Goal: Task Accomplishment & Management: Use online tool/utility

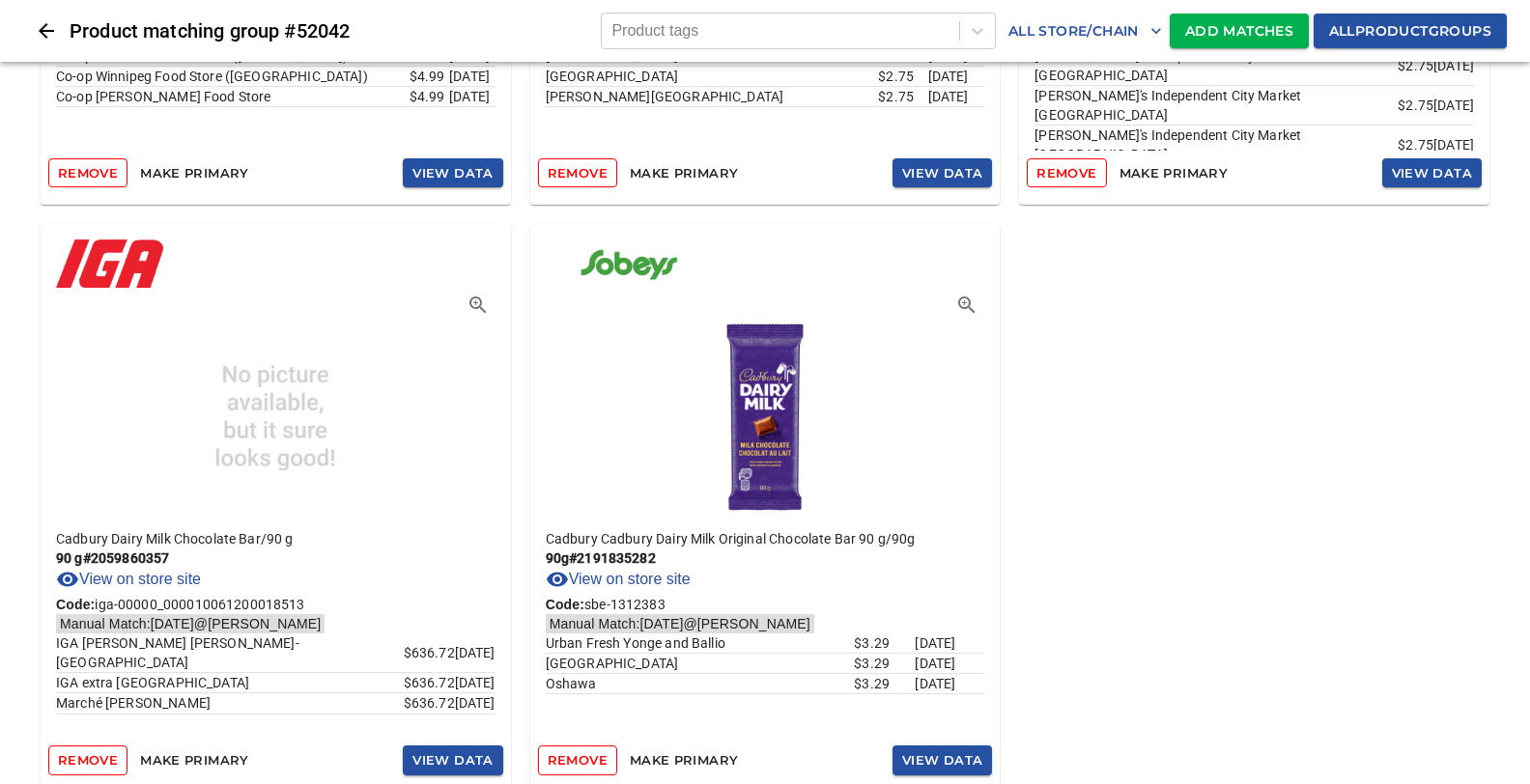
scroll to position [4039, 0]
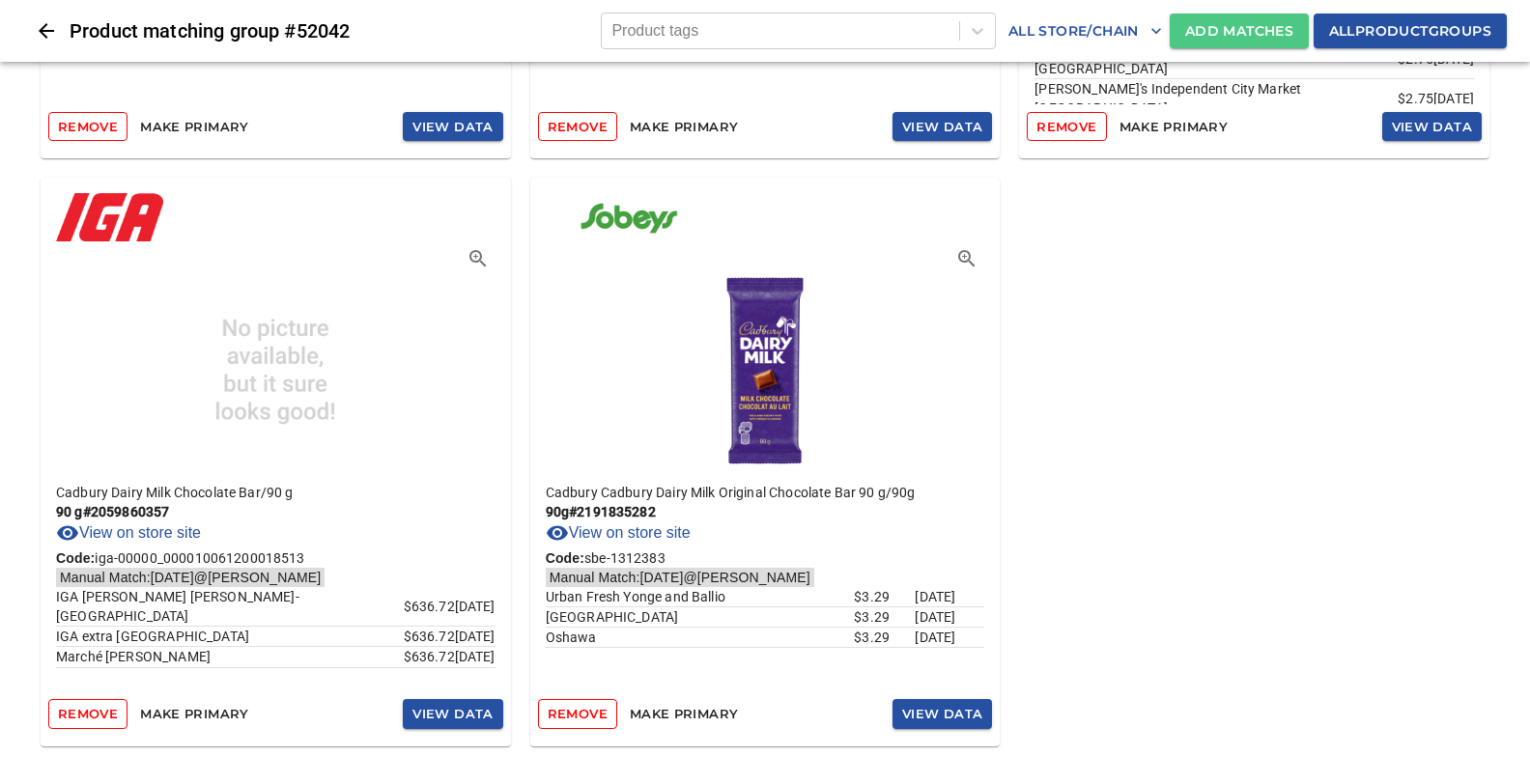
click at [1208, 24] on span "Add Matches" at bounding box center [1239, 31] width 108 height 25
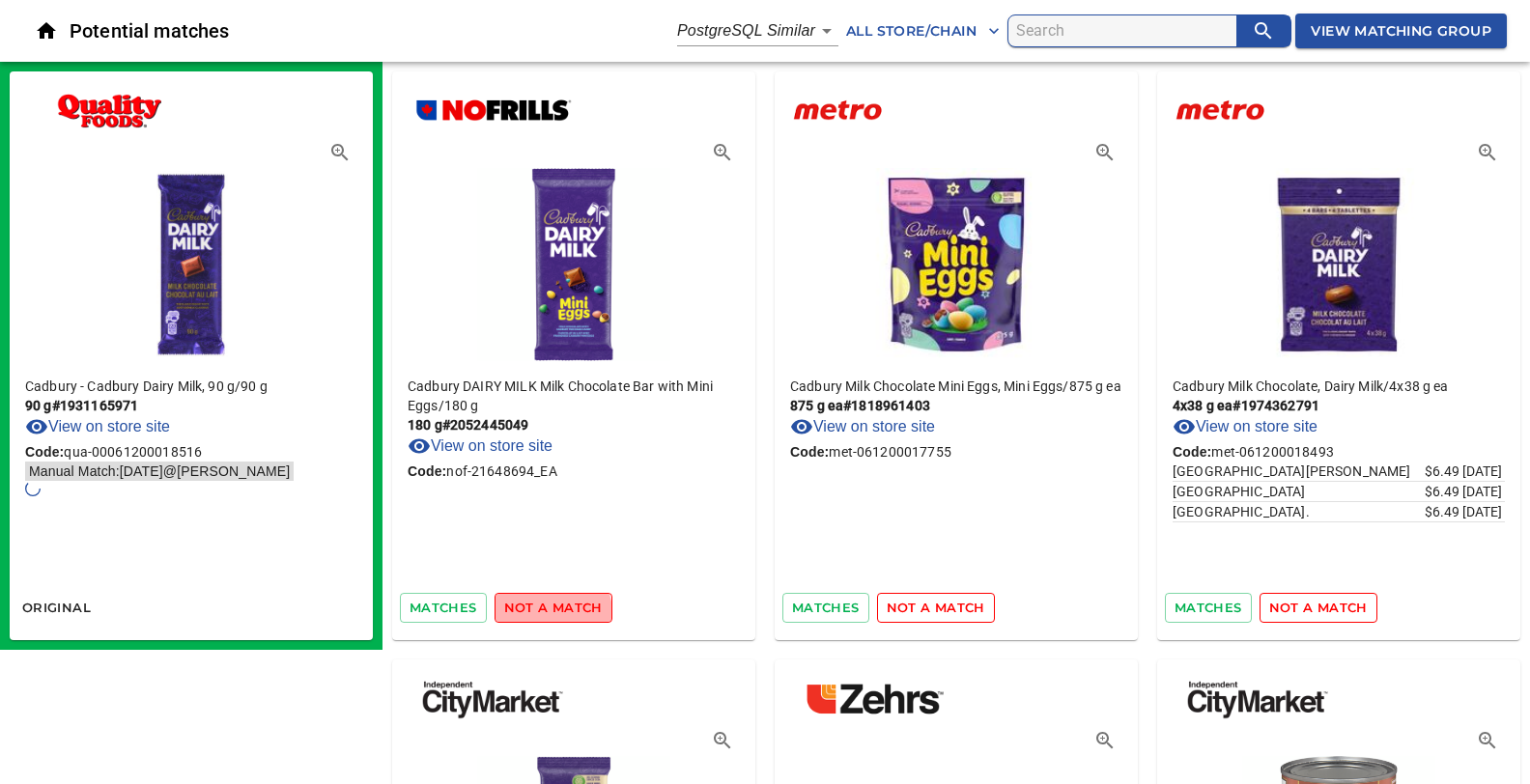
click at [543, 612] on span "not a match" at bounding box center [553, 607] width 98 height 23
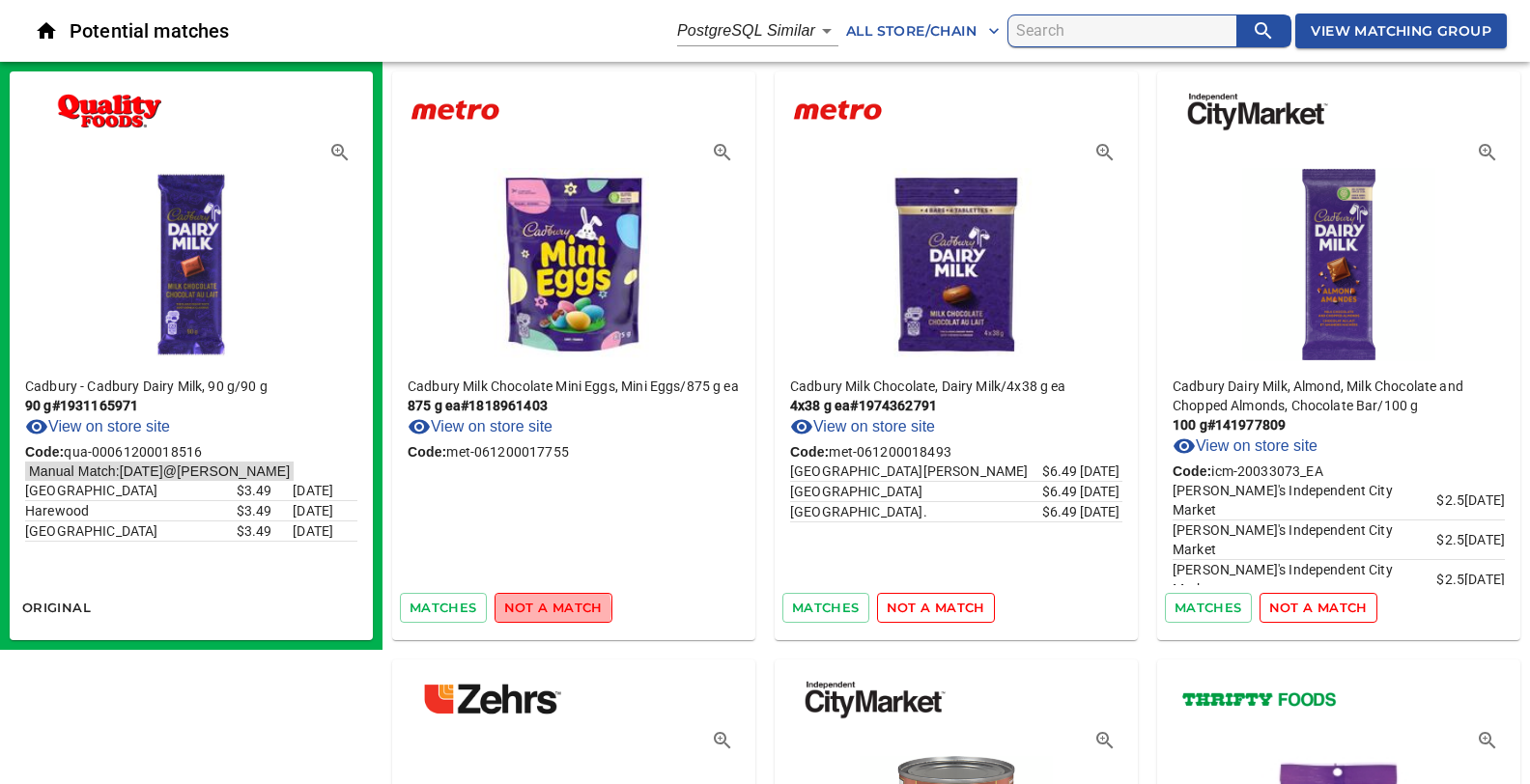
click at [538, 608] on span "not a match" at bounding box center [553, 607] width 98 height 23
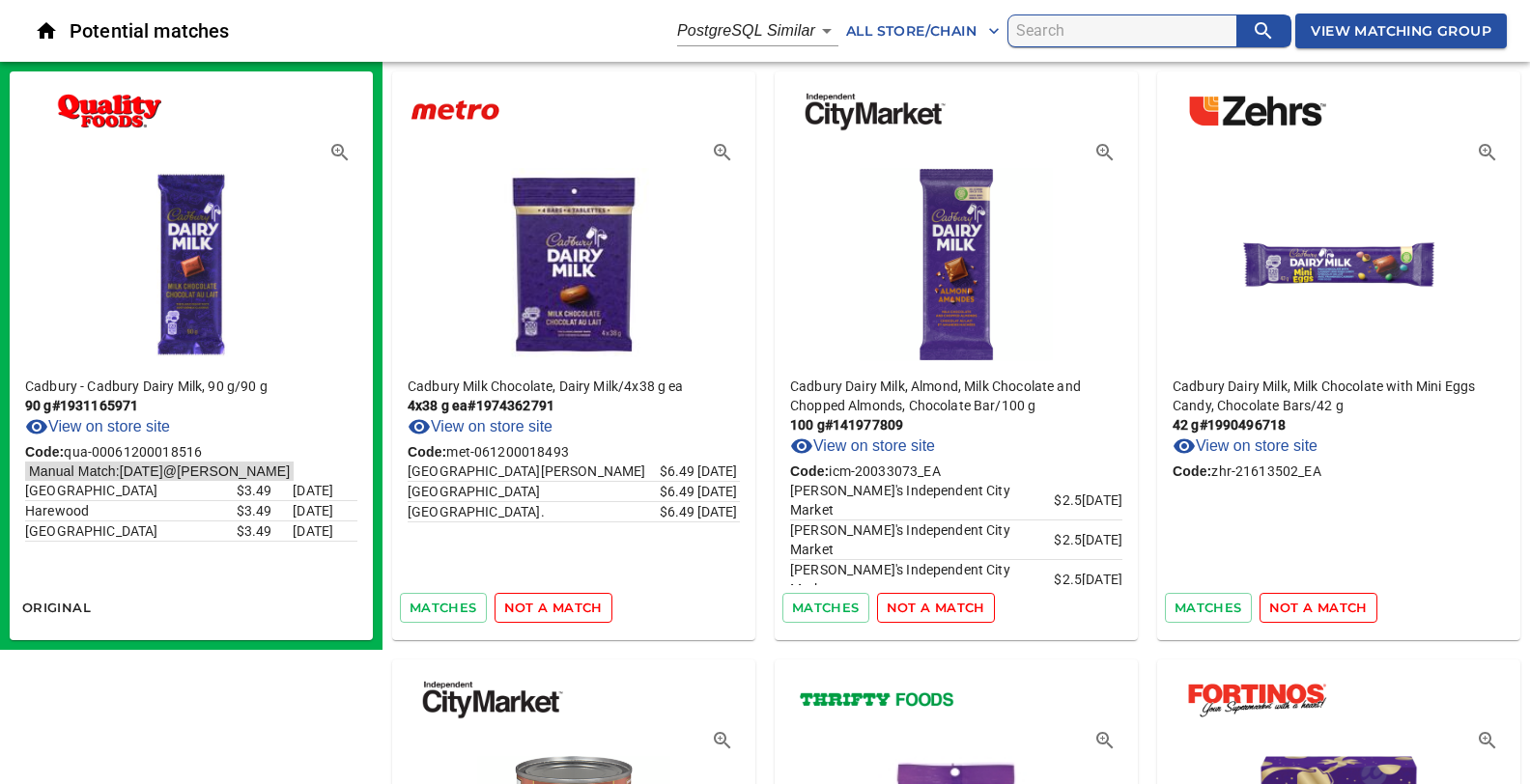
click at [538, 608] on span "not a match" at bounding box center [553, 607] width 98 height 23
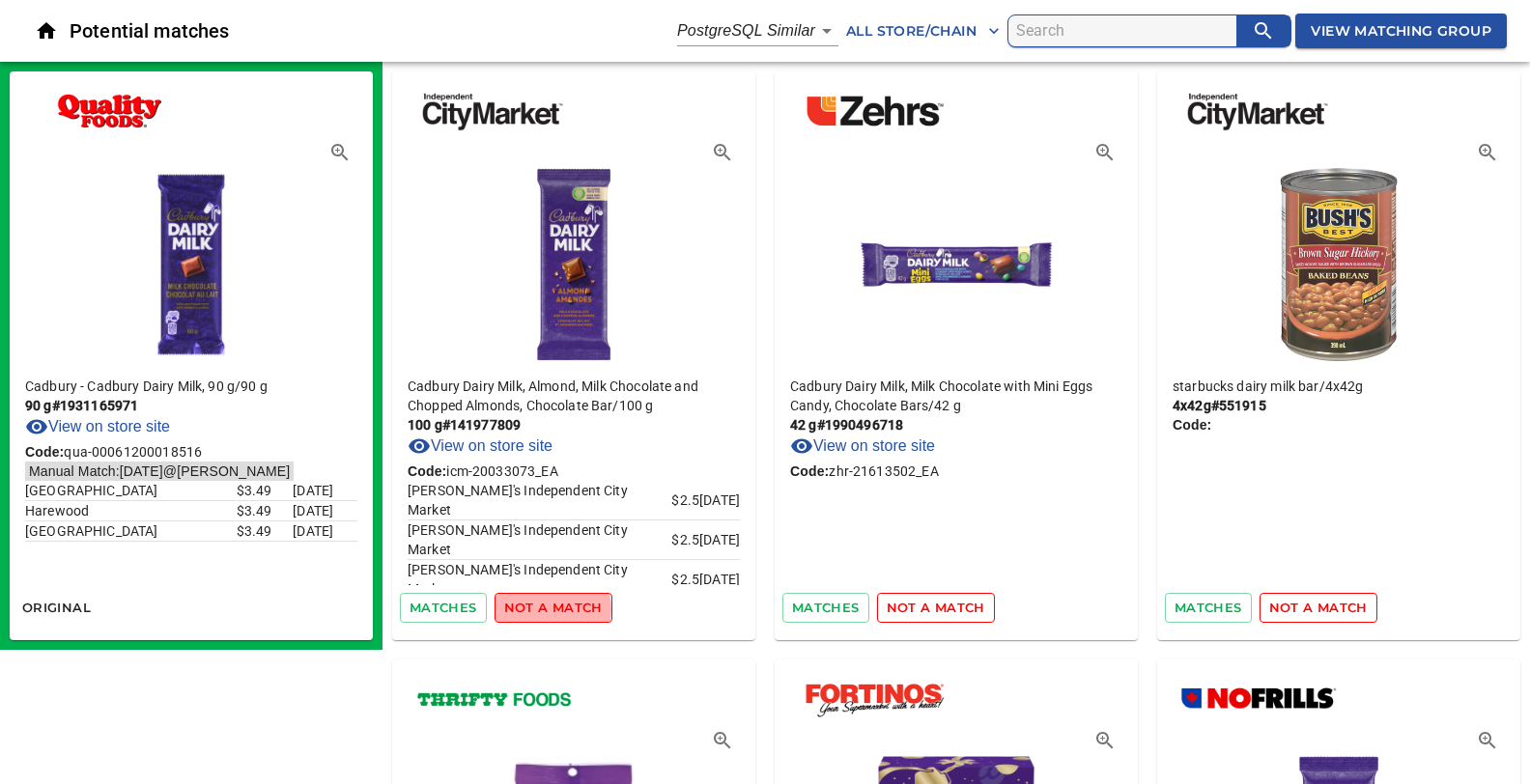
click at [538, 608] on span "not a match" at bounding box center [553, 607] width 98 height 23
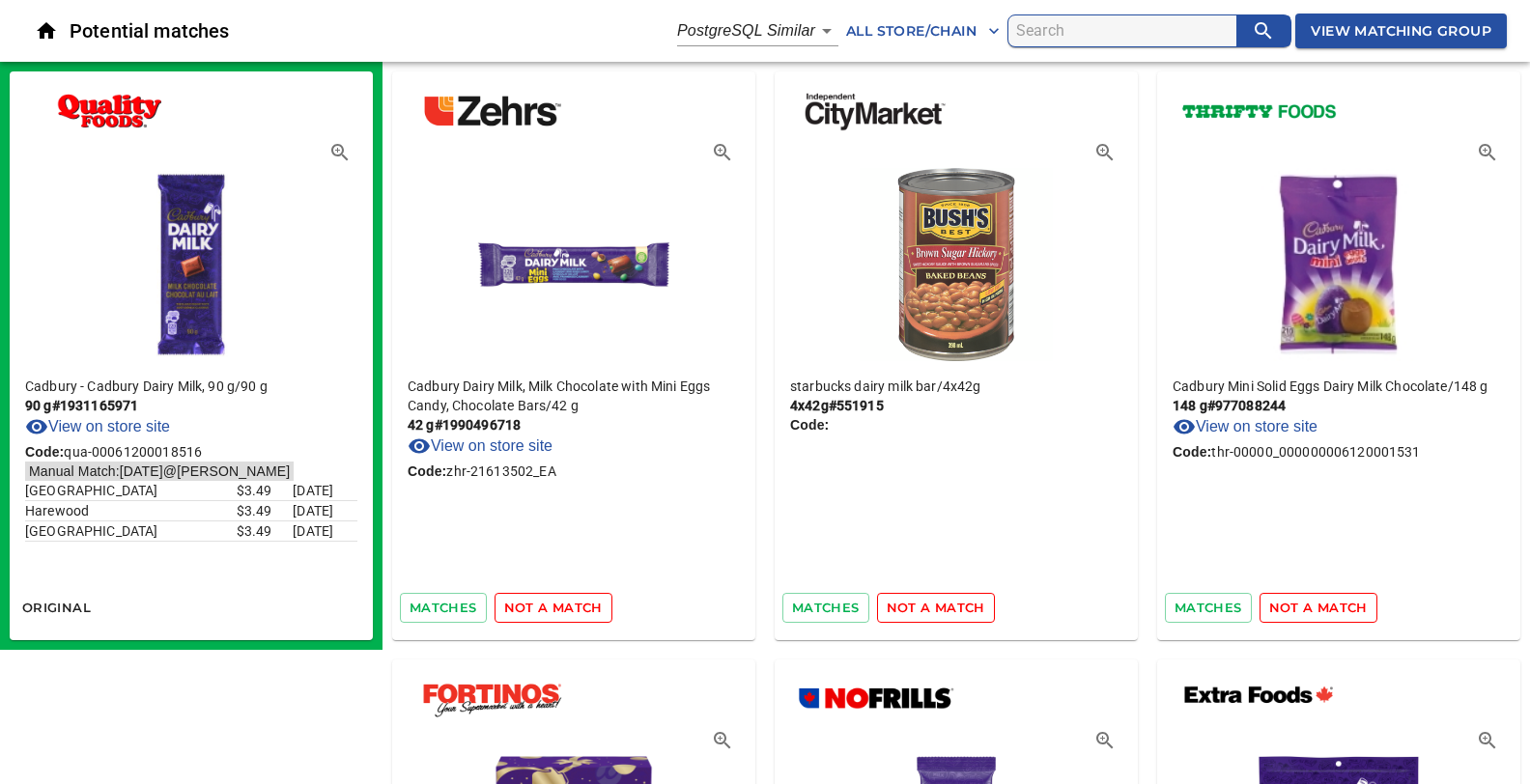
click at [538, 608] on span "not a match" at bounding box center [553, 607] width 98 height 23
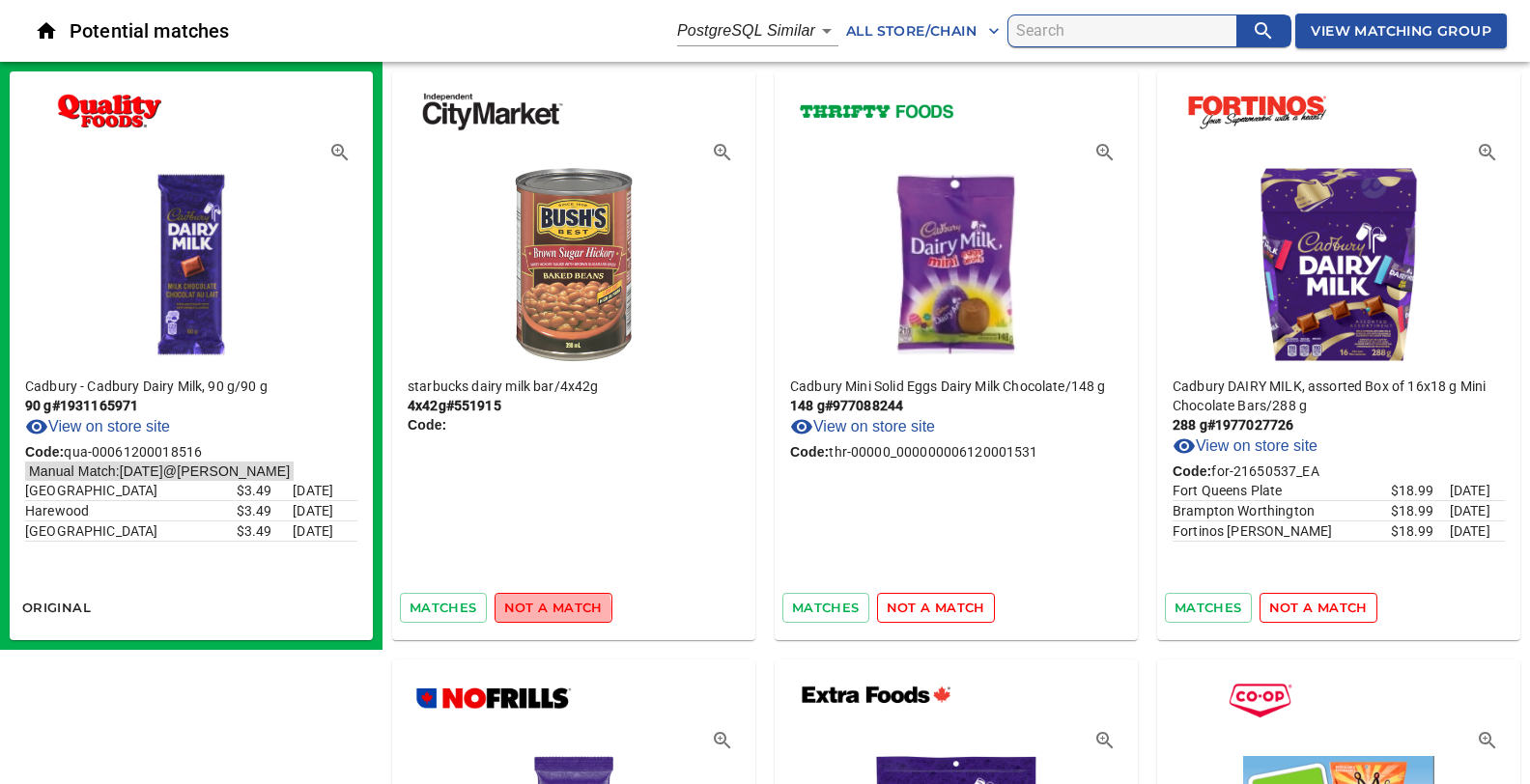
click at [538, 608] on span "not a match" at bounding box center [553, 607] width 98 height 23
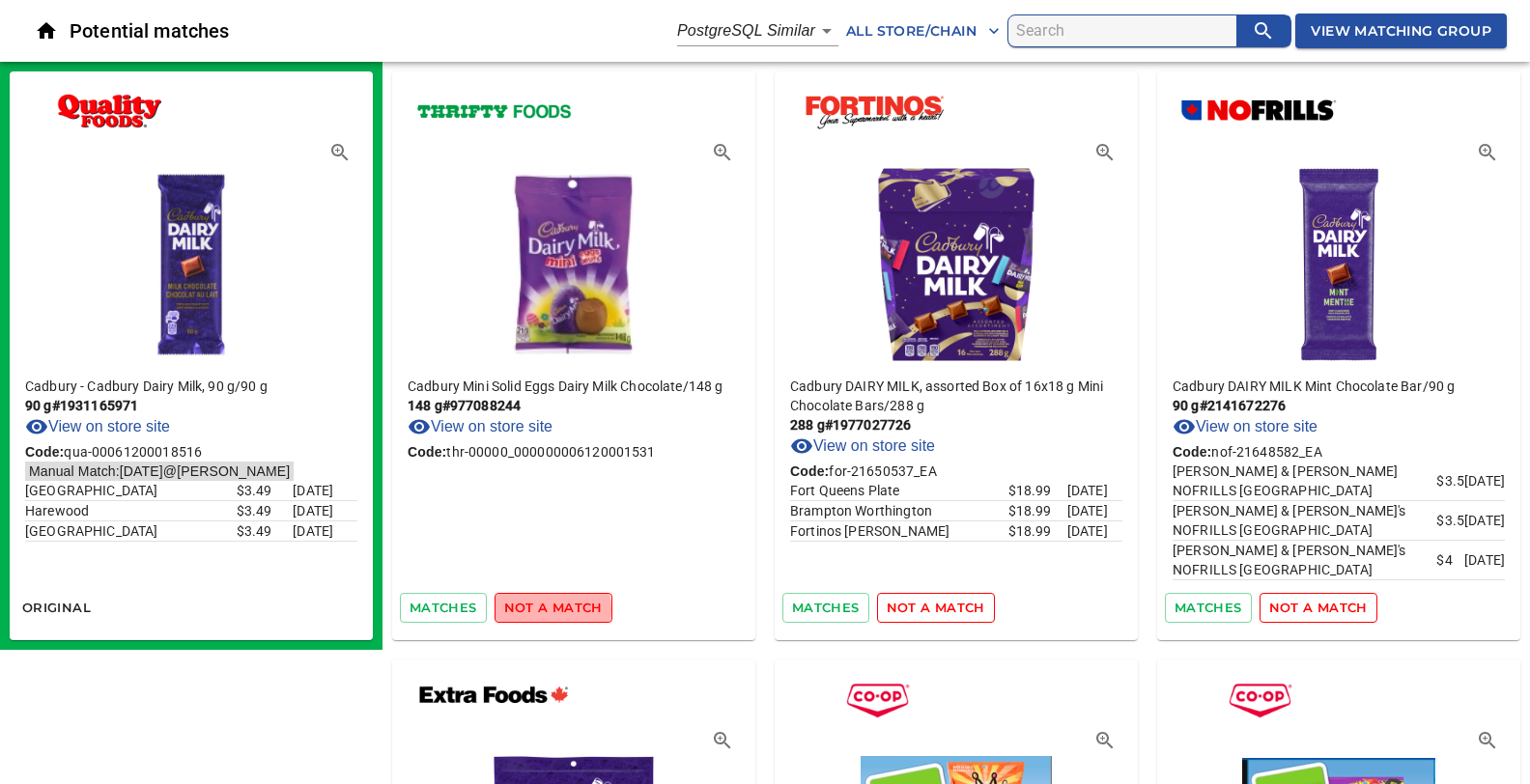
click at [538, 608] on span "not a match" at bounding box center [553, 607] width 98 height 23
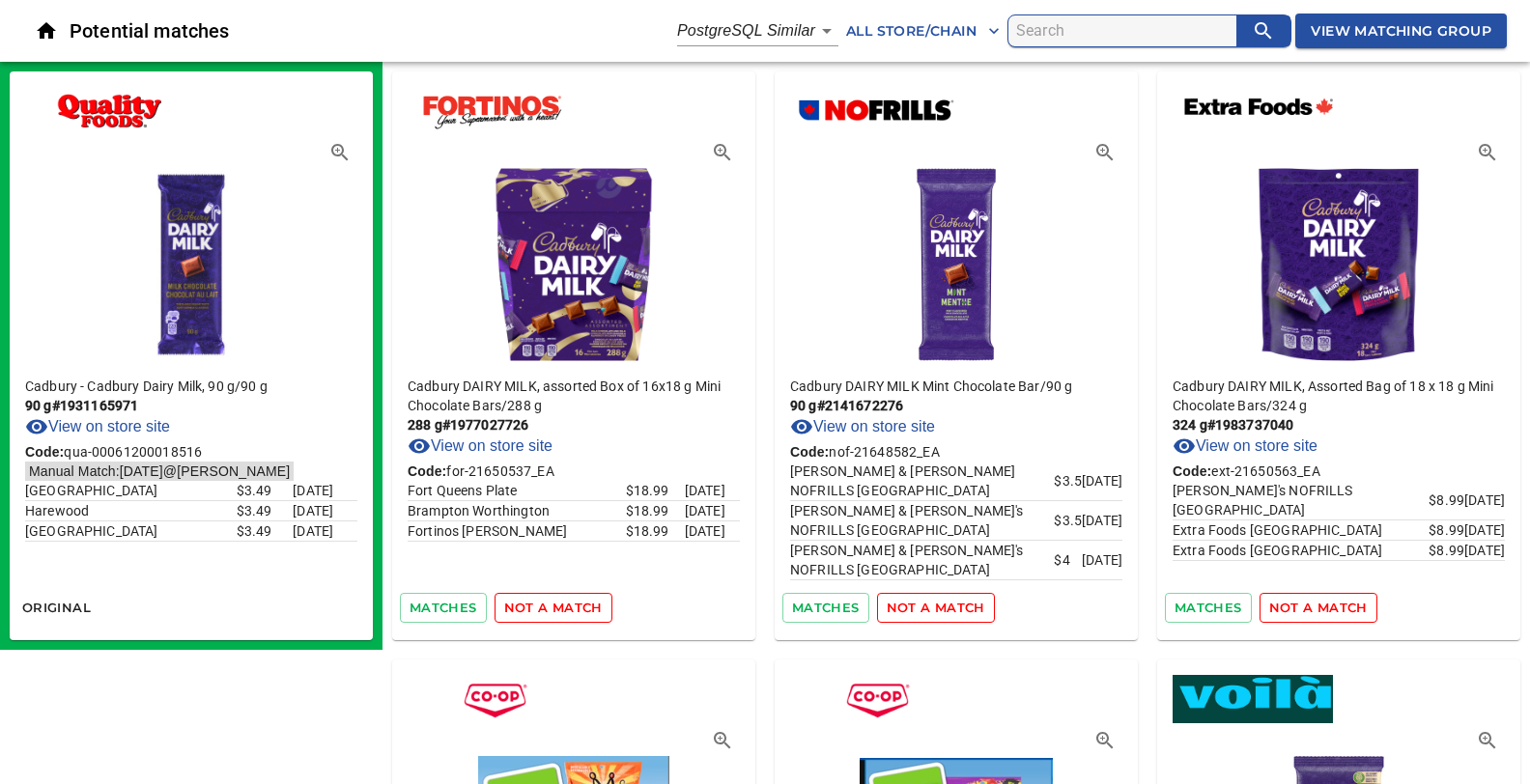
click at [538, 608] on span "not a match" at bounding box center [553, 607] width 98 height 23
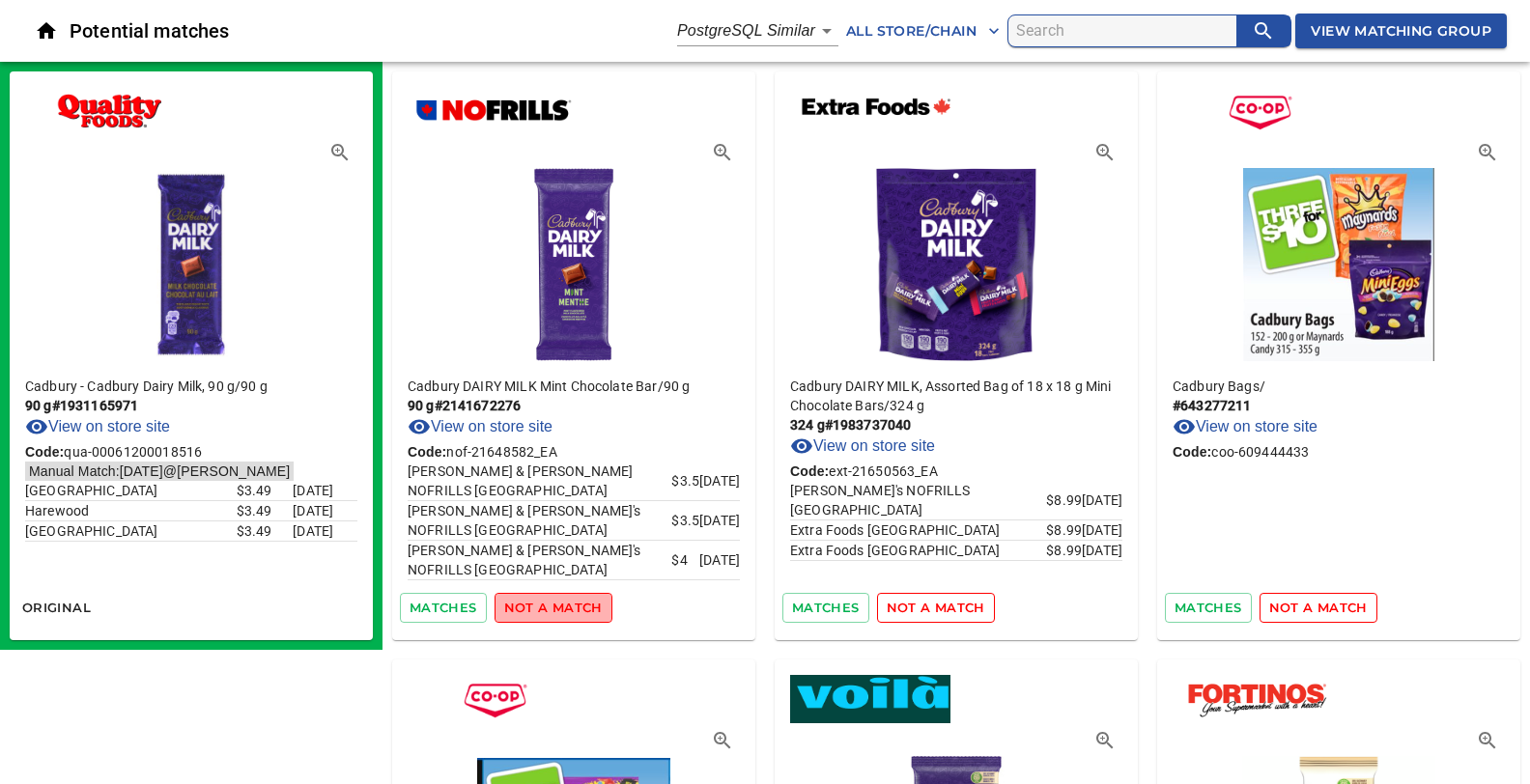
click at [554, 605] on span "not a match" at bounding box center [553, 607] width 98 height 23
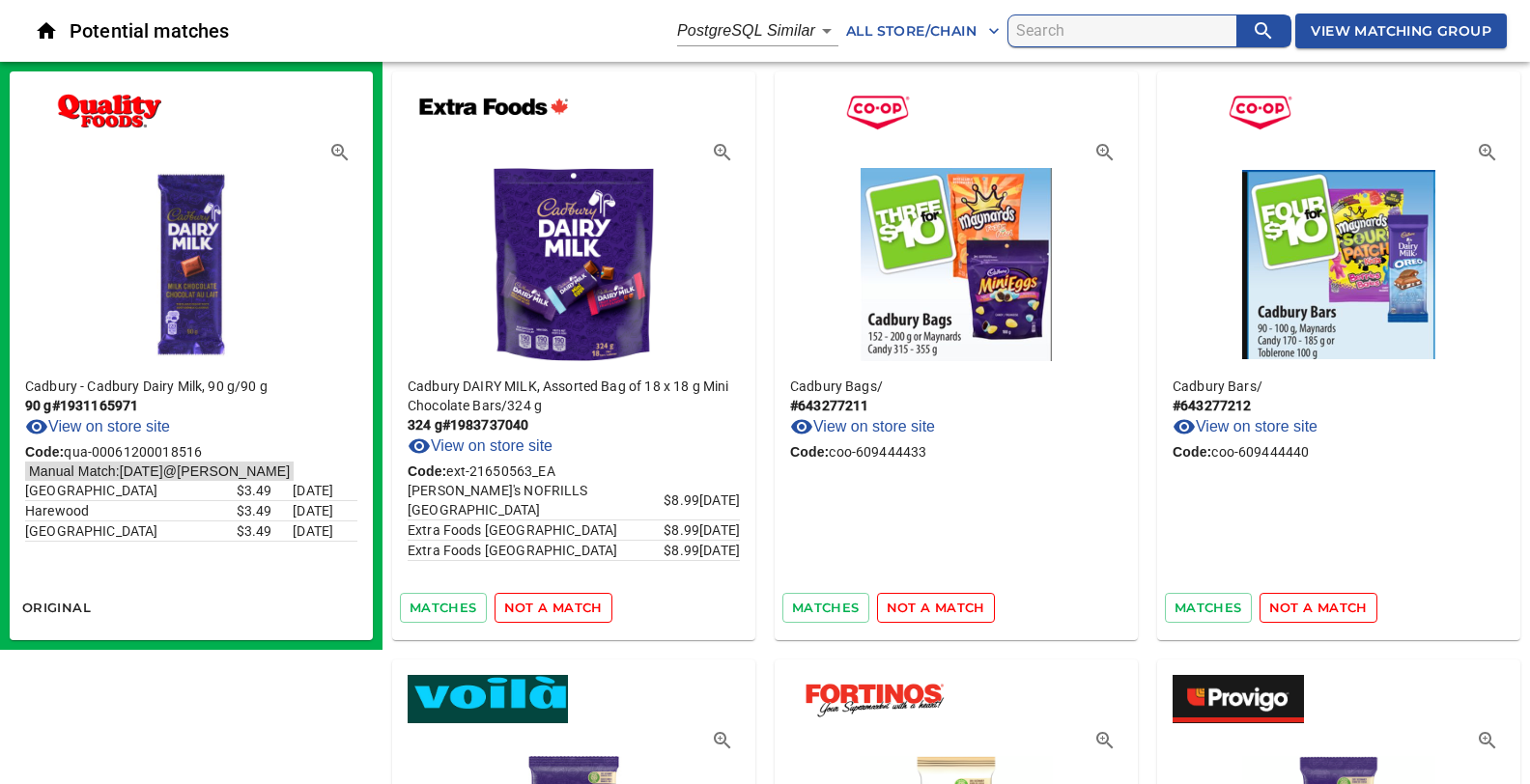
click at [555, 606] on span "not a match" at bounding box center [553, 607] width 98 height 23
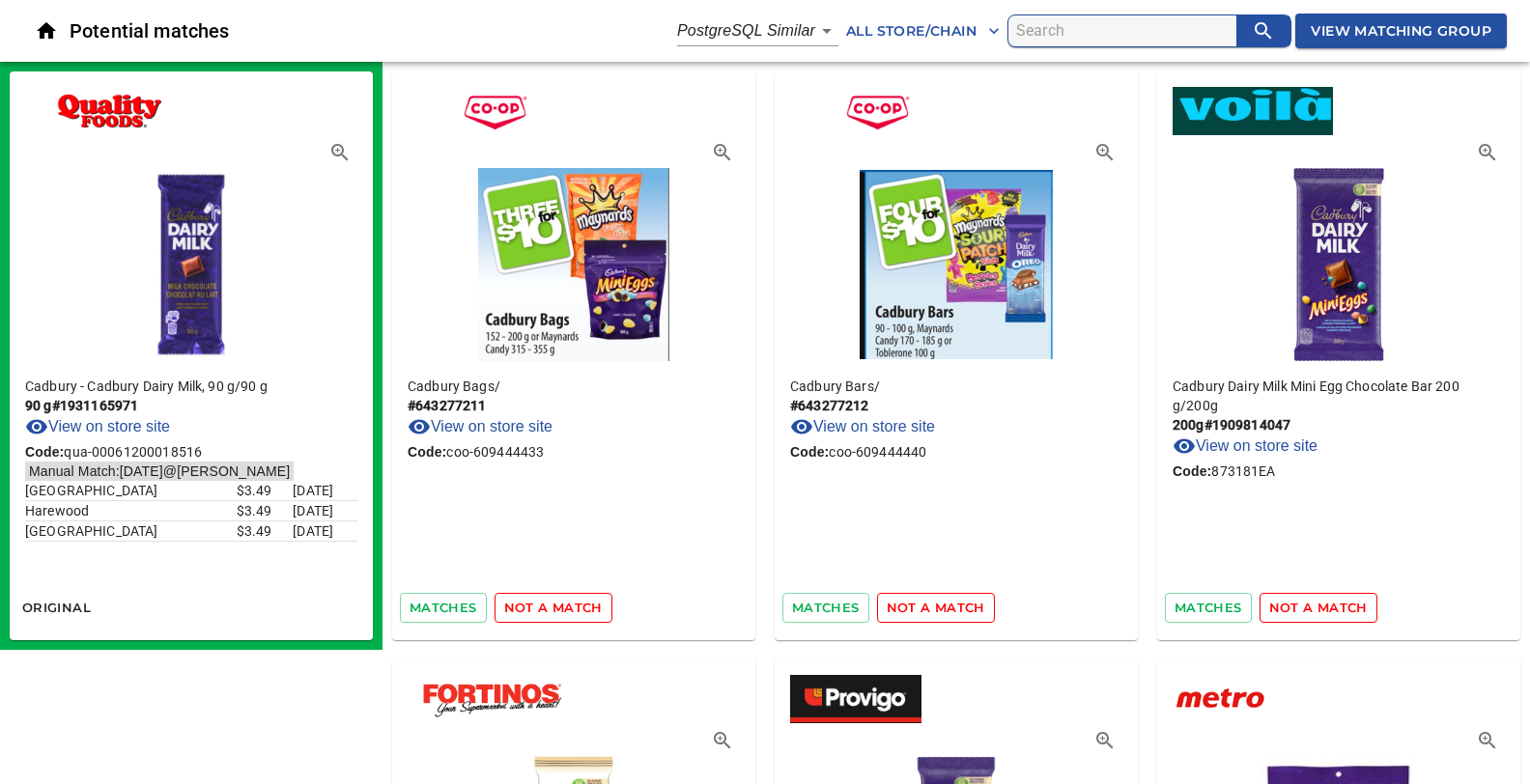
click at [555, 606] on span "not a match" at bounding box center [553, 607] width 98 height 23
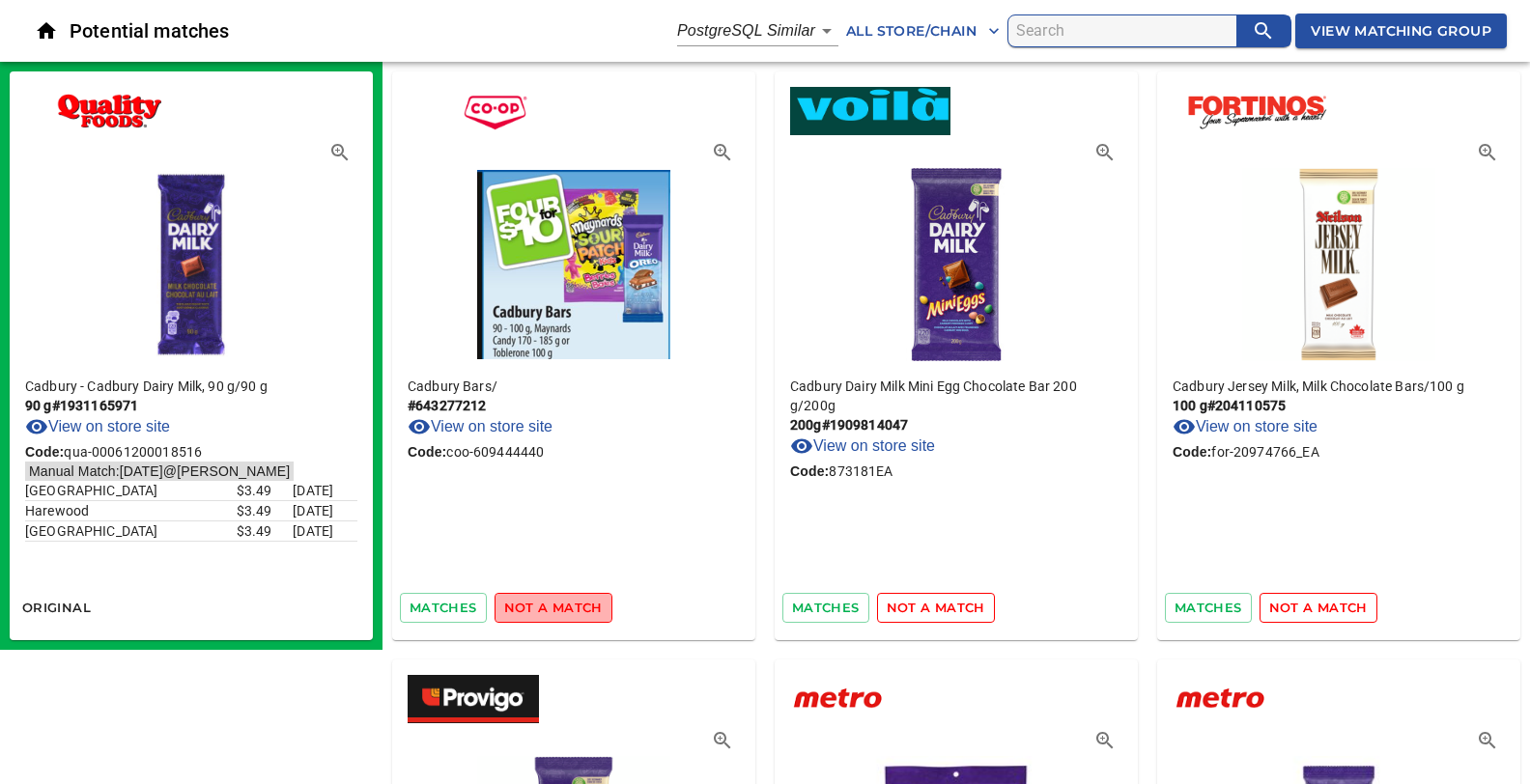
click at [555, 606] on span "not a match" at bounding box center [553, 607] width 98 height 23
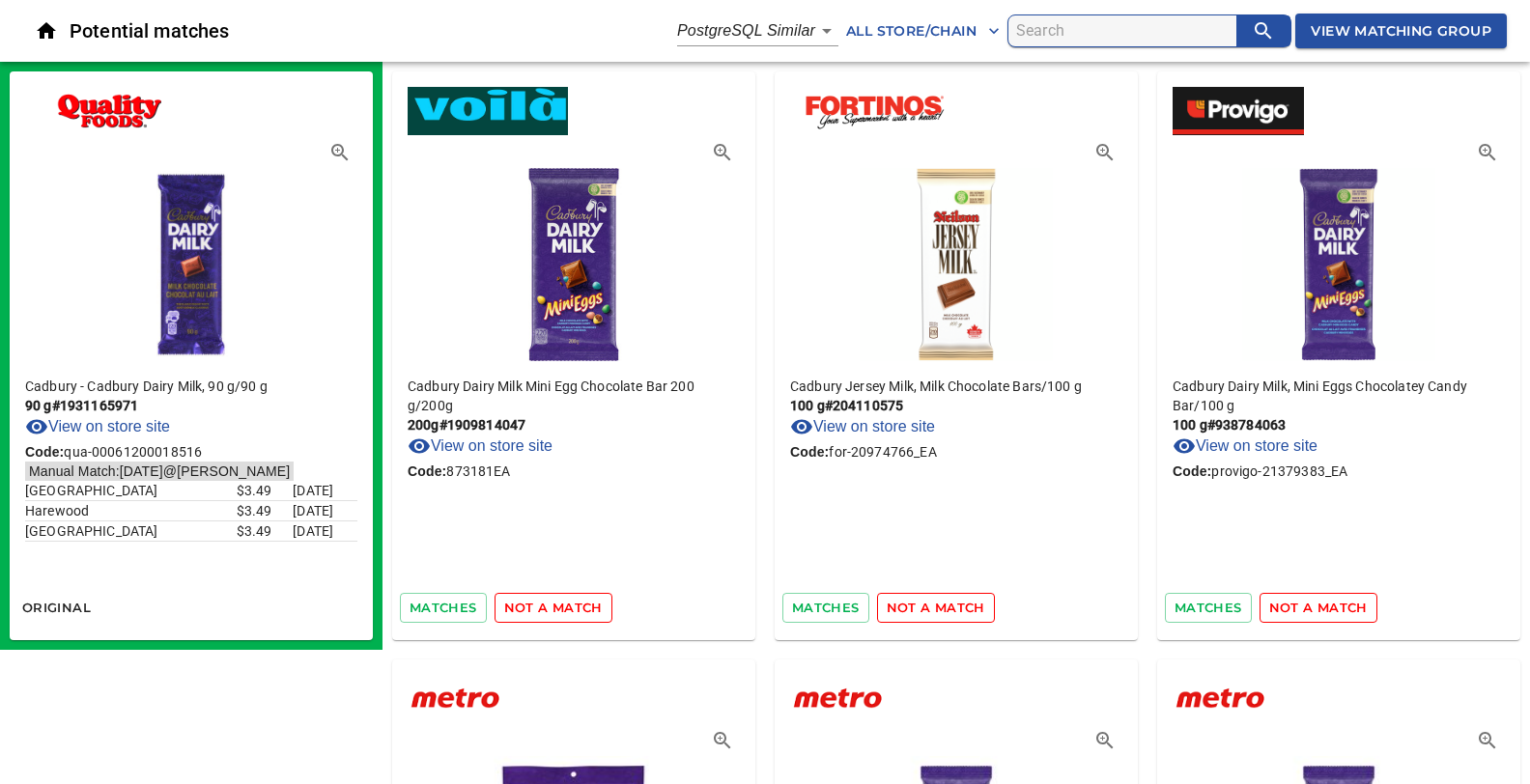
click at [555, 606] on span "not a match" at bounding box center [553, 607] width 98 height 23
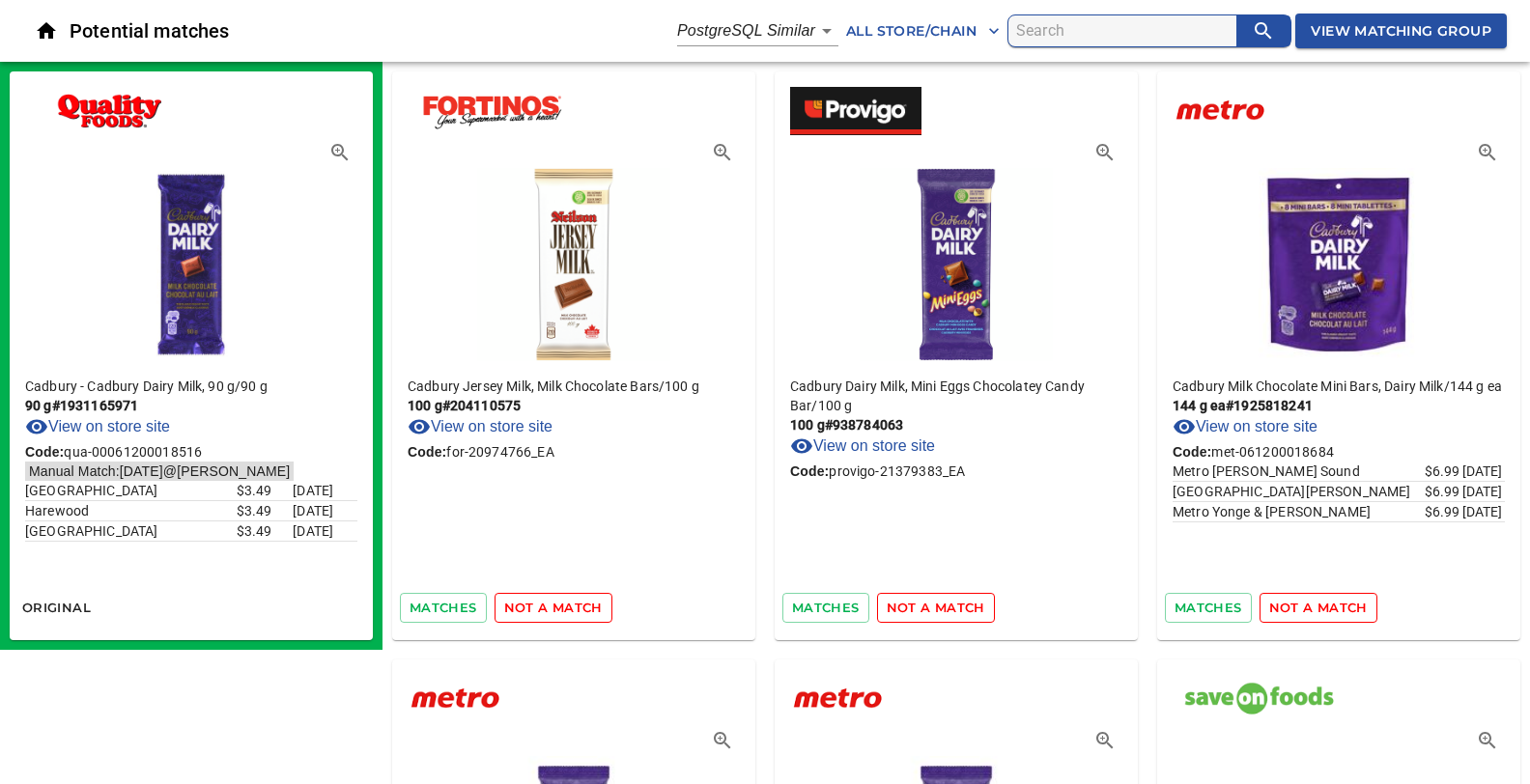
click at [555, 606] on span "not a match" at bounding box center [553, 607] width 98 height 23
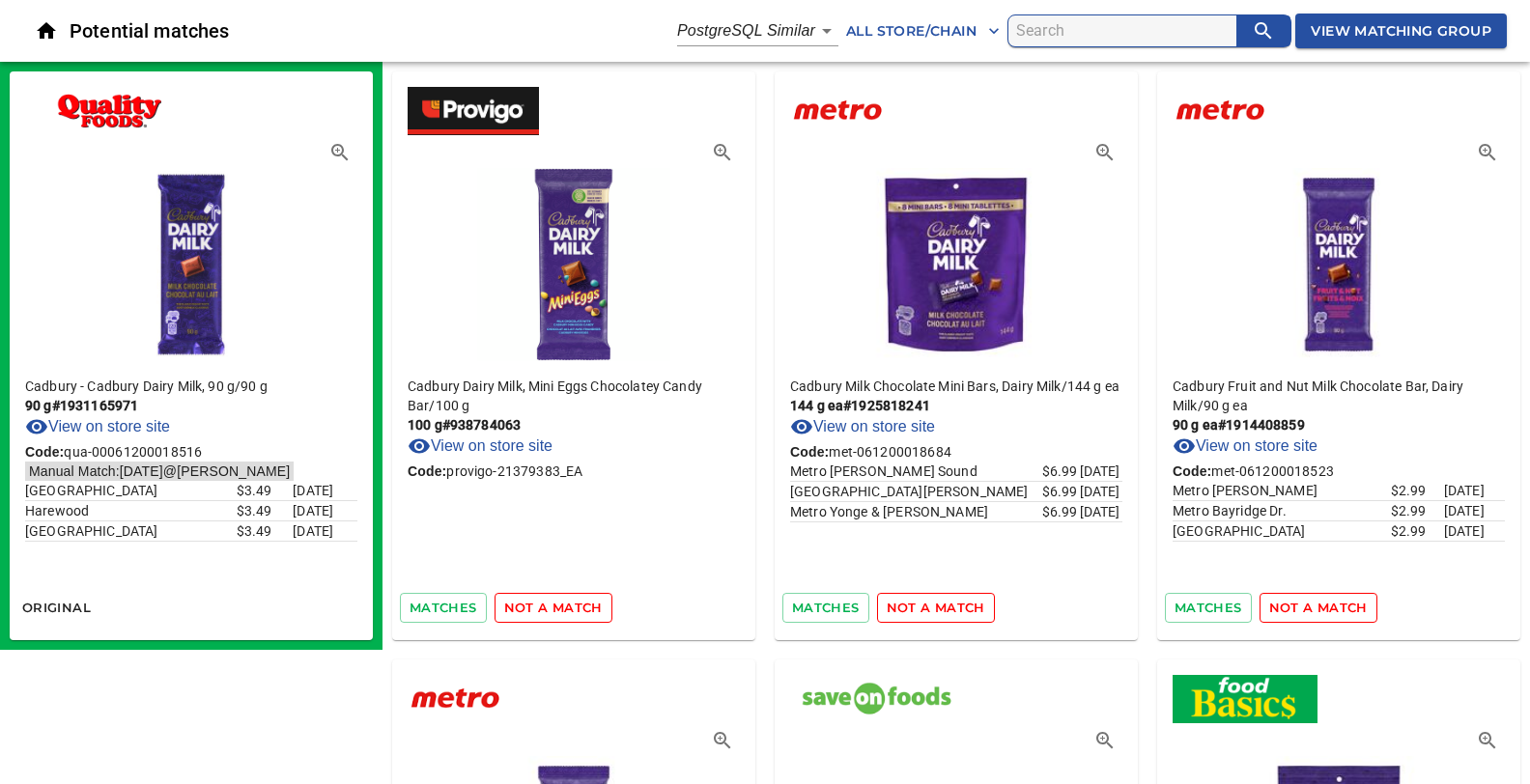
click at [555, 606] on span "not a match" at bounding box center [553, 607] width 98 height 23
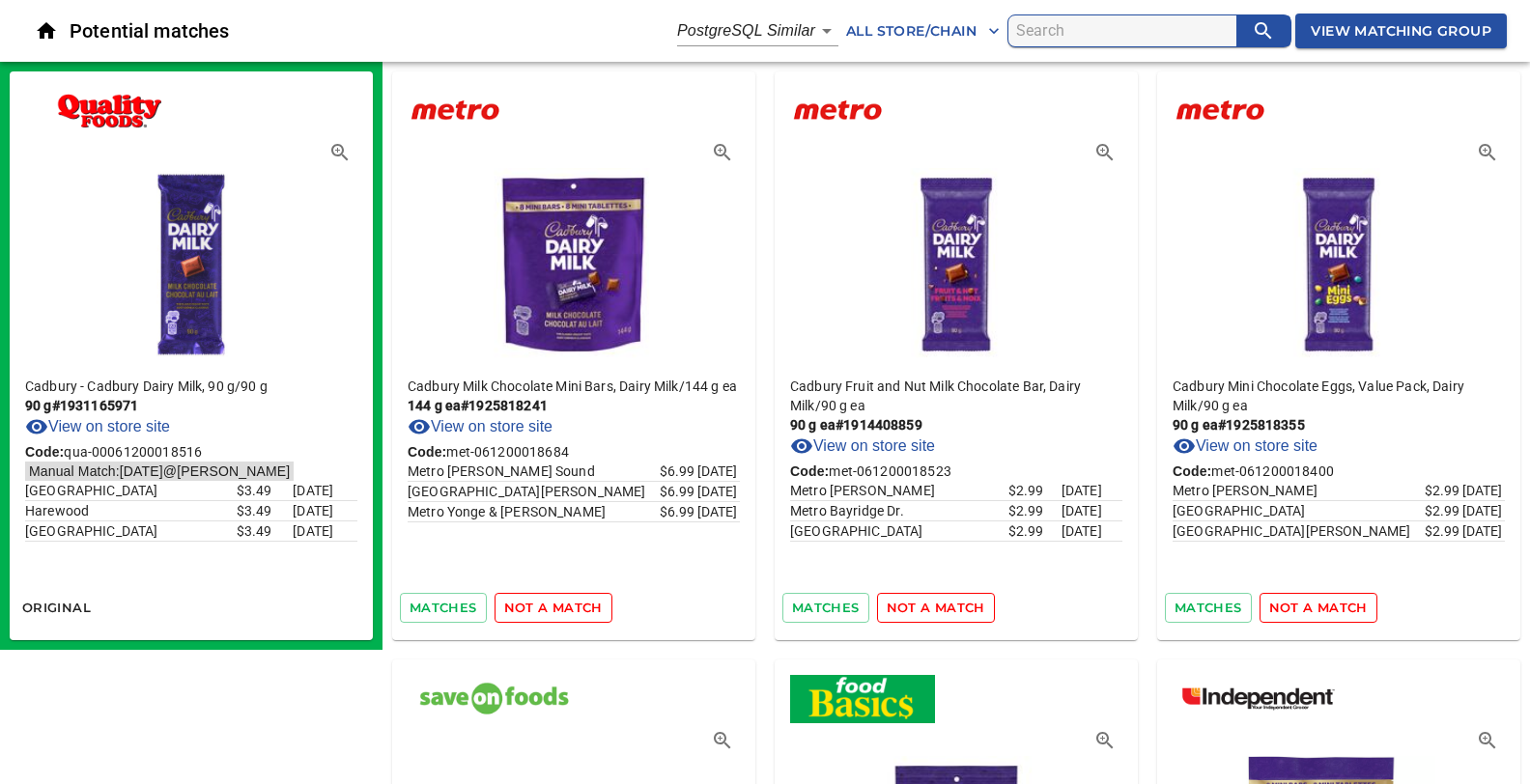
click at [555, 606] on span "not a match" at bounding box center [553, 607] width 98 height 23
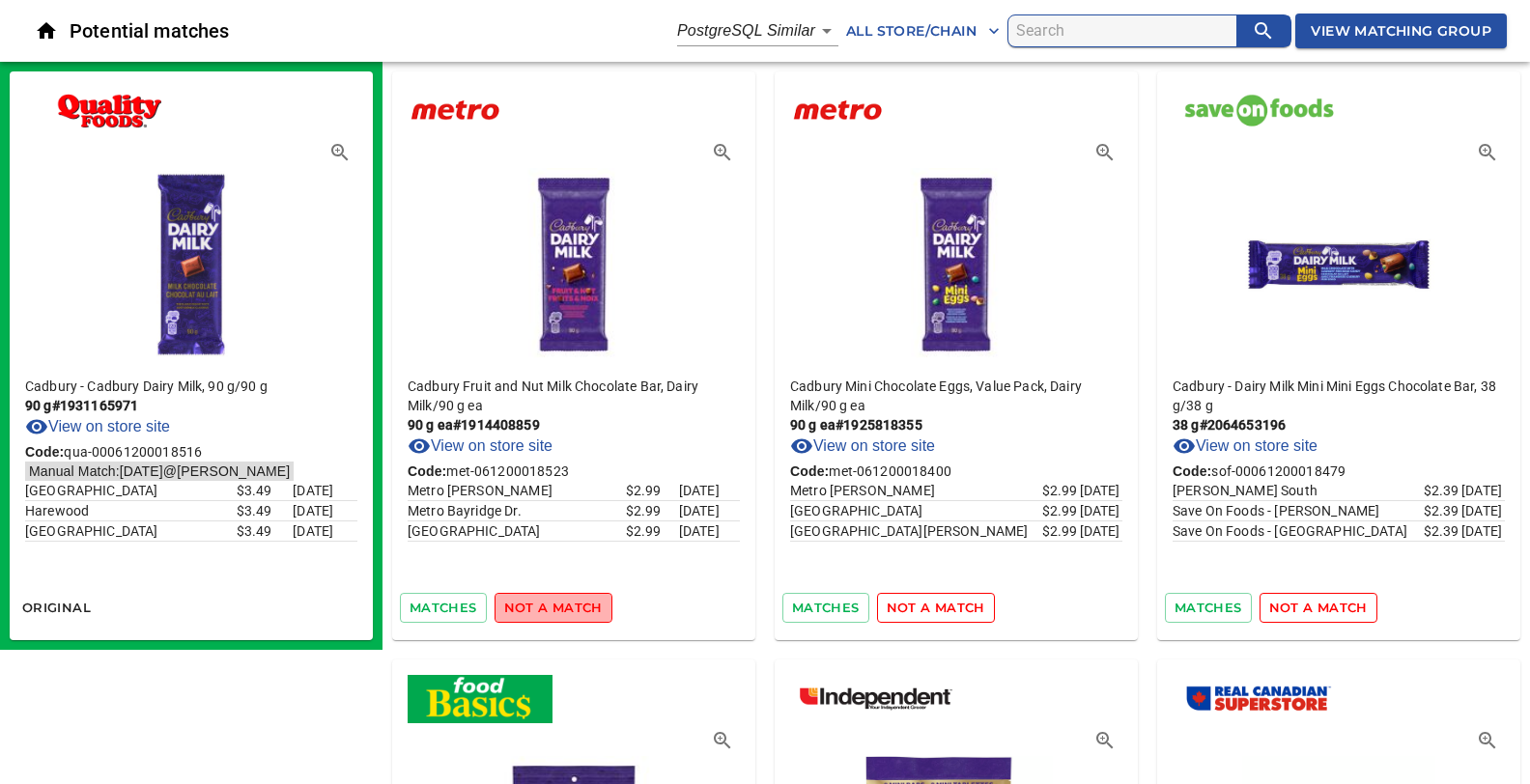
click at [555, 606] on span "not a match" at bounding box center [553, 607] width 98 height 23
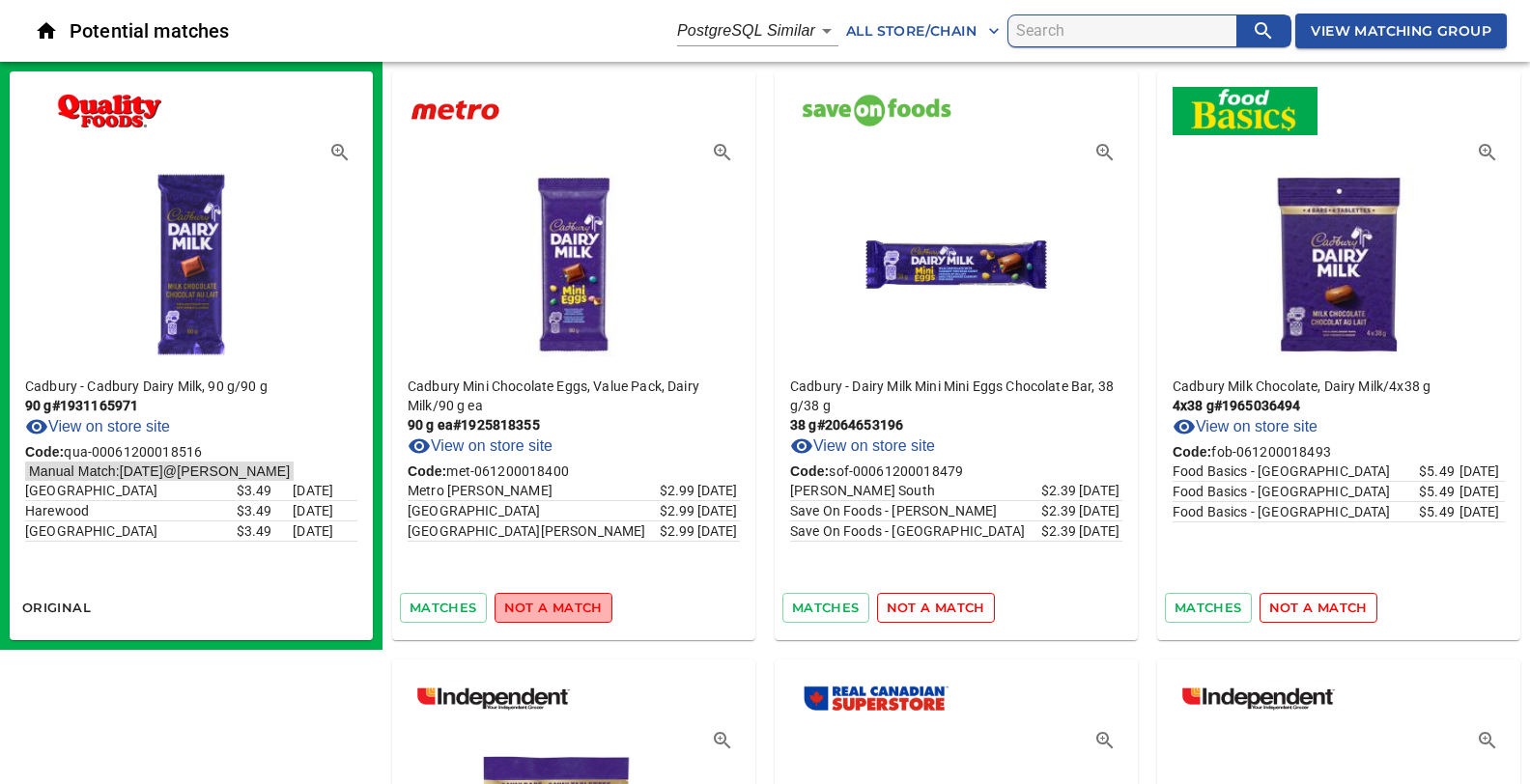
click at [555, 606] on span "not a match" at bounding box center [553, 607] width 98 height 23
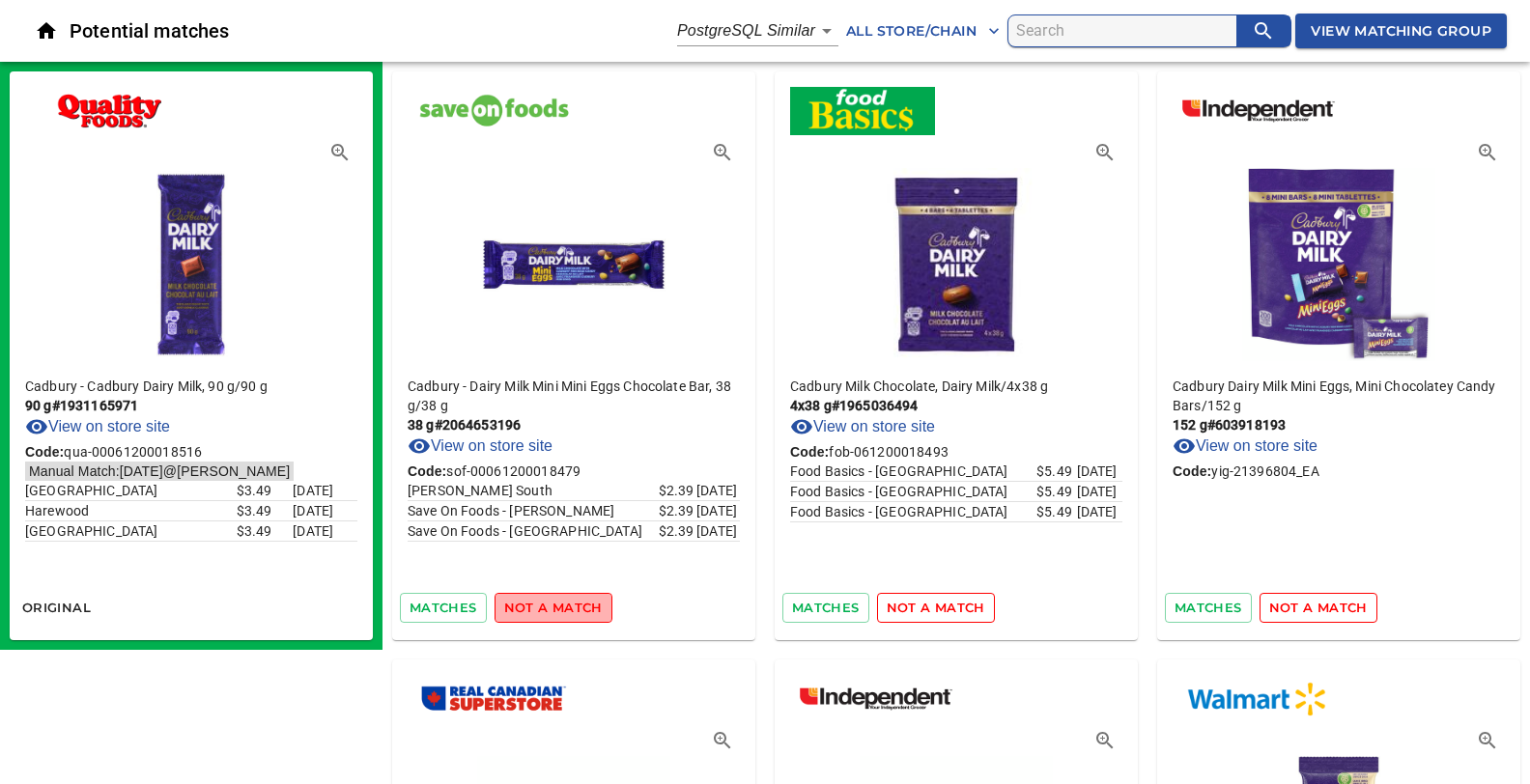
click at [555, 606] on span "not a match" at bounding box center [553, 607] width 98 height 23
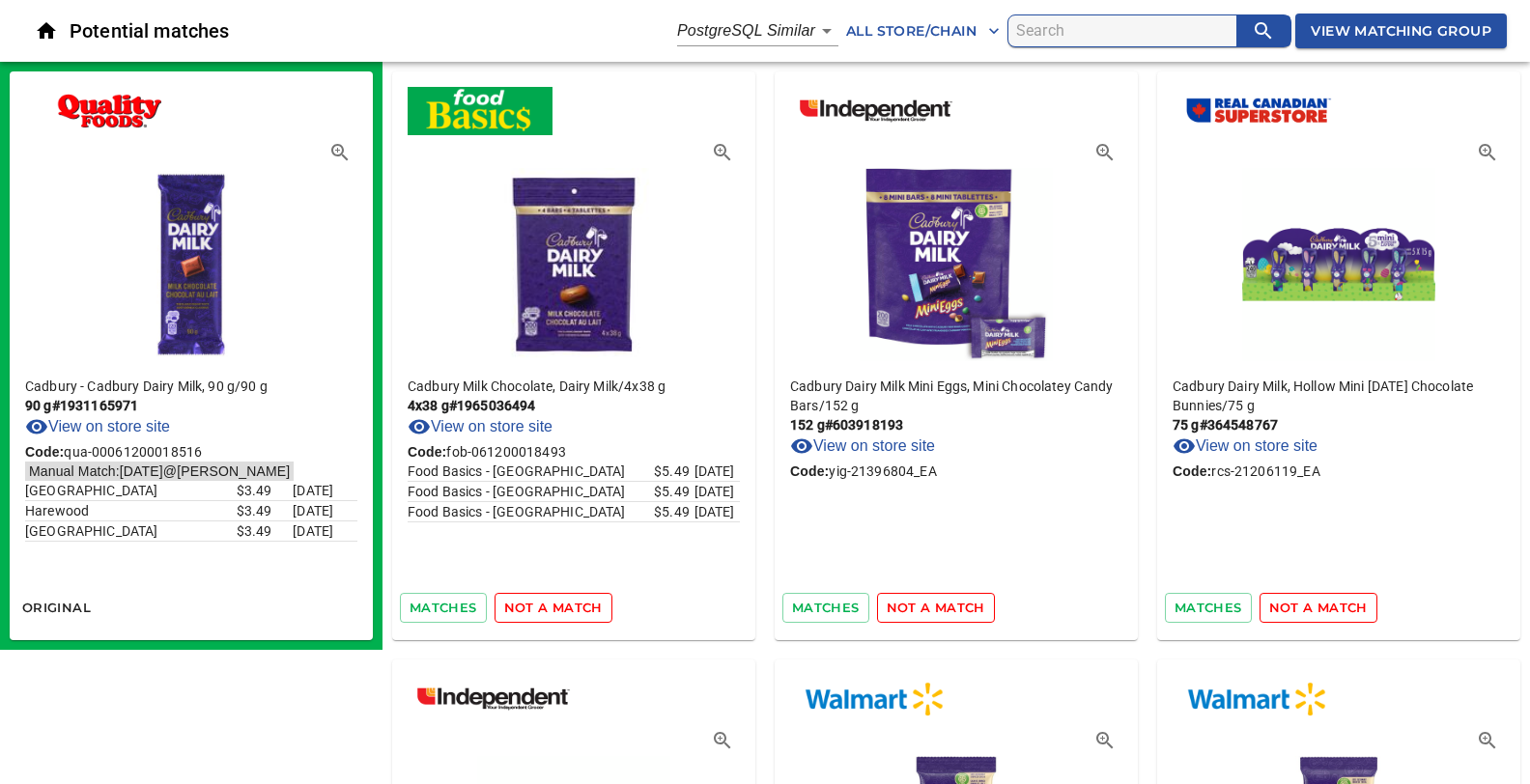
click at [555, 606] on span "not a match" at bounding box center [553, 607] width 98 height 23
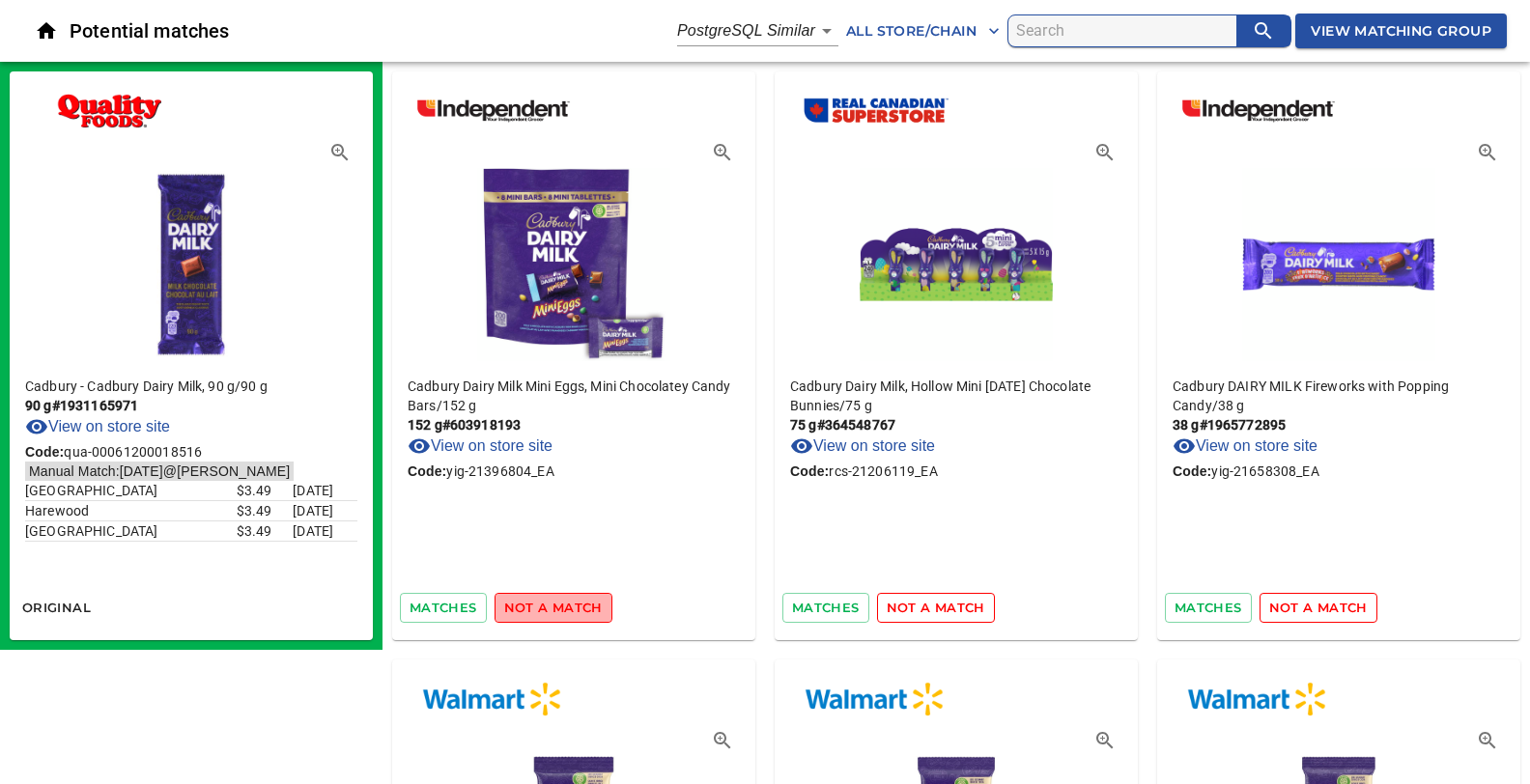
click at [555, 606] on span "not a match" at bounding box center [553, 607] width 98 height 23
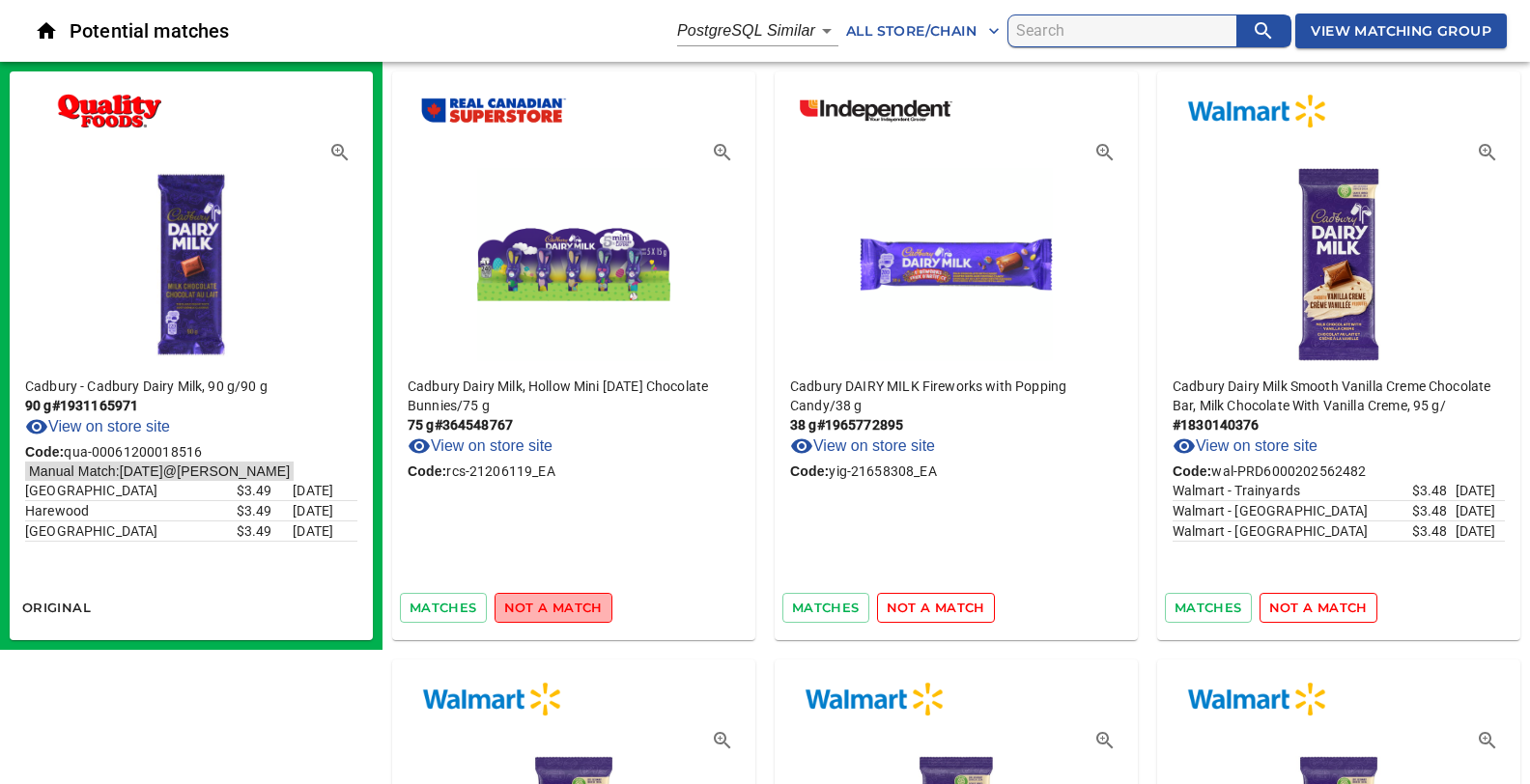
click at [555, 606] on span "not a match" at bounding box center [553, 607] width 98 height 23
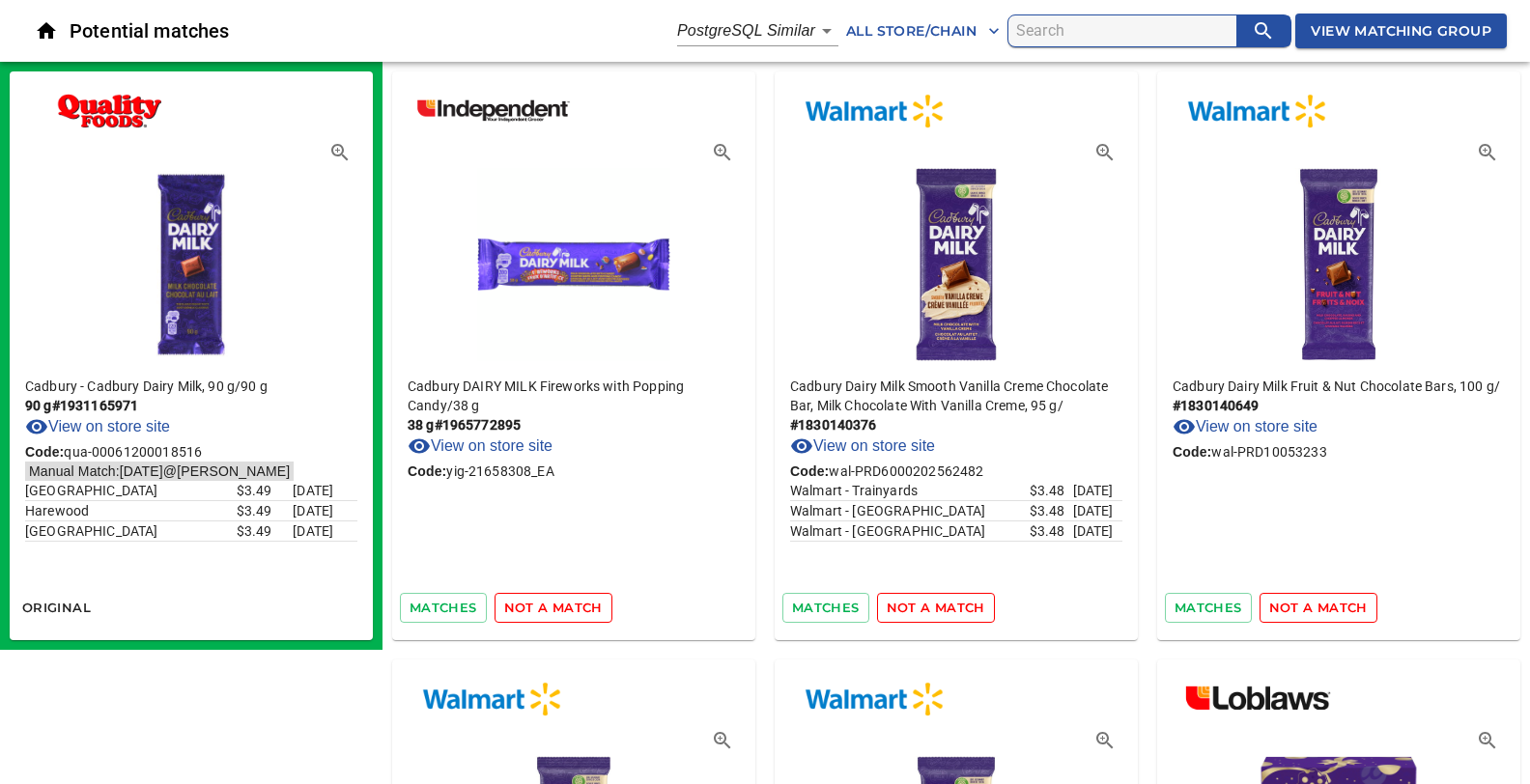
click at [555, 606] on span "not a match" at bounding box center [553, 607] width 98 height 23
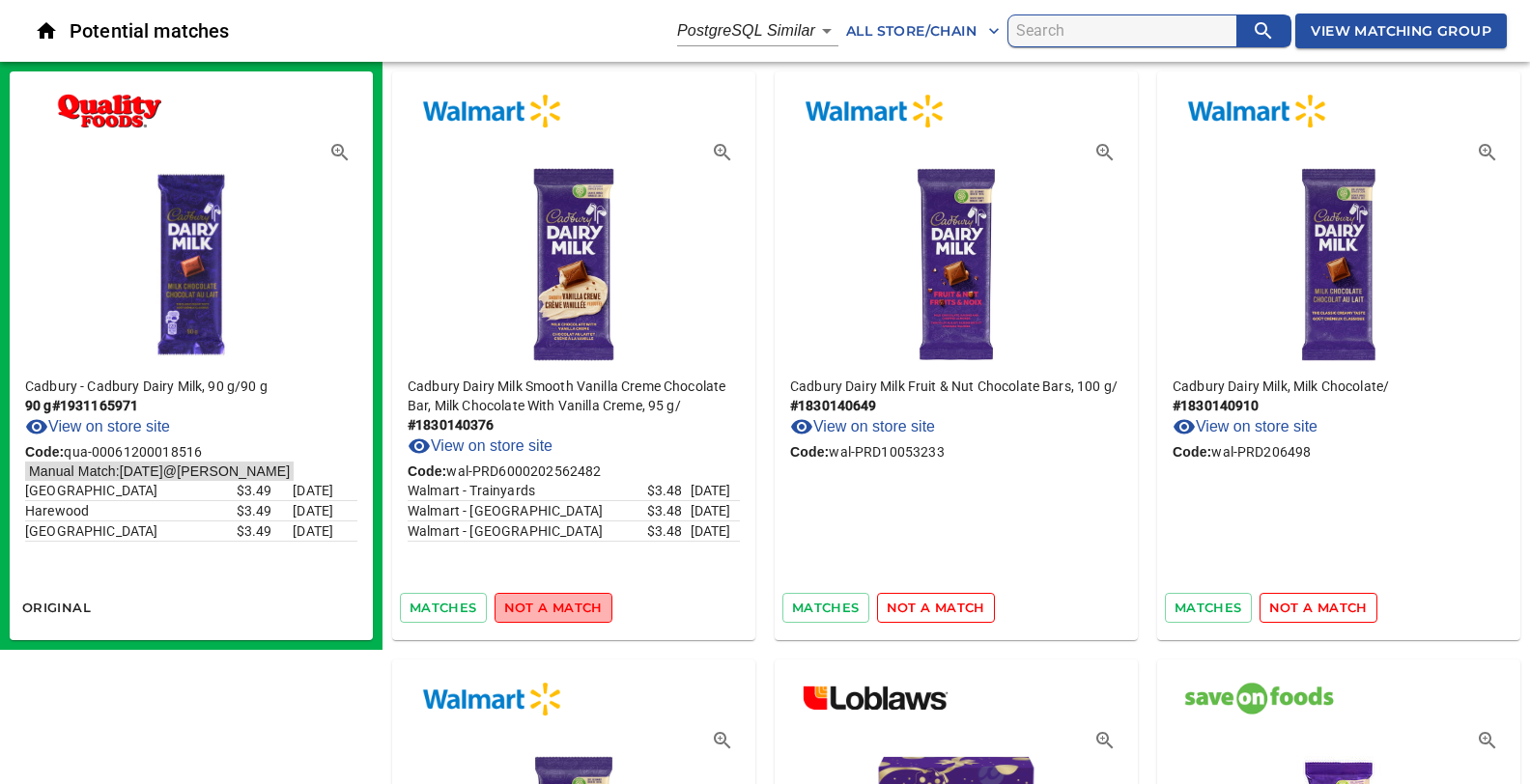
click at [555, 606] on span "not a match" at bounding box center [553, 607] width 98 height 23
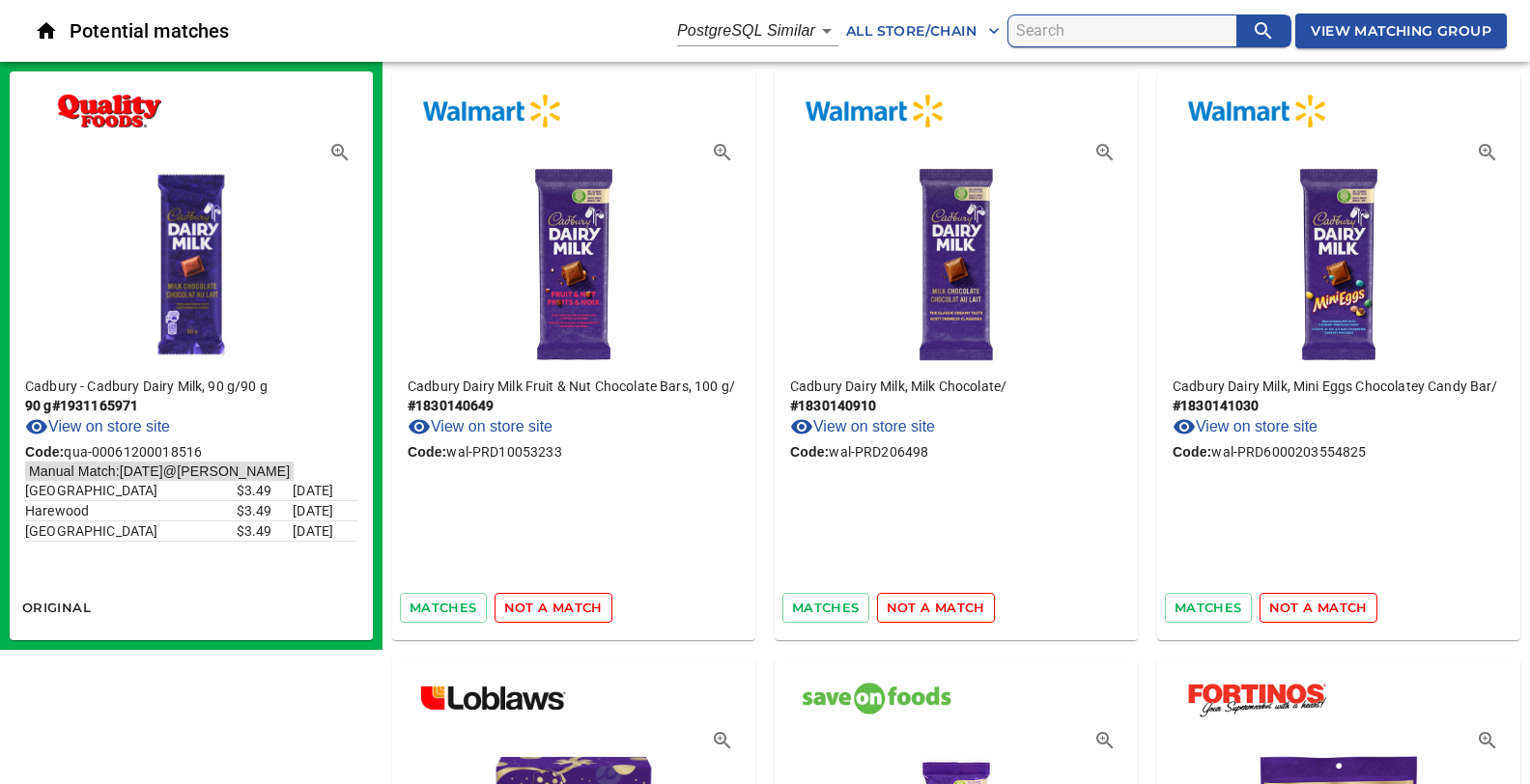
click at [555, 606] on span "not a match" at bounding box center [553, 607] width 98 height 23
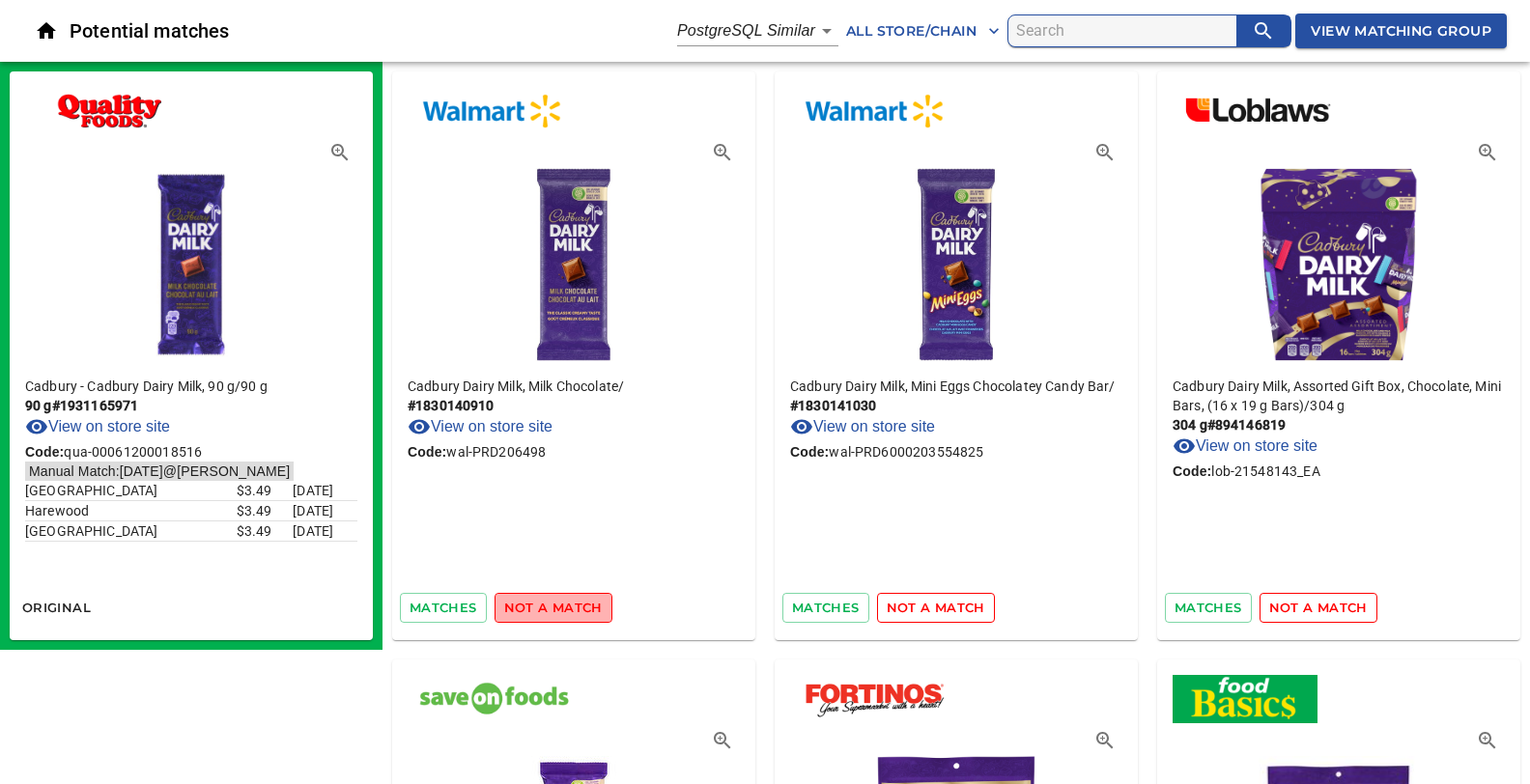
click at [555, 606] on span "not a match" at bounding box center [553, 607] width 98 height 23
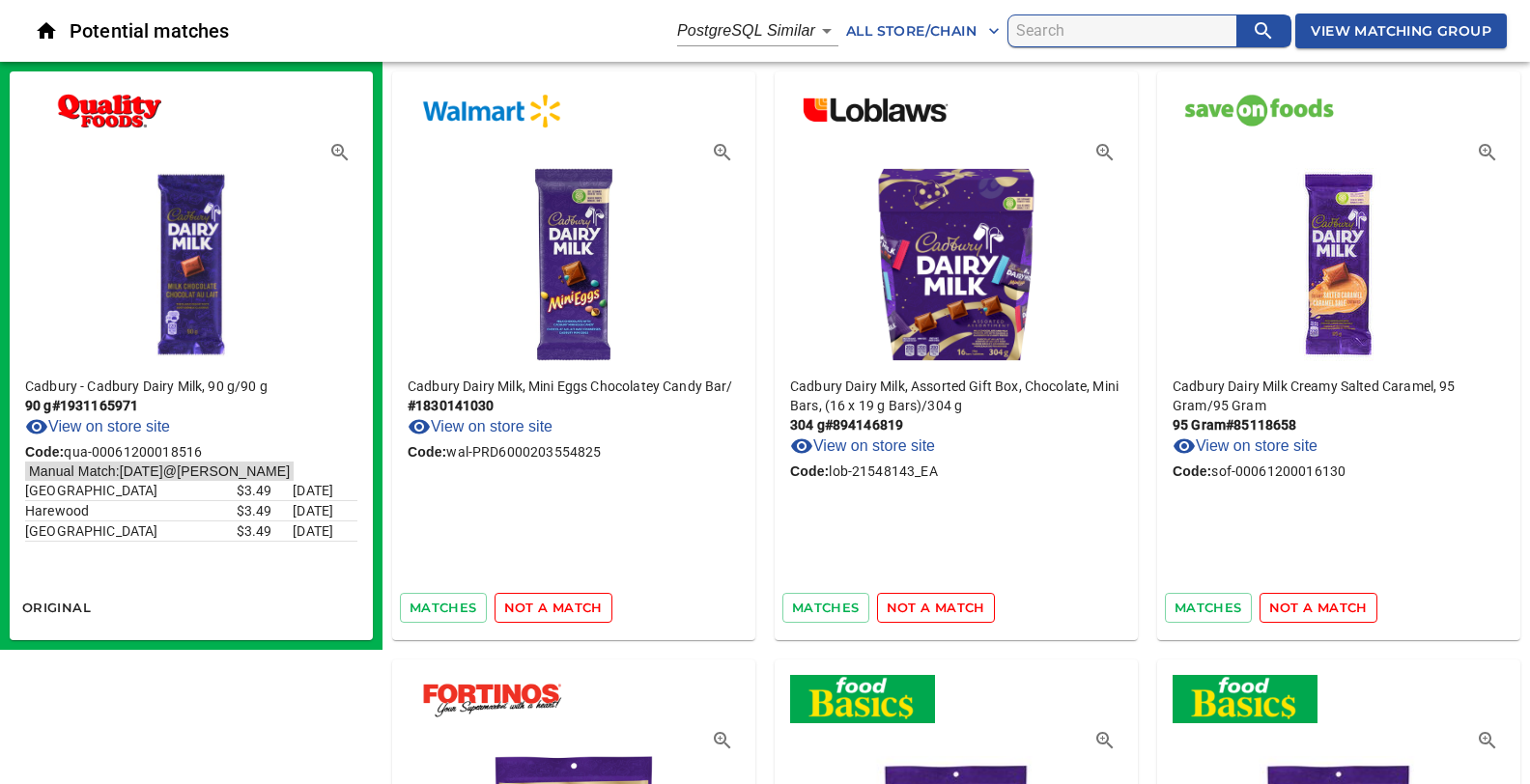
click at [555, 606] on span "not a match" at bounding box center [553, 607] width 98 height 23
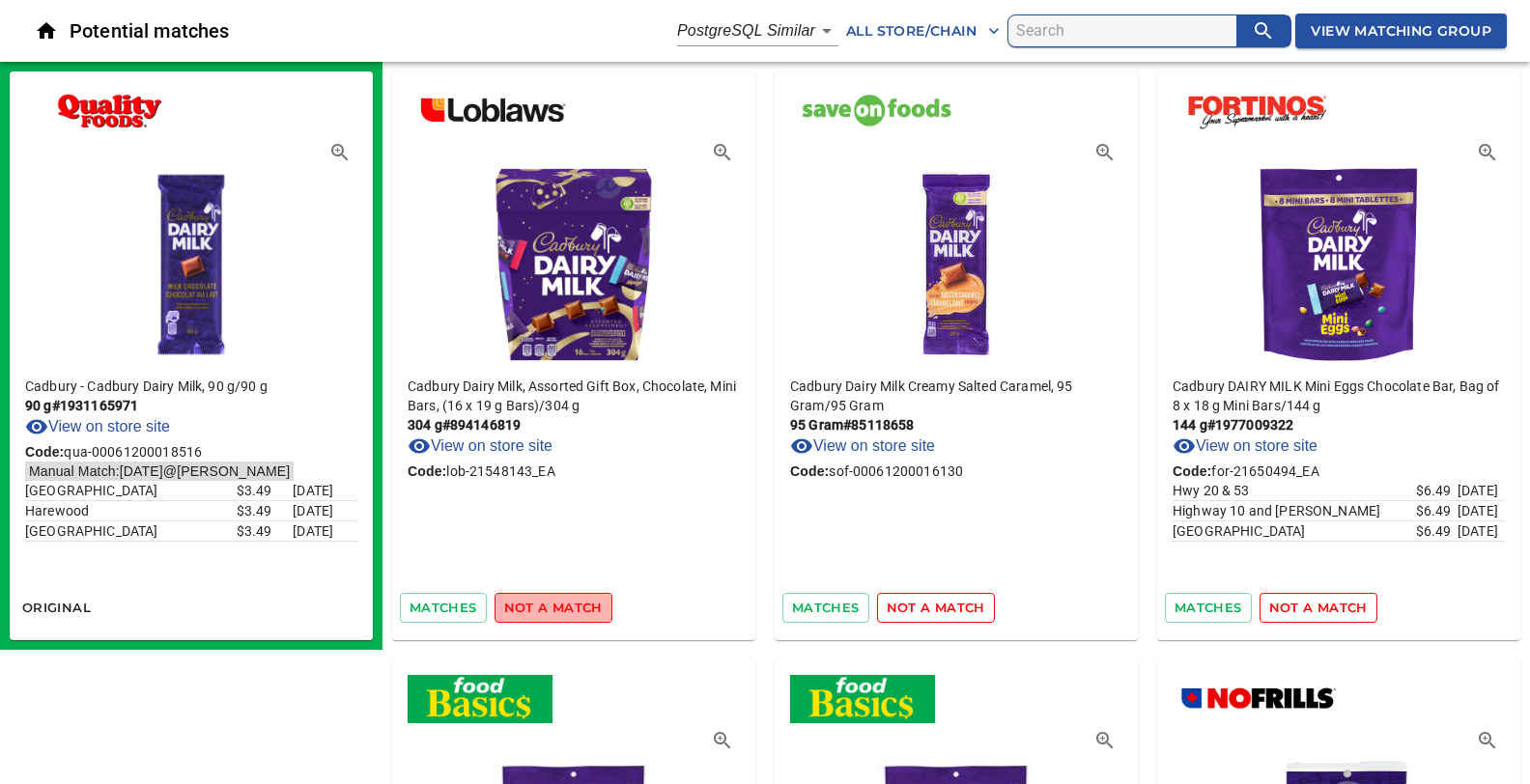
click at [555, 606] on span "not a match" at bounding box center [553, 607] width 98 height 23
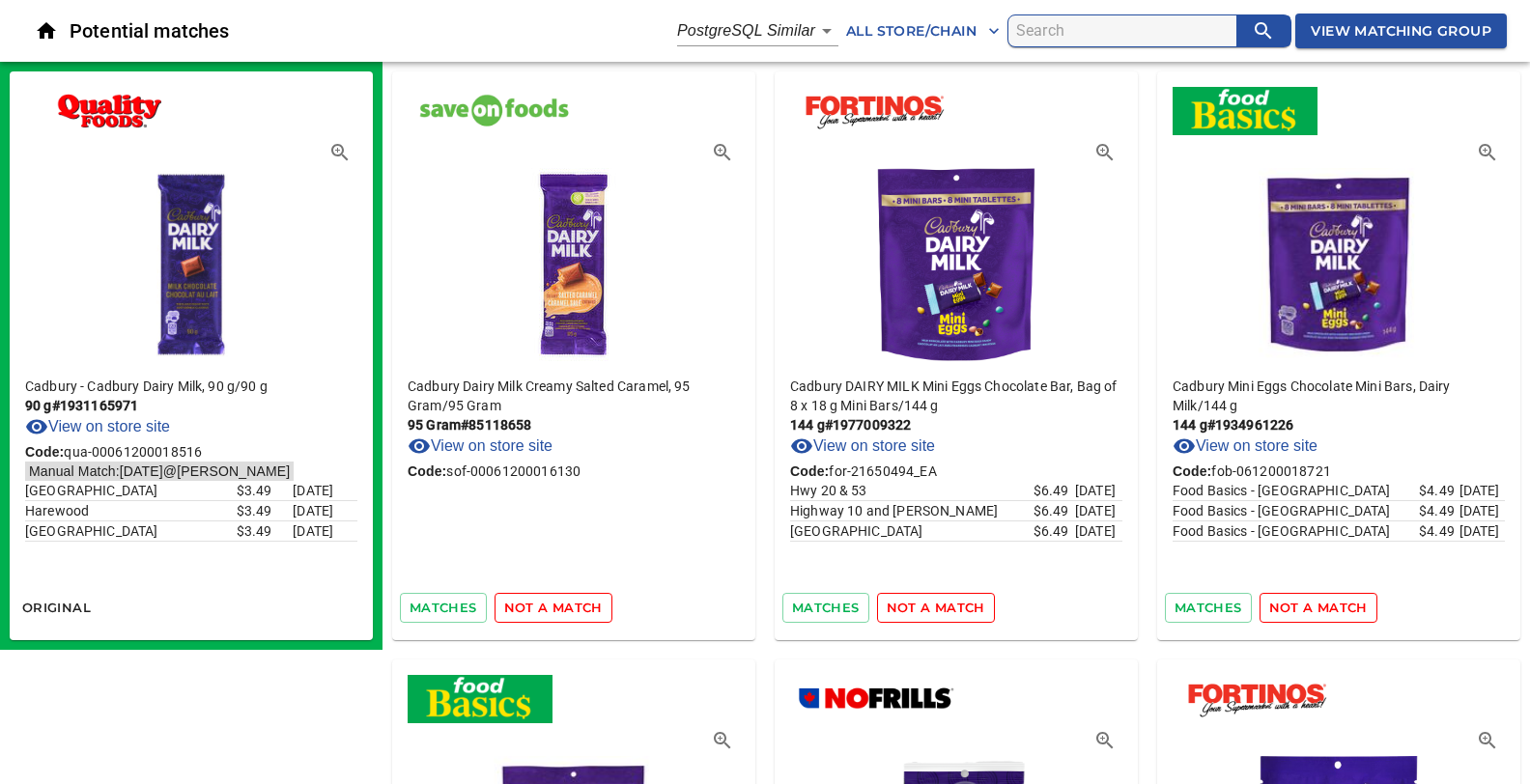
click at [555, 606] on span "not a match" at bounding box center [553, 607] width 98 height 23
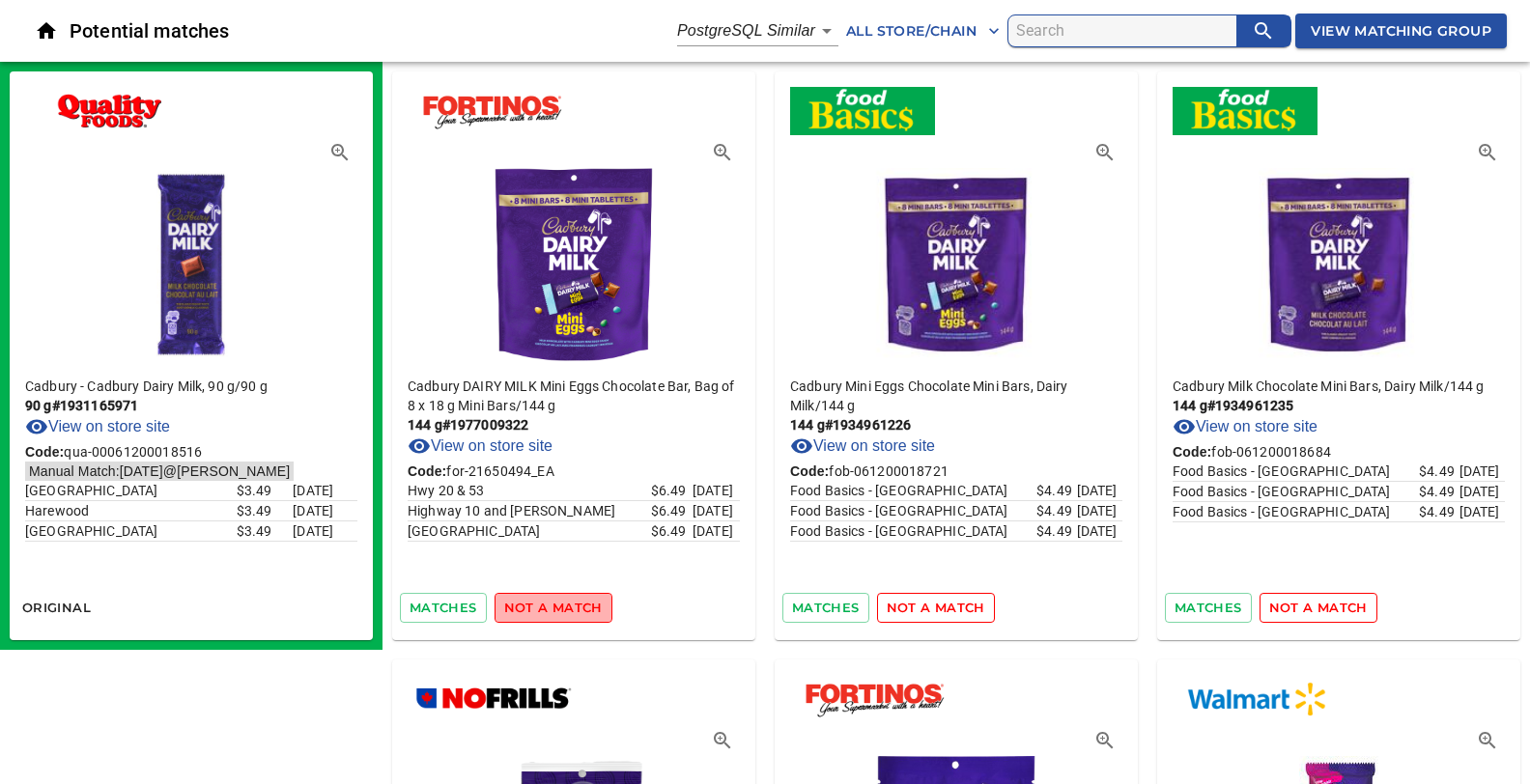
click at [555, 606] on span "not a match" at bounding box center [553, 607] width 98 height 23
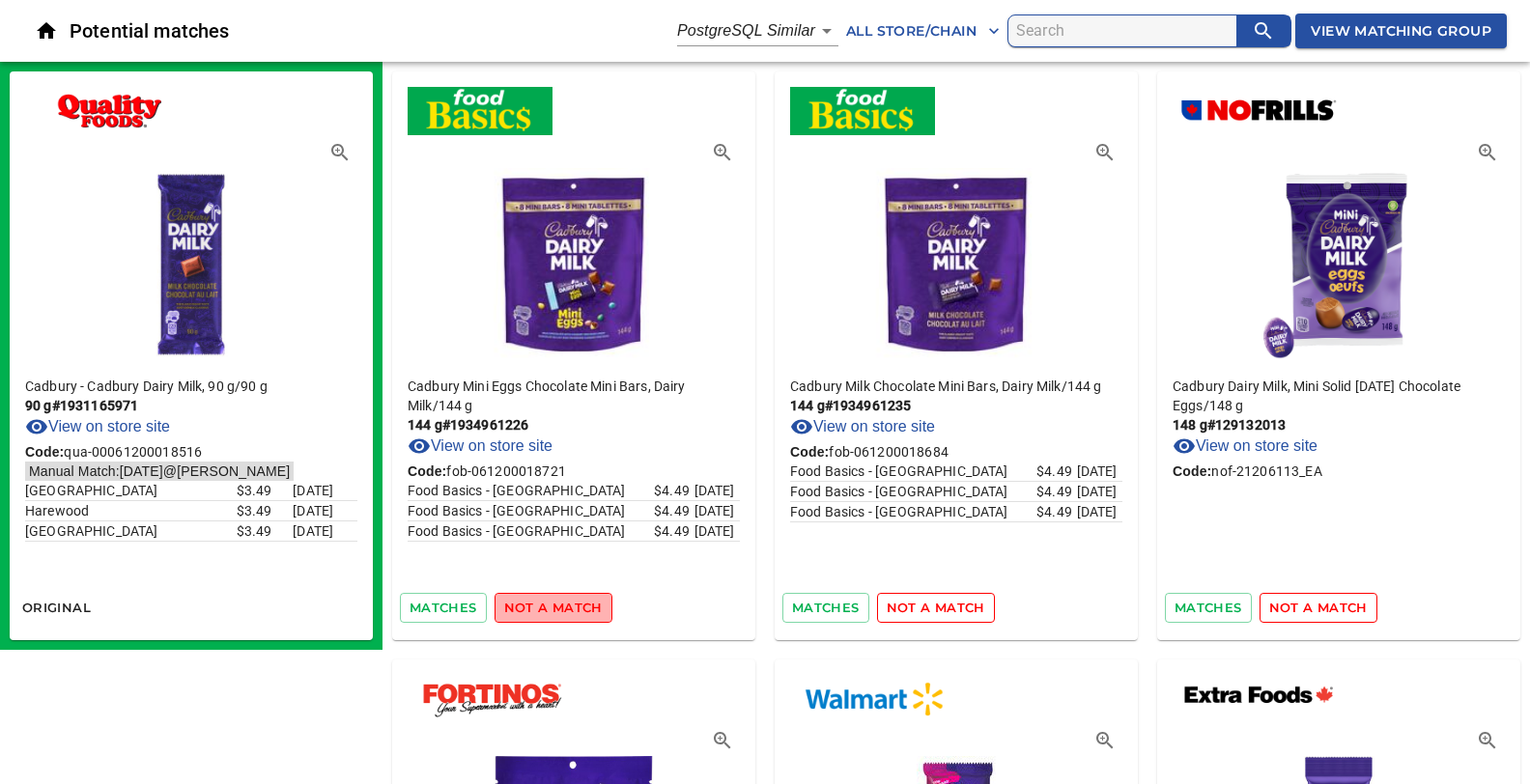
click at [555, 606] on span "not a match" at bounding box center [553, 607] width 98 height 23
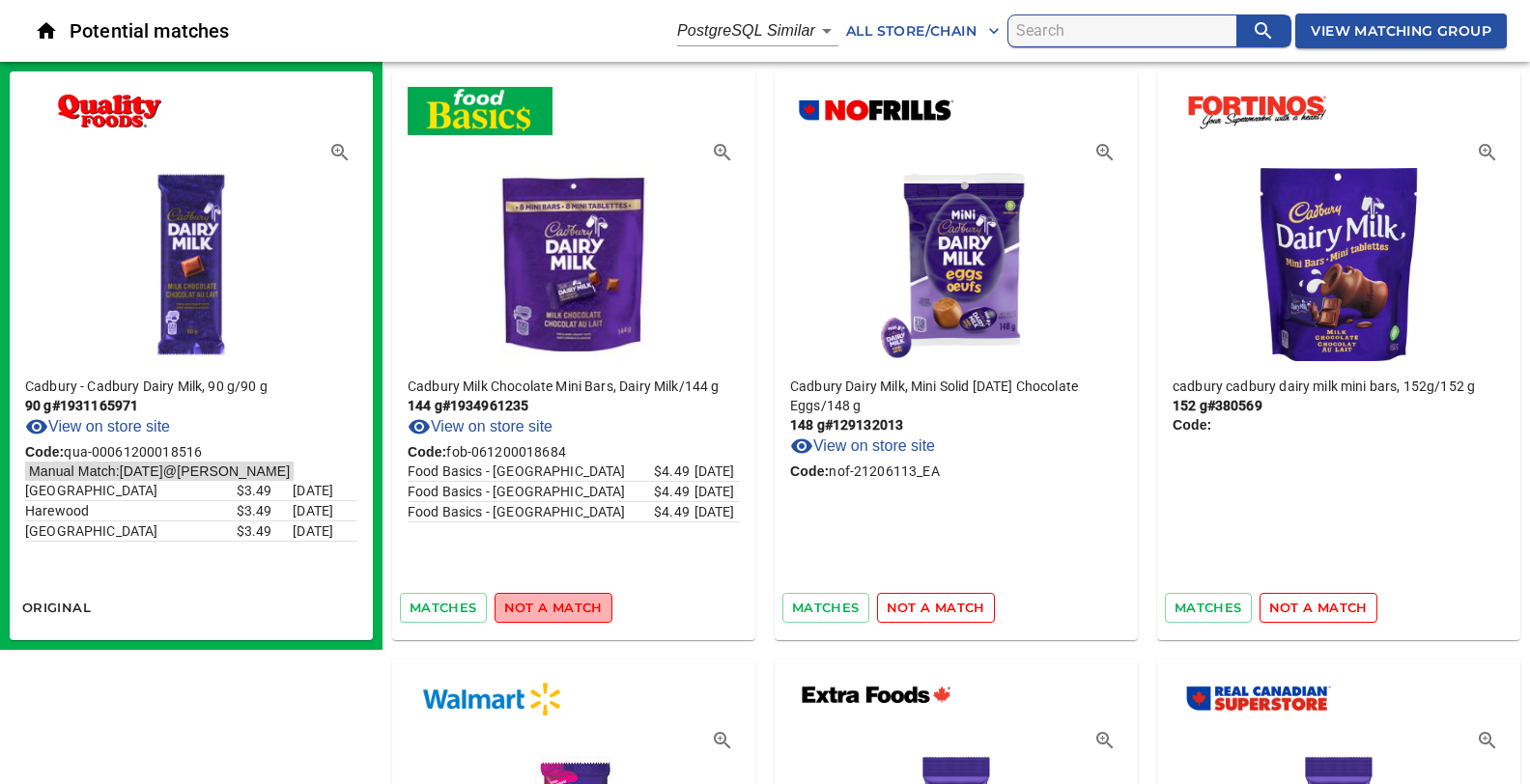
click at [555, 606] on span "not a match" at bounding box center [553, 607] width 98 height 23
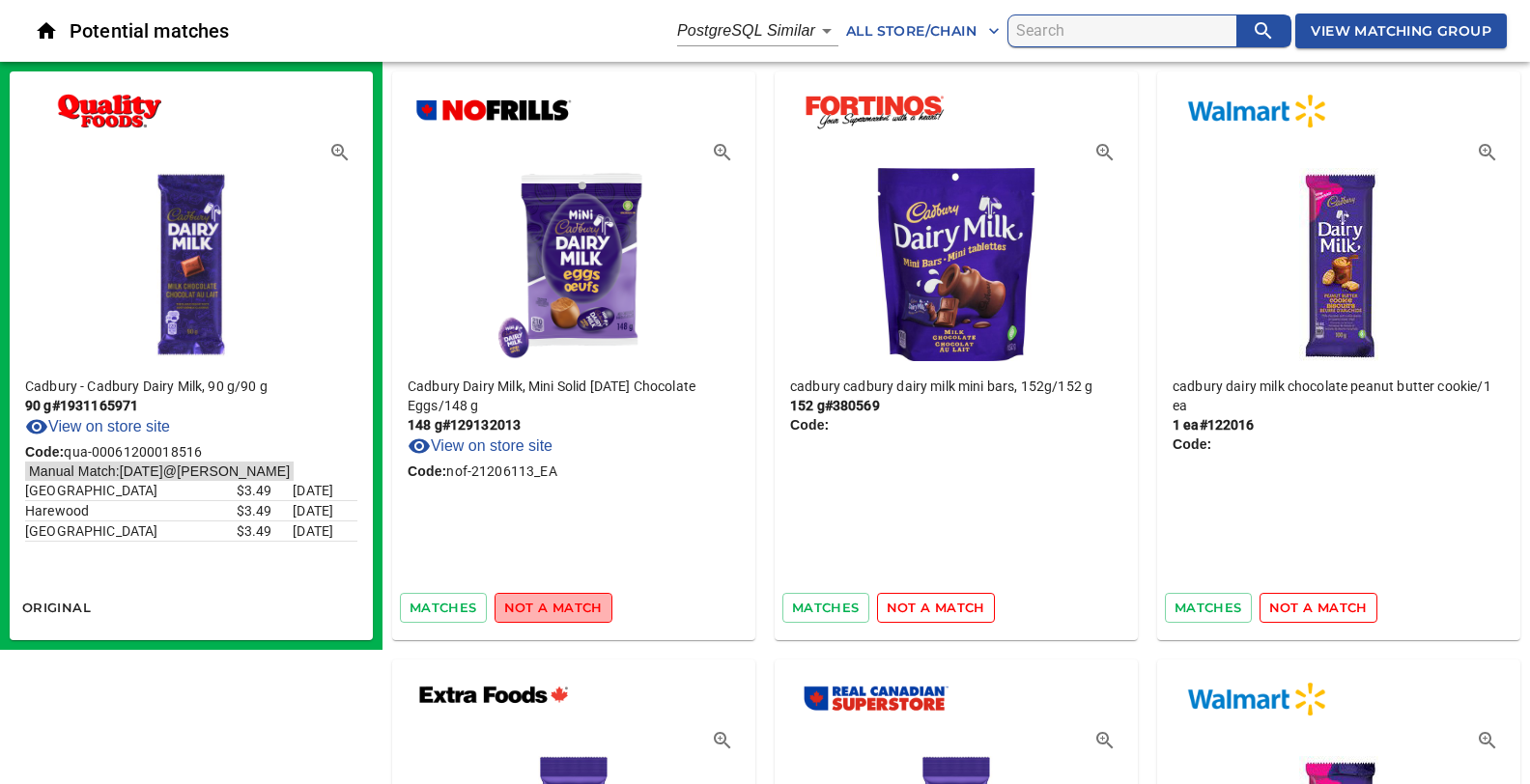
click at [555, 606] on span "not a match" at bounding box center [553, 607] width 98 height 23
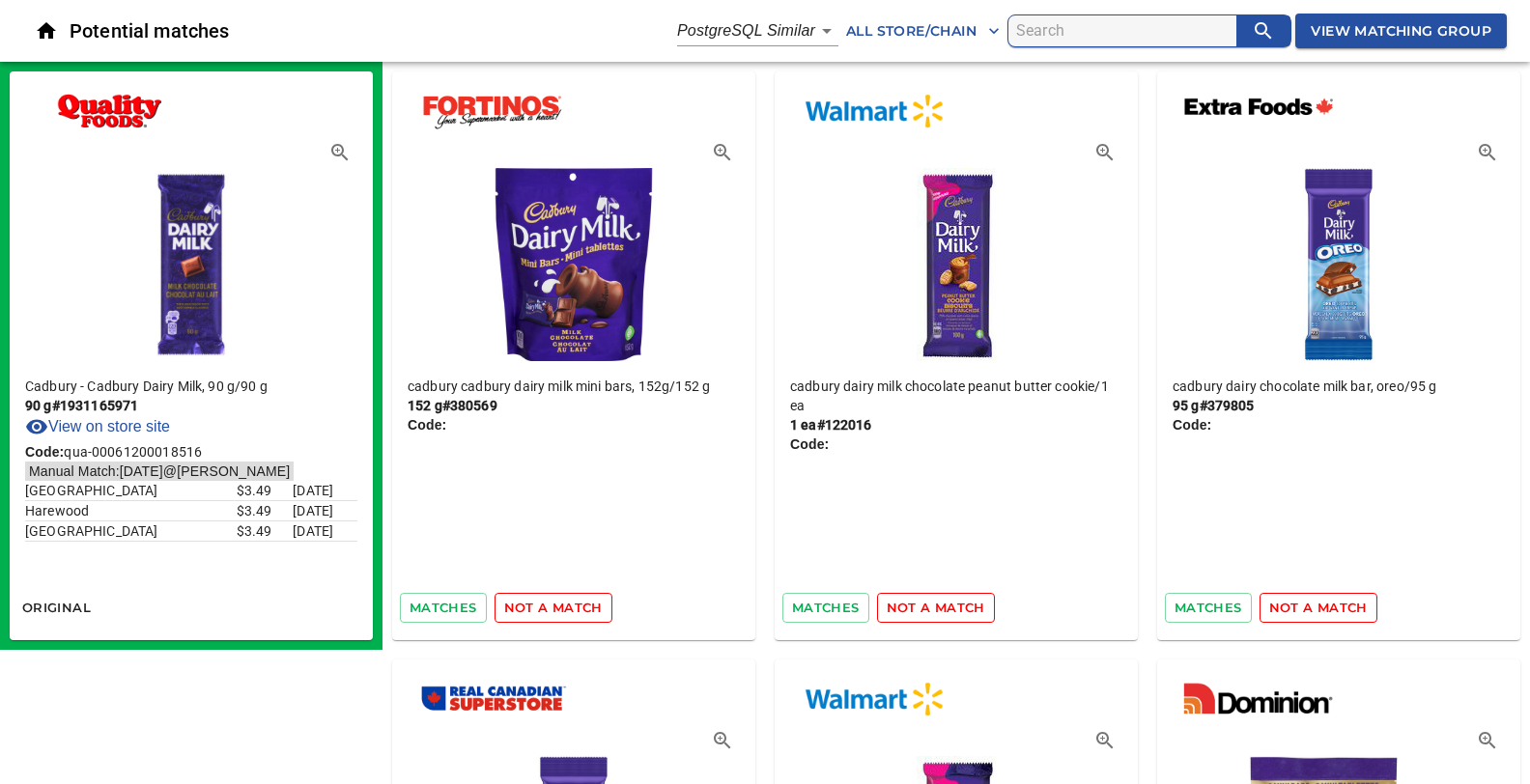
click at [555, 606] on span "not a match" at bounding box center [553, 607] width 98 height 23
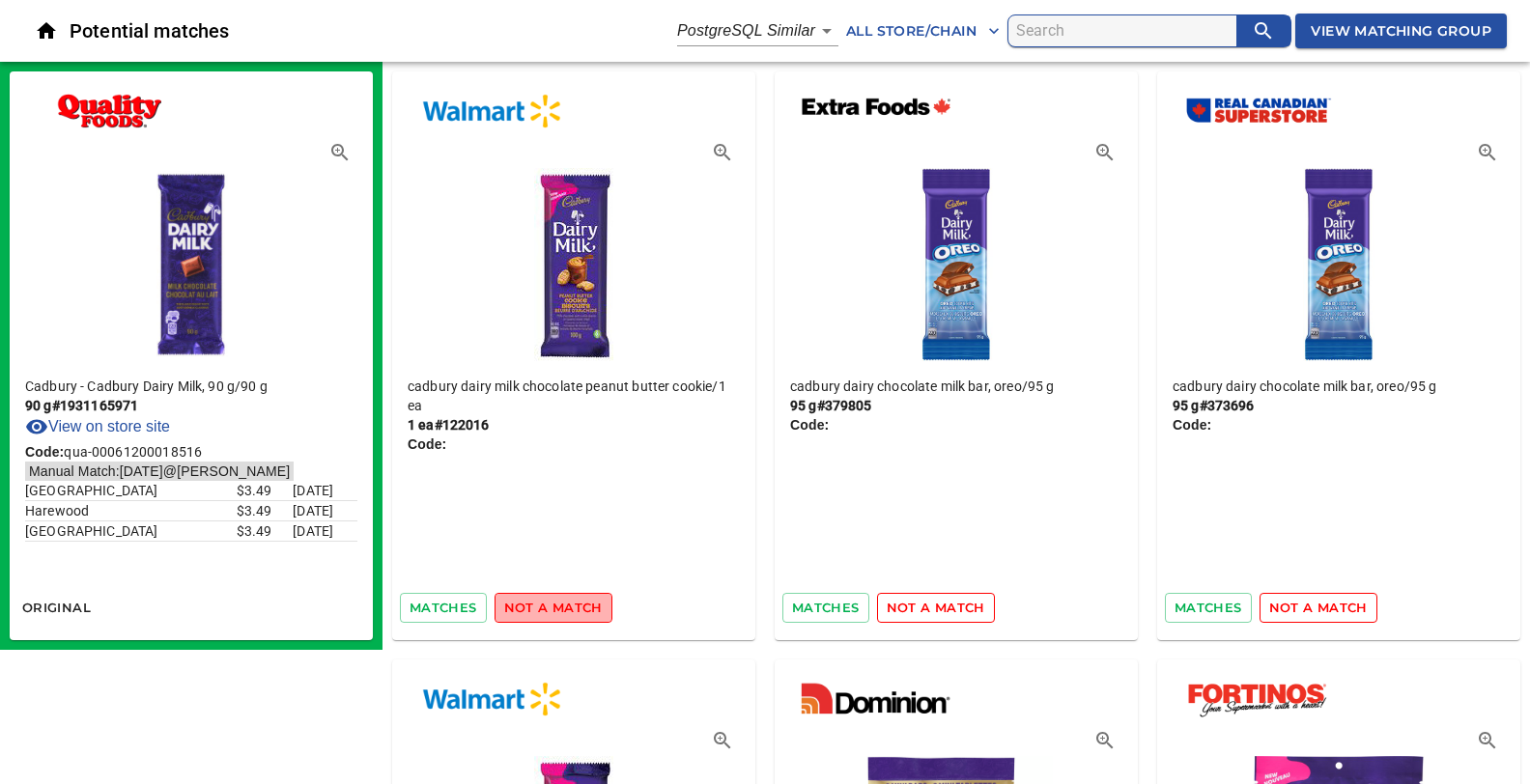
click at [555, 606] on span "not a match" at bounding box center [553, 607] width 98 height 23
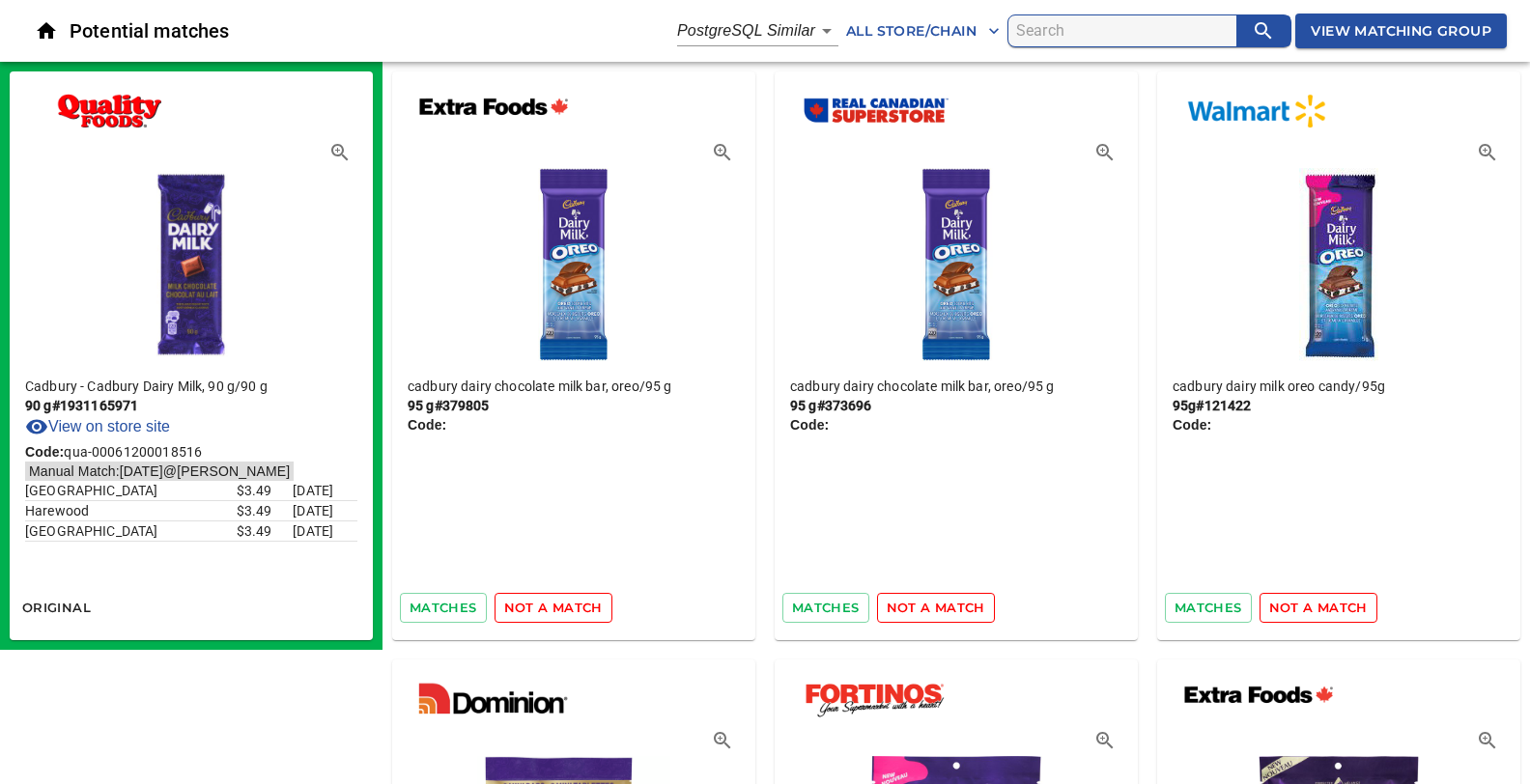
click at [555, 606] on span "not a match" at bounding box center [553, 607] width 98 height 23
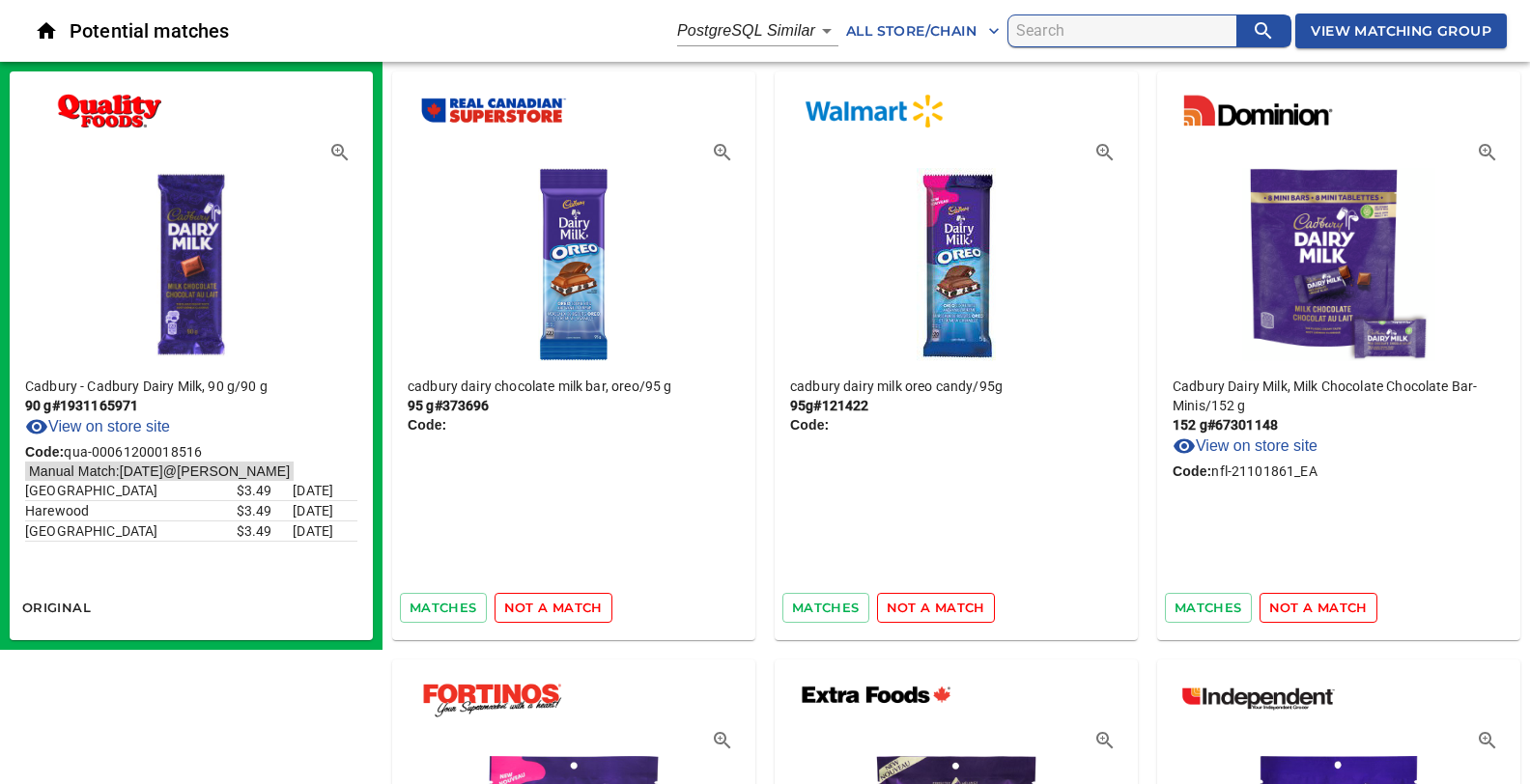
click at [555, 606] on span "not a match" at bounding box center [553, 607] width 98 height 23
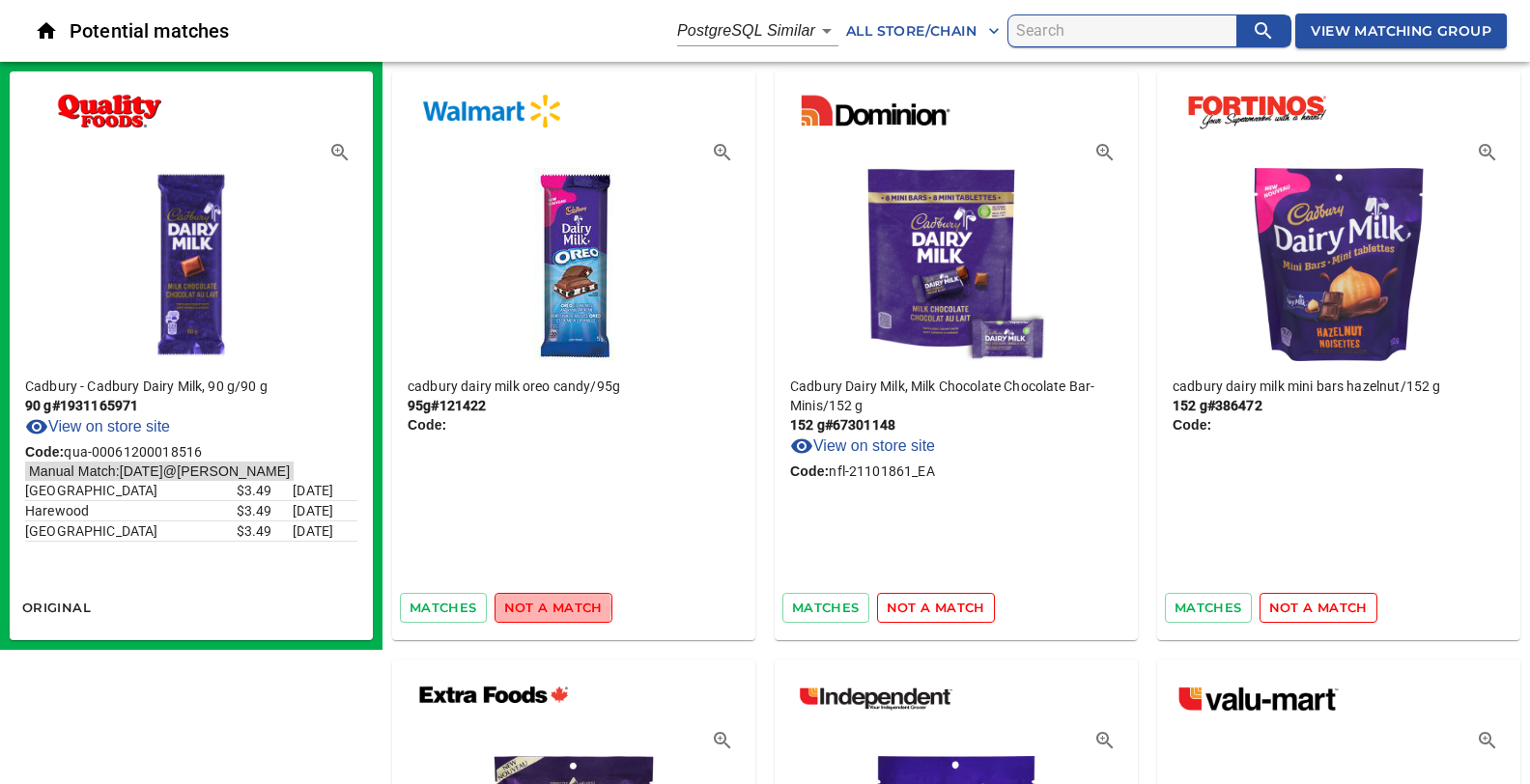
click at [546, 606] on span "not a match" at bounding box center [553, 607] width 98 height 23
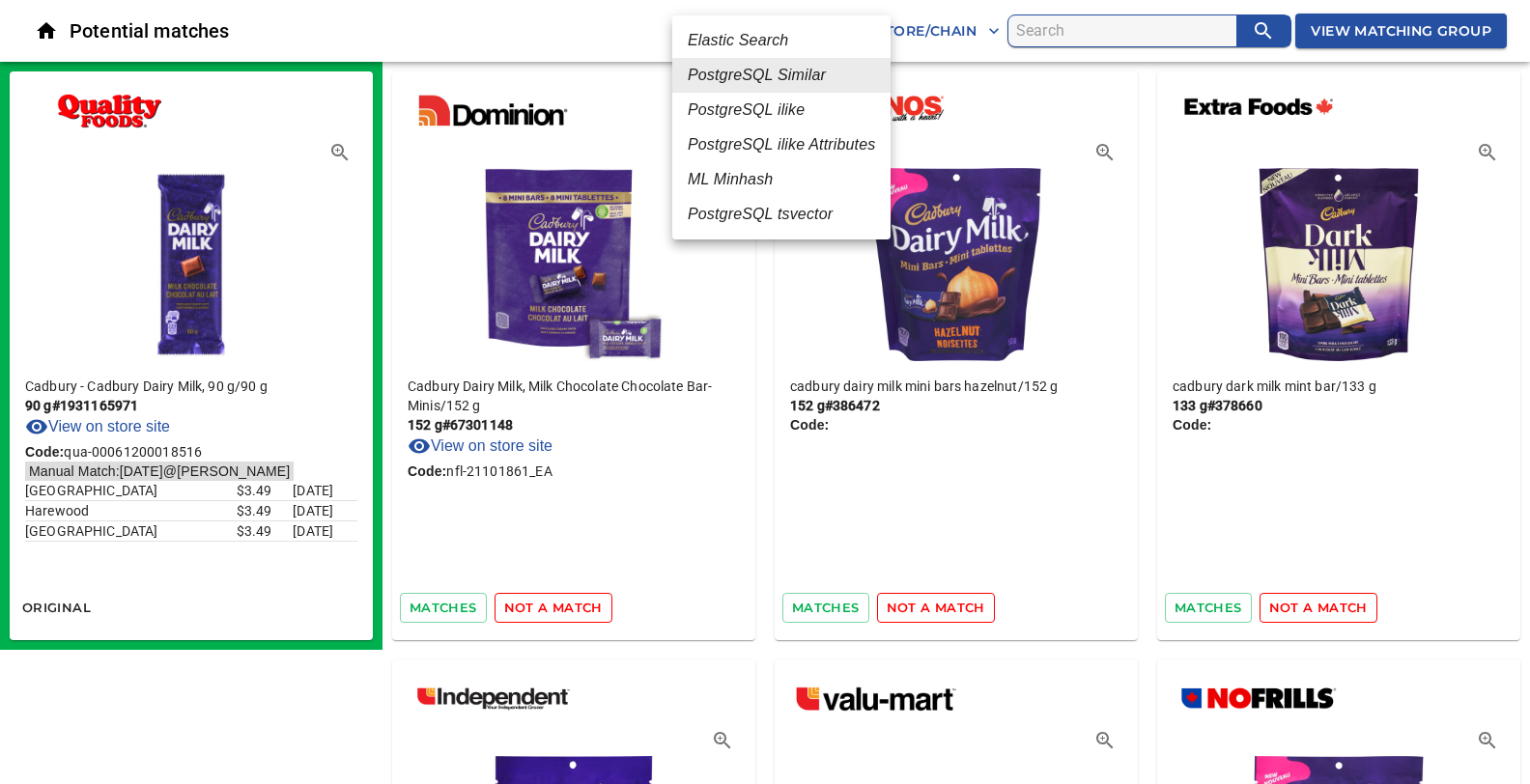
click at [758, 177] on em "ML Minhash" at bounding box center [730, 180] width 85 height 24
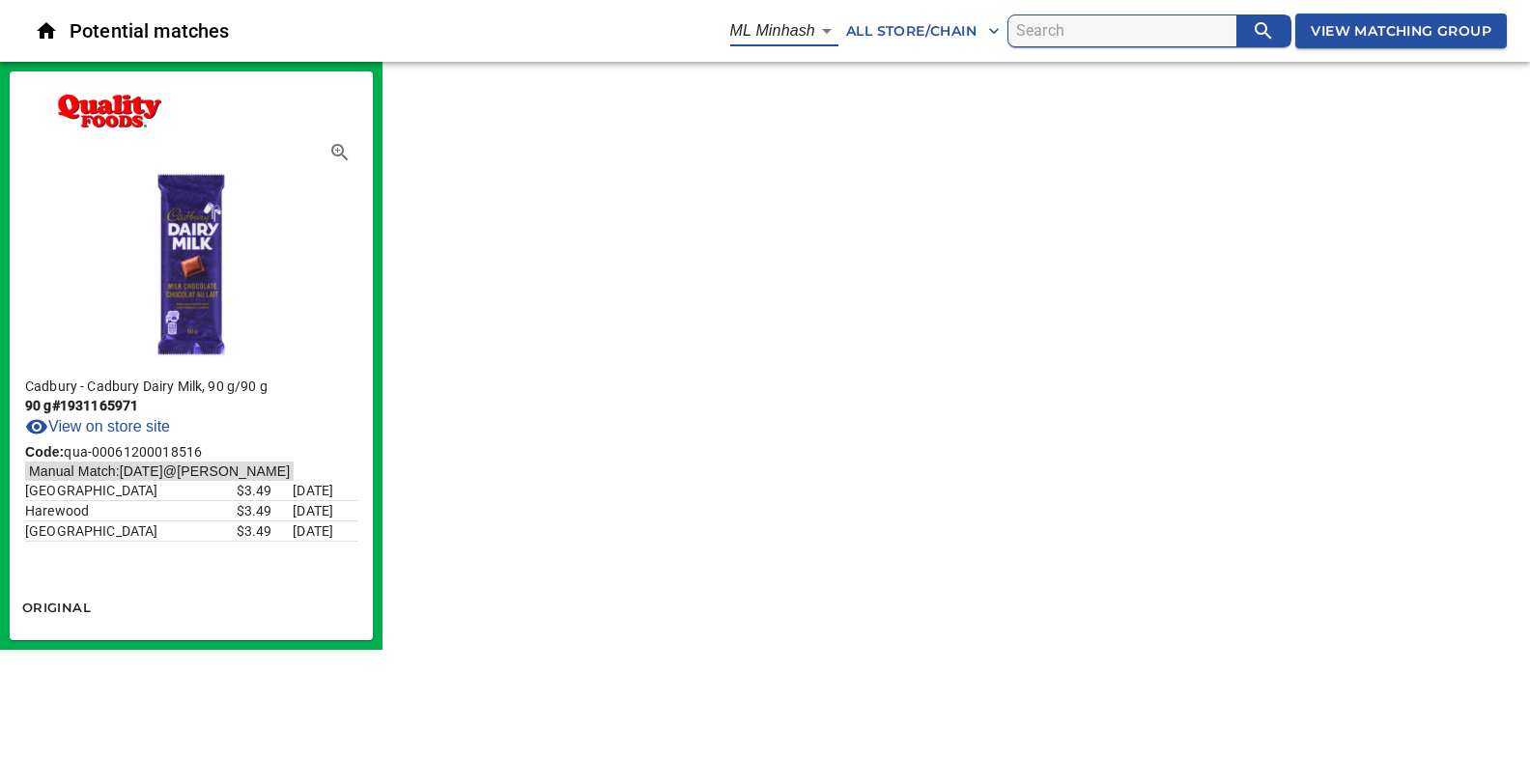
click at [822, 32] on body "tspan{white-space:pre} Potential matches ML Minhash 3 All Store/Chain View Matc…" at bounding box center [765, 324] width 1530 height 649
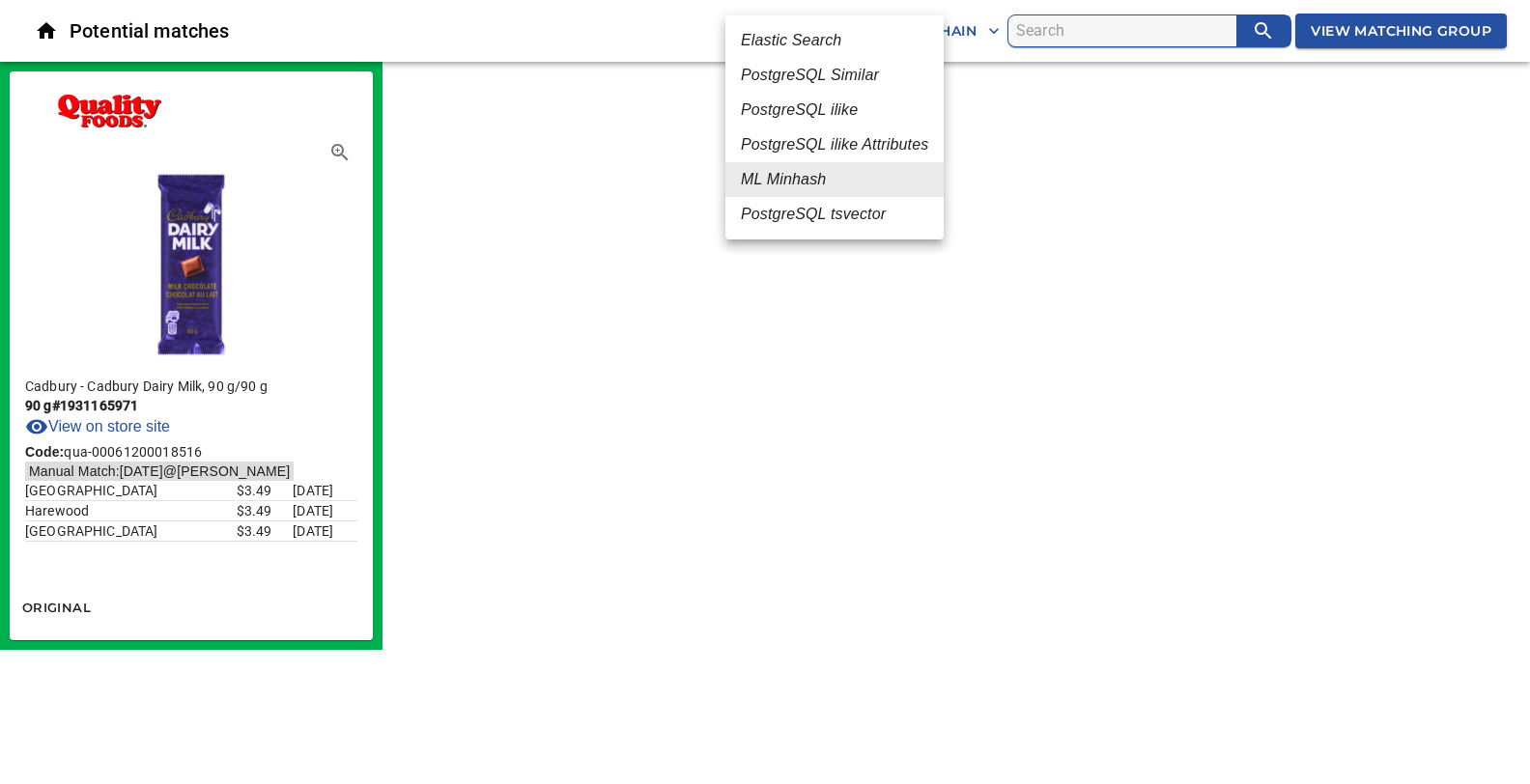
click at [781, 78] on em "PostgreSQL Similar" at bounding box center [810, 76] width 139 height 24
type input "2"
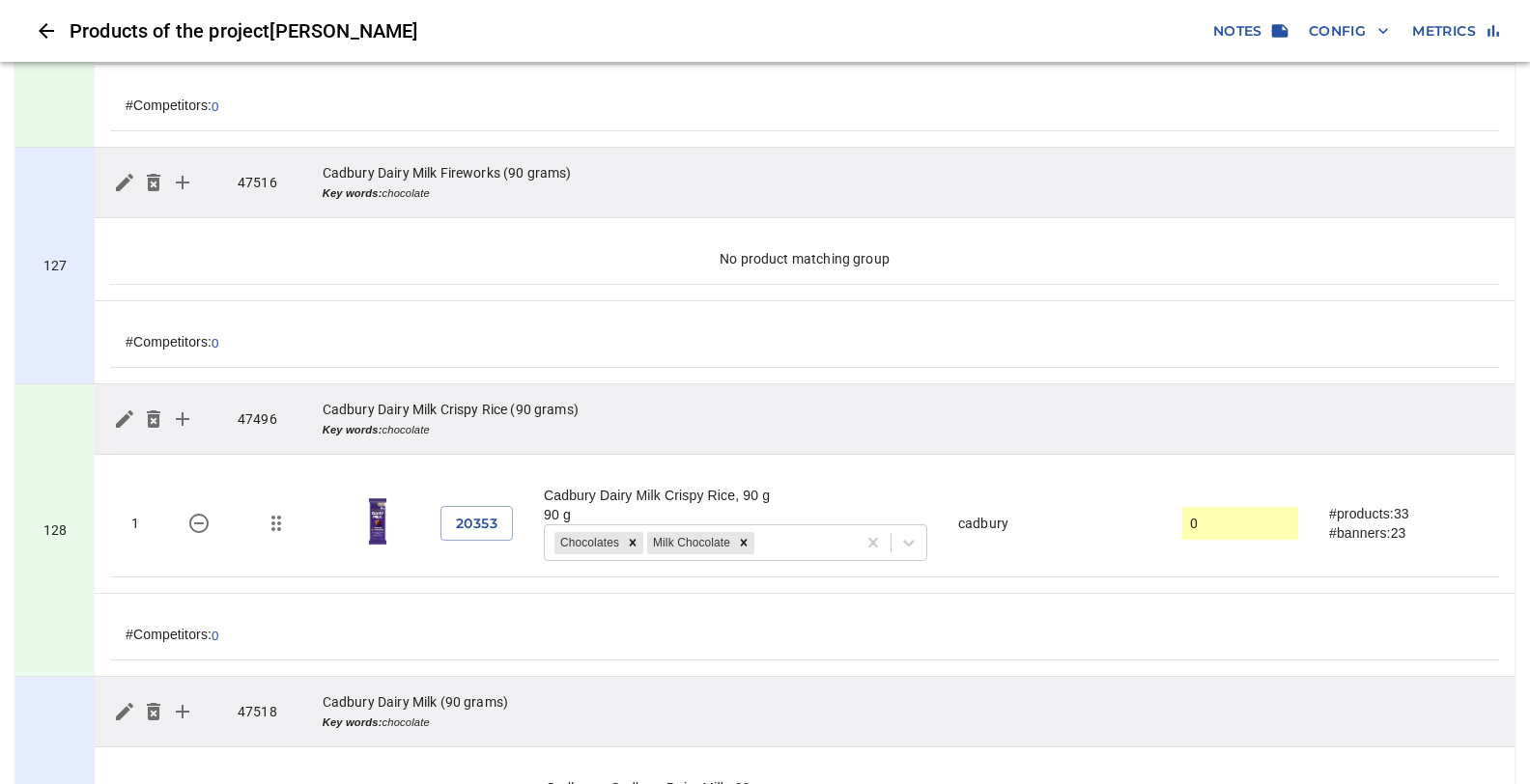
click at [1352, 33] on span "Config" at bounding box center [1349, 31] width 81 height 25
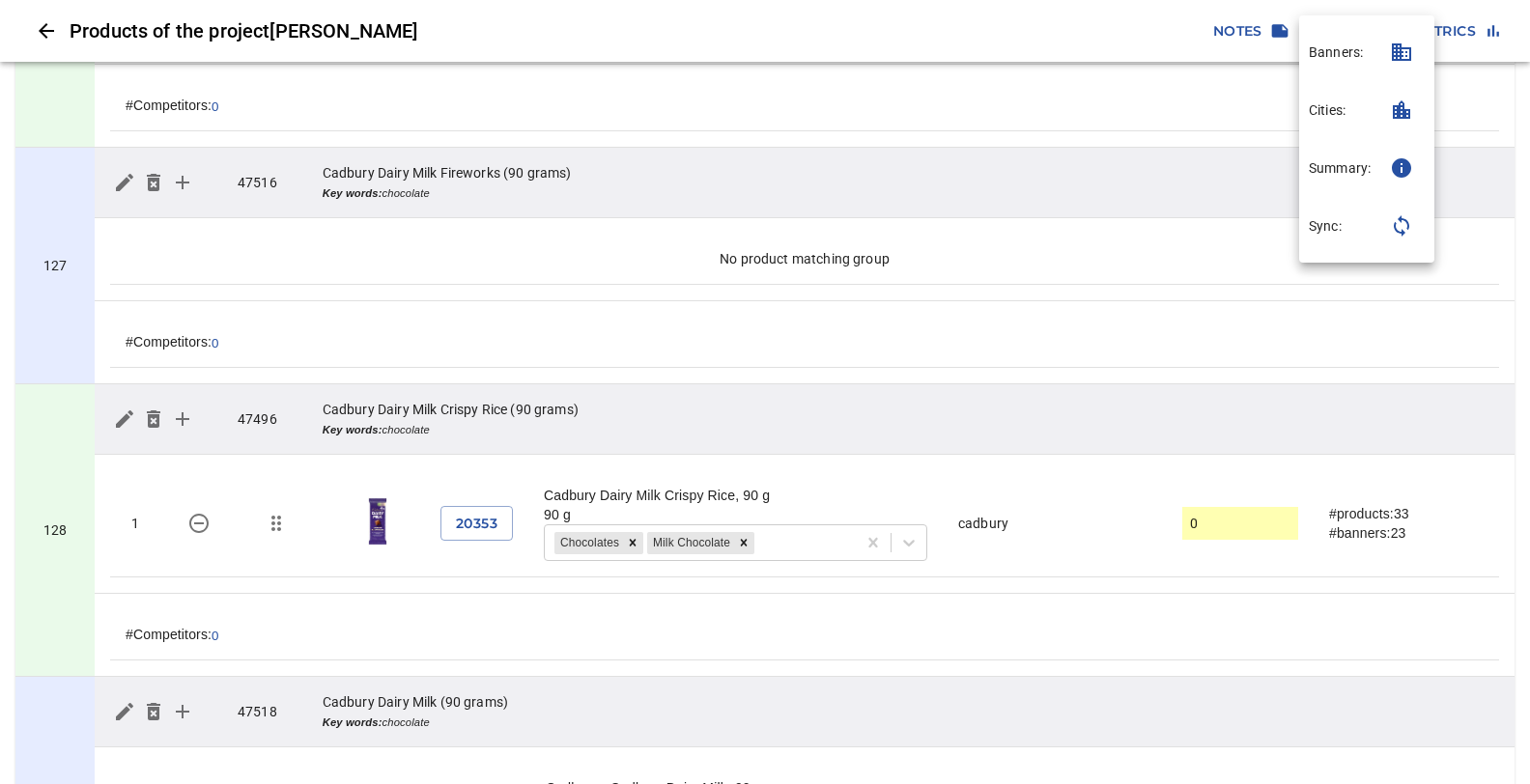
click at [1335, 235] on p "Sync:" at bounding box center [1325, 226] width 32 height 20
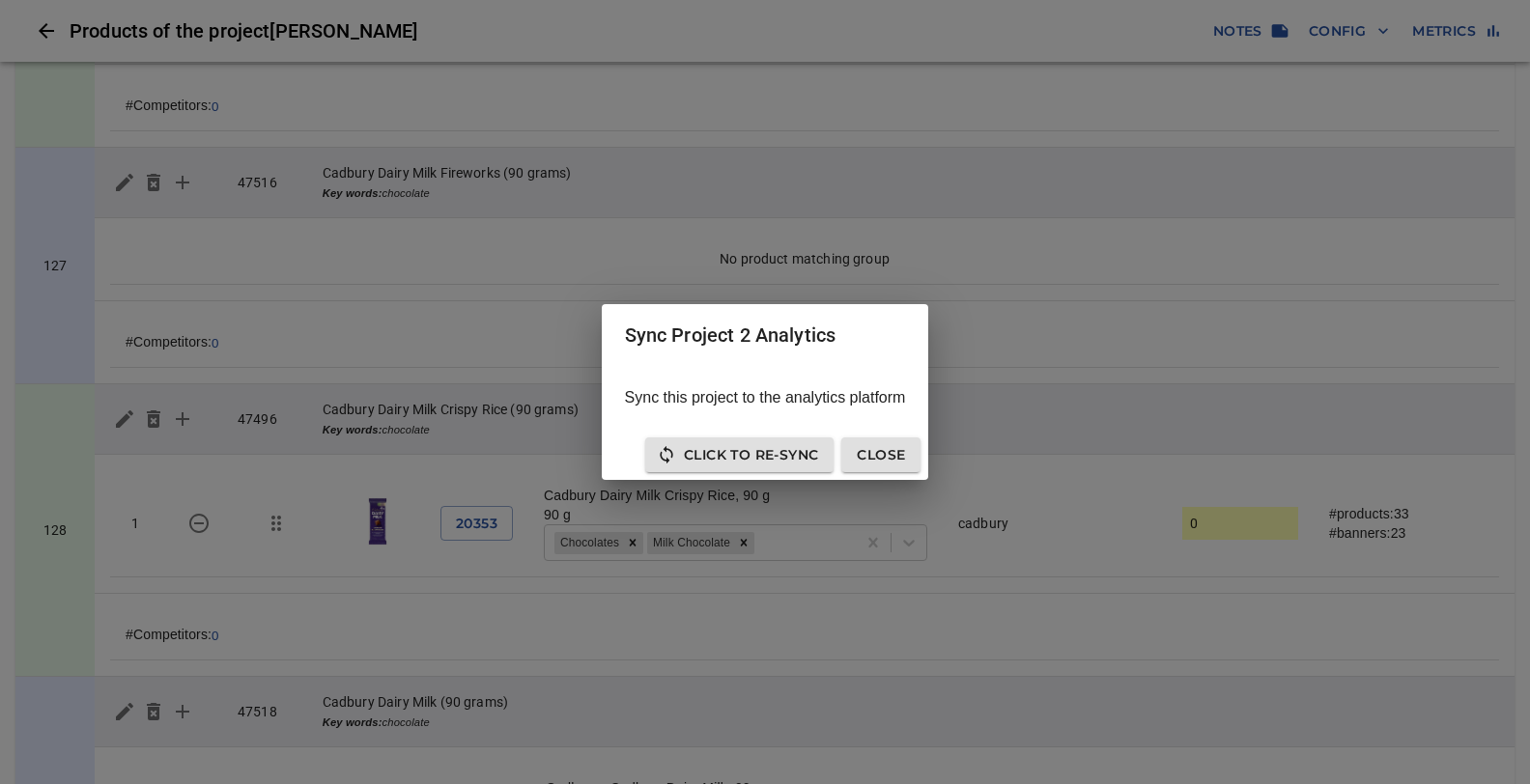
click at [777, 458] on span "Click to Re-Sync" at bounding box center [739, 455] width 157 height 25
click at [777, 459] on span "Click to Re-Sync" at bounding box center [739, 455] width 157 height 25
click at [889, 452] on span "Close" at bounding box center [880, 455] width 48 height 25
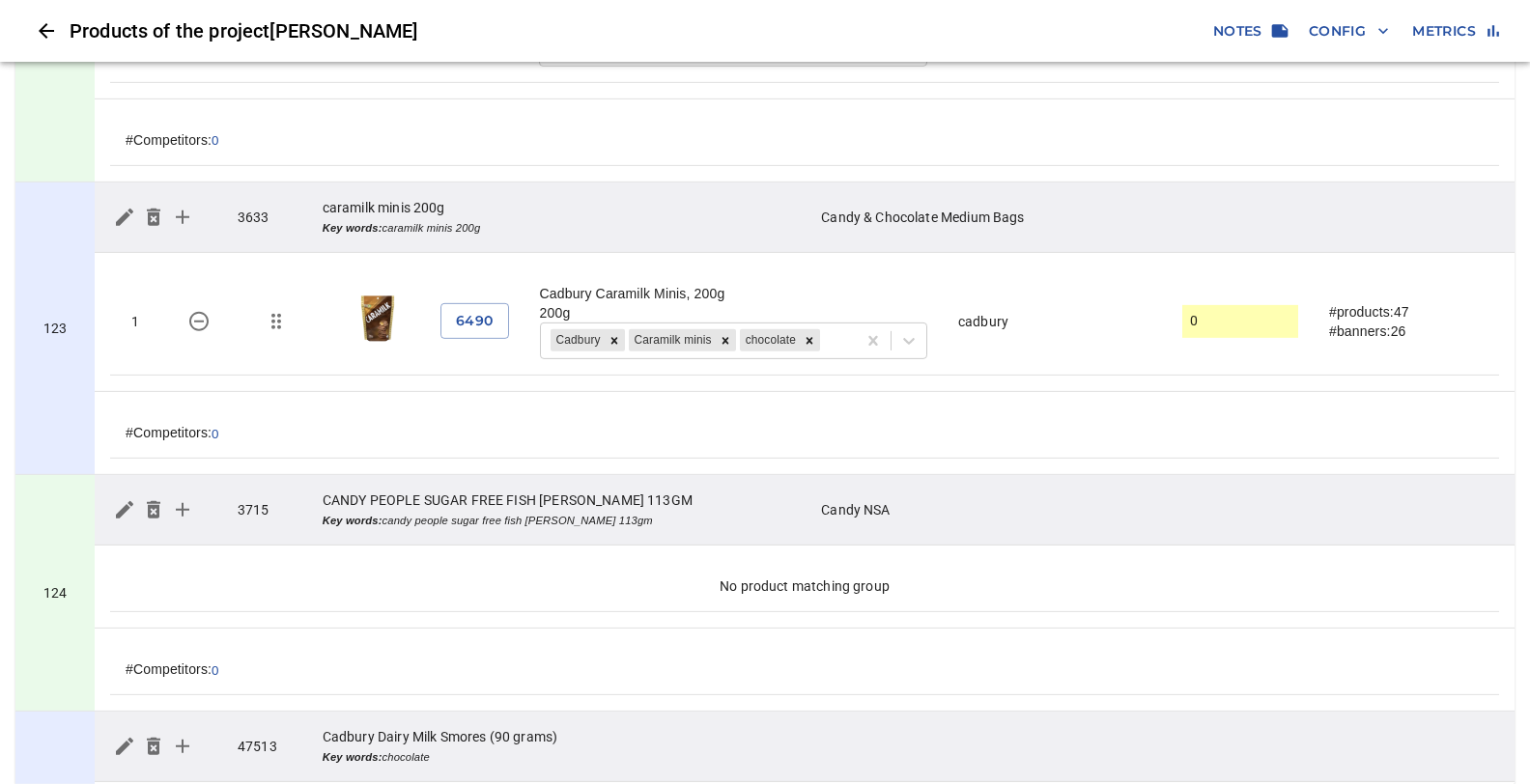
scroll to position [36562, 0]
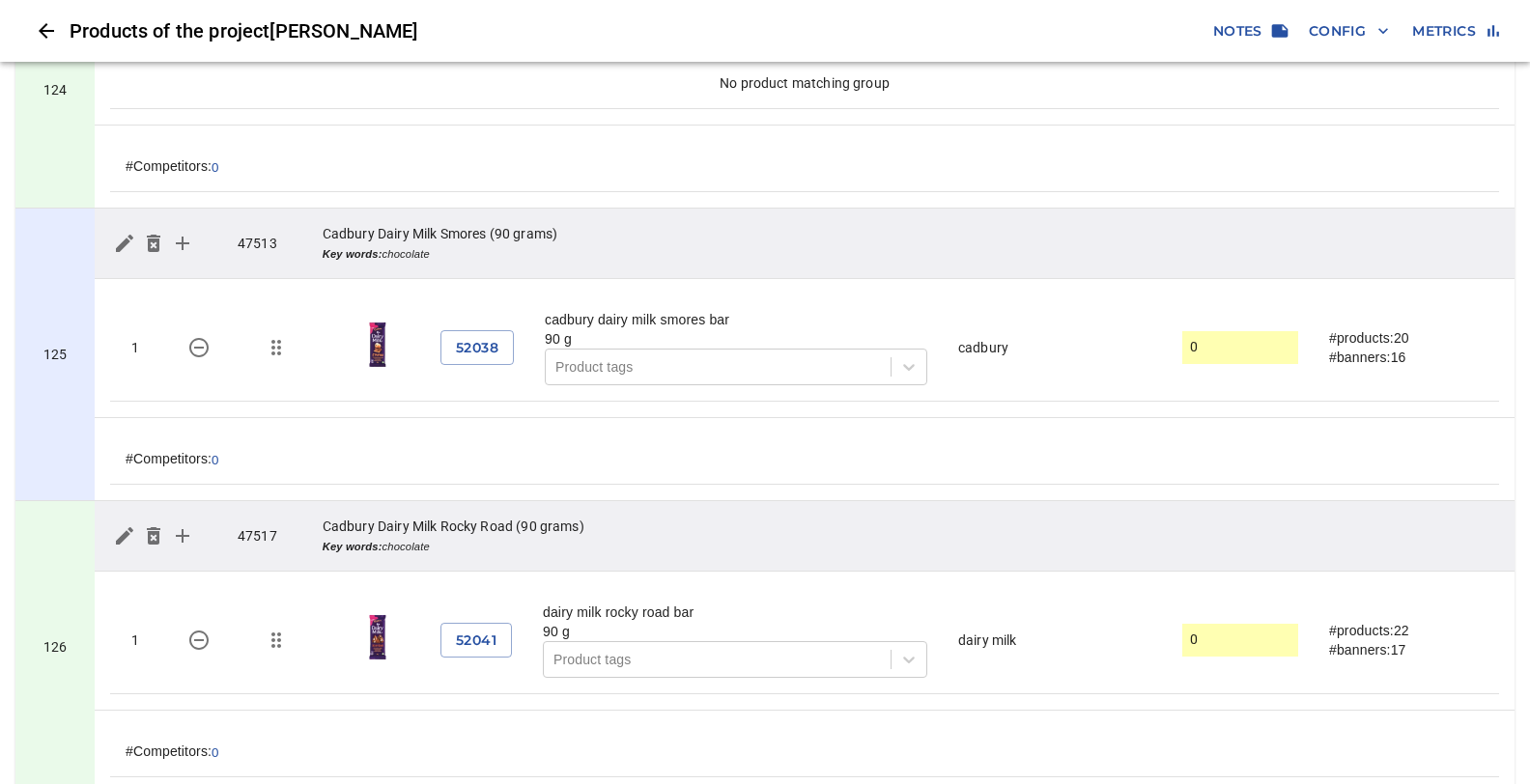
drag, startPoint x: 183, startPoint y: 414, endPoint x: 267, endPoint y: 353, distance: 103.8
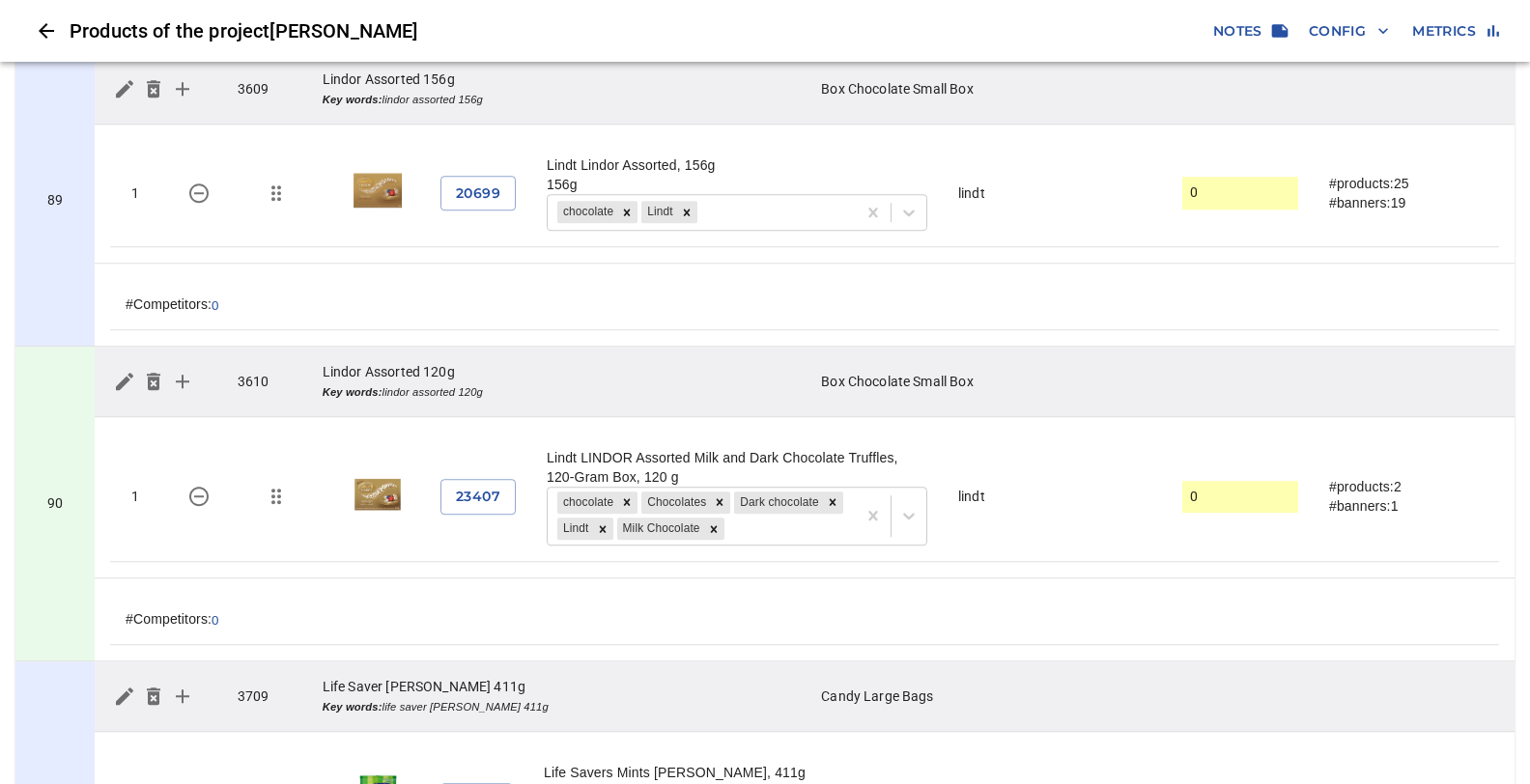
scroll to position [26060, 0]
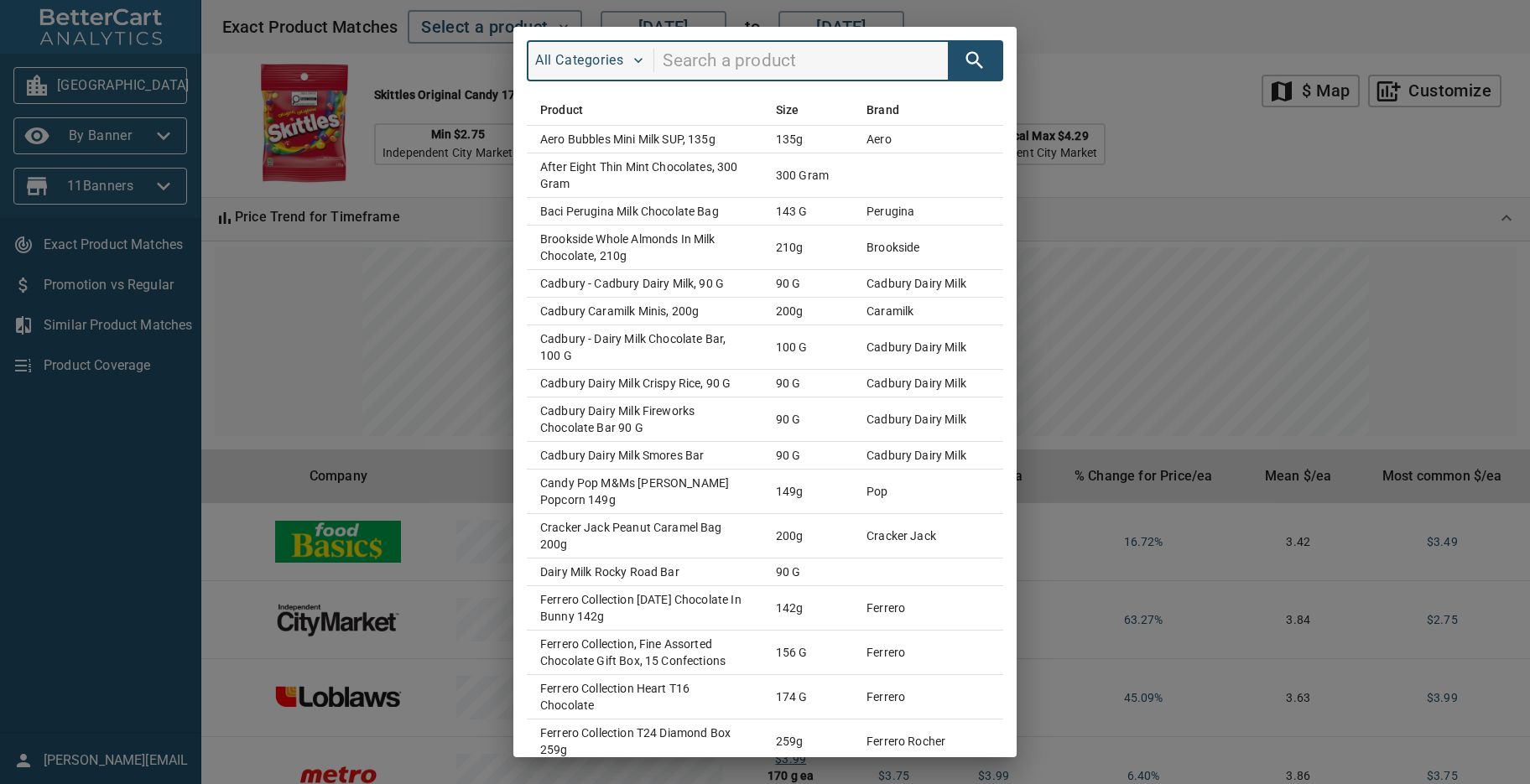
click at [1087, 44] on div "All Categories Product Size Brand Aero Bubbles Mini Milk SUP, 135g 135g aero Af…" at bounding box center [765, 392] width 1530 height 784
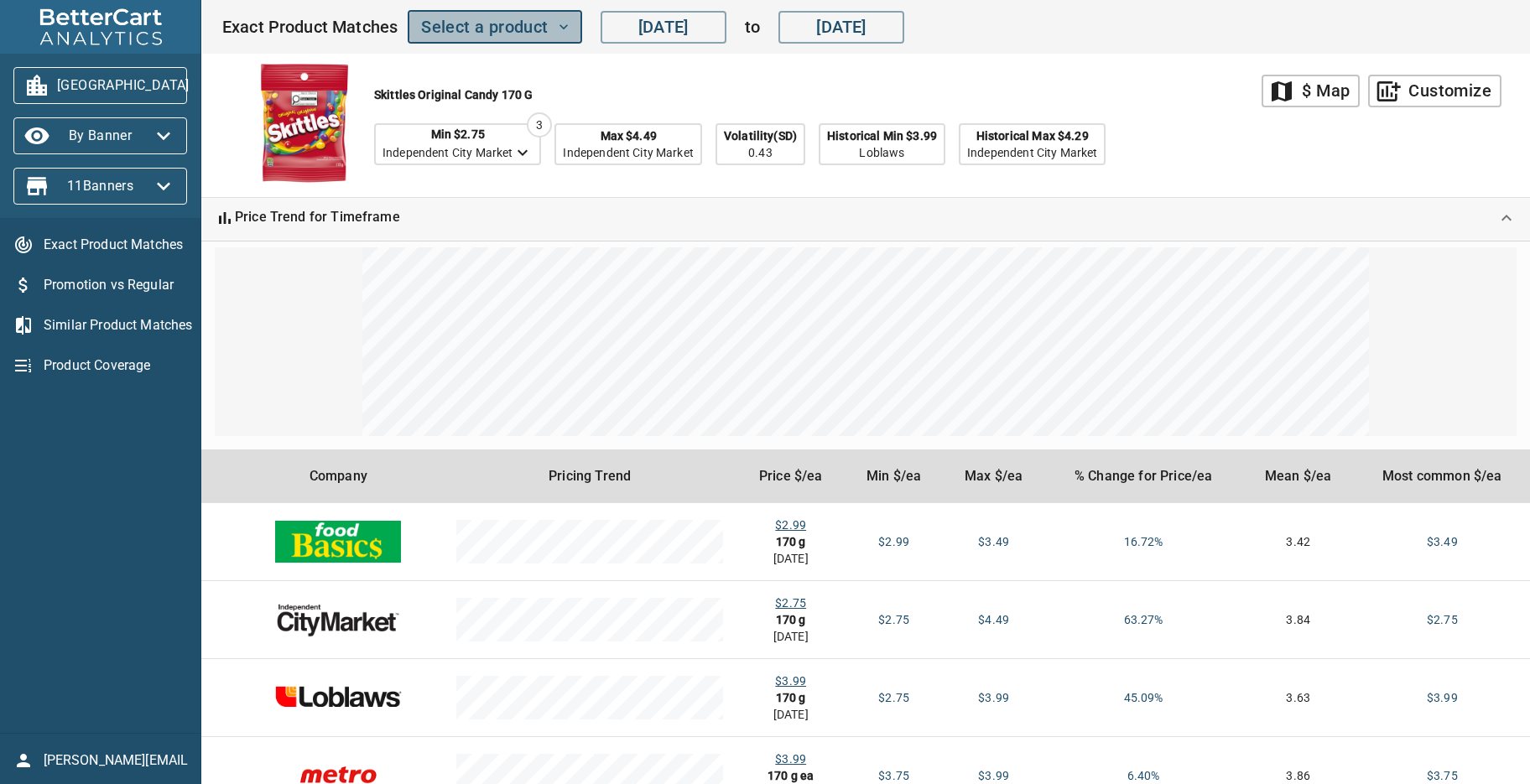
click at [567, 26] on icon "button" at bounding box center [564, 27] width 17 height 17
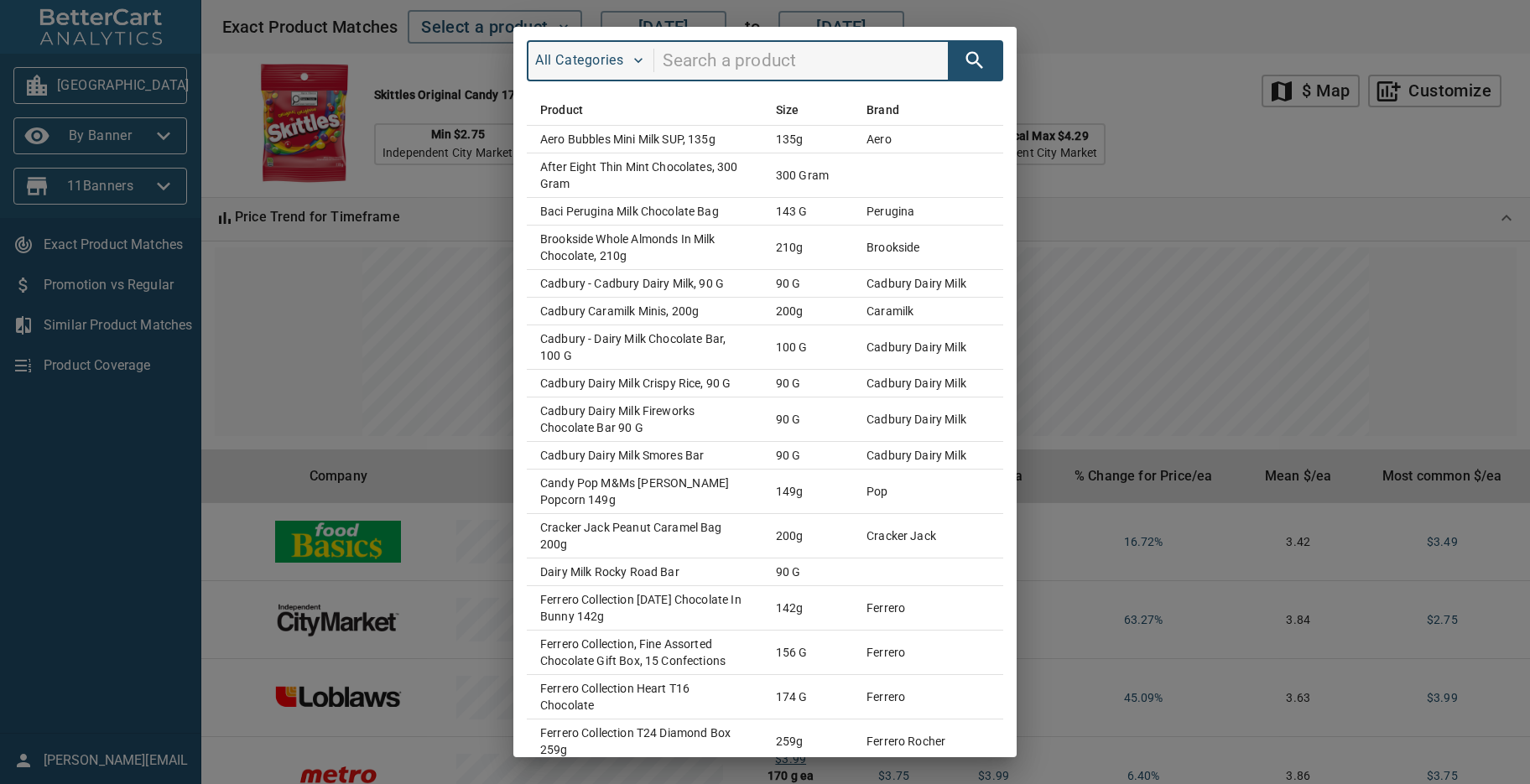
click at [1096, 38] on div "All Categories Product Size Brand Aero Bubbles Mini Milk SUP, 135g 135g aero Af…" at bounding box center [765, 392] width 1530 height 784
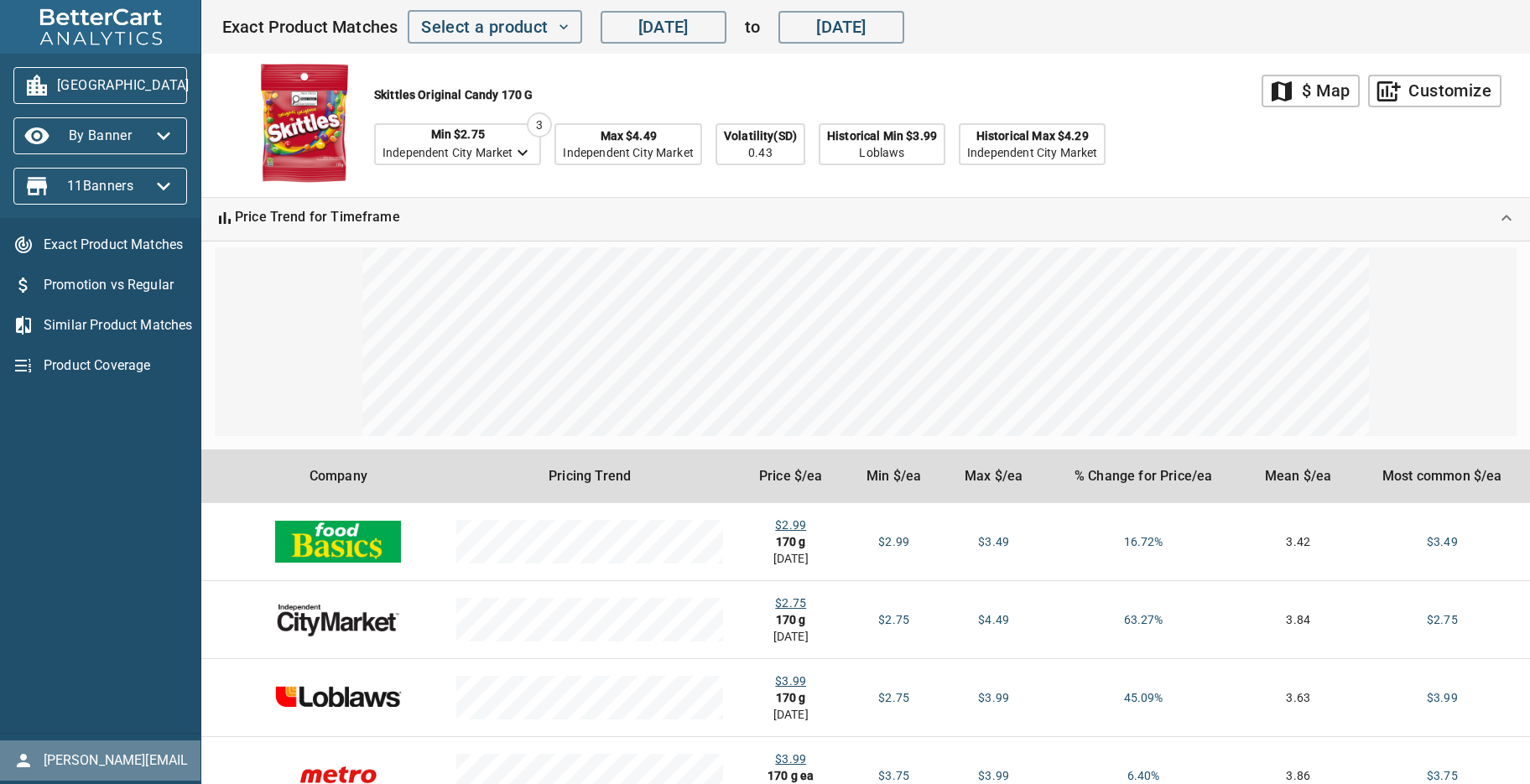
click at [121, 766] on span "storck@bettercart.ca" at bounding box center [115, 761] width 144 height 20
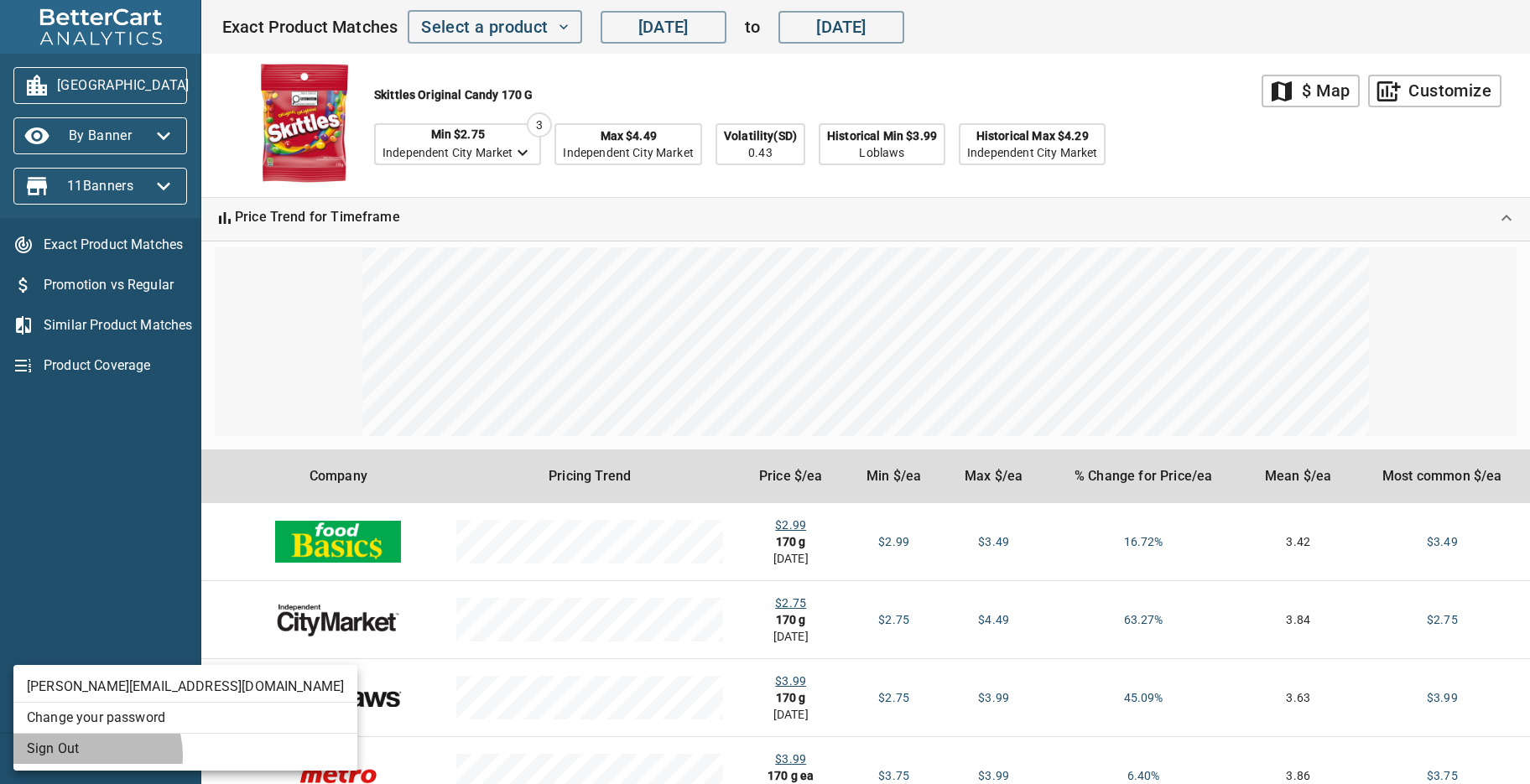
click at [89, 756] on li "Sign Out" at bounding box center [185, 748] width 344 height 30
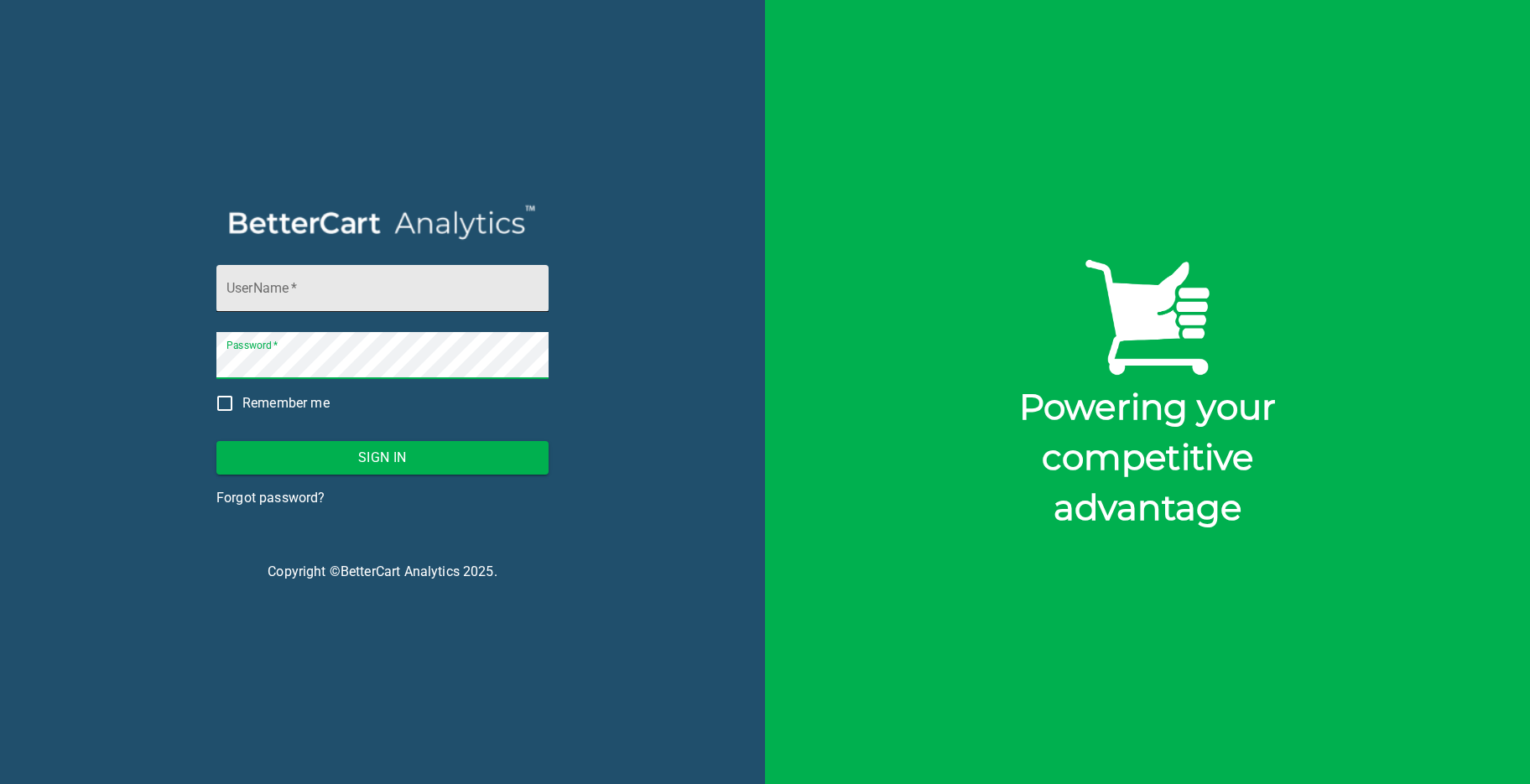
click at [253, 299] on input "UserName   *" at bounding box center [382, 288] width 332 height 47
type input "storck@bettercart.ca"
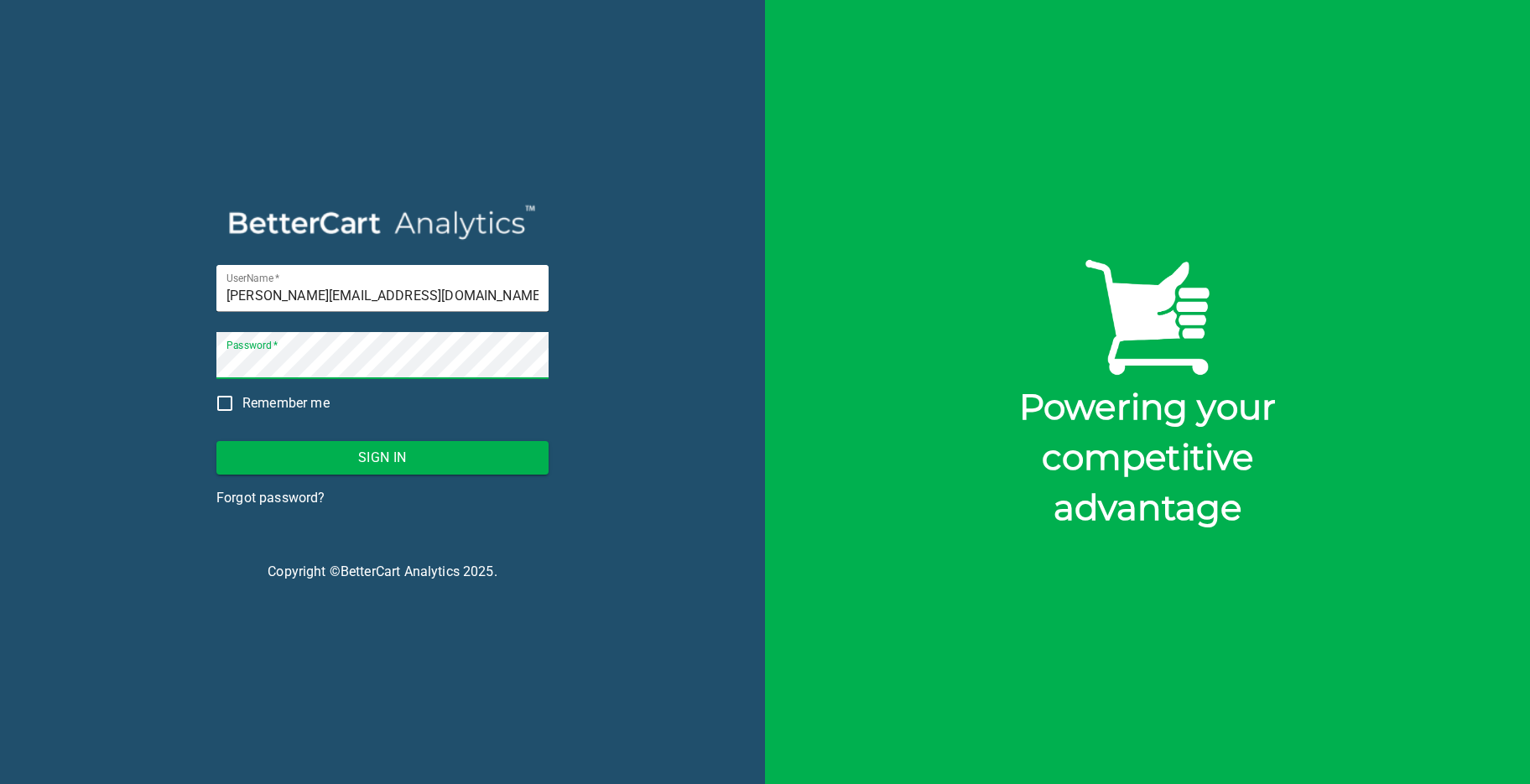
click at [392, 460] on span "Sign In" at bounding box center [382, 458] width 305 height 24
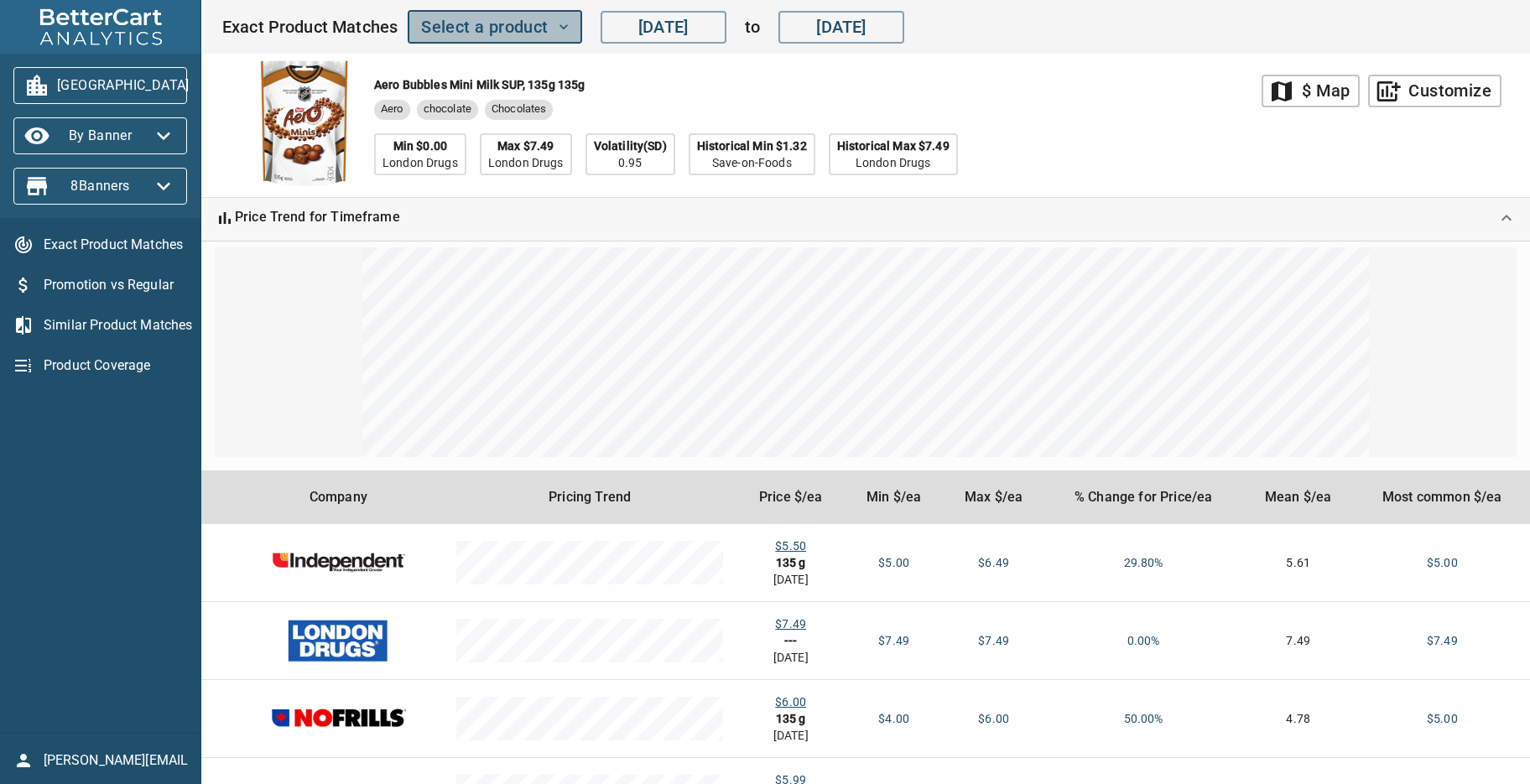
click at [564, 25] on icon "button" at bounding box center [564, 27] width 17 height 17
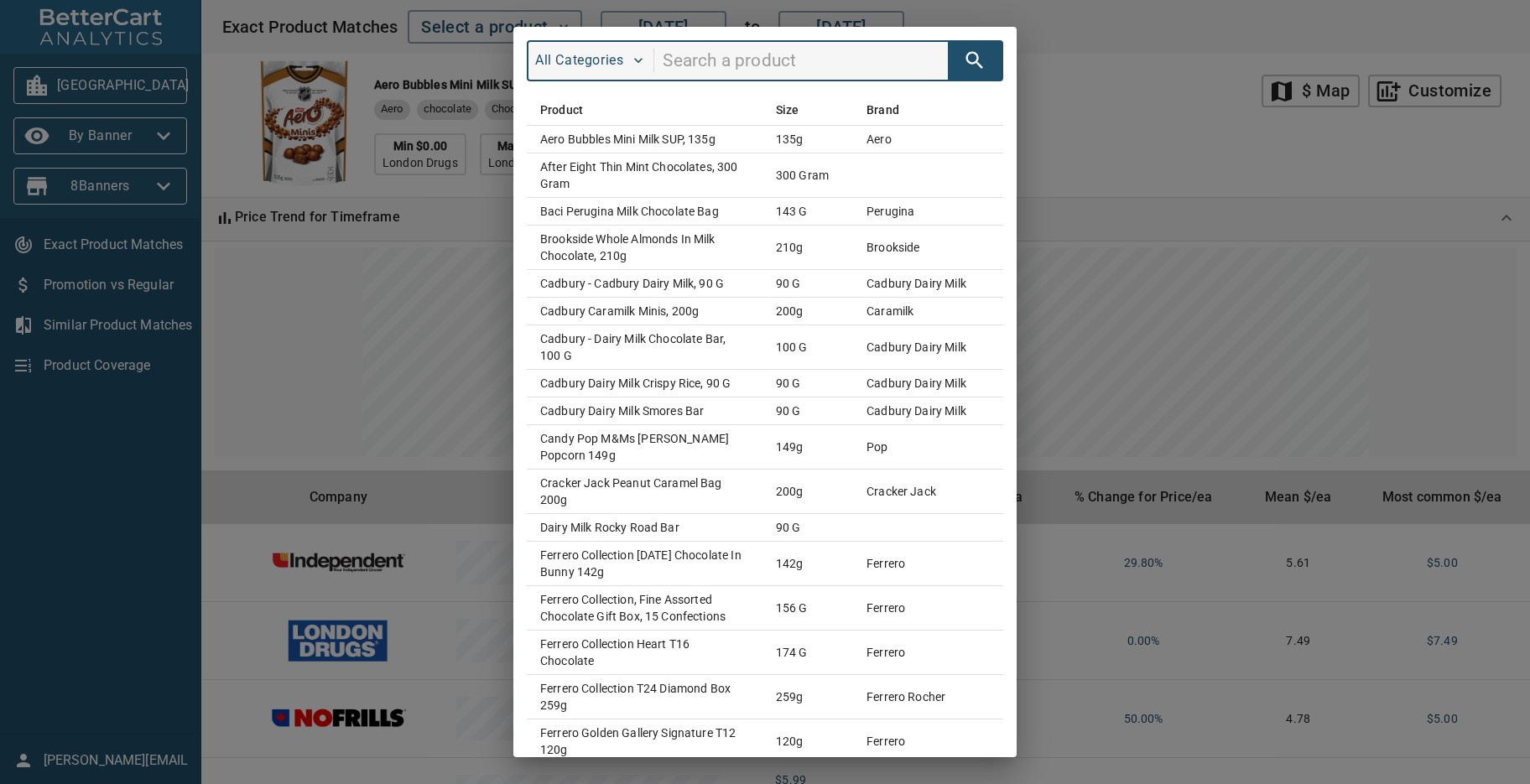
click at [695, 61] on input "search" at bounding box center [805, 61] width 285 height 32
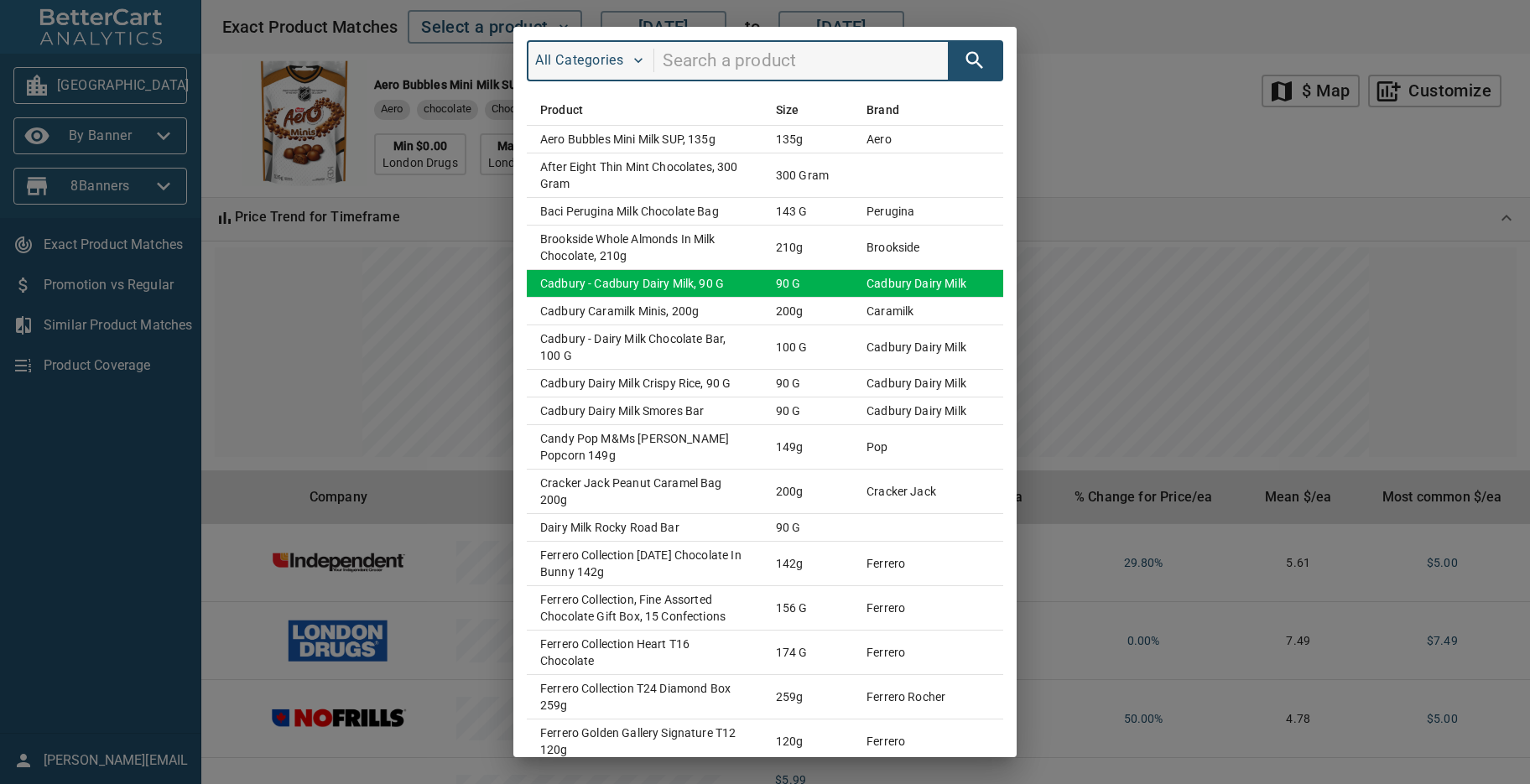
click at [660, 282] on td "Cadbury - Cadbury Dairy Milk, 90 g" at bounding box center [644, 283] width 236 height 27
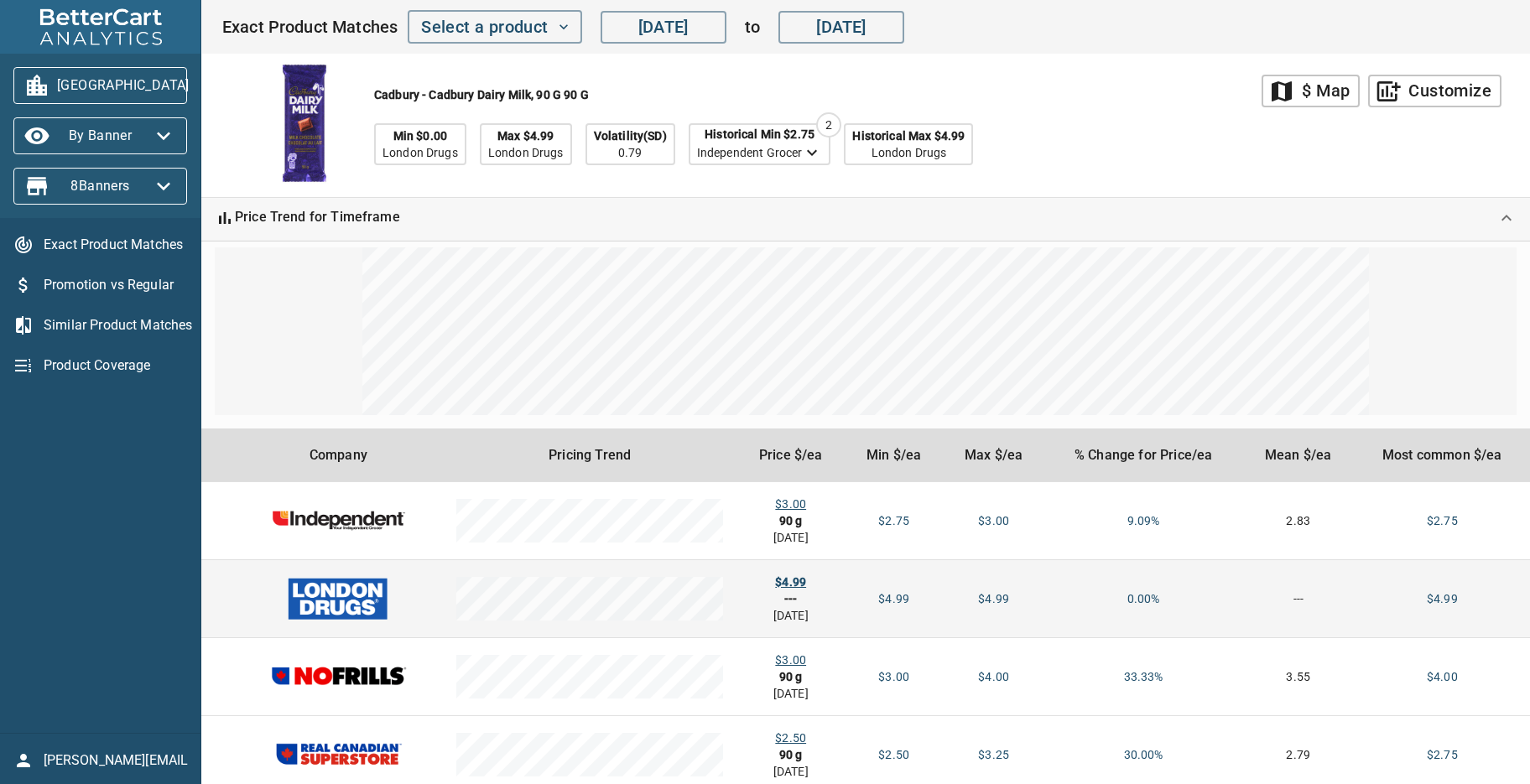
click at [789, 582] on div "$4.99" at bounding box center [790, 582] width 81 height 17
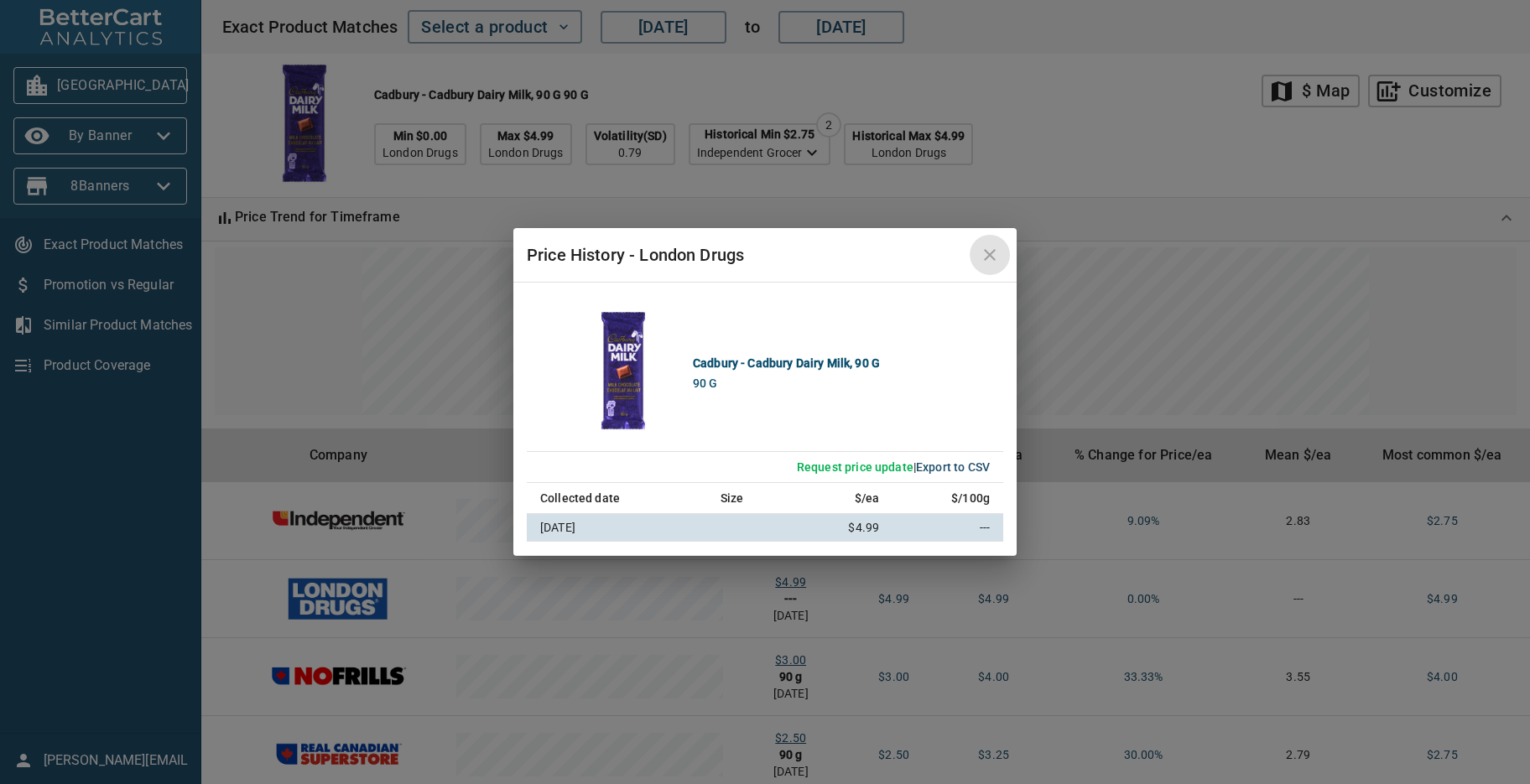
click at [993, 253] on icon "close" at bounding box center [990, 255] width 12 height 12
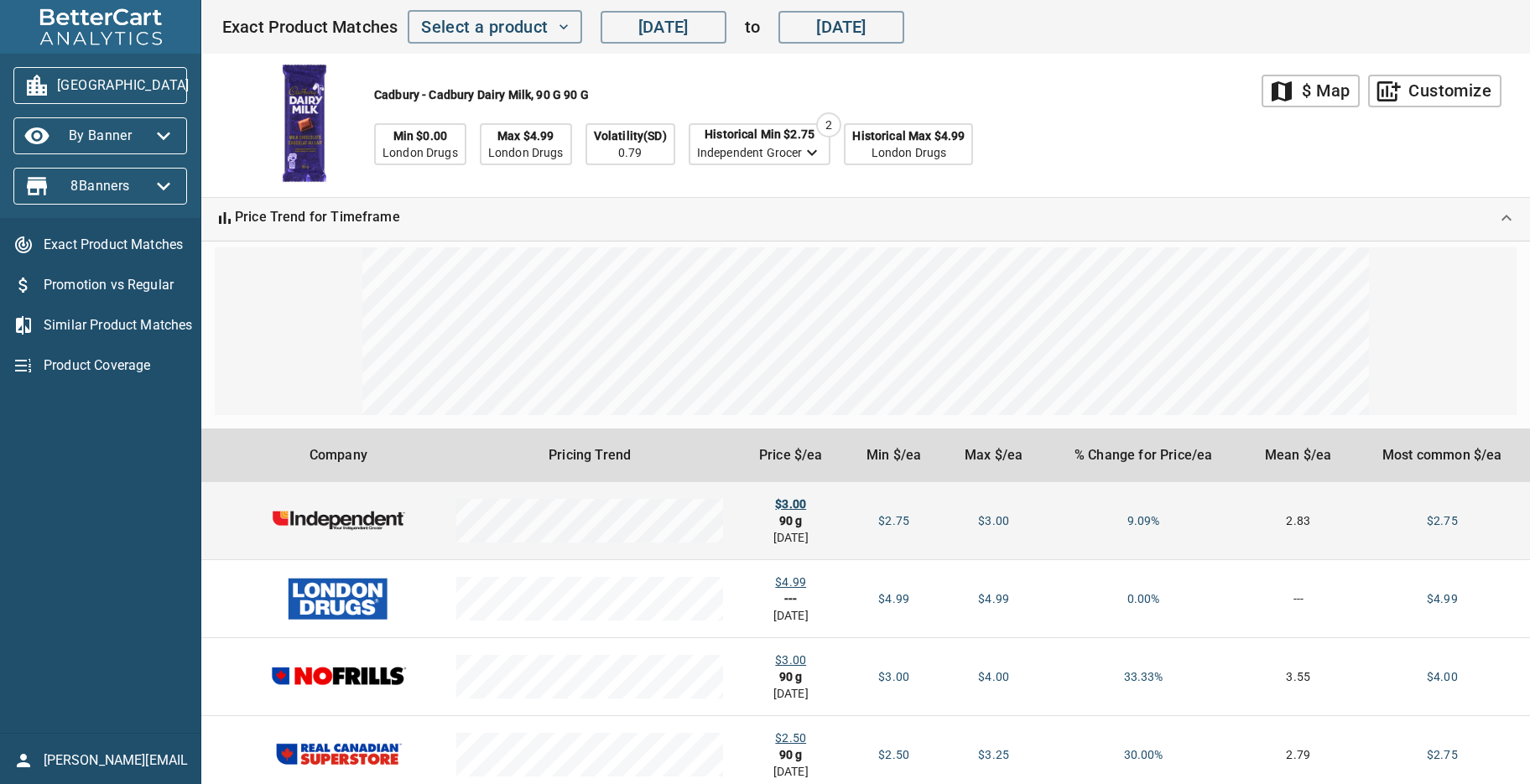
click at [794, 502] on div "$3.00" at bounding box center [790, 504] width 81 height 17
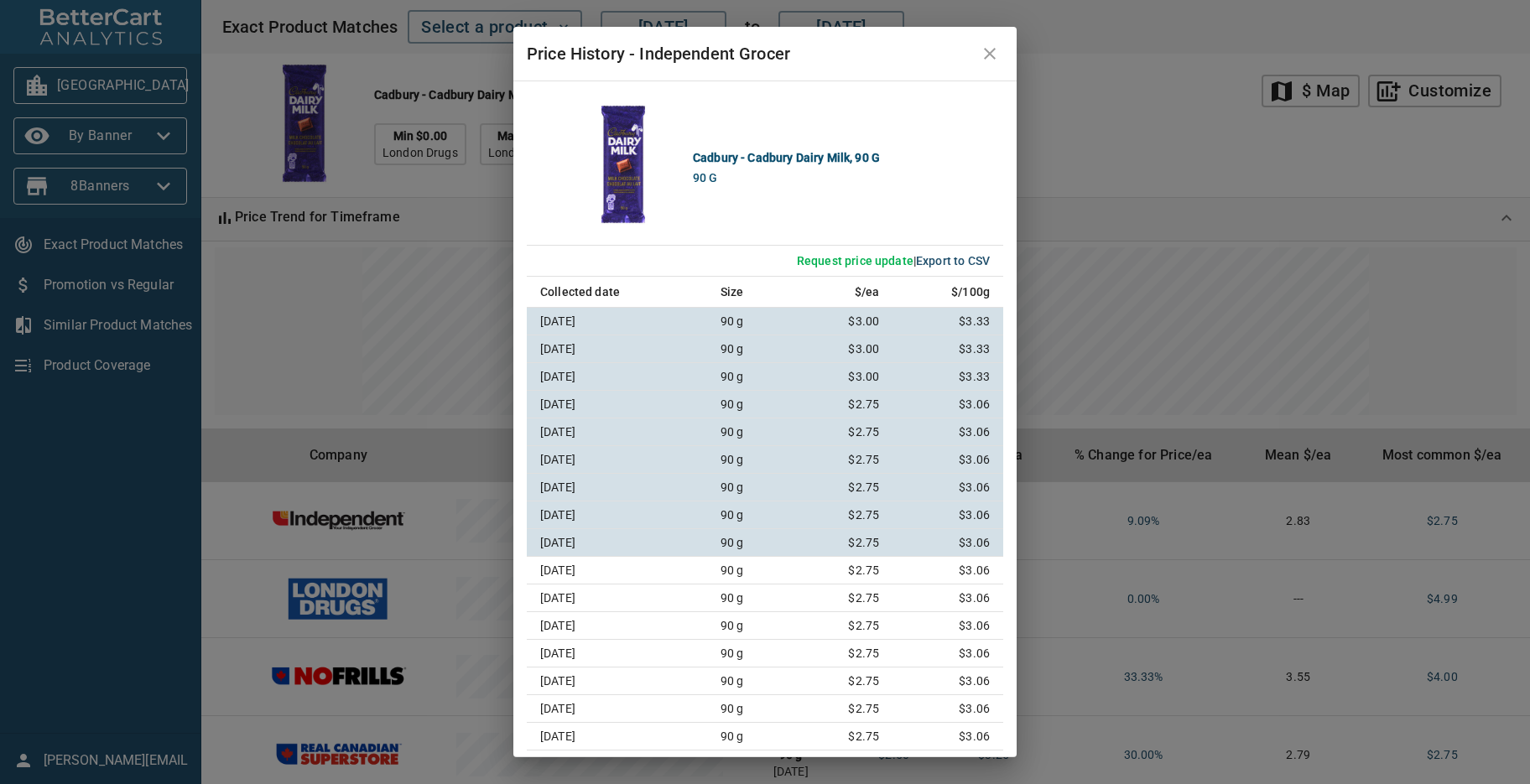
scroll to position [6, 0]
click at [989, 53] on icon "close" at bounding box center [990, 54] width 12 height 12
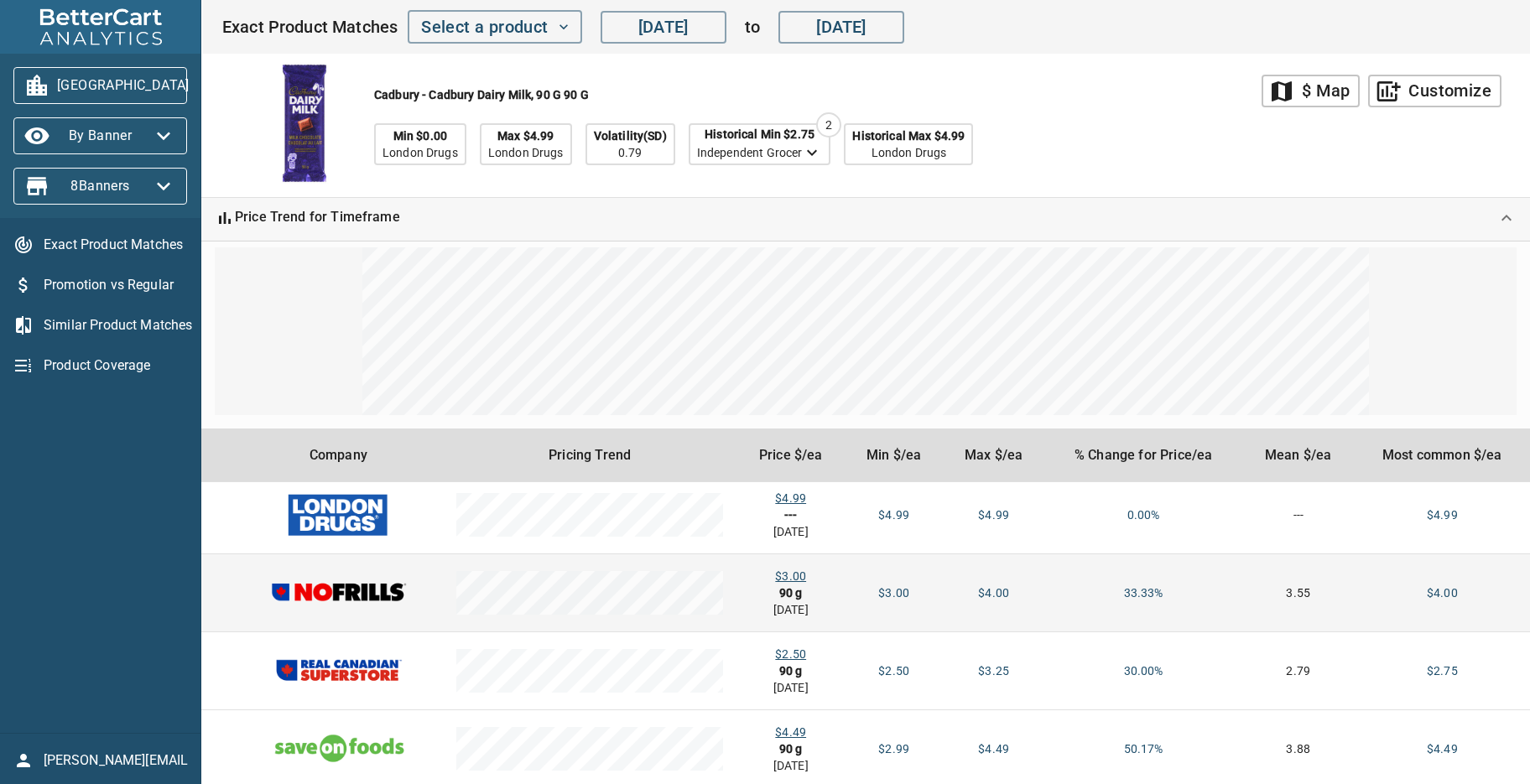
scroll to position [123, 0]
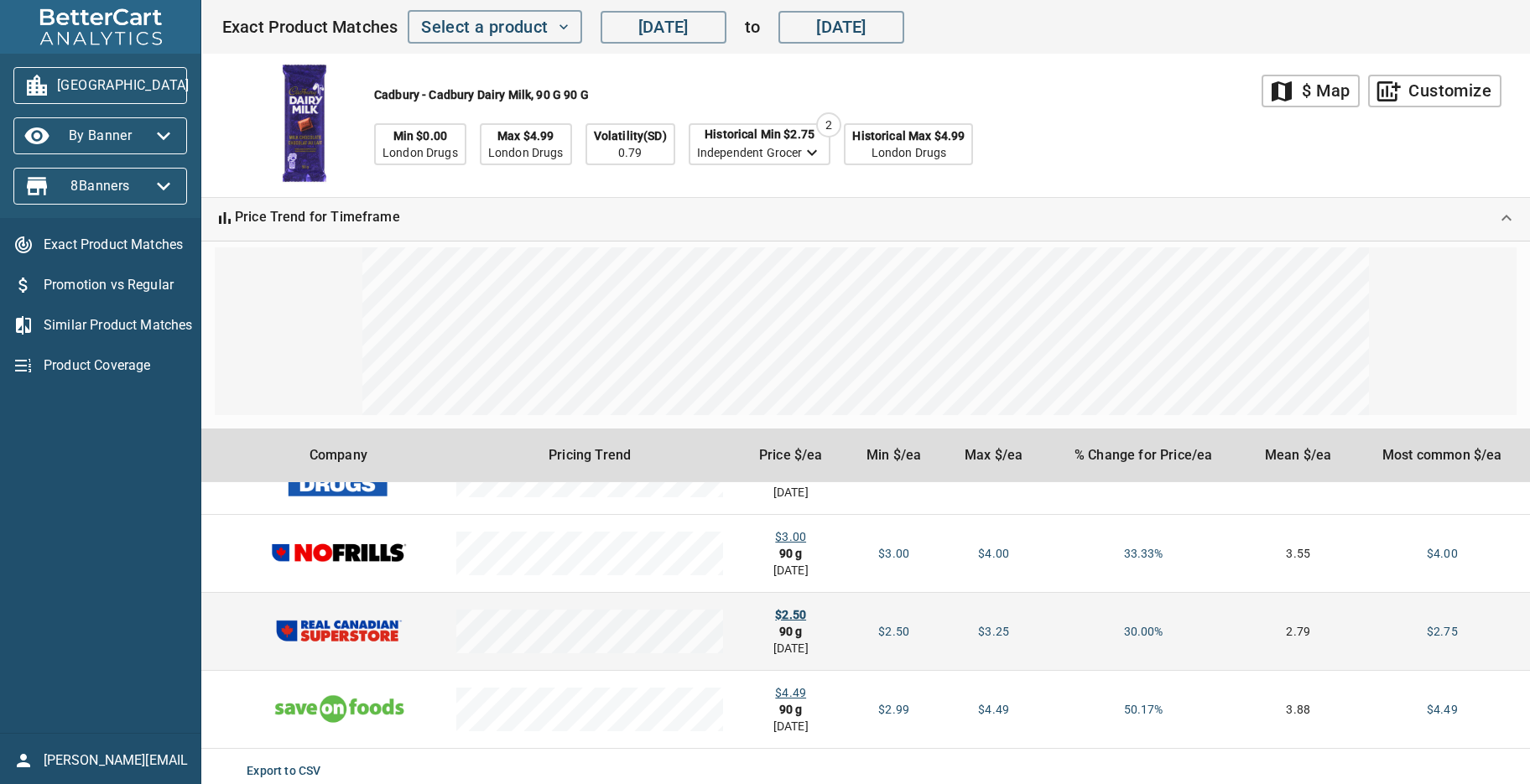
click at [796, 612] on div "$2.50" at bounding box center [790, 615] width 81 height 17
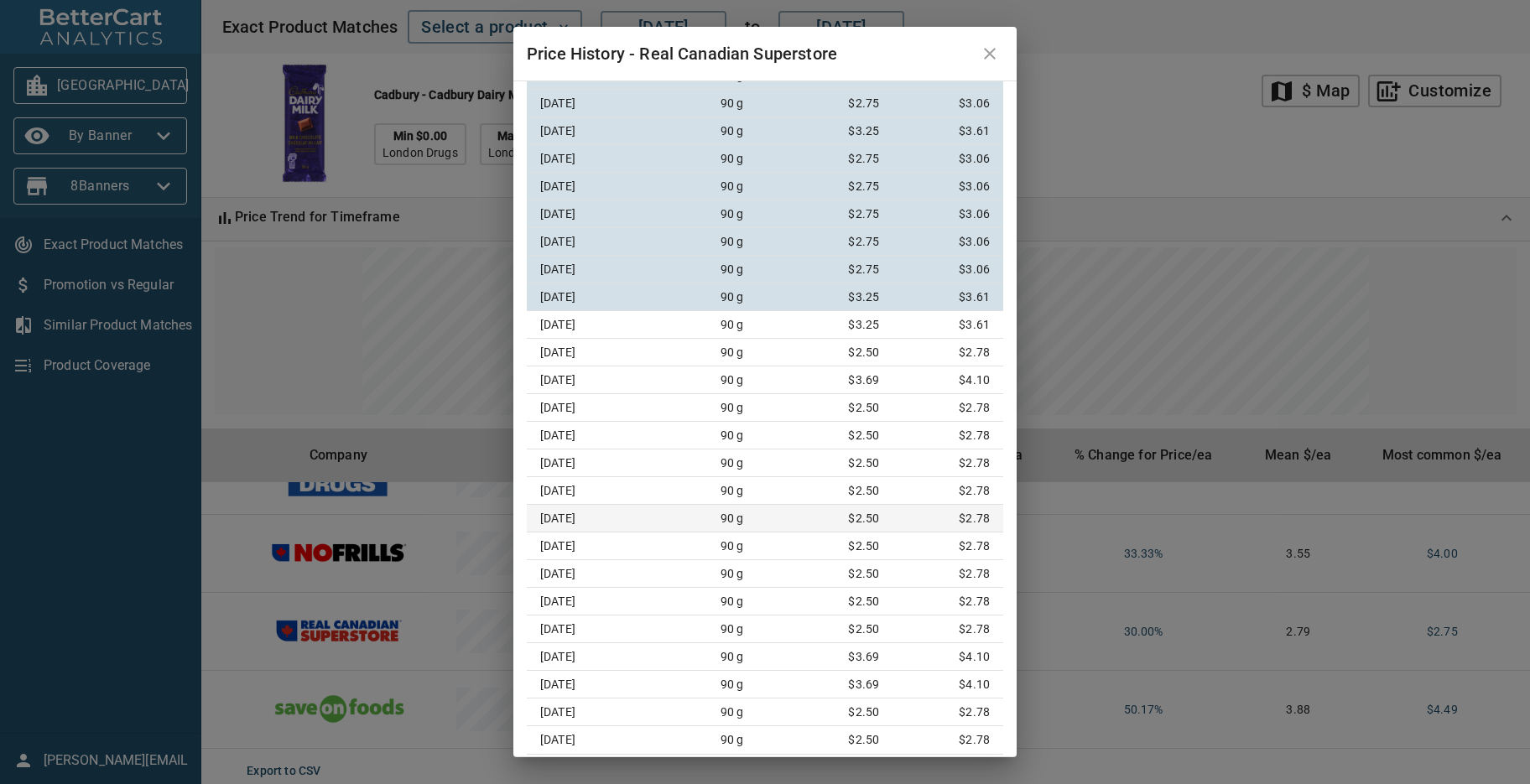
scroll to position [0, 0]
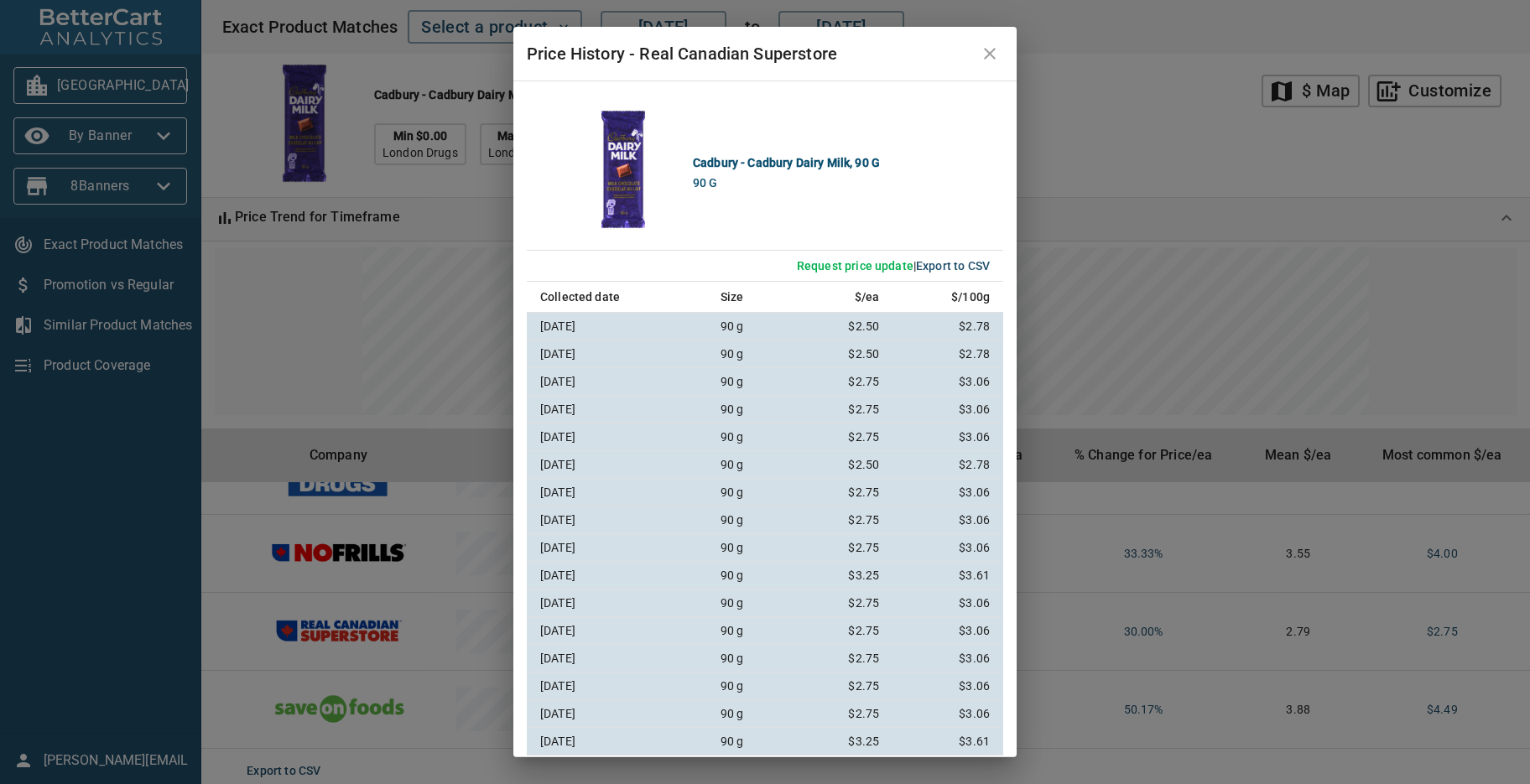
click at [993, 56] on icon "close" at bounding box center [990, 54] width 20 height 20
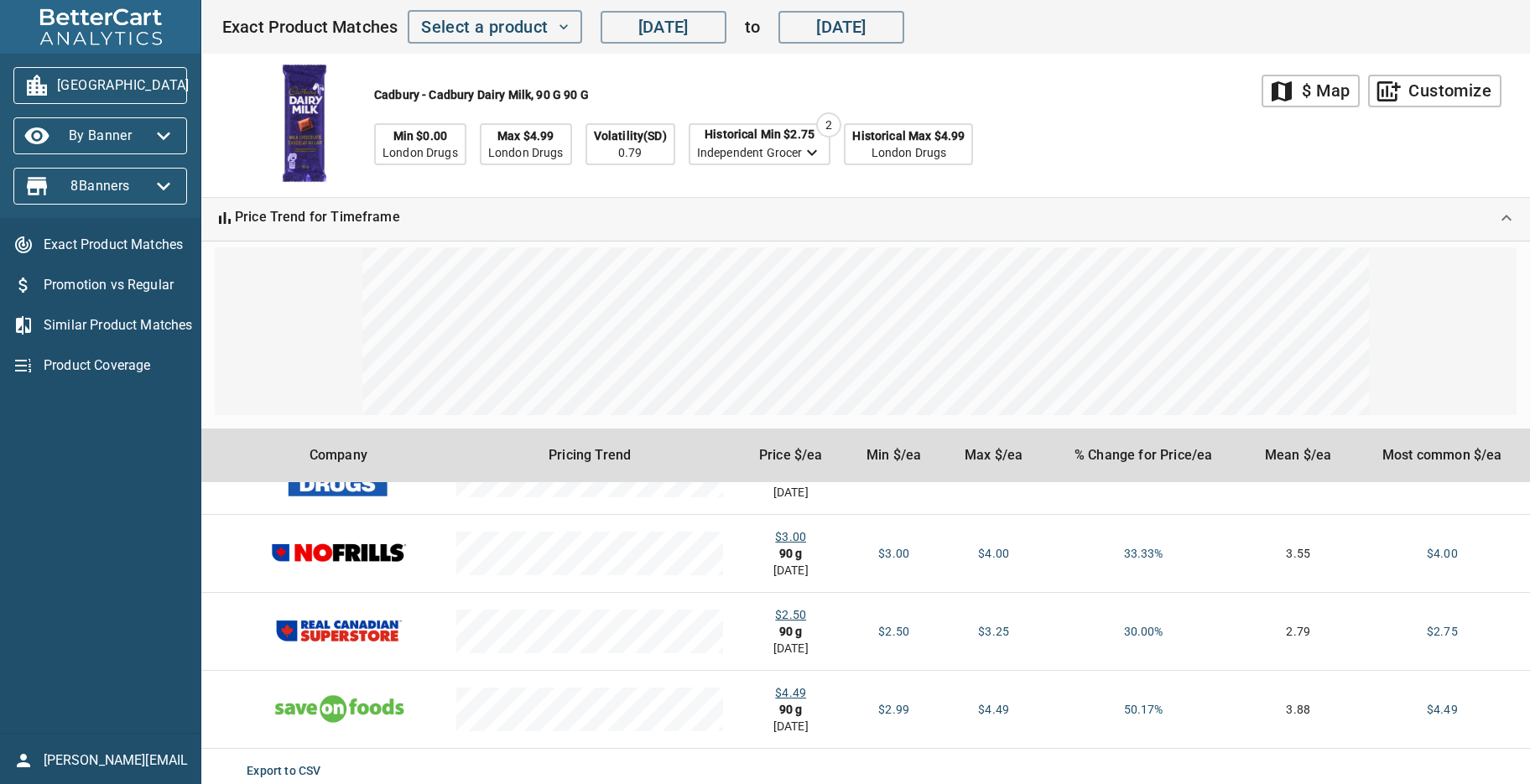
click at [1168, 154] on div "Cadbury - Cadbury Dairy Milk, 90 g 90 g Min $0.00 London Drugs Max $4.99 London…" at bounding box center [741, 125] width 1040 height 143
click at [1161, 149] on div "Cadbury - Cadbury Dairy Milk, 90 g 90 g Min $0.00 London Drugs Max $4.99 London…" at bounding box center [741, 125] width 1040 height 143
click at [684, 30] on input "May 24, 2025" at bounding box center [663, 26] width 125 height 33
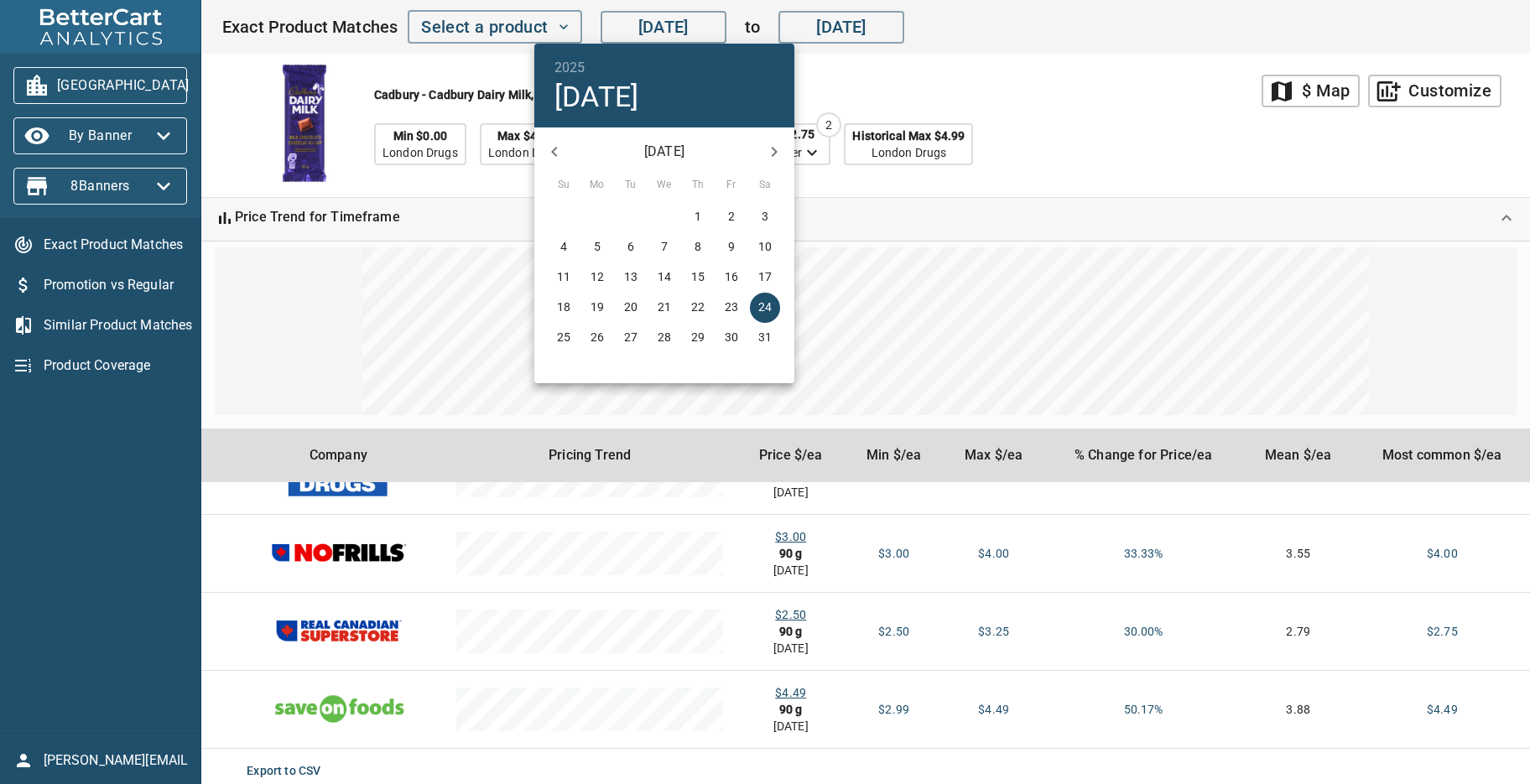
click at [782, 152] on icon "button" at bounding box center [774, 152] width 20 height 20
click at [782, 152] on div "August 2025 July 2025" at bounding box center [664, 151] width 260 height 40
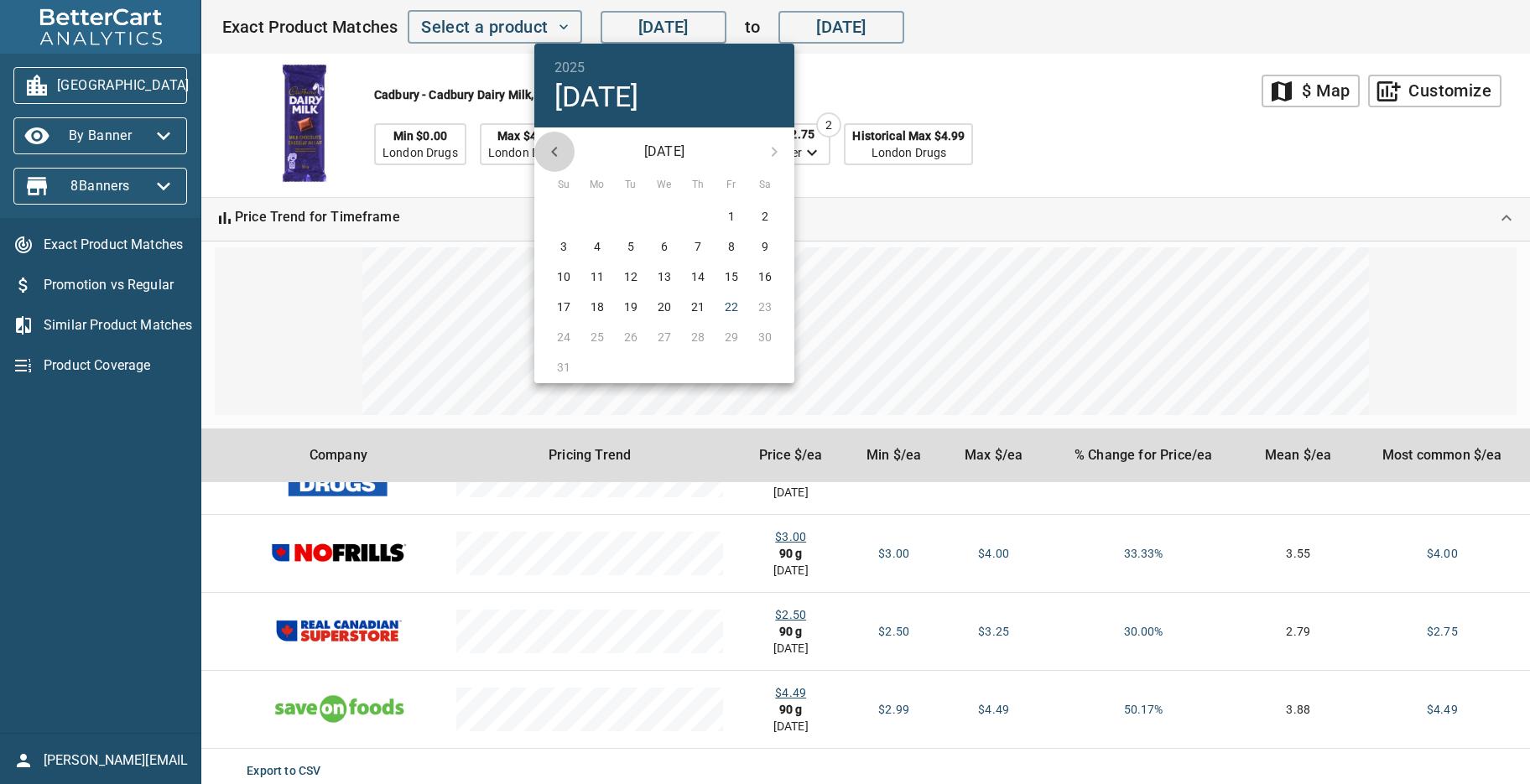
click at [558, 157] on icon "button" at bounding box center [555, 152] width 20 height 20
click at [632, 248] on p "10" at bounding box center [631, 247] width 14 height 17
type input "Jun 10, 2025"
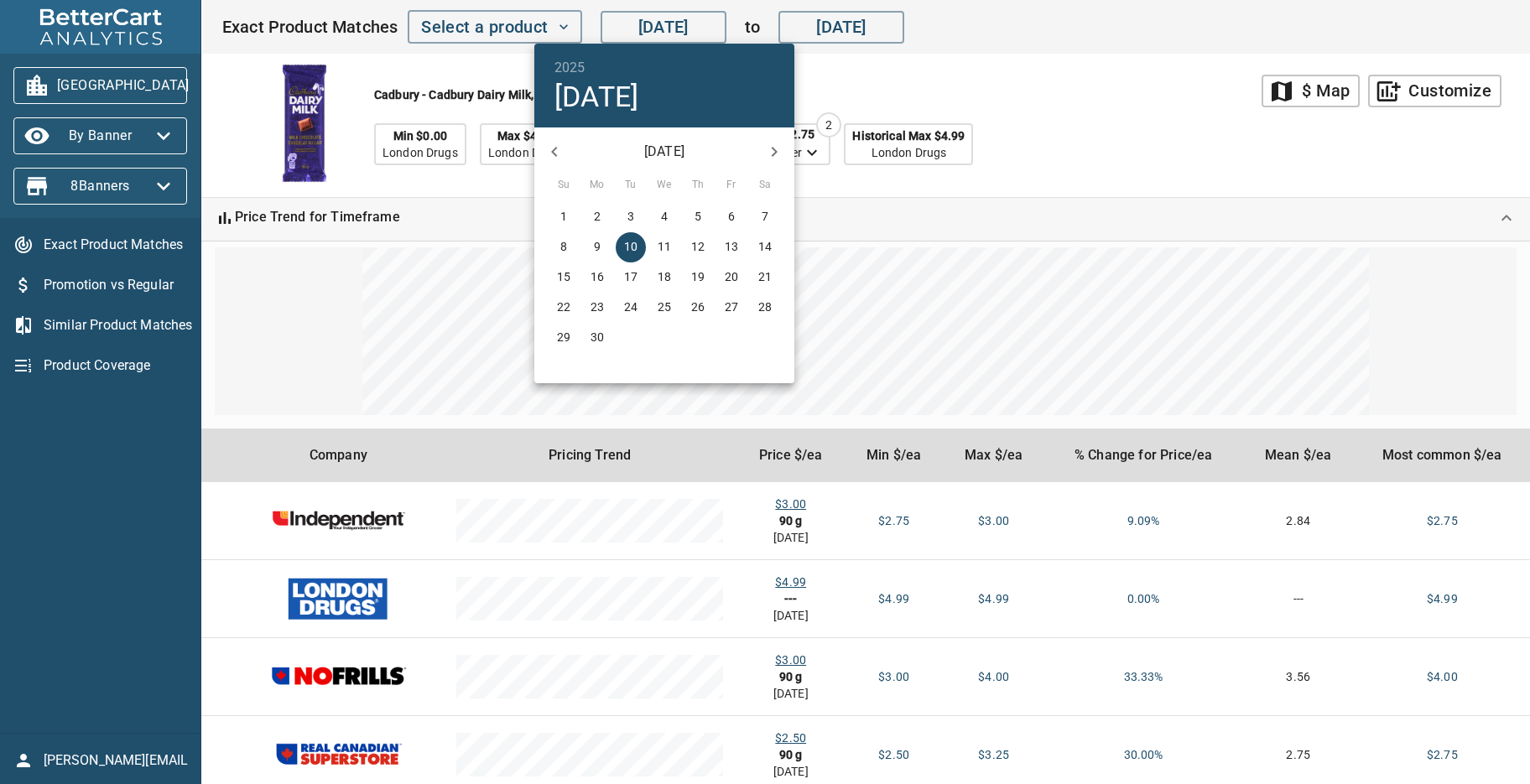
click at [1104, 96] on div at bounding box center [765, 392] width 1530 height 784
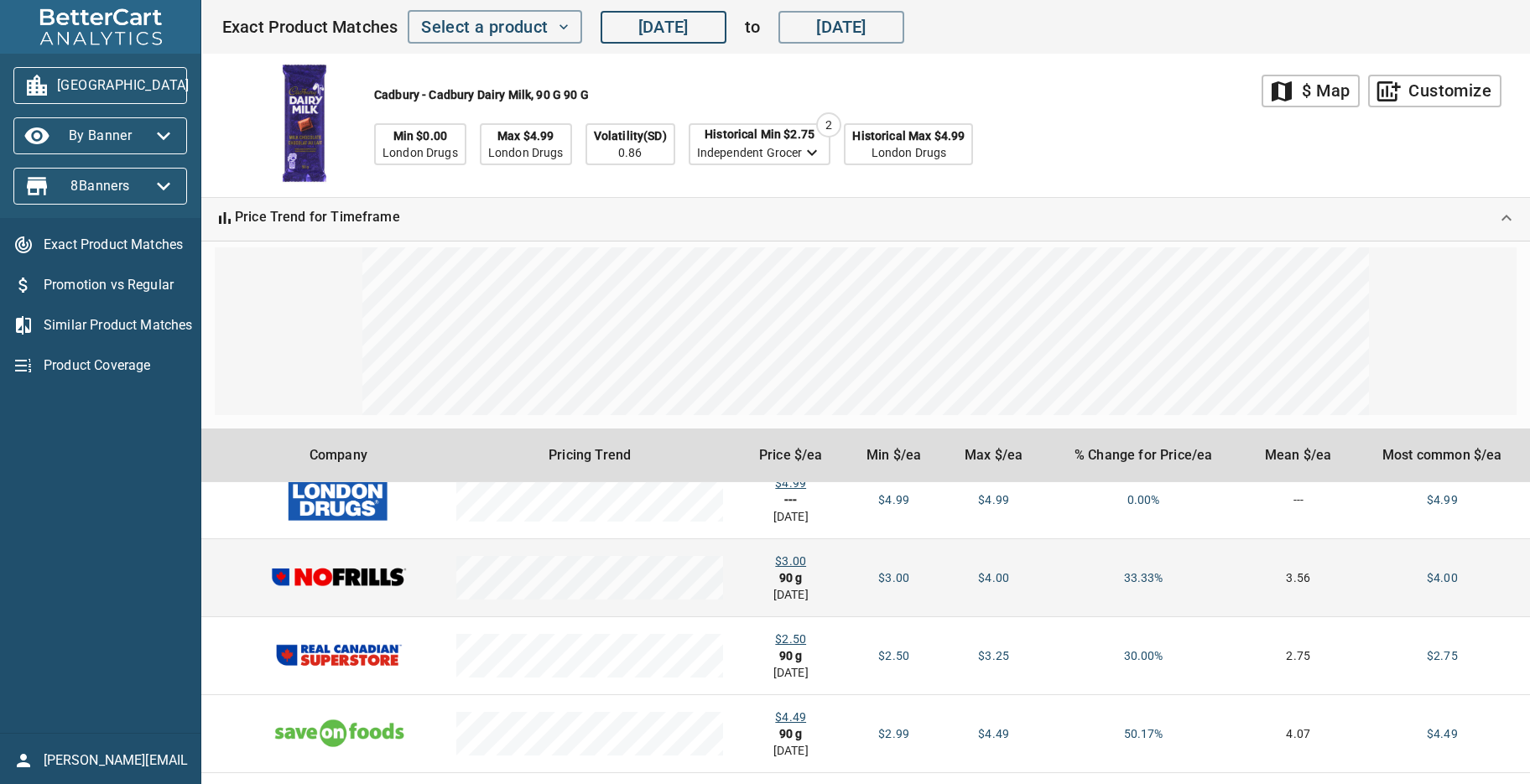
scroll to position [123, 0]
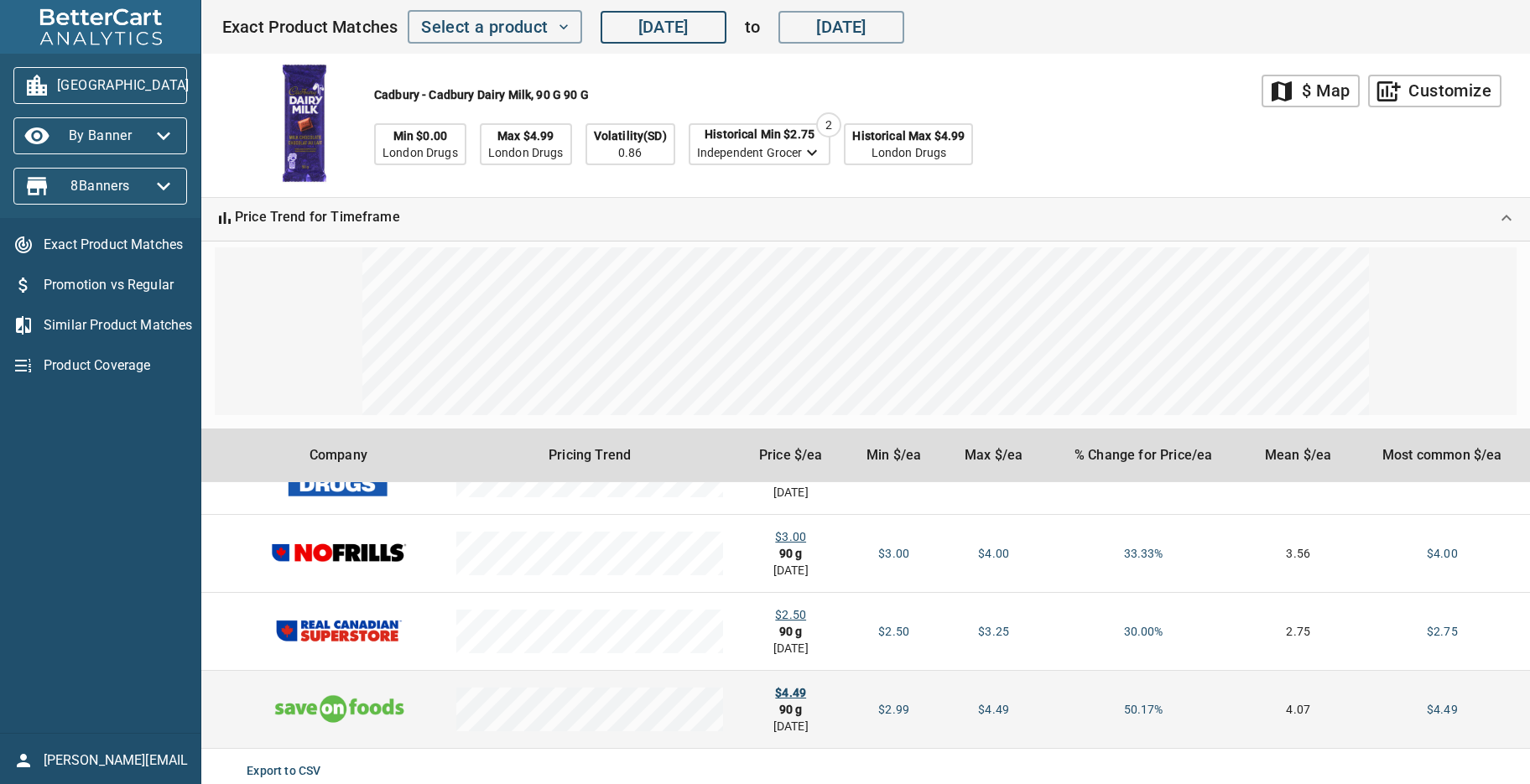
click at [792, 694] on div "$4.49" at bounding box center [790, 693] width 81 height 17
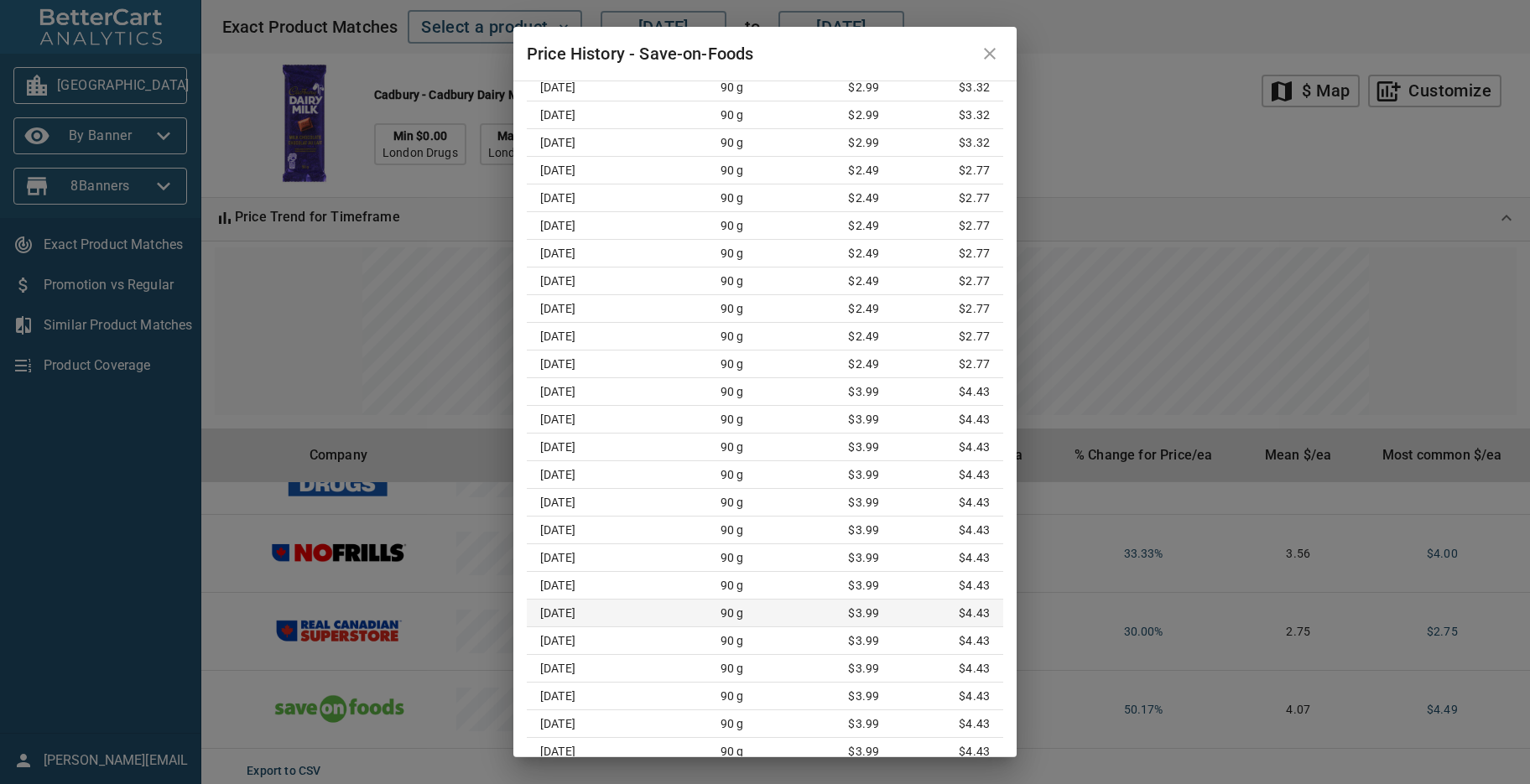
scroll to position [3072, 0]
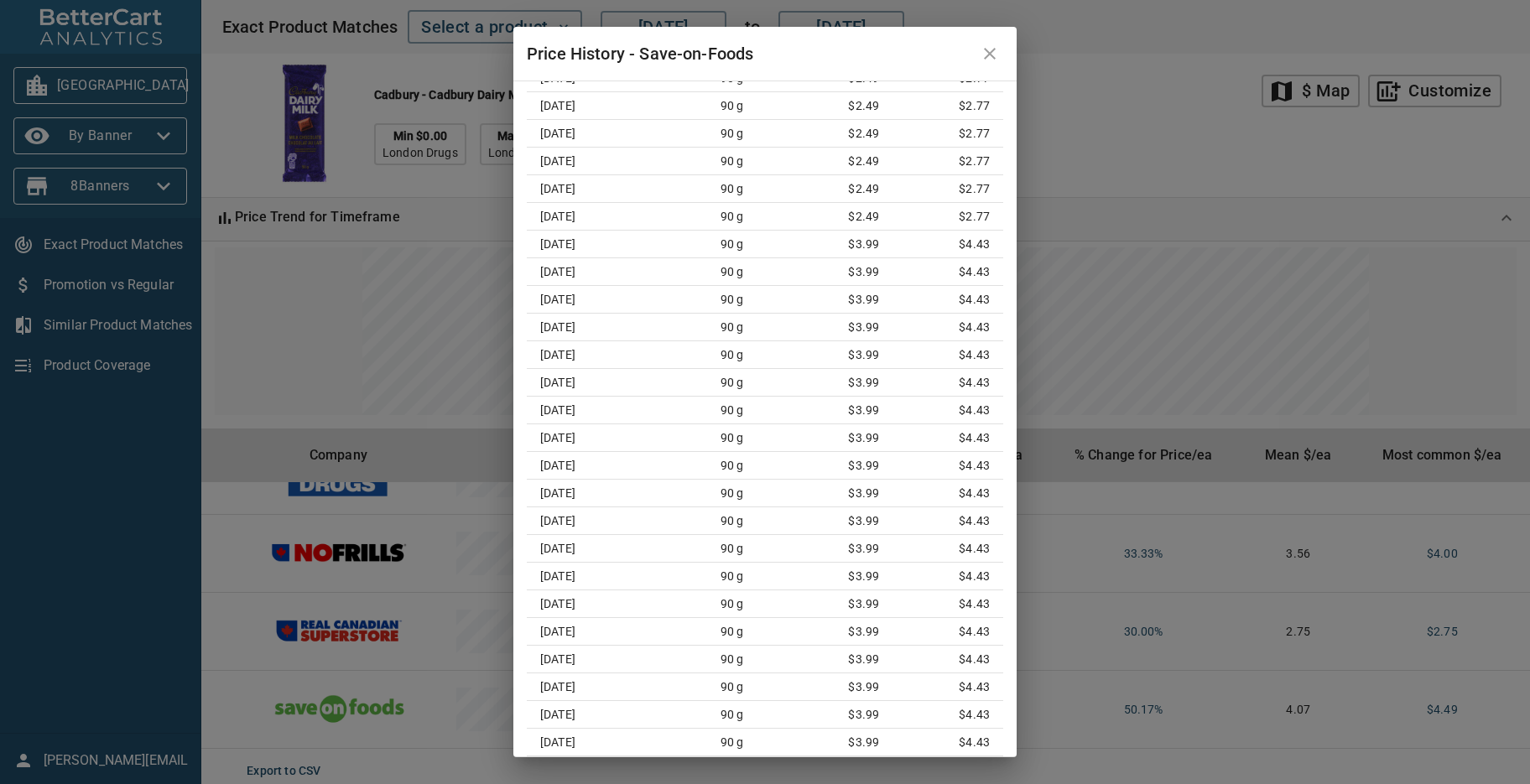
click at [985, 44] on button "close" at bounding box center [989, 53] width 40 height 40
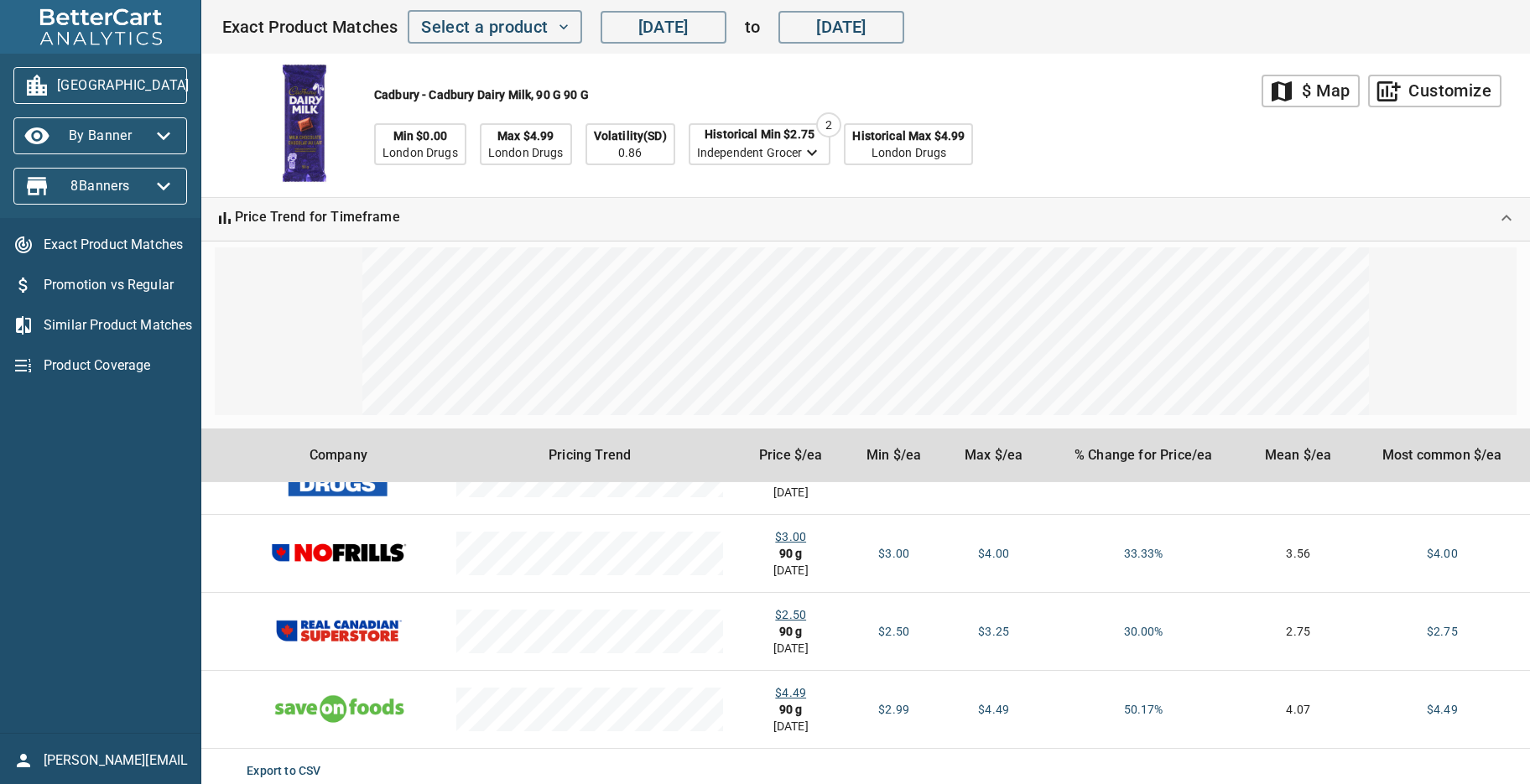
click at [1115, 128] on div "Cadbury - Cadbury Dairy Milk, 90 g 90 g Min $0.00 London Drugs Max $4.99 London…" at bounding box center [741, 125] width 1040 height 143
click at [1310, 93] on div "$ Map" at bounding box center [1325, 90] width 48 height 29
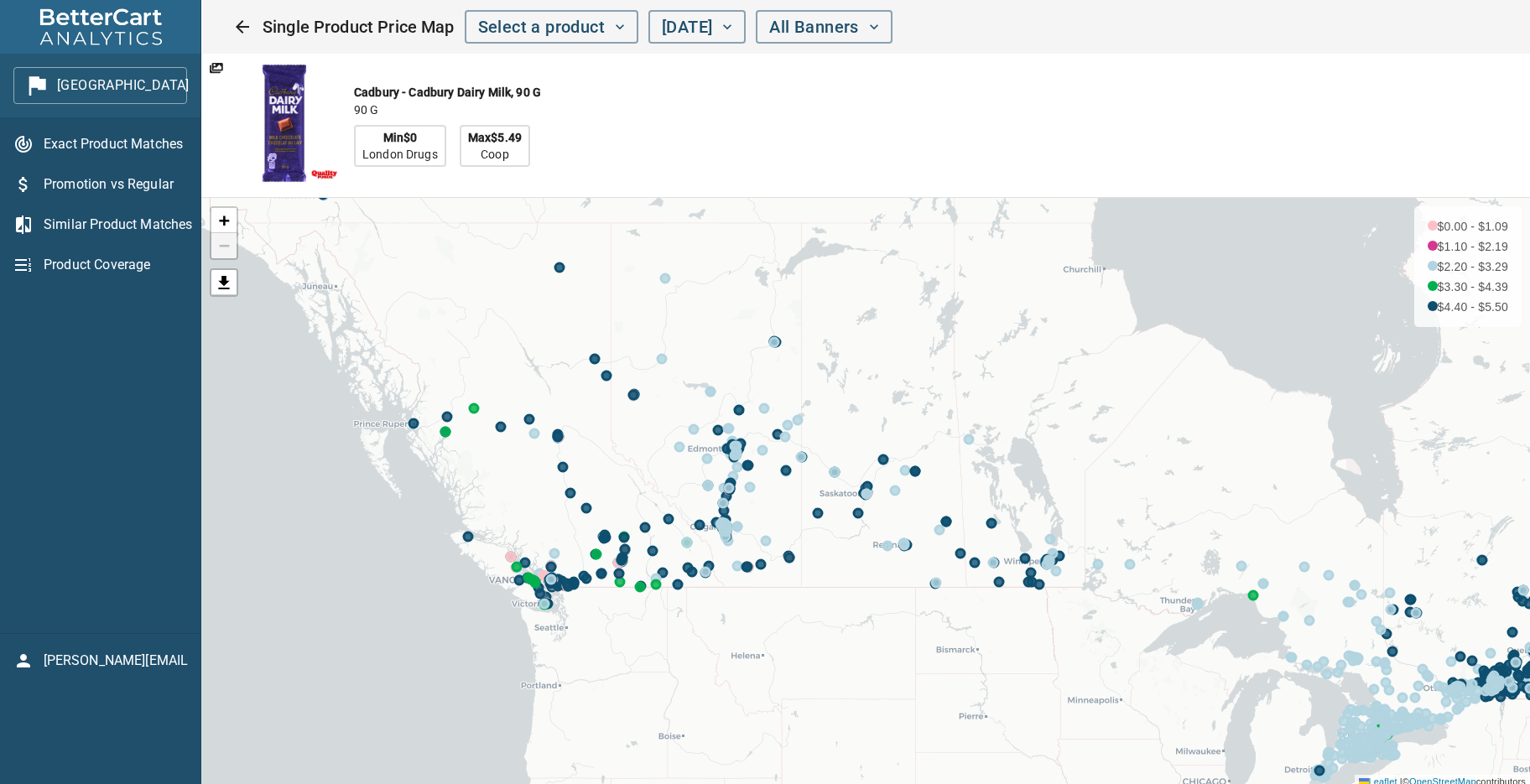
click at [1169, 127] on div "Cadbury - Cadbury Dairy Milk, 90 g 90 g Min $0 London Drugs Max $5.49 Coop" at bounding box center [696, 125] width 990 height 143
drag, startPoint x: 88, startPoint y: 435, endPoint x: 130, endPoint y: 330, distance: 113.1
click at [88, 434] on div "Exact Product Matches Promotion vs Regular Similar Product Matches Product Cove…" at bounding box center [100, 375] width 201 height 515
click at [857, 155] on div "Cadbury - Cadbury Dairy Milk, 90 g 90 g Min $0 London Drugs Max $5.49 Coop" at bounding box center [696, 125] width 990 height 143
click at [109, 453] on div "Exact Product Matches Promotion vs Regular Similar Product Matches Product Cove…" at bounding box center [100, 375] width 201 height 515
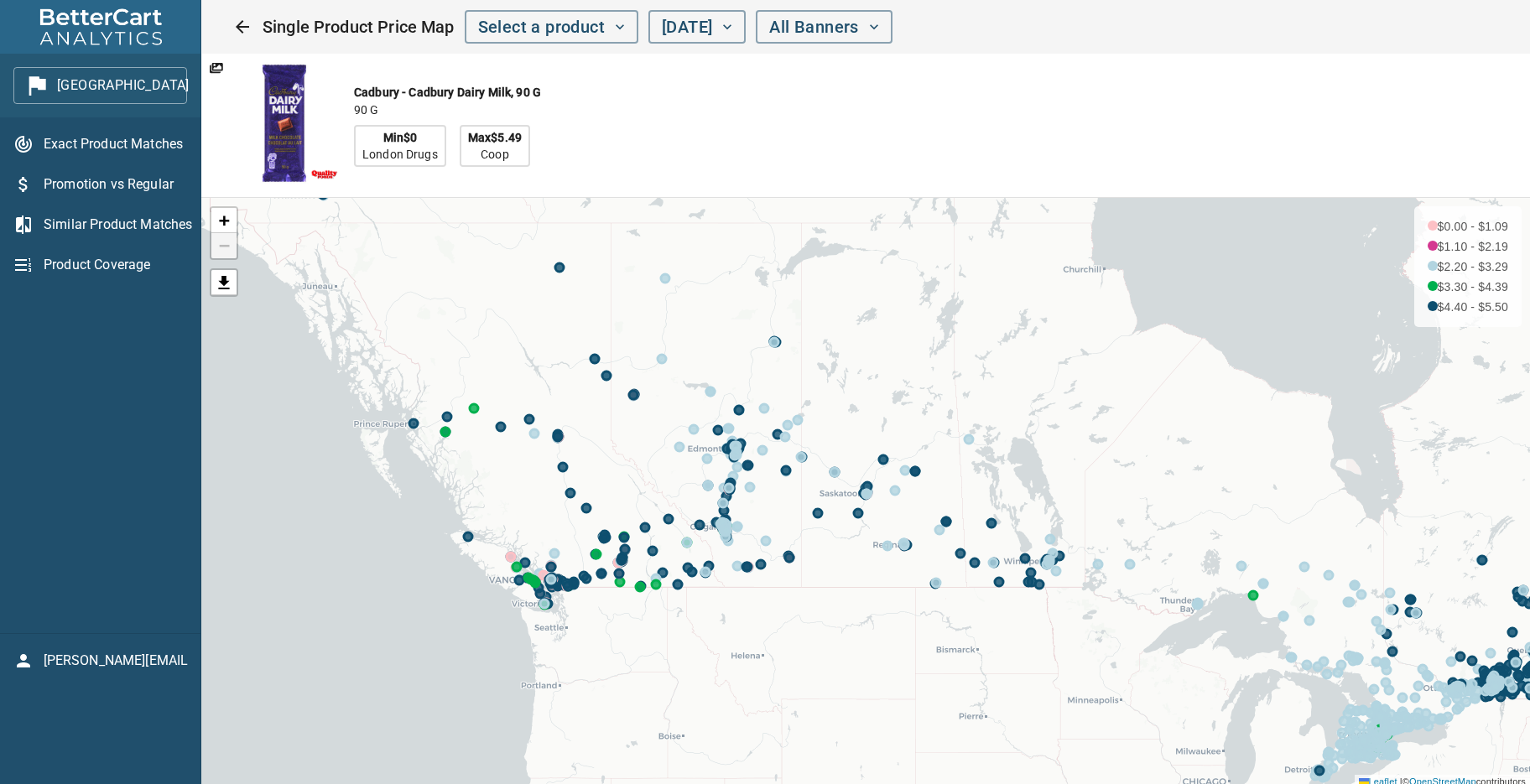
click at [109, 453] on div "Exact Product Matches Promotion vs Regular Similar Product Matches Product Cove…" at bounding box center [100, 375] width 201 height 515
click at [115, 190] on span "Promotion vs Regular" at bounding box center [115, 184] width 143 height 20
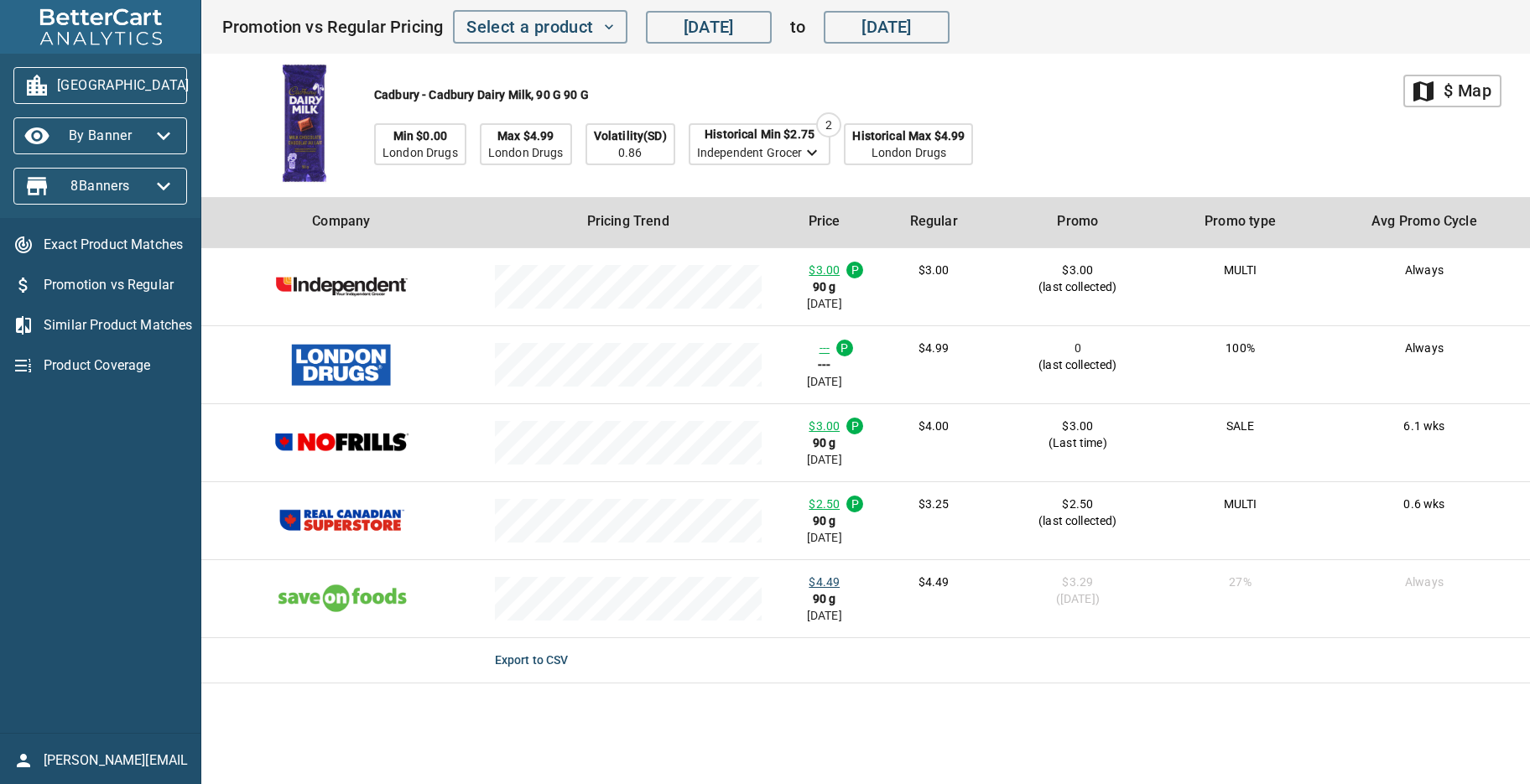
click at [1085, 163] on div "Cadbury - Cadbury Dairy Milk, 90 g 90 g Min $0.00 London Drugs Max $4.99 London…" at bounding box center [812, 125] width 1182 height 143
click at [1124, 124] on div "Cadbury - Cadbury Dairy Milk, 90 g 90 g Min $0.00 London Drugs Max $4.99 London…" at bounding box center [812, 125] width 1182 height 143
click at [608, 25] on icon "button" at bounding box center [609, 27] width 17 height 17
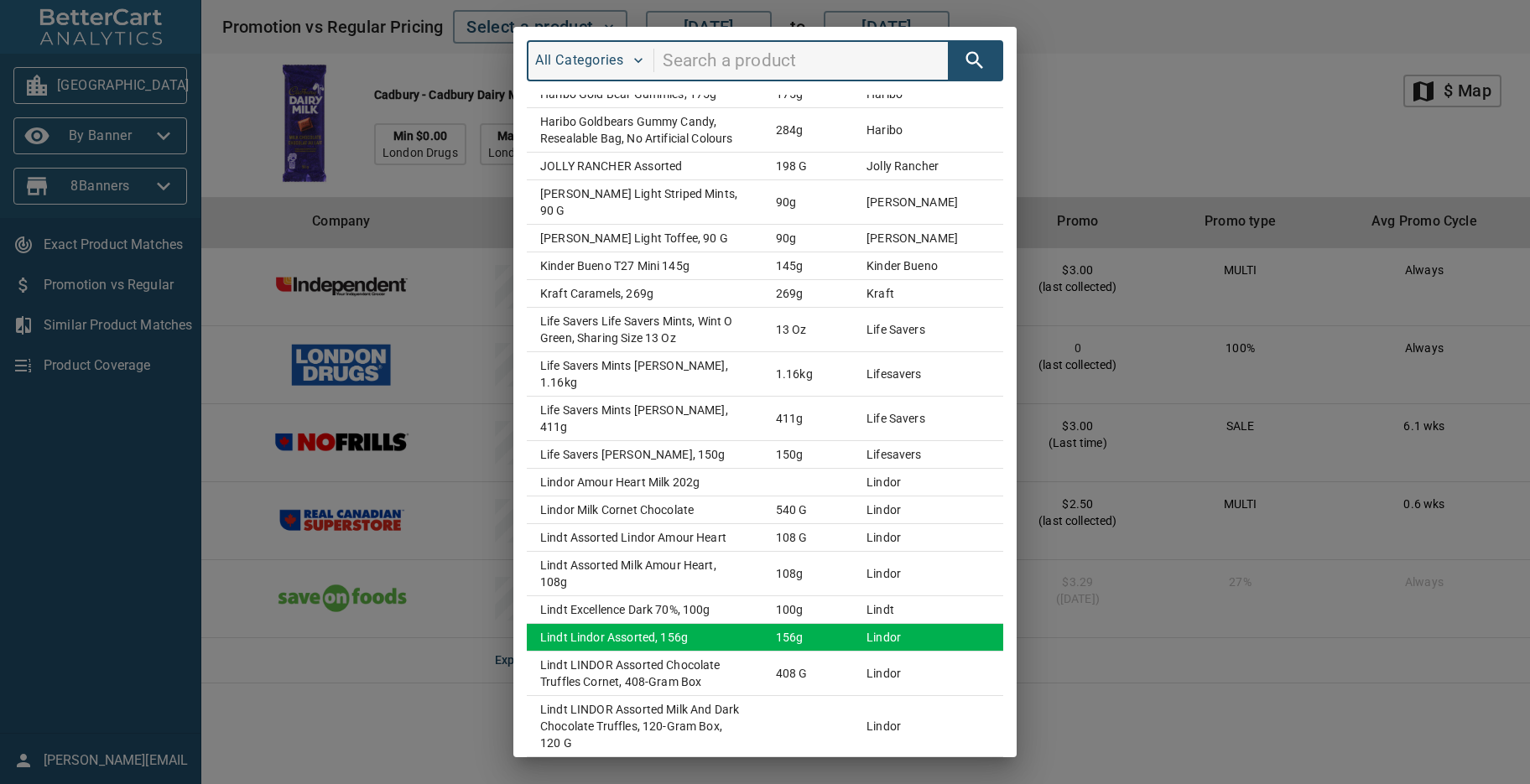
scroll to position [1204, 0]
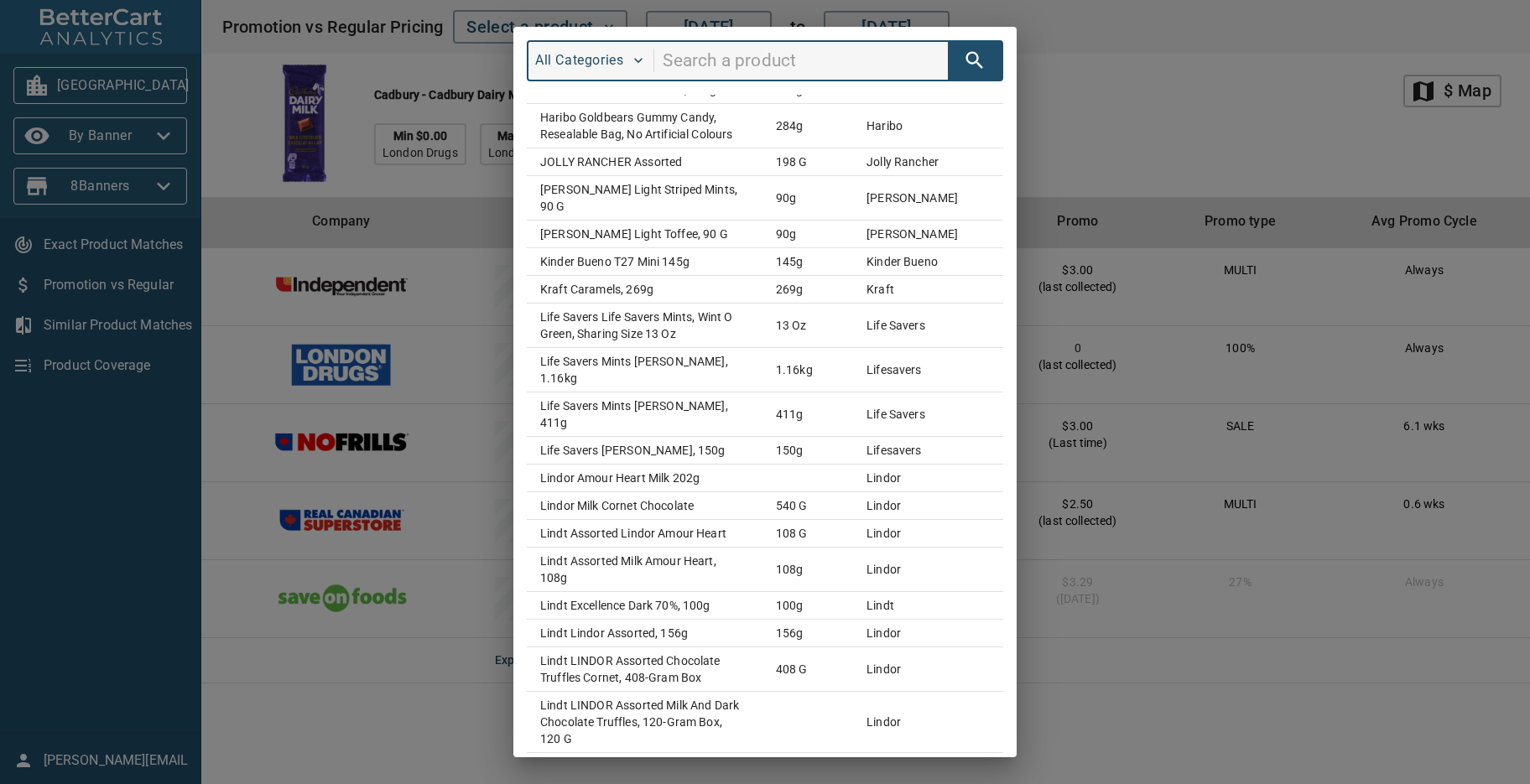
click at [666, 781] on td "Lindt Lindor Milk Chocolate Bar, 100g" at bounding box center [644, 794] width 236 height 27
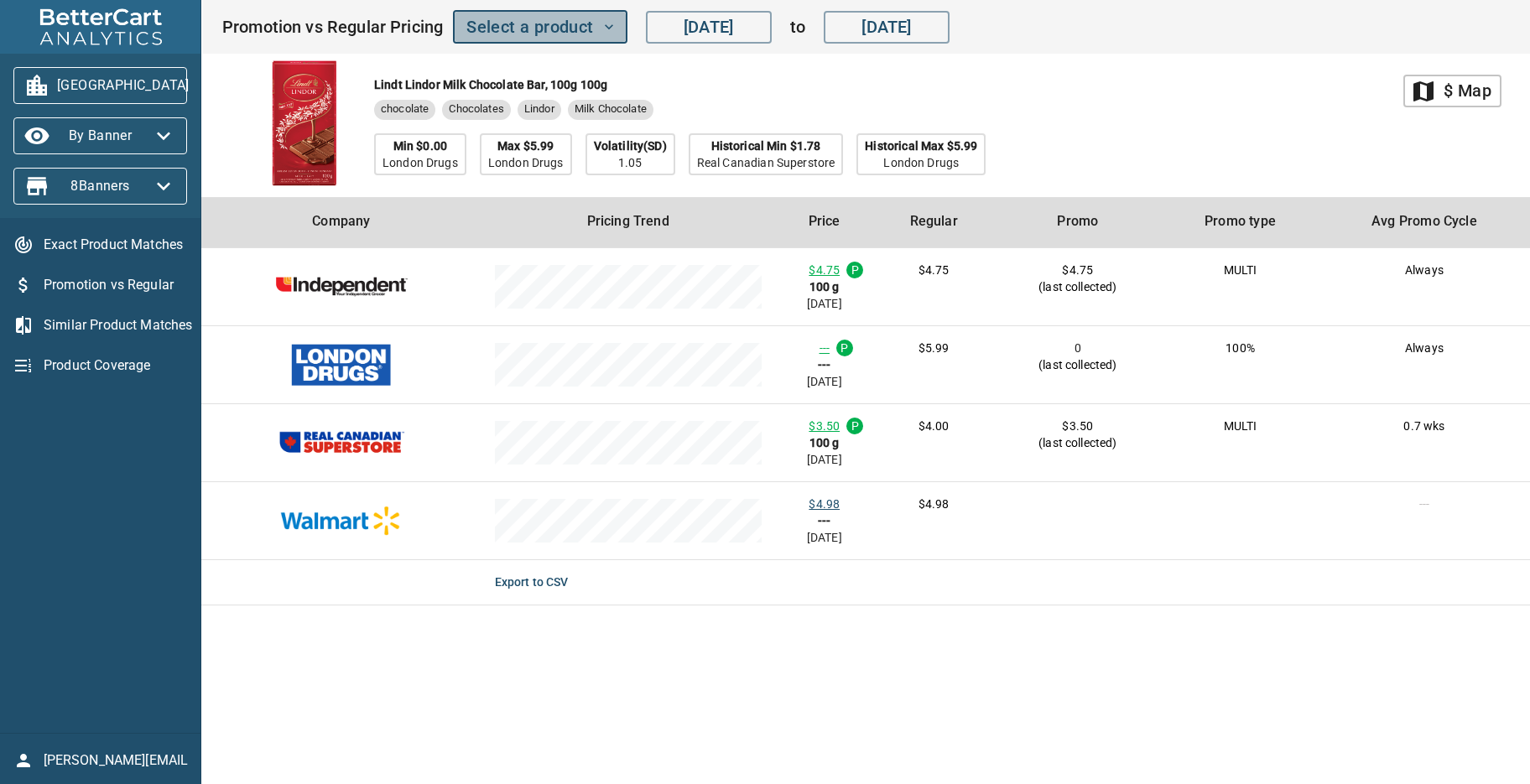
click at [612, 29] on icon "button" at bounding box center [609, 27] width 17 height 17
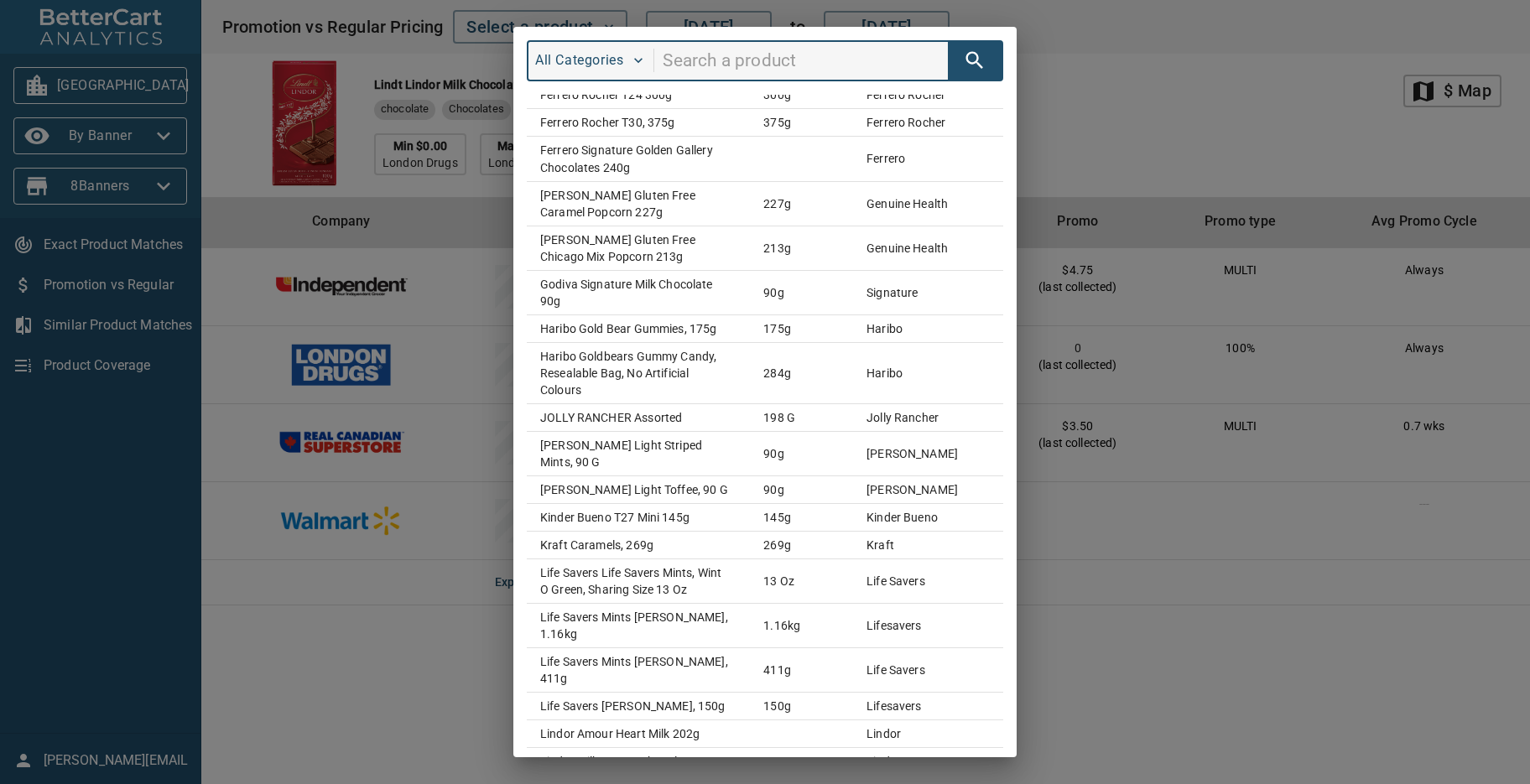
scroll to position [1376, 0]
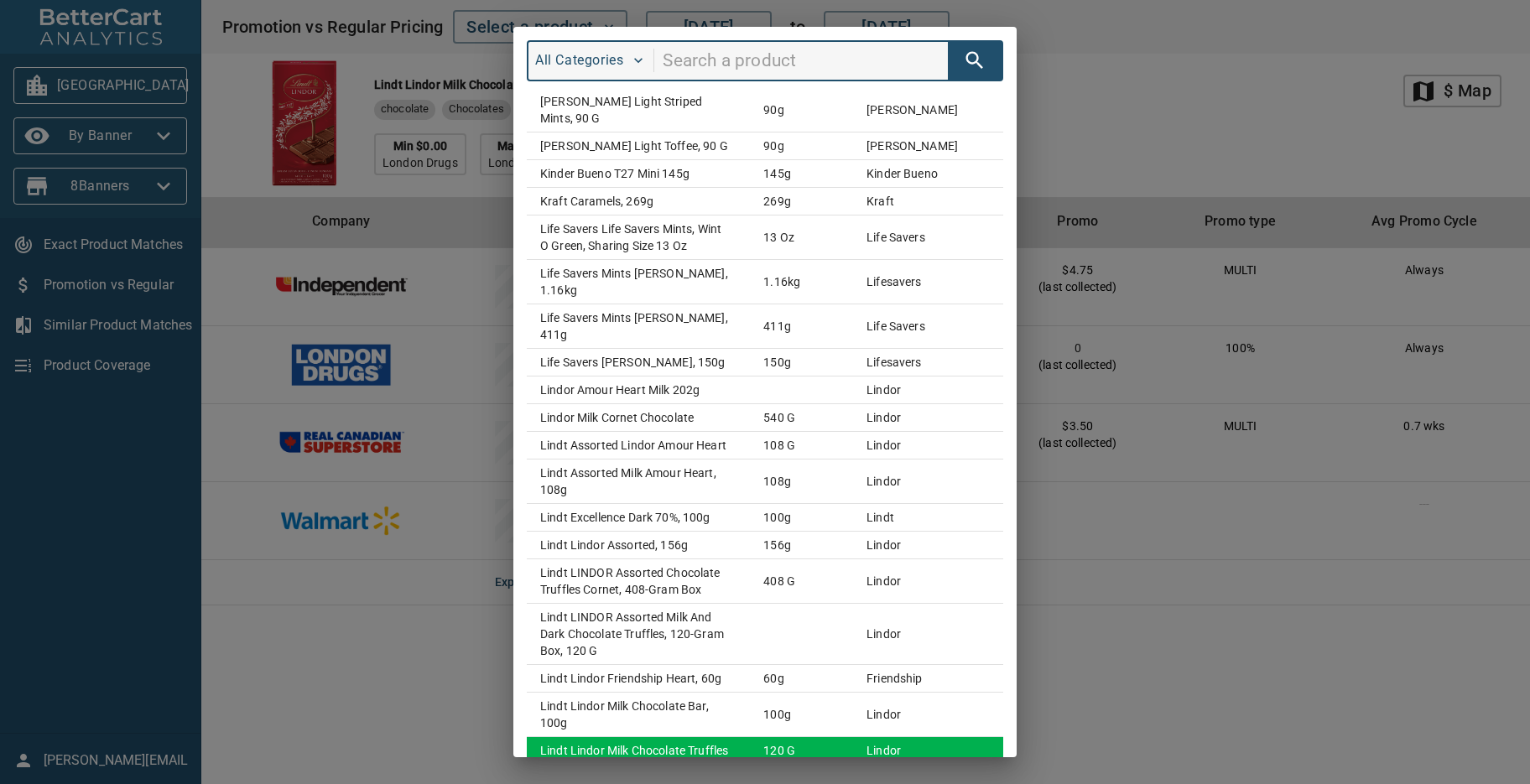
click at [668, 737] on td "lindt lindor milk chocolate truffles" at bounding box center [637, 751] width 223 height 27
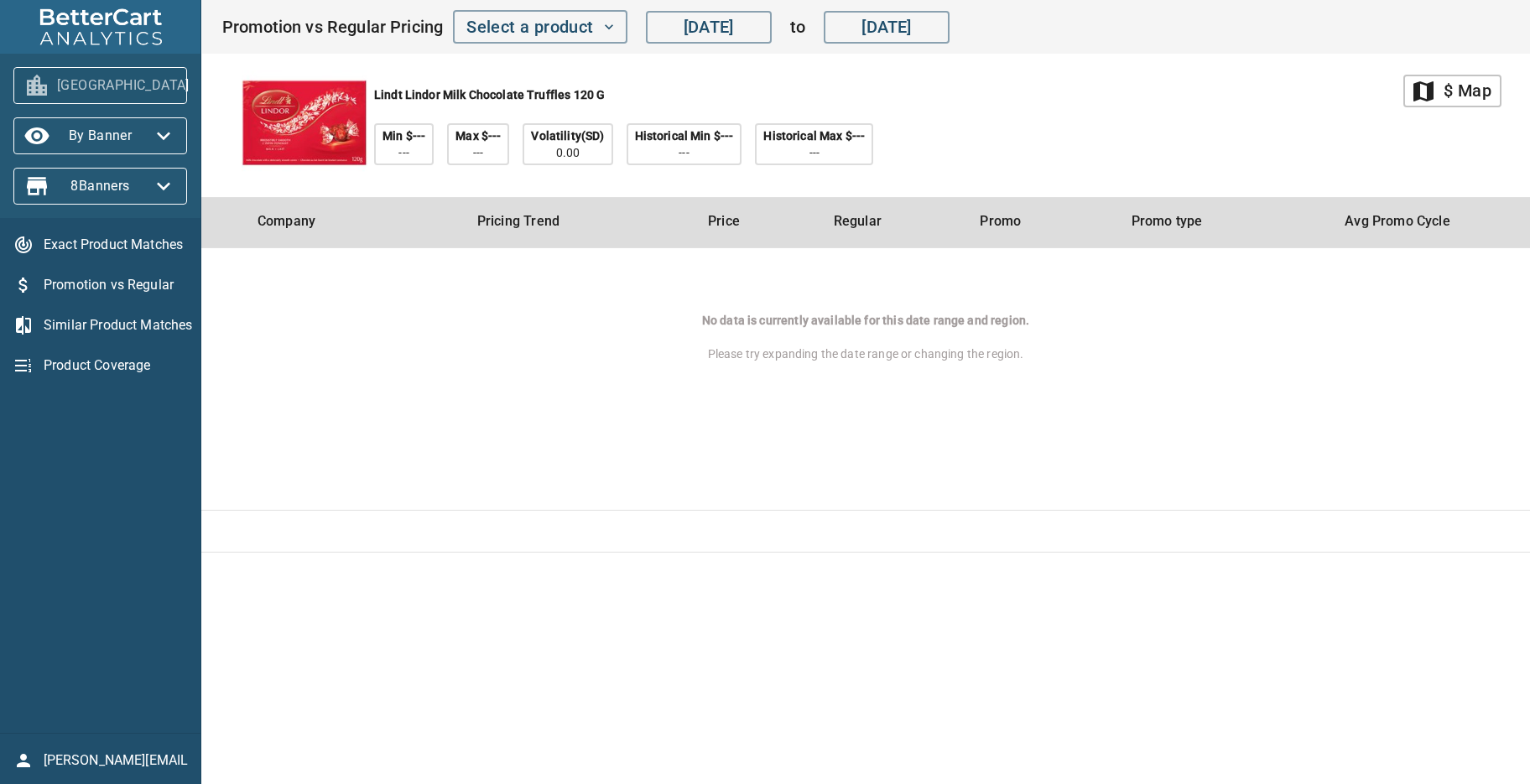
click at [203, 88] on icon "button" at bounding box center [210, 85] width 14 height 9
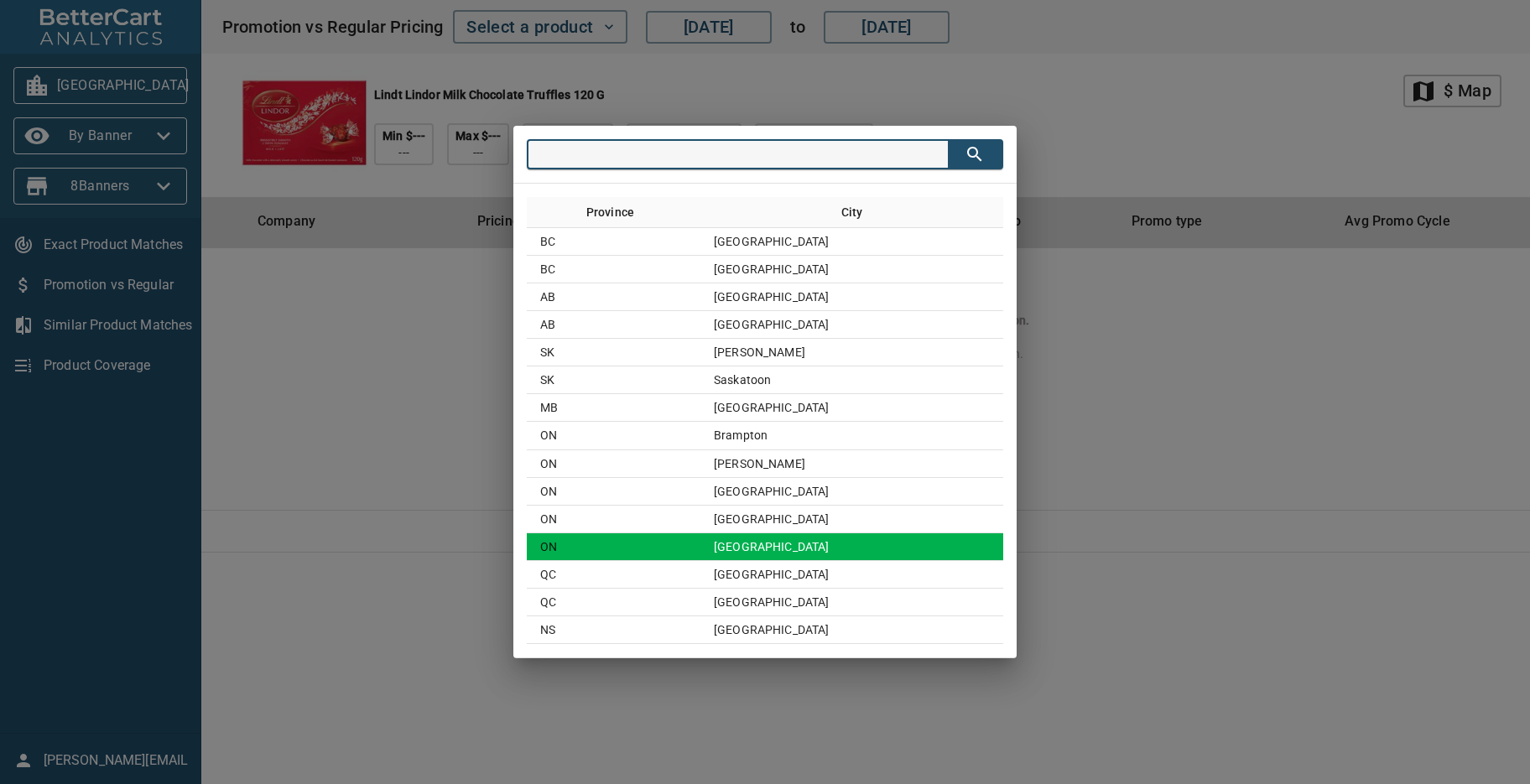
click at [796, 544] on td "Toronto" at bounding box center [852, 547] width 303 height 27
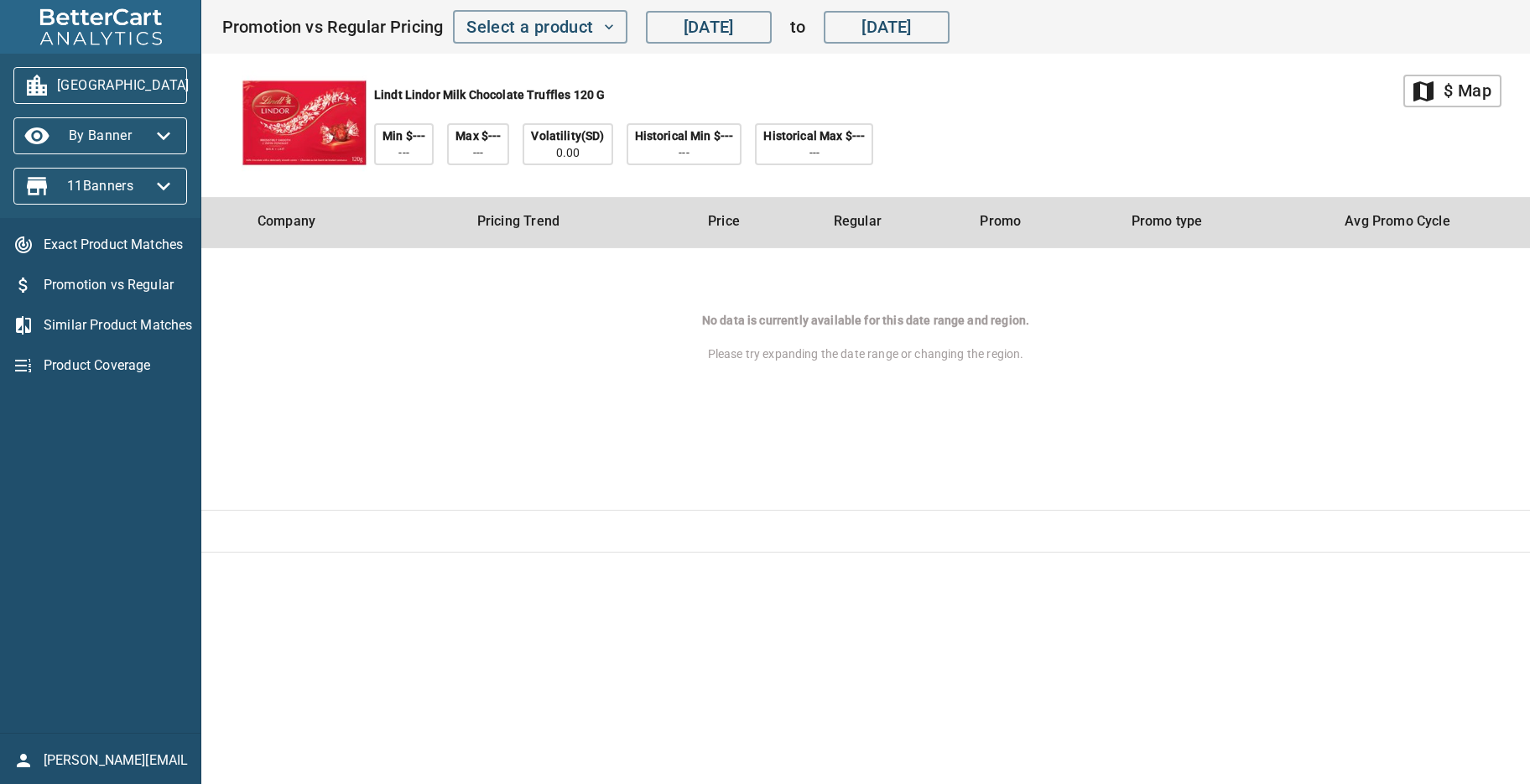
click at [114, 235] on span "Exact Product Matches" at bounding box center [115, 245] width 143 height 20
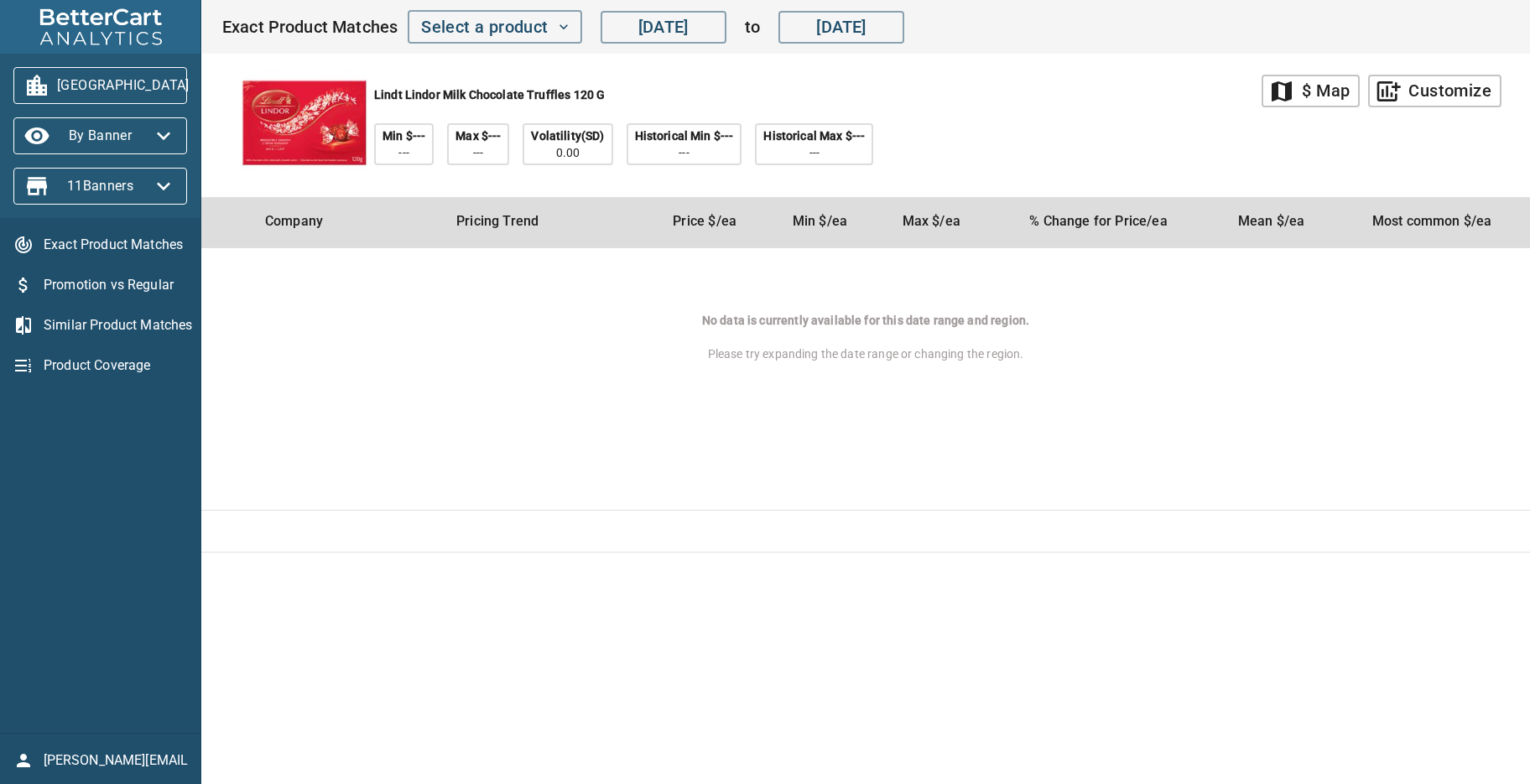
click at [196, 81] on icon "button" at bounding box center [209, 85] width 26 height 26
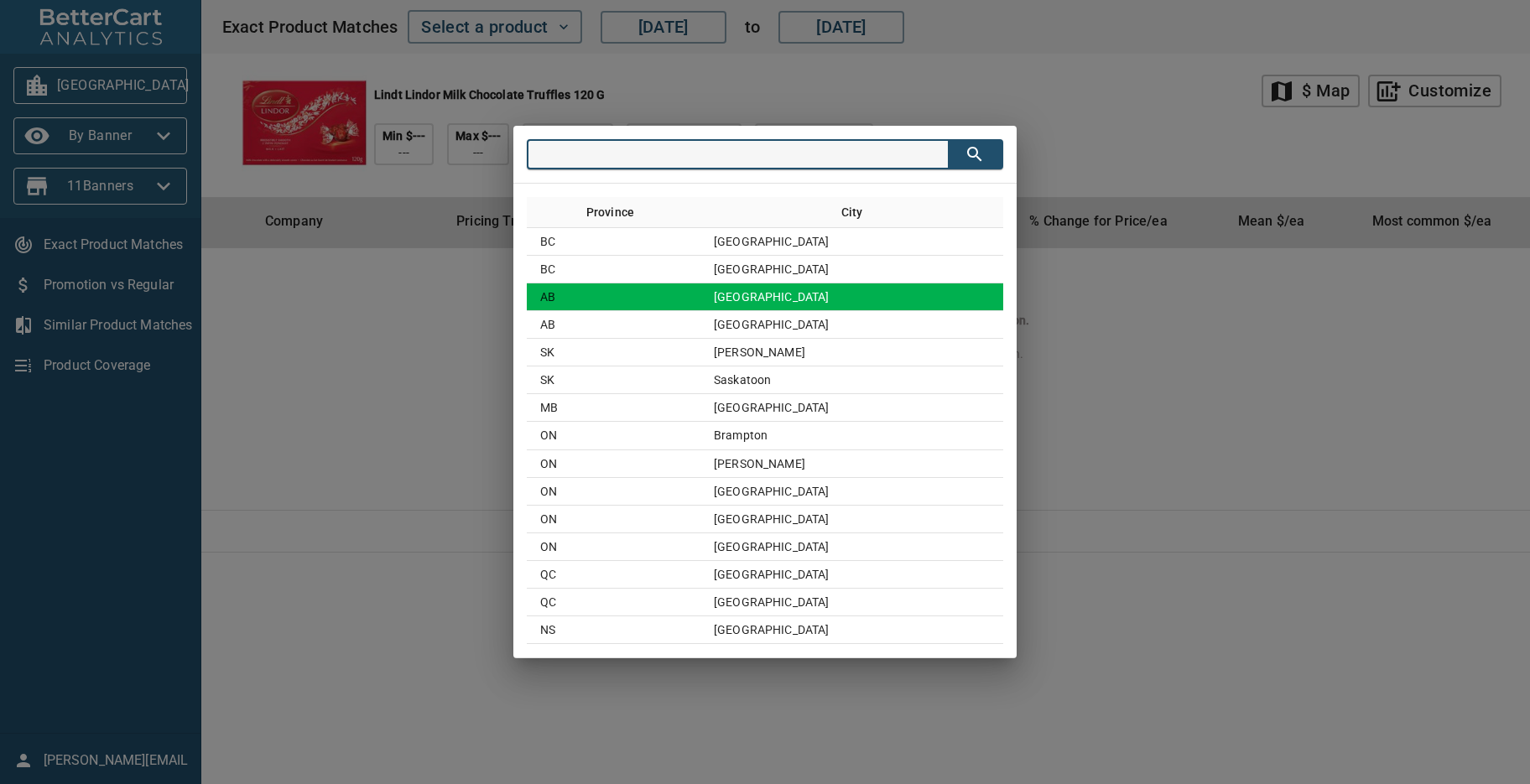
click at [784, 293] on td "Calgary" at bounding box center [852, 297] width 303 height 27
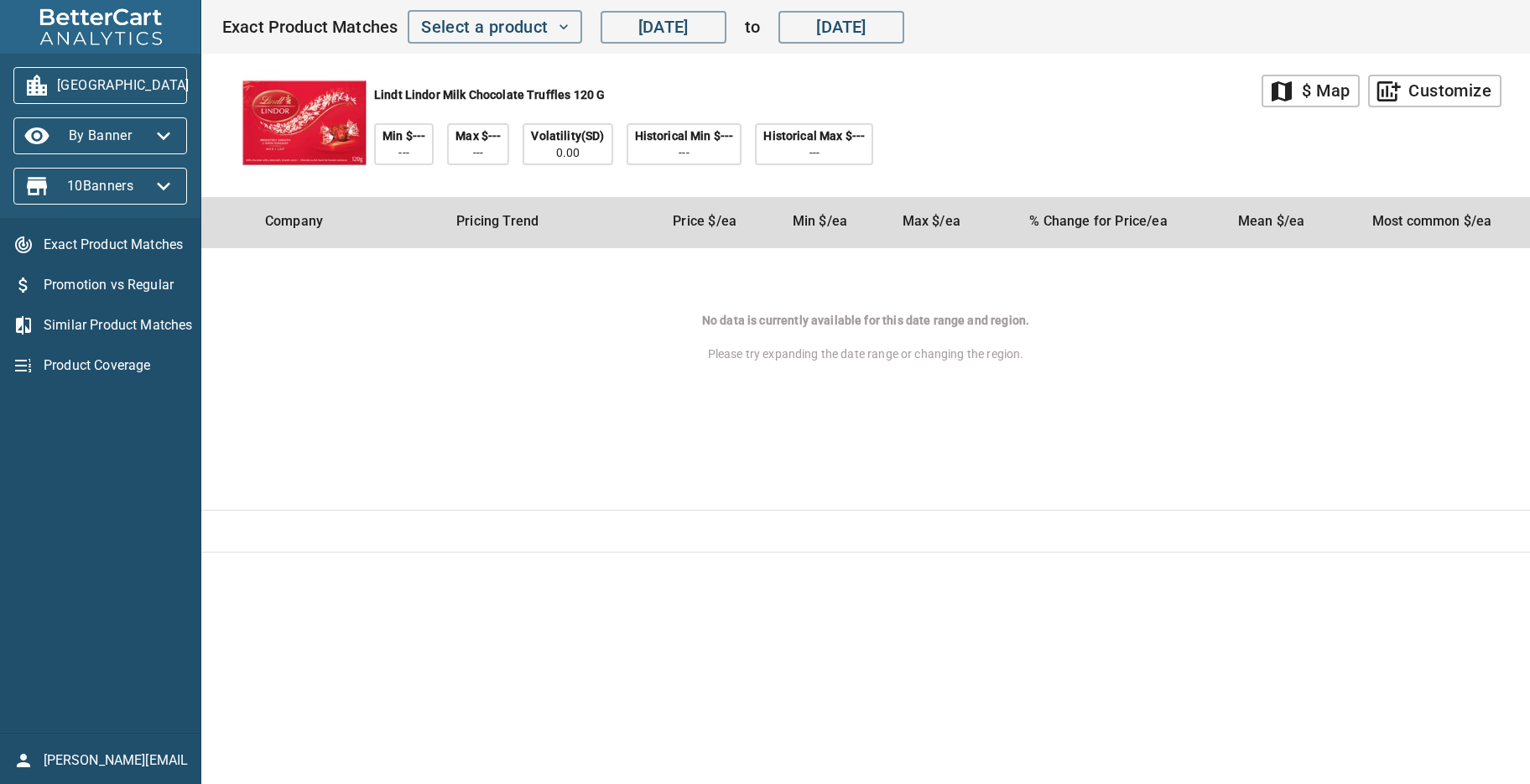
click at [137, 369] on span "Product Coverage" at bounding box center [115, 366] width 143 height 20
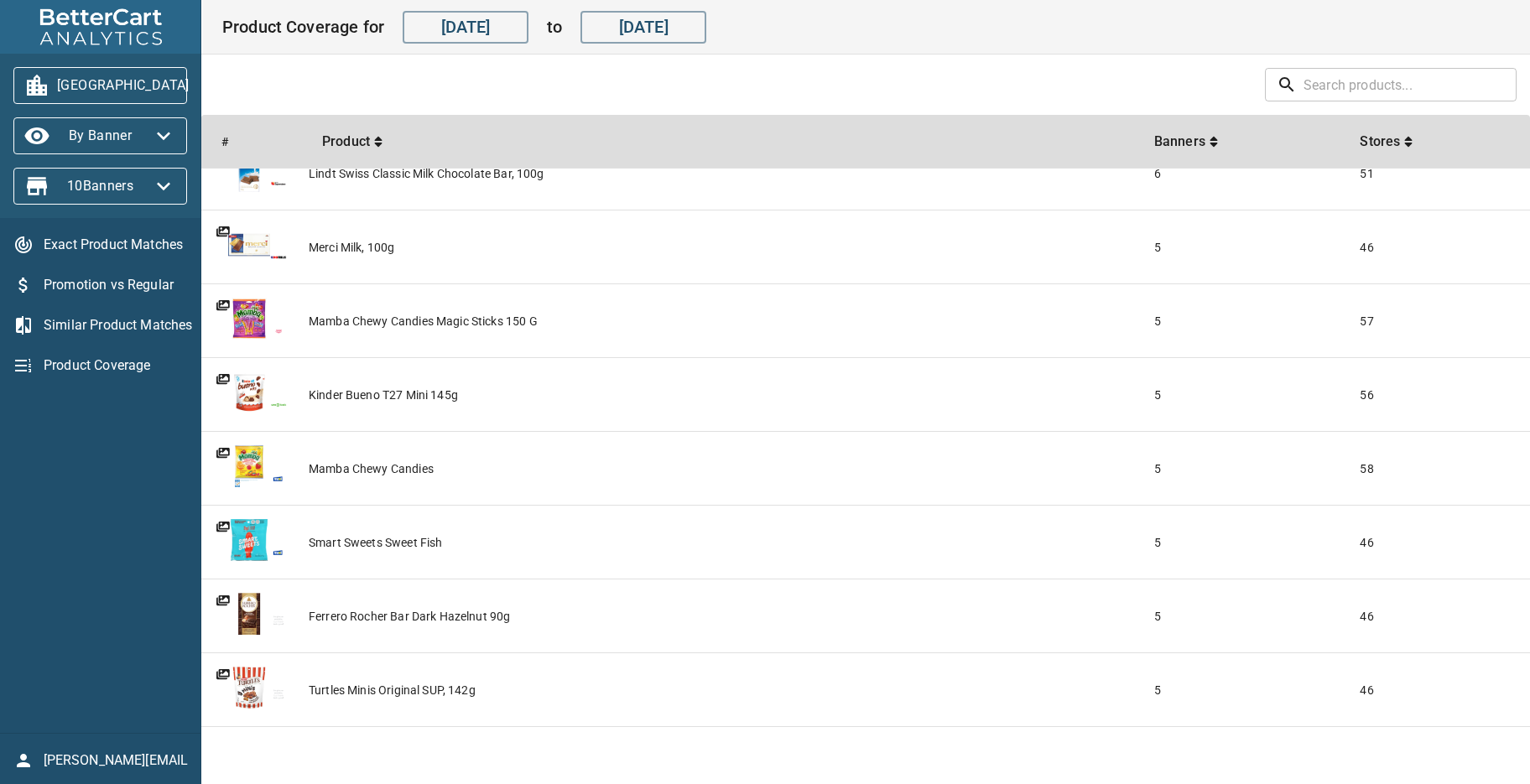
scroll to position [258, 0]
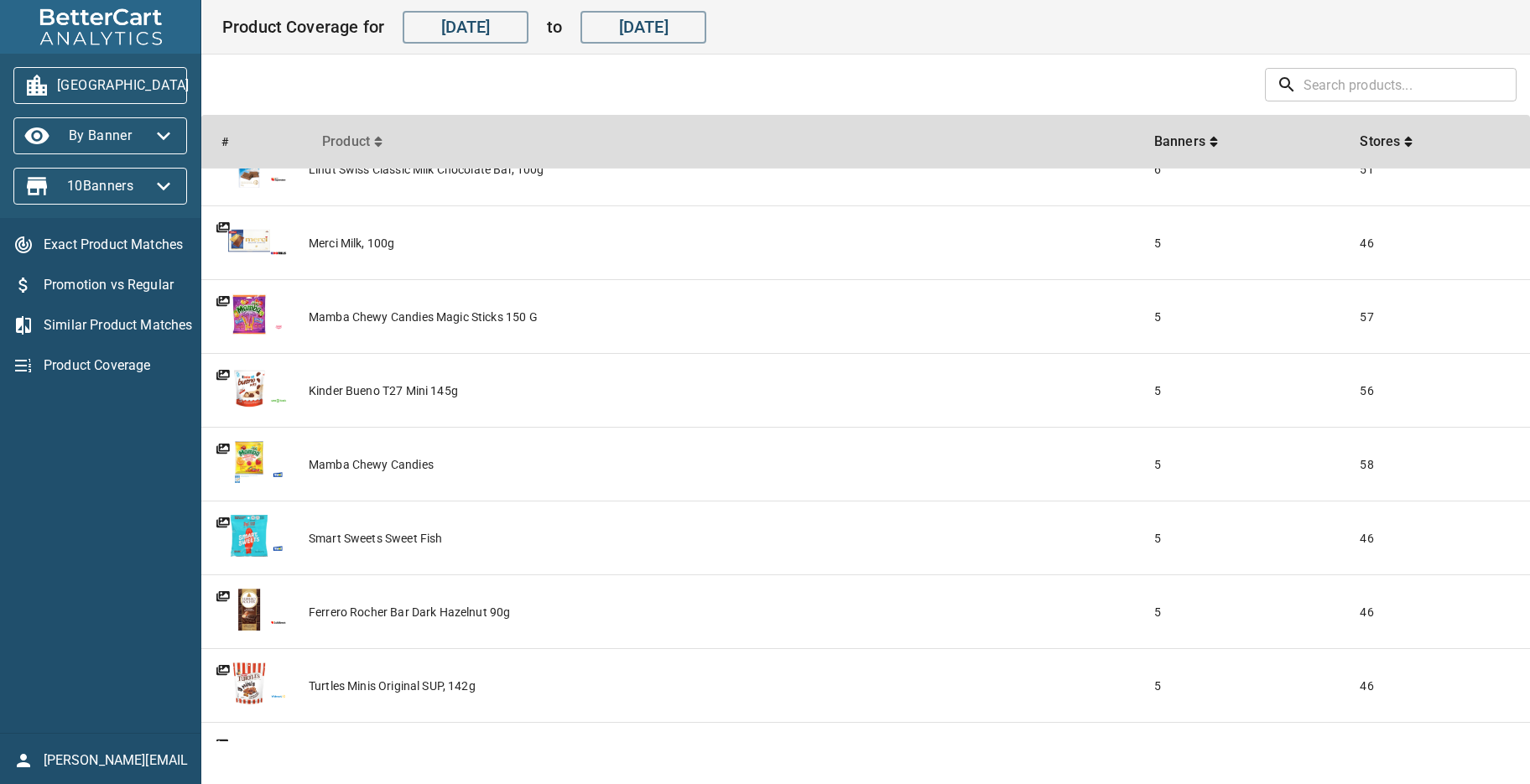
click at [375, 146] on icon "sticky table" at bounding box center [378, 142] width 9 height 14
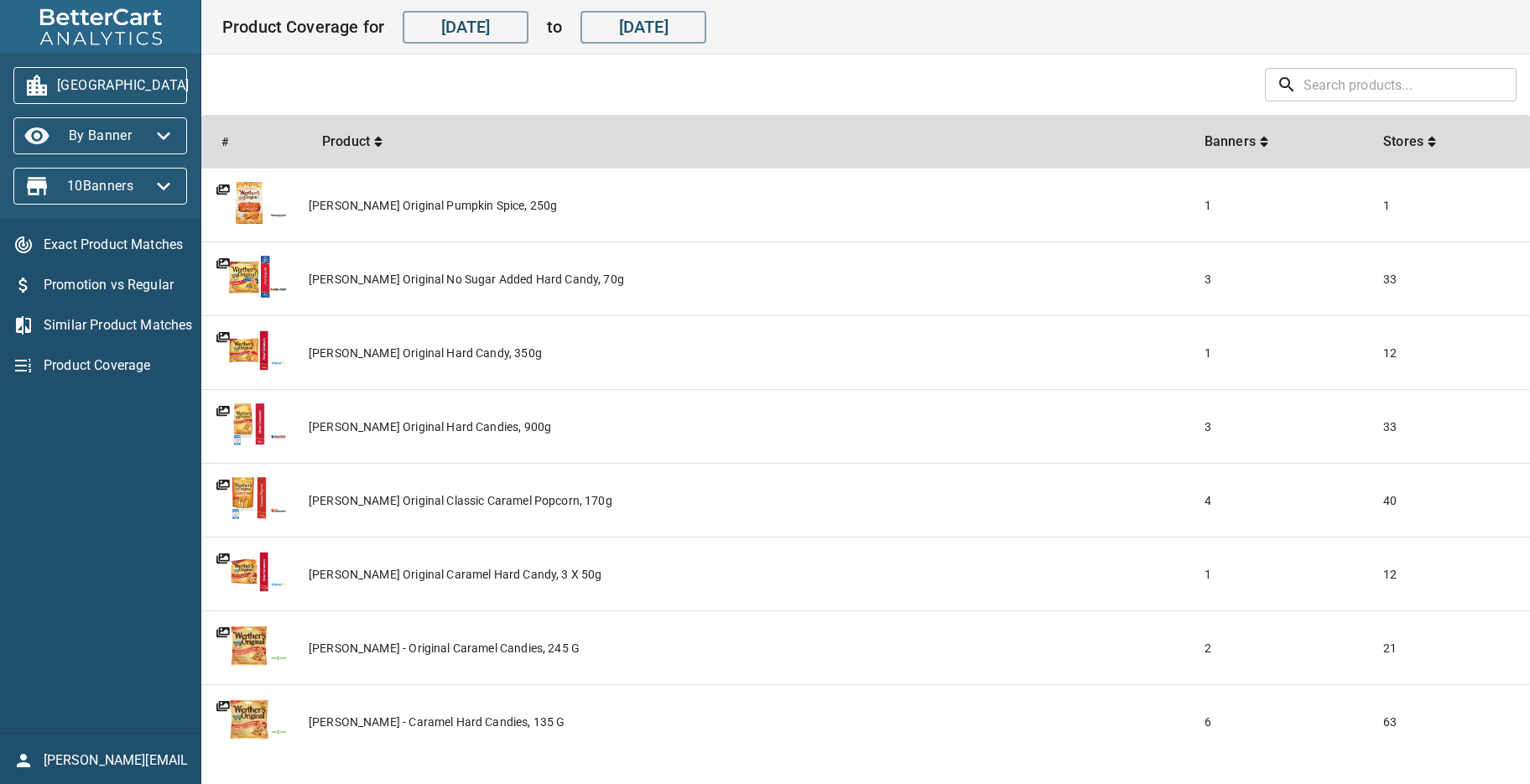
click at [379, 138] on icon "sticky table" at bounding box center [378, 142] width 8 height 10
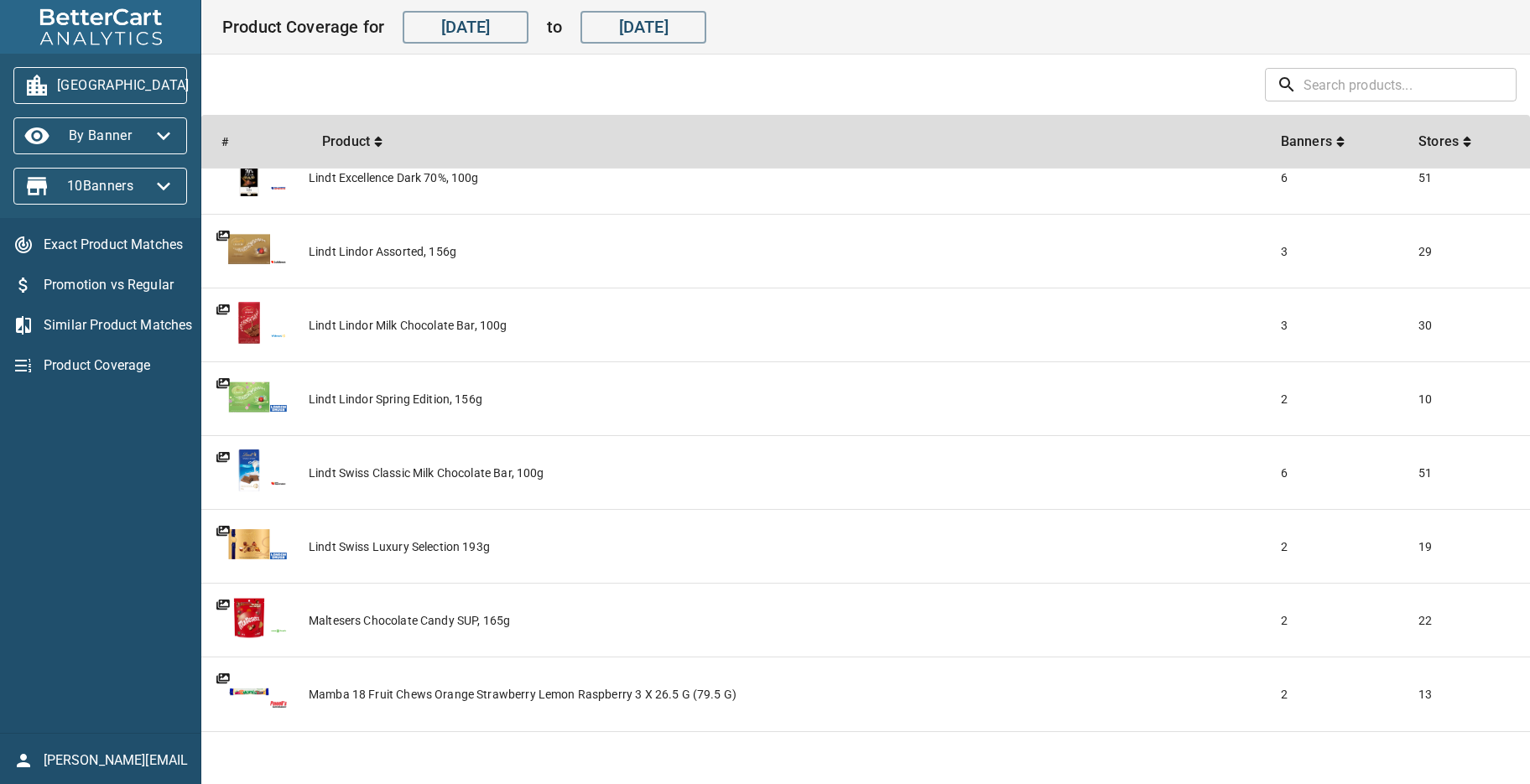
scroll to position [1756, 0]
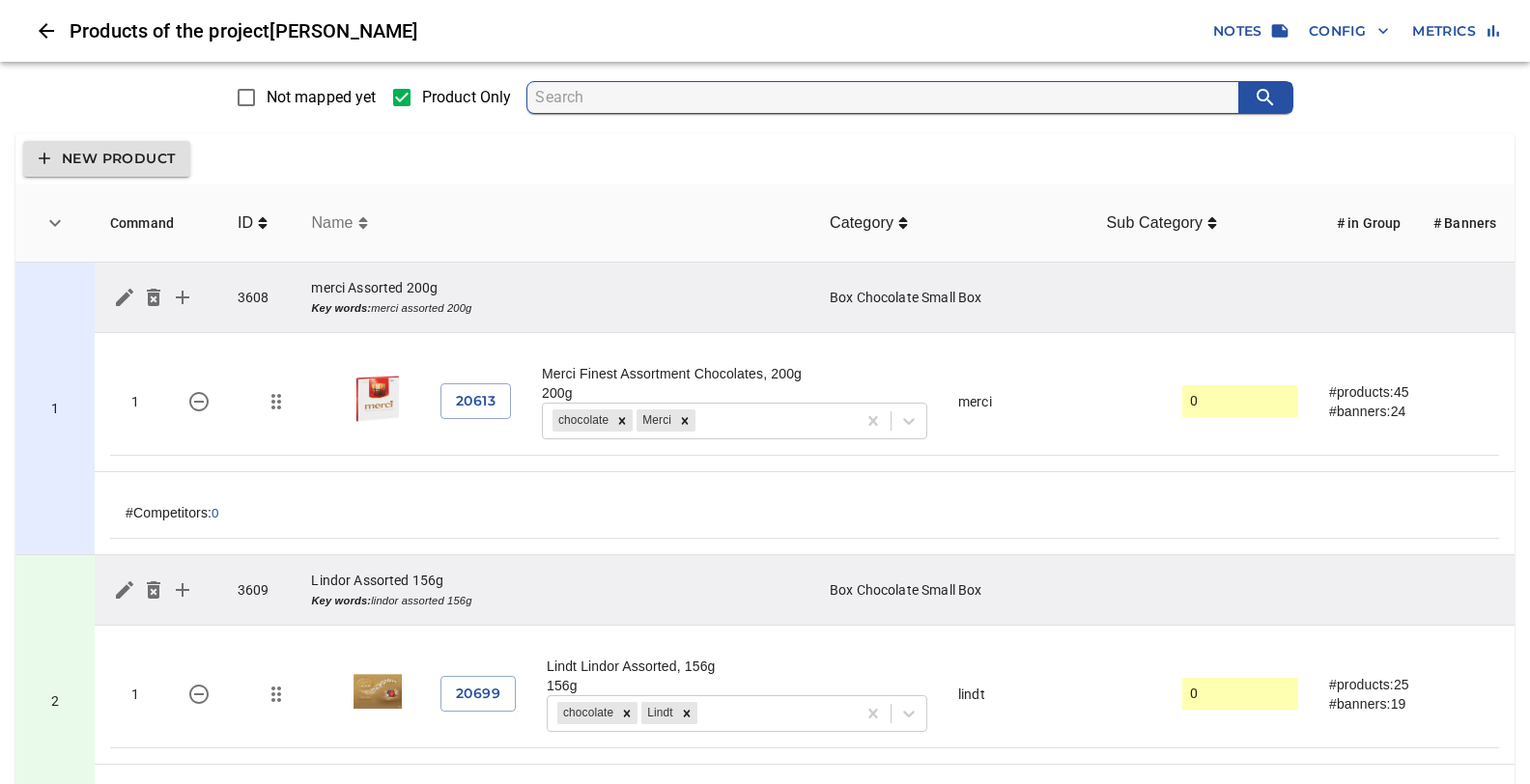
click at [363, 223] on icon "simple table" at bounding box center [364, 223] width 10 height 16
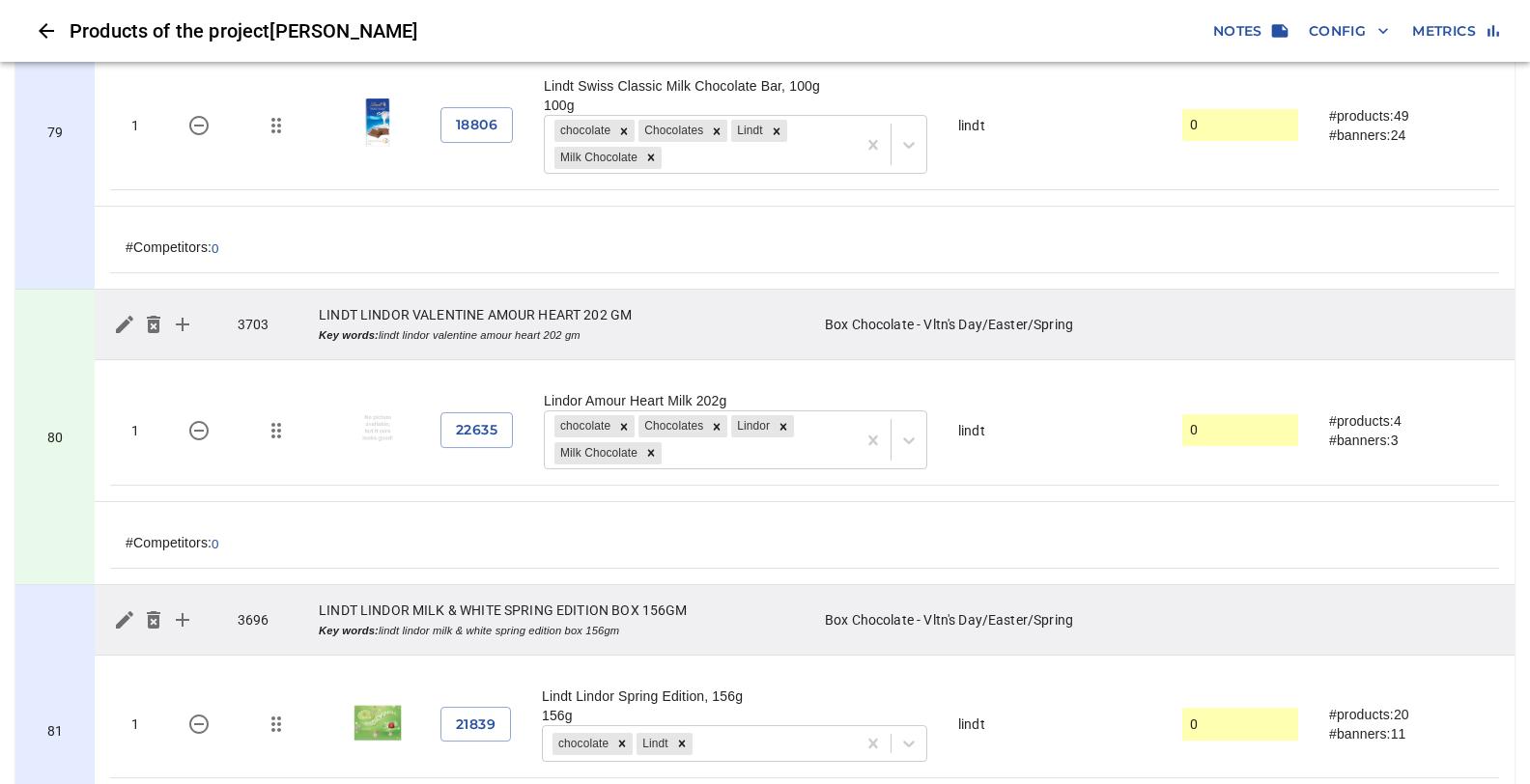
scroll to position [23359, 0]
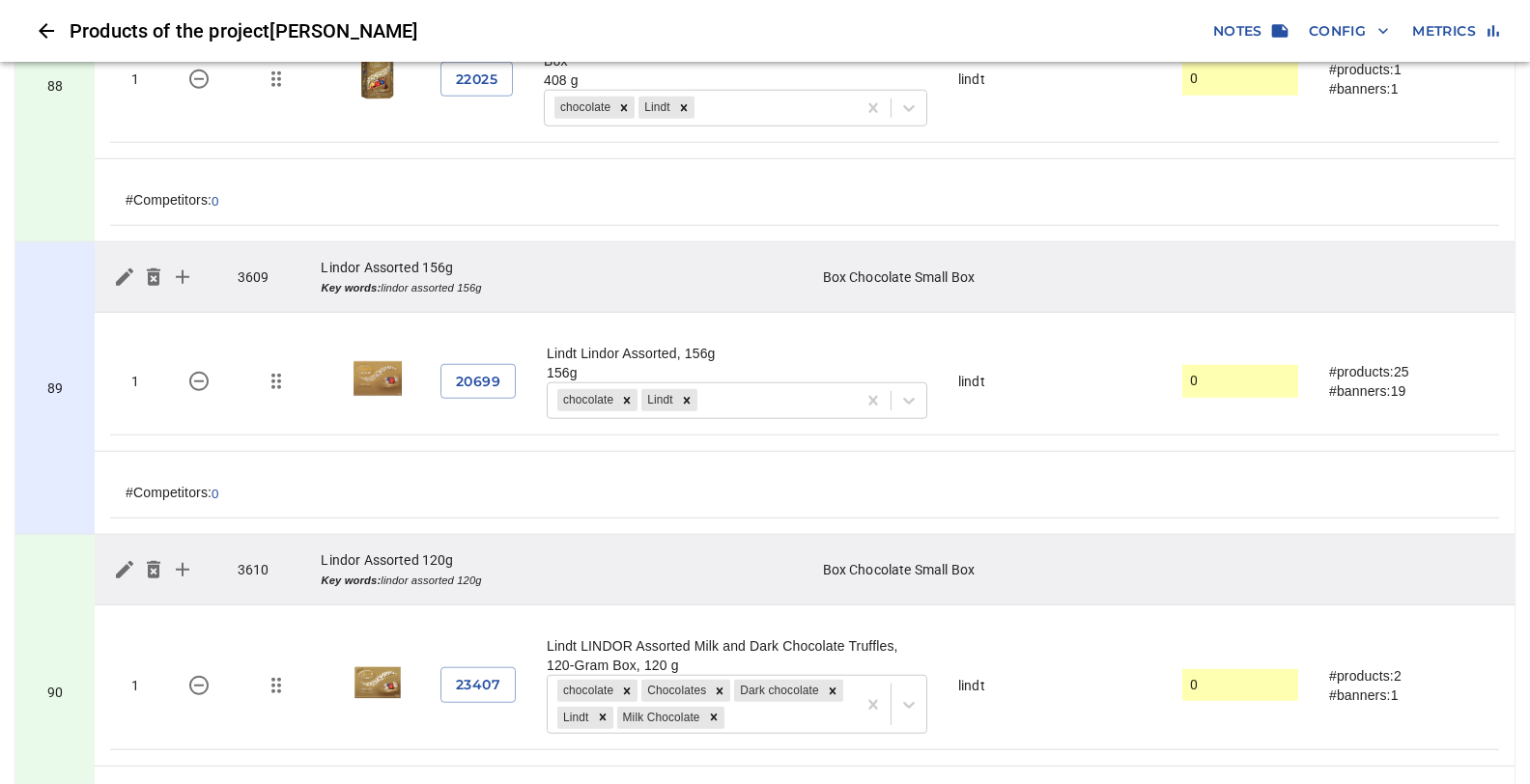
scroll to position [26112, 0]
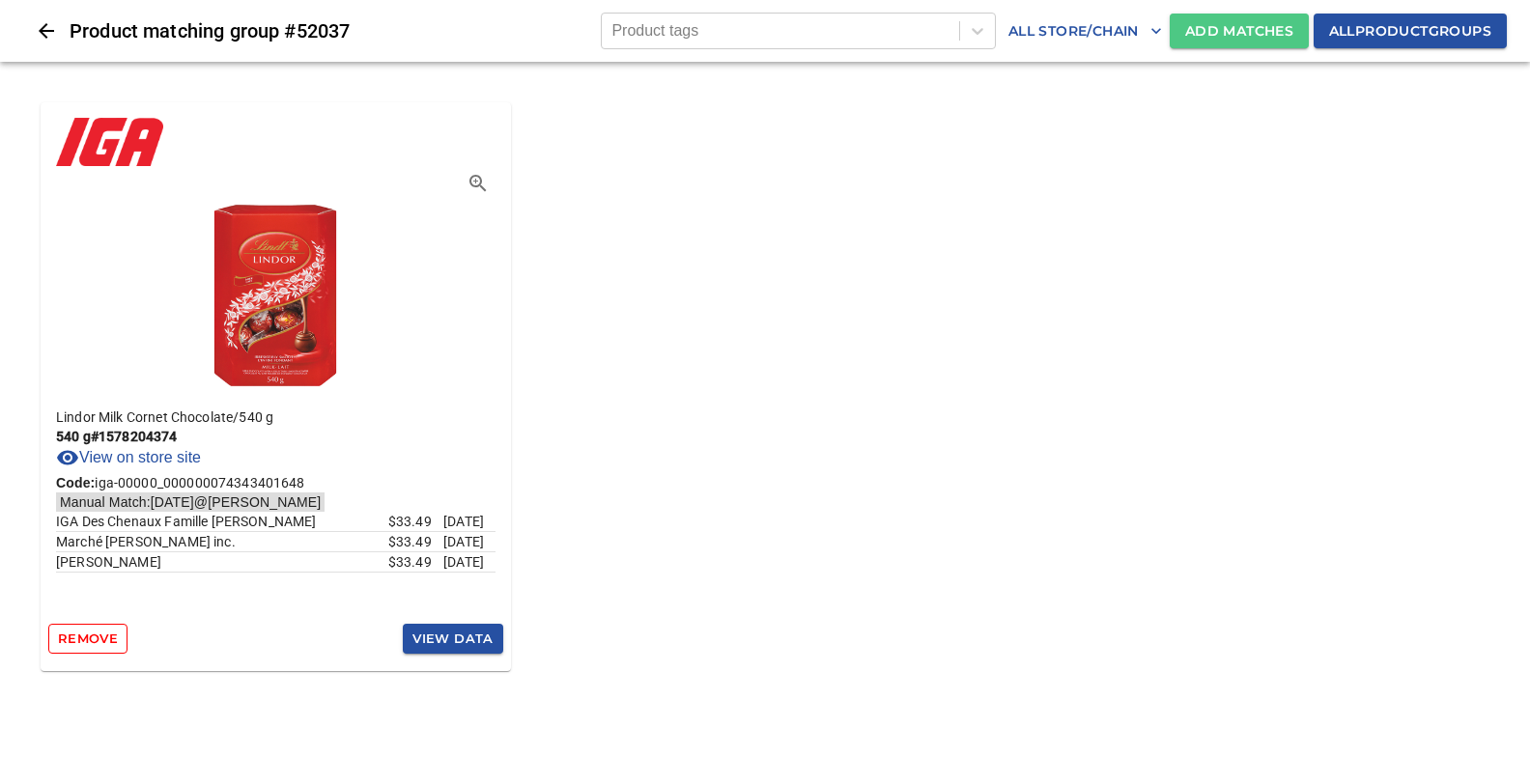
click at [1207, 26] on span "Add Matches" at bounding box center [1239, 31] width 108 height 25
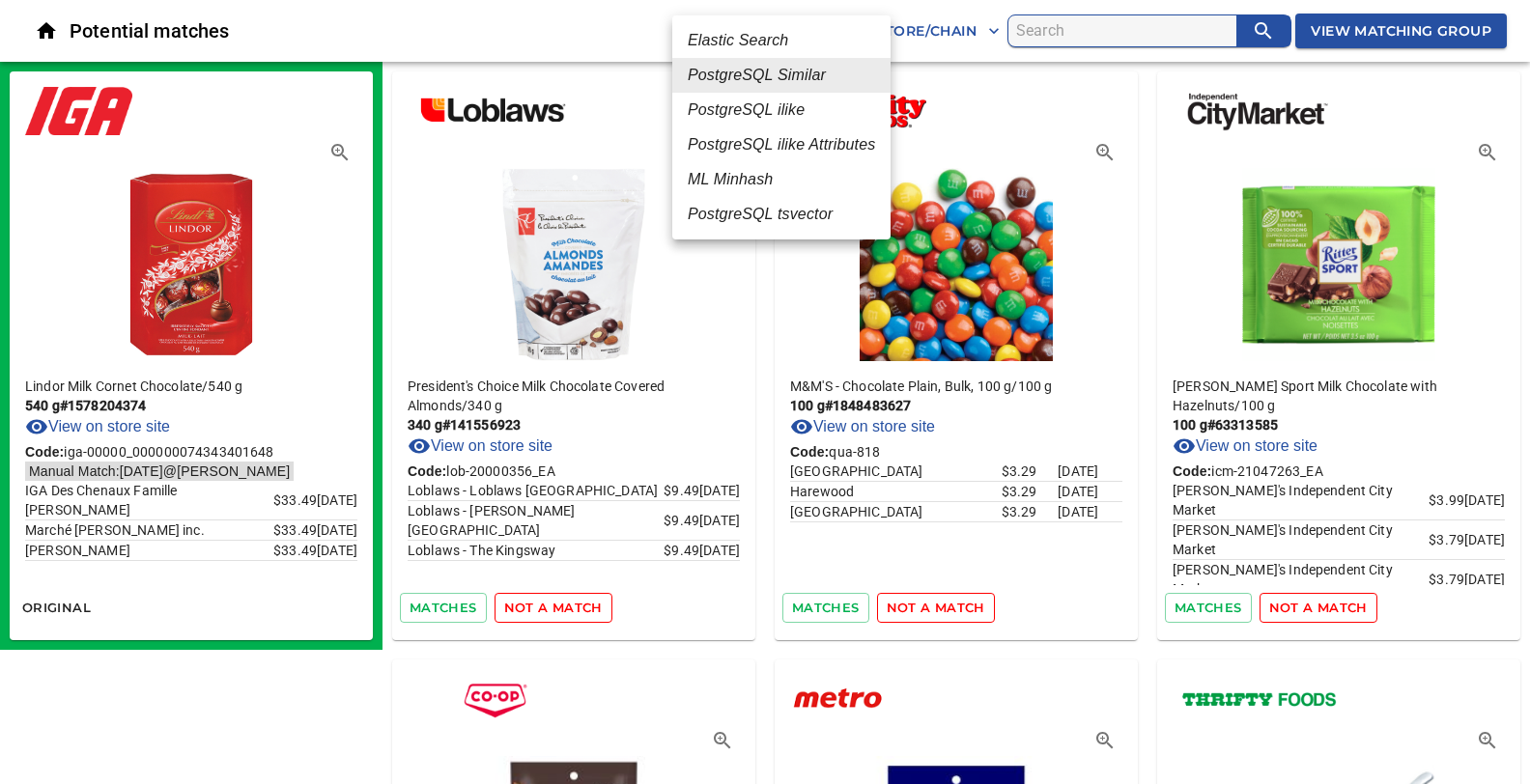
click at [726, 182] on em "ML Minhash" at bounding box center [730, 180] width 85 height 24
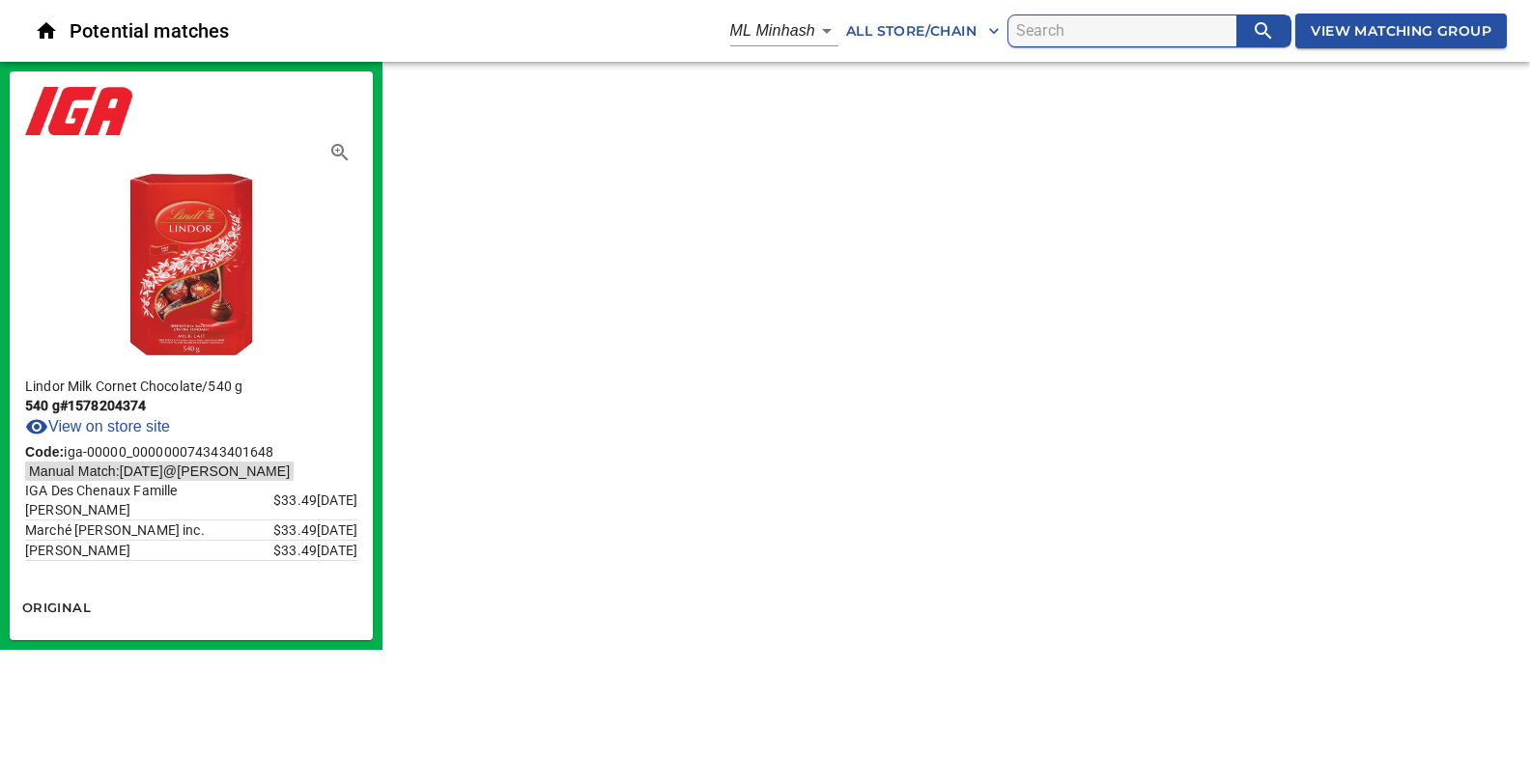
click at [820, 28] on body "tspan{white-space:pre} Potential matches ML Minhash 3 All Store/Chain View Matc…" at bounding box center [765, 324] width 1530 height 649
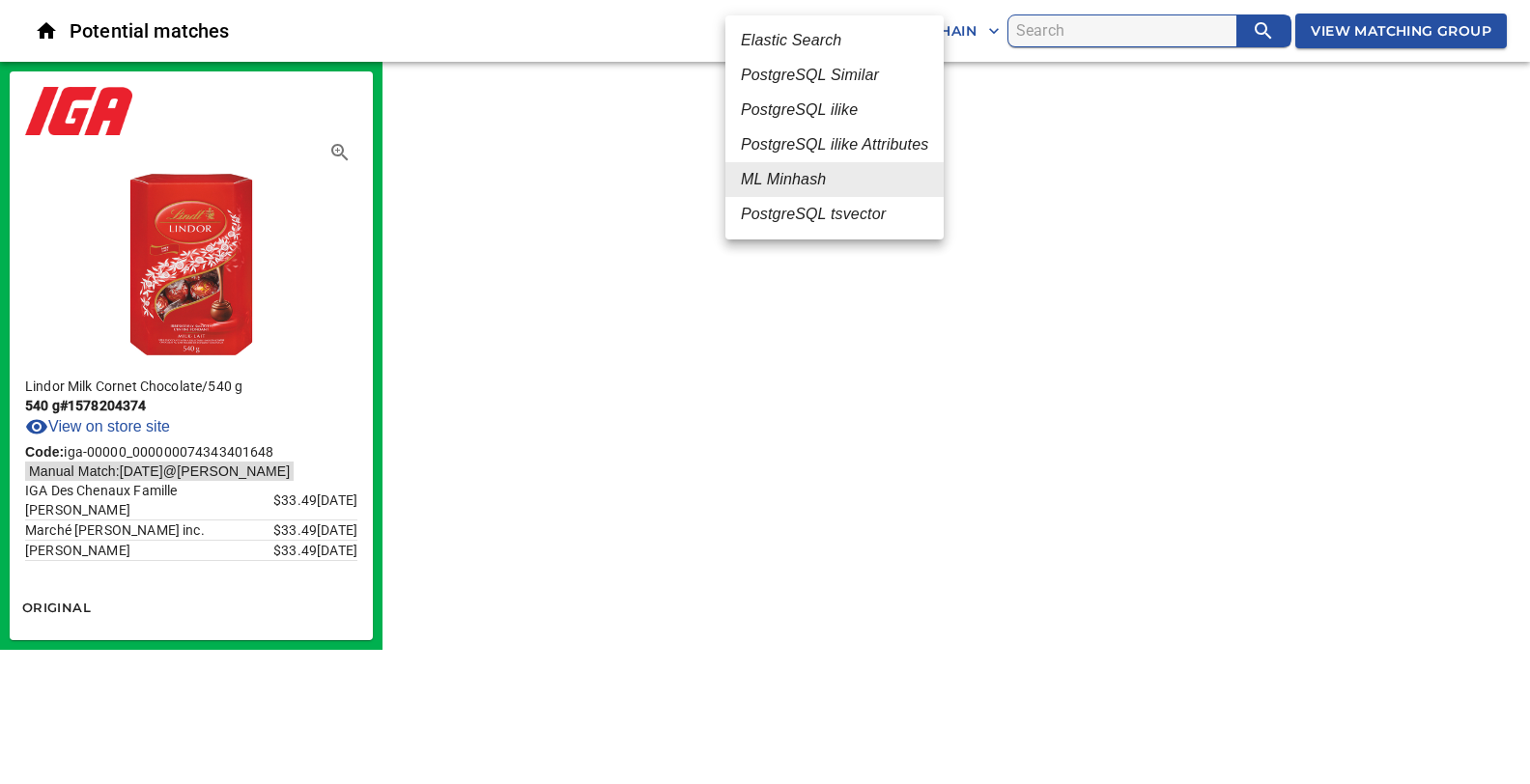
drag, startPoint x: 560, startPoint y: 231, endPoint x: 381, endPoint y: 8, distance: 286.0
click at [560, 229] on div at bounding box center [765, 392] width 1530 height 784
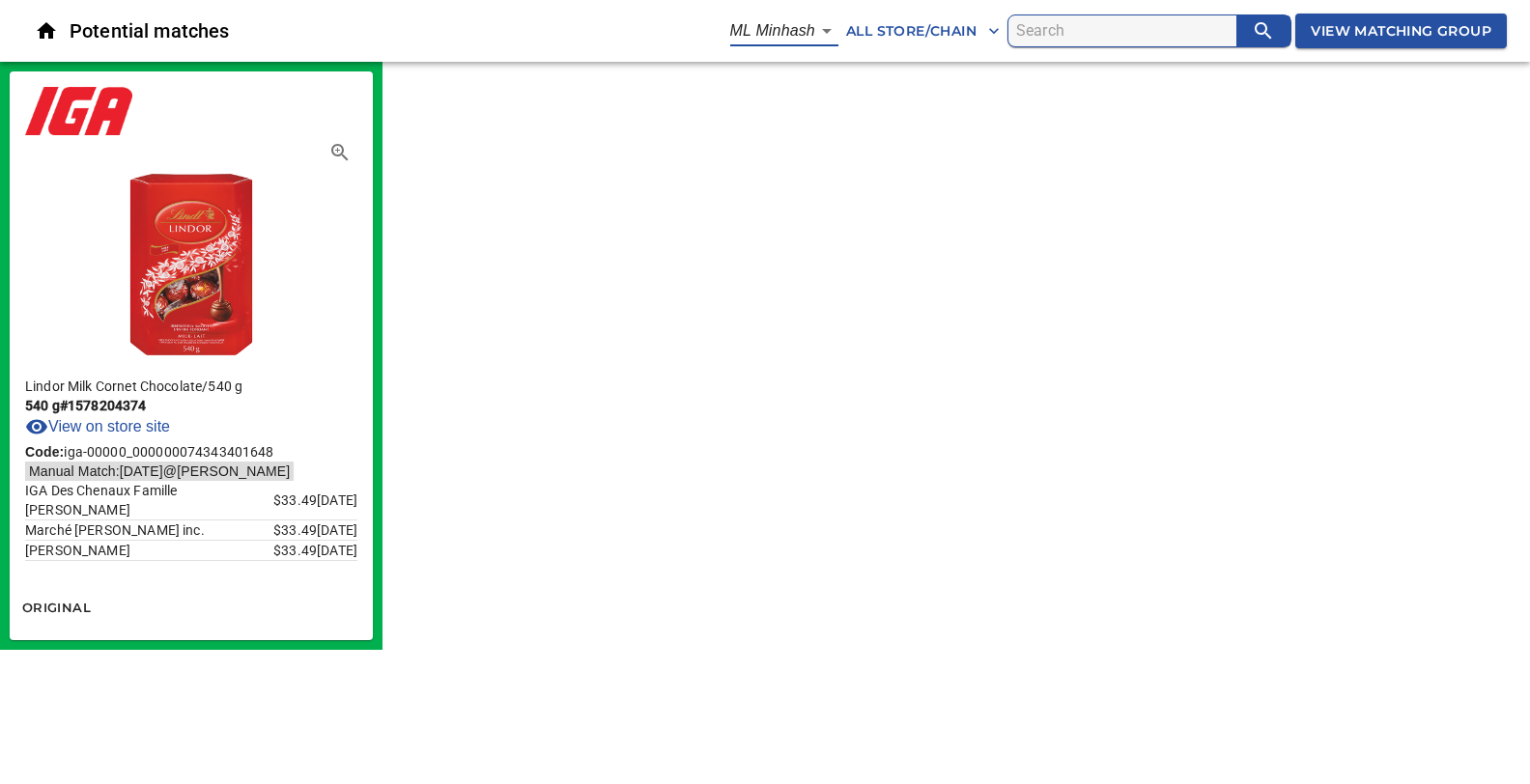
drag, startPoint x: 723, startPoint y: 464, endPoint x: 1032, endPoint y: 94, distance: 482.1
click at [726, 461] on div "Lindor Milk Cornet Chocolate / 540 g 540 g # 1578204374 View on store site Code…" at bounding box center [765, 356] width 1530 height 588
click at [822, 28] on body "tspan{white-space:pre} Potential matches ML Minhash 3 All Store/Chain View Matc…" at bounding box center [765, 324] width 1530 height 649
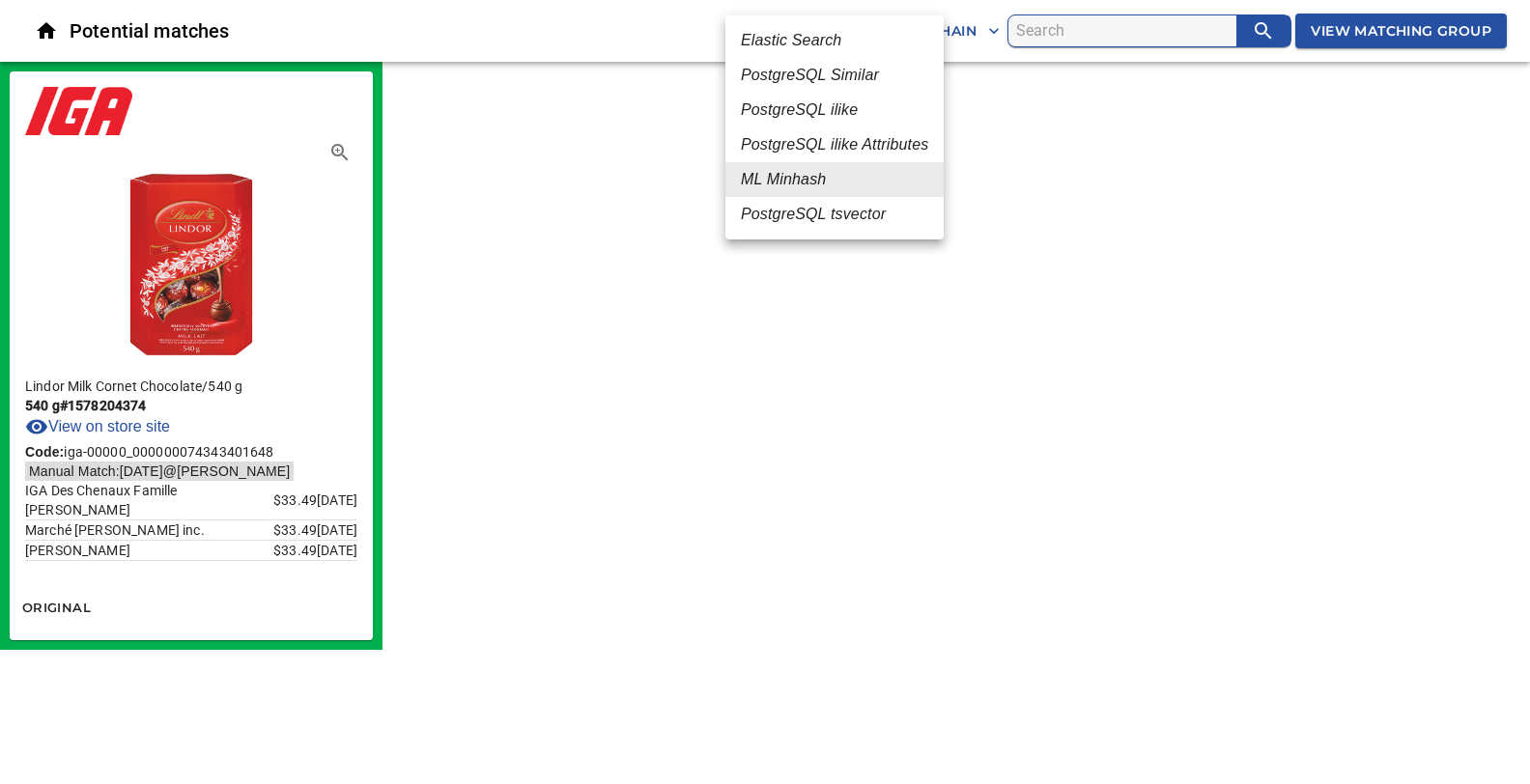
click at [807, 72] on em "PostgreSQL Similar" at bounding box center [810, 76] width 139 height 24
type input "2"
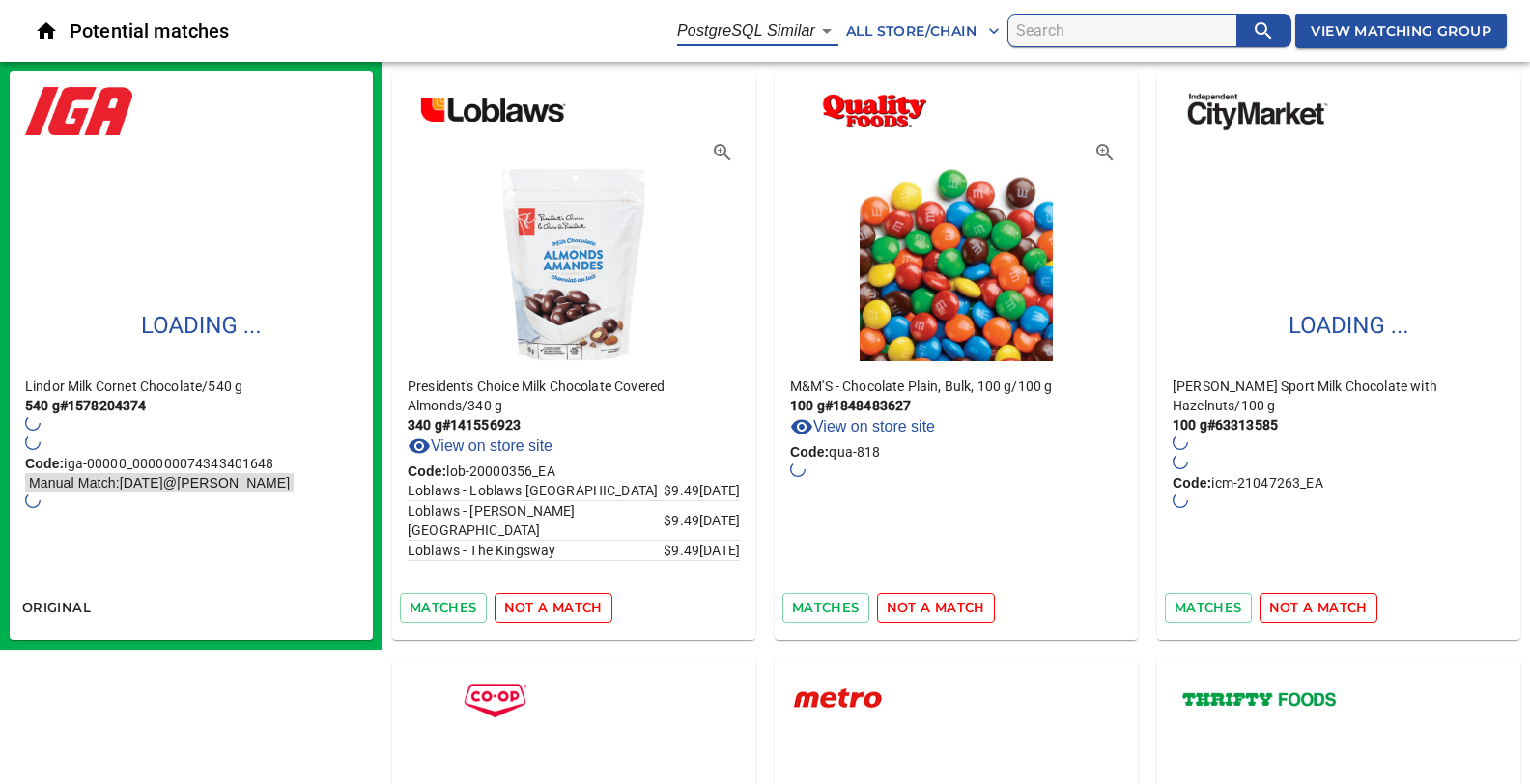
click at [1394, 32] on span "View Matching Group" at bounding box center [1401, 31] width 181 height 25
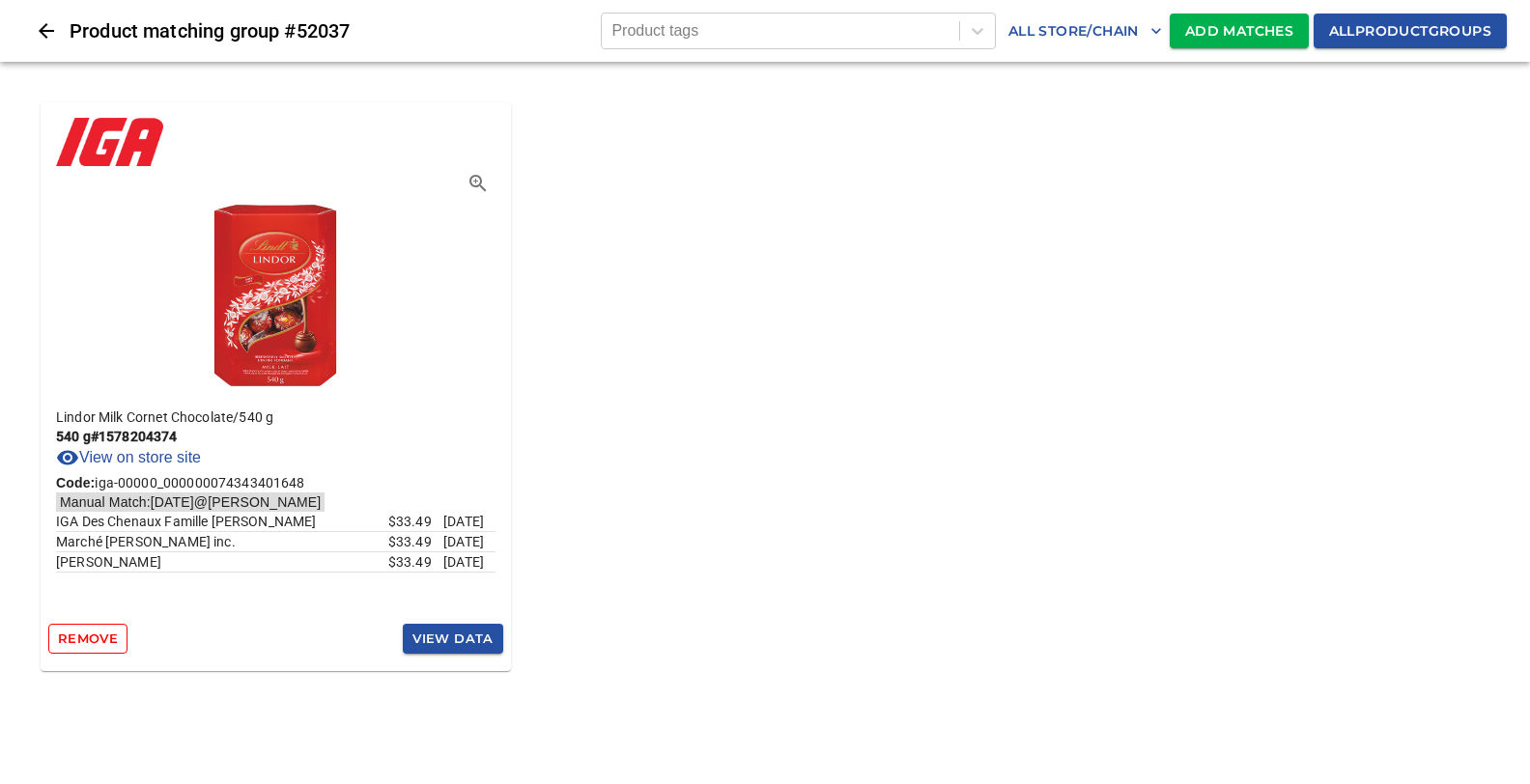
click at [1207, 26] on span "Add Matches" at bounding box center [1239, 31] width 108 height 25
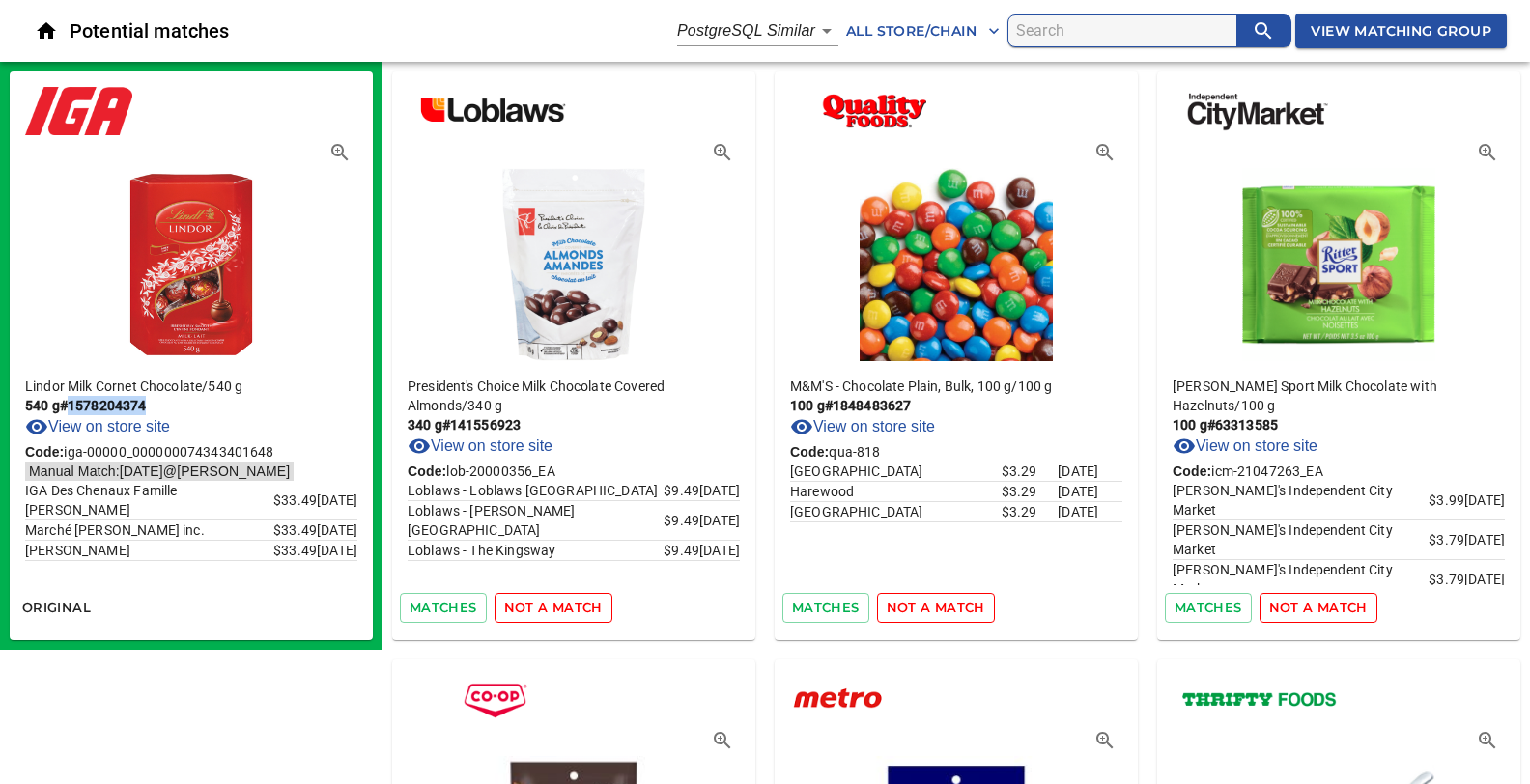
drag, startPoint x: 156, startPoint y: 405, endPoint x: 65, endPoint y: 403, distance: 91.0
click at [65, 403] on p "540 g # 1578204374" at bounding box center [192, 406] width 332 height 20
copy p "# 1578204374"
click at [522, 610] on span "not a match" at bounding box center [553, 607] width 98 height 23
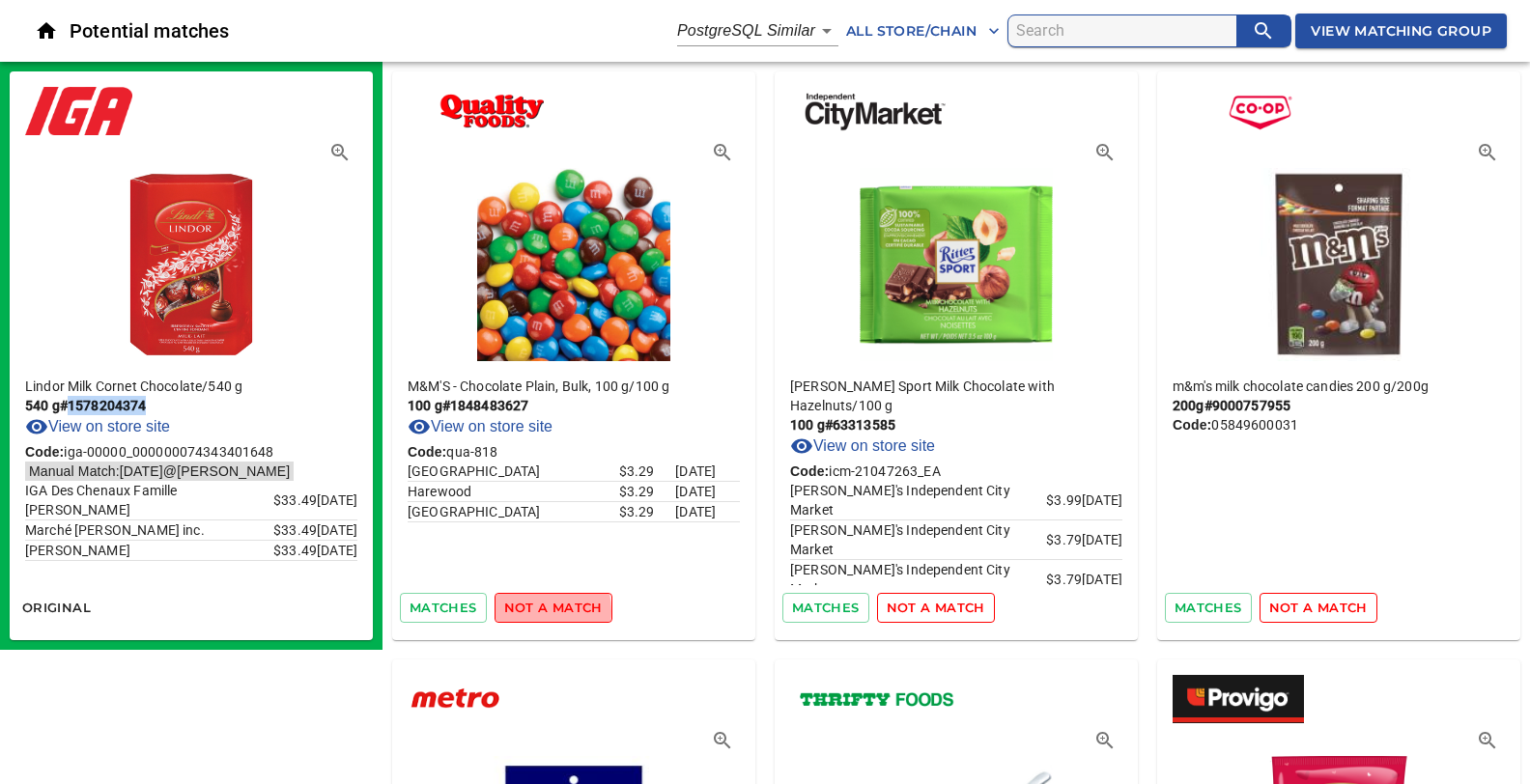
click at [522, 610] on span "not a match" at bounding box center [553, 607] width 98 height 23
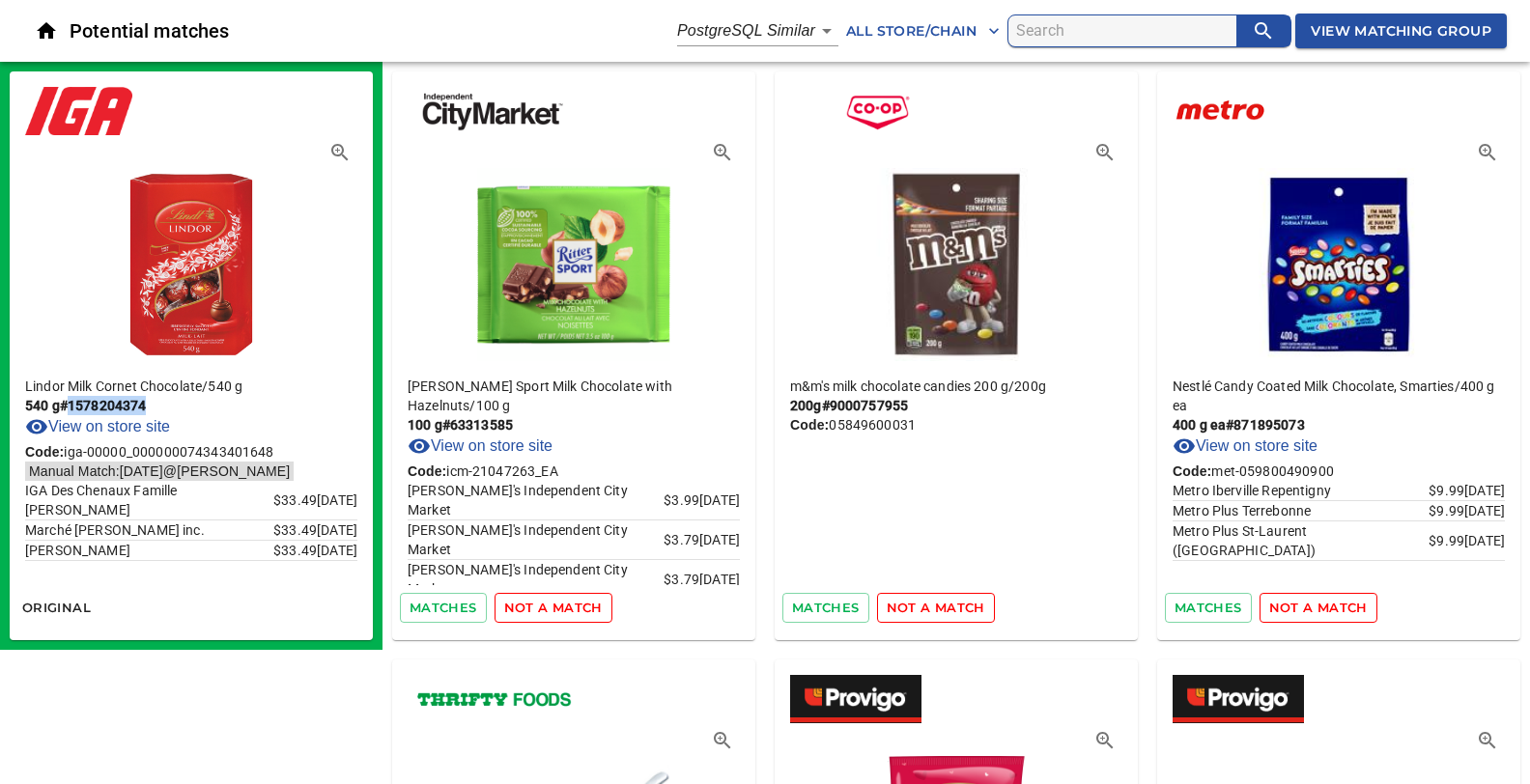
click at [522, 610] on span "not a match" at bounding box center [553, 607] width 98 height 23
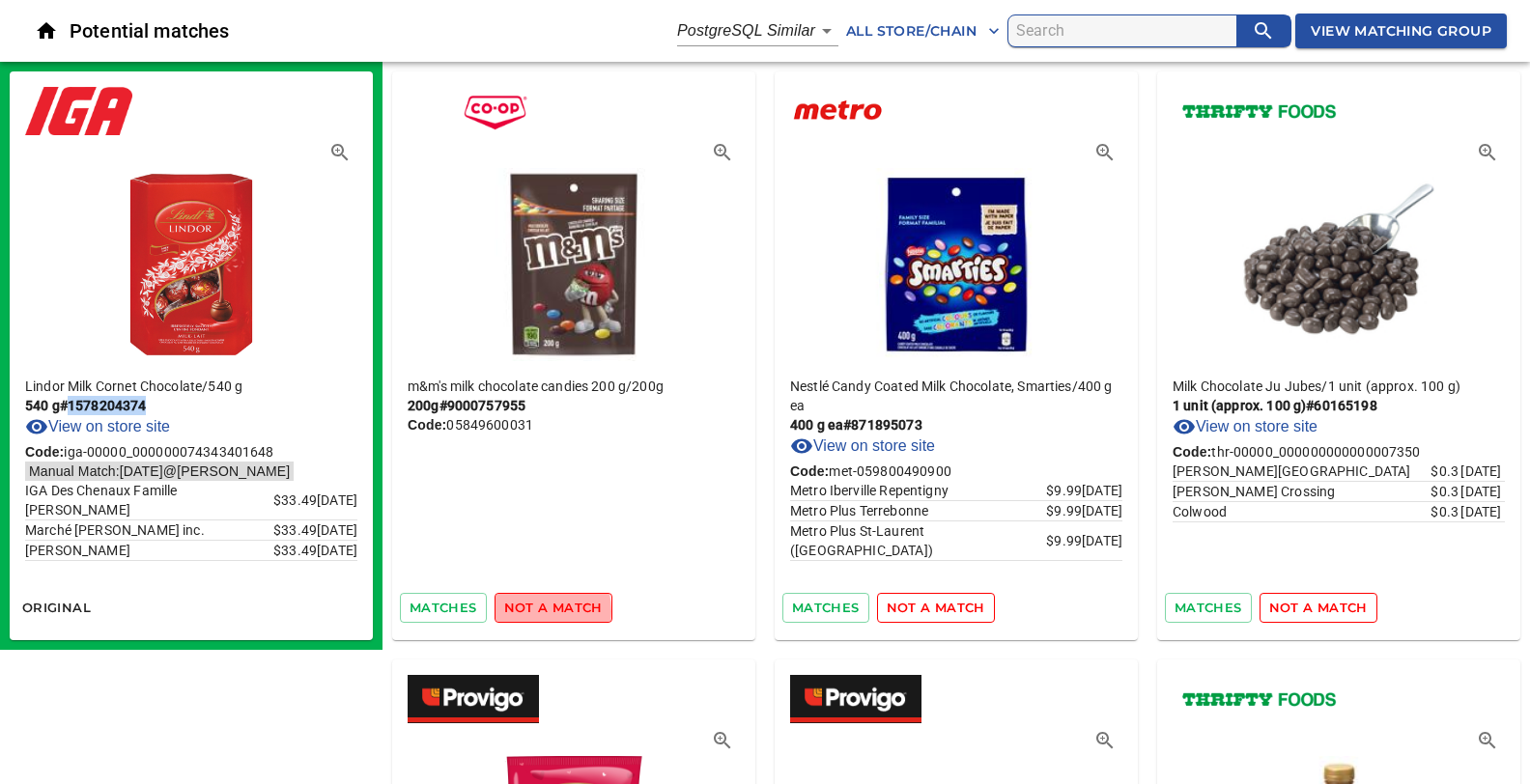
click at [522, 610] on span "not a match" at bounding box center [553, 607] width 98 height 23
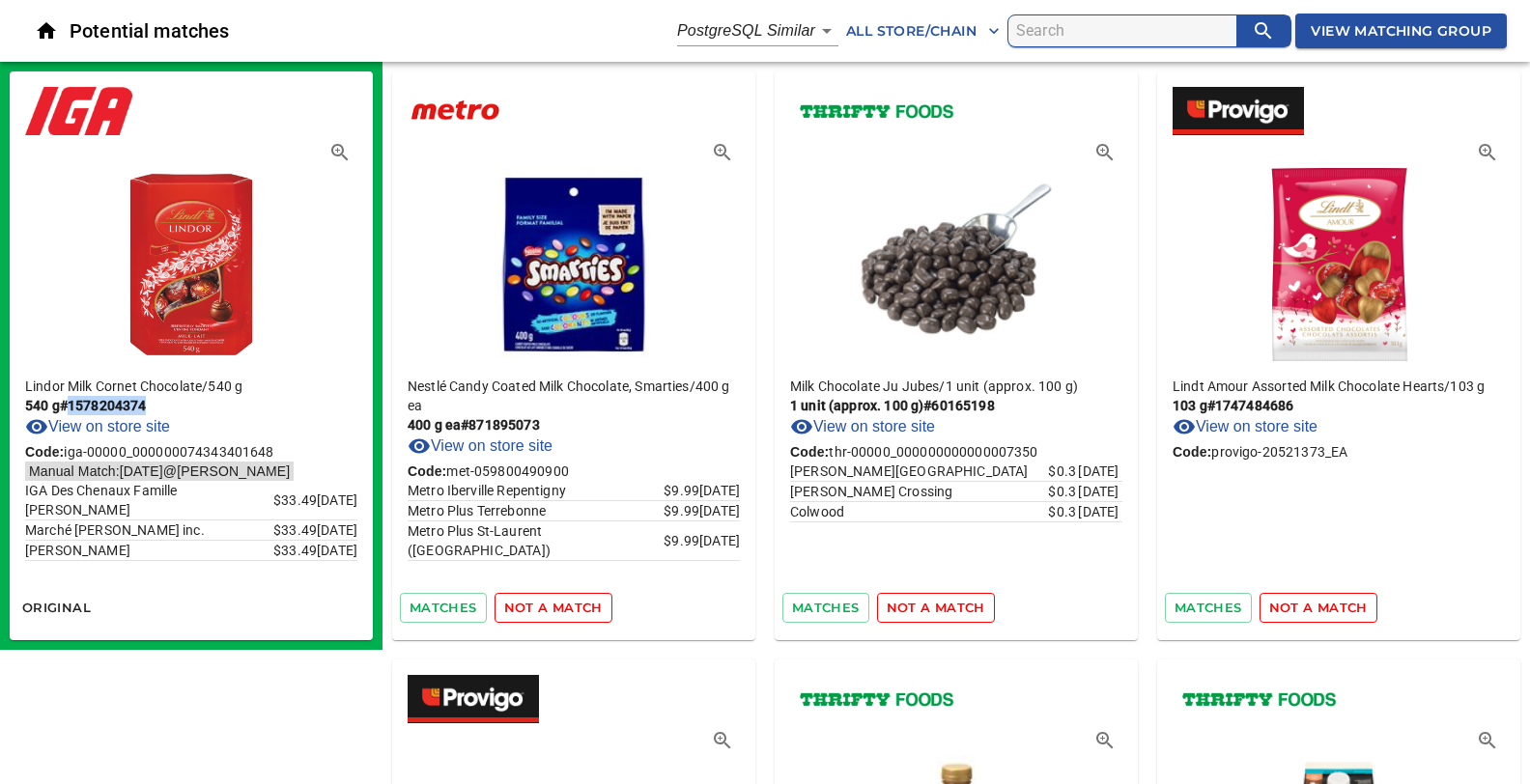
click at [522, 610] on span "not a match" at bounding box center [553, 607] width 98 height 23
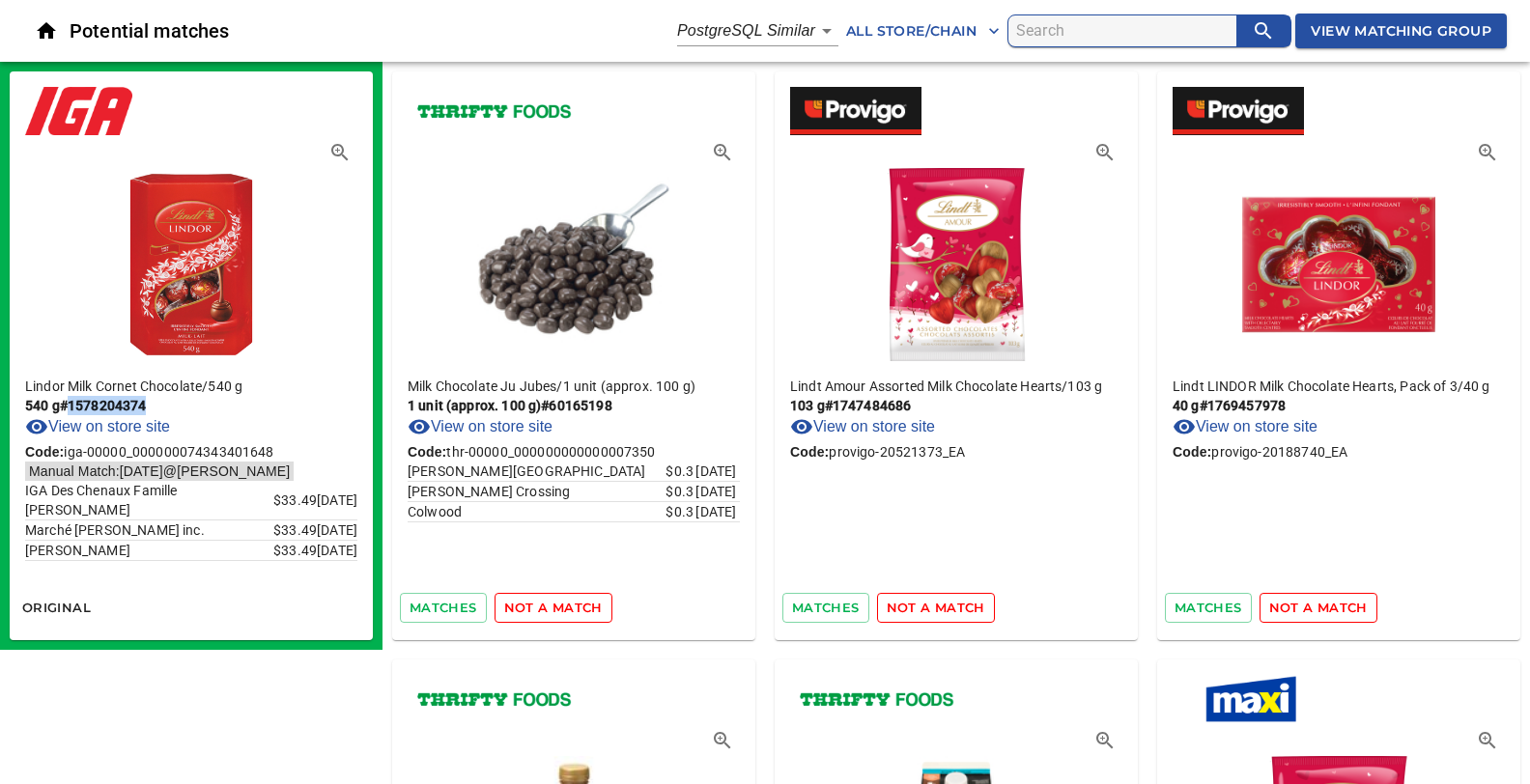
click at [522, 610] on span "not a match" at bounding box center [553, 607] width 98 height 23
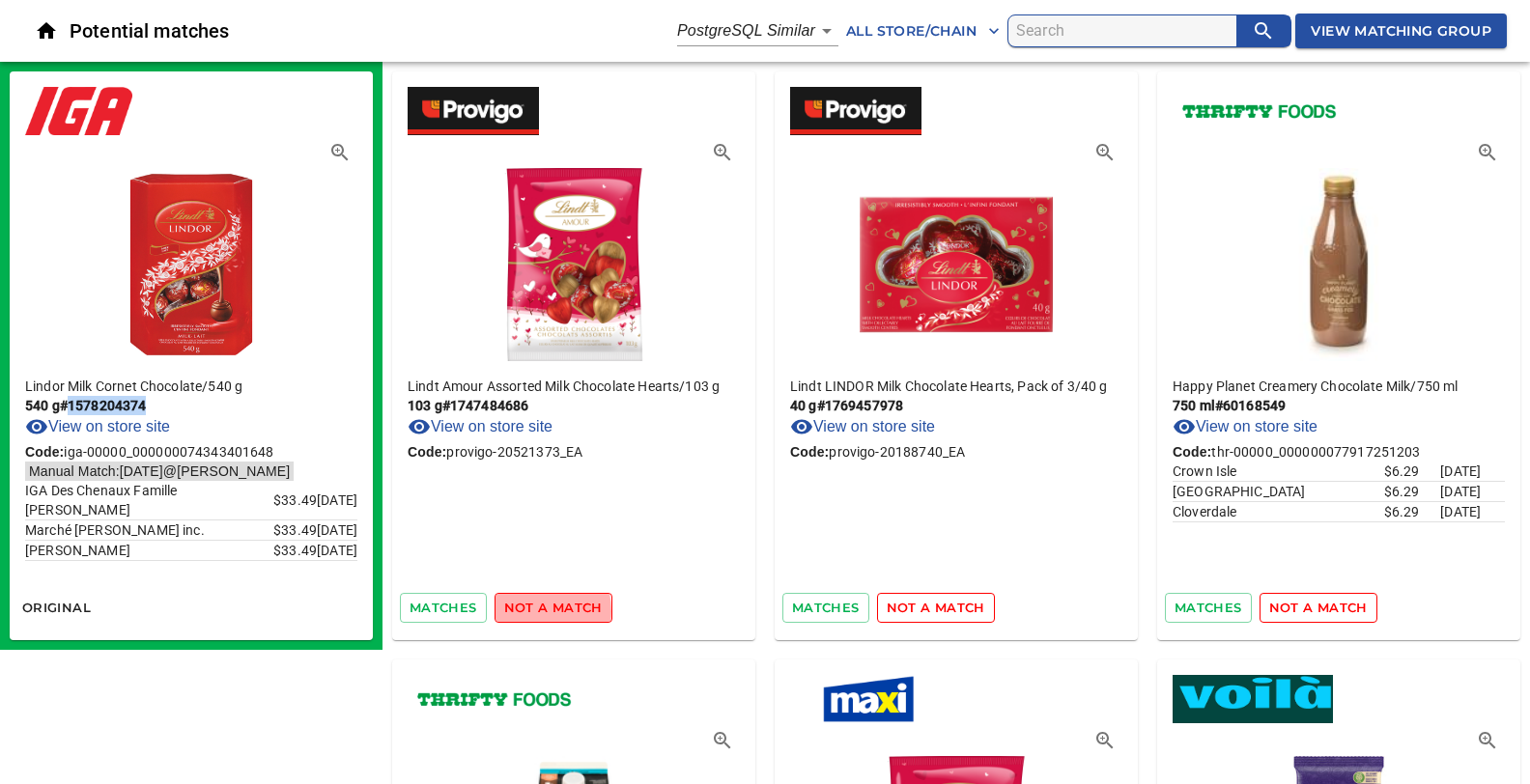
click at [522, 610] on span "not a match" at bounding box center [553, 607] width 98 height 23
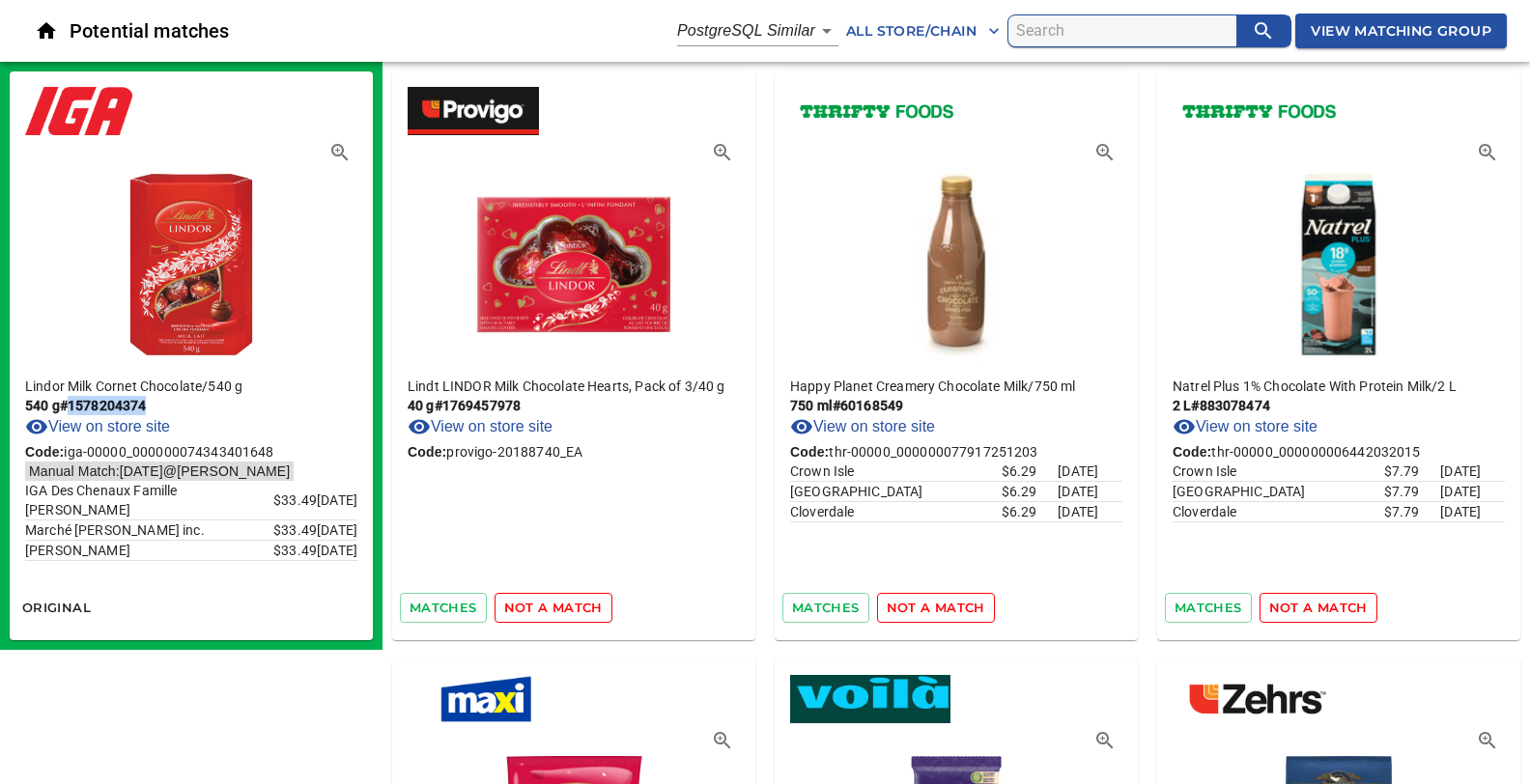
click at [522, 610] on span "not a match" at bounding box center [553, 607] width 98 height 23
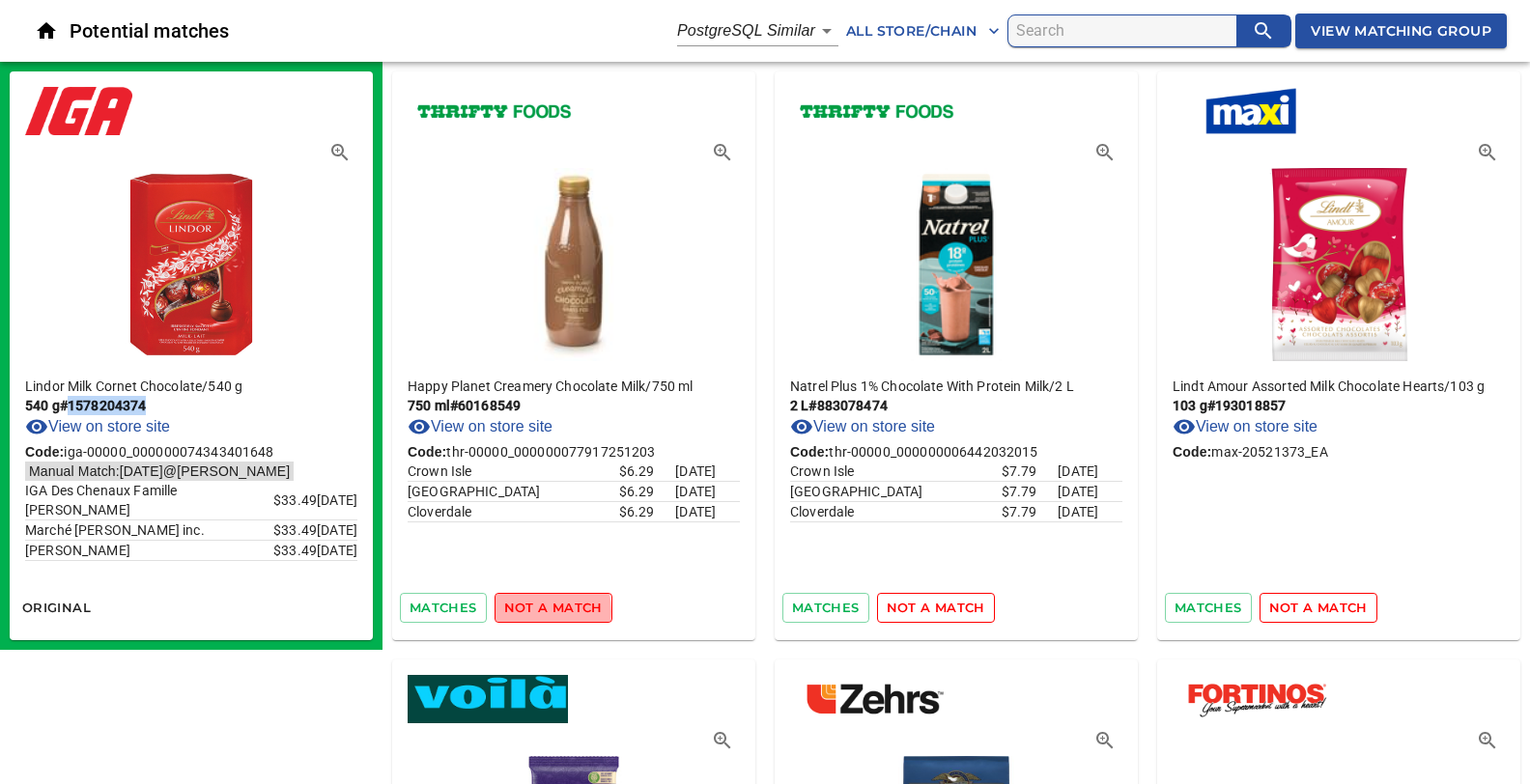
click at [522, 610] on span "not a match" at bounding box center [553, 607] width 98 height 23
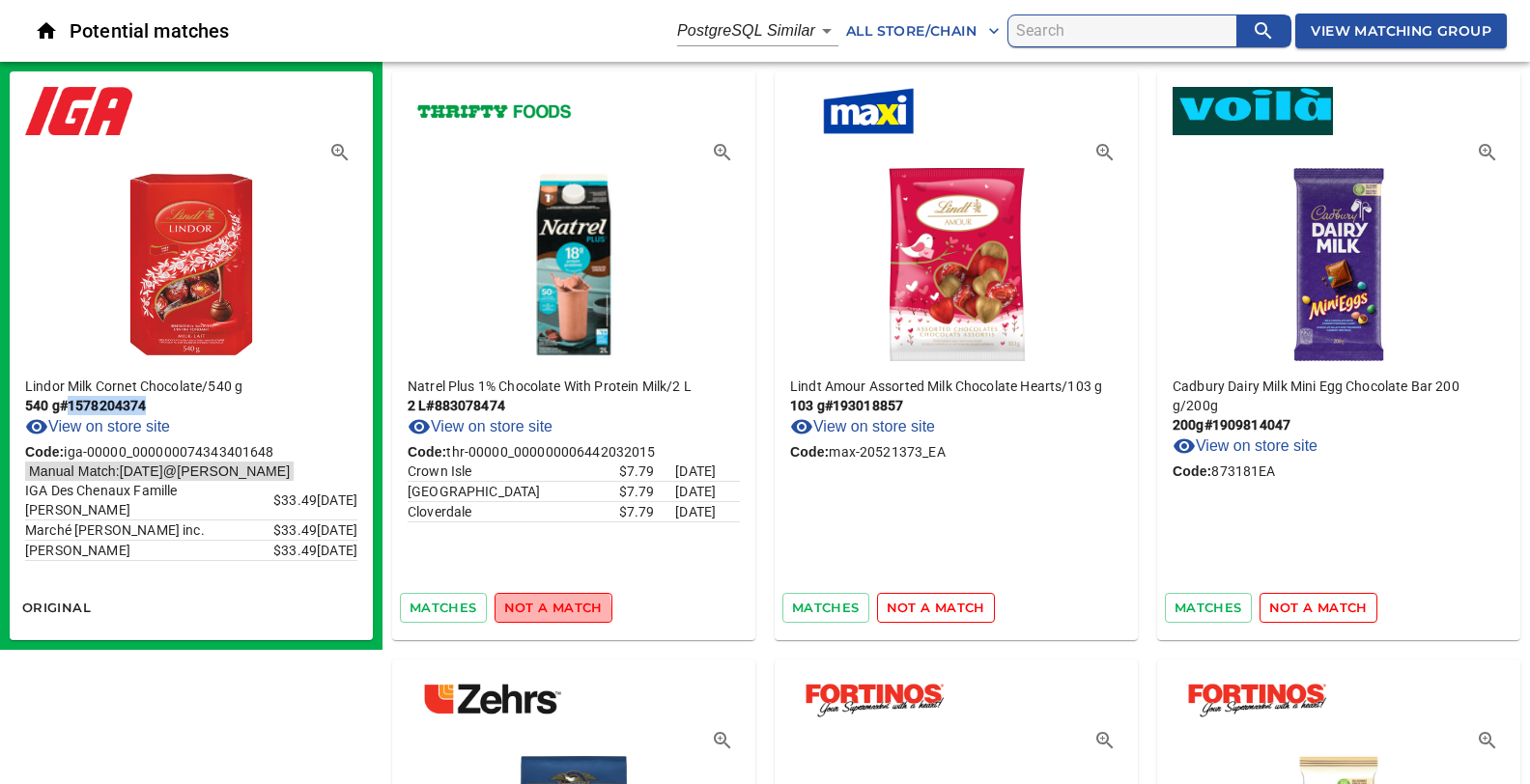
click at [522, 610] on span "not a match" at bounding box center [553, 607] width 98 height 23
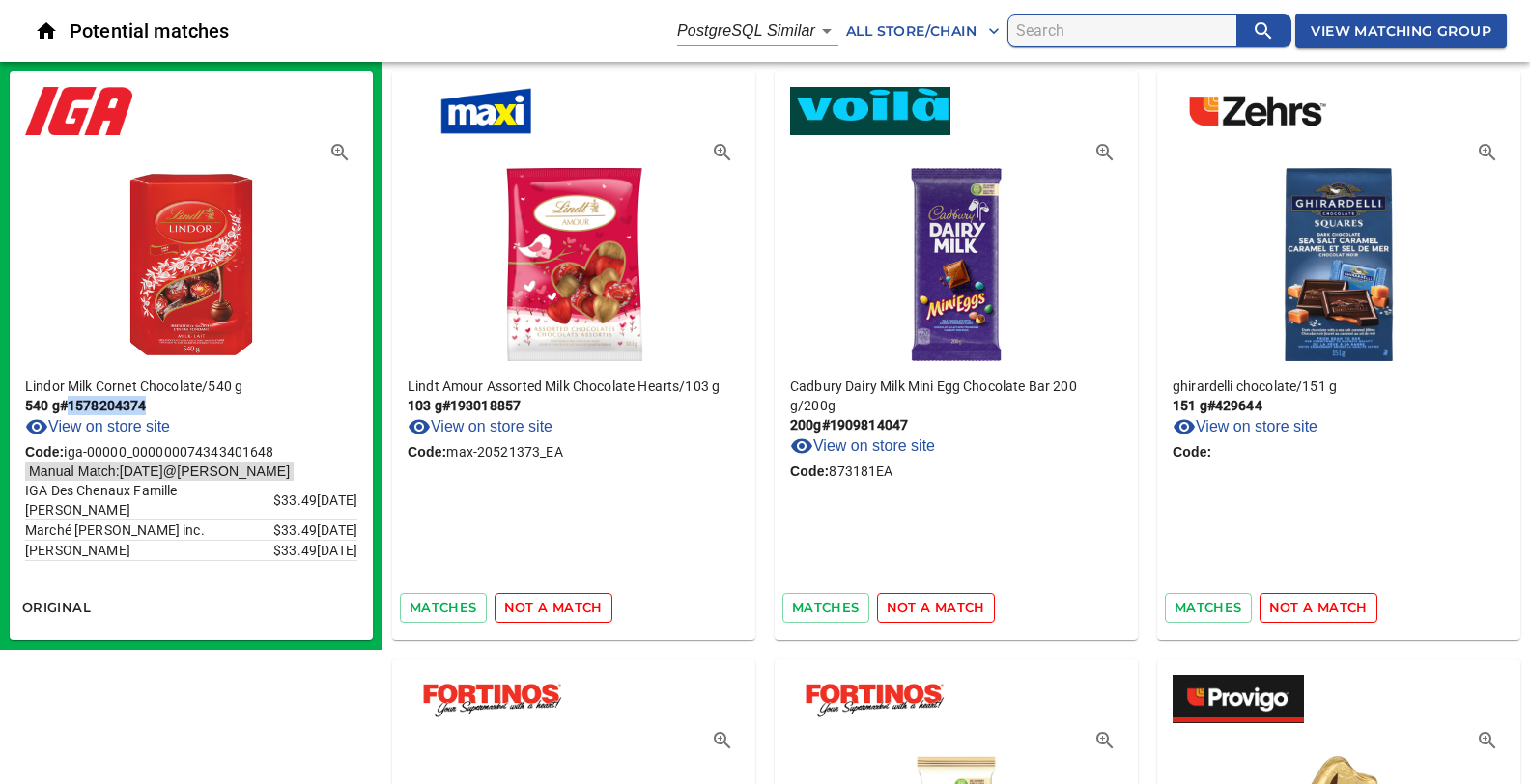
click at [522, 610] on span "not a match" at bounding box center [553, 607] width 98 height 23
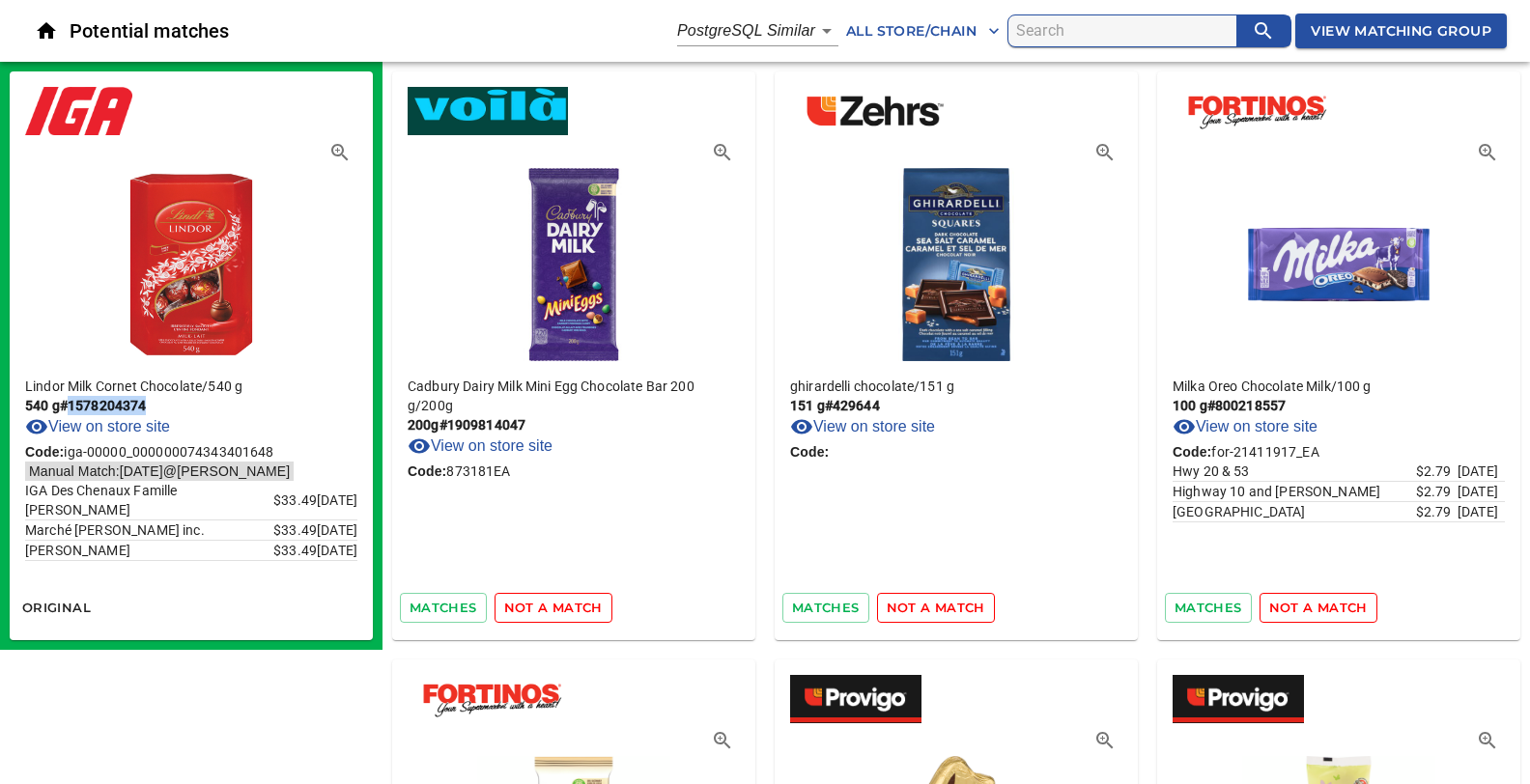
click at [522, 610] on span "not a match" at bounding box center [553, 607] width 98 height 23
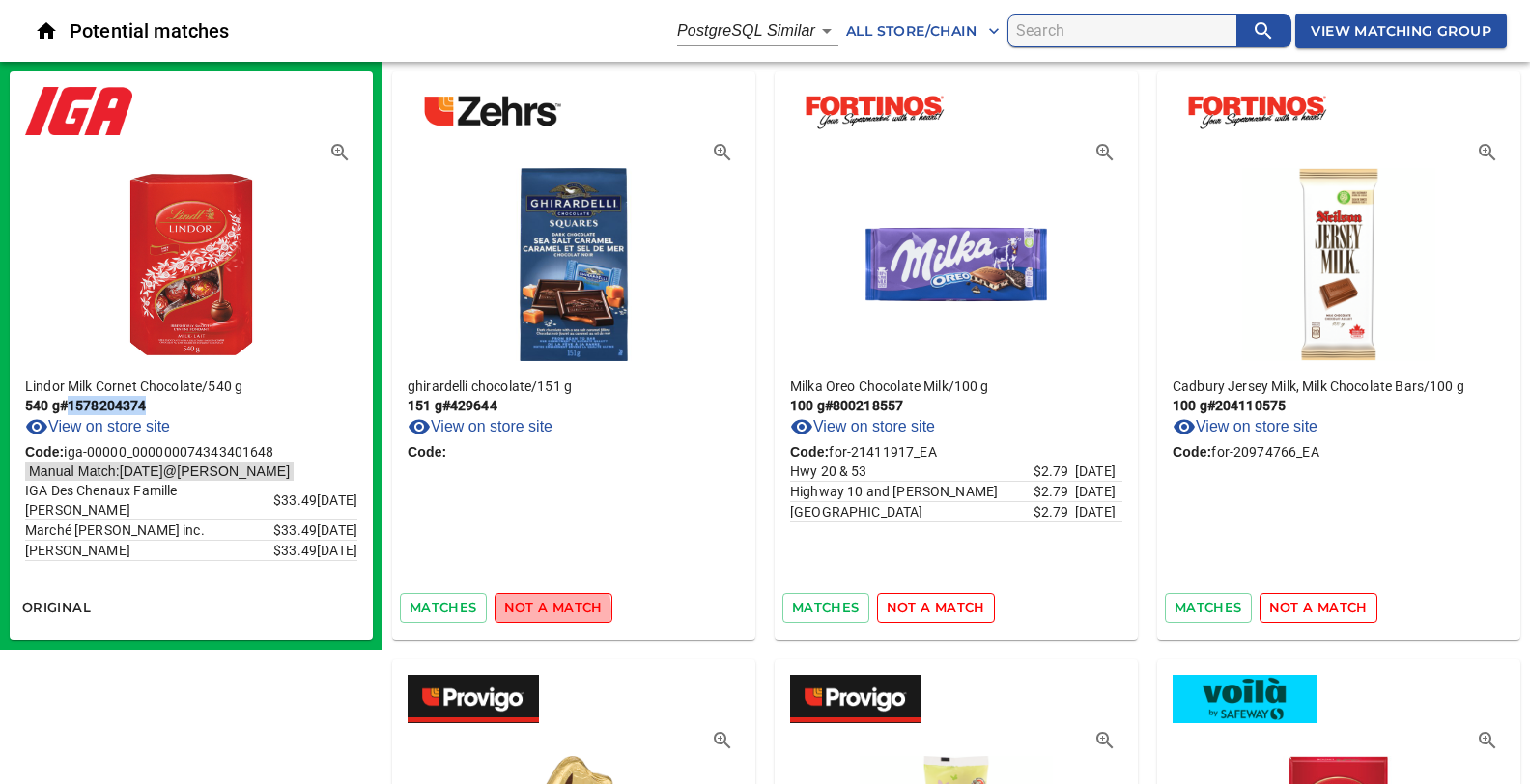
click at [522, 610] on span "not a match" at bounding box center [553, 607] width 98 height 23
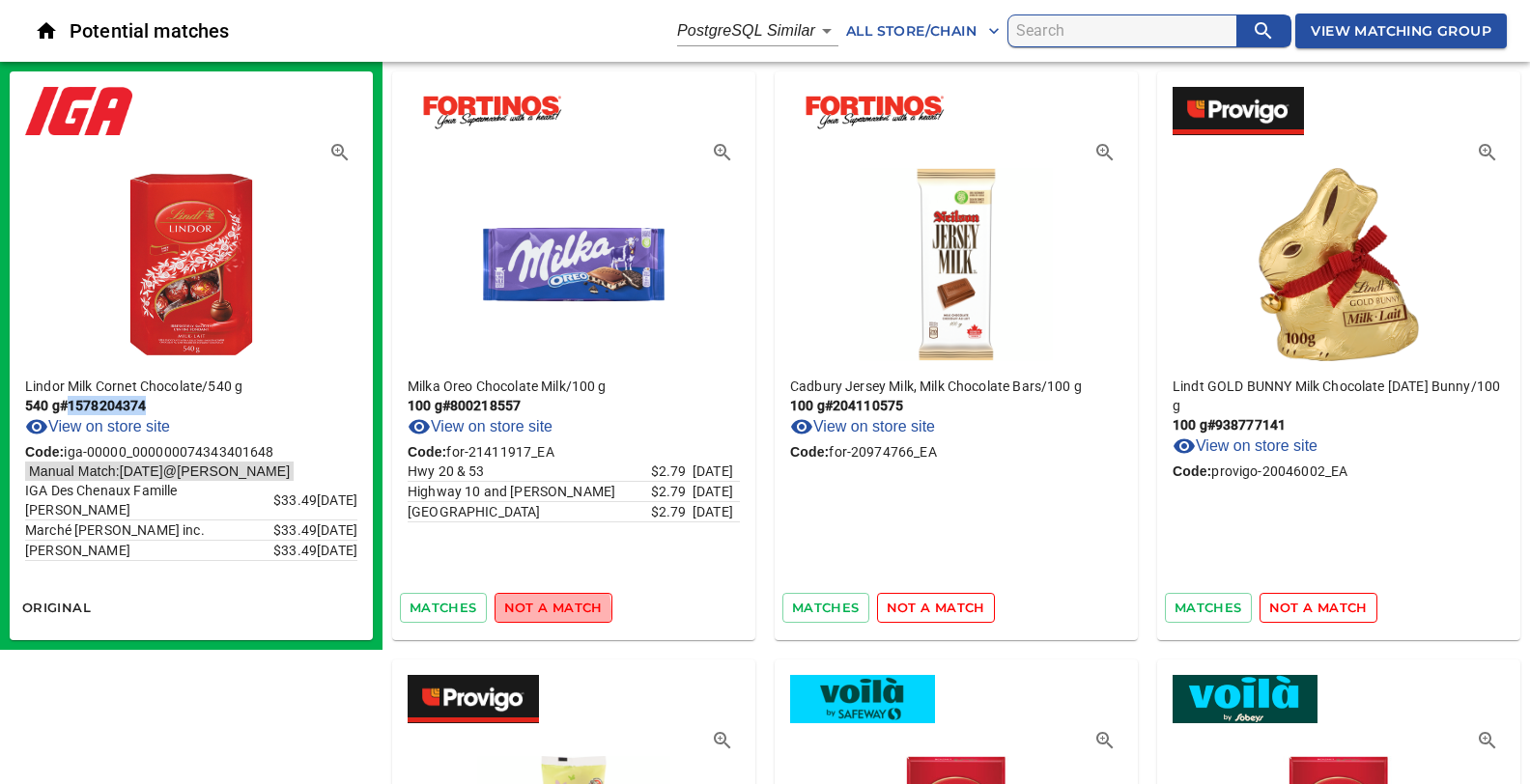
click at [522, 610] on span "not a match" at bounding box center [553, 607] width 98 height 23
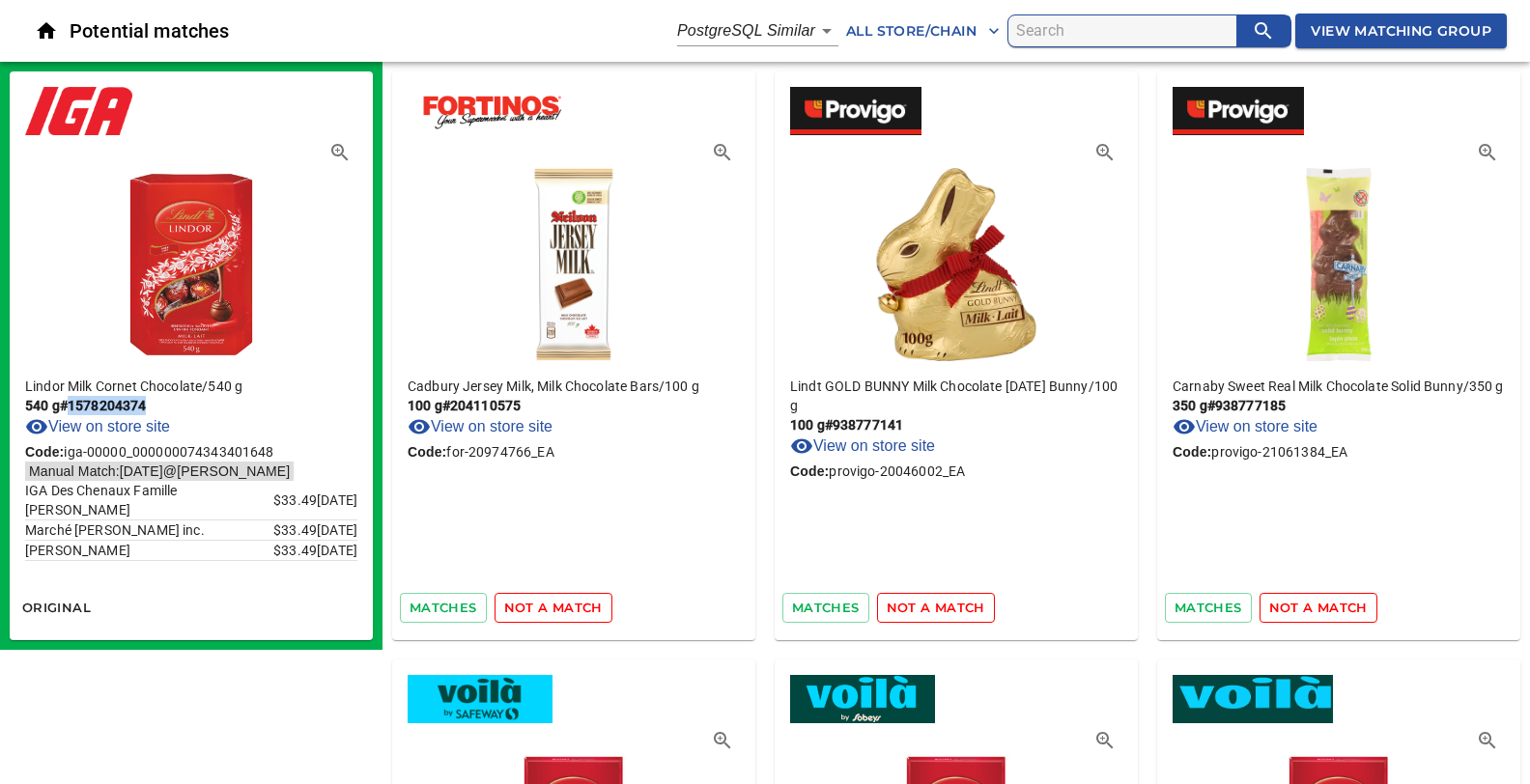
click at [522, 610] on span "not a match" at bounding box center [553, 607] width 98 height 23
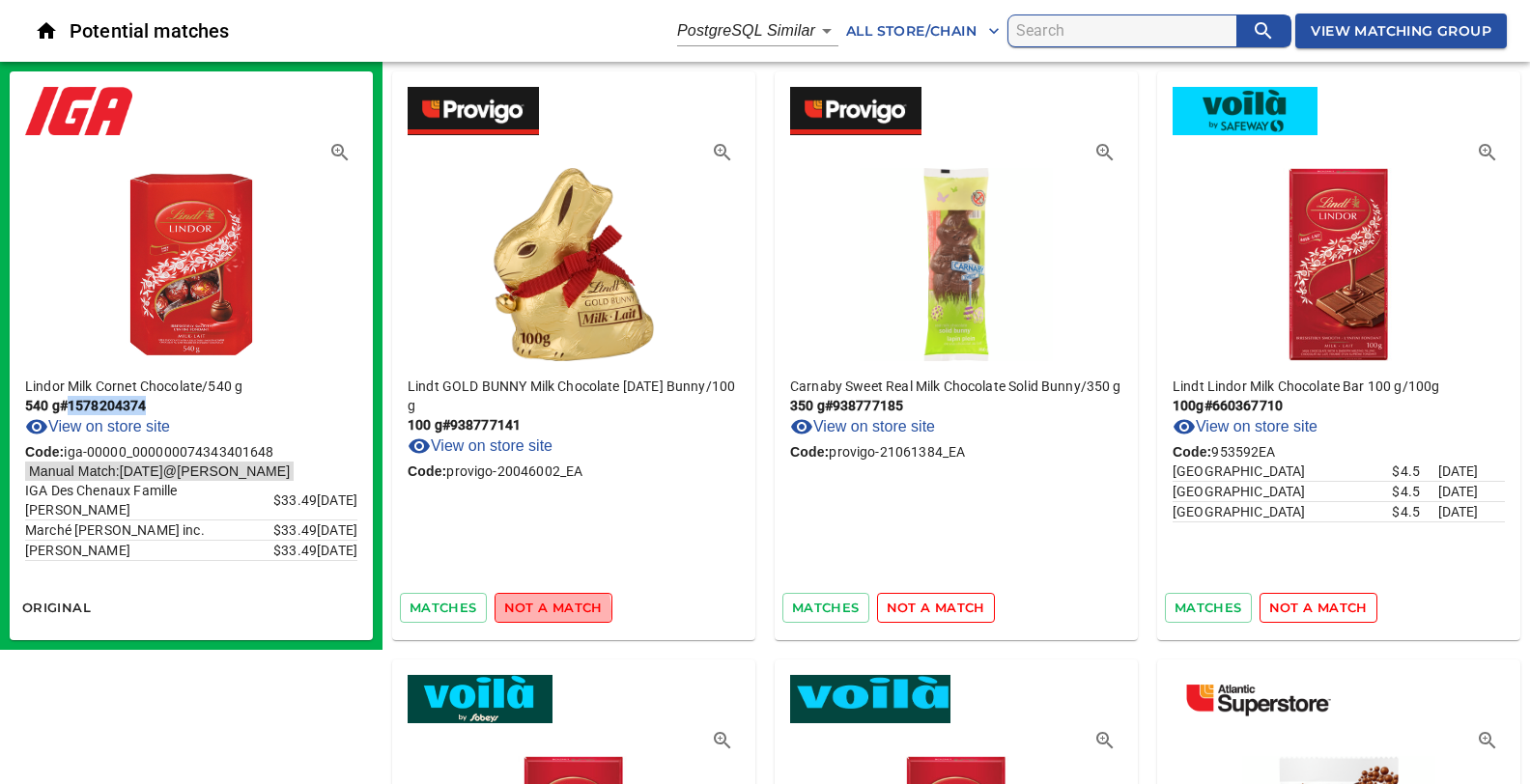
click at [522, 610] on span "not a match" at bounding box center [553, 607] width 98 height 23
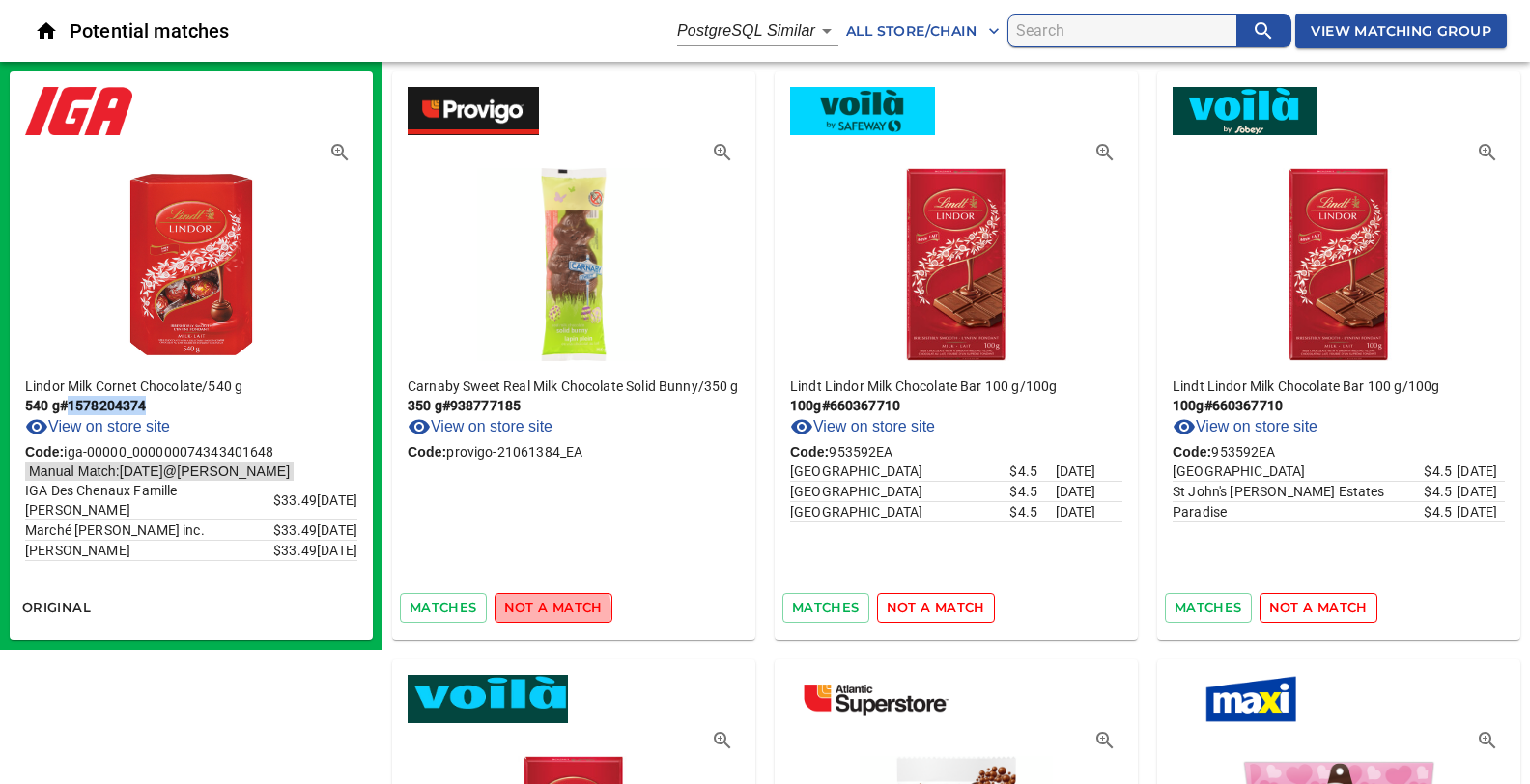
click at [522, 610] on span "not a match" at bounding box center [553, 607] width 98 height 23
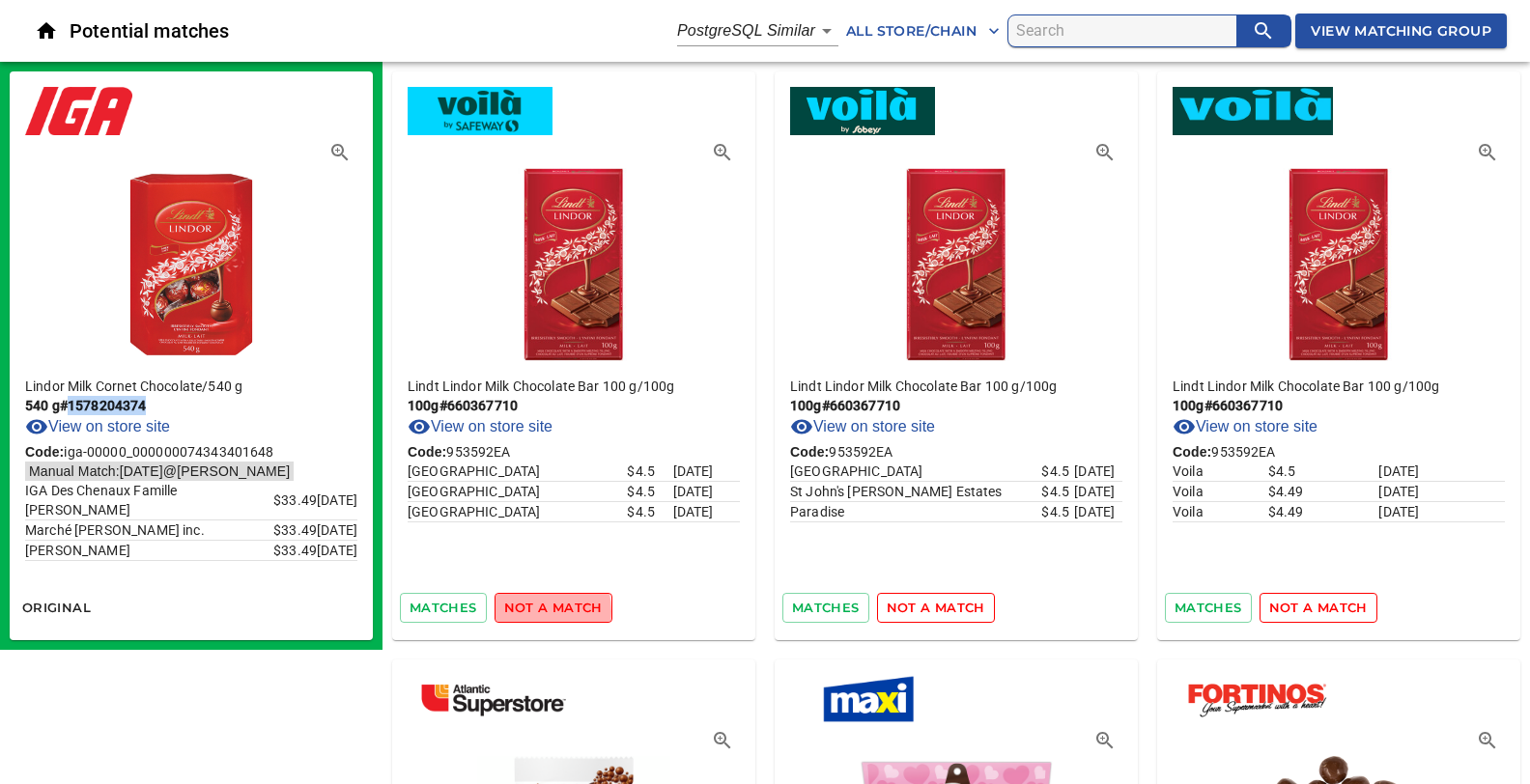
click at [522, 610] on span "not a match" at bounding box center [553, 607] width 98 height 23
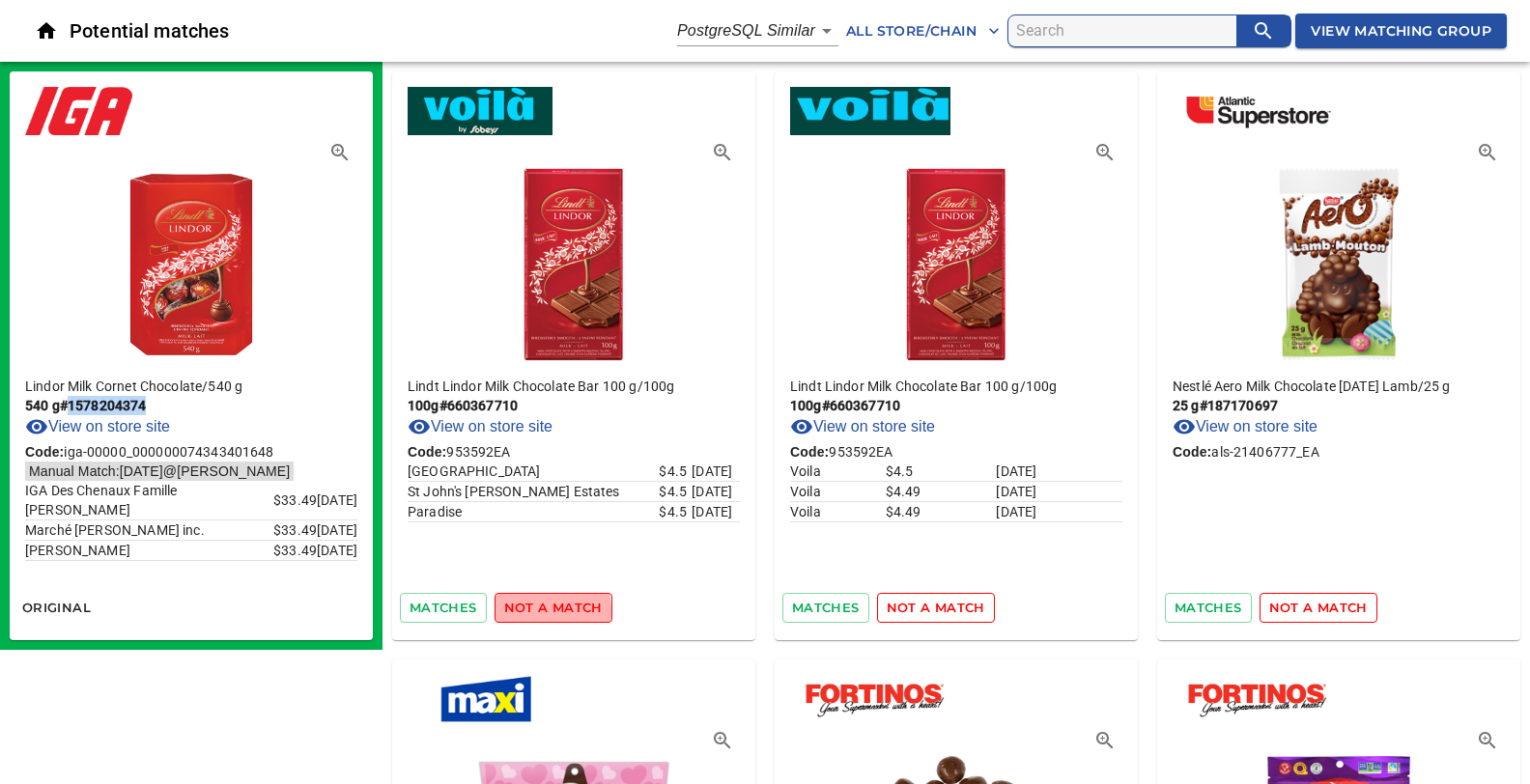
click at [522, 610] on span "not a match" at bounding box center [553, 607] width 98 height 23
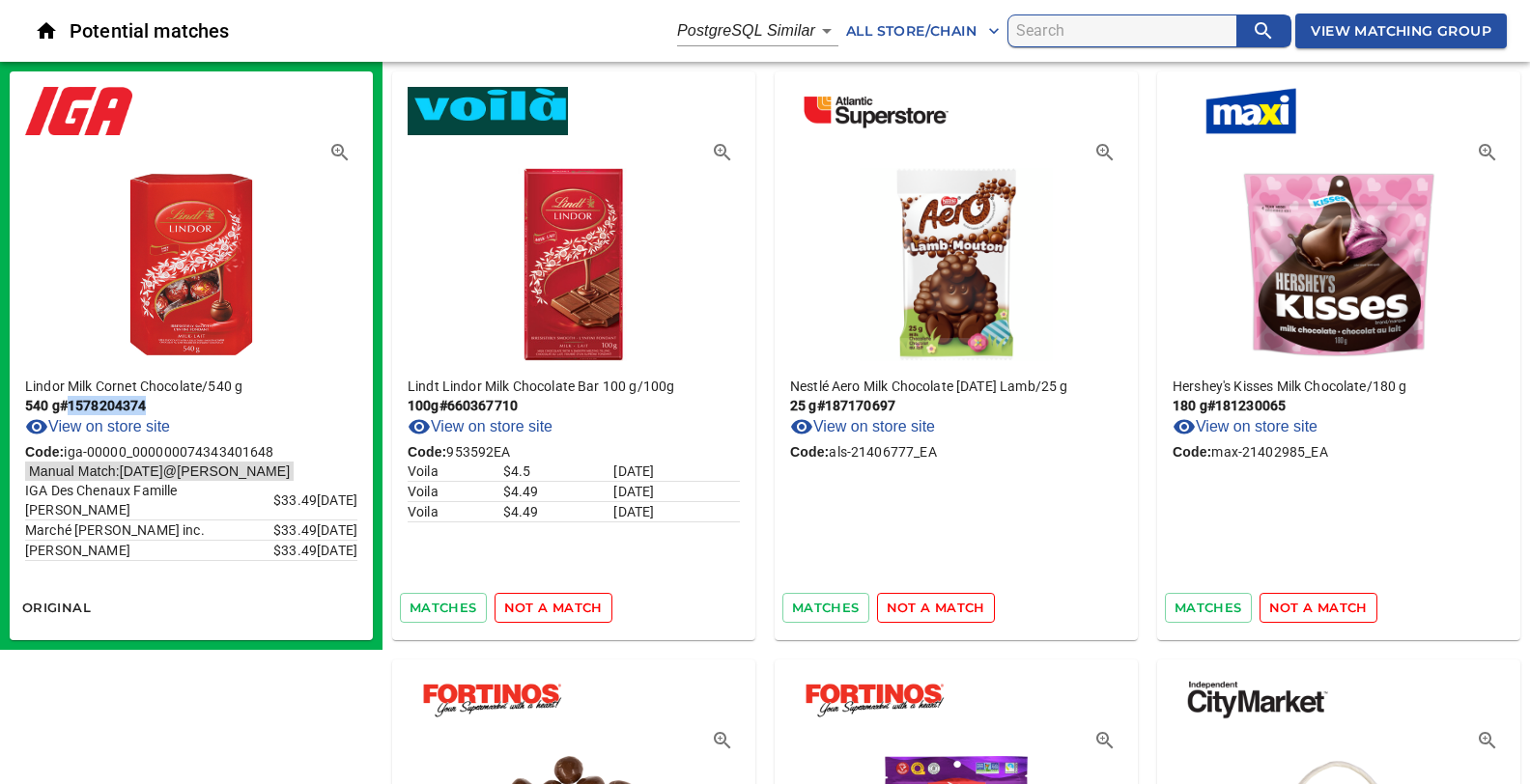
click at [522, 610] on span "not a match" at bounding box center [553, 607] width 98 height 23
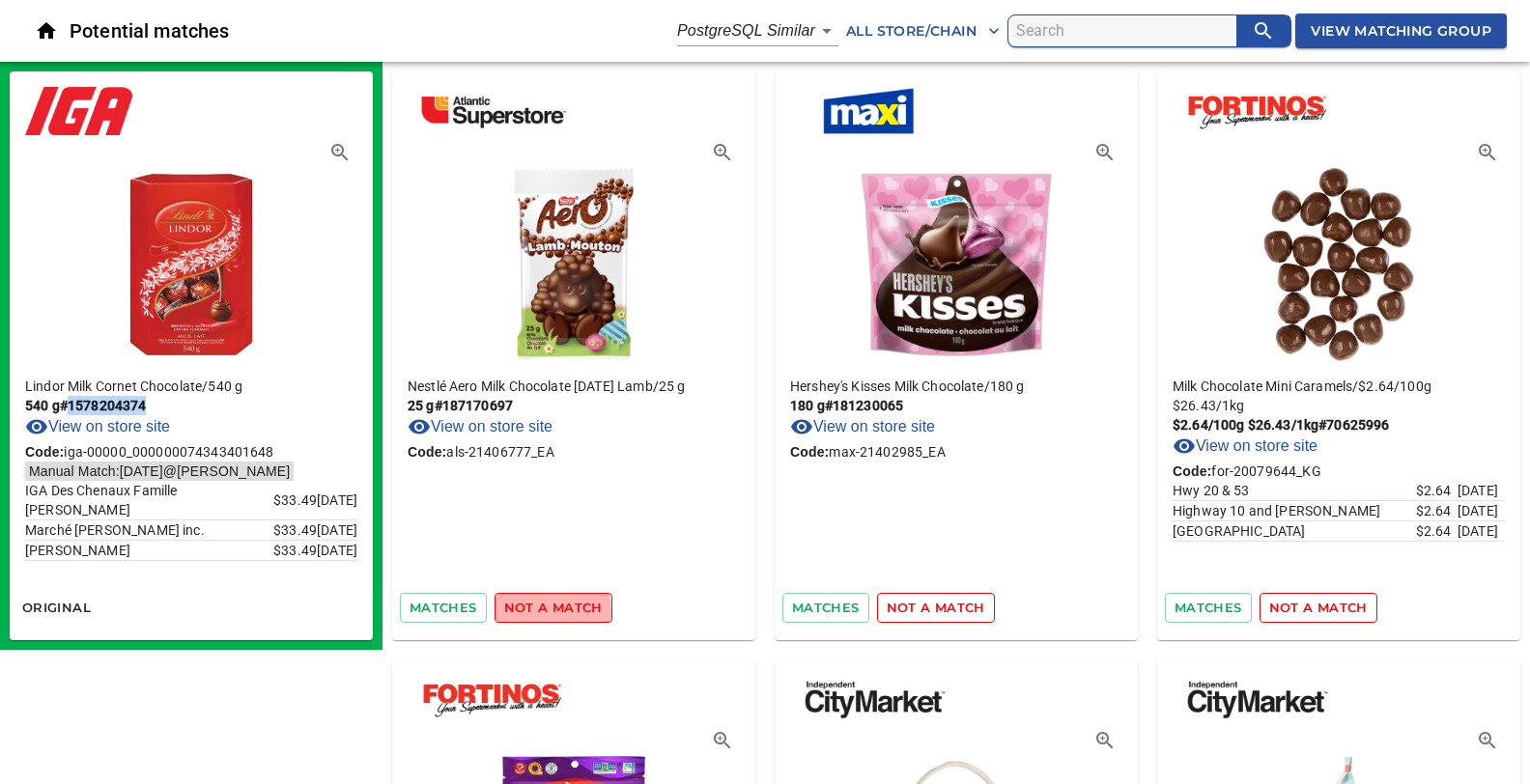
click at [522, 610] on span "not a match" at bounding box center [553, 607] width 98 height 23
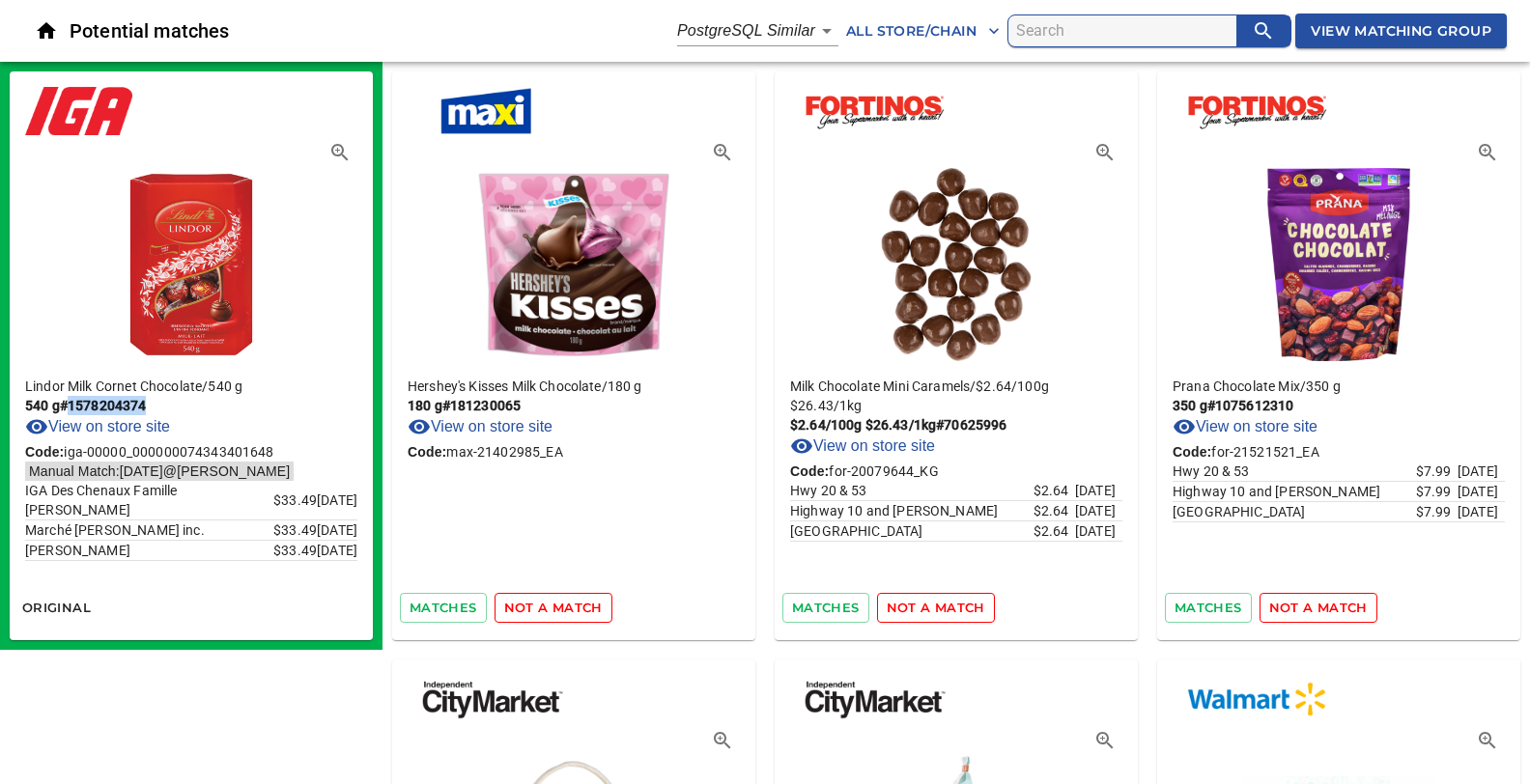
click at [522, 610] on span "not a match" at bounding box center [553, 607] width 98 height 23
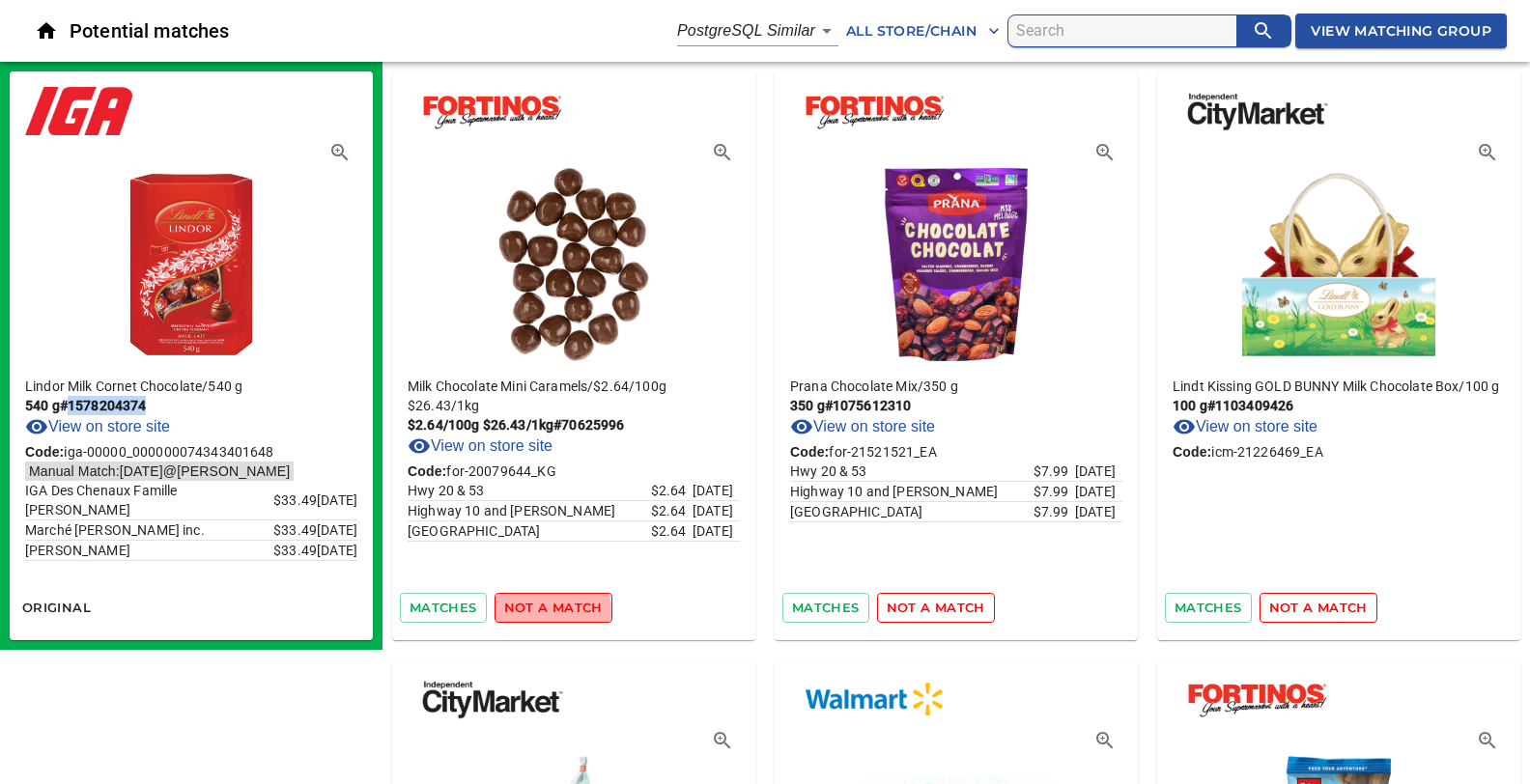
click at [522, 610] on span "not a match" at bounding box center [553, 607] width 98 height 23
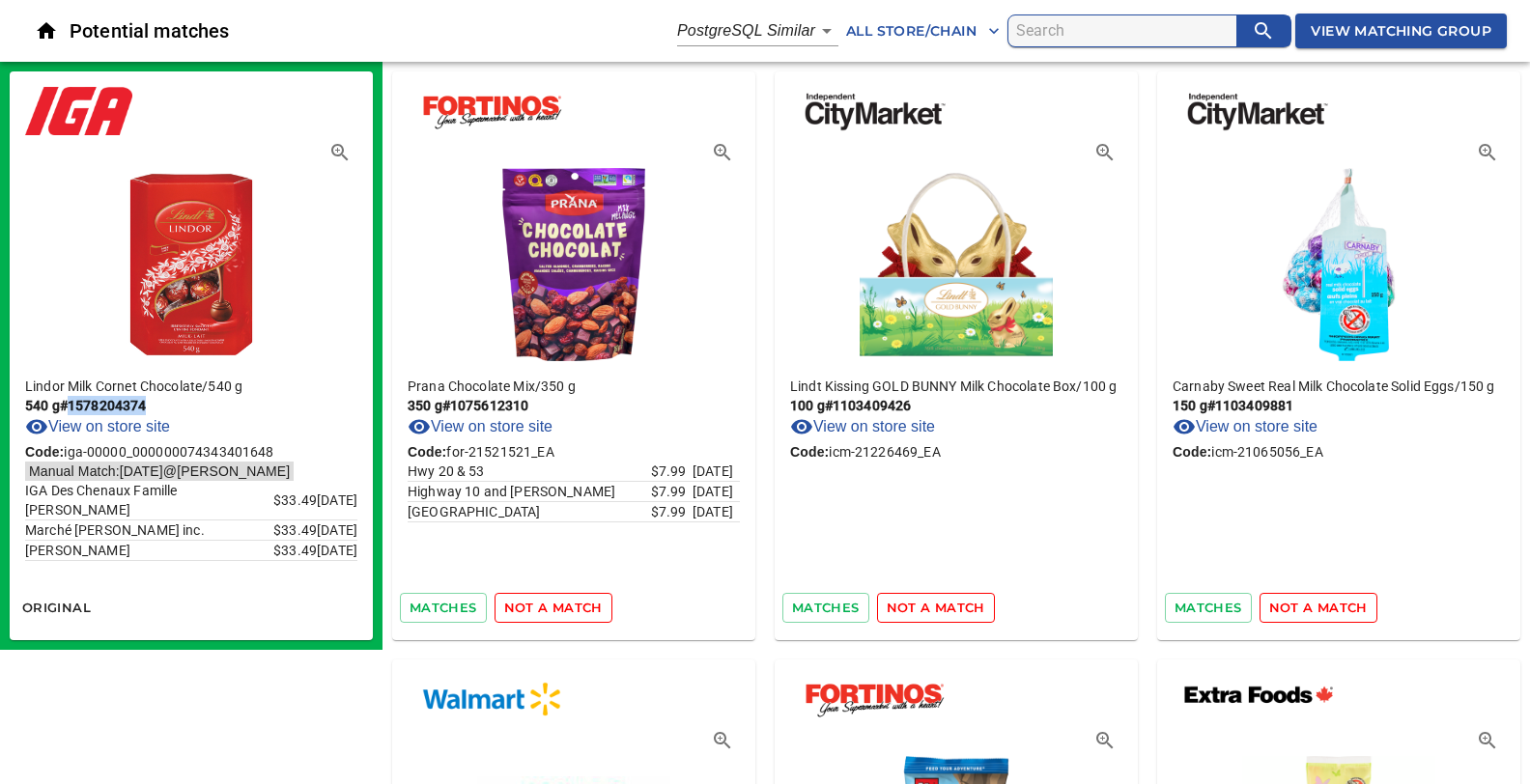
click at [522, 610] on span "not a match" at bounding box center [553, 607] width 98 height 23
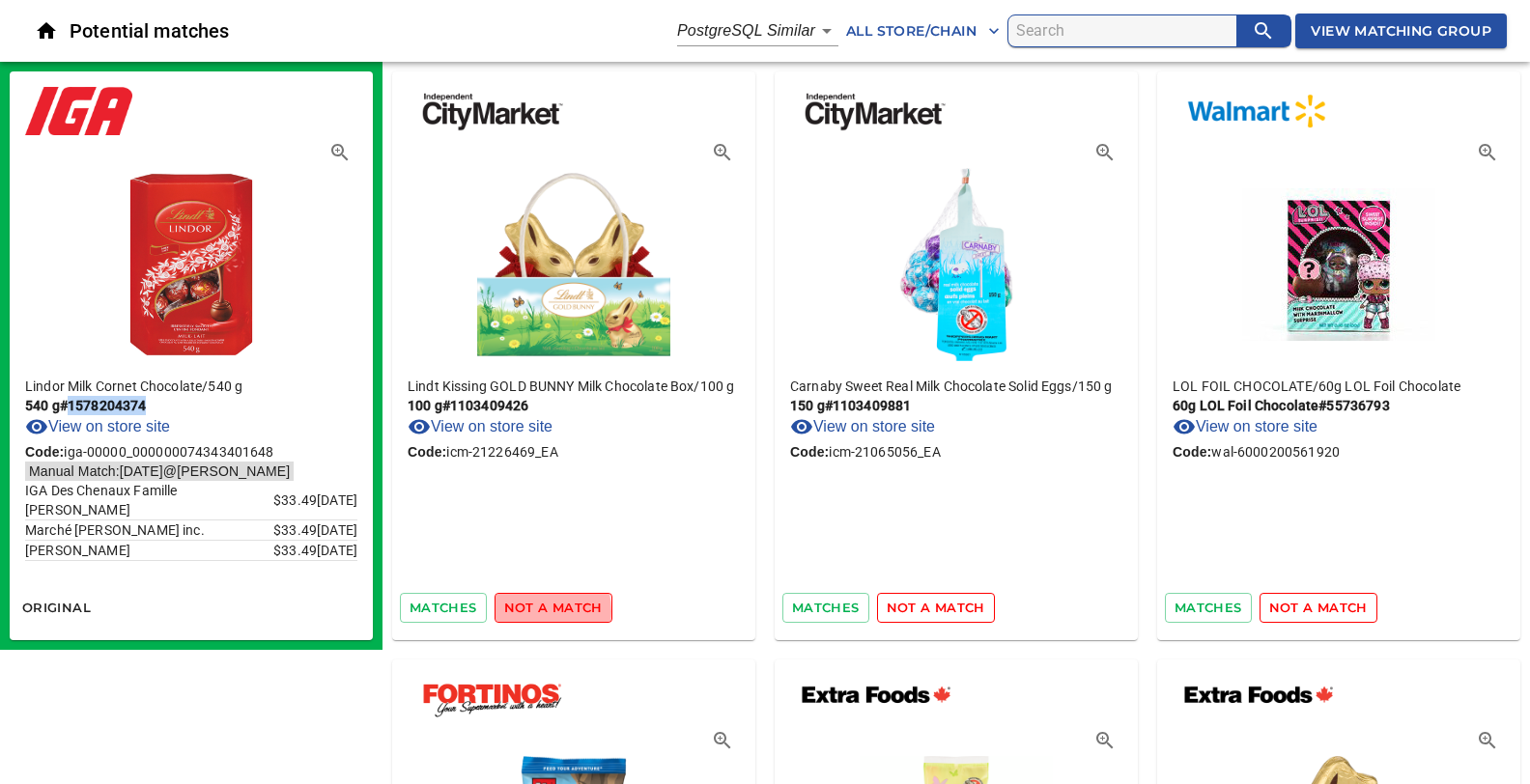
click at [522, 610] on span "not a match" at bounding box center [553, 607] width 98 height 23
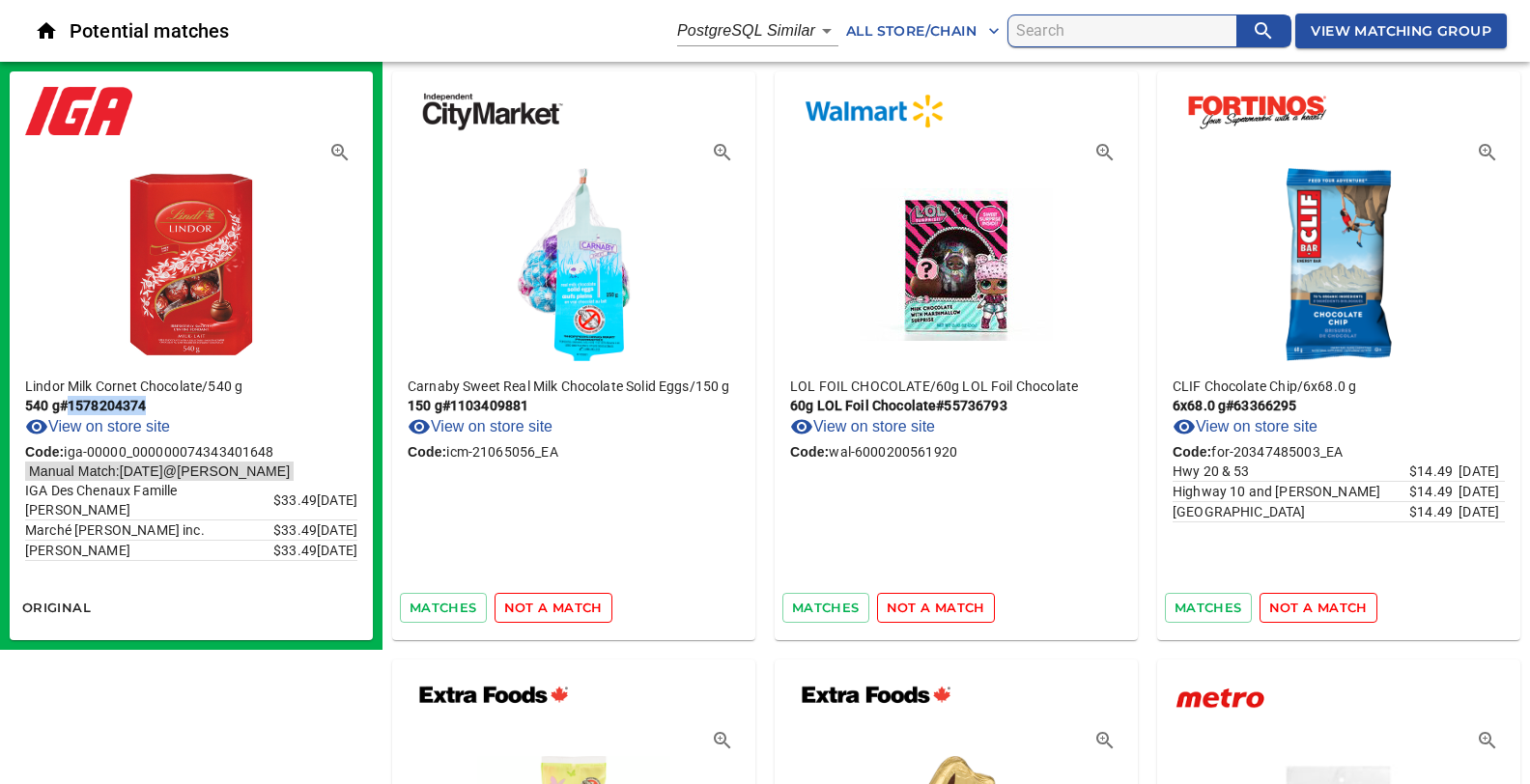
click at [522, 610] on span "not a match" at bounding box center [553, 607] width 98 height 23
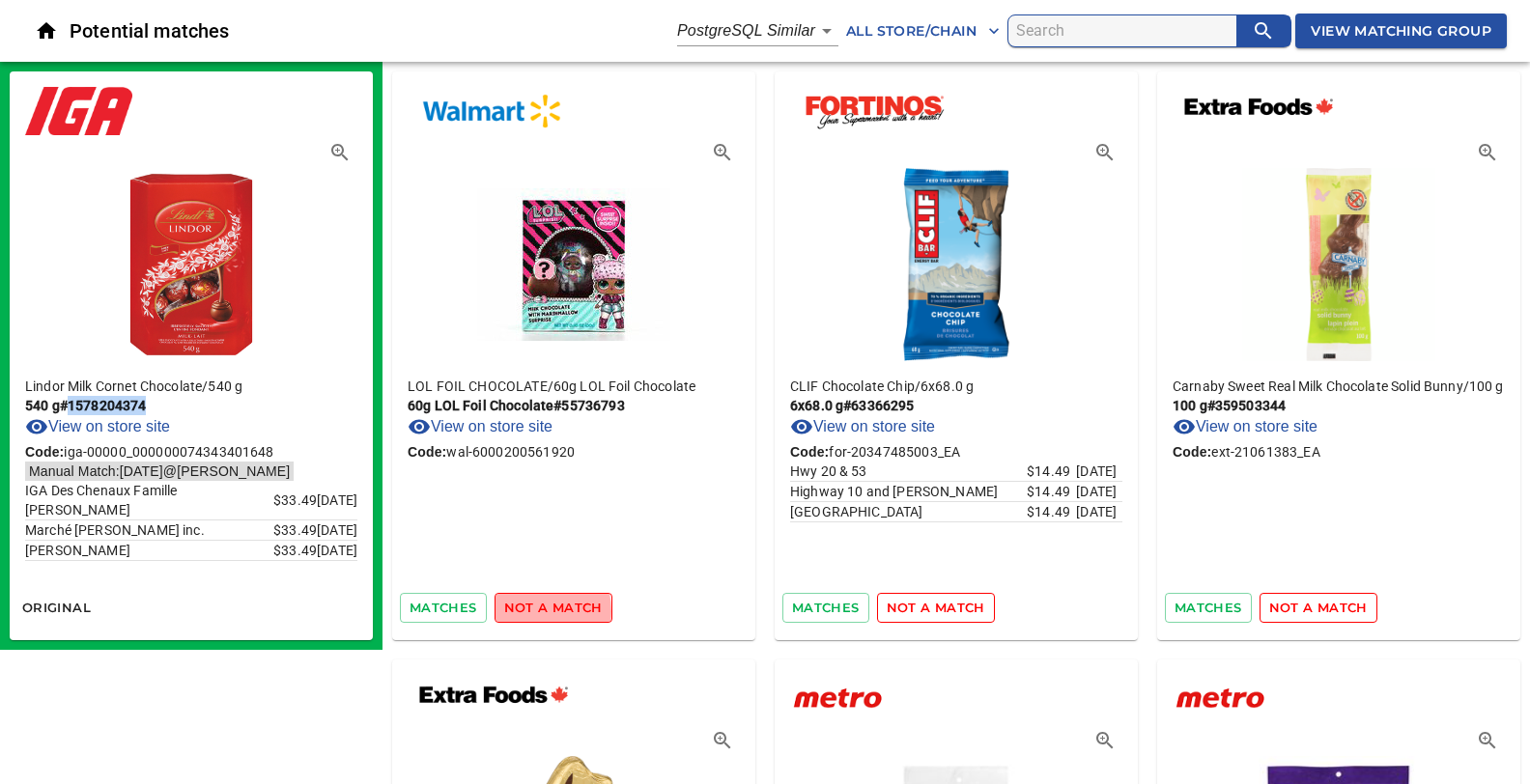
click at [522, 610] on span "not a match" at bounding box center [553, 607] width 98 height 23
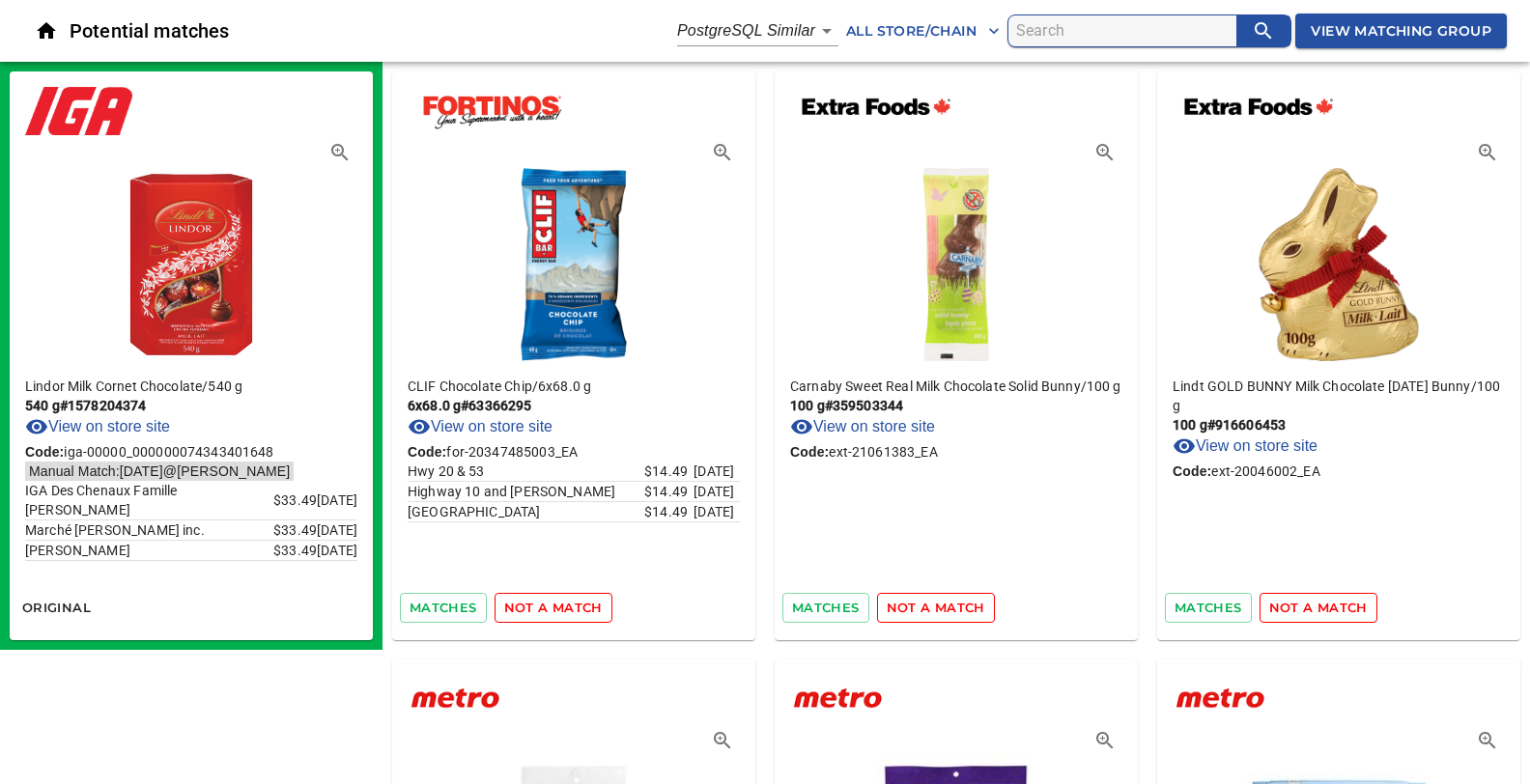
click at [522, 610] on span "not a match" at bounding box center [553, 607] width 98 height 23
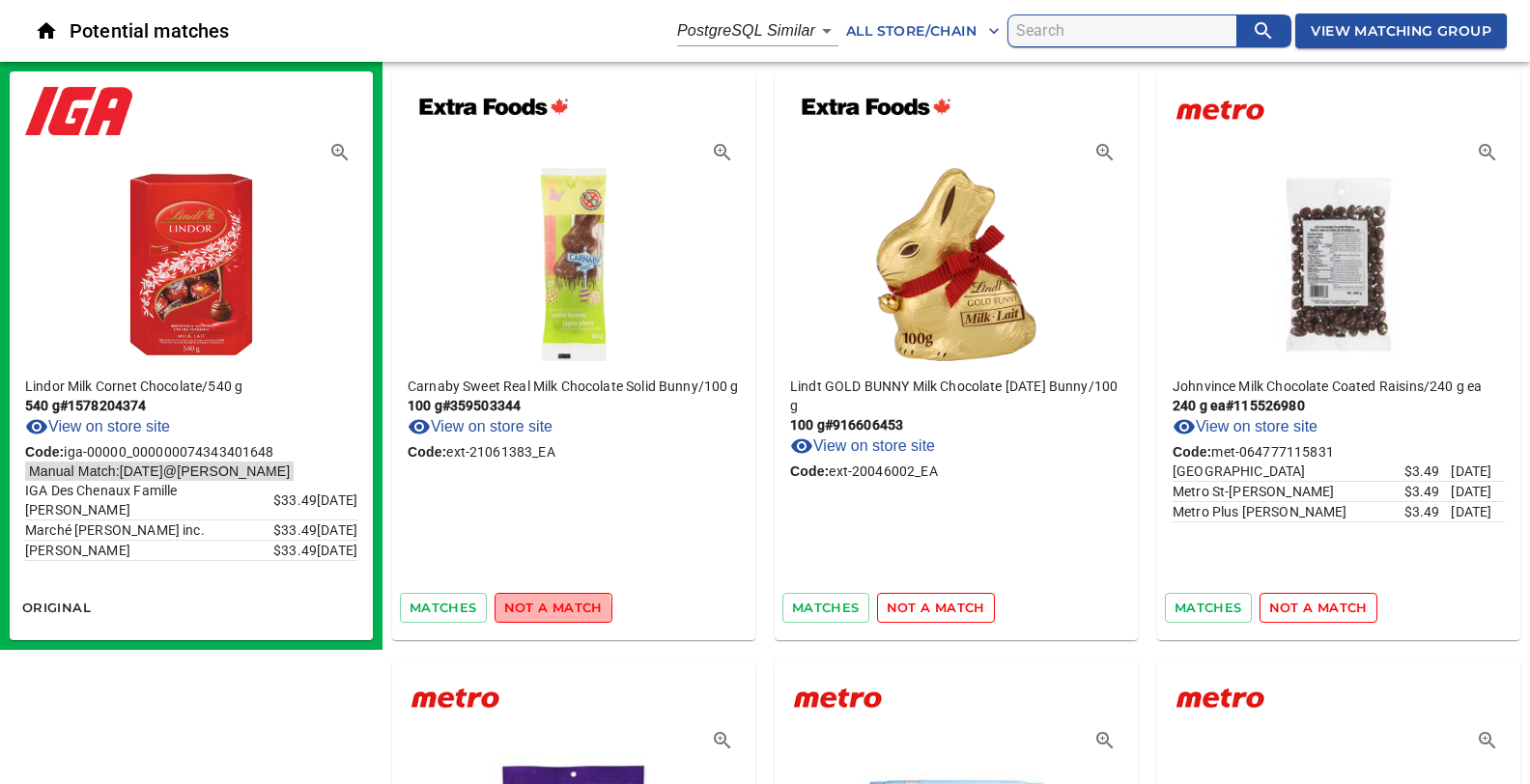
click at [522, 610] on span "not a match" at bounding box center [553, 607] width 98 height 23
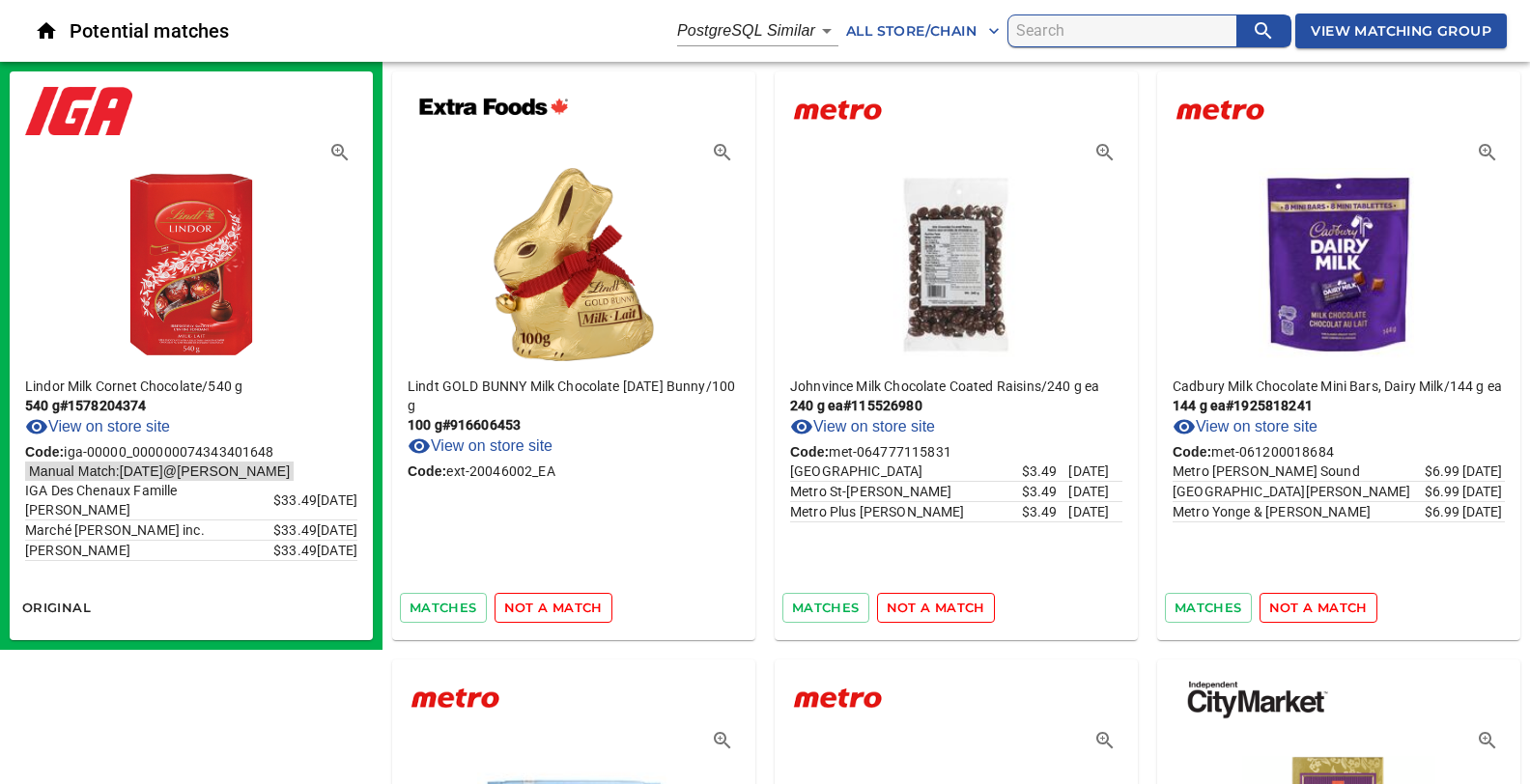
click at [522, 610] on span "not a match" at bounding box center [553, 607] width 98 height 23
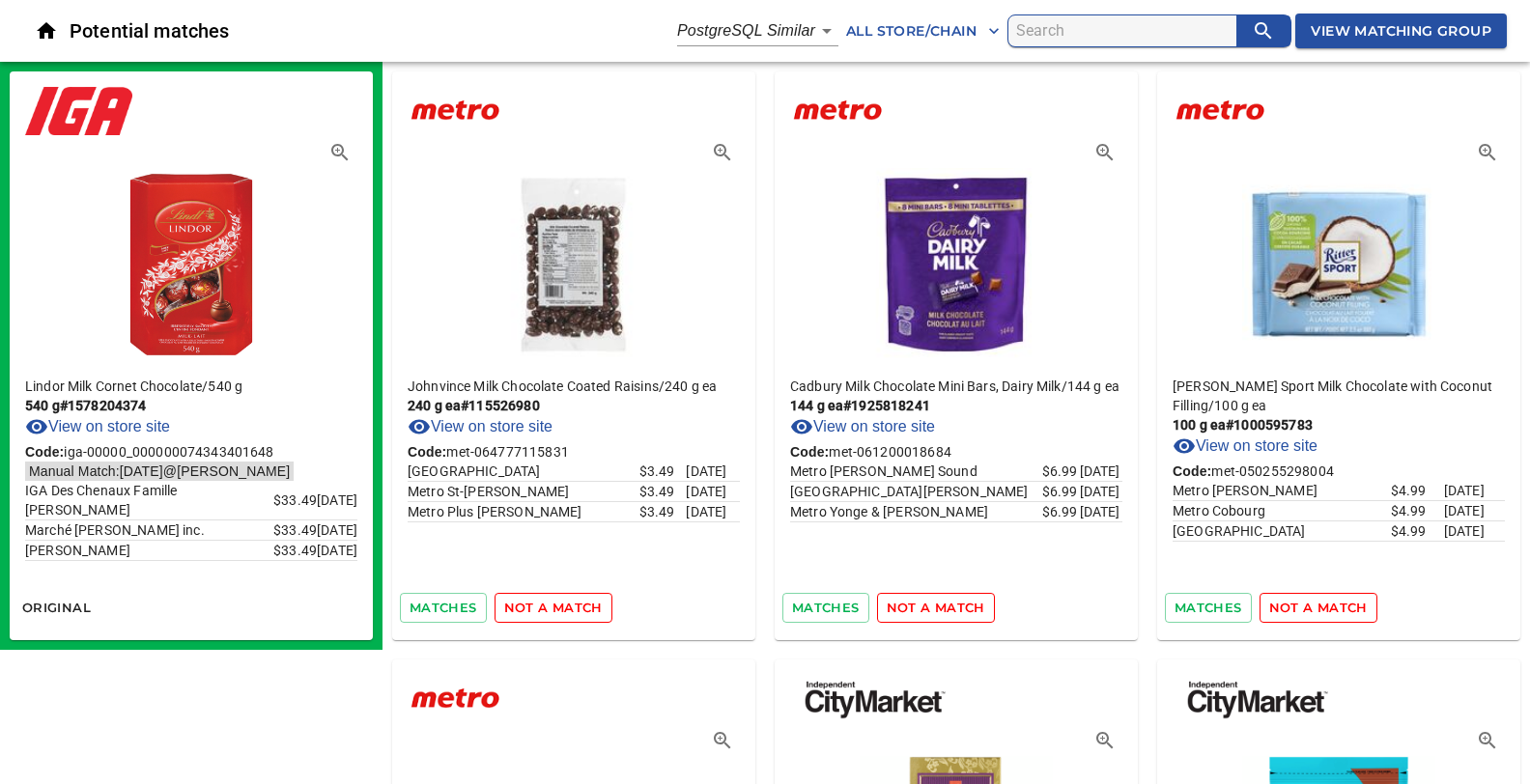
click at [522, 610] on span "not a match" at bounding box center [553, 607] width 98 height 23
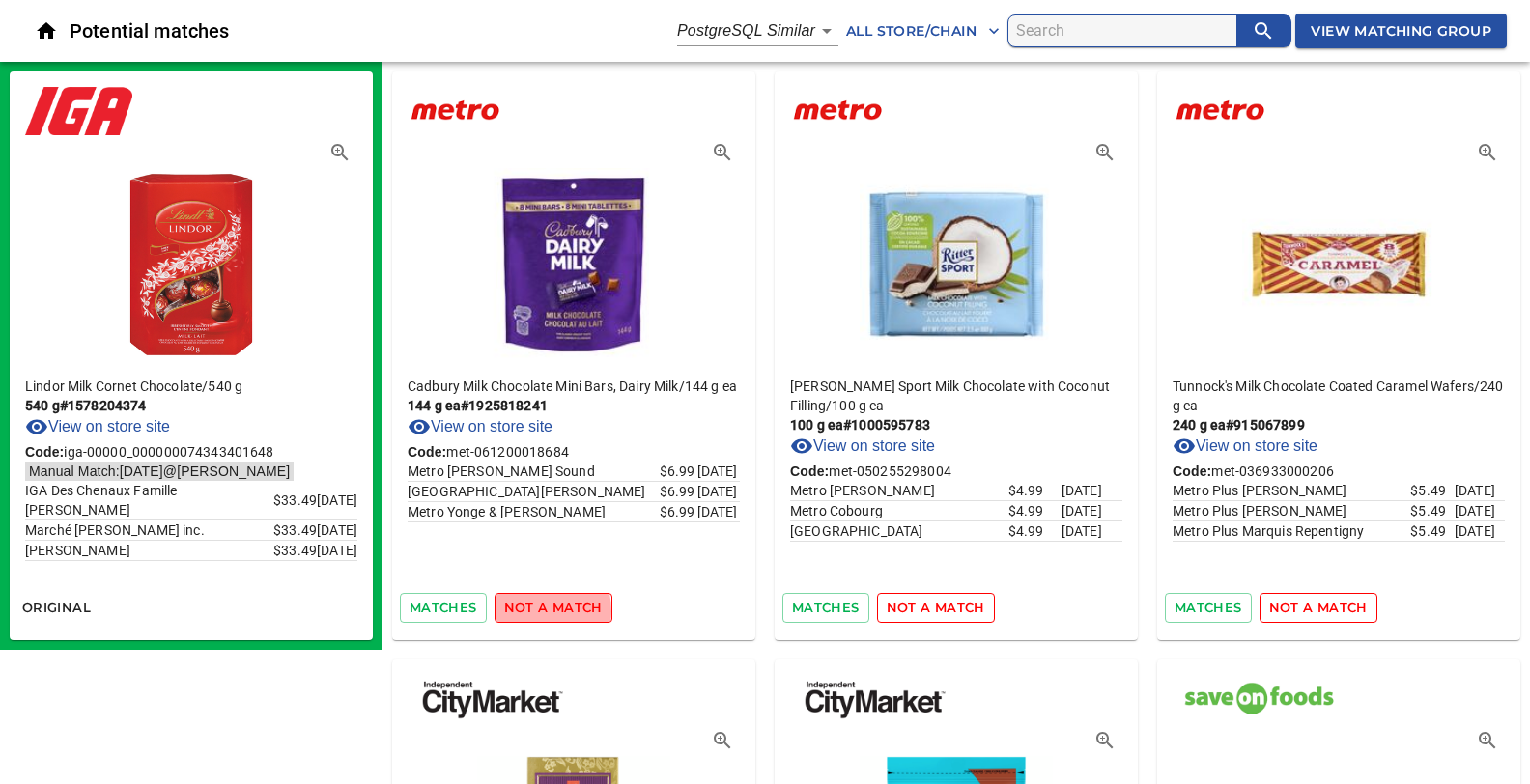
click at [522, 610] on span "not a match" at bounding box center [553, 607] width 98 height 23
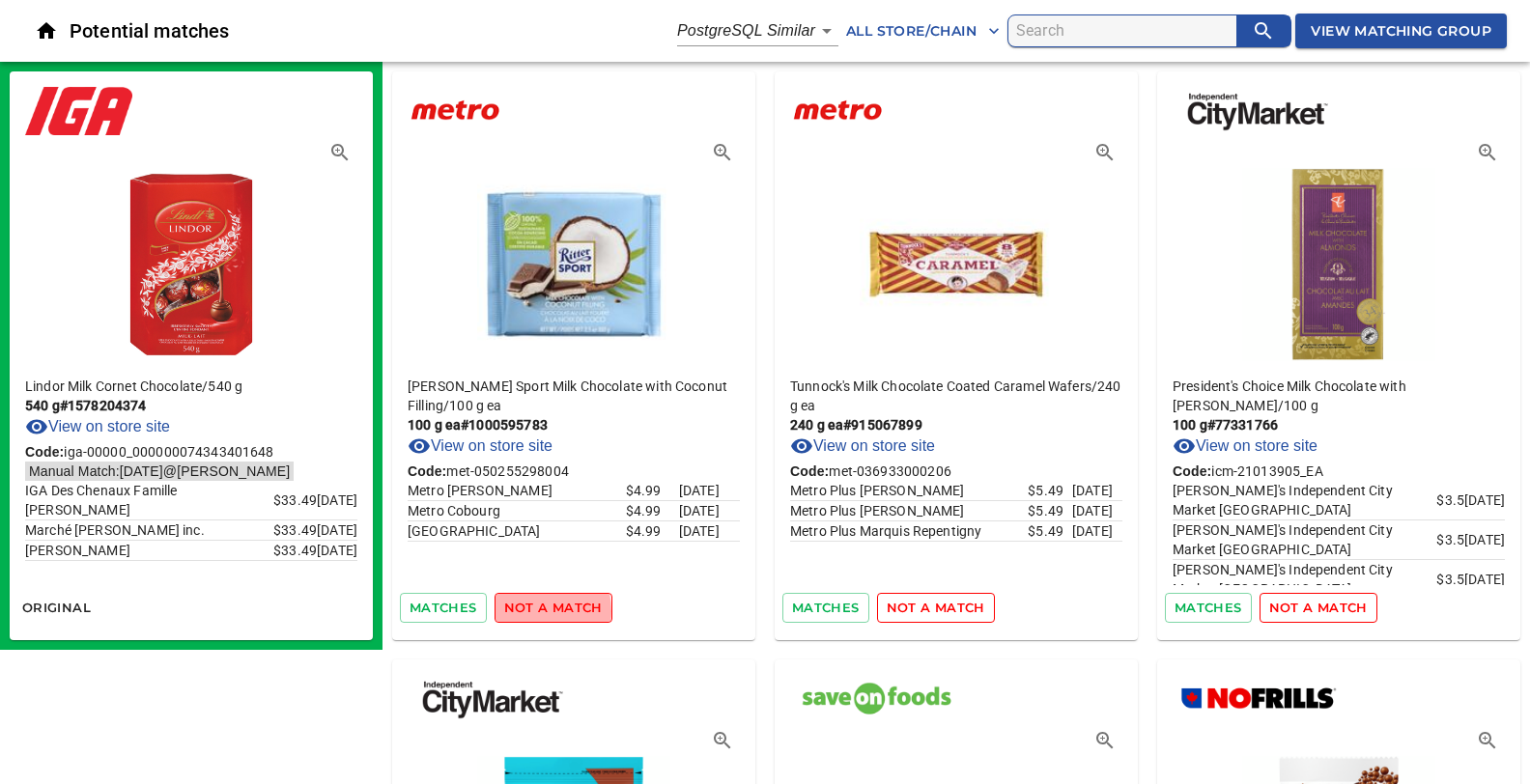
click at [522, 610] on span "not a match" at bounding box center [553, 607] width 98 height 23
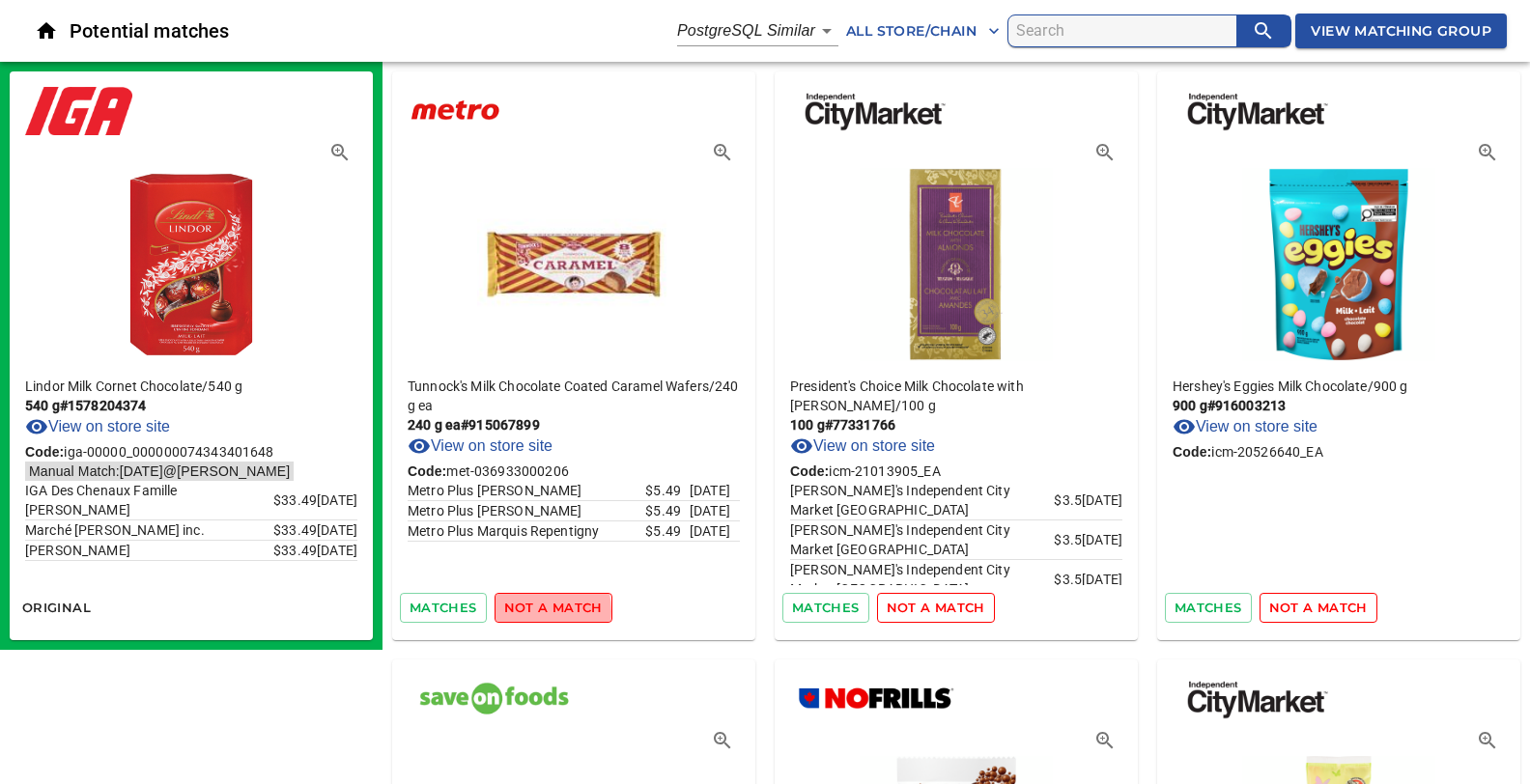
click at [522, 610] on span "not a match" at bounding box center [553, 607] width 98 height 23
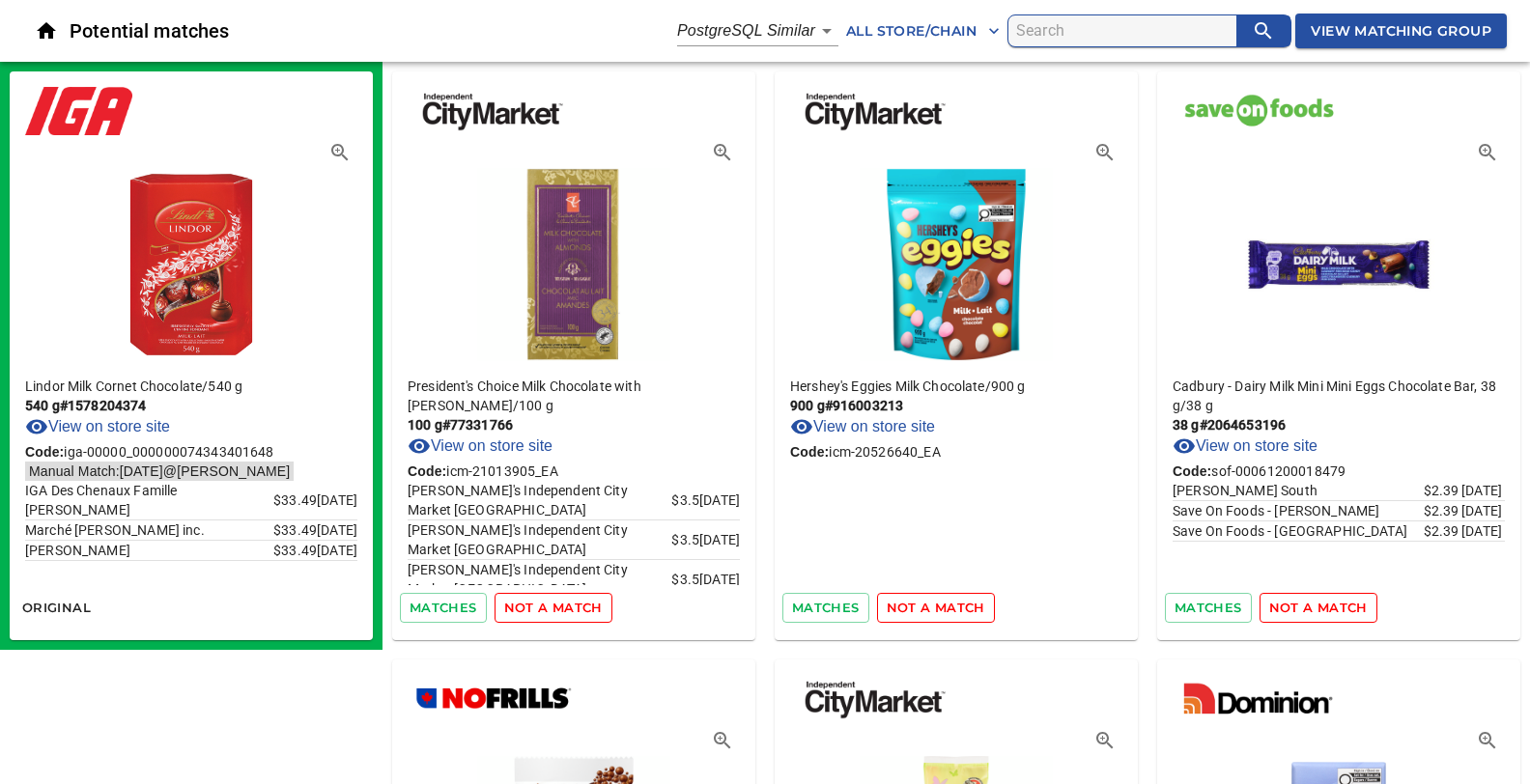
click at [522, 610] on span "not a match" at bounding box center [553, 607] width 98 height 23
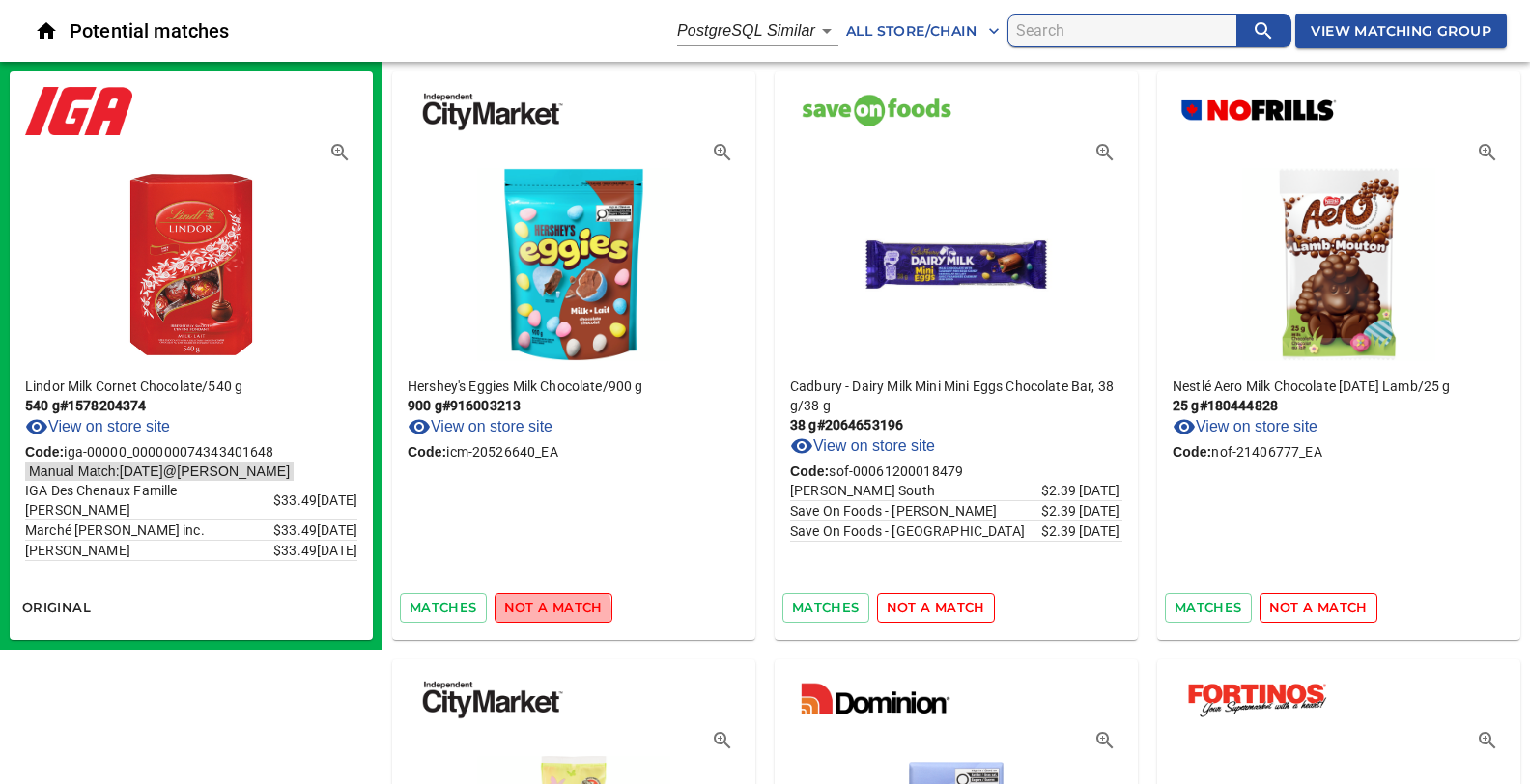
click at [522, 610] on span "not a match" at bounding box center [553, 607] width 98 height 23
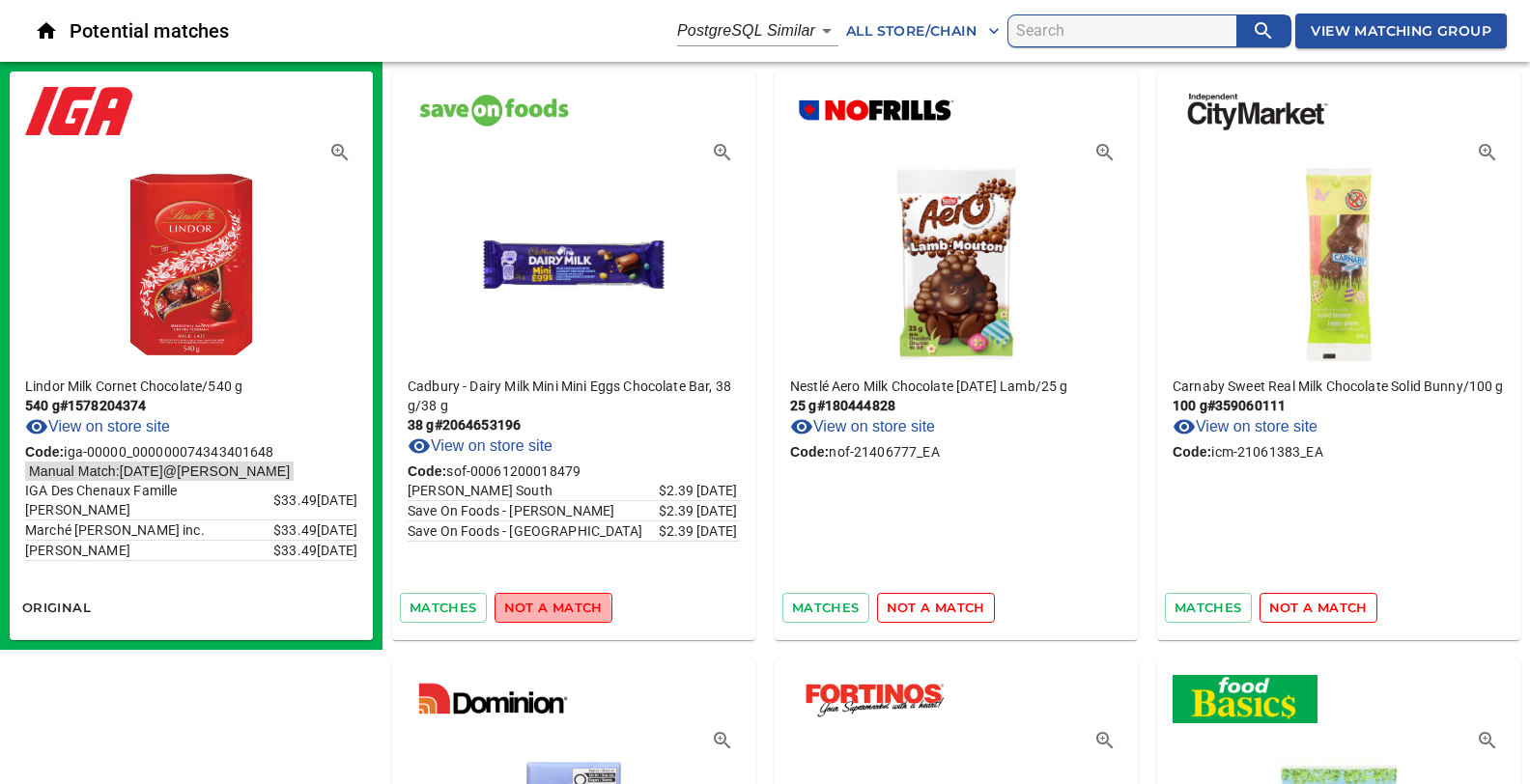
click at [522, 610] on span "not a match" at bounding box center [553, 607] width 98 height 23
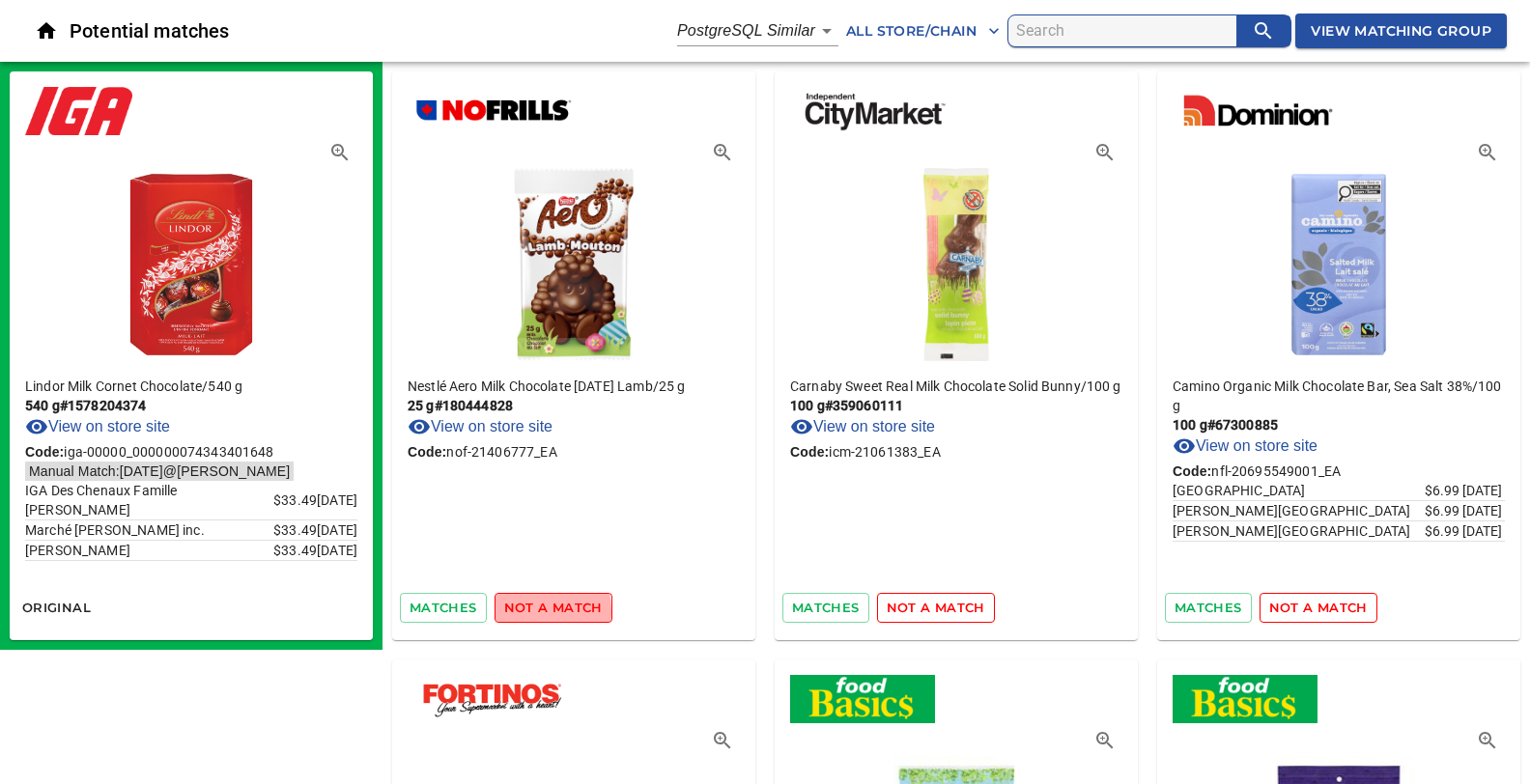
click at [522, 610] on span "not a match" at bounding box center [553, 607] width 98 height 23
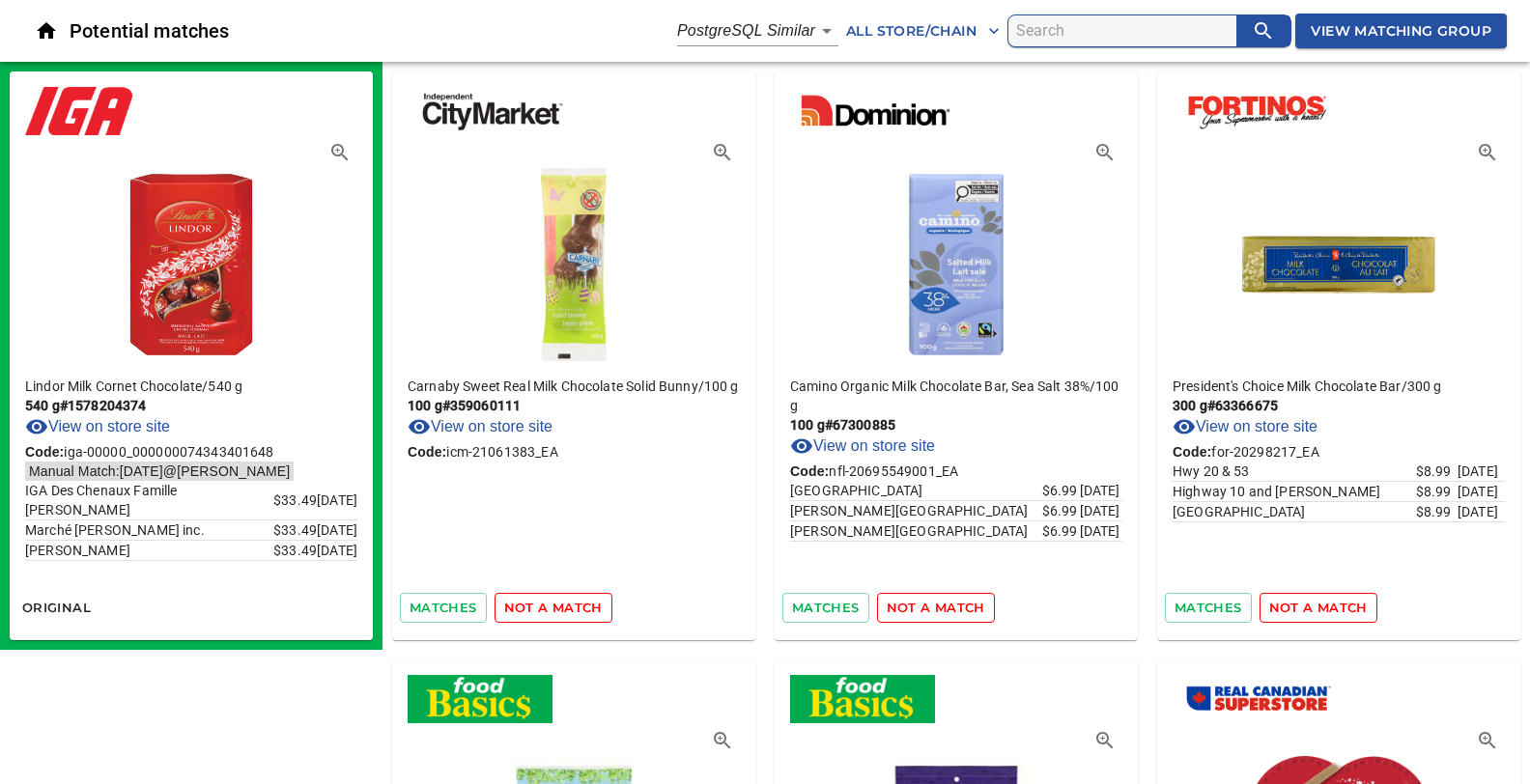
click at [522, 610] on span "not a match" at bounding box center [553, 607] width 98 height 23
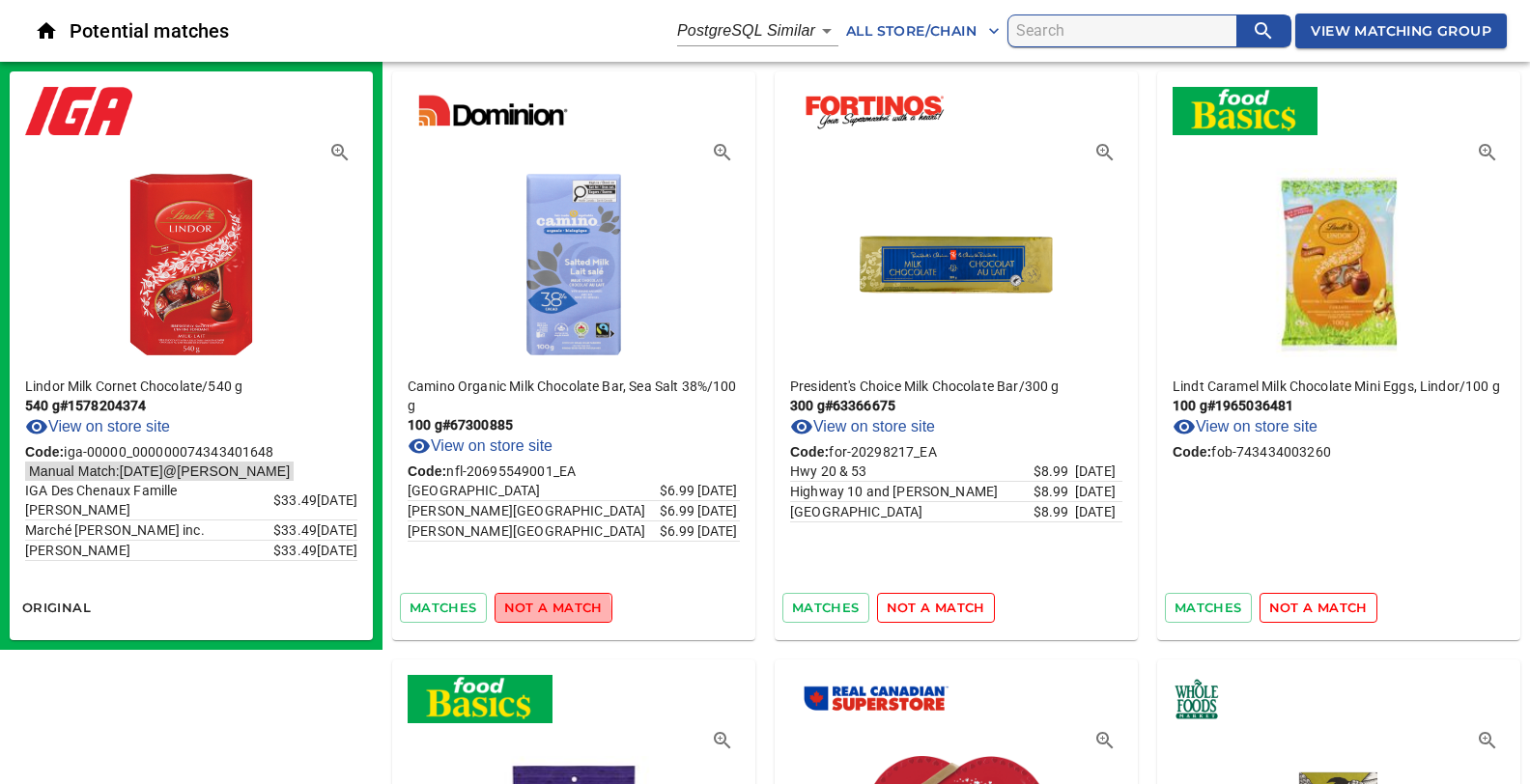
click at [522, 610] on span "not a match" at bounding box center [553, 607] width 98 height 23
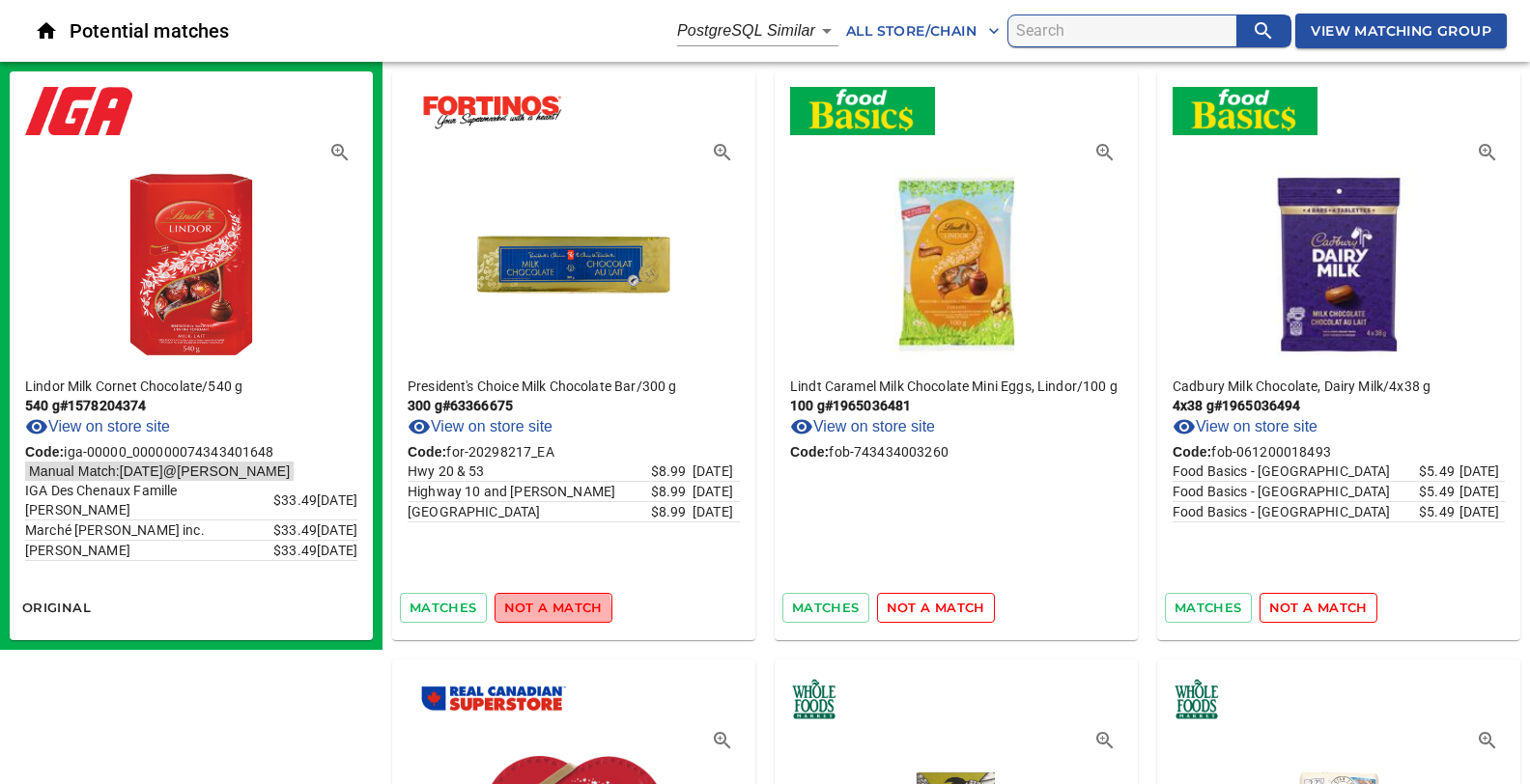
click at [522, 610] on span "not a match" at bounding box center [553, 607] width 98 height 23
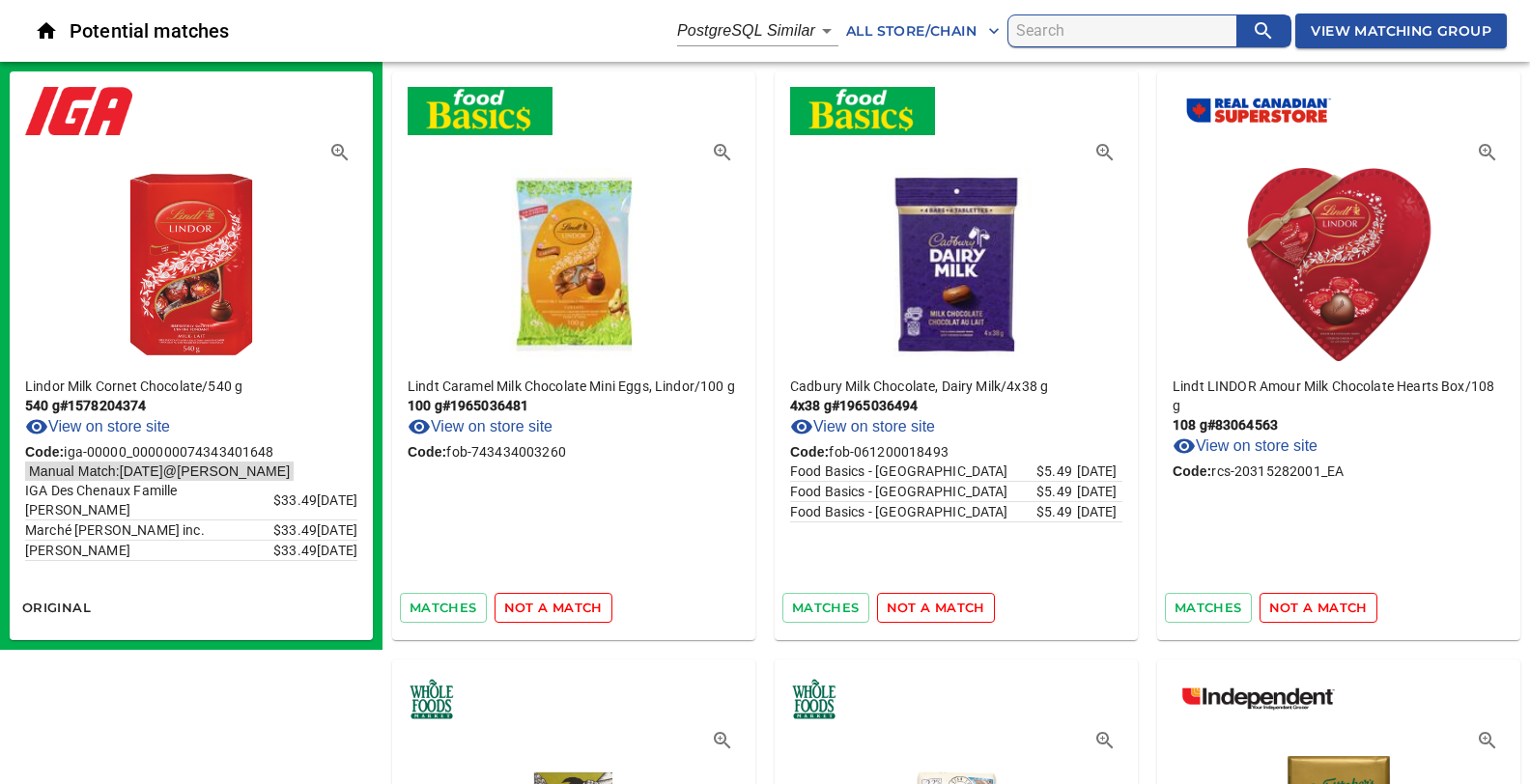
click at [522, 610] on span "not a match" at bounding box center [553, 607] width 98 height 23
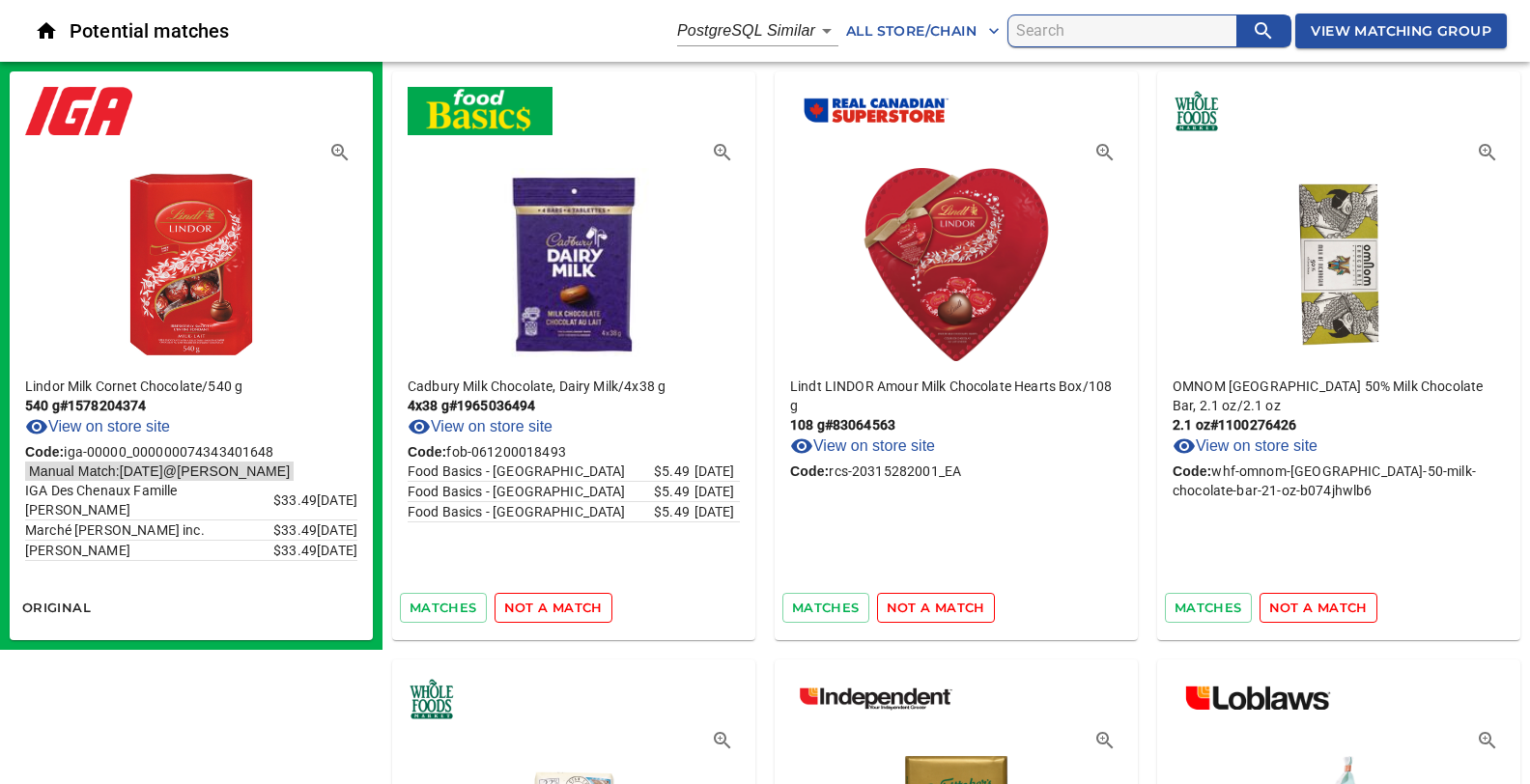
click at [522, 610] on span "not a match" at bounding box center [553, 607] width 98 height 23
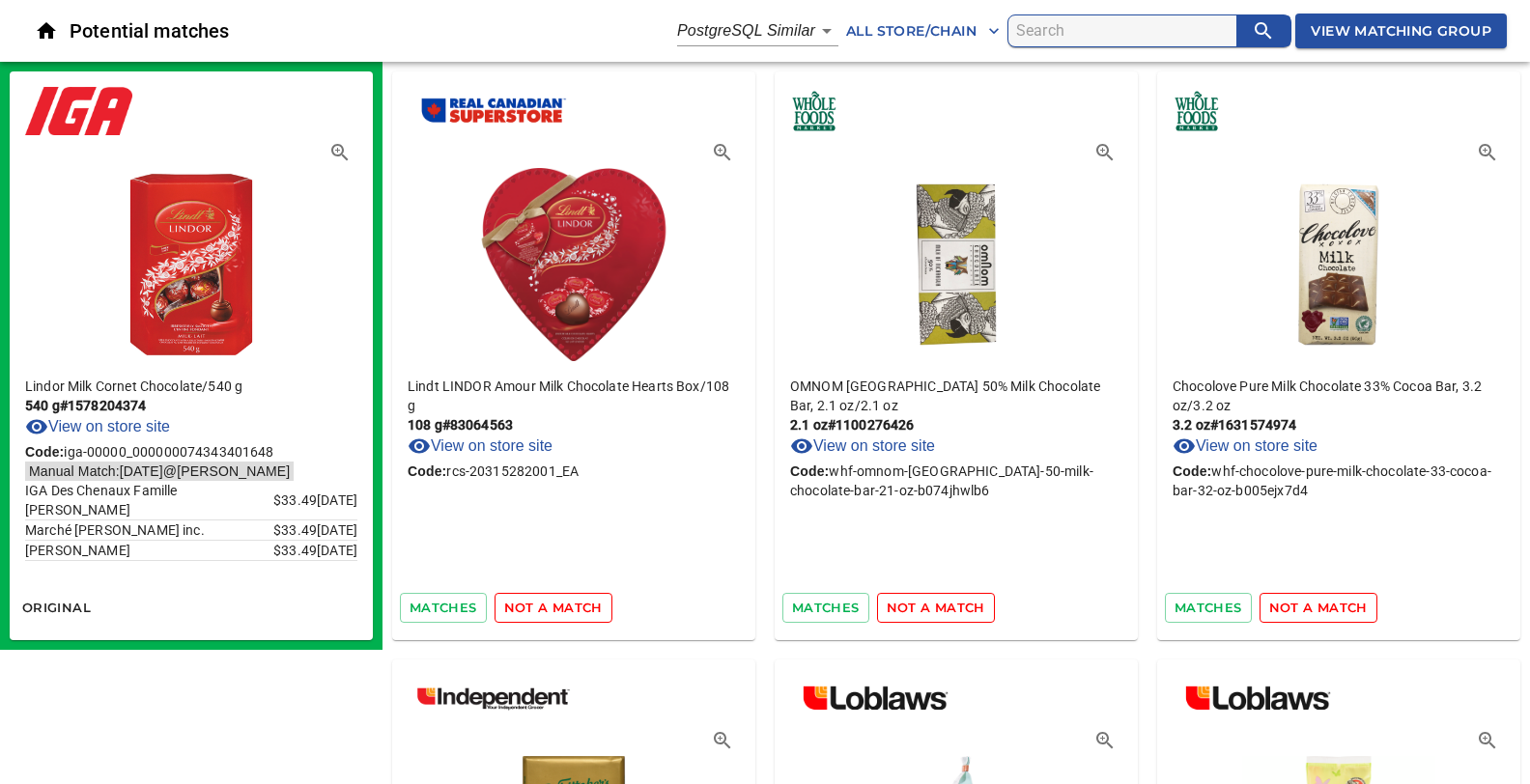
click at [522, 610] on span "not a match" at bounding box center [553, 607] width 98 height 23
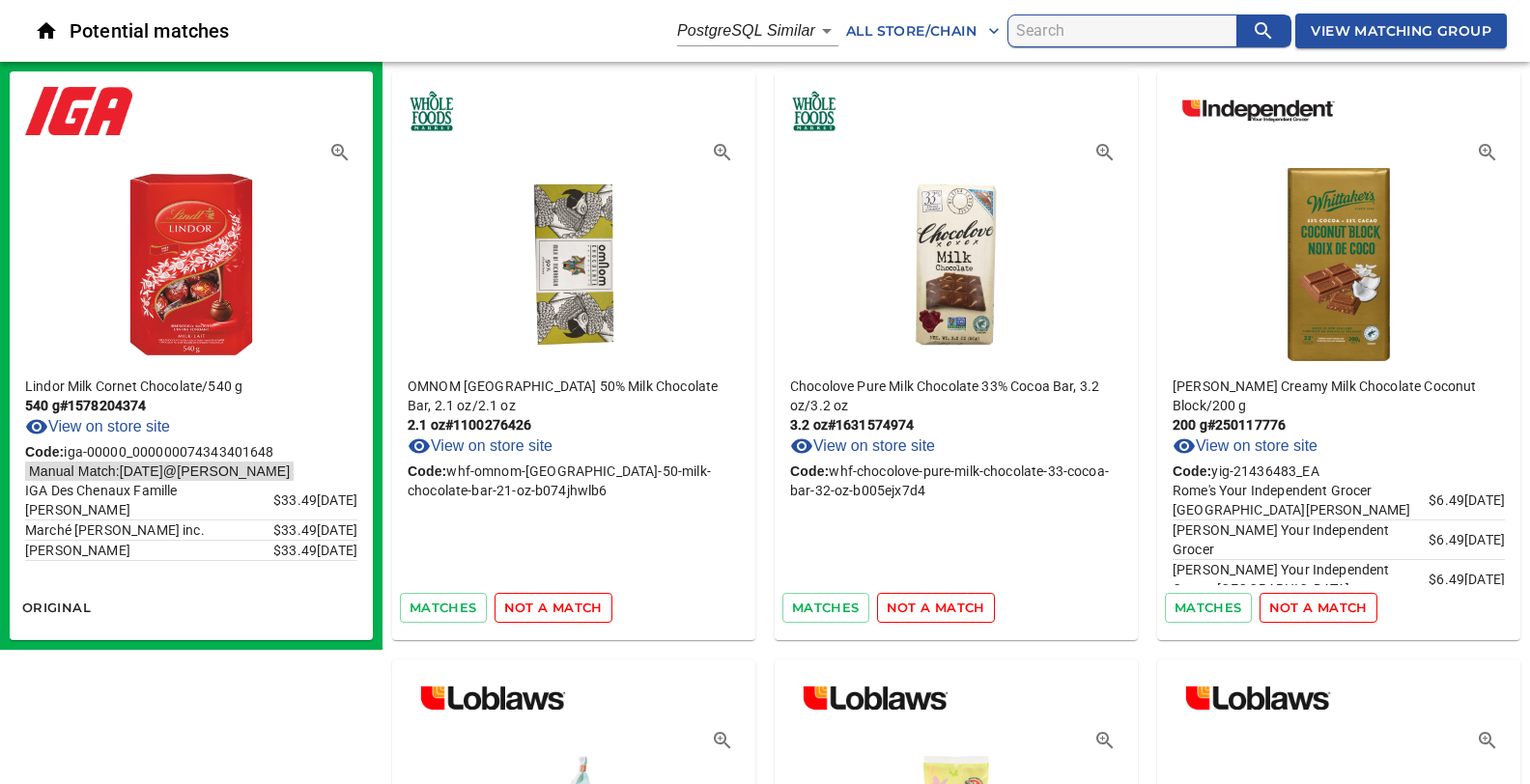
click at [522, 610] on span "not a match" at bounding box center [553, 607] width 98 height 23
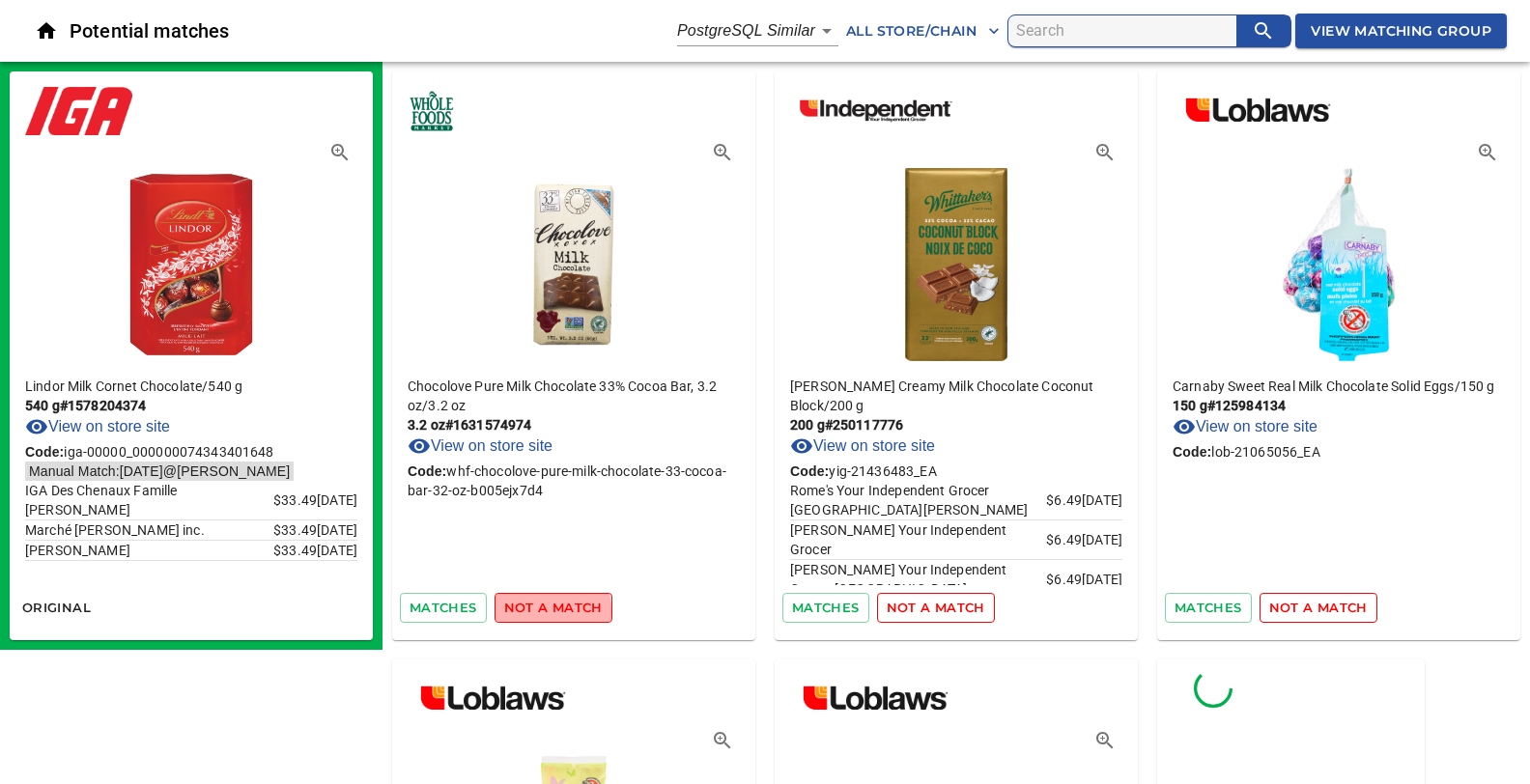
click at [522, 610] on span "not a match" at bounding box center [553, 607] width 98 height 23
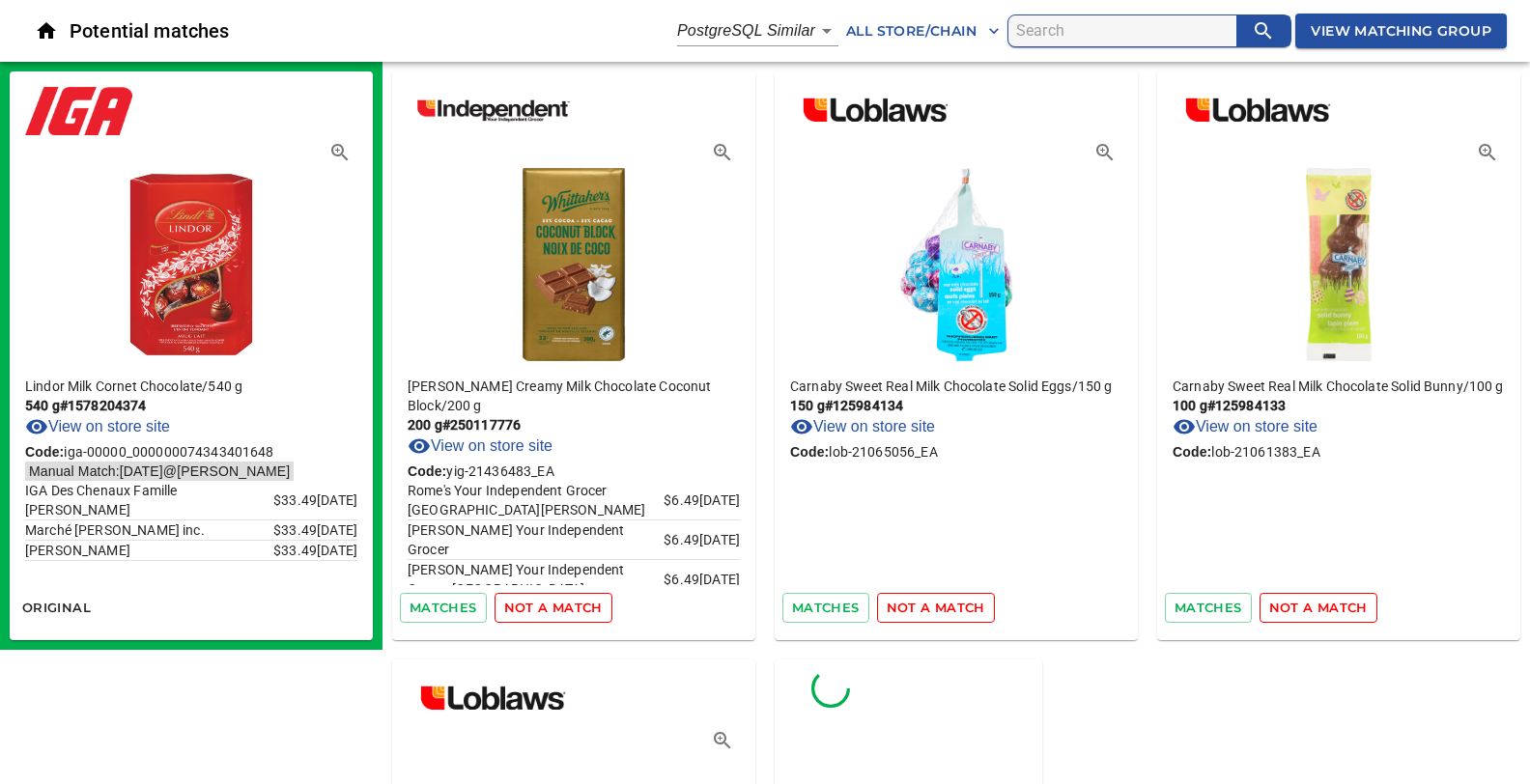
click at [522, 610] on span "not a match" at bounding box center [553, 607] width 98 height 23
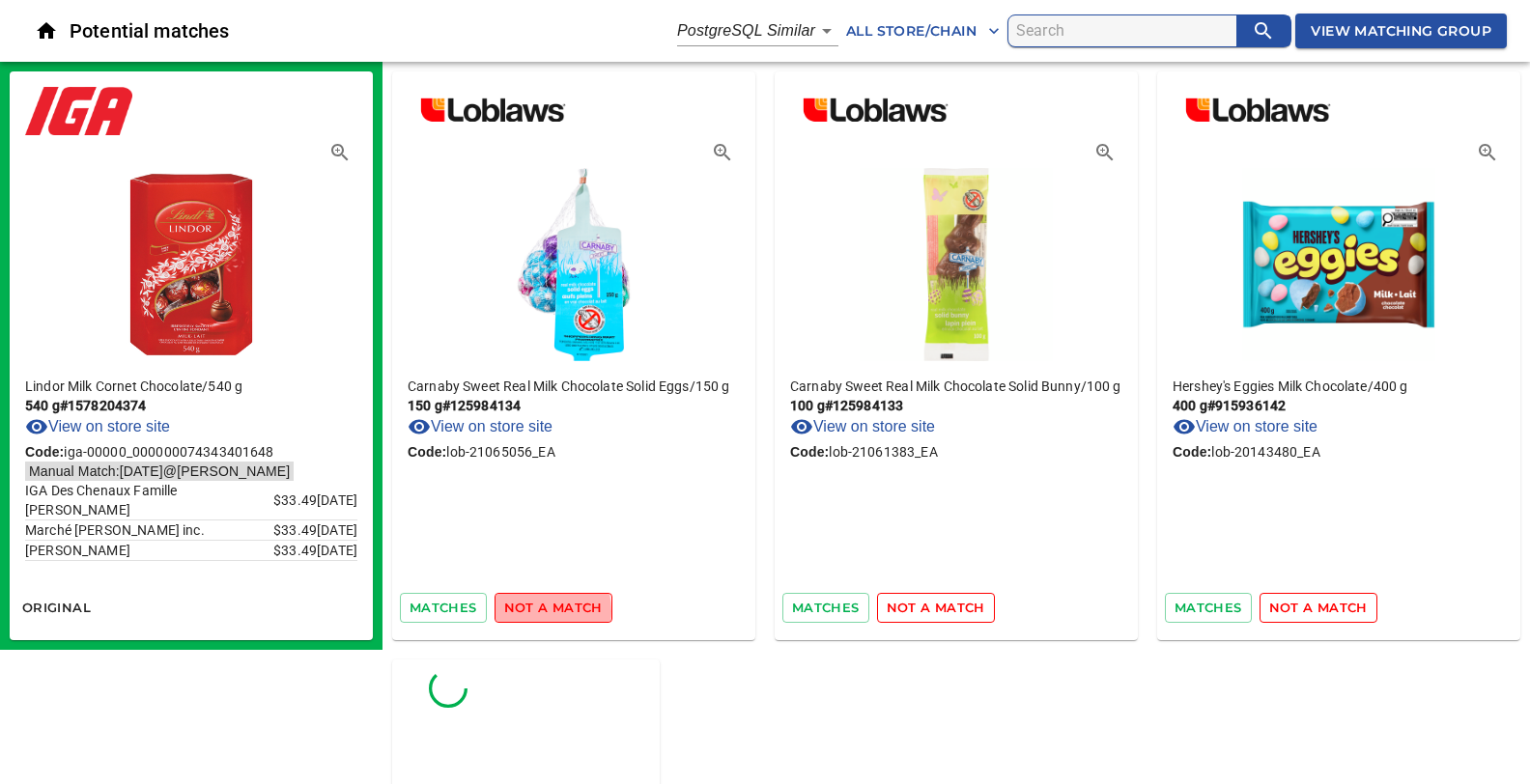
click at [522, 610] on span "not a match" at bounding box center [553, 607] width 98 height 23
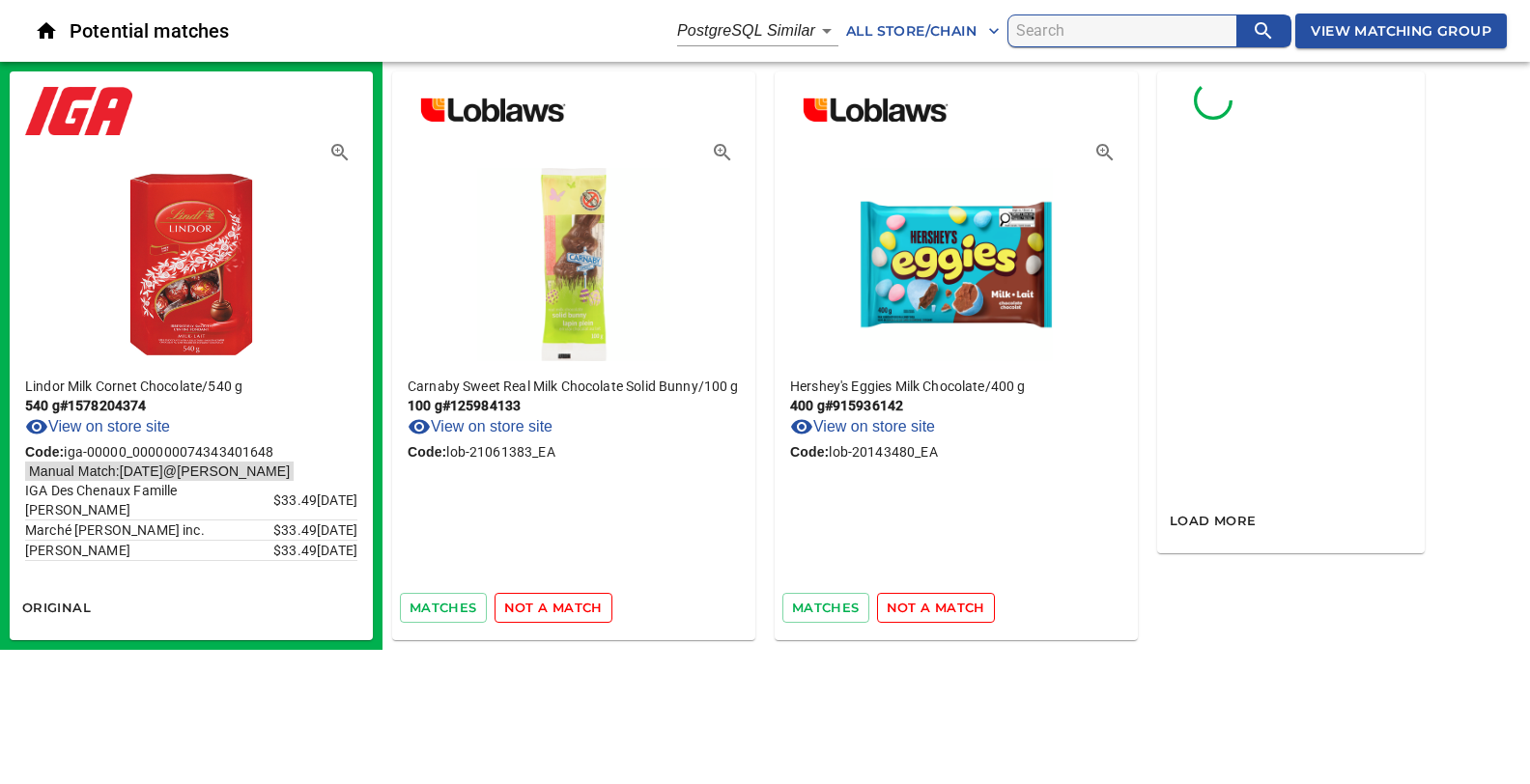
click at [522, 610] on span "not a match" at bounding box center [553, 607] width 98 height 23
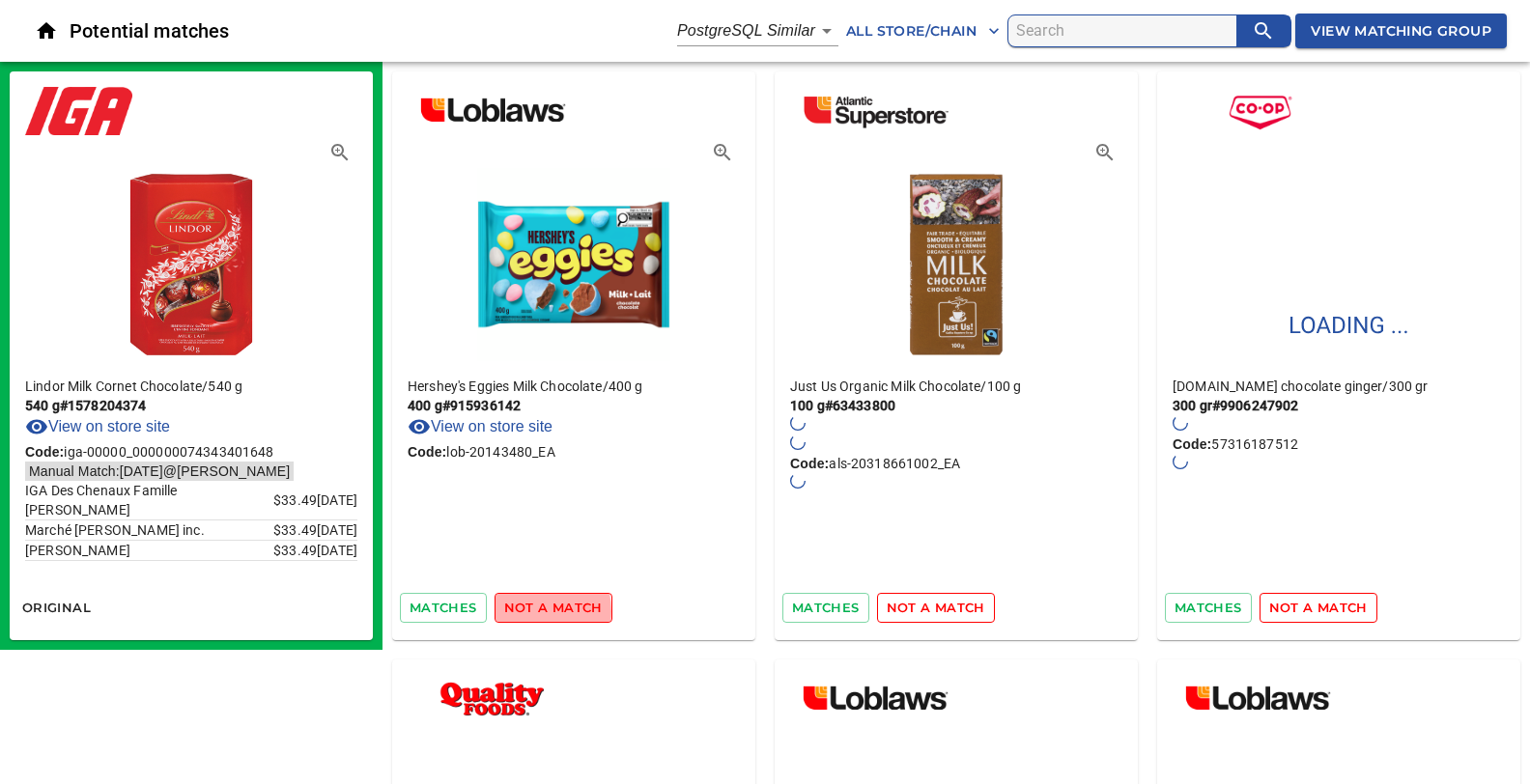
click at [522, 610] on span "not a match" at bounding box center [553, 607] width 98 height 23
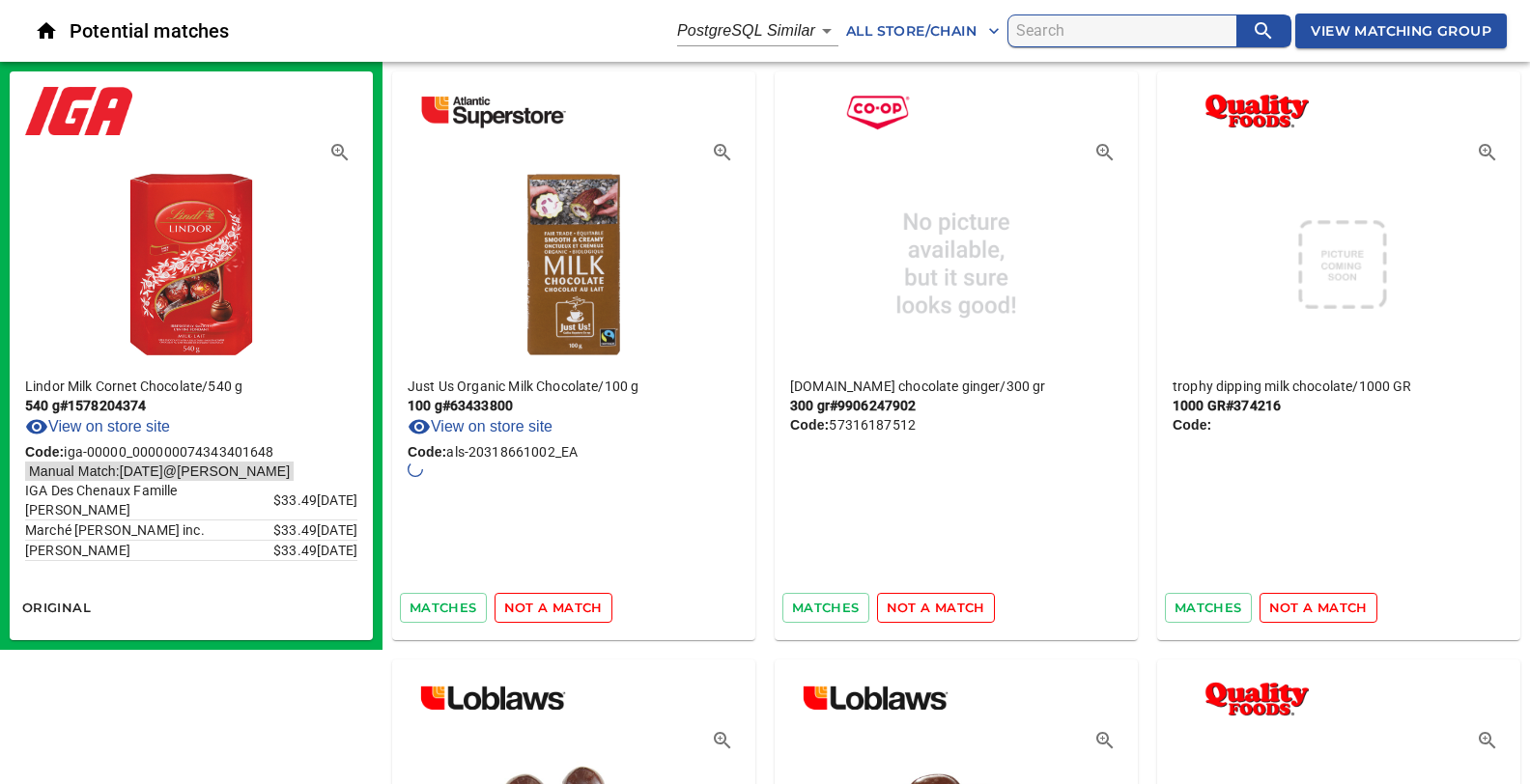
click at [522, 610] on span "not a match" at bounding box center [553, 607] width 98 height 23
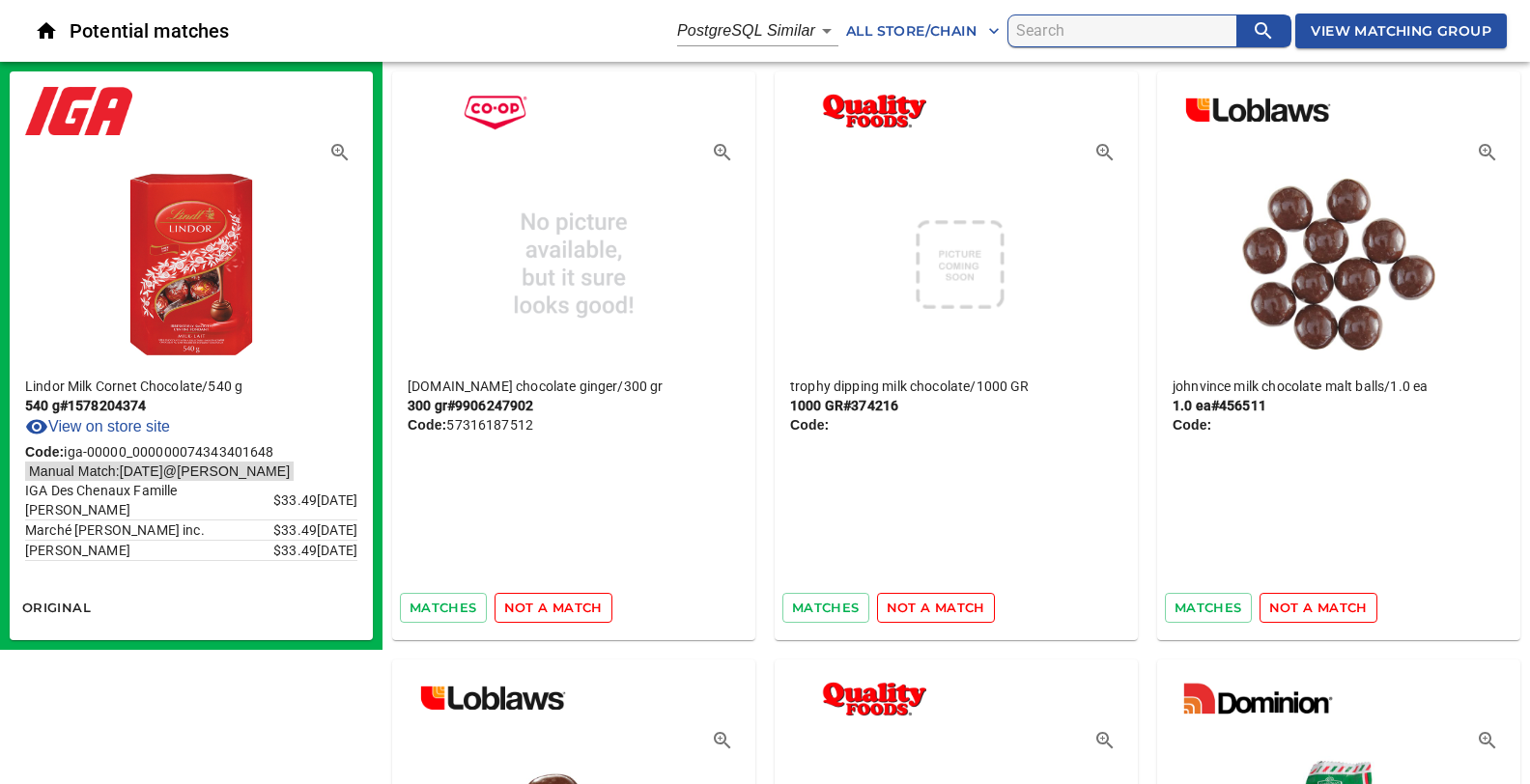
click at [525, 608] on span "not a match" at bounding box center [553, 607] width 98 height 23
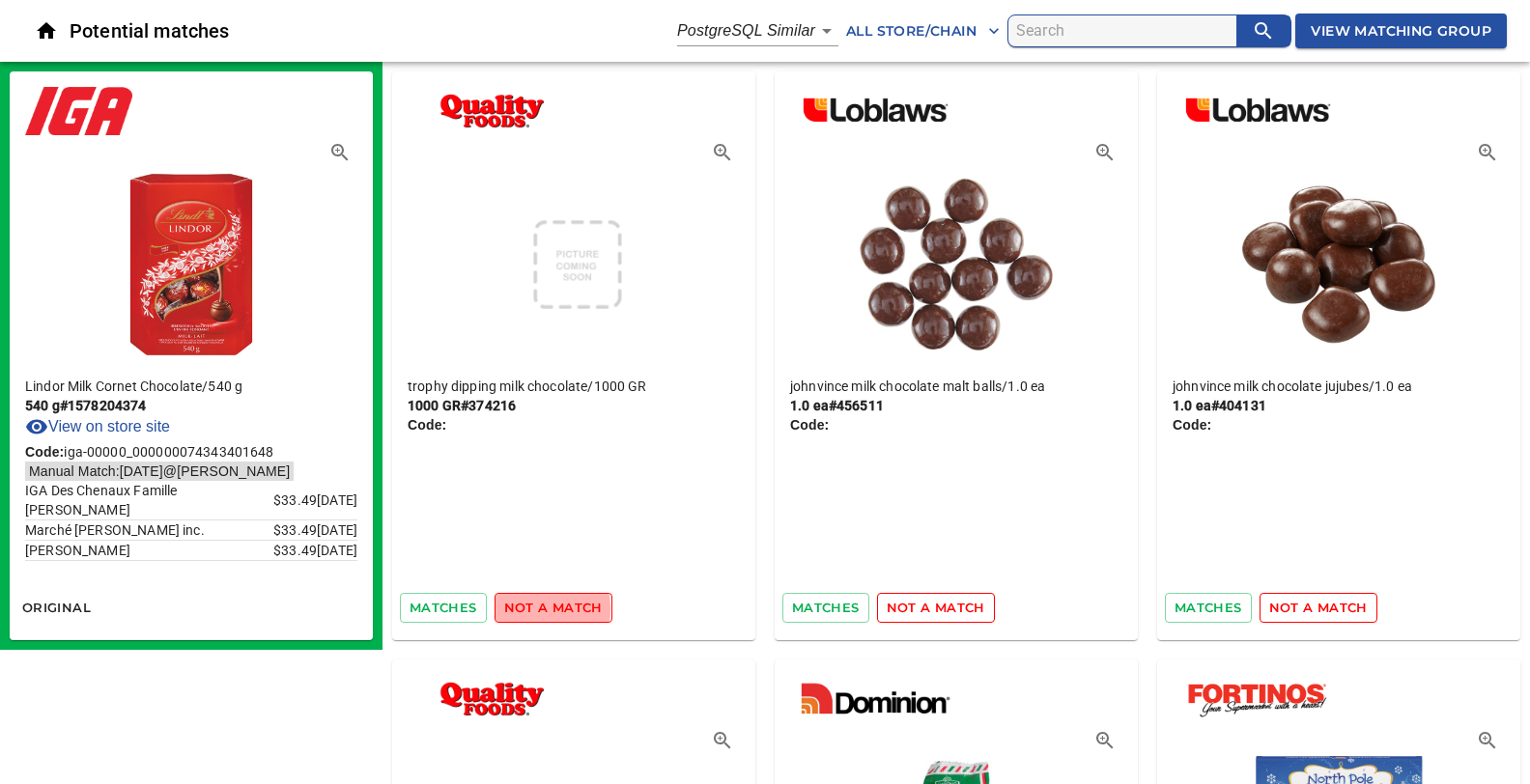
click at [525, 608] on span "not a match" at bounding box center [553, 607] width 98 height 23
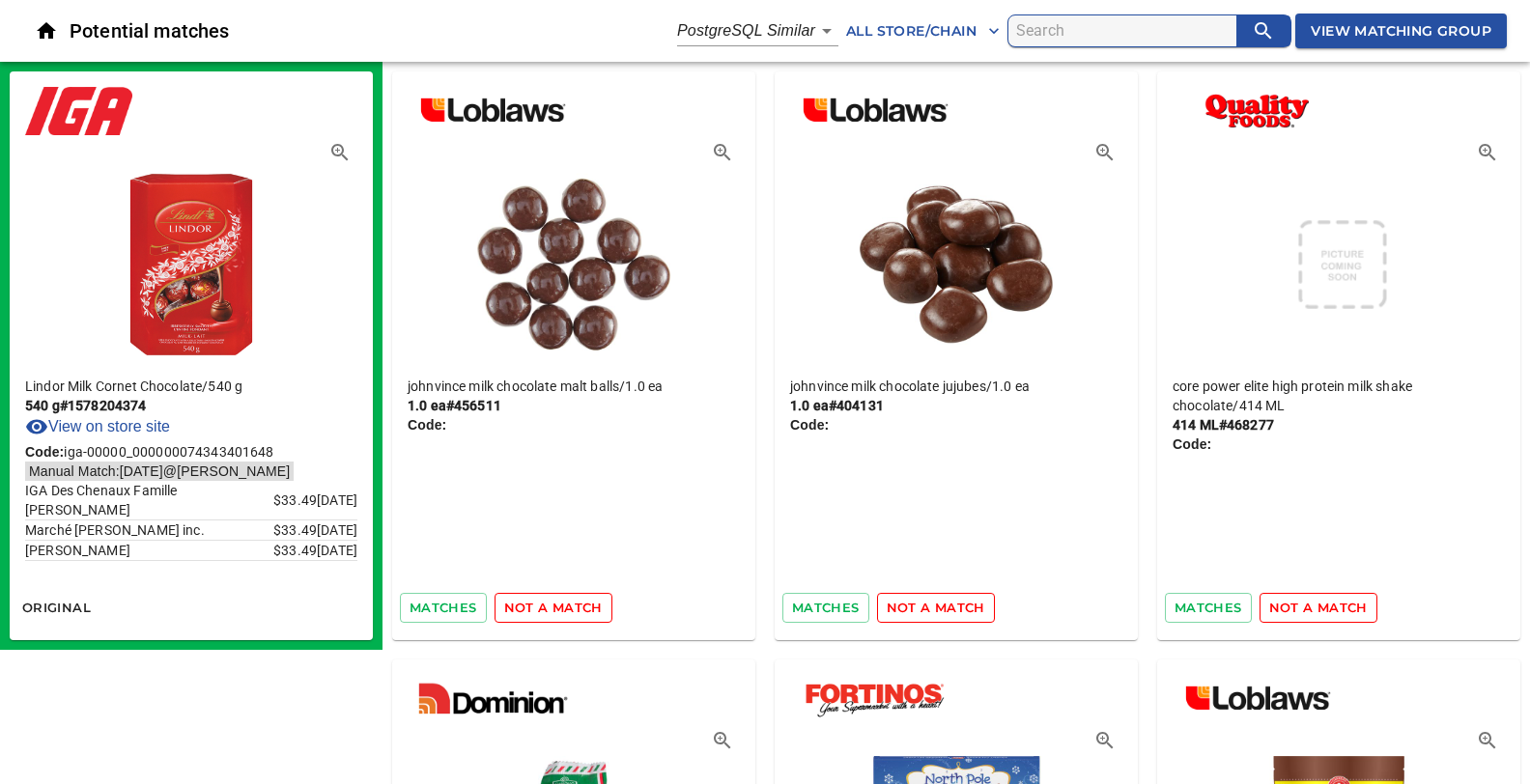
click at [525, 608] on span "not a match" at bounding box center [553, 607] width 98 height 23
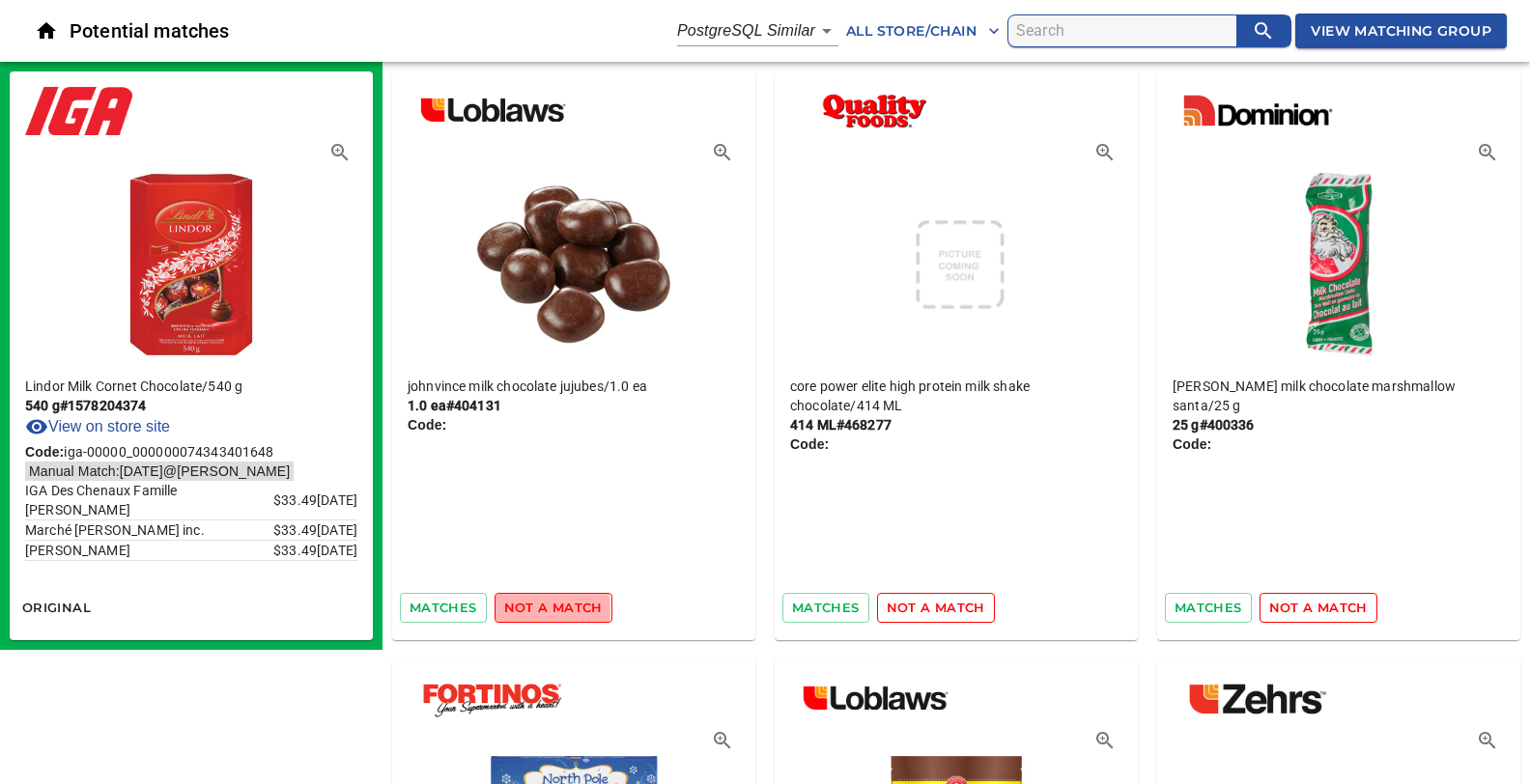
click at [525, 608] on span "not a match" at bounding box center [553, 607] width 98 height 23
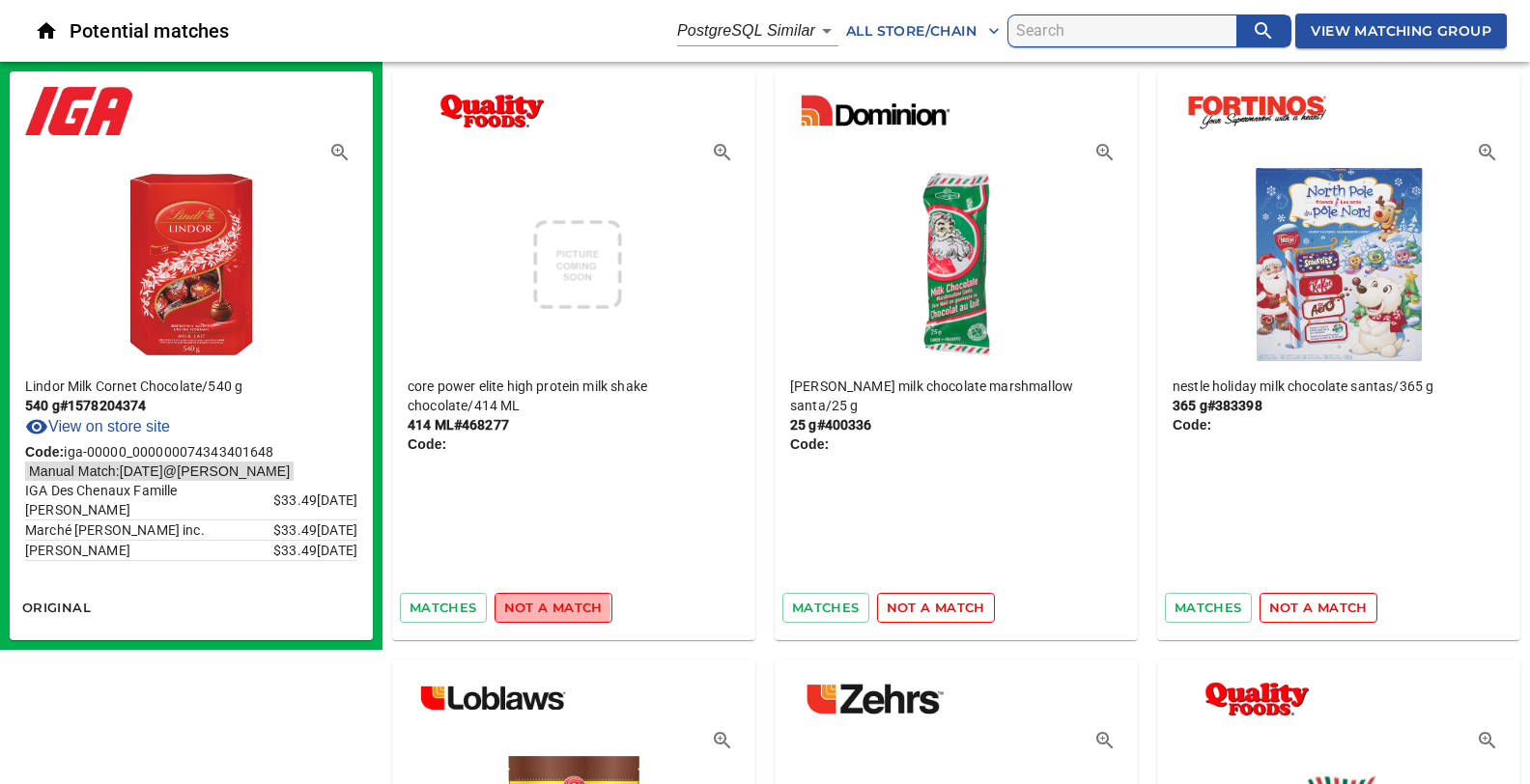
click at [525, 608] on span "not a match" at bounding box center [553, 607] width 98 height 23
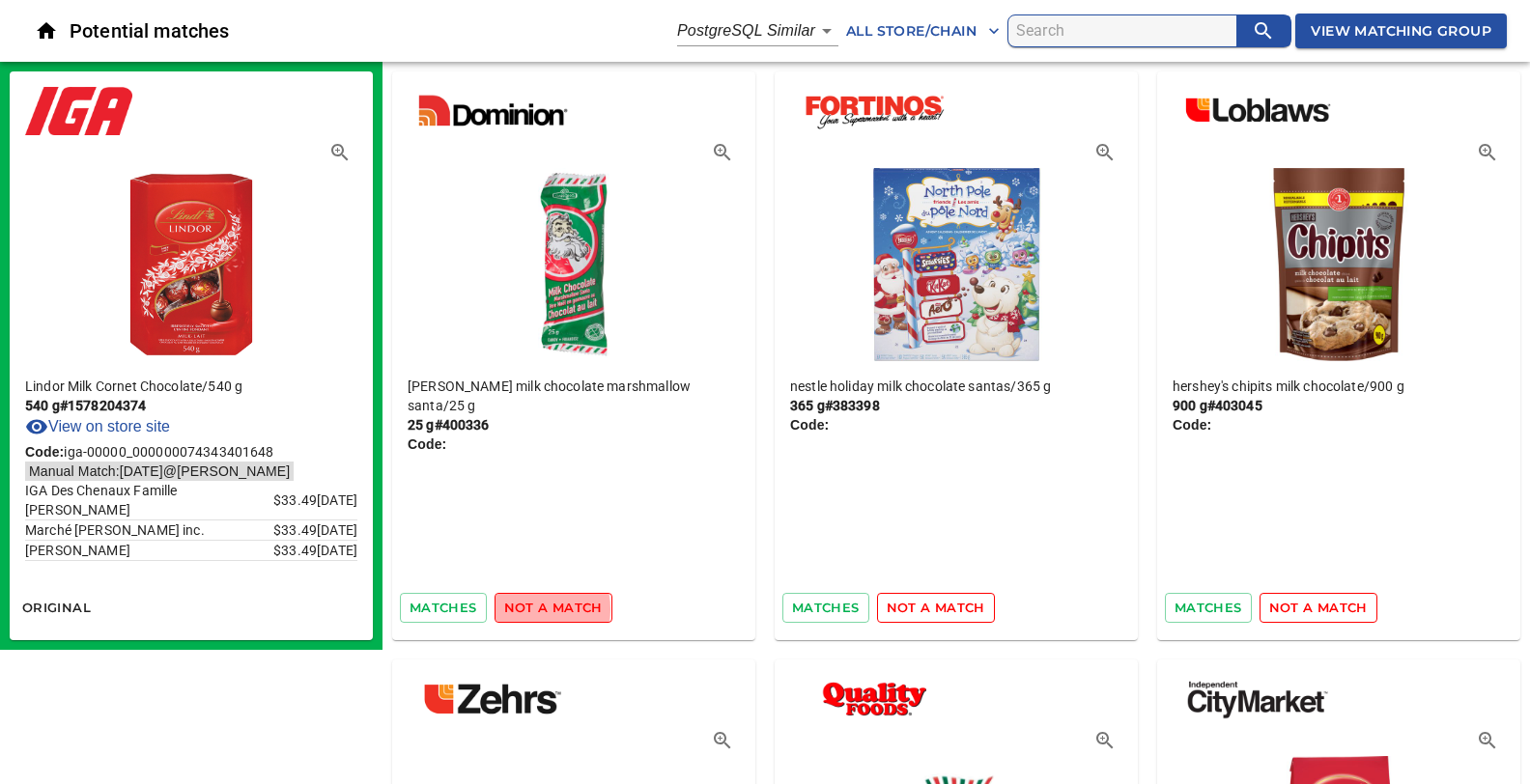
click at [525, 608] on span "not a match" at bounding box center [553, 607] width 98 height 23
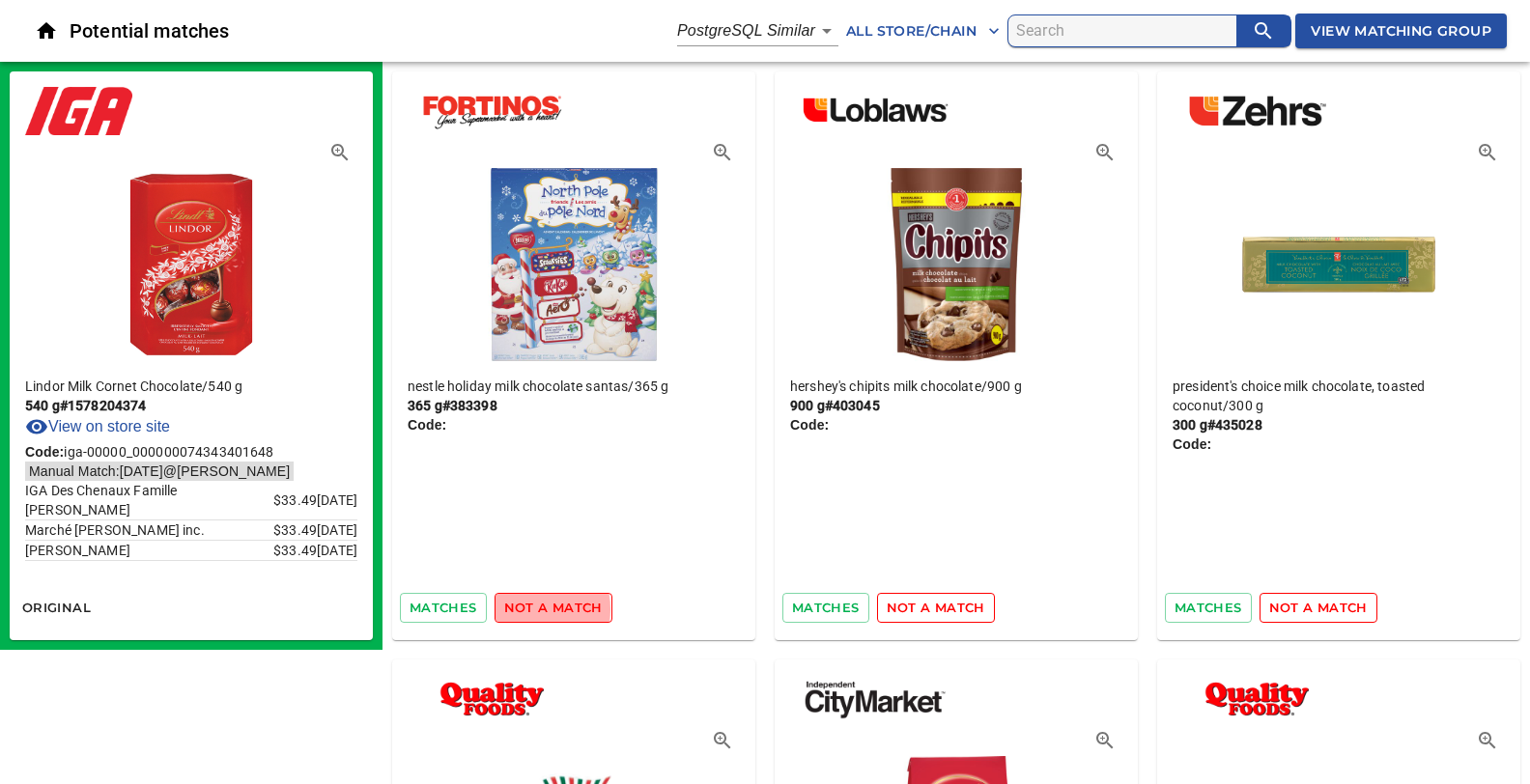
click at [525, 608] on span "not a match" at bounding box center [553, 607] width 98 height 23
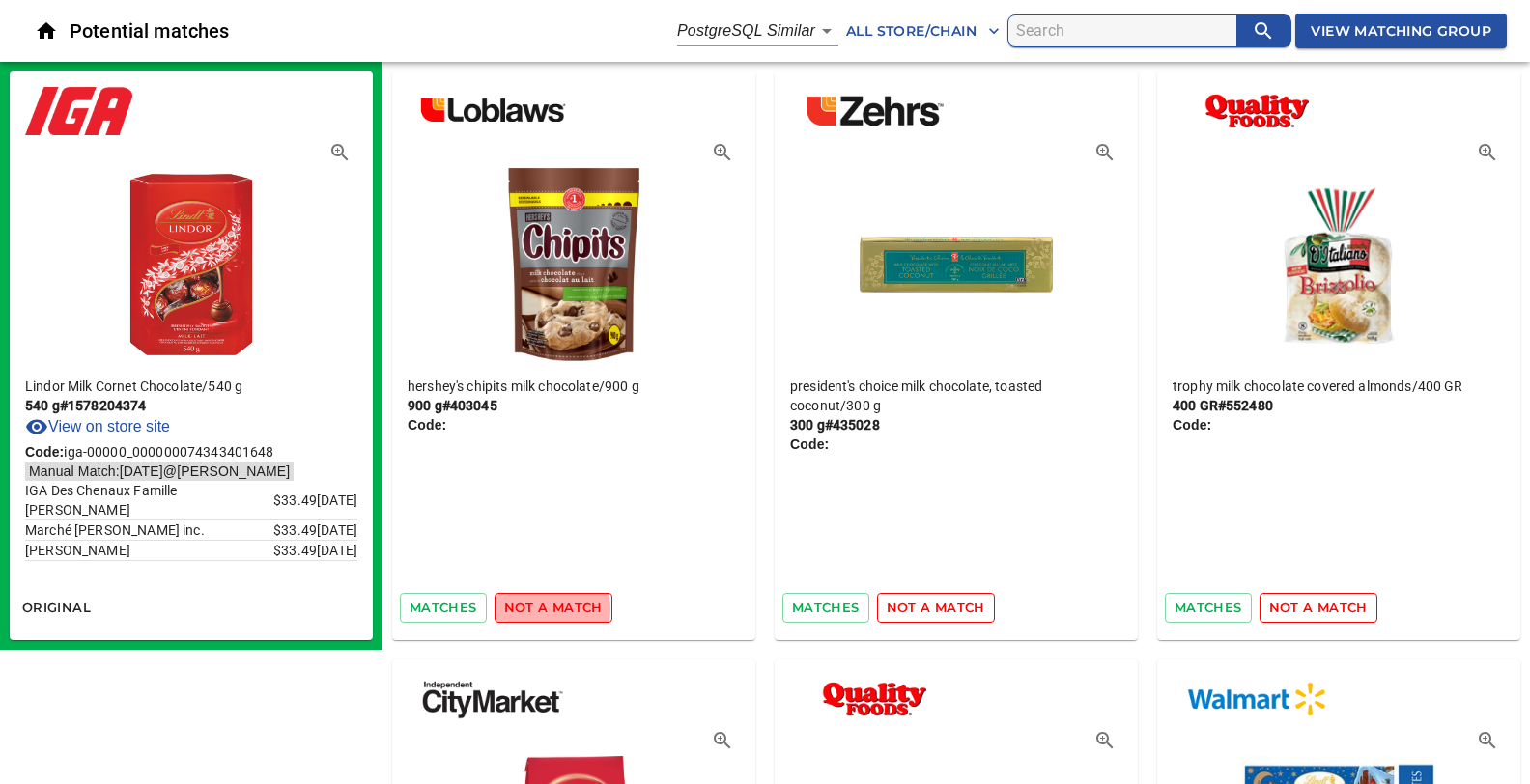
click at [525, 608] on span "not a match" at bounding box center [553, 607] width 98 height 23
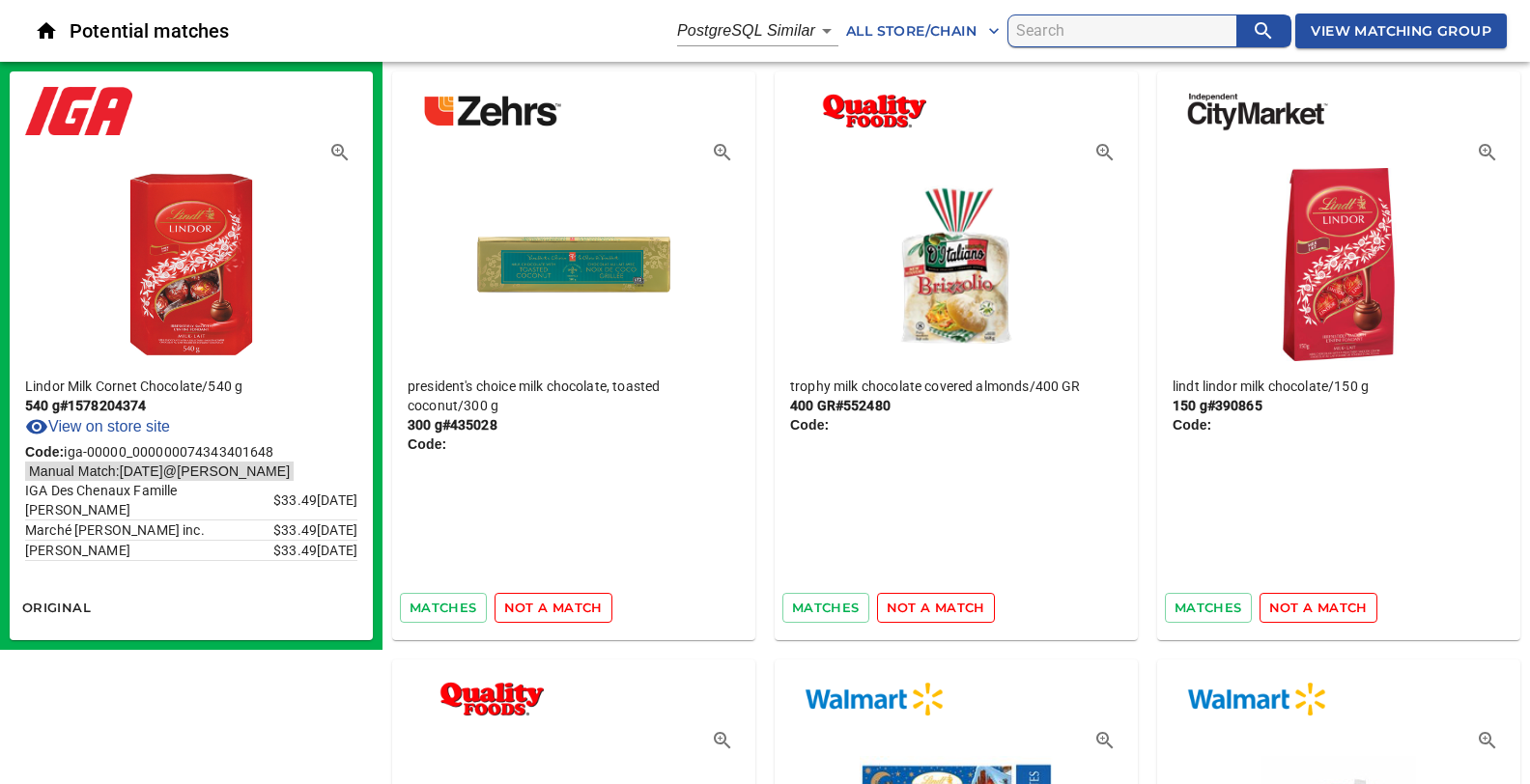
click at [525, 608] on span "not a match" at bounding box center [553, 607] width 98 height 23
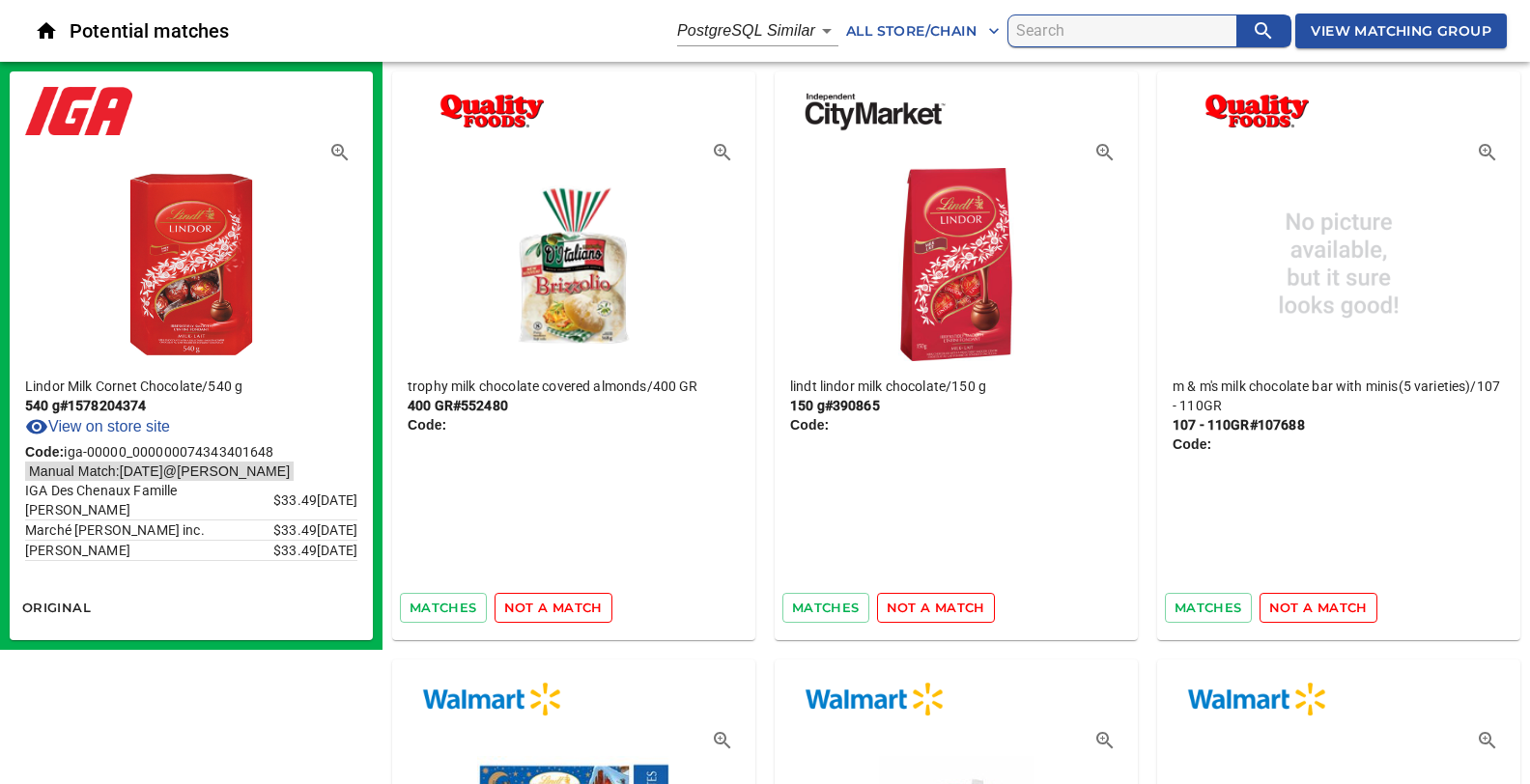
click at [525, 608] on span "not a match" at bounding box center [553, 607] width 98 height 23
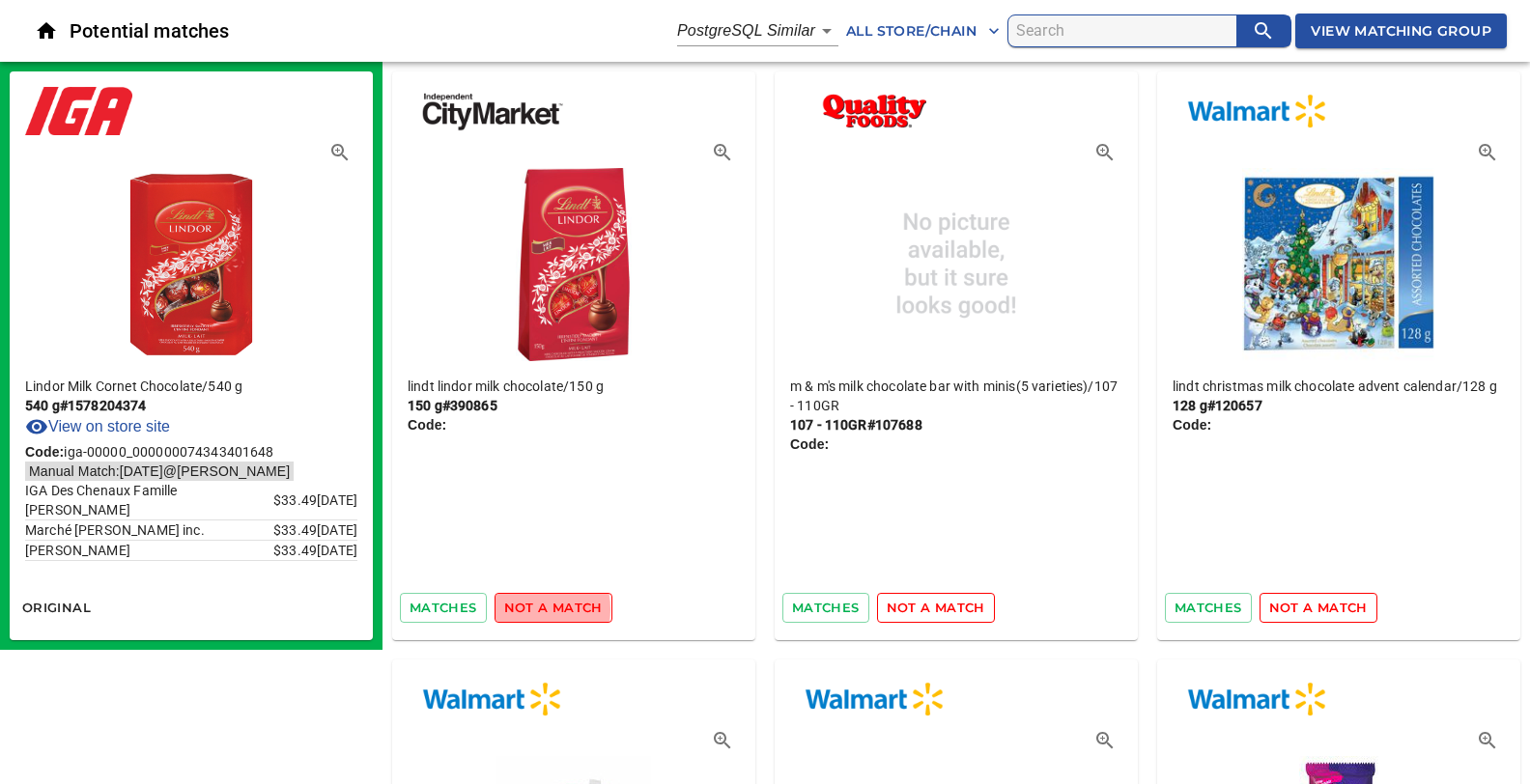
click at [525, 608] on span "not a match" at bounding box center [553, 607] width 98 height 23
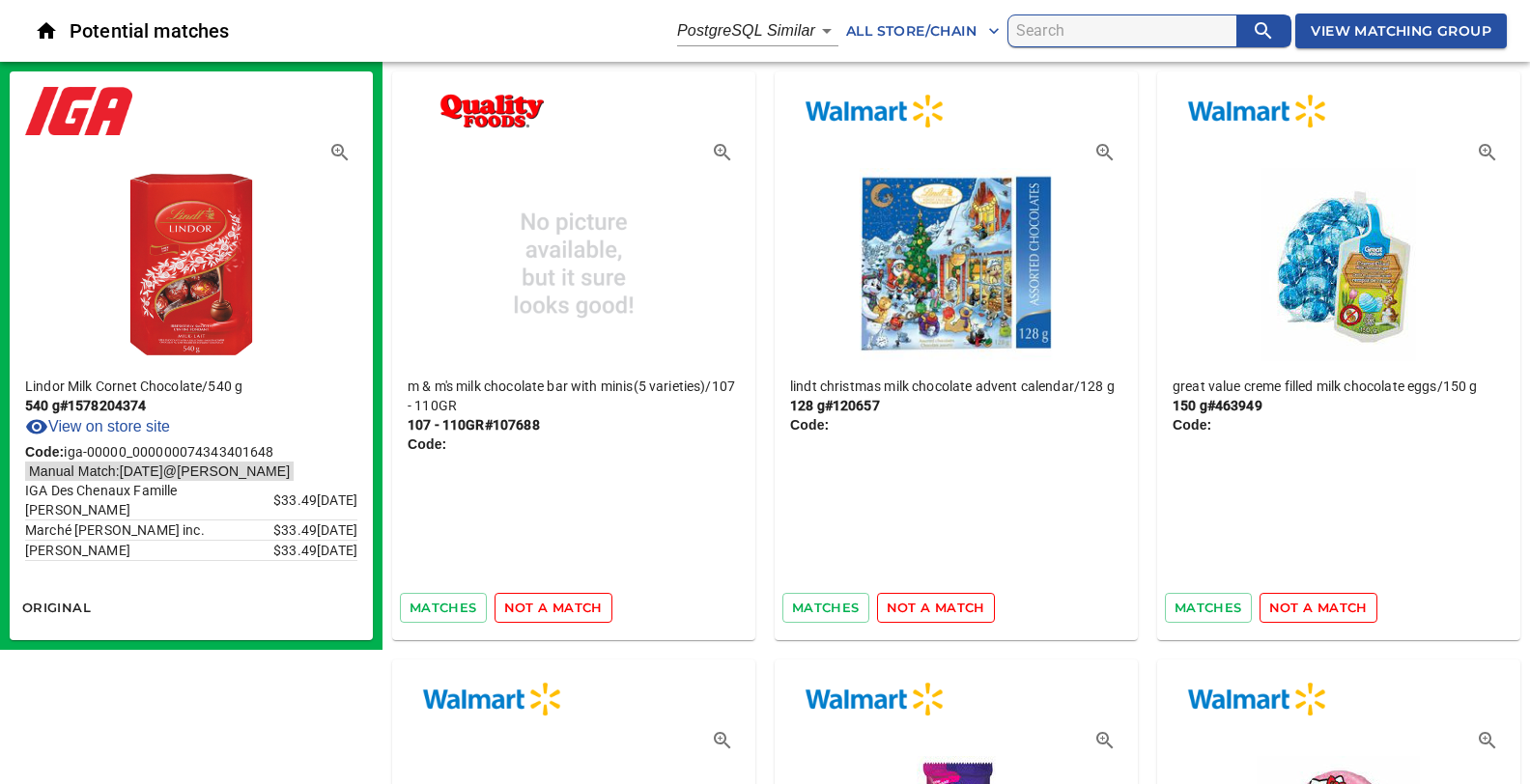
click at [525, 608] on span "not a match" at bounding box center [553, 607] width 98 height 23
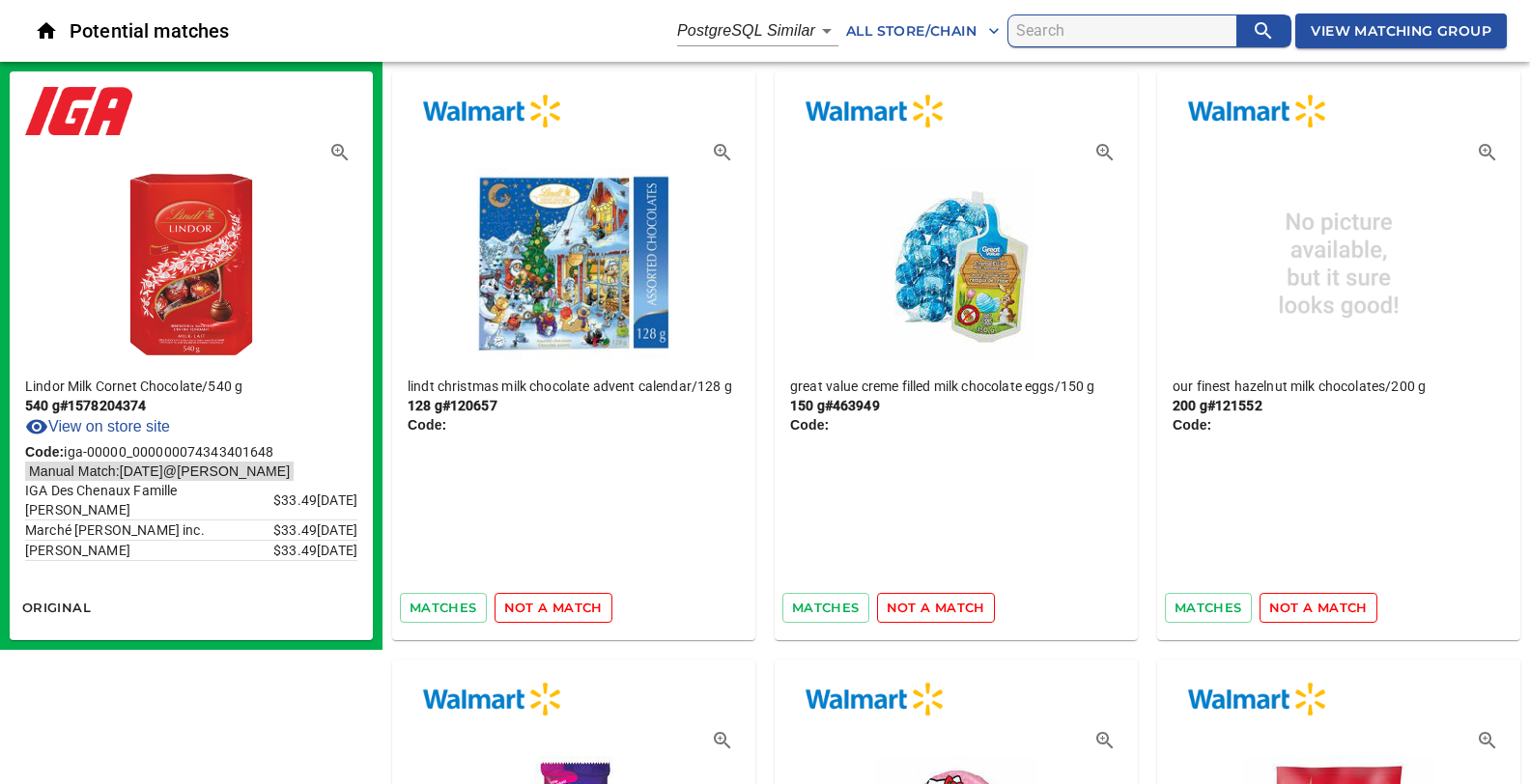
click at [525, 608] on span "not a match" at bounding box center [553, 607] width 98 height 23
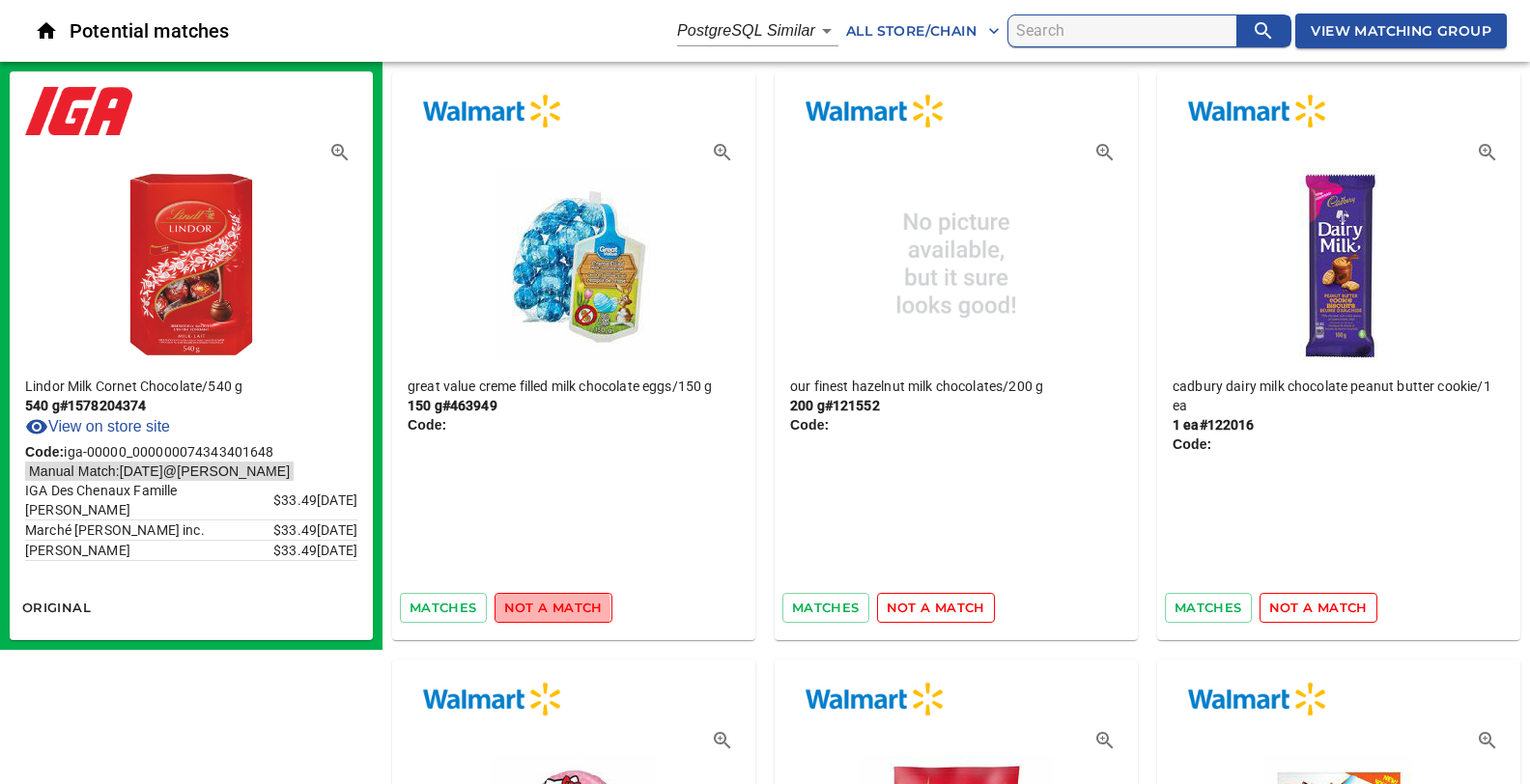
click at [525, 608] on span "not a match" at bounding box center [553, 607] width 98 height 23
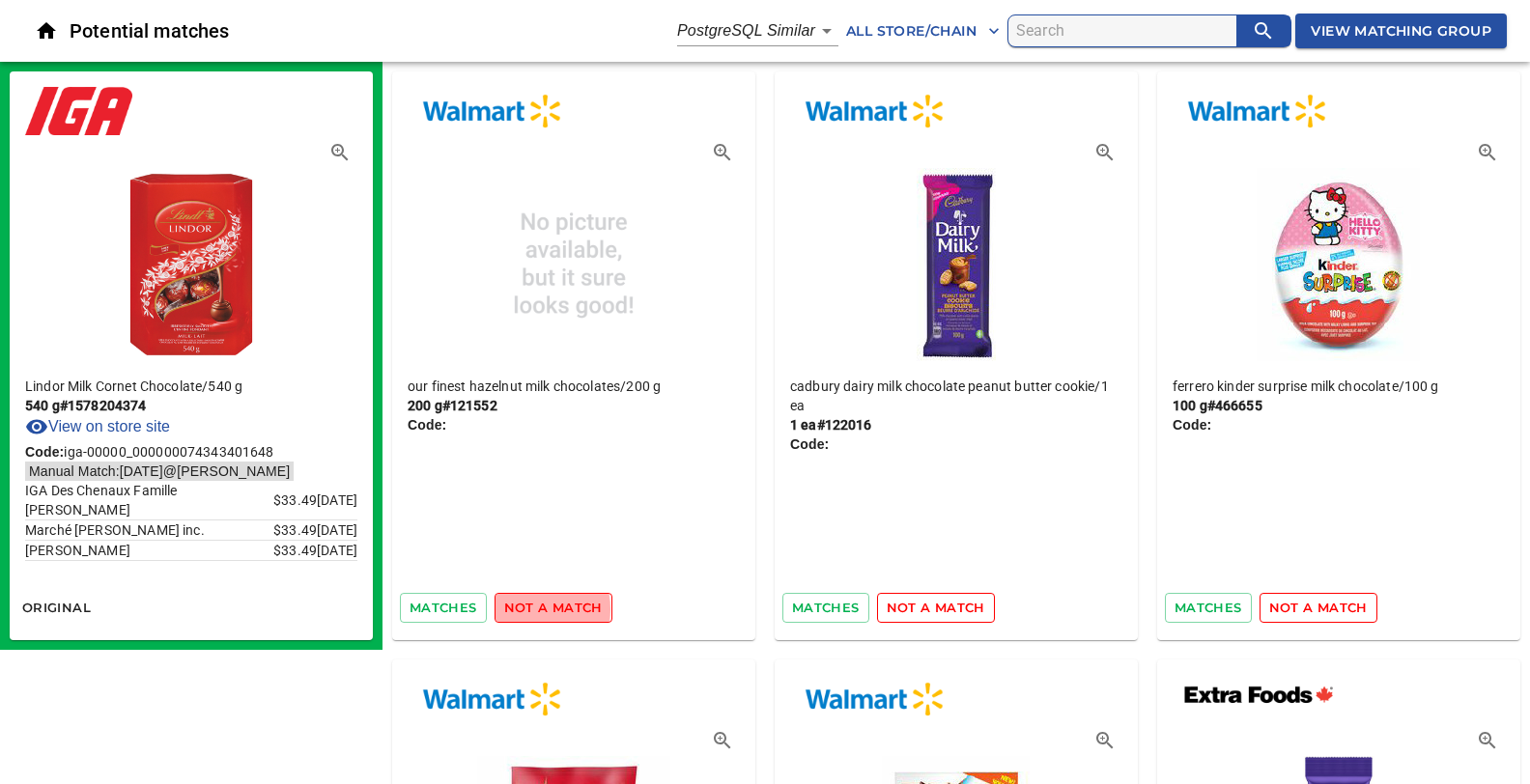
click at [525, 608] on span "not a match" at bounding box center [553, 607] width 98 height 23
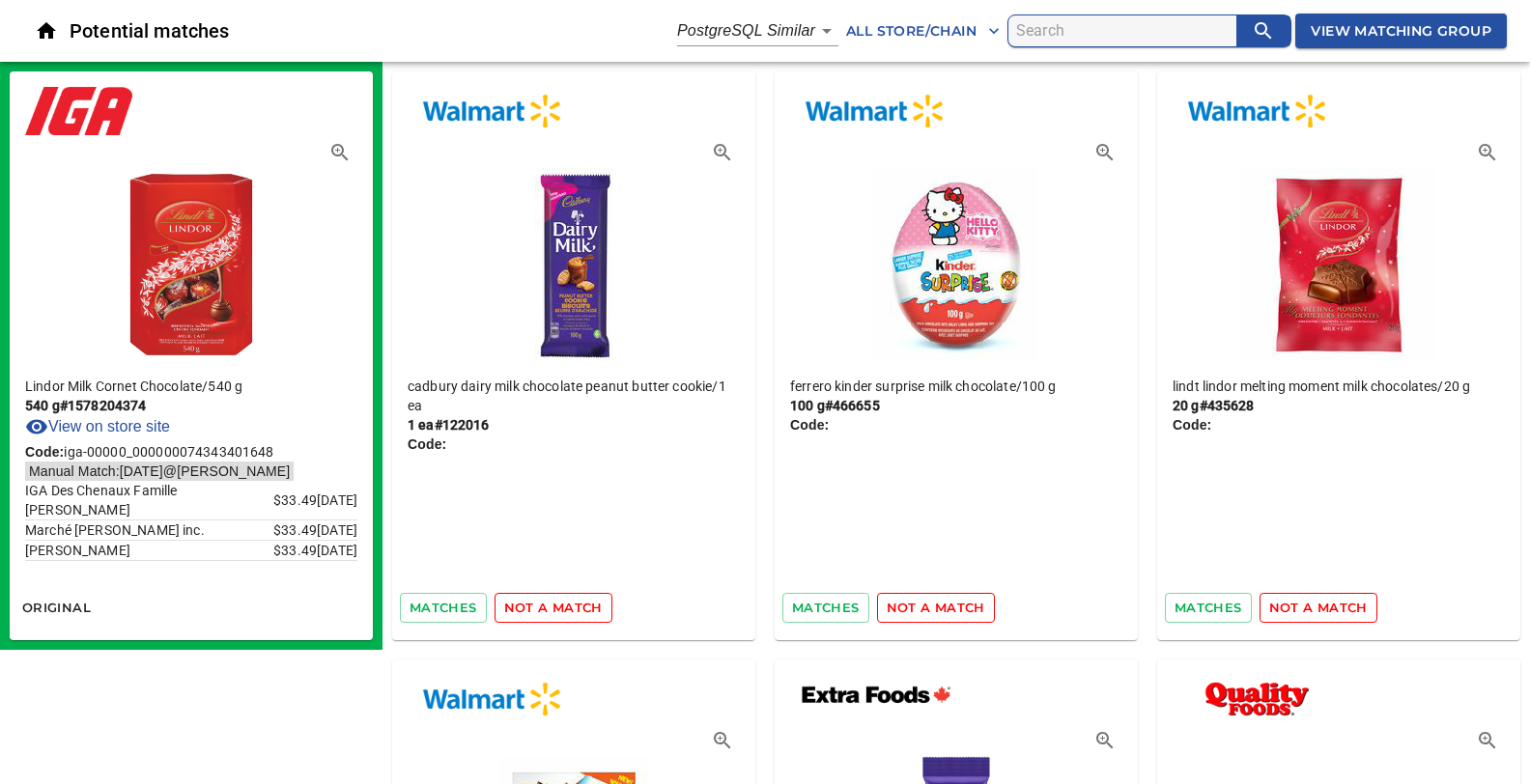
click at [525, 608] on span "not a match" at bounding box center [553, 607] width 98 height 23
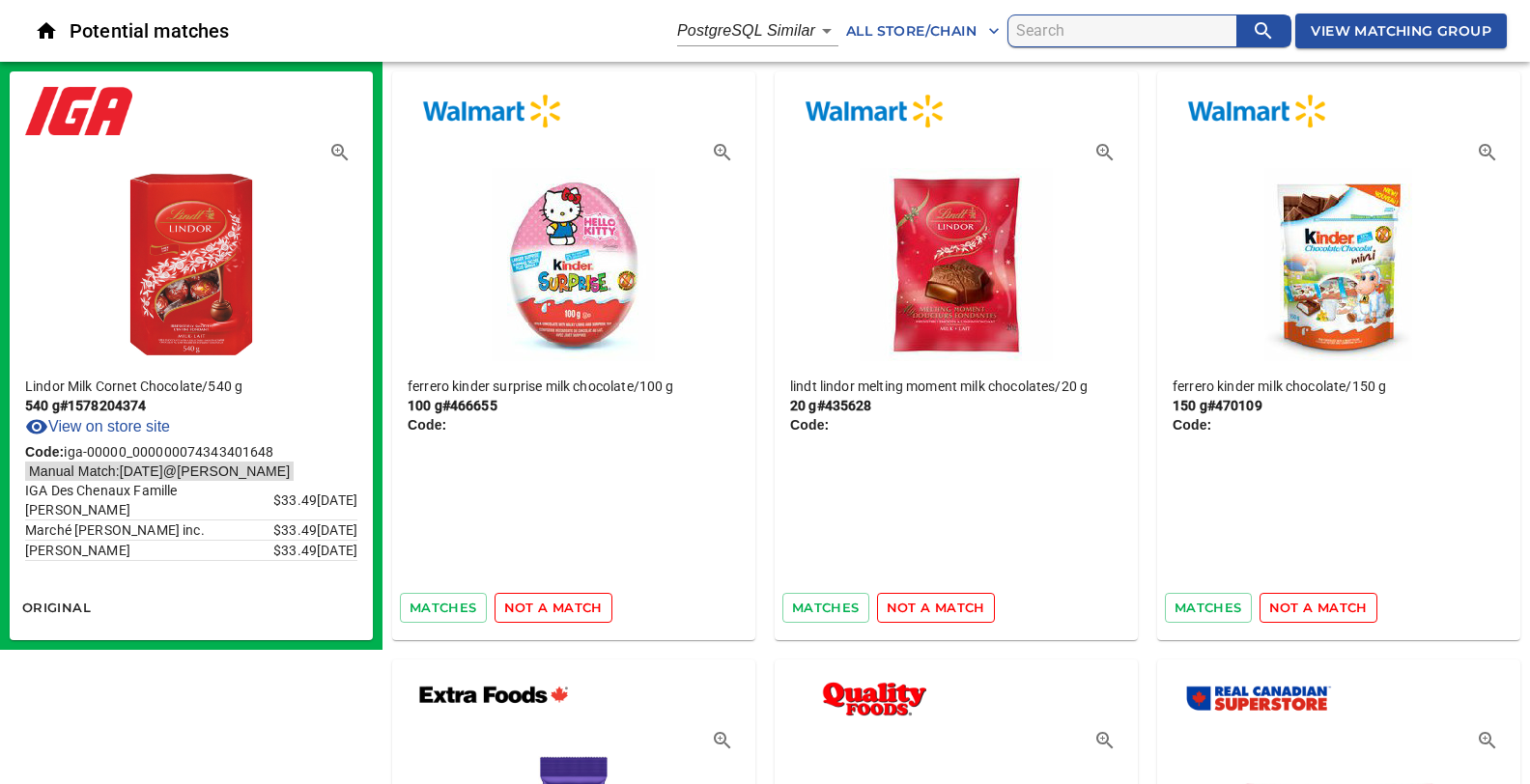
click at [525, 608] on span "not a match" at bounding box center [553, 607] width 98 height 23
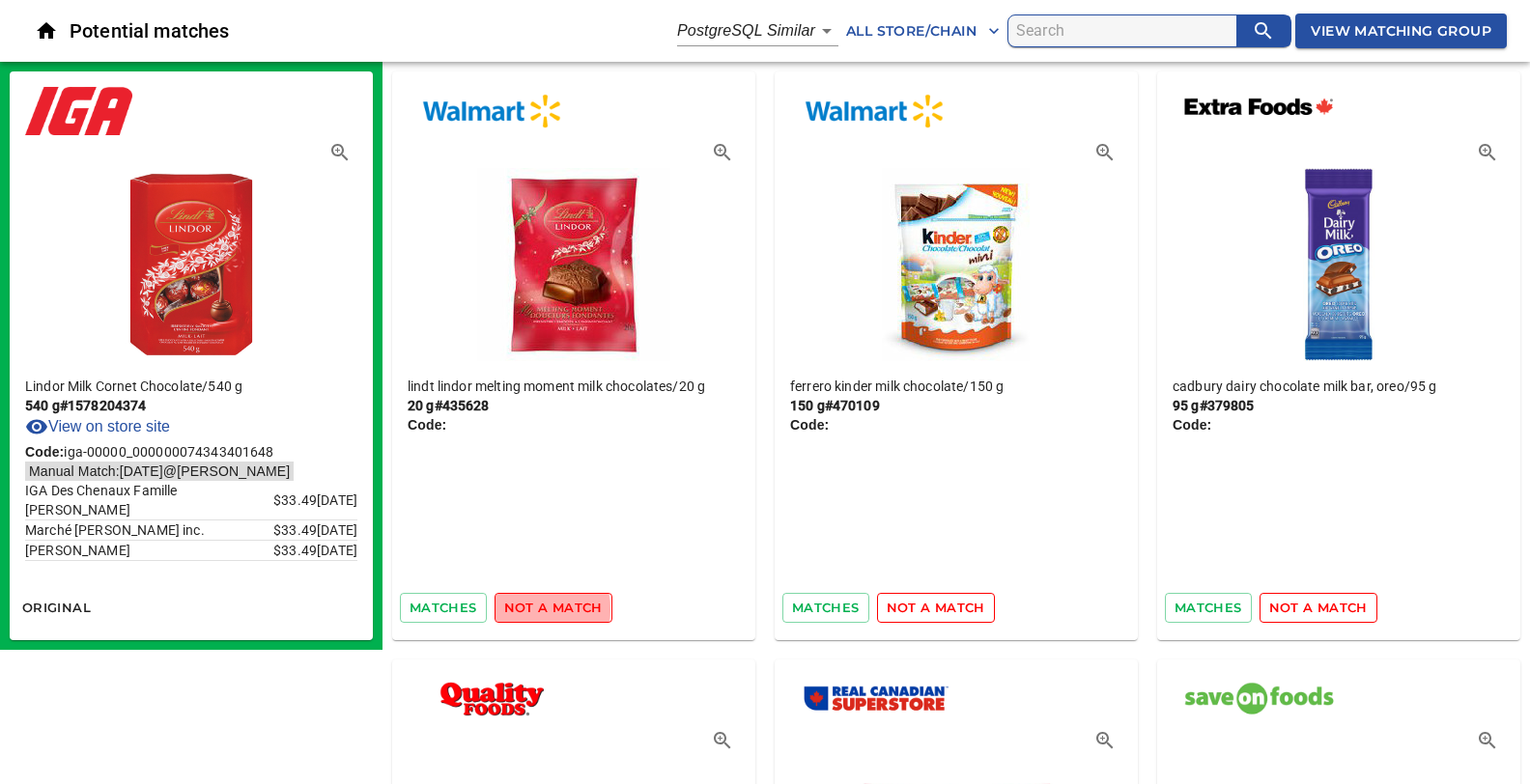
click at [525, 608] on span "not a match" at bounding box center [553, 607] width 98 height 23
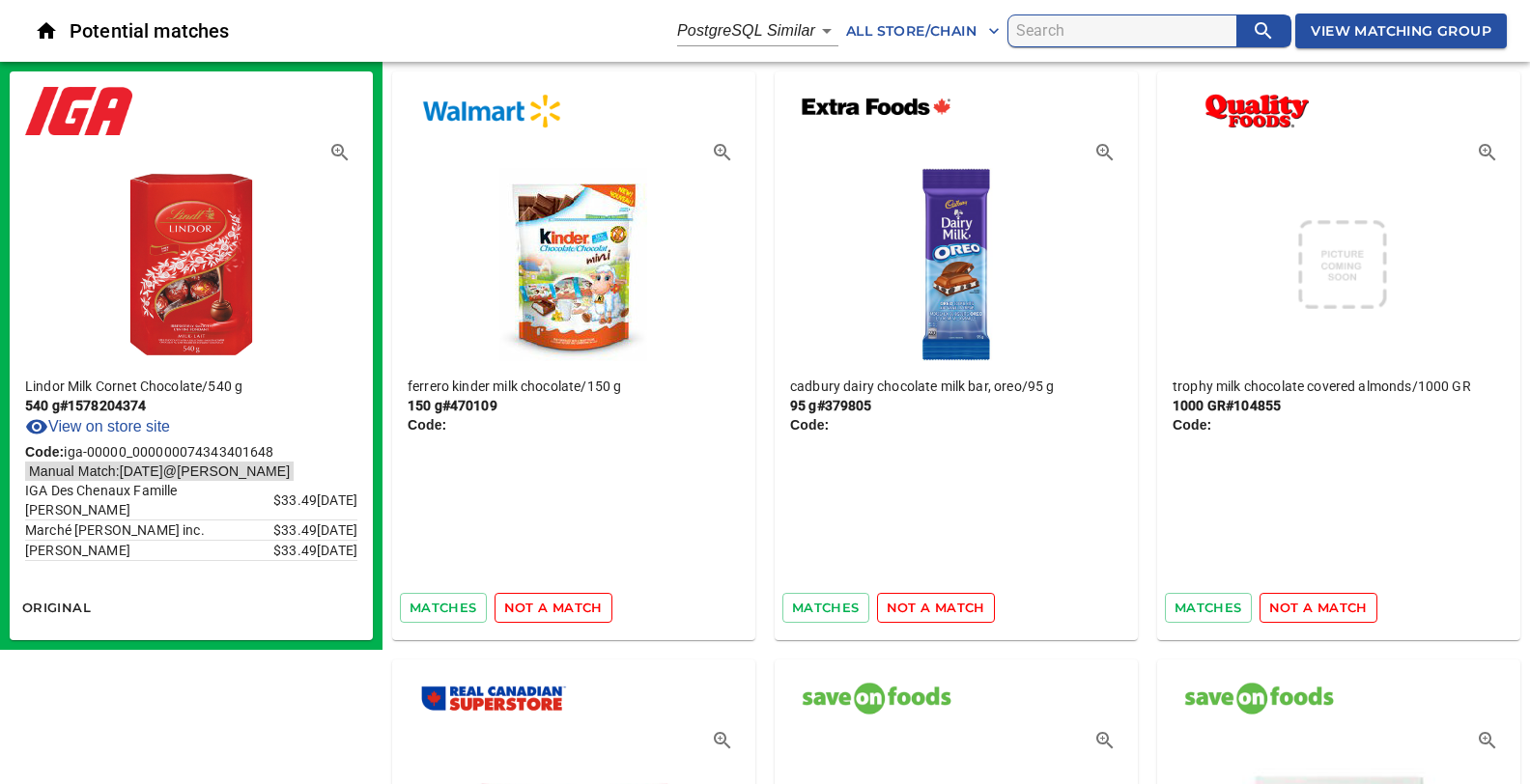
click at [525, 608] on span "not a match" at bounding box center [553, 607] width 98 height 23
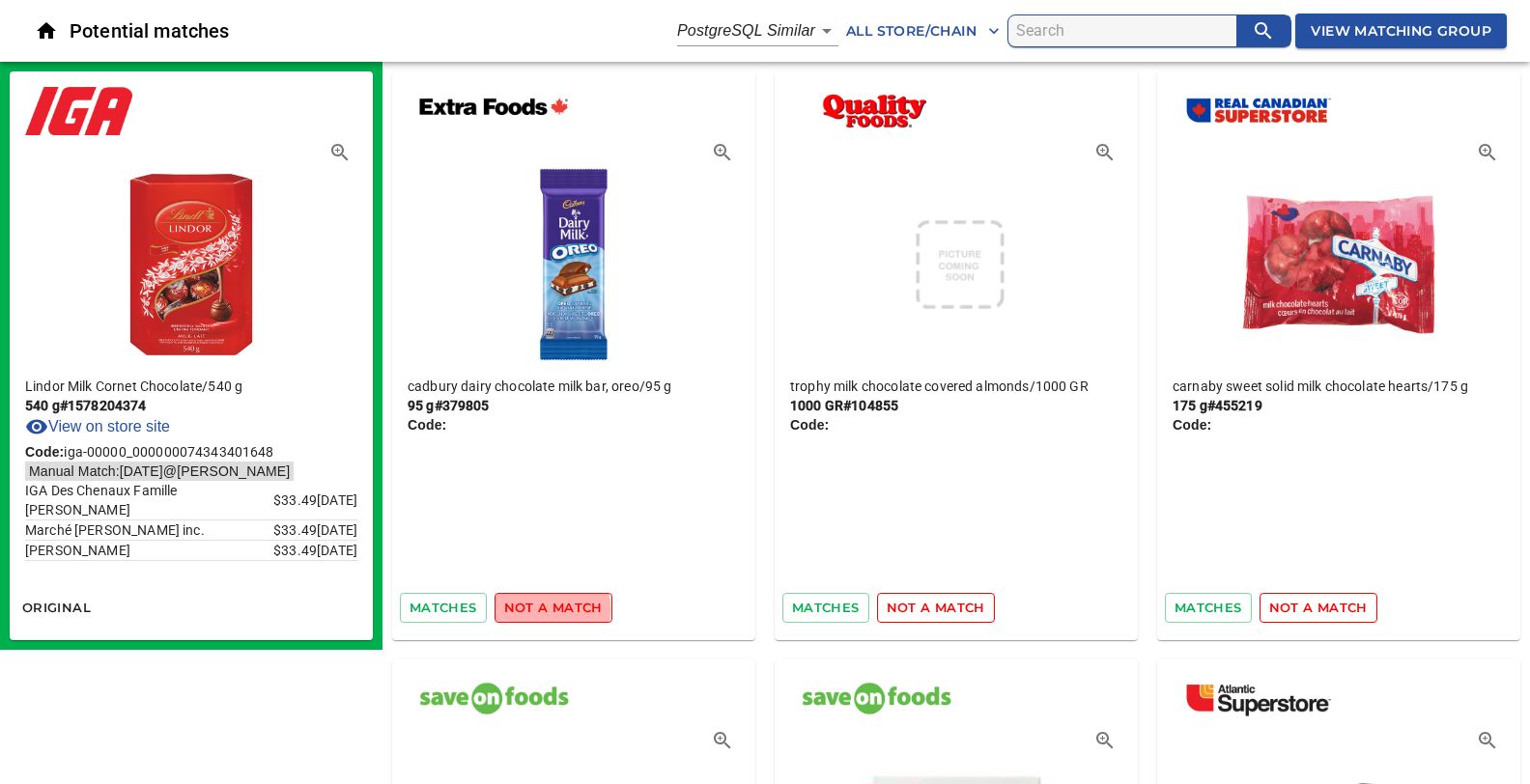
click at [525, 608] on span "not a match" at bounding box center [553, 607] width 98 height 23
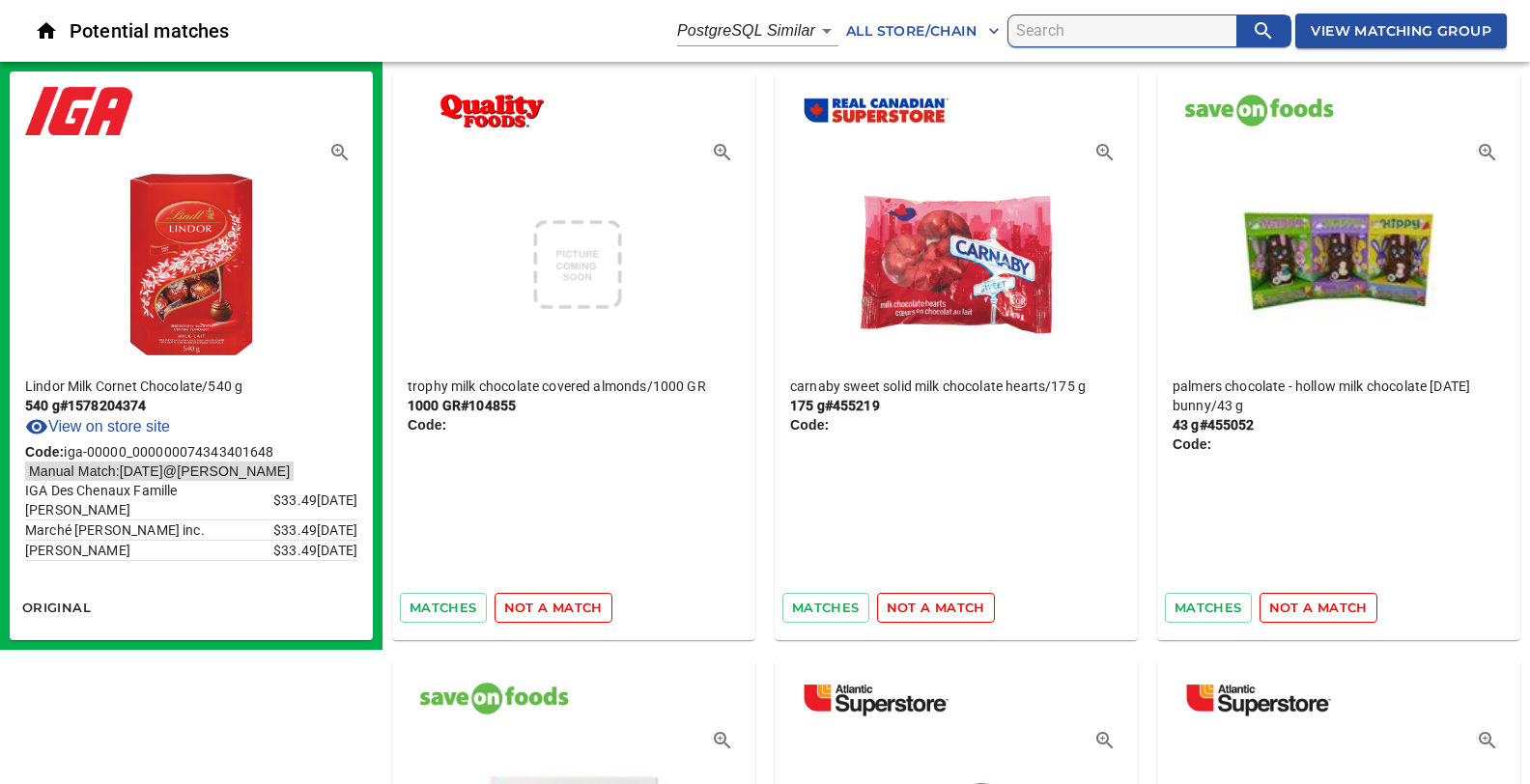
click at [525, 608] on span "not a match" at bounding box center [553, 607] width 98 height 23
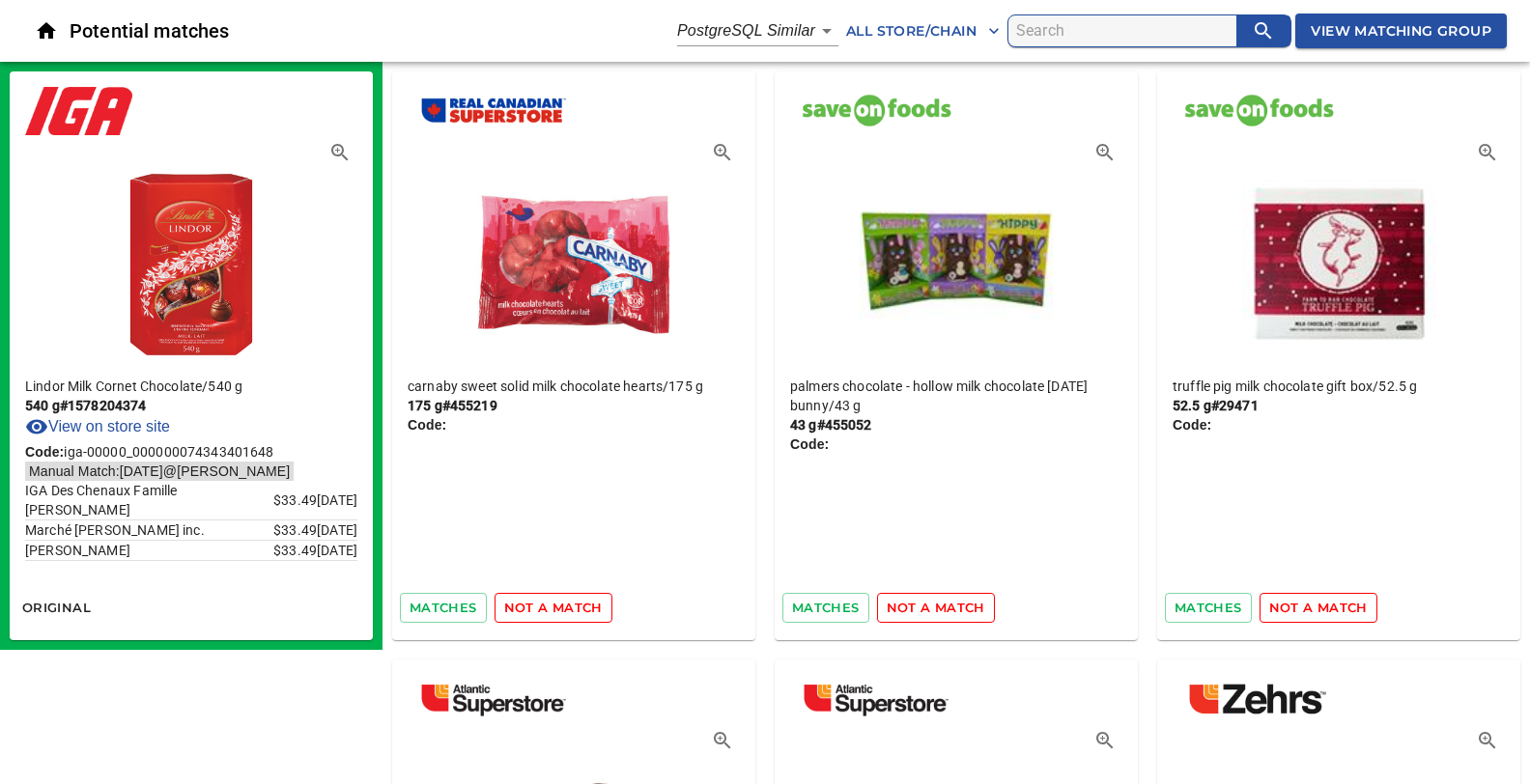
click at [525, 608] on span "not a match" at bounding box center [553, 607] width 98 height 23
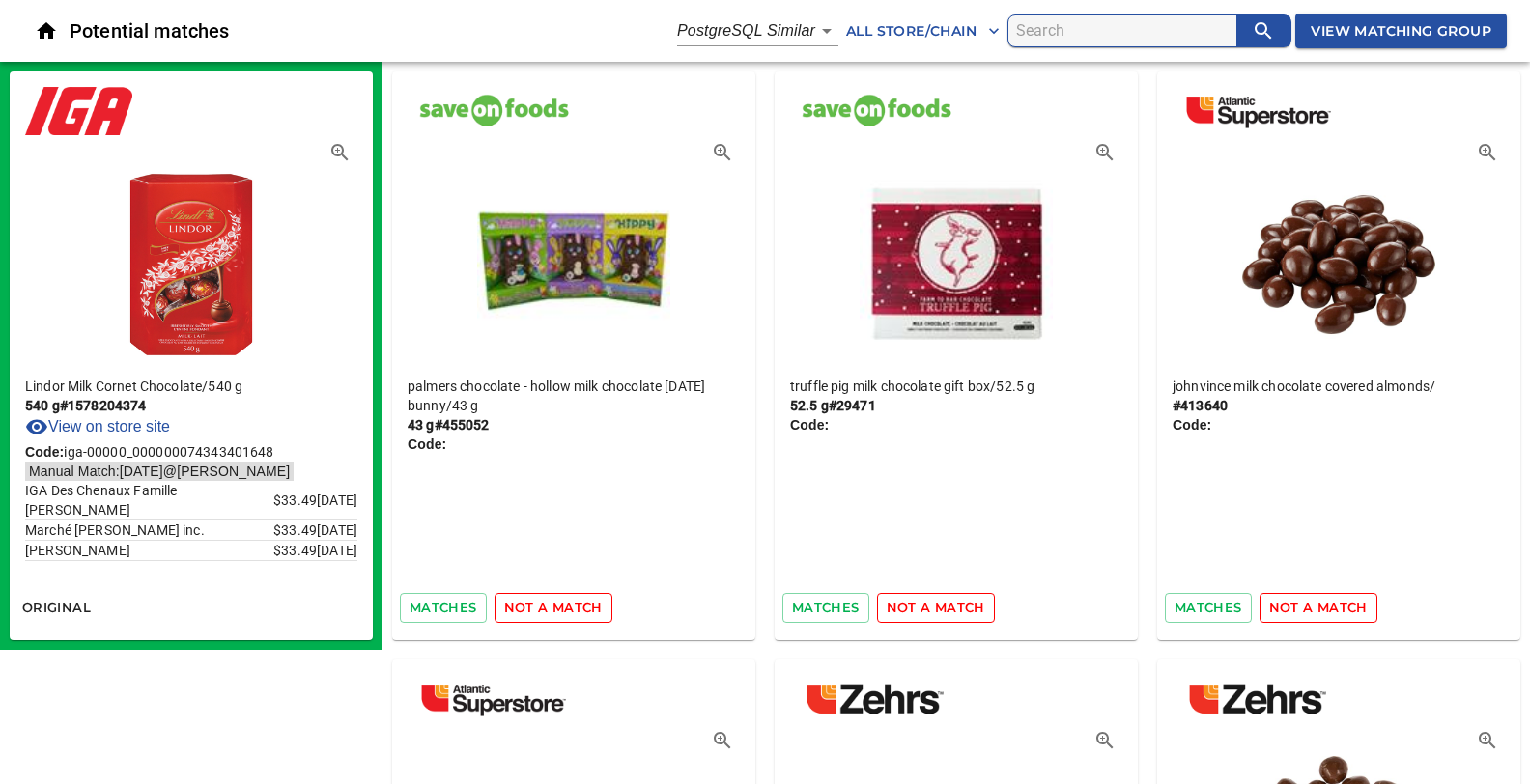
click at [525, 608] on span "not a match" at bounding box center [553, 607] width 98 height 23
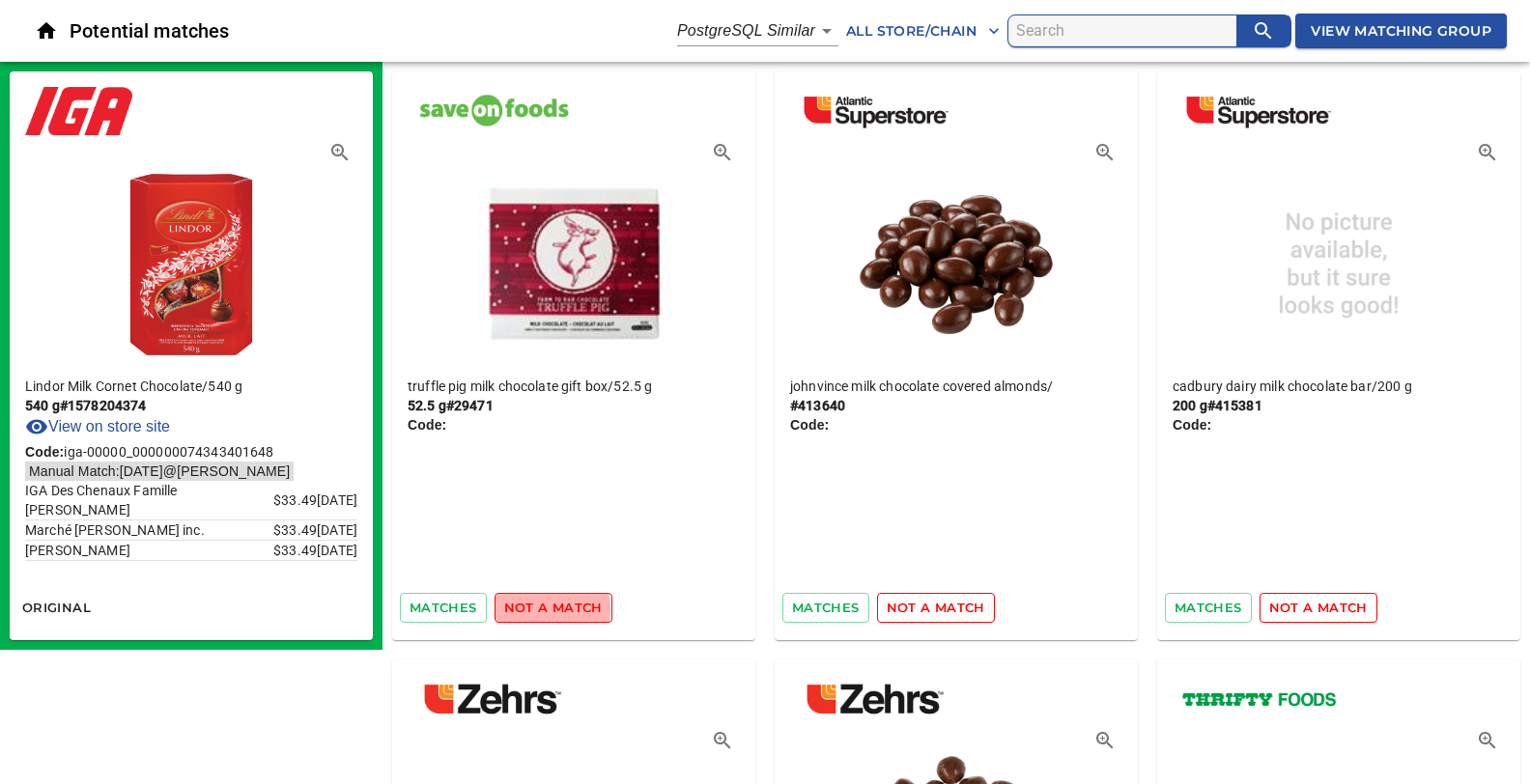
click at [525, 608] on span "not a match" at bounding box center [553, 607] width 98 height 23
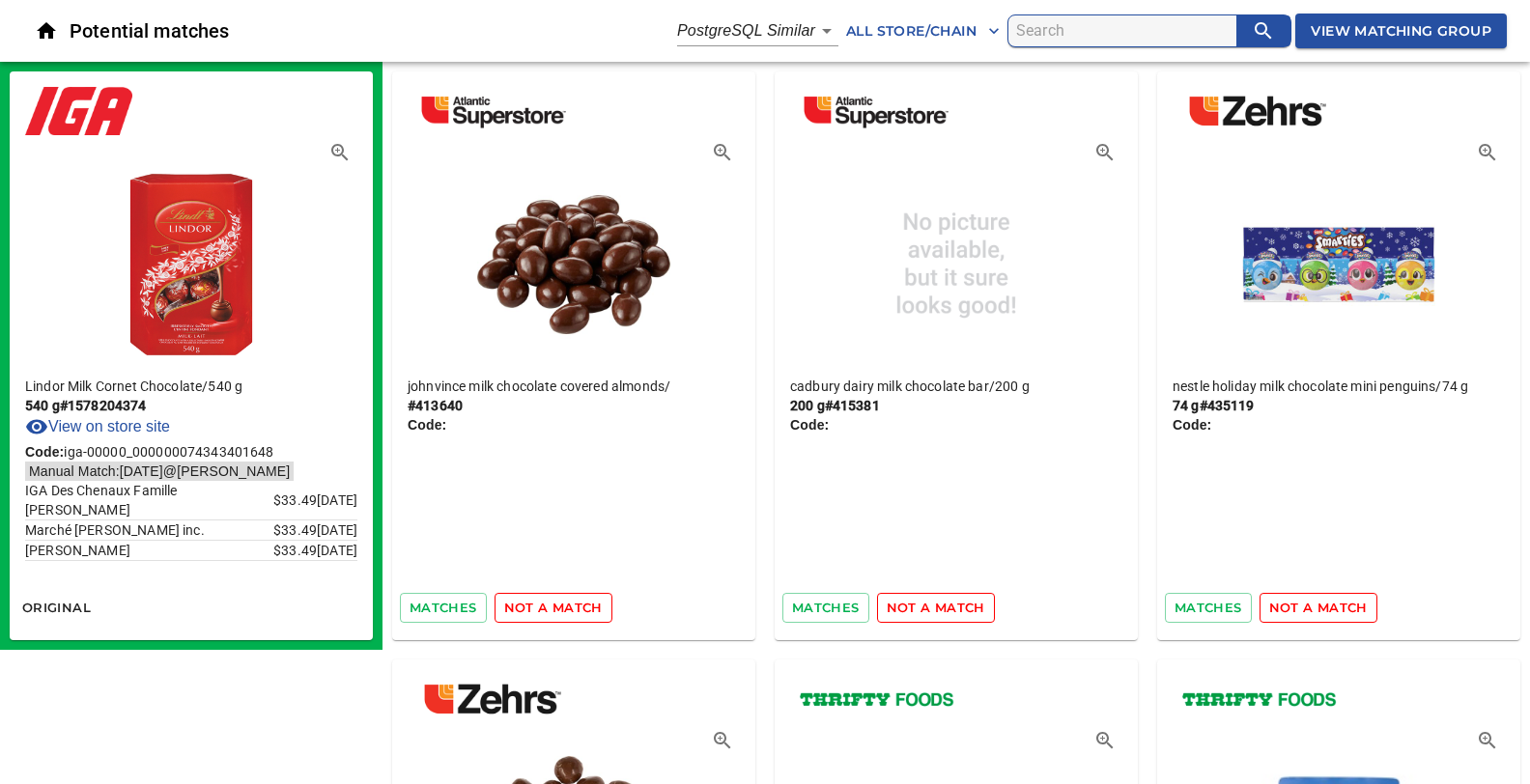
click at [525, 608] on span "not a match" at bounding box center [553, 607] width 98 height 23
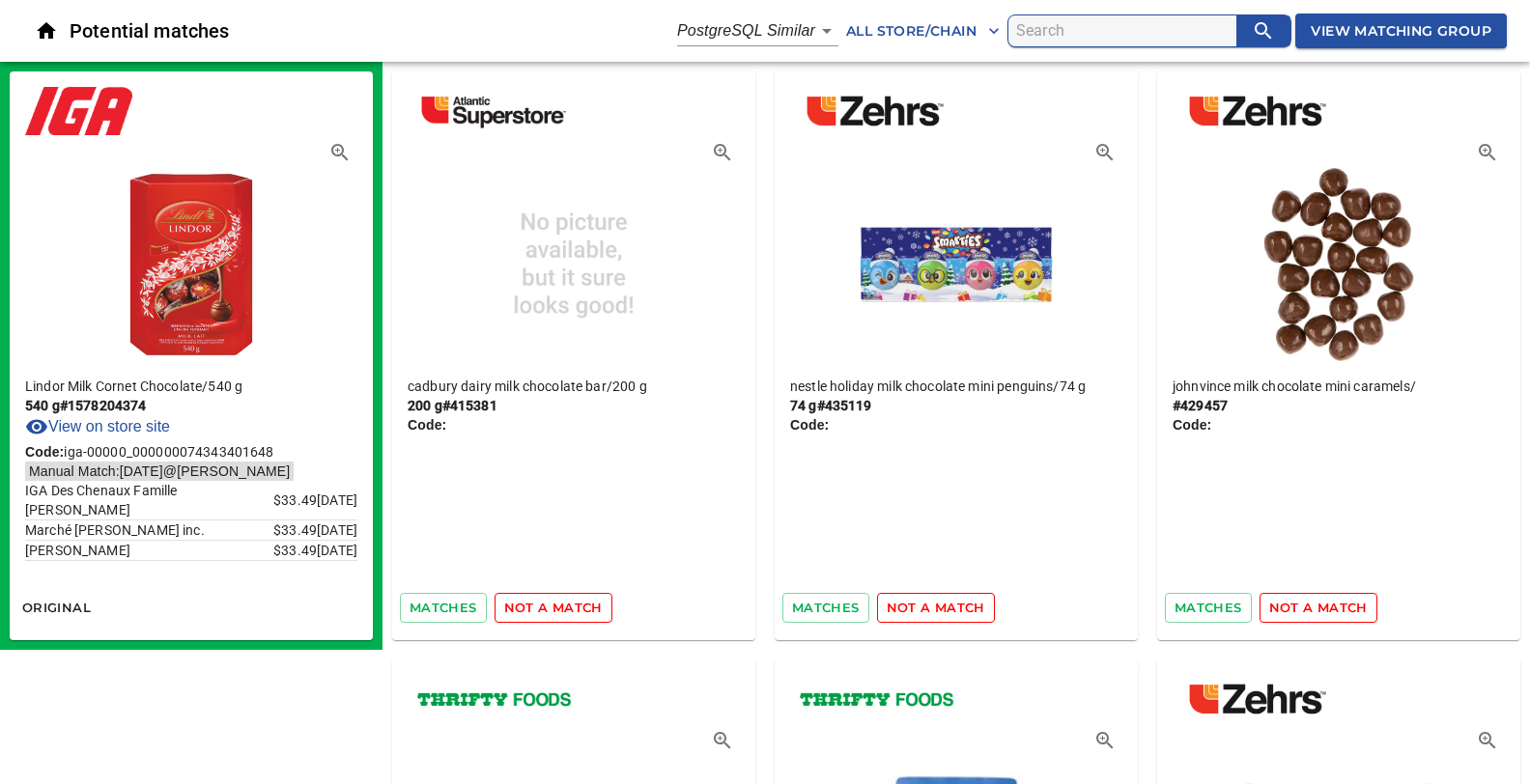
click at [525, 608] on span "not a match" at bounding box center [553, 607] width 98 height 23
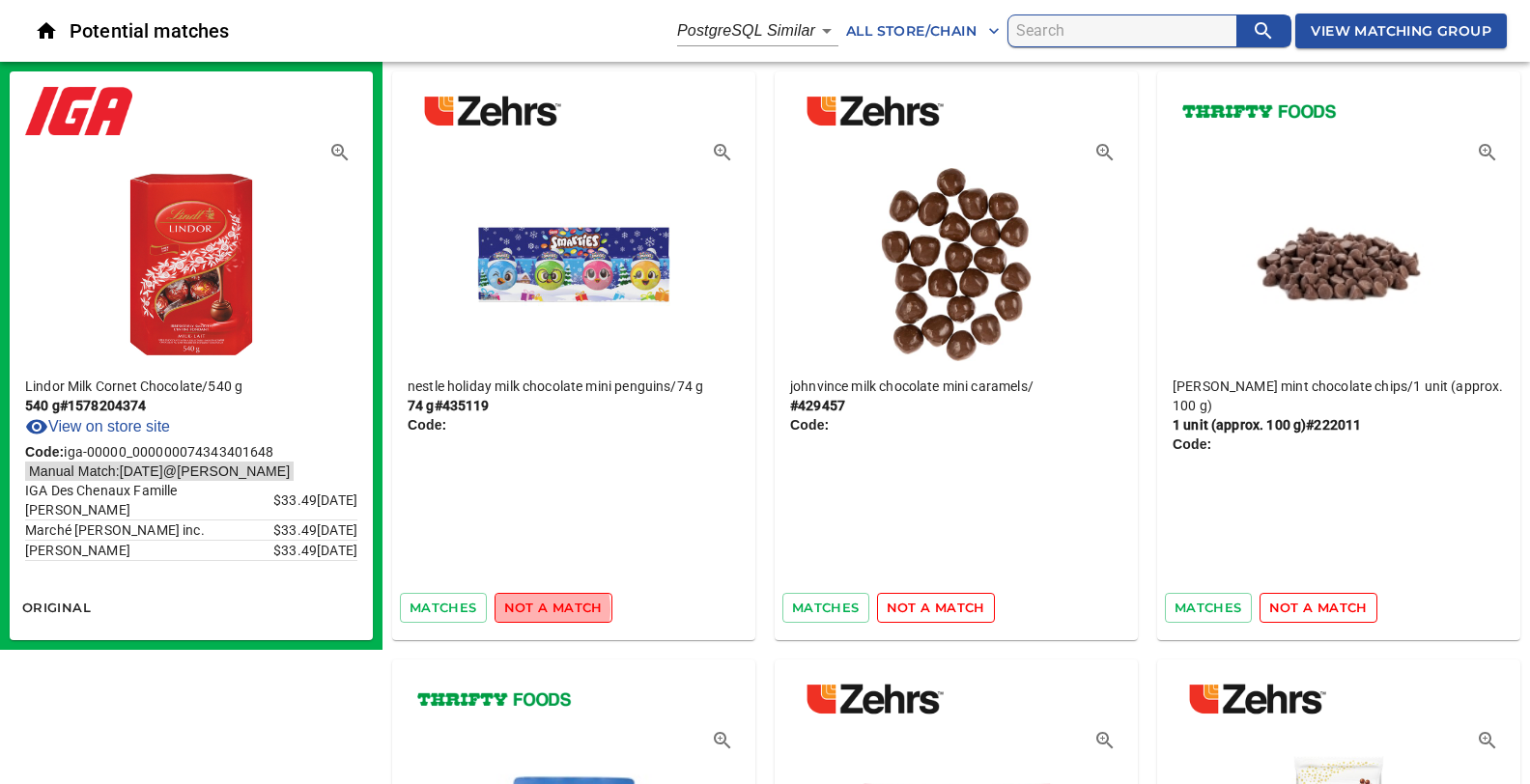
click at [525, 608] on span "not a match" at bounding box center [553, 607] width 98 height 23
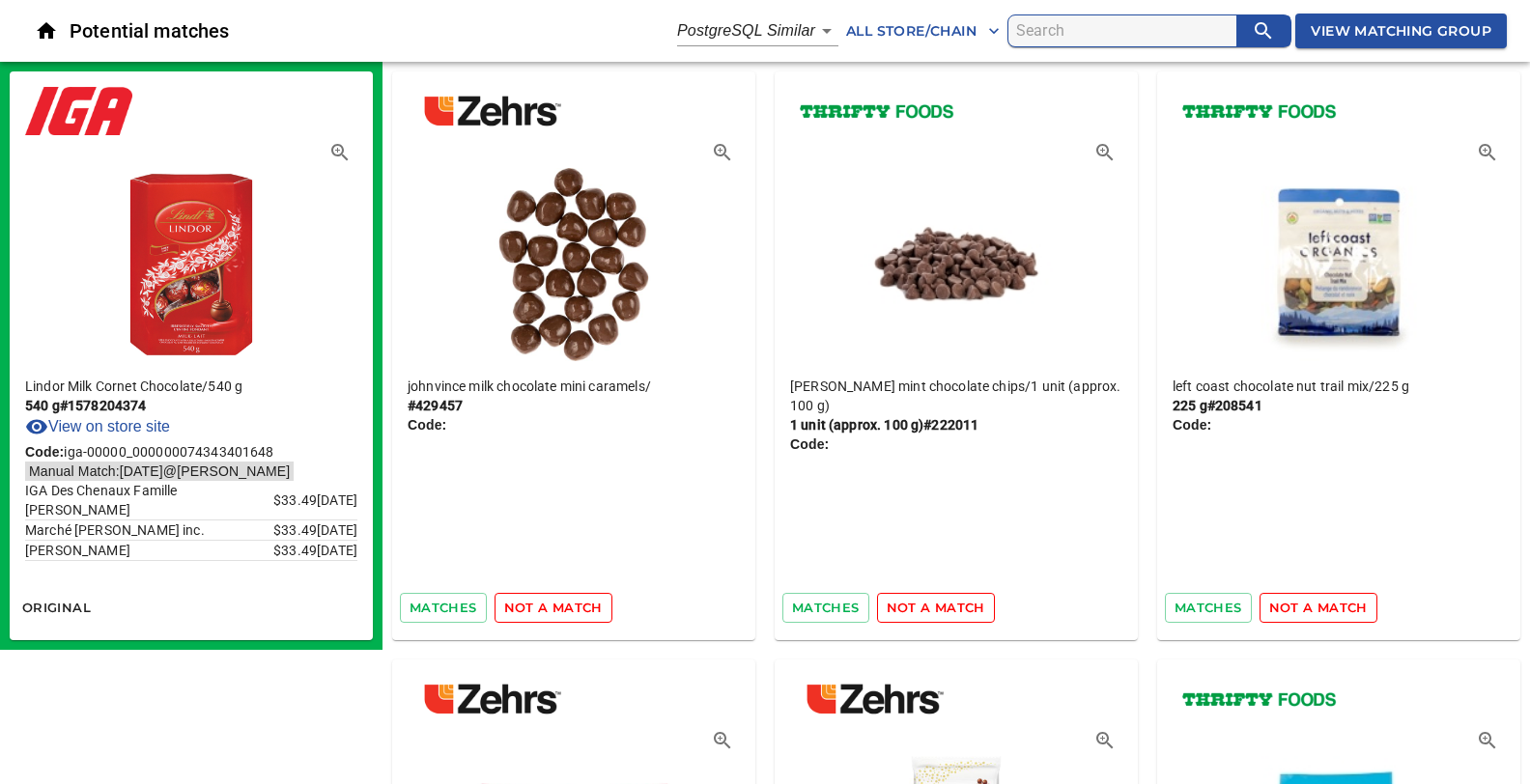
click at [525, 608] on span "not a match" at bounding box center [553, 607] width 98 height 23
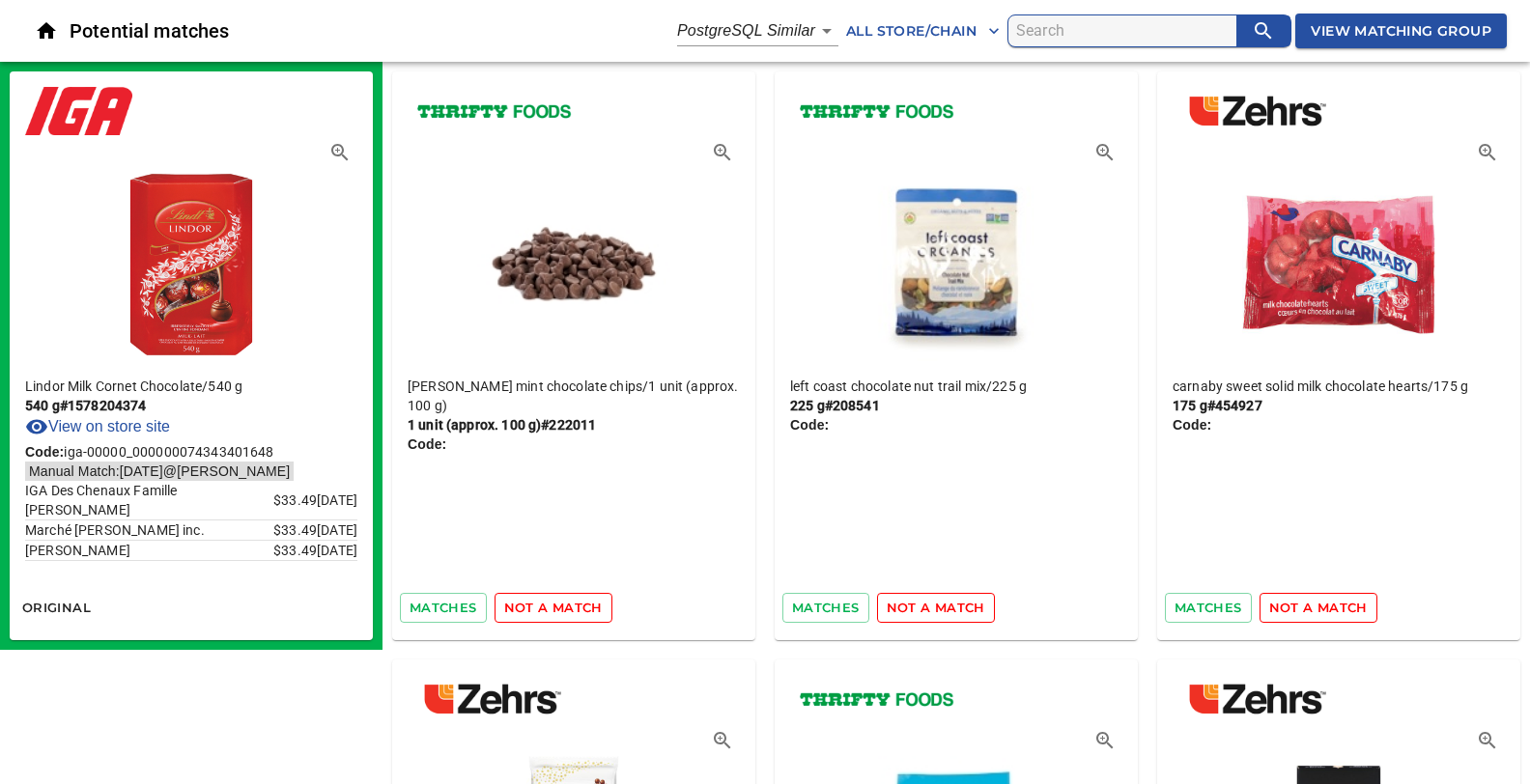
click at [525, 608] on span "not a match" at bounding box center [553, 607] width 98 height 23
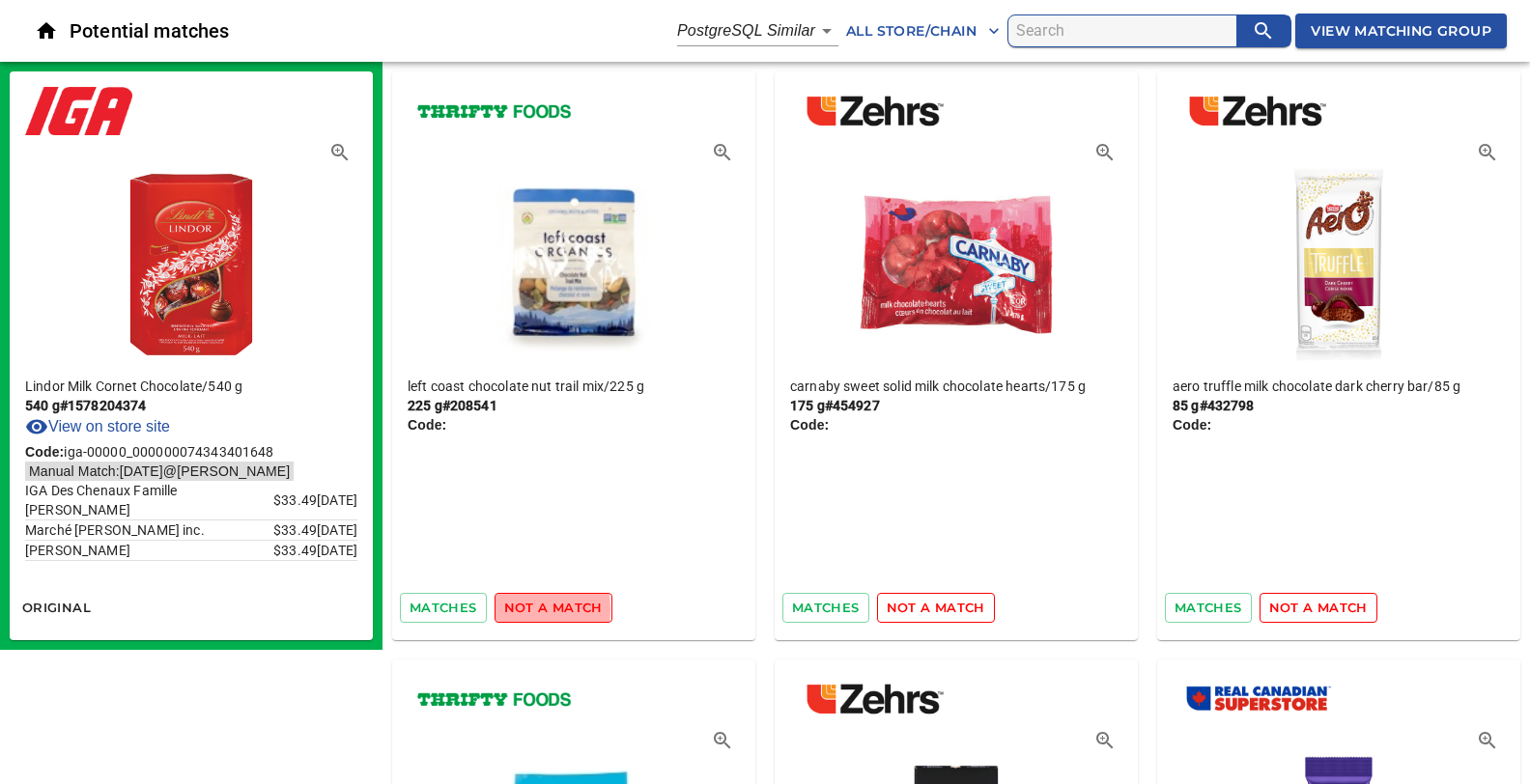
click at [525, 608] on span "not a match" at bounding box center [553, 607] width 98 height 23
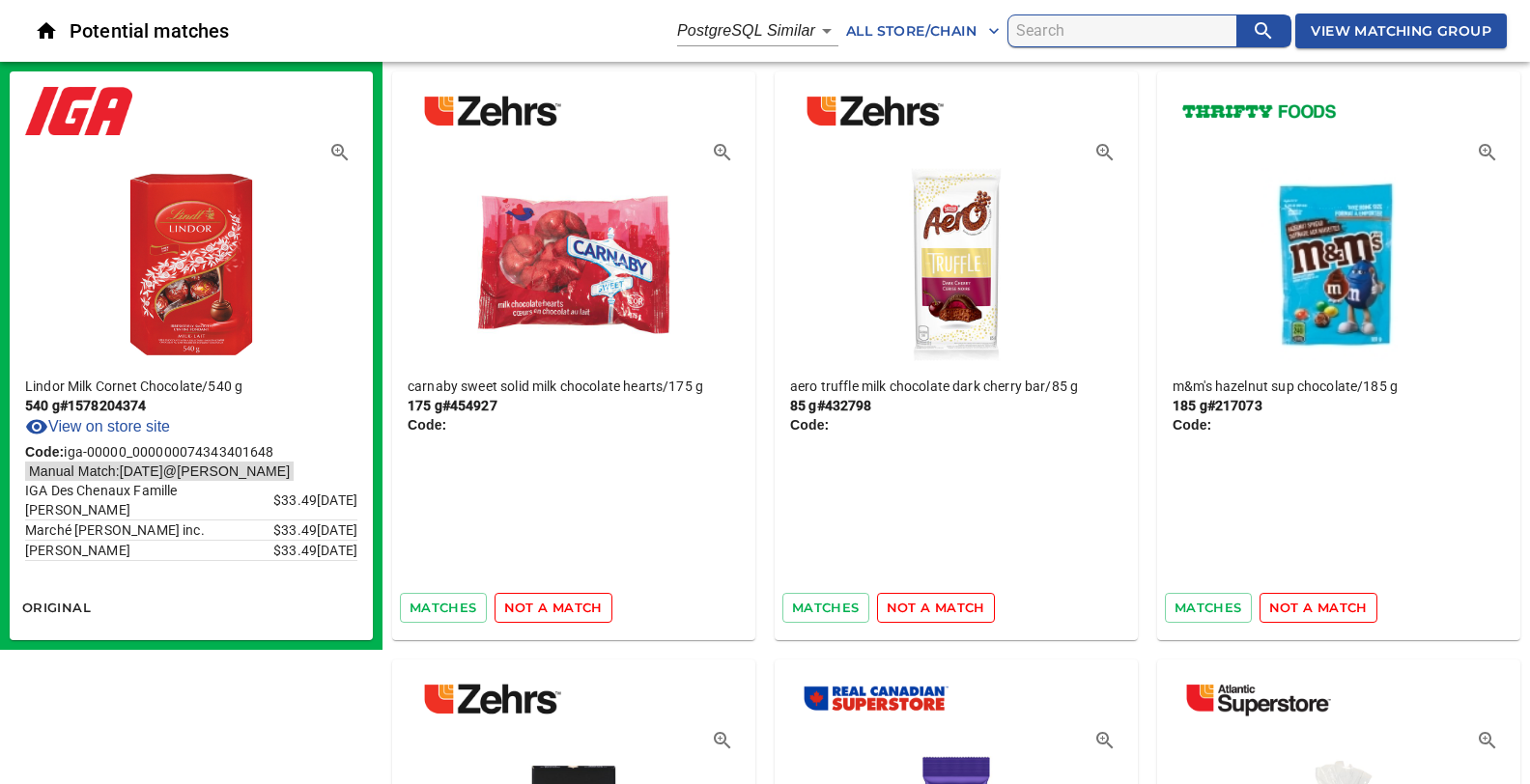
click at [525, 608] on span "not a match" at bounding box center [553, 607] width 98 height 23
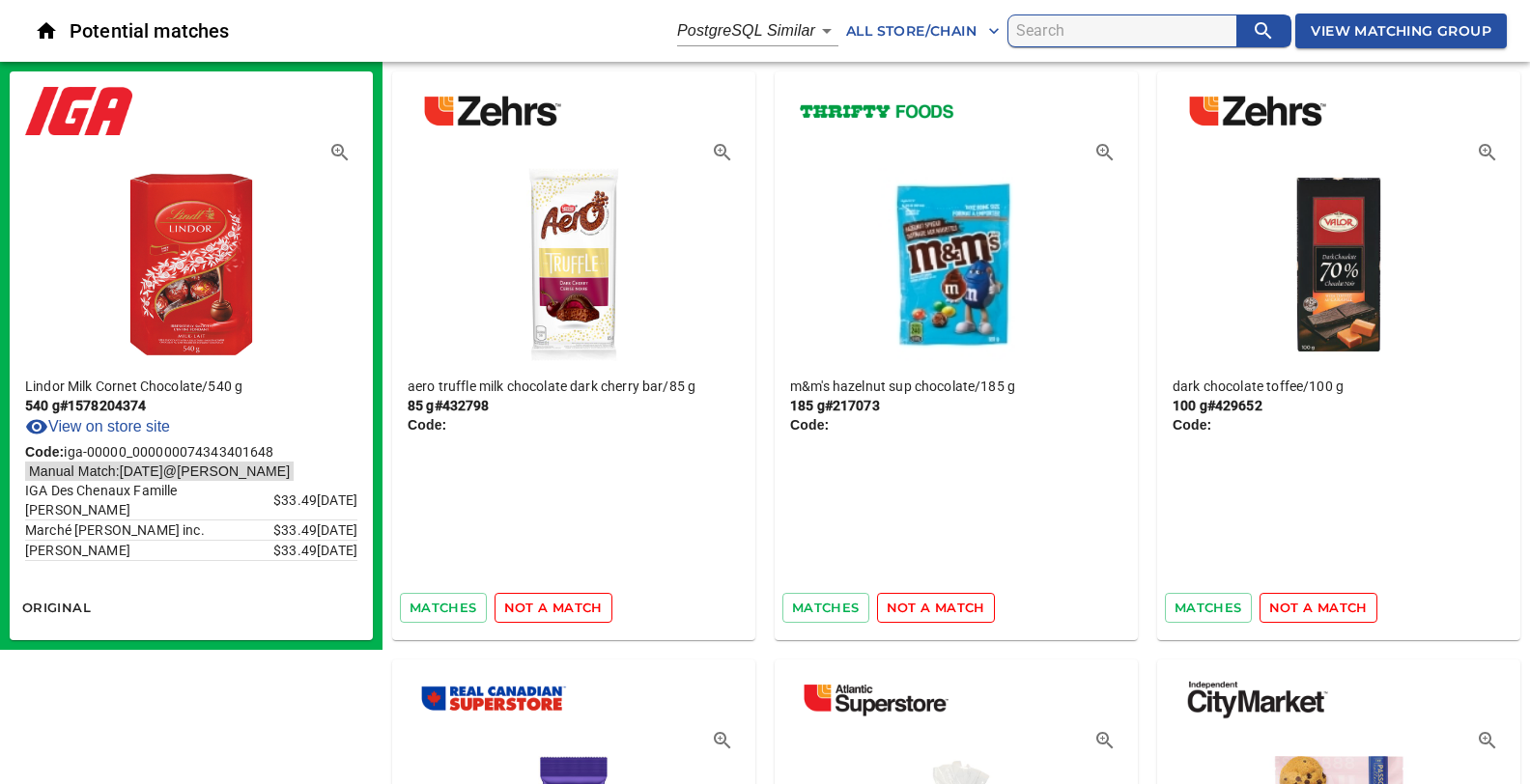
click at [525, 608] on span "not a match" at bounding box center [553, 607] width 98 height 23
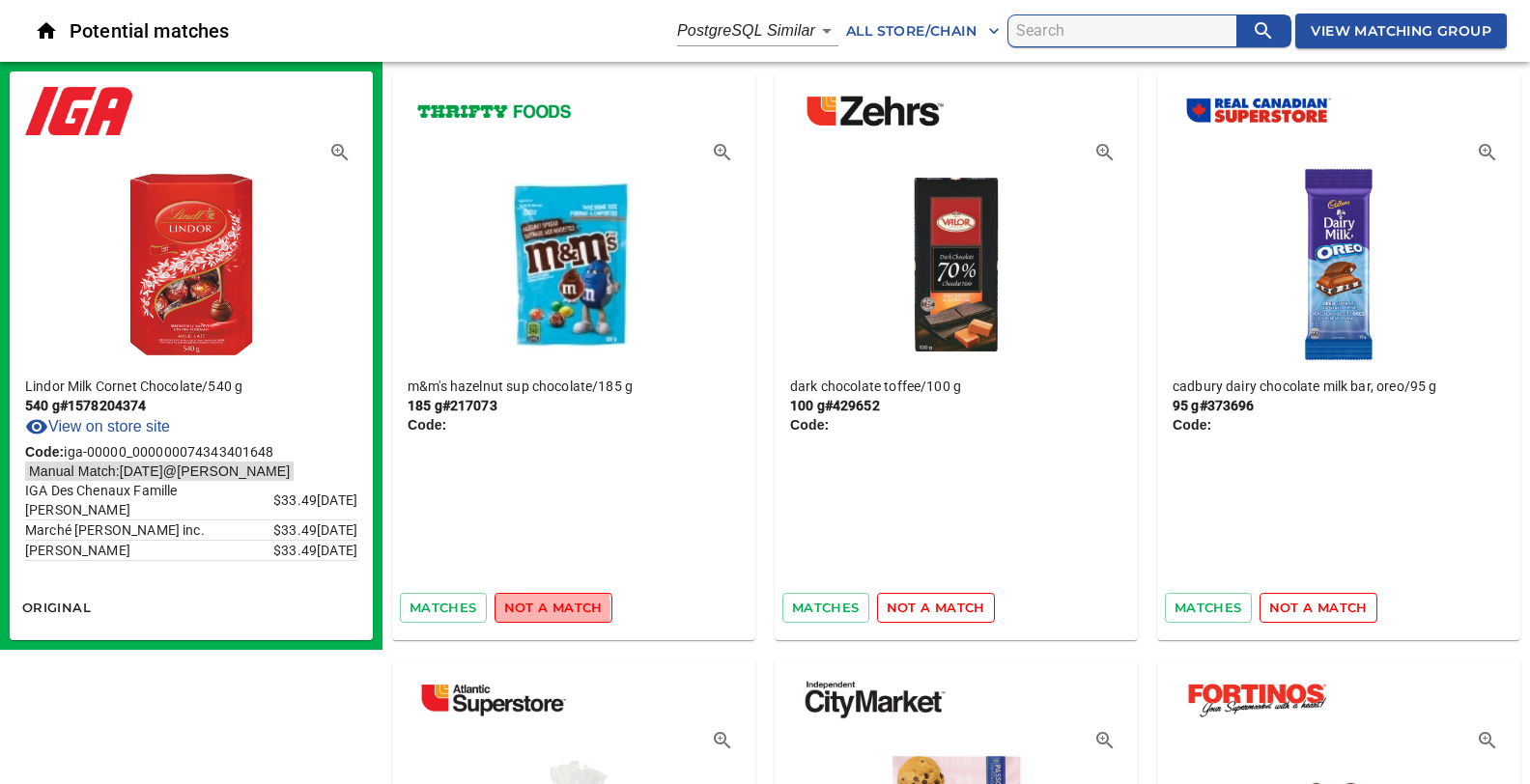
click at [525, 608] on span "not a match" at bounding box center [553, 607] width 98 height 23
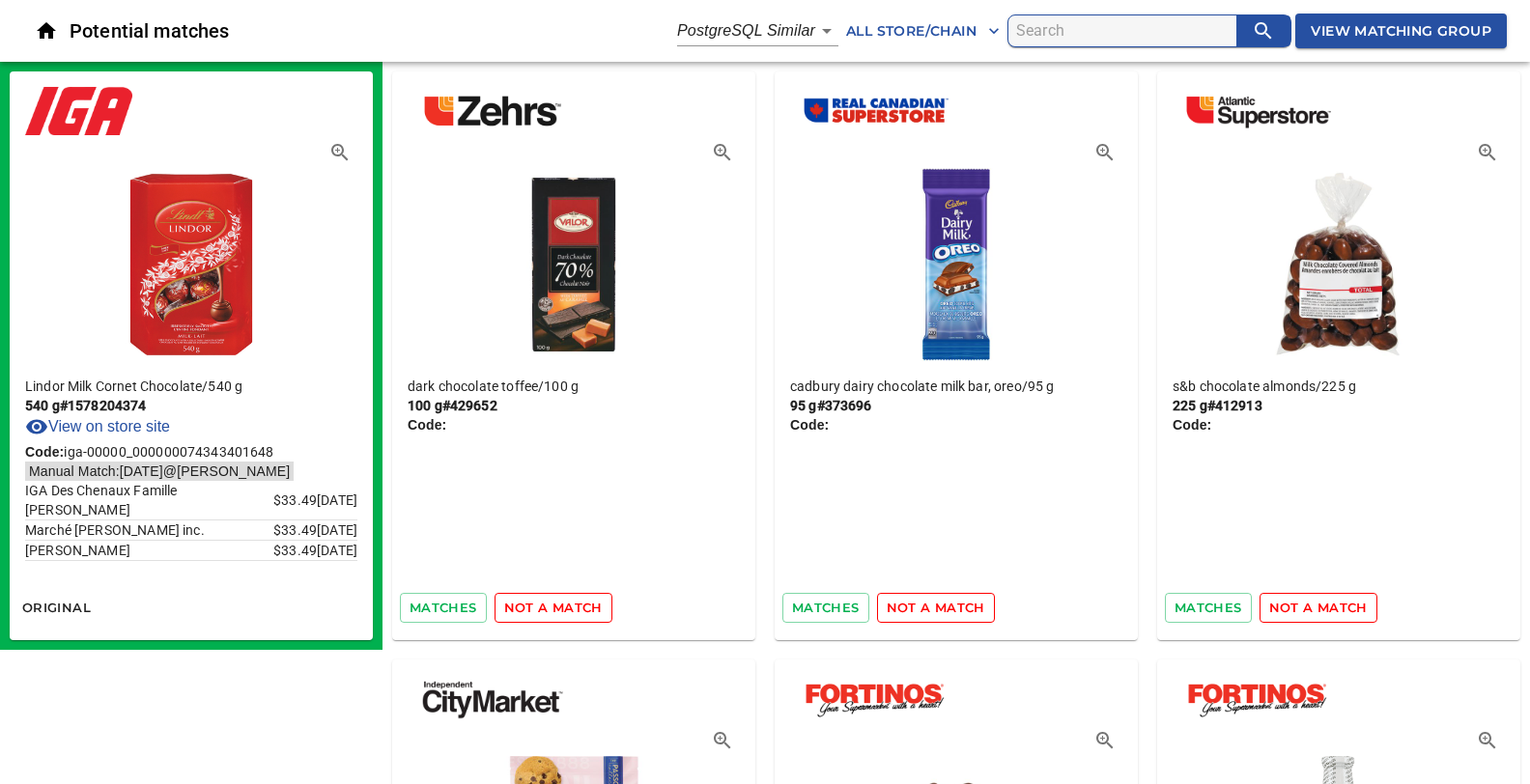
click at [525, 608] on span "not a match" at bounding box center [553, 607] width 98 height 23
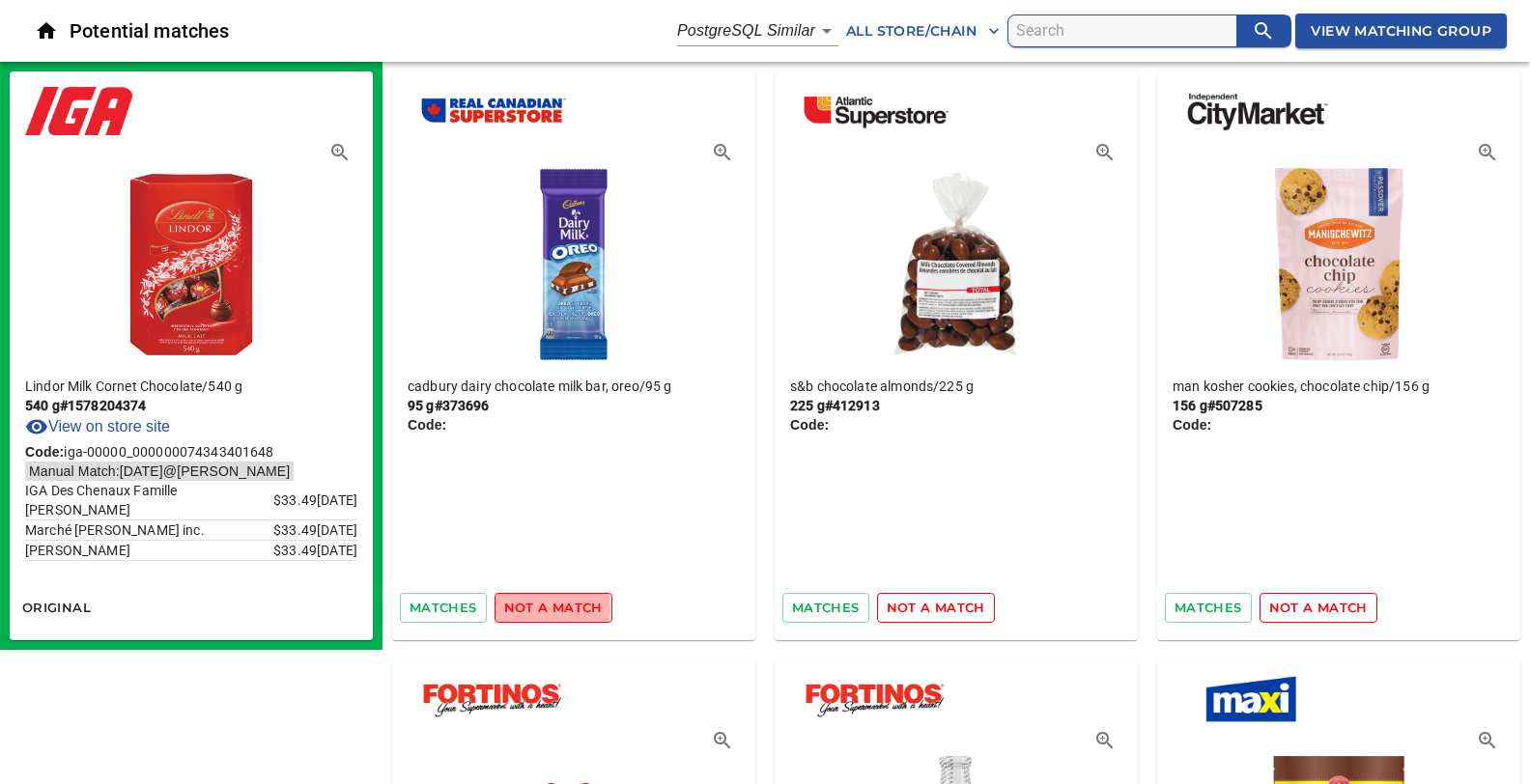
click at [525, 608] on span "not a match" at bounding box center [553, 607] width 98 height 23
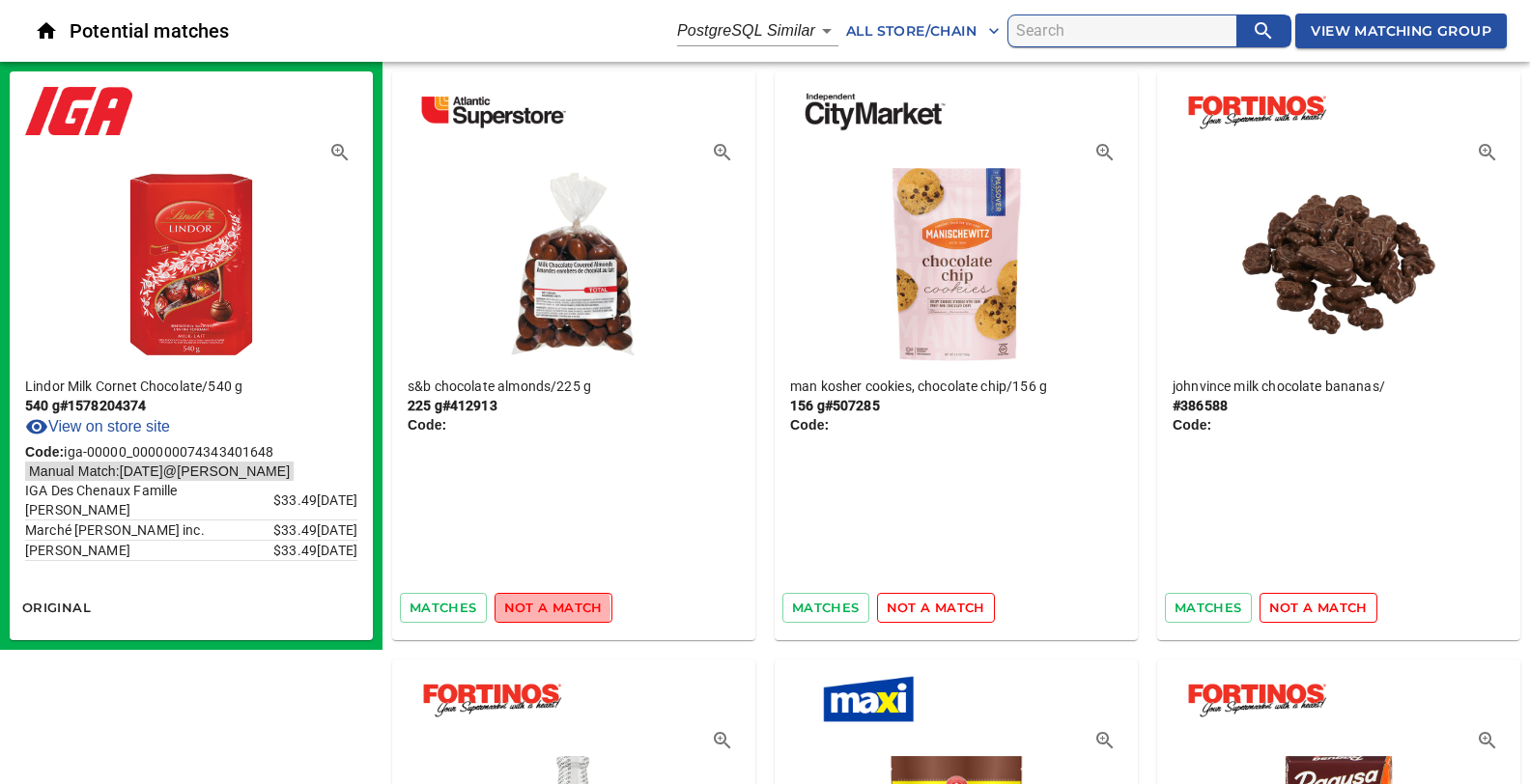
click at [525, 608] on span "not a match" at bounding box center [553, 607] width 98 height 23
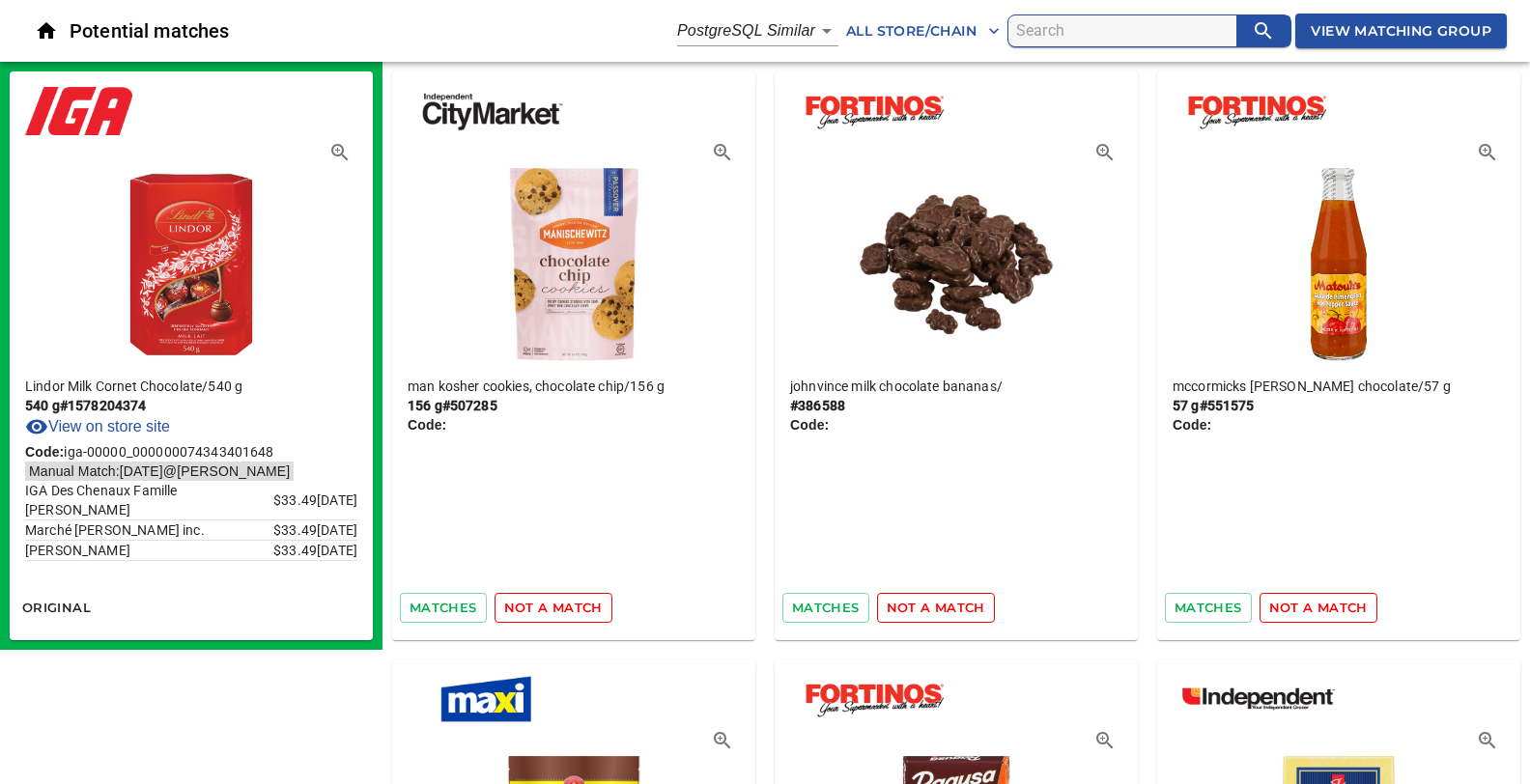
click at [525, 608] on span "not a match" at bounding box center [553, 607] width 98 height 23
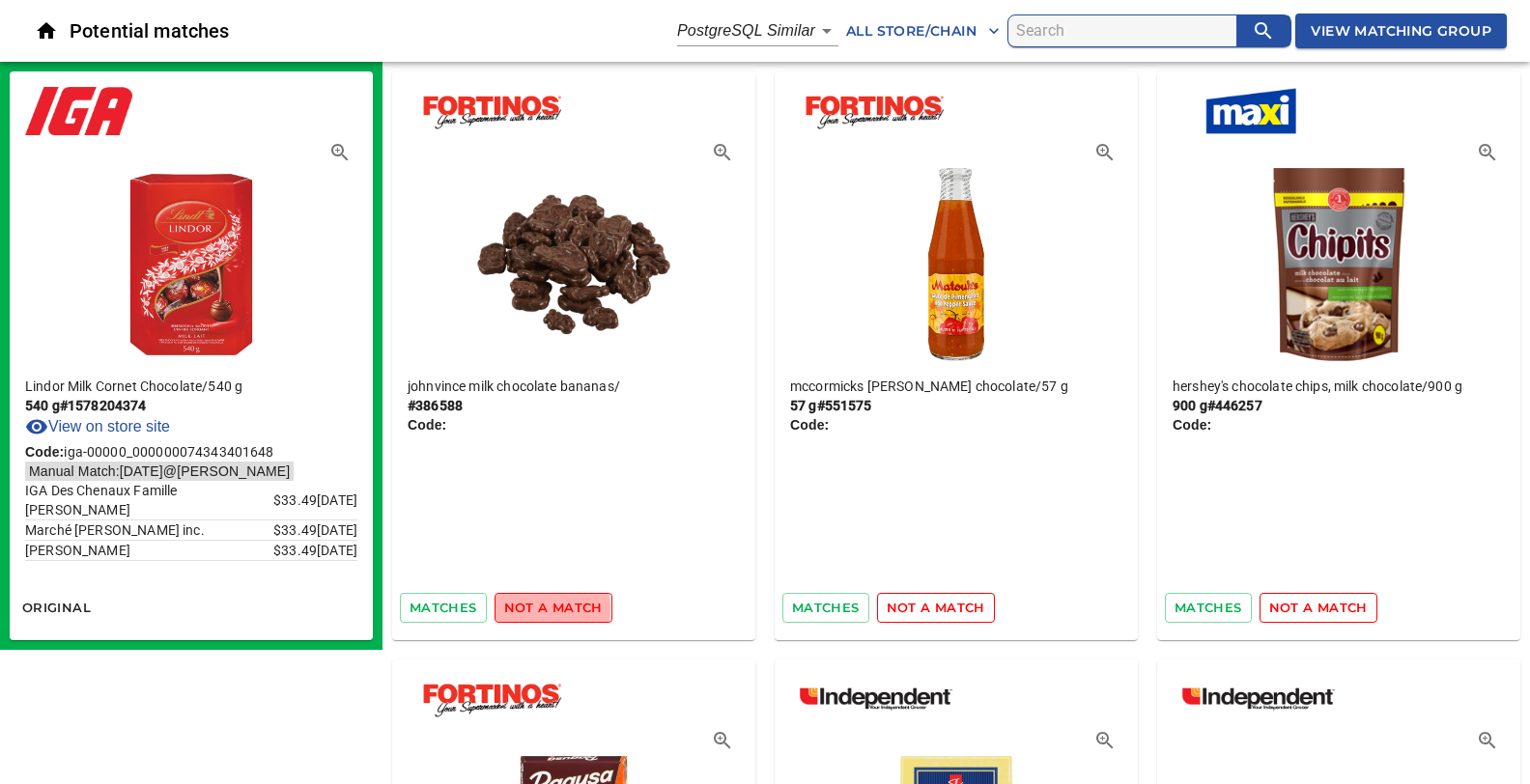
click at [525, 608] on span "not a match" at bounding box center [553, 607] width 98 height 23
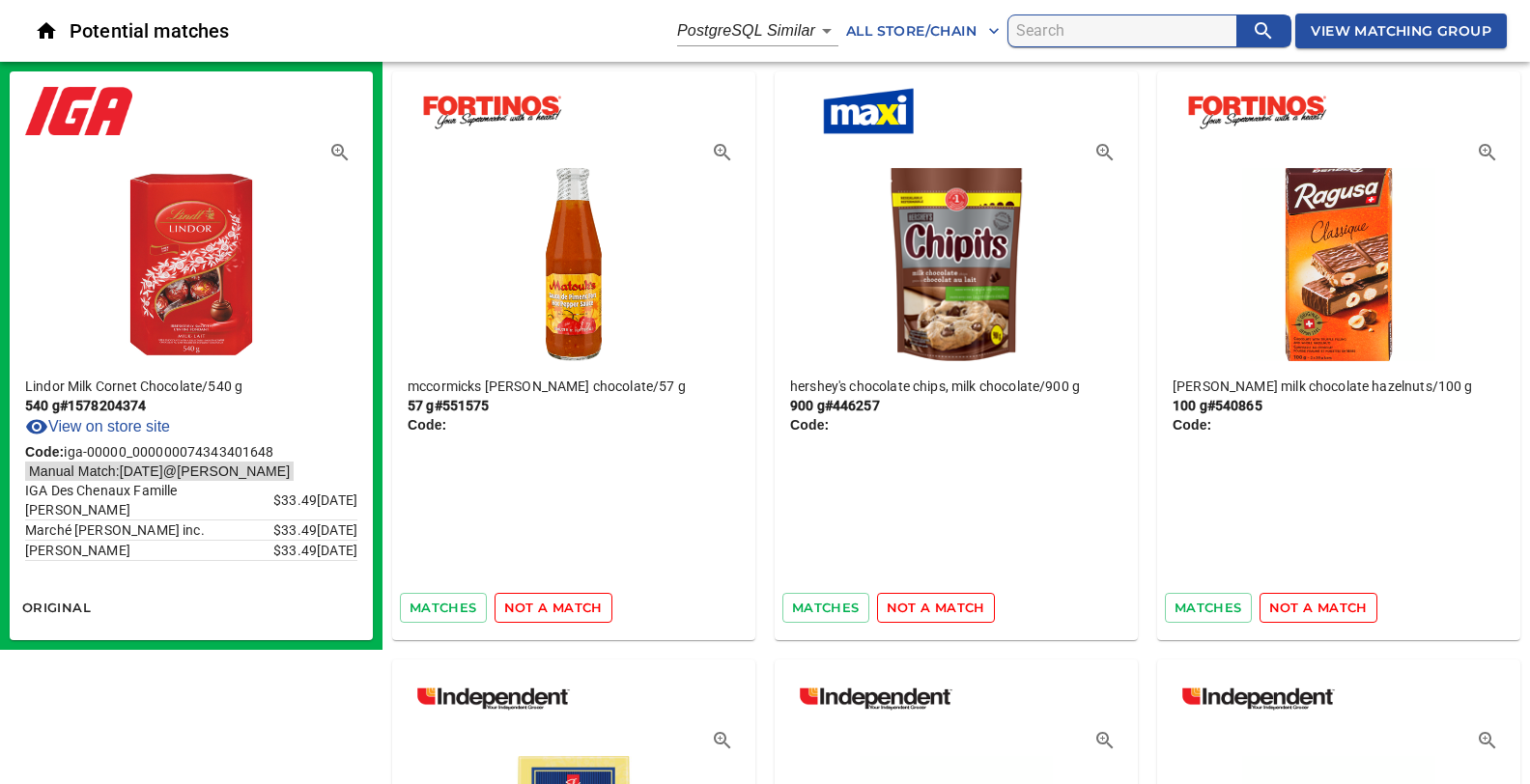
click at [525, 608] on span "not a match" at bounding box center [553, 607] width 98 height 23
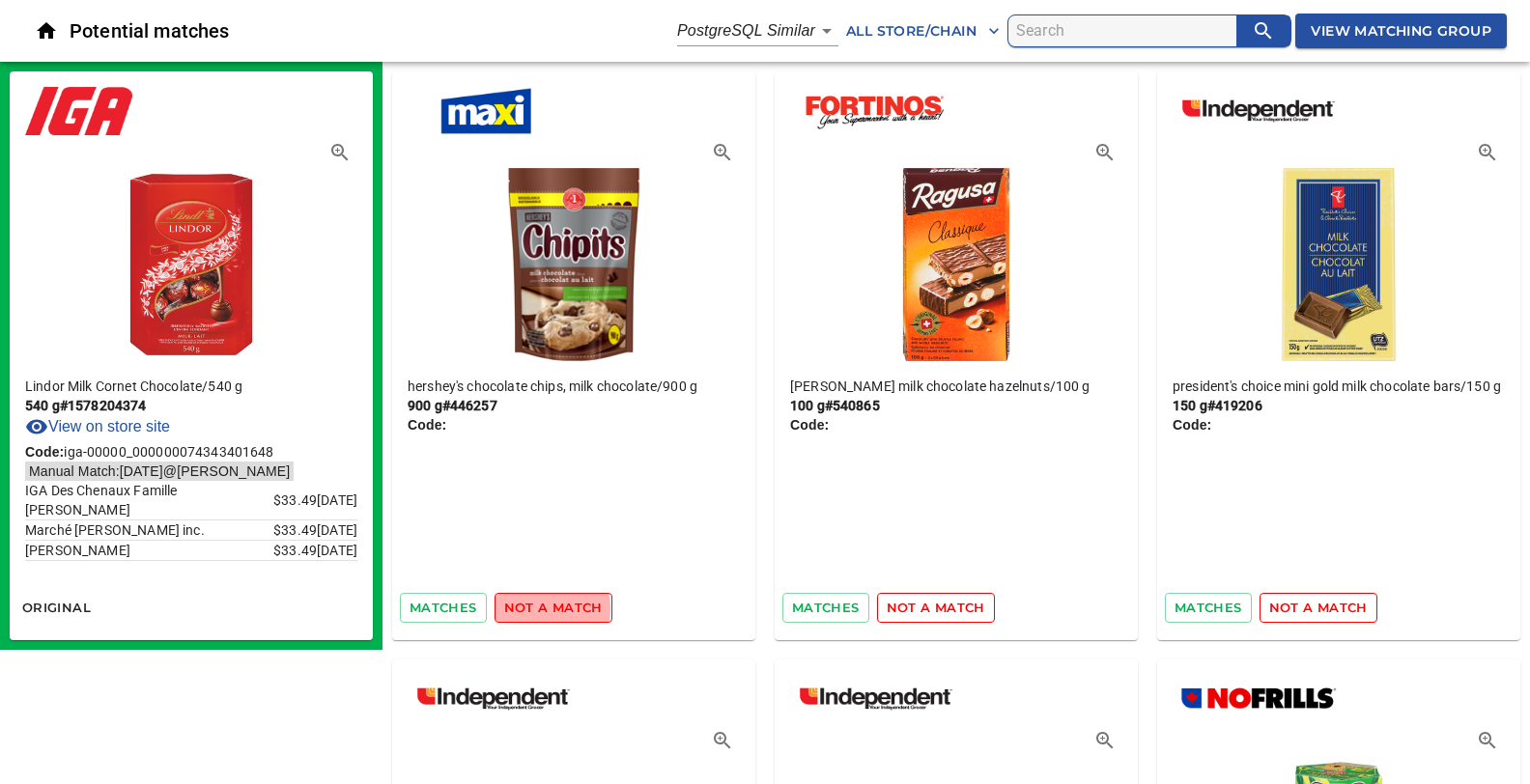
click at [525, 608] on span "not a match" at bounding box center [553, 607] width 98 height 23
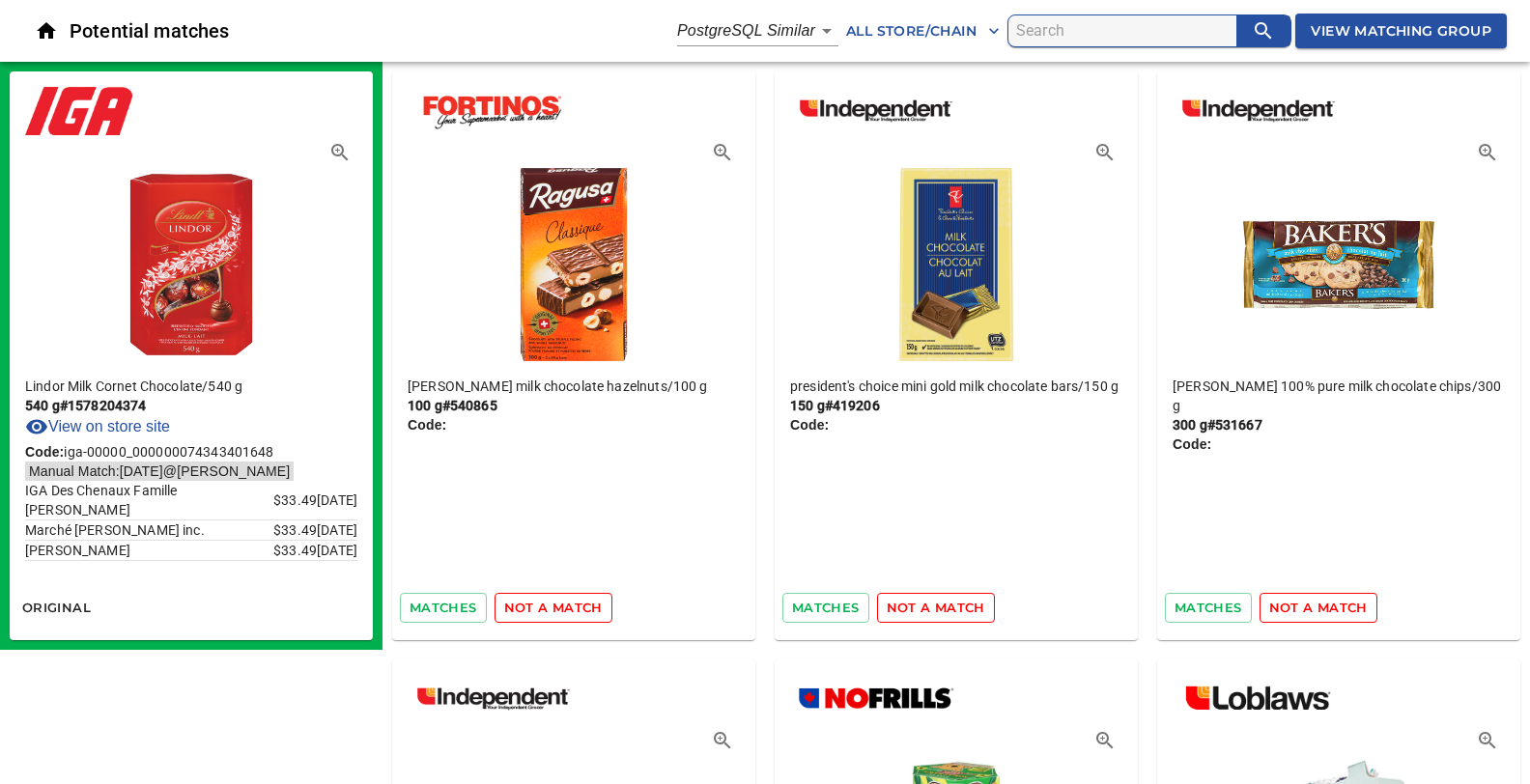
click at [525, 608] on span "not a match" at bounding box center [553, 607] width 98 height 23
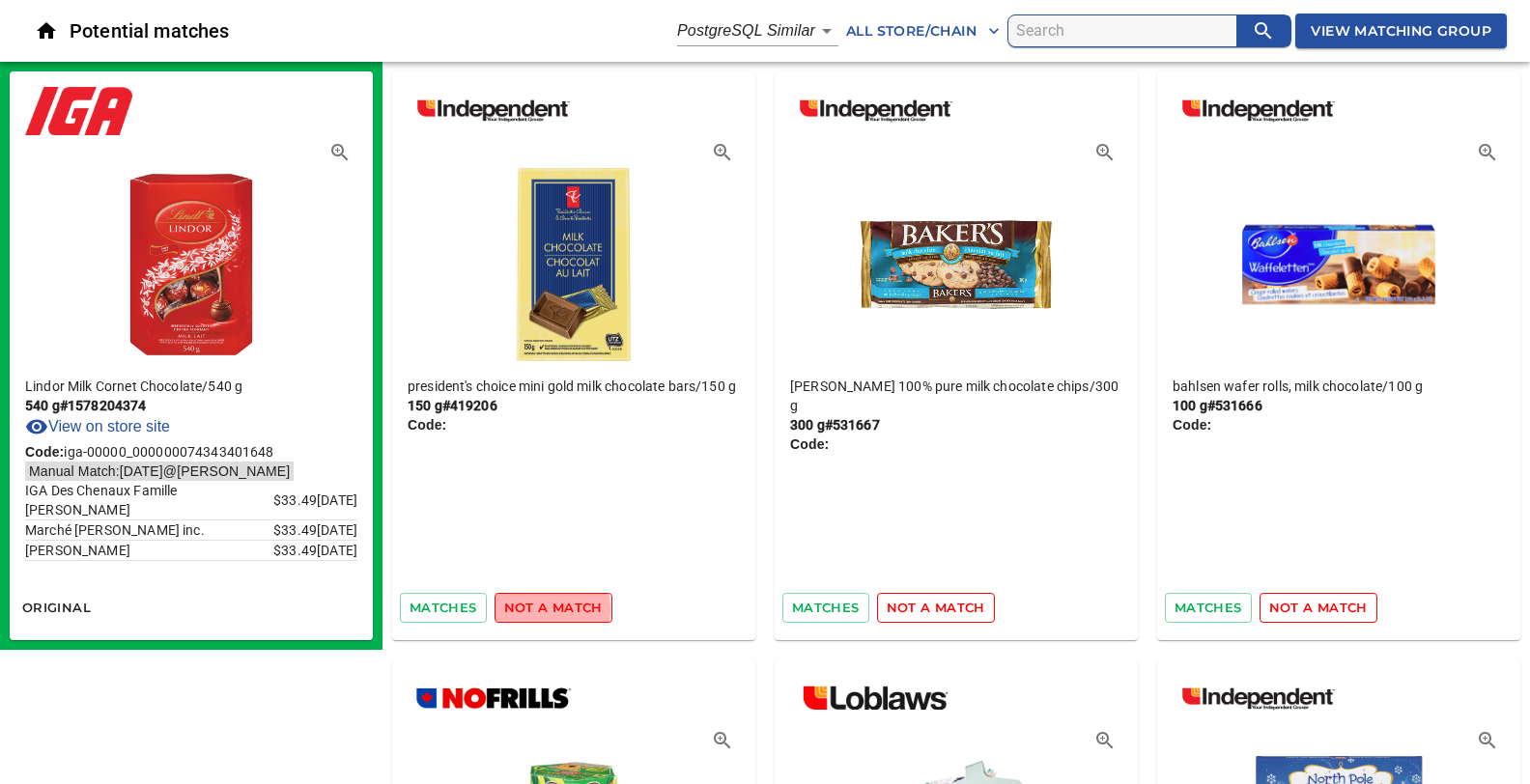
click at [525, 608] on span "not a match" at bounding box center [553, 607] width 98 height 23
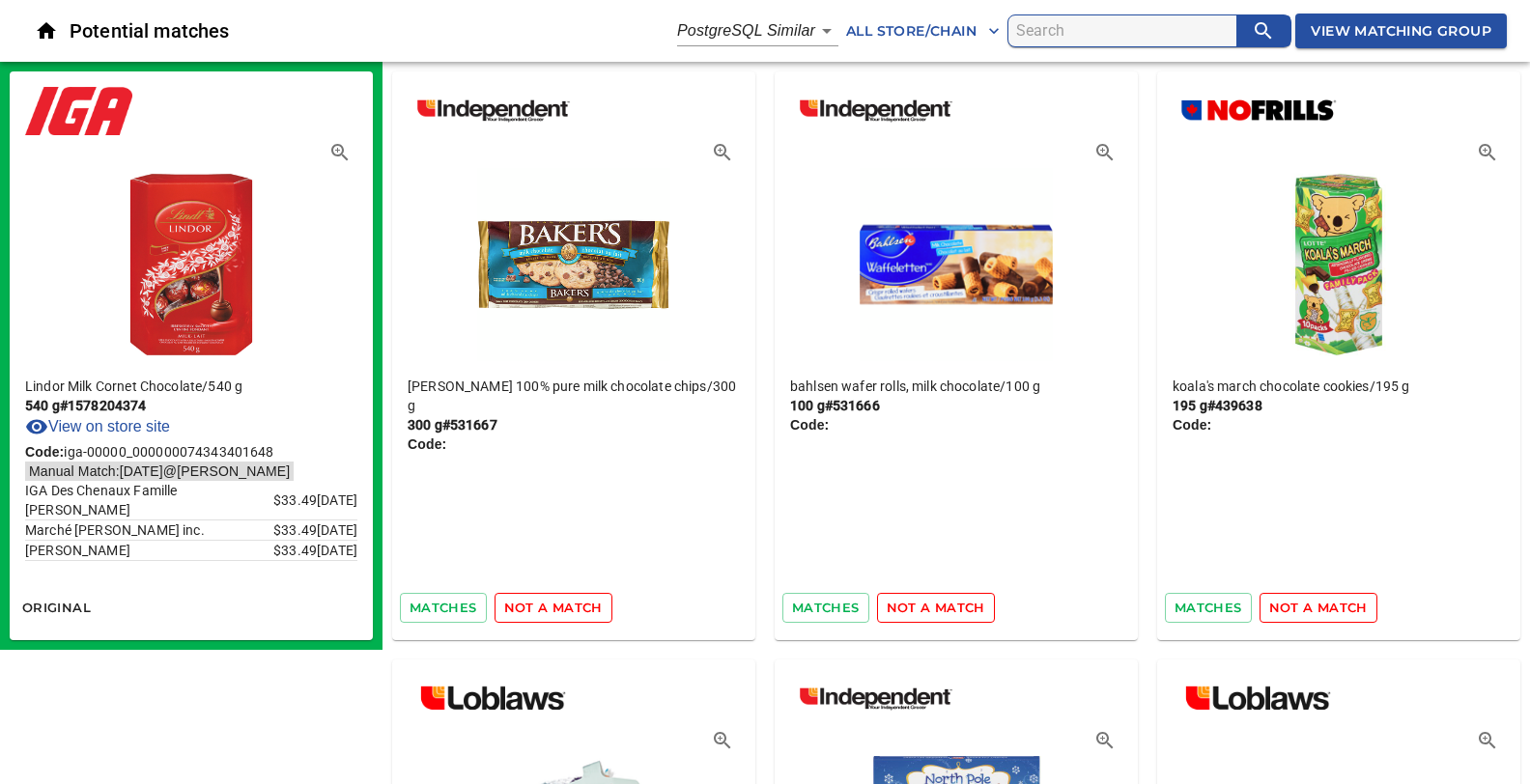
click at [525, 608] on span "not a match" at bounding box center [553, 607] width 98 height 23
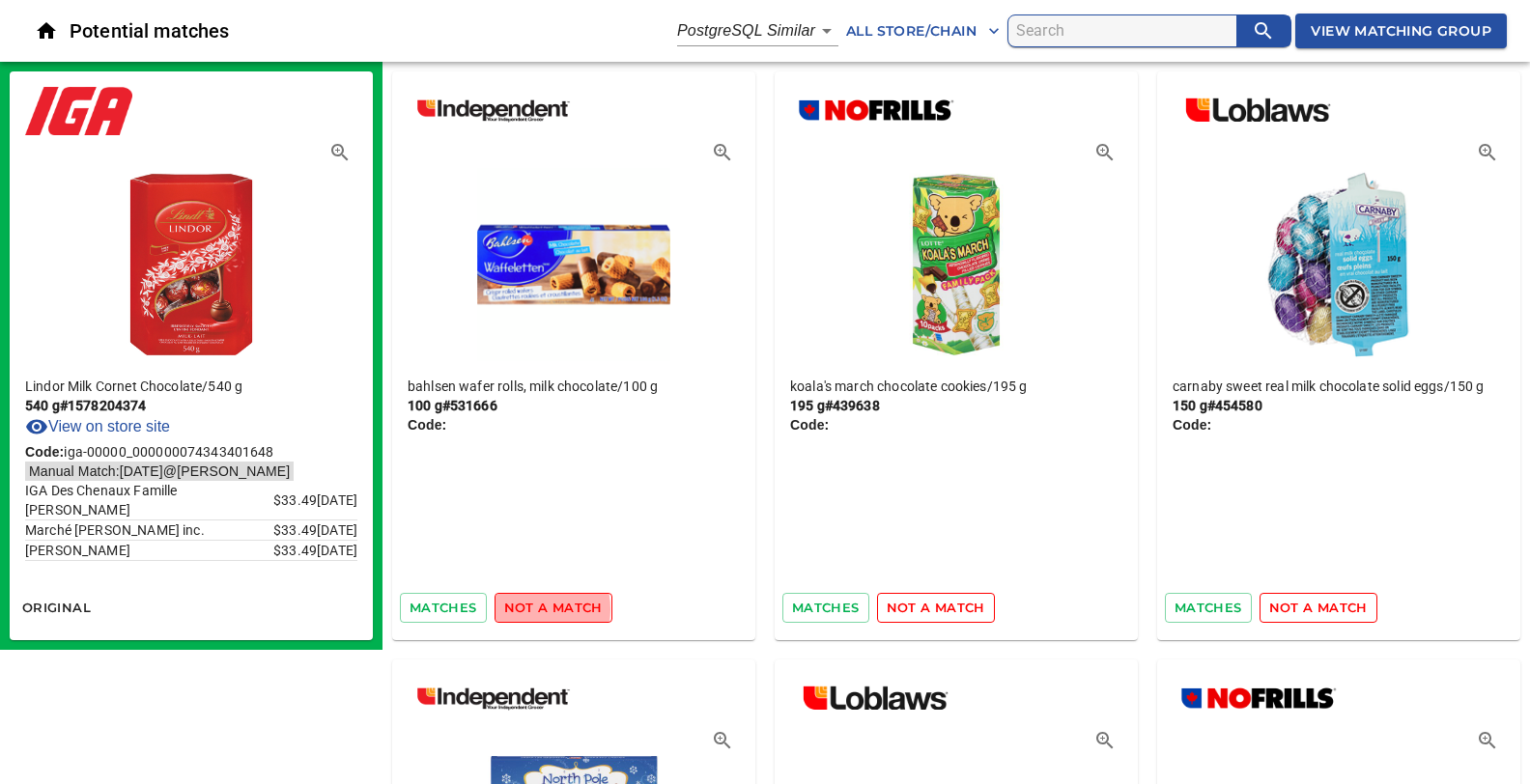
click at [525, 608] on span "not a match" at bounding box center [553, 607] width 98 height 23
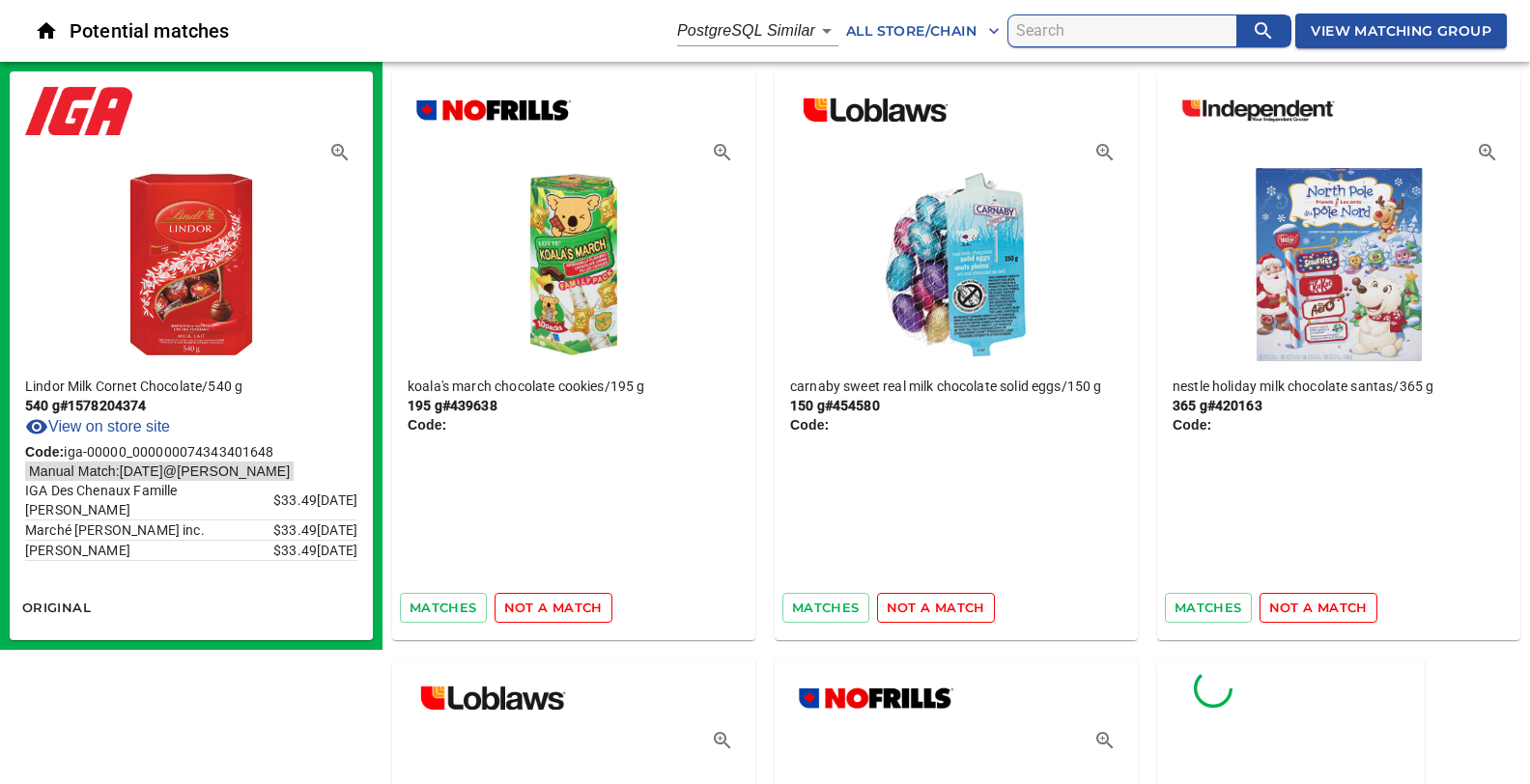
click at [525, 608] on span "not a match" at bounding box center [553, 607] width 98 height 23
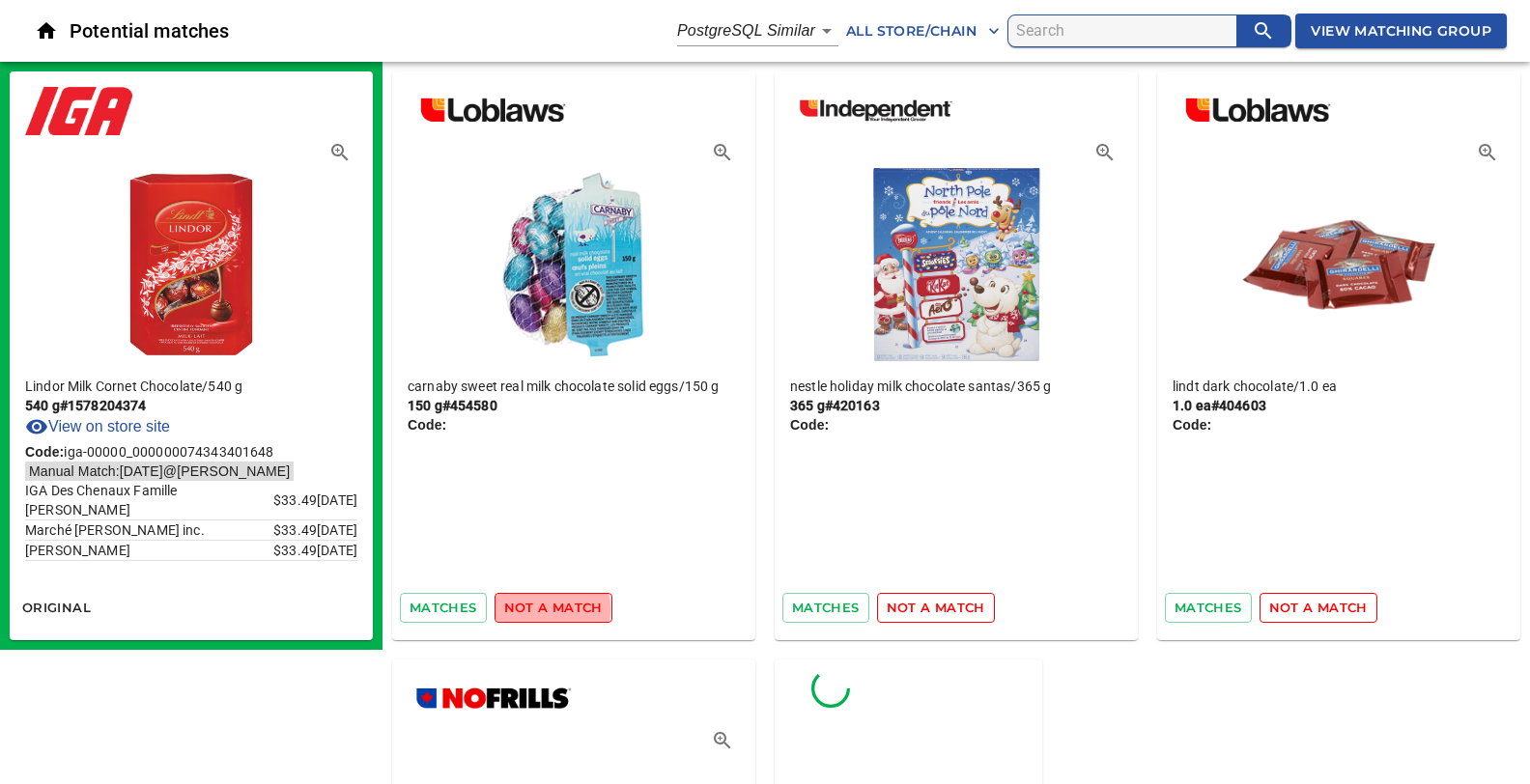
click at [525, 608] on span "not a match" at bounding box center [553, 607] width 98 height 23
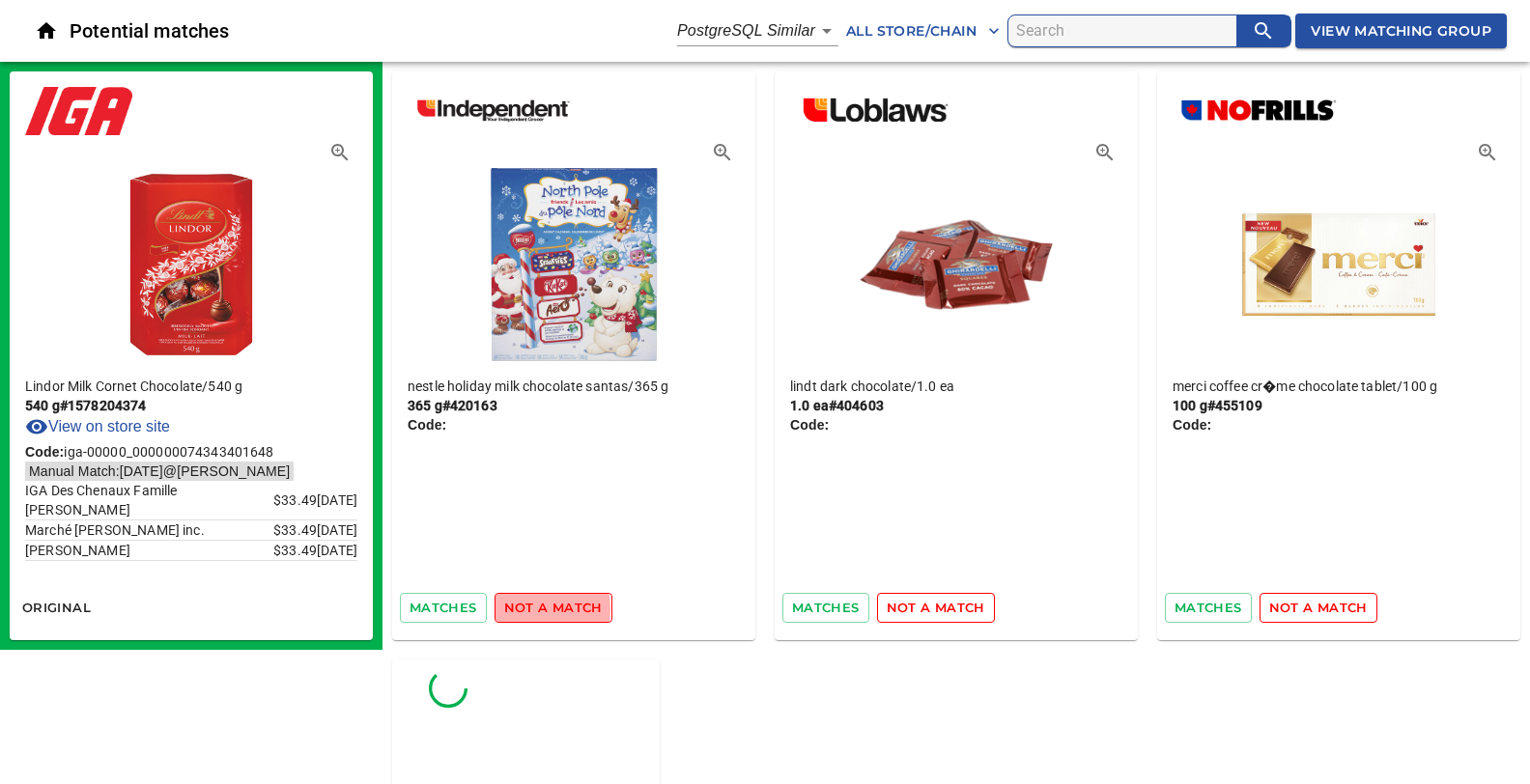
click at [525, 608] on span "not a match" at bounding box center [553, 607] width 98 height 23
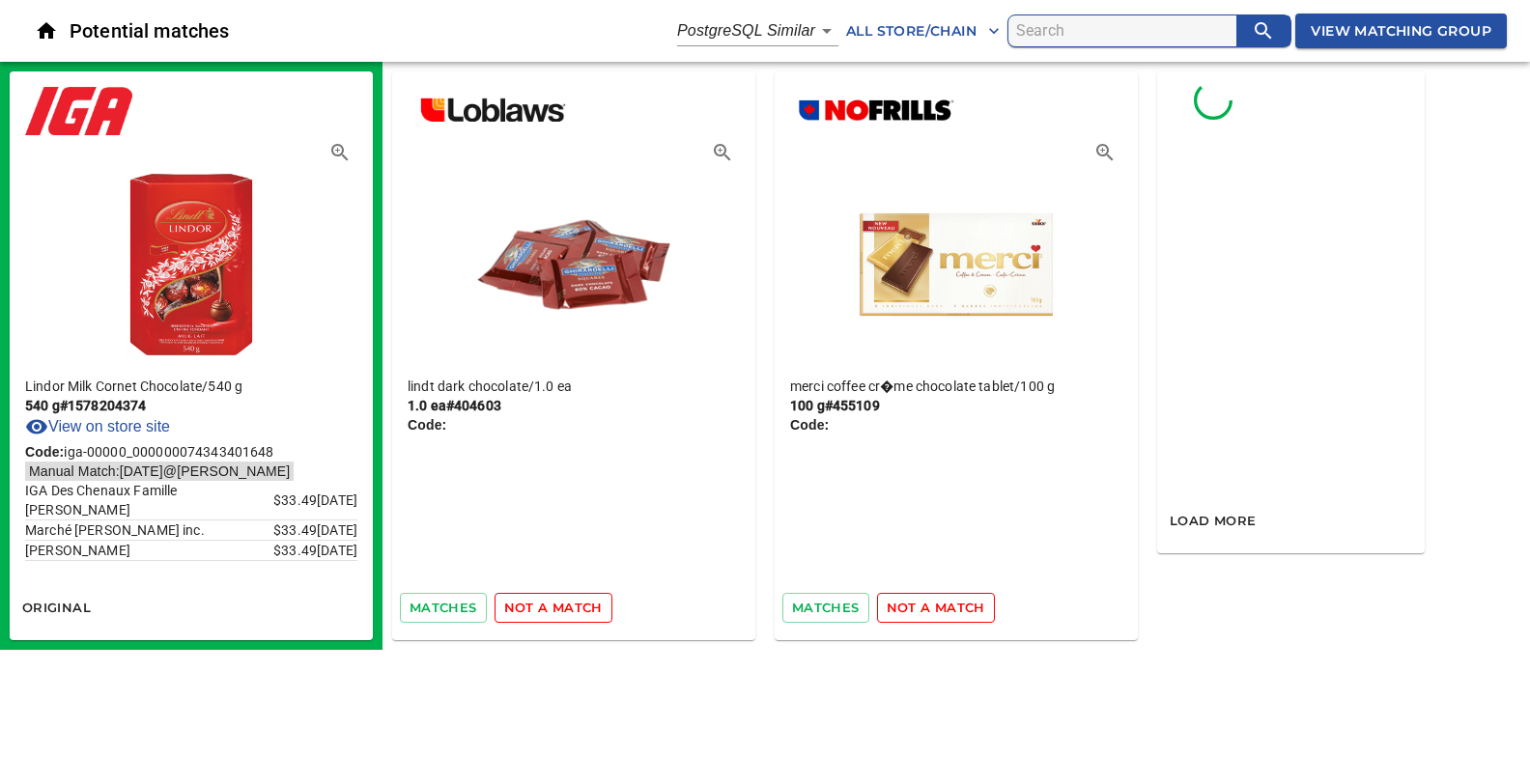
click at [525, 608] on span "not a match" at bounding box center [553, 607] width 98 height 23
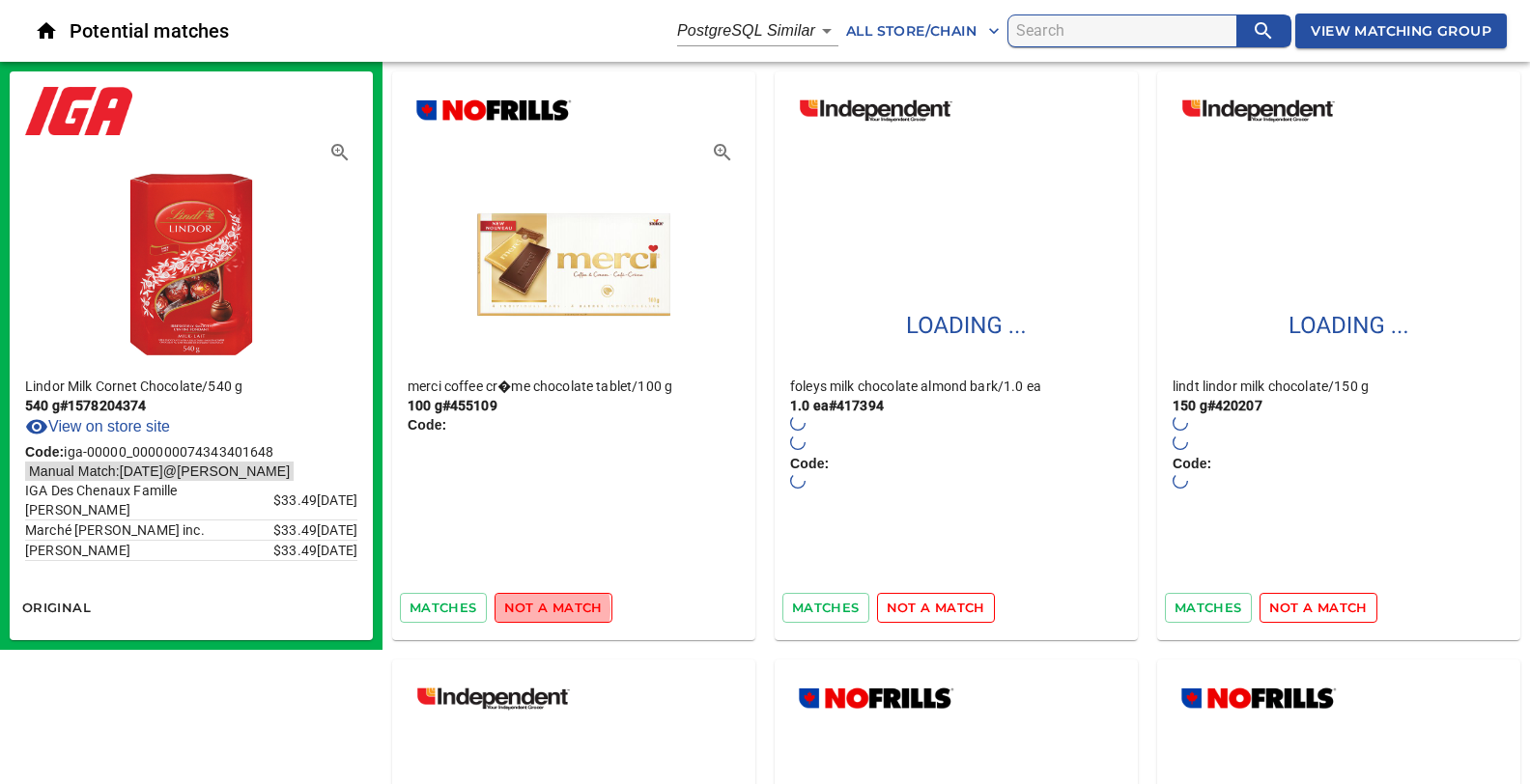
click at [525, 608] on span "not a match" at bounding box center [553, 607] width 98 height 23
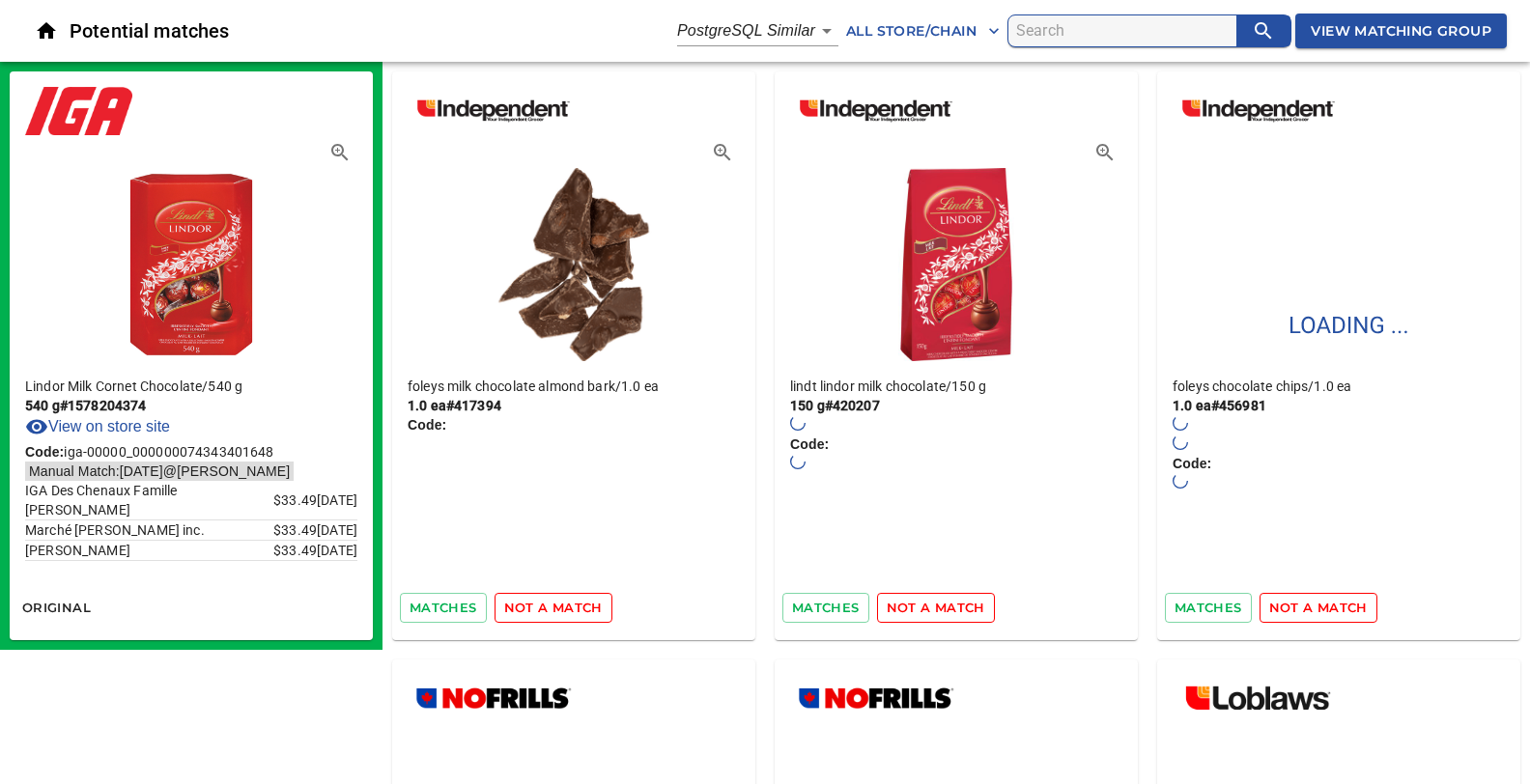
click at [525, 608] on span "not a match" at bounding box center [553, 607] width 98 height 23
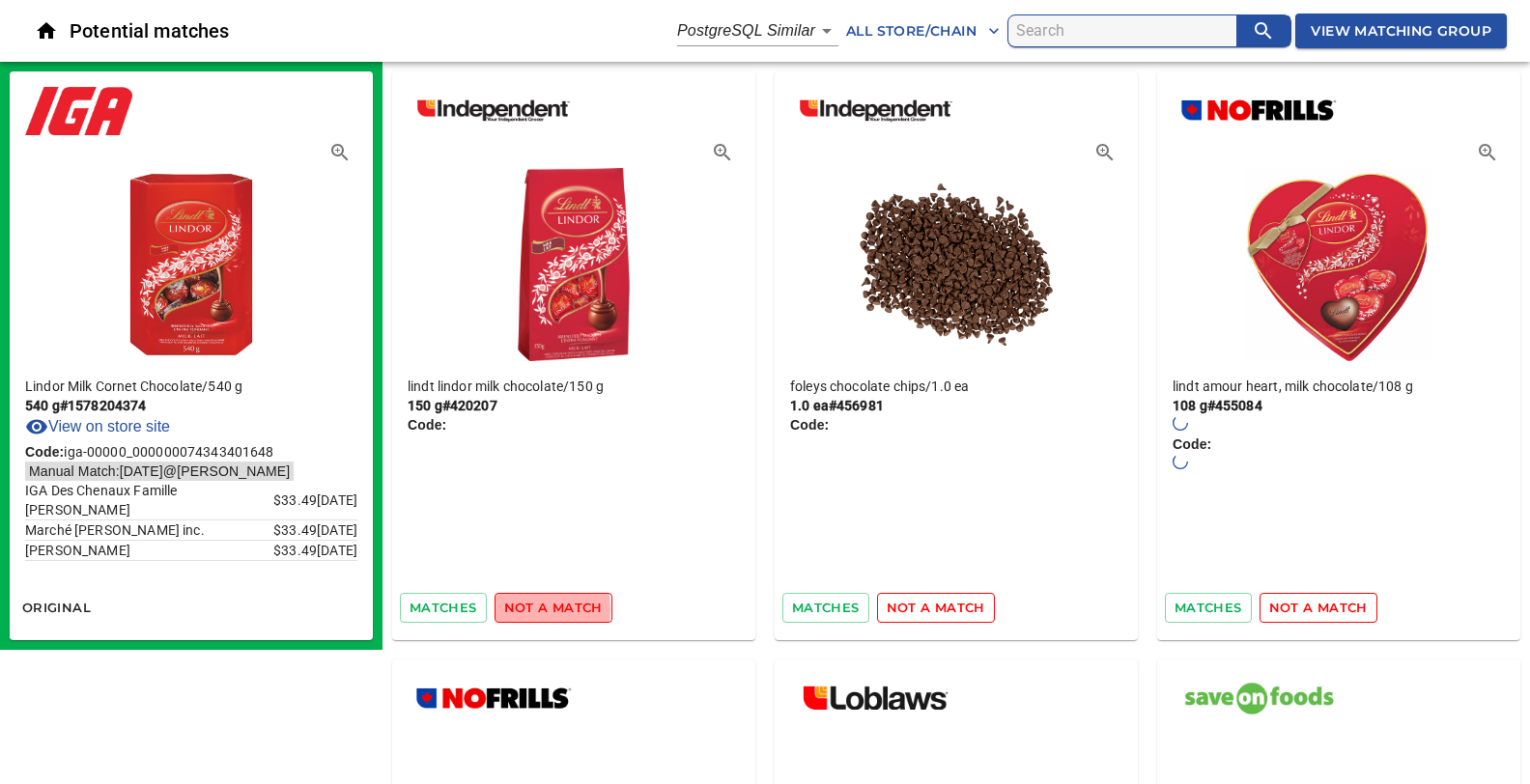
click at [525, 608] on span "not a match" at bounding box center [553, 607] width 98 height 23
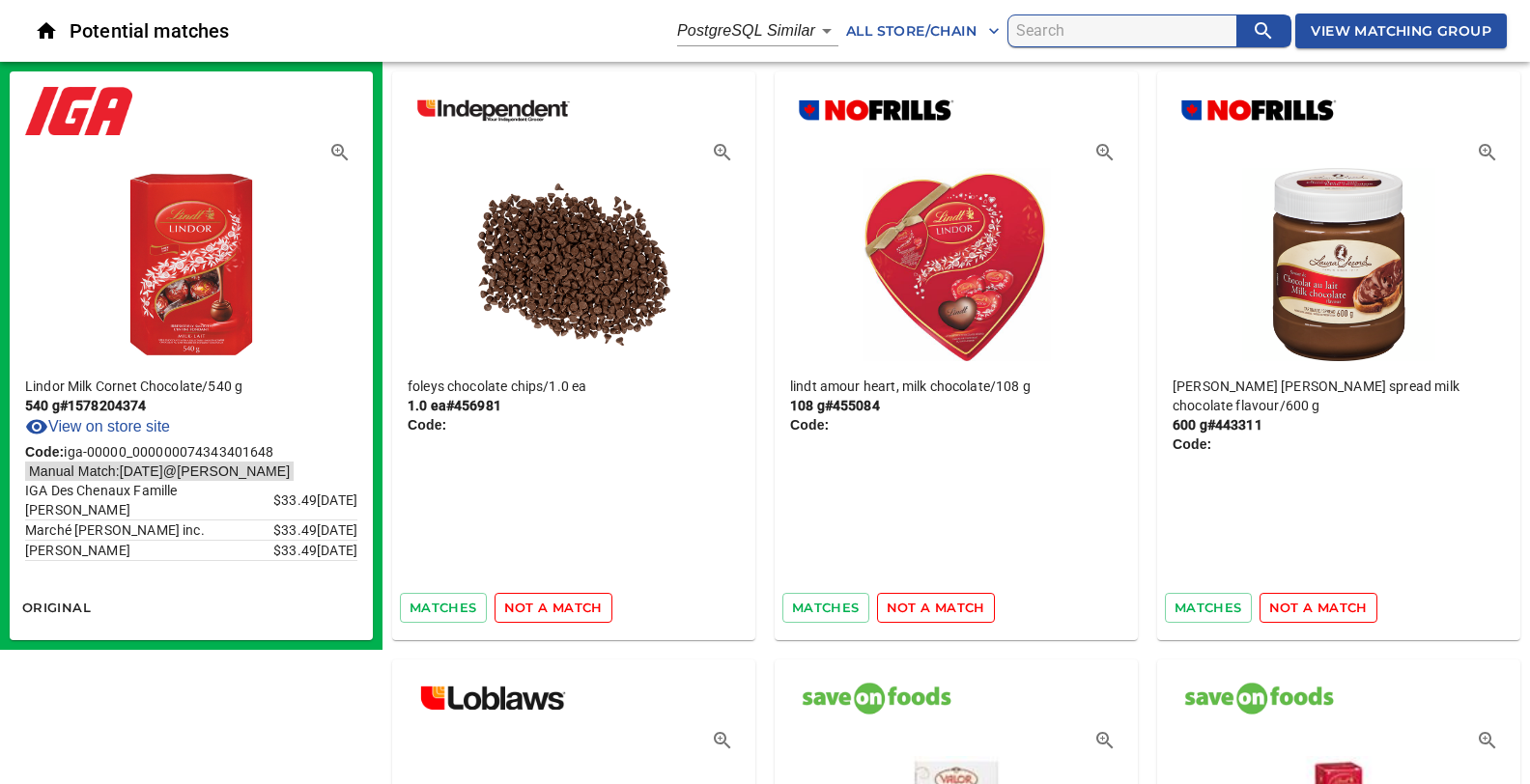
click at [525, 608] on span "not a match" at bounding box center [553, 607] width 98 height 23
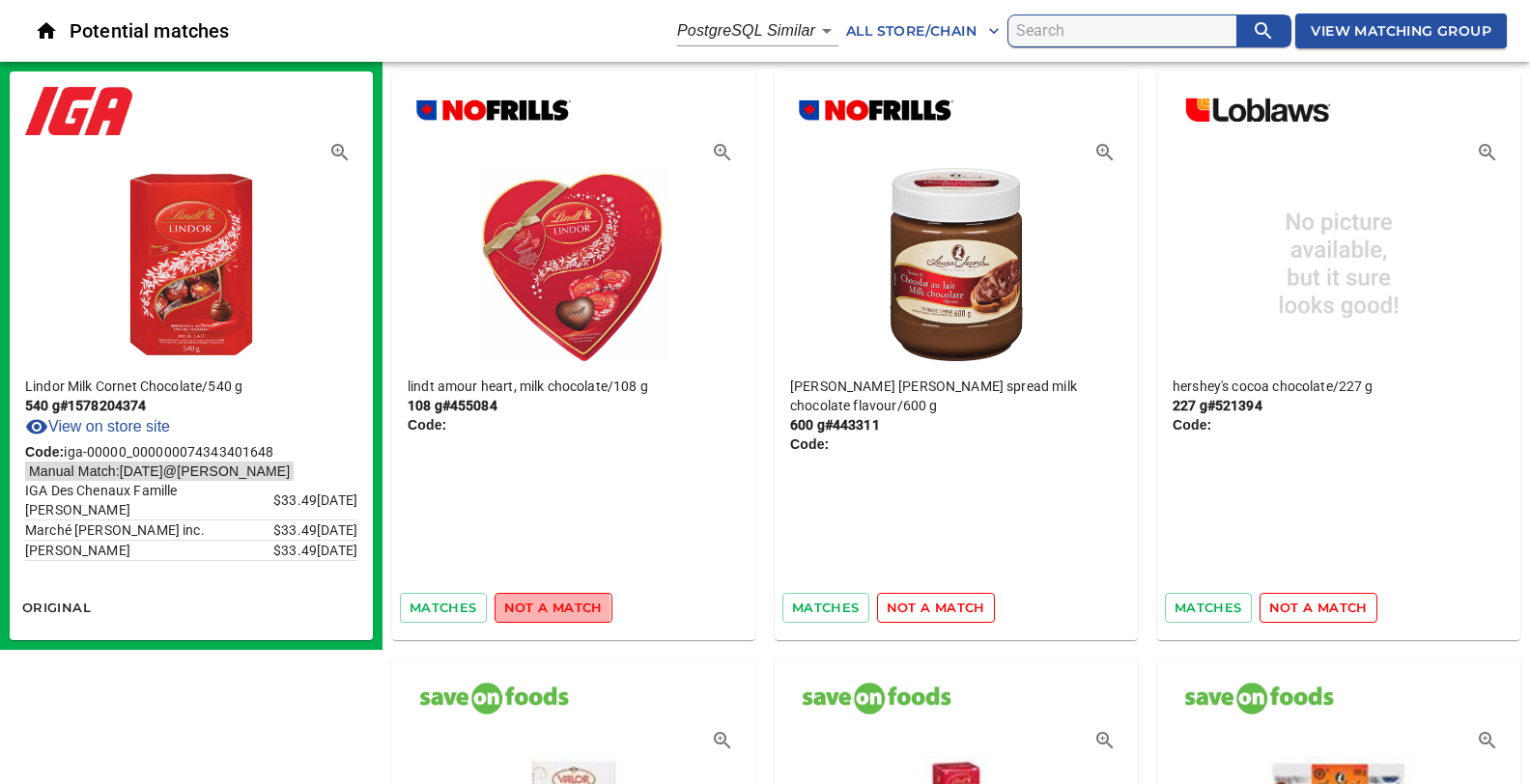
click at [525, 608] on span "not a match" at bounding box center [553, 607] width 98 height 23
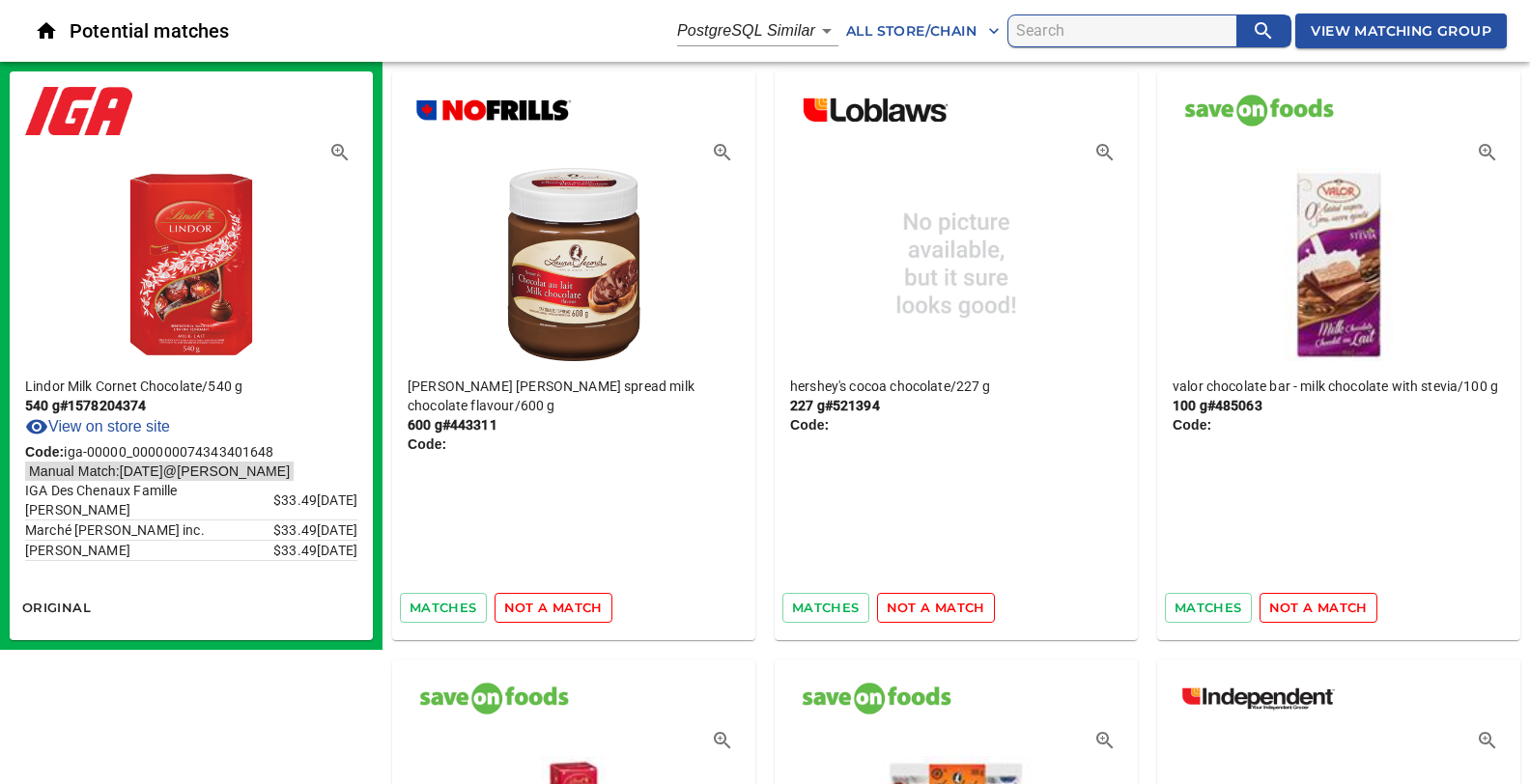
click at [525, 608] on span "not a match" at bounding box center [553, 607] width 98 height 23
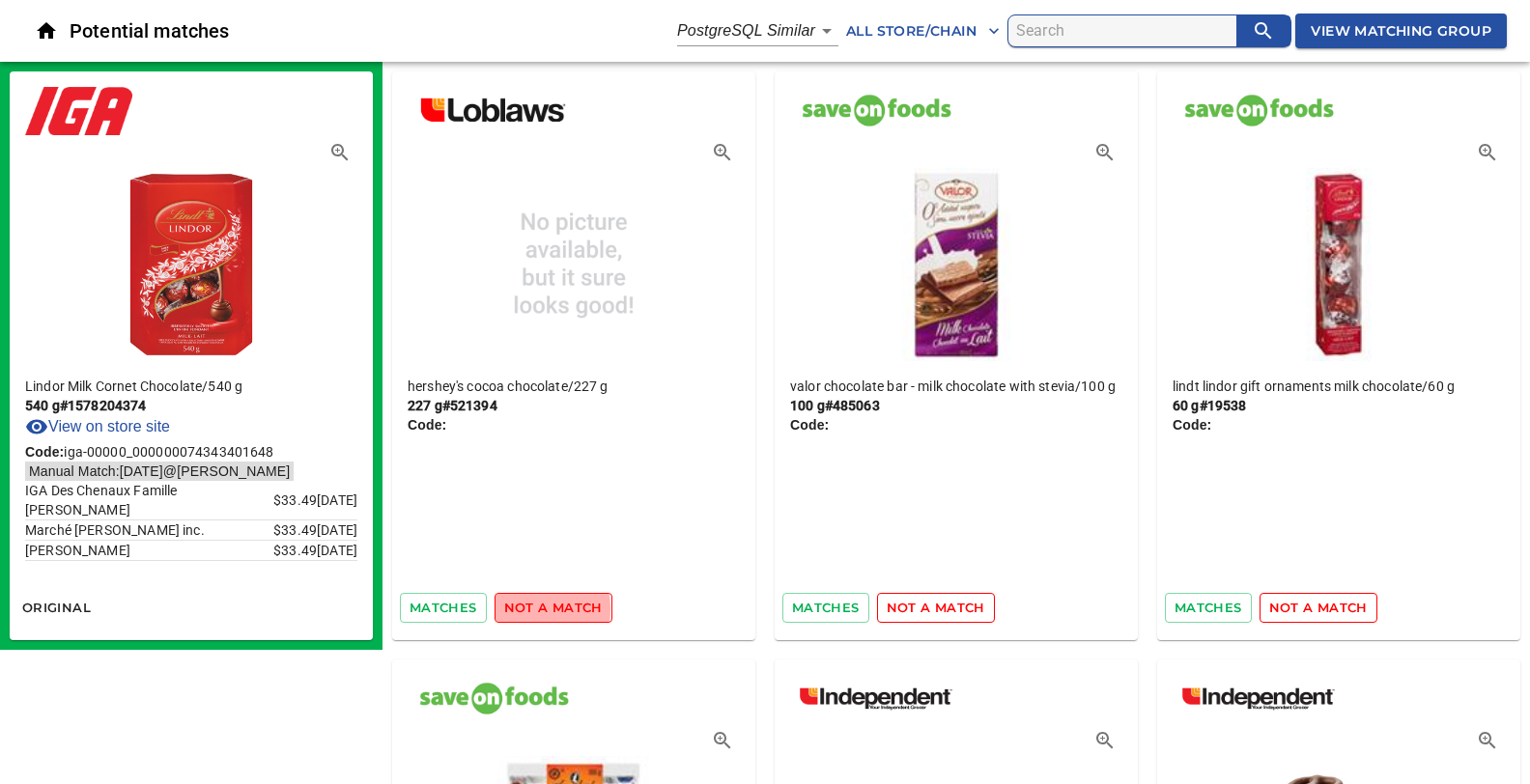
click at [525, 608] on span "not a match" at bounding box center [553, 607] width 98 height 23
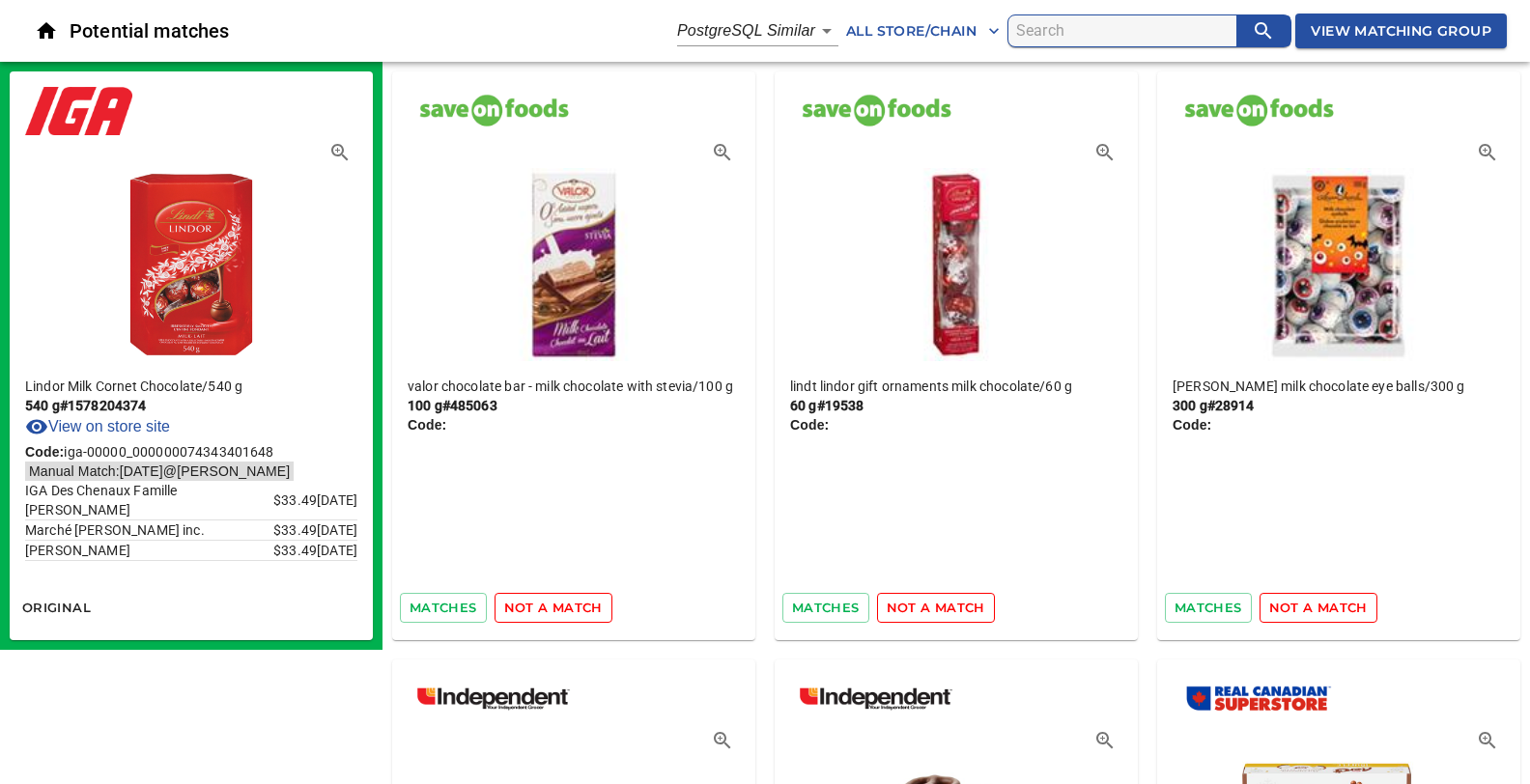
click at [525, 608] on span "not a match" at bounding box center [553, 607] width 98 height 23
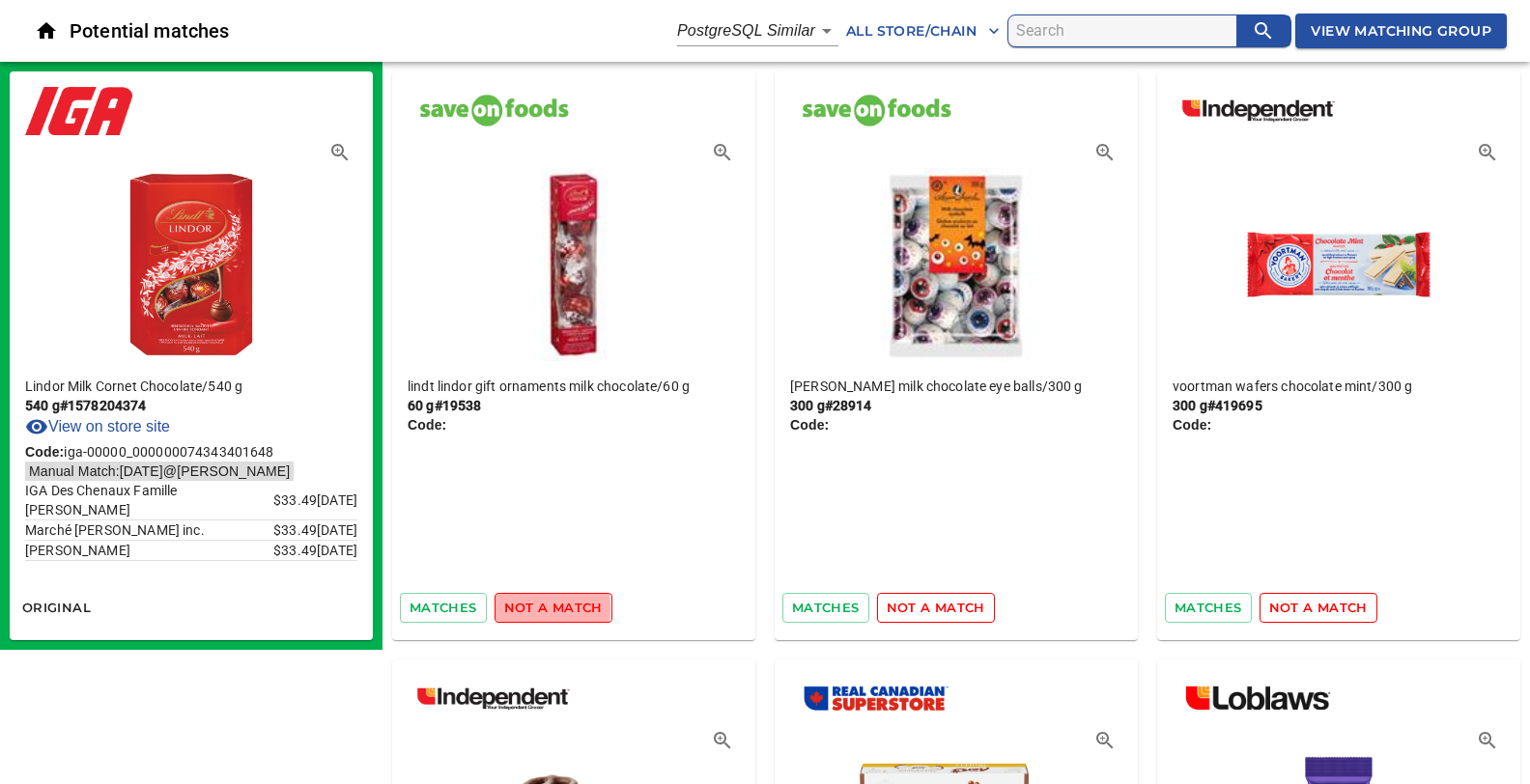
click at [525, 608] on span "not a match" at bounding box center [553, 607] width 98 height 23
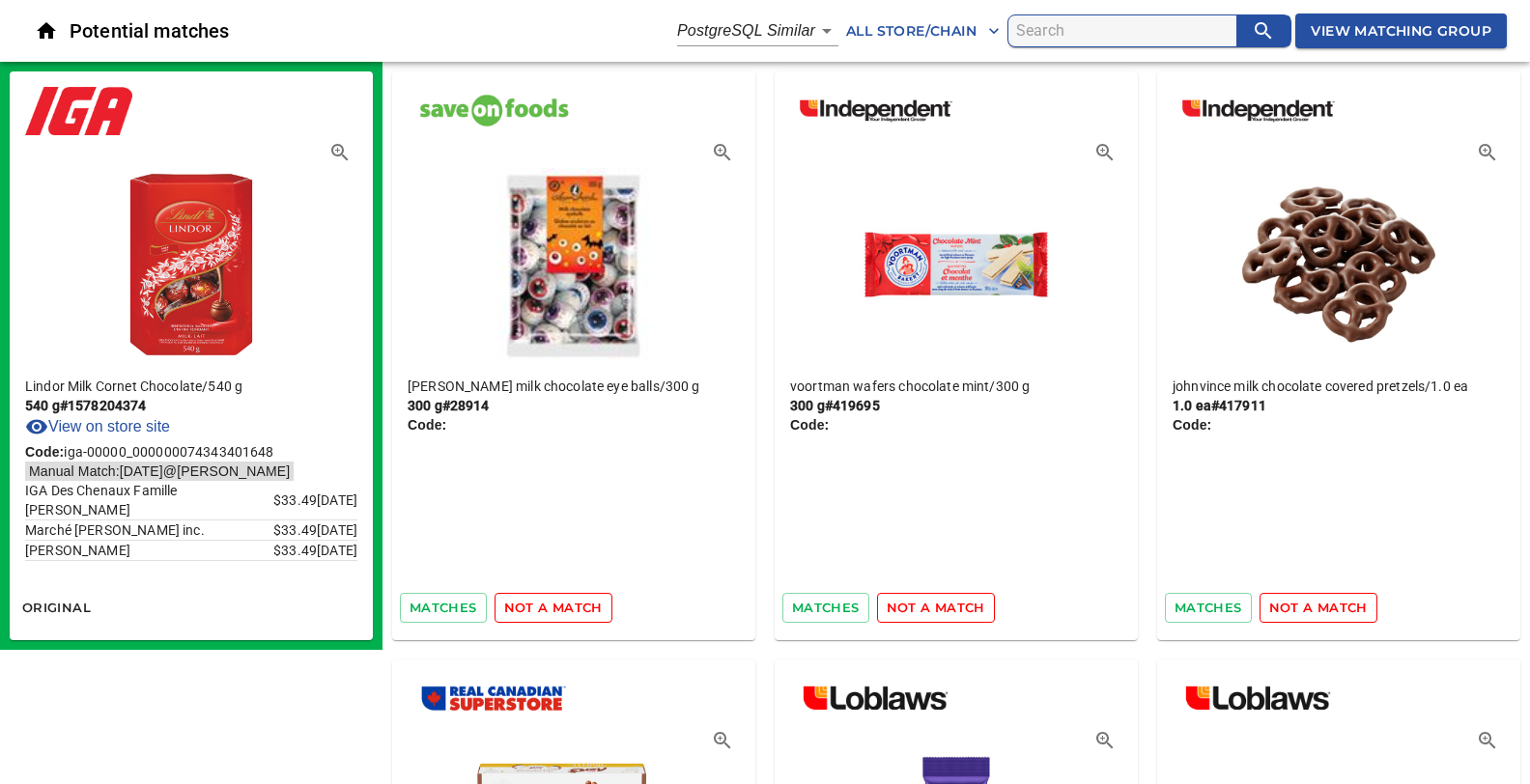
click at [525, 608] on span "not a match" at bounding box center [553, 607] width 98 height 23
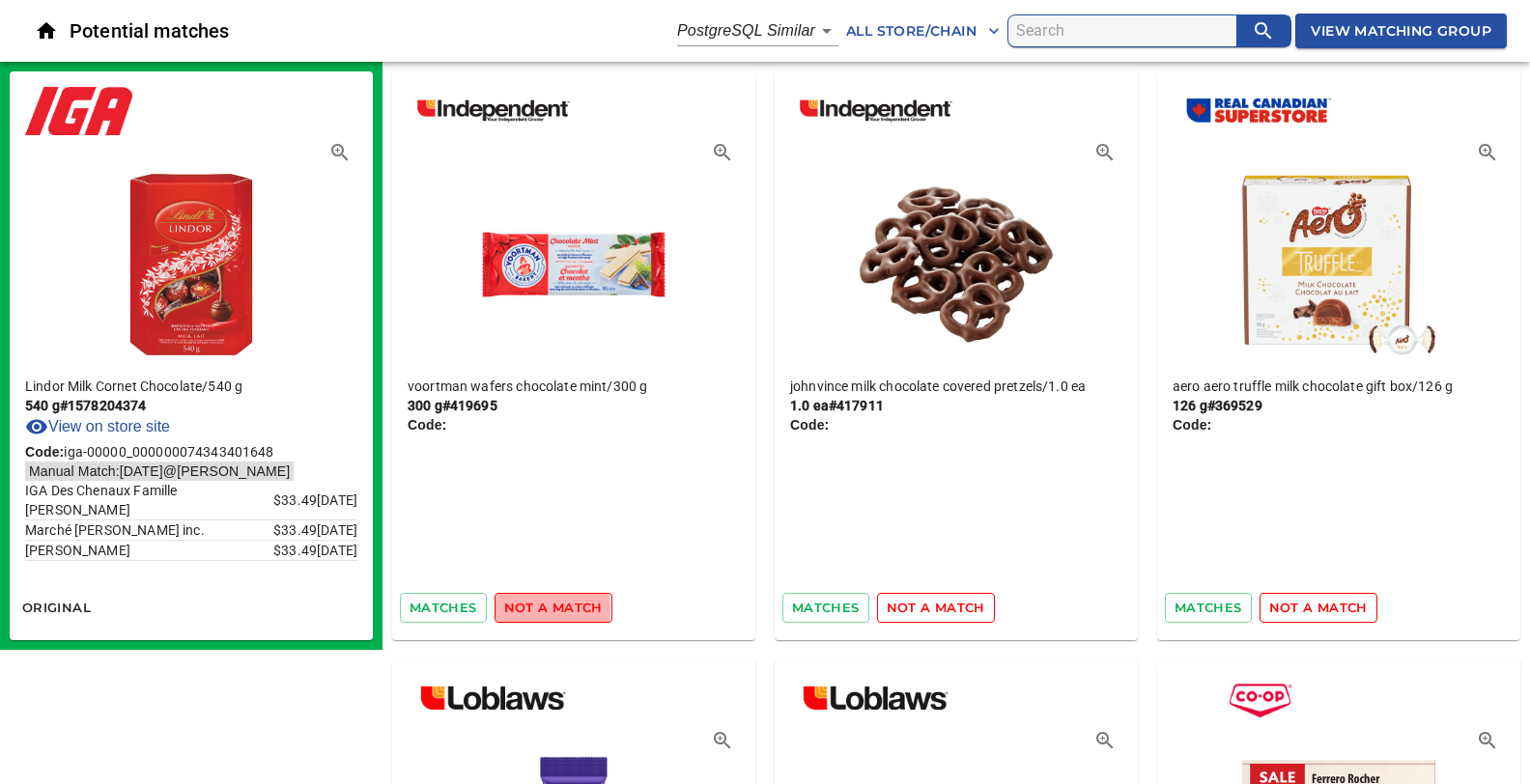
click at [525, 608] on span "not a match" at bounding box center [553, 607] width 98 height 23
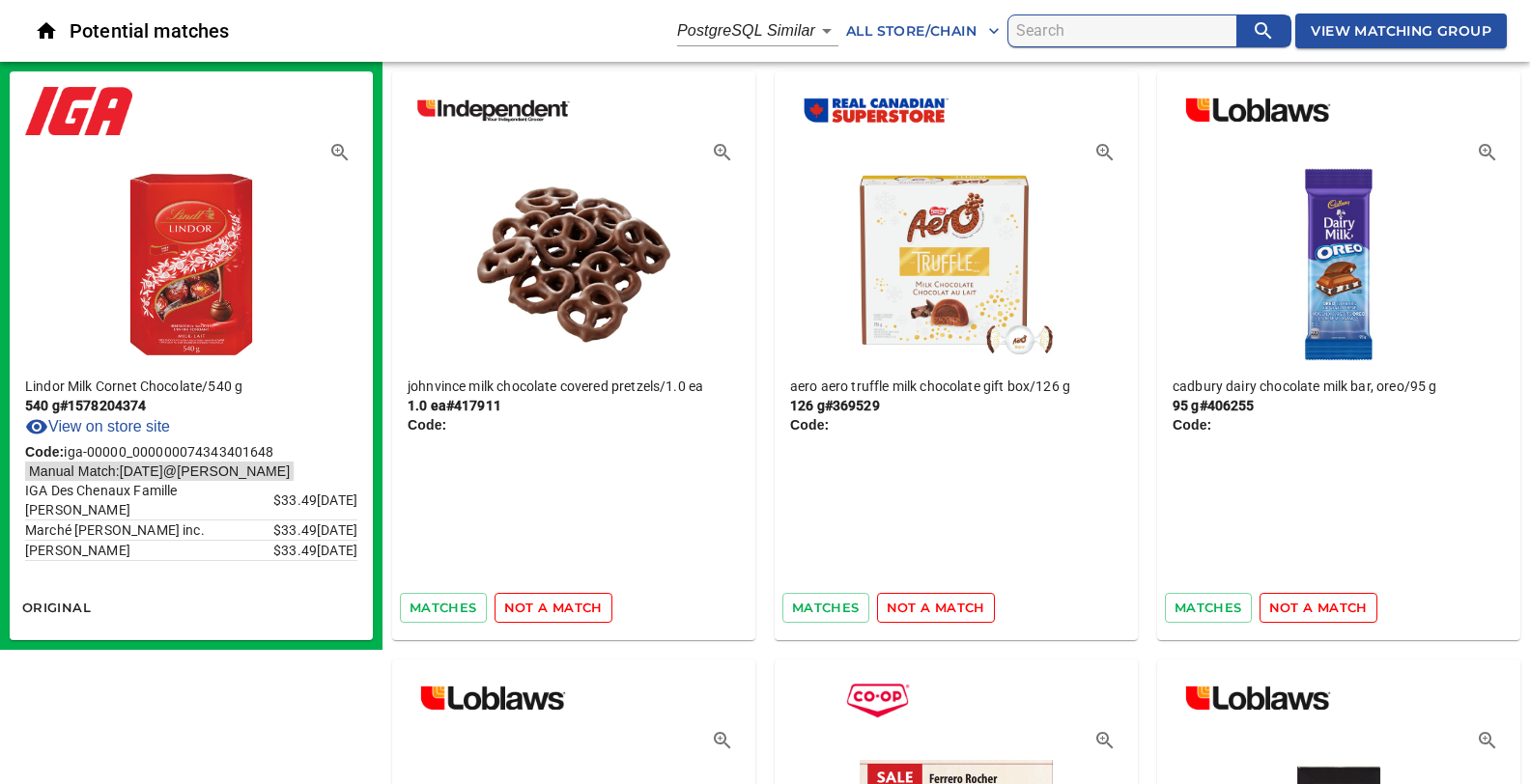
click at [525, 608] on span "not a match" at bounding box center [553, 607] width 98 height 23
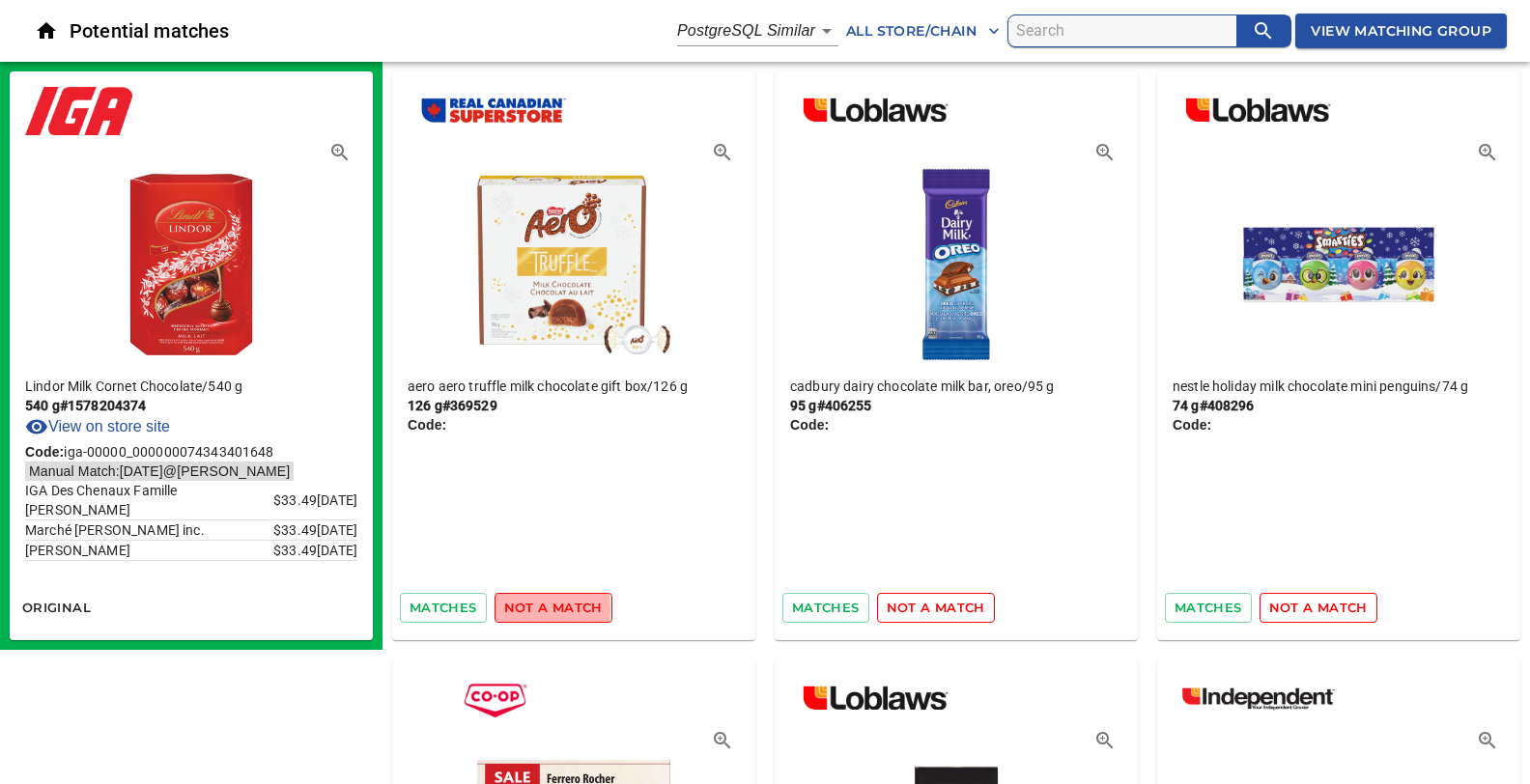
click at [525, 608] on span "not a match" at bounding box center [553, 607] width 98 height 23
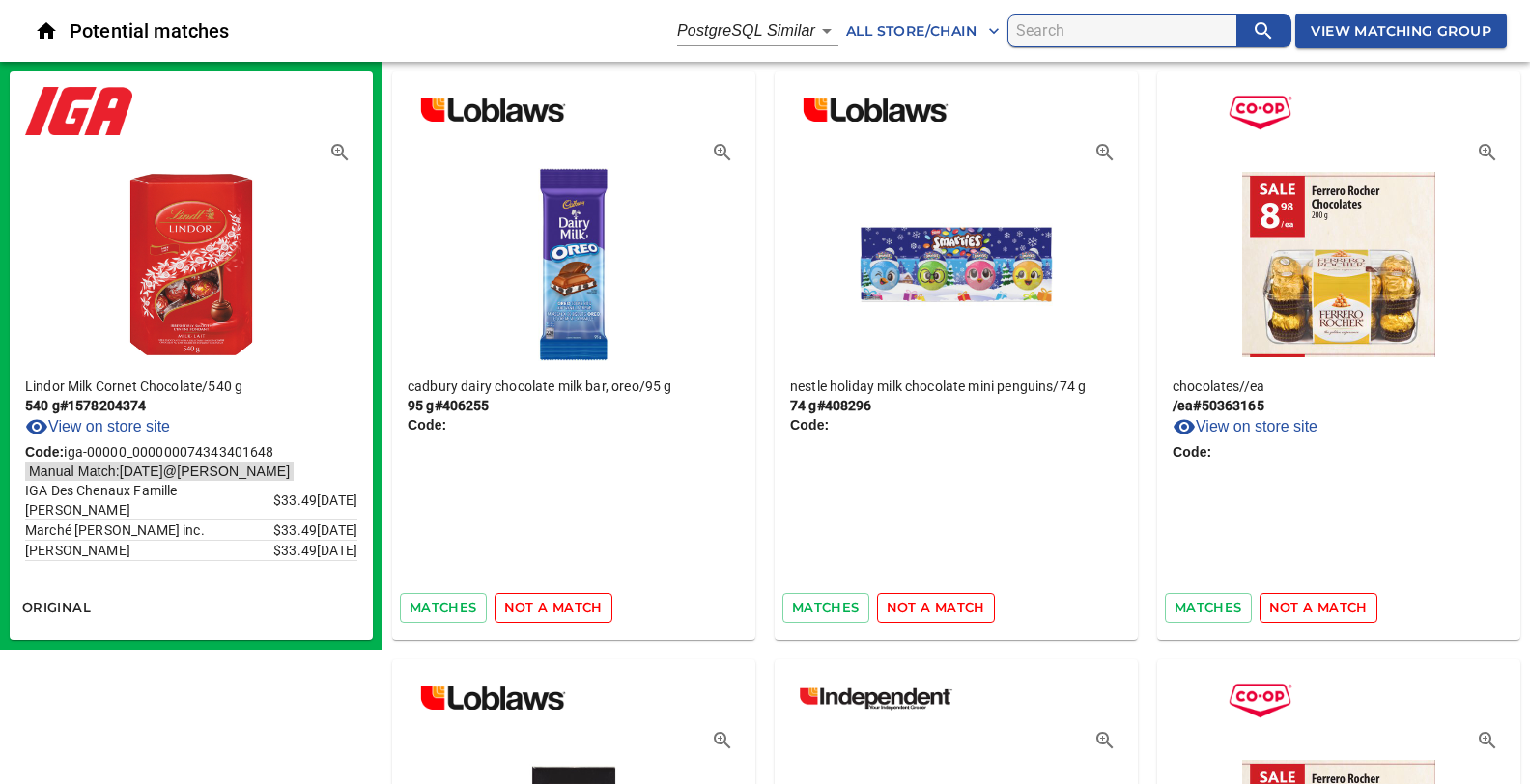
click at [525, 608] on span "not a match" at bounding box center [553, 607] width 98 height 23
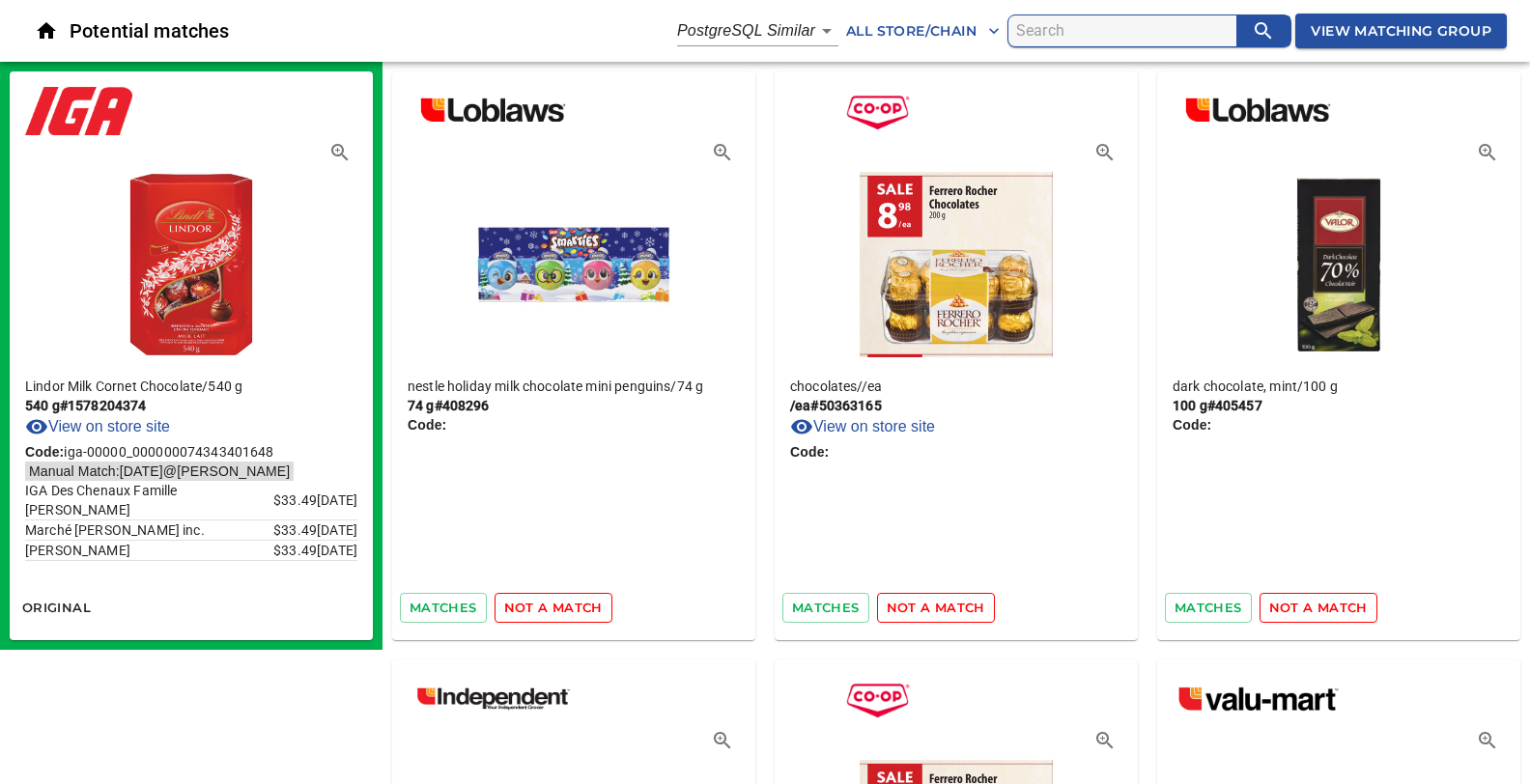
click at [525, 608] on span "not a match" at bounding box center [553, 607] width 98 height 23
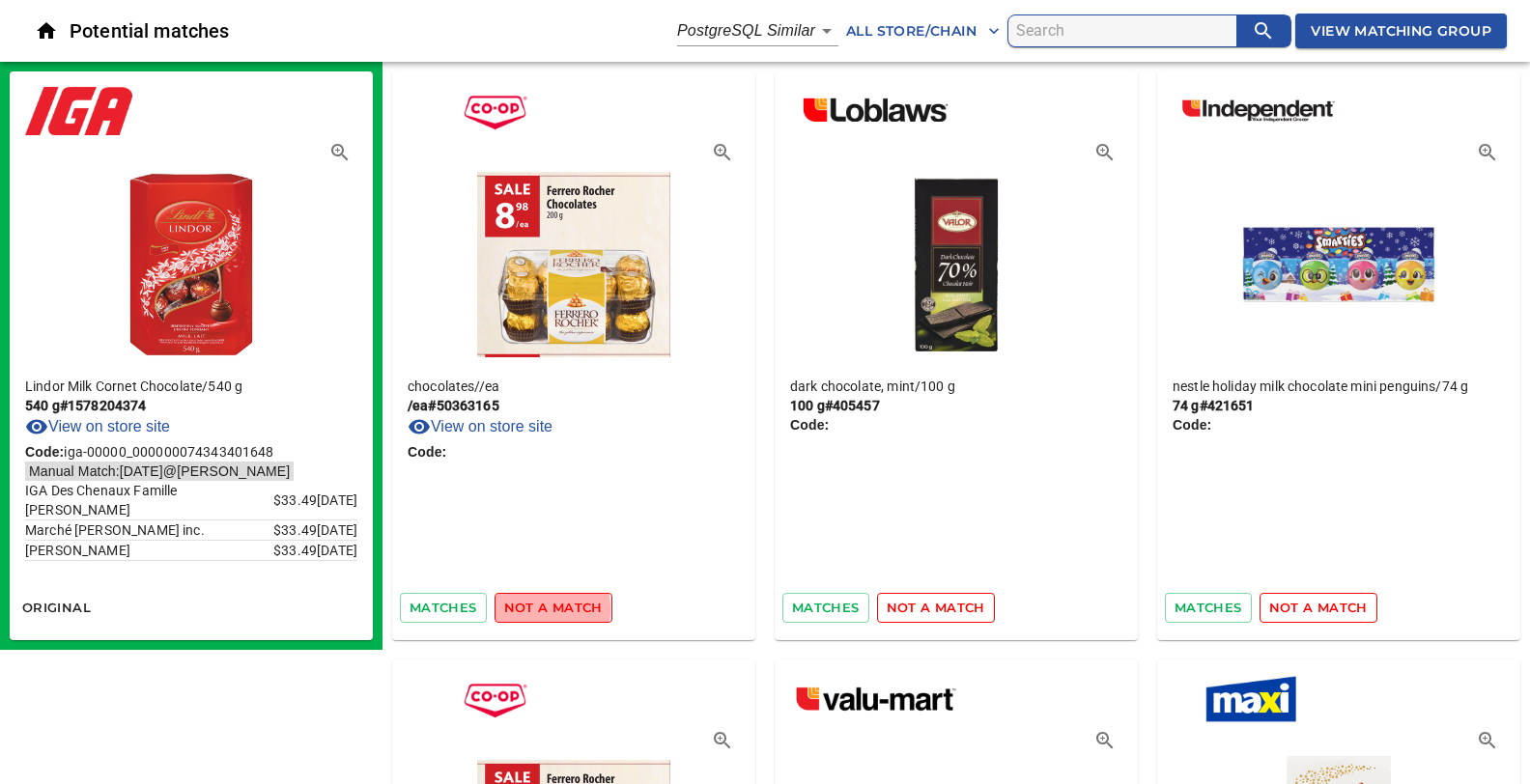
click at [525, 608] on span "not a match" at bounding box center [553, 607] width 98 height 23
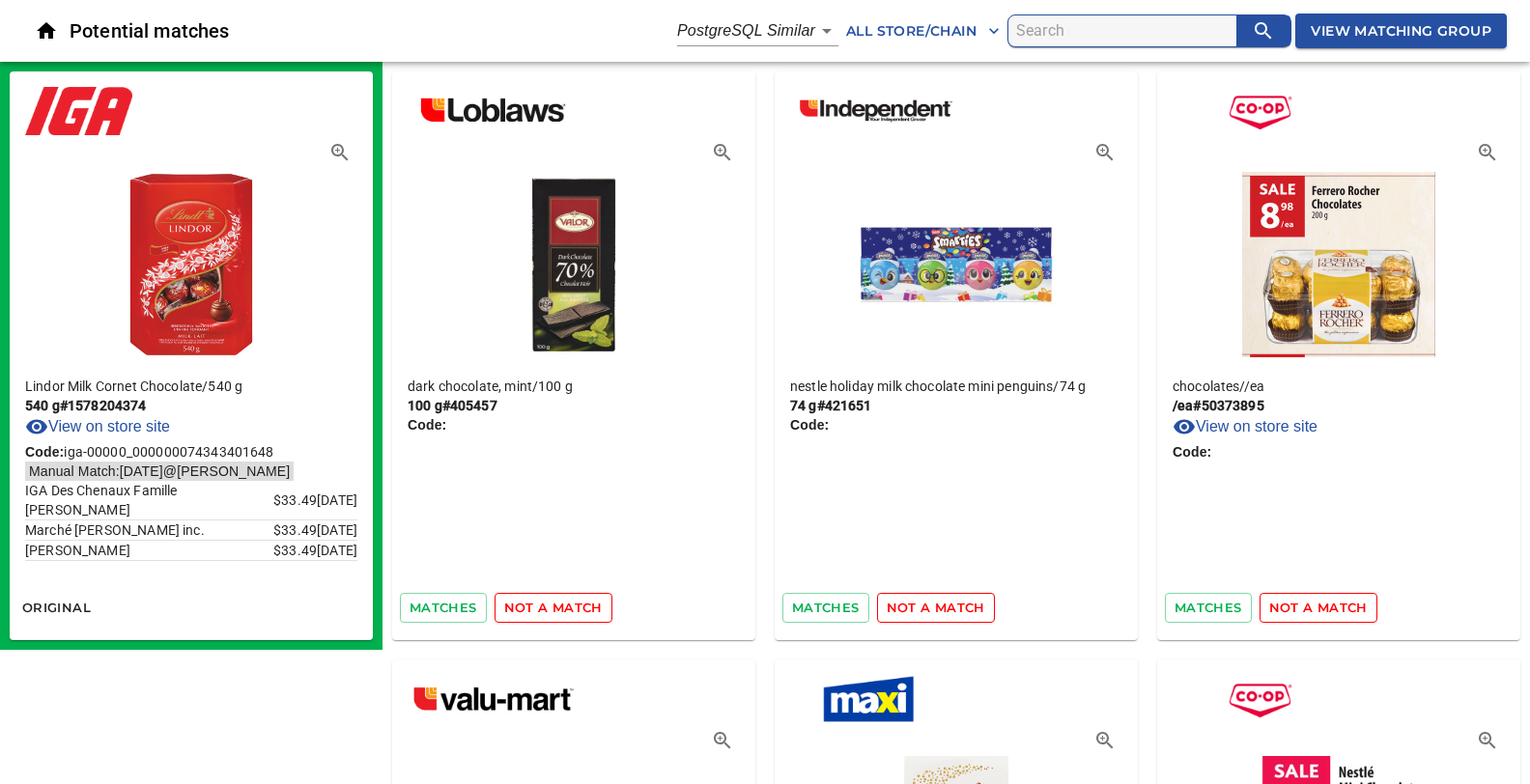
click at [525, 608] on span "not a match" at bounding box center [553, 607] width 98 height 23
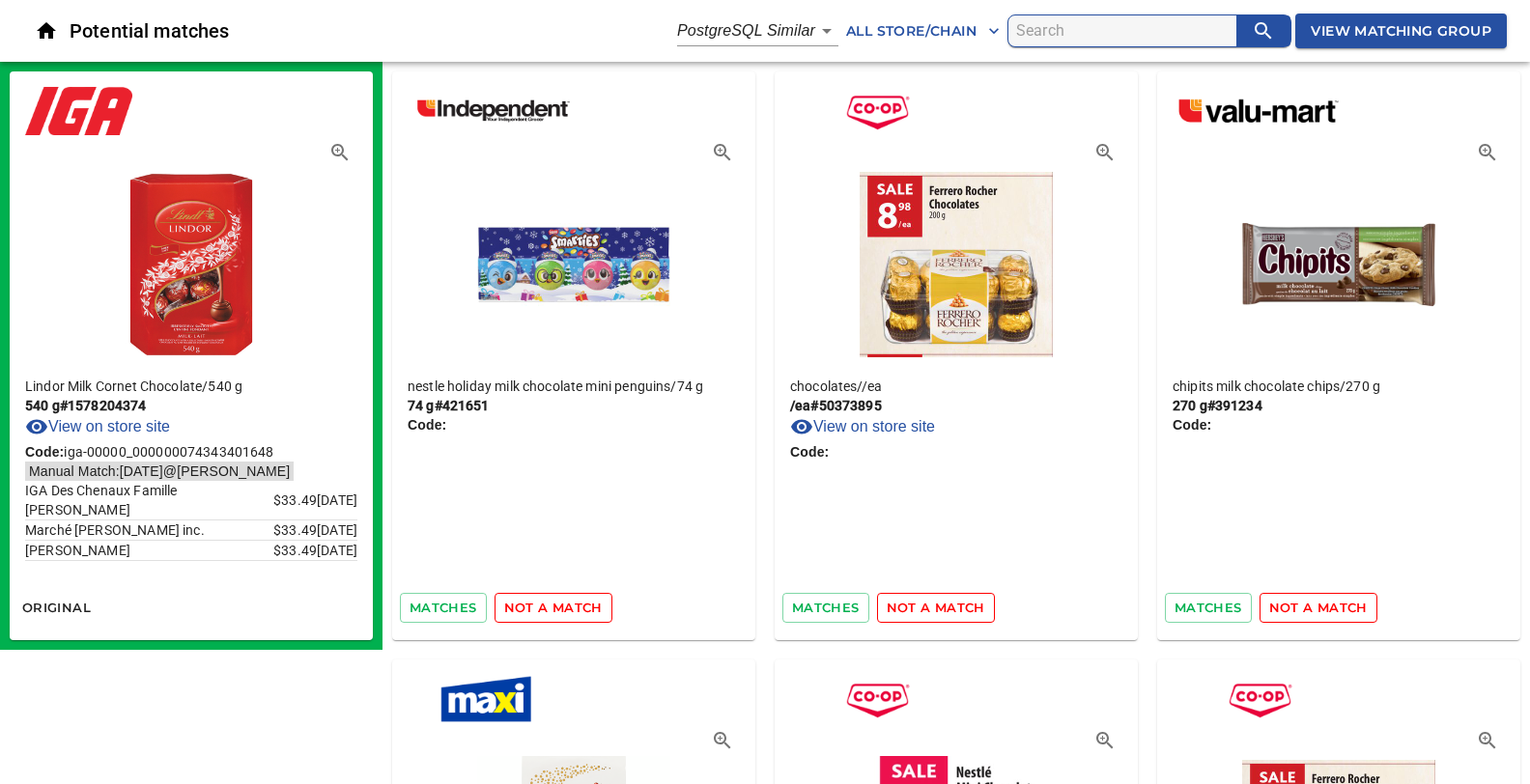
click at [525, 608] on span "not a match" at bounding box center [553, 607] width 98 height 23
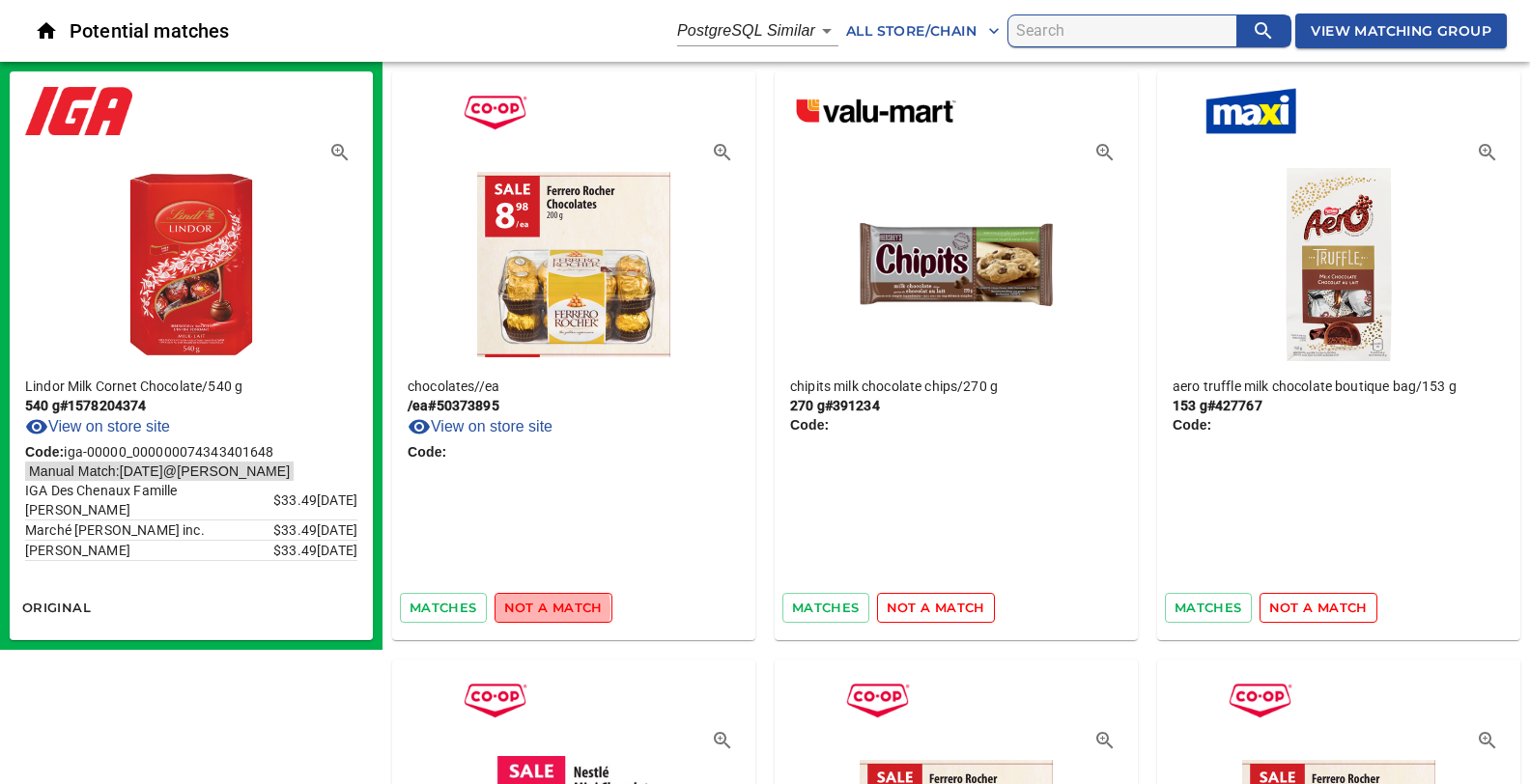
click at [525, 608] on span "not a match" at bounding box center [553, 607] width 98 height 23
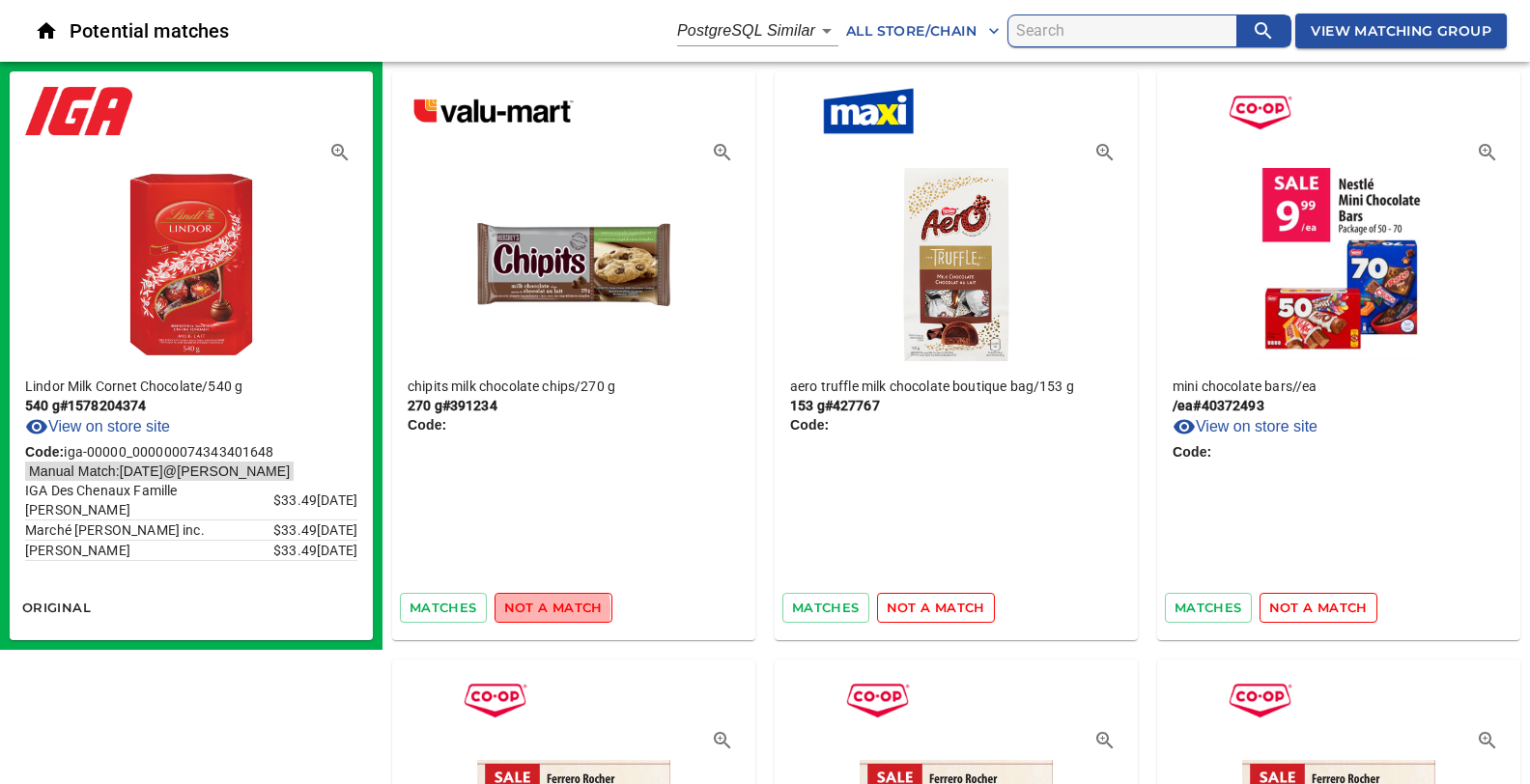
click at [525, 608] on span "not a match" at bounding box center [553, 607] width 98 height 23
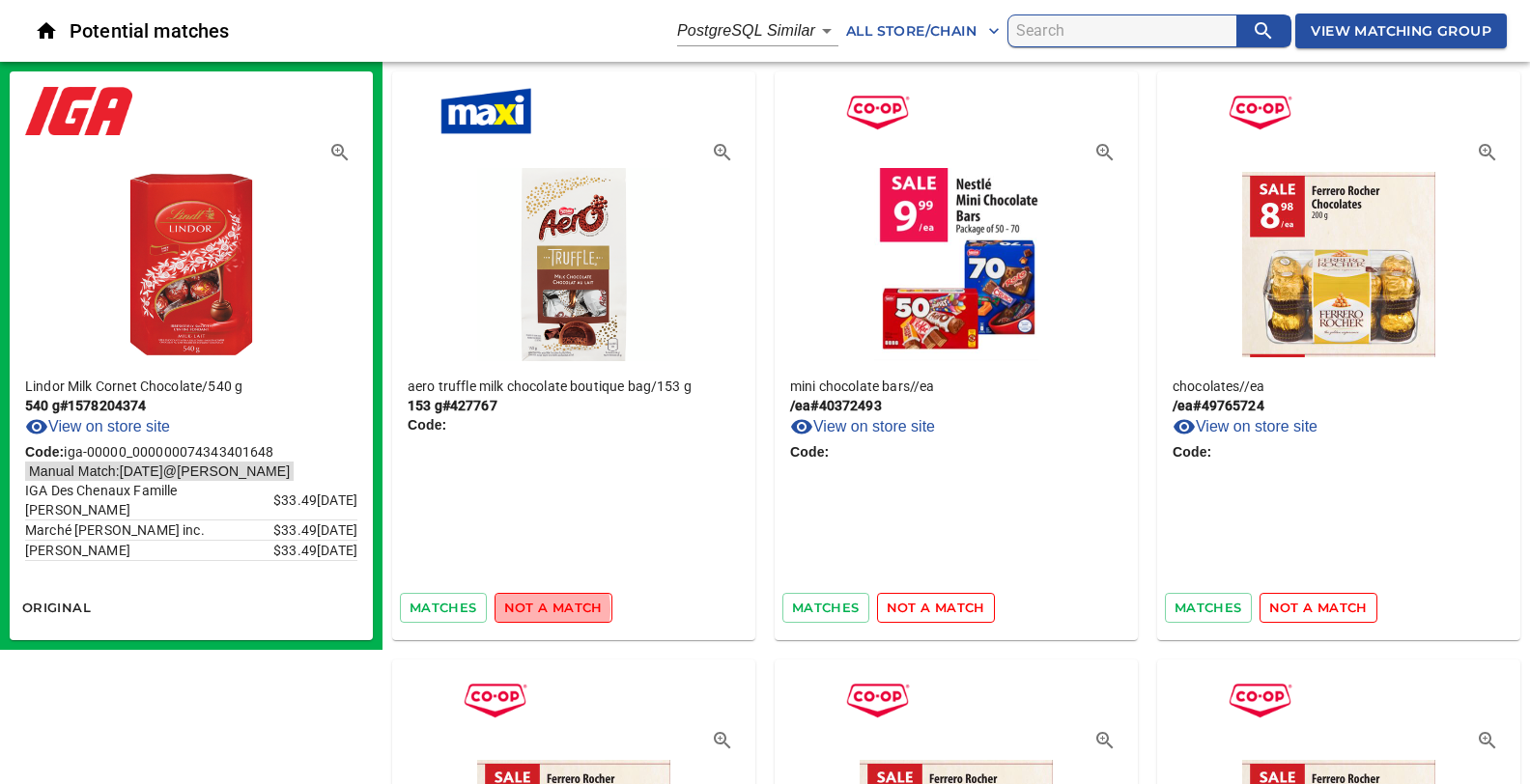
click at [525, 608] on span "not a match" at bounding box center [553, 607] width 98 height 23
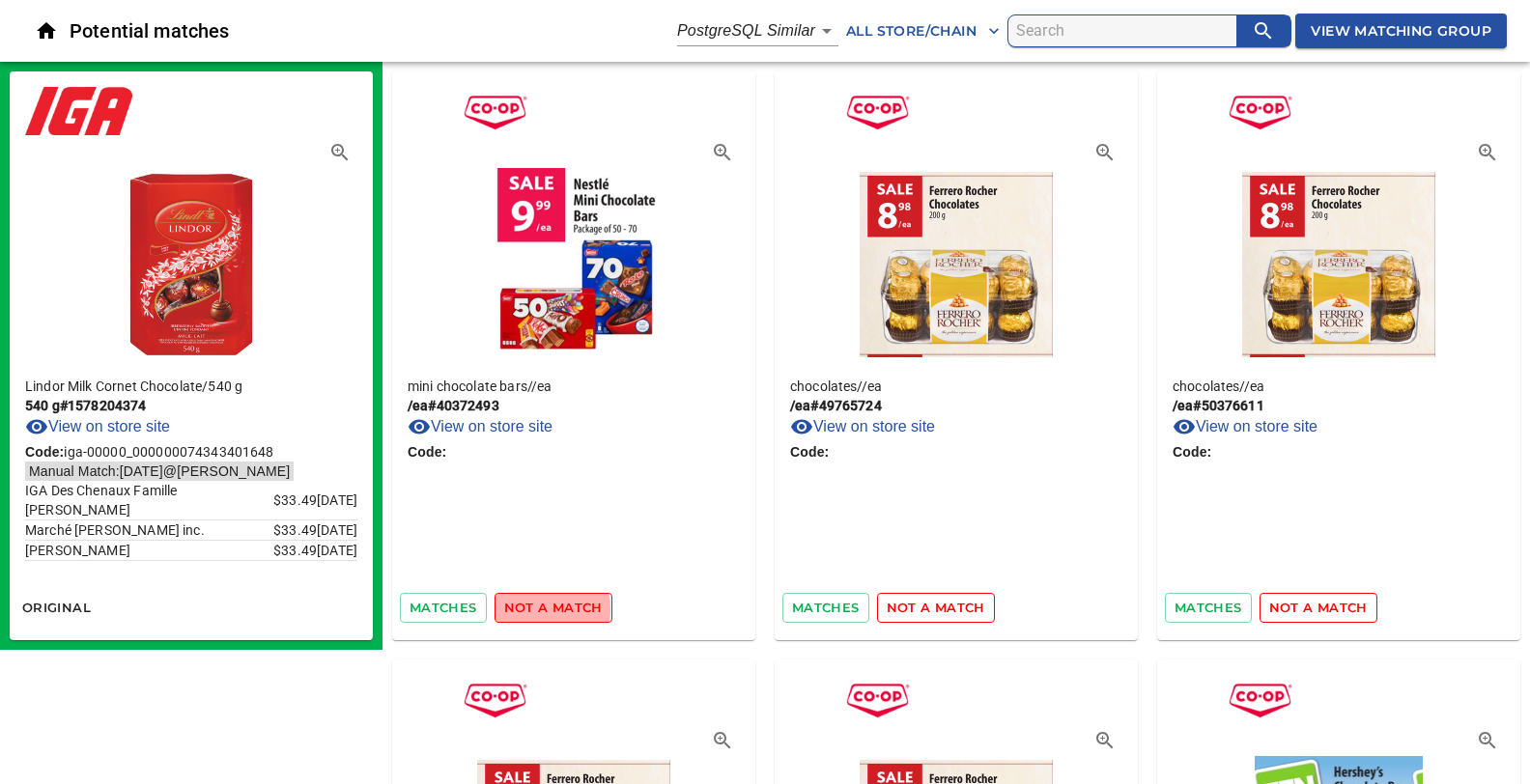
click at [525, 608] on span "not a match" at bounding box center [553, 607] width 98 height 23
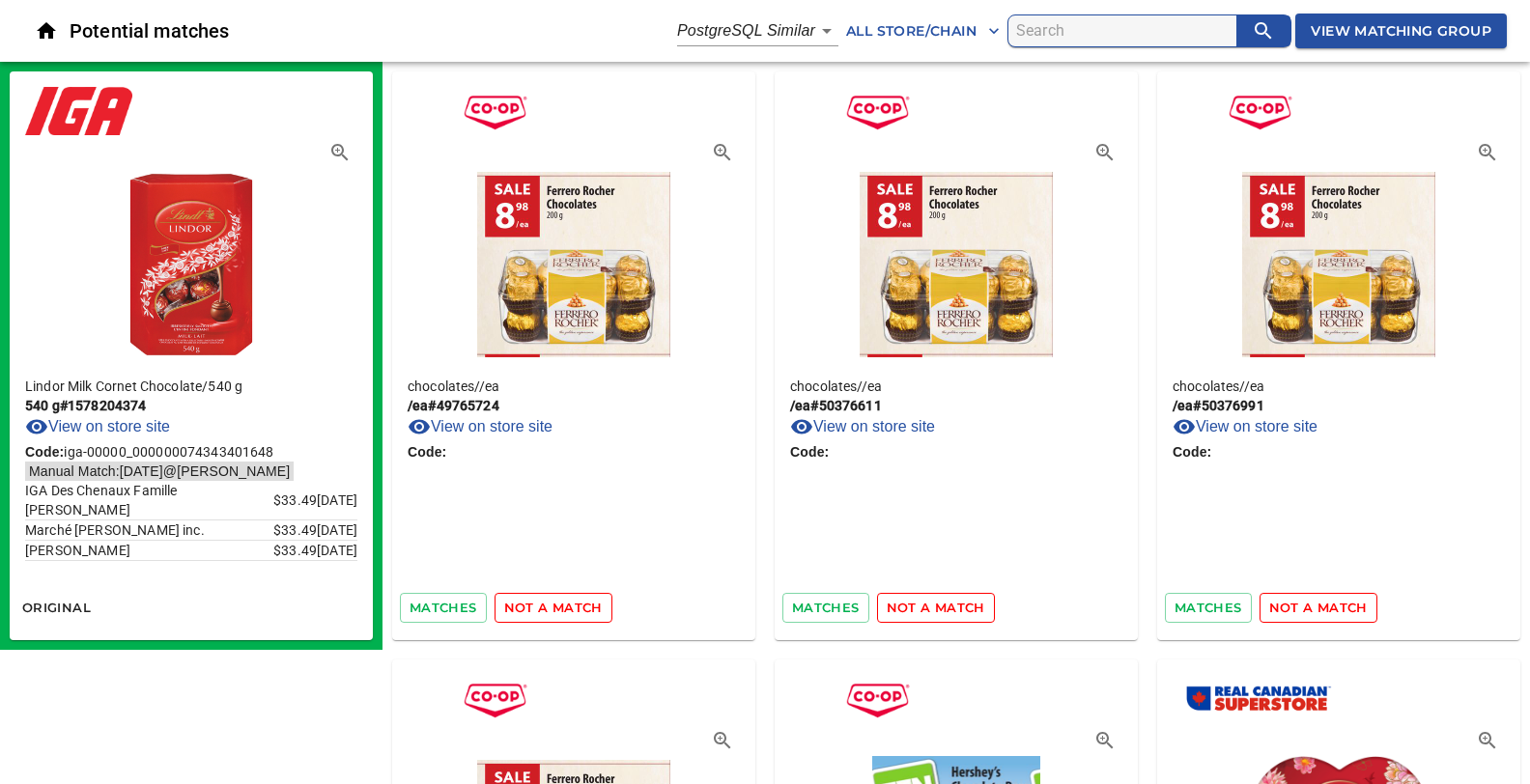
click at [525, 608] on span "not a match" at bounding box center [553, 607] width 98 height 23
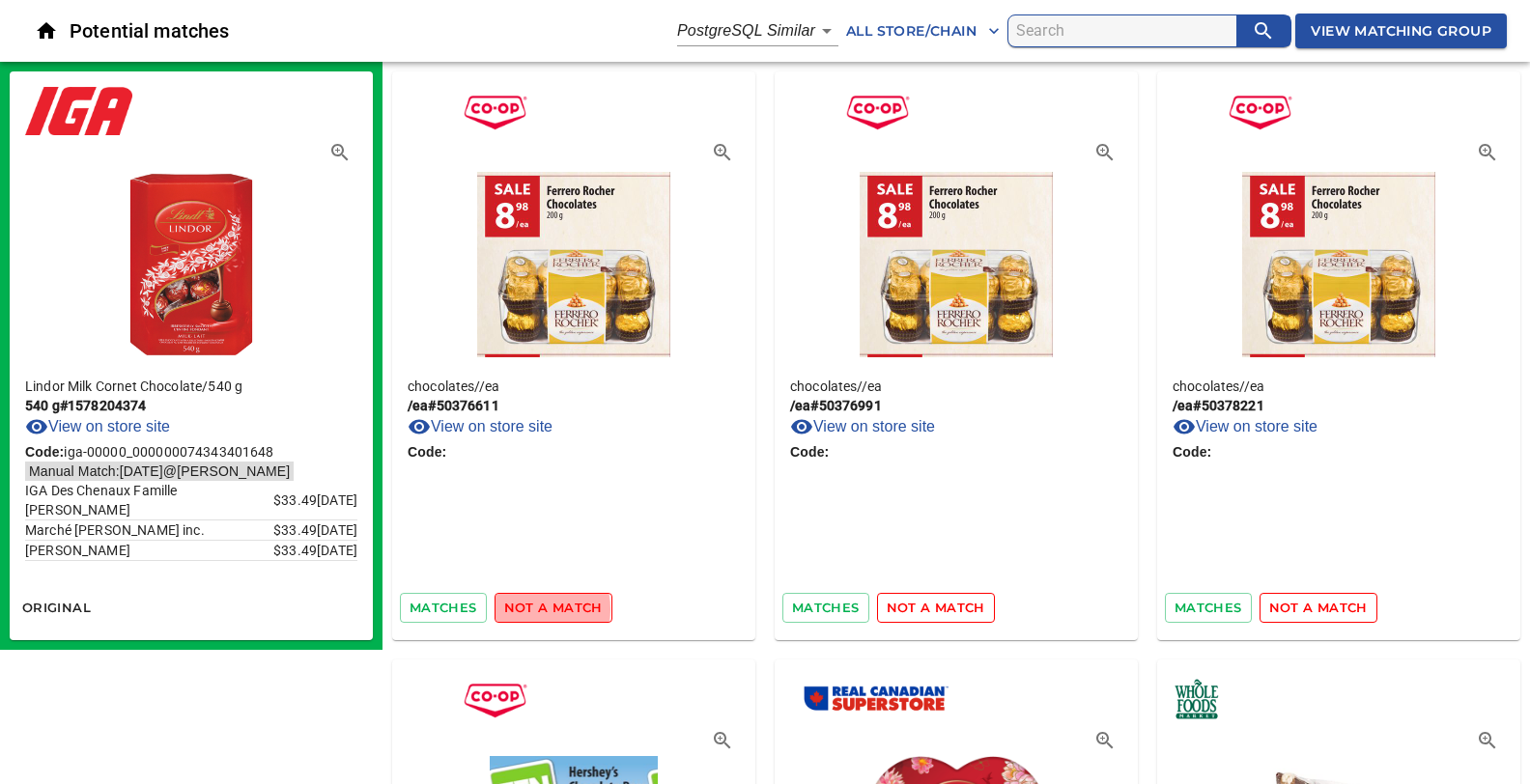
click at [525, 608] on span "not a match" at bounding box center [553, 607] width 98 height 23
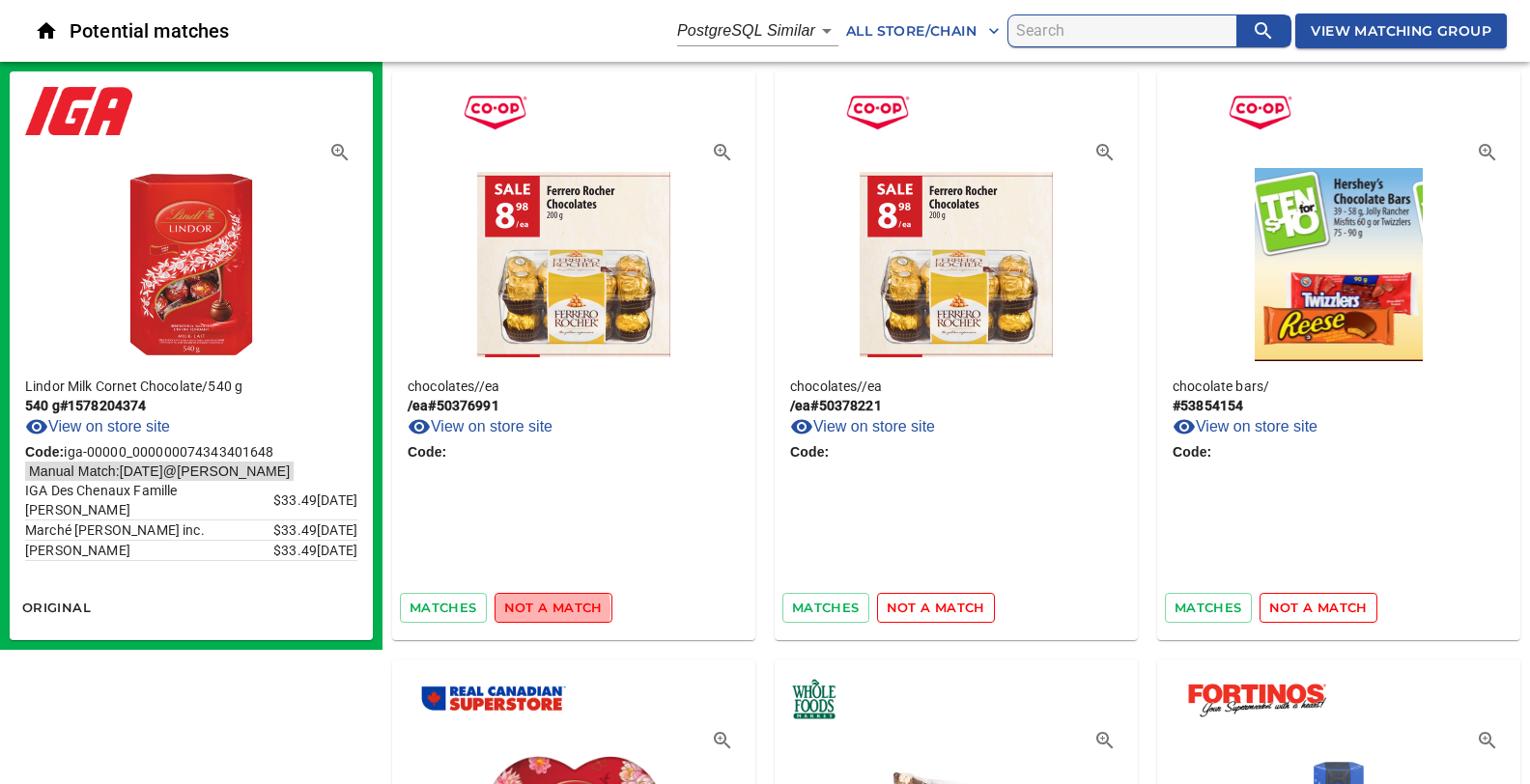
click at [525, 608] on span "not a match" at bounding box center [553, 607] width 98 height 23
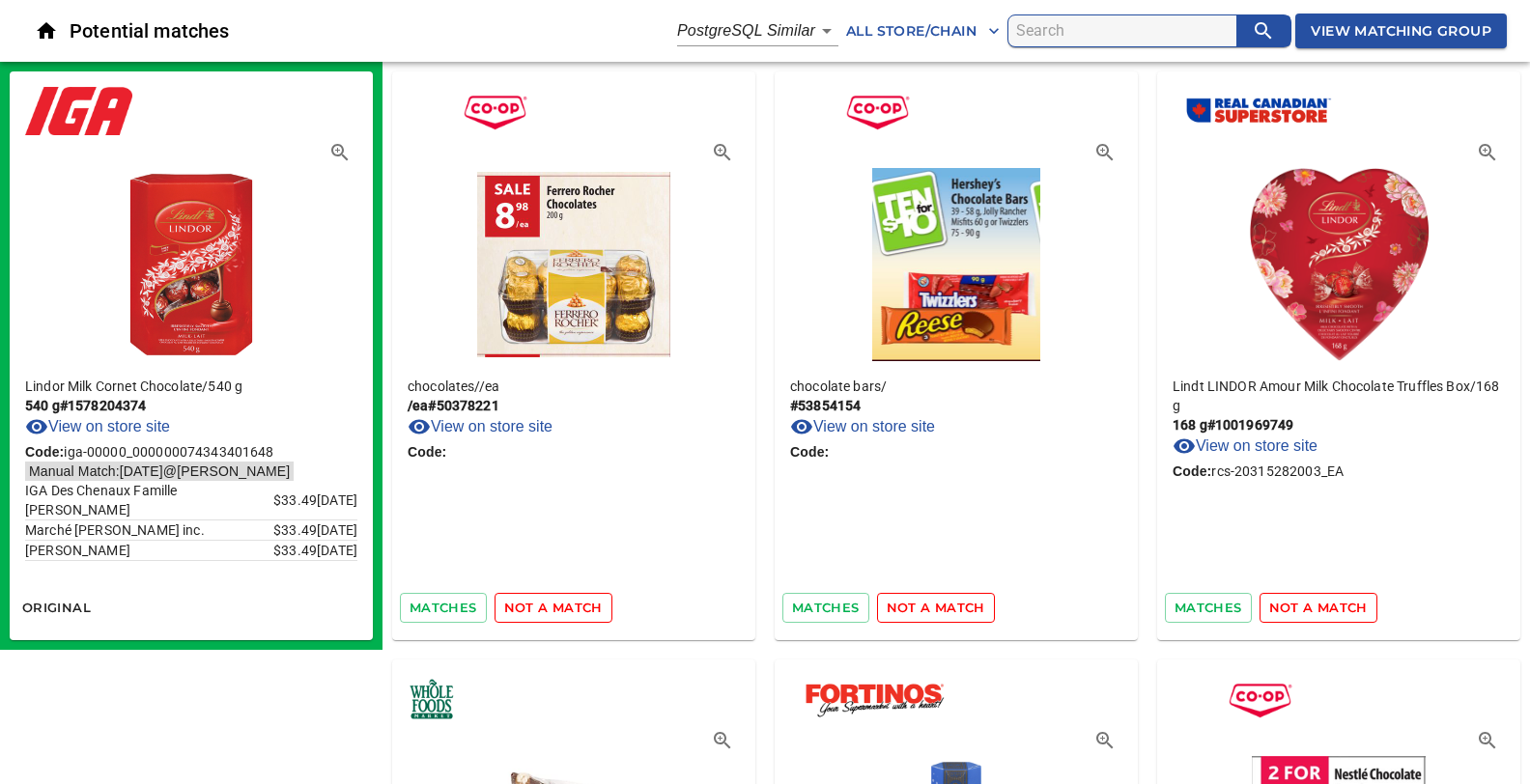
click at [525, 608] on span "not a match" at bounding box center [553, 607] width 98 height 23
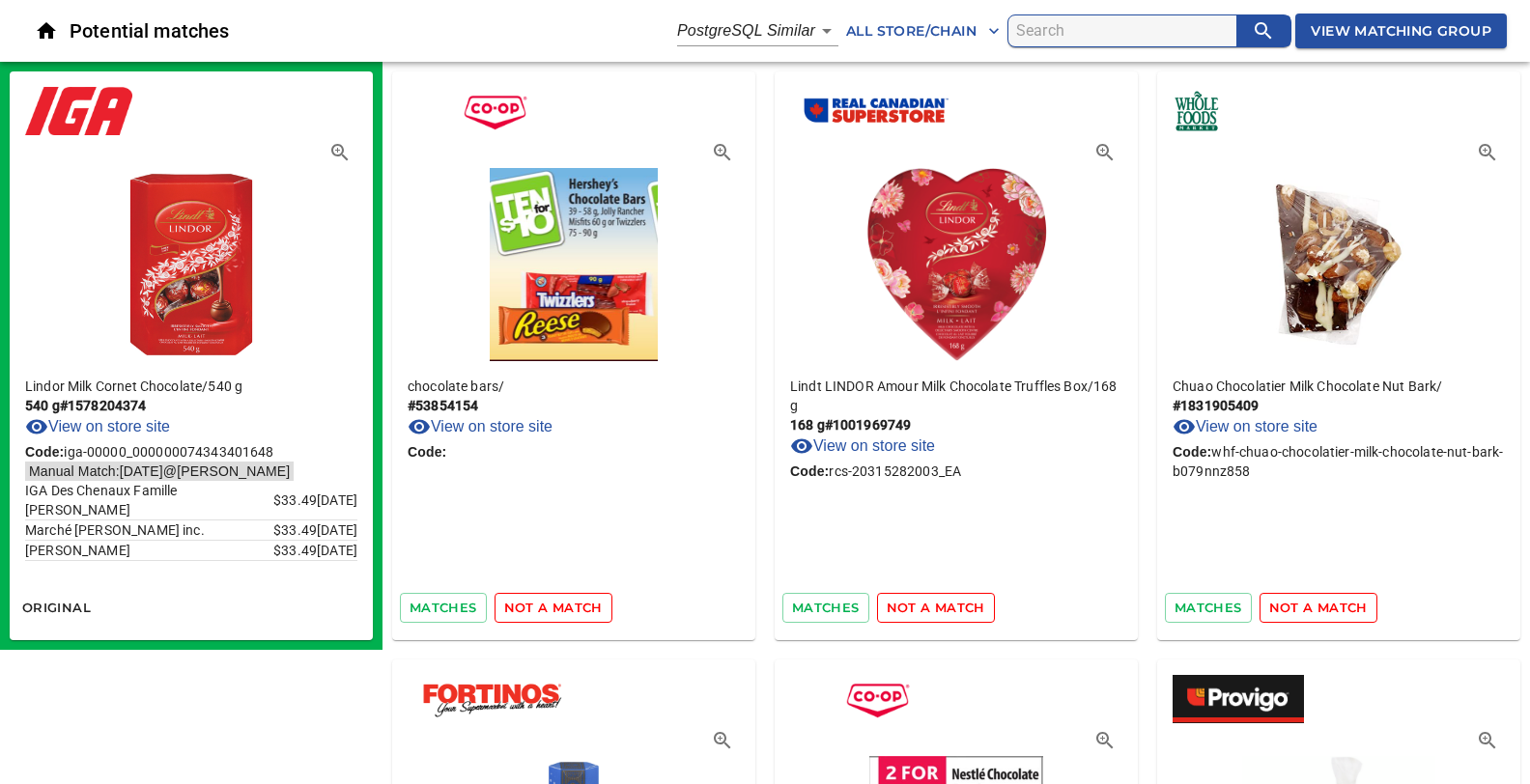
click at [525, 608] on span "not a match" at bounding box center [553, 607] width 98 height 23
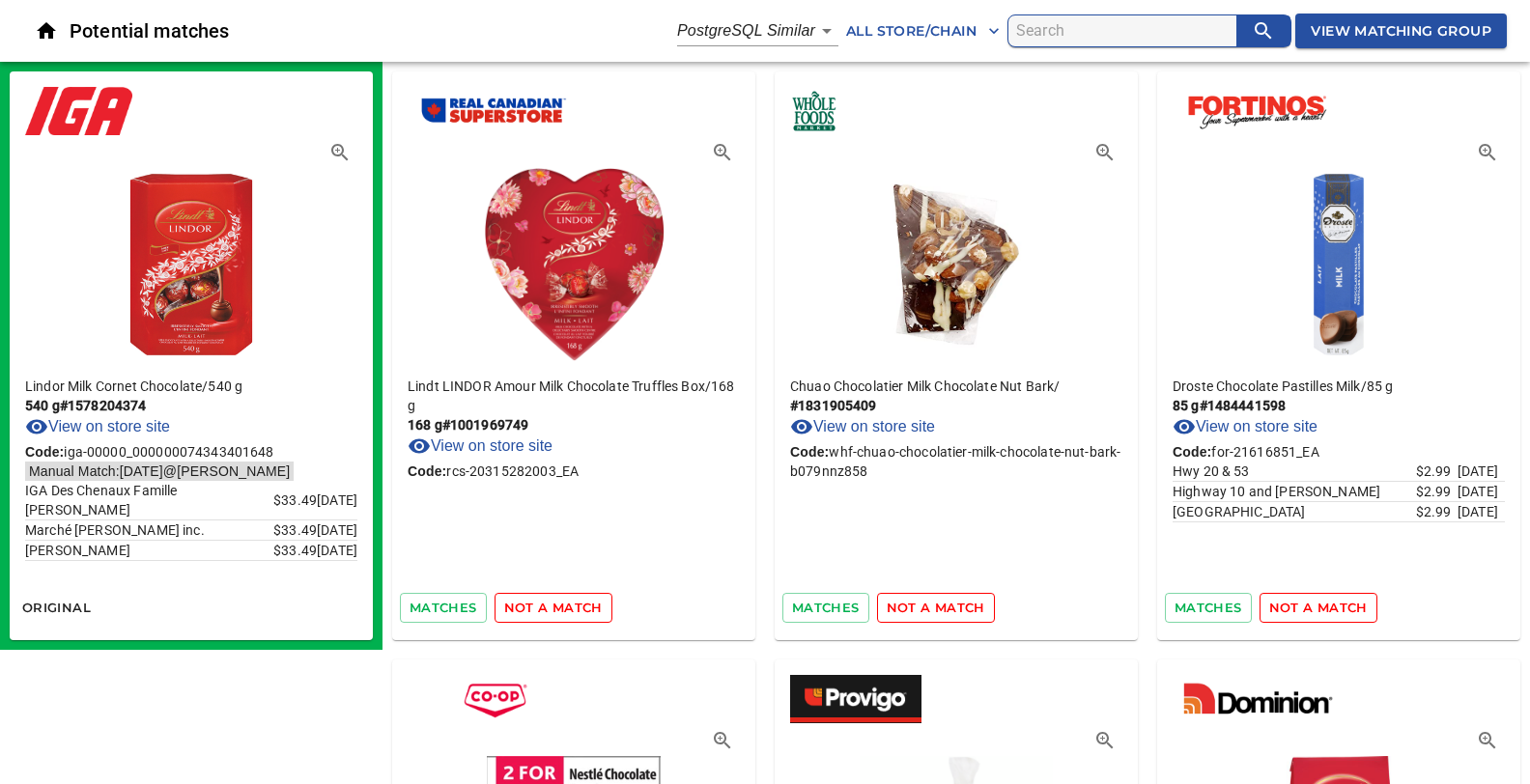
click at [525, 608] on span "not a match" at bounding box center [553, 607] width 98 height 23
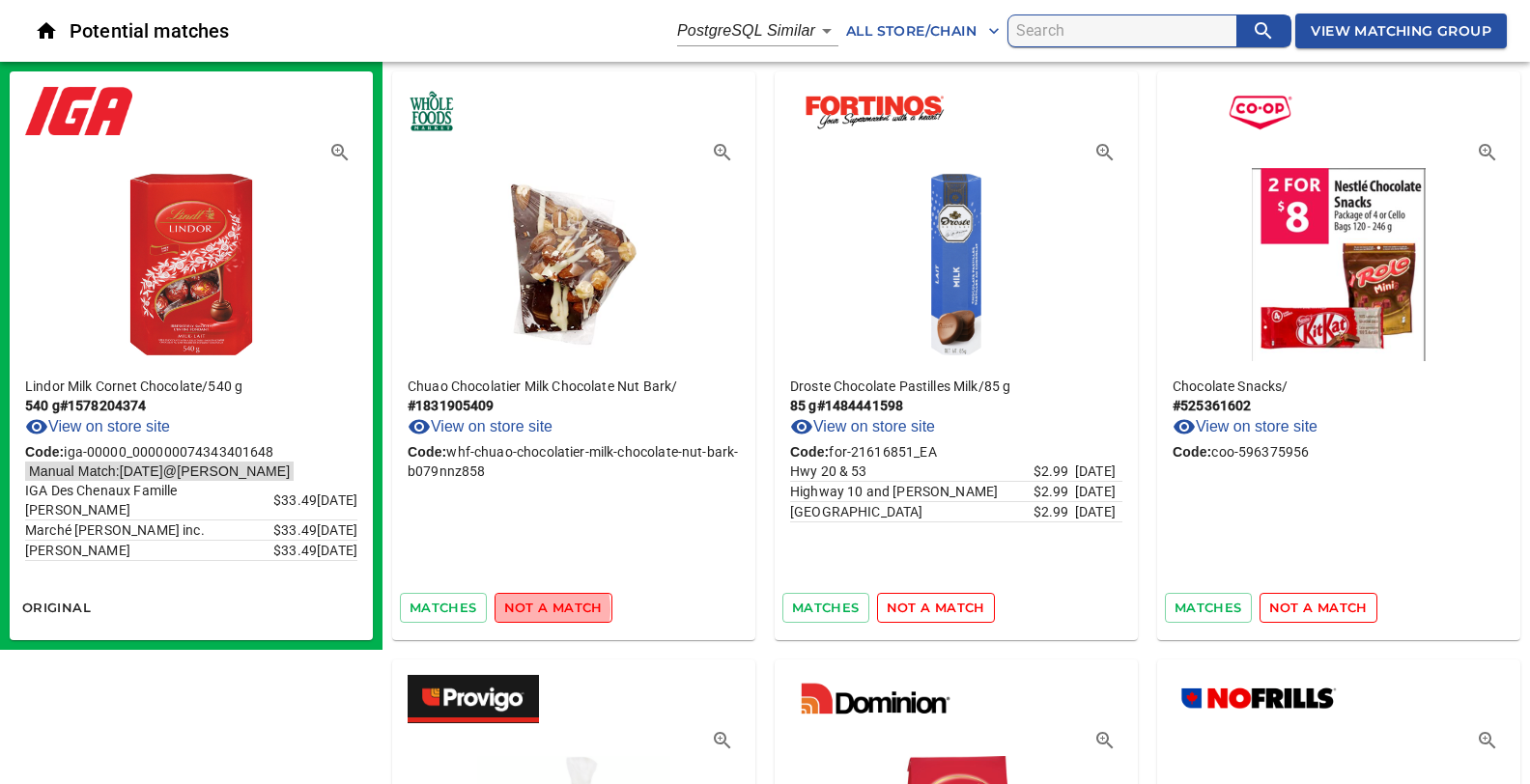
click at [525, 608] on span "not a match" at bounding box center [553, 607] width 98 height 23
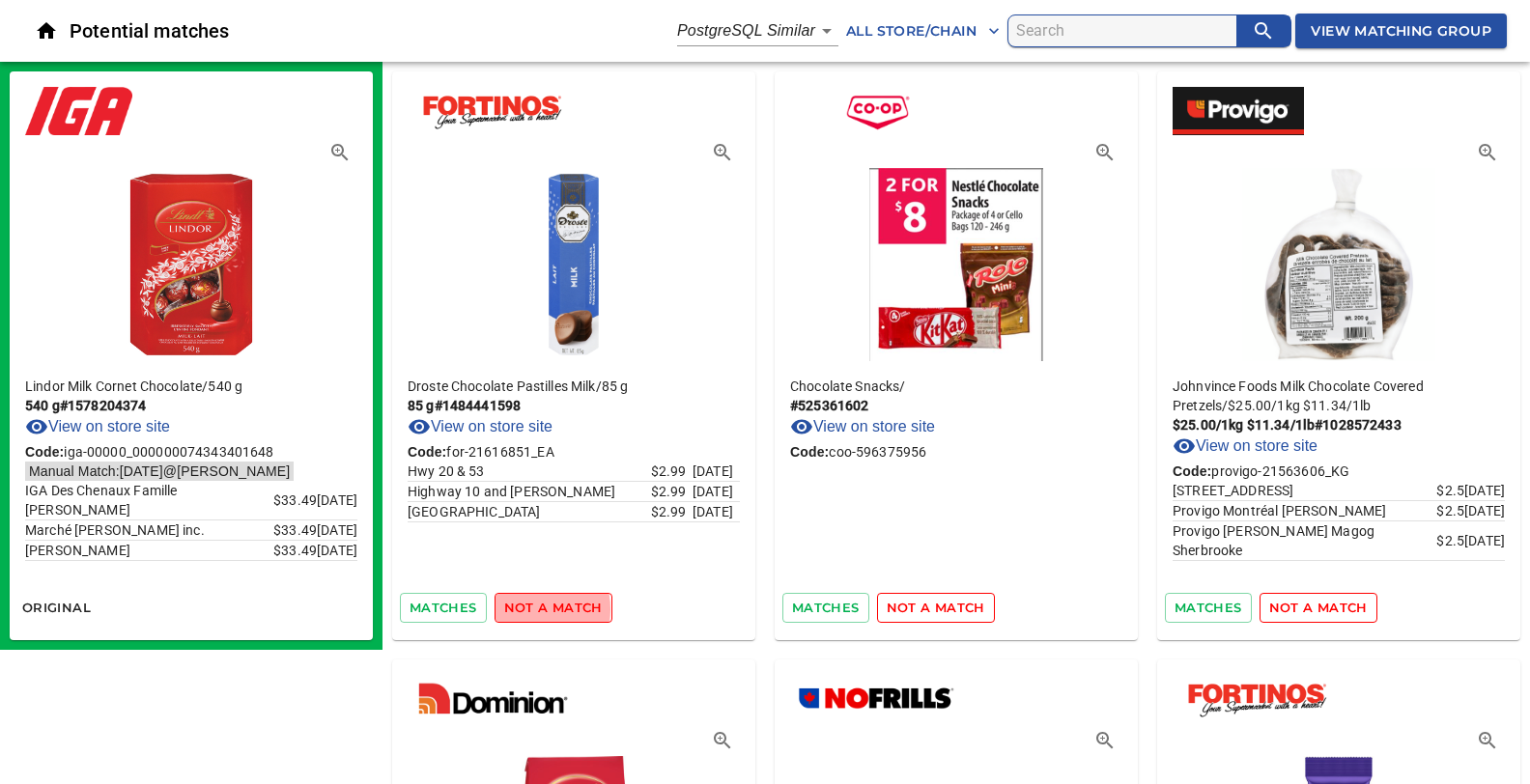
click at [525, 608] on span "not a match" at bounding box center [553, 607] width 98 height 23
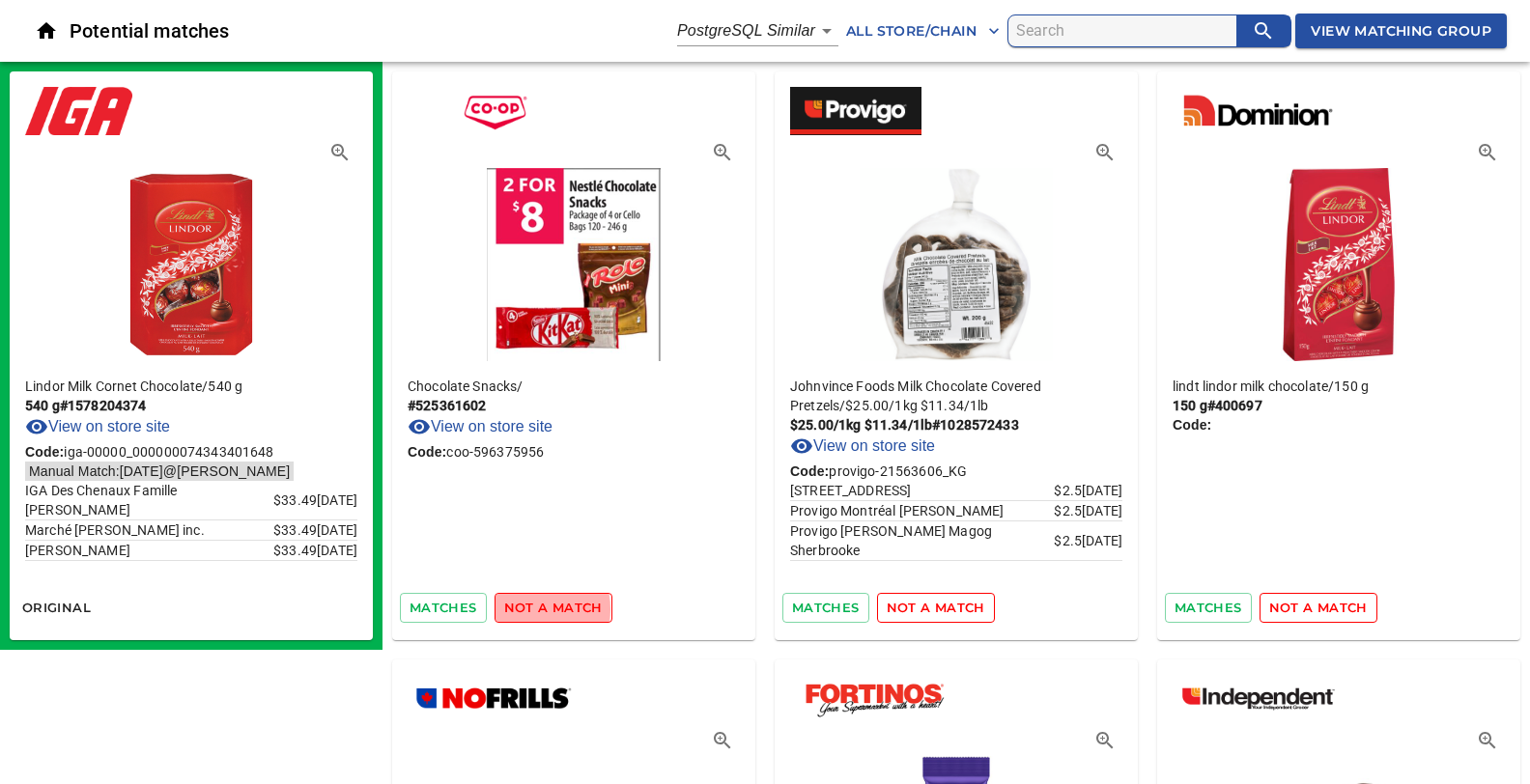
click at [525, 608] on span "not a match" at bounding box center [553, 607] width 98 height 23
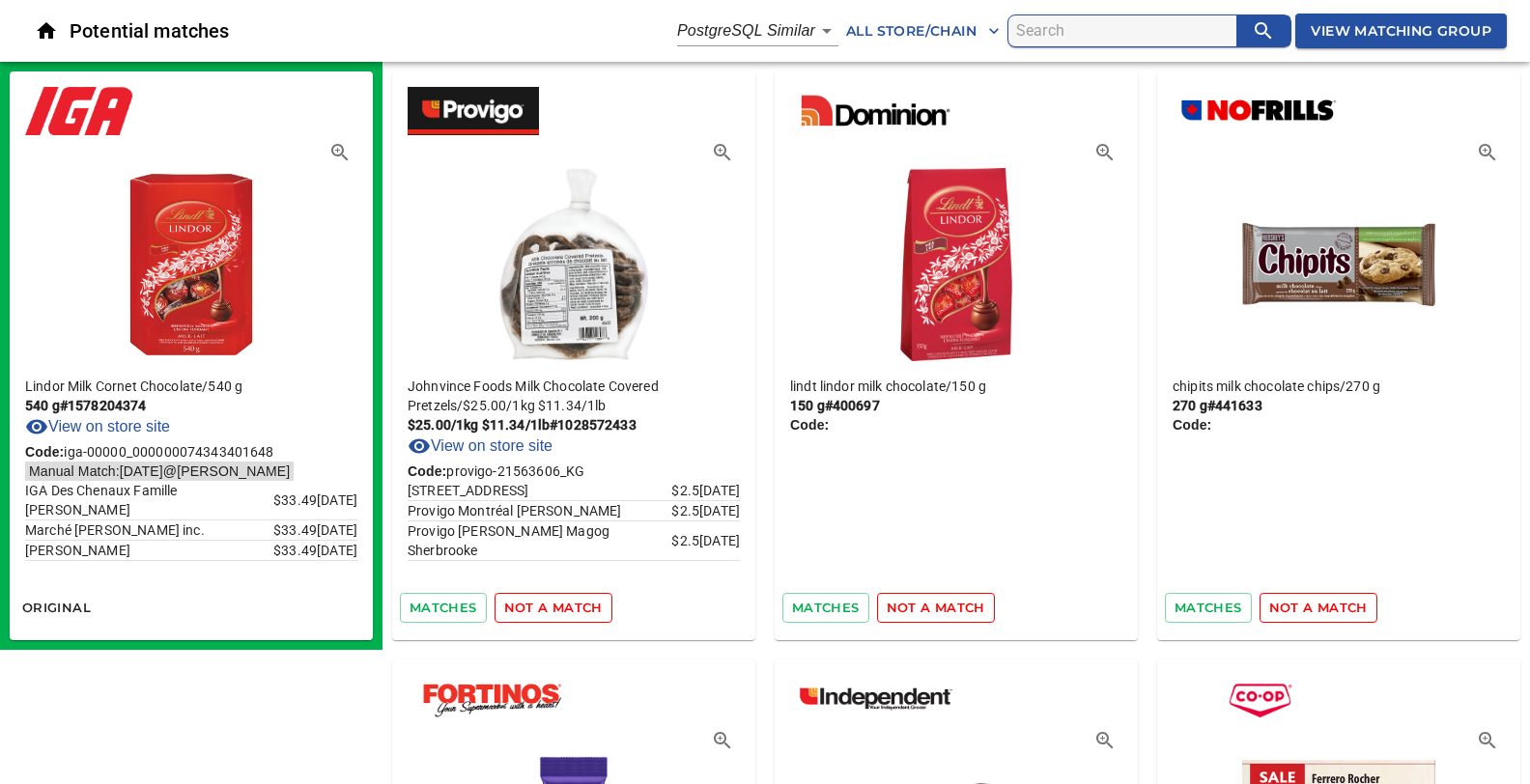
click at [525, 608] on span "not a match" at bounding box center [553, 607] width 98 height 23
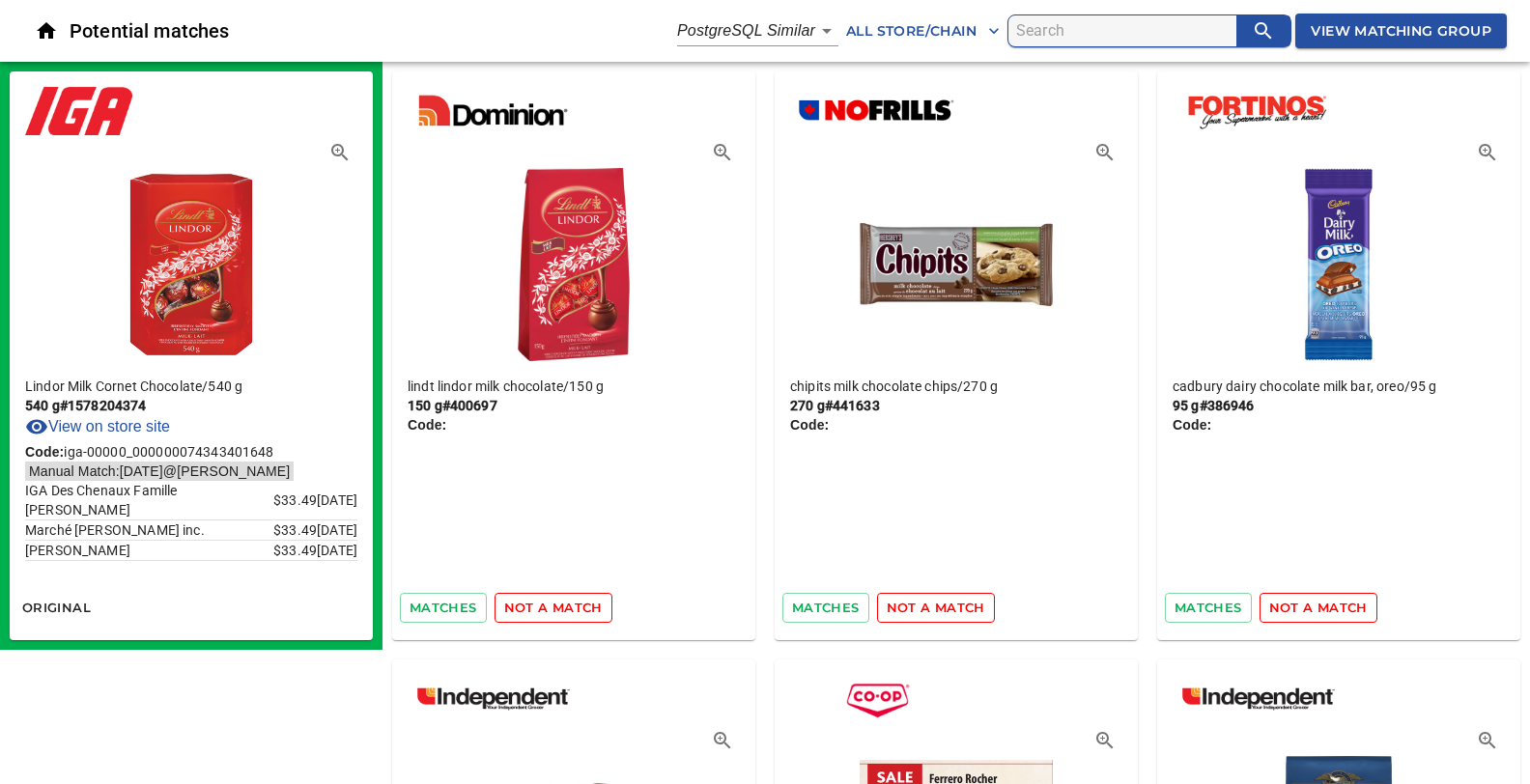
click at [525, 608] on span "not a match" at bounding box center [553, 607] width 98 height 23
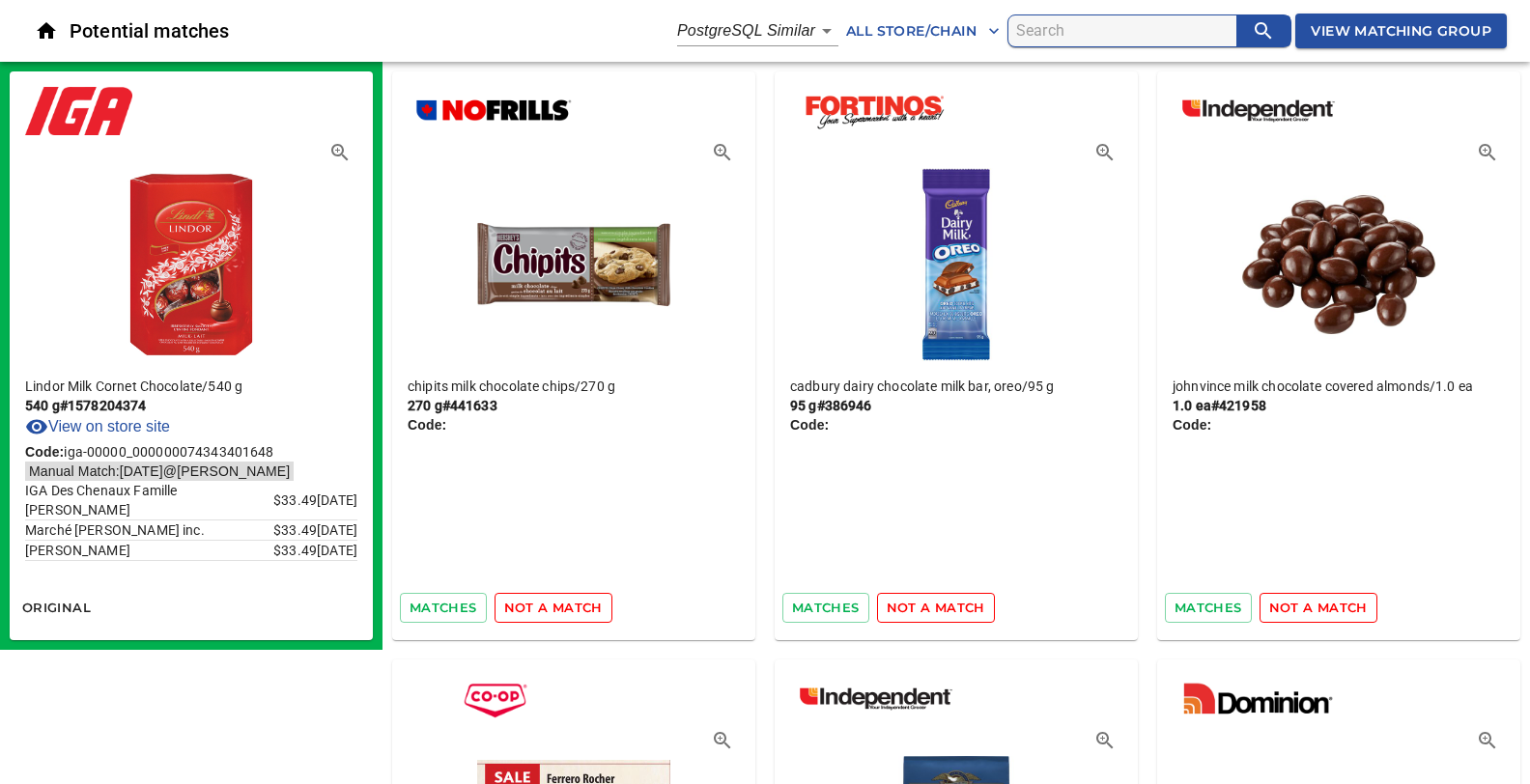
click at [525, 608] on span "not a match" at bounding box center [553, 607] width 98 height 23
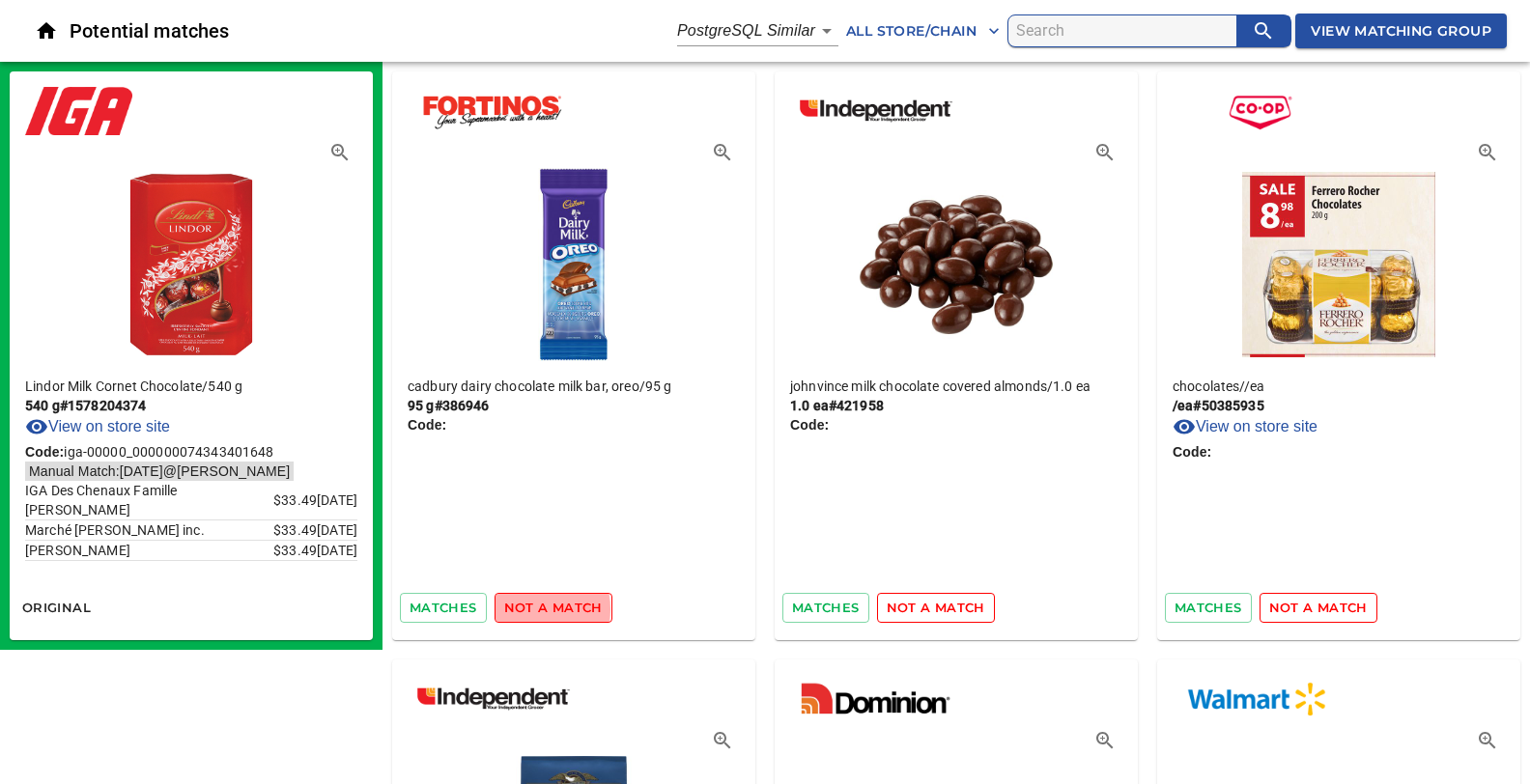
click at [525, 608] on span "not a match" at bounding box center [553, 607] width 98 height 23
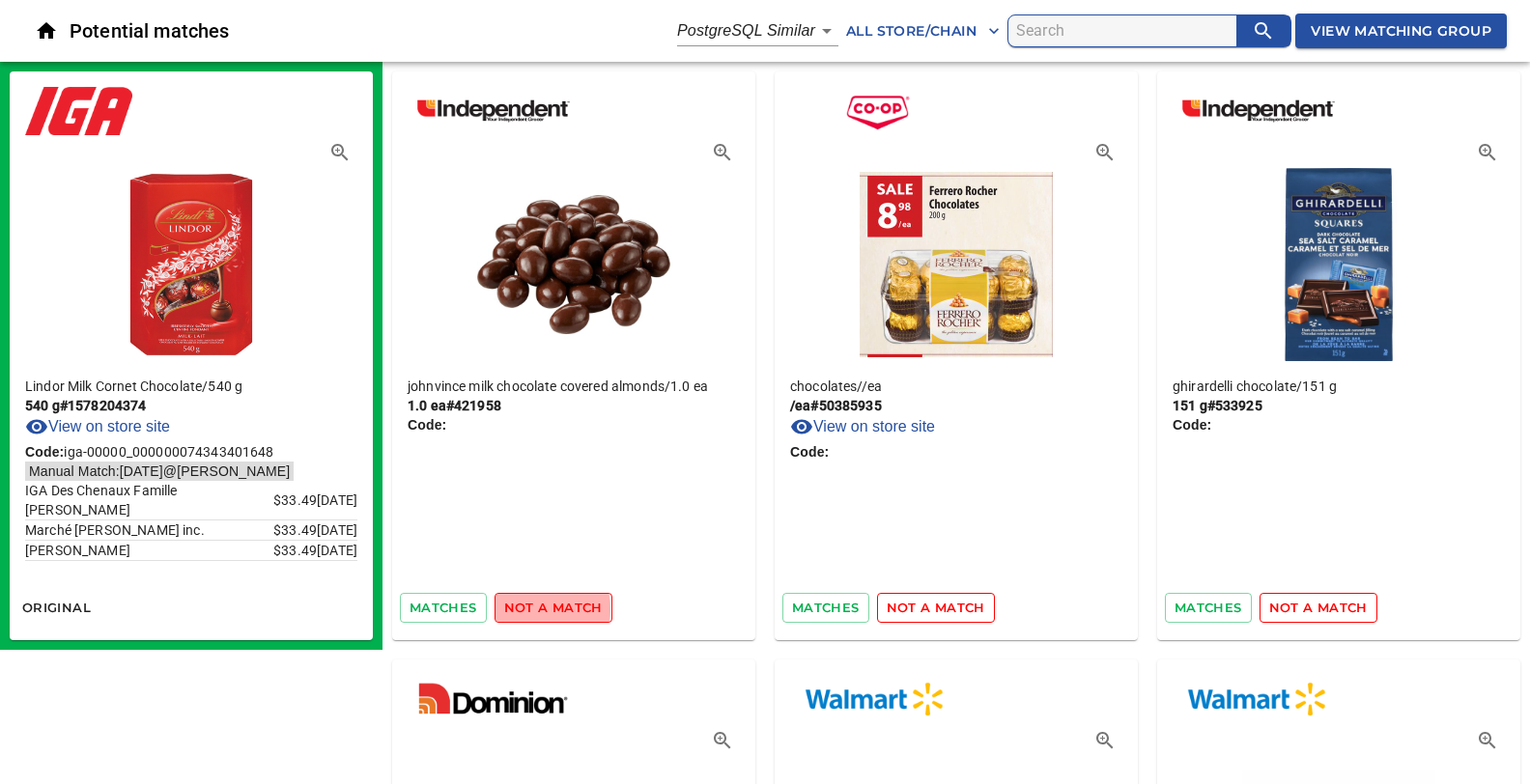
click at [525, 608] on span "not a match" at bounding box center [553, 607] width 98 height 23
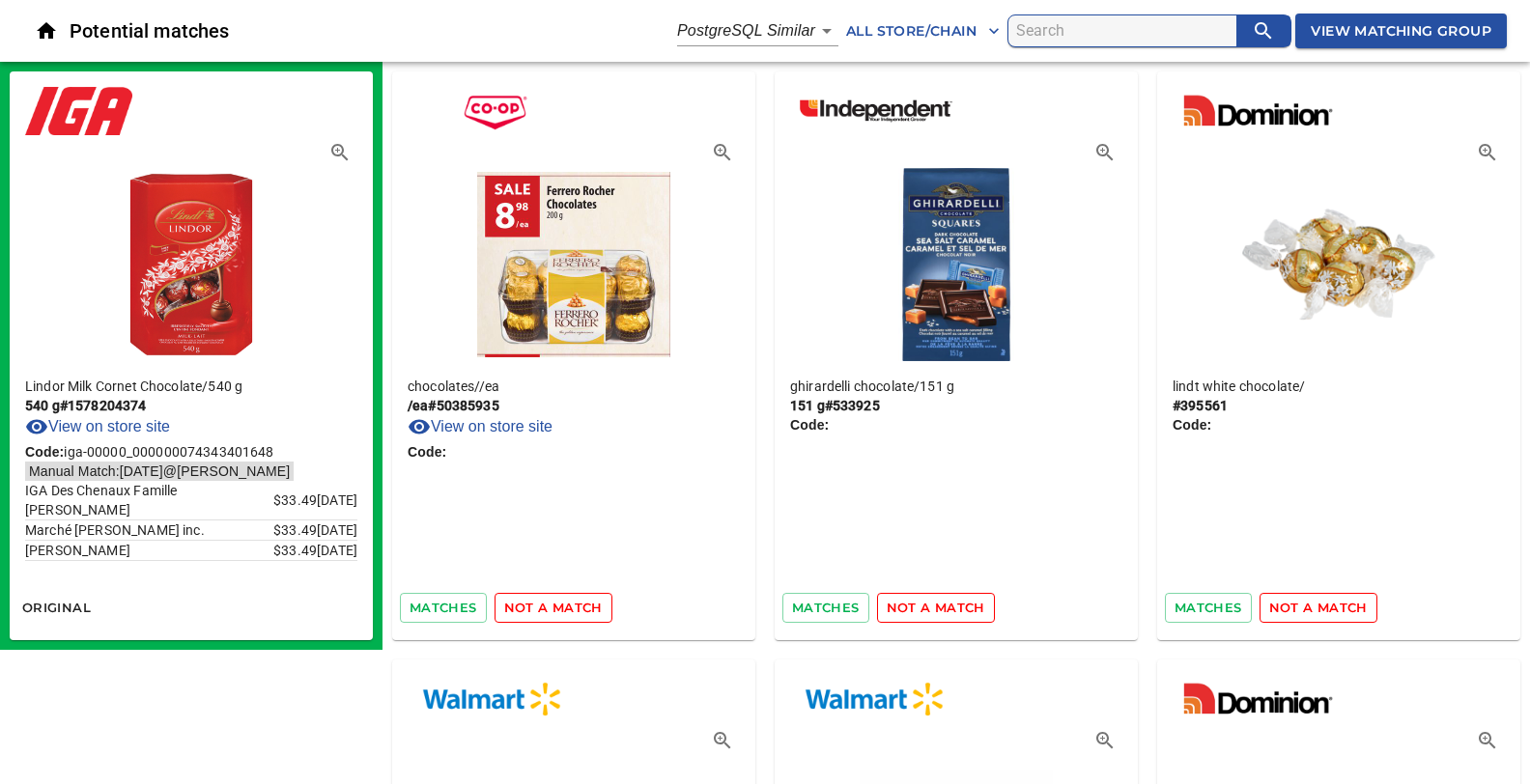
click at [525, 608] on span "not a match" at bounding box center [553, 607] width 98 height 23
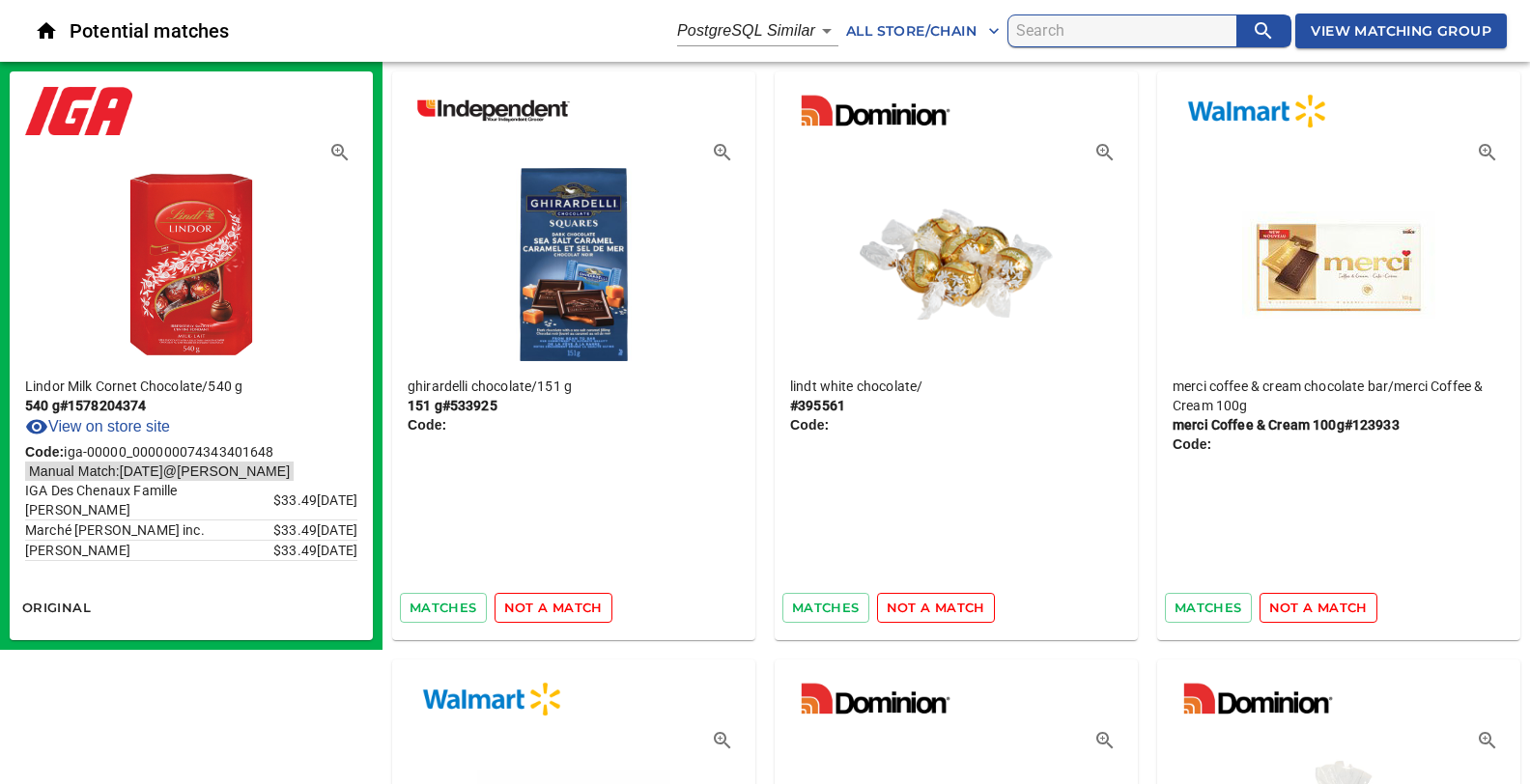
click at [525, 608] on span "not a match" at bounding box center [553, 607] width 98 height 23
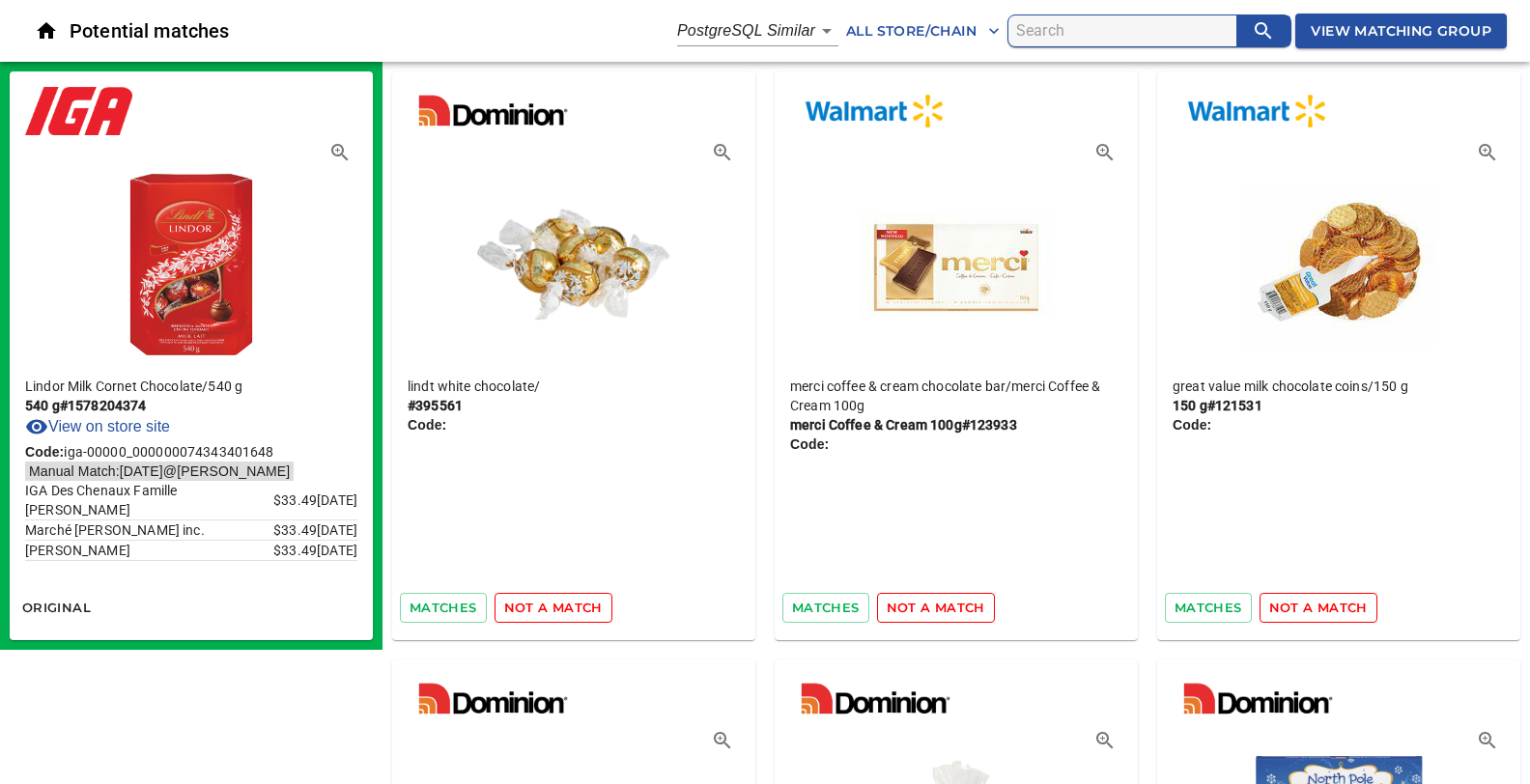
click at [525, 608] on span "not a match" at bounding box center [553, 607] width 98 height 23
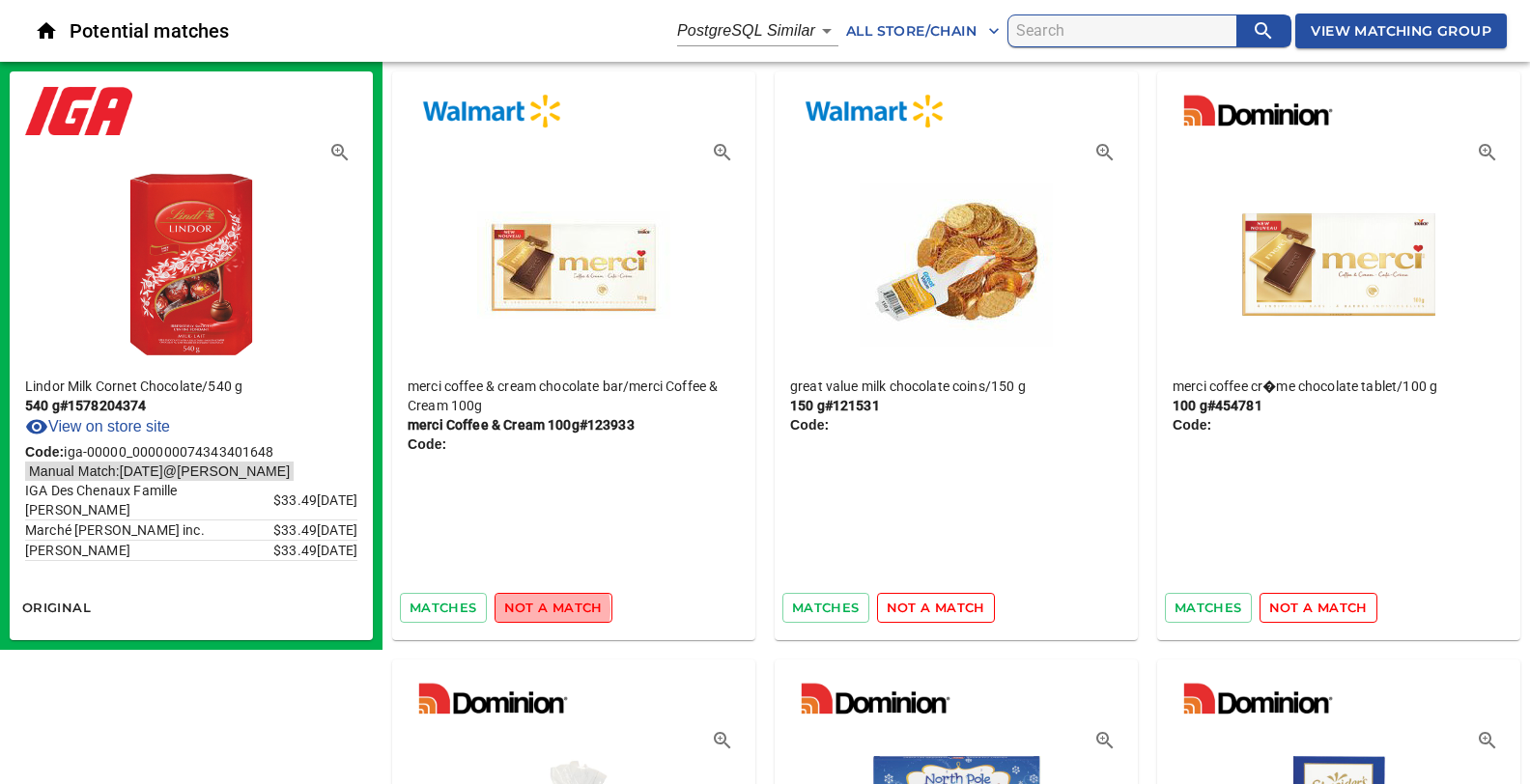
click at [525, 608] on span "not a match" at bounding box center [553, 607] width 98 height 23
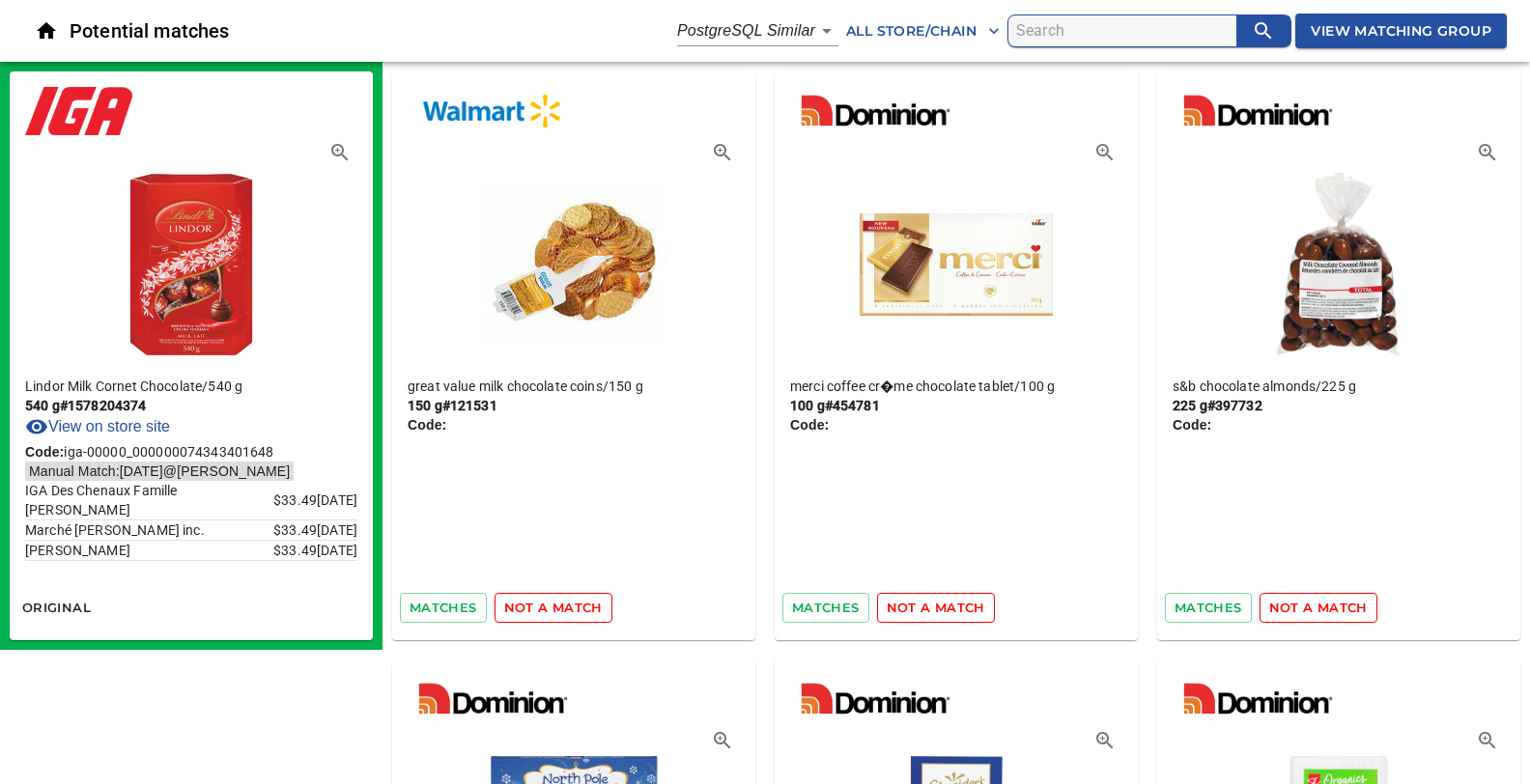
click at [525, 608] on span "not a match" at bounding box center [553, 607] width 98 height 23
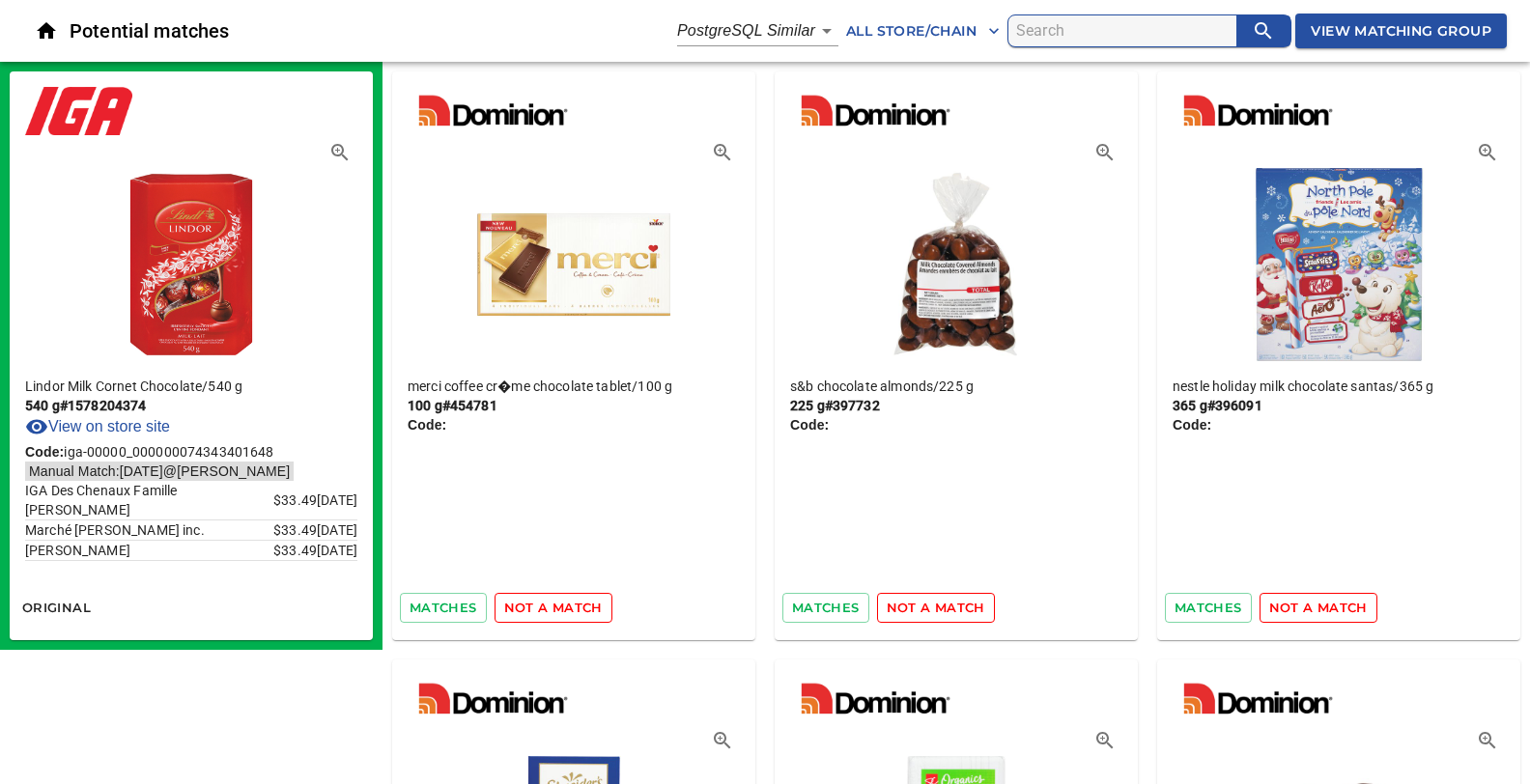
click at [525, 608] on span "not a match" at bounding box center [553, 607] width 98 height 23
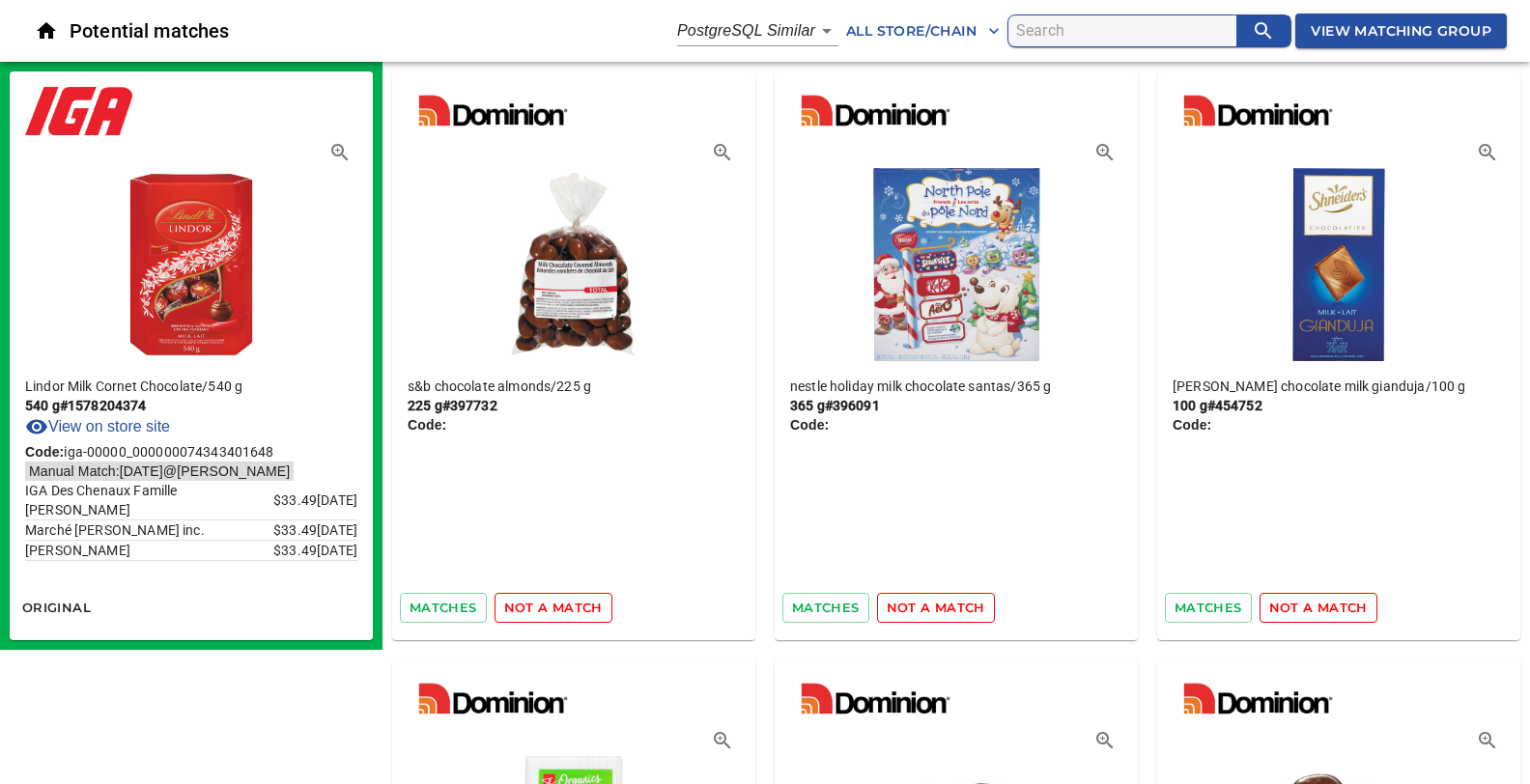
click at [525, 608] on span "not a match" at bounding box center [553, 607] width 98 height 23
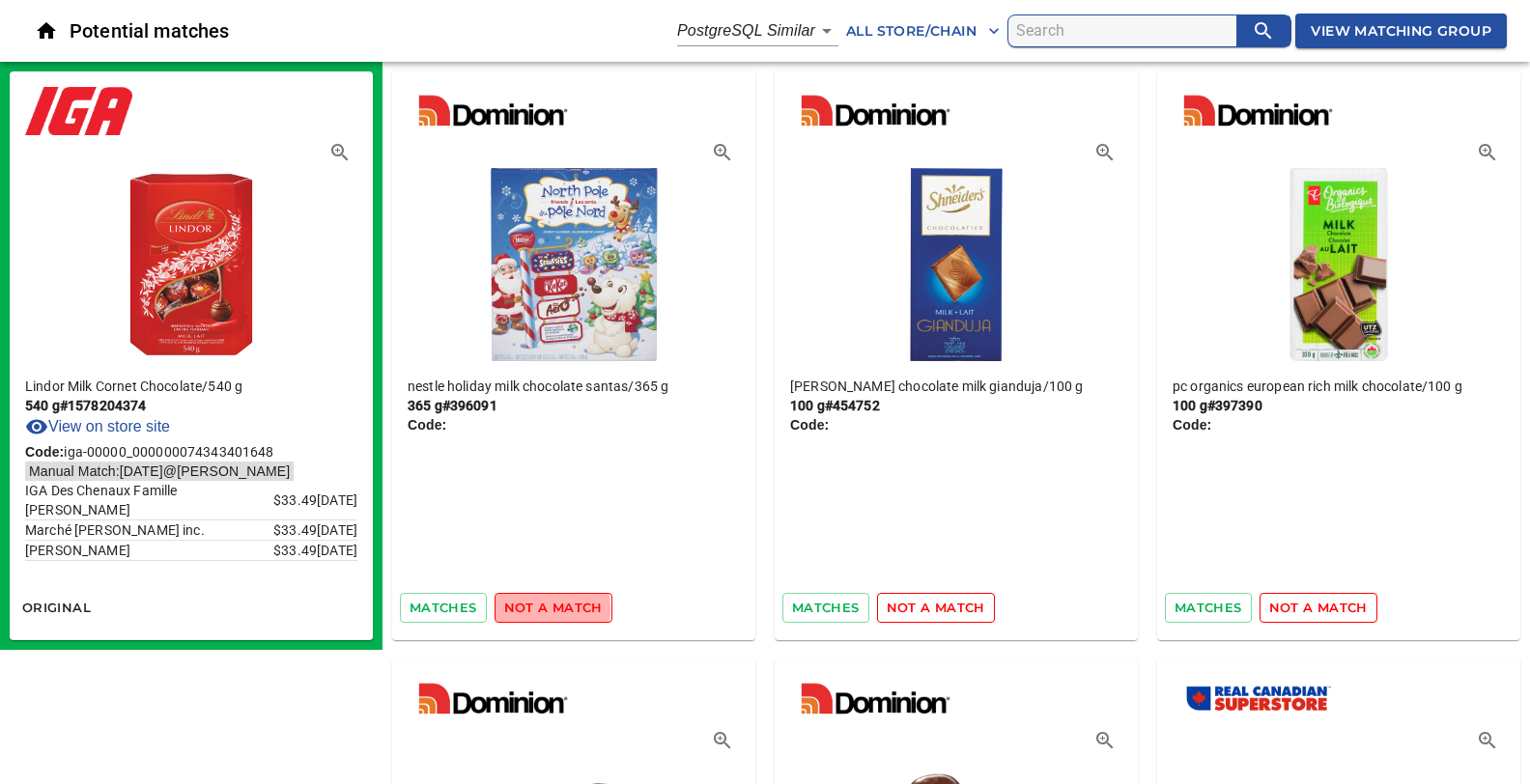
click at [525, 608] on span "not a match" at bounding box center [553, 607] width 98 height 23
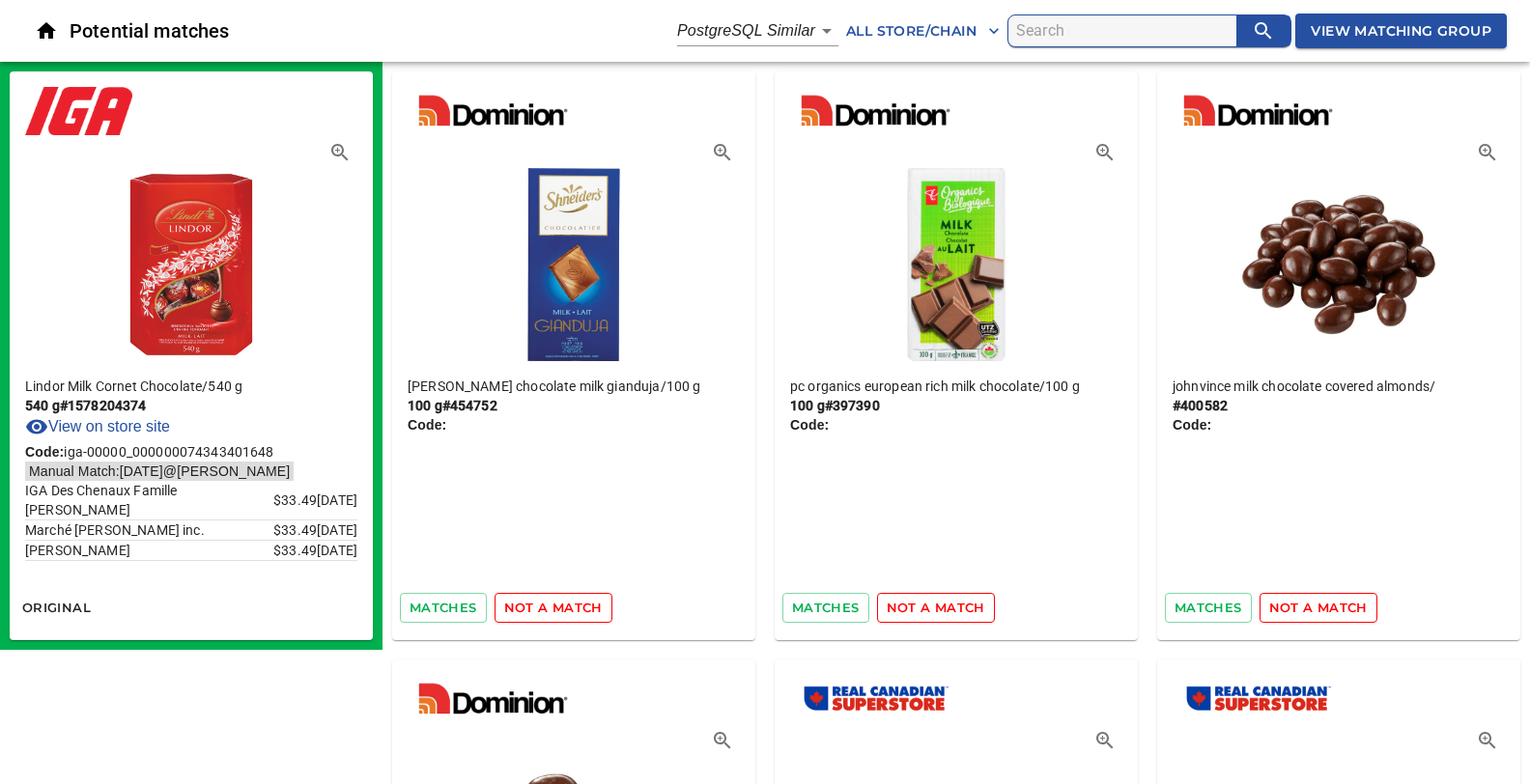
click at [525, 608] on span "not a match" at bounding box center [553, 607] width 98 height 23
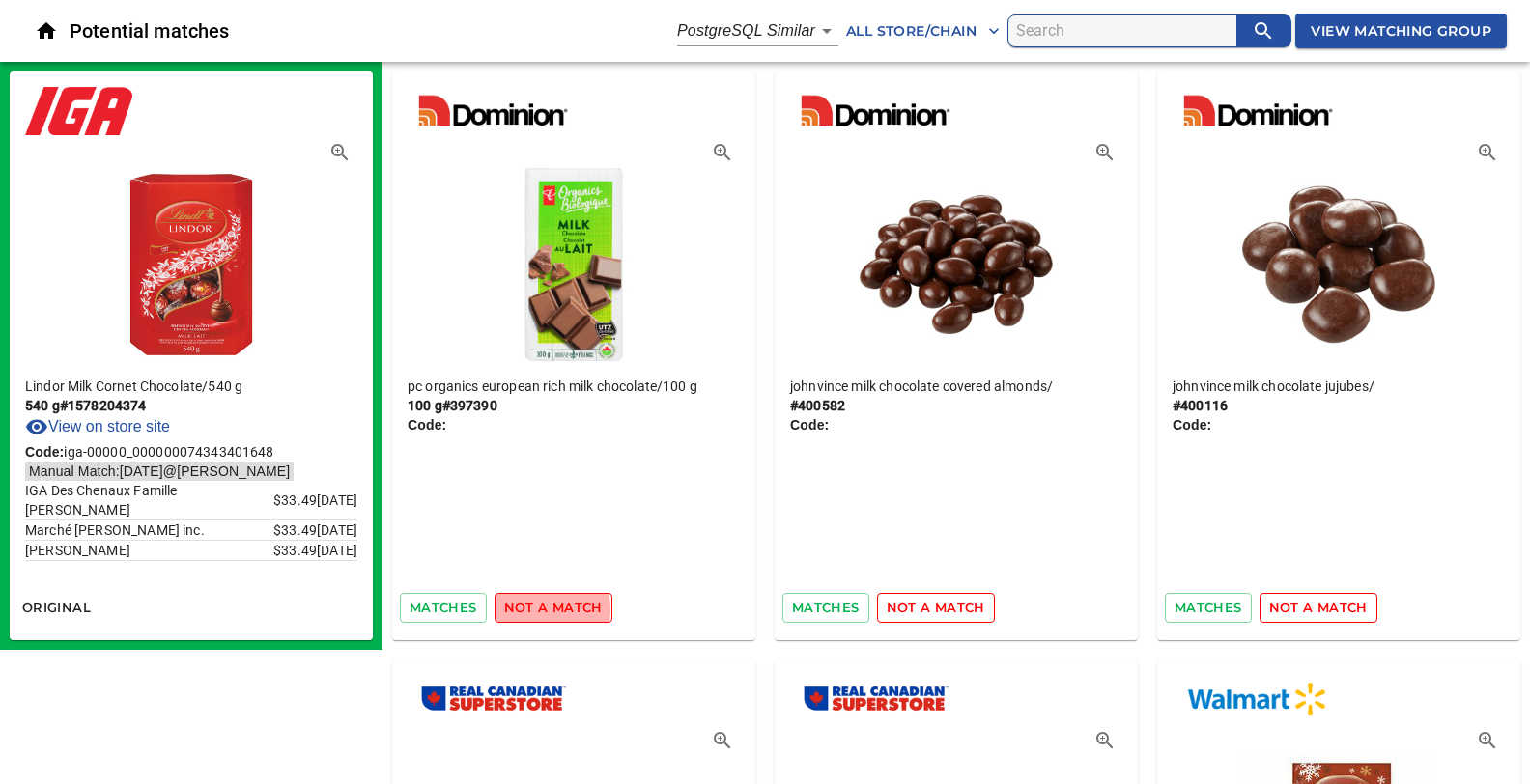
click at [525, 608] on span "not a match" at bounding box center [553, 607] width 98 height 23
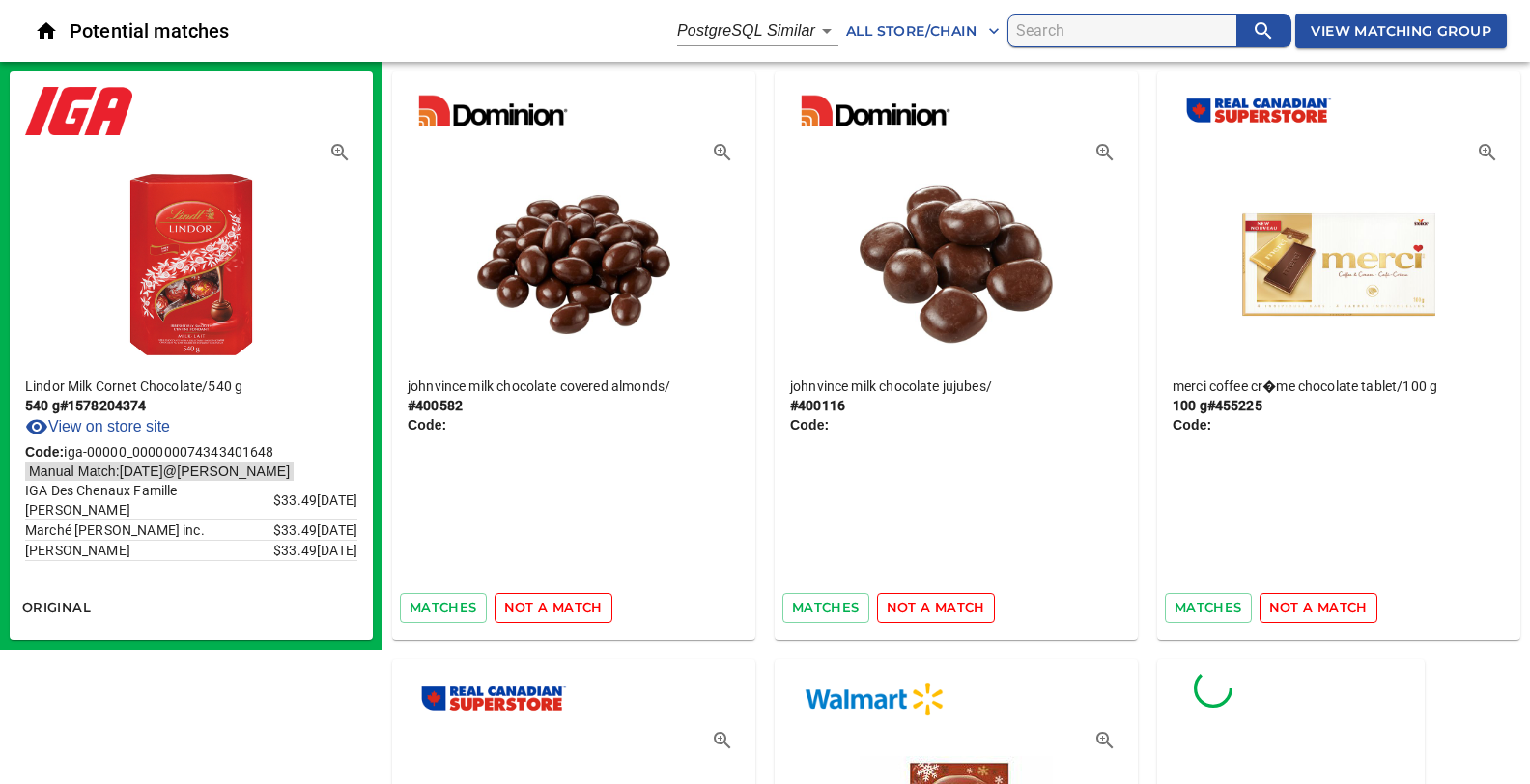
click at [525, 608] on span "not a match" at bounding box center [553, 607] width 98 height 23
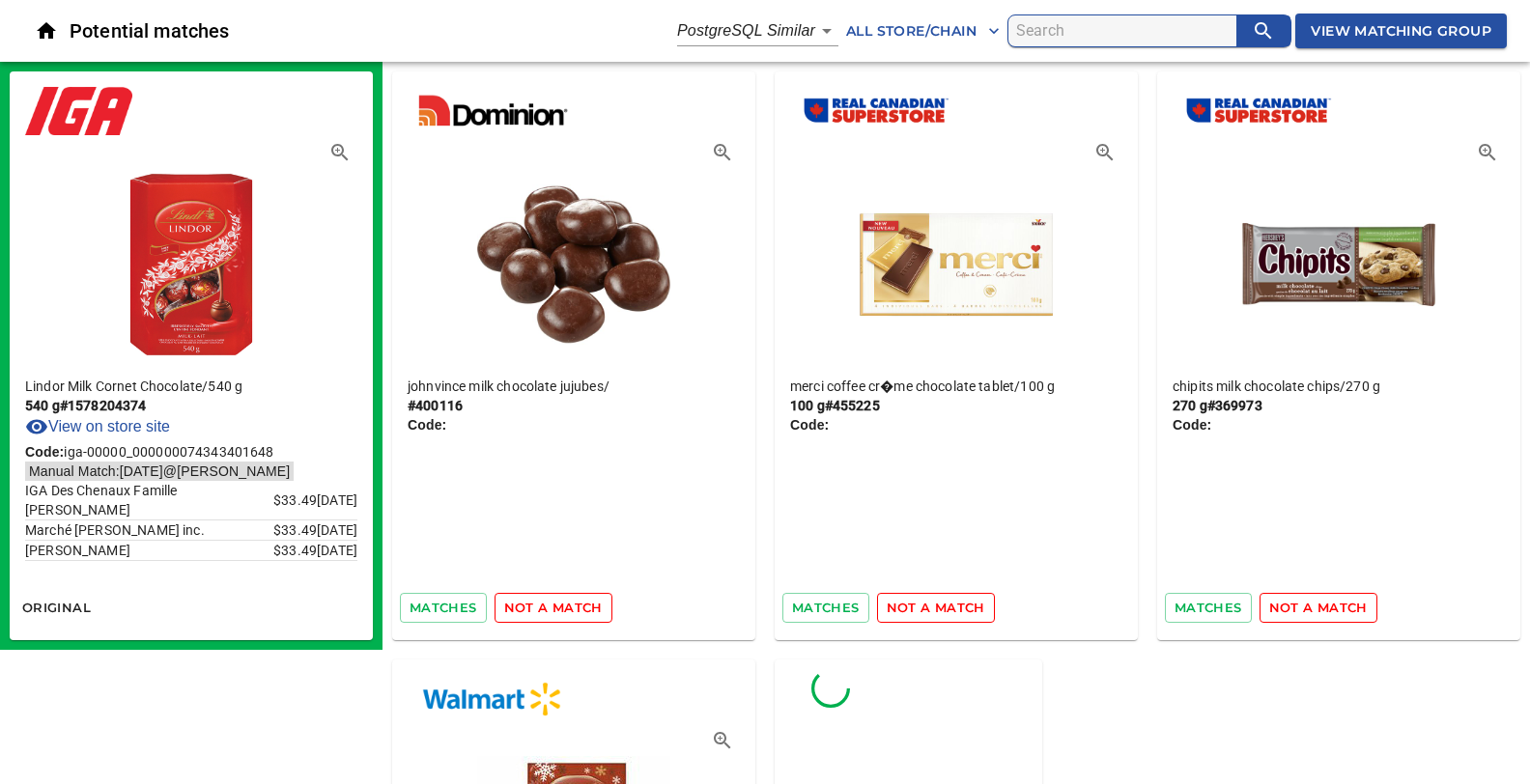
click at [525, 608] on span "not a match" at bounding box center [553, 607] width 98 height 23
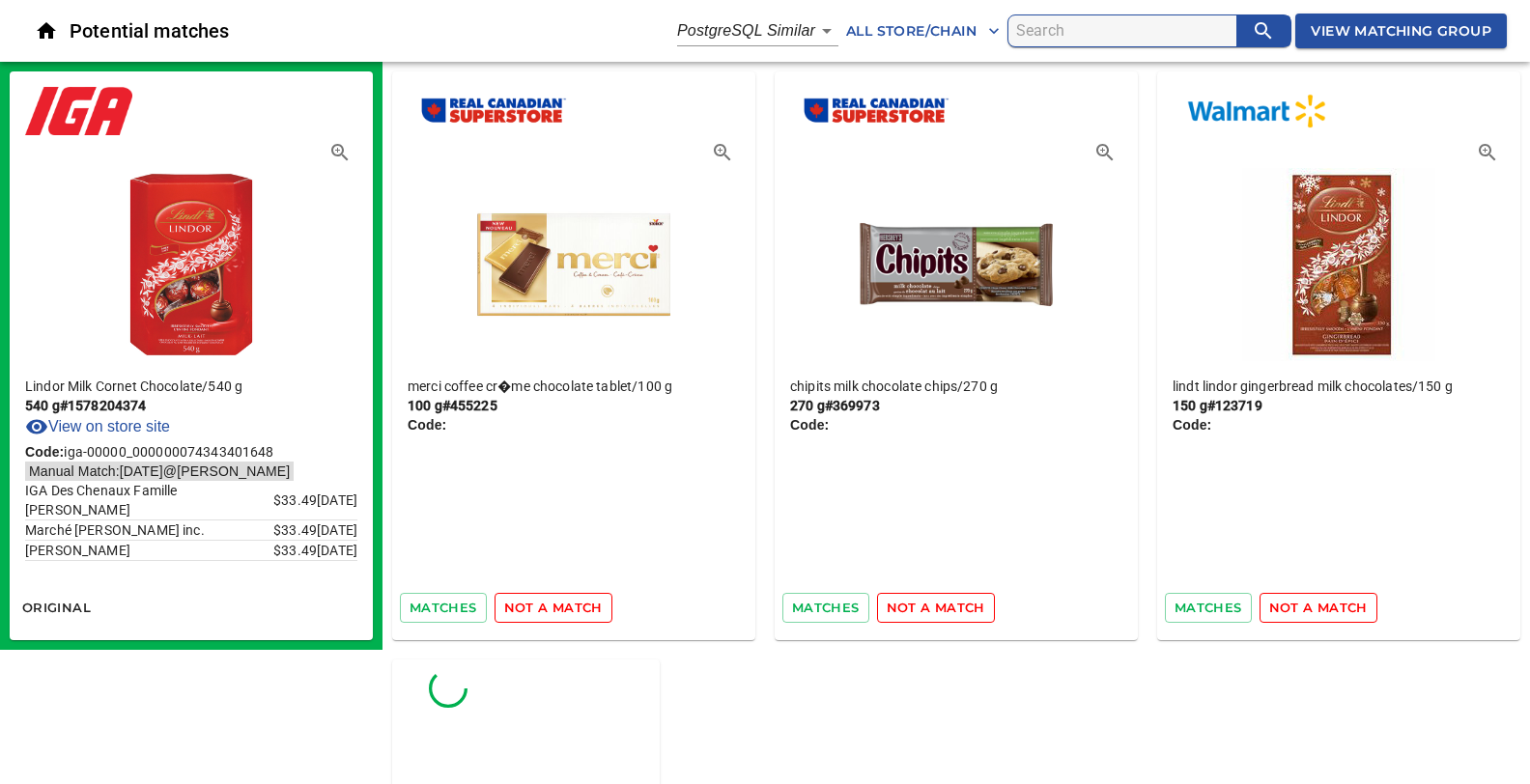
click at [525, 608] on span "not a match" at bounding box center [553, 607] width 98 height 23
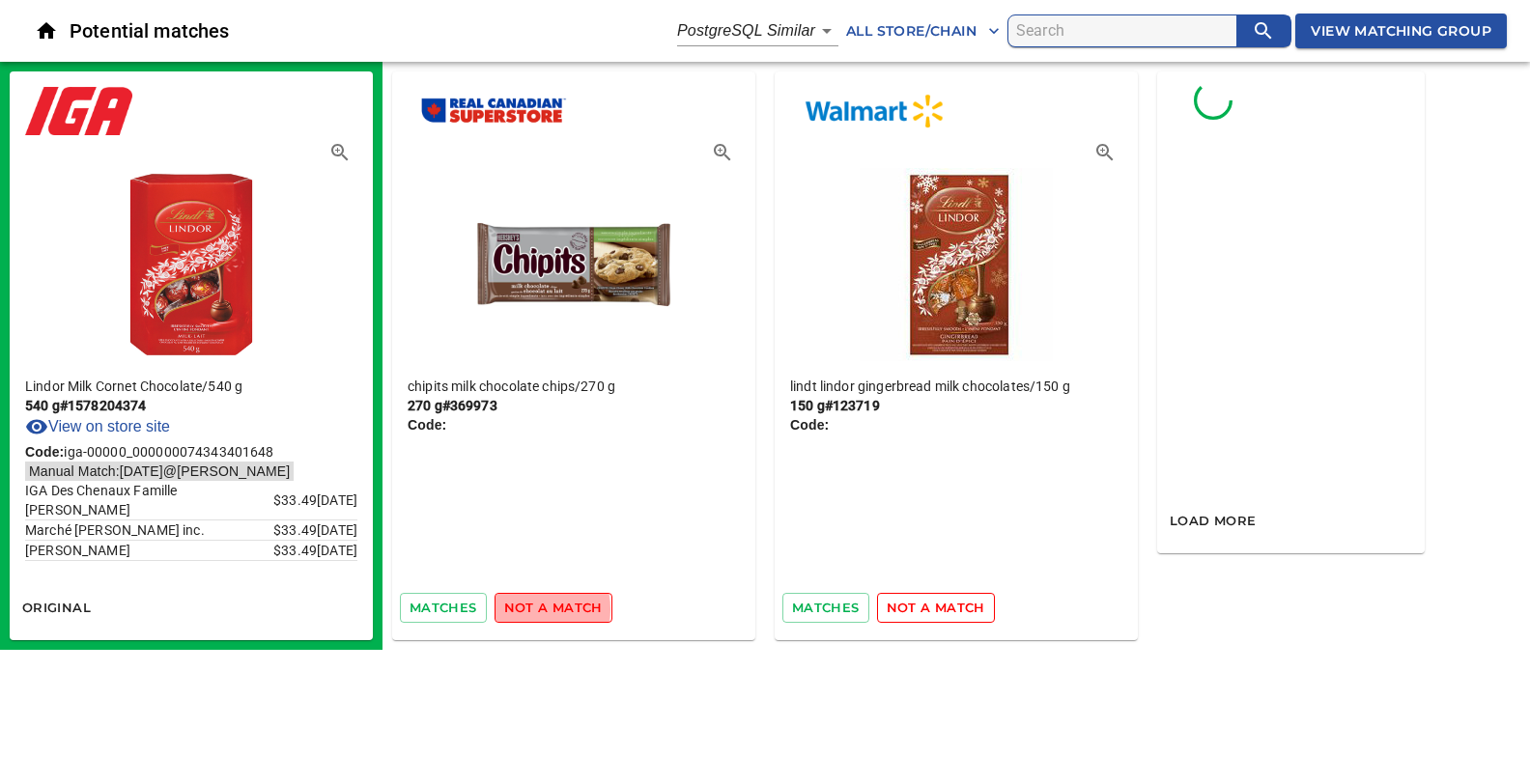
click at [525, 608] on span "not a match" at bounding box center [553, 607] width 98 height 23
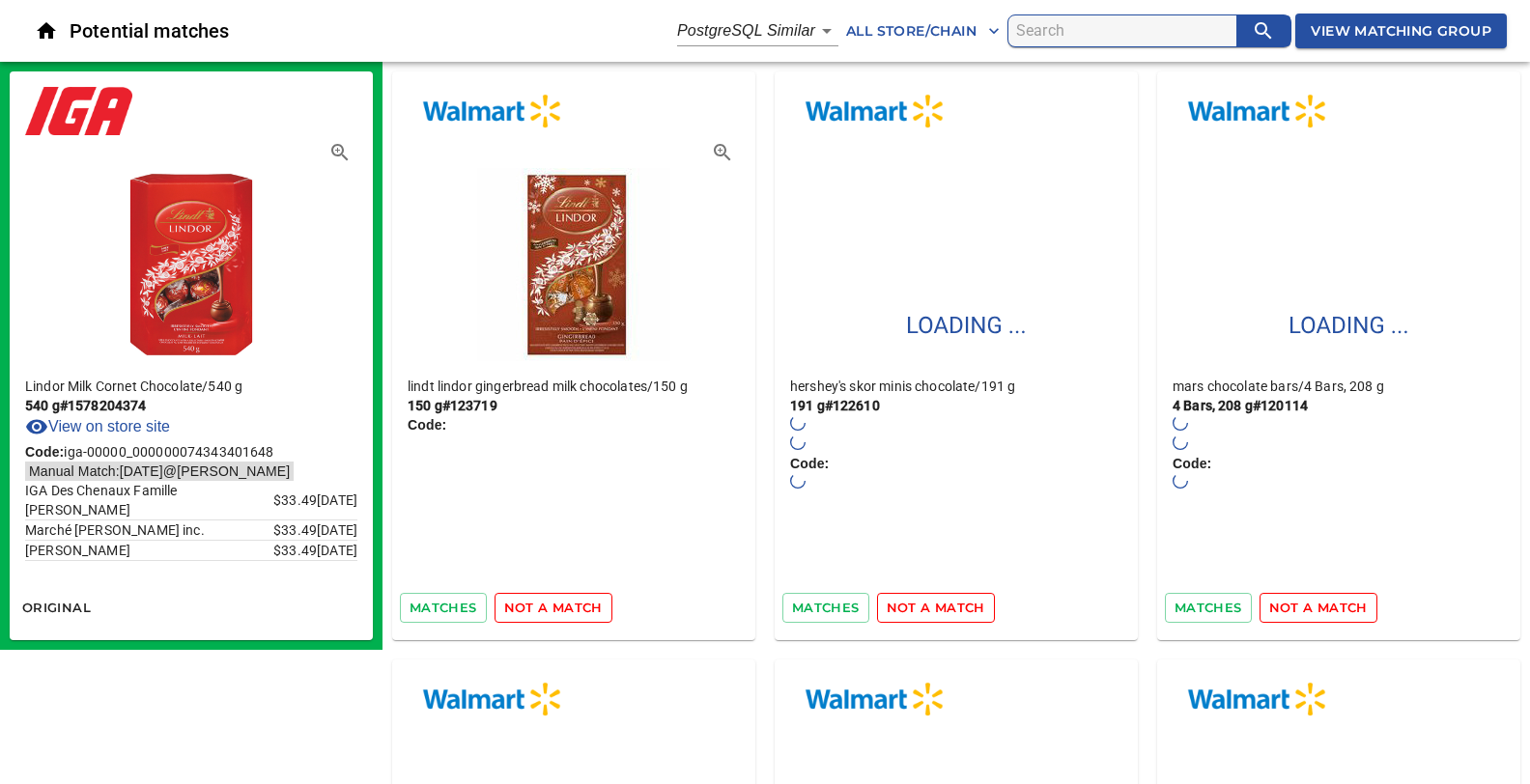
click at [525, 608] on span "not a match" at bounding box center [553, 607] width 98 height 23
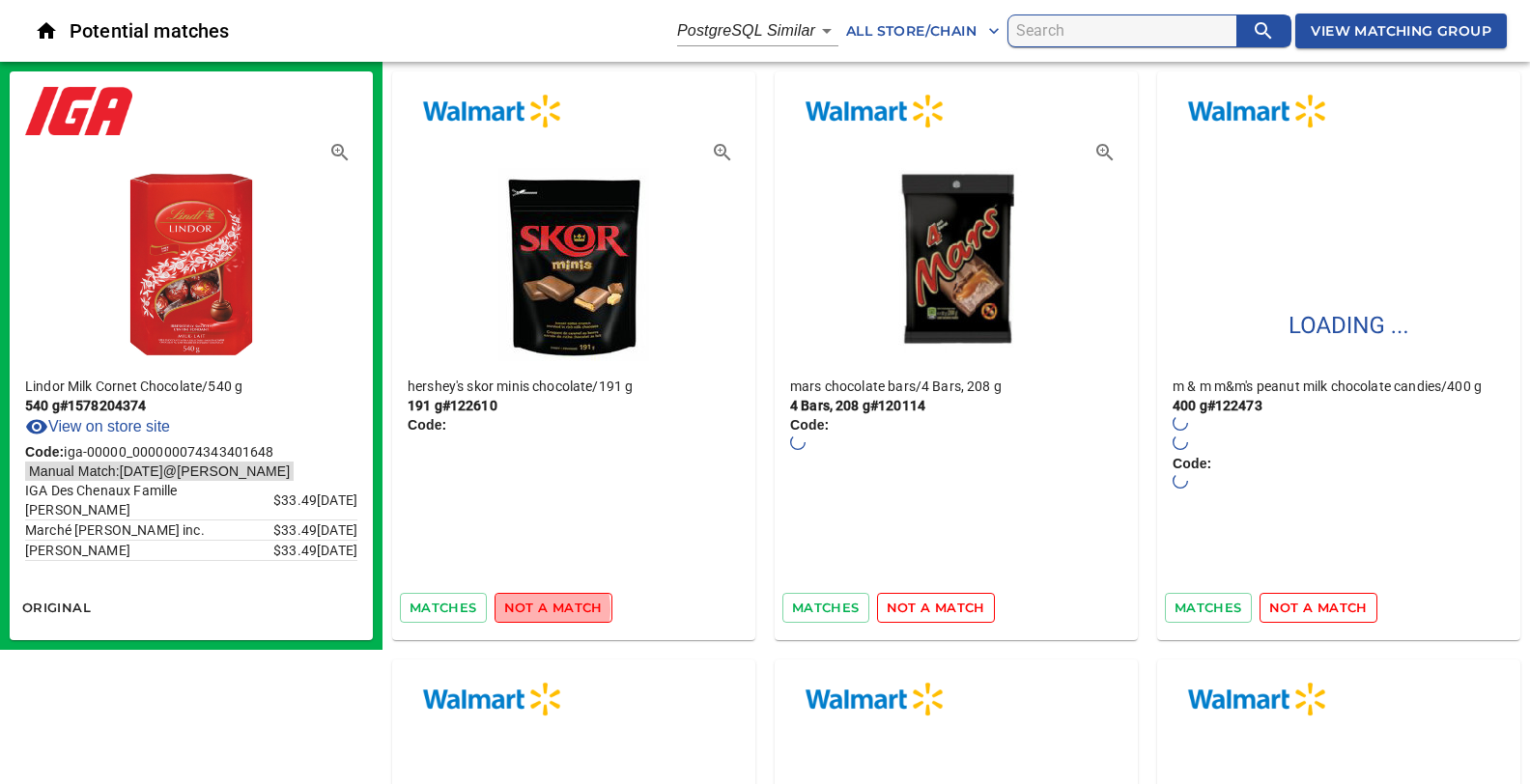
click at [525, 608] on span "not a match" at bounding box center [553, 607] width 98 height 23
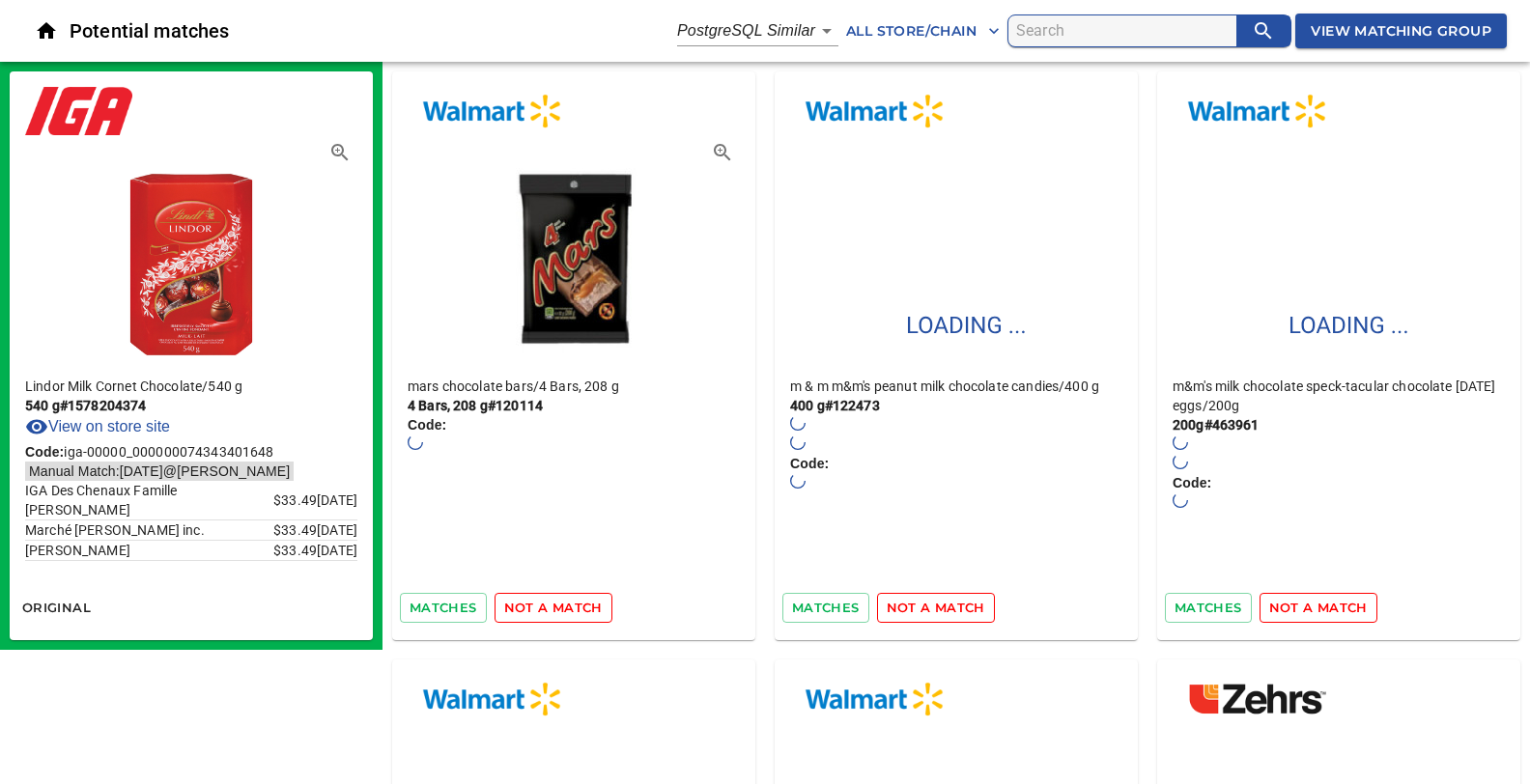
click at [525, 608] on span "not a match" at bounding box center [553, 607] width 98 height 23
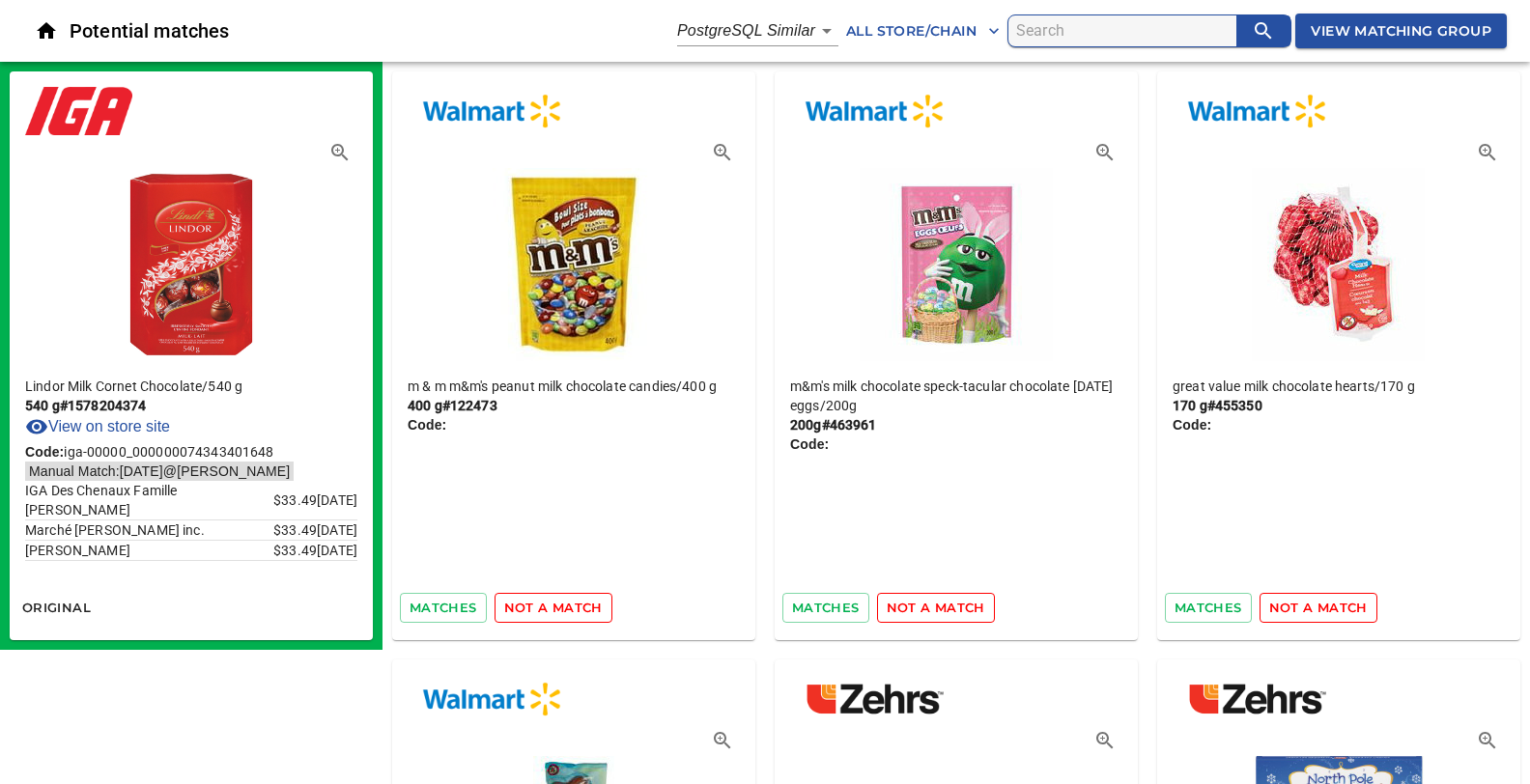
click at [545, 605] on span "not a match" at bounding box center [553, 607] width 98 height 23
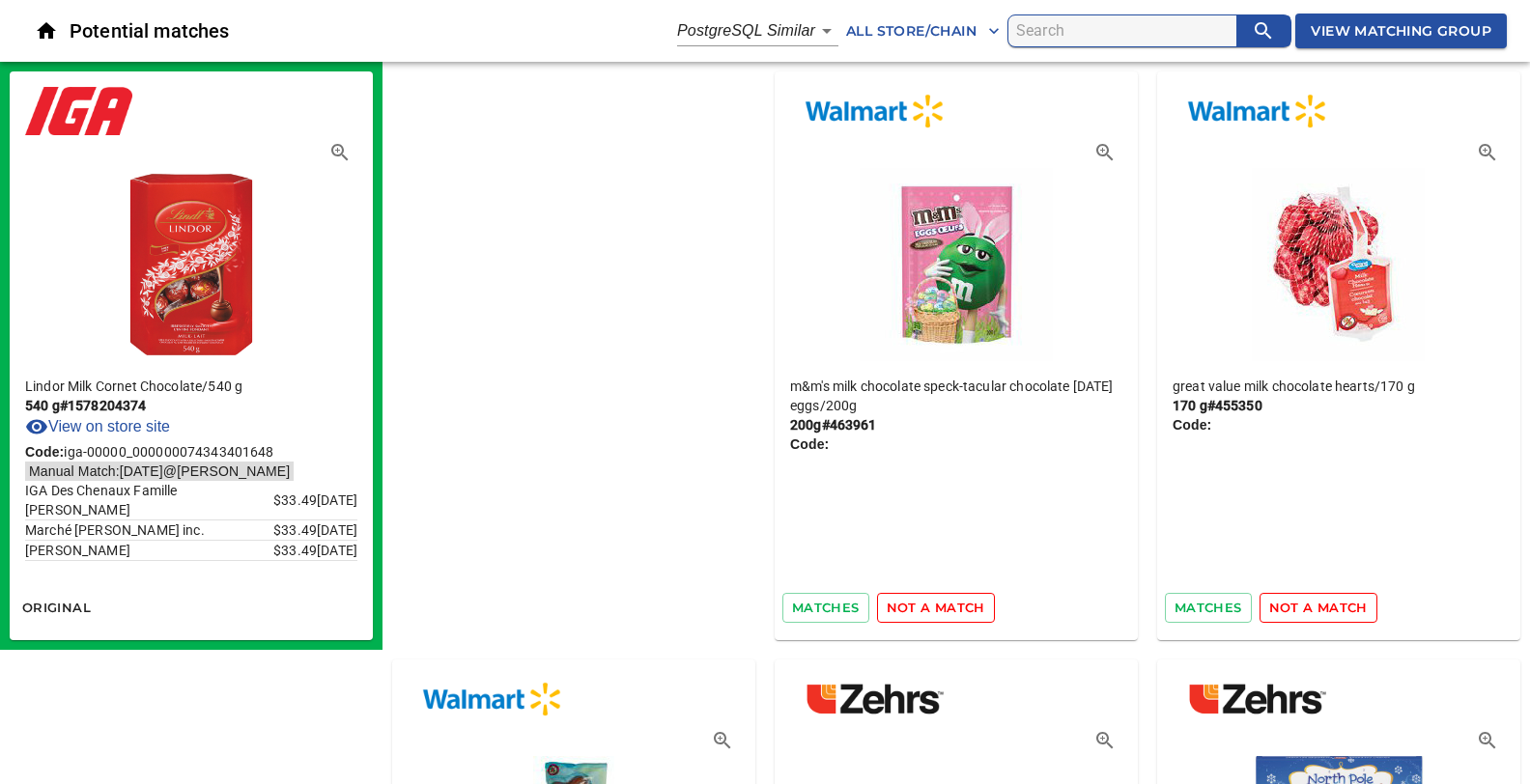
click at [886, 605] on span "not a match" at bounding box center [935, 607] width 98 height 23
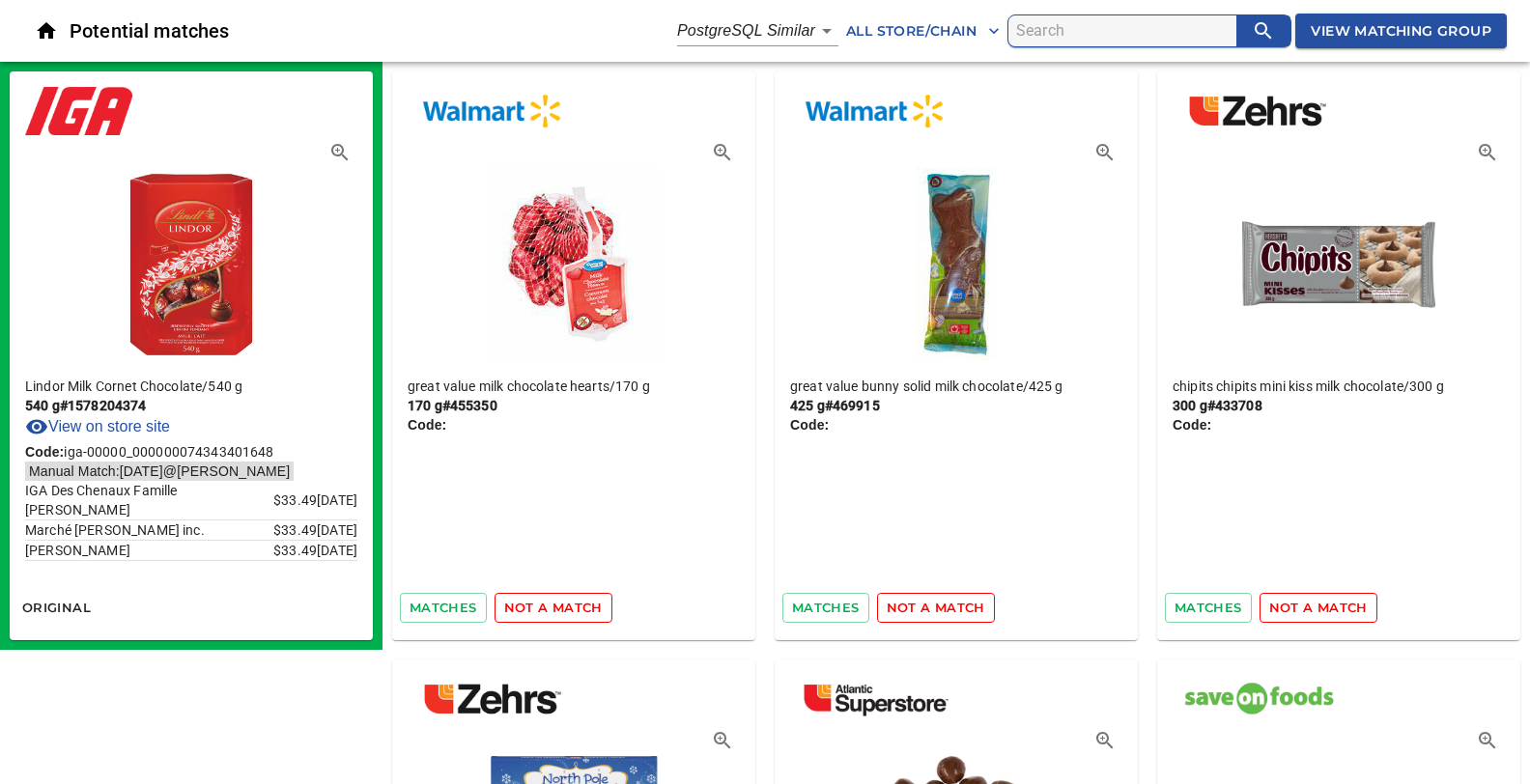
click at [545, 605] on span "not a match" at bounding box center [553, 607] width 98 height 23
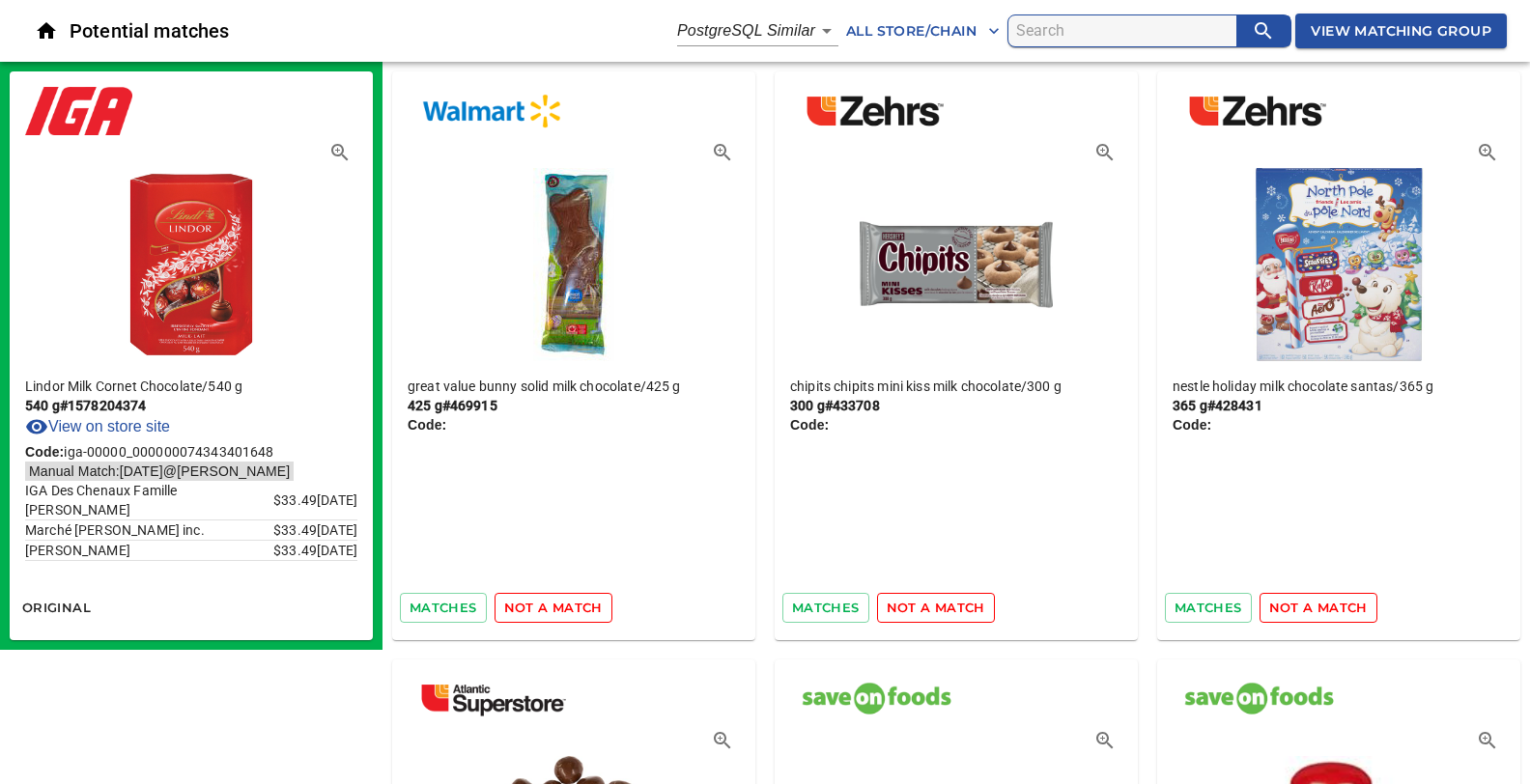
click at [545, 605] on span "not a match" at bounding box center [553, 607] width 98 height 23
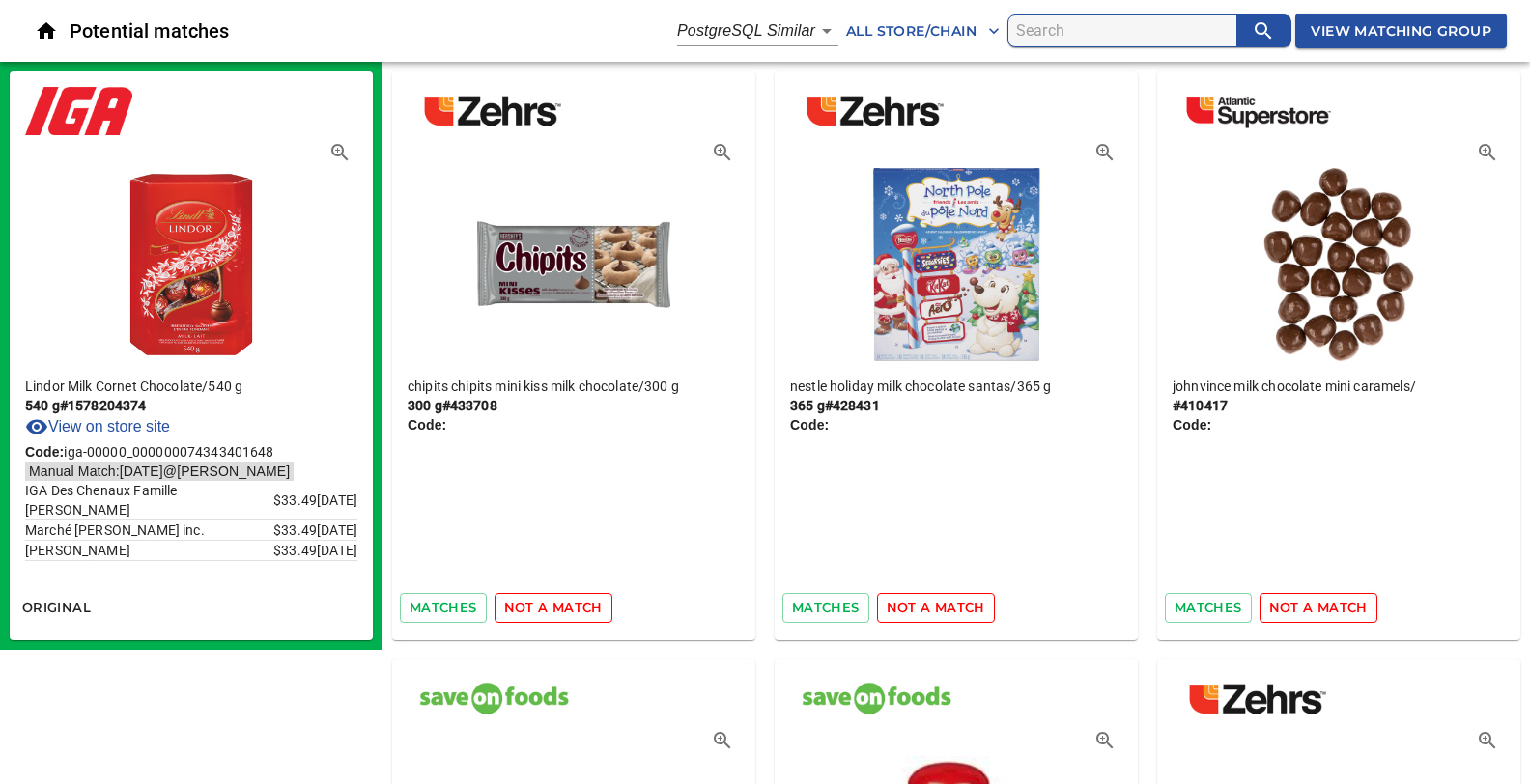
click at [545, 605] on span "not a match" at bounding box center [553, 607] width 98 height 23
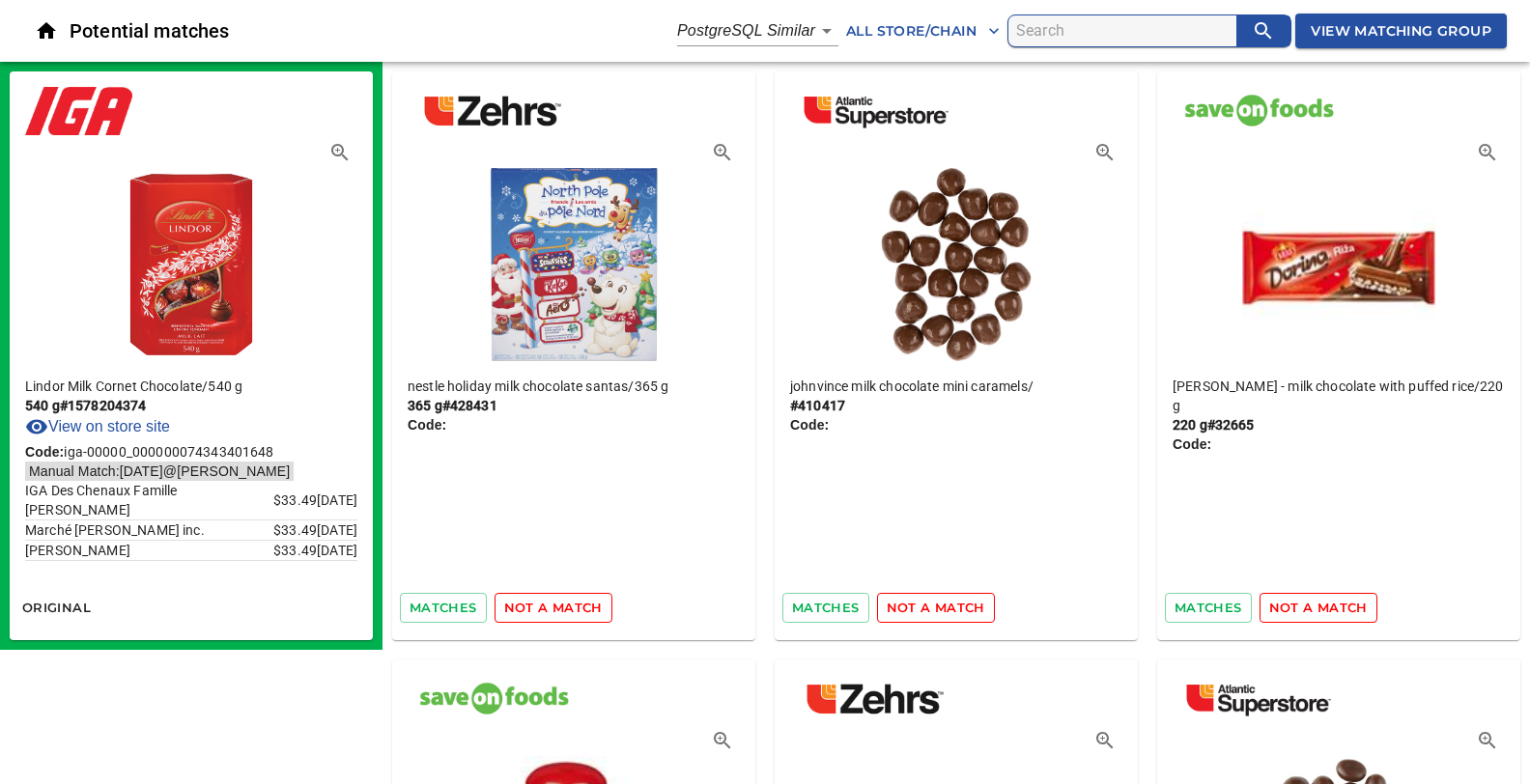
click at [545, 605] on span "not a match" at bounding box center [553, 607] width 98 height 23
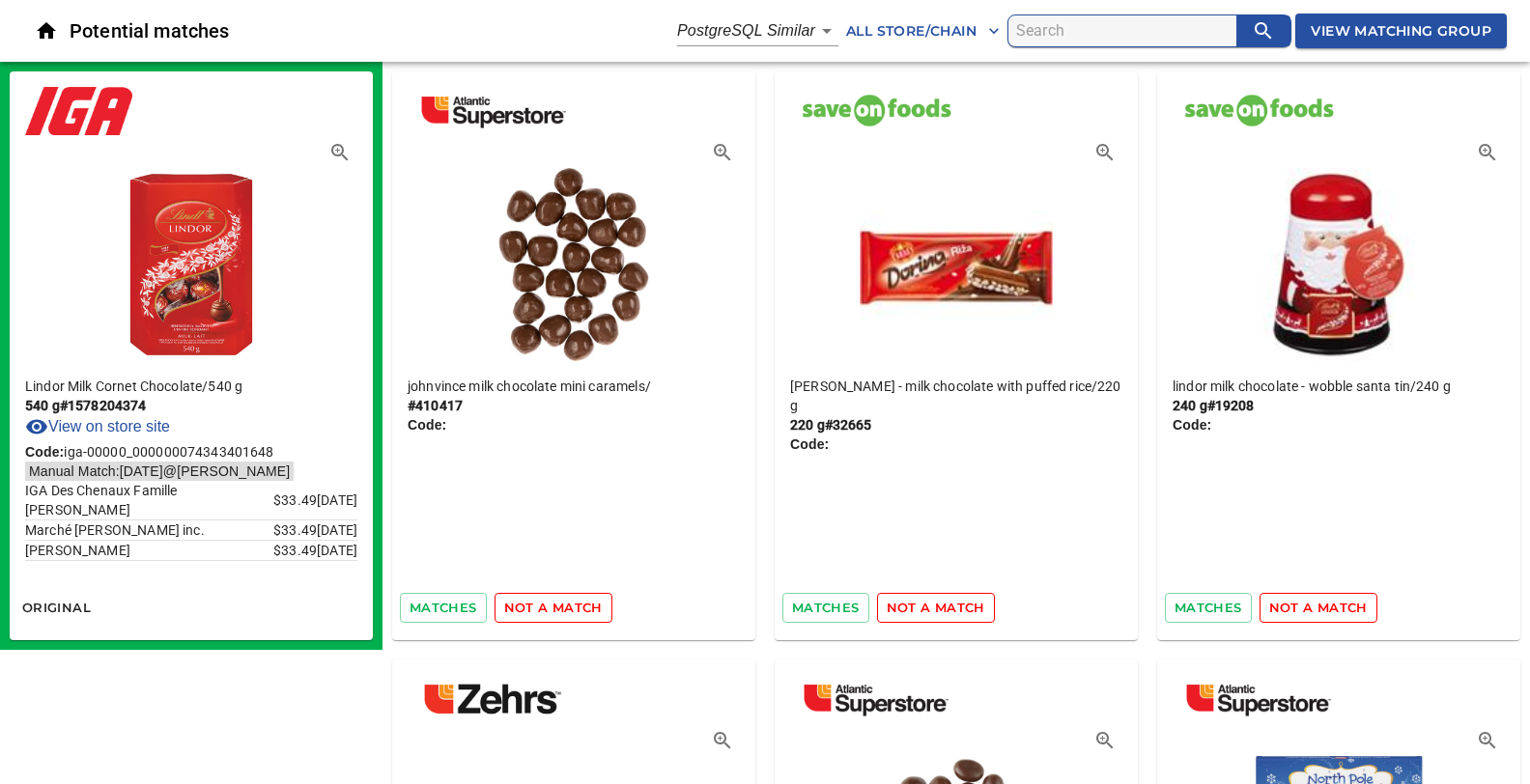
click at [545, 605] on span "not a match" at bounding box center [553, 607] width 98 height 23
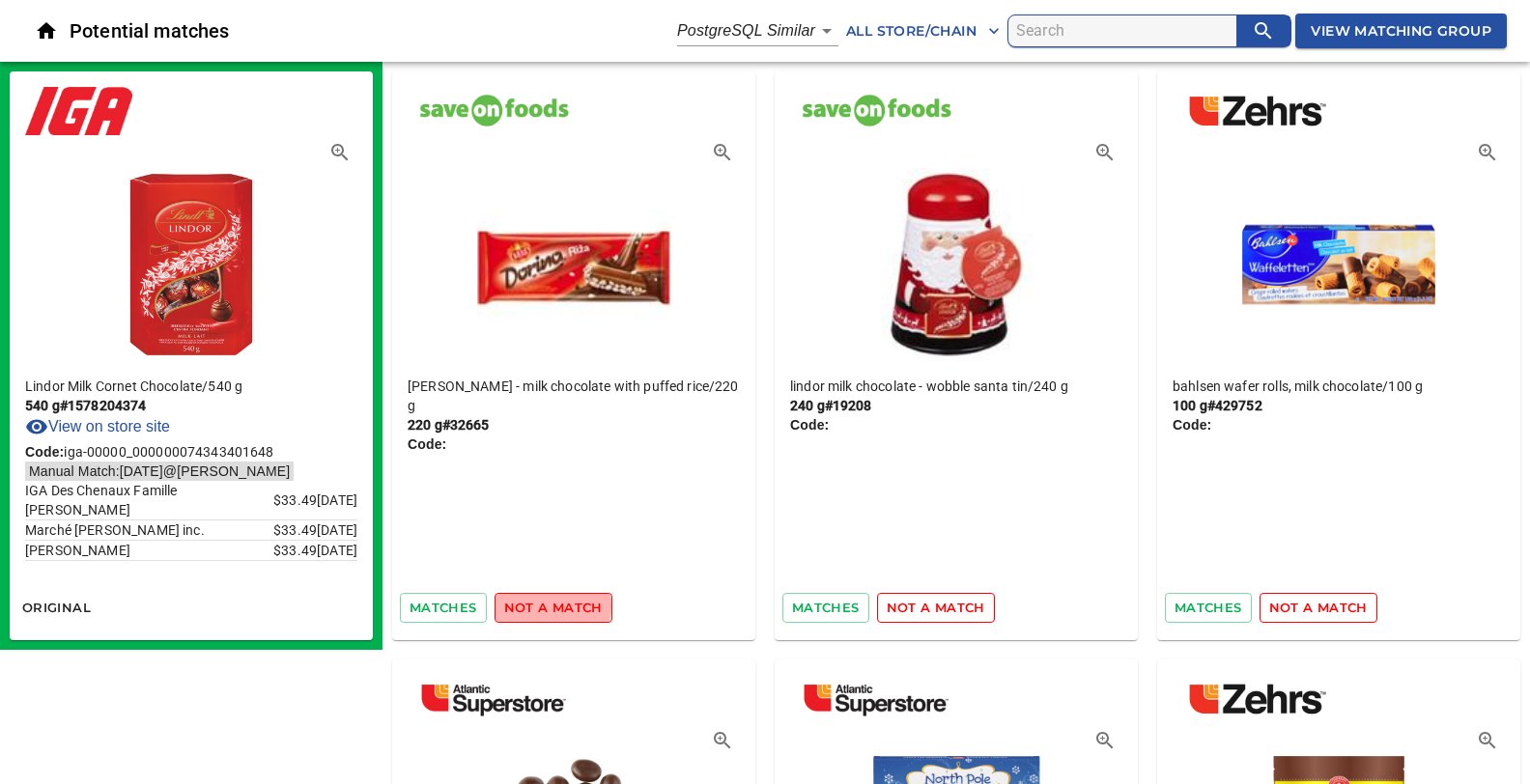
click at [545, 605] on span "not a match" at bounding box center [553, 607] width 98 height 23
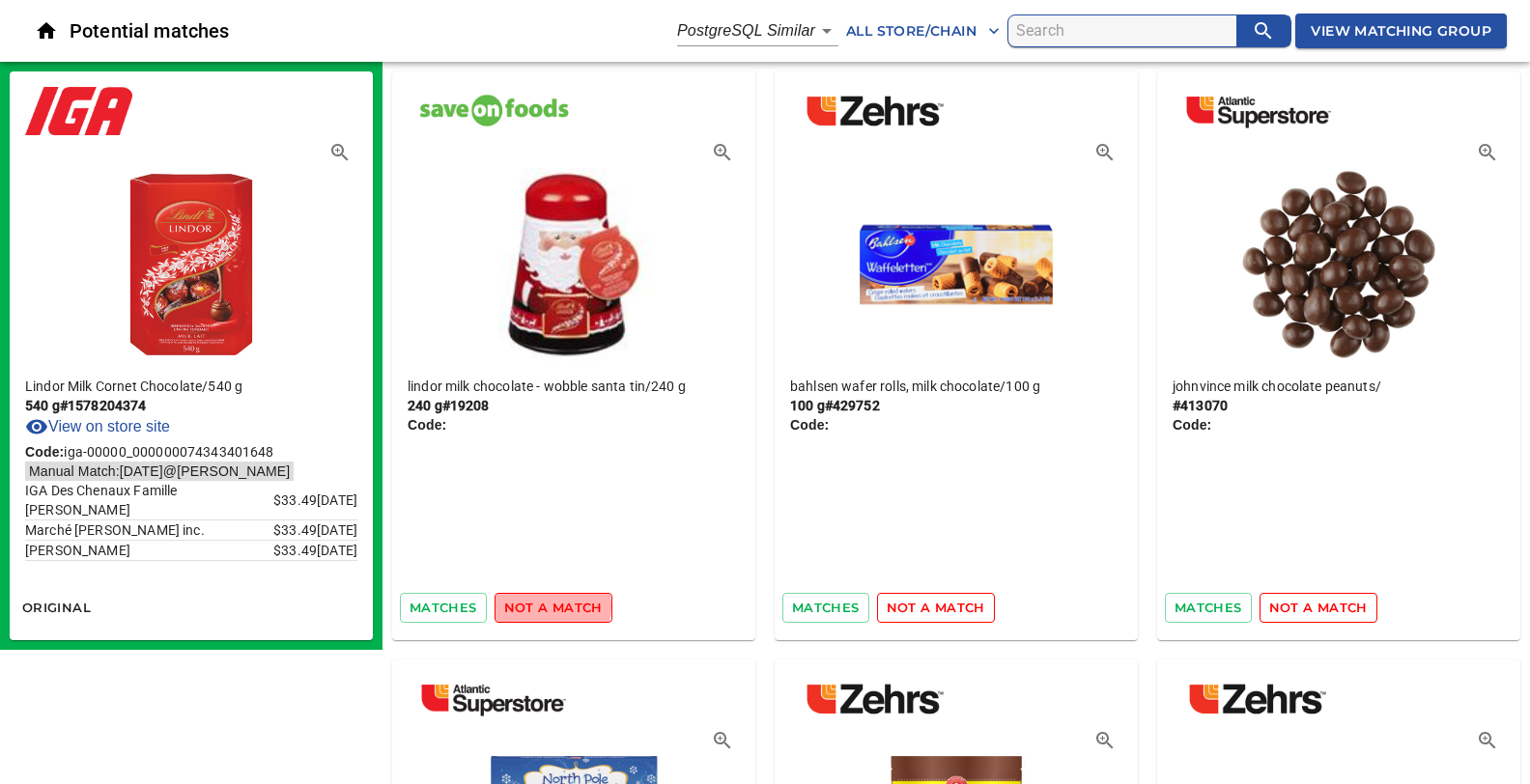
click at [545, 605] on span "not a match" at bounding box center [553, 607] width 98 height 23
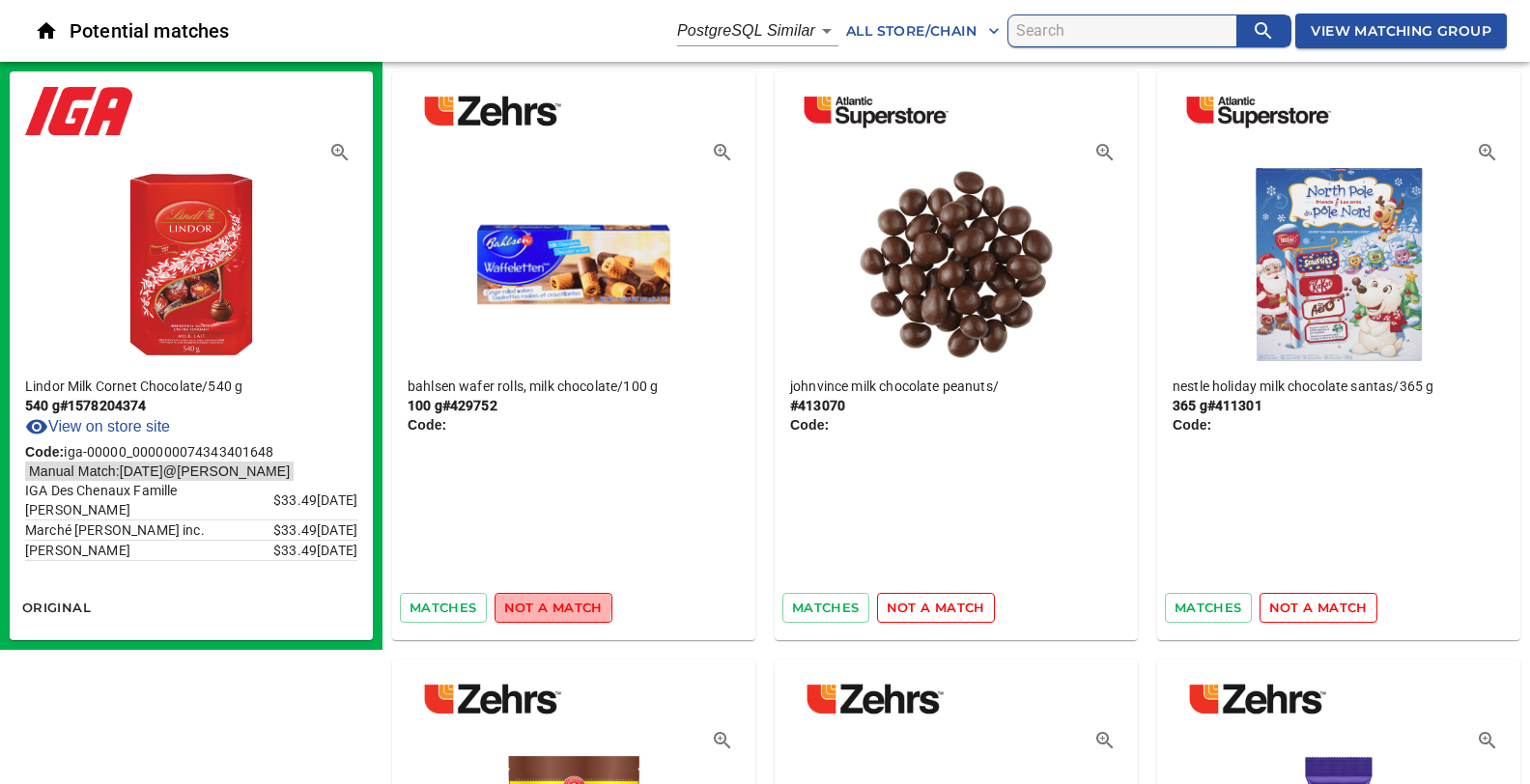
click at [545, 605] on span "not a match" at bounding box center [553, 607] width 98 height 23
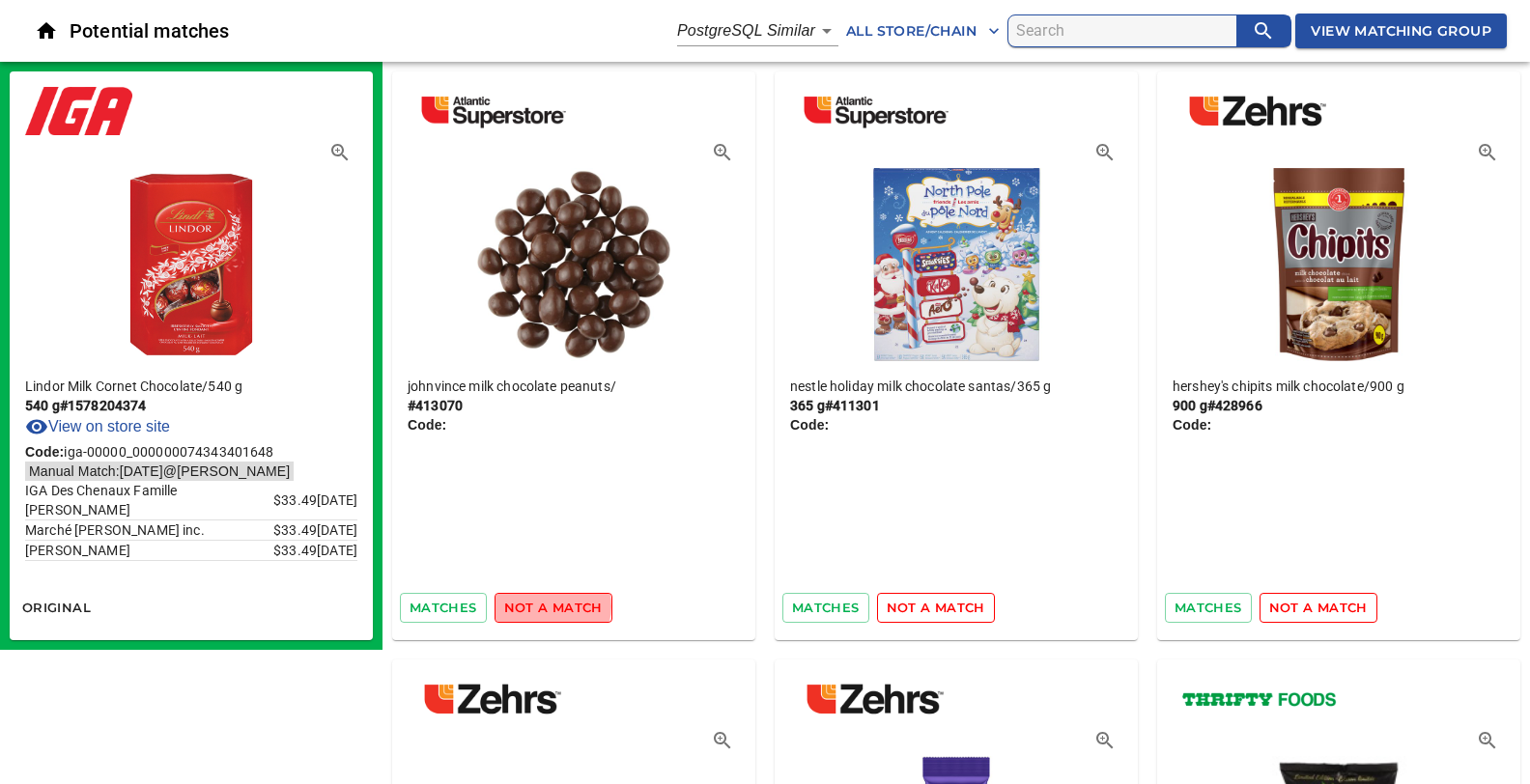
click at [545, 605] on span "not a match" at bounding box center [553, 607] width 98 height 23
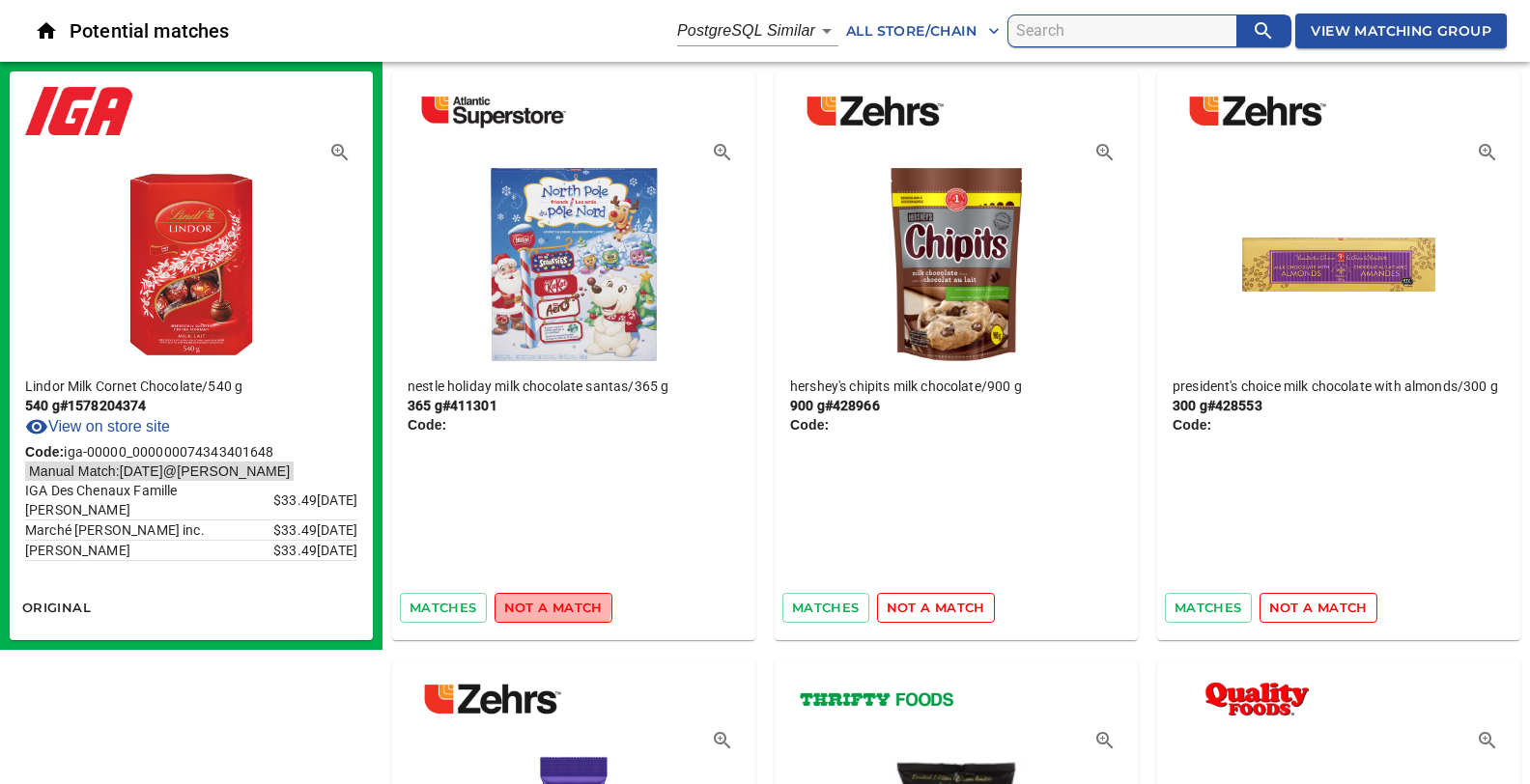
click at [545, 605] on span "not a match" at bounding box center [553, 607] width 98 height 23
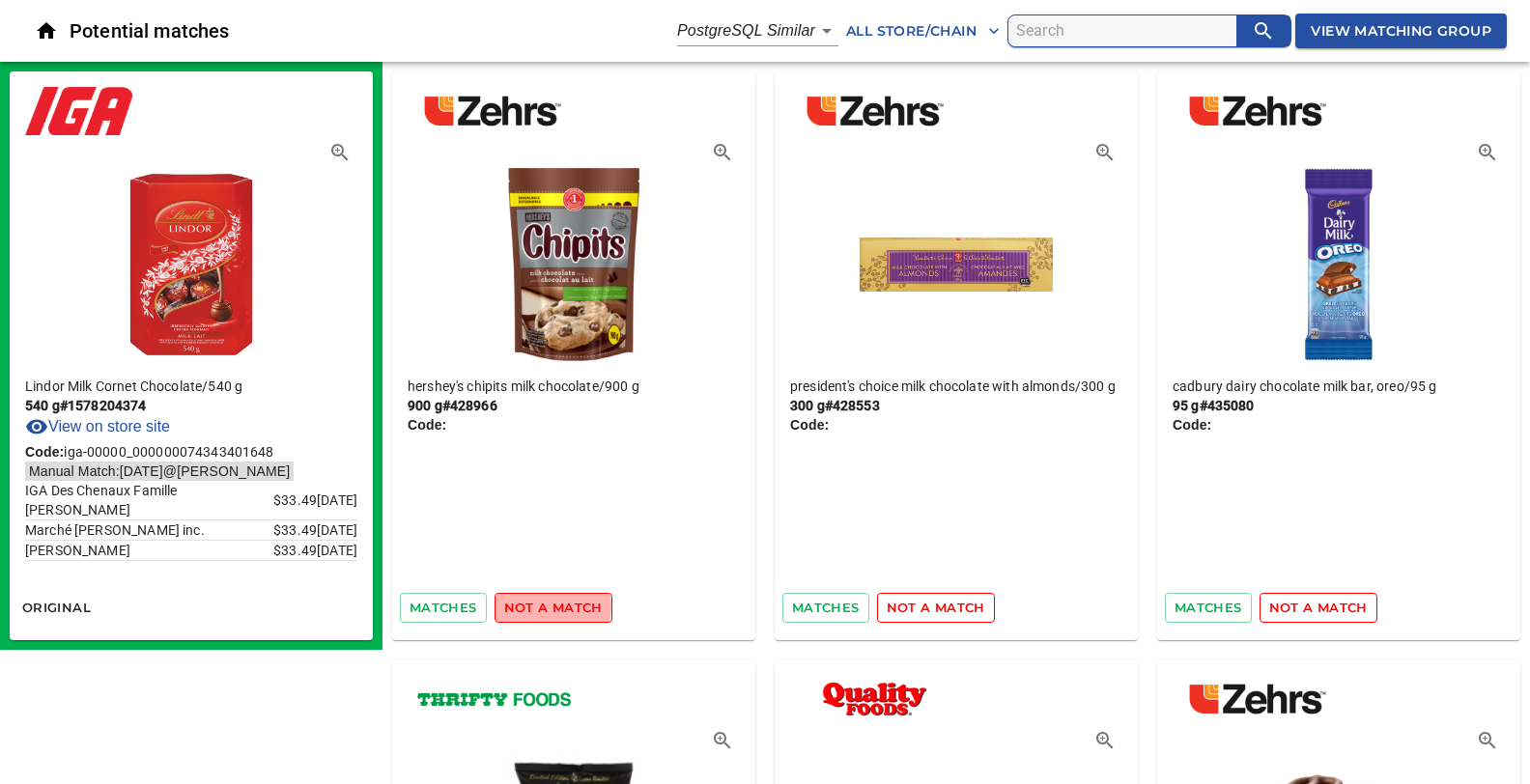
click at [545, 605] on span "not a match" at bounding box center [553, 607] width 98 height 23
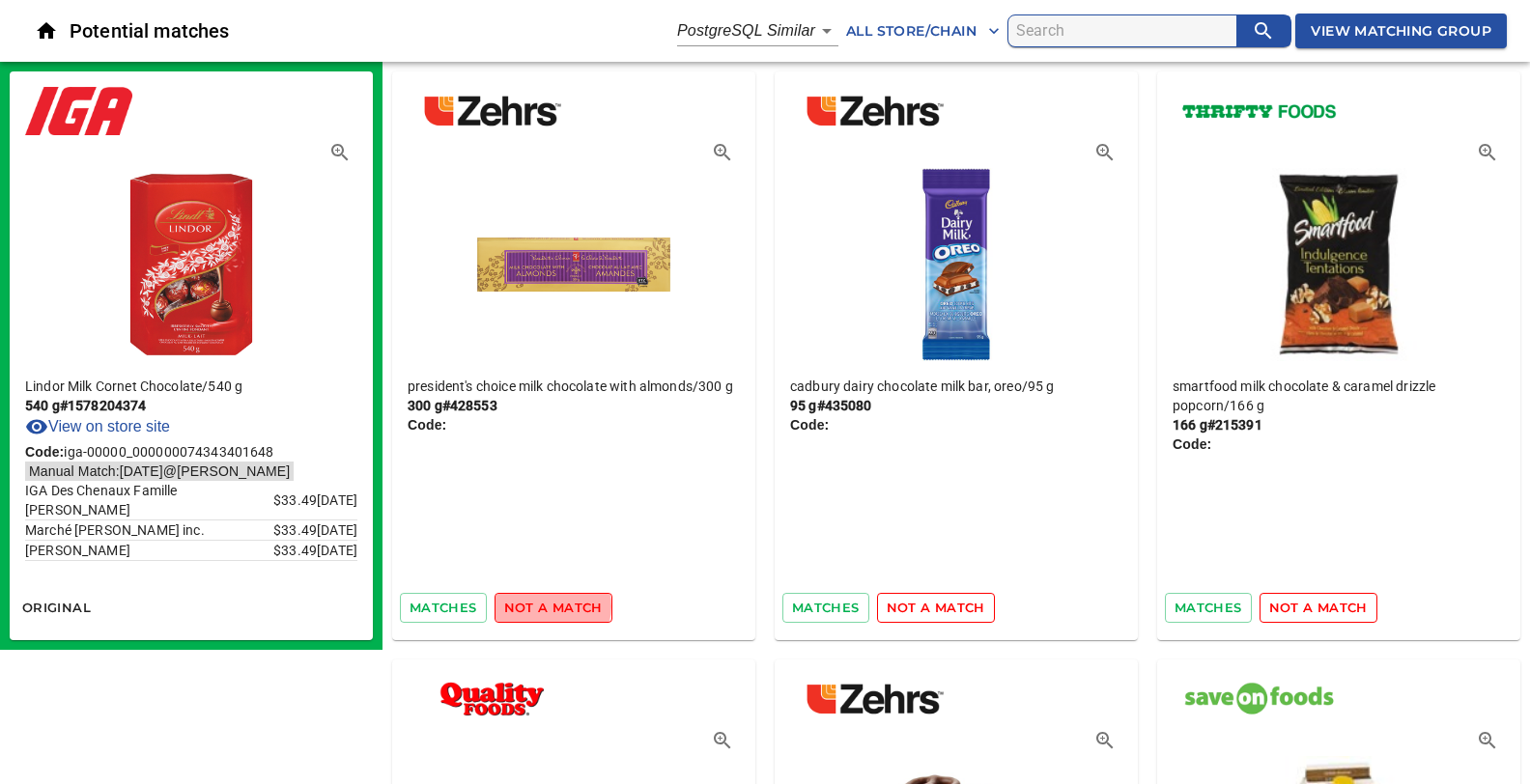
click at [545, 605] on span "not a match" at bounding box center [553, 607] width 98 height 23
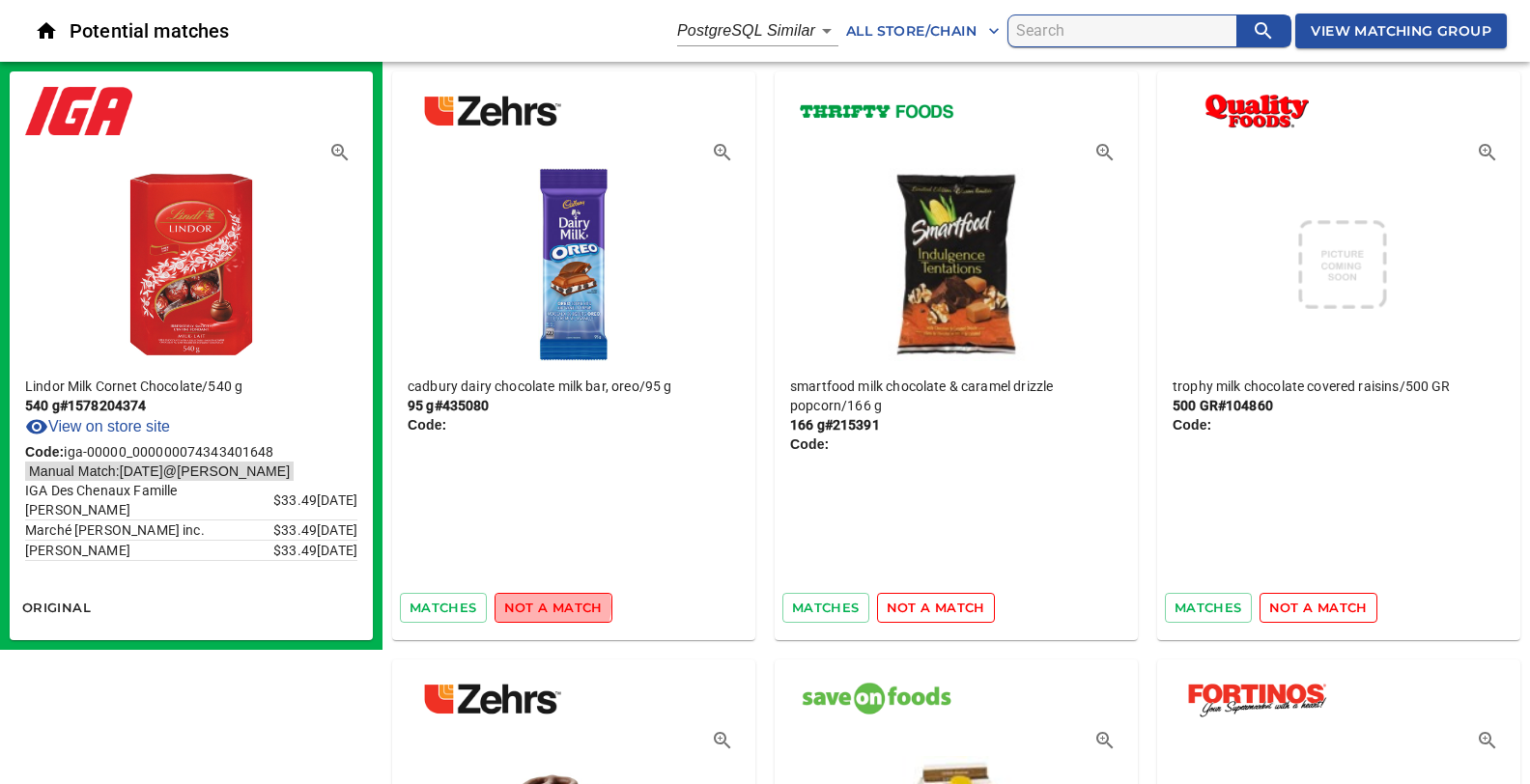
click at [545, 605] on span "not a match" at bounding box center [553, 607] width 98 height 23
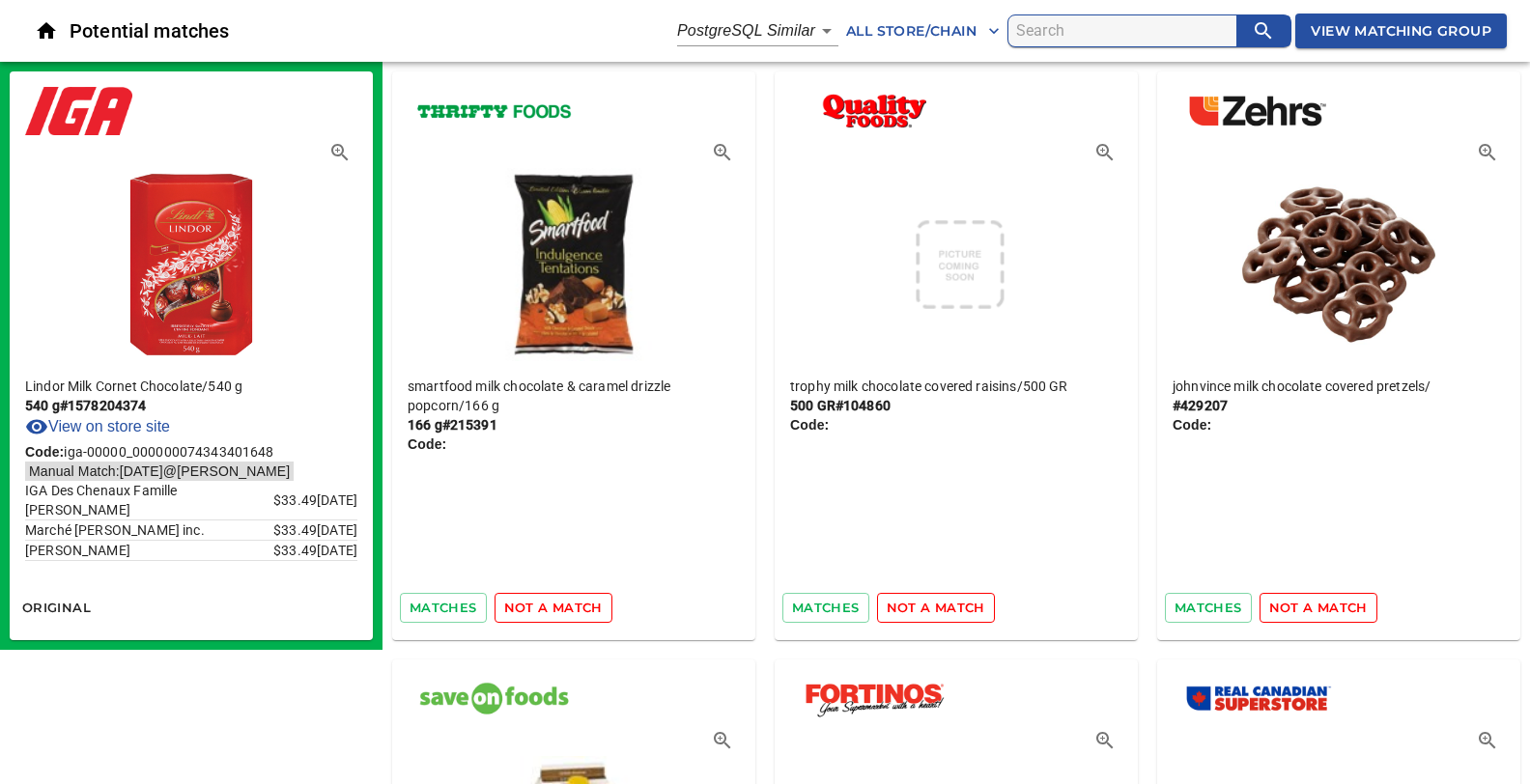
click at [545, 605] on span "not a match" at bounding box center [553, 607] width 98 height 23
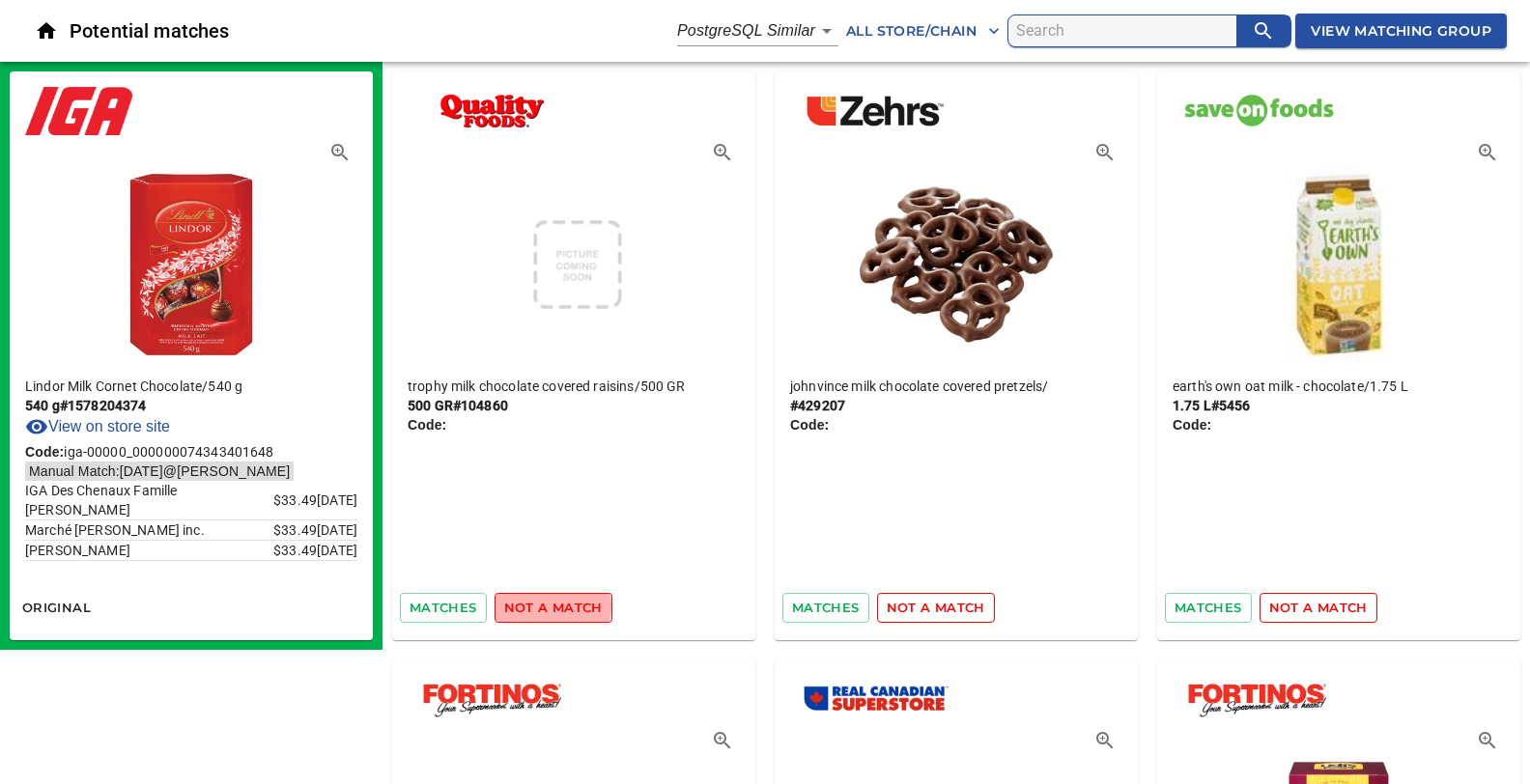
click at [545, 605] on span "not a match" at bounding box center [553, 607] width 98 height 23
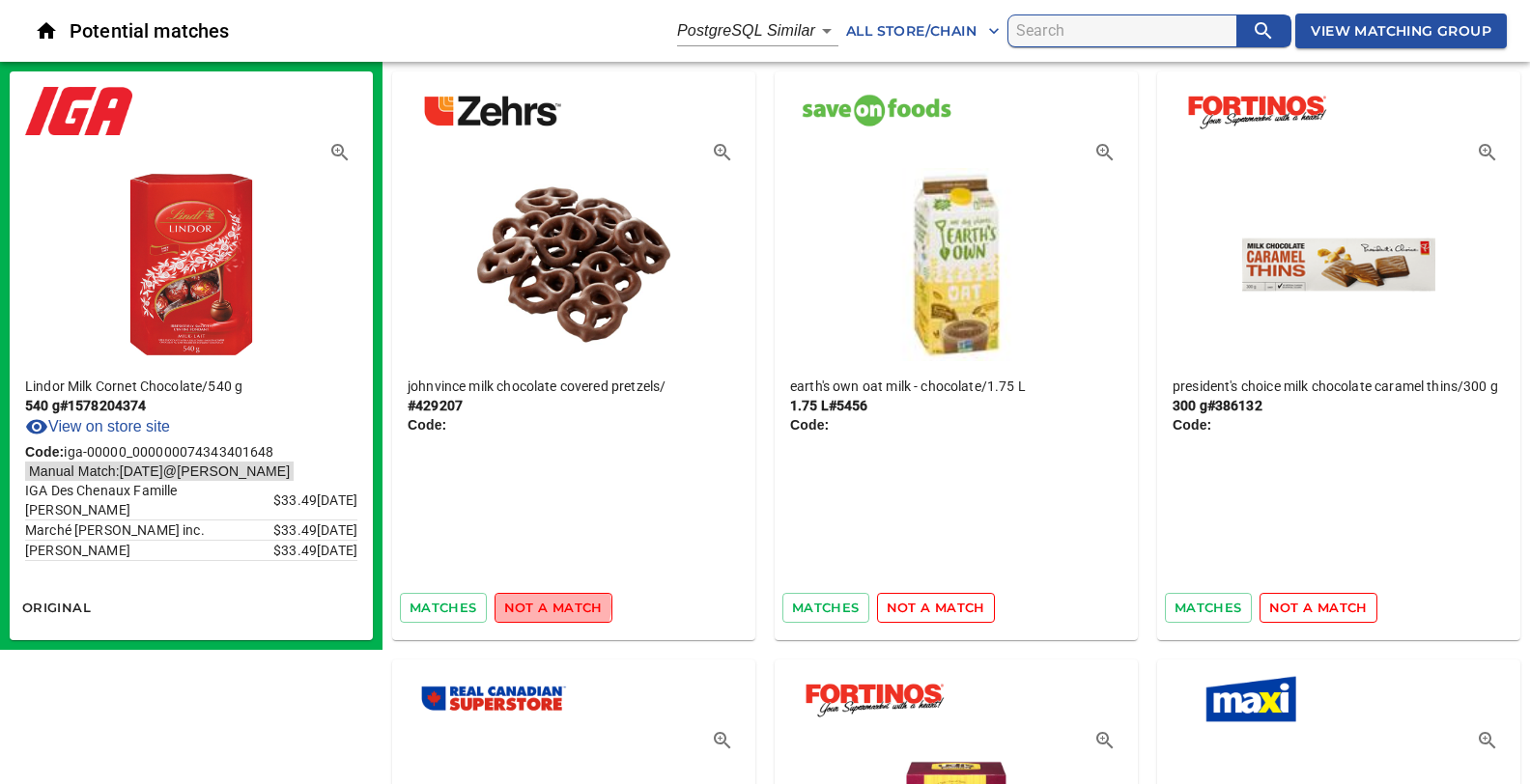
click at [545, 605] on span "not a match" at bounding box center [553, 607] width 98 height 23
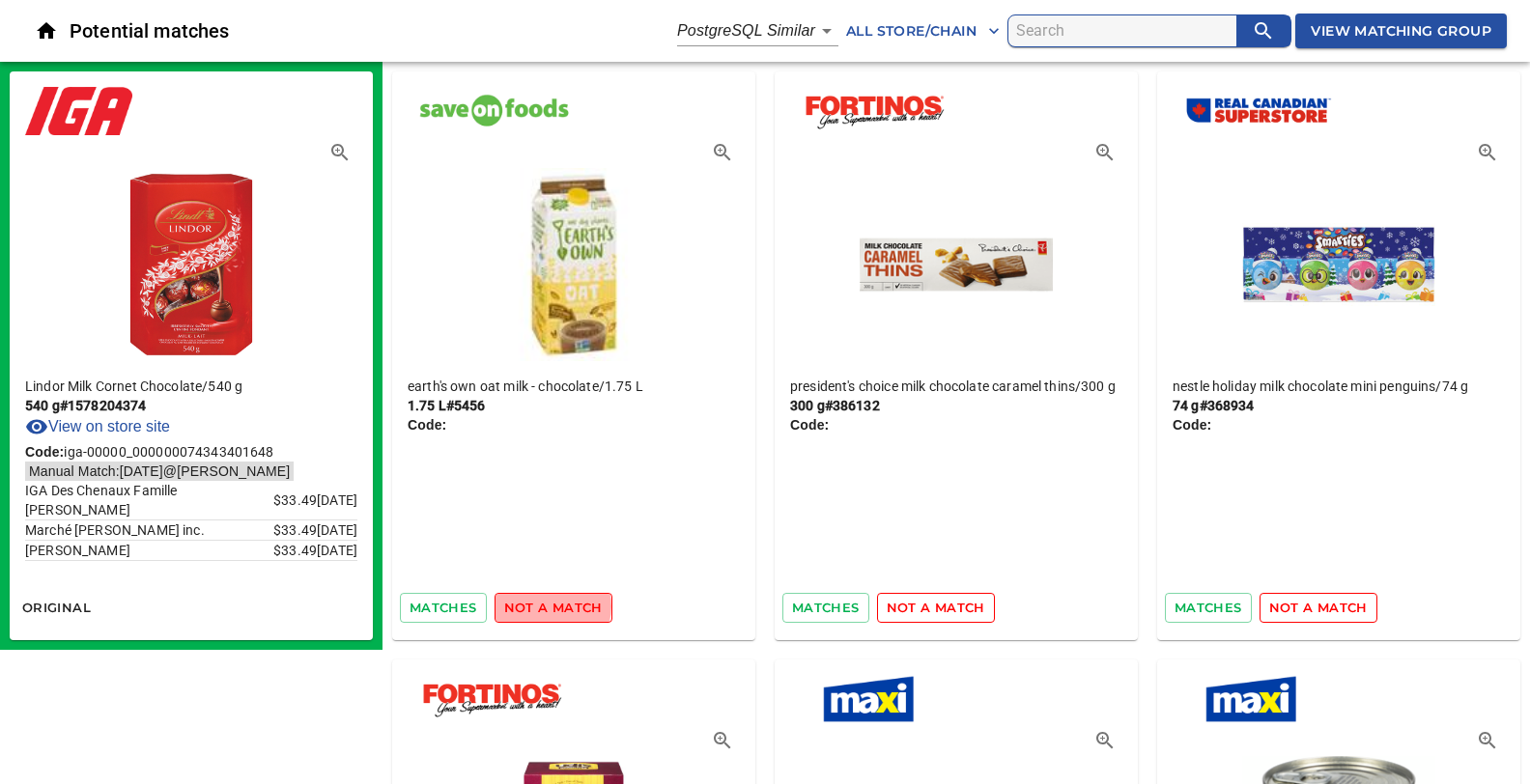
click at [545, 605] on span "not a match" at bounding box center [553, 607] width 98 height 23
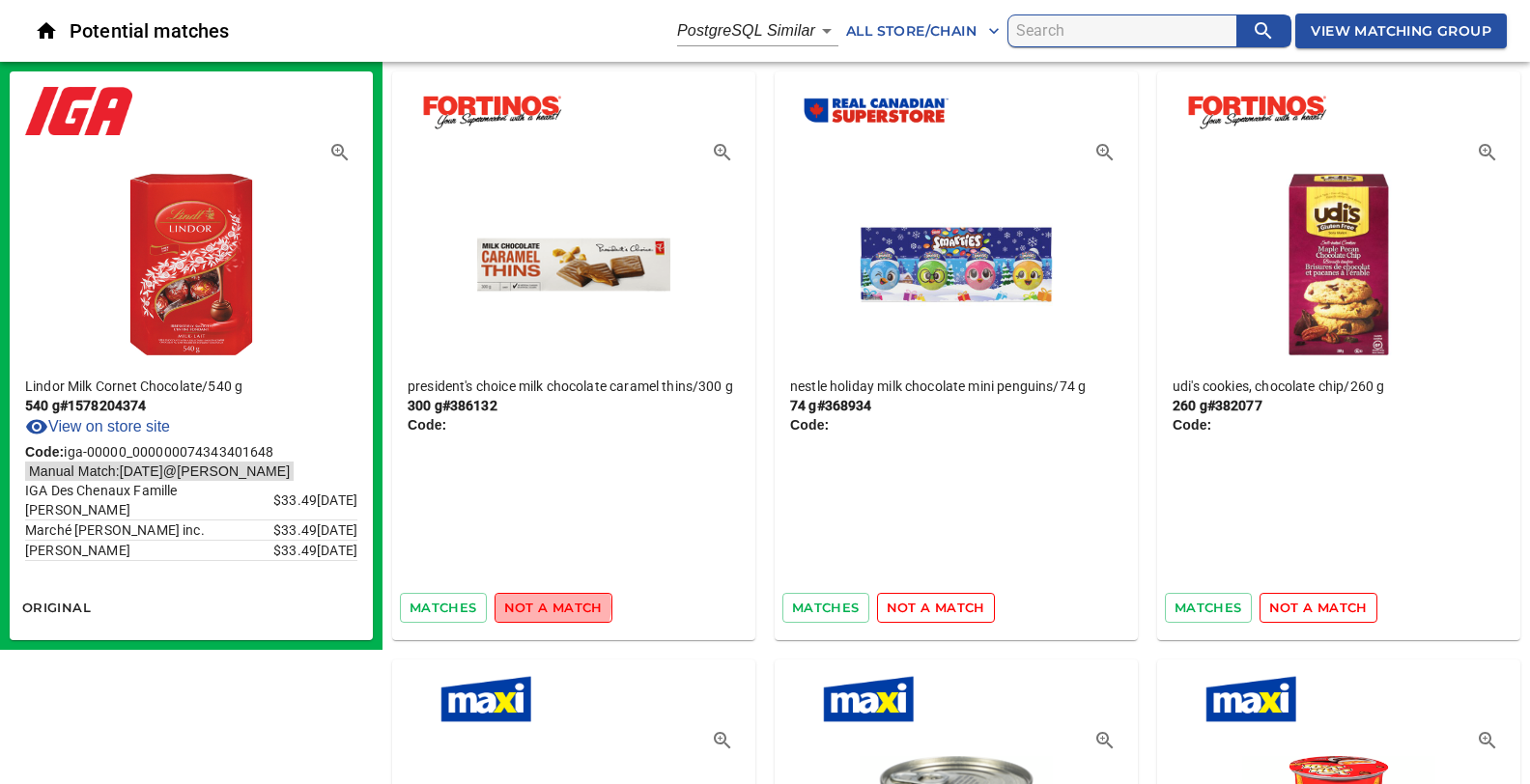
click at [545, 605] on span "not a match" at bounding box center [553, 607] width 98 height 23
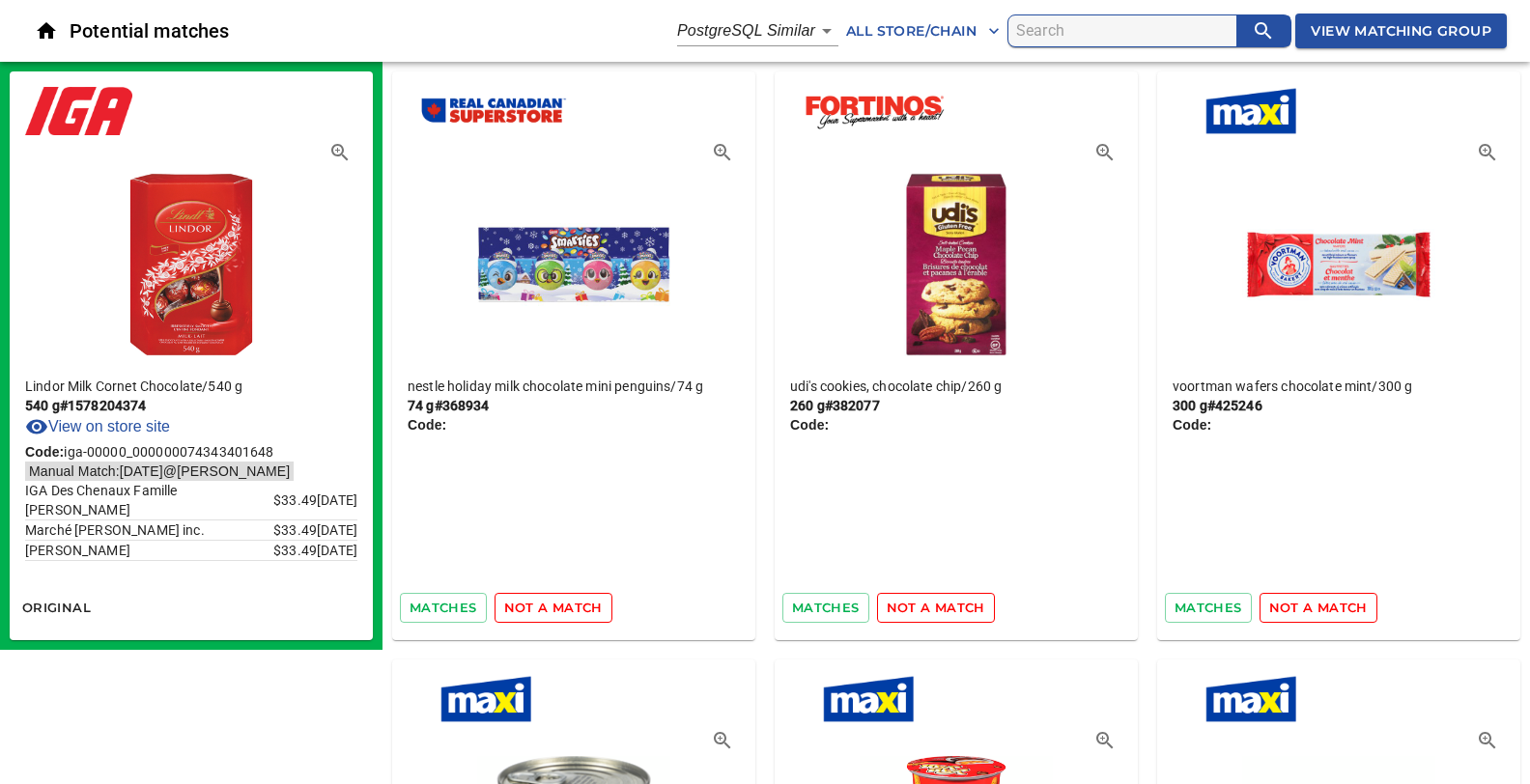
click at [545, 605] on span "not a match" at bounding box center [553, 607] width 98 height 23
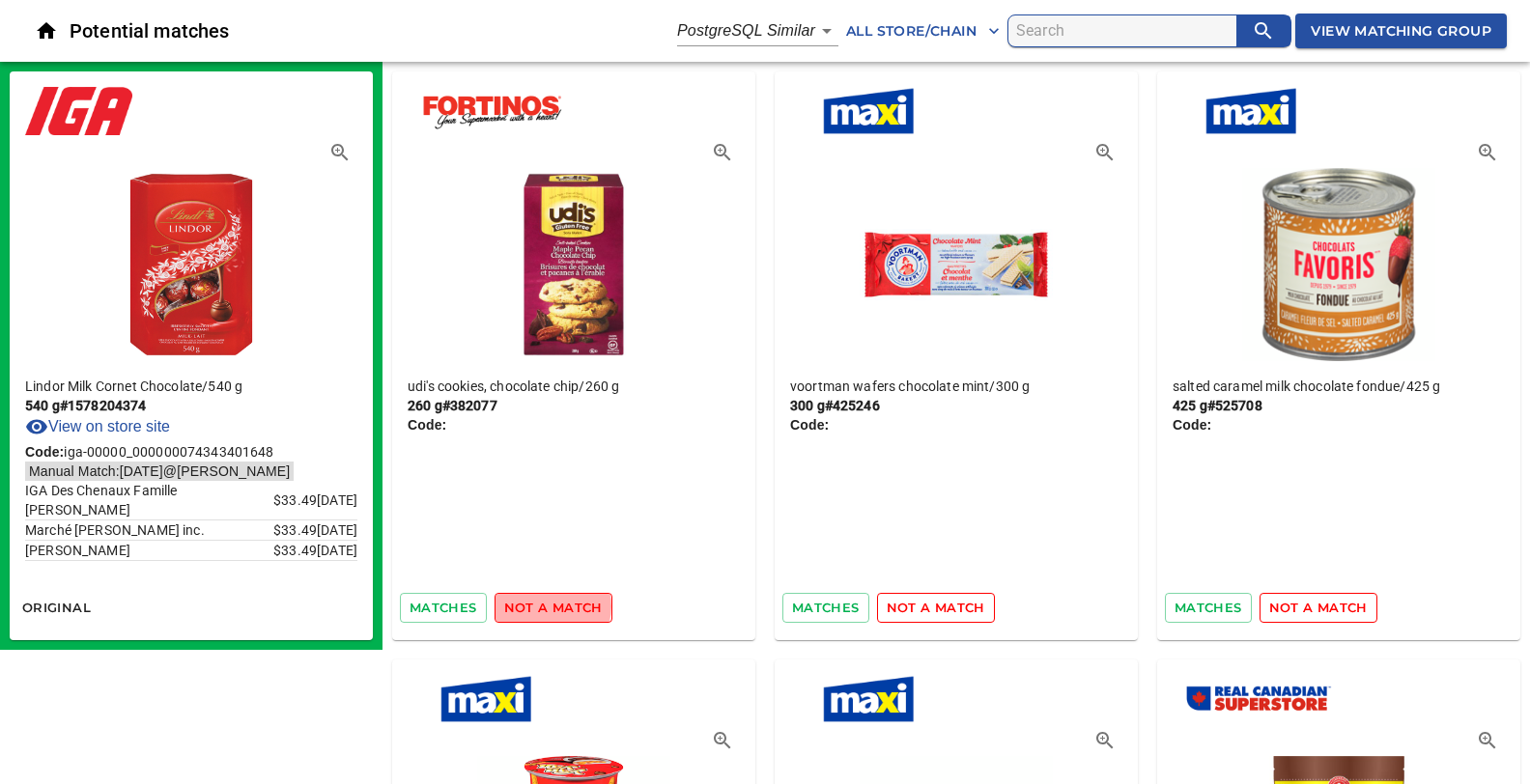
click at [545, 605] on span "not a match" at bounding box center [553, 607] width 98 height 23
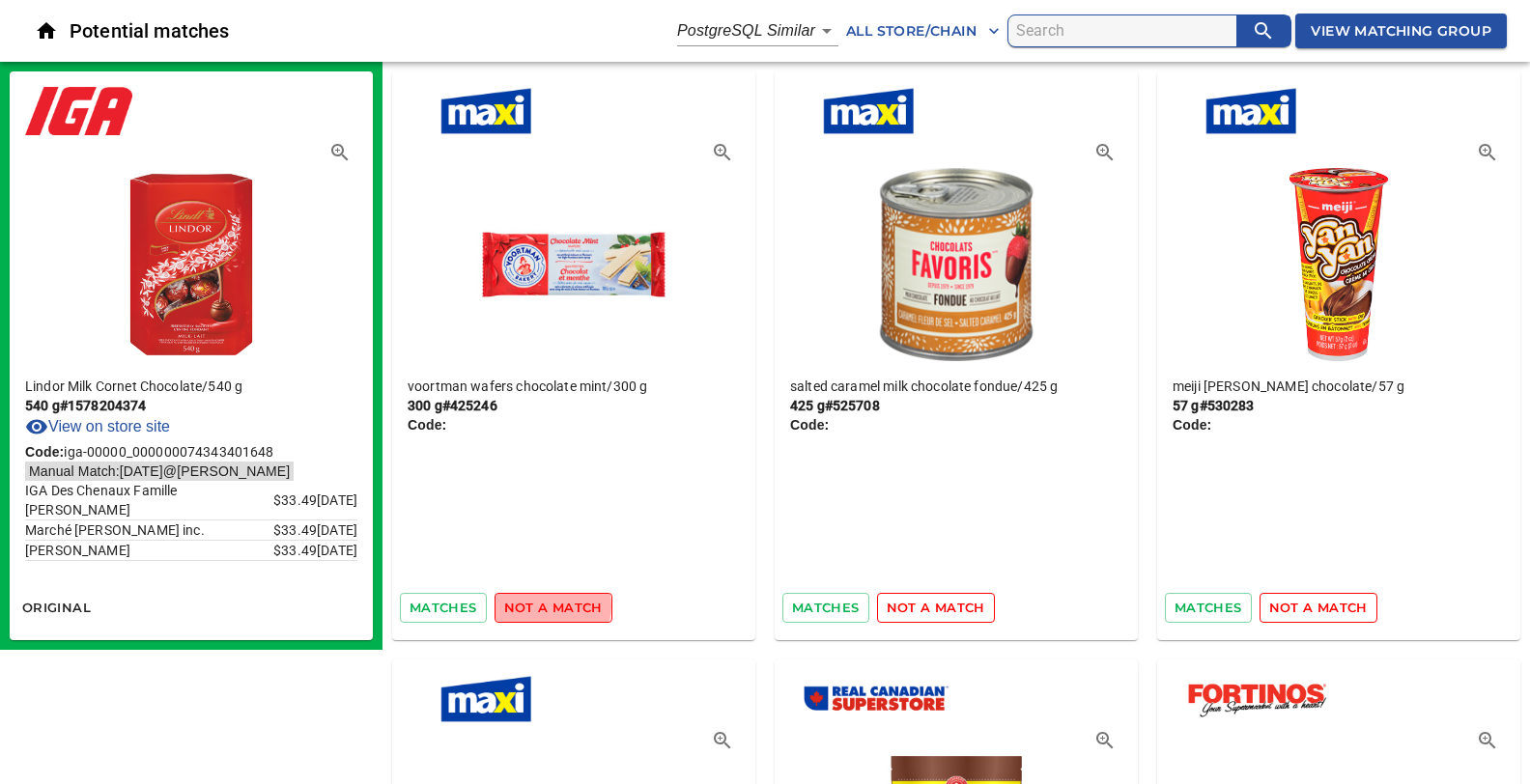
click at [545, 605] on span "not a match" at bounding box center [553, 607] width 98 height 23
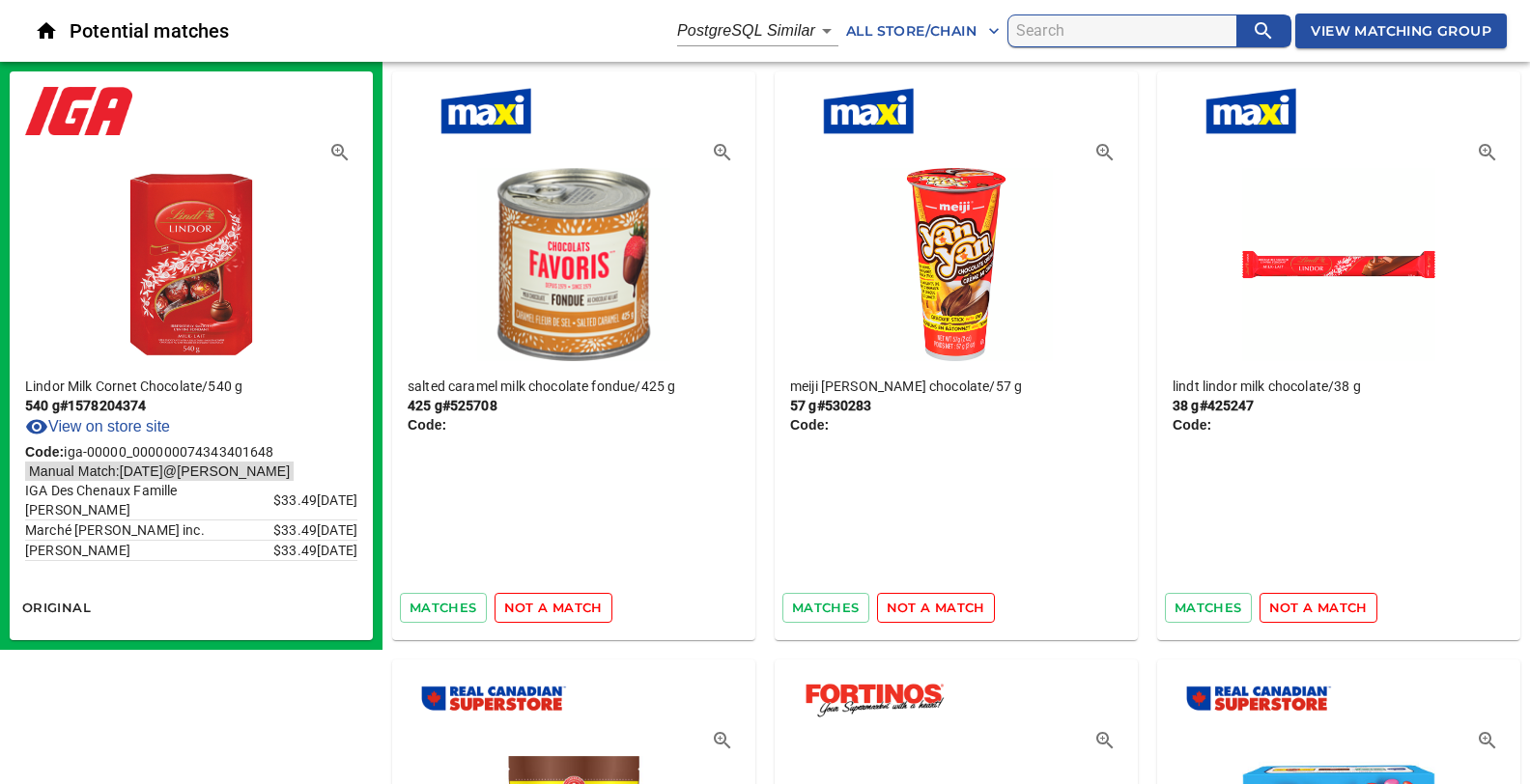
click at [545, 605] on span "not a match" at bounding box center [553, 607] width 98 height 23
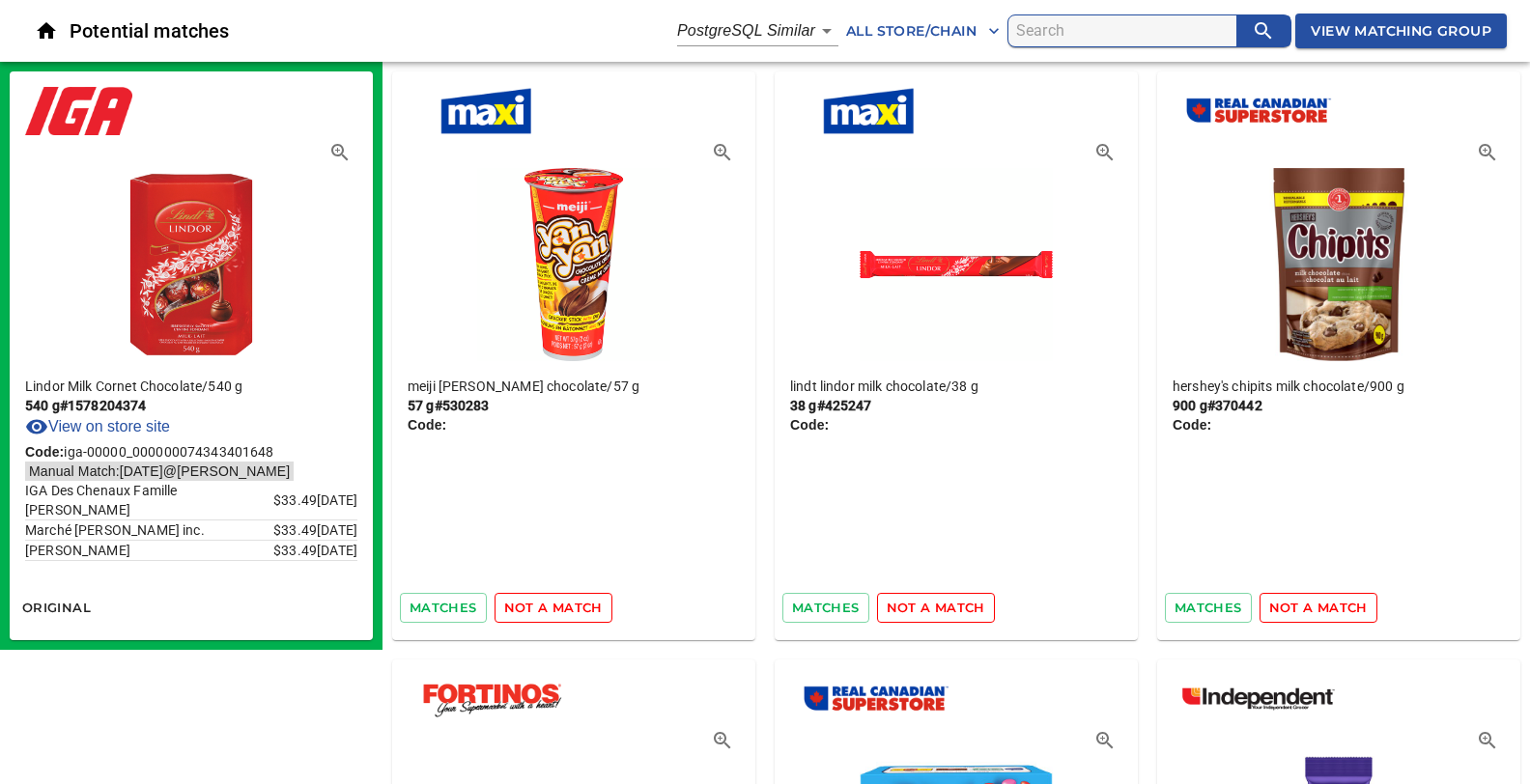
click at [539, 599] on span "not a match" at bounding box center [553, 607] width 98 height 23
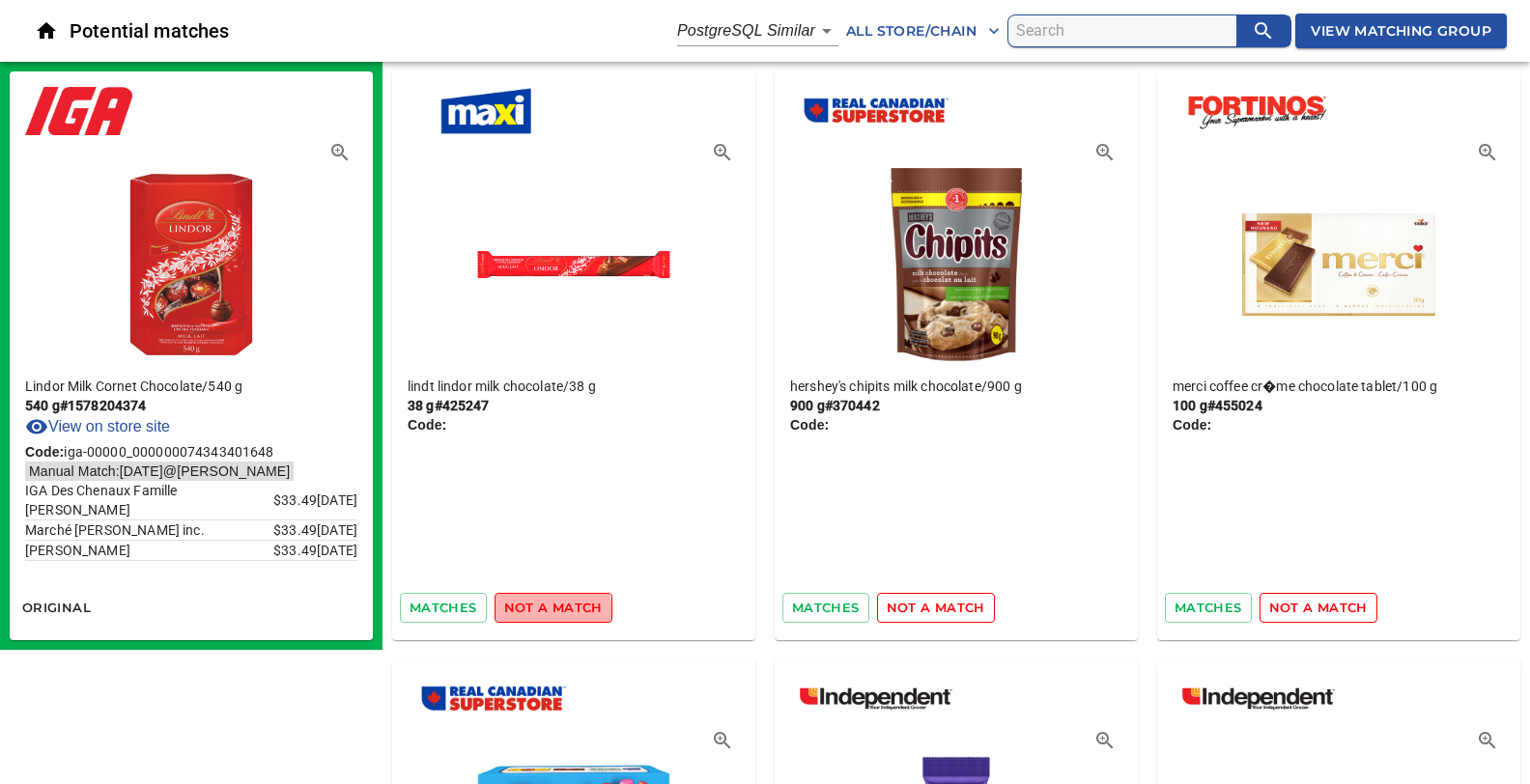
click at [534, 614] on span "not a match" at bounding box center [553, 607] width 98 height 23
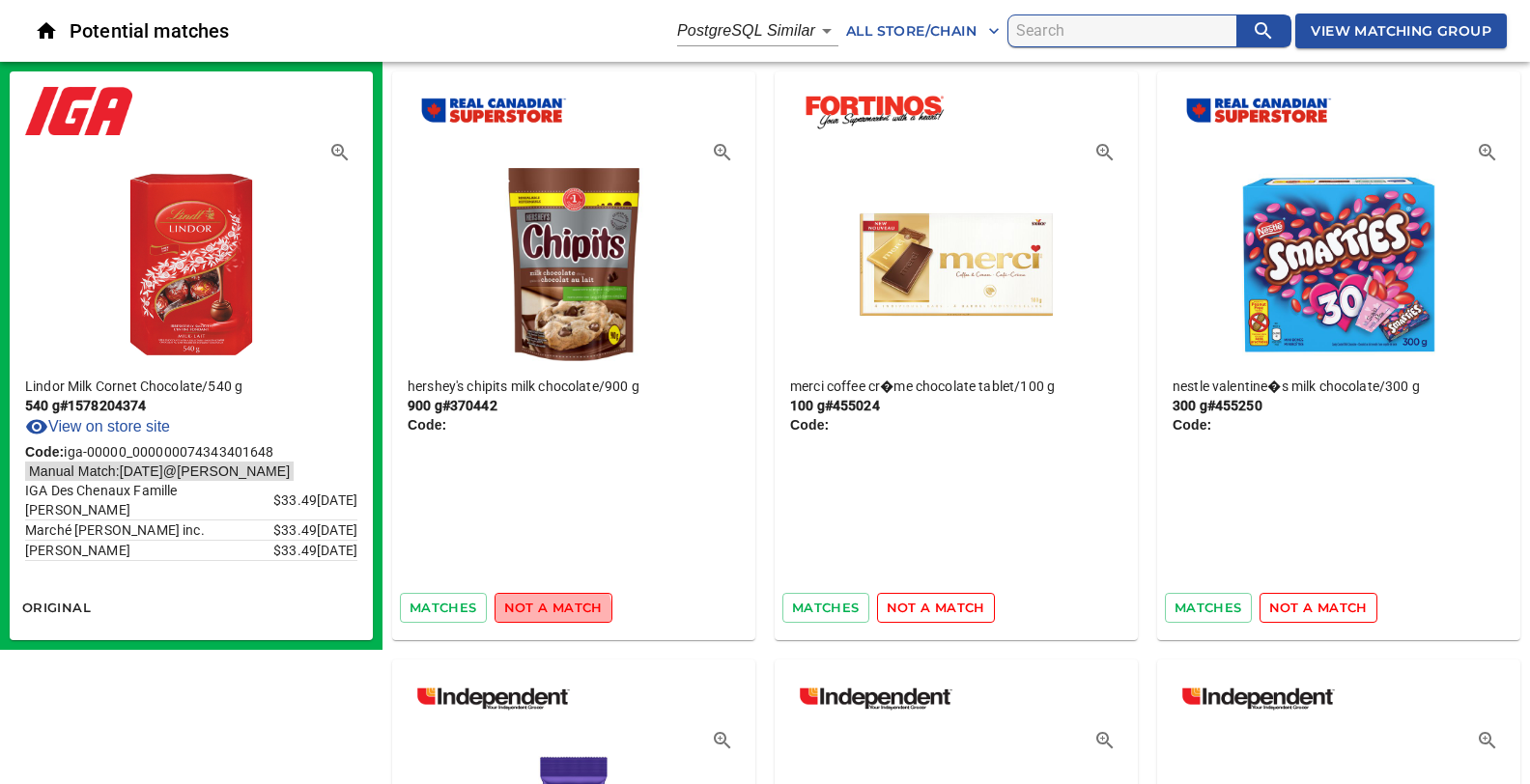
click at [534, 614] on span "not a match" at bounding box center [553, 607] width 98 height 23
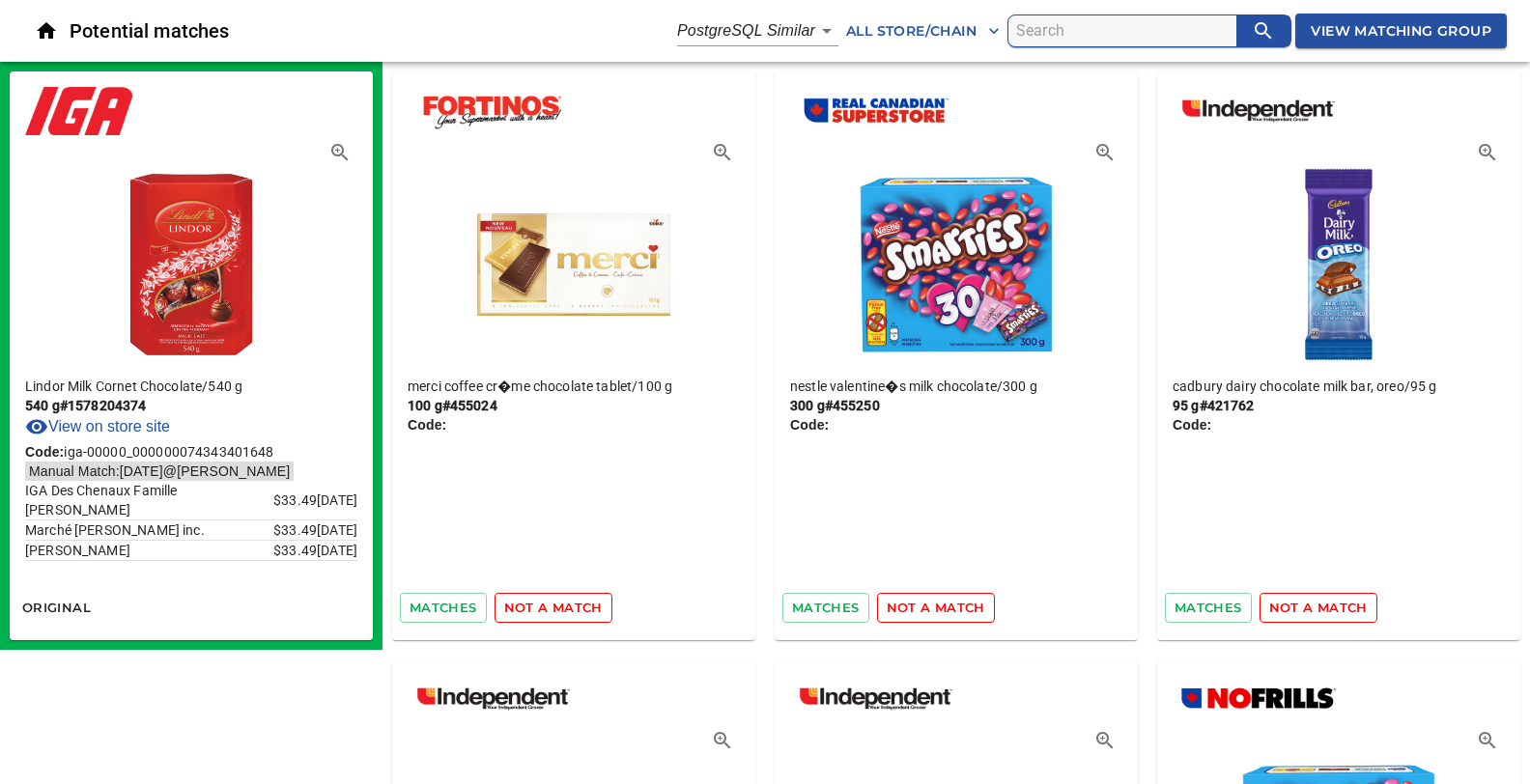
click at [534, 614] on span "not a match" at bounding box center [553, 607] width 98 height 23
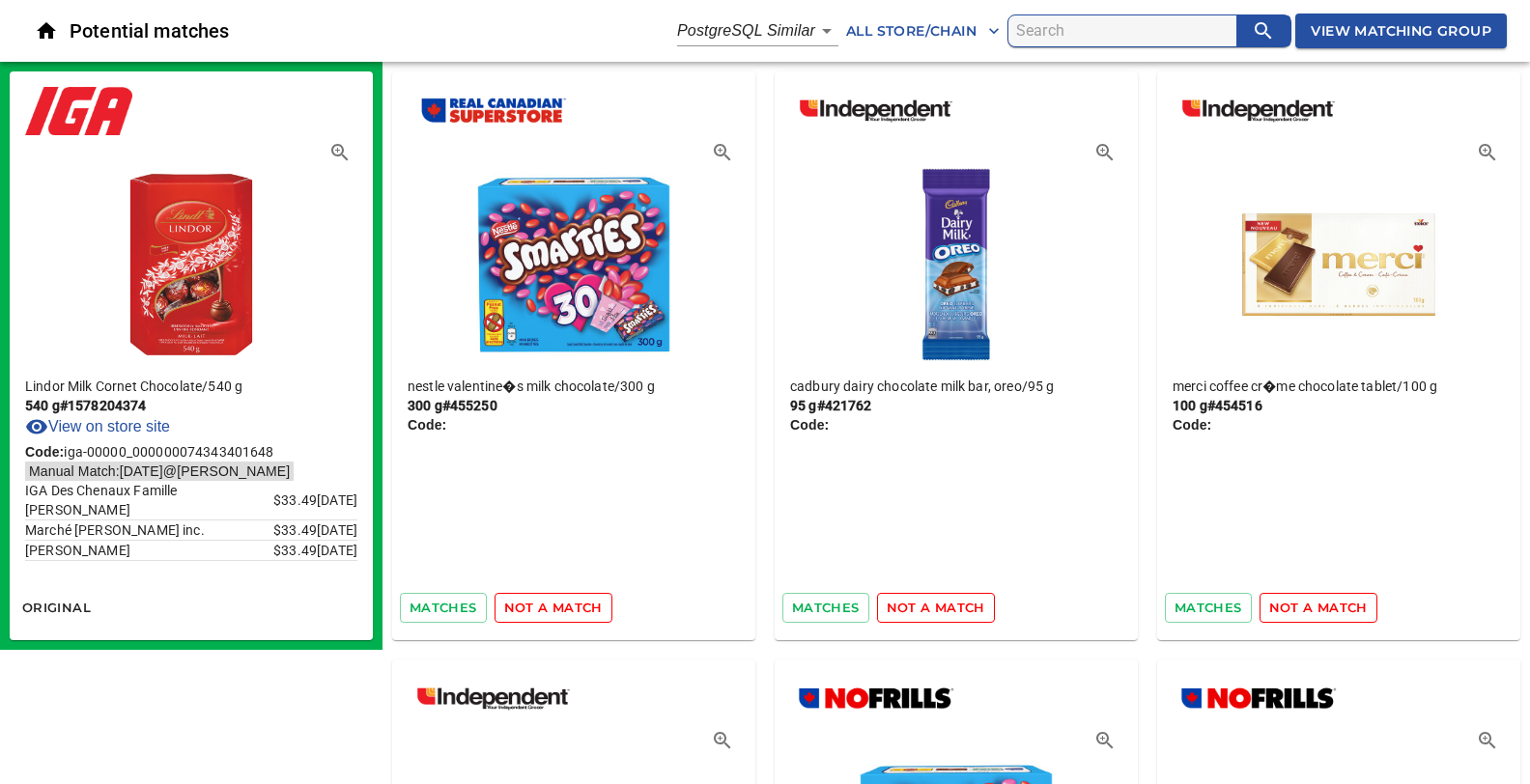
click at [534, 614] on span "not a match" at bounding box center [553, 607] width 98 height 23
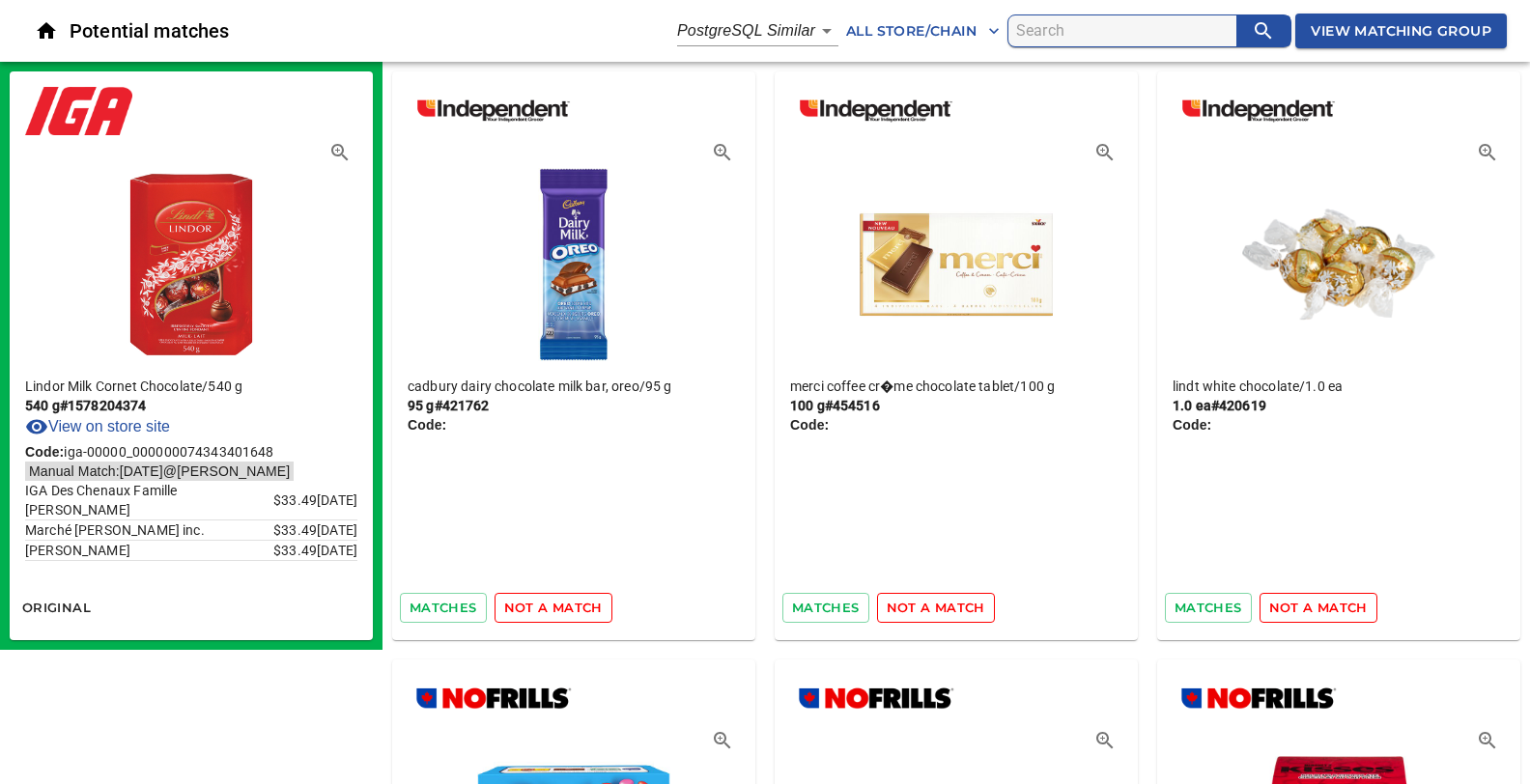
click at [534, 614] on span "not a match" at bounding box center [553, 607] width 98 height 23
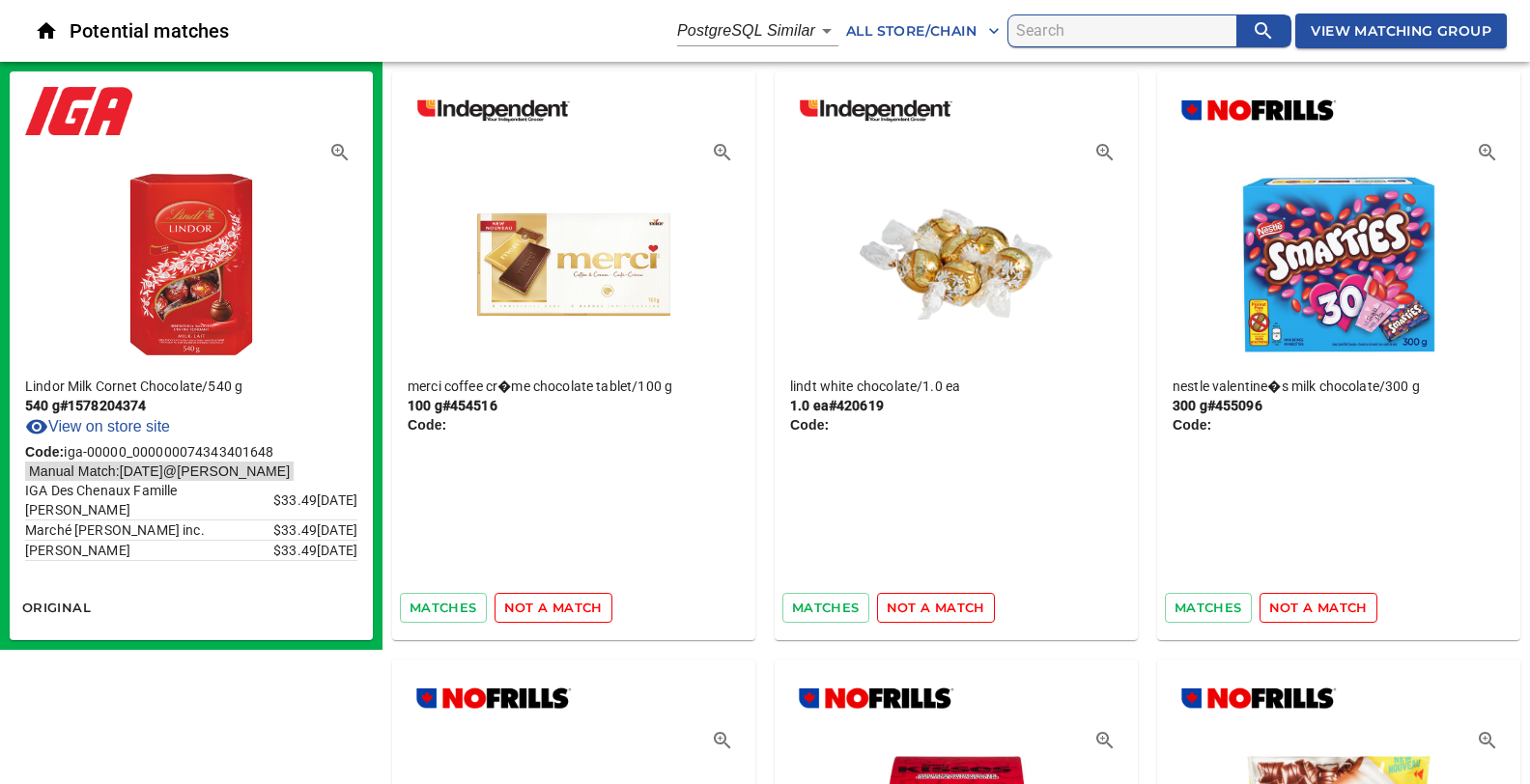
click at [534, 614] on span "not a match" at bounding box center [553, 607] width 98 height 23
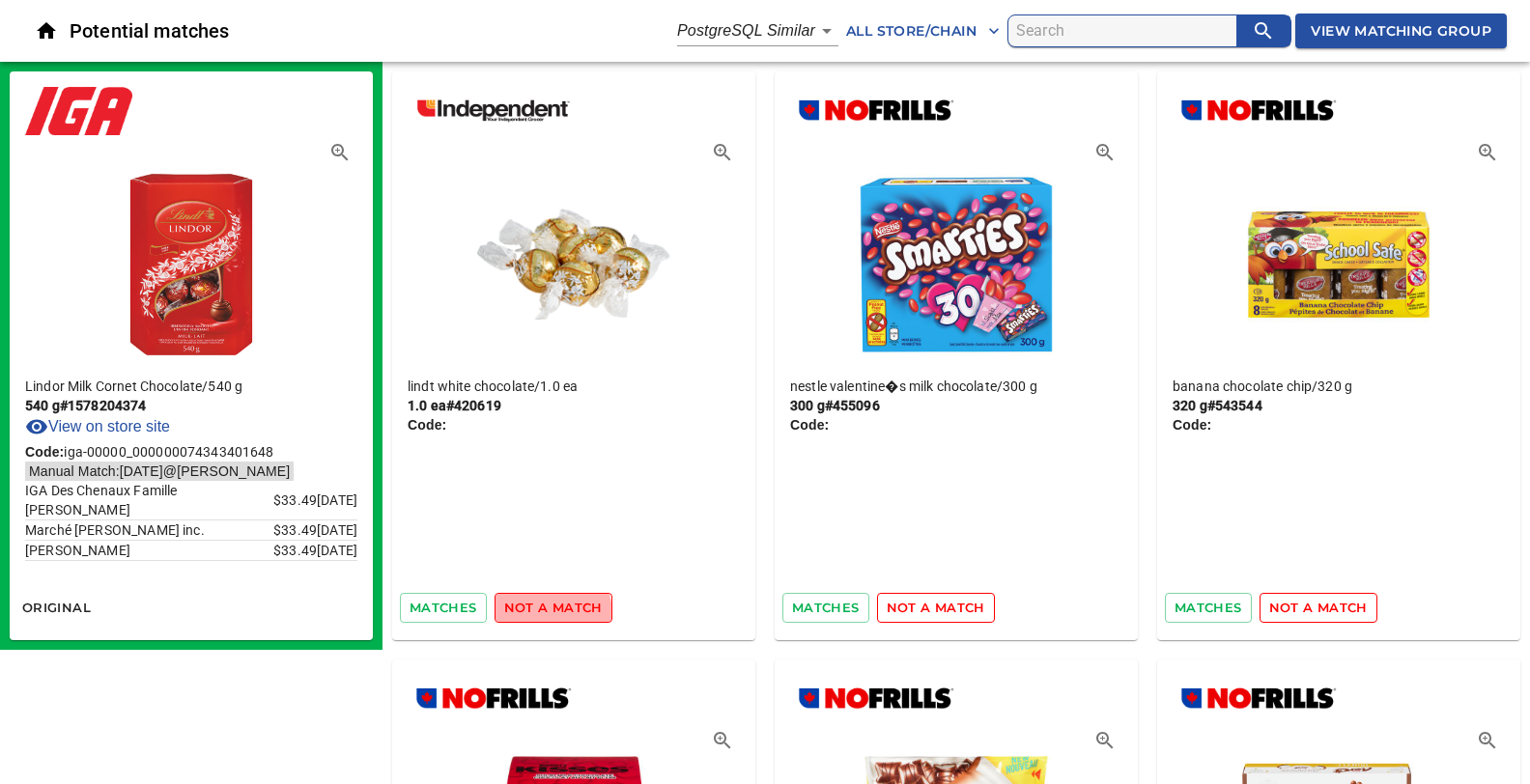
click at [534, 614] on span "not a match" at bounding box center [553, 607] width 98 height 23
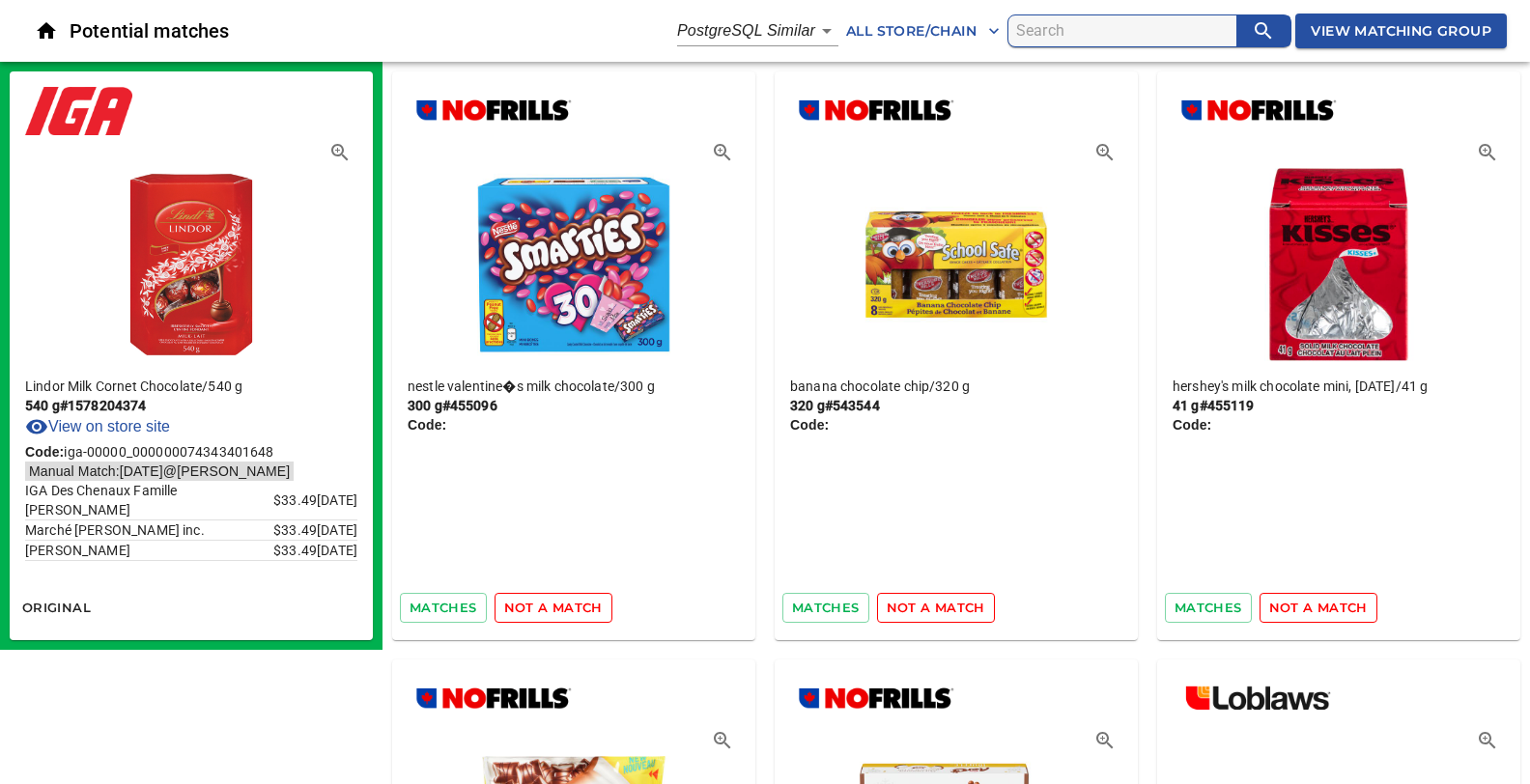
click at [534, 614] on span "not a match" at bounding box center [553, 607] width 98 height 23
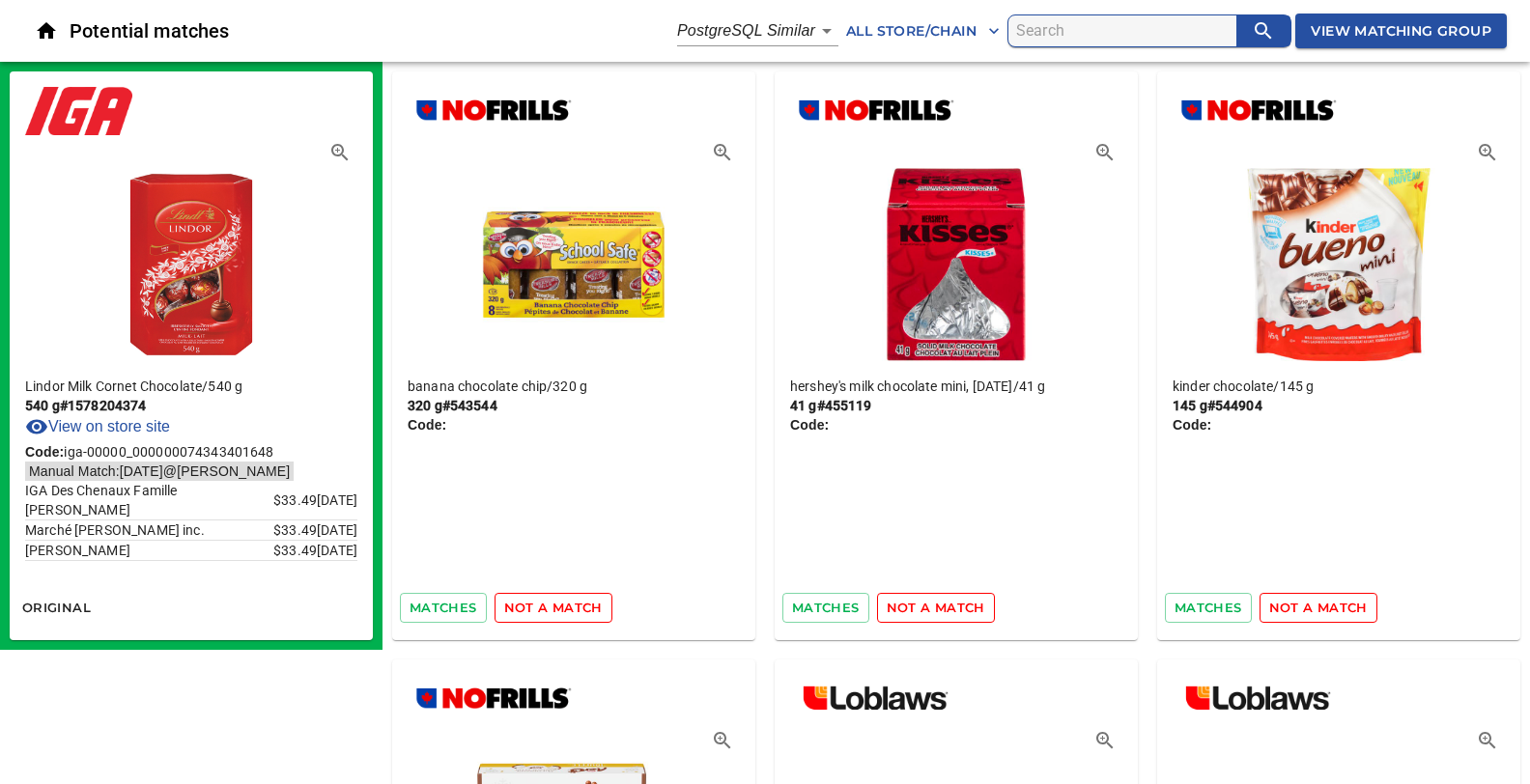
click at [534, 614] on span "not a match" at bounding box center [553, 607] width 98 height 23
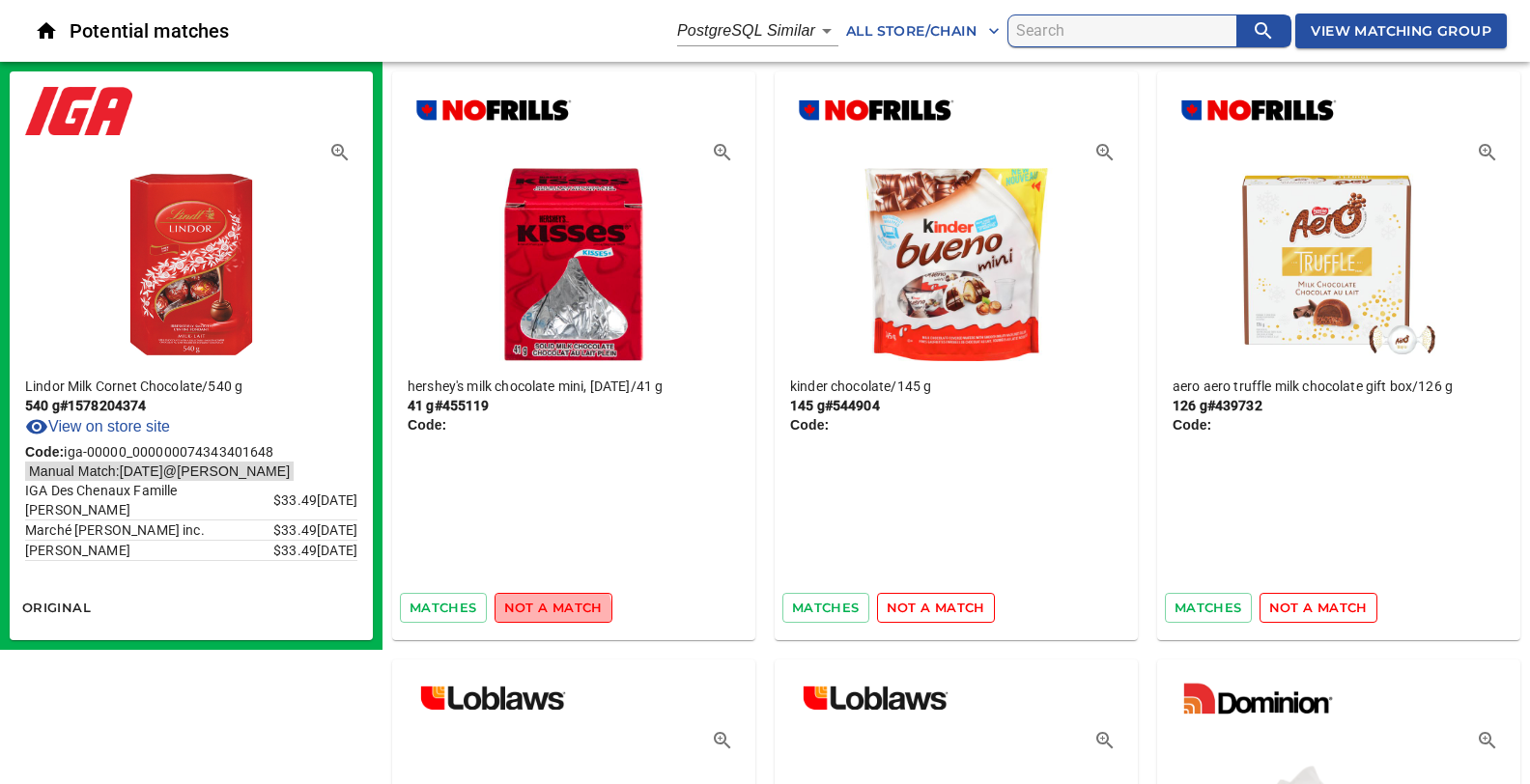
click at [534, 614] on span "not a match" at bounding box center [553, 607] width 98 height 23
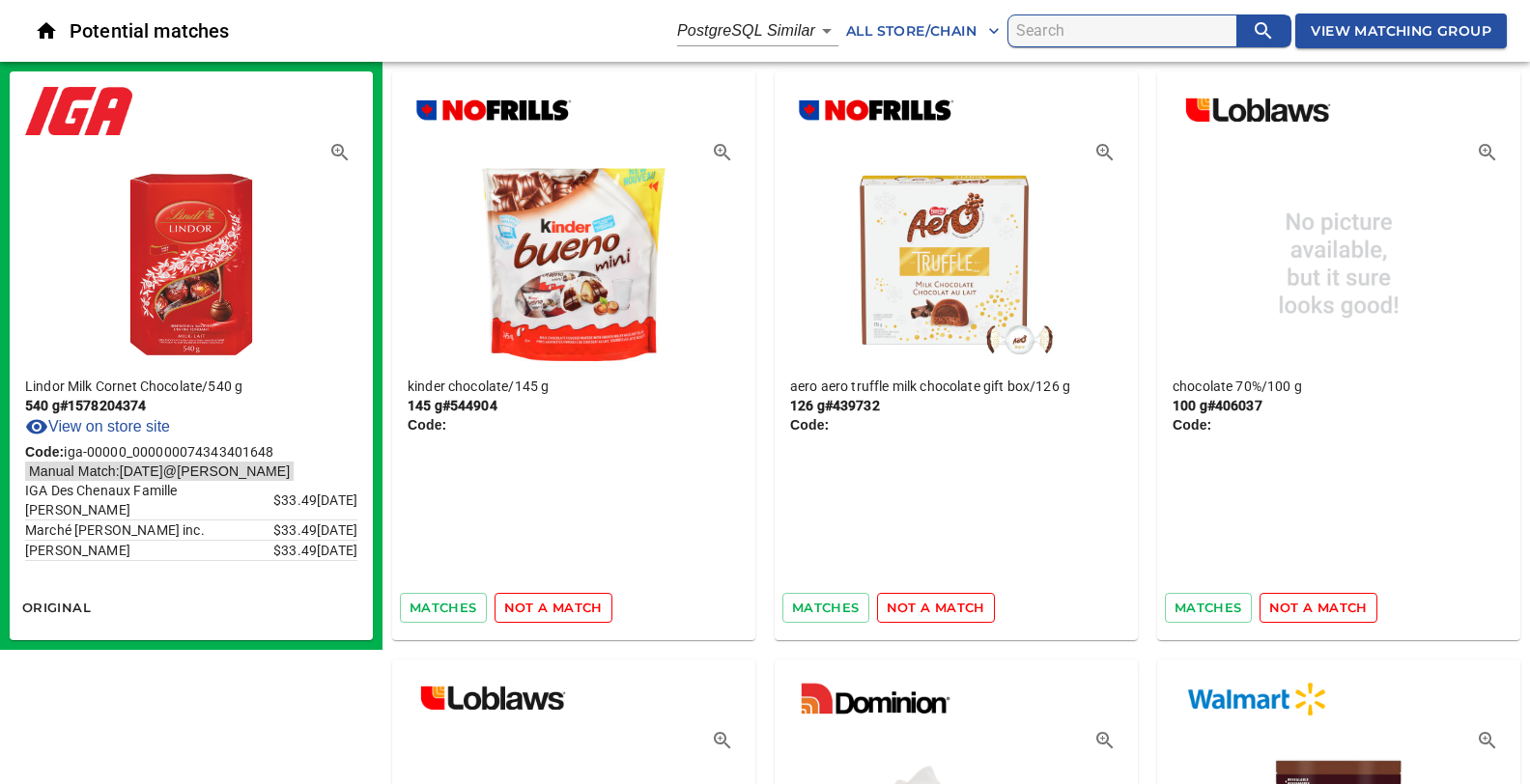
click at [534, 614] on span "not a match" at bounding box center [553, 607] width 98 height 23
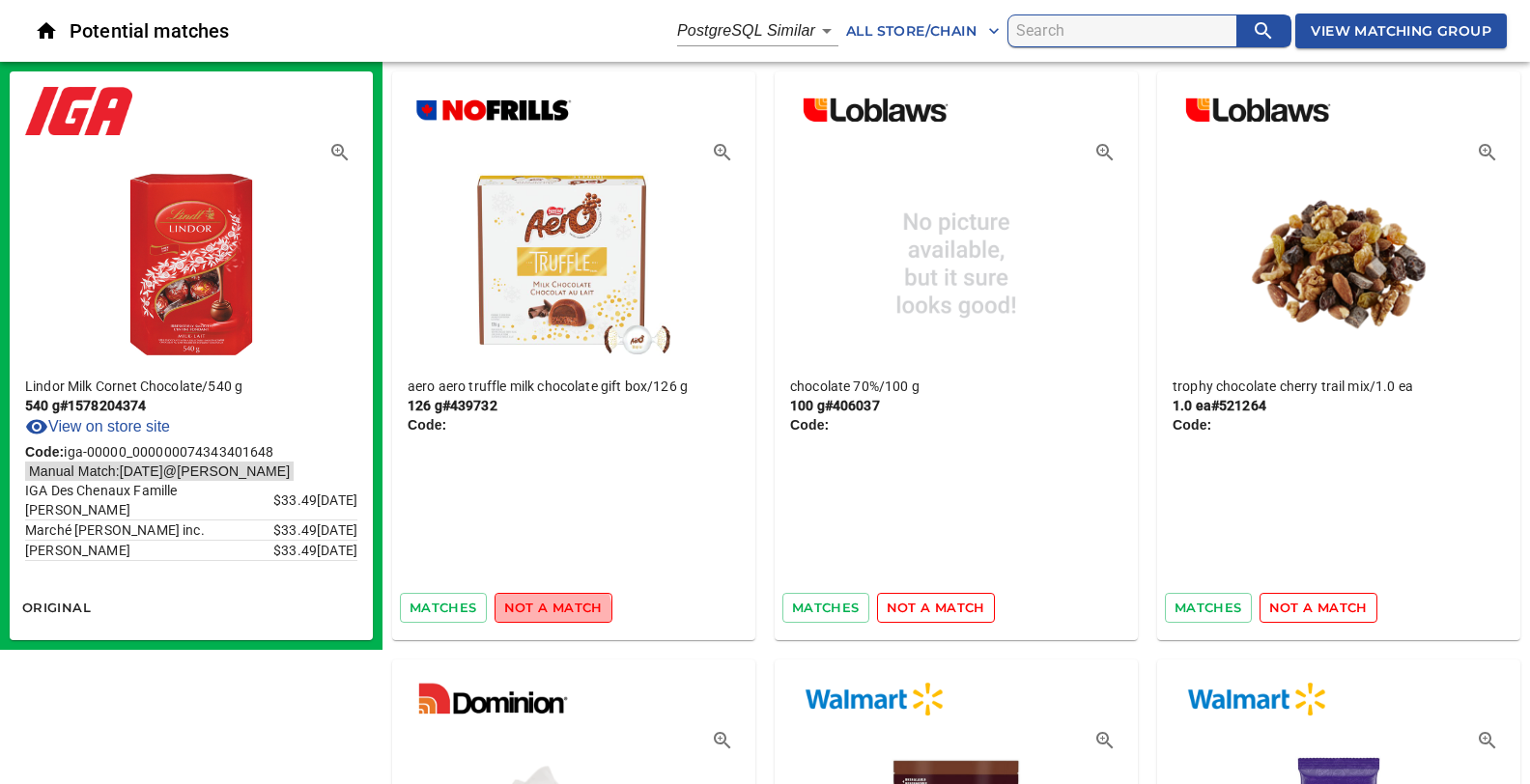
click at [534, 614] on span "not a match" at bounding box center [553, 607] width 98 height 23
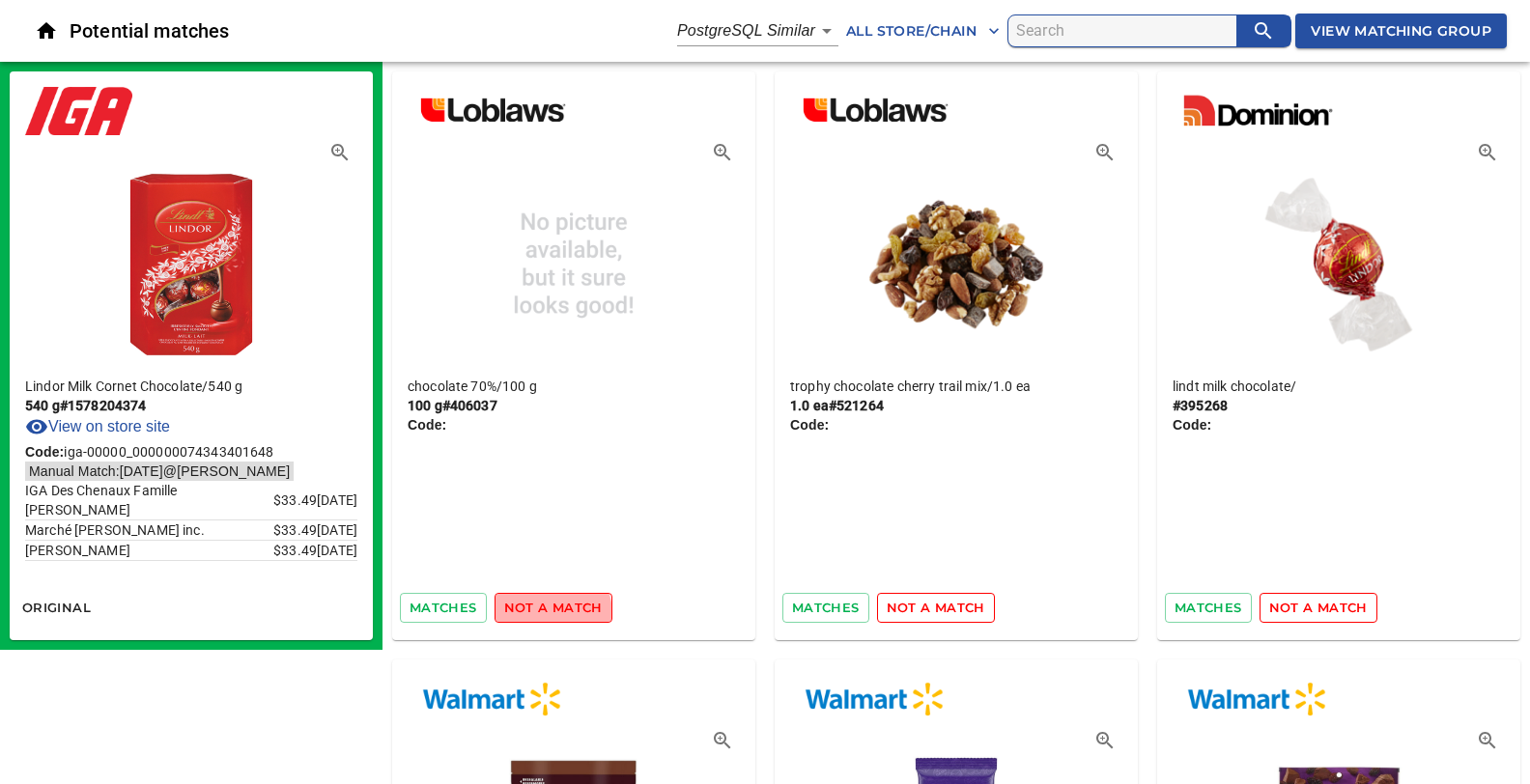
click at [534, 614] on span "not a match" at bounding box center [553, 607] width 98 height 23
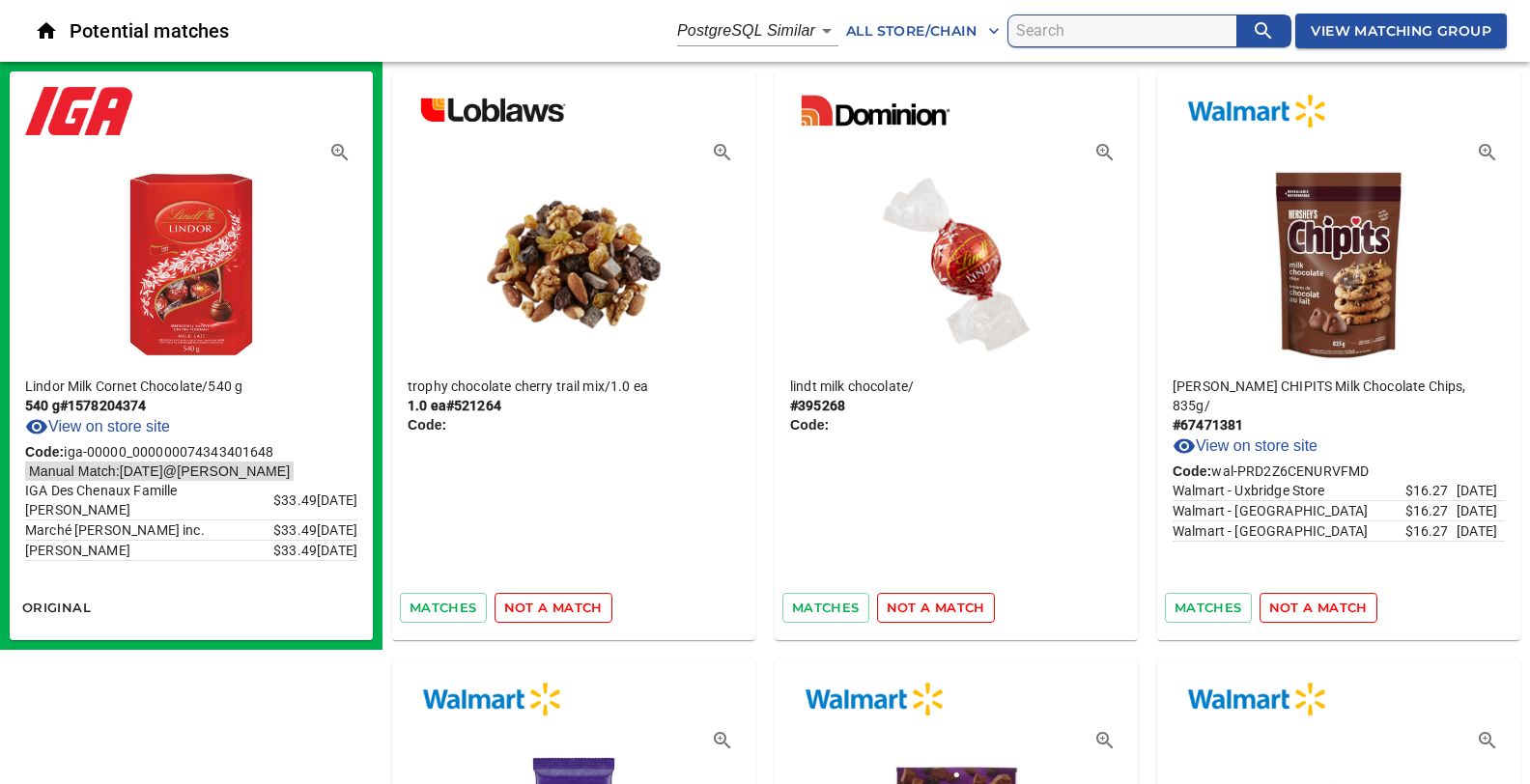
click at [534, 614] on span "not a match" at bounding box center [553, 607] width 98 height 23
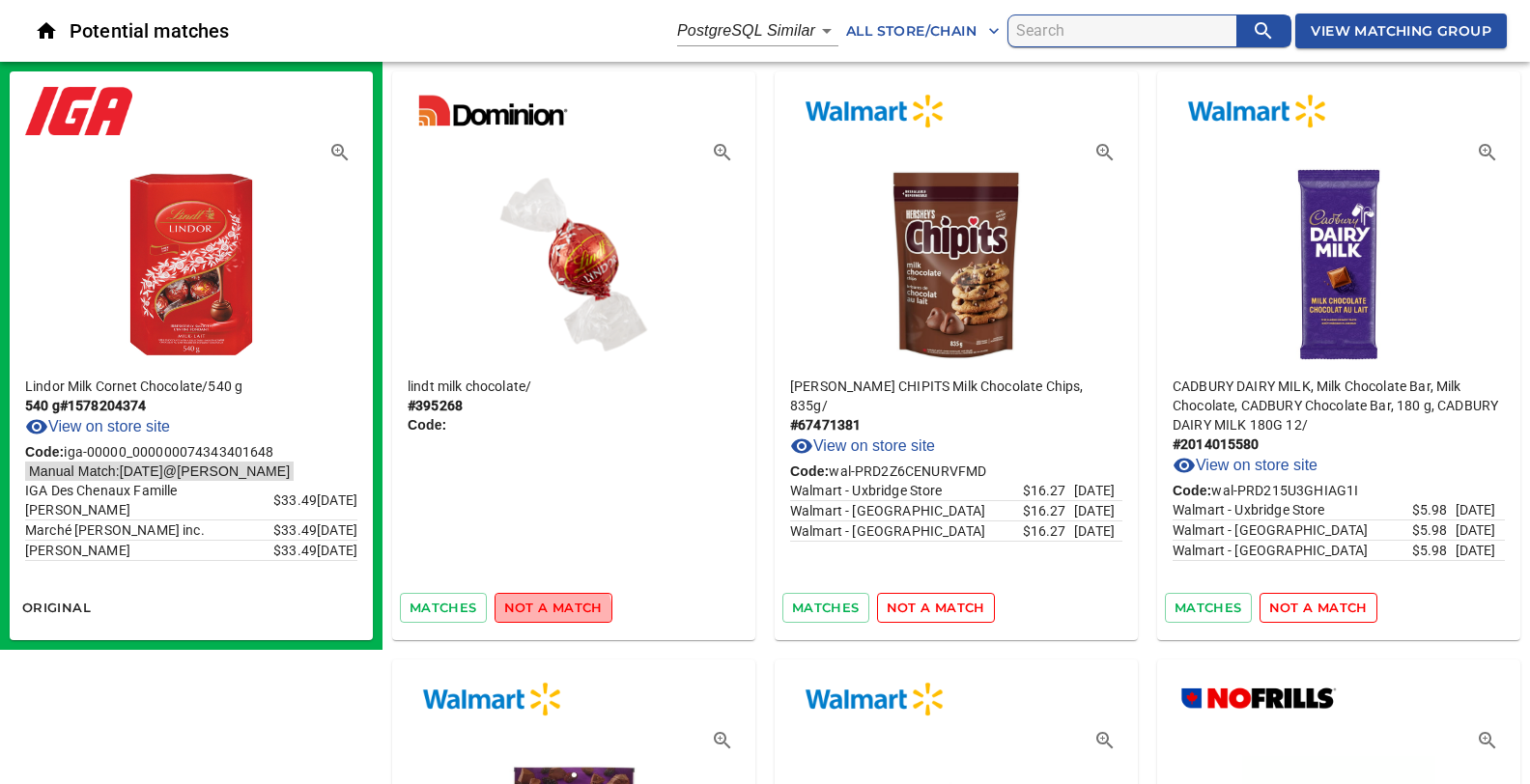
click at [534, 614] on span "not a match" at bounding box center [553, 607] width 98 height 23
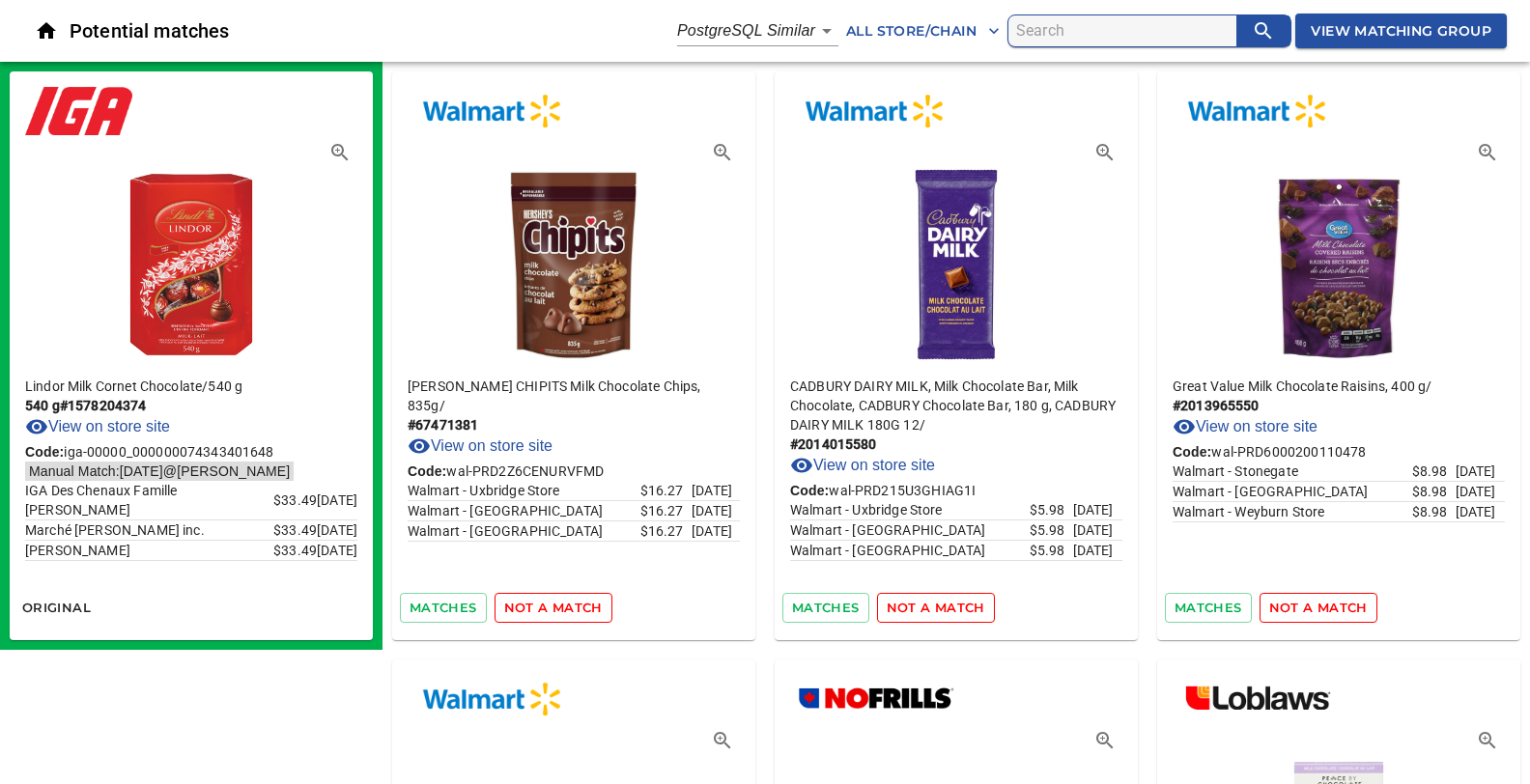
click at [534, 614] on span "not a match" at bounding box center [553, 607] width 98 height 23
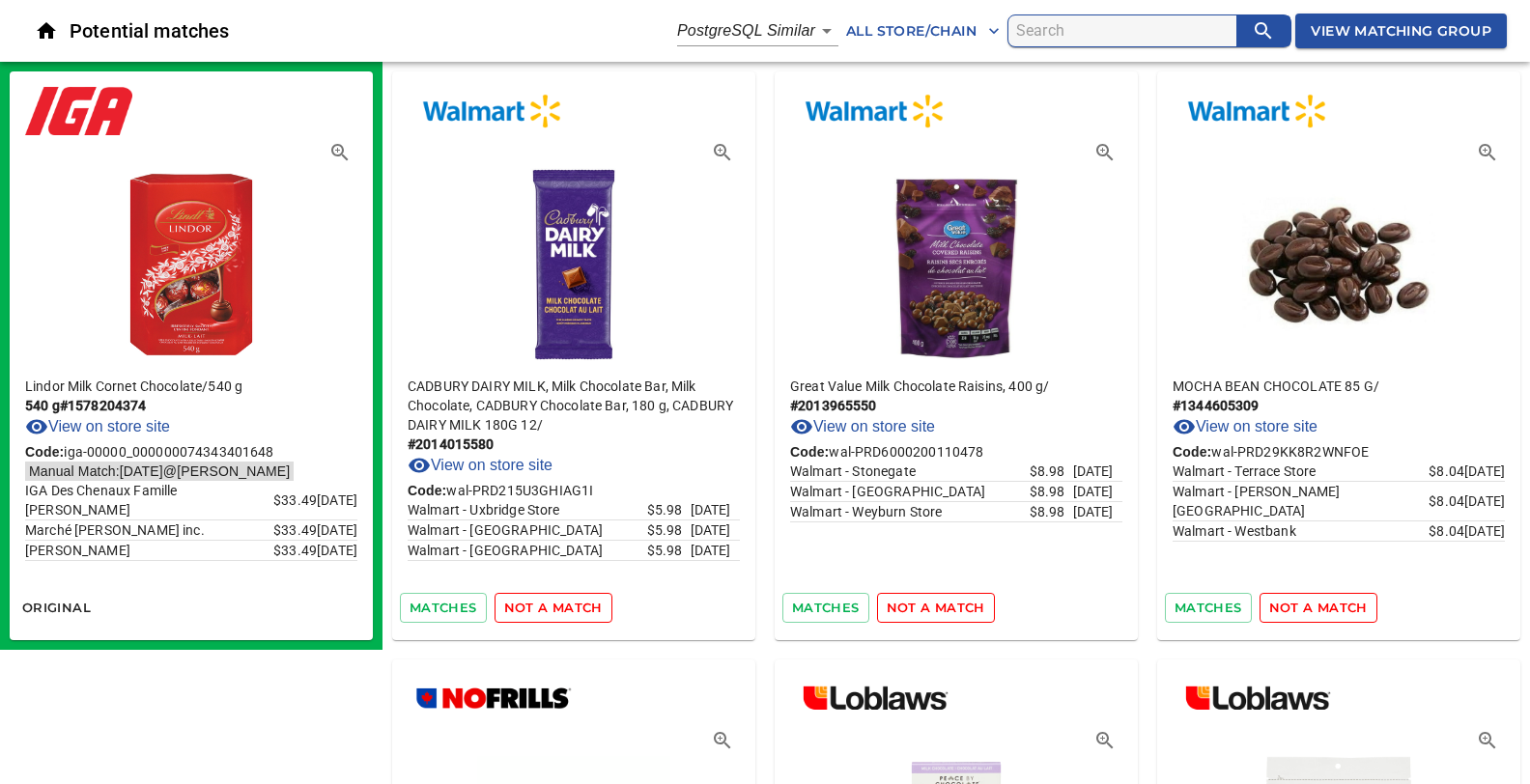
click at [534, 614] on span "not a match" at bounding box center [553, 607] width 98 height 23
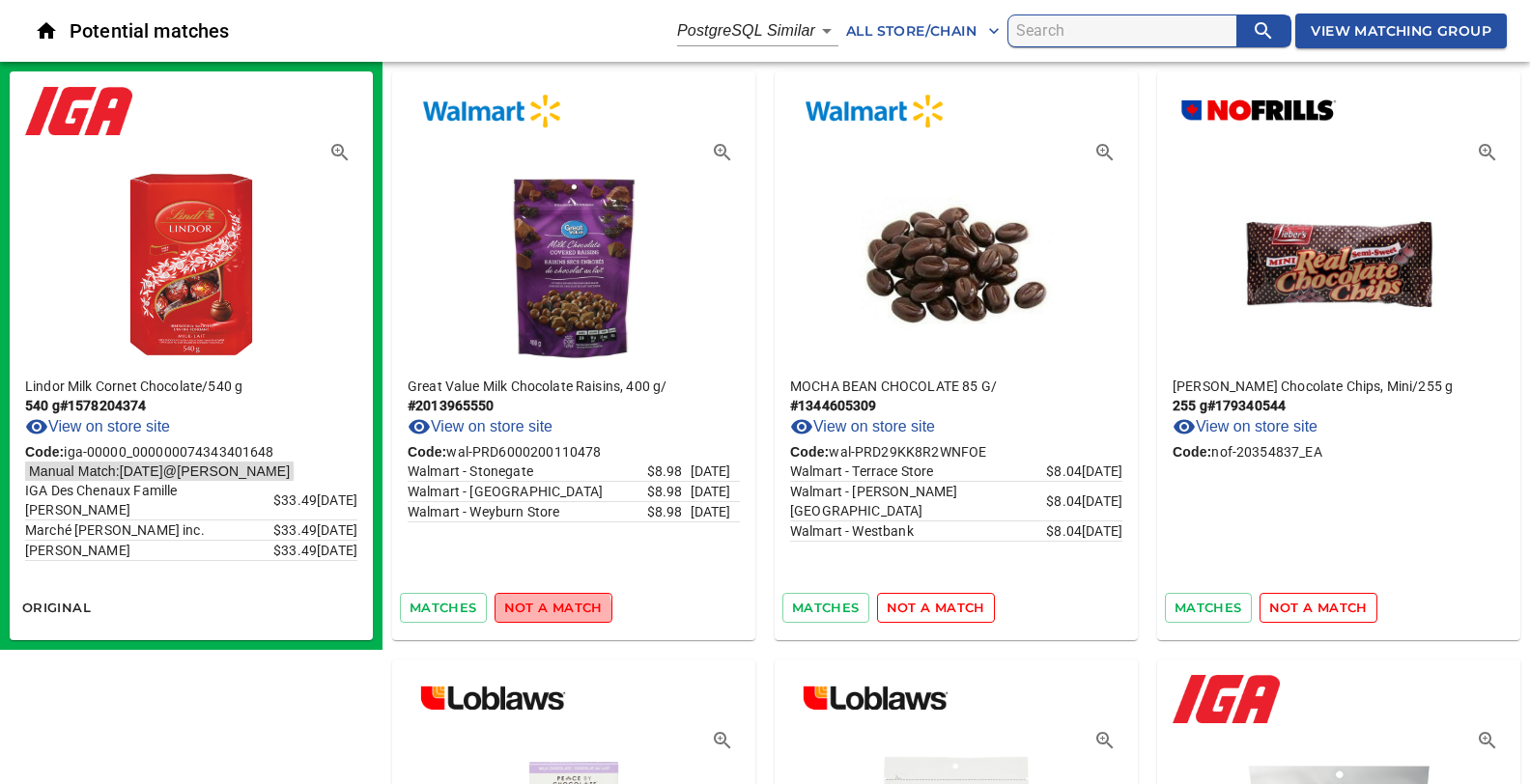
click at [534, 614] on span "not a match" at bounding box center [553, 607] width 98 height 23
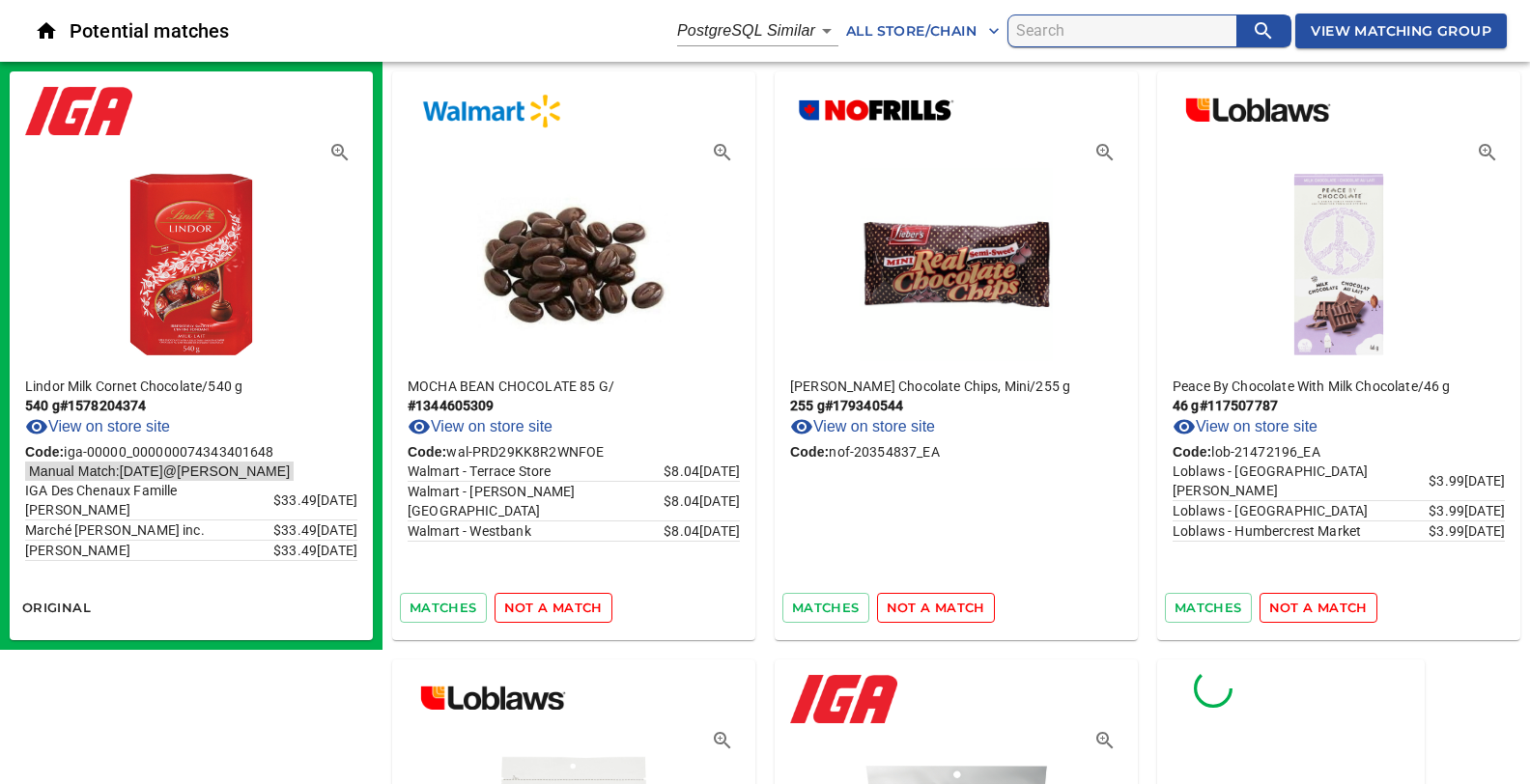
click at [534, 614] on span "not a match" at bounding box center [553, 607] width 98 height 23
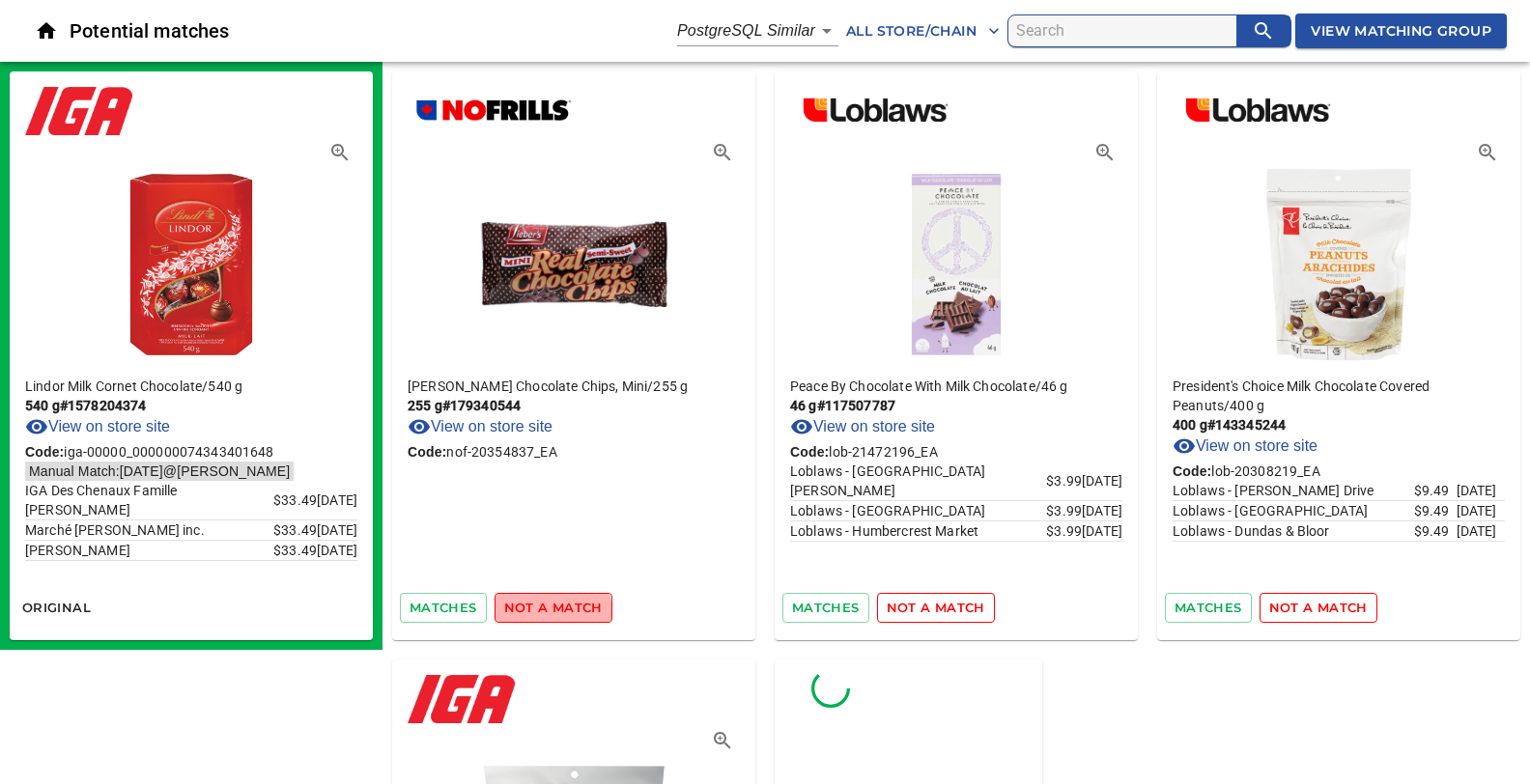
click at [534, 614] on span "not a match" at bounding box center [553, 607] width 98 height 23
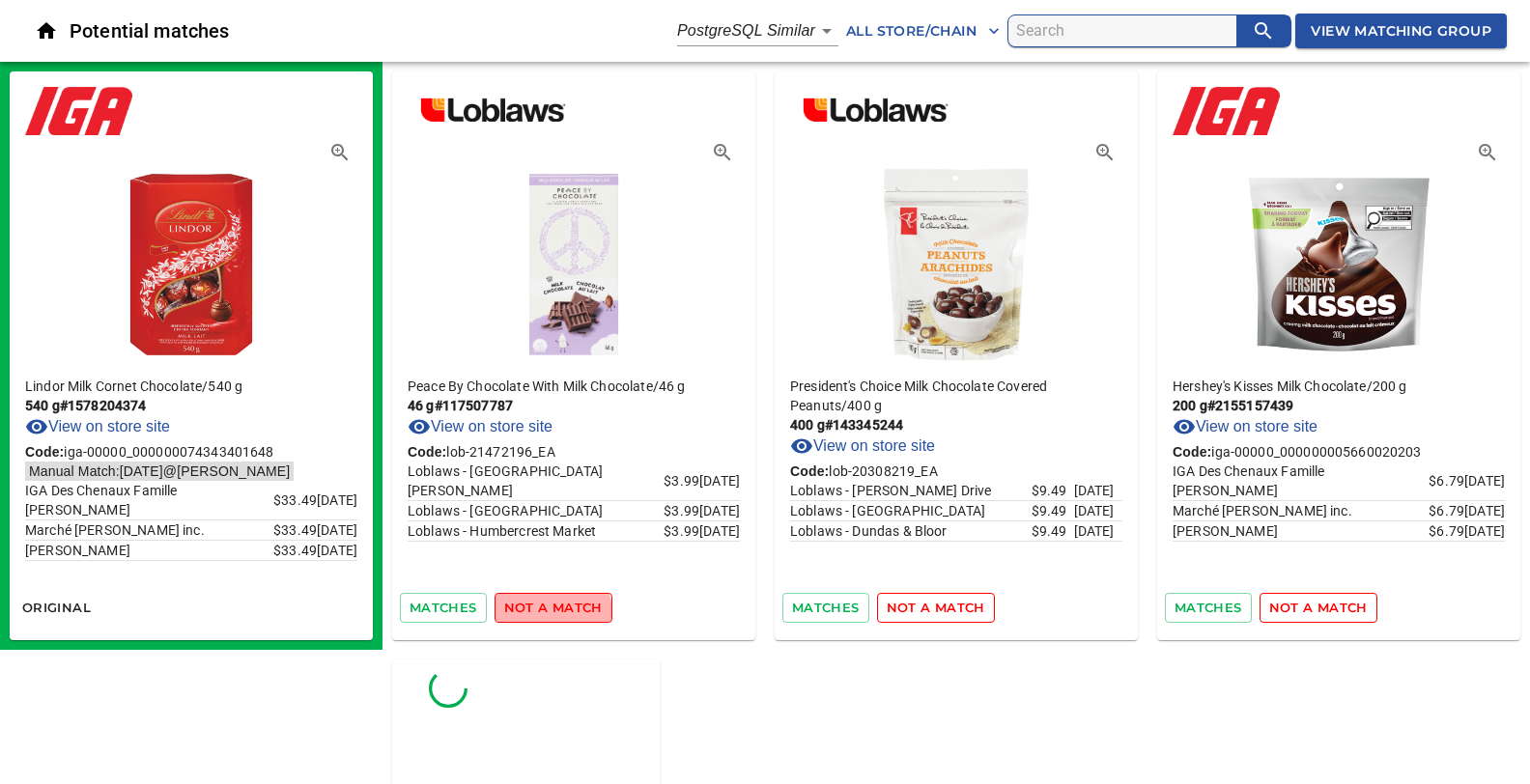
click at [534, 614] on span "not a match" at bounding box center [553, 607] width 98 height 23
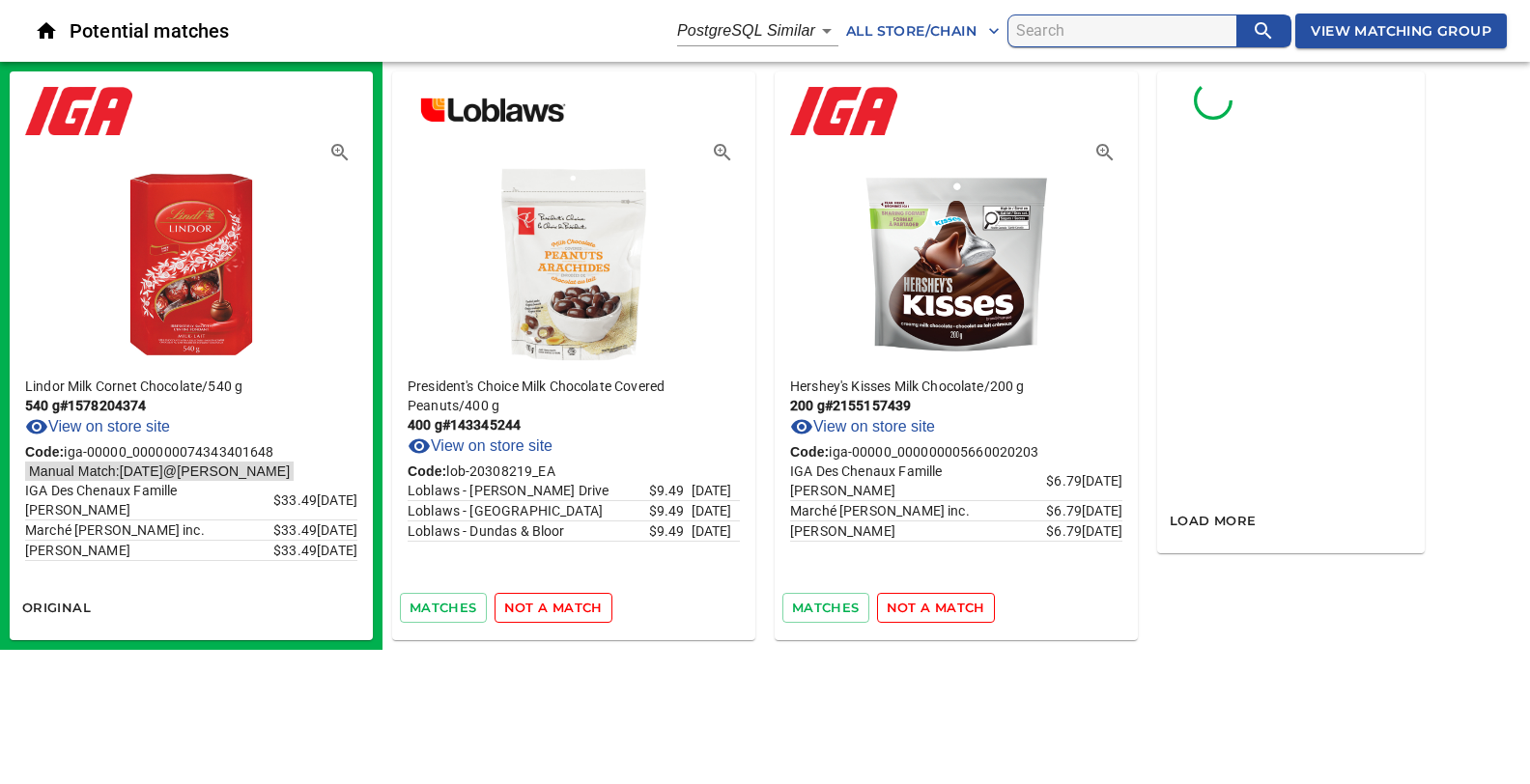
click at [534, 614] on span "not a match" at bounding box center [553, 607] width 98 height 23
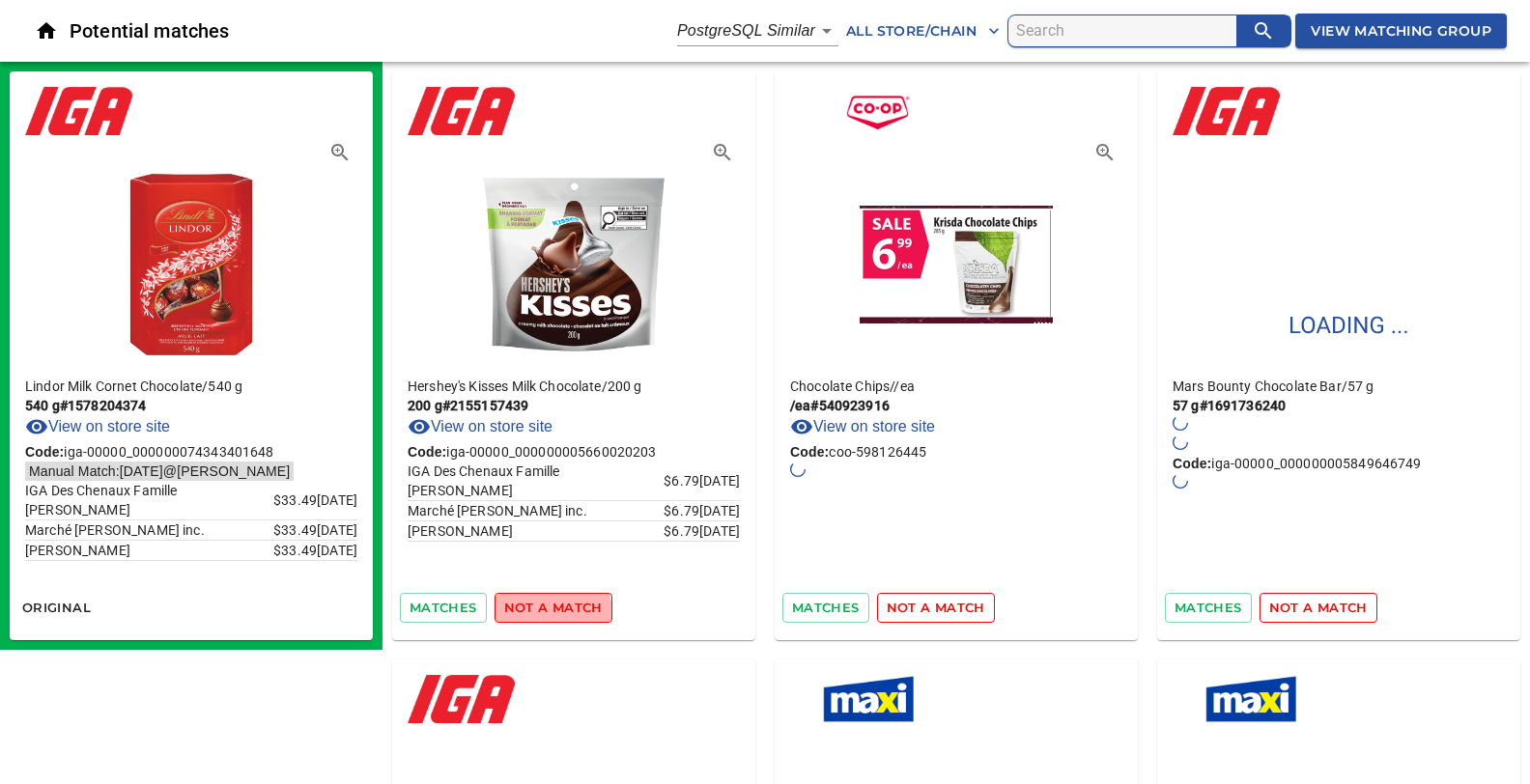
click at [534, 614] on span "not a match" at bounding box center [553, 607] width 98 height 23
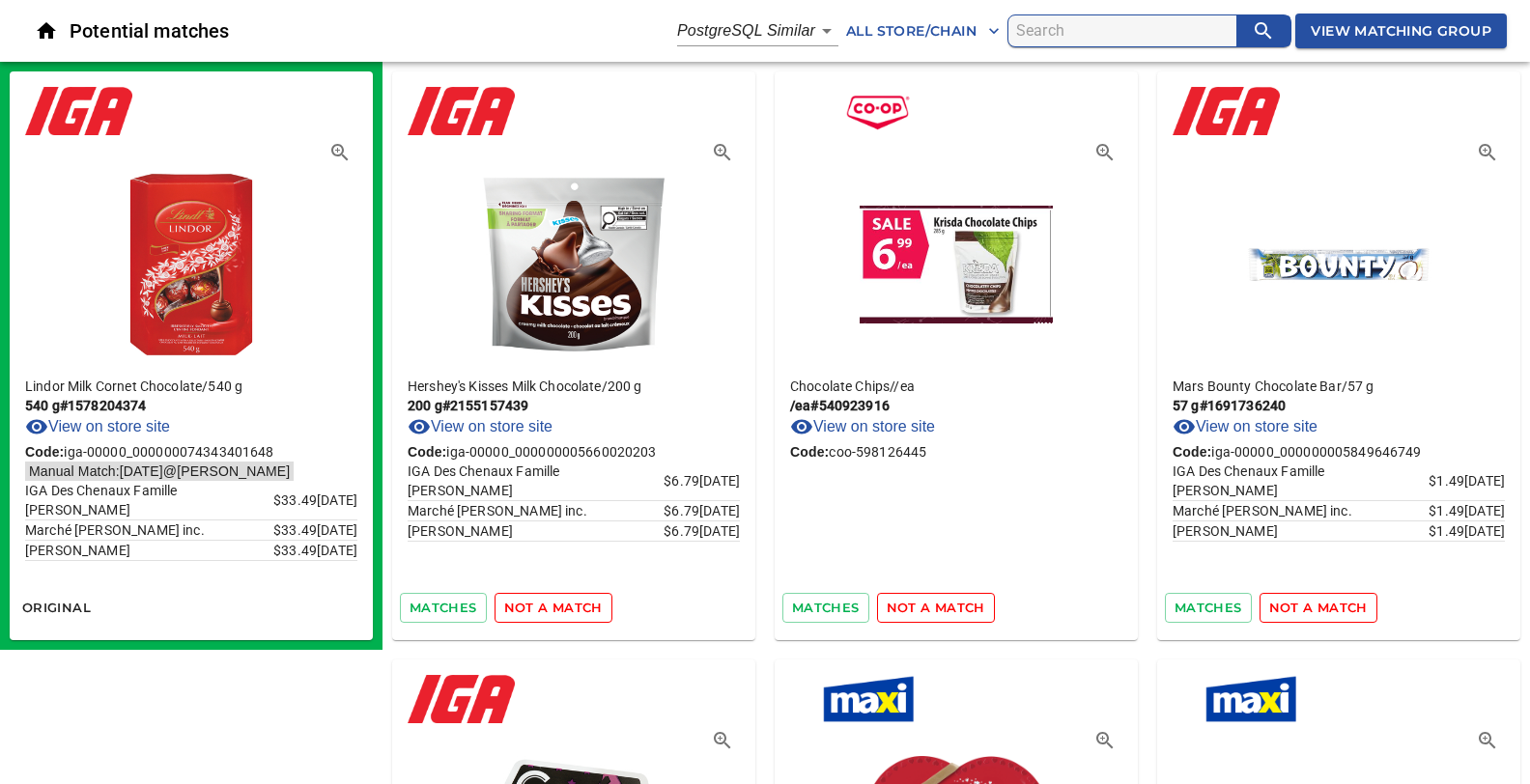
click at [534, 614] on span "not a match" at bounding box center [553, 607] width 98 height 23
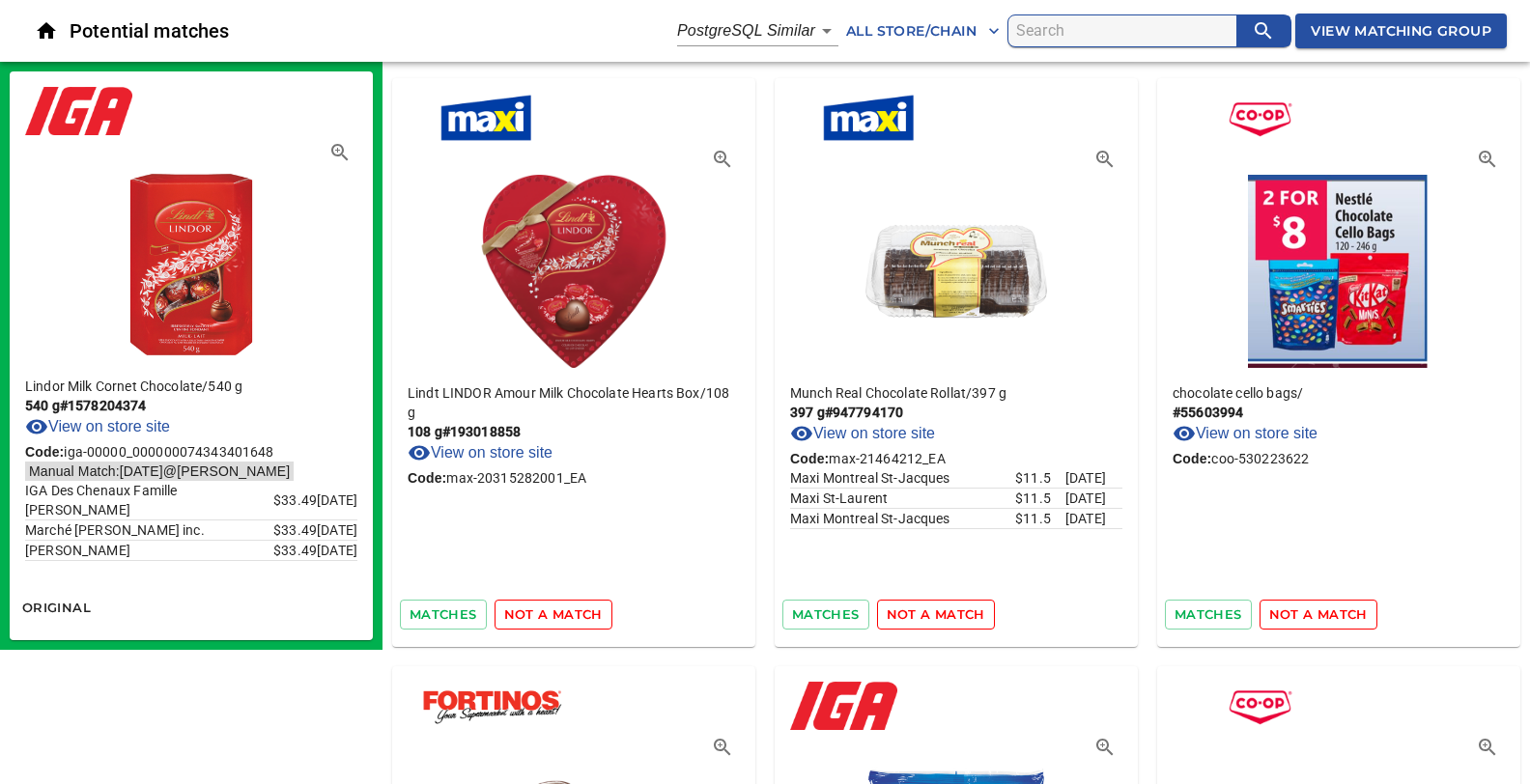
scroll to position [611, 0]
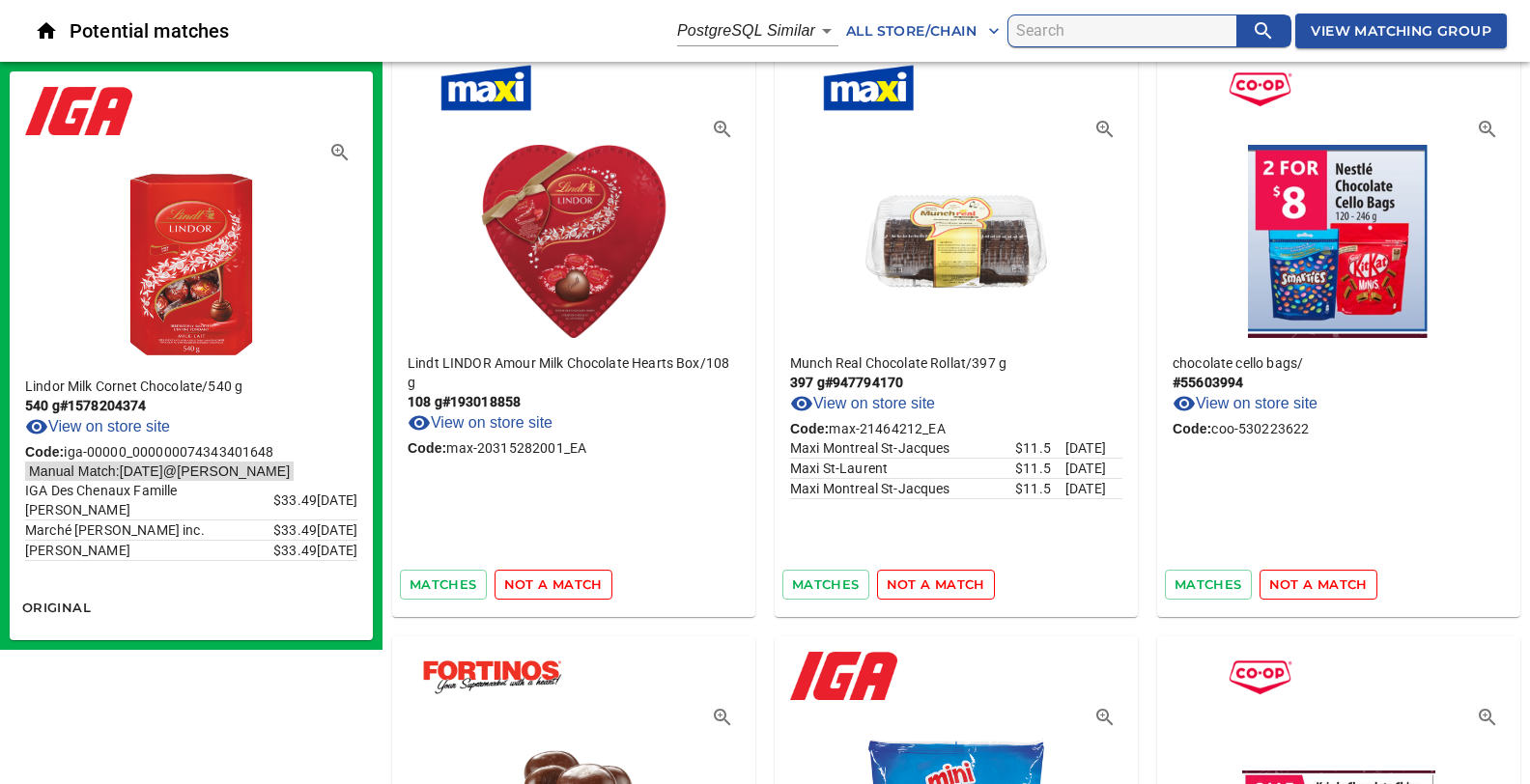
click at [564, 576] on span "not a match" at bounding box center [553, 585] width 98 height 23
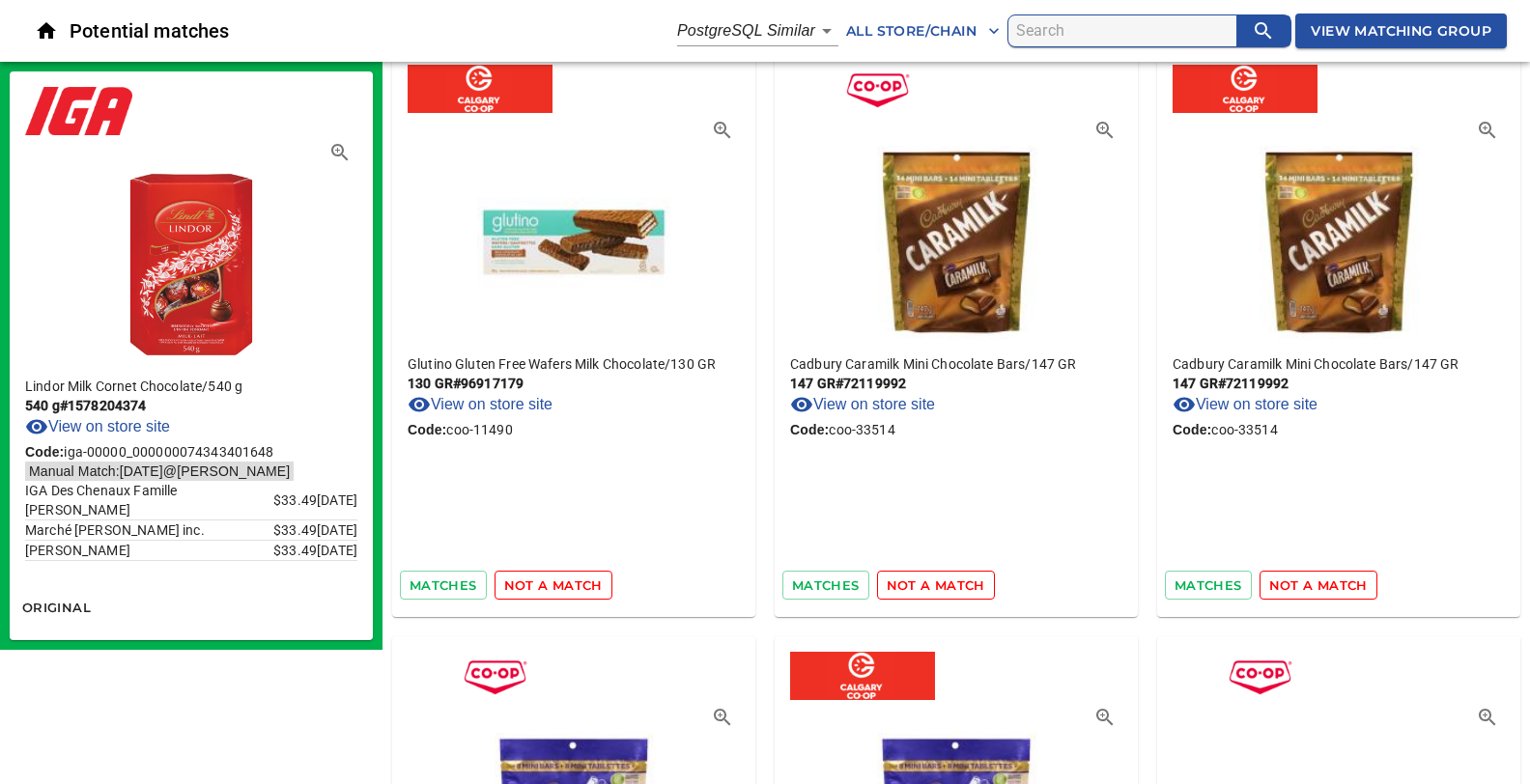
scroll to position [5913, 0]
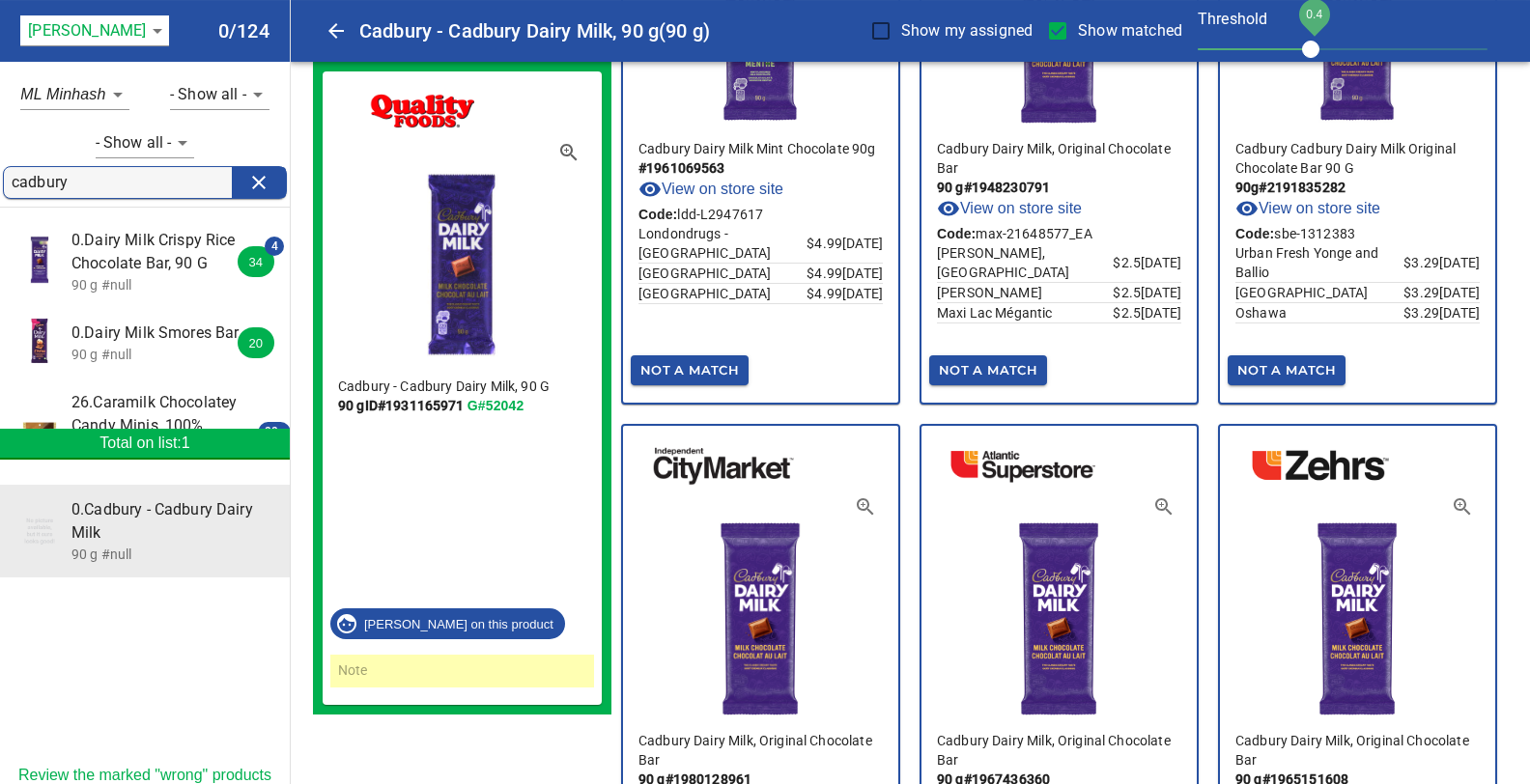
scroll to position [2651, 0]
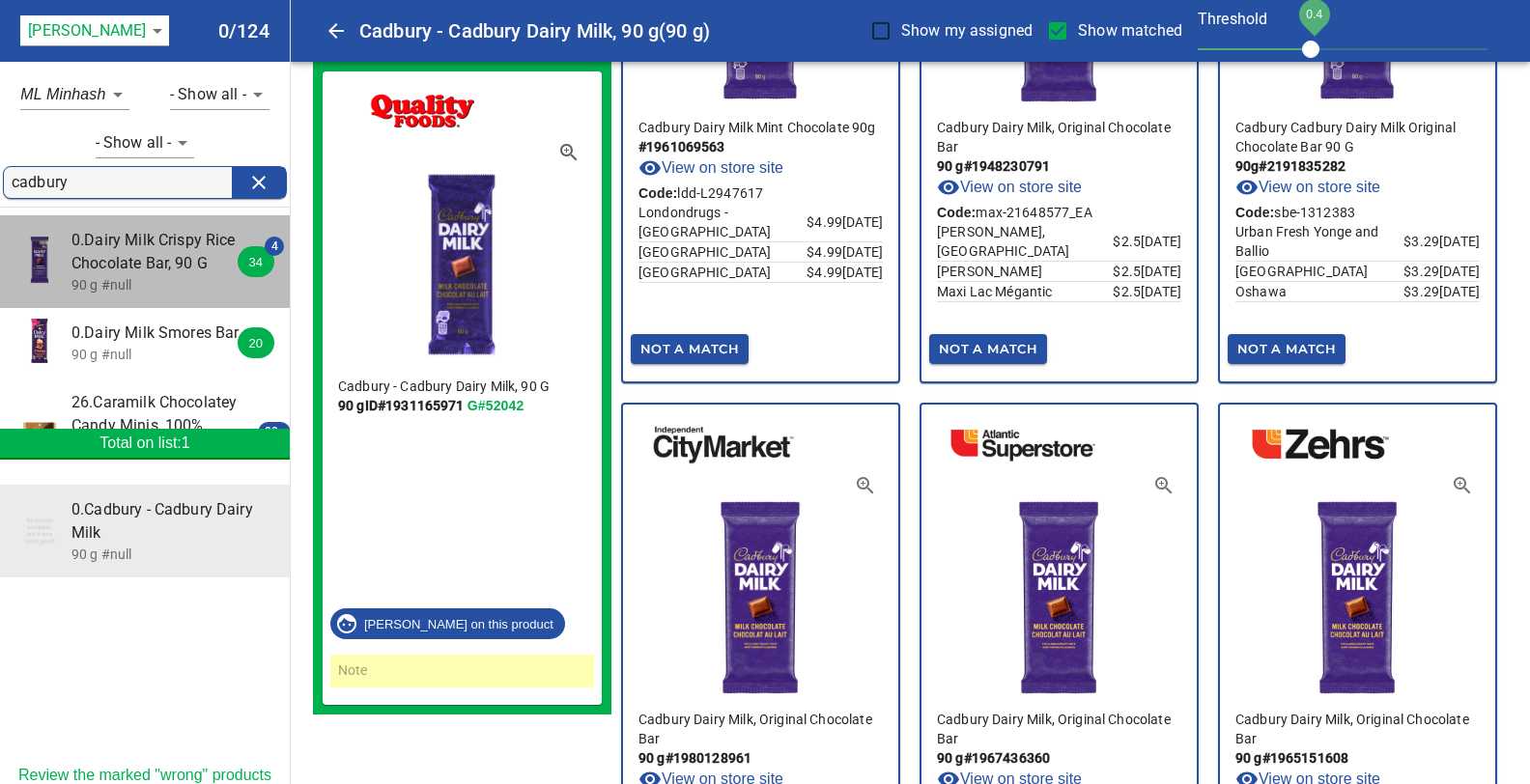
click at [148, 261] on span "0.Dairy Milk Crispy Rice Chocolate Bar, 90 G" at bounding box center [157, 252] width 172 height 46
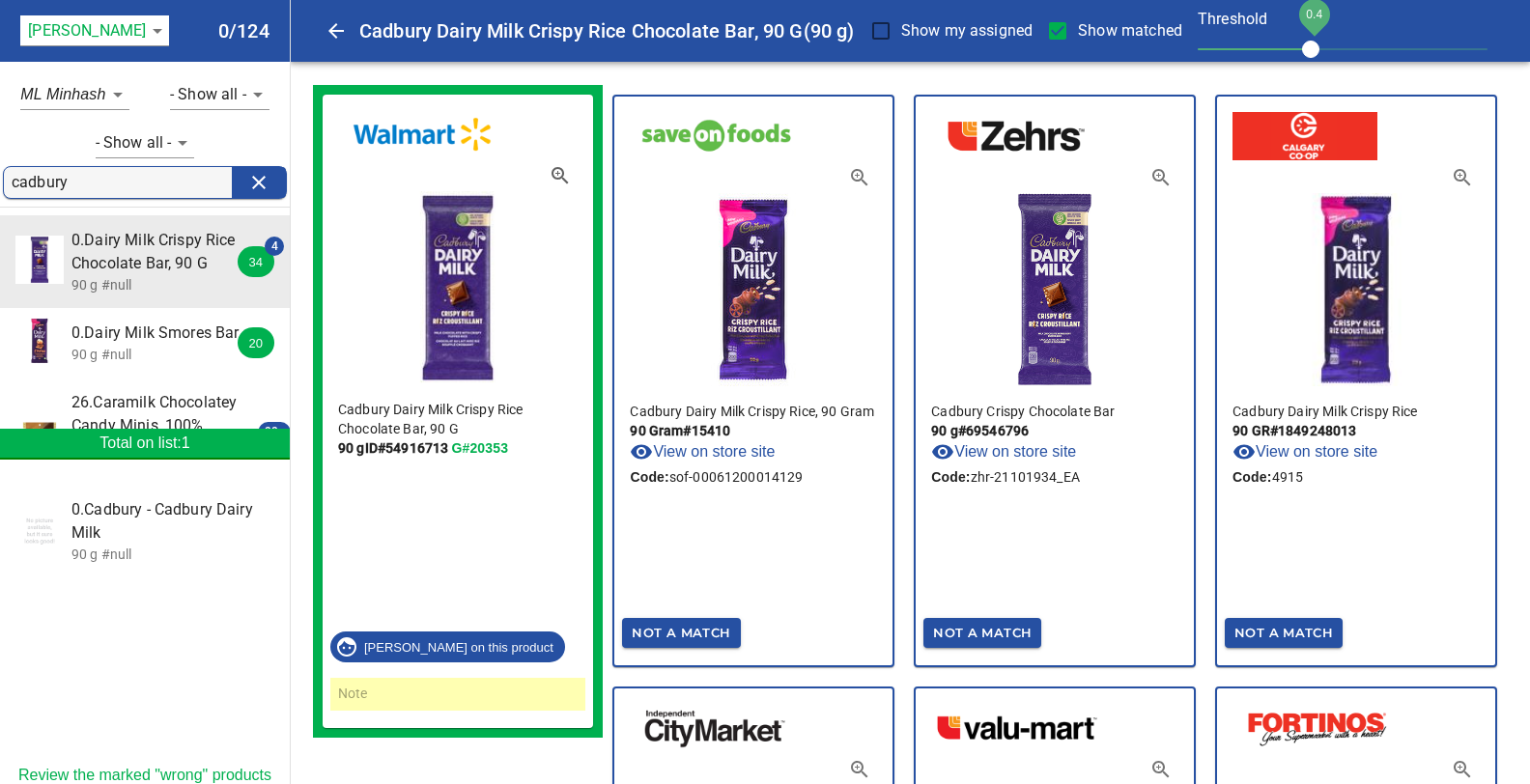
click at [1060, 28] on input "Show matched" at bounding box center [1057, 30] width 40 height 40
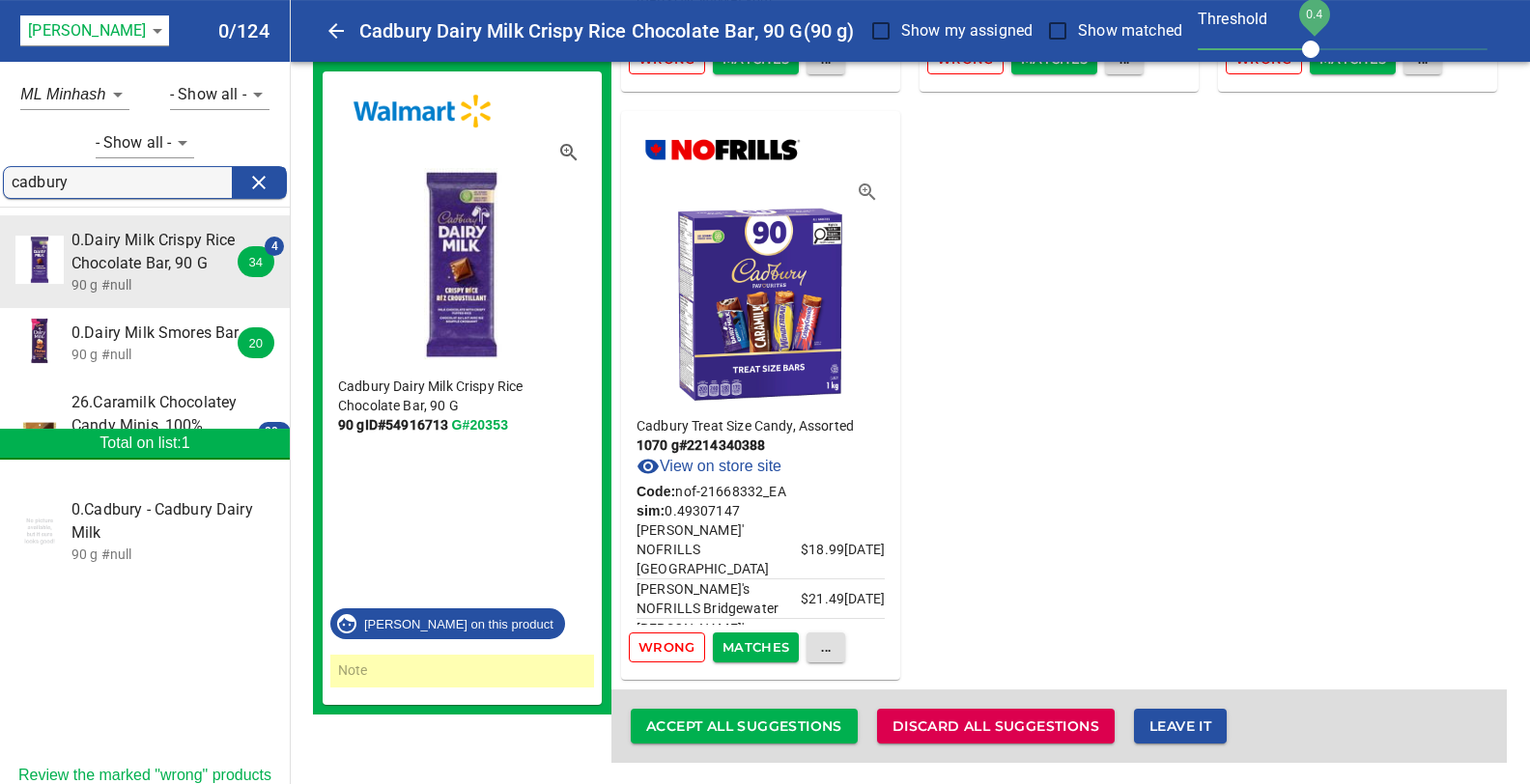
scroll to position [573, 0]
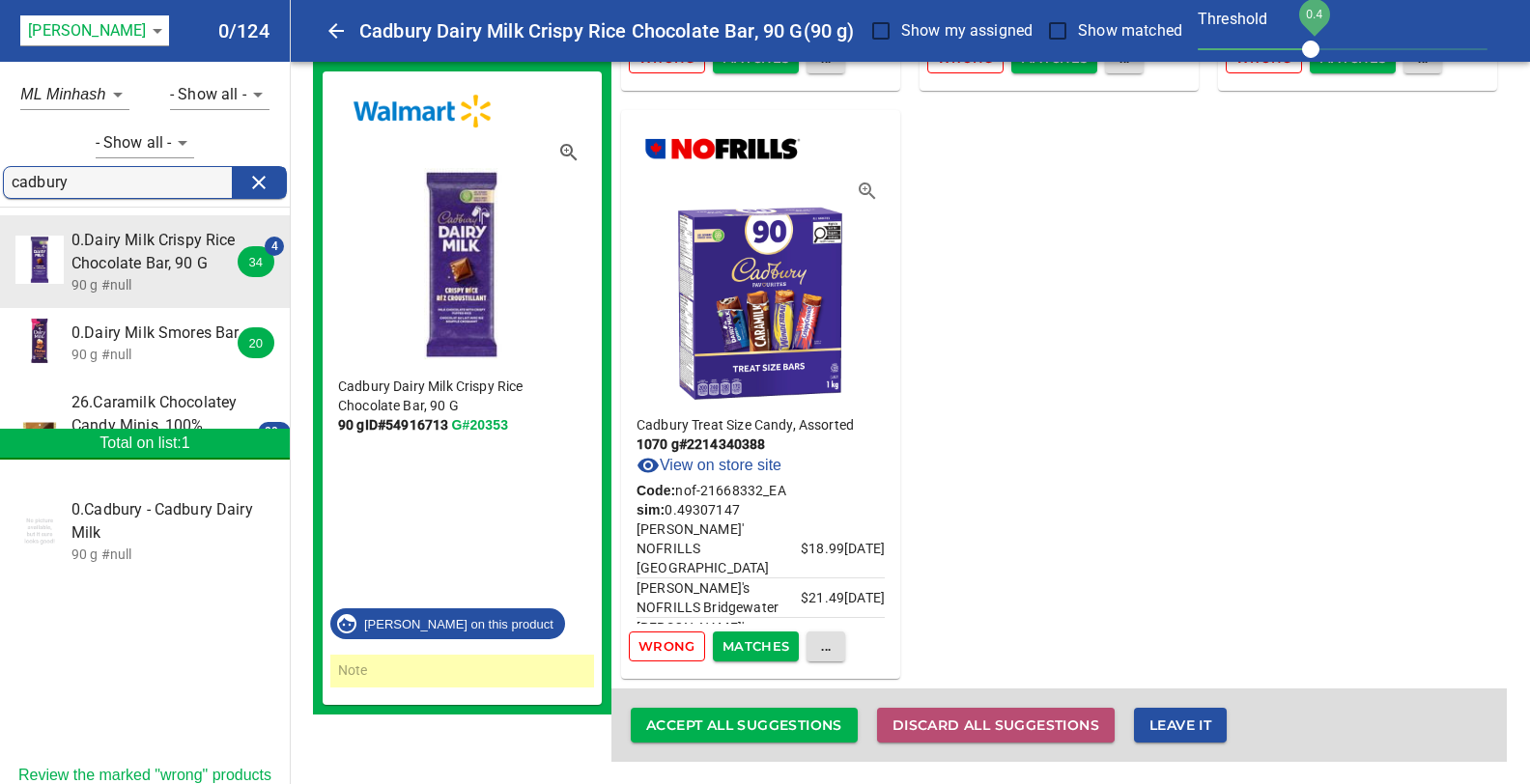
click at [983, 718] on span "Discard all suggestions" at bounding box center [995, 725] width 206 height 25
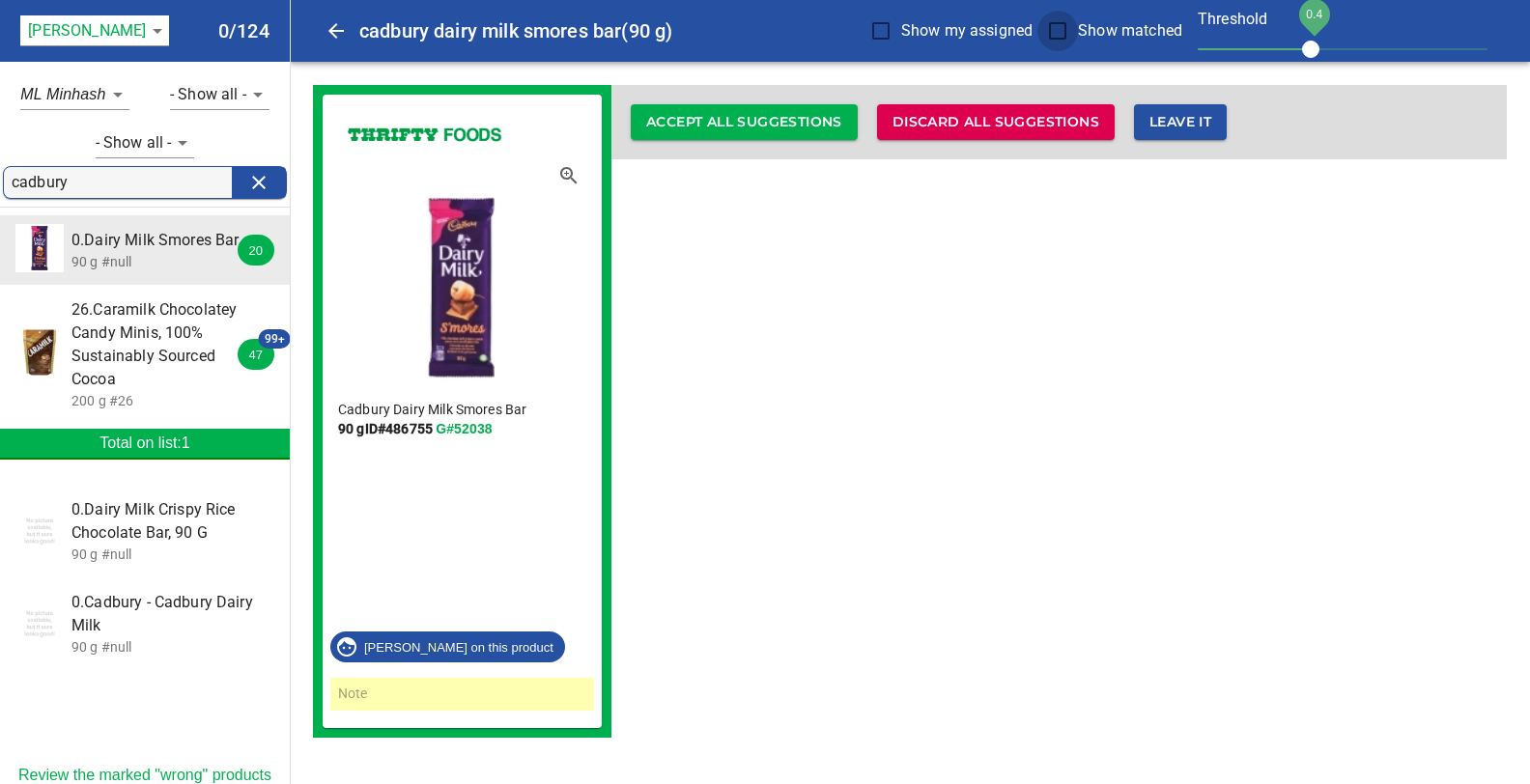
click at [1055, 28] on input "Show matched" at bounding box center [1057, 30] width 40 height 40
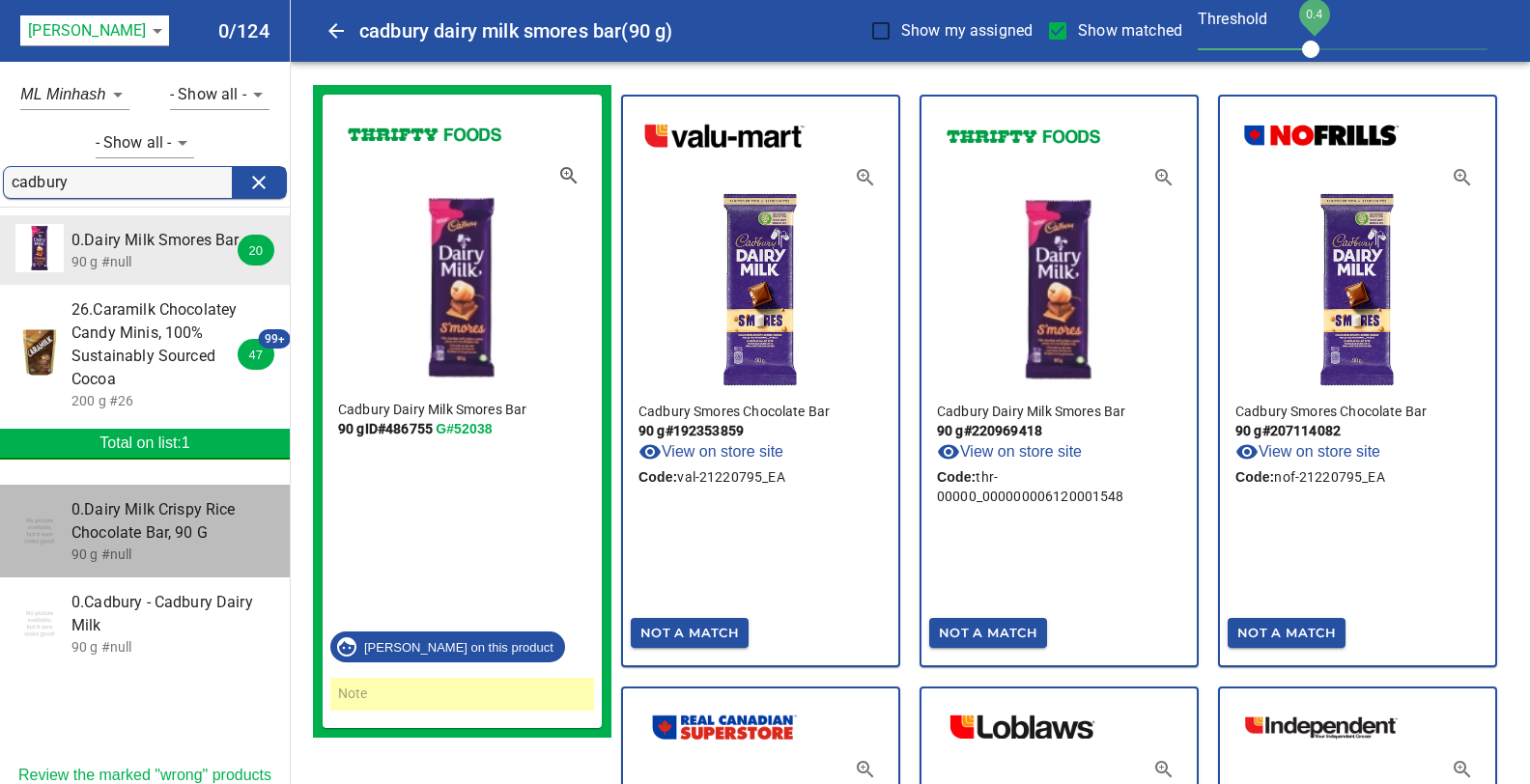
click at [165, 529] on span "0.Dairy Milk Crispy Rice Chocolate Bar, 90 G" at bounding box center [173, 521] width 202 height 46
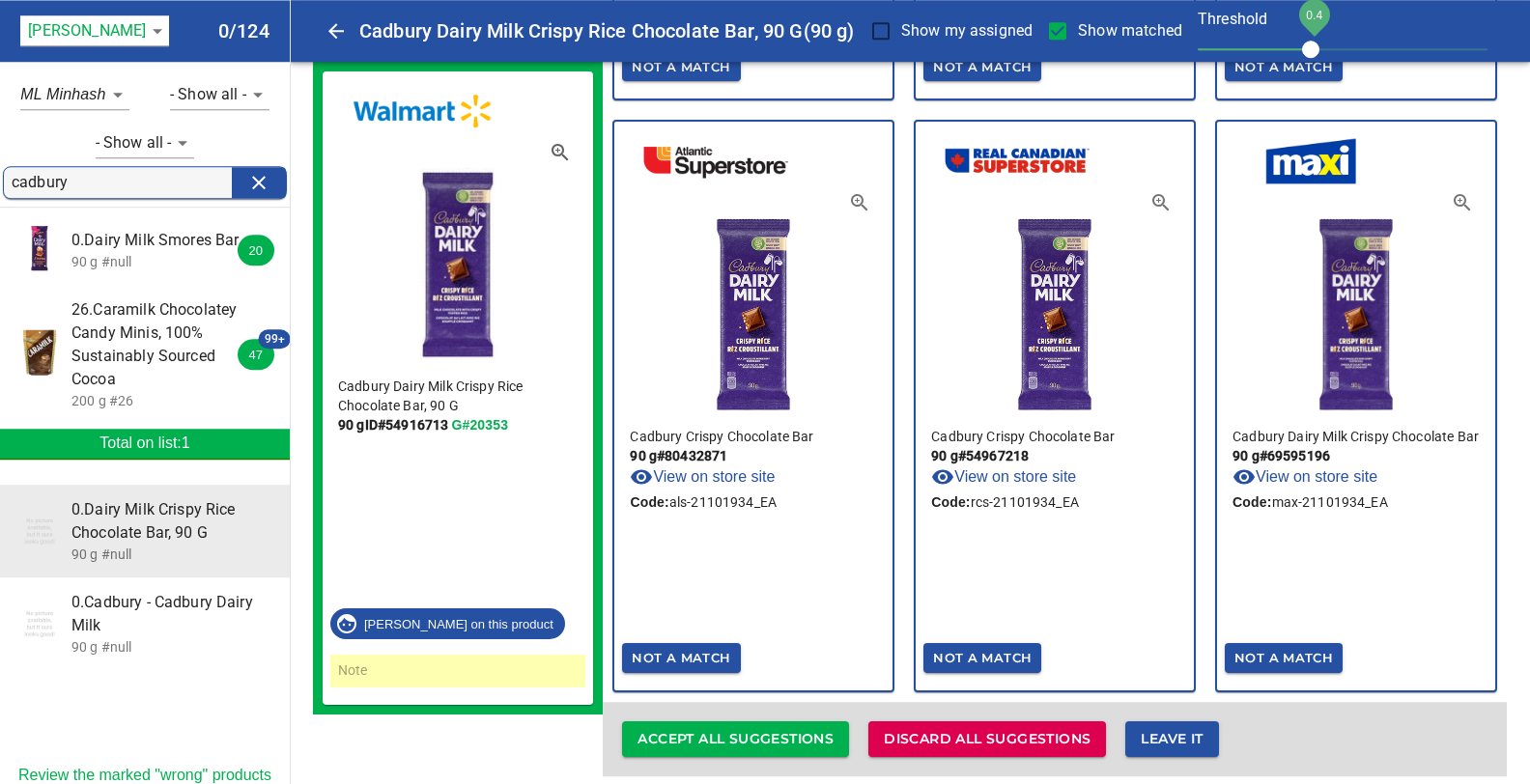
scroll to position [6486, 0]
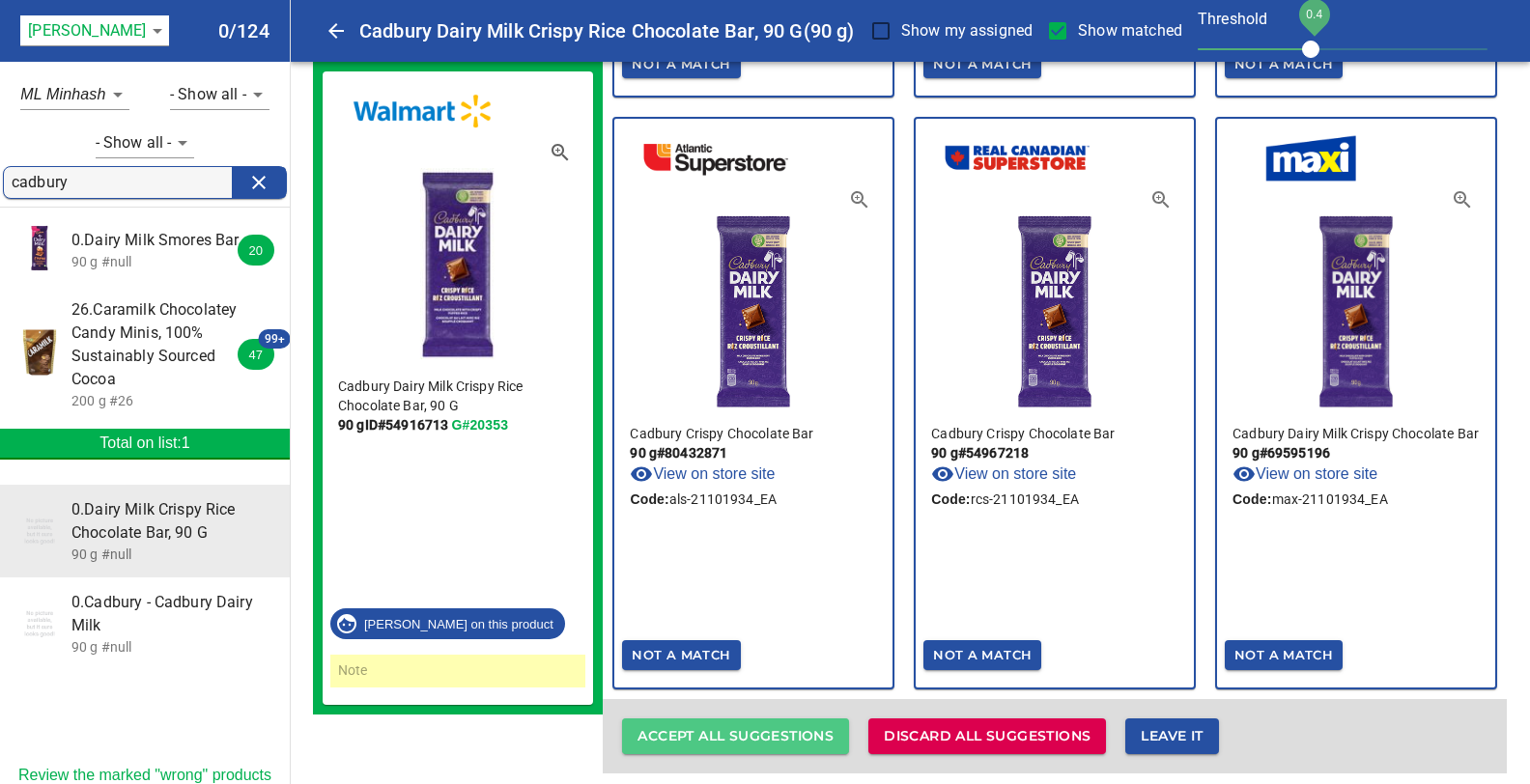
click at [732, 724] on span "Accept all suggestions" at bounding box center [736, 736] width 197 height 25
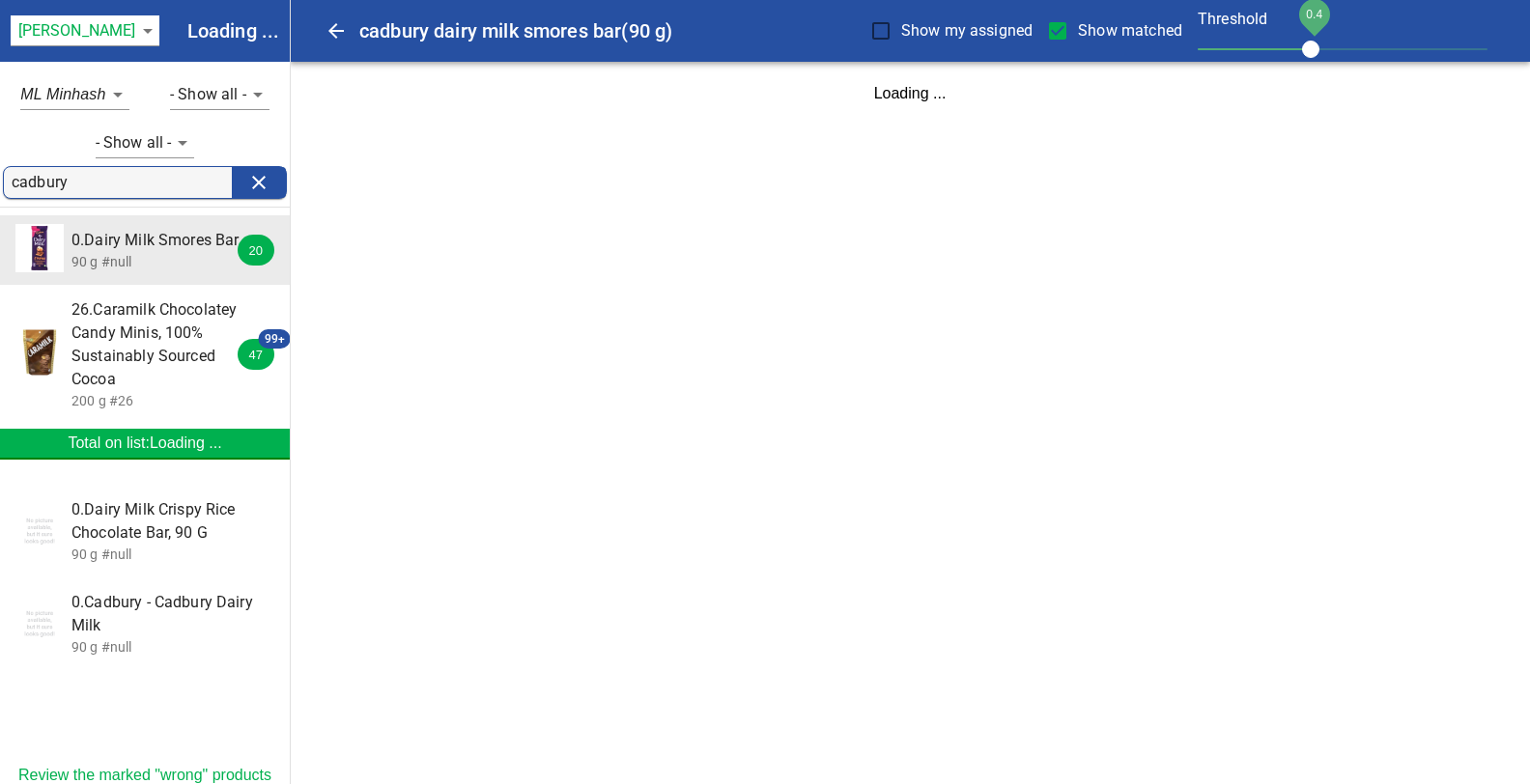
scroll to position [0, 0]
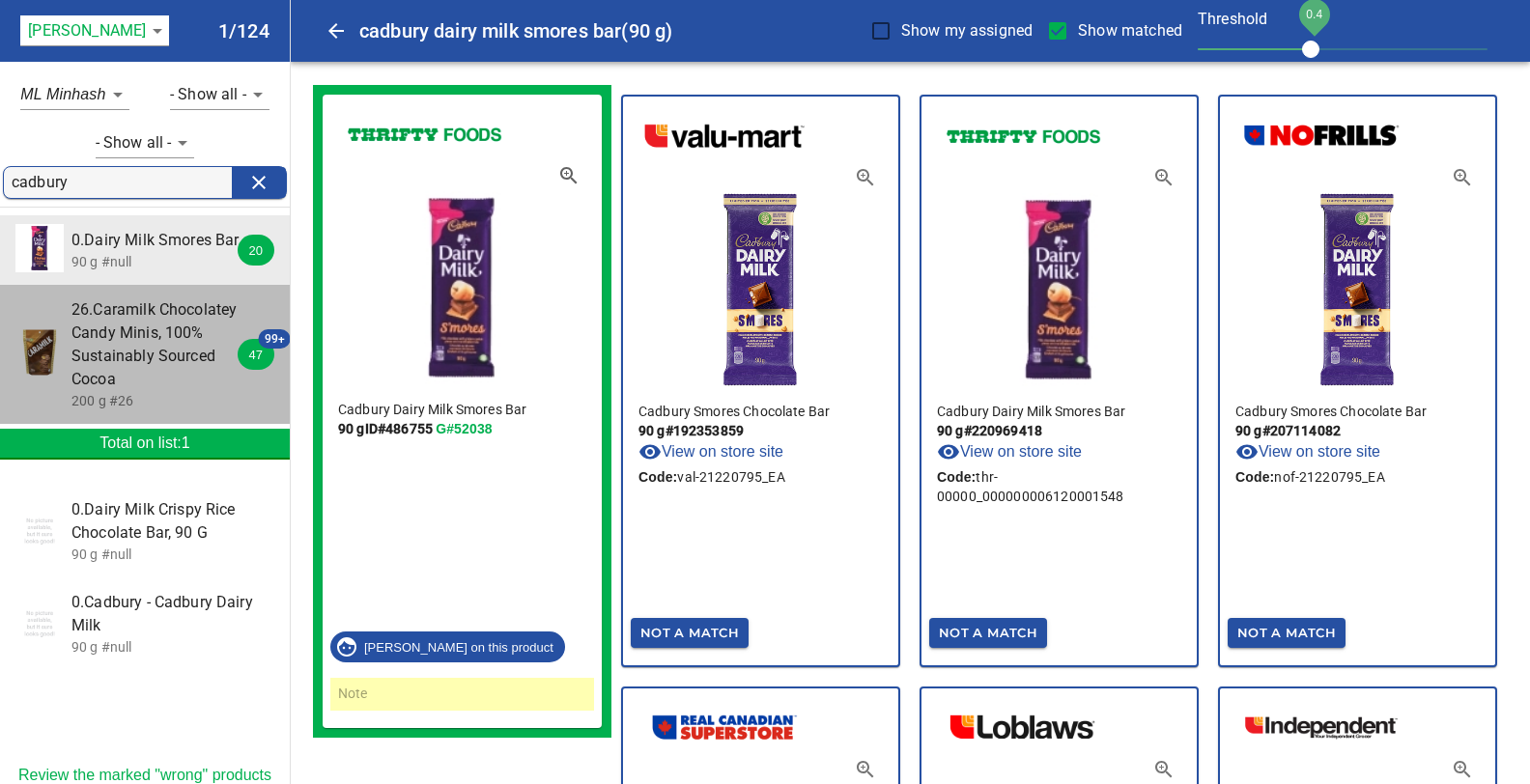
click at [134, 352] on span "26.Caramilk Chocolatey Candy Minis, 100% Sustainably Sourced Cocoa" at bounding box center [157, 345] width 172 height 92
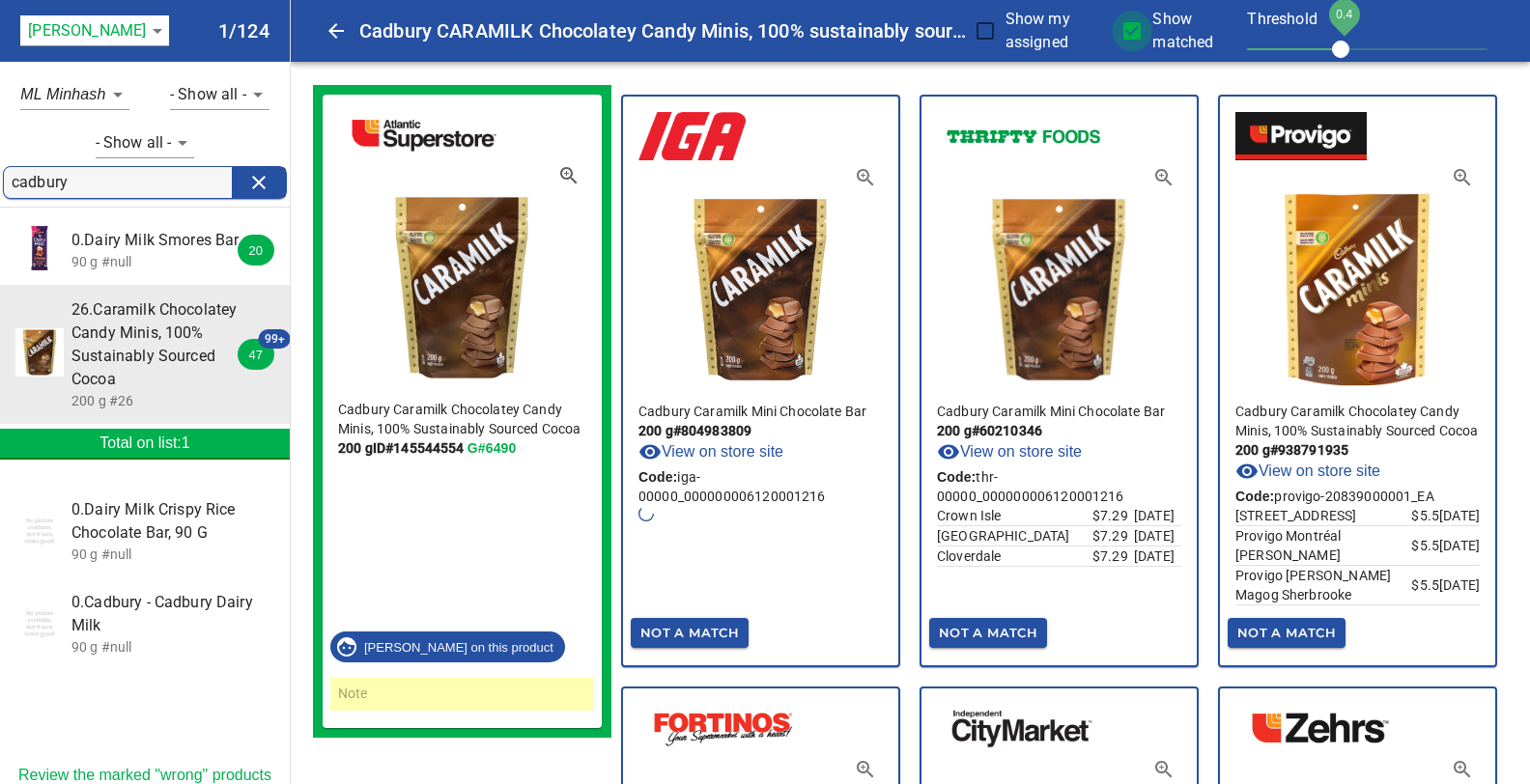
click at [1138, 26] on input "Show matched" at bounding box center [1131, 30] width 40 height 40
checkbox input "false"
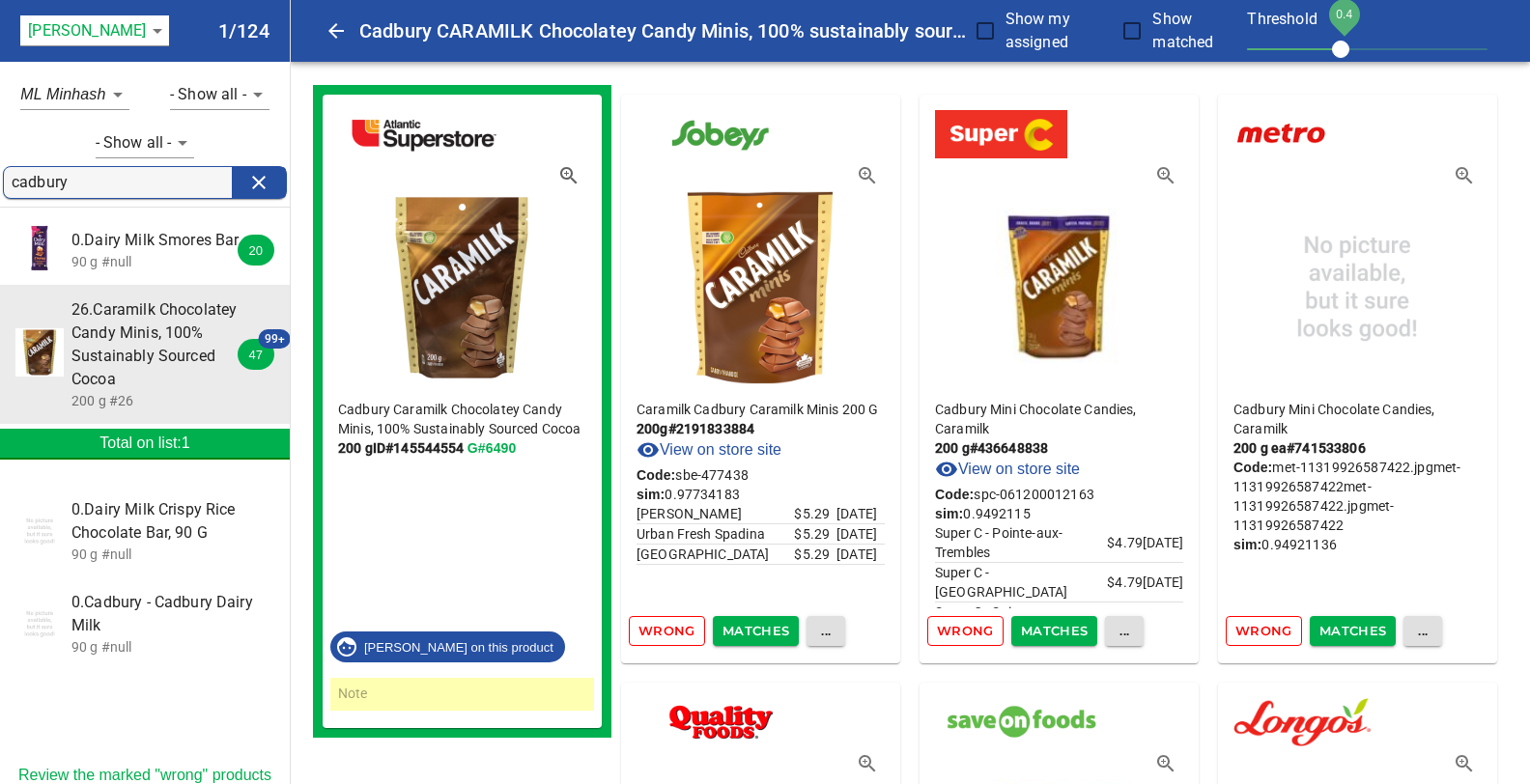
click at [764, 639] on span "Matches" at bounding box center [756, 631] width 68 height 23
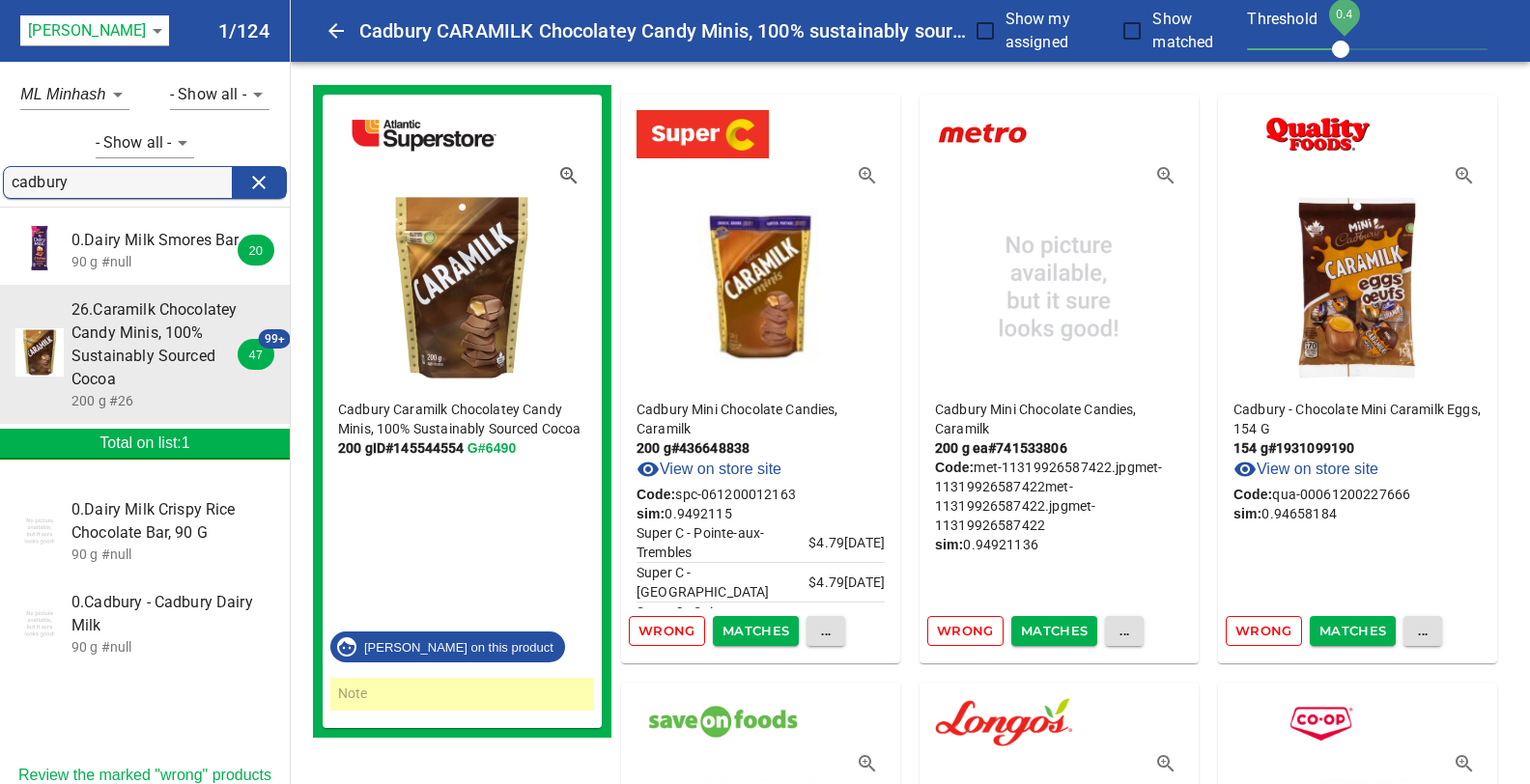
click at [764, 639] on span "Matches" at bounding box center [756, 631] width 68 height 23
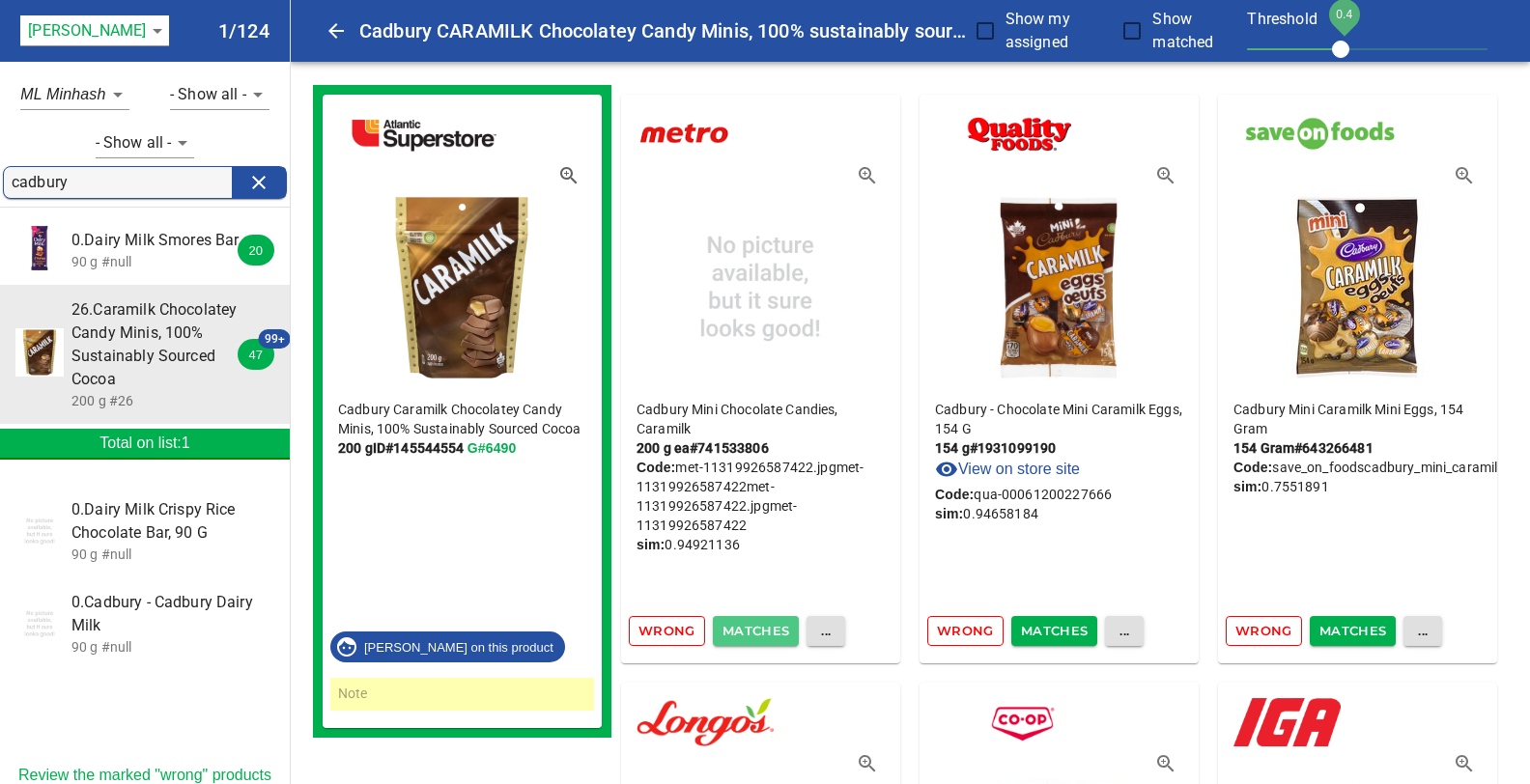
click at [764, 638] on span "Matches" at bounding box center [756, 631] width 68 height 23
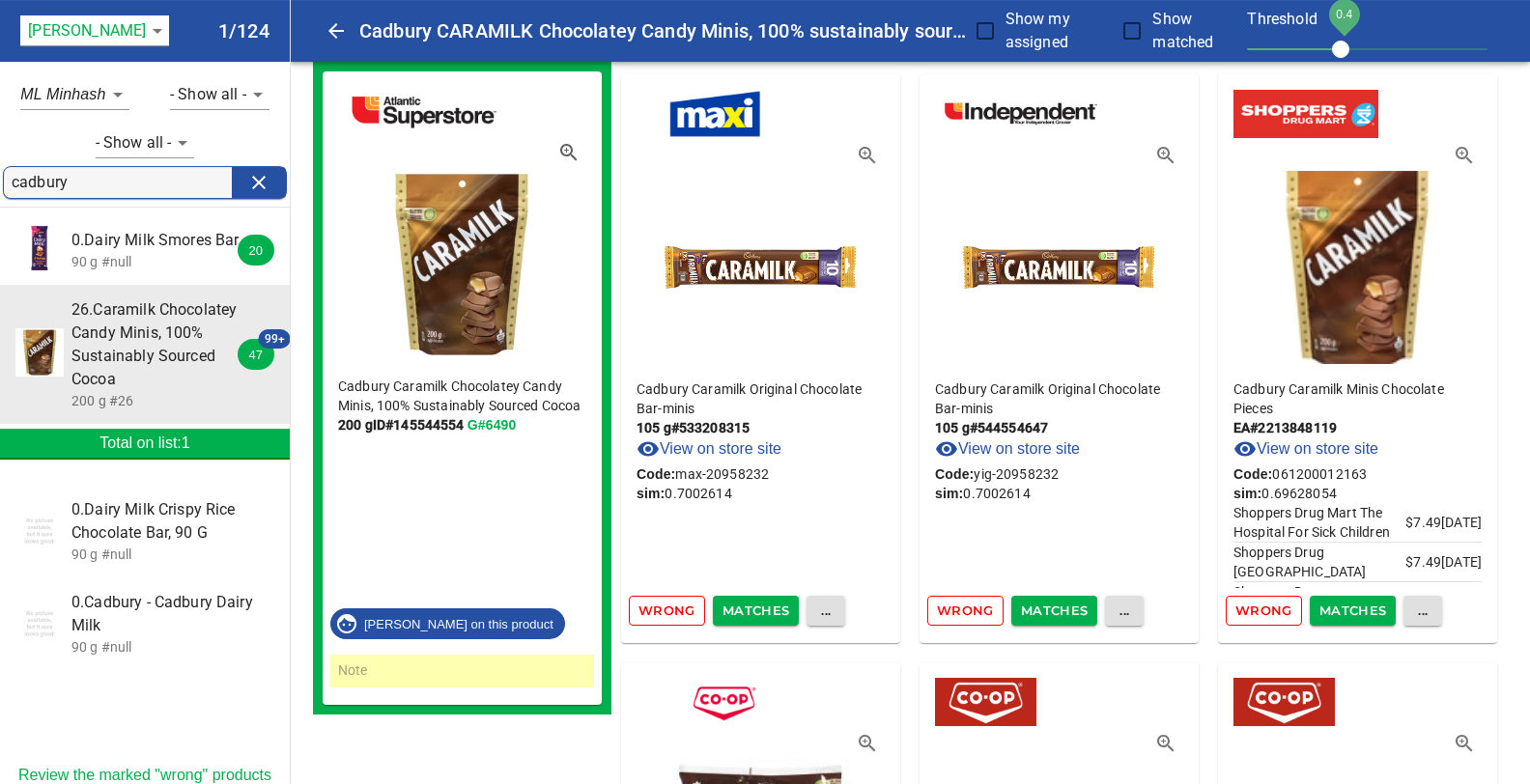
scroll to position [7035, 0]
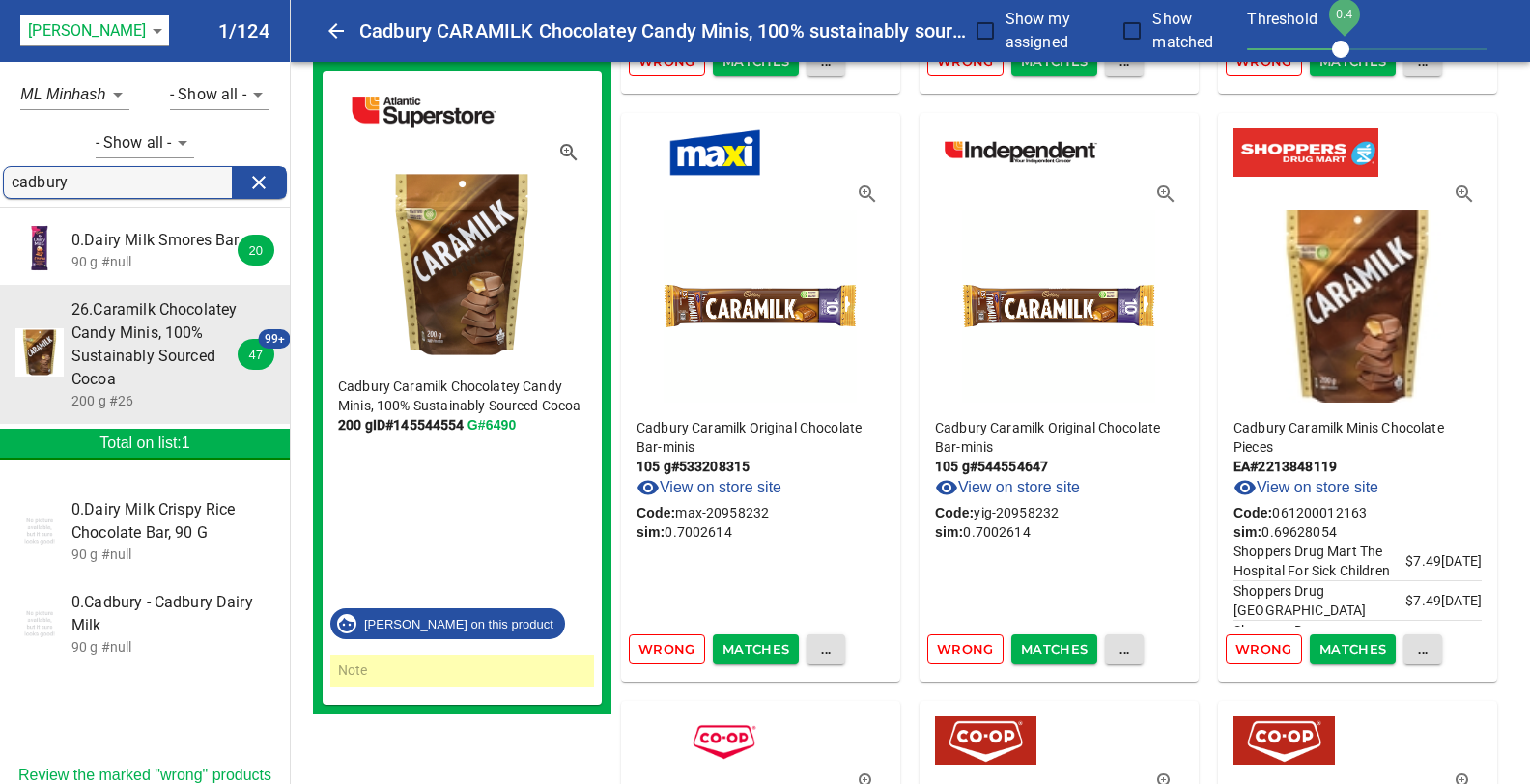
click at [1466, 186] on icon "button" at bounding box center [1463, 194] width 17 height 17
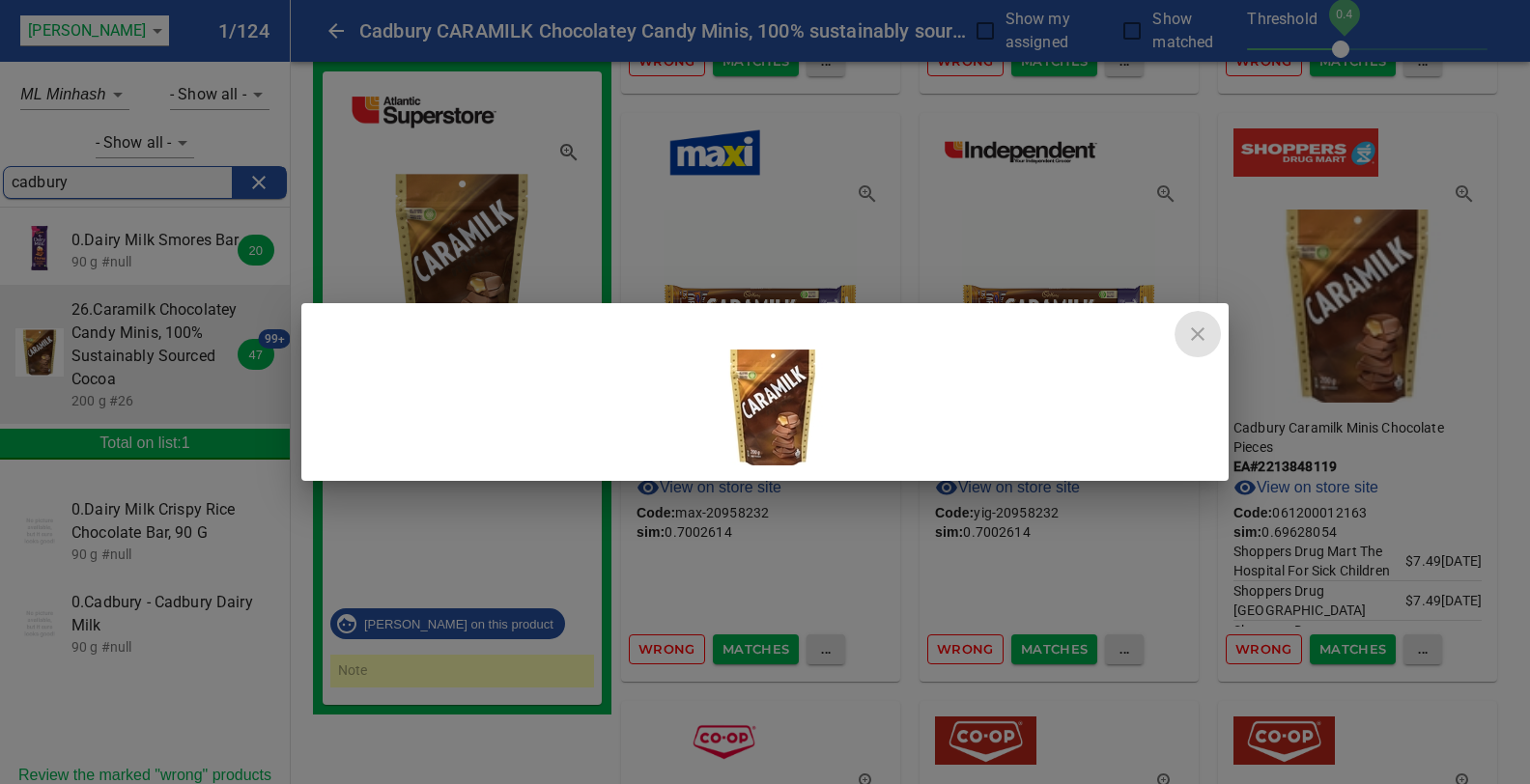
click at [1198, 335] on icon "close" at bounding box center [1198, 334] width 14 height 14
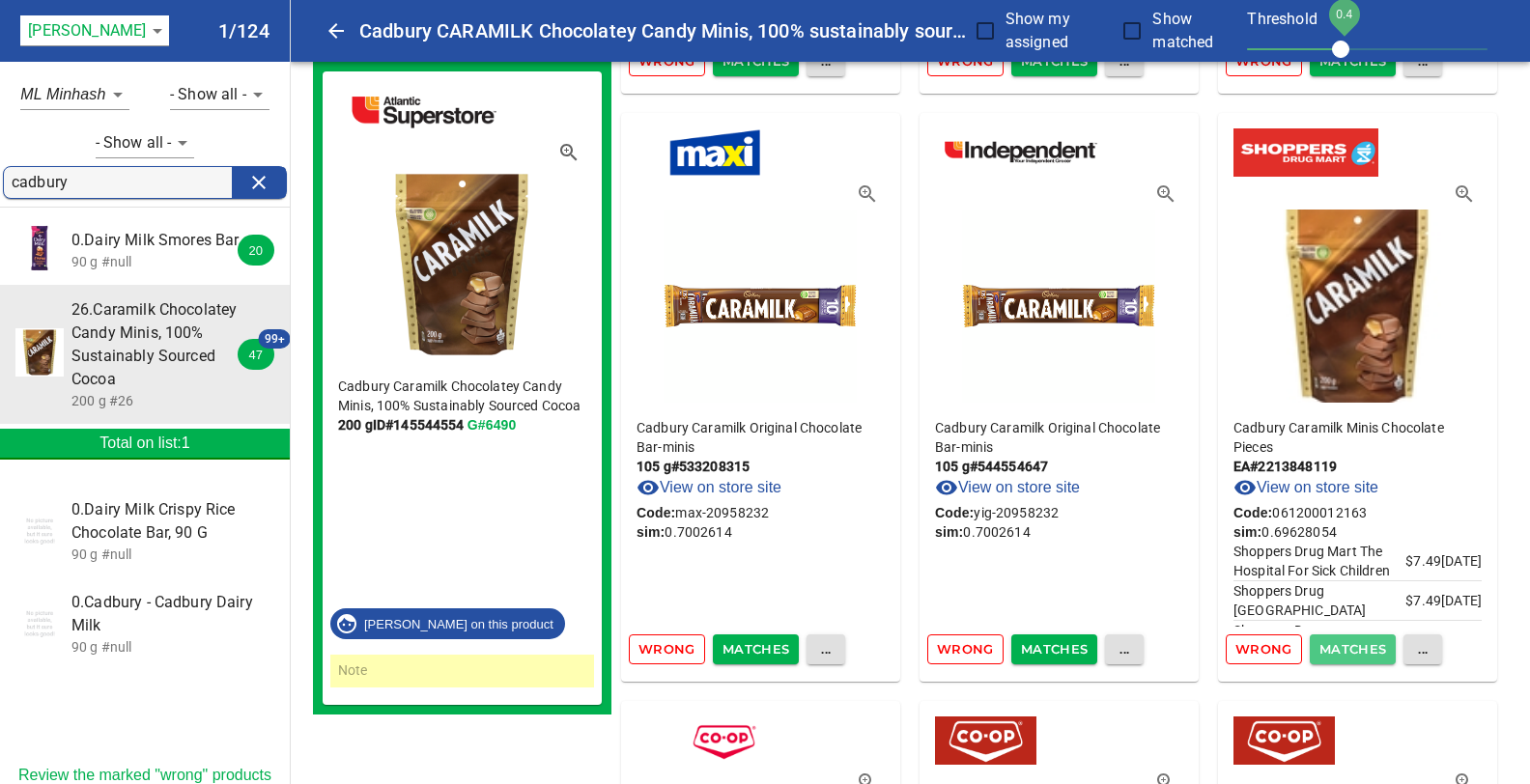
click at [1355, 639] on span "Matches" at bounding box center [1353, 649] width 68 height 23
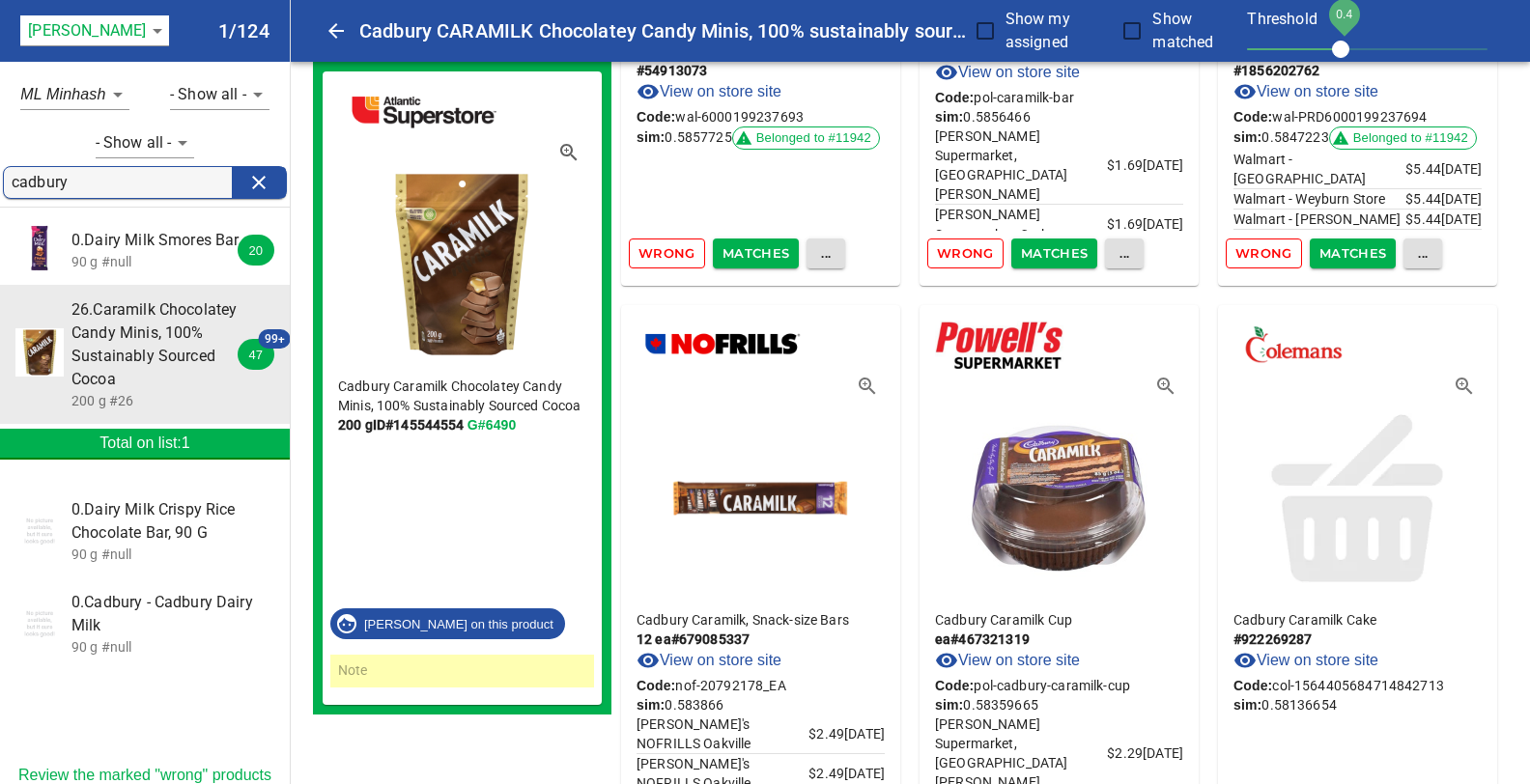
scroll to position [32303, 0]
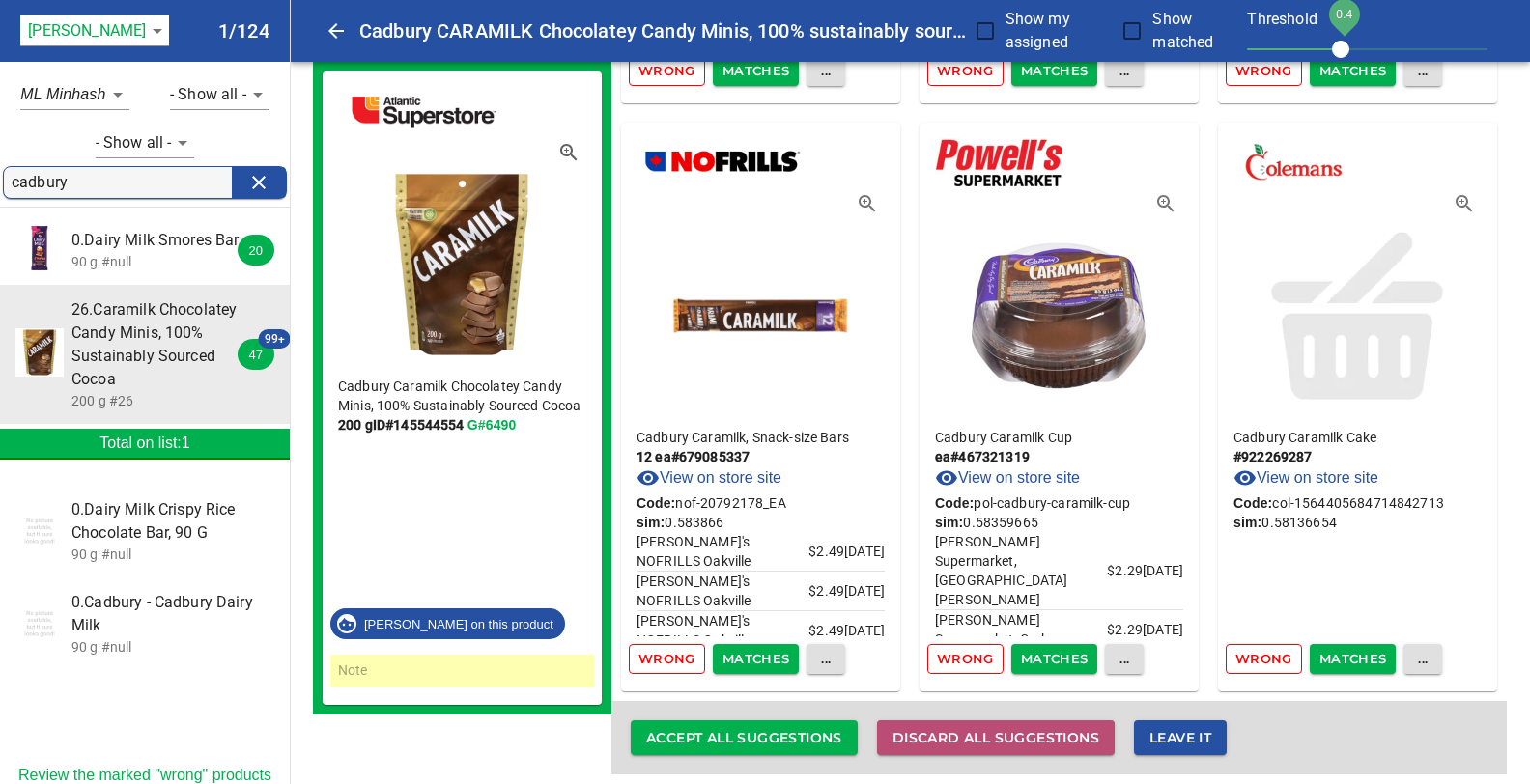
click at [959, 728] on span "Discard all suggestions" at bounding box center [995, 738] width 206 height 25
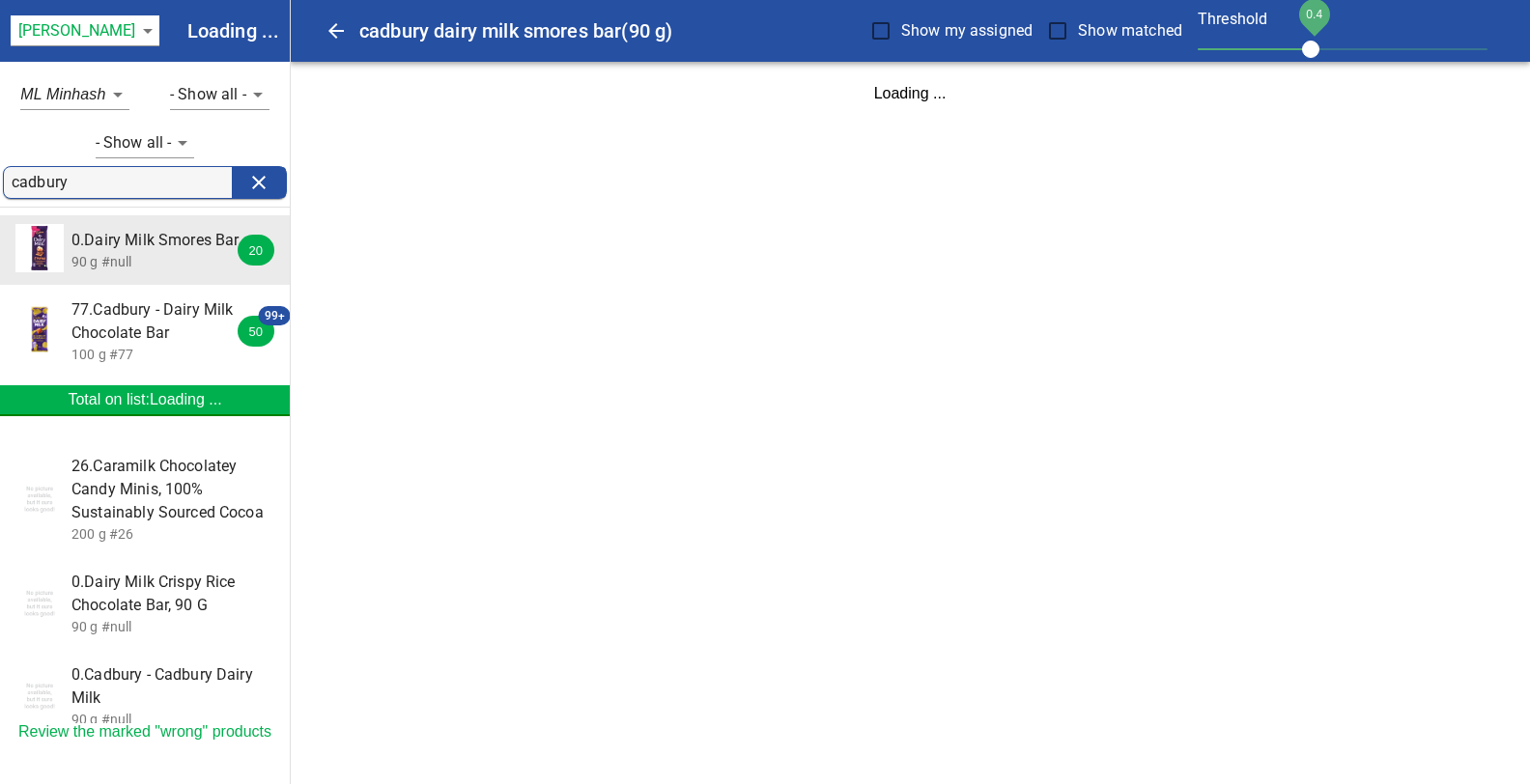
scroll to position [0, 0]
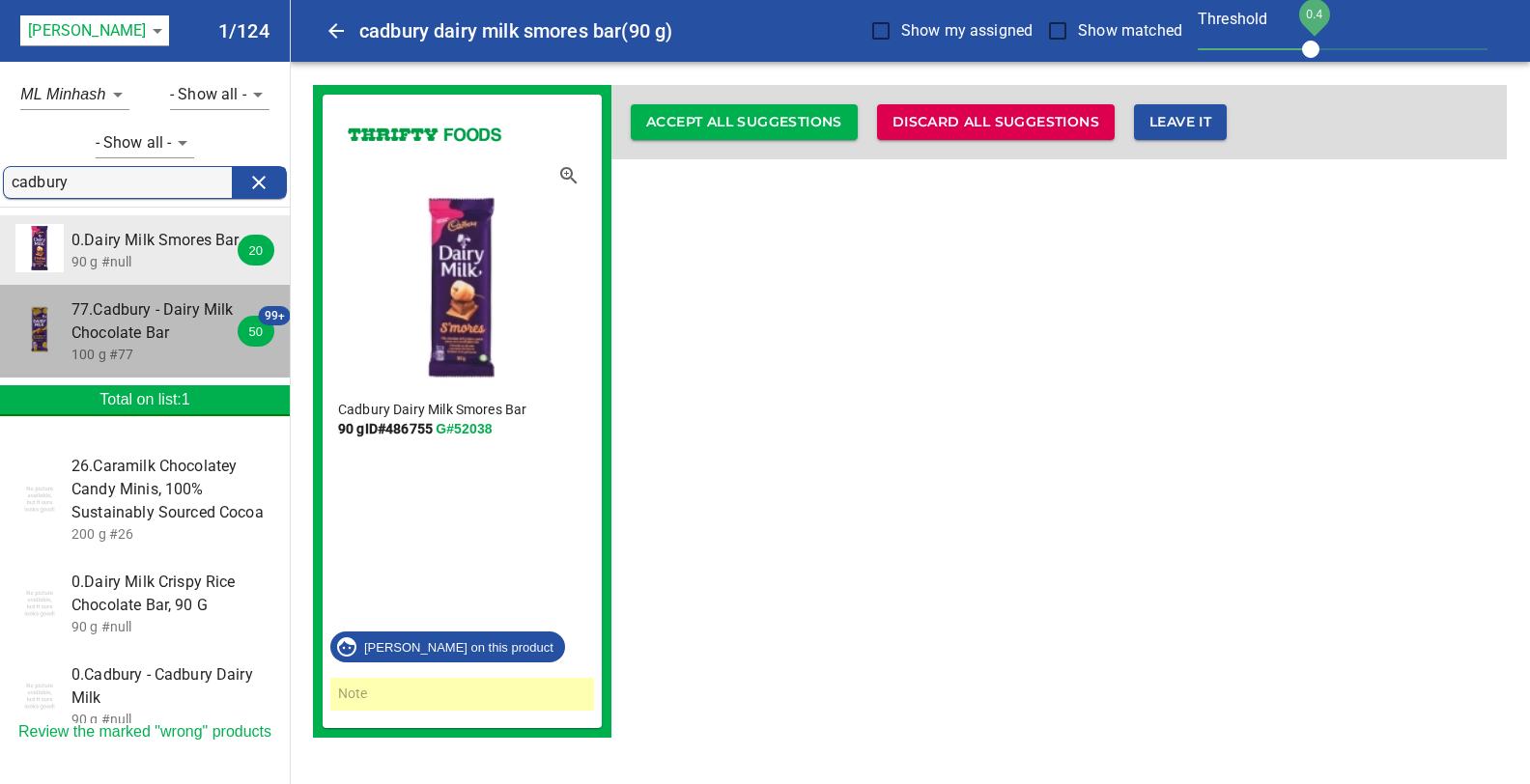
click at [96, 321] on span "77.Cadbury - Dairy Milk Chocolate Bar" at bounding box center [157, 321] width 172 height 46
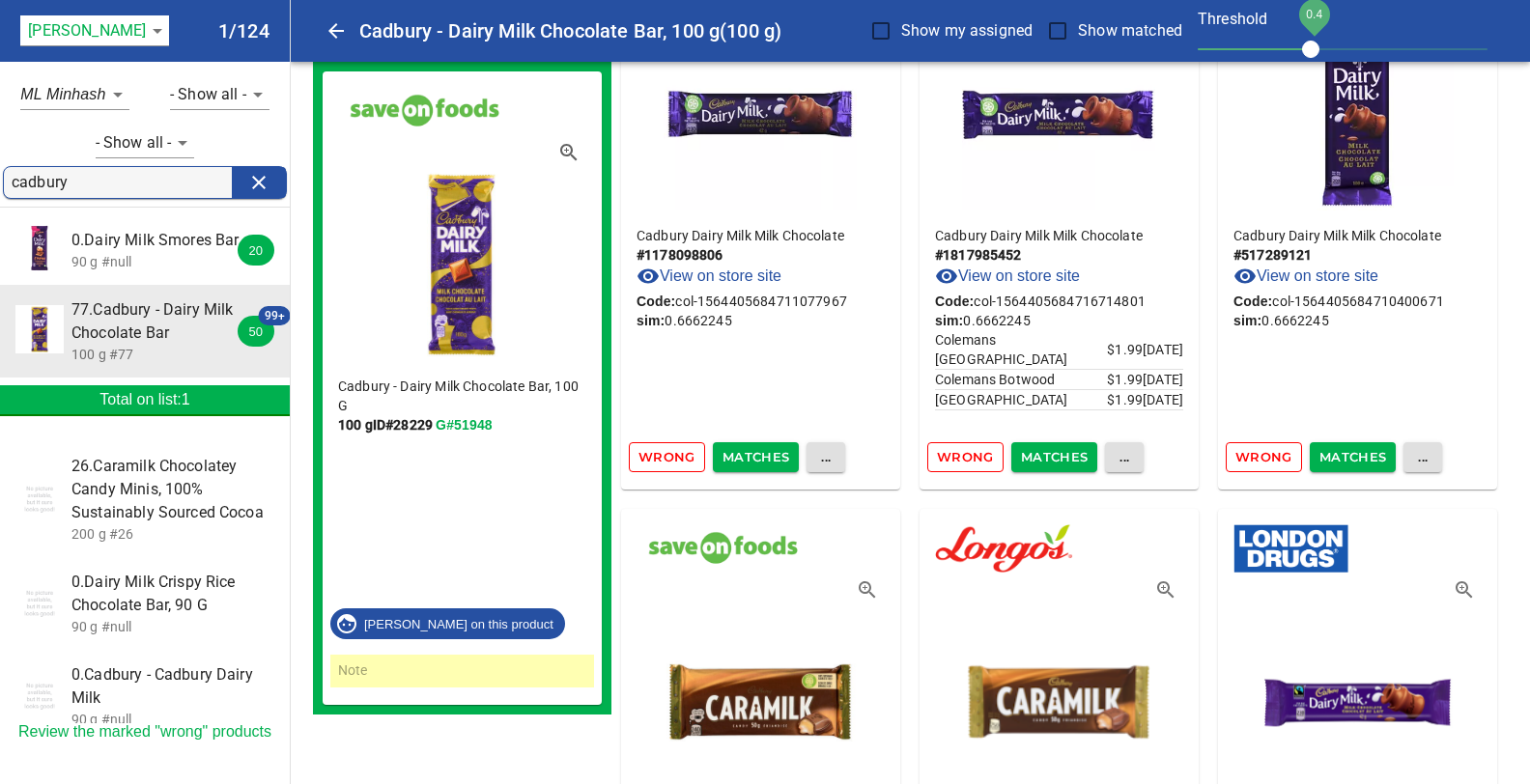
scroll to position [21821, 0]
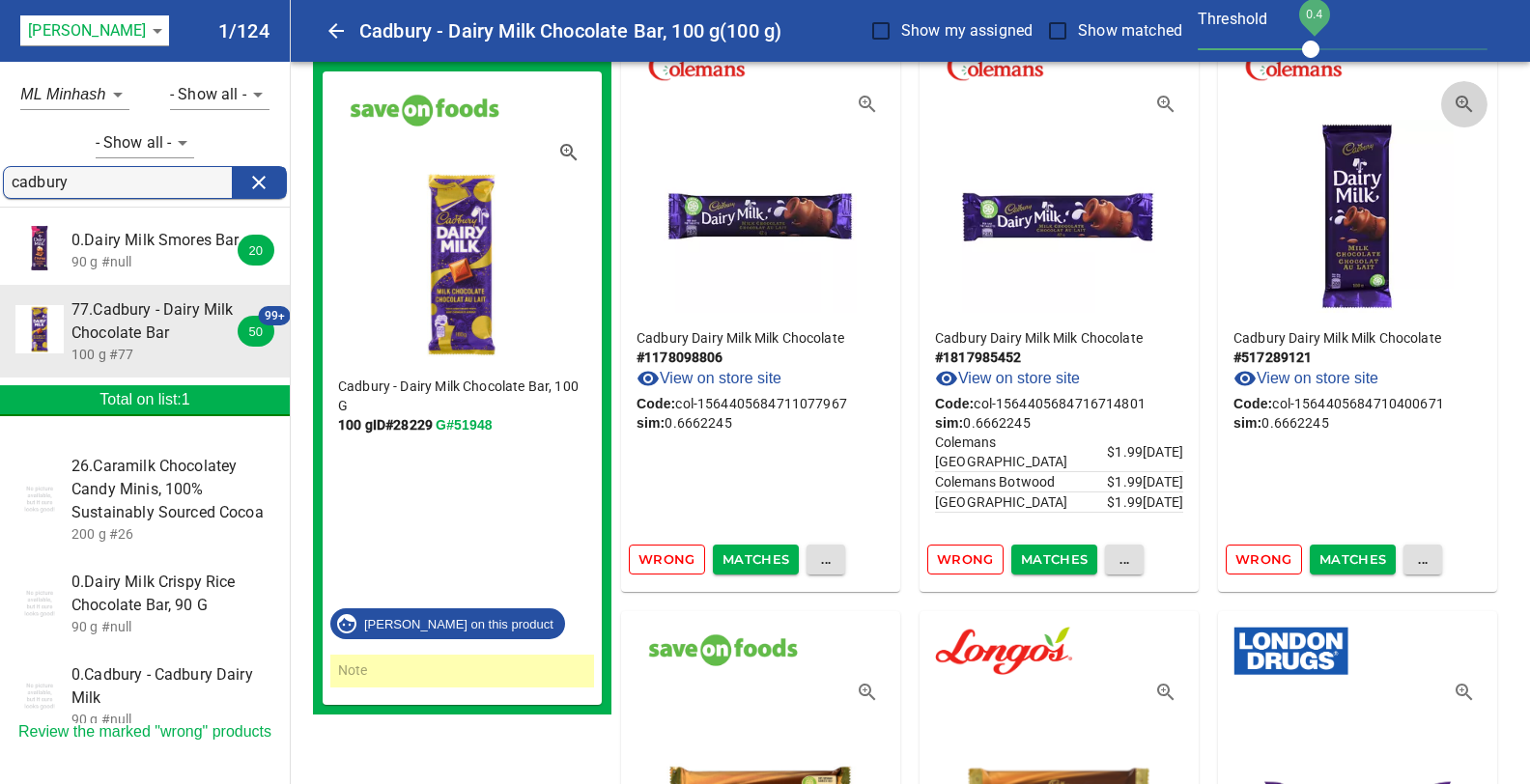
click at [1465, 92] on icon "button" at bounding box center [1464, 104] width 24 height 24
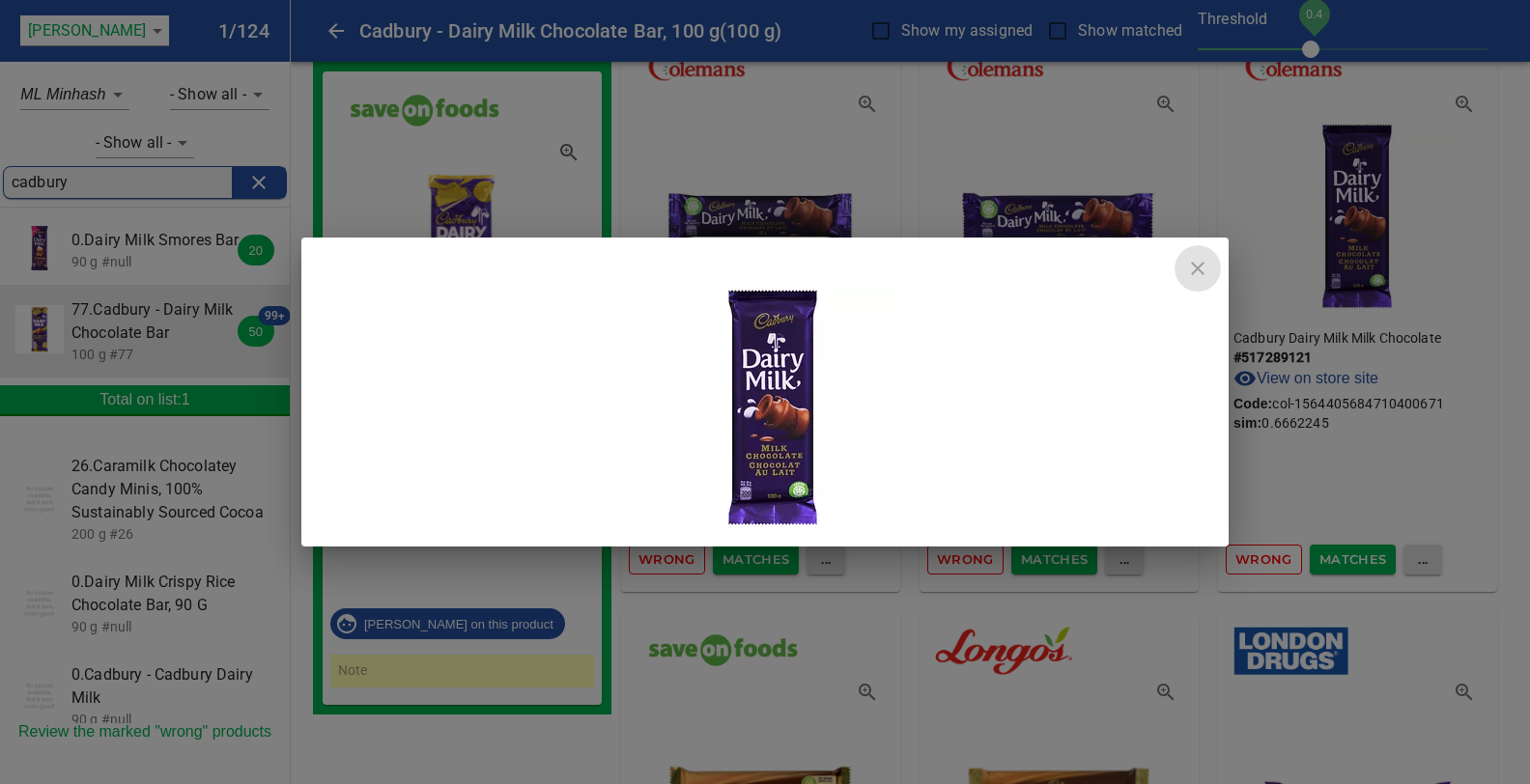
click at [1196, 271] on icon "close" at bounding box center [1198, 268] width 14 height 14
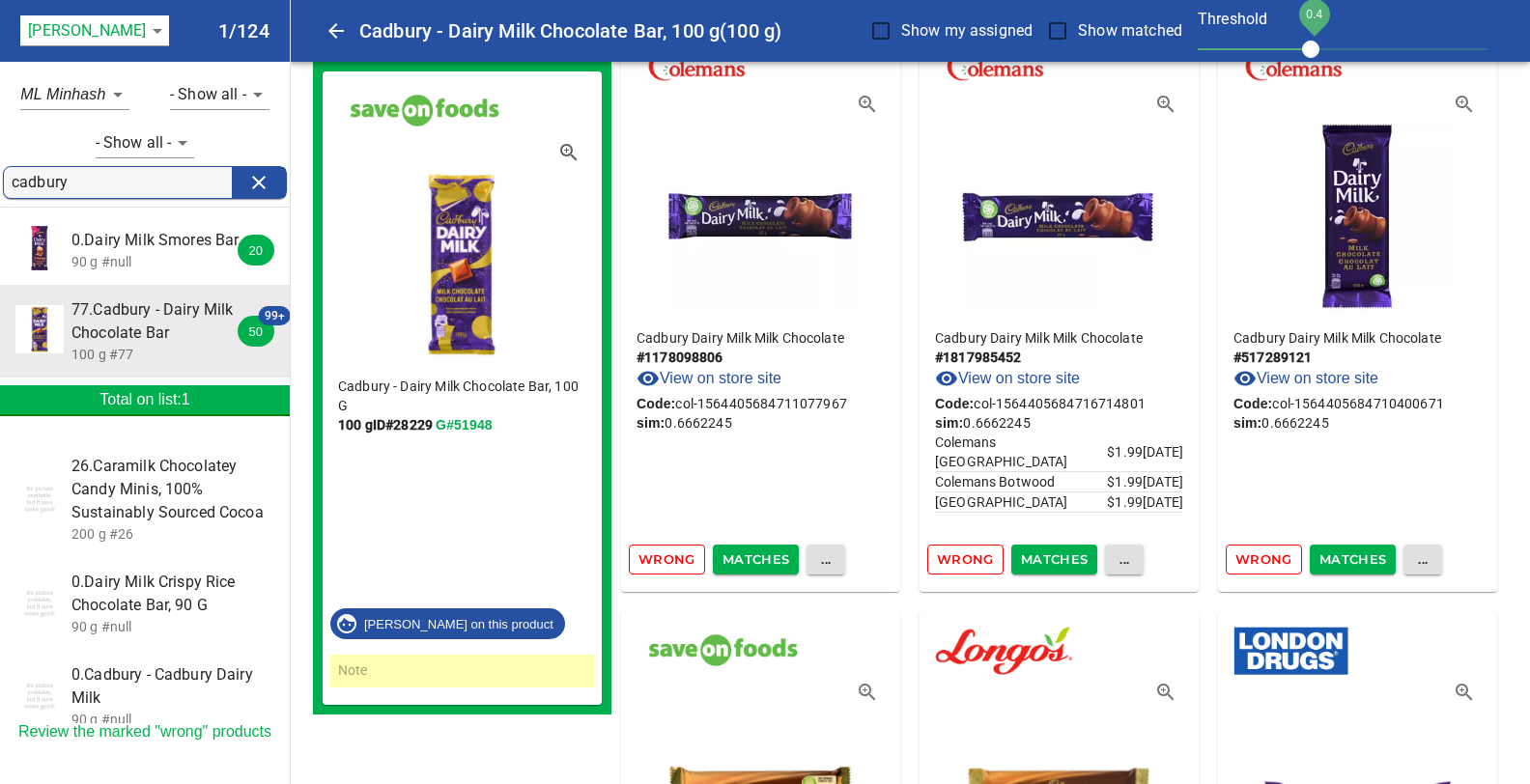
click at [1335, 548] on span "Matches" at bounding box center [1353, 559] width 68 height 23
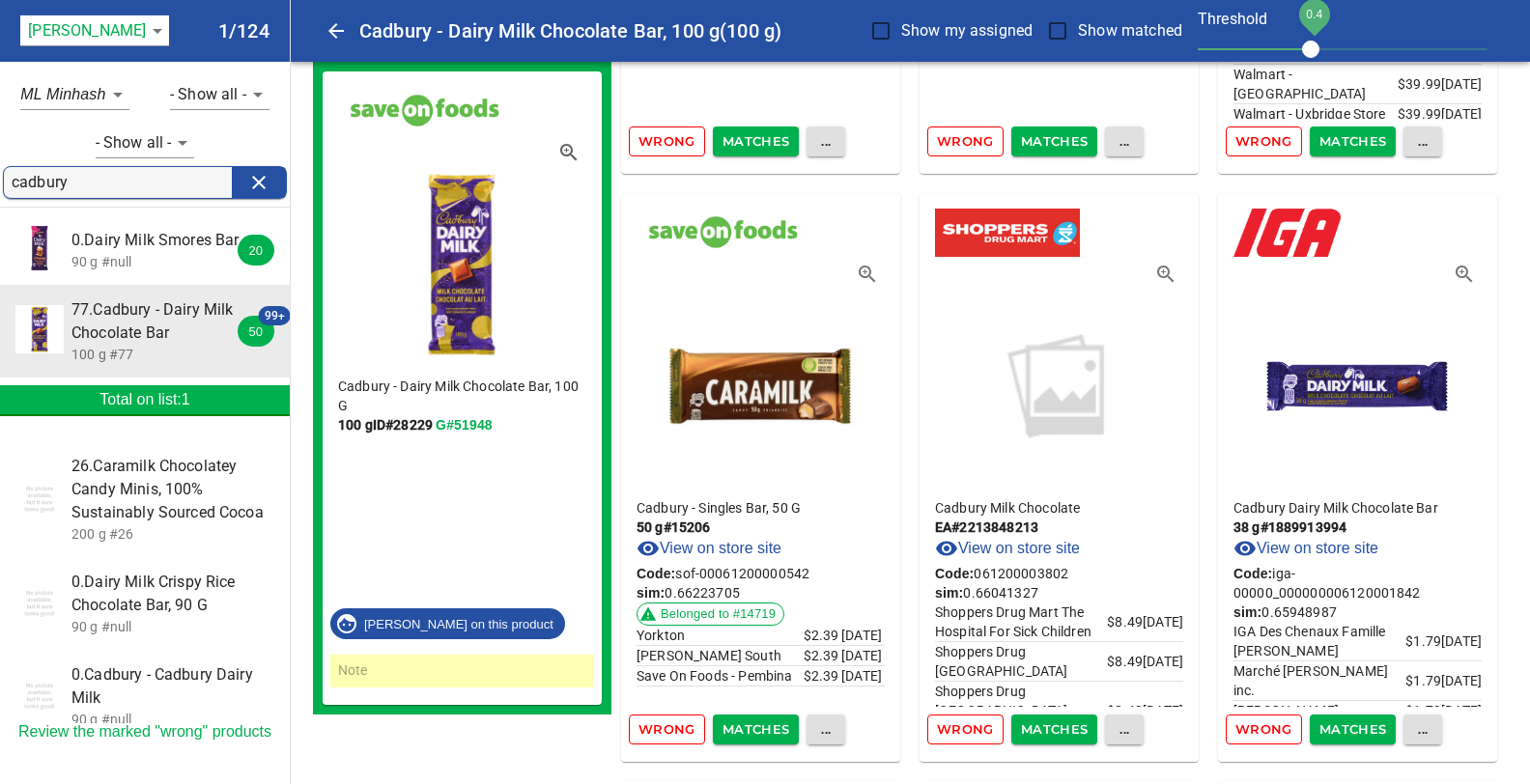
scroll to position [22841, 0]
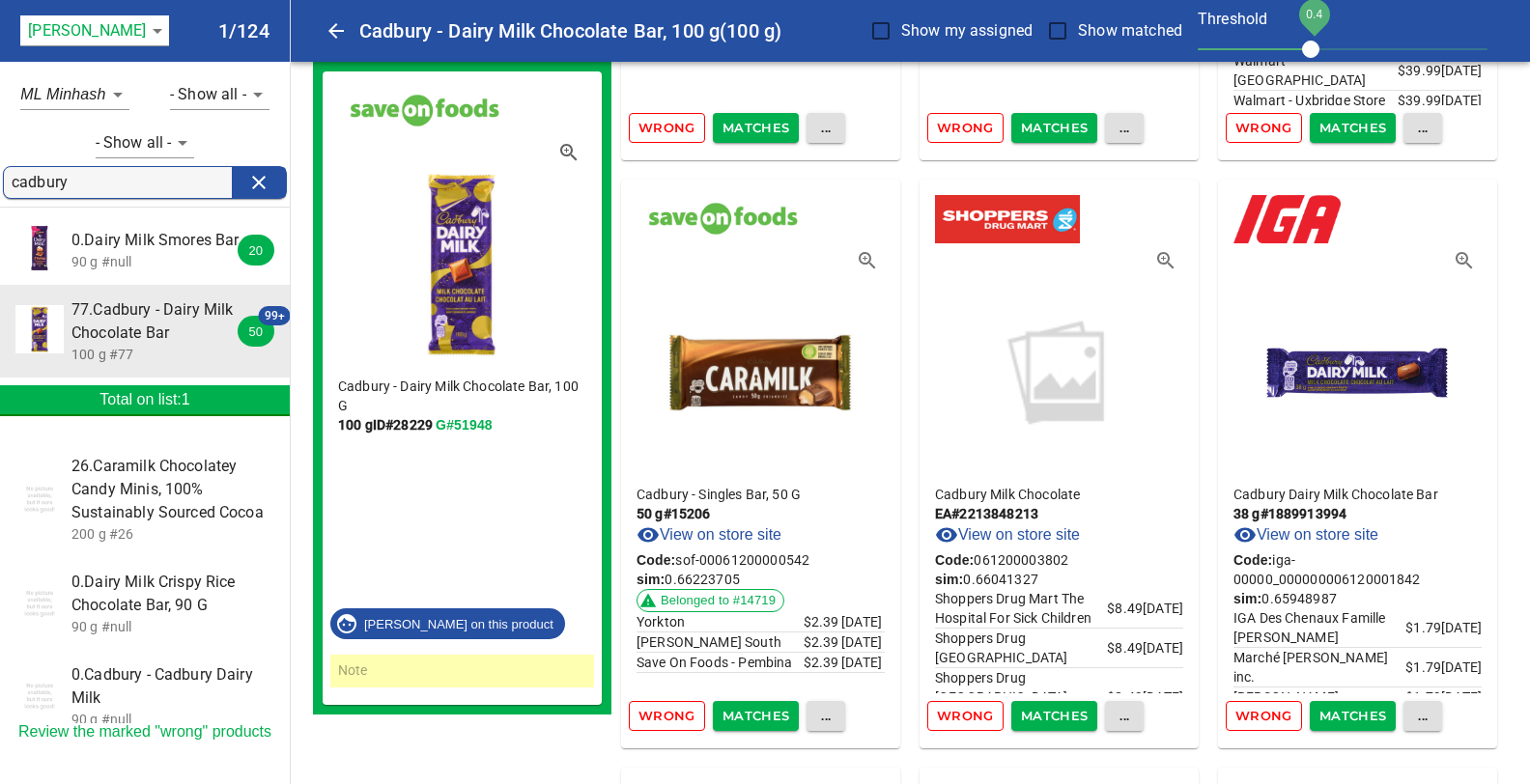
click at [1060, 524] on link "View on store site" at bounding box center [1006, 535] width 144 height 24
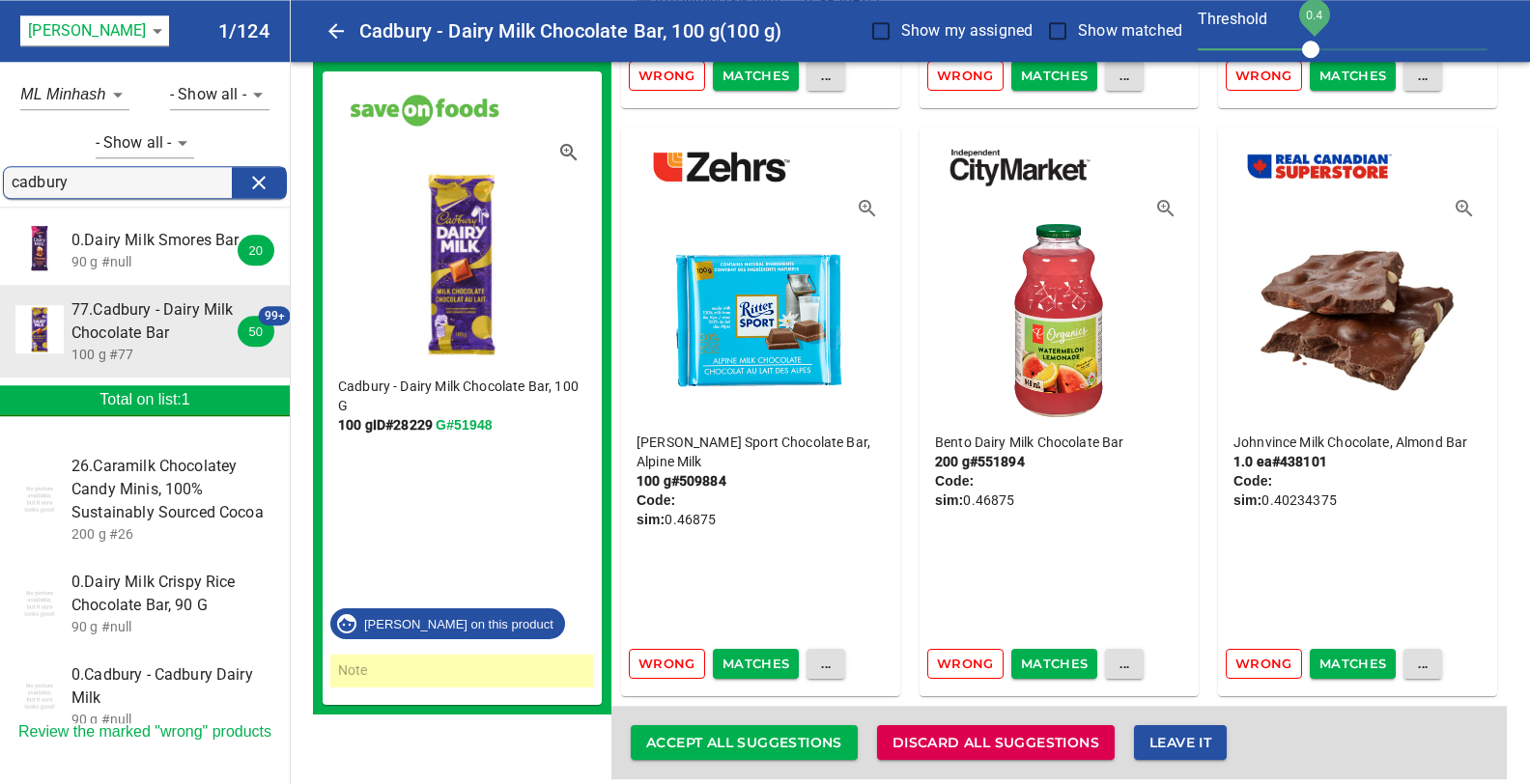
scroll to position [25251, 0]
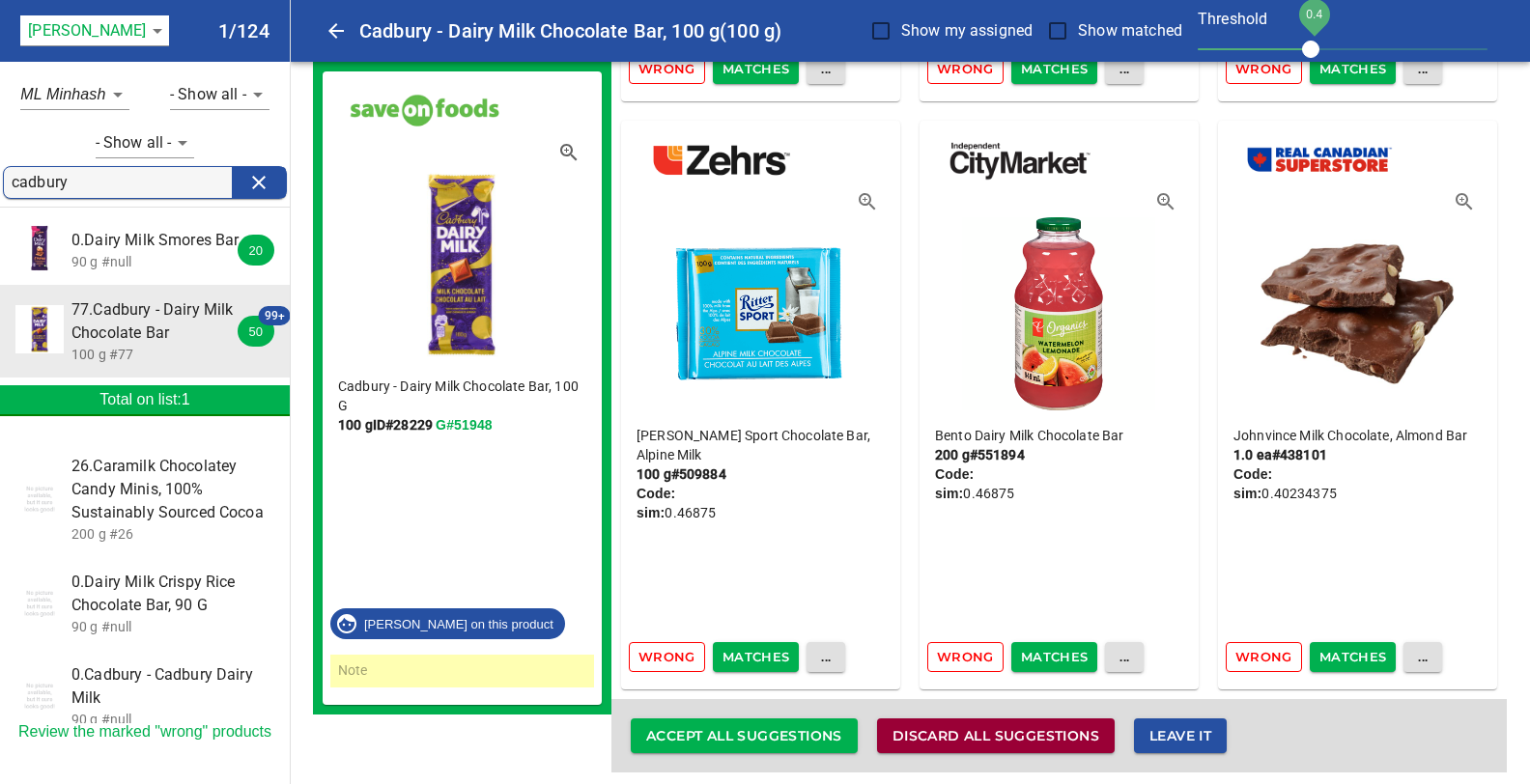
click at [987, 724] on span "Discard all suggestions" at bounding box center [995, 736] width 206 height 25
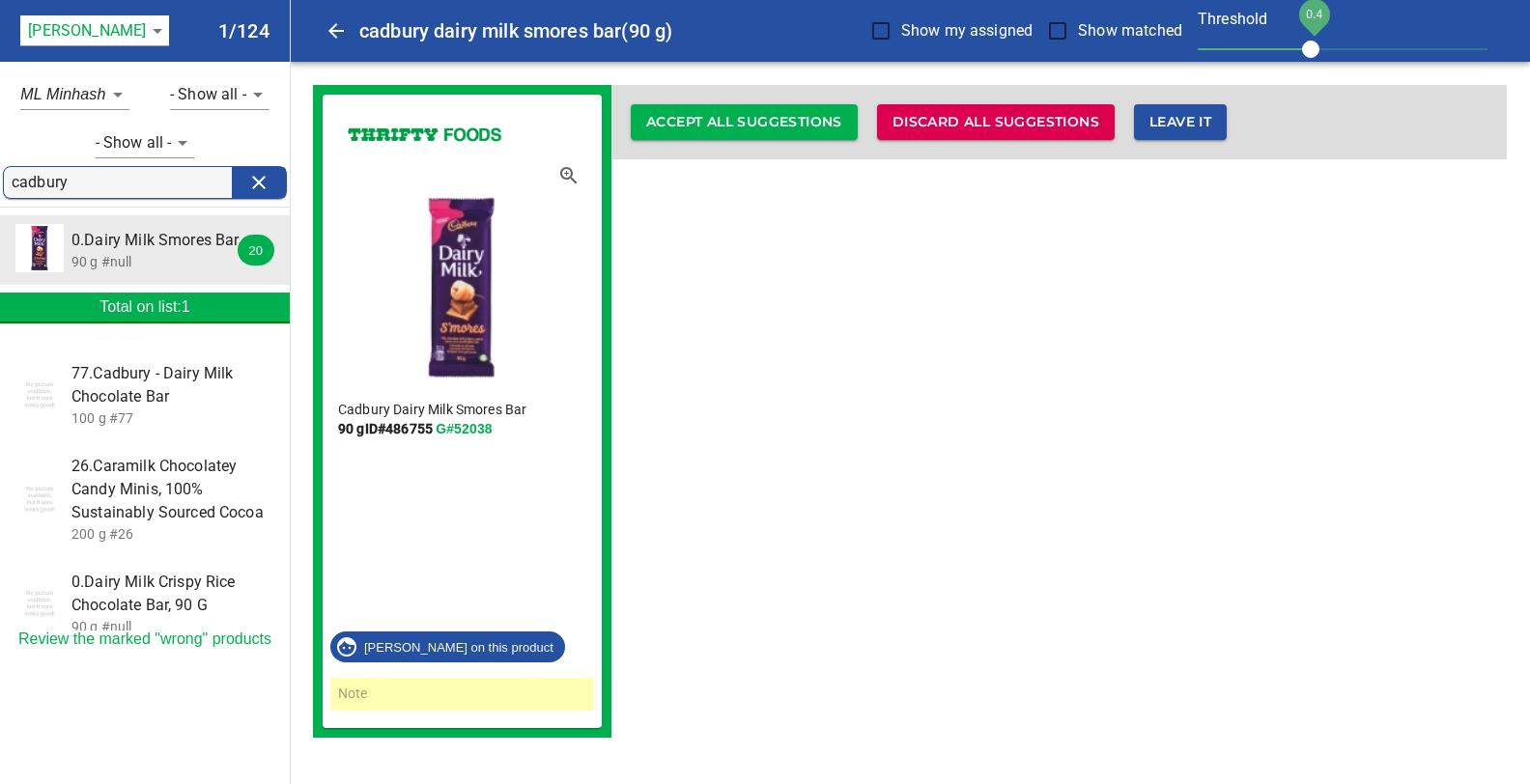
click at [75, 183] on input "cadbury" at bounding box center [122, 182] width 220 height 30
type input "c"
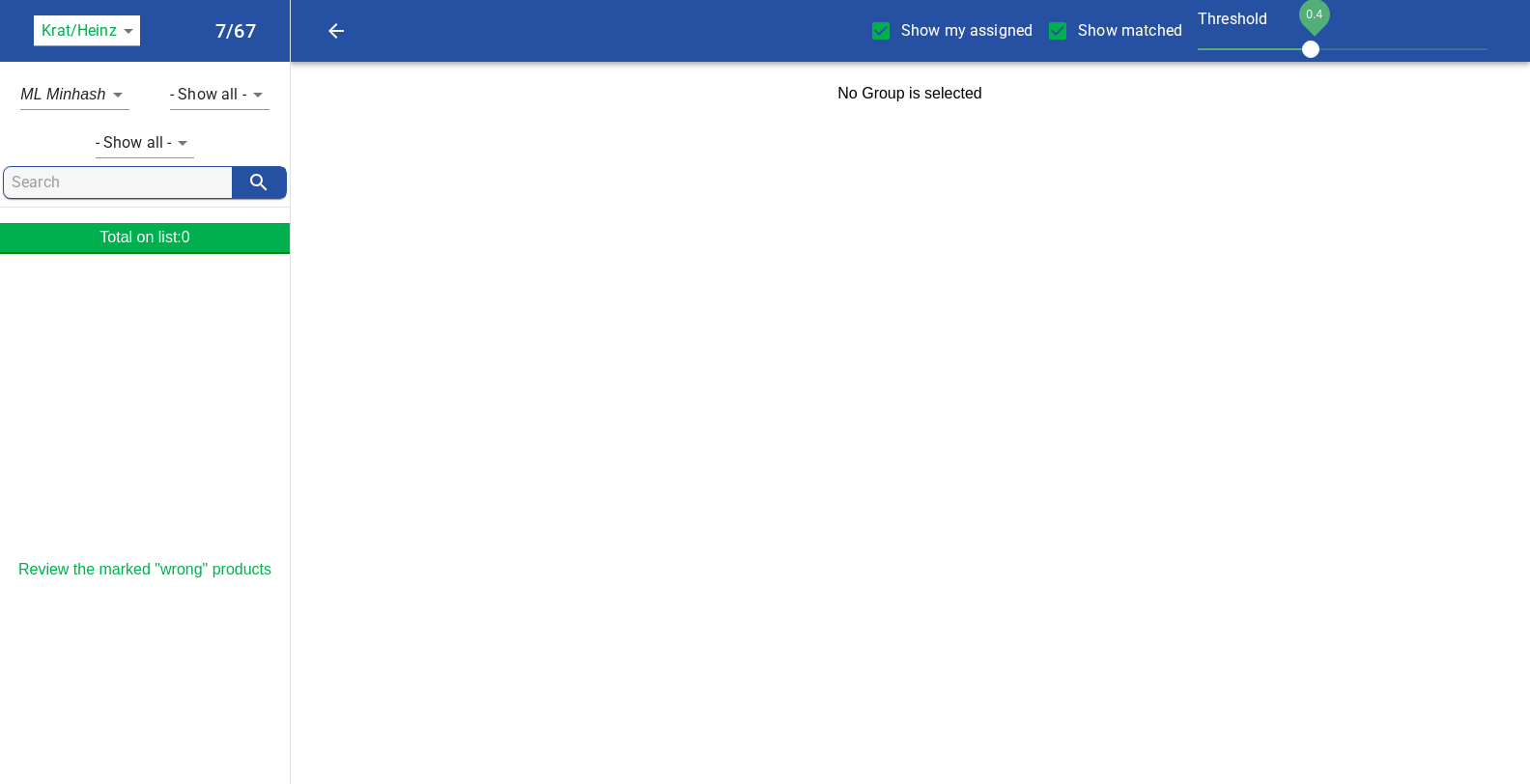
click at [128, 32] on body "tspan{white-space:pre} Show my assigned Show matched Threshold 0.4 Krat/[PERSON…" at bounding box center [765, 63] width 1530 height 126
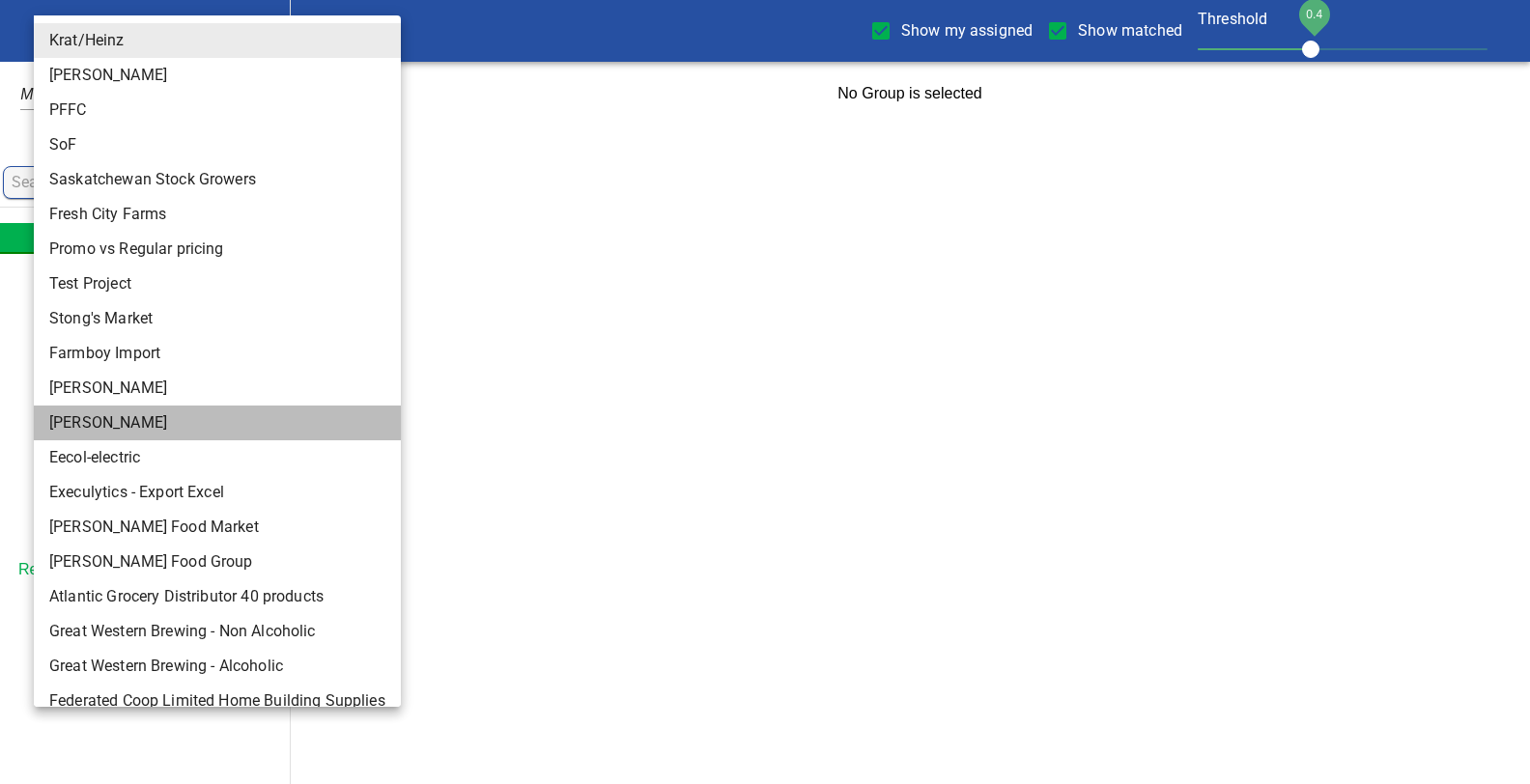
click at [80, 427] on li "[PERSON_NAME]" at bounding box center [216, 422] width 367 height 34
type input "124"
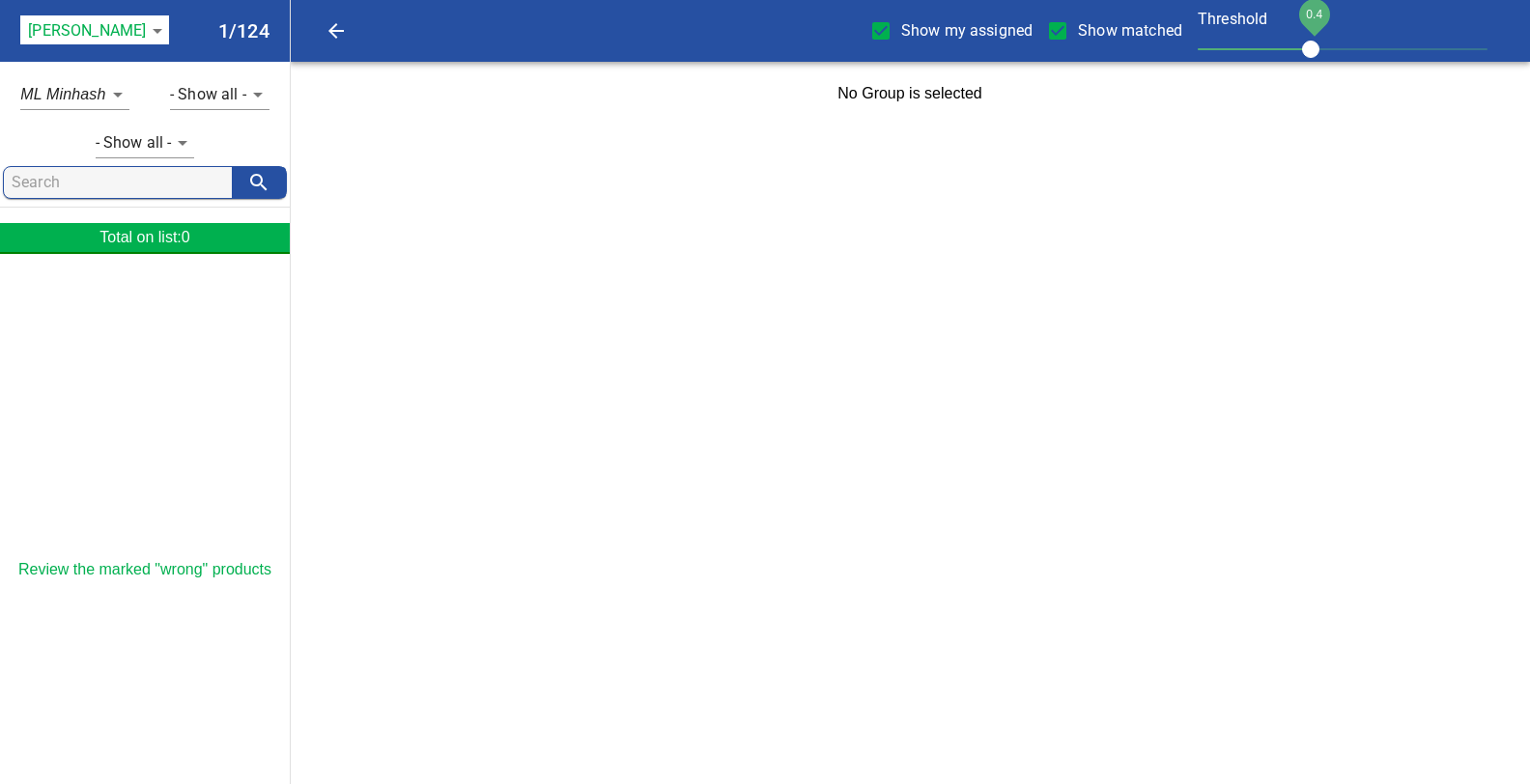
click at [1062, 29] on input "Show matched" at bounding box center [1057, 30] width 40 height 40
checkbox input "false"
click at [883, 27] on input "Show my assigned" at bounding box center [880, 30] width 40 height 40
checkbox input "false"
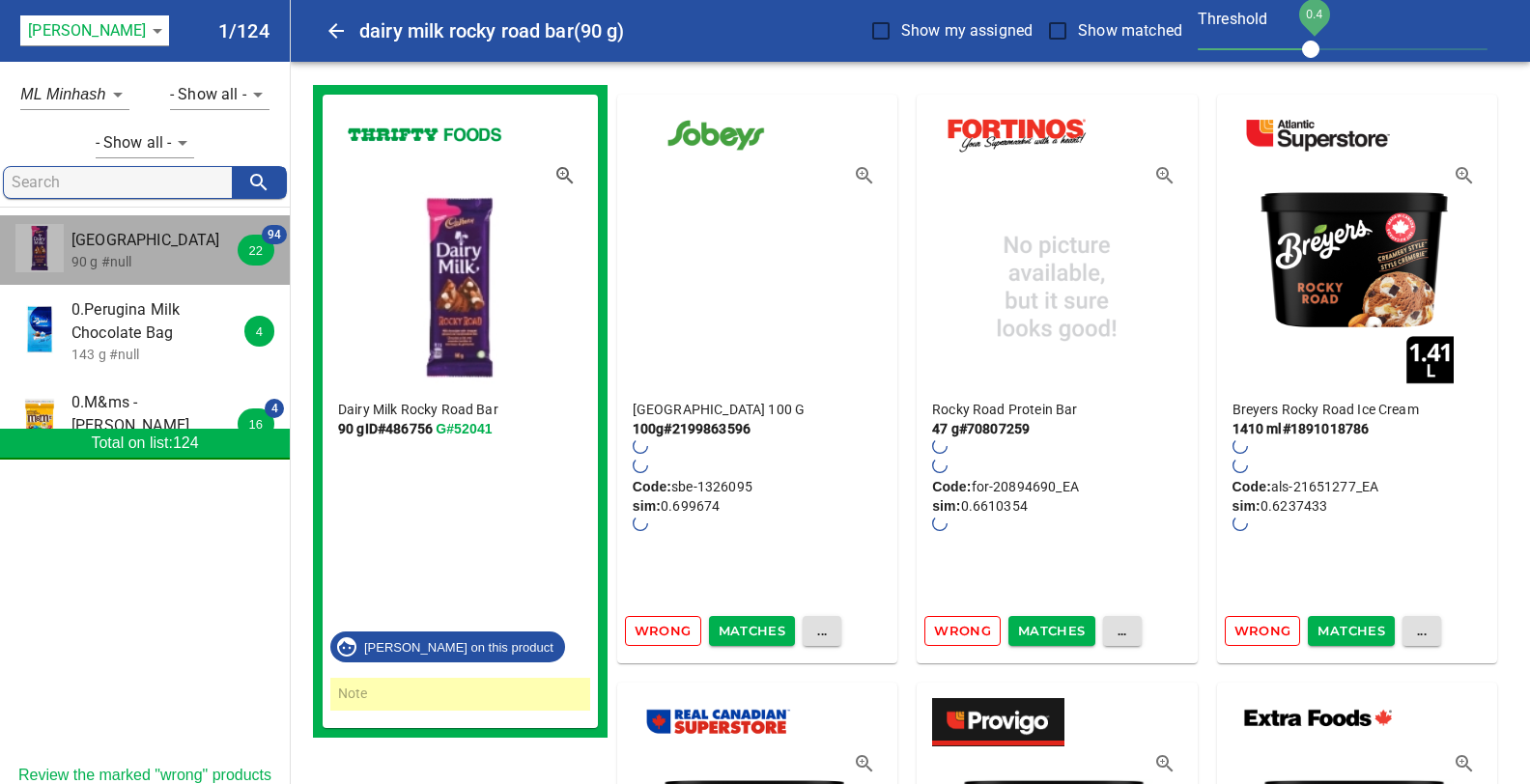
click at [120, 243] on span "[GEOGRAPHIC_DATA]" at bounding box center [157, 241] width 172 height 24
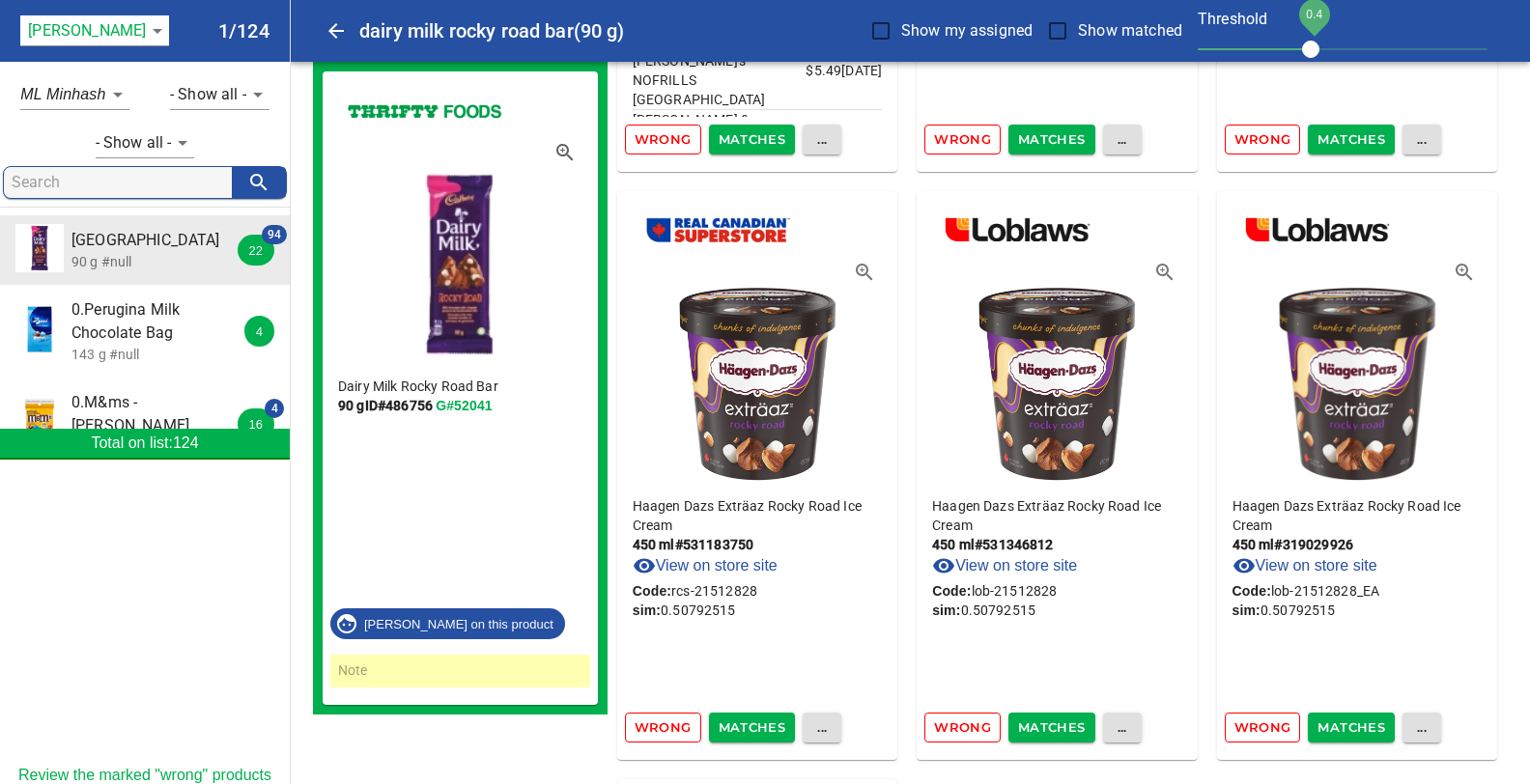
scroll to position [18200, 0]
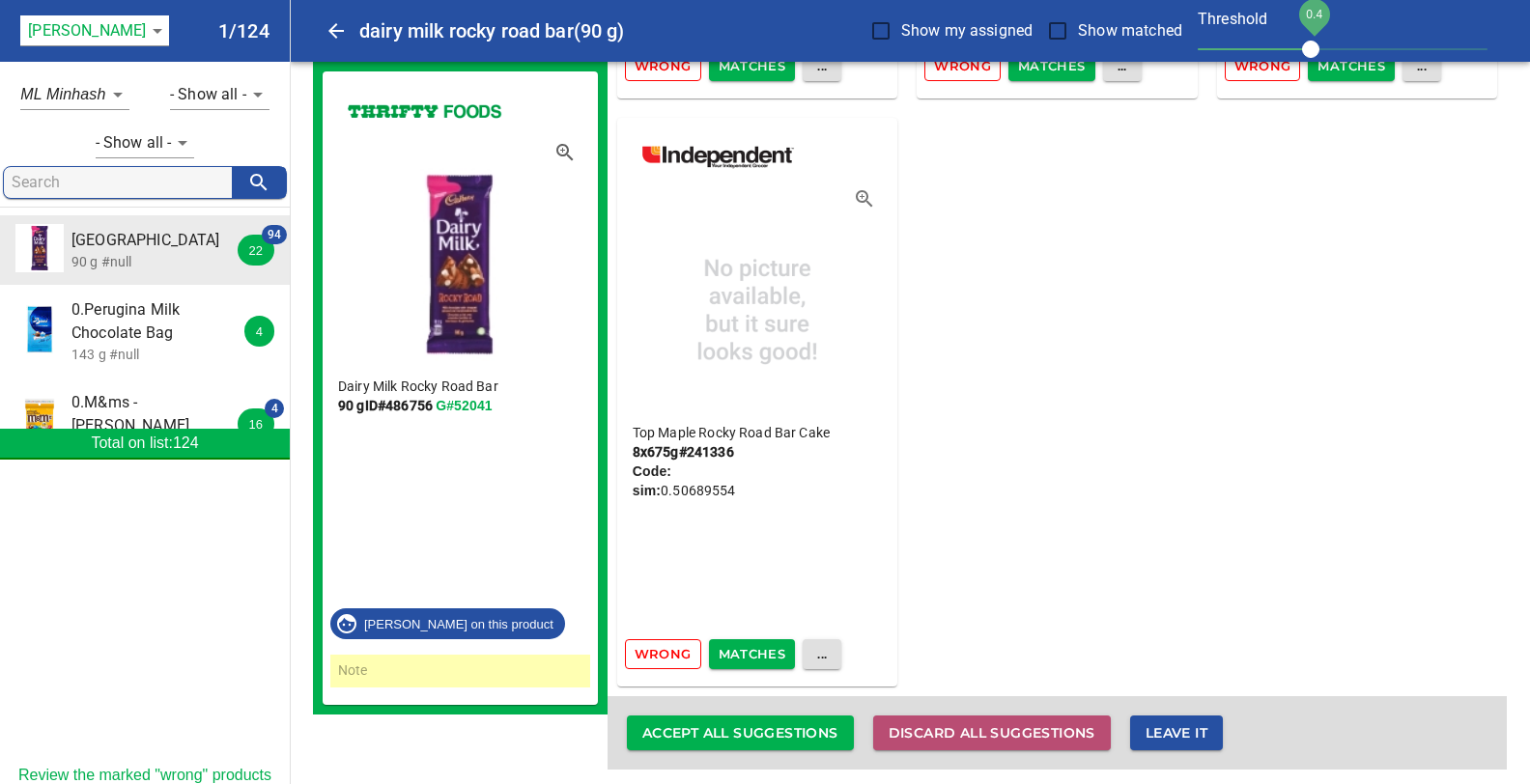
click at [917, 721] on span "Discard all suggestions" at bounding box center [992, 733] width 206 height 25
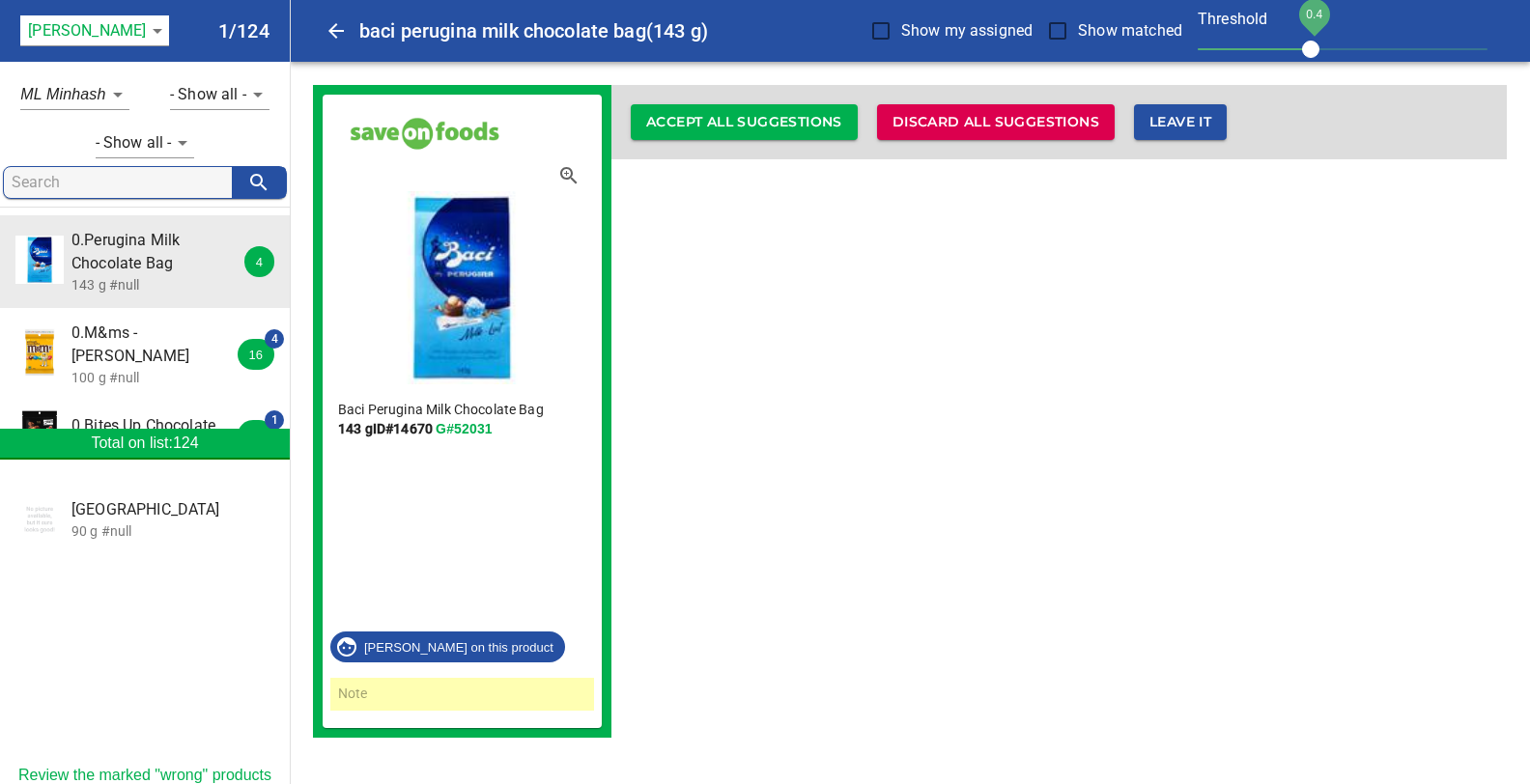
click at [118, 339] on span "0.M&ms - [PERSON_NAME]" at bounding box center [157, 344] width 172 height 46
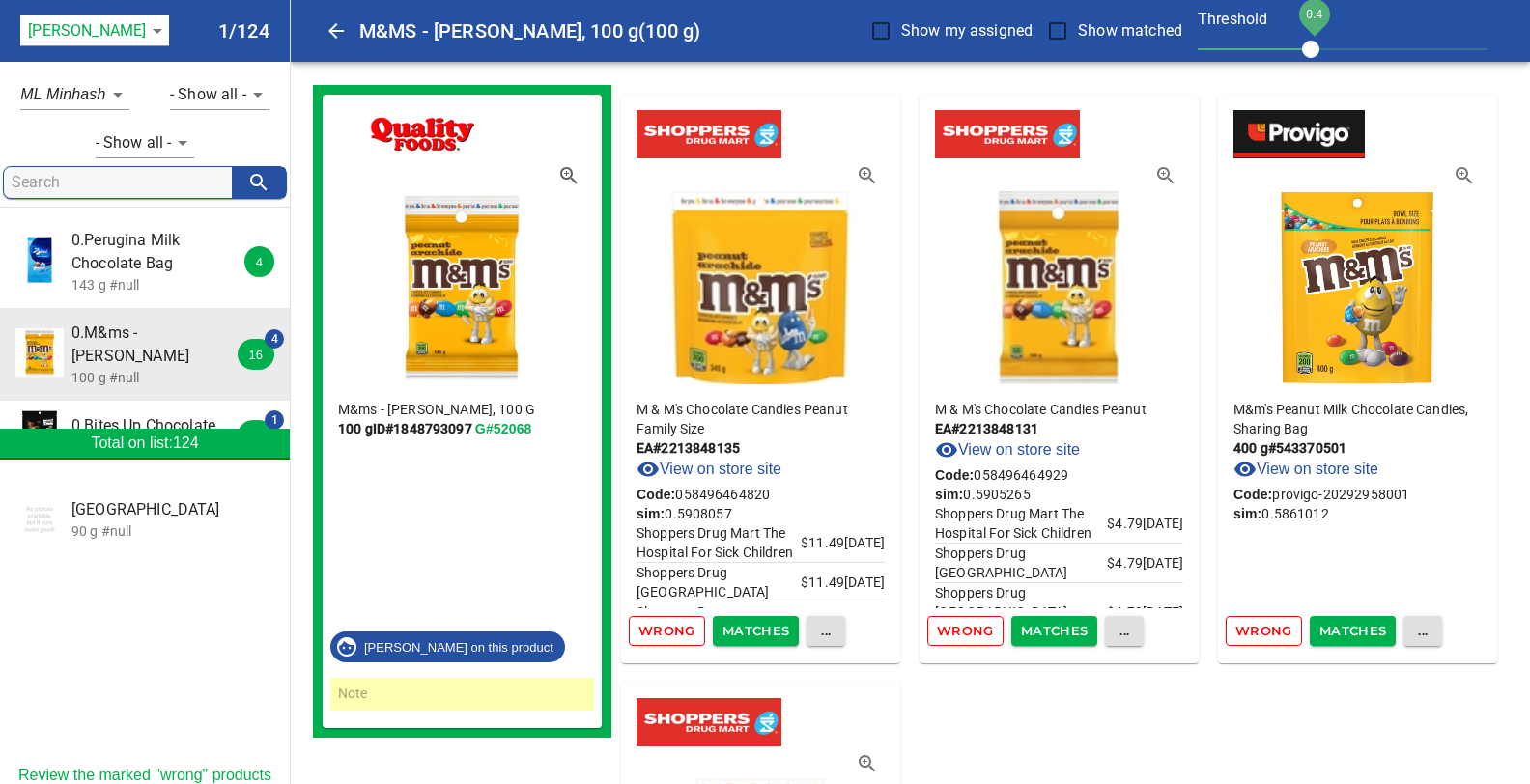
click at [1158, 172] on icon "button" at bounding box center [1166, 176] width 24 height 24
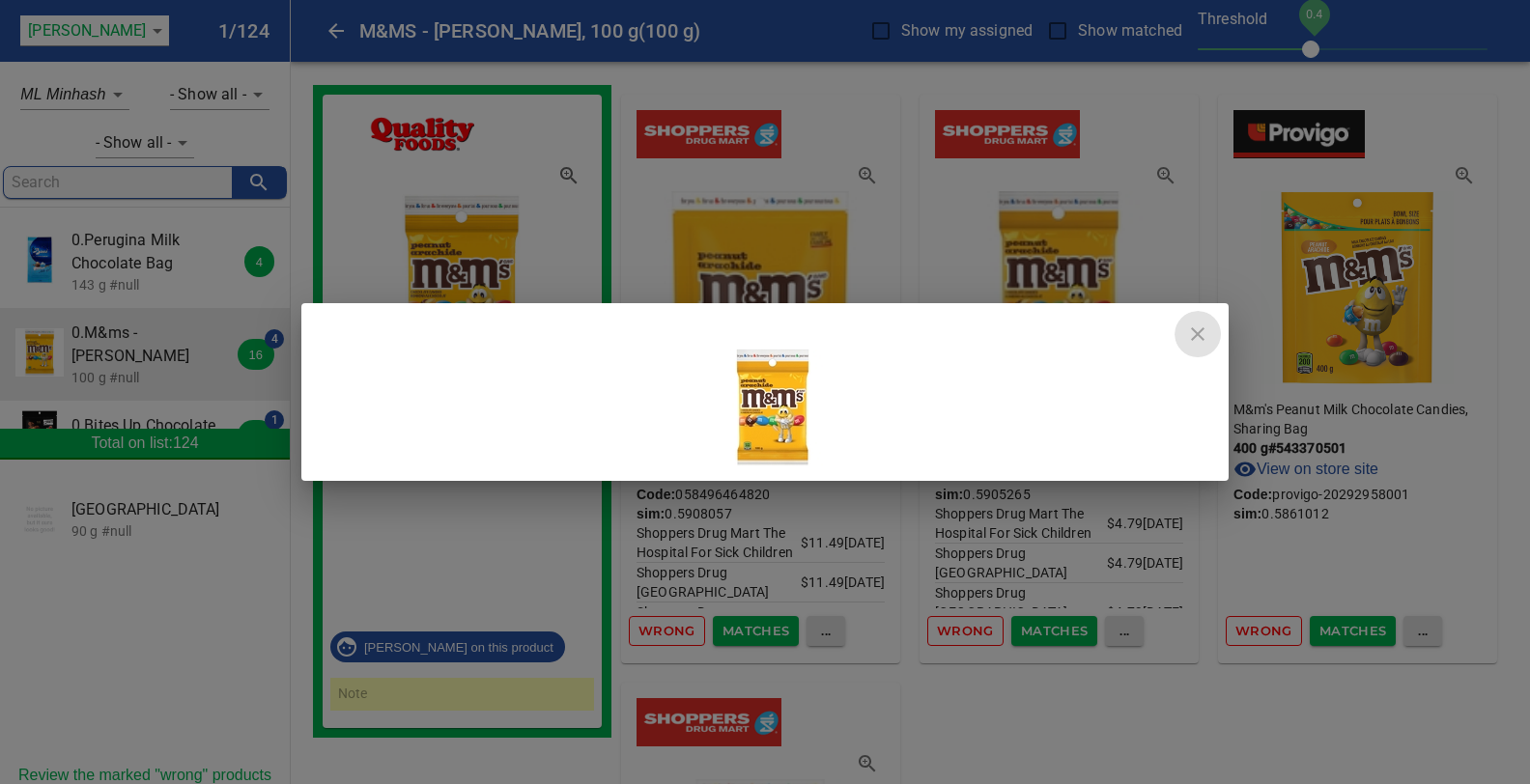
drag, startPoint x: 1199, startPoint y: 343, endPoint x: 1200, endPoint y: 324, distance: 19.0
click at [1199, 341] on icon "close" at bounding box center [1198, 334] width 24 height 24
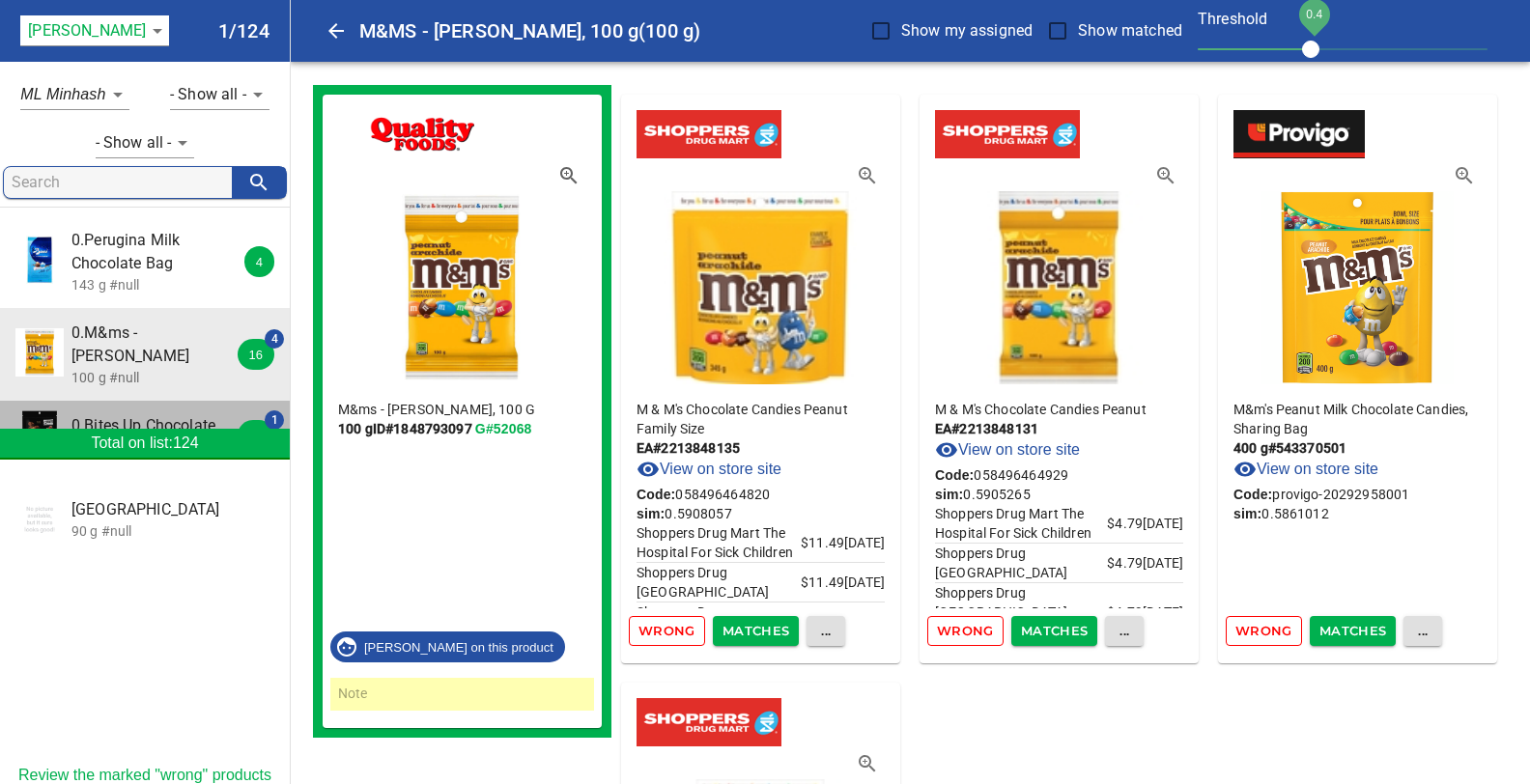
click at [125, 415] on span "0.Bites Up Chocolate" at bounding box center [157, 426] width 172 height 24
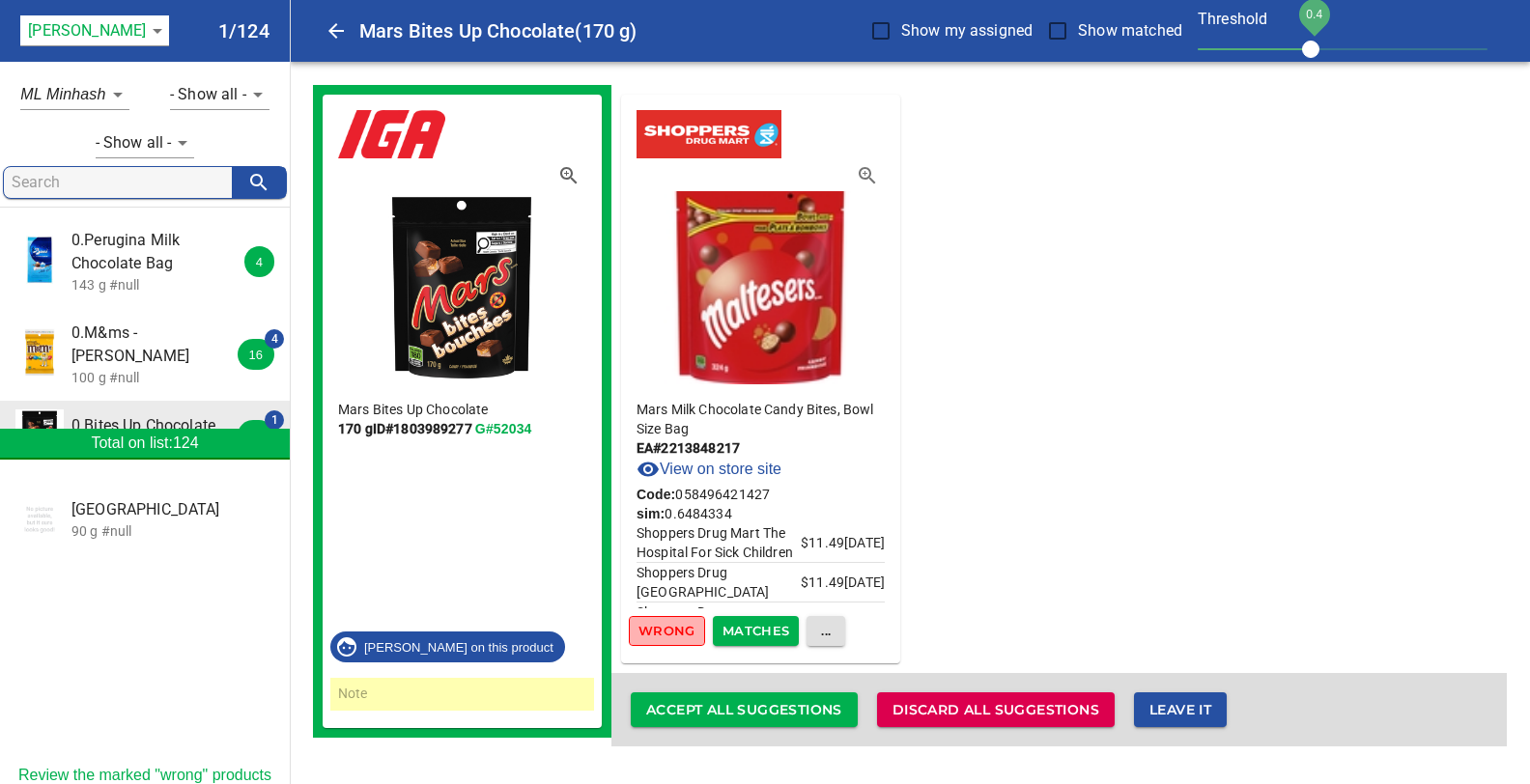
click at [671, 632] on span "Wrong" at bounding box center [667, 631] width 57 height 23
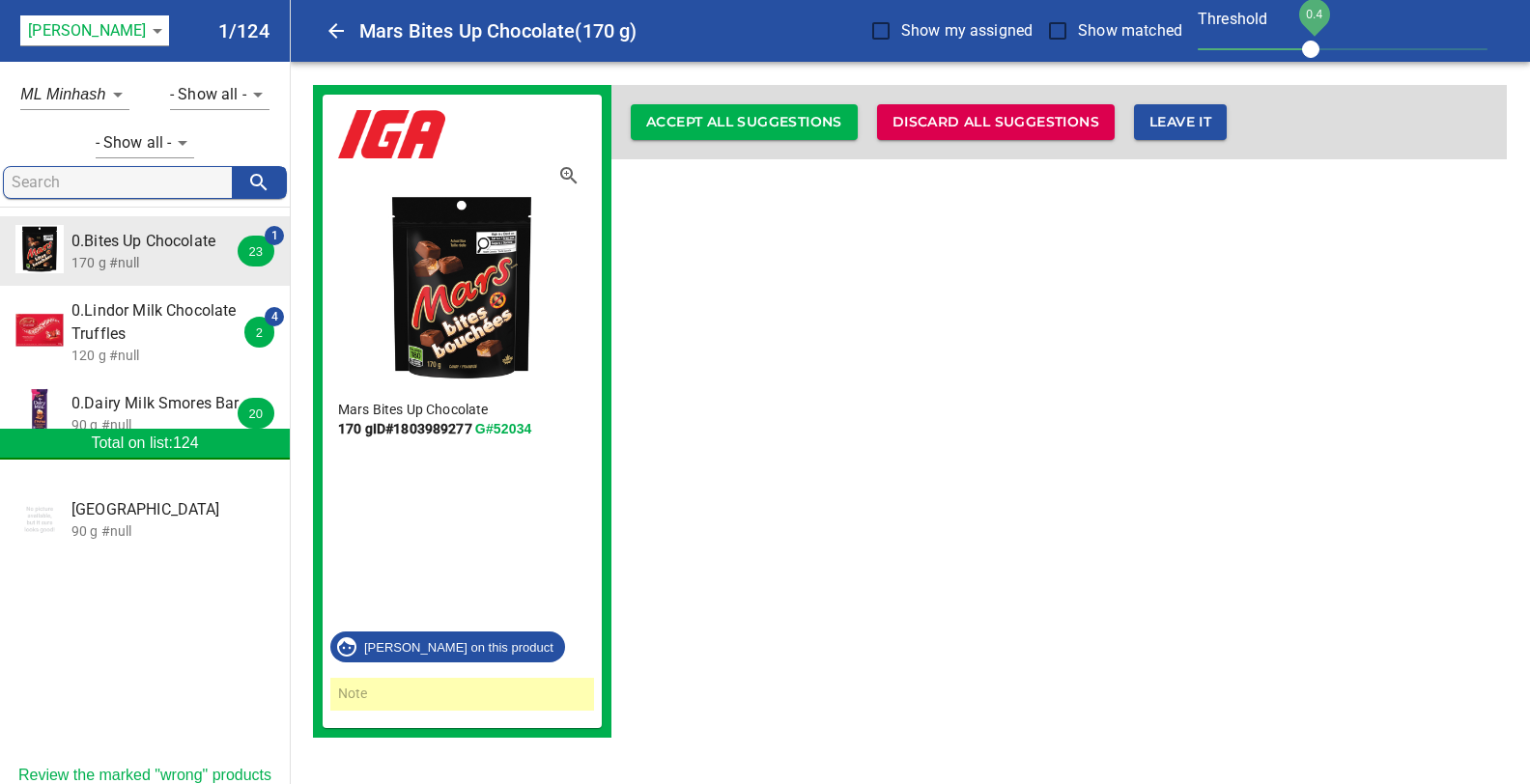
scroll to position [306, 0]
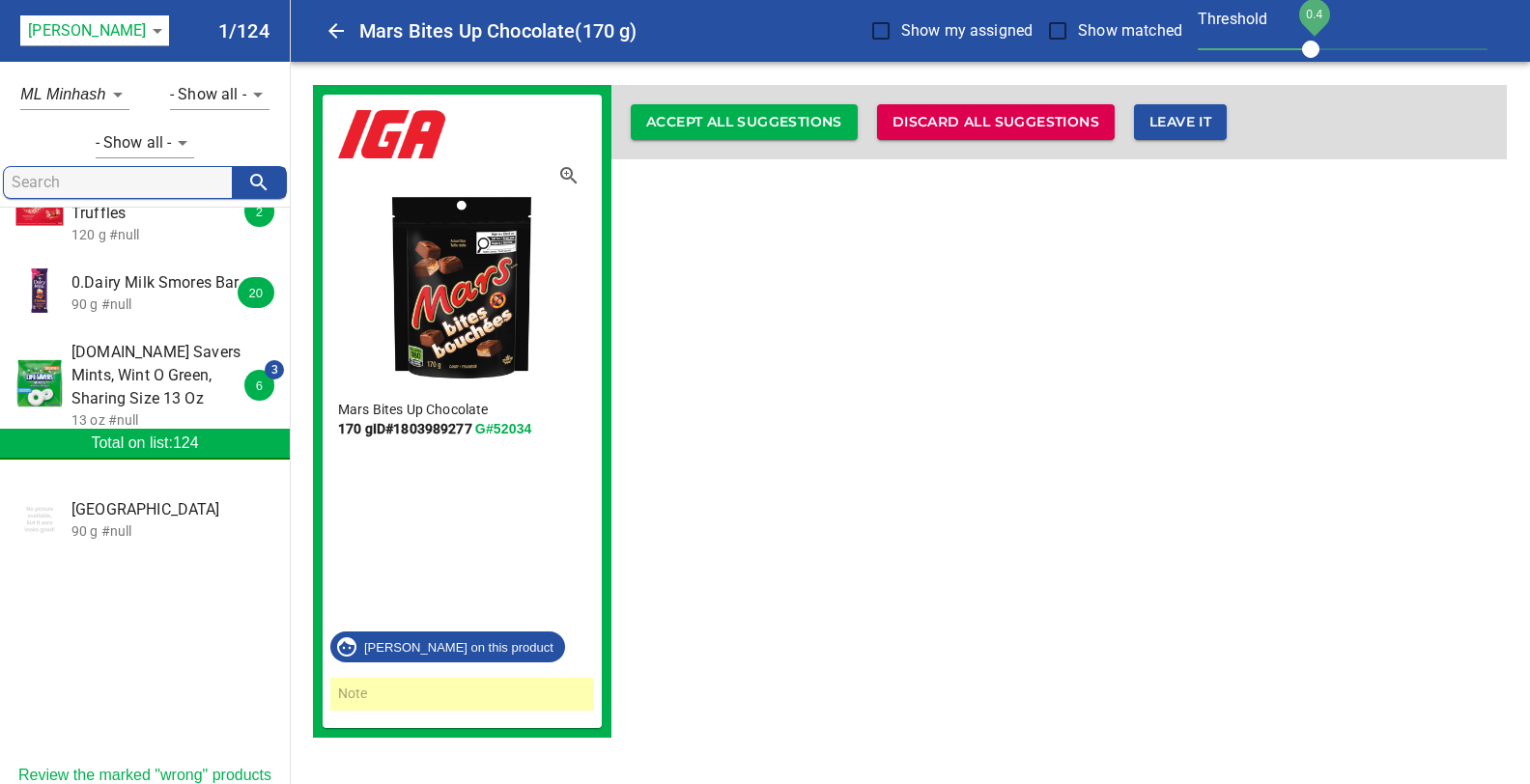
click at [119, 353] on span "[DOMAIN_NAME] Savers Mints, Wint O Green, Sharing Size 13 Oz" at bounding box center [157, 375] width 172 height 70
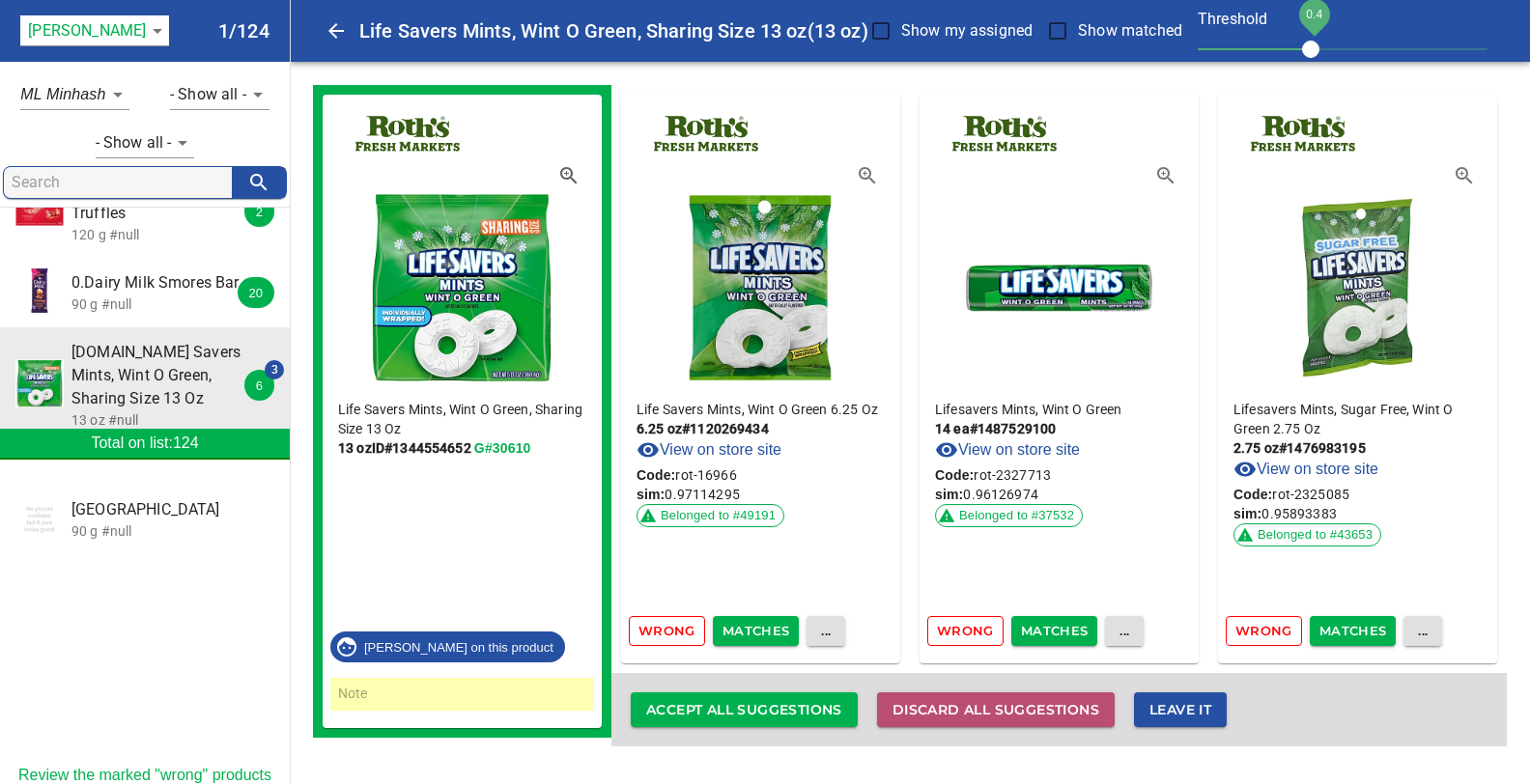
click at [1032, 711] on span "Discard all suggestions" at bounding box center [995, 710] width 206 height 25
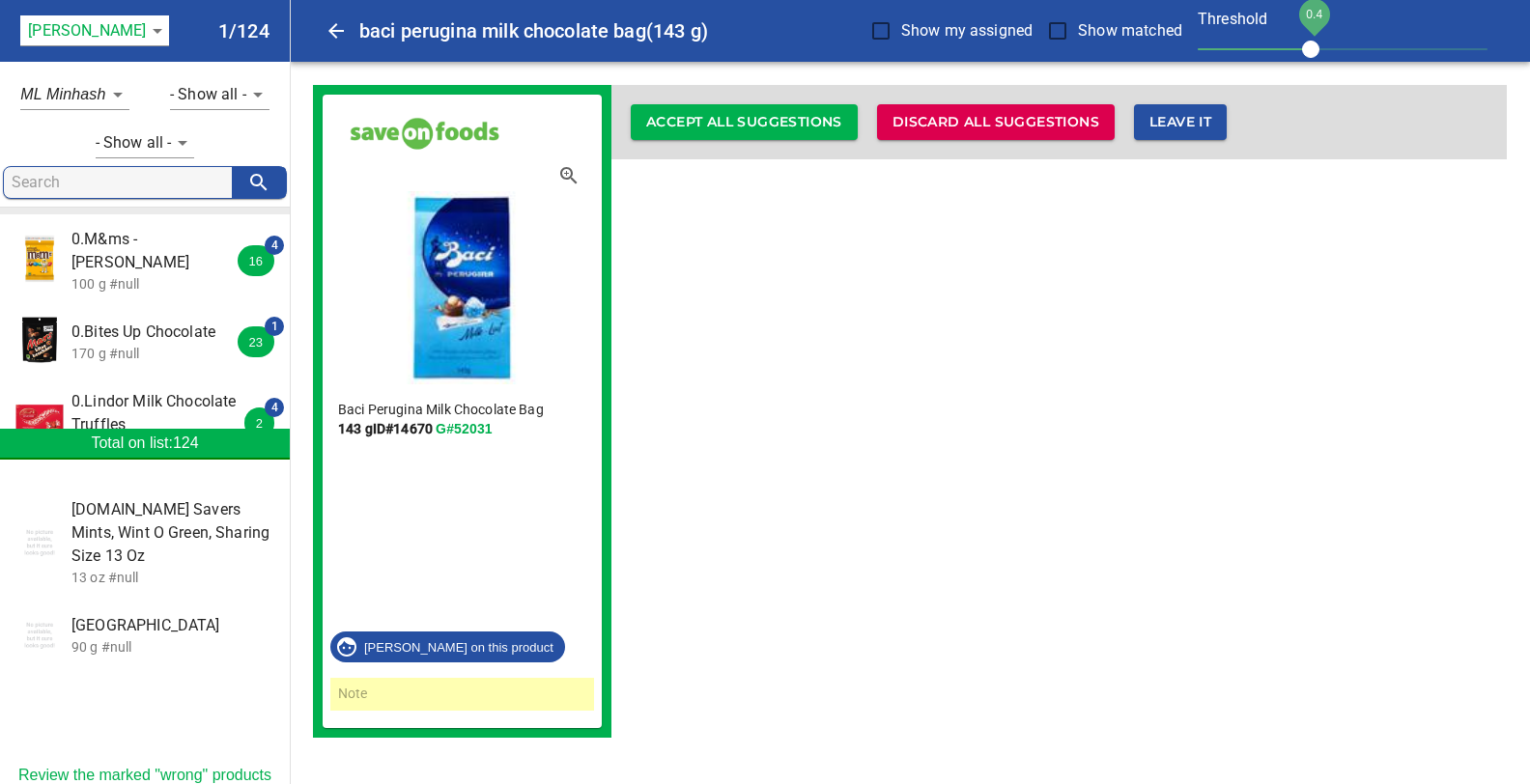
scroll to position [101, 0]
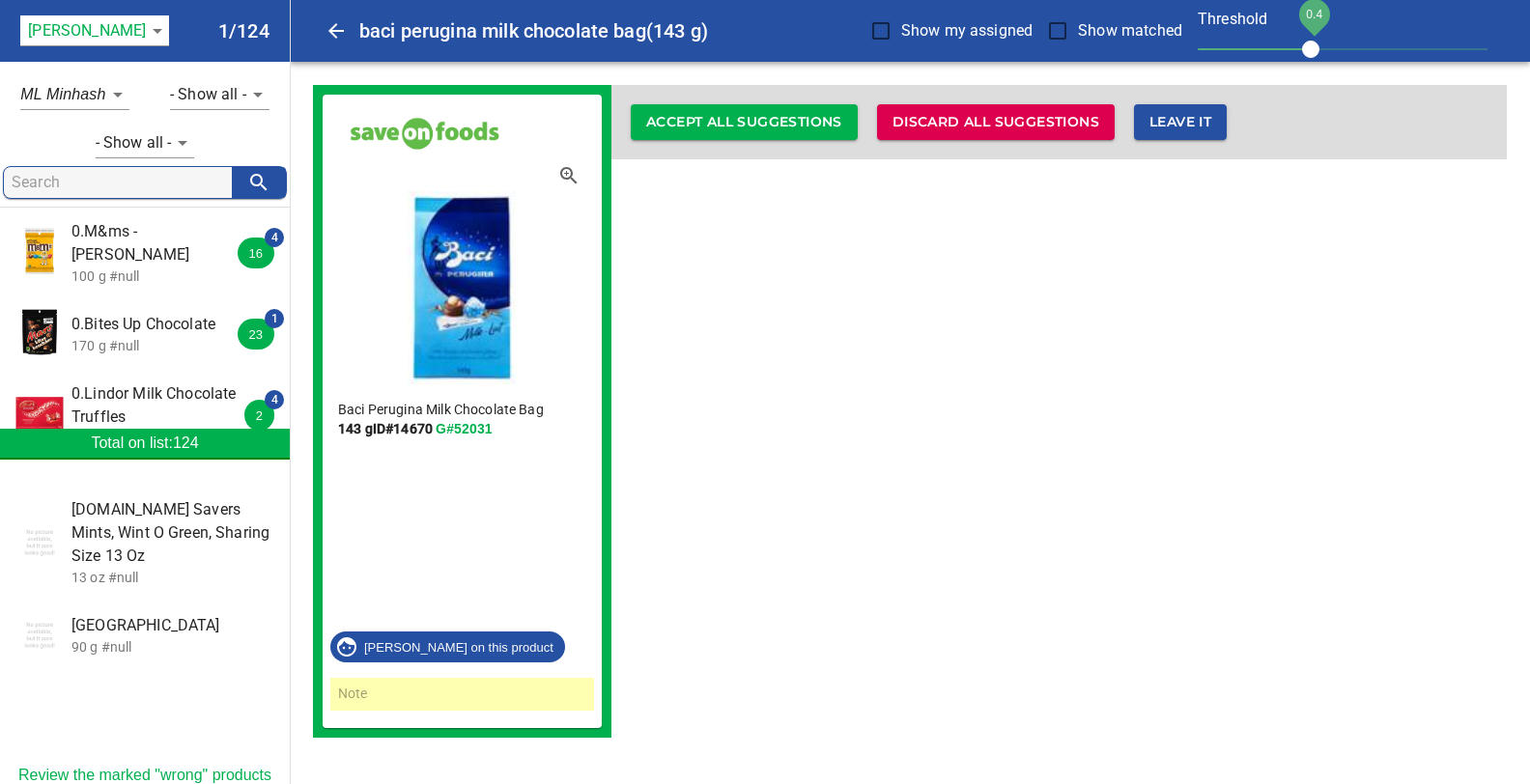
click at [136, 336] on p "170 g #null" at bounding box center [157, 346] width 172 height 20
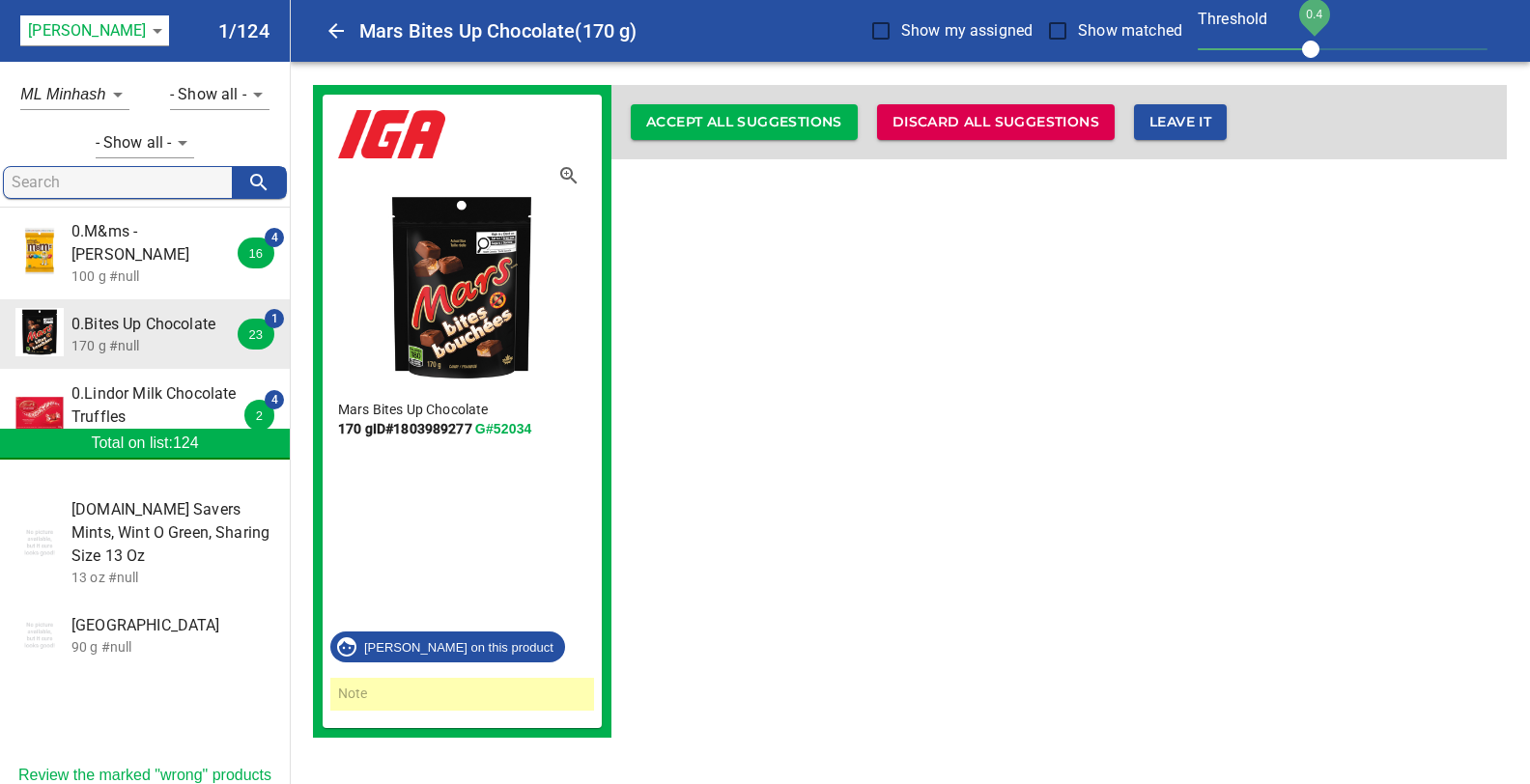
click at [112, 385] on span "0.Lindor Milk Chocolate Truffles" at bounding box center [157, 405] width 172 height 46
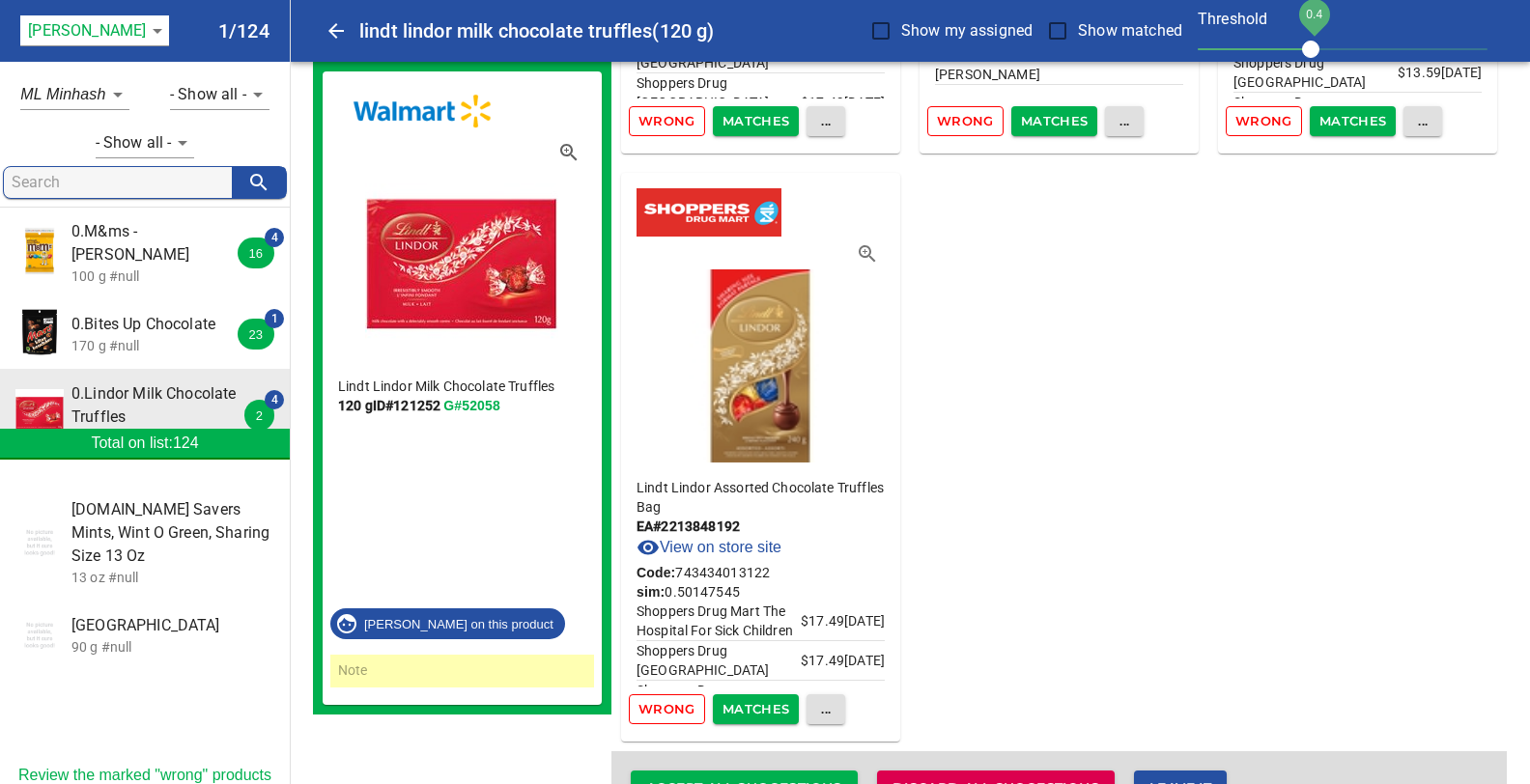
scroll to position [573, 0]
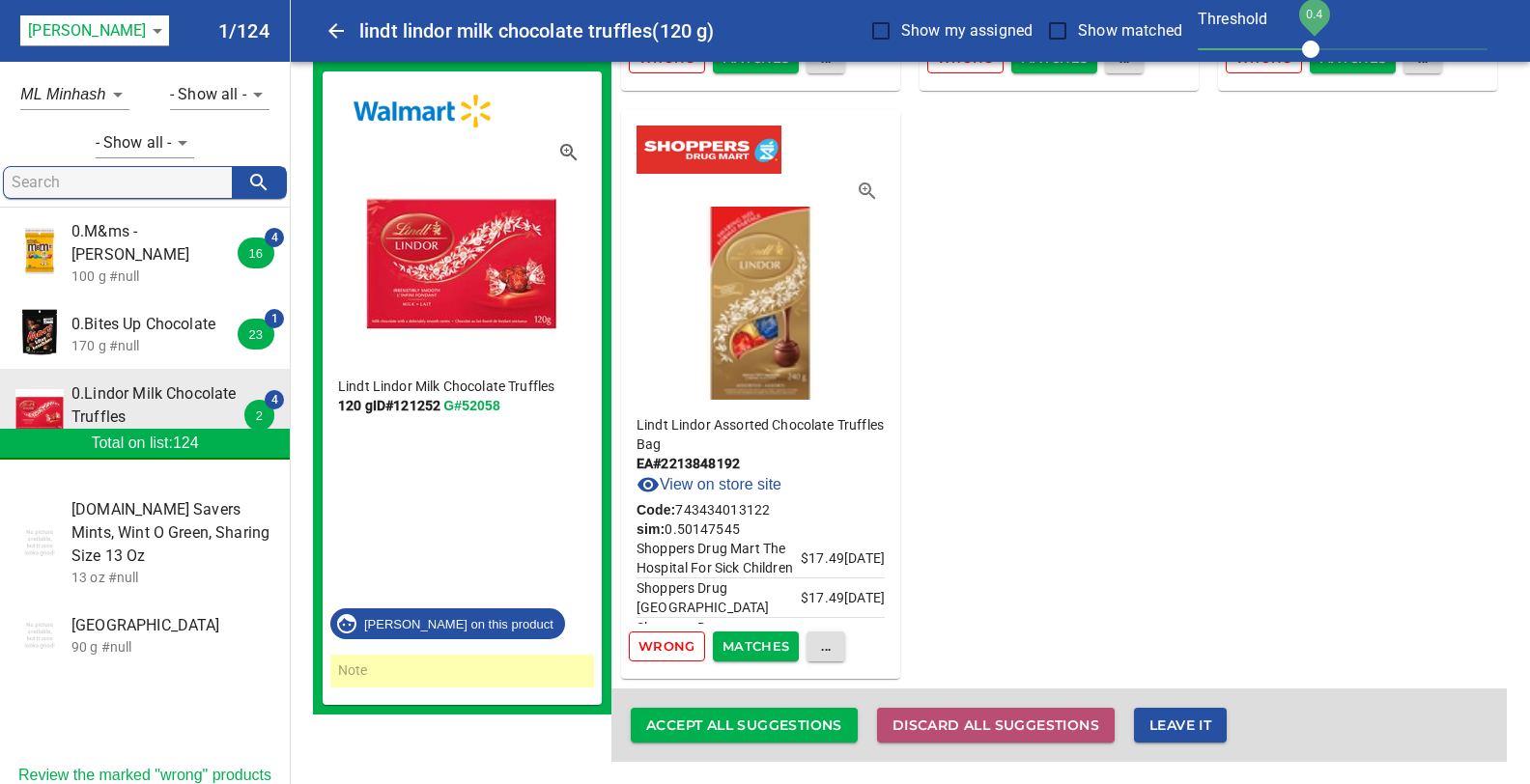
click at [907, 729] on span "Discard all suggestions" at bounding box center [995, 725] width 206 height 25
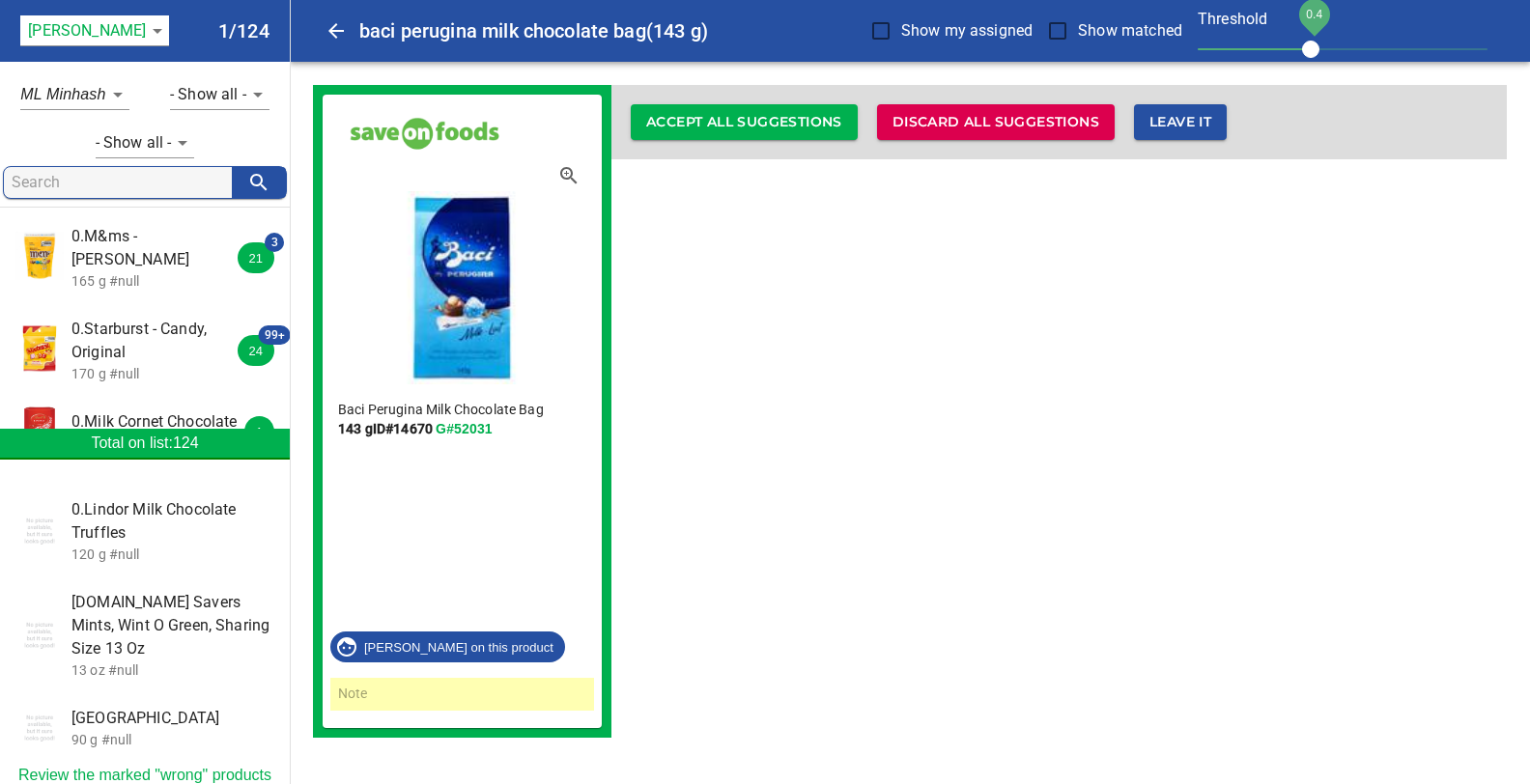
scroll to position [510, 0]
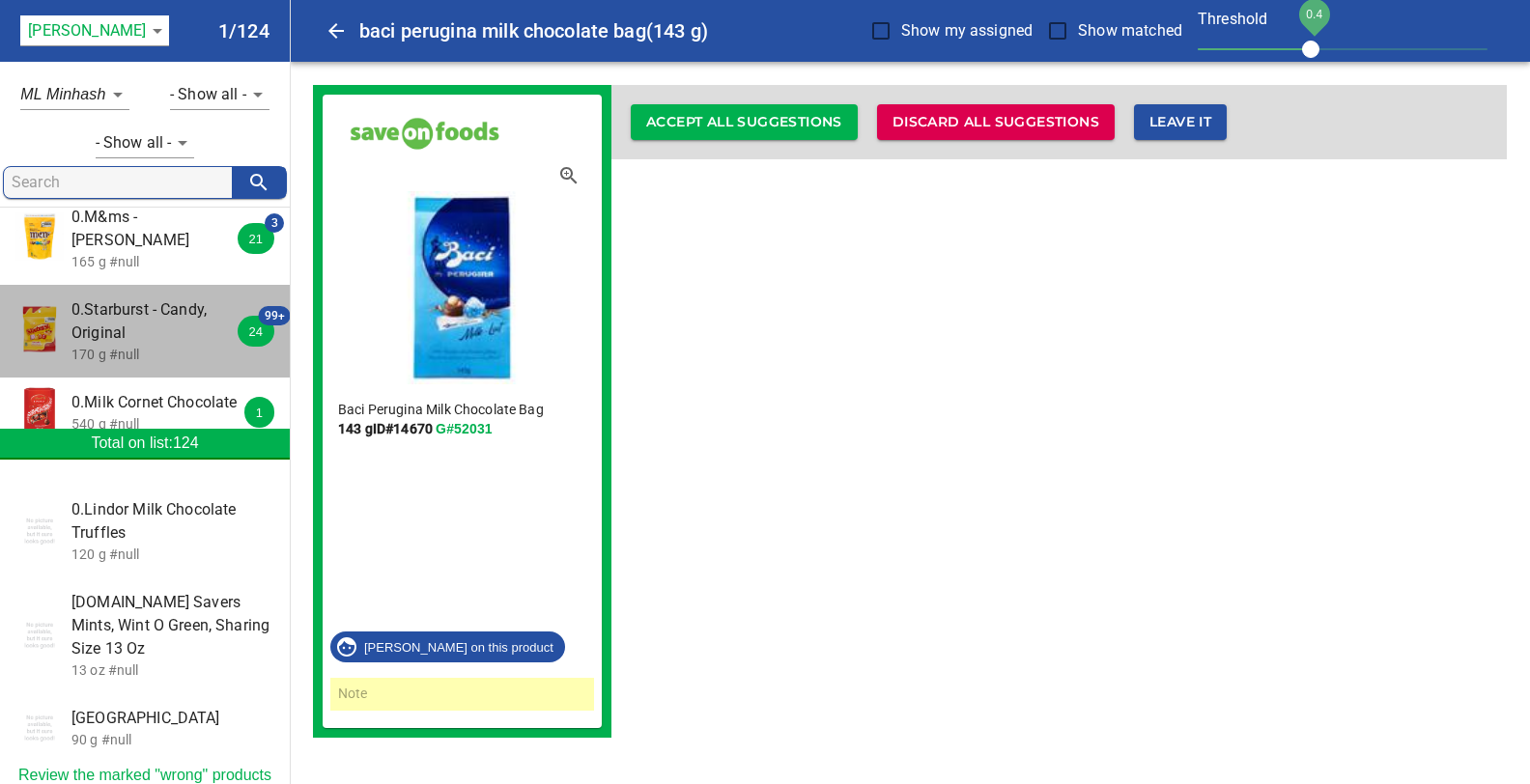
click at [135, 299] on span "0.Starburst - Candy, Original" at bounding box center [157, 321] width 172 height 46
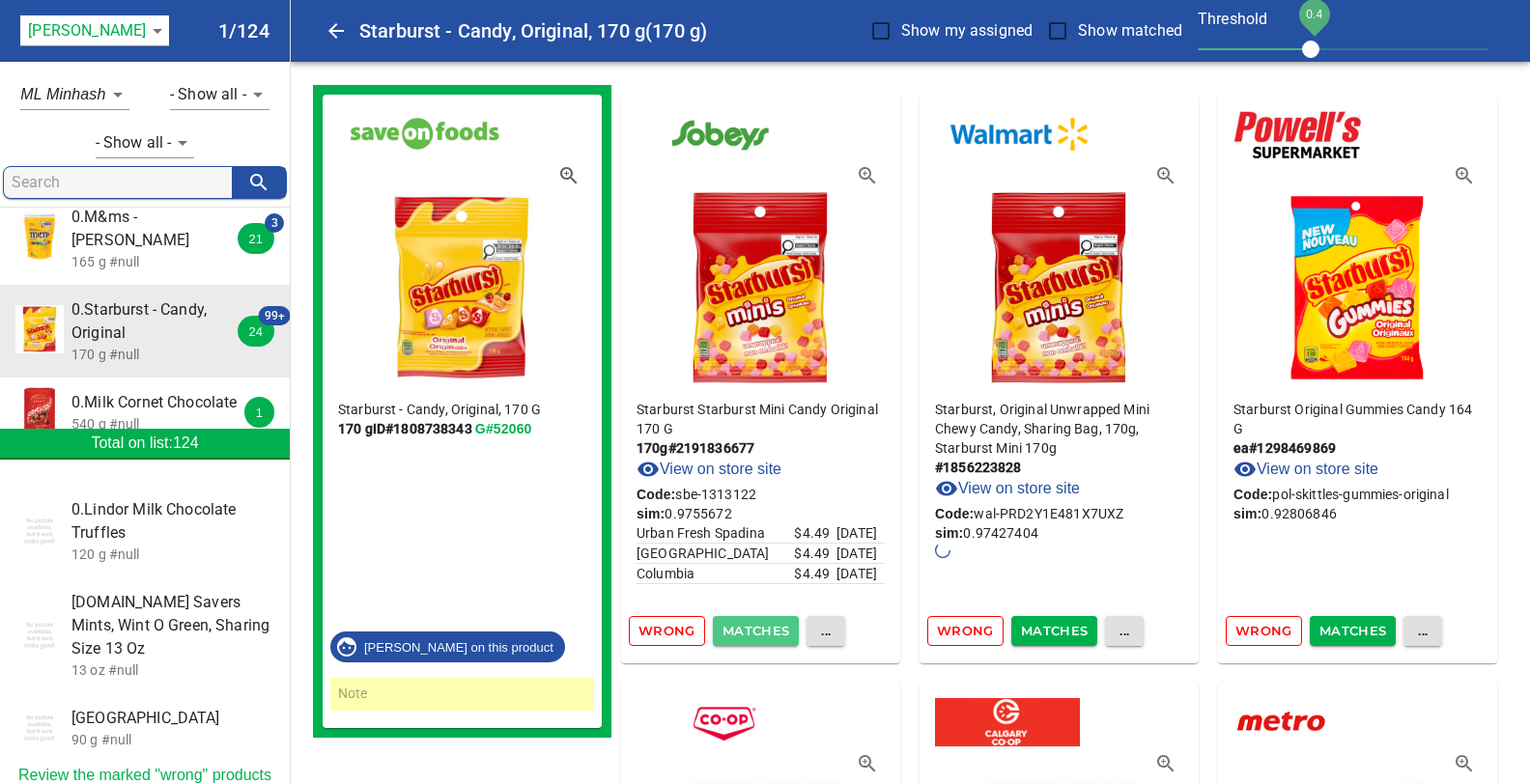
click at [755, 625] on span "Matches" at bounding box center [756, 631] width 68 height 23
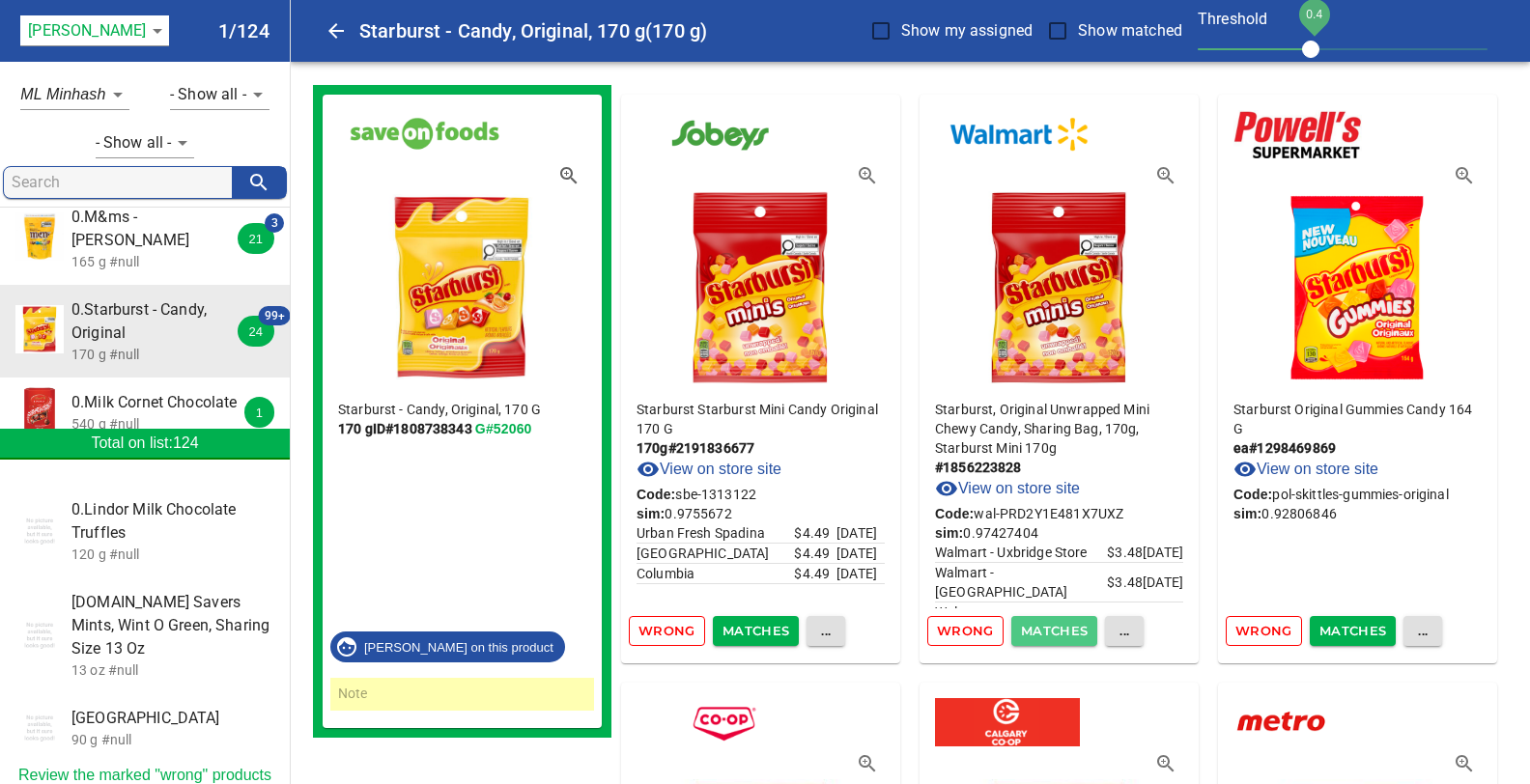
click at [1057, 629] on span "Matches" at bounding box center [1054, 631] width 68 height 23
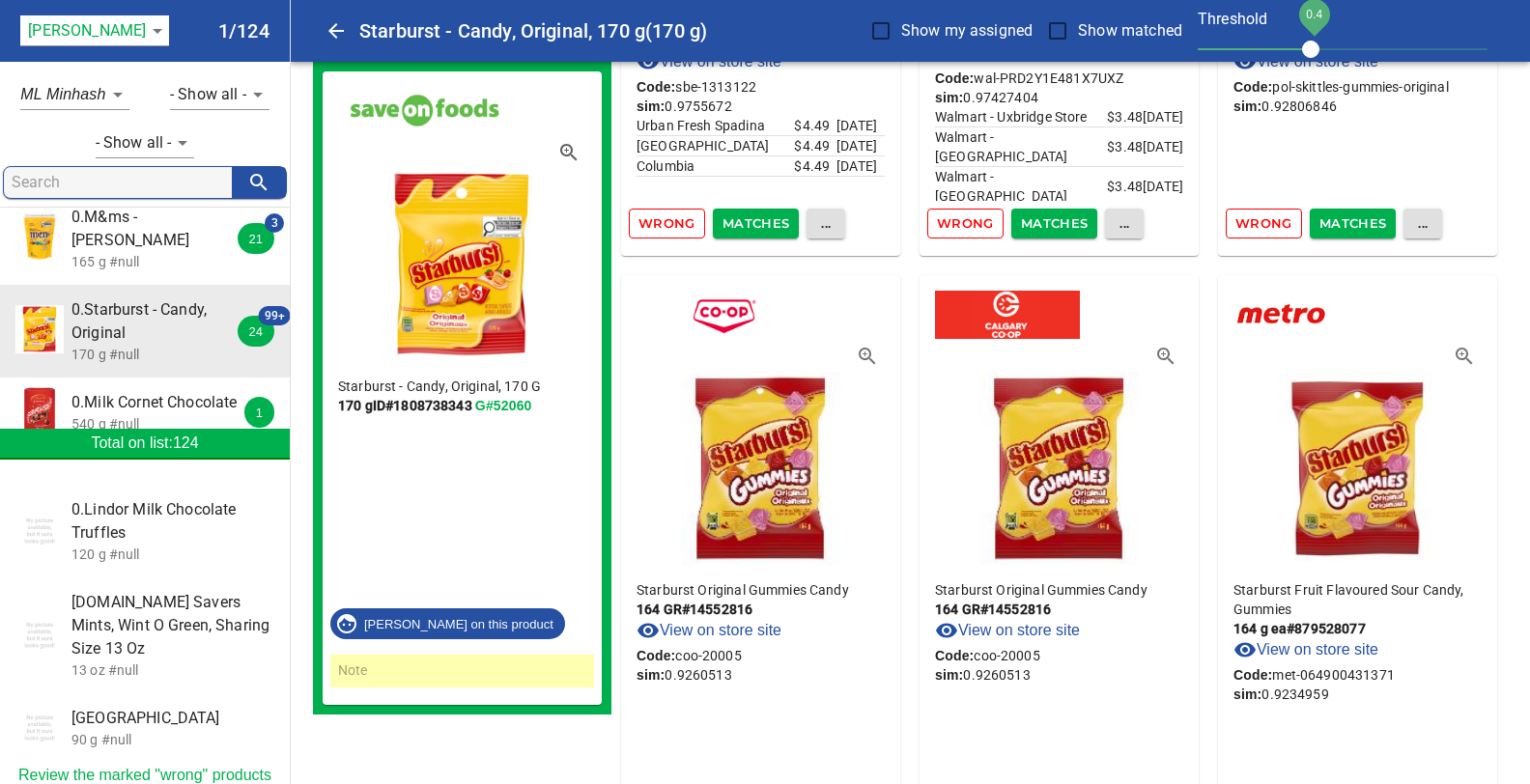
scroll to position [0, 0]
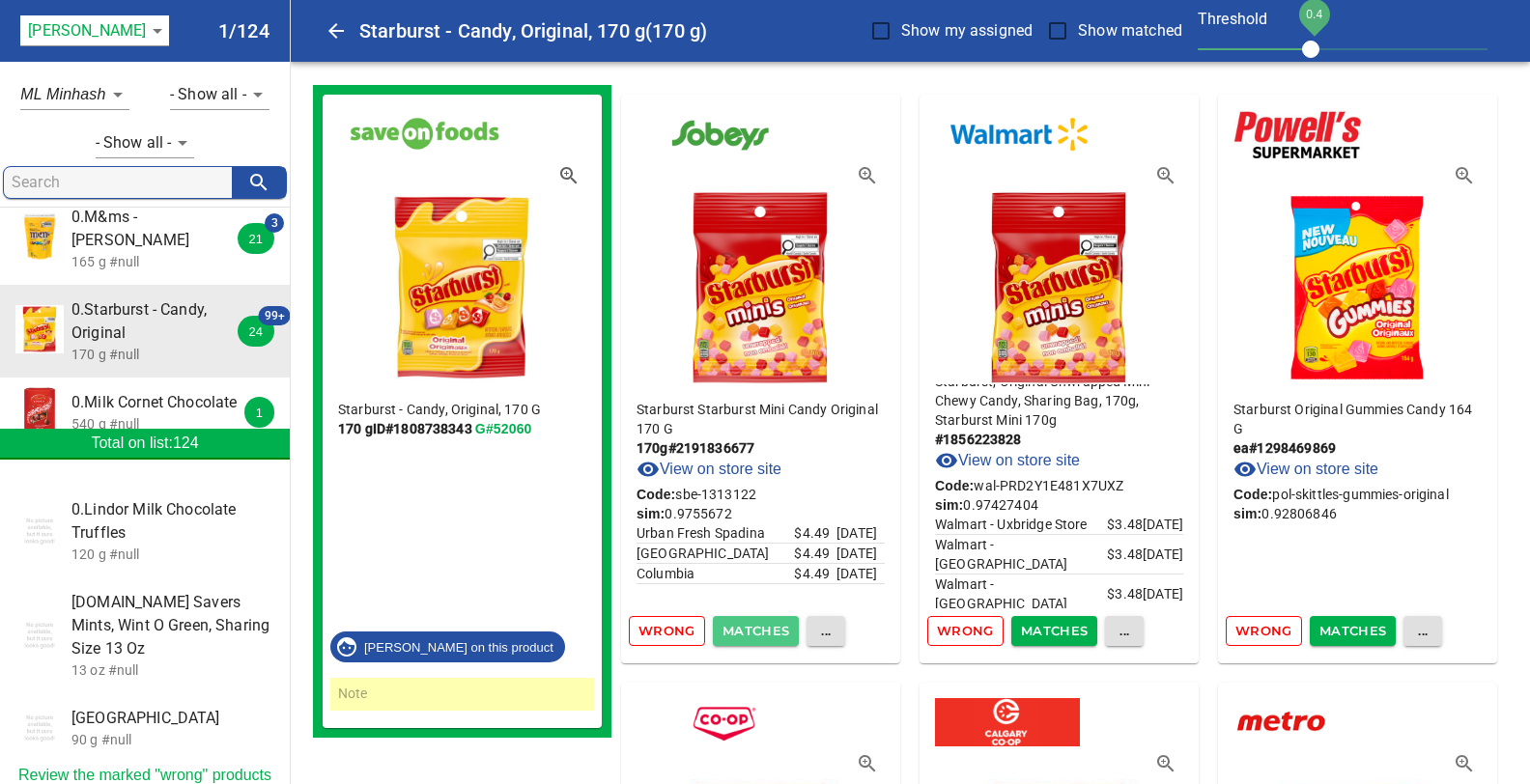
click at [735, 629] on span "Matches" at bounding box center [756, 631] width 68 height 23
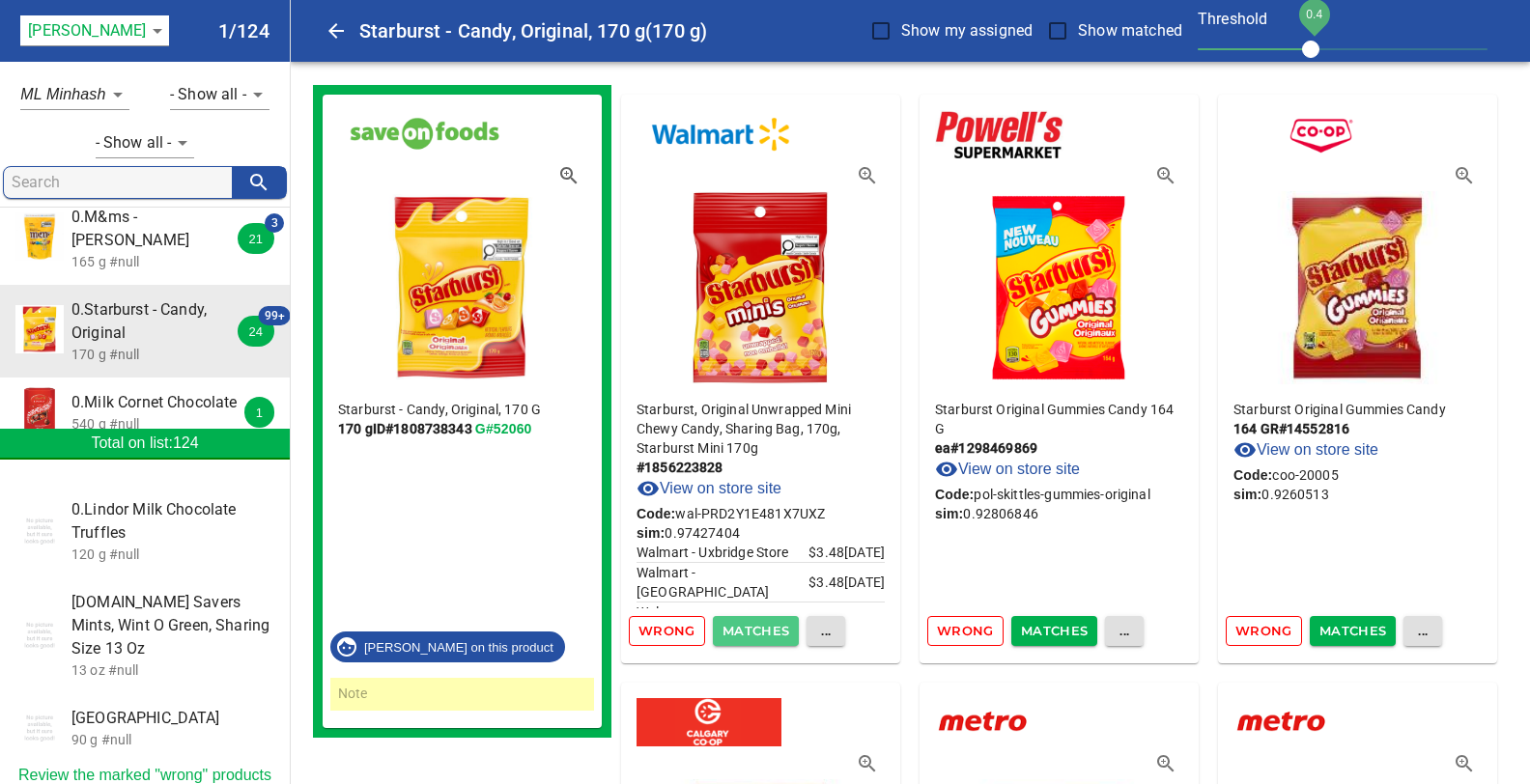
click at [735, 627] on span "Matches" at bounding box center [756, 631] width 68 height 23
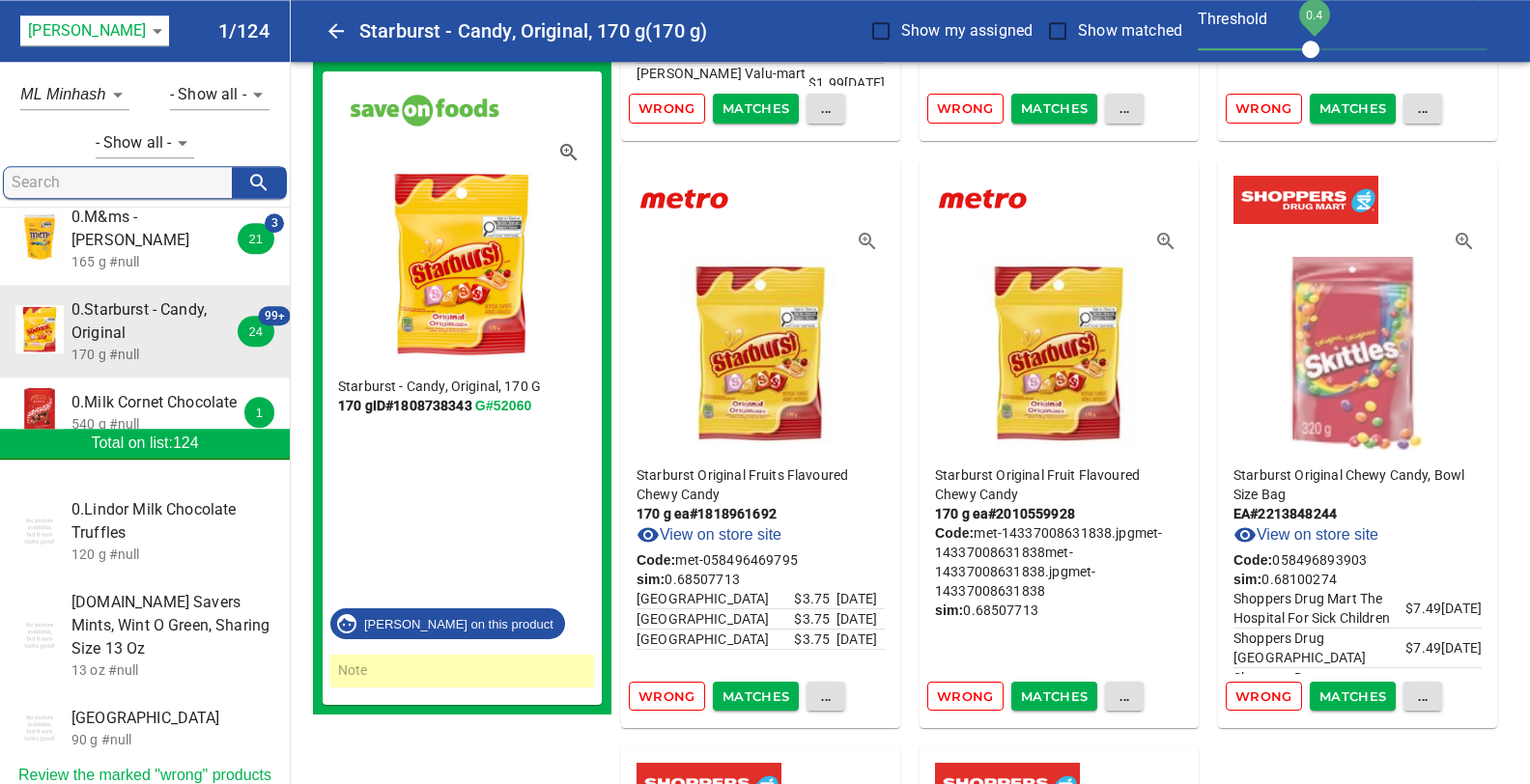
scroll to position [31101, 0]
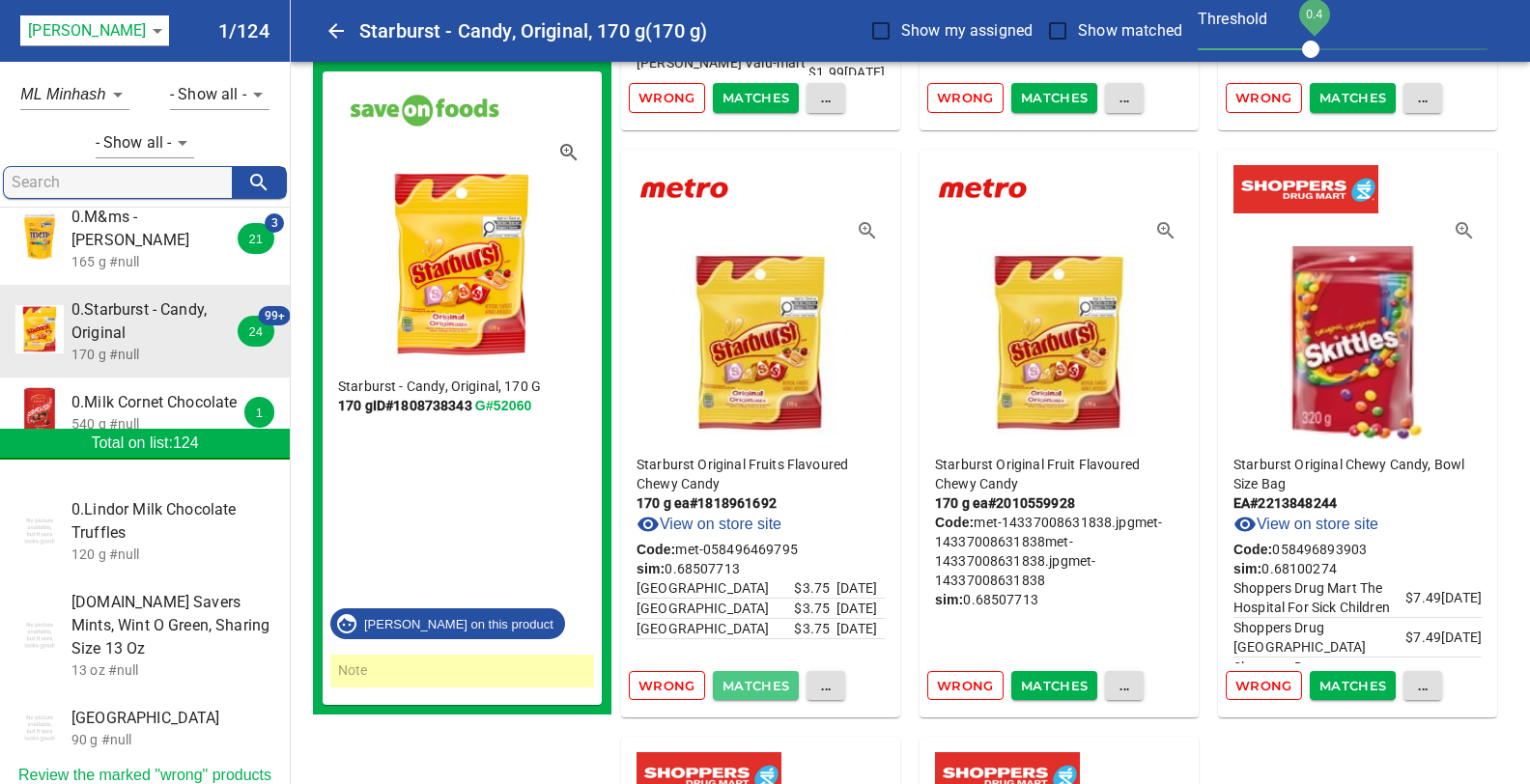
click at [773, 675] on span "Matches" at bounding box center [756, 686] width 68 height 23
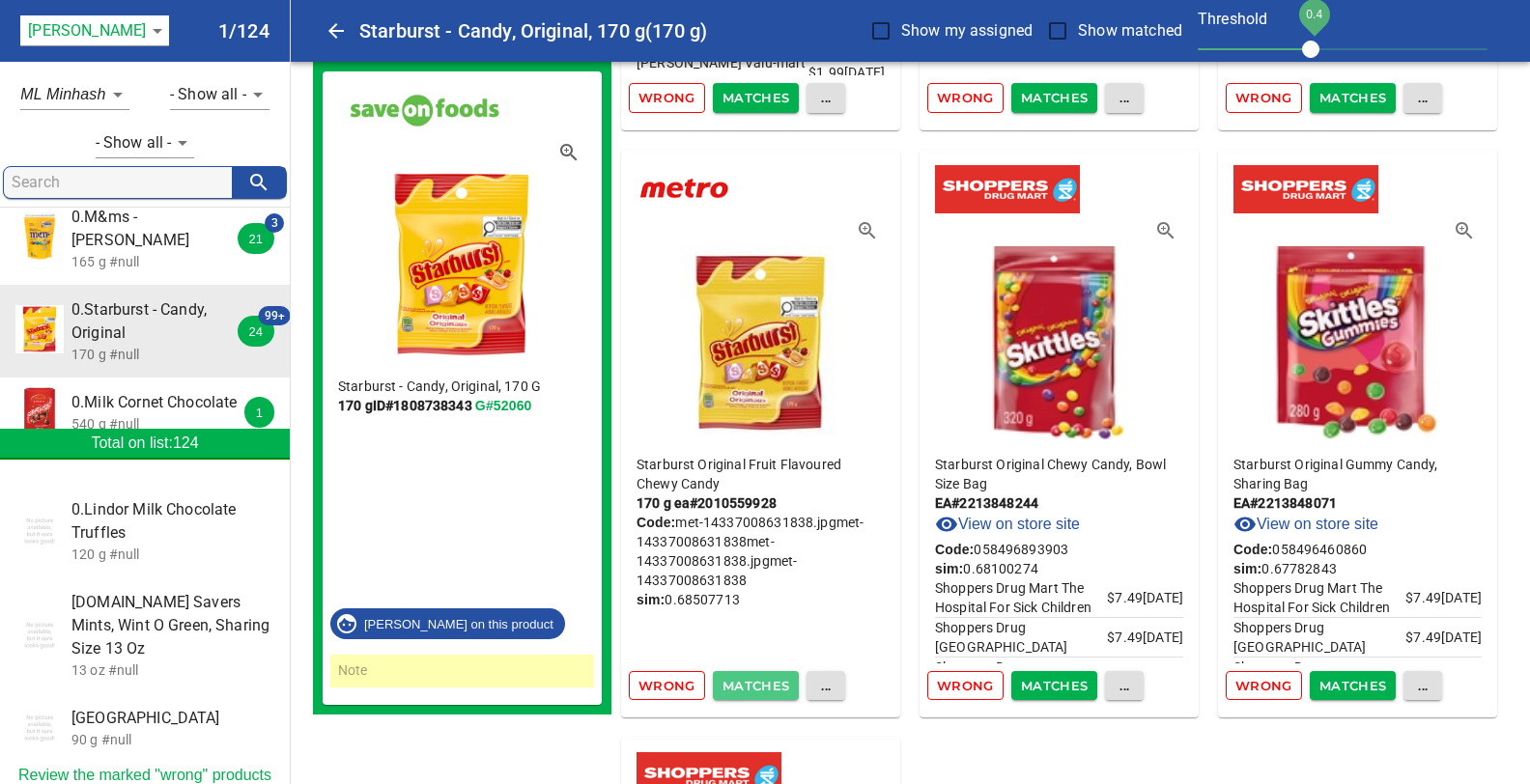
click at [766, 675] on span "Matches" at bounding box center [756, 686] width 68 height 23
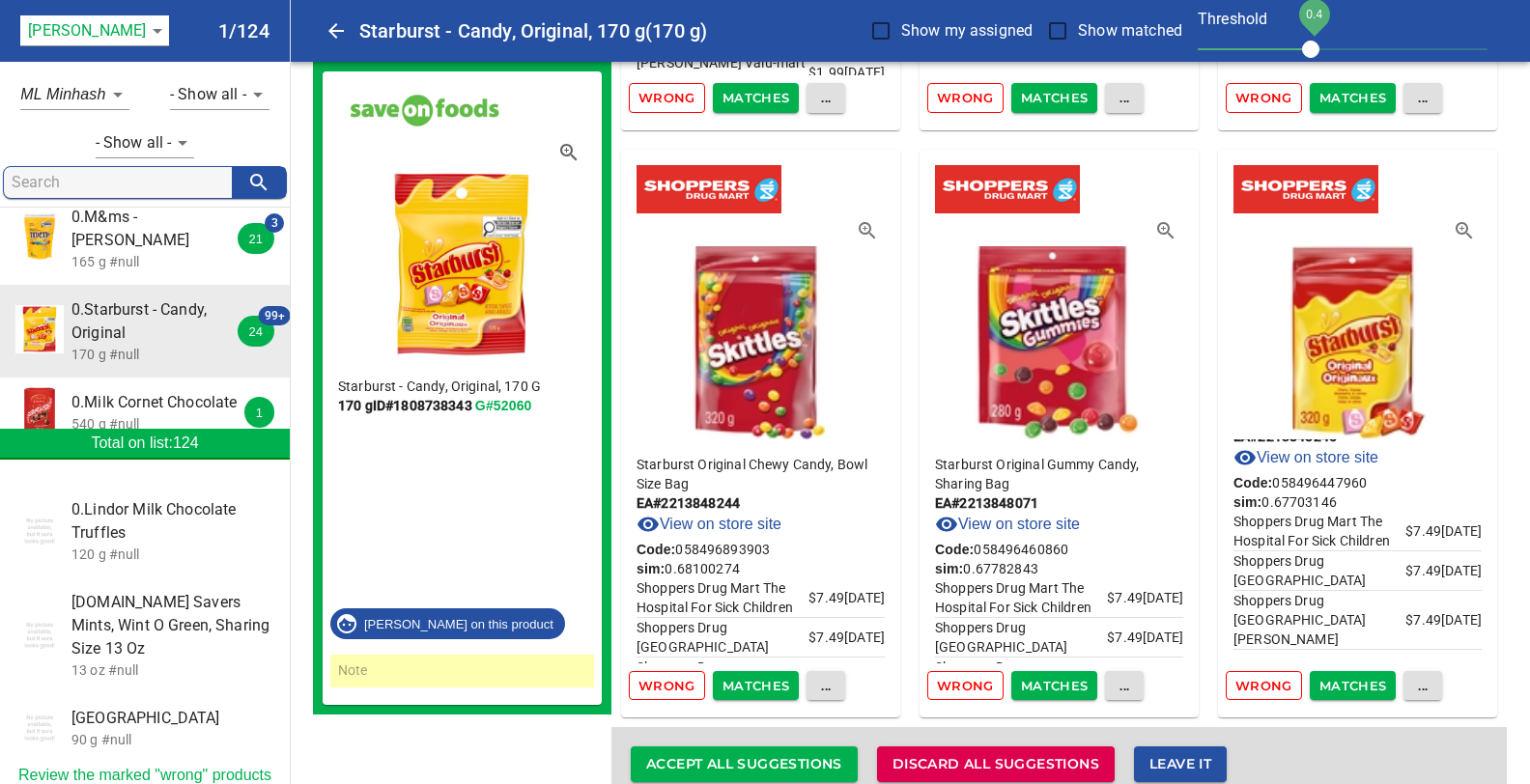
scroll to position [31128, 0]
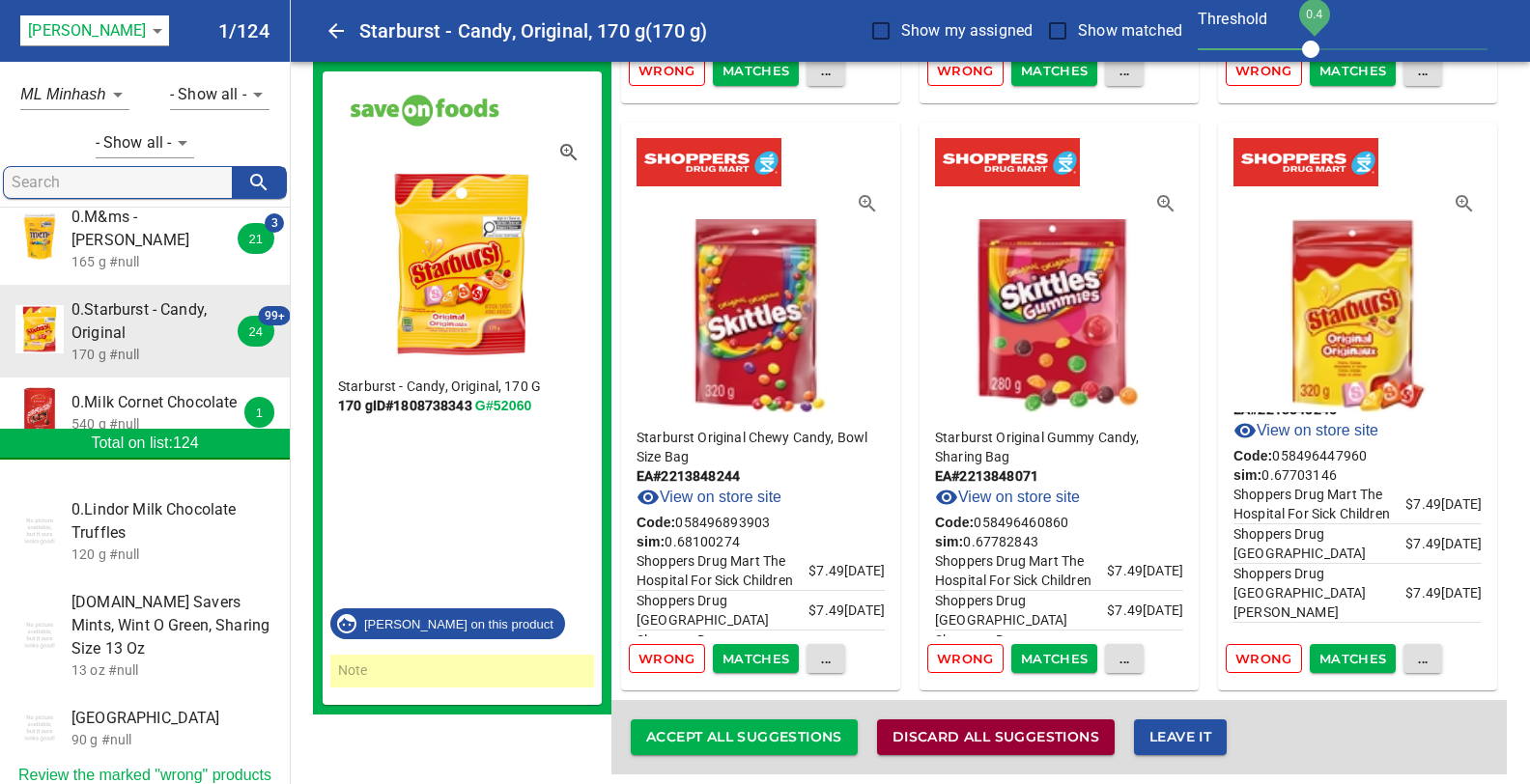
click at [1028, 726] on span "Discard all suggestions" at bounding box center [995, 737] width 206 height 25
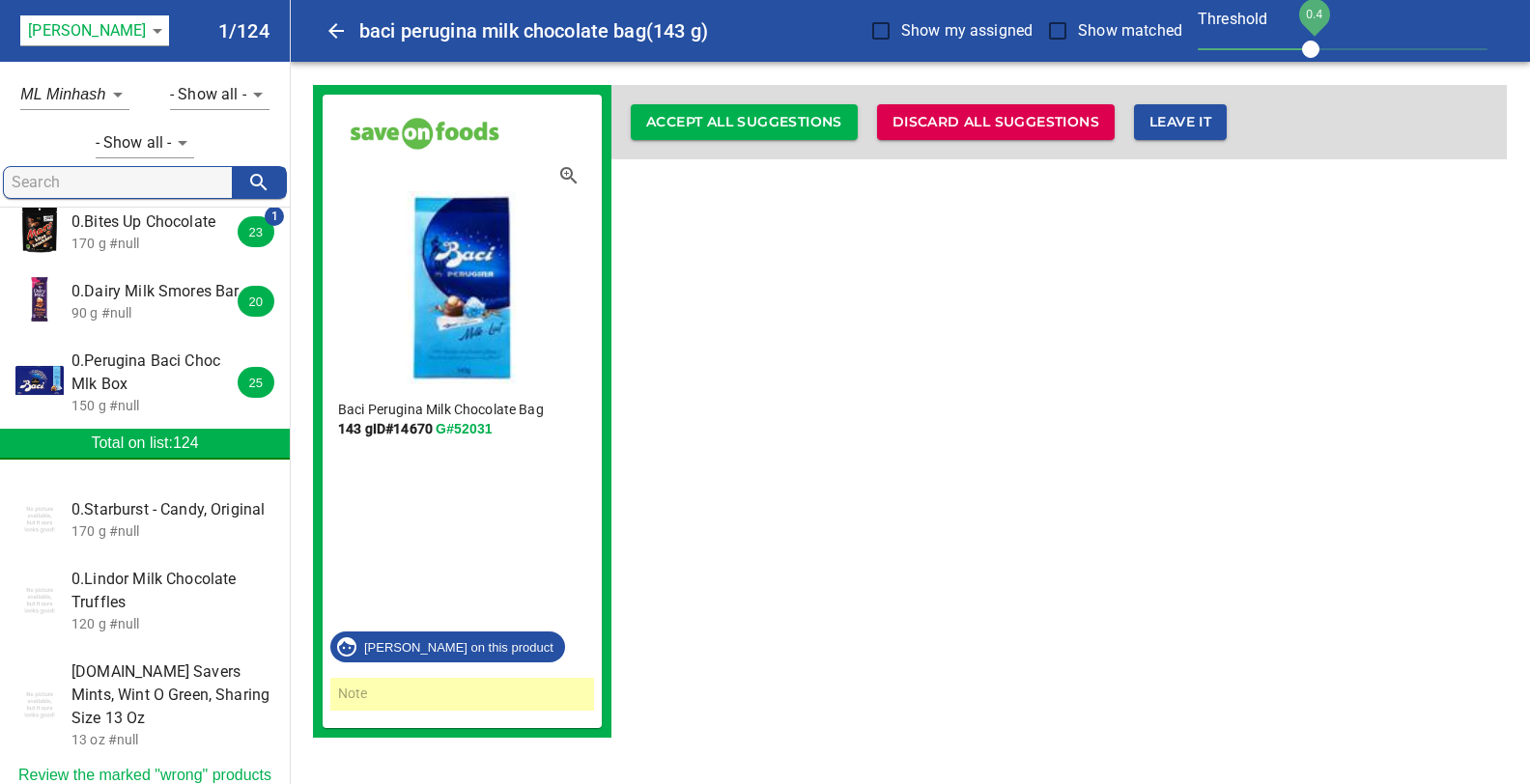
scroll to position [0, 0]
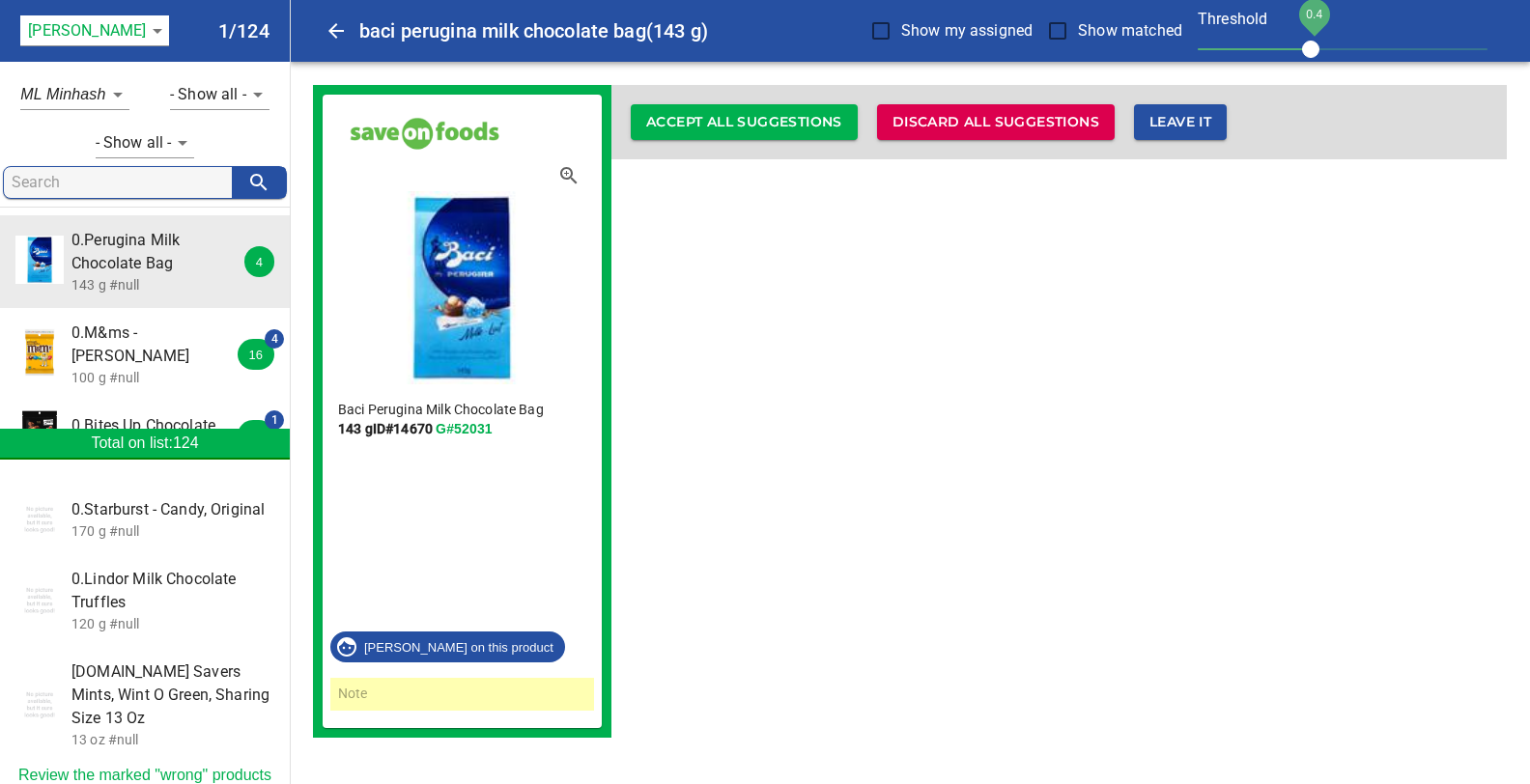
click at [152, 367] on p "100 g #null" at bounding box center [157, 377] width 172 height 20
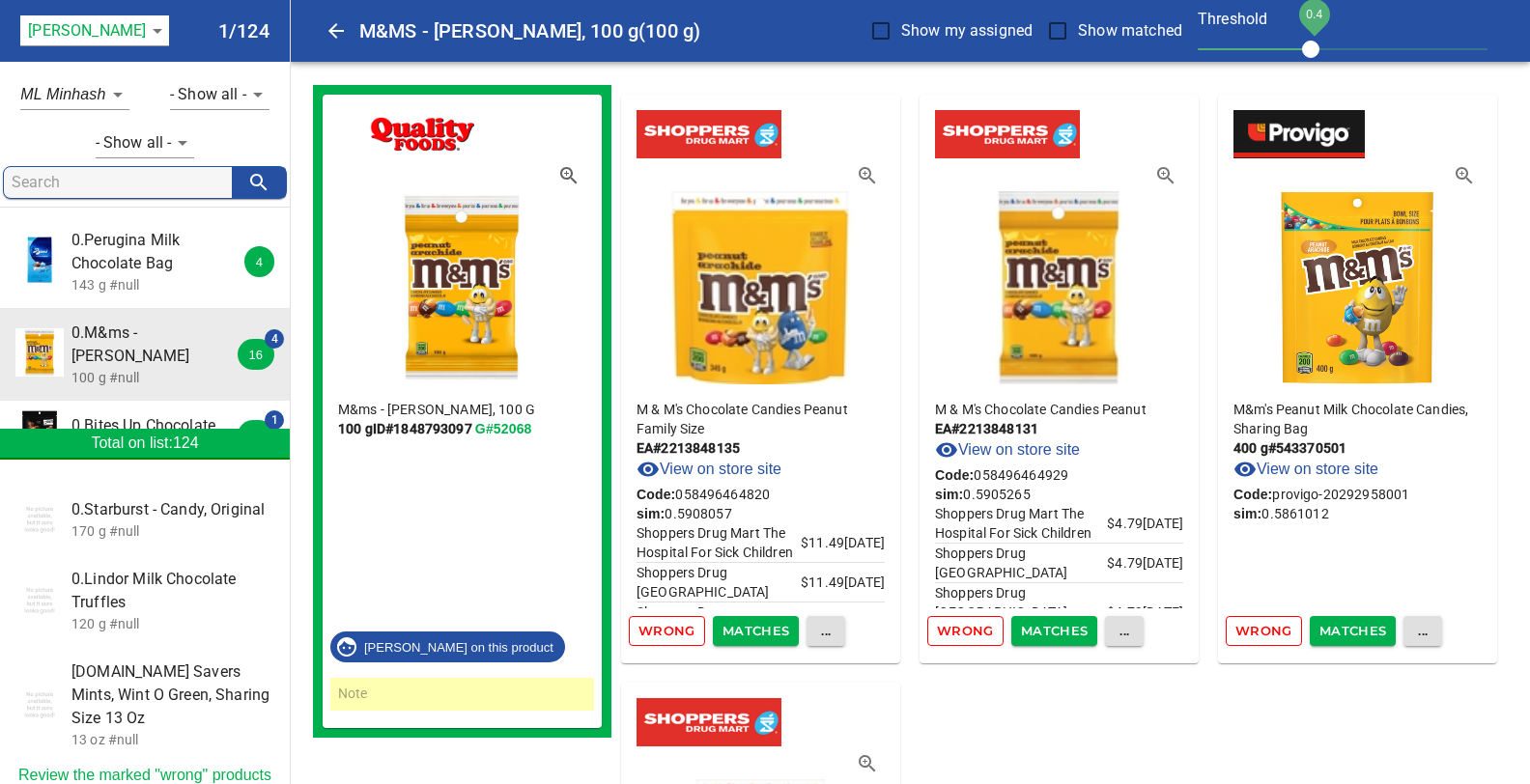
click at [670, 633] on span "Wrong" at bounding box center [667, 631] width 57 height 23
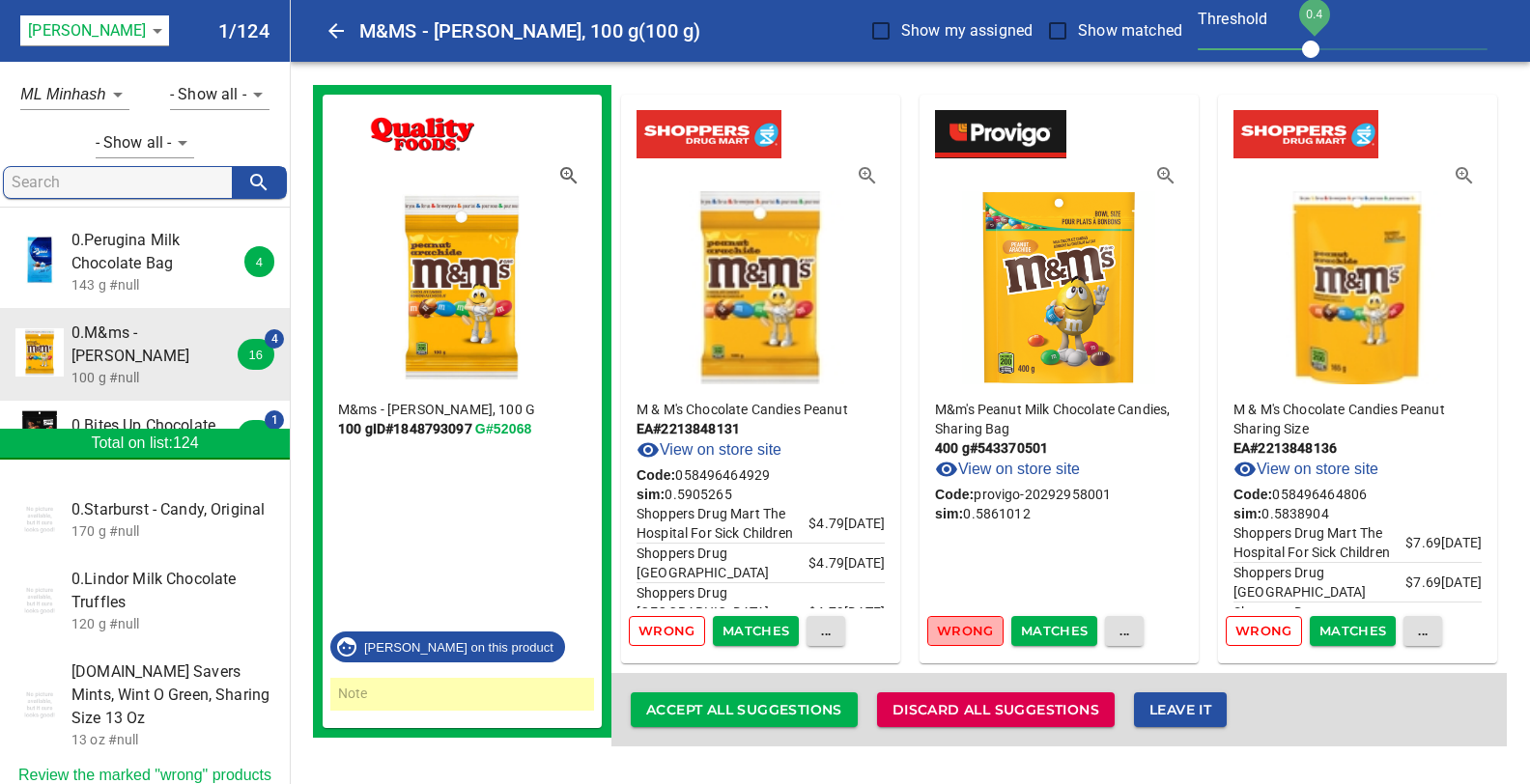
click at [950, 631] on span "Wrong" at bounding box center [965, 631] width 57 height 23
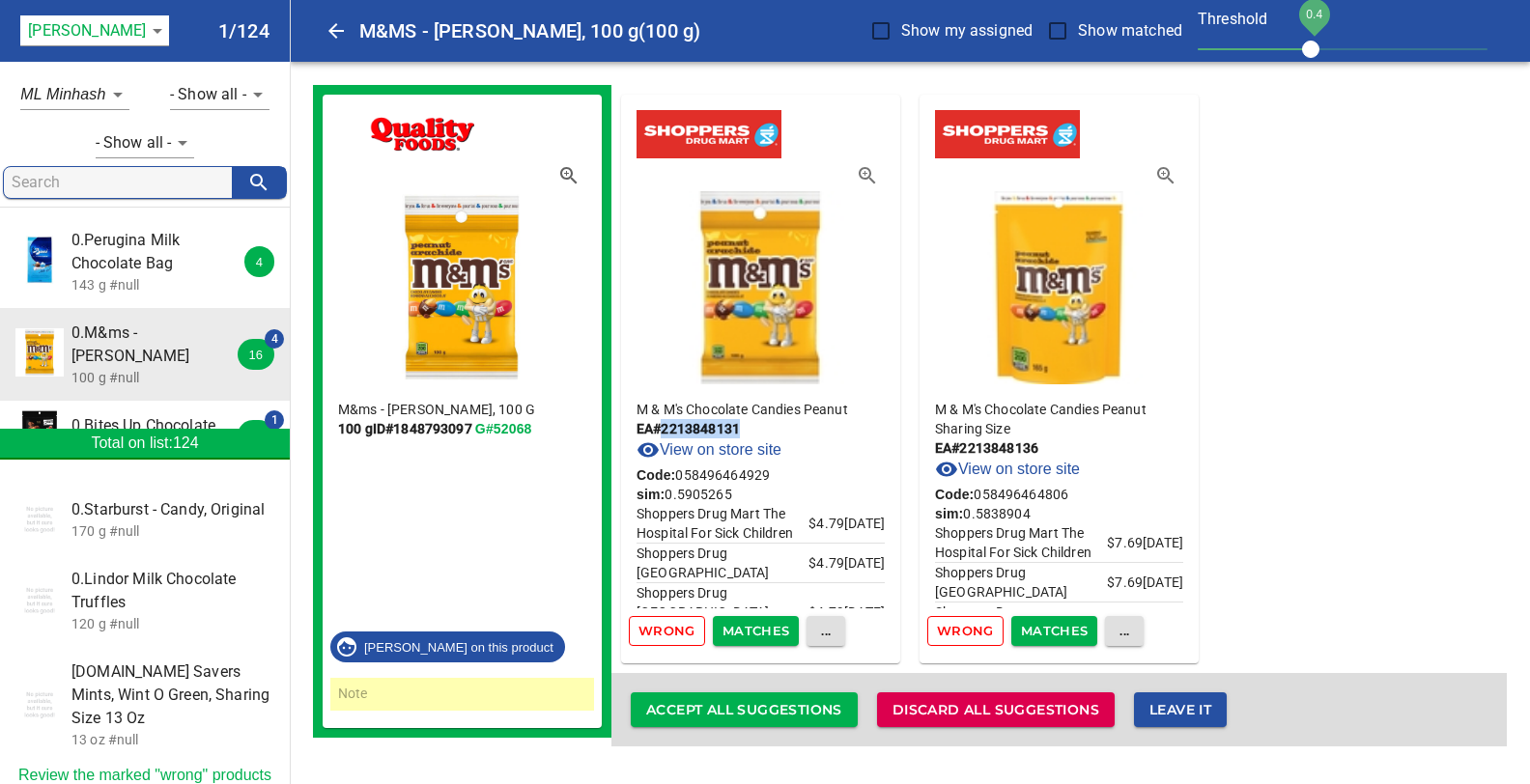
drag, startPoint x: 656, startPoint y: 426, endPoint x: 761, endPoint y: 422, distance: 105.1
click at [761, 422] on p "EA # 2213848131" at bounding box center [761, 429] width 249 height 20
copy p "# 2213848131"
drag, startPoint x: 1047, startPoint y: 445, endPoint x: 964, endPoint y: 447, distance: 83.0
click at [958, 448] on p "EA # 2213848136" at bounding box center [1058, 448] width 249 height 20
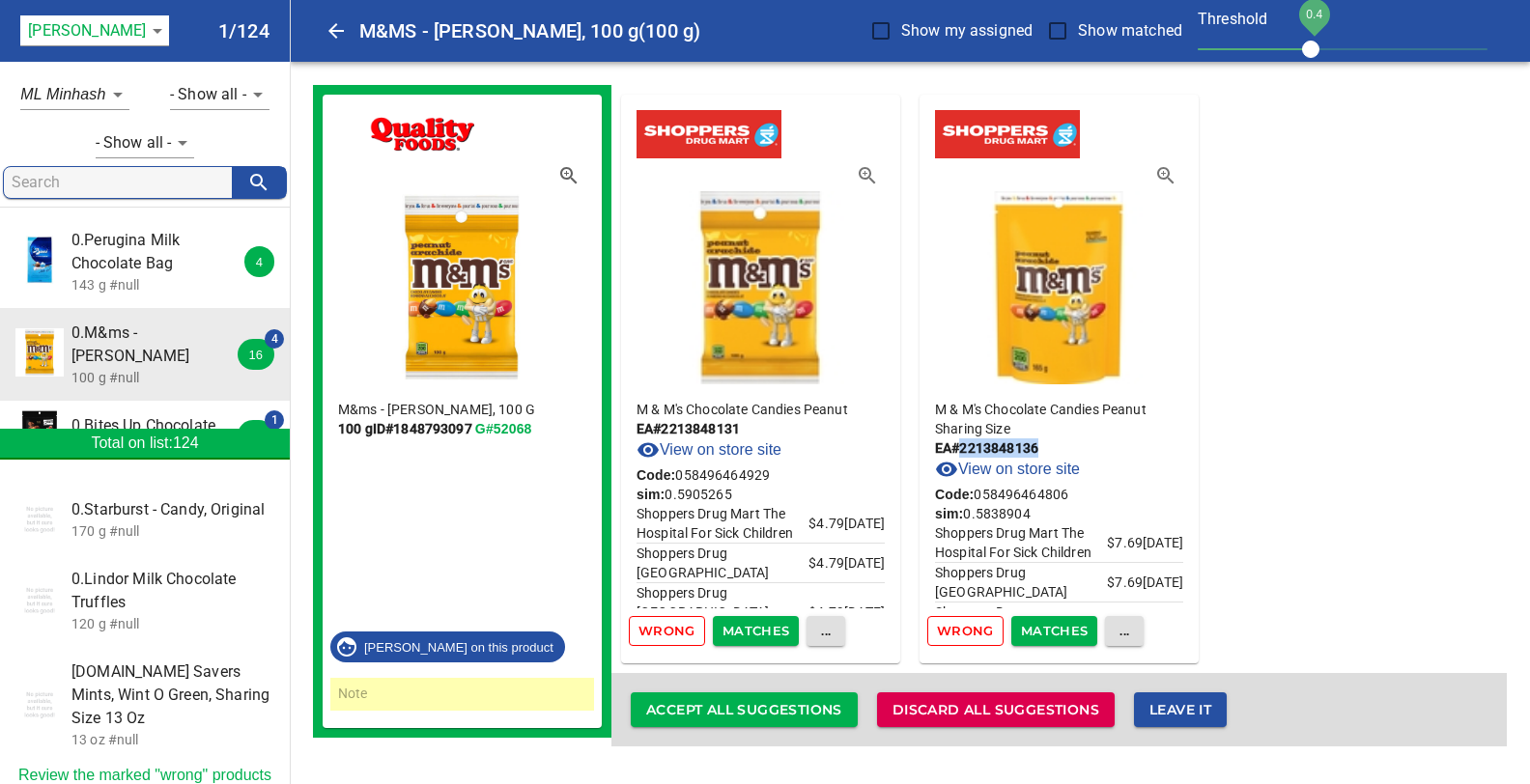
copy p "# 2213848136"
click at [1025, 468] on link "View on store site" at bounding box center [1006, 470] width 144 height 24
click at [734, 447] on link "View on store site" at bounding box center [708, 450] width 144 height 24
click at [1269, 391] on div "M & M's Chocolate Candies Peanut EA # 2213848131 View on store site Code: 05849…" at bounding box center [1058, 415] width 895 height 661
click at [972, 627] on span "Wrong" at bounding box center [965, 631] width 57 height 23
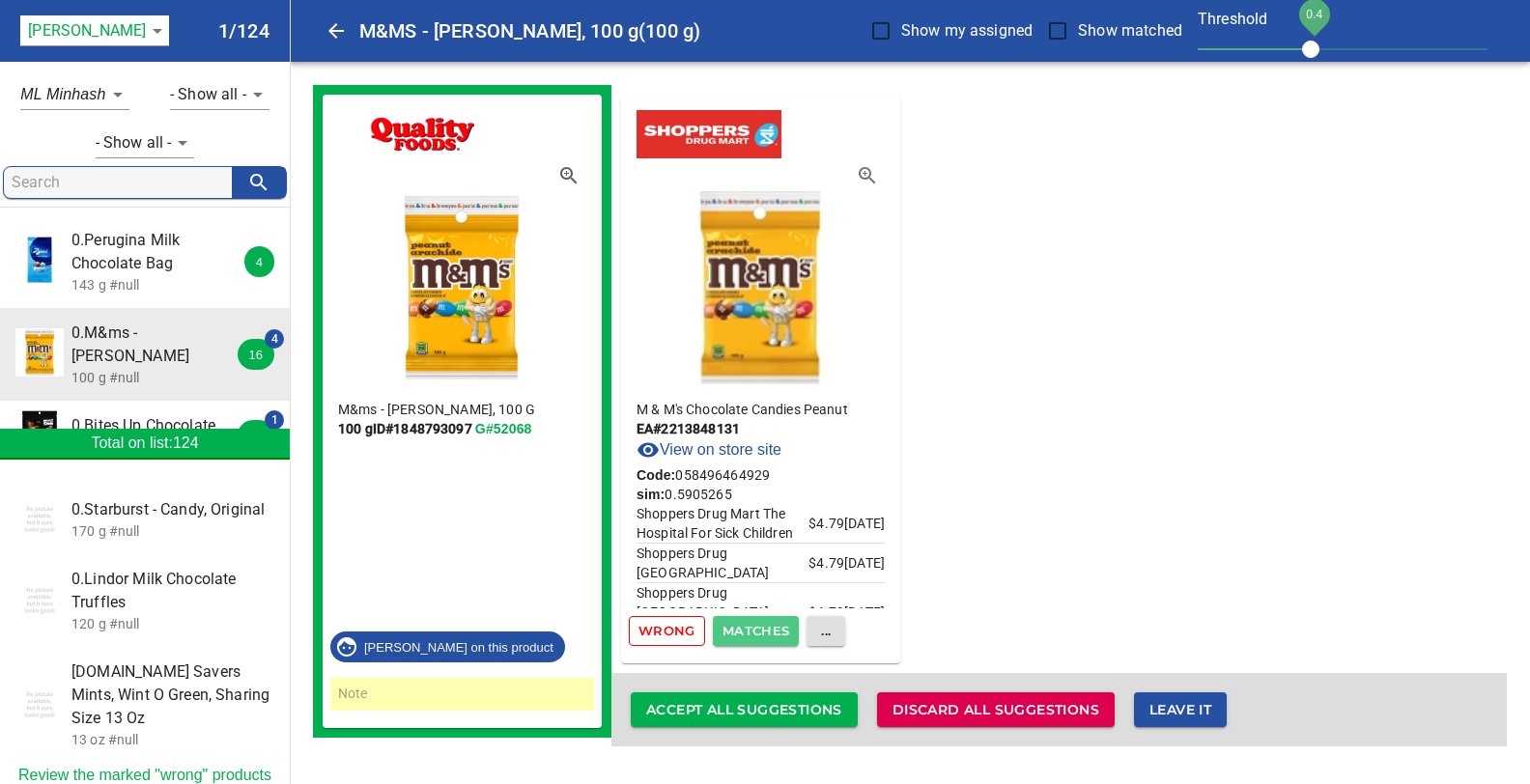
click at [741, 630] on span "Matches" at bounding box center [756, 631] width 68 height 23
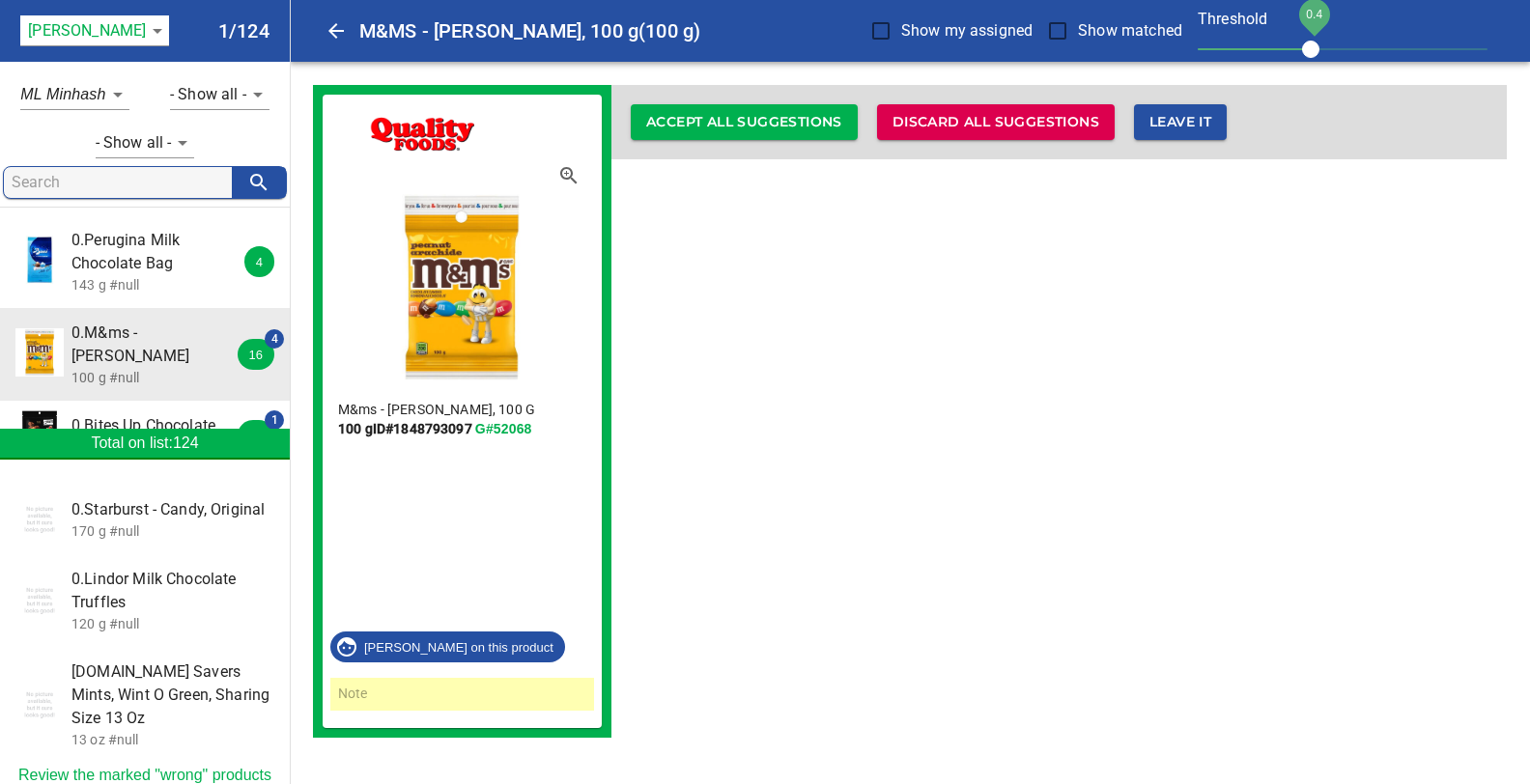
click at [1133, 468] on div "M&ms - Peanut, 100 G 100 g ID# 1848793097 G#52068 Melanie on this product Accep…" at bounding box center [909, 411] width 1194 height 652
click at [119, 261] on span "0.Perugina Milk Chocolate Bag" at bounding box center [157, 252] width 172 height 46
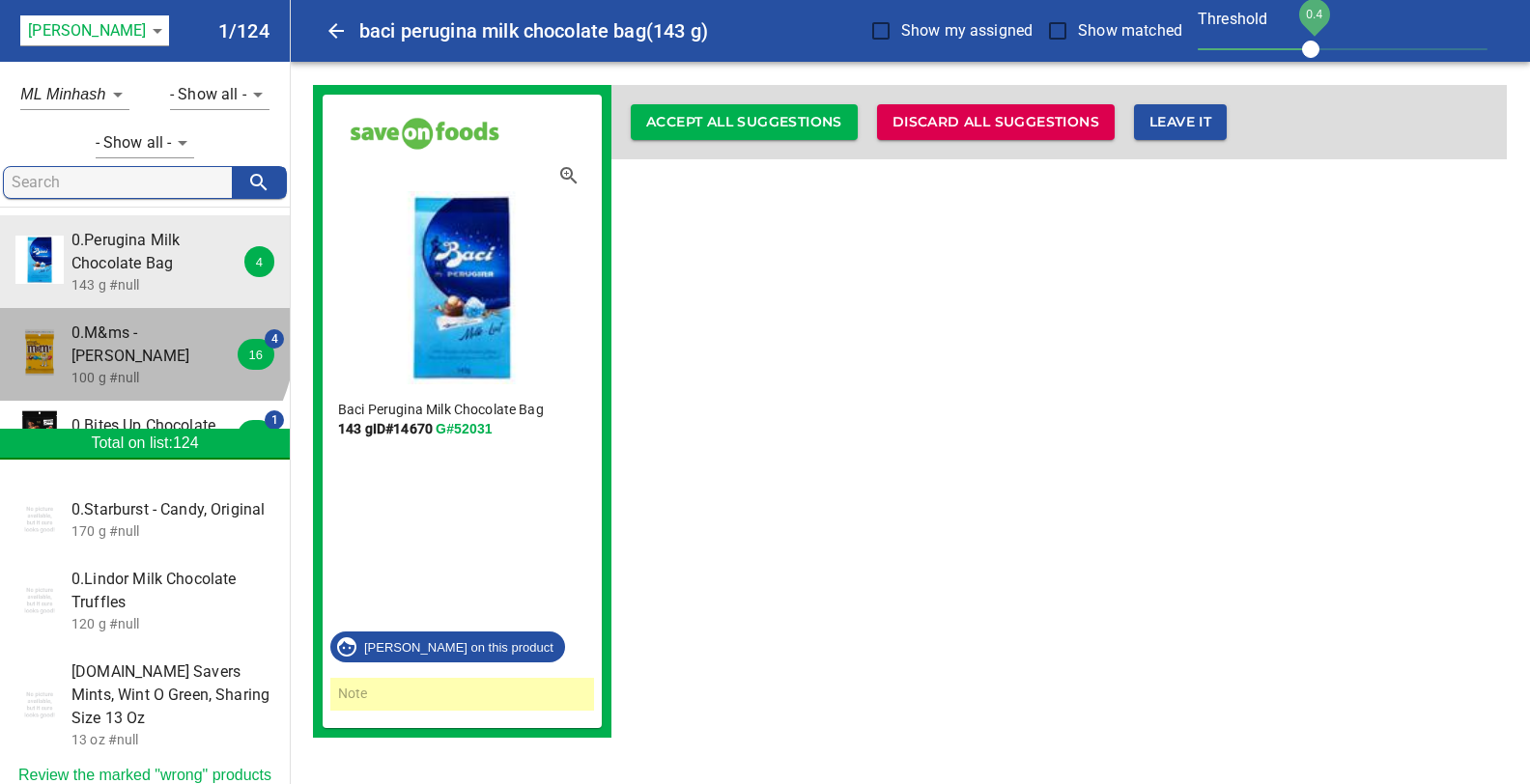
click at [113, 330] on span "0.M&ms - Peanut" at bounding box center [157, 344] width 172 height 46
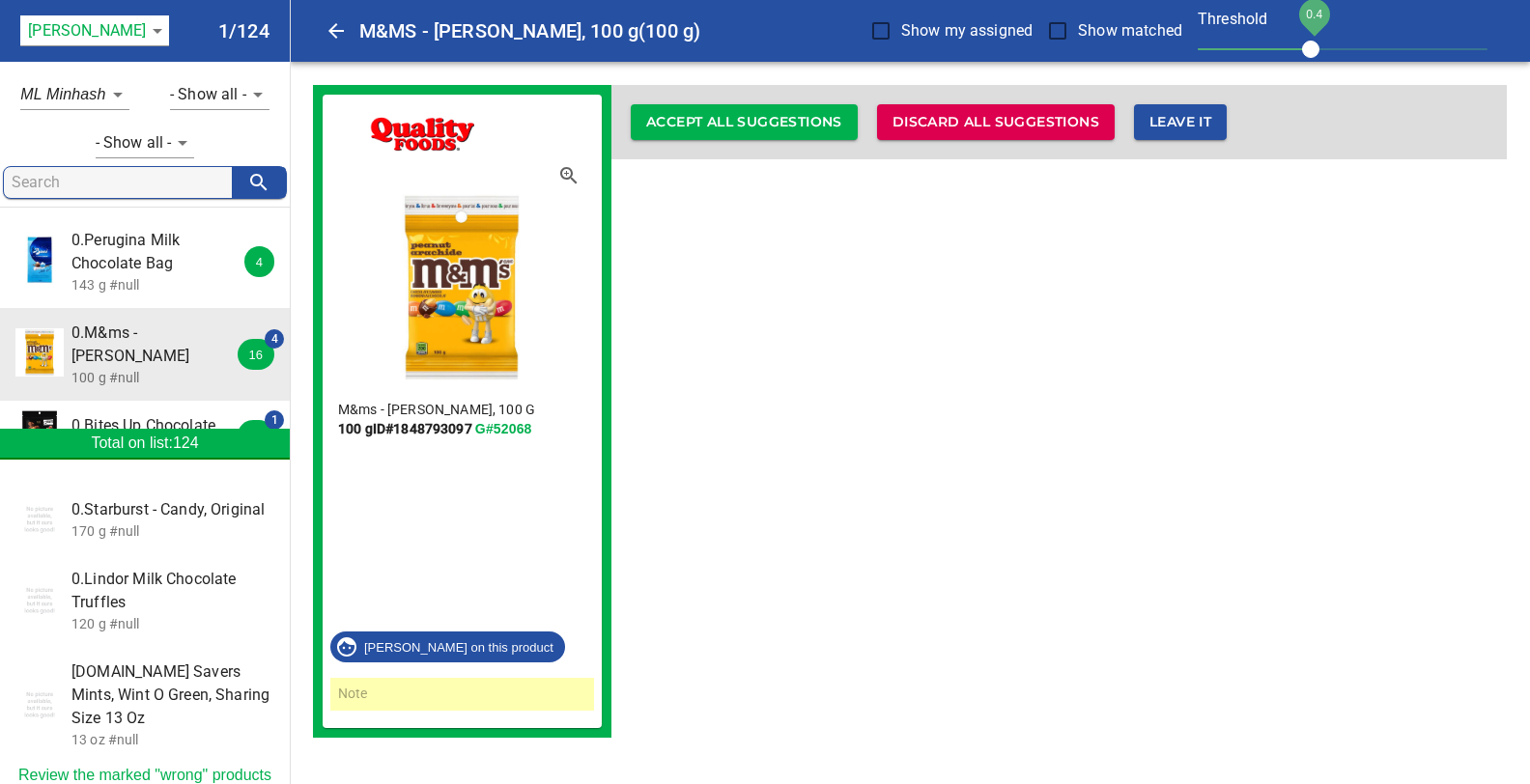
scroll to position [50, 0]
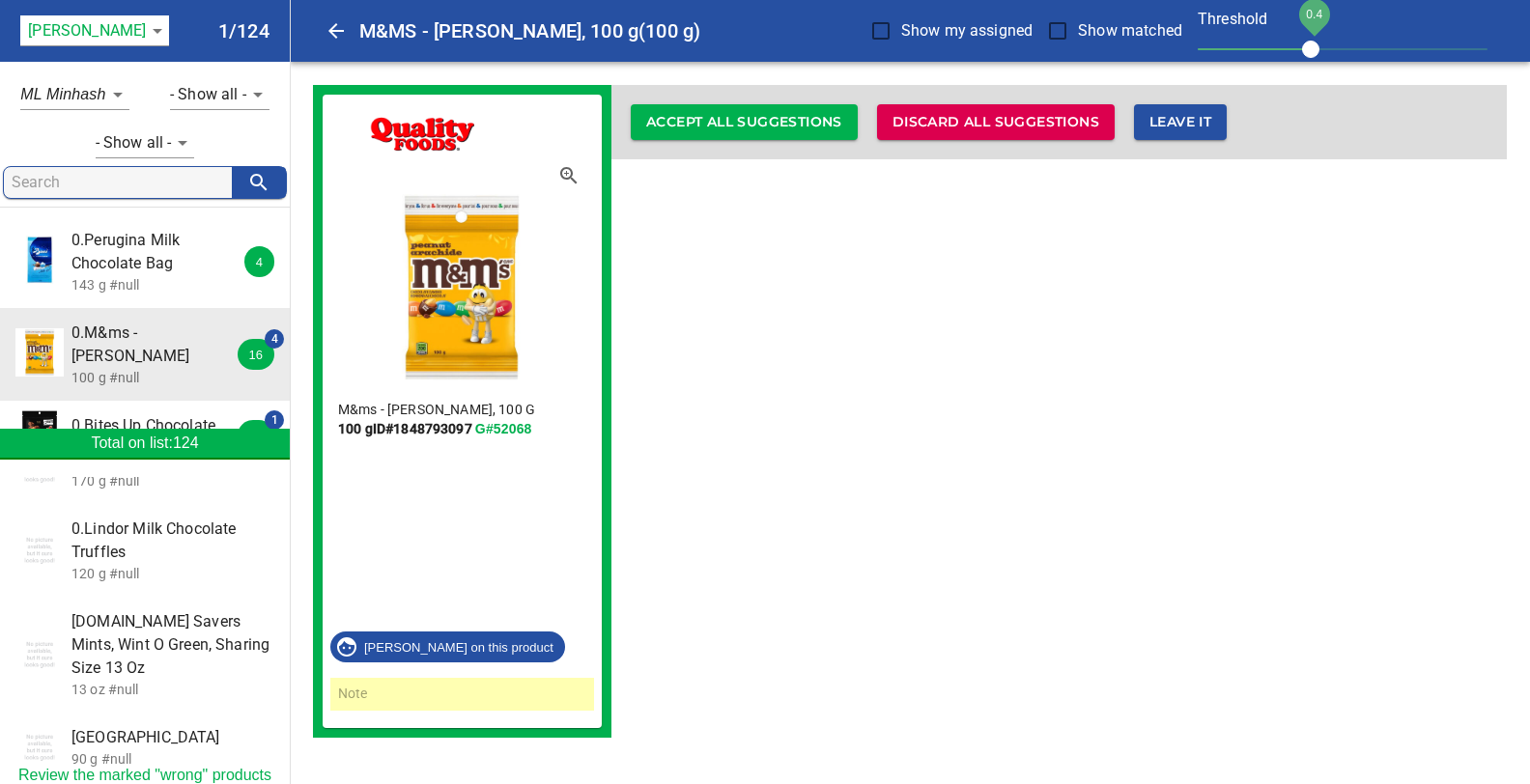
click at [142, 415] on span "0.Bites Up Chocolate" at bounding box center [157, 426] width 172 height 24
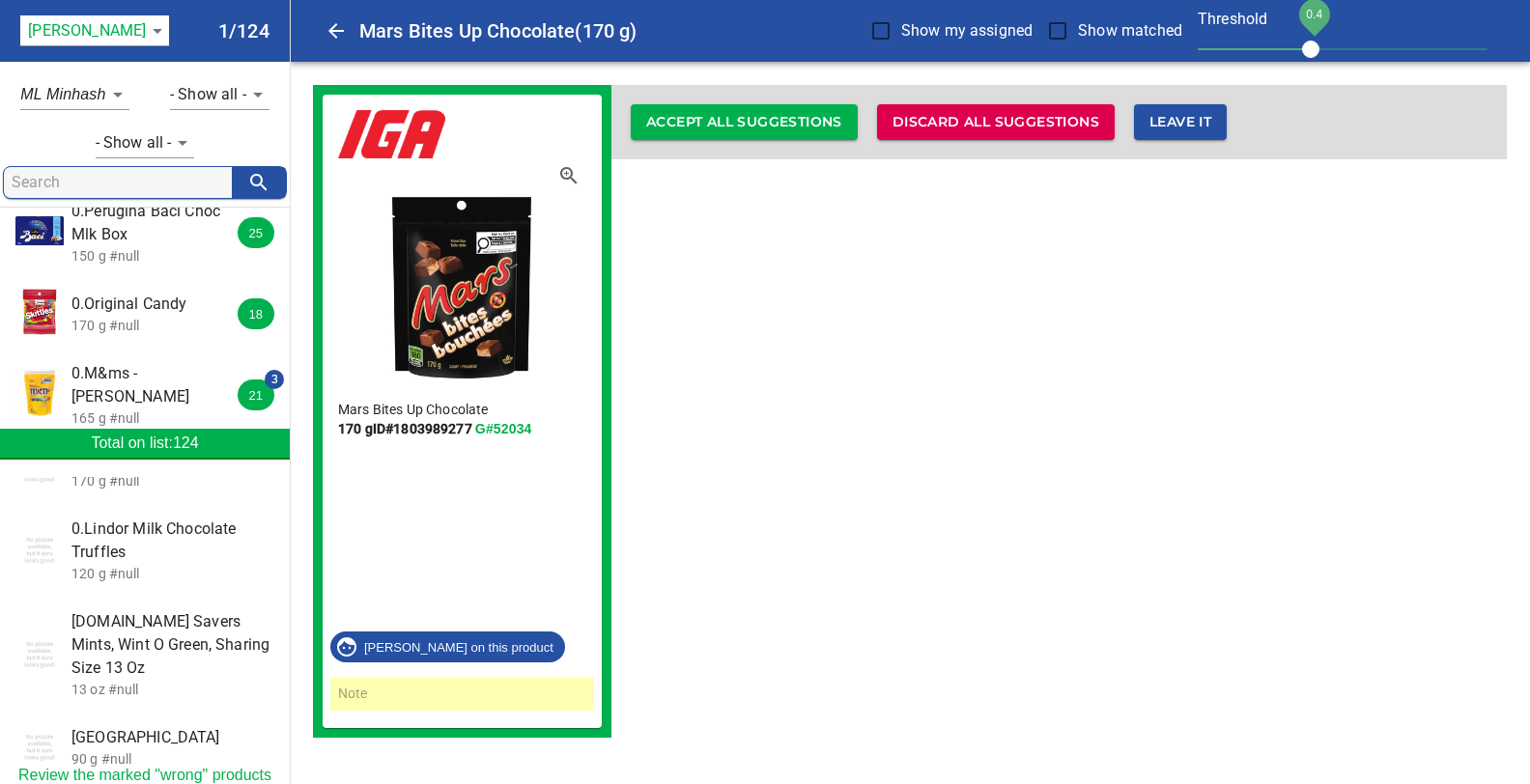
scroll to position [408, 0]
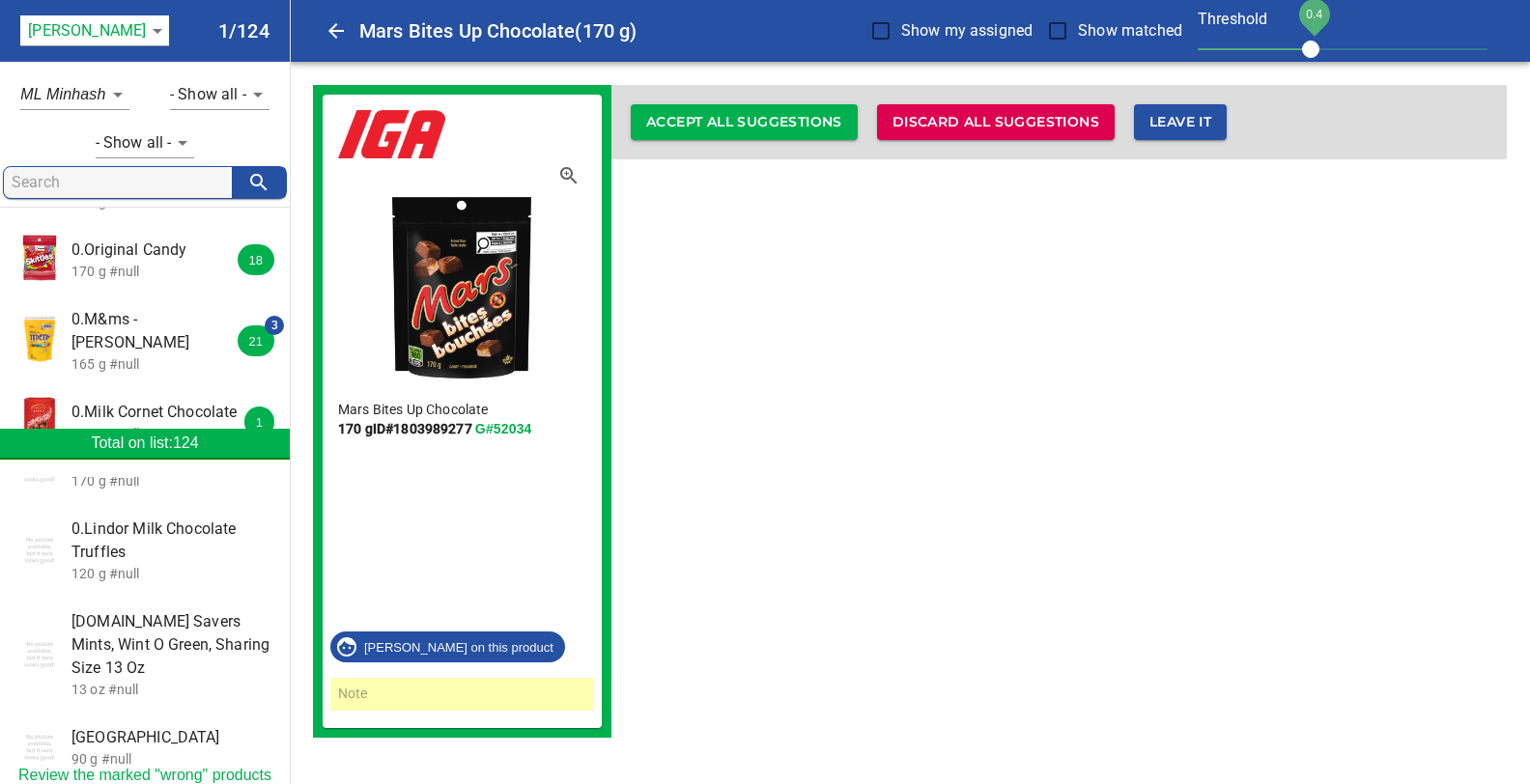
click at [132, 355] on p "165 g #null" at bounding box center [157, 364] width 172 height 20
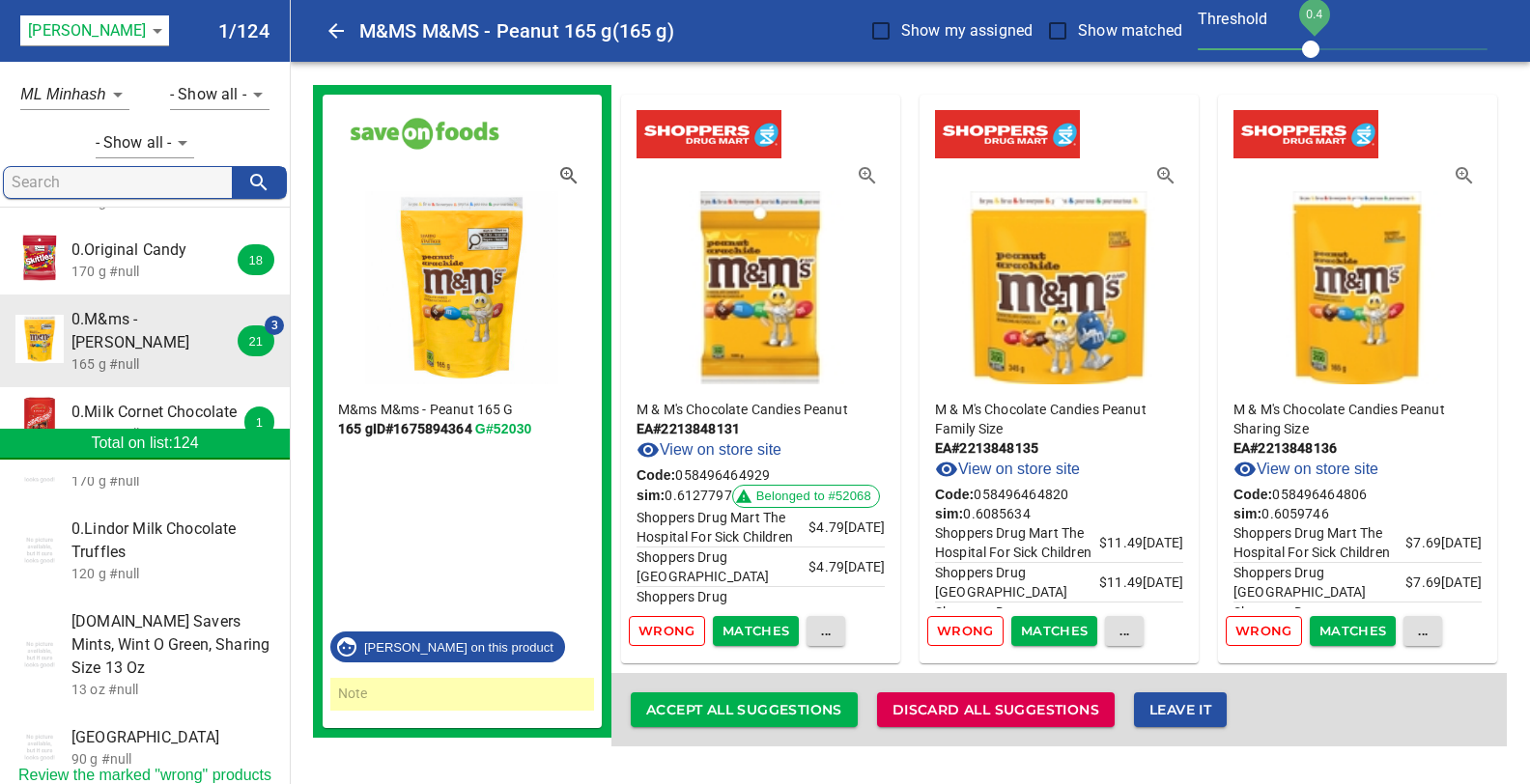
click at [739, 449] on link "View on store site" at bounding box center [708, 450] width 144 height 24
click at [661, 624] on span "Wrong" at bounding box center [667, 631] width 57 height 23
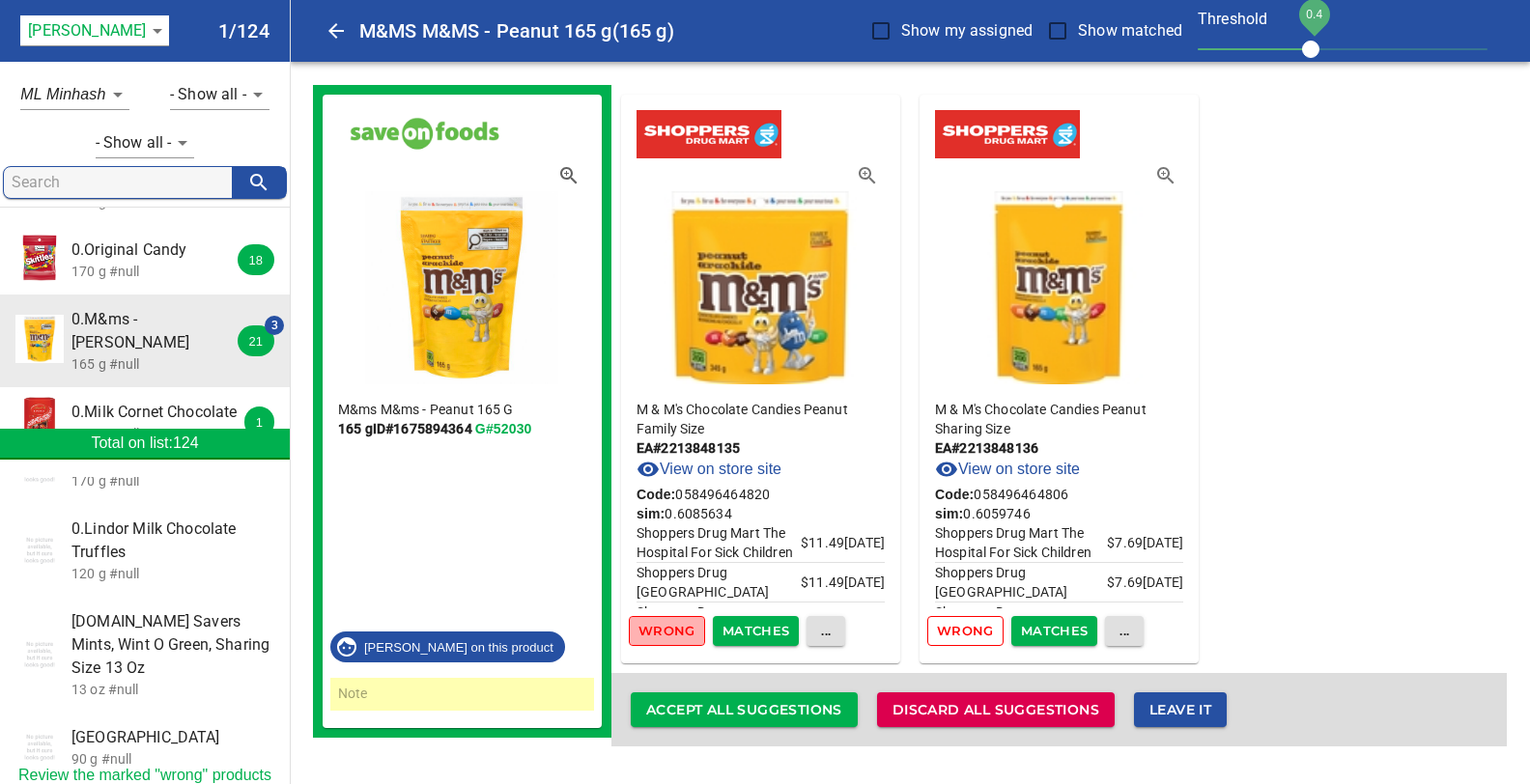
click at [665, 628] on span "Wrong" at bounding box center [667, 631] width 57 height 23
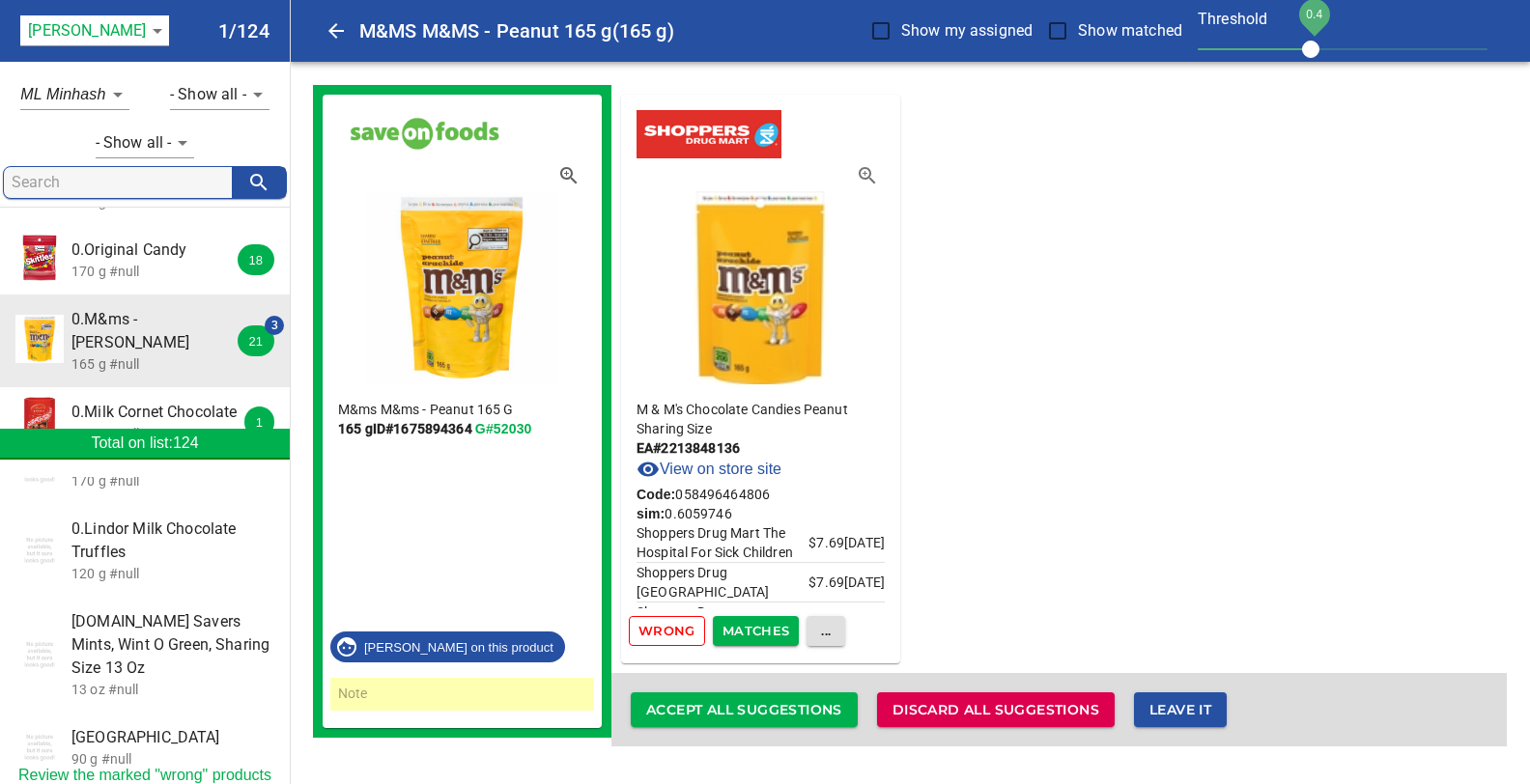
click at [751, 474] on link "View on store site" at bounding box center [708, 470] width 144 height 24
click at [757, 628] on span "Matches" at bounding box center [756, 631] width 68 height 23
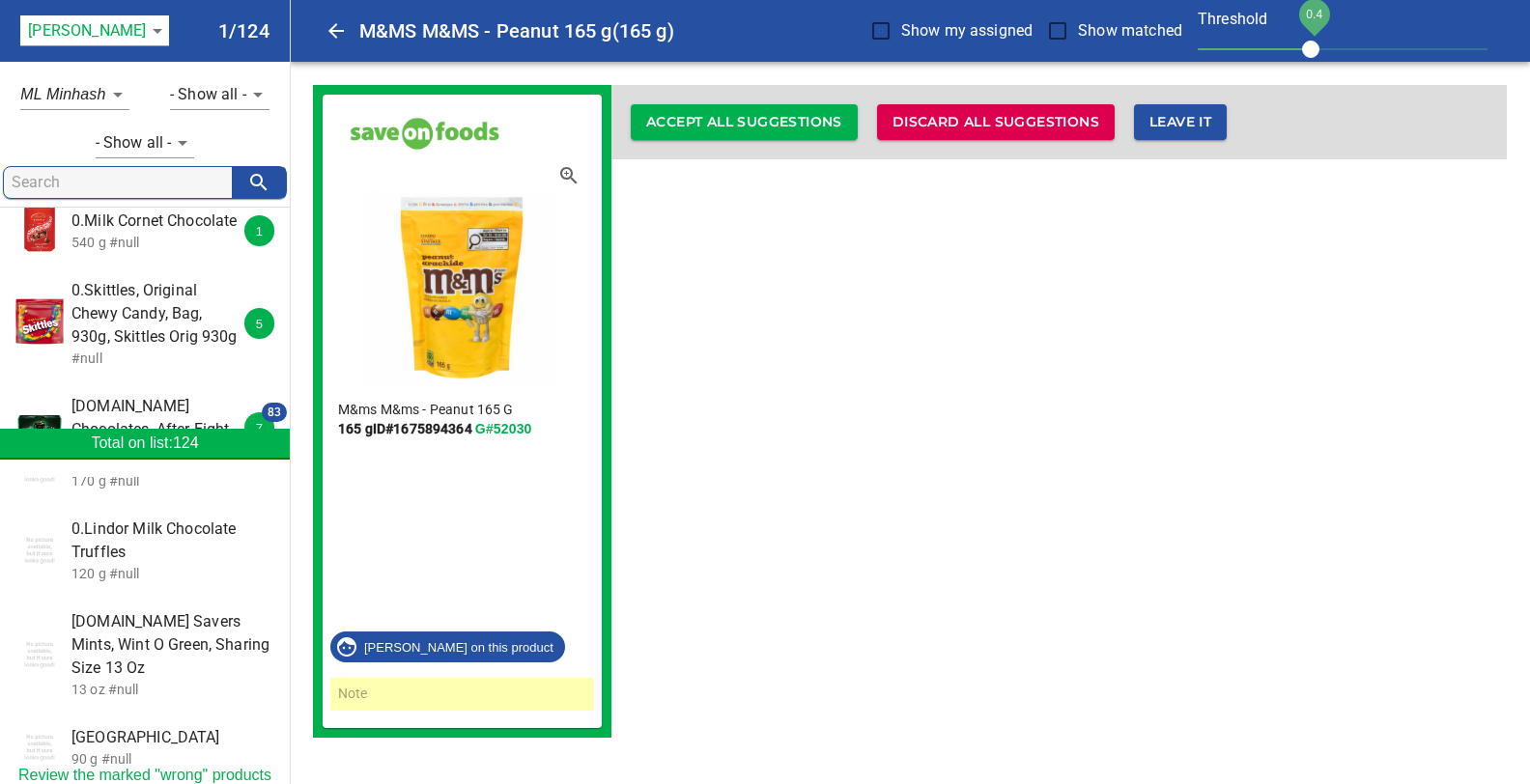
scroll to position [611, 0]
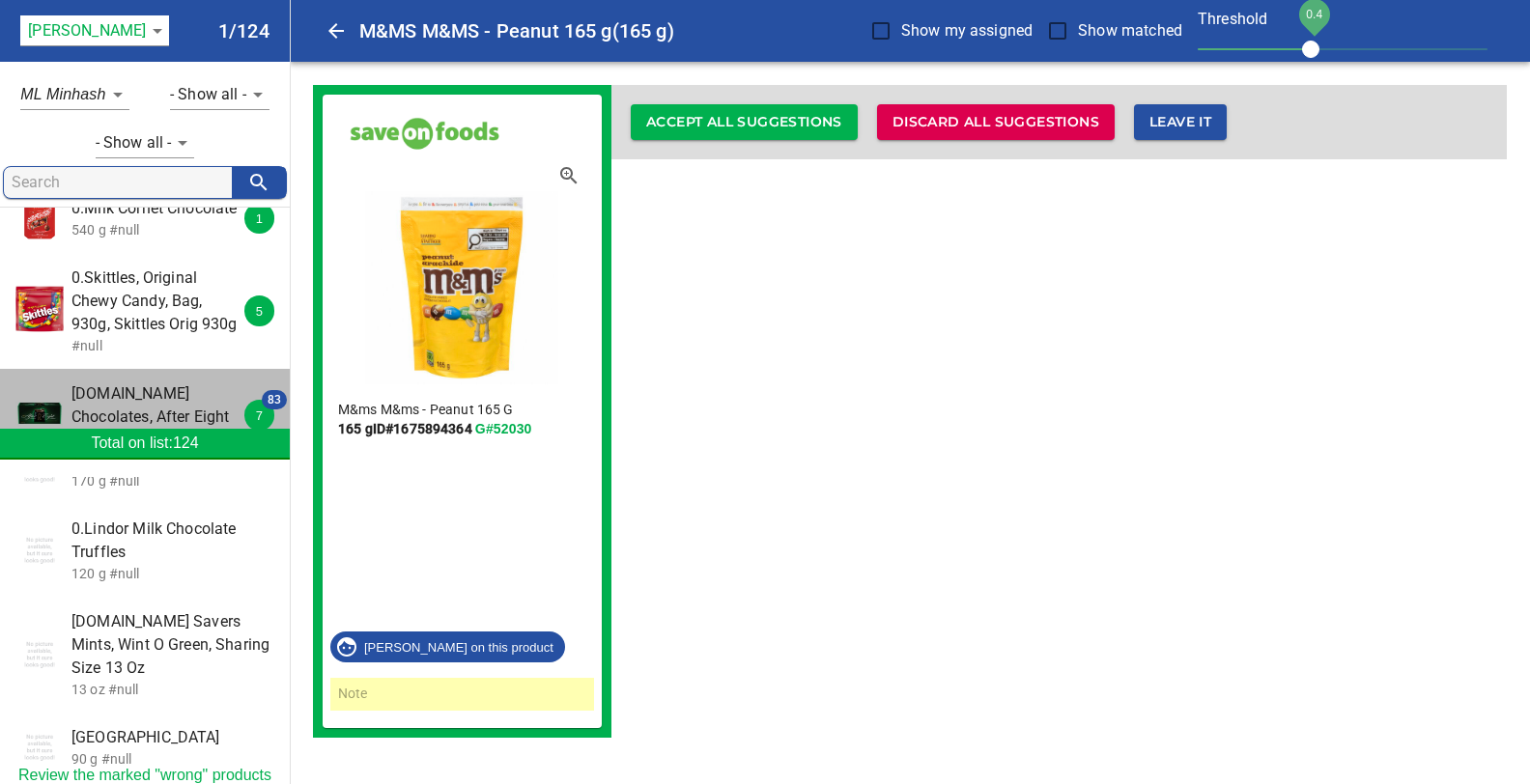
click at [120, 382] on span "0.Mint Chocolates, After Eight" at bounding box center [157, 405] width 172 height 46
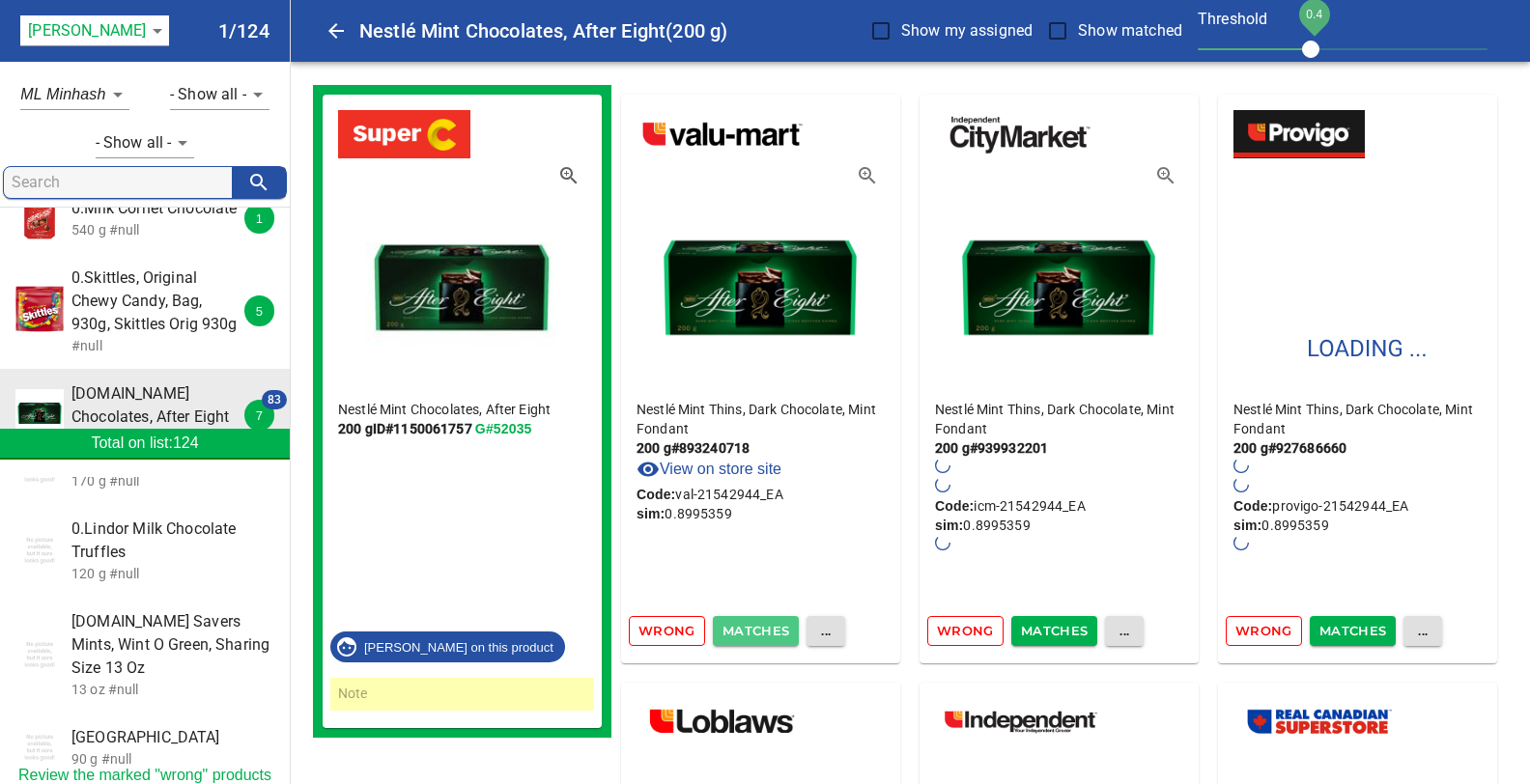
click at [768, 627] on span "Matches" at bounding box center [756, 631] width 68 height 23
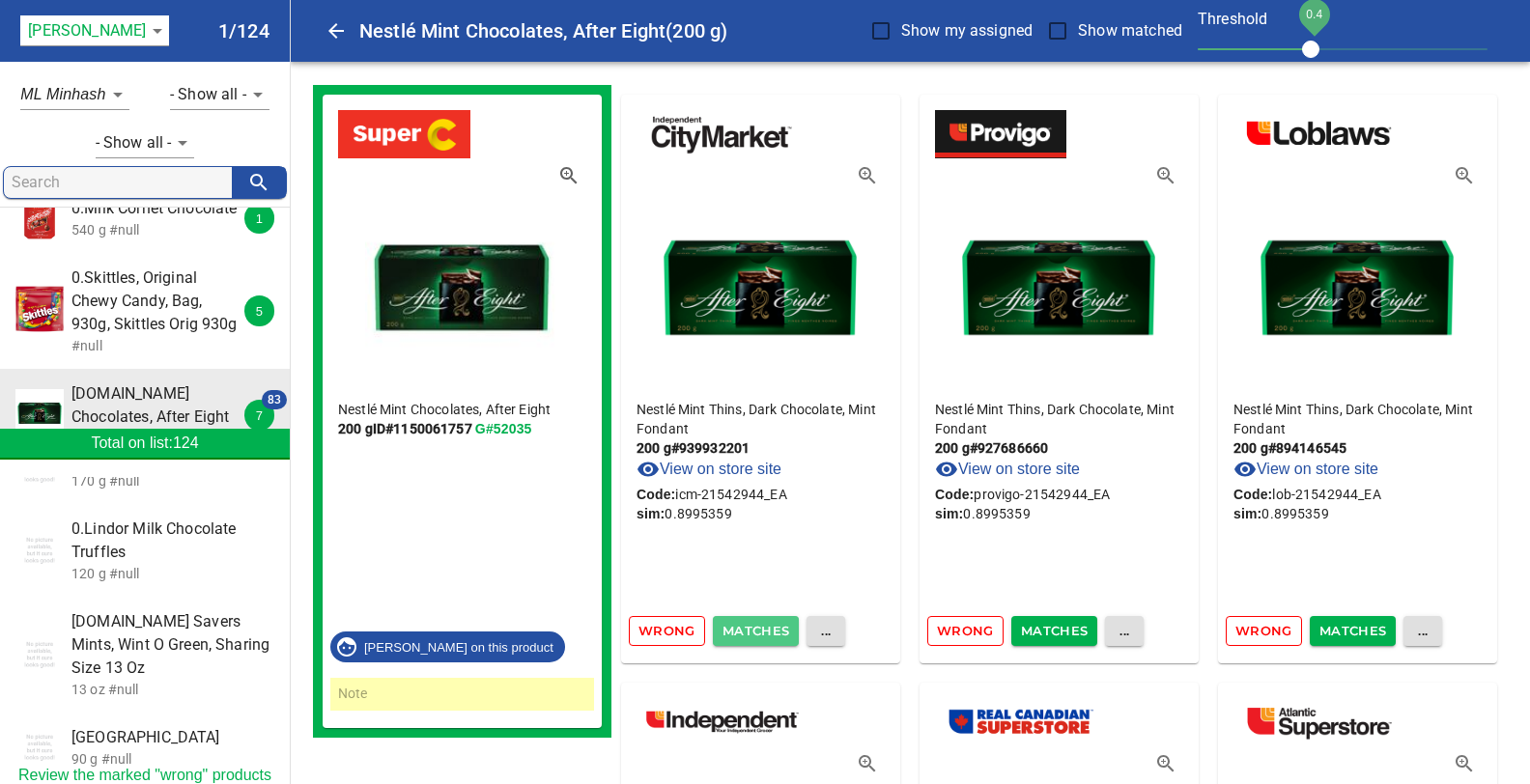
click at [742, 630] on span "Matches" at bounding box center [756, 631] width 68 height 23
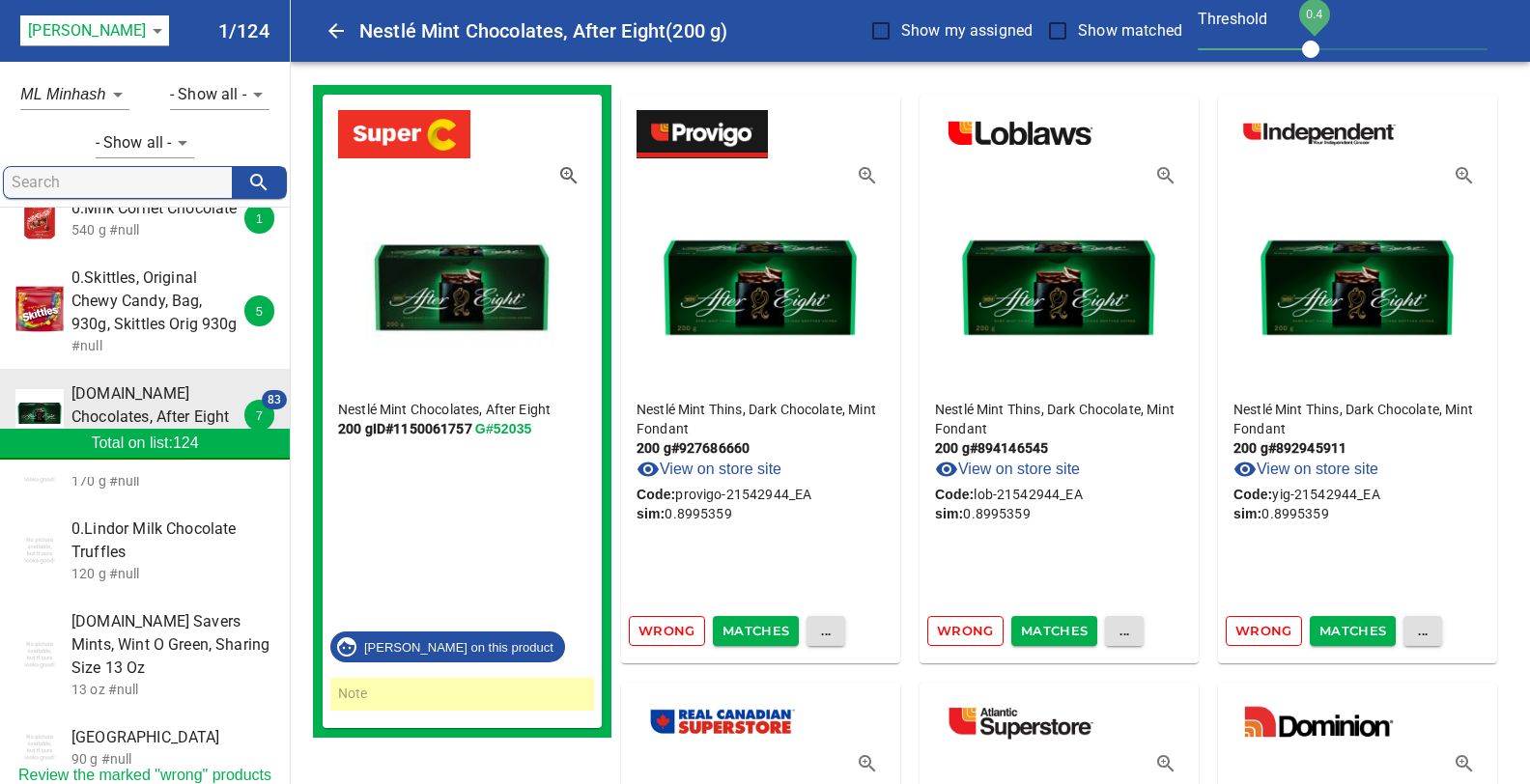
click at [742, 630] on span "Matches" at bounding box center [756, 631] width 68 height 23
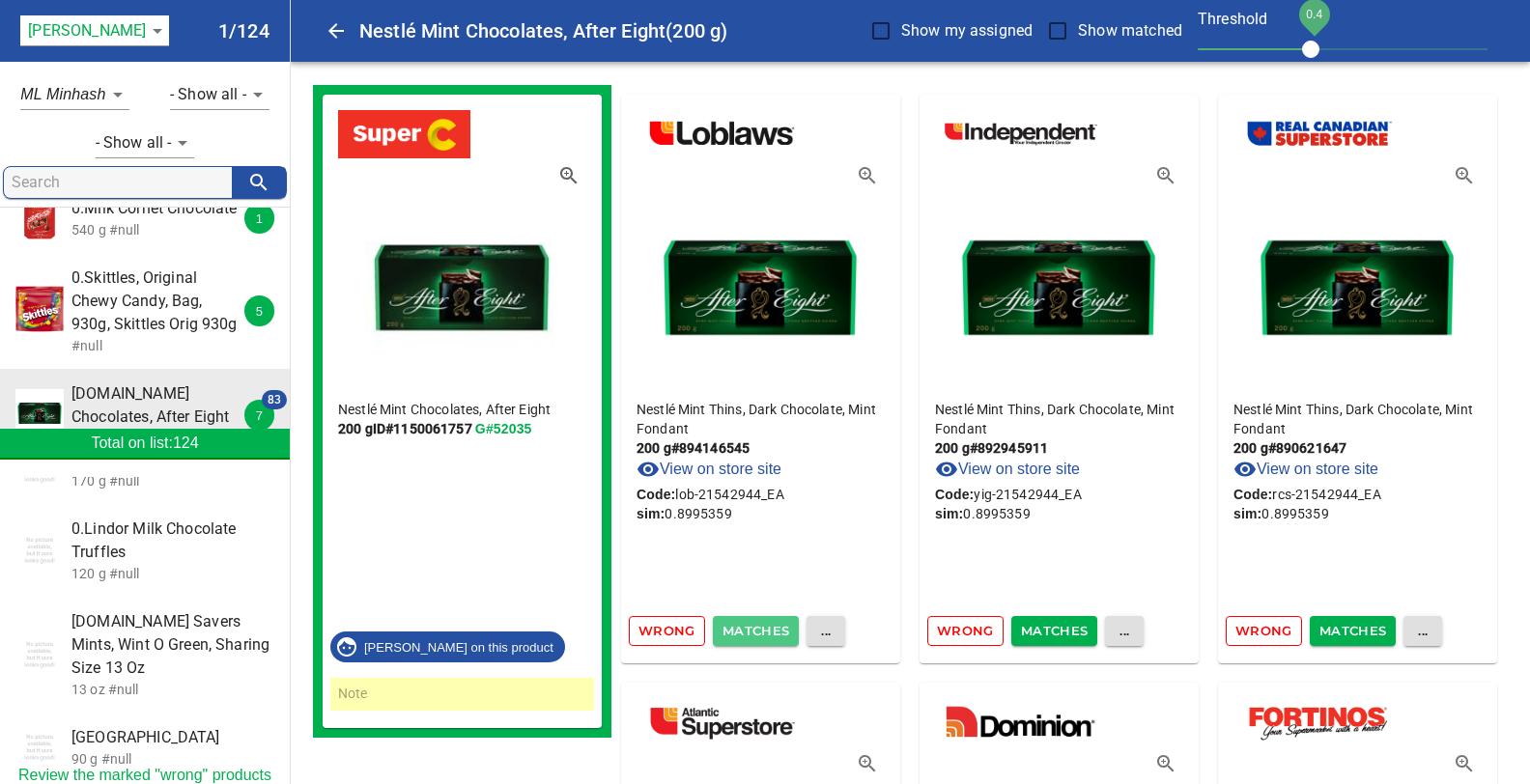
click at [742, 630] on span "Matches" at bounding box center [756, 631] width 68 height 23
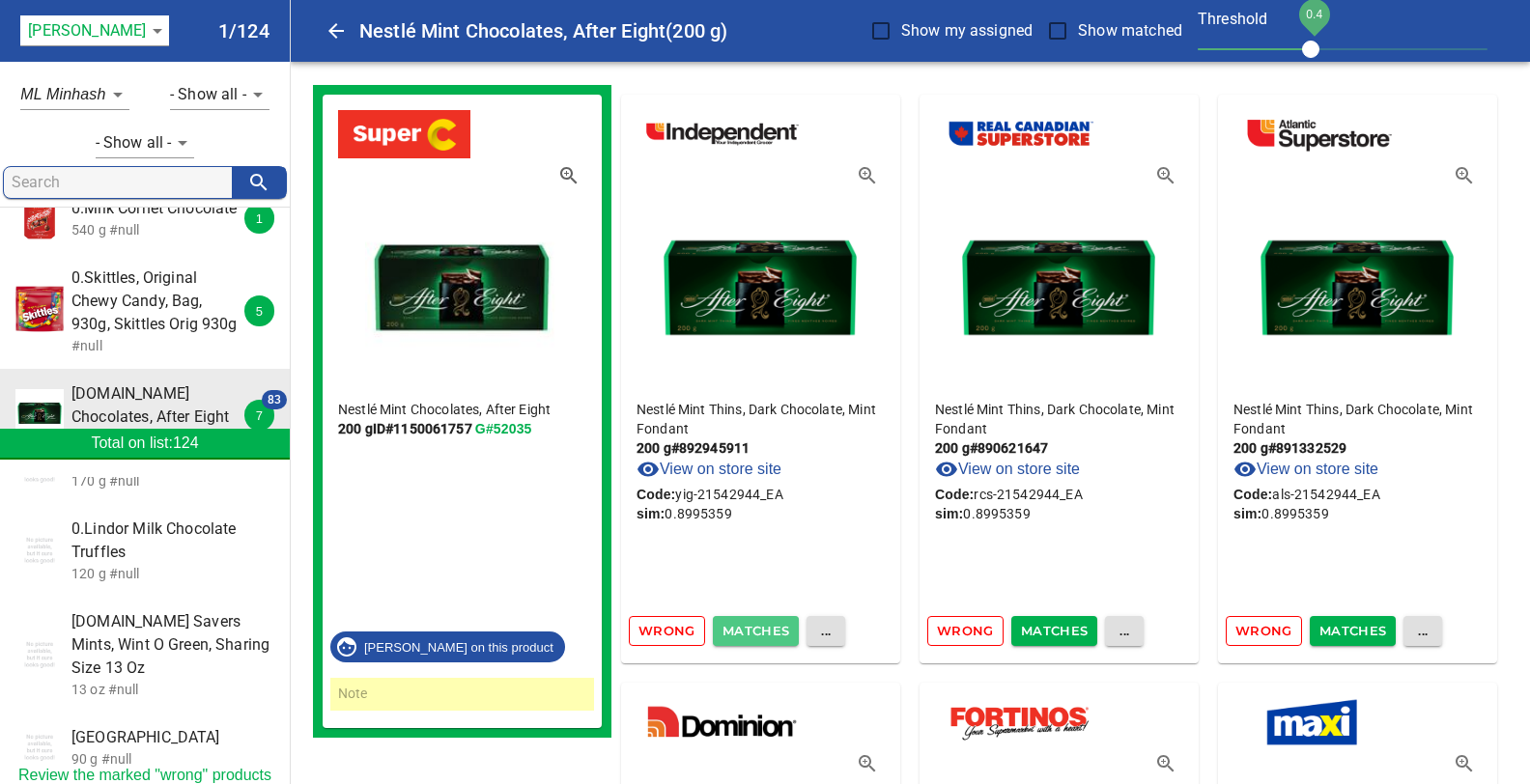
click at [742, 630] on span "Matches" at bounding box center [756, 631] width 68 height 23
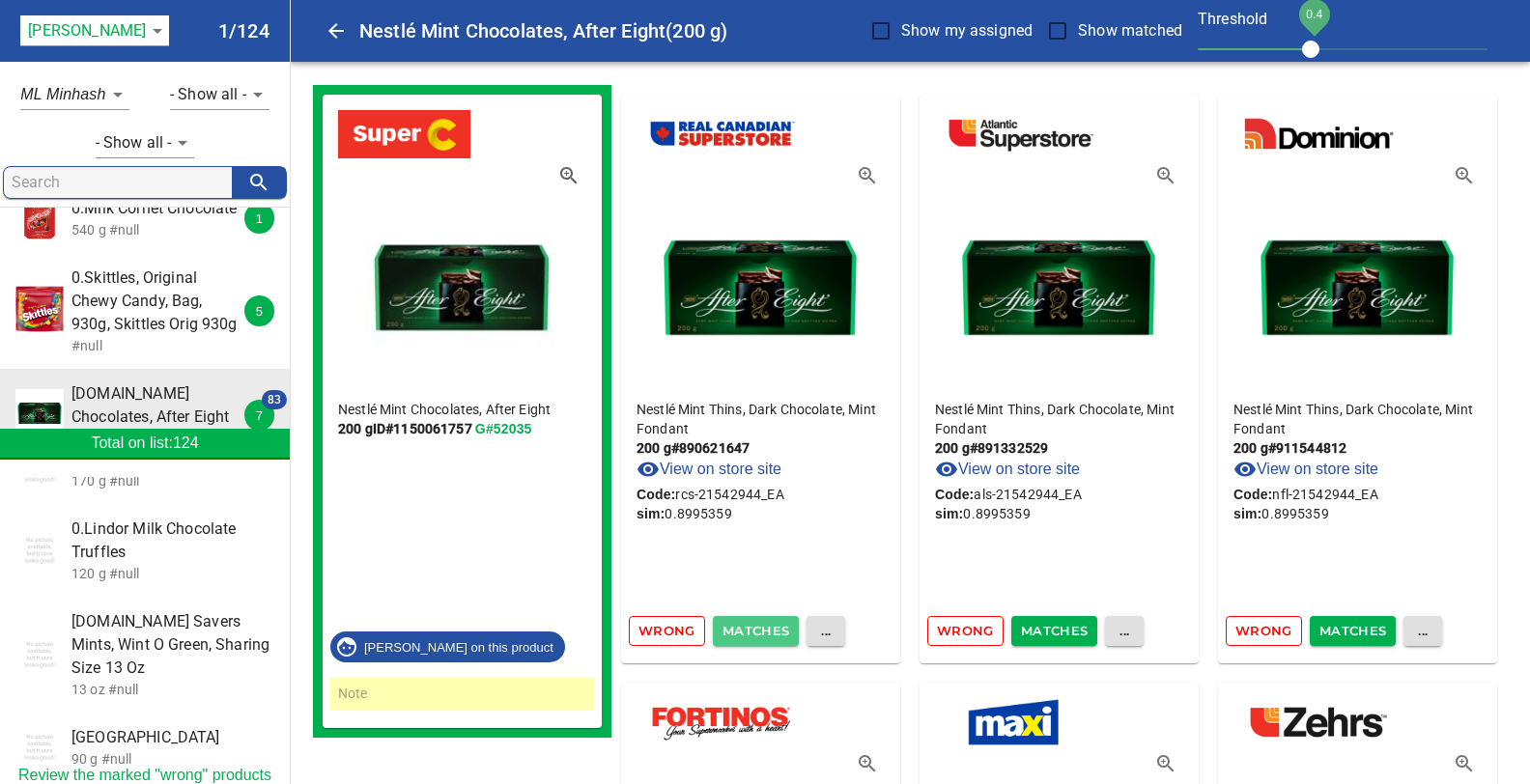
click at [742, 630] on span "Matches" at bounding box center [756, 631] width 68 height 23
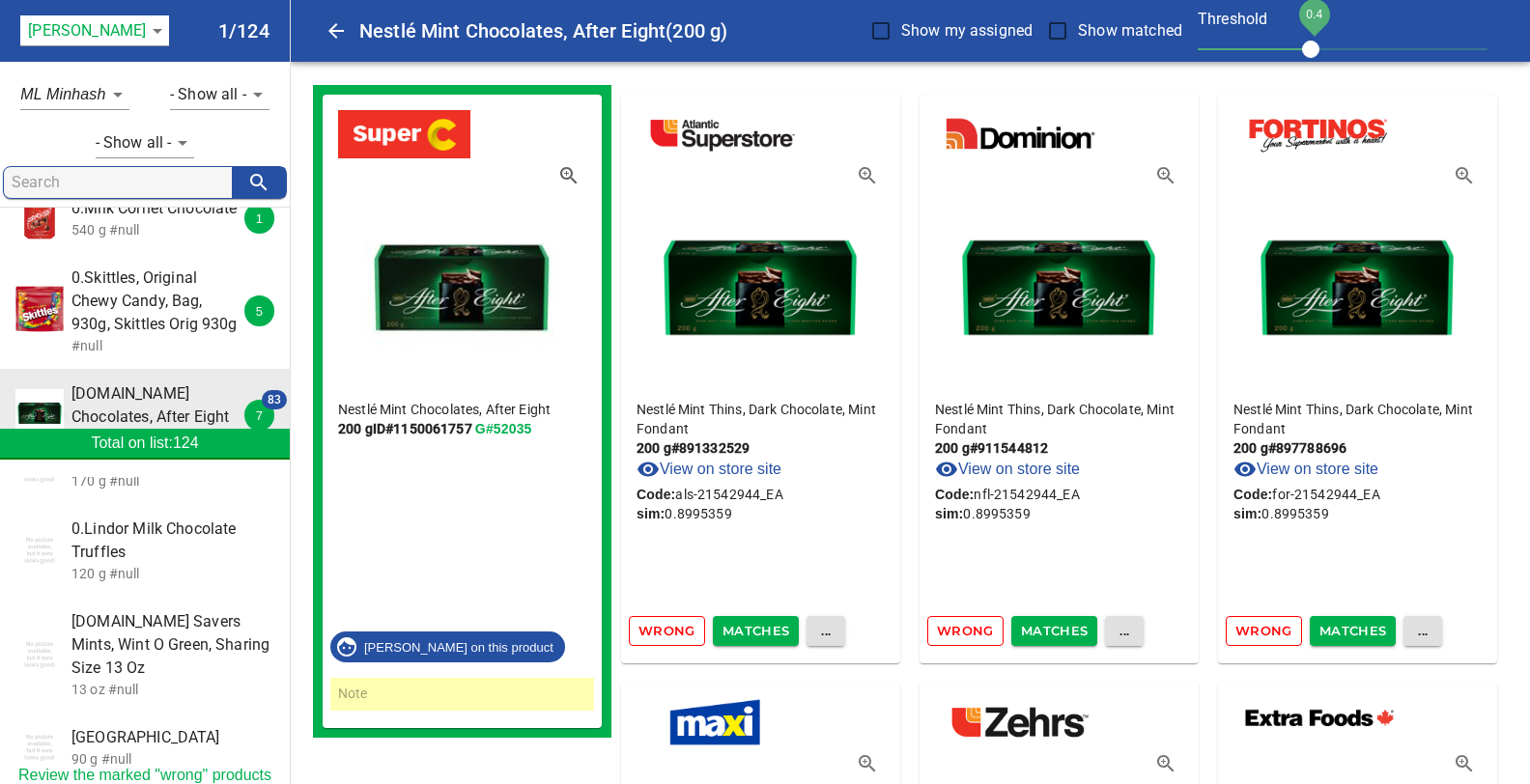
click at [742, 630] on span "Matches" at bounding box center [756, 631] width 68 height 23
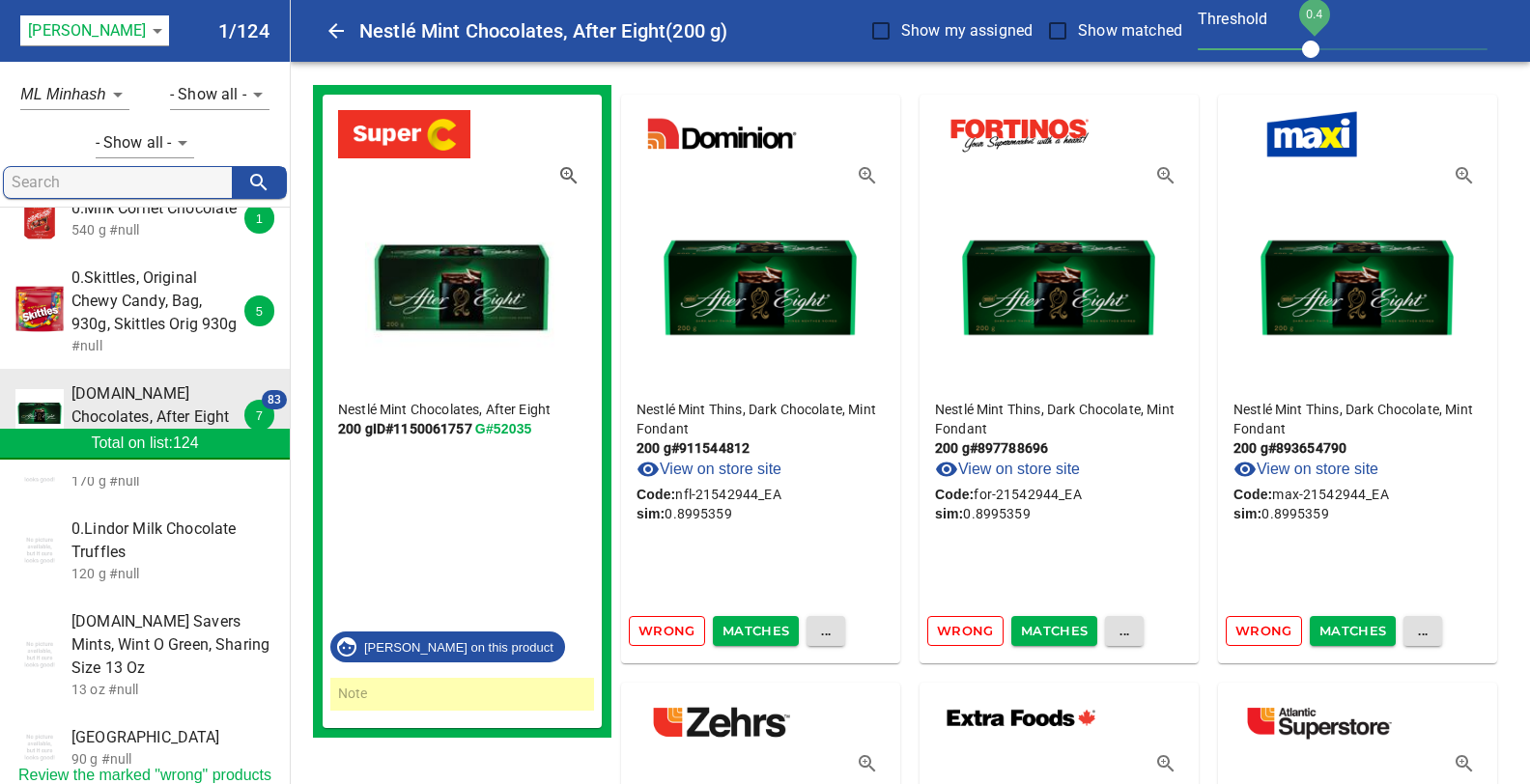
click at [742, 630] on span "Matches" at bounding box center [756, 631] width 68 height 23
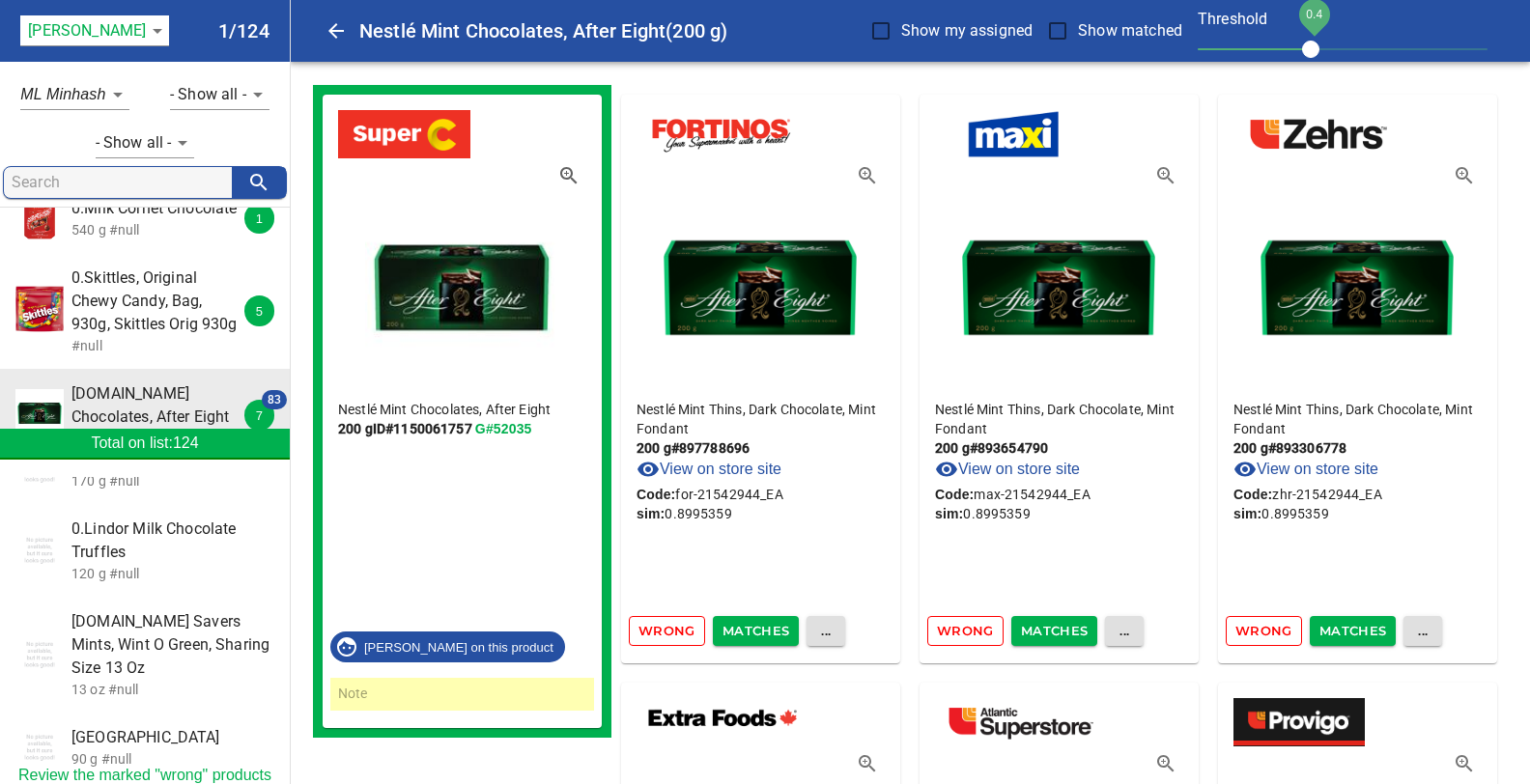
click at [742, 630] on span "Matches" at bounding box center [756, 631] width 68 height 23
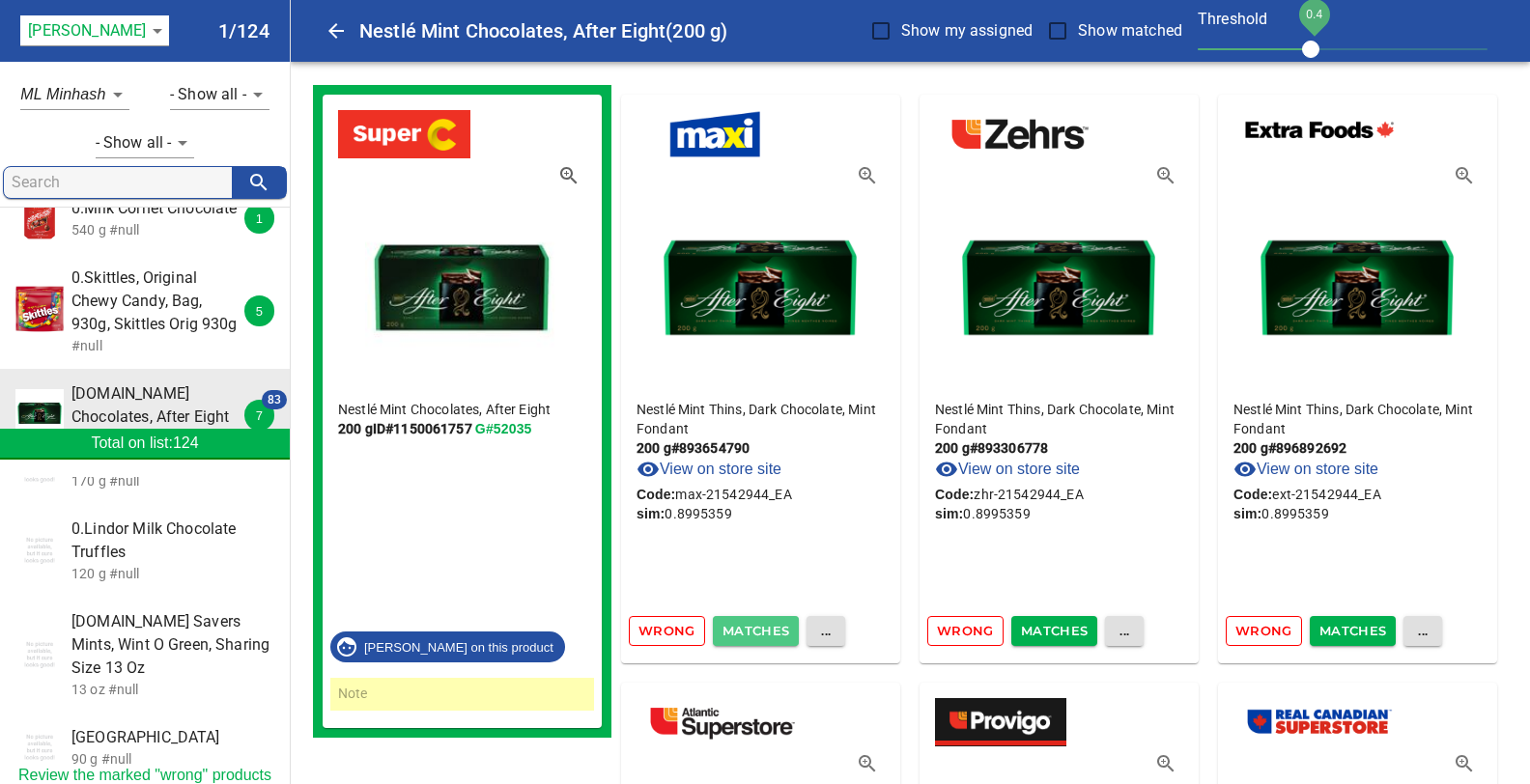
click at [742, 630] on span "Matches" at bounding box center [756, 631] width 68 height 23
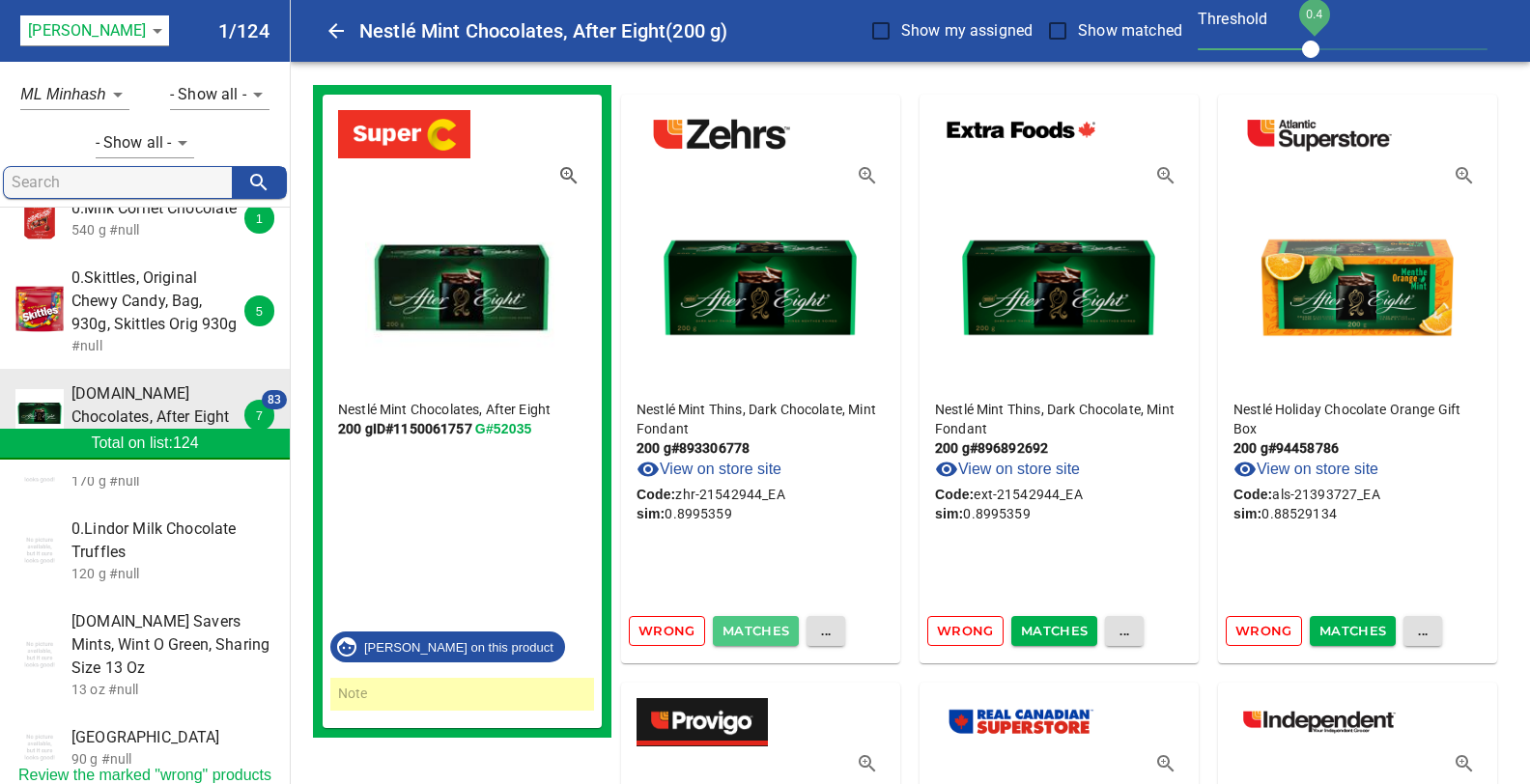
click at [742, 630] on span "Matches" at bounding box center [756, 631] width 68 height 23
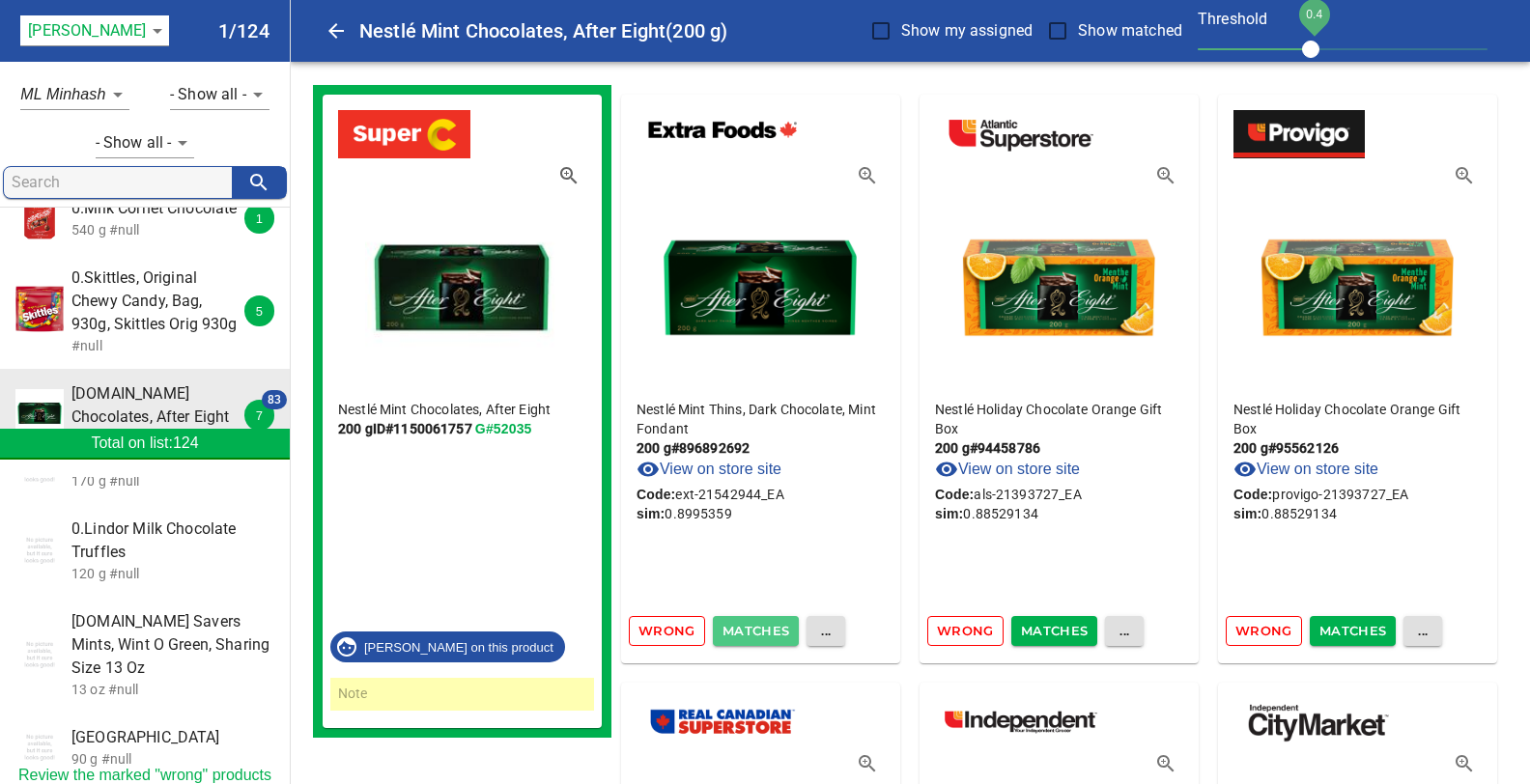
click at [742, 630] on span "Matches" at bounding box center [756, 631] width 68 height 23
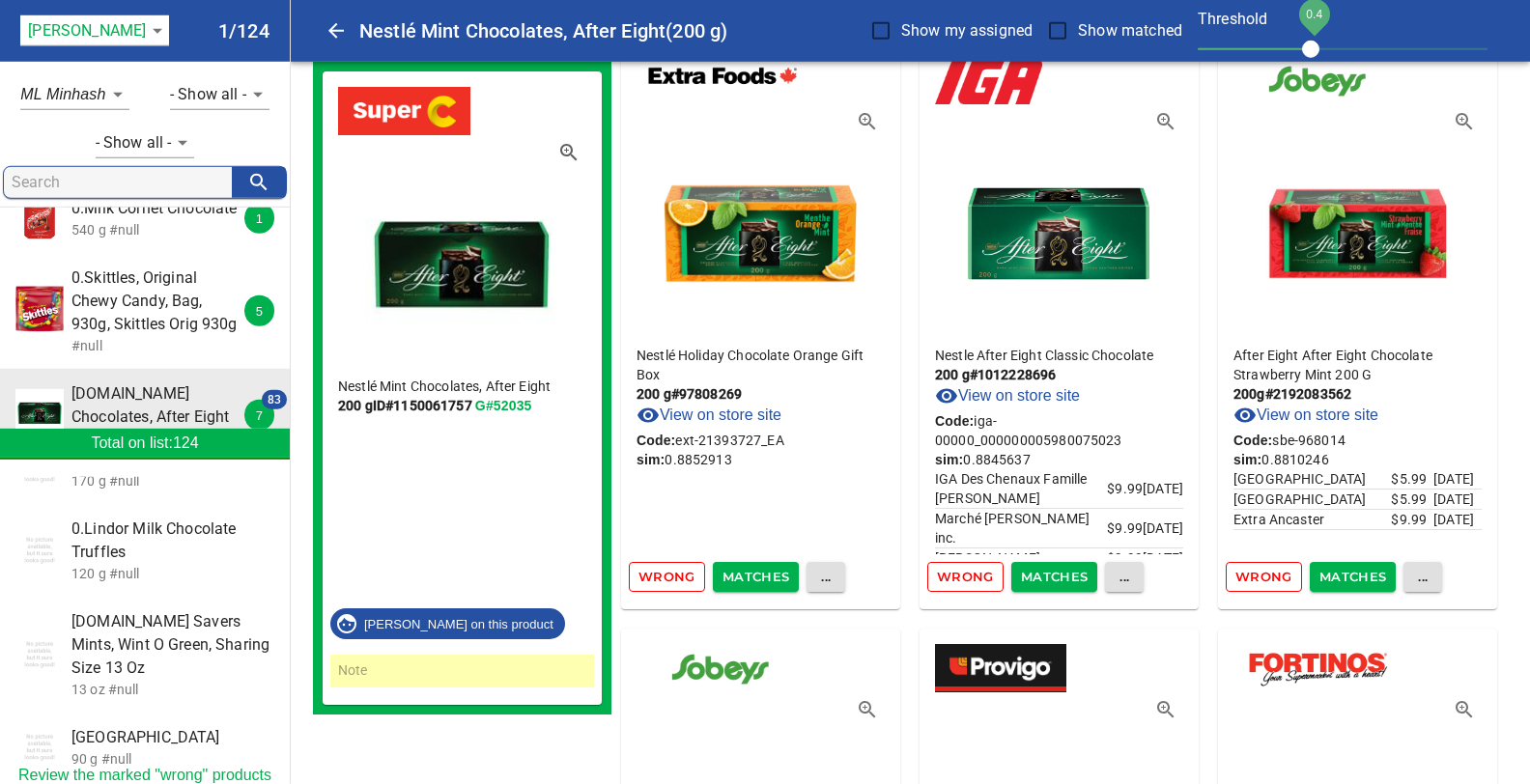
scroll to position [2447, 0]
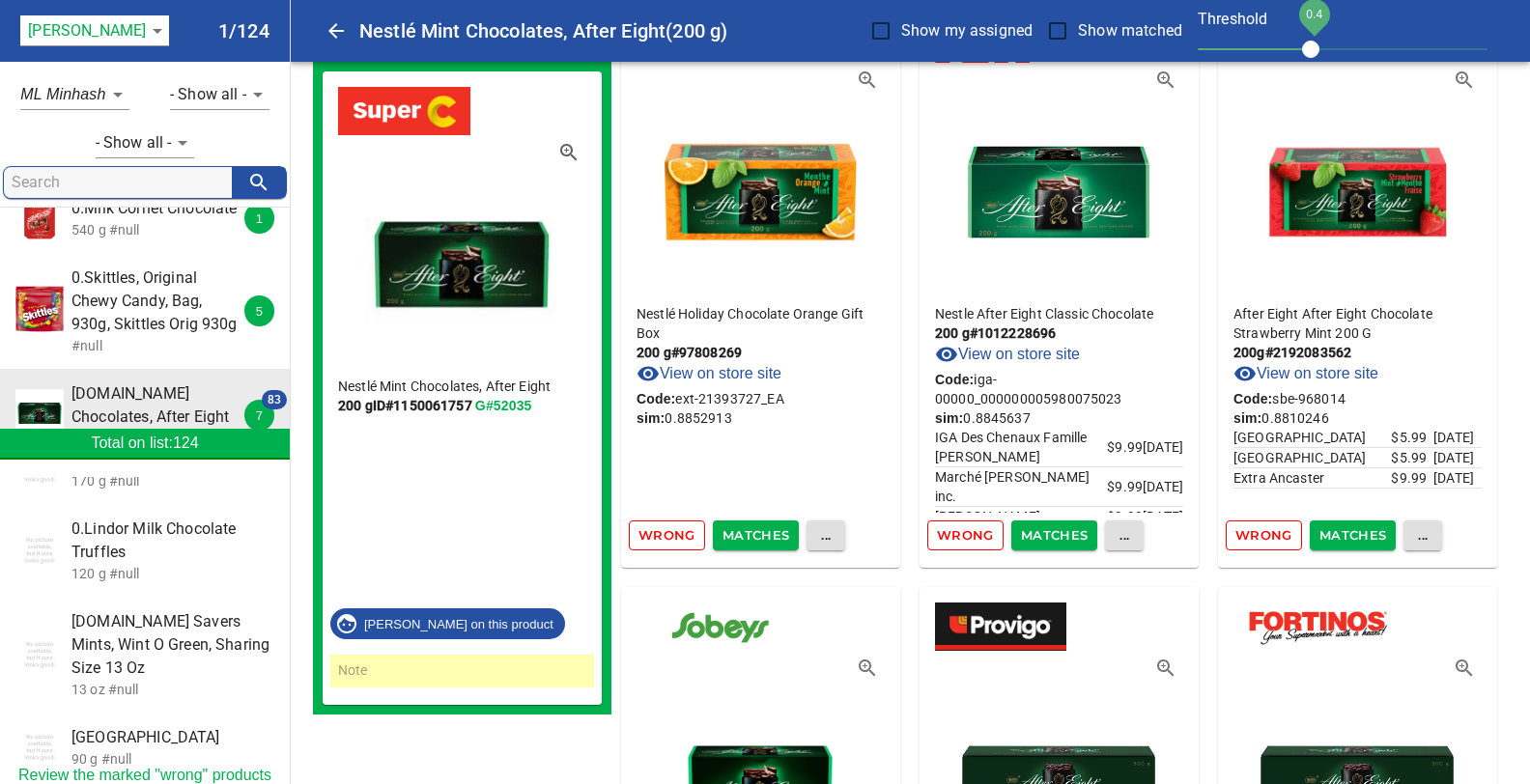
click at [1030, 539] on span "Matches" at bounding box center [1054, 535] width 68 height 23
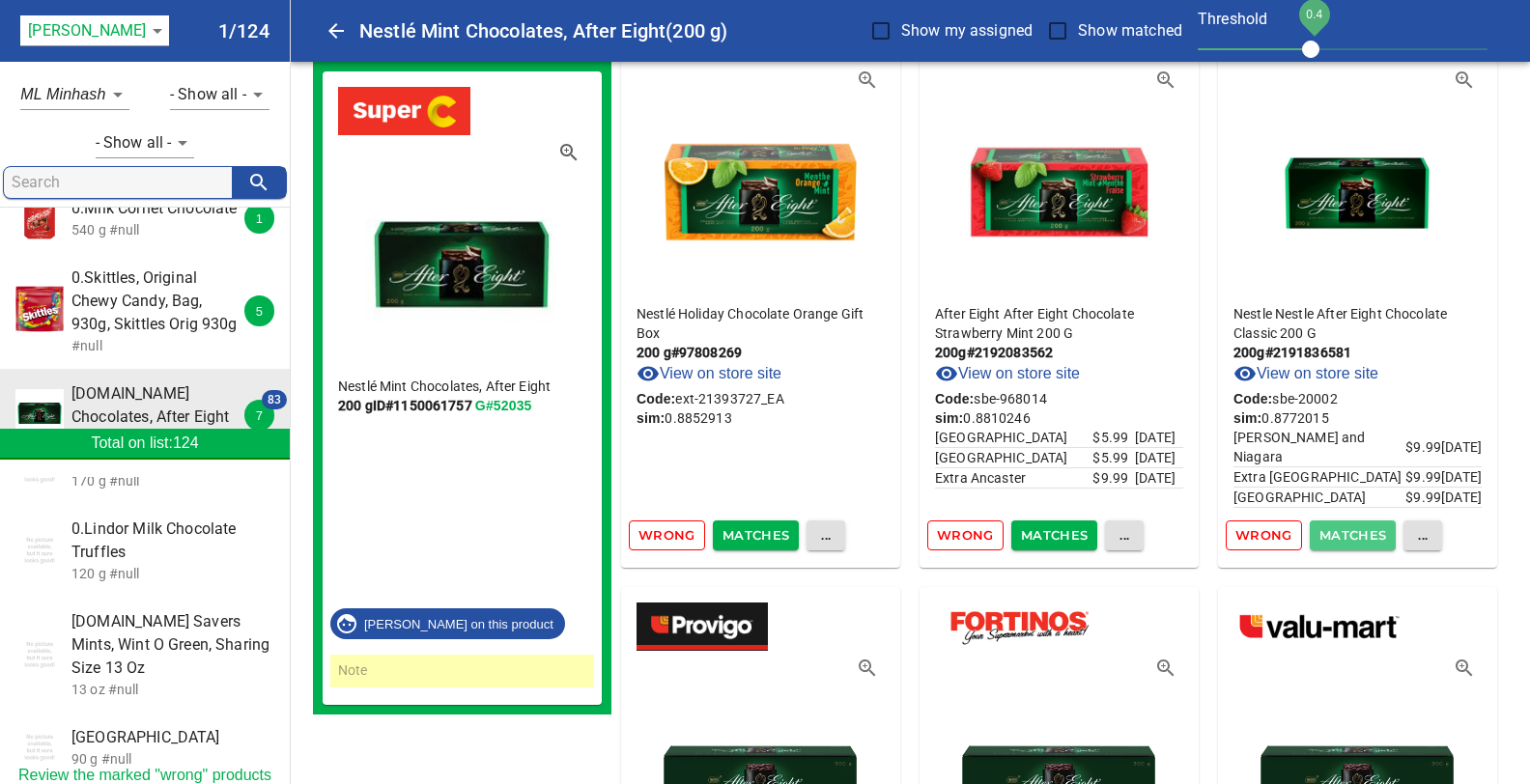
click at [1357, 539] on span "Matches" at bounding box center [1353, 535] width 68 height 23
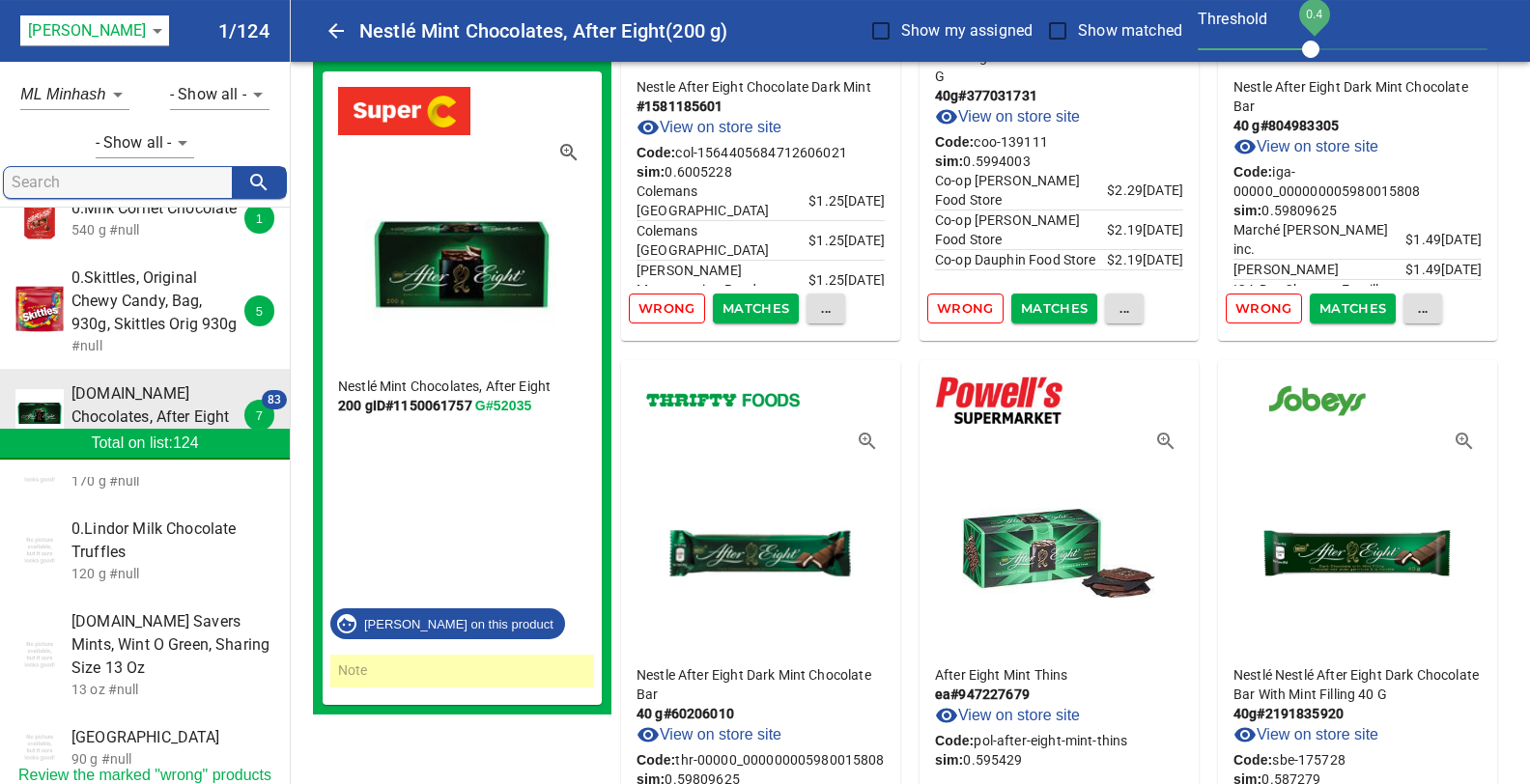
scroll to position [10910, 0]
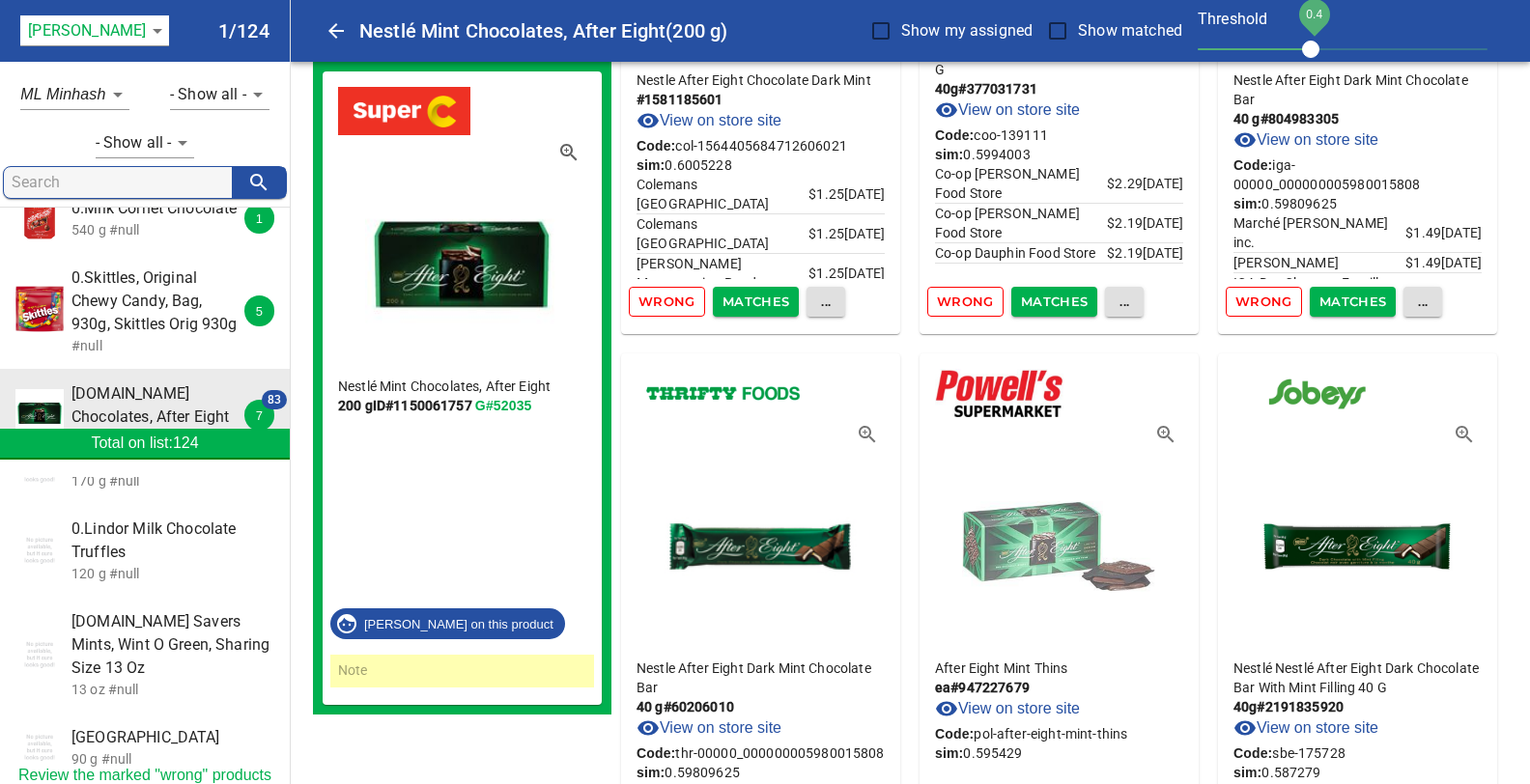
click at [1051, 543] on img at bounding box center [1058, 541] width 194 height 202
click at [1038, 704] on link "View on store site" at bounding box center [1006, 709] width 144 height 24
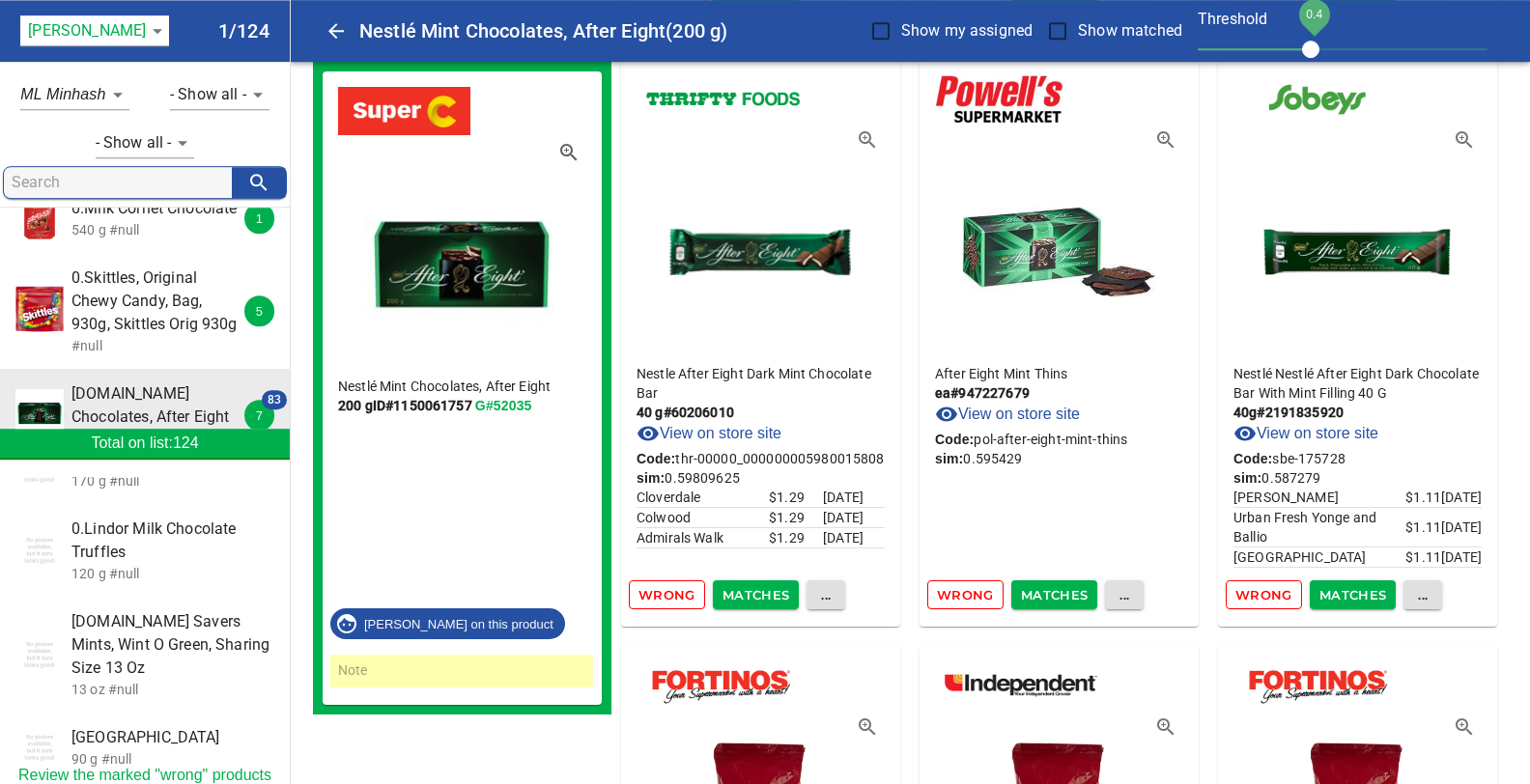
scroll to position [11217, 0]
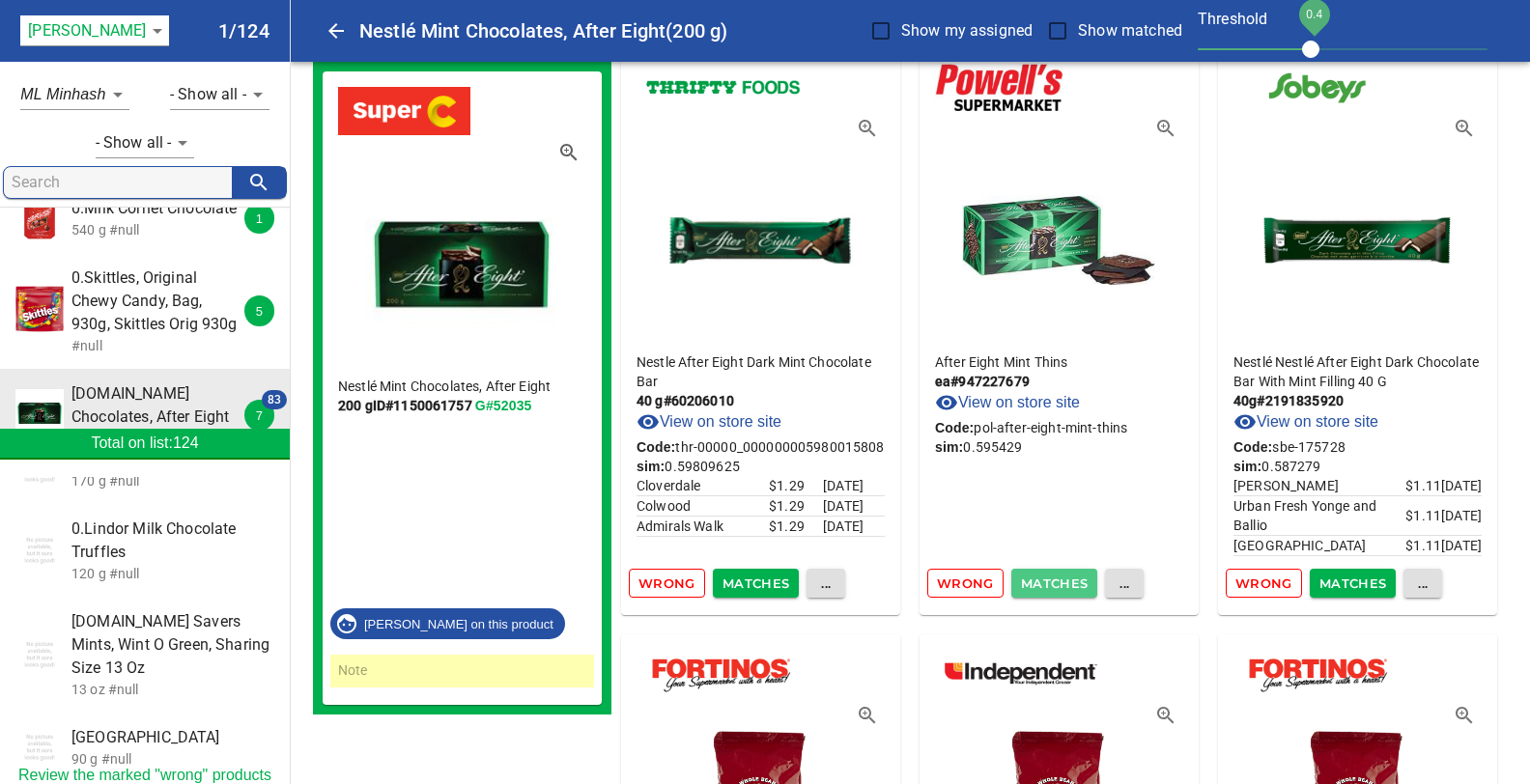
click at [1048, 585] on span "Matches" at bounding box center [1054, 584] width 68 height 23
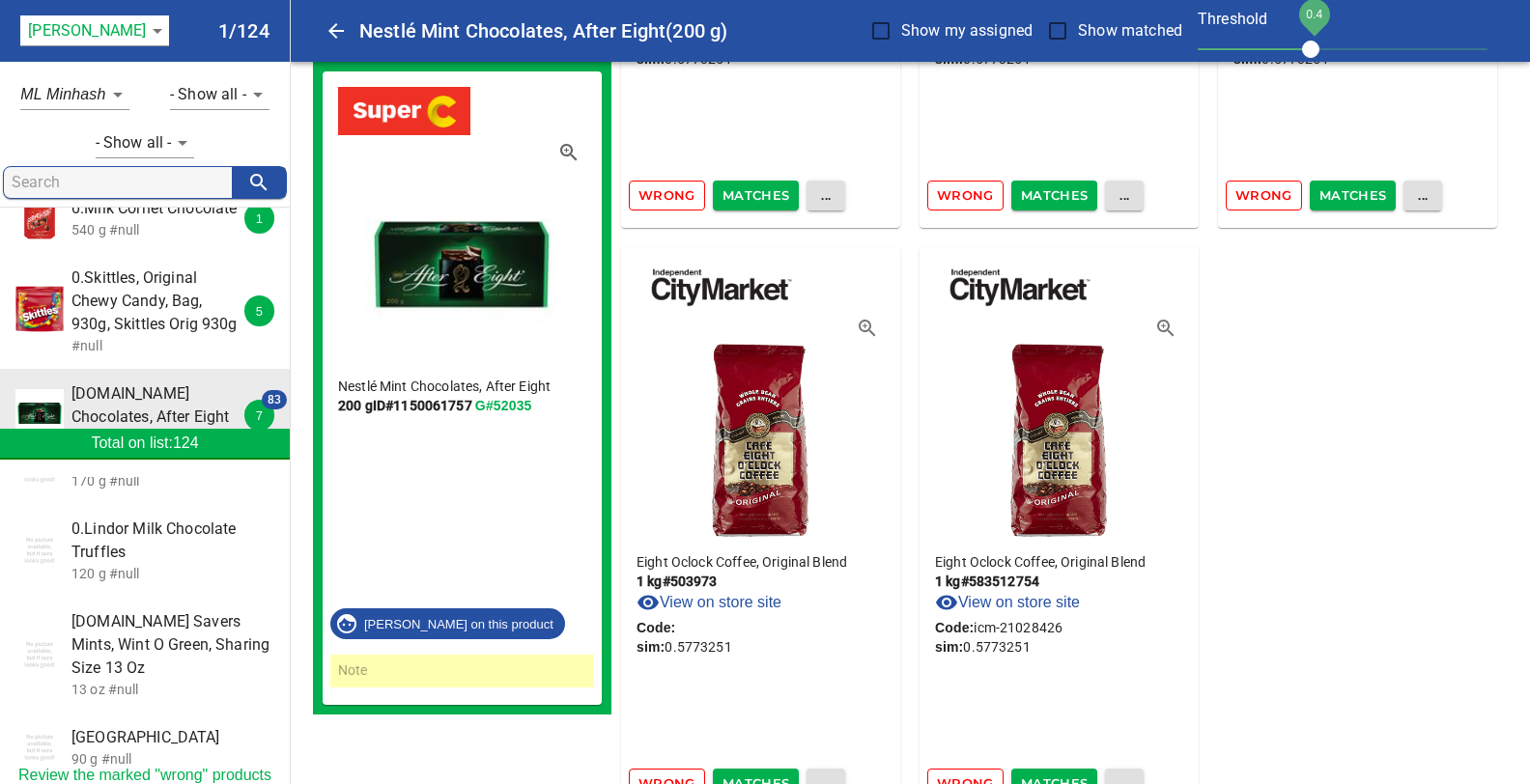
scroll to position [12912, 0]
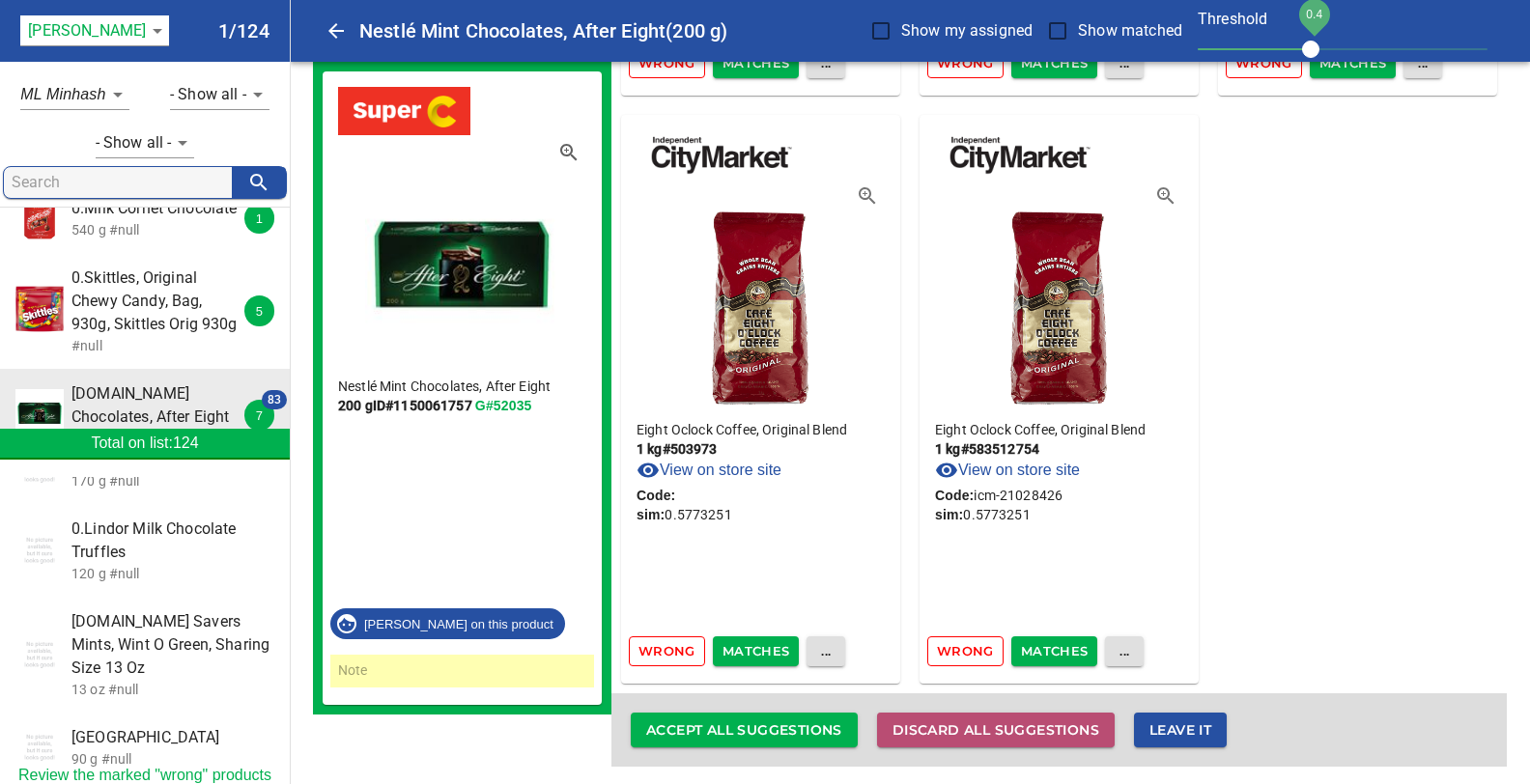
click at [1020, 719] on span "Discard all suggestions" at bounding box center [995, 730] width 206 height 25
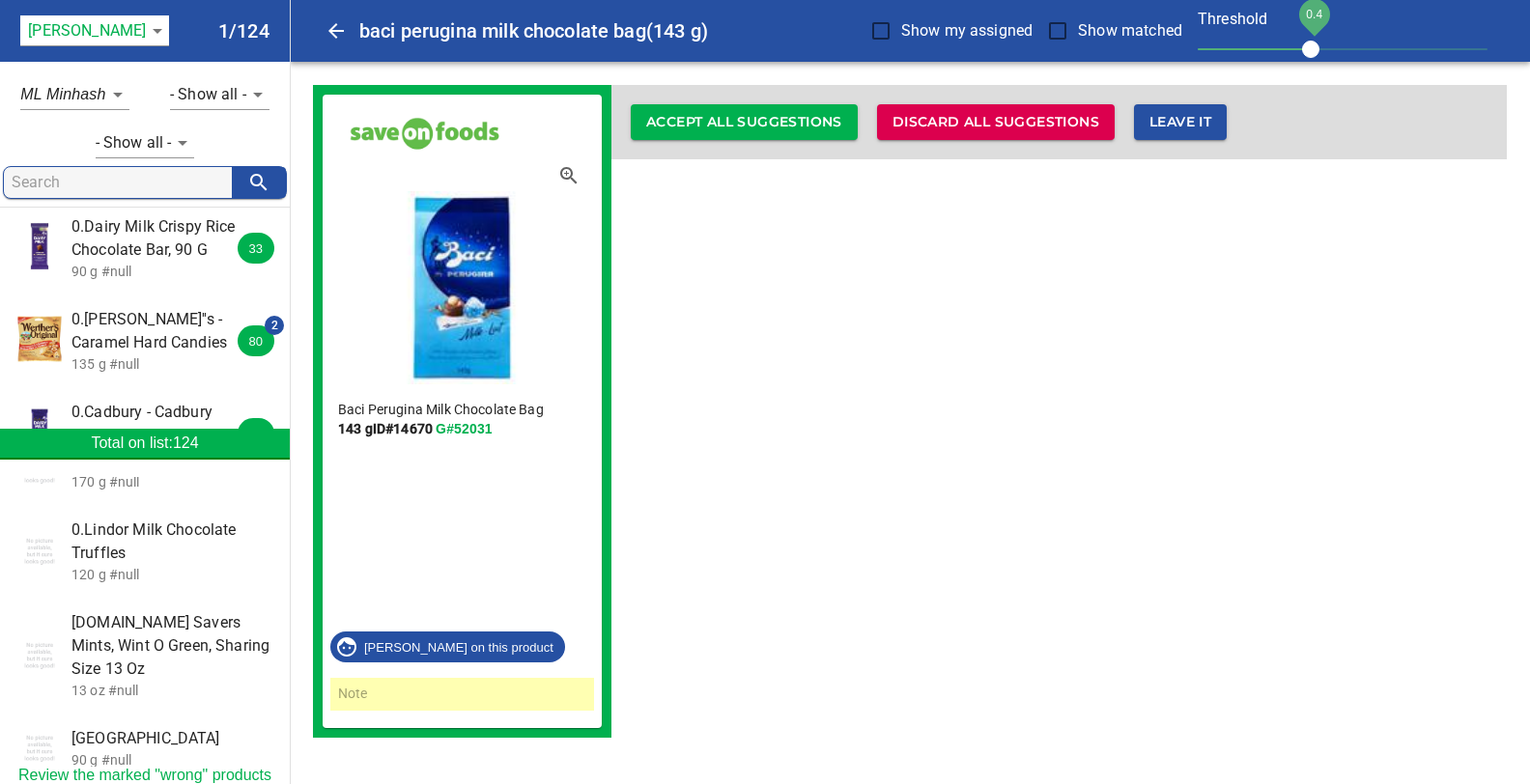
scroll to position [815, 0]
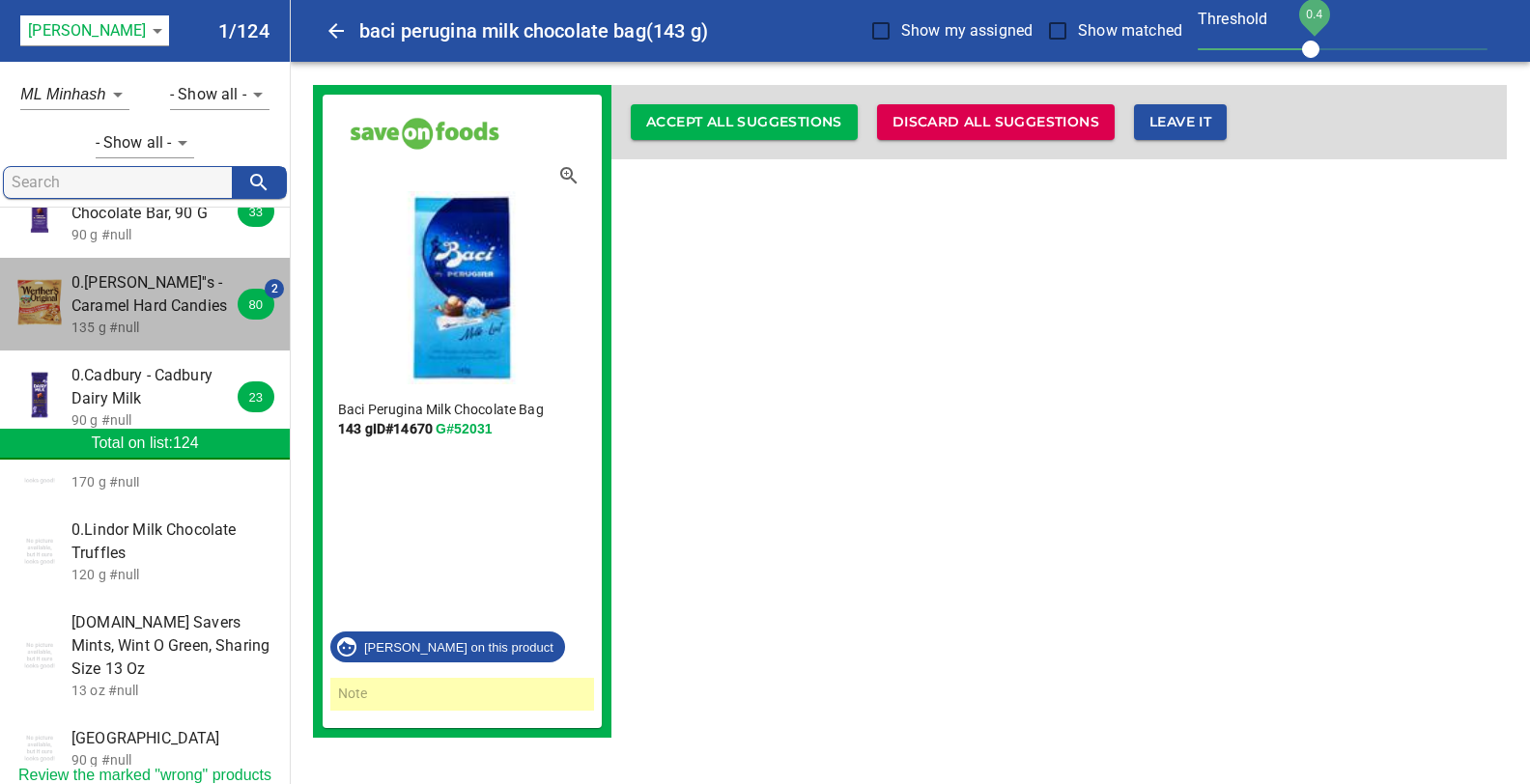
click at [113, 271] on span "0.Werther''s - Caramel Hard Candies" at bounding box center [157, 294] width 172 height 46
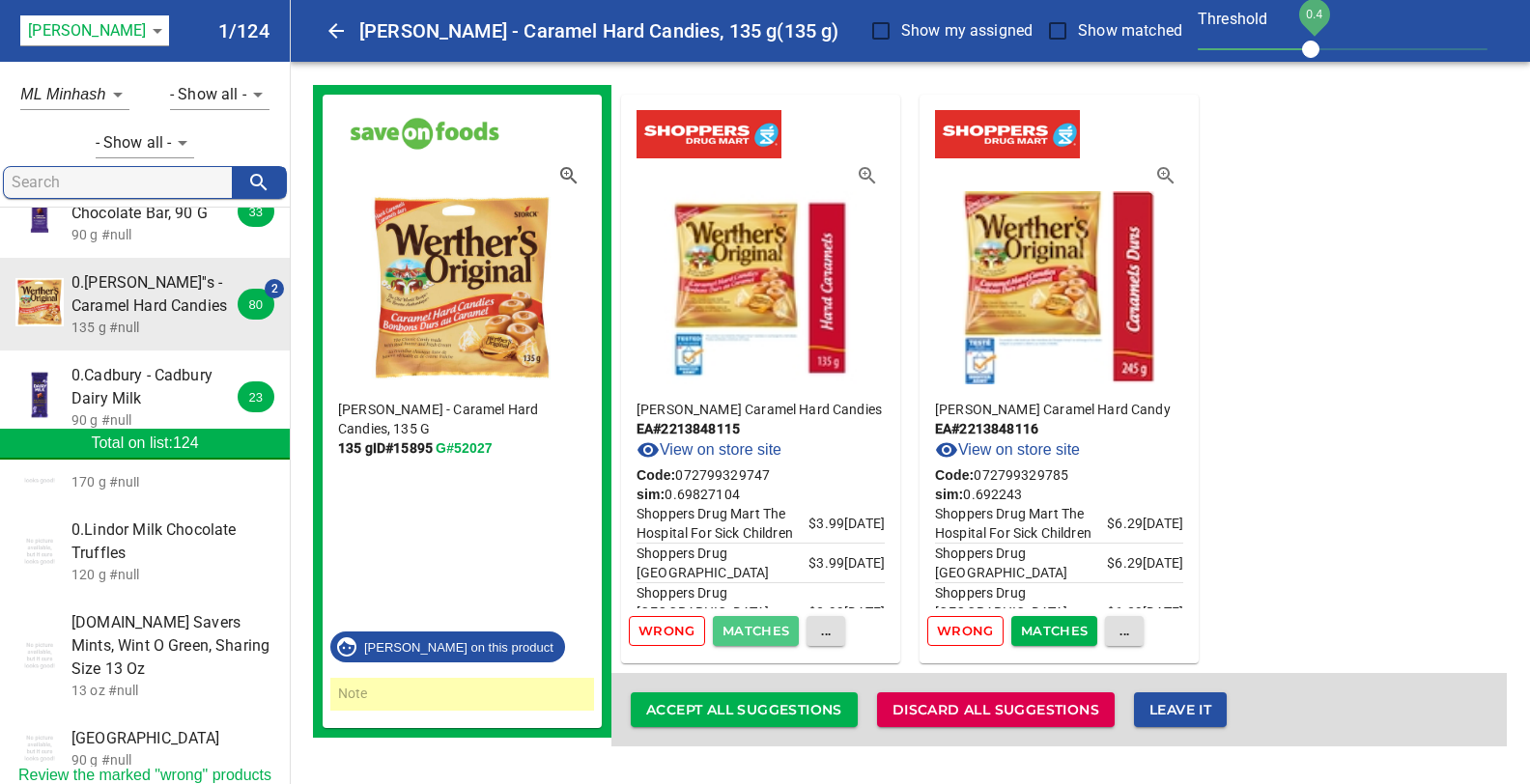
click at [732, 625] on span "Matches" at bounding box center [756, 631] width 68 height 23
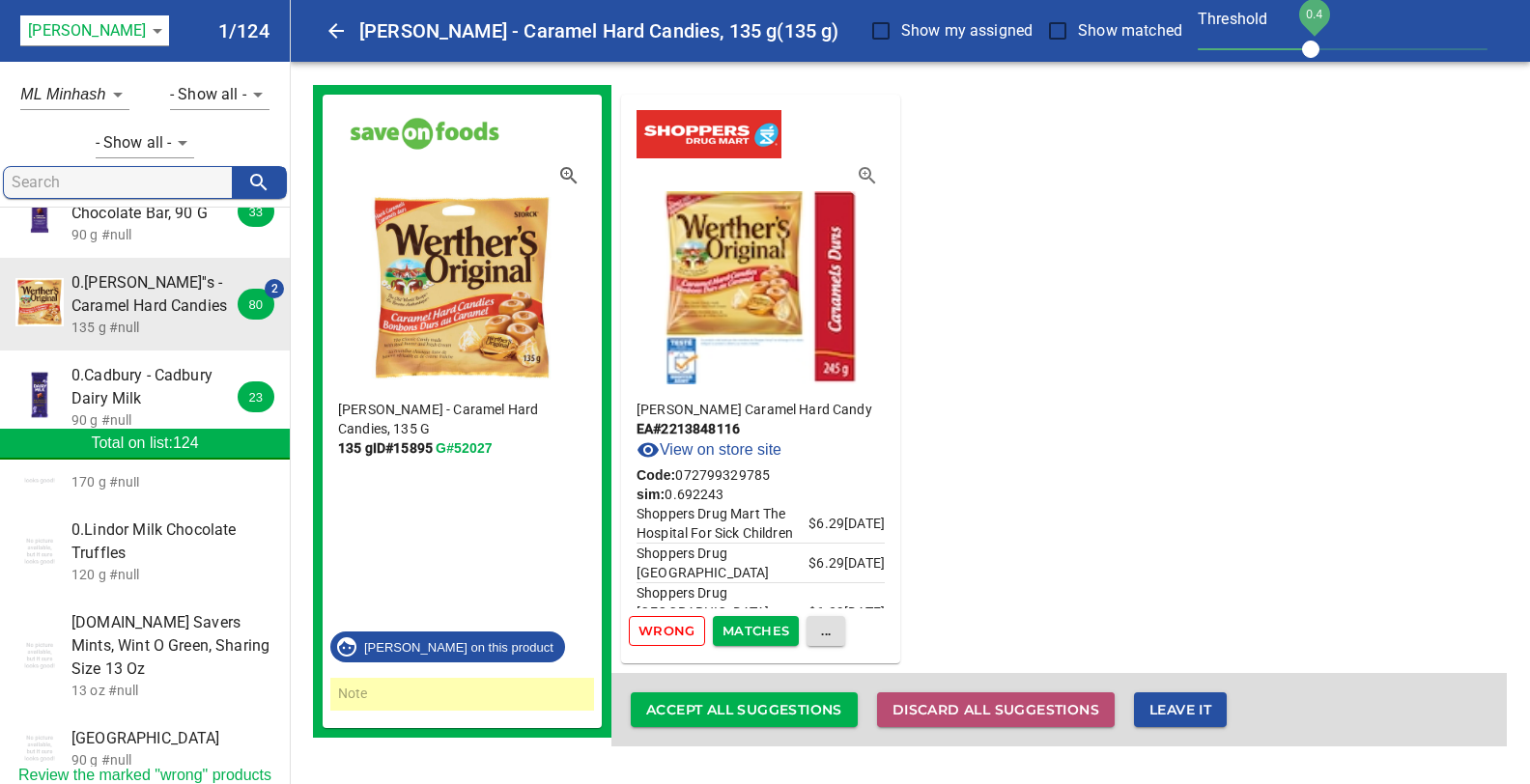
click at [971, 709] on span "Discard all suggestions" at bounding box center [995, 710] width 206 height 25
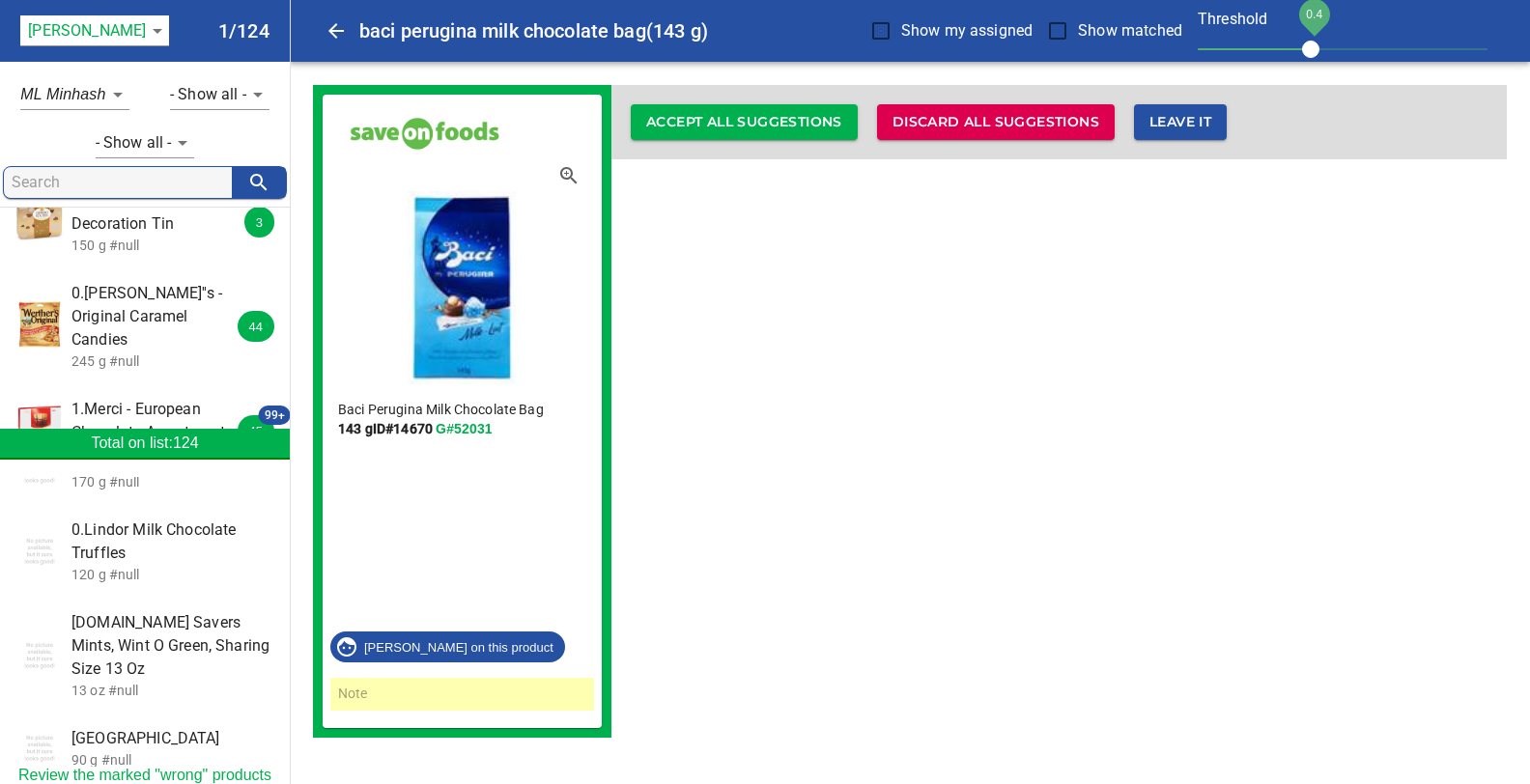
scroll to position [1020, 0]
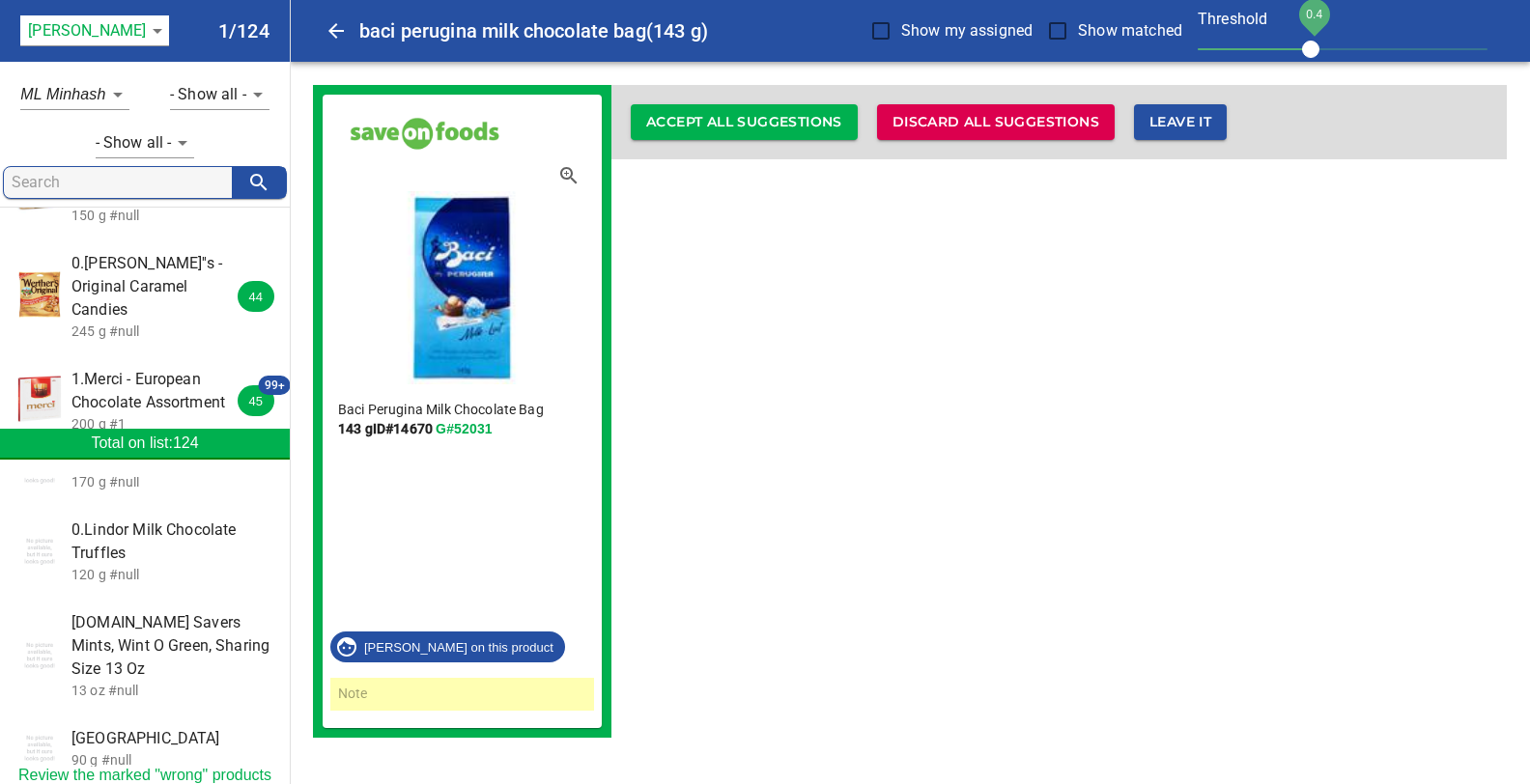
click at [134, 367] on span "1.Merci - European Chocolate Assortment" at bounding box center [157, 390] width 172 height 46
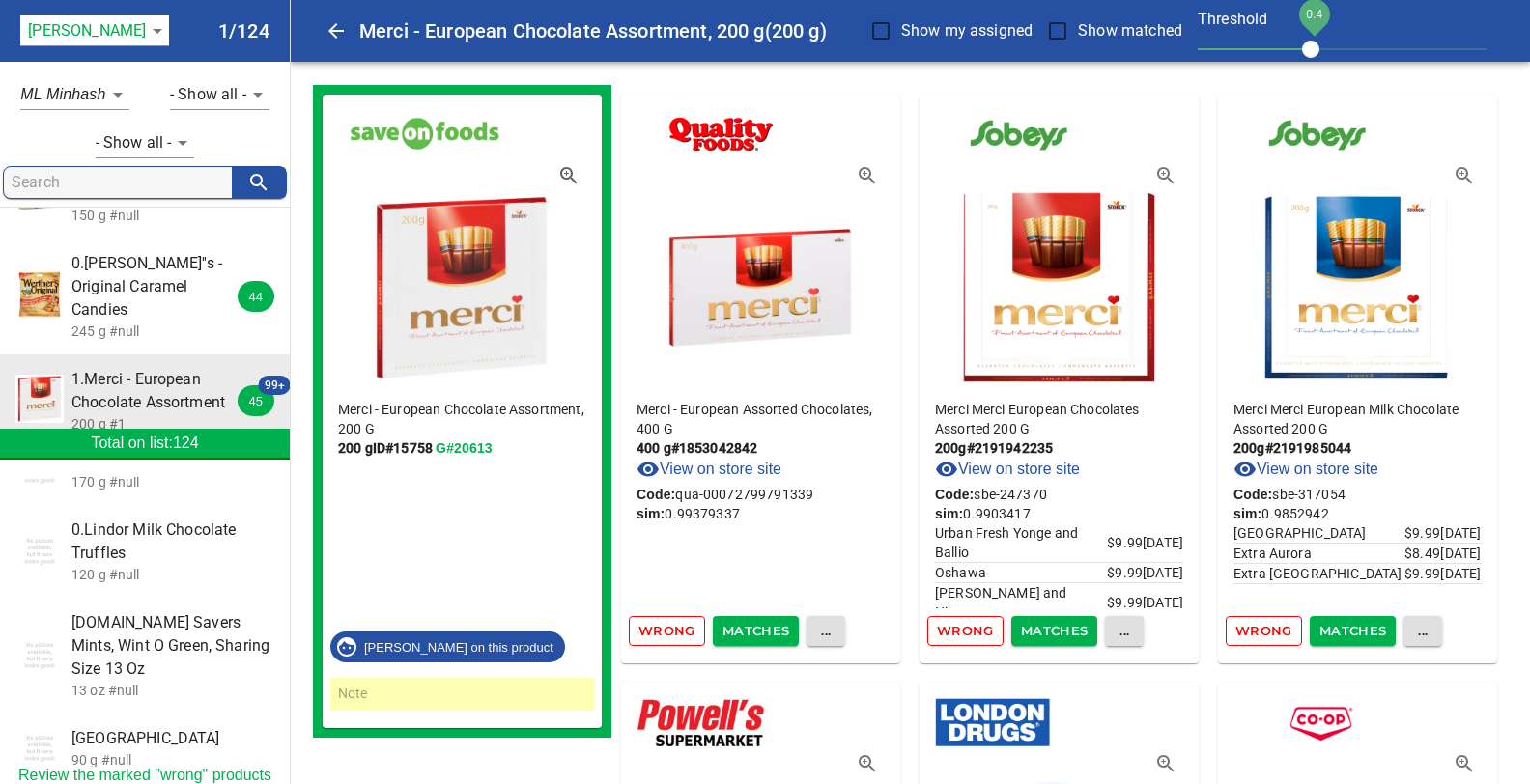
scroll to position [9, 0]
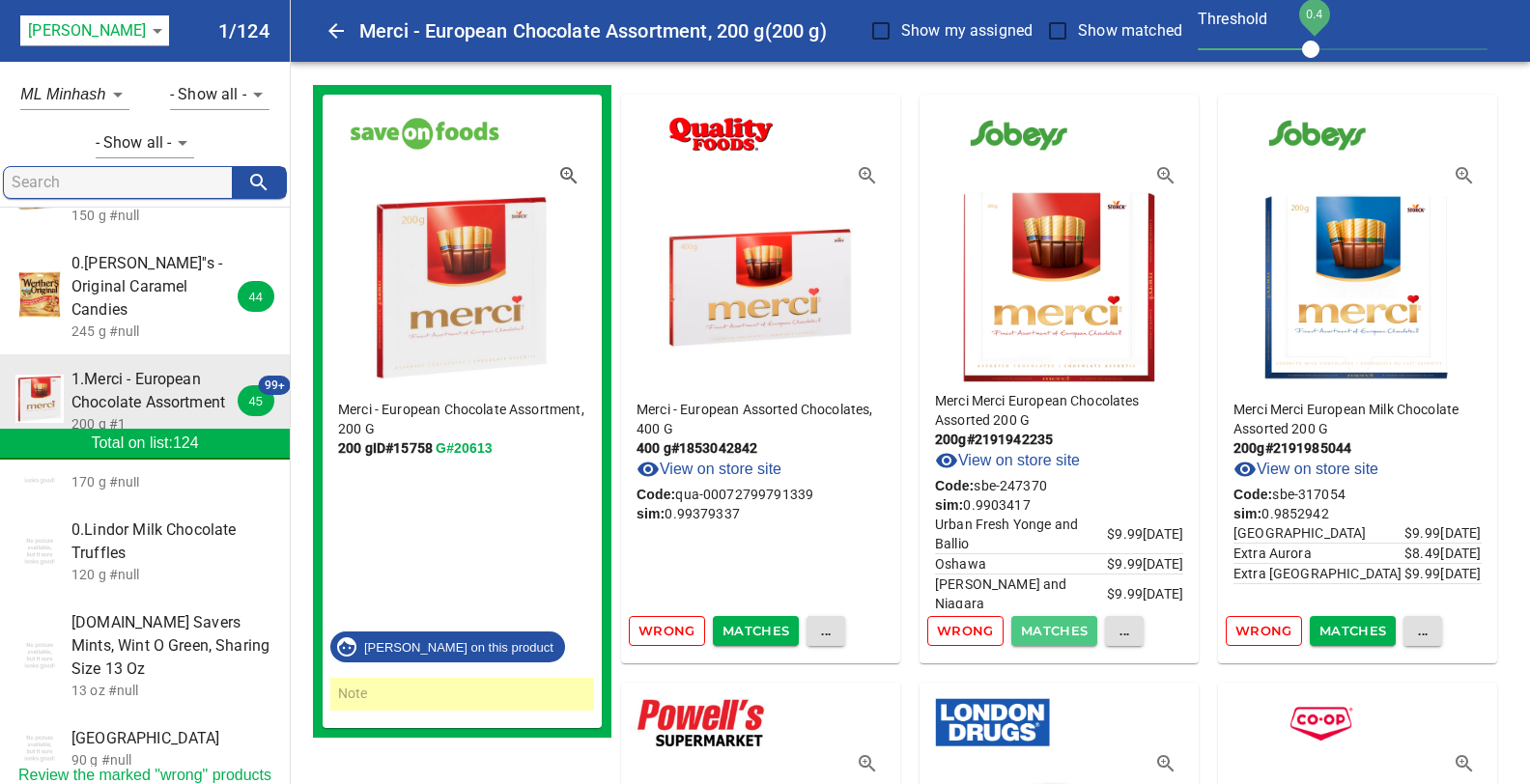
click at [1062, 634] on span "Matches" at bounding box center [1054, 631] width 68 height 23
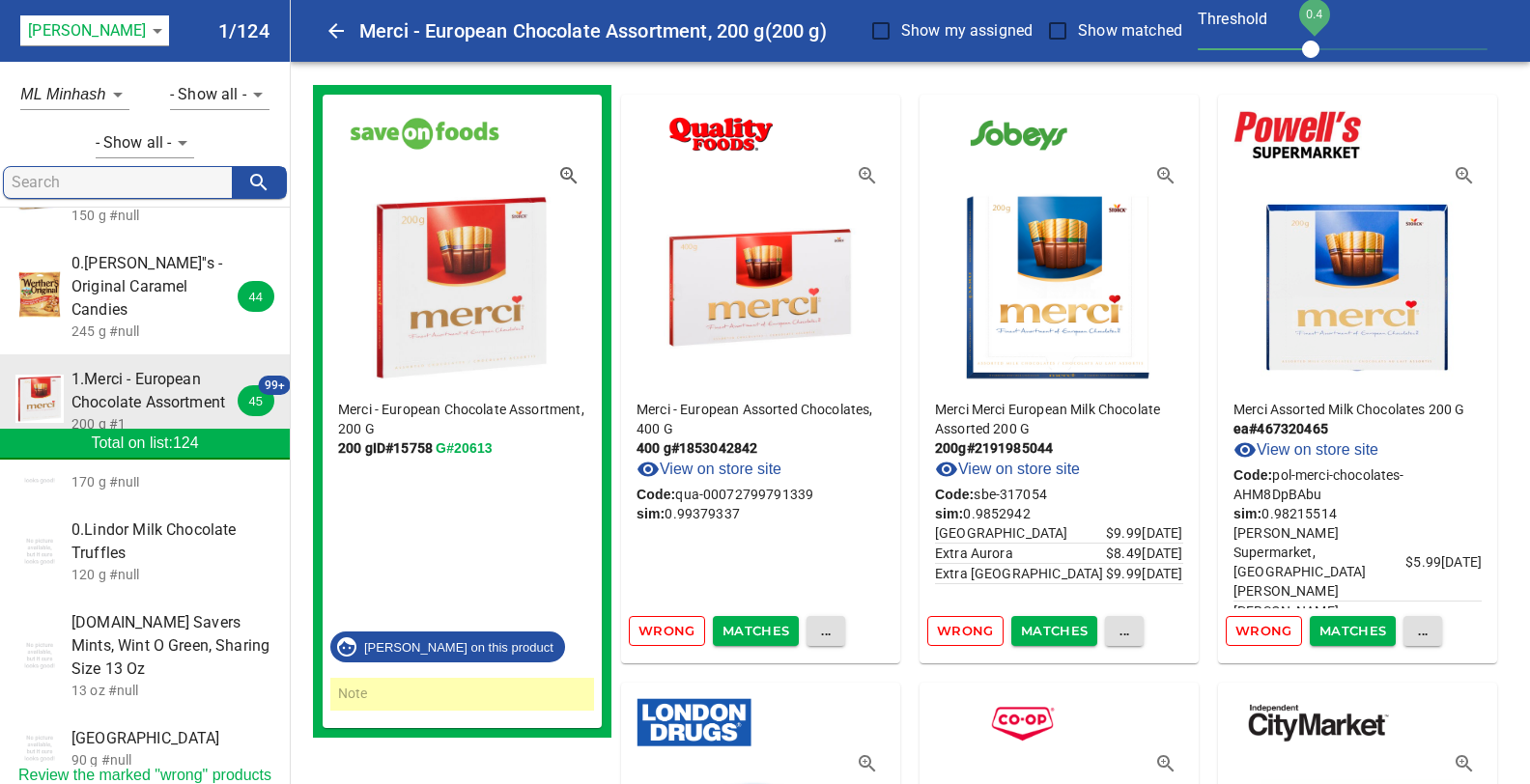
click at [658, 624] on span "Wrong" at bounding box center [667, 631] width 57 height 23
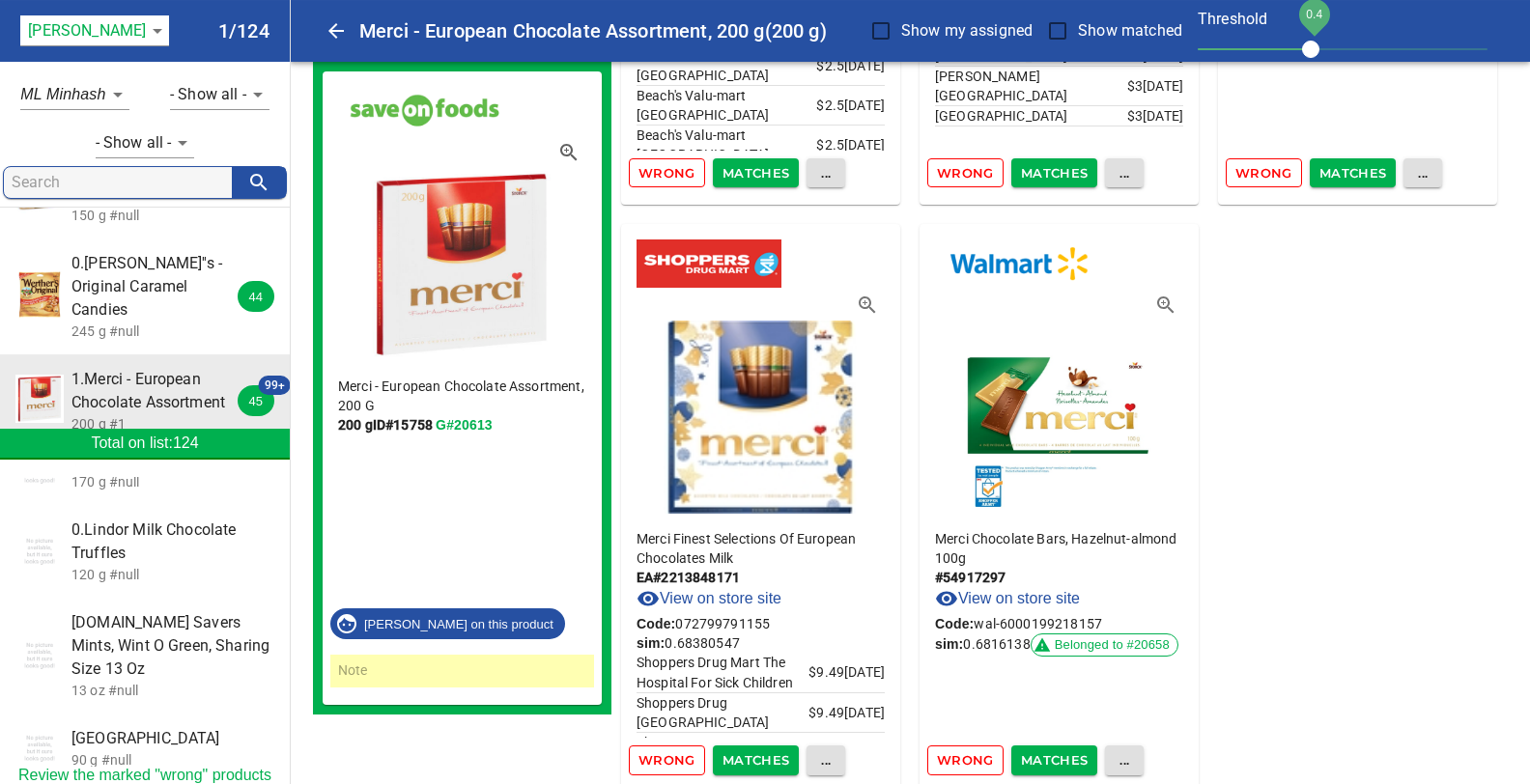
scroll to position [24076, 0]
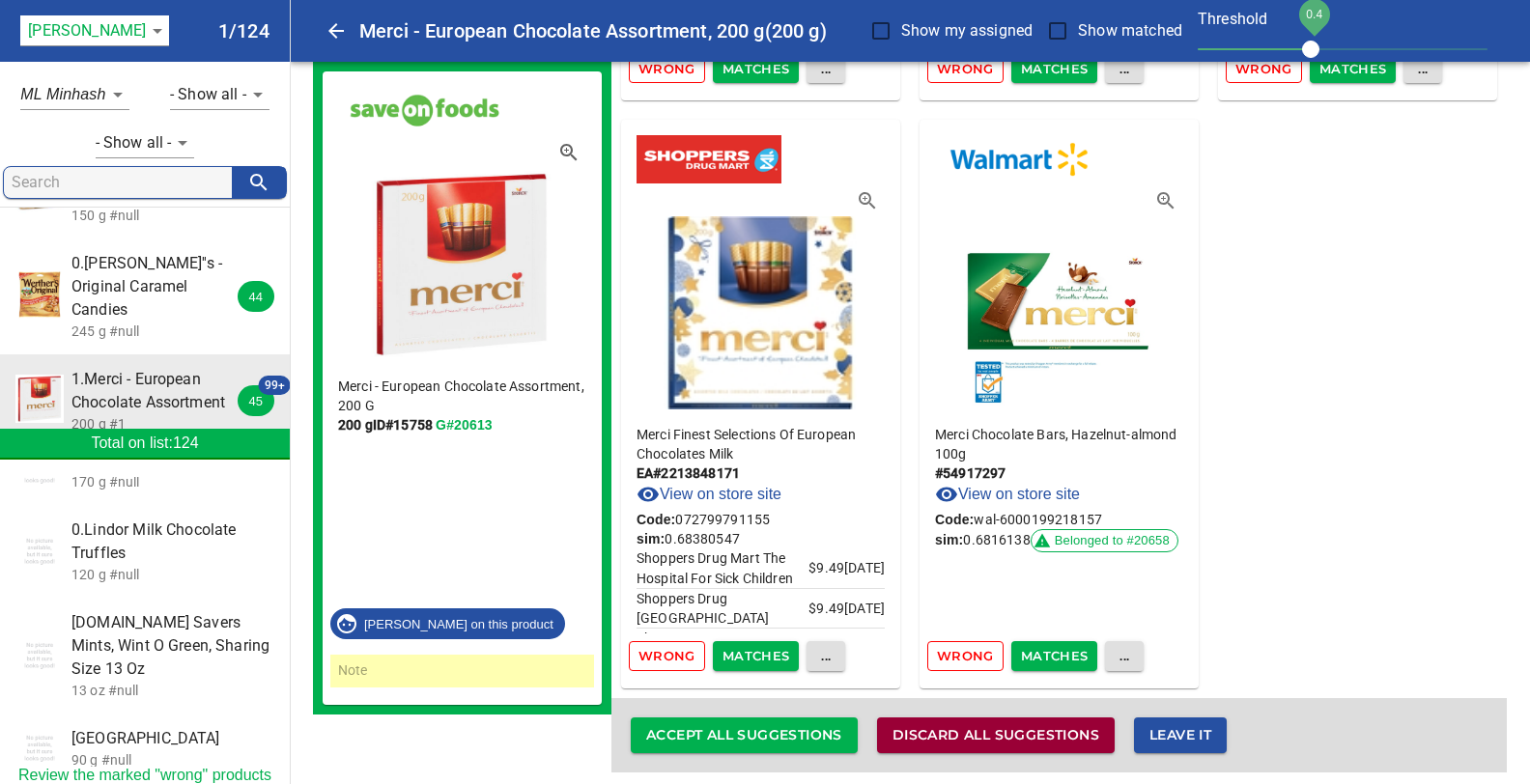
click at [946, 725] on span "Discard all suggestions" at bounding box center [995, 735] width 206 height 25
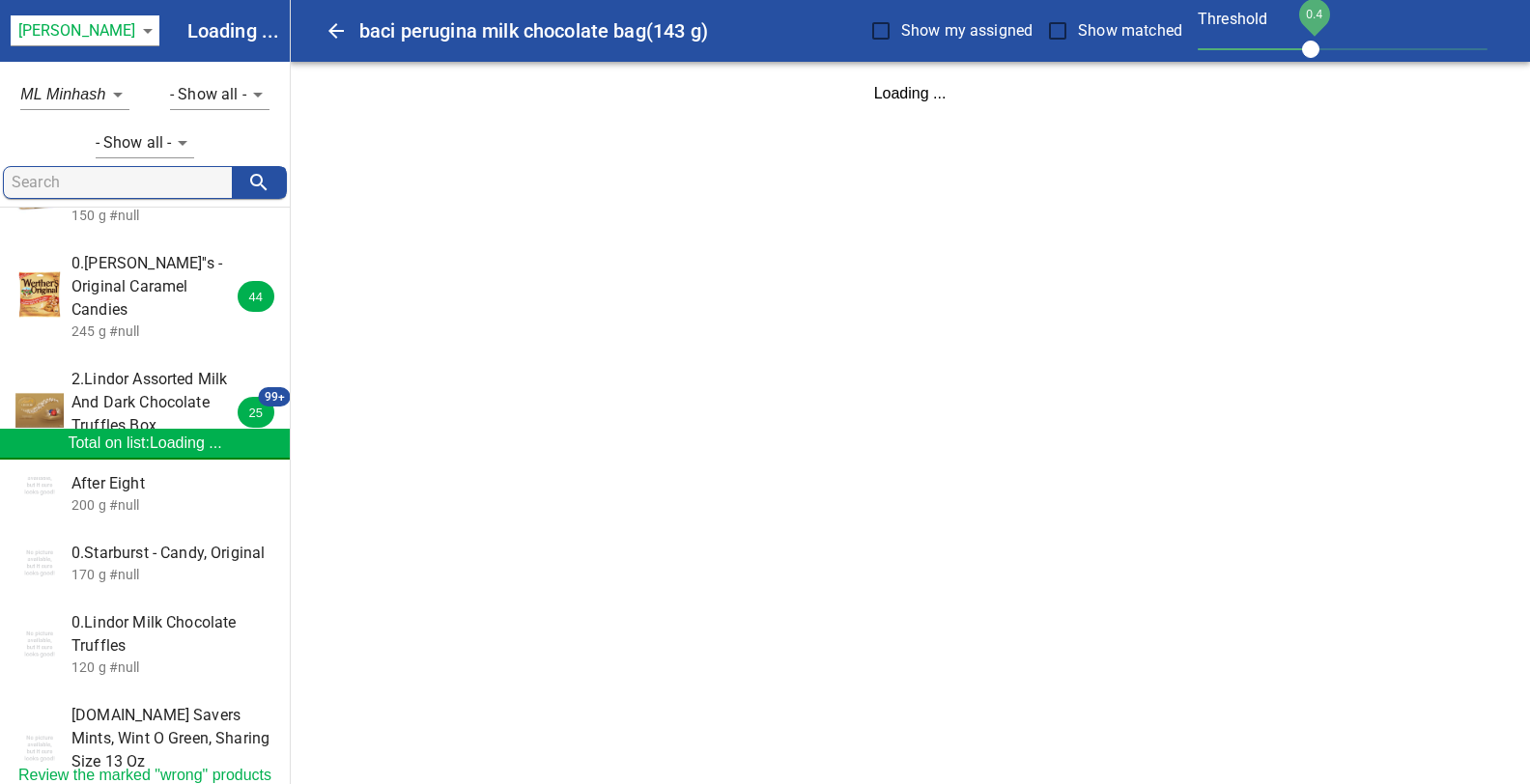
scroll to position [327, 0]
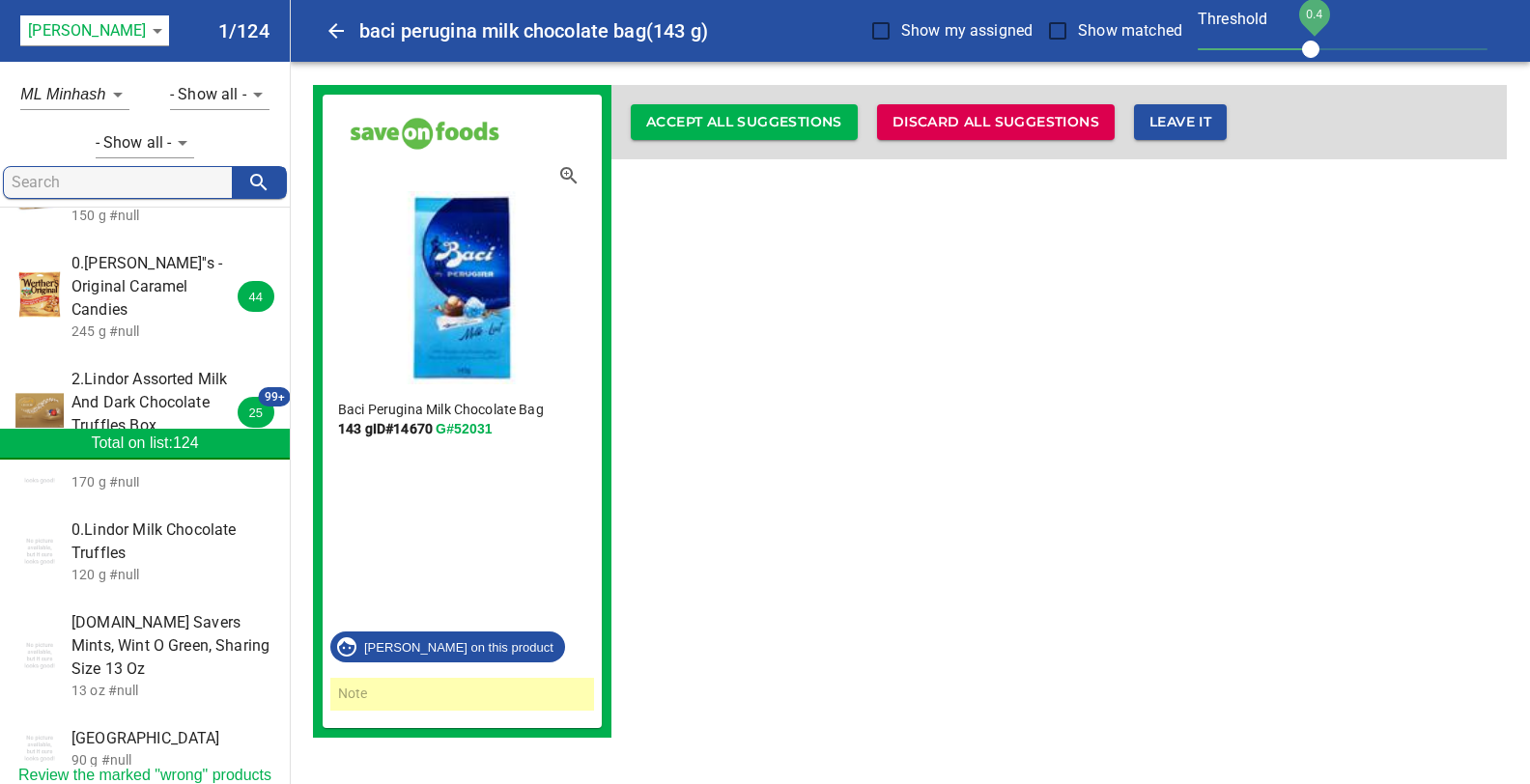
click at [146, 367] on span "2.Lindor Assorted Milk And Dark Chocolate Truffles Box" at bounding box center [157, 402] width 172 height 70
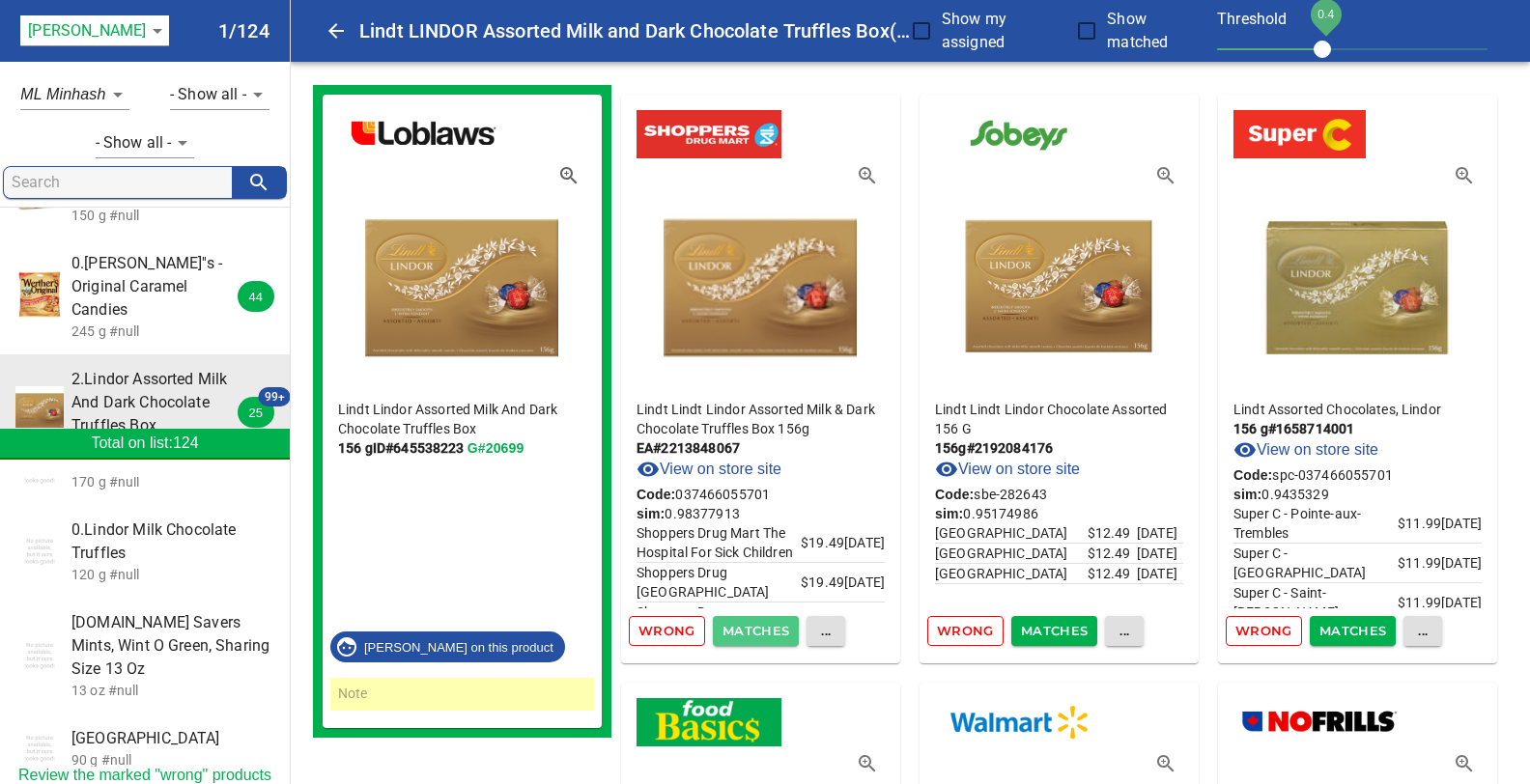
click at [762, 630] on span "Matches" at bounding box center [756, 631] width 68 height 23
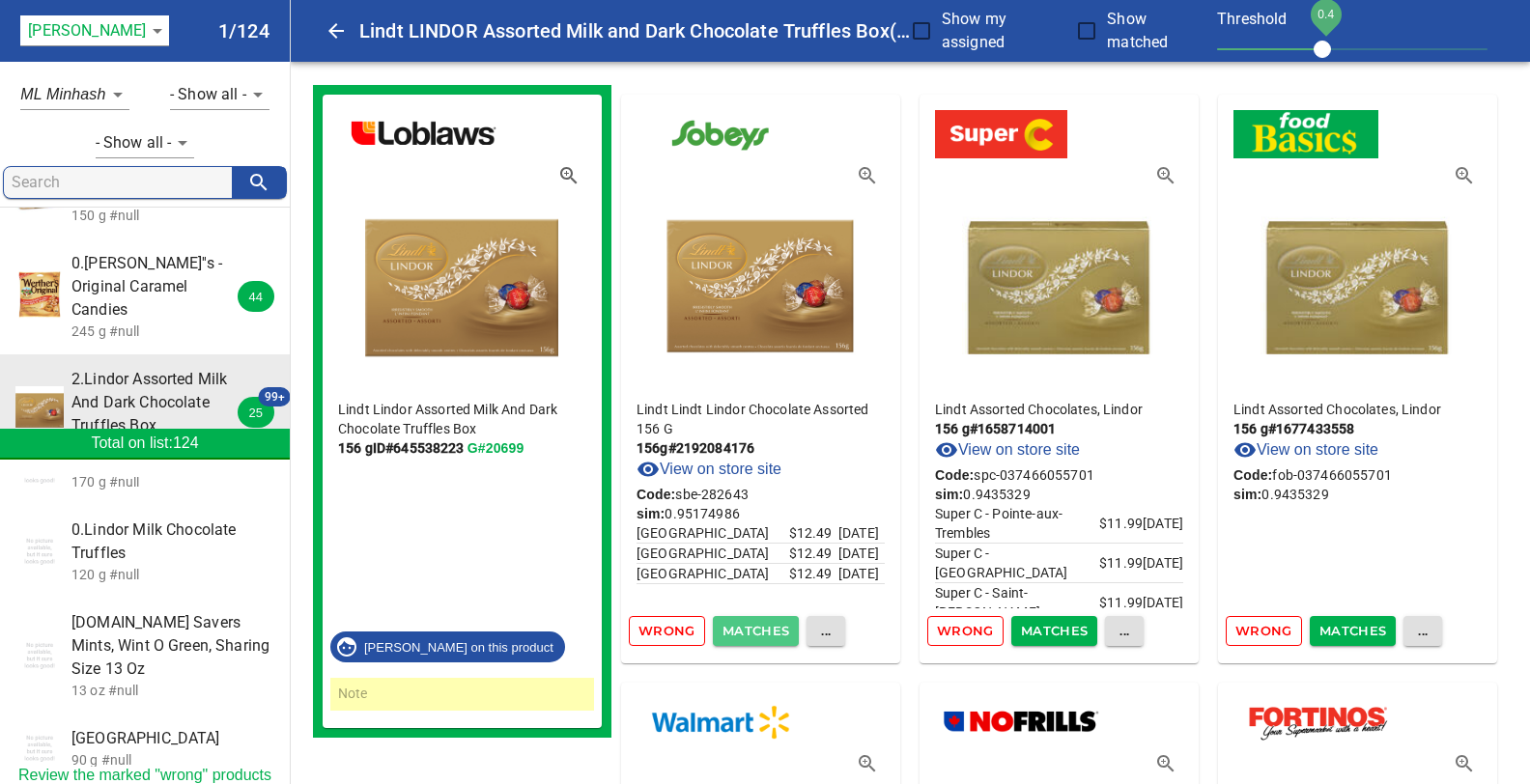
click at [735, 625] on span "Matches" at bounding box center [756, 631] width 68 height 23
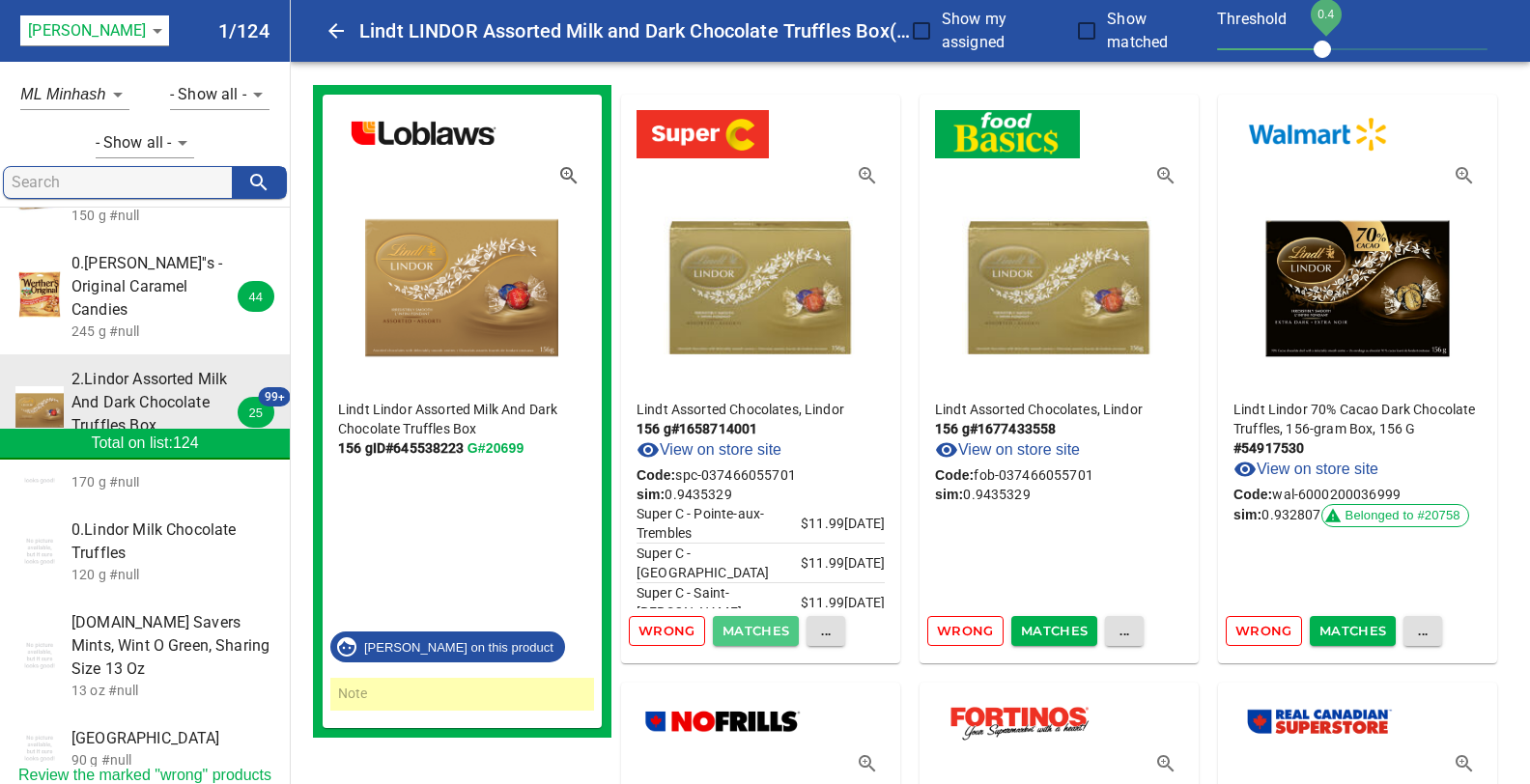
click at [735, 625] on span "Matches" at bounding box center [756, 631] width 68 height 23
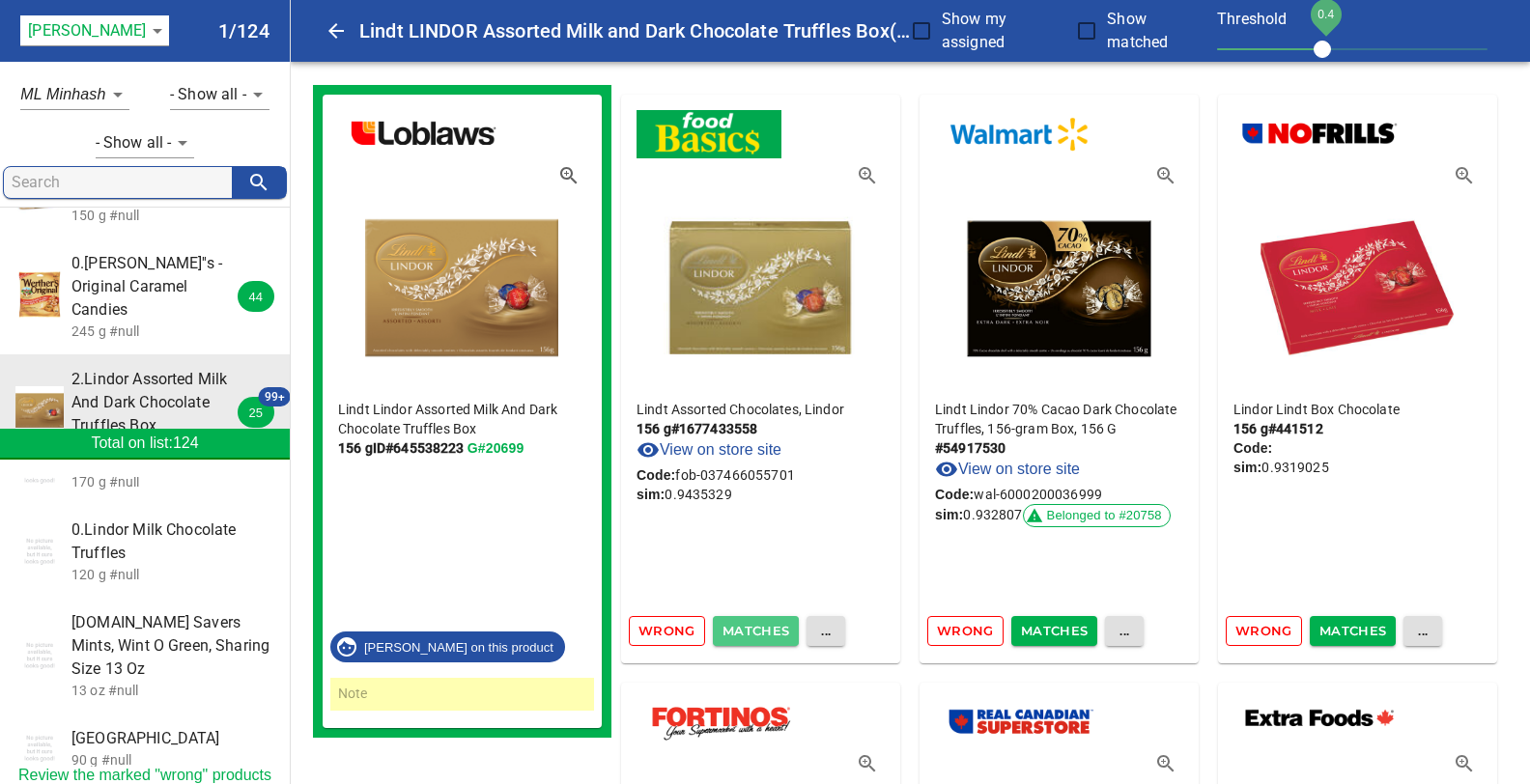
click at [735, 625] on span "Matches" at bounding box center [756, 631] width 68 height 23
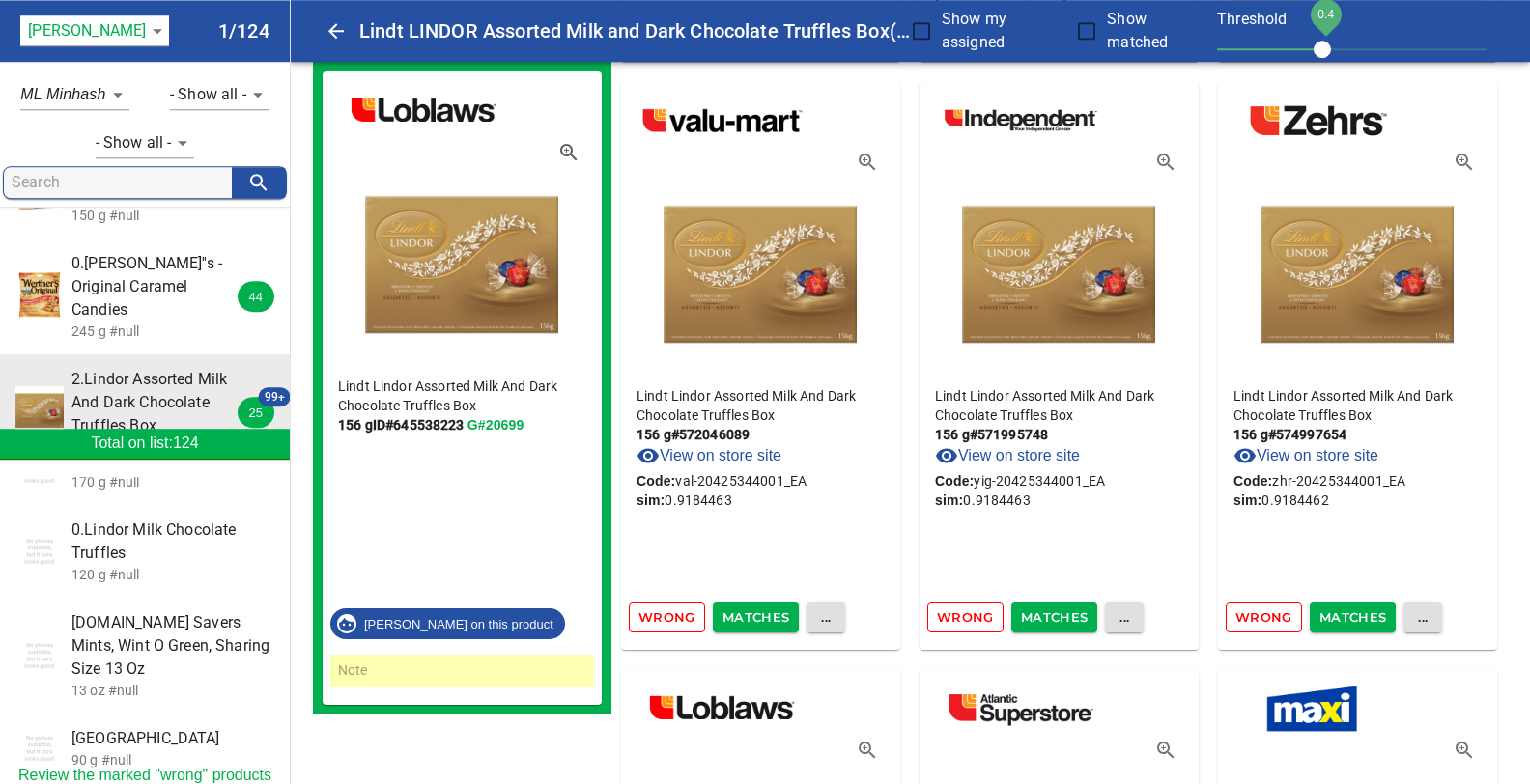
scroll to position [2957, 0]
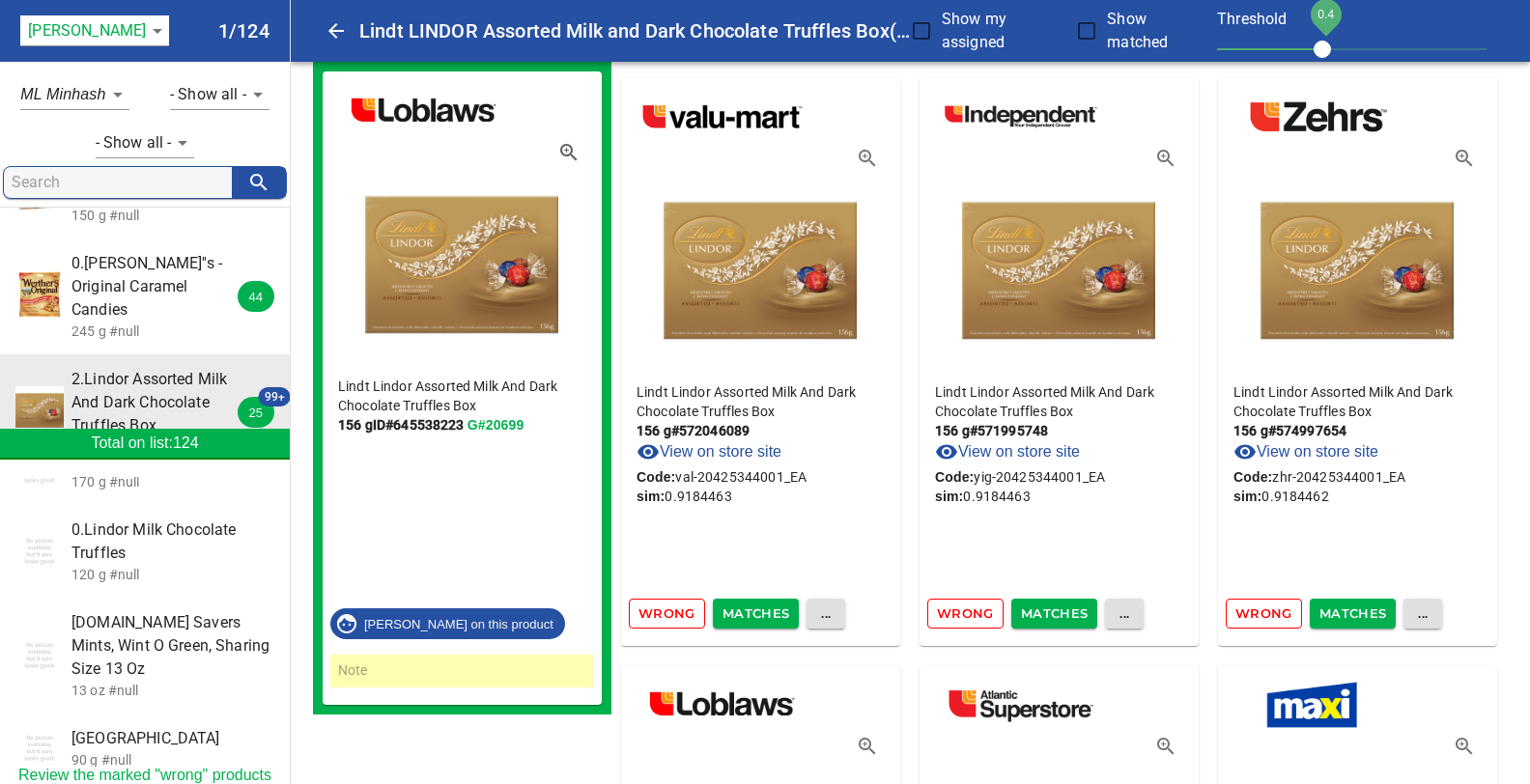
click at [743, 615] on span "Matches" at bounding box center [756, 613] width 68 height 23
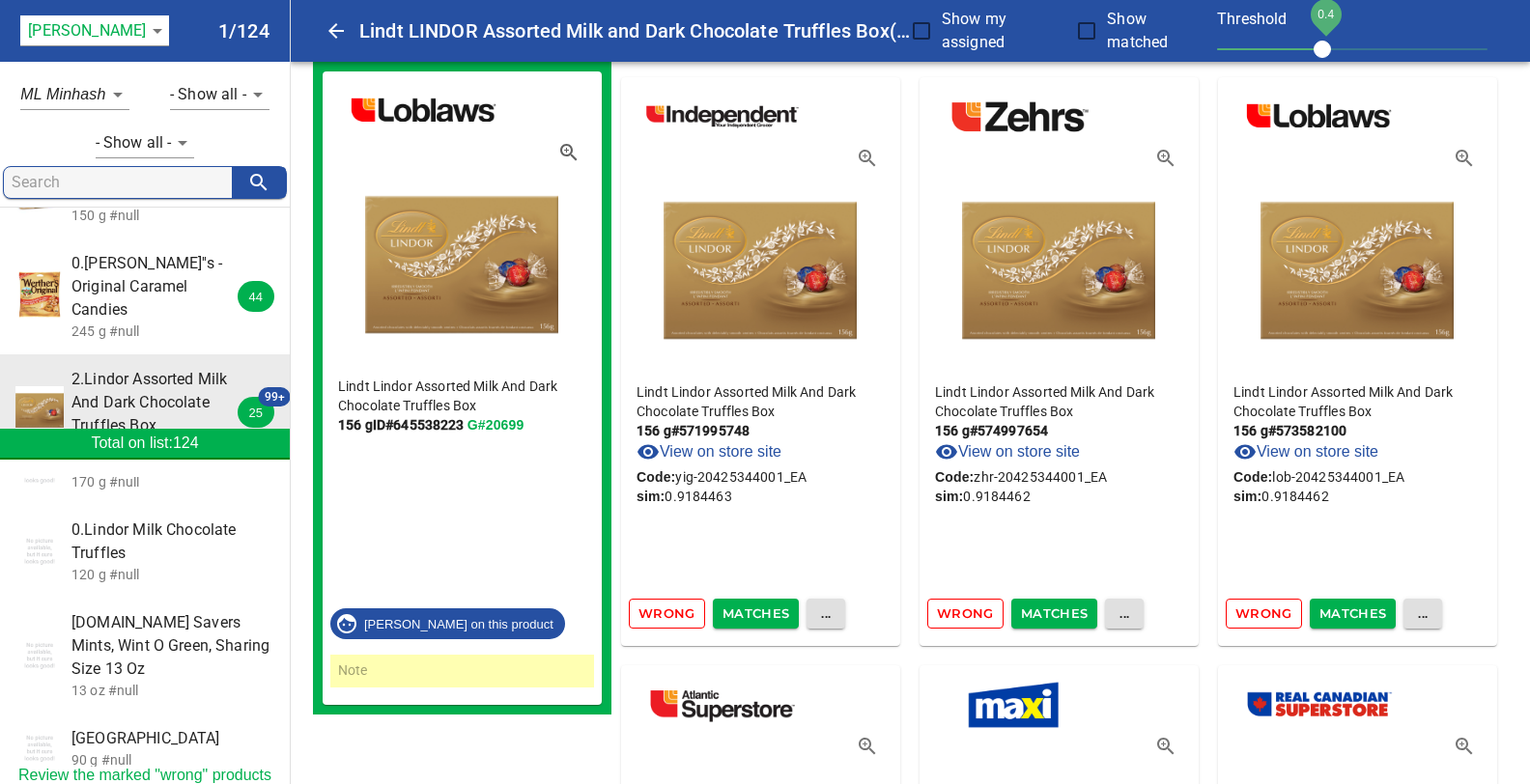
click at [1058, 603] on span "Matches" at bounding box center [1054, 613] width 68 height 23
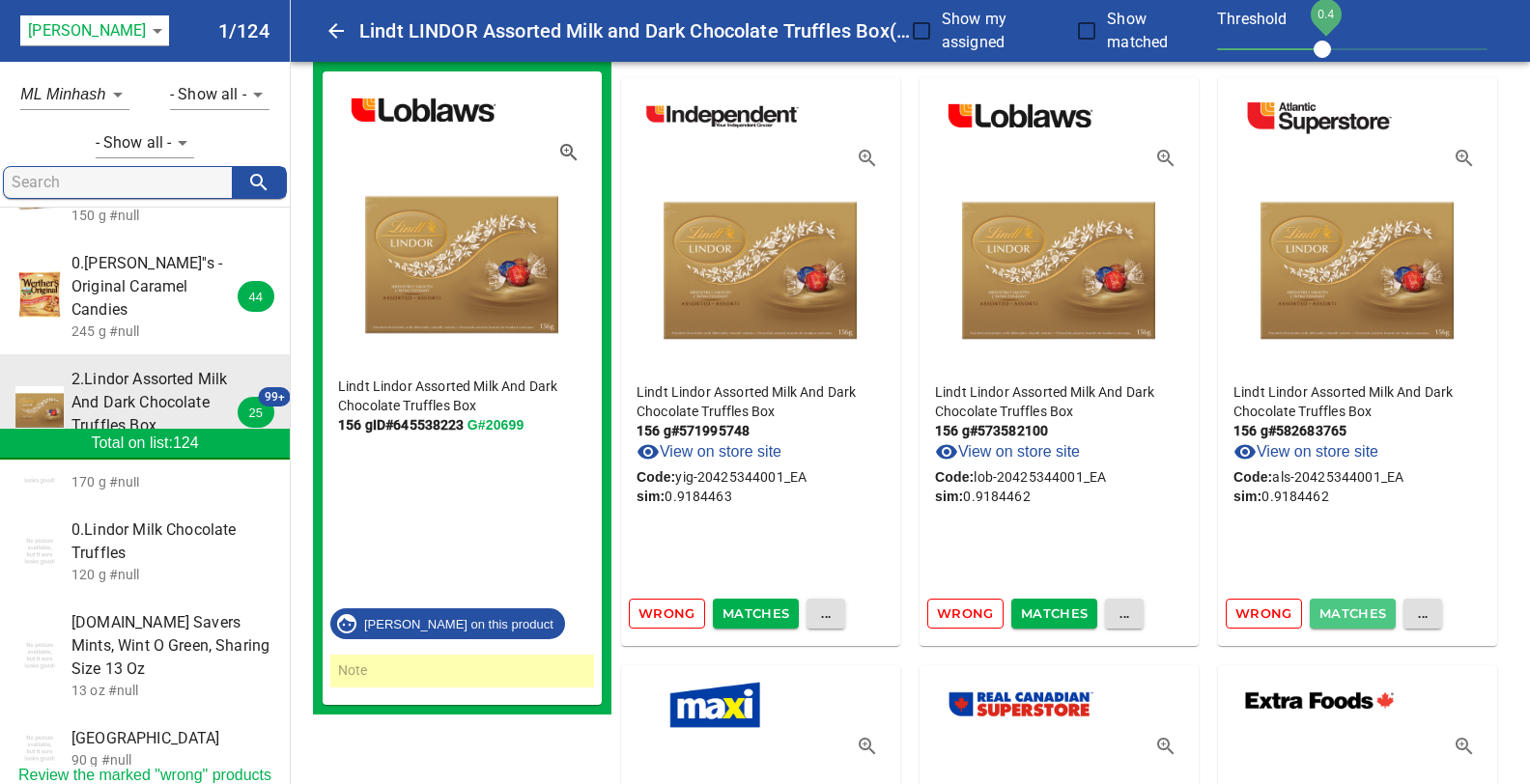
click at [1331, 616] on span "Matches" at bounding box center [1353, 613] width 68 height 23
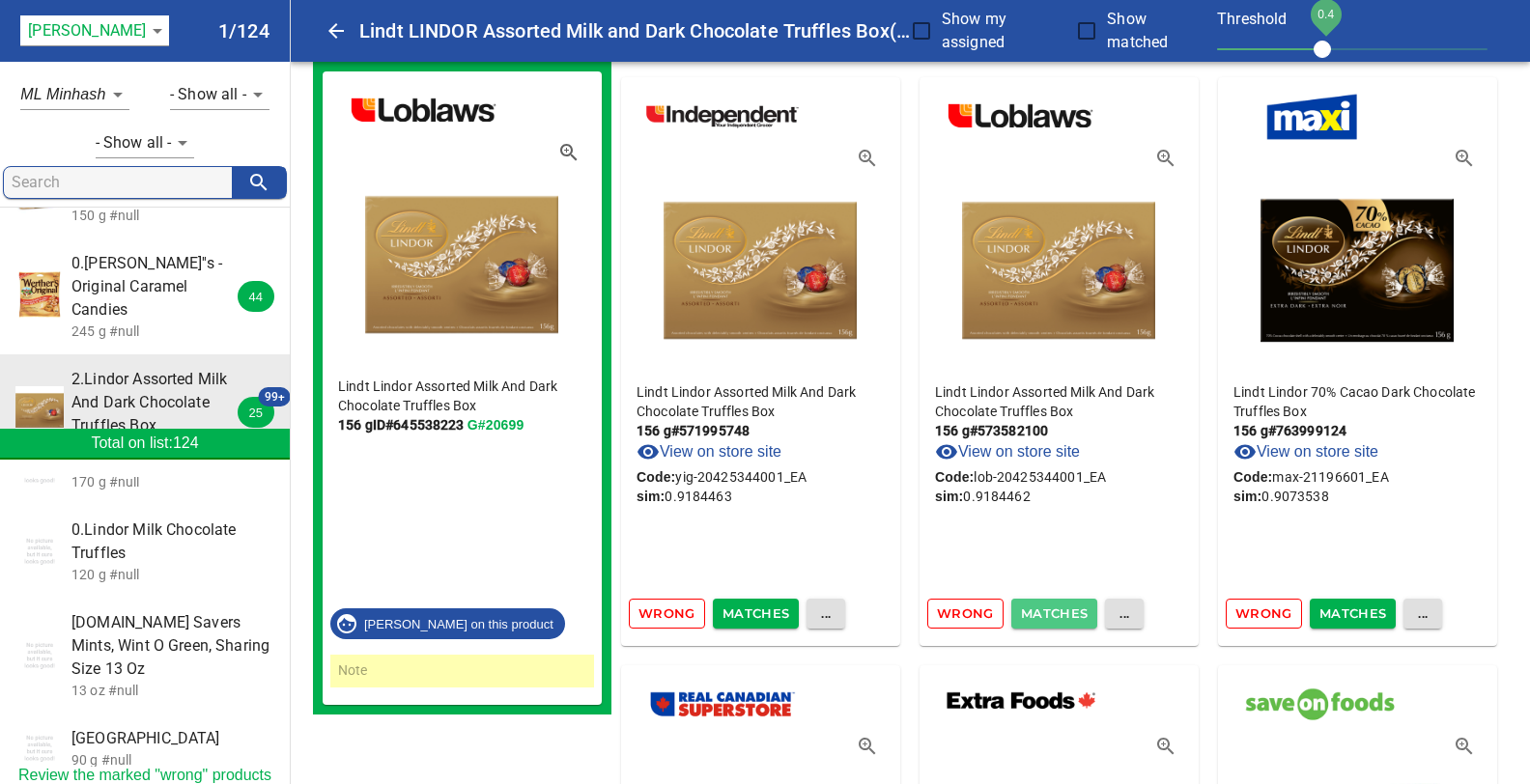
click at [1060, 611] on span "Matches" at bounding box center [1054, 613] width 68 height 23
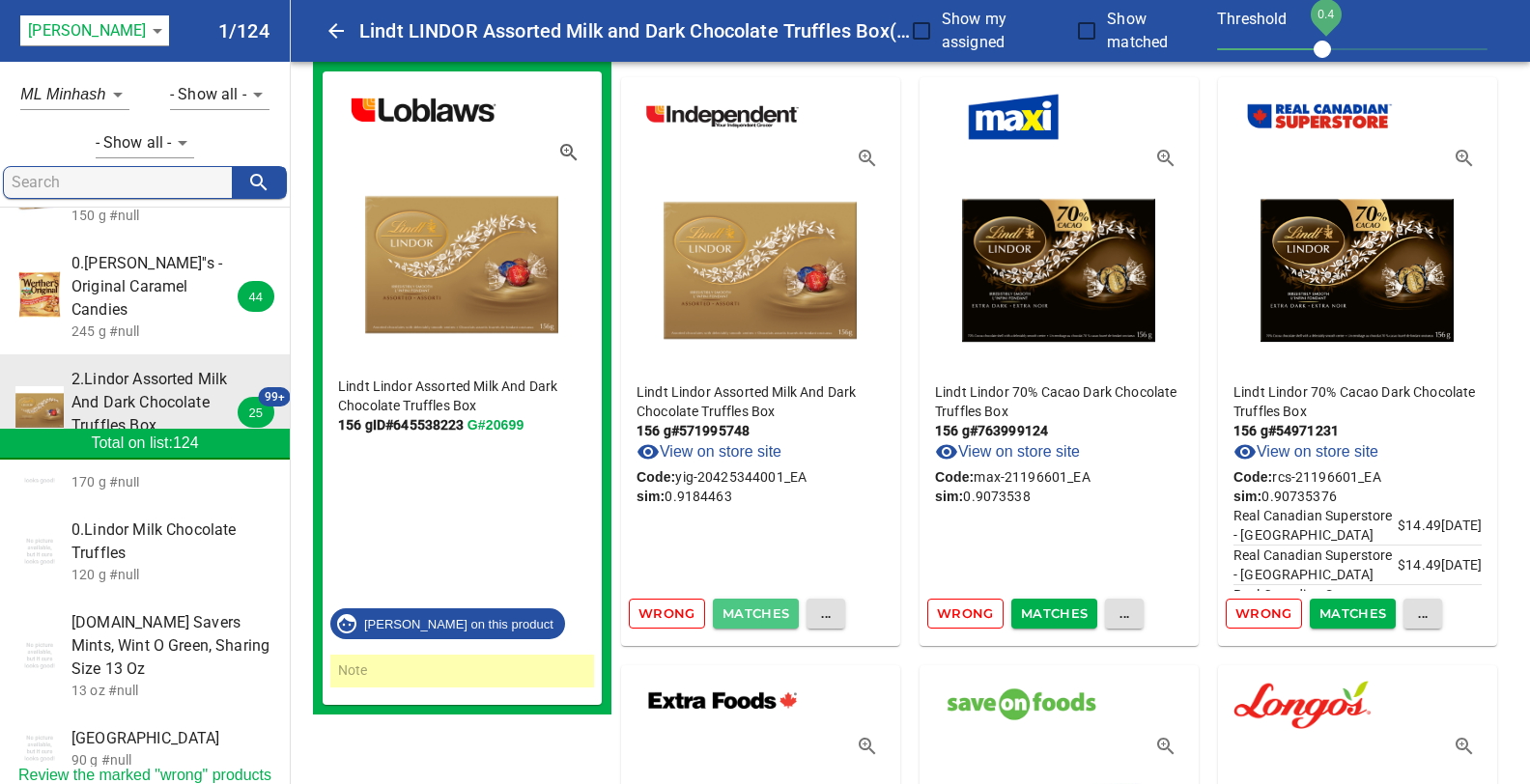
click at [752, 606] on span "Matches" at bounding box center [756, 613] width 68 height 23
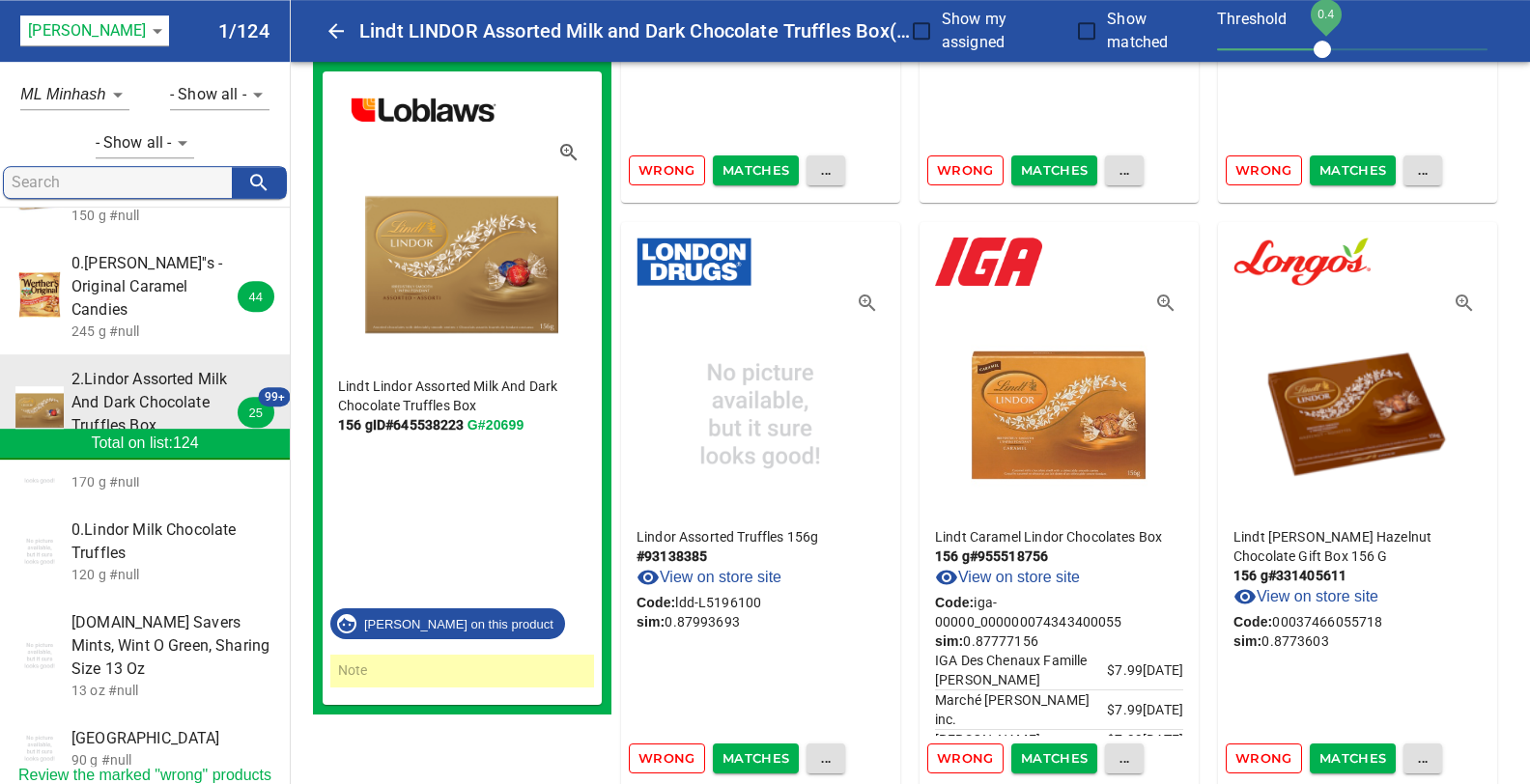
scroll to position [7647, 0]
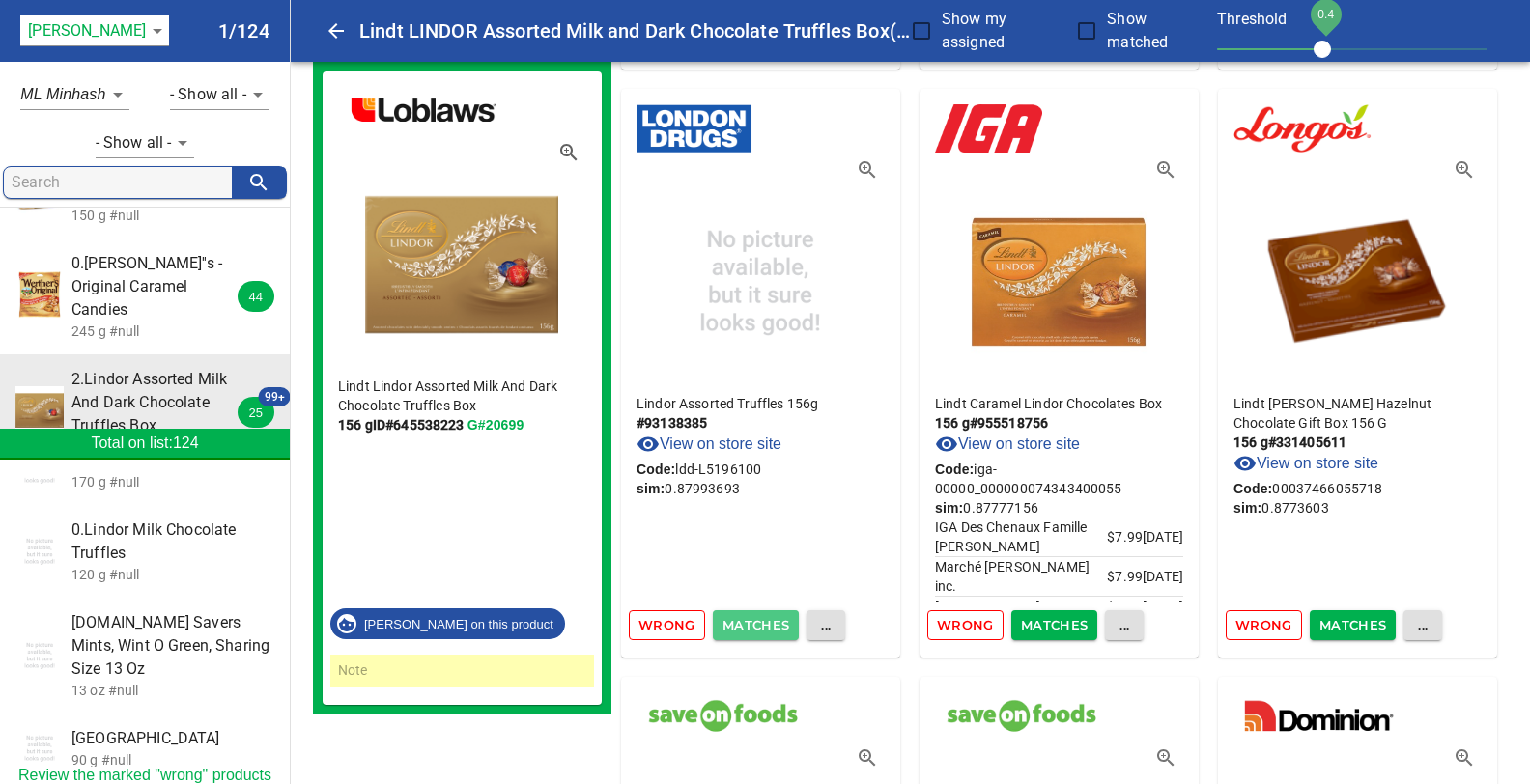
click at [773, 619] on span "Matches" at bounding box center [756, 625] width 68 height 23
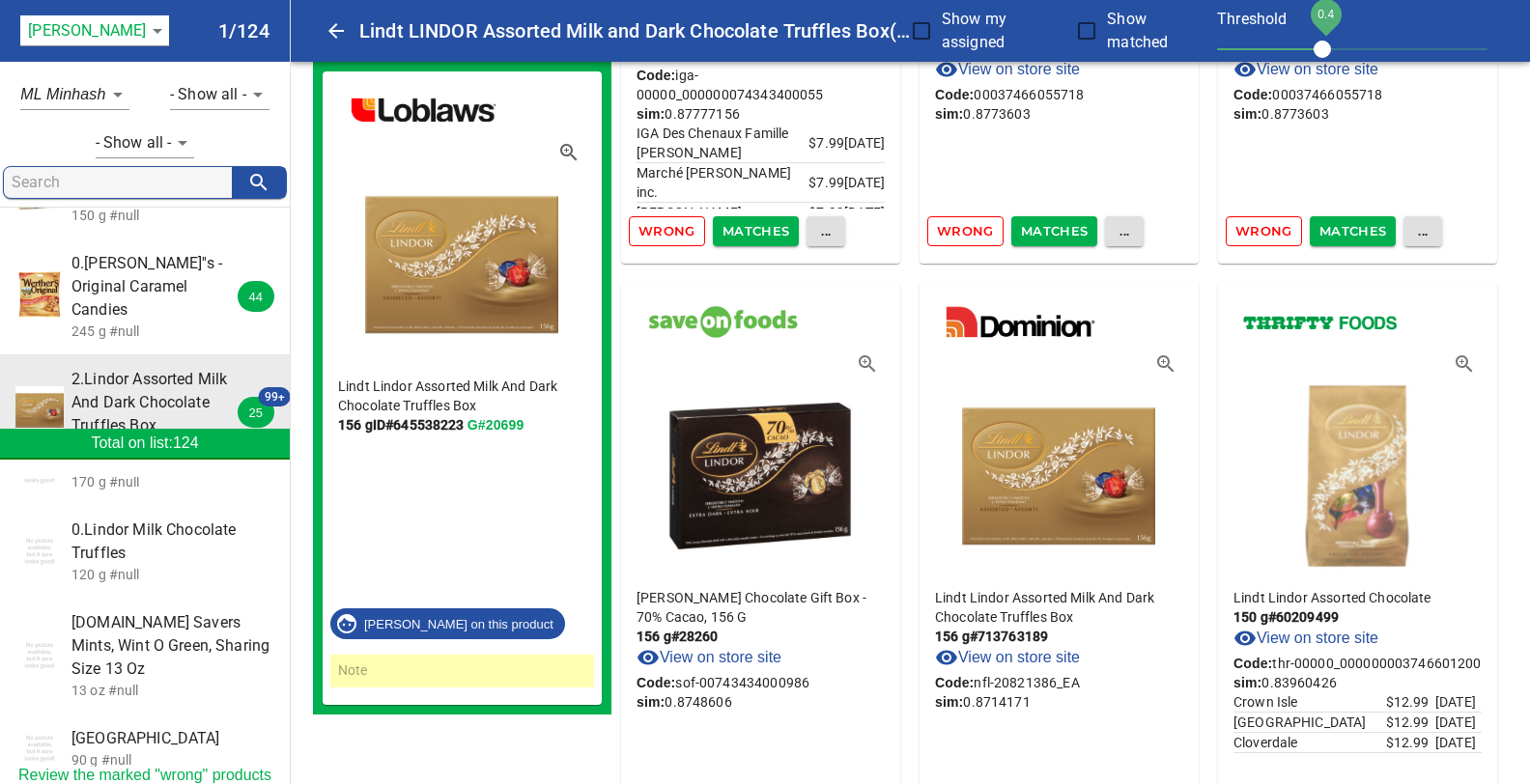
scroll to position [8157, 0]
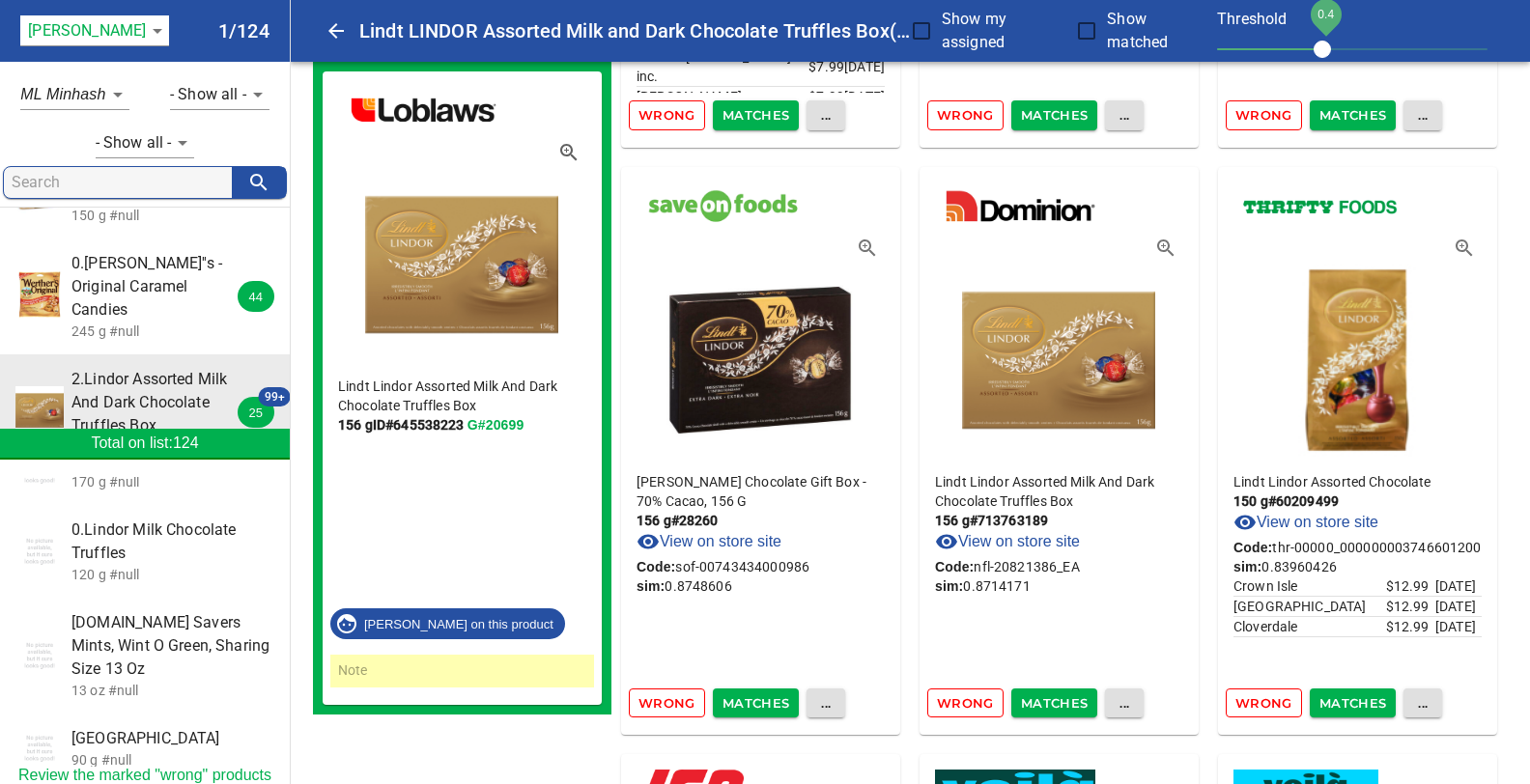
click at [1047, 700] on span "Matches" at bounding box center [1054, 703] width 68 height 23
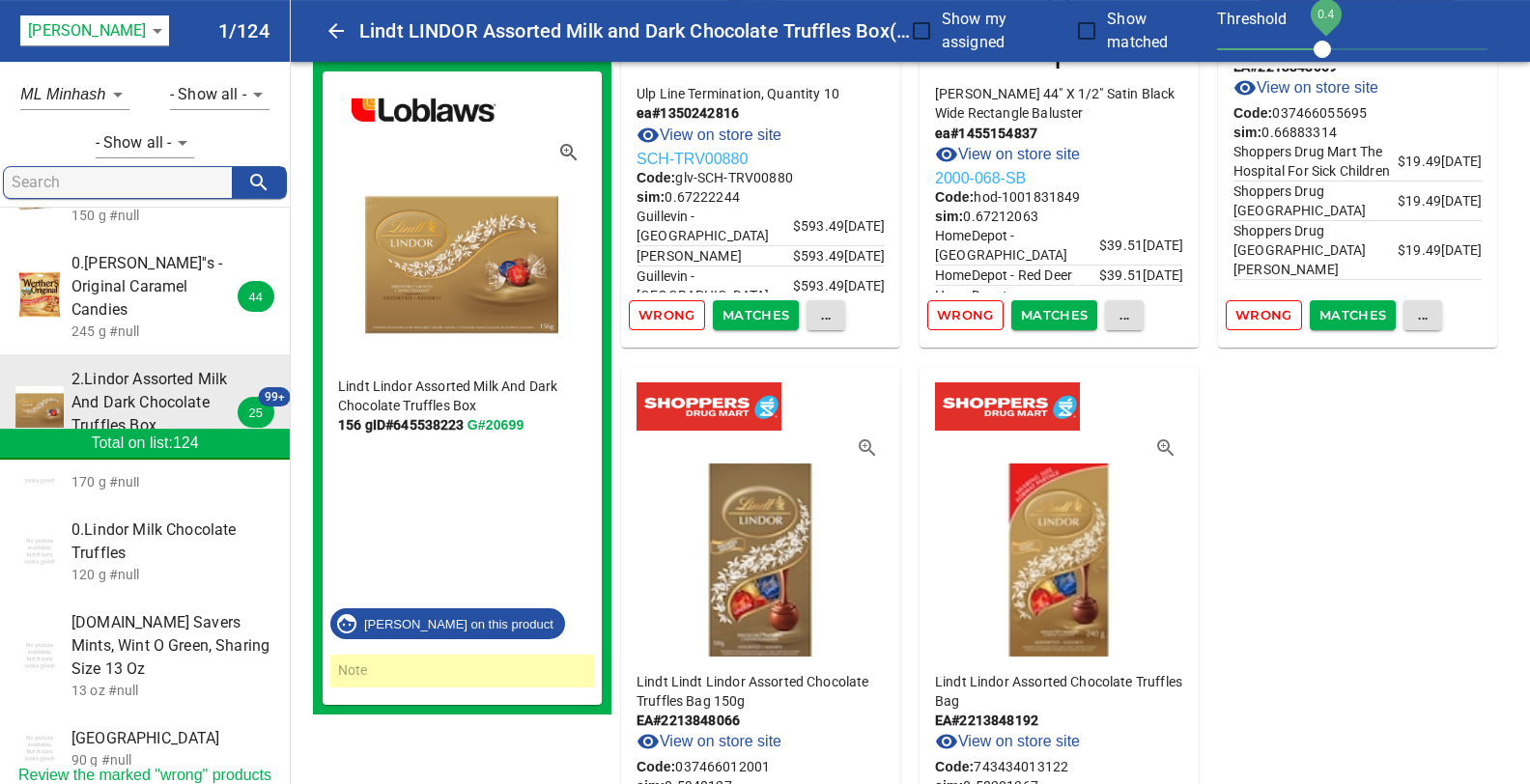
scroll to position [26817, 0]
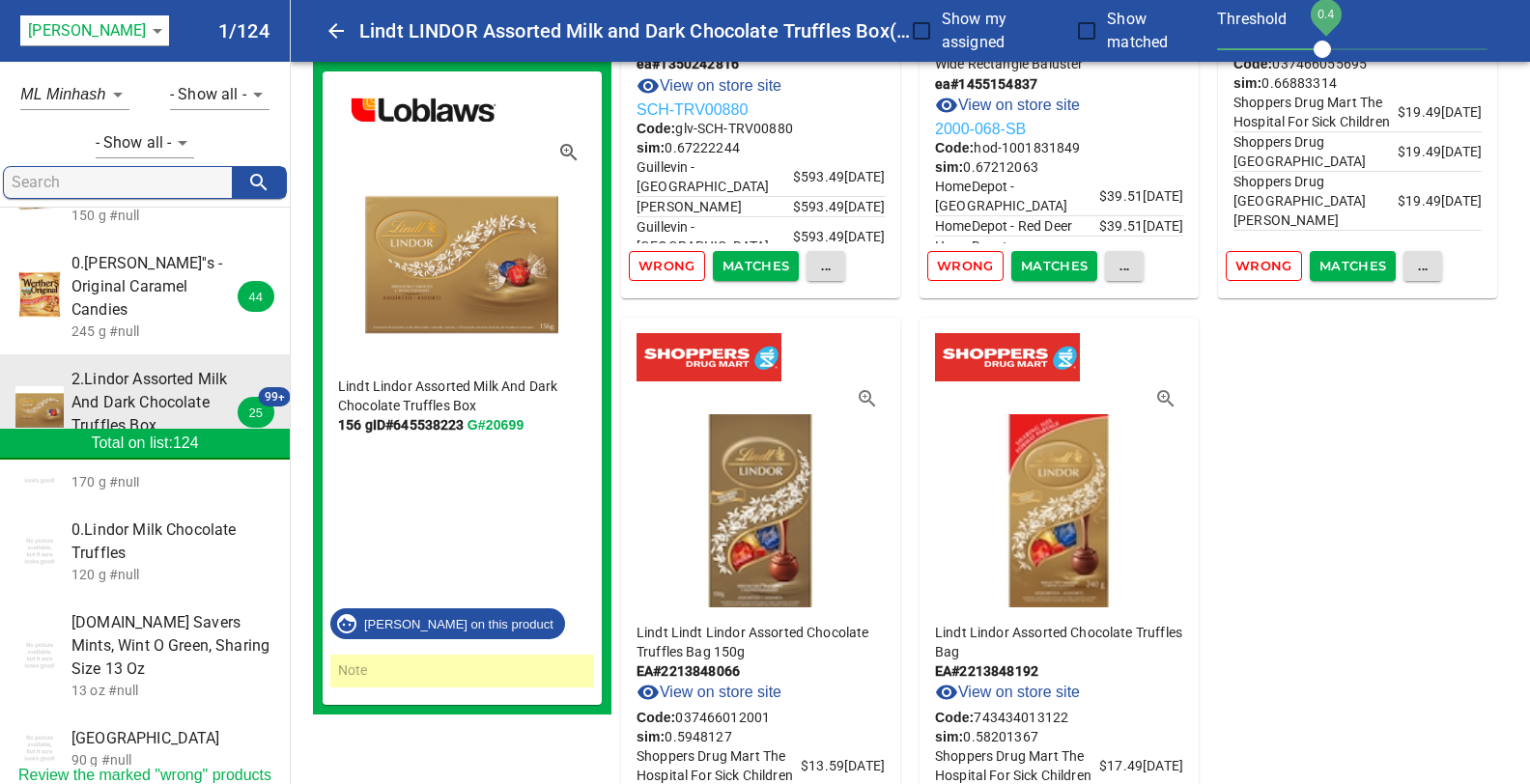
click at [1021, 681] on link "View on store site" at bounding box center [1006, 693] width 144 height 24
click at [749, 686] on link "View on store site" at bounding box center [708, 693] width 144 height 24
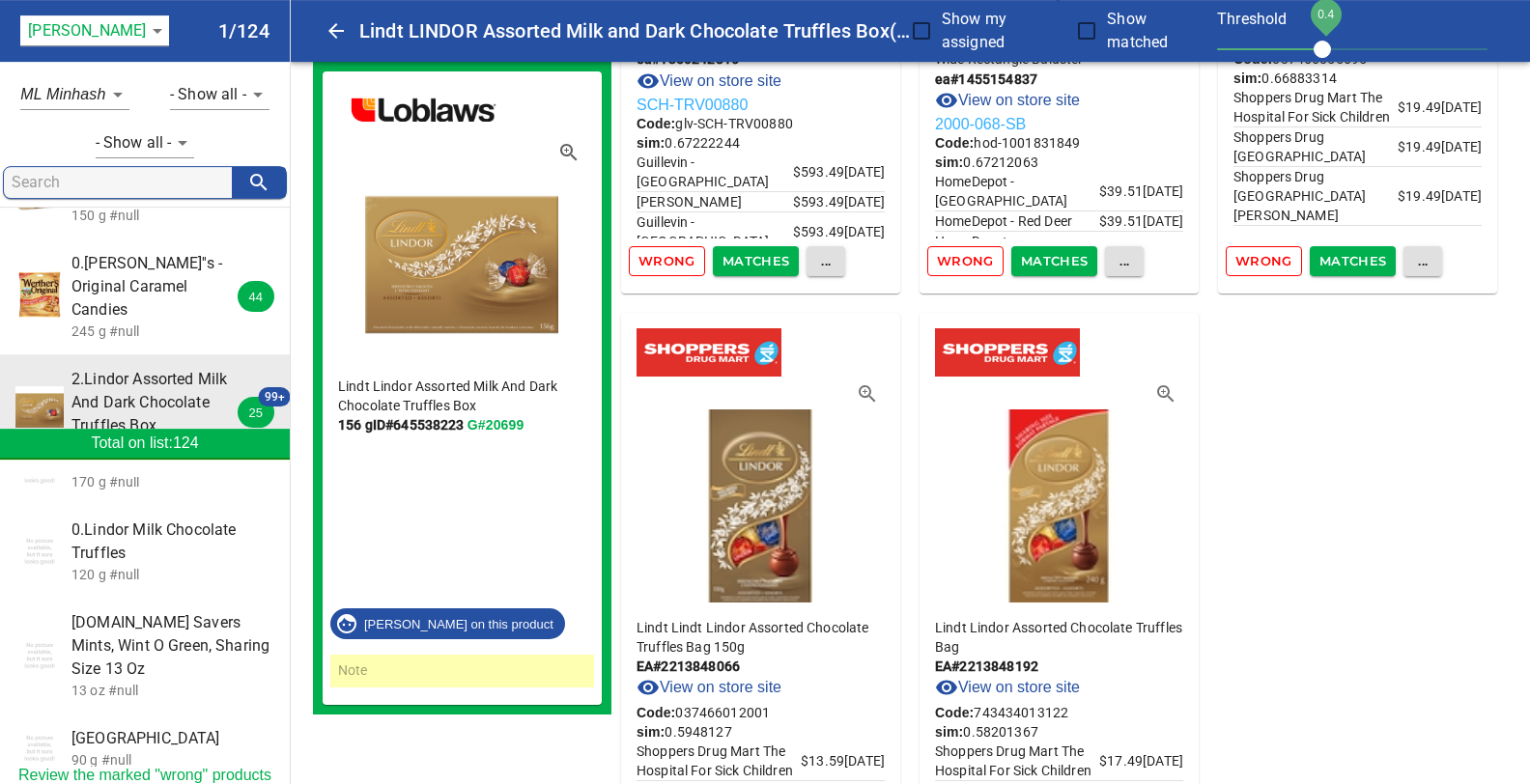
scroll to position [27015, 0]
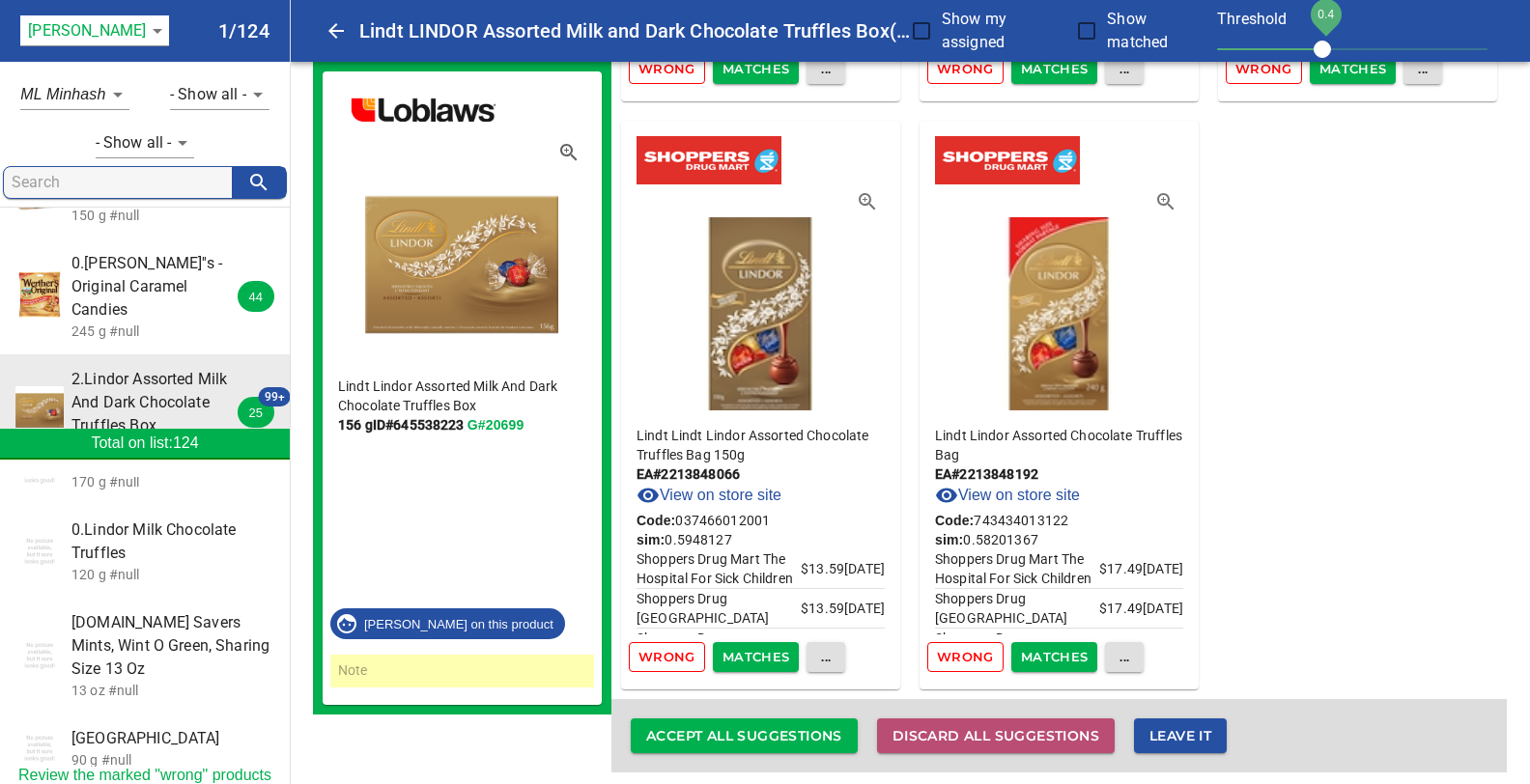
click at [959, 724] on span "Discard all suggestions" at bounding box center [995, 736] width 206 height 25
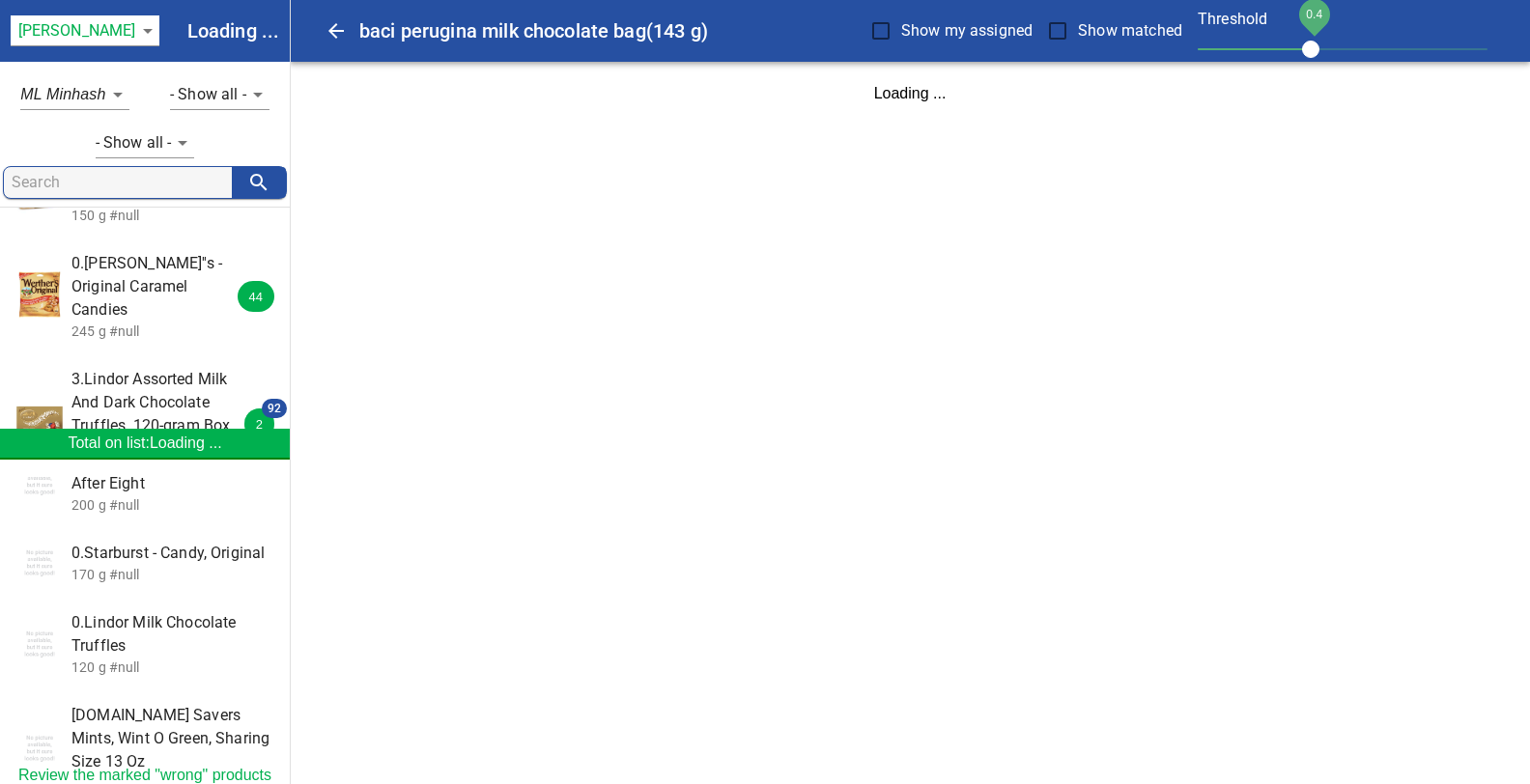
scroll to position [420, 0]
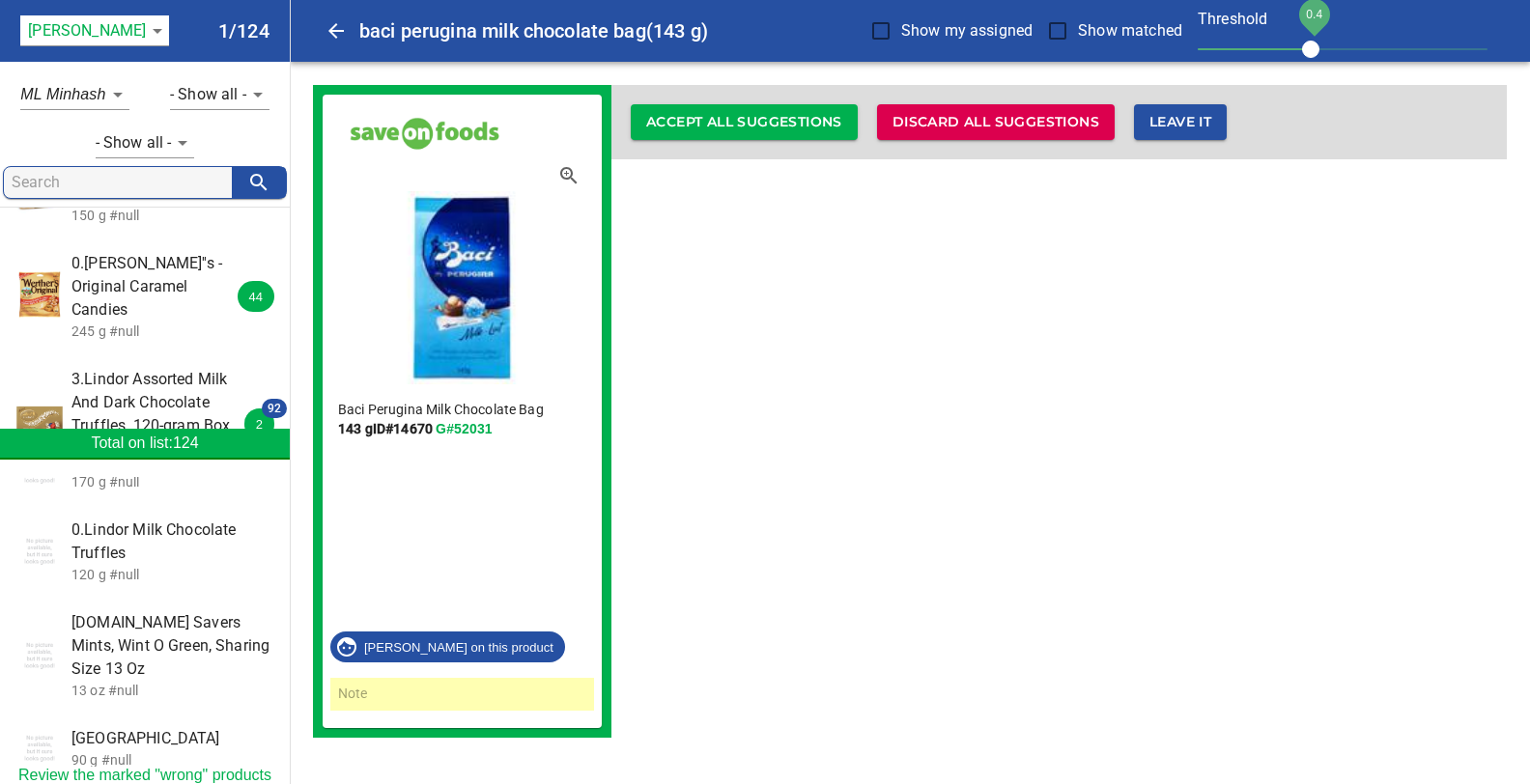
click at [151, 367] on span "3.Lindor Assorted Milk And Dark Chocolate Truffles, 120-gram Box, 120 G" at bounding box center [157, 414] width 172 height 92
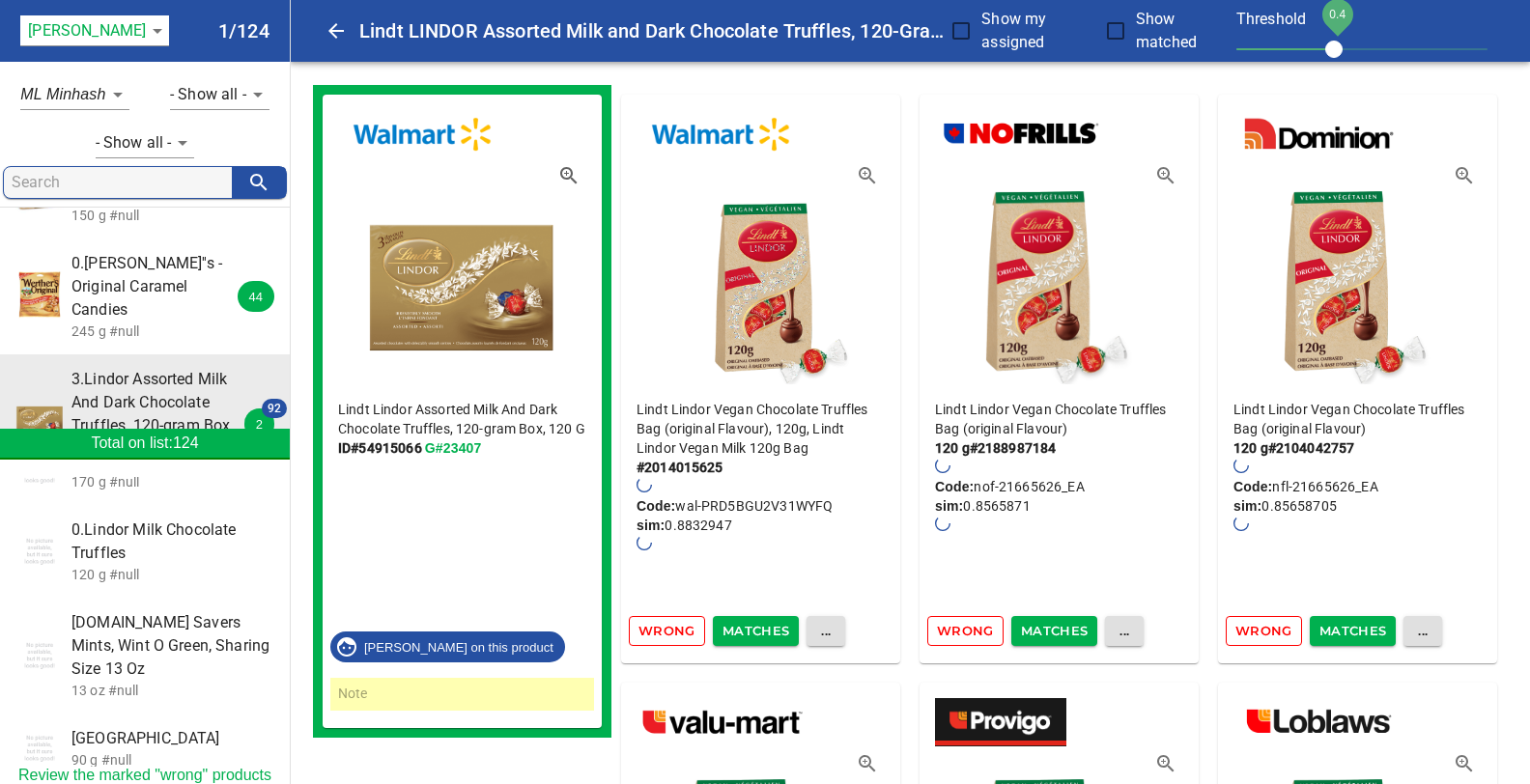
click at [146, 252] on span "0.Werther''s - Original Caramel Candies" at bounding box center [157, 287] width 172 height 70
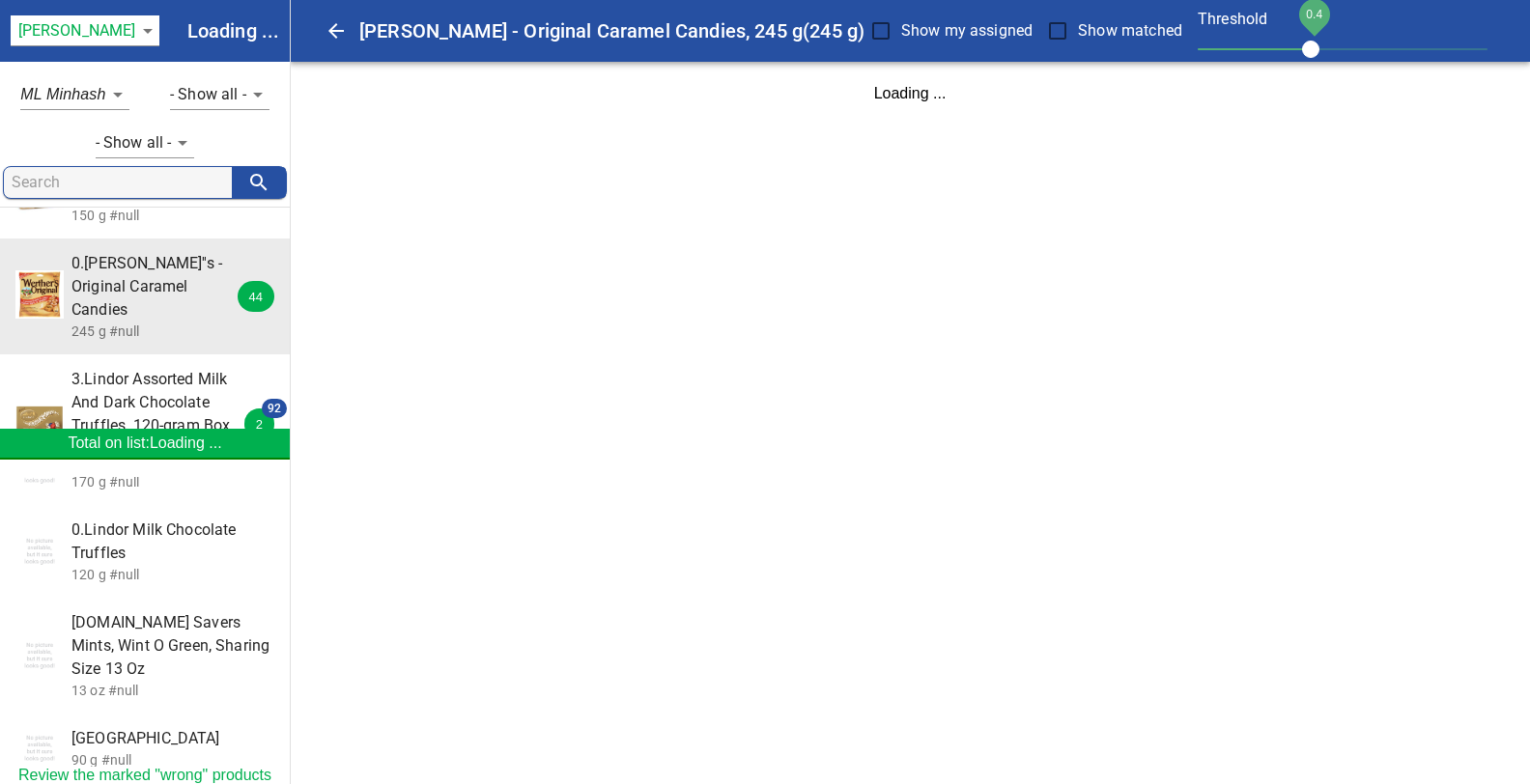
click at [135, 367] on span "3.Lindor Assorted Milk And Dark Chocolate Truffles, 120-gram Box, 120 G" at bounding box center [157, 414] width 172 height 92
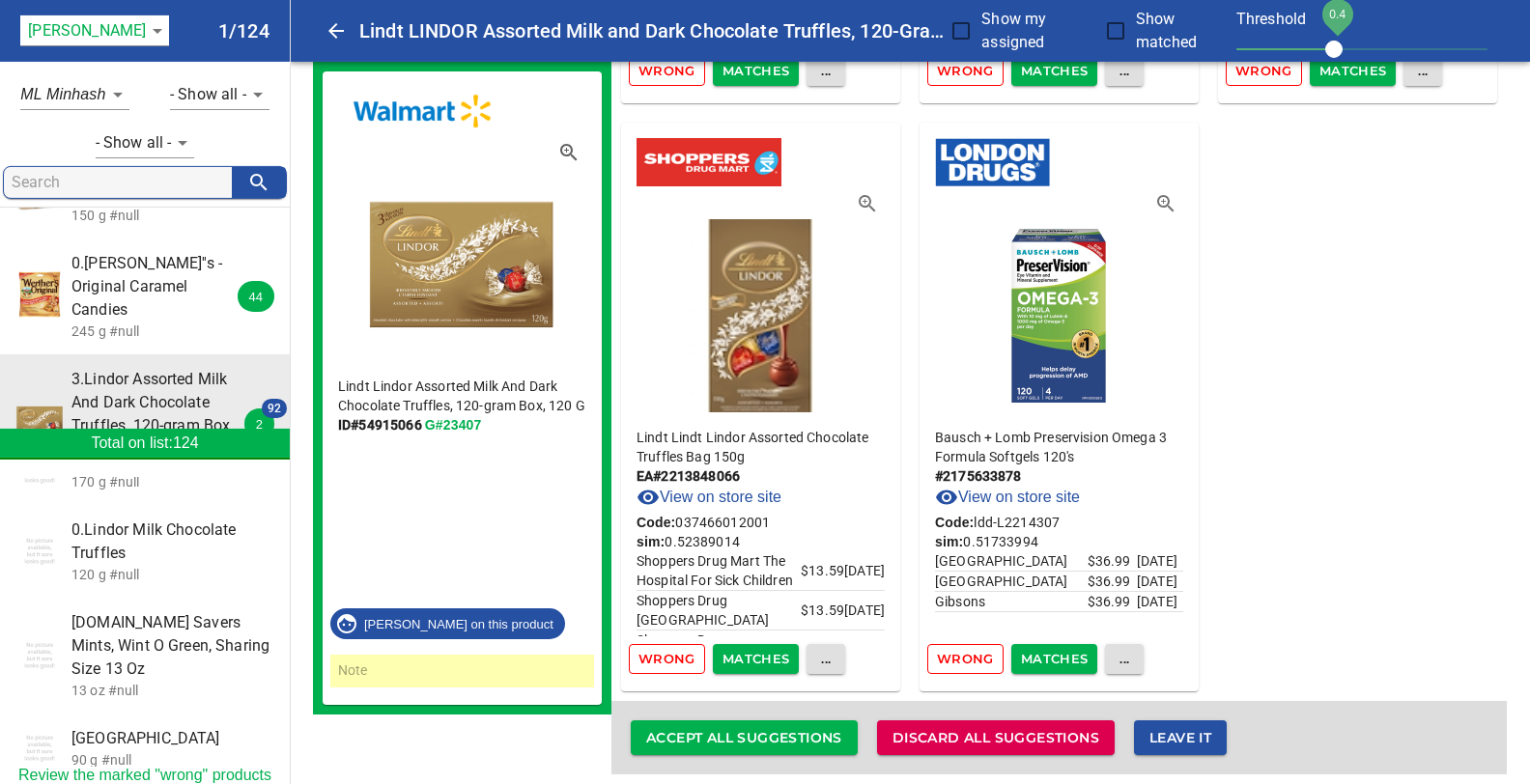
scroll to position [17613, 0]
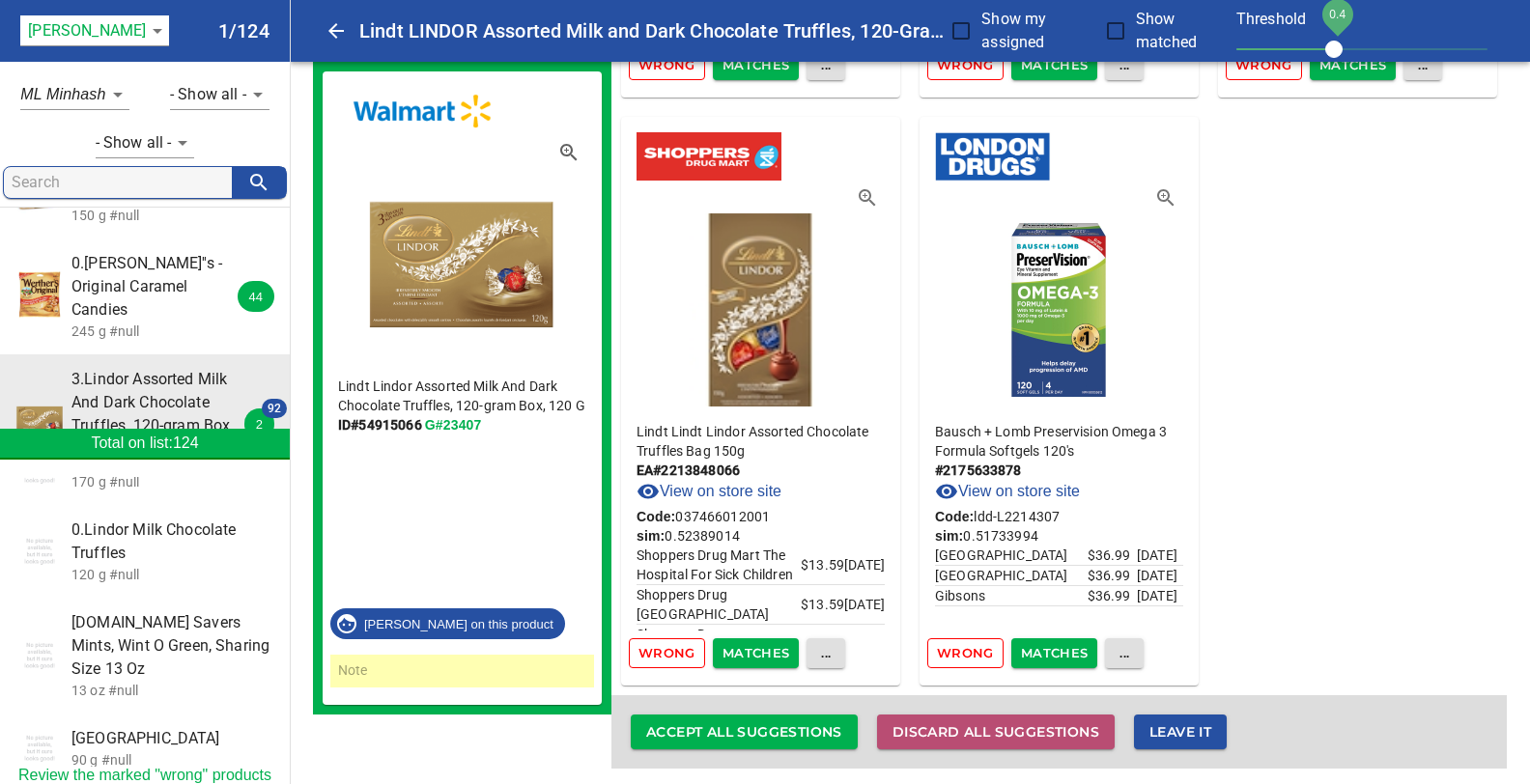
click at [926, 720] on span "Discard all suggestions" at bounding box center [995, 732] width 206 height 25
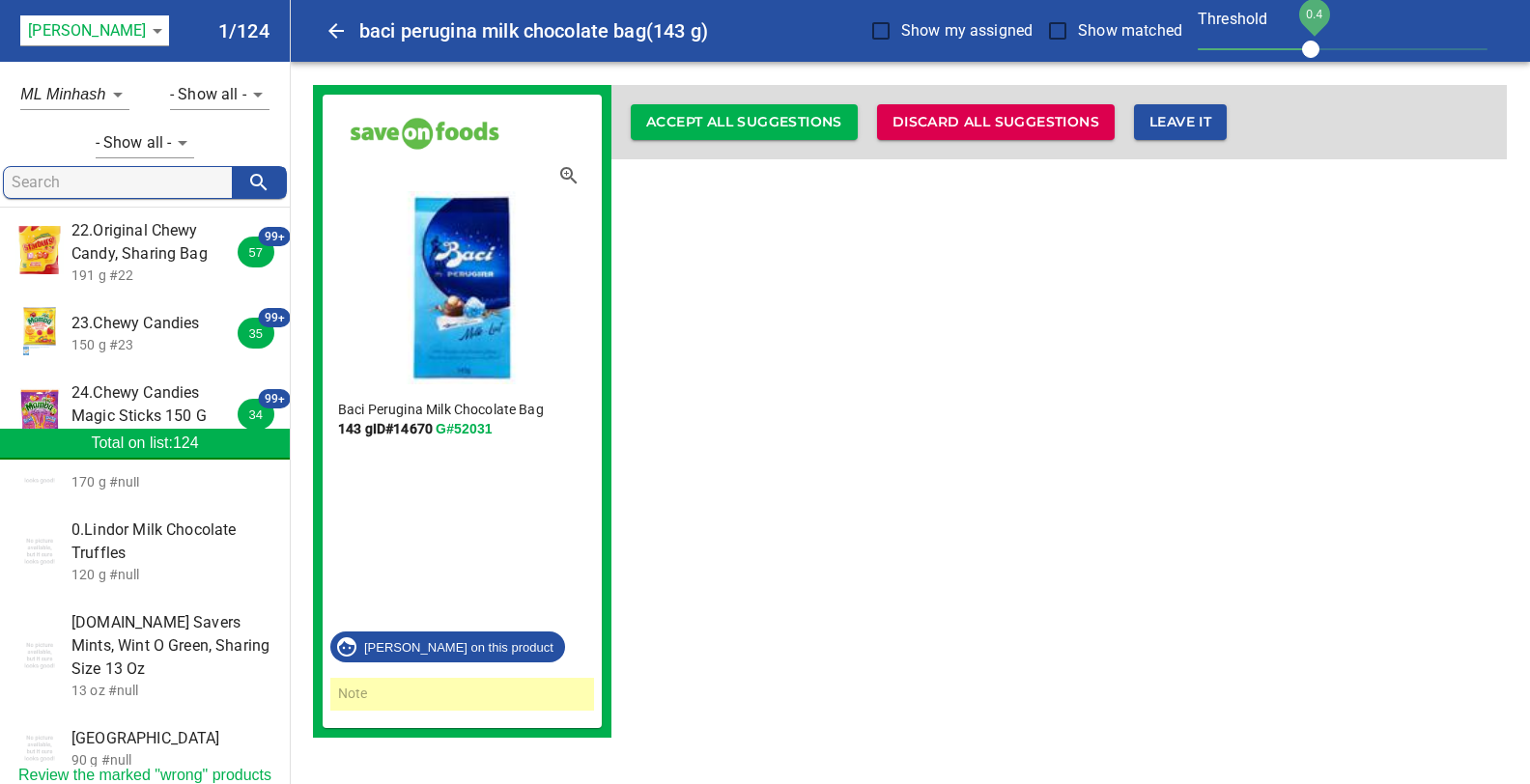
scroll to position [2957, 0]
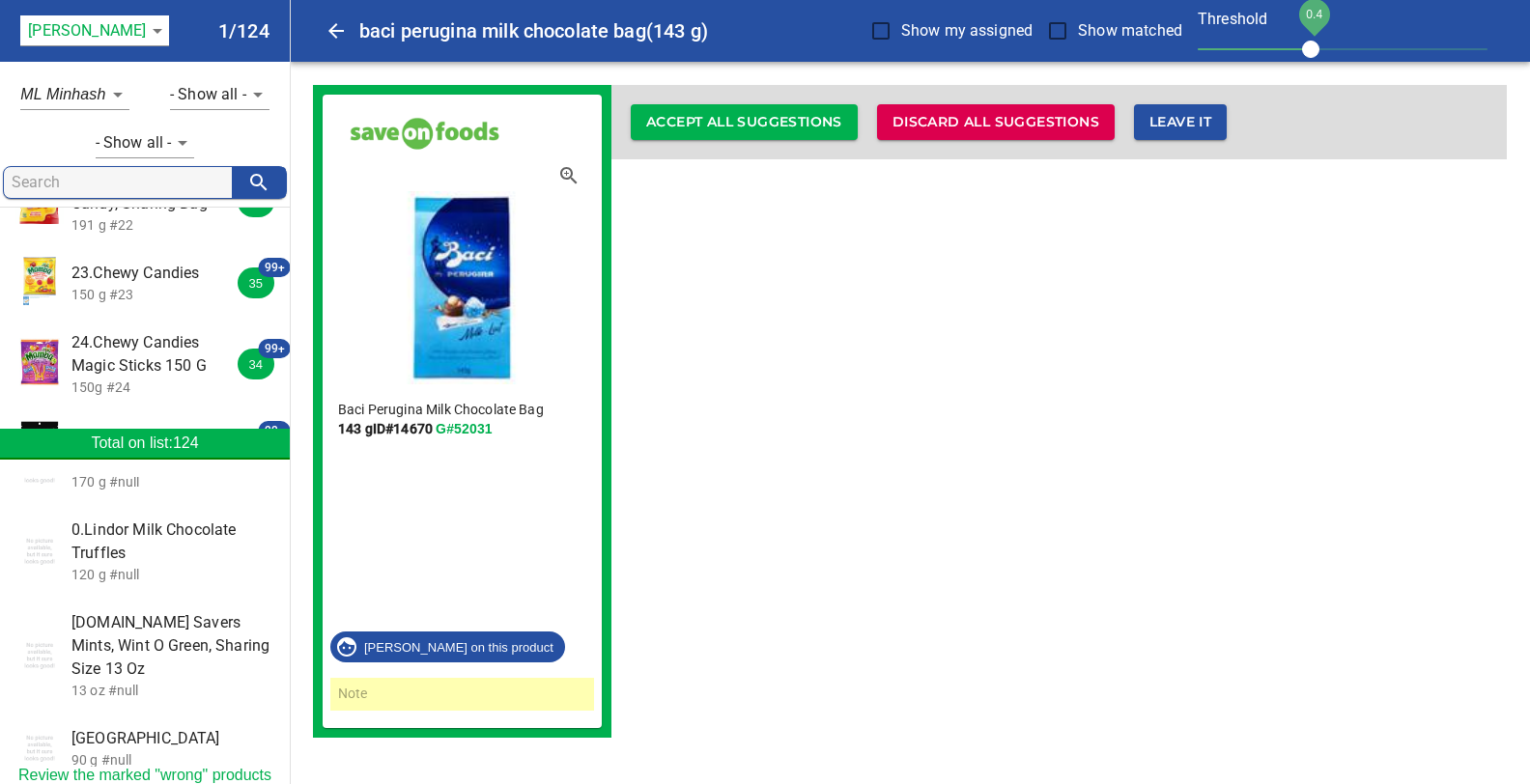
click at [75, 187] on input "search" at bounding box center [122, 182] width 220 height 30
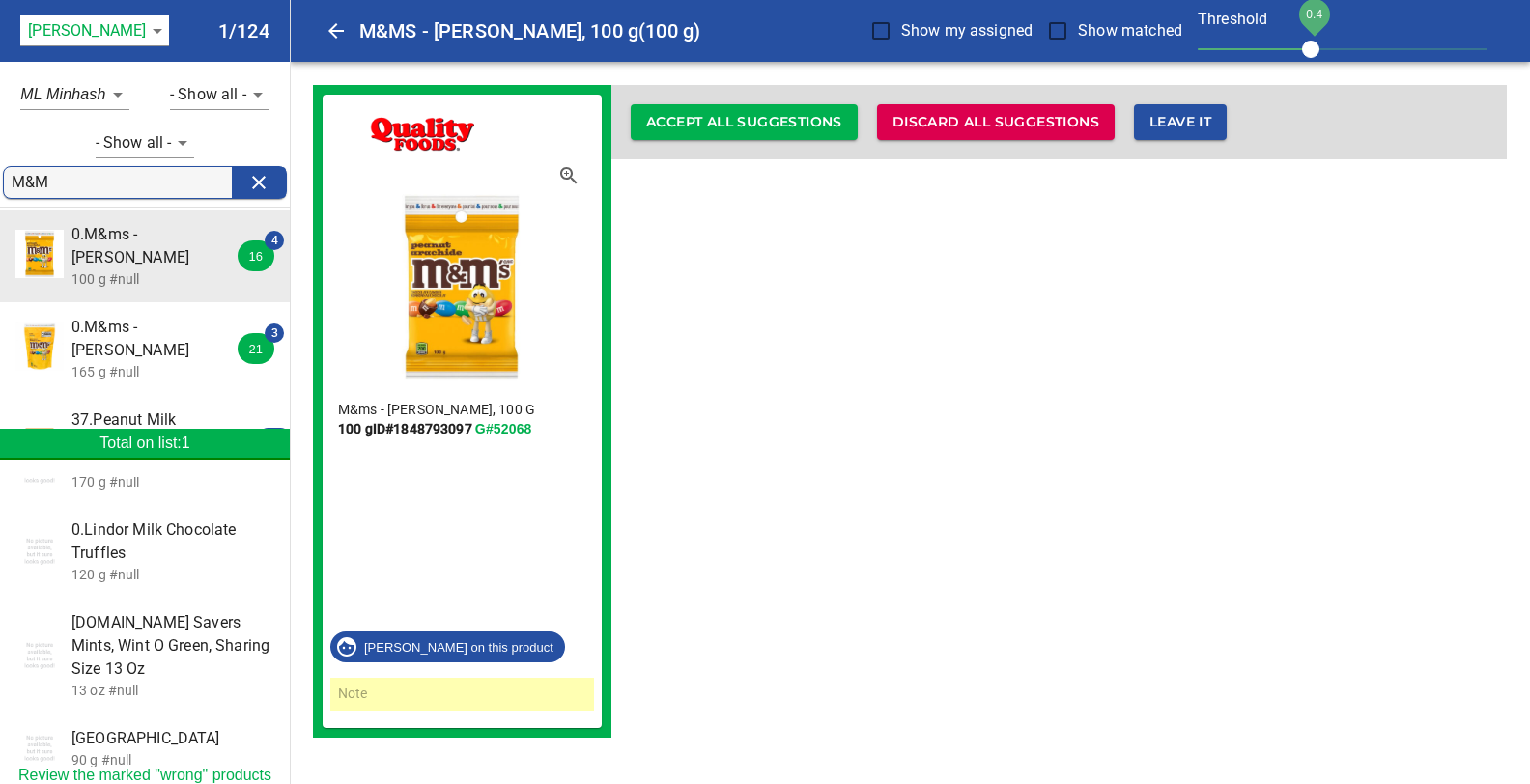
scroll to position [0, 0]
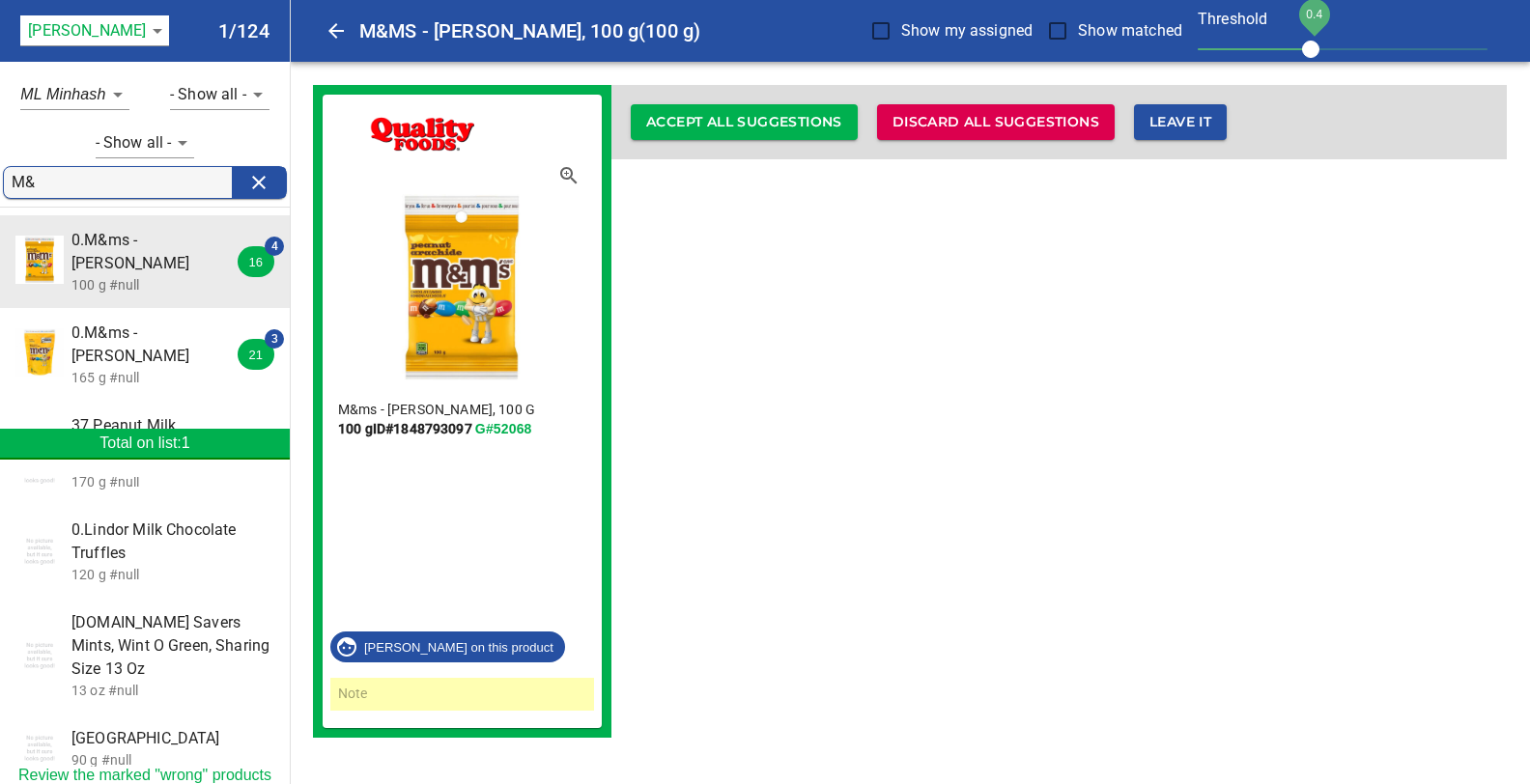
type input "M"
type input "P"
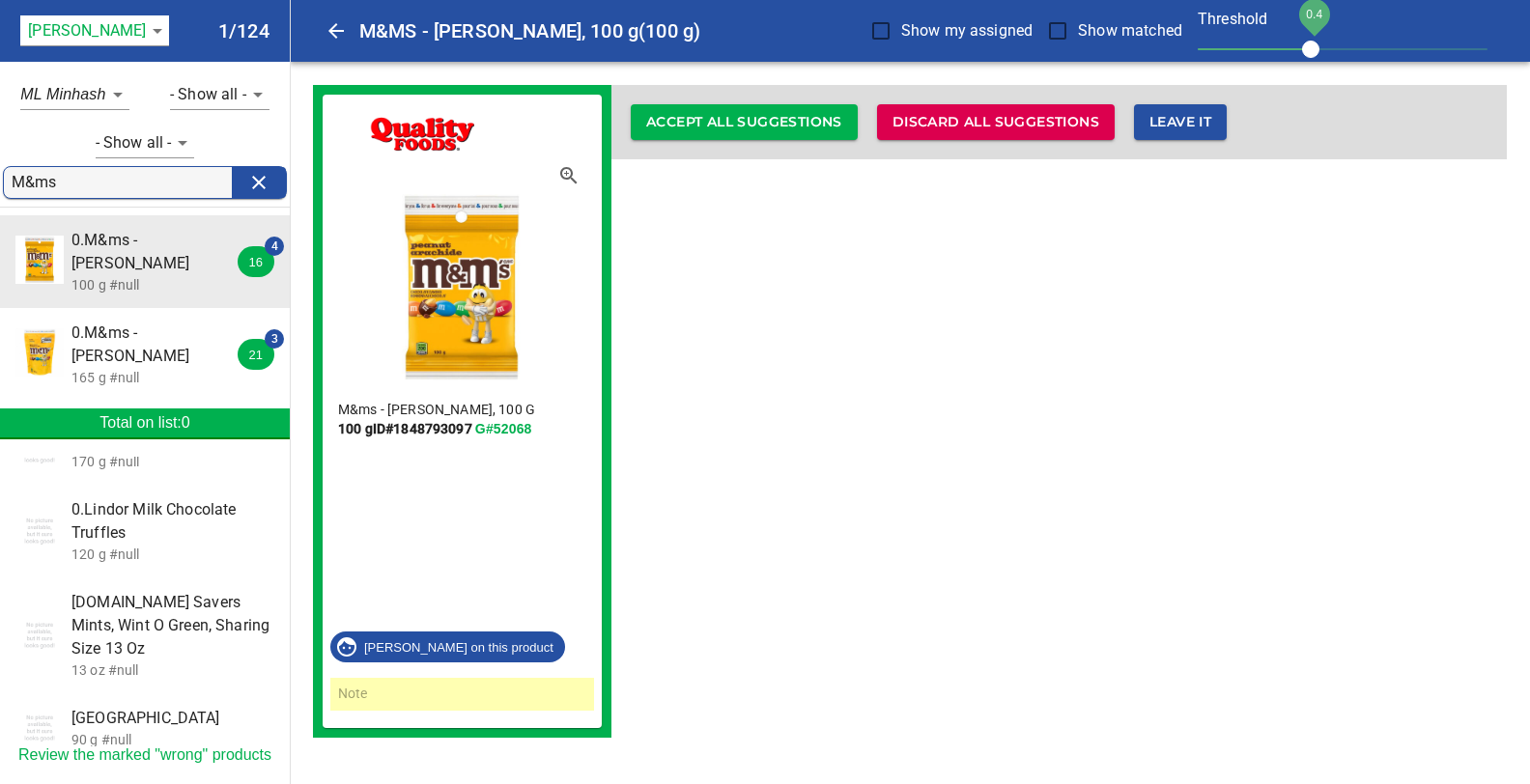
click at [65, 178] on input "M&ms" at bounding box center [122, 182] width 220 height 30
type input "M"
click at [121, 321] on span "0.M&ms - Peanut" at bounding box center [157, 344] width 172 height 46
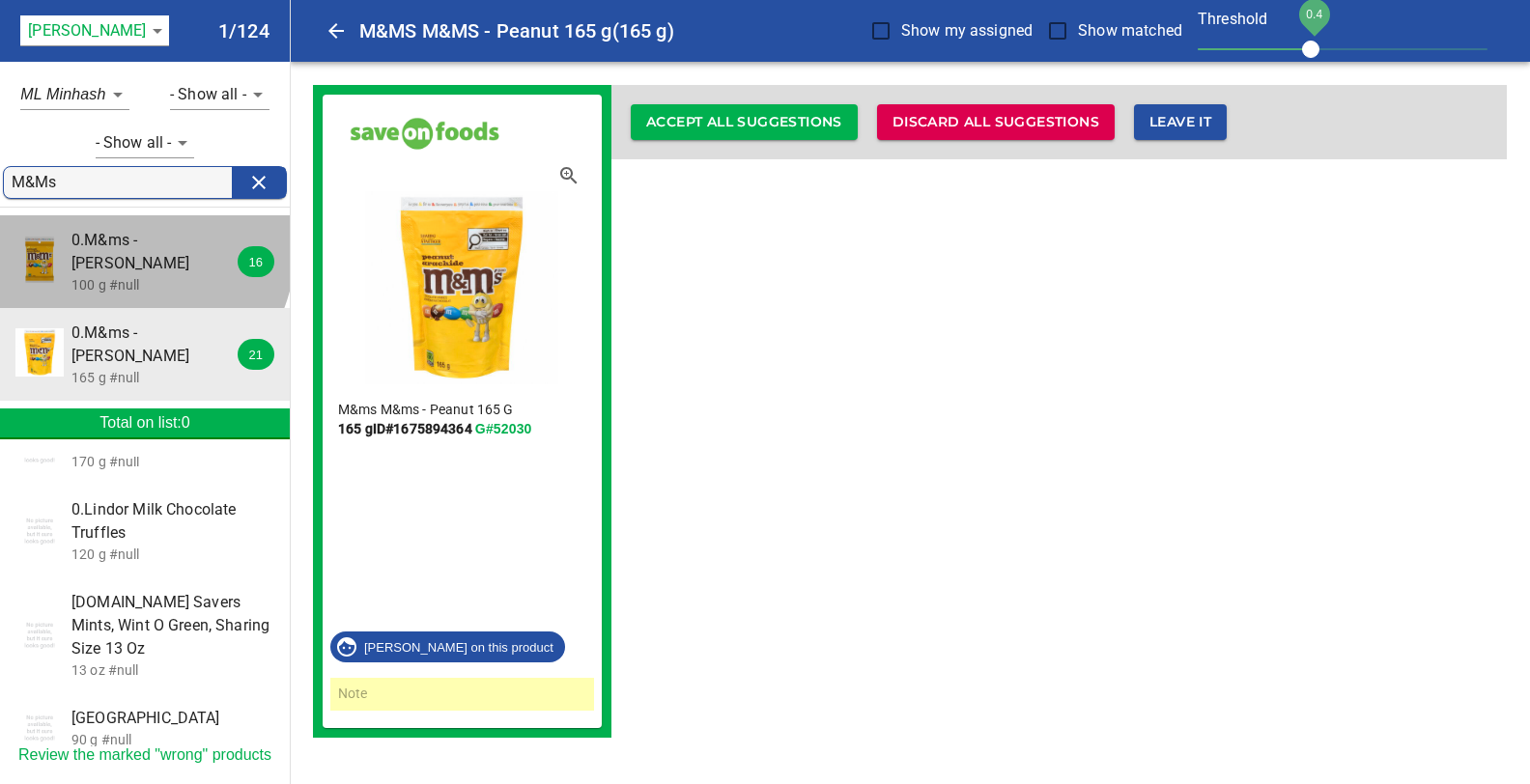
click at [121, 246] on span "0.M&ms - Peanut" at bounding box center [157, 252] width 172 height 46
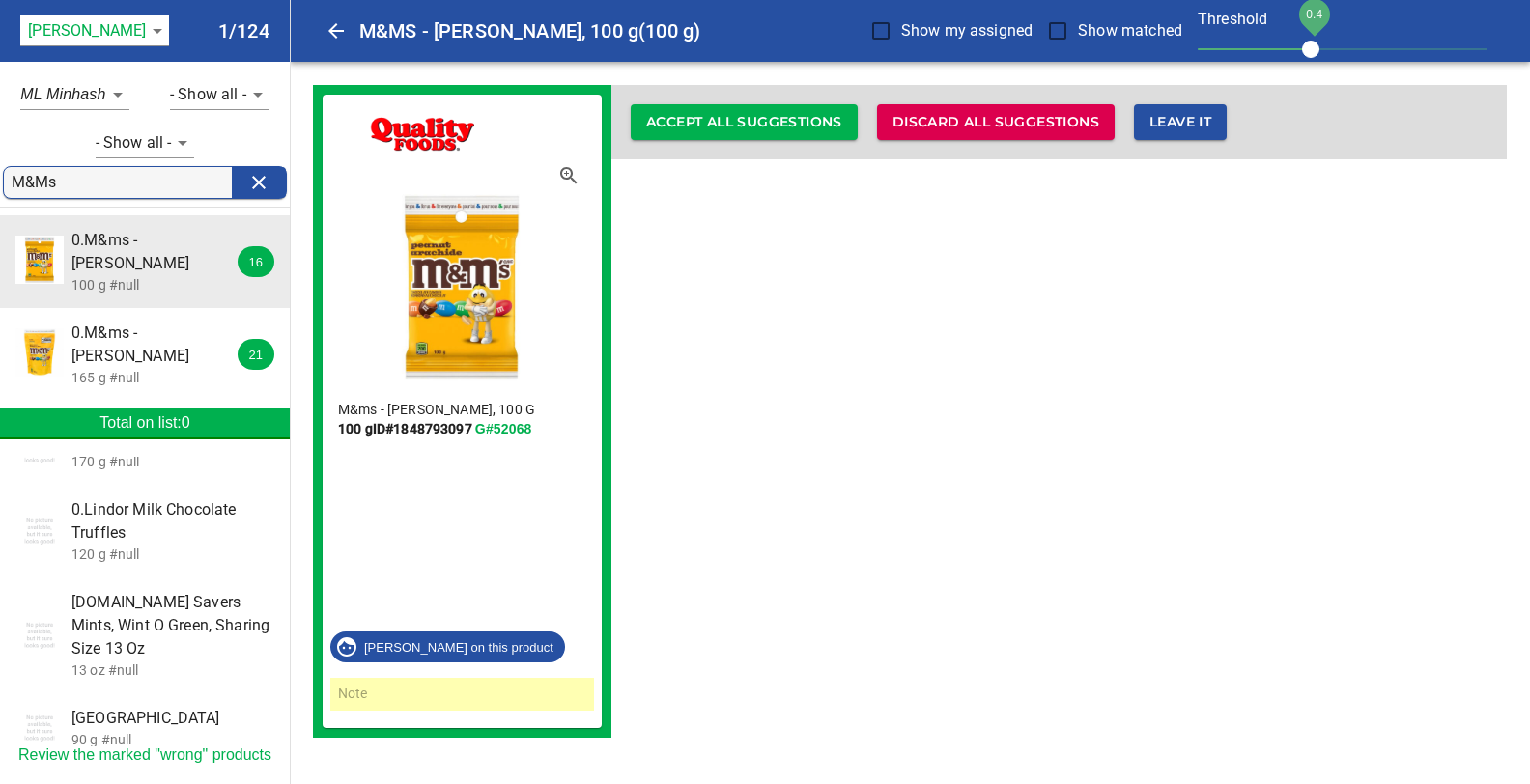
click at [61, 180] on input "M&Ms" at bounding box center [122, 182] width 220 height 30
type input "M"
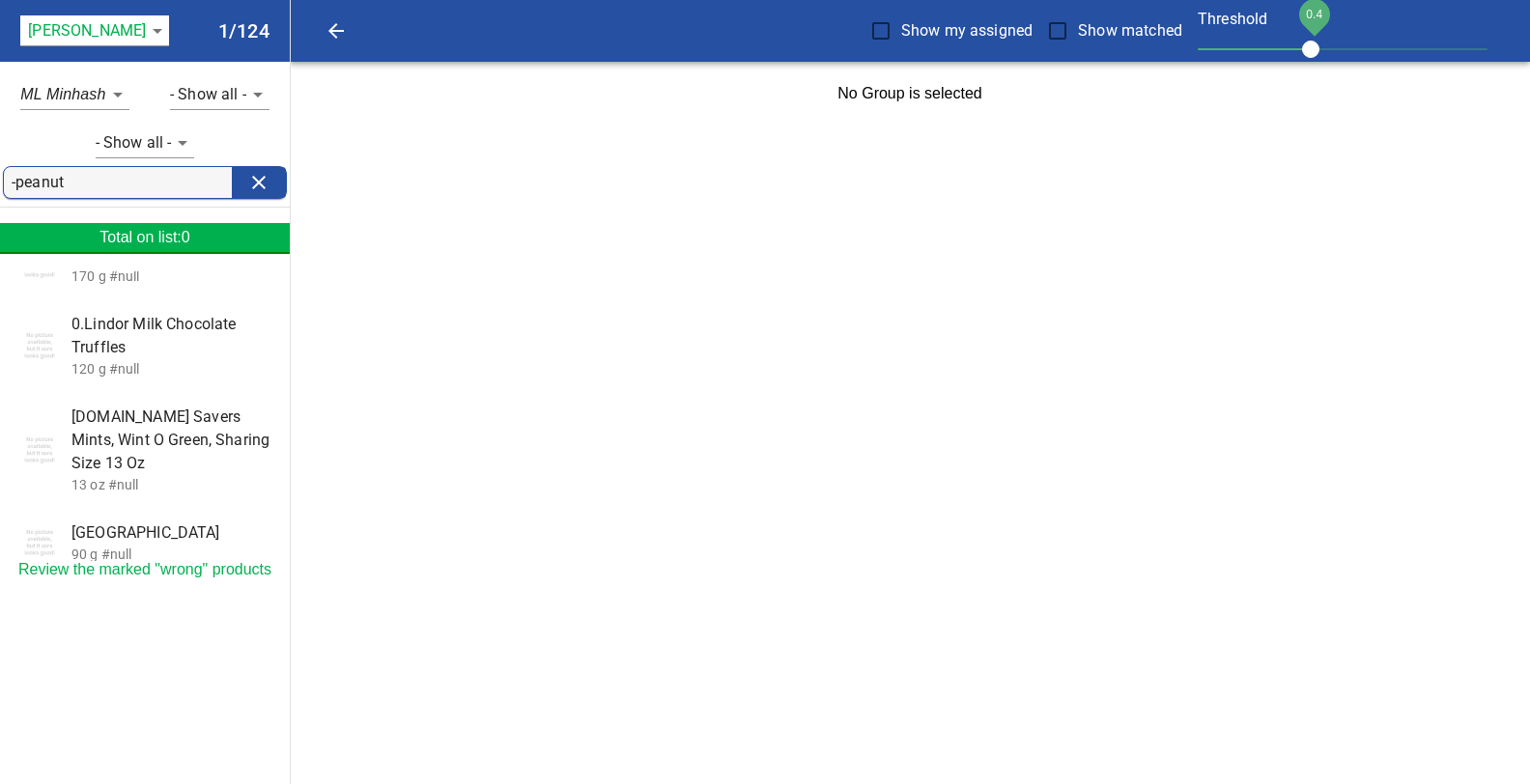
click at [72, 187] on input "-peanut" at bounding box center [122, 182] width 220 height 30
type input "-"
type input "M&ms"
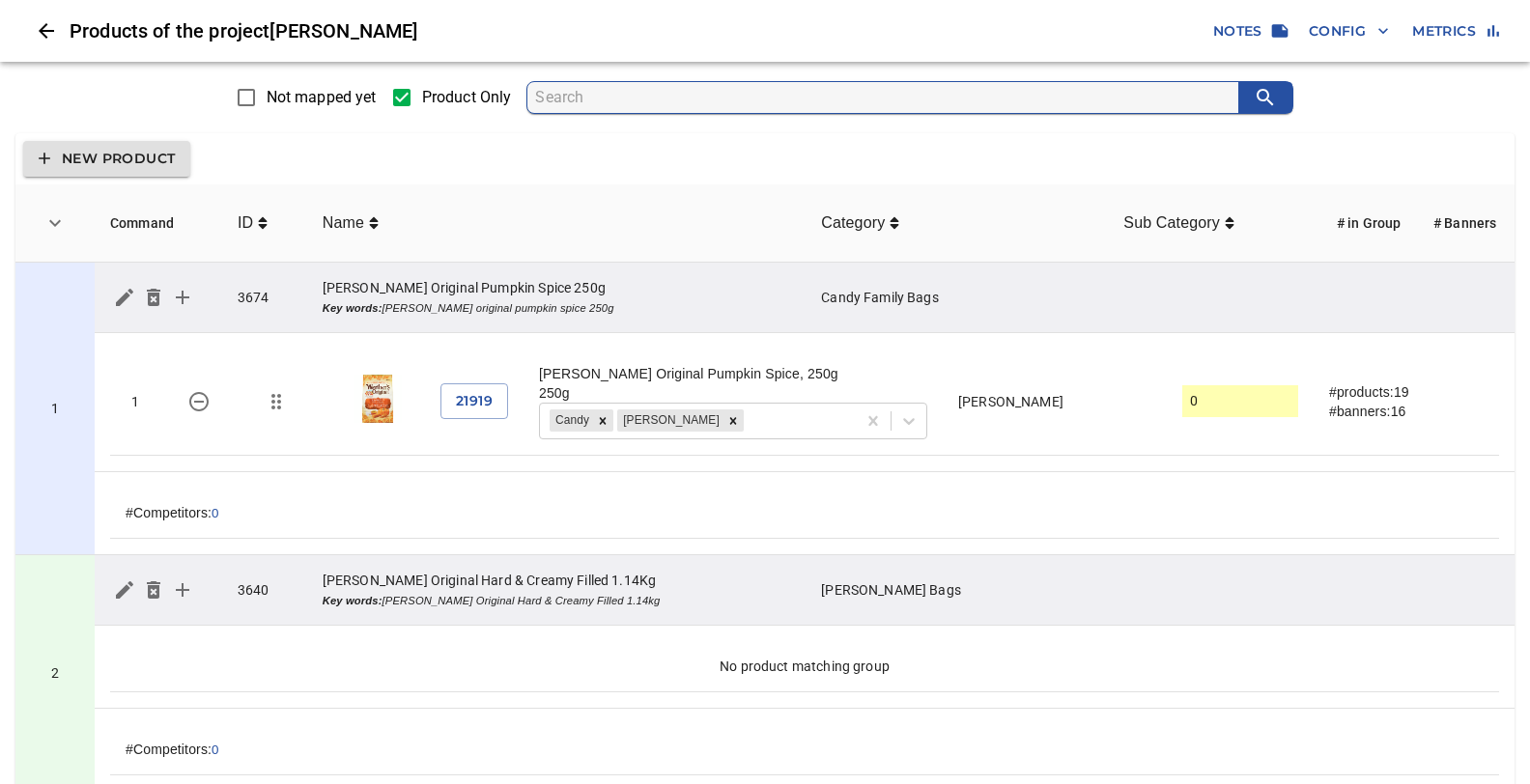
scroll to position [26060, 0]
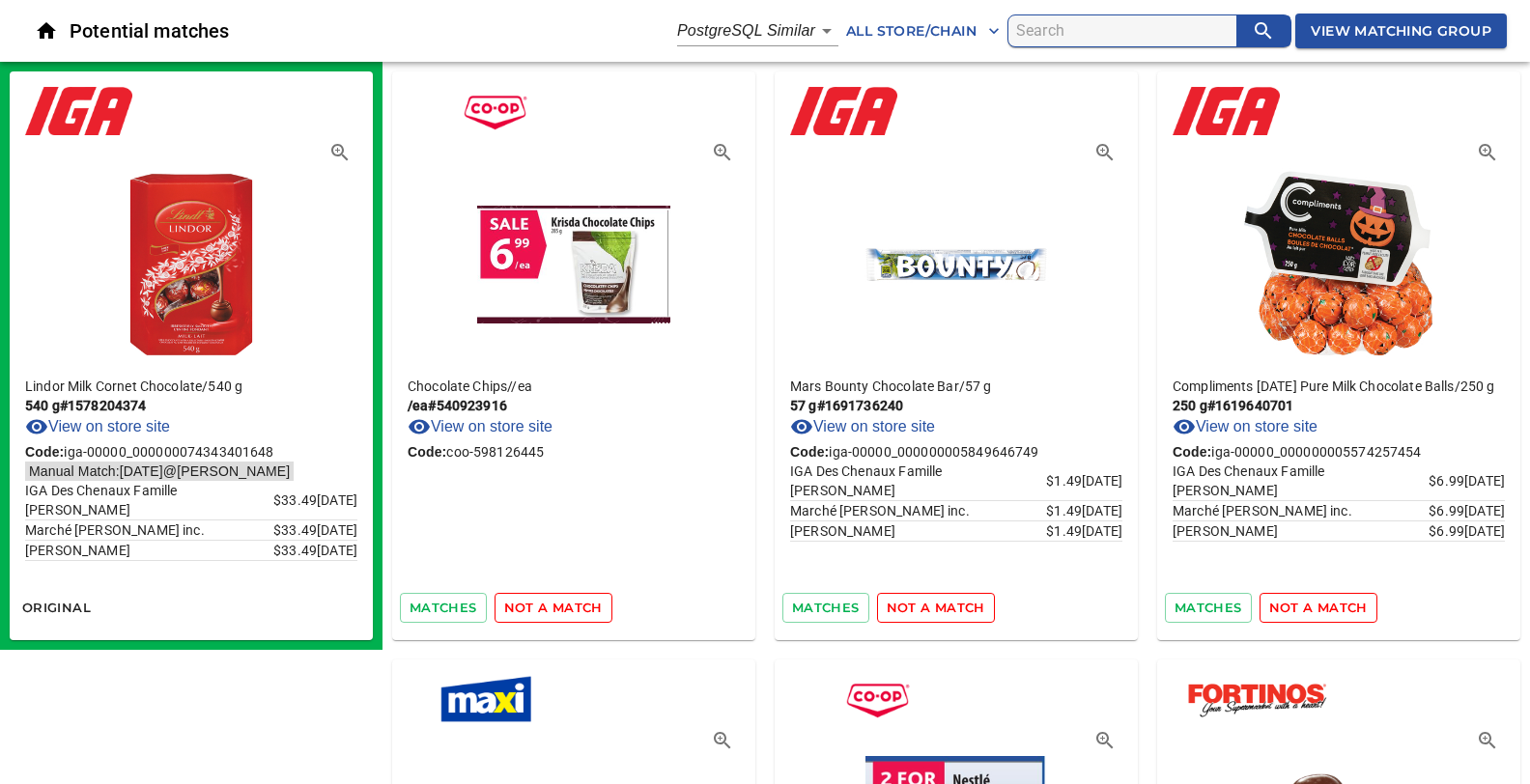
scroll to position [5913, 0]
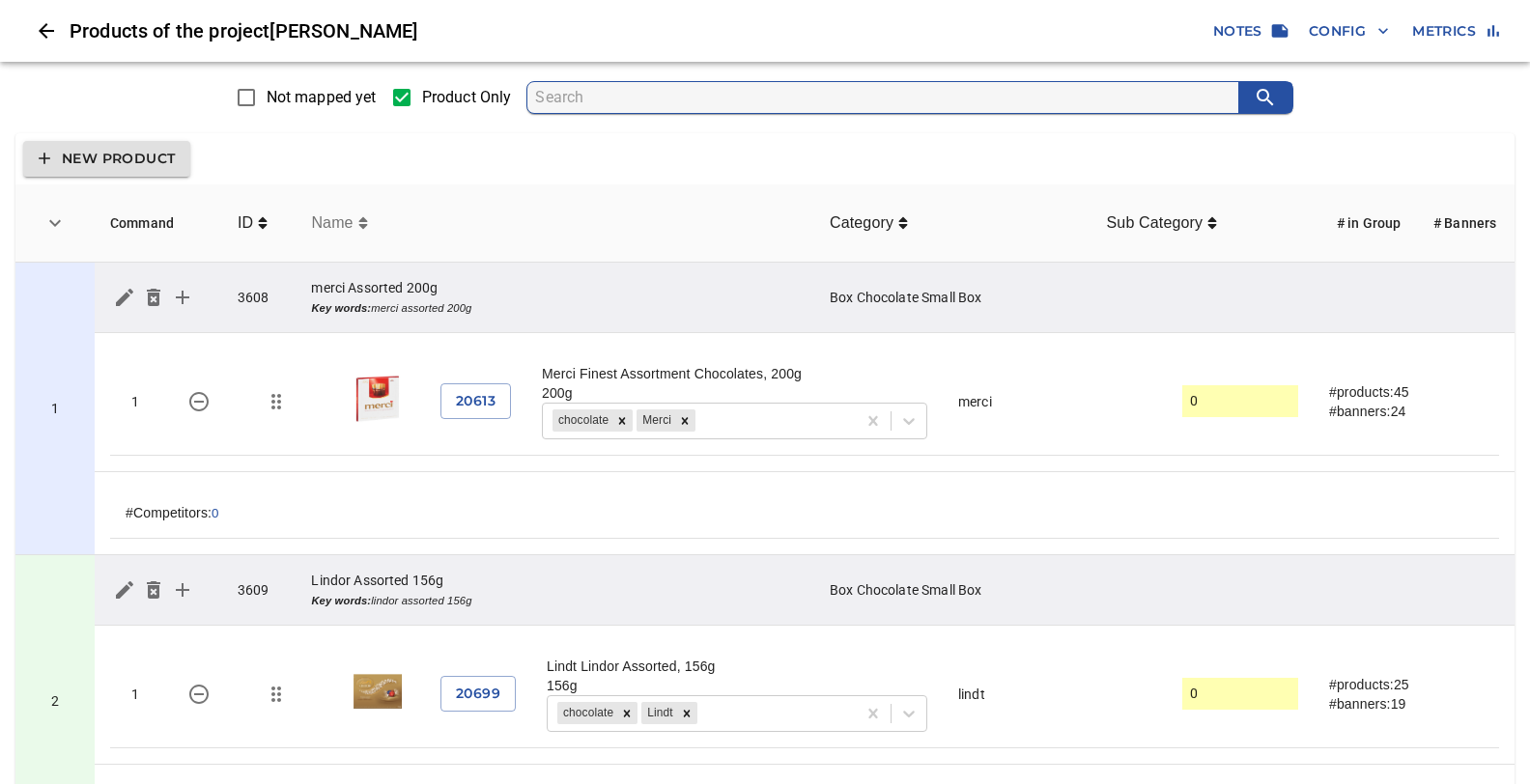
click at [361, 225] on icon "simple table" at bounding box center [363, 223] width 9 height 12
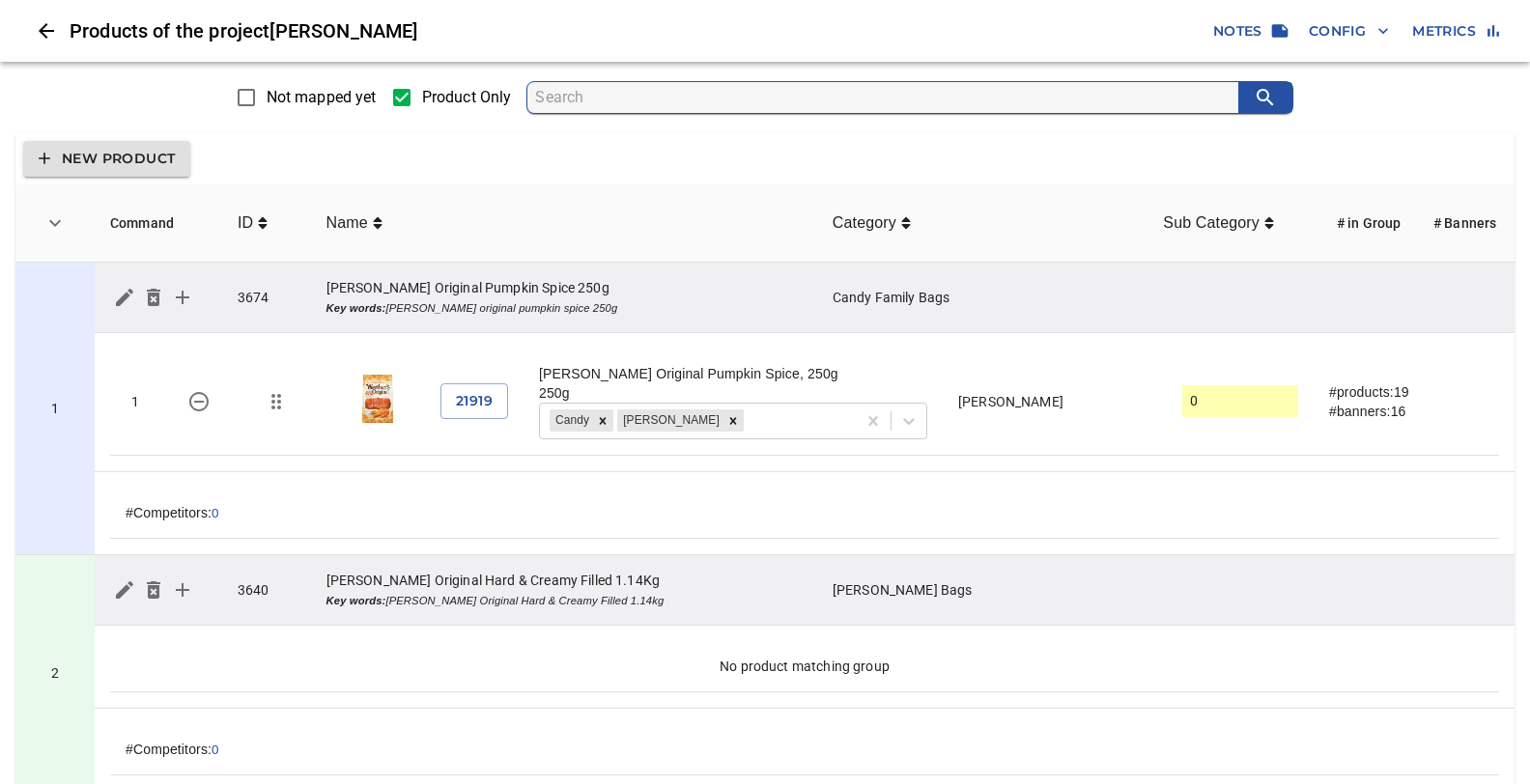
click at [114, 155] on span "New Product" at bounding box center [106, 158] width 137 height 25
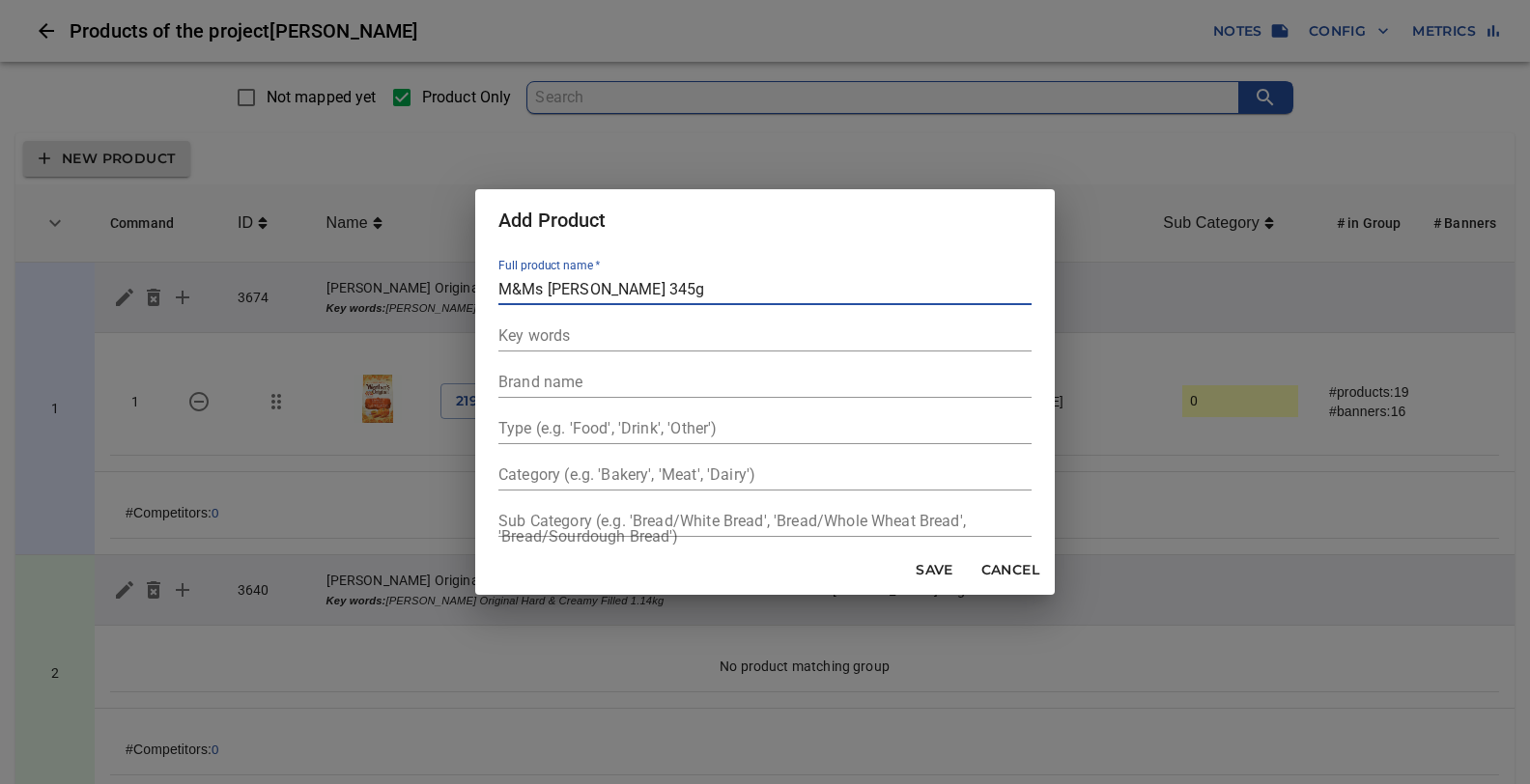
type input "M&Ms Peanut 345g"
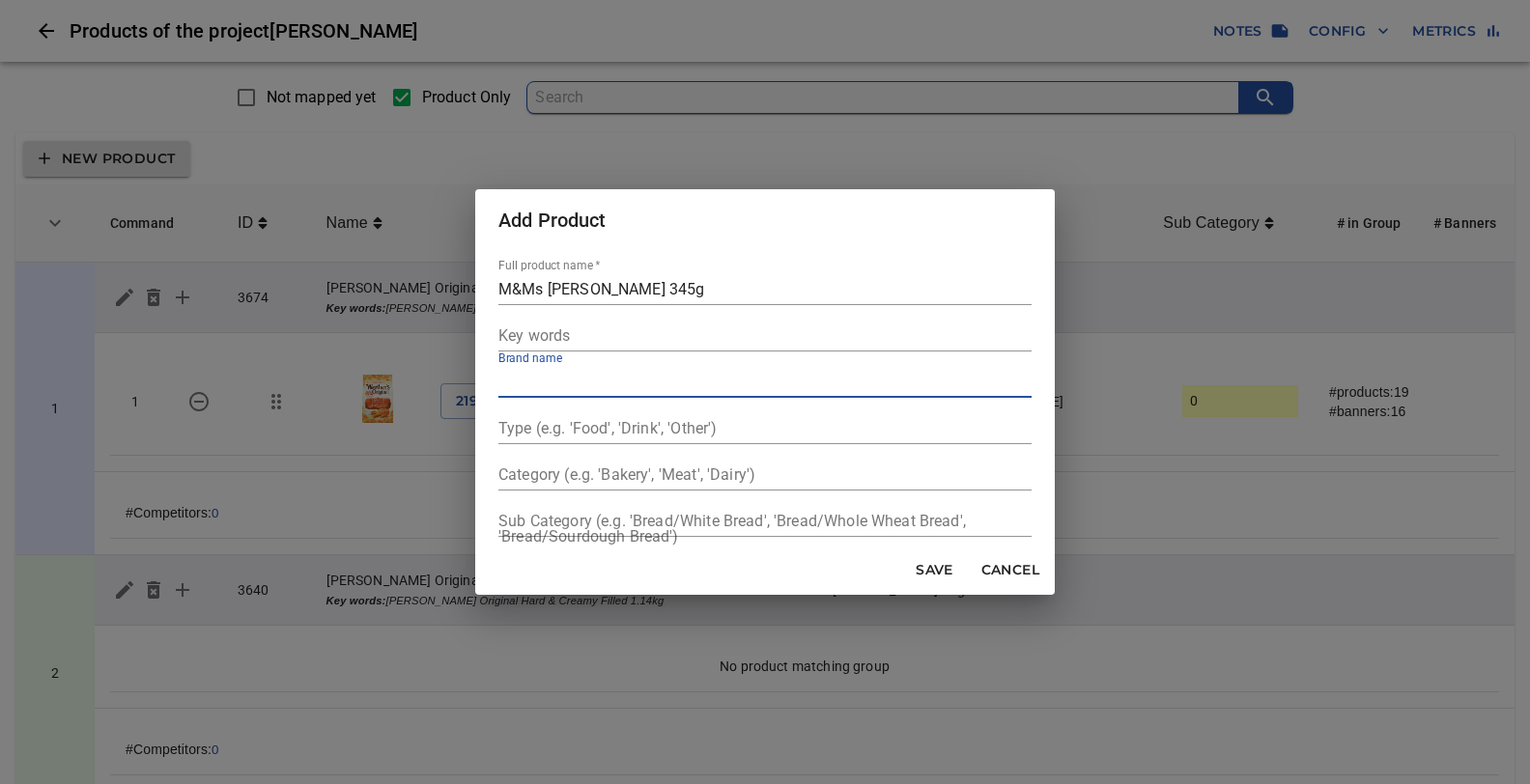
click at [560, 381] on input "text" at bounding box center [765, 381] width 534 height 30
type input "M&Ms"
click at [509, 433] on input "text" at bounding box center [765, 428] width 534 height 30
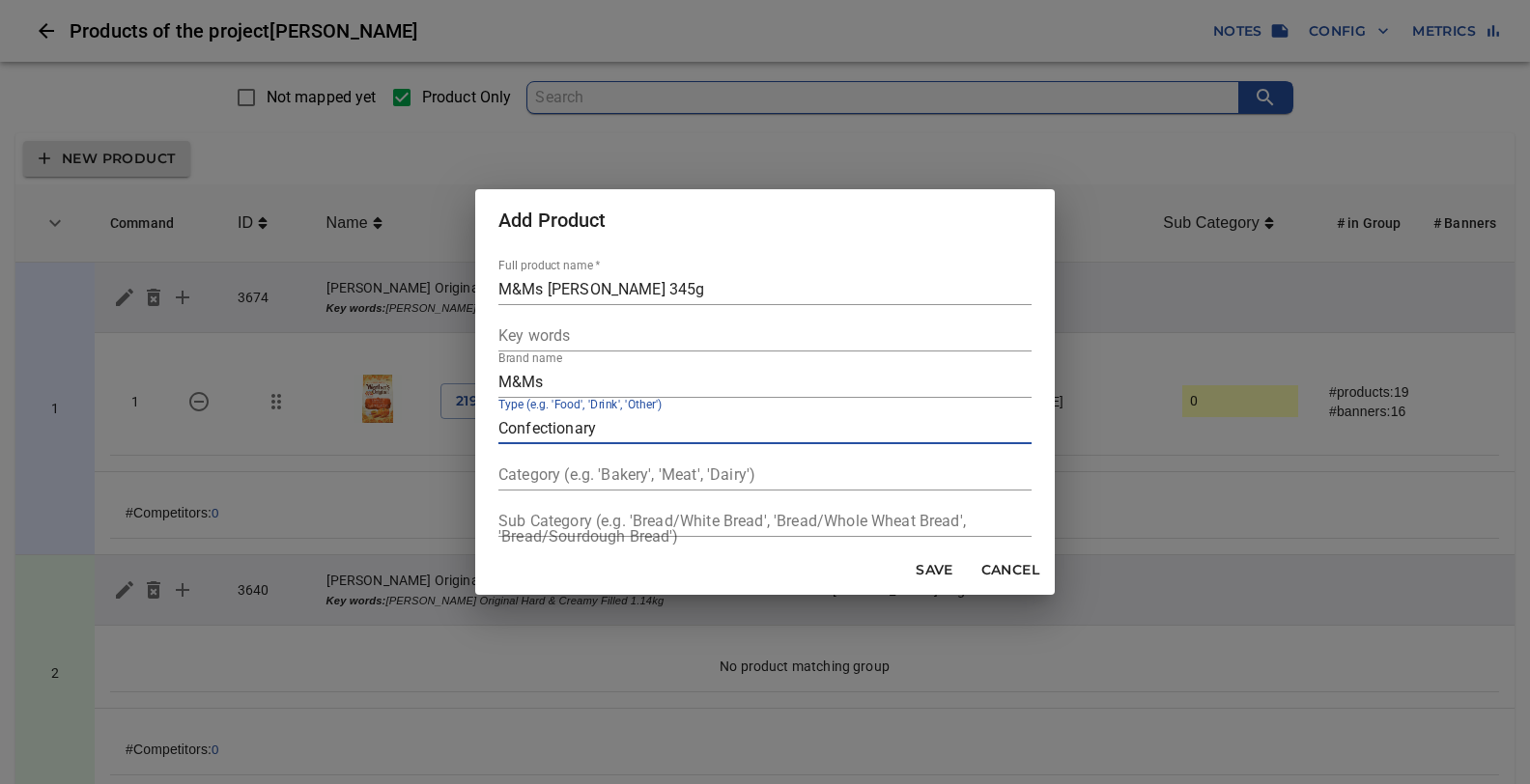
type input "Confectionary"
click at [511, 475] on input "text" at bounding box center [765, 475] width 534 height 30
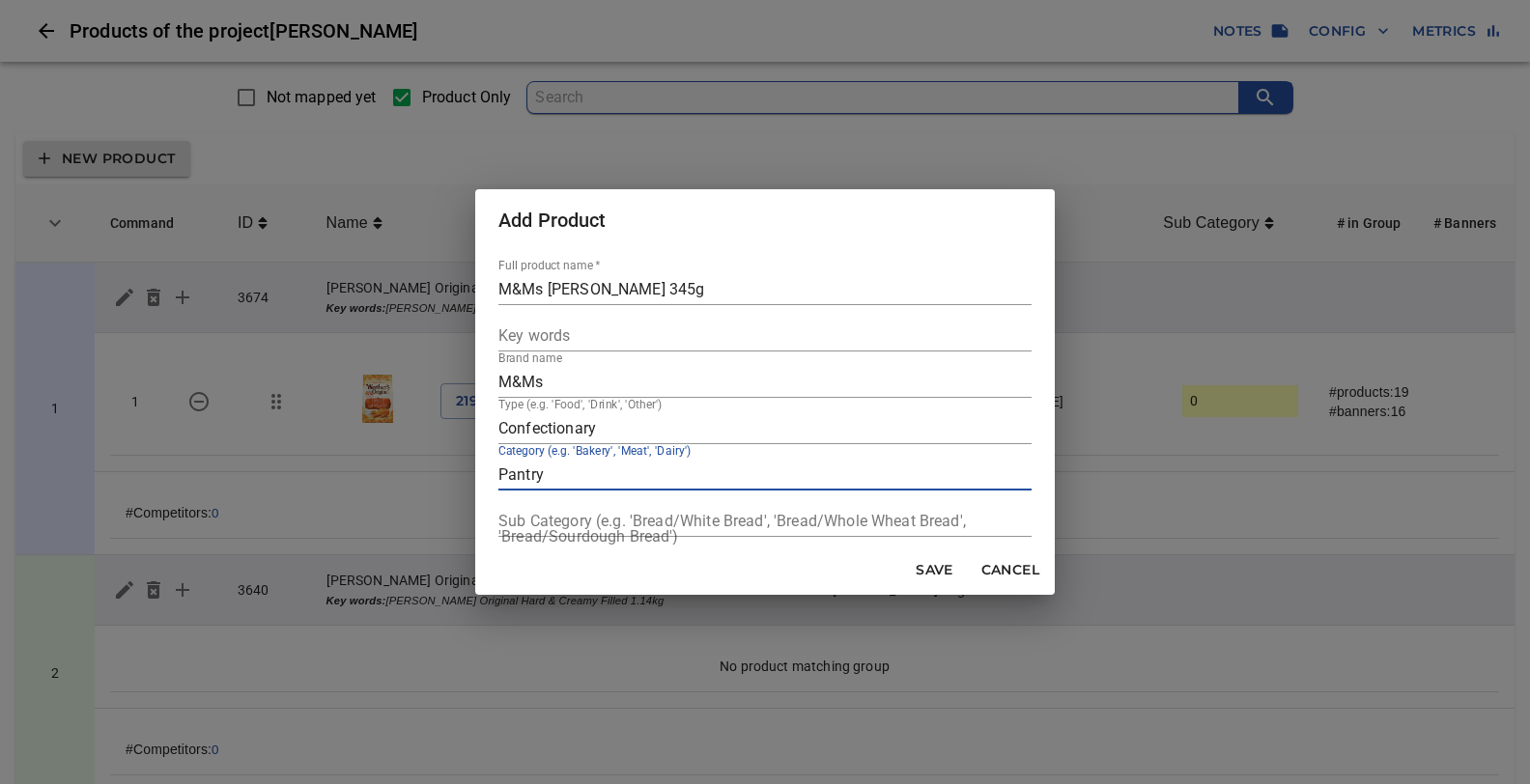
type input "Pantry"
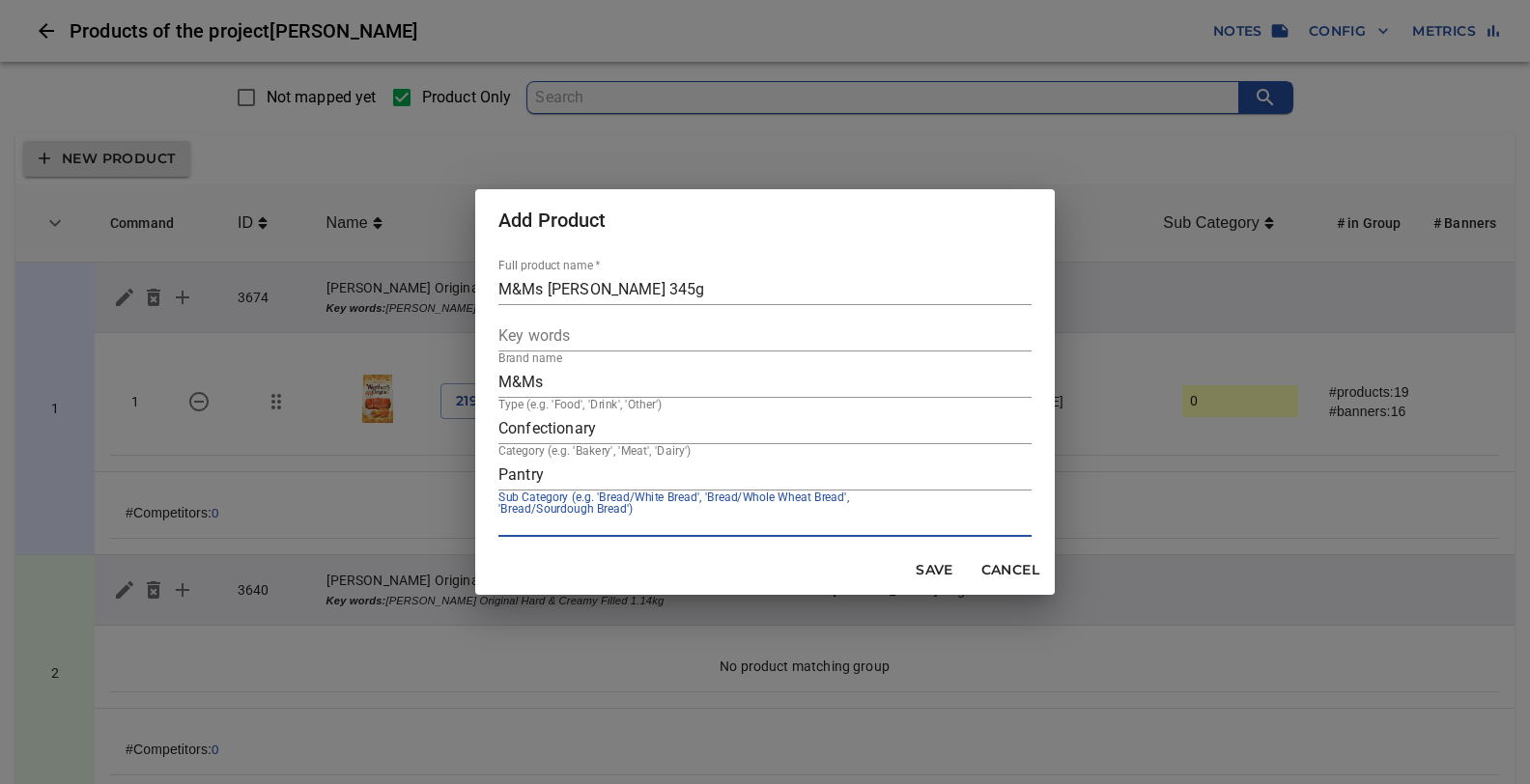
click at [513, 529] on input "text" at bounding box center [765, 521] width 534 height 30
type input "Peanut Flavoured"
click at [938, 570] on span "Save" at bounding box center [935, 570] width 46 height 25
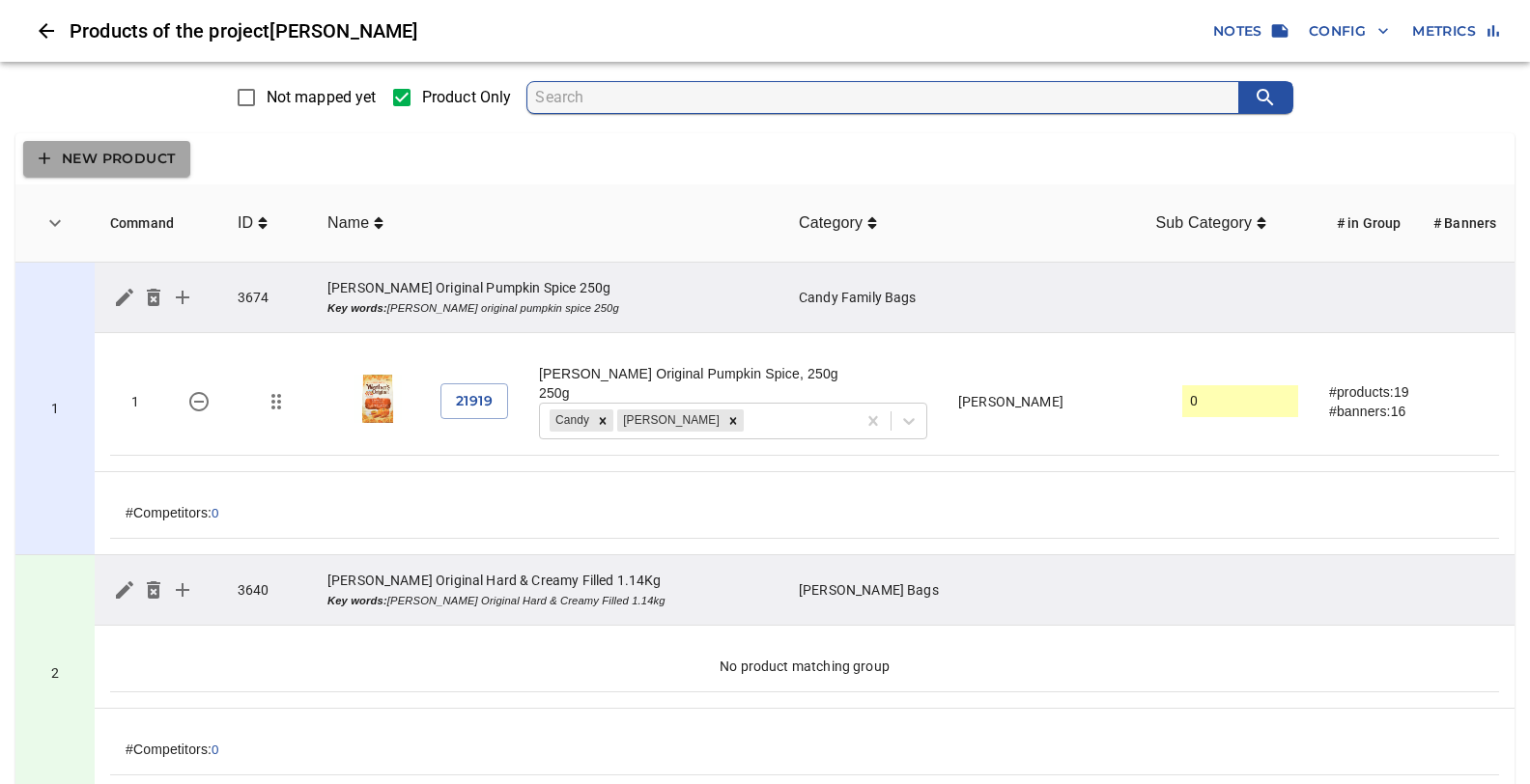
click at [136, 153] on span "New Product" at bounding box center [106, 158] width 137 height 25
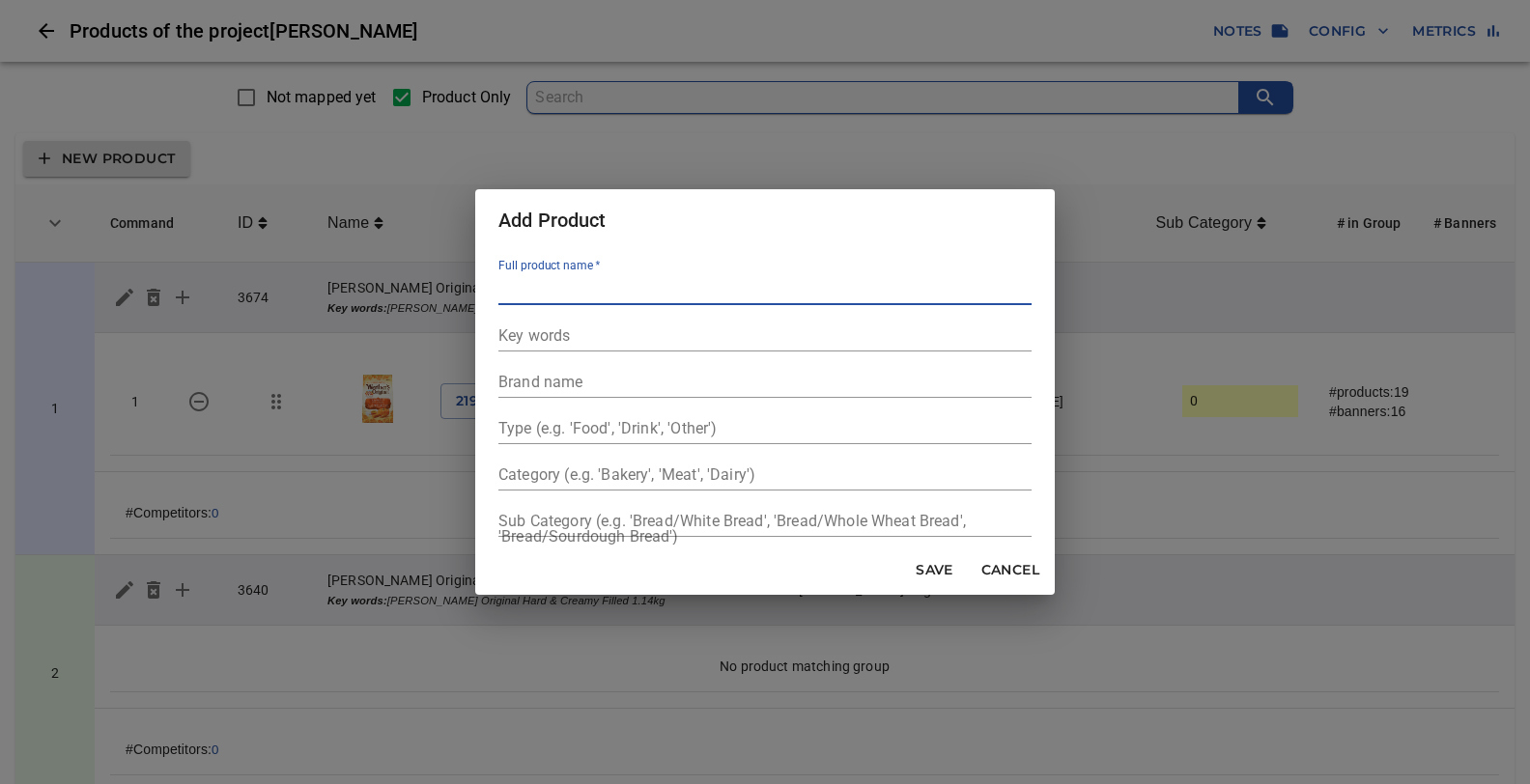
click at [539, 289] on input "text" at bounding box center [765, 289] width 534 height 30
type input "M&Ms Peanut 800g"
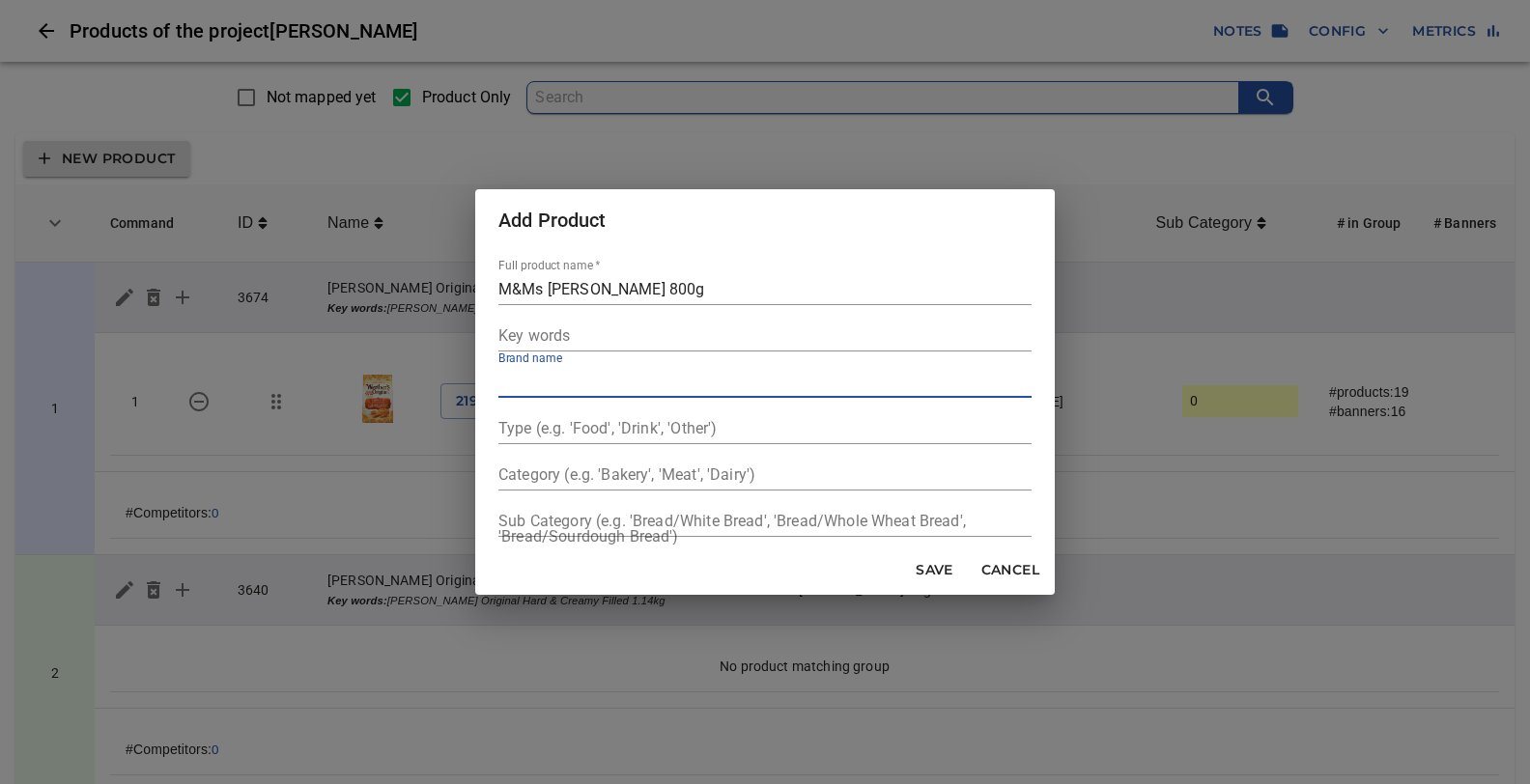
click at [511, 383] on input "text" at bounding box center [765, 381] width 534 height 30
type input "M&Ms"
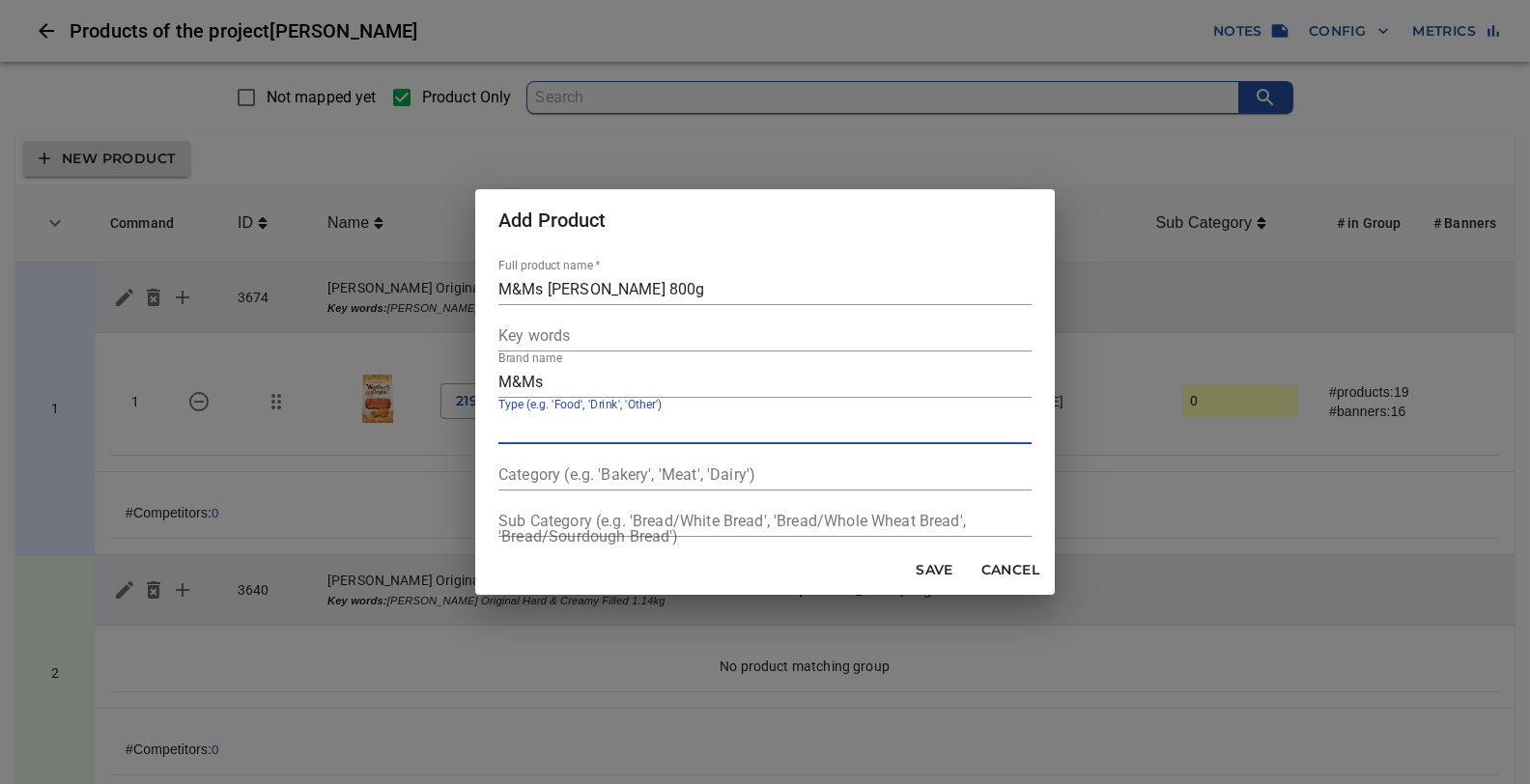
click at [529, 428] on input "text" at bounding box center [765, 428] width 534 height 30
click at [599, 425] on input "Peanut M&Ms" at bounding box center [765, 428] width 534 height 30
type input "P"
type input "Confectionary"
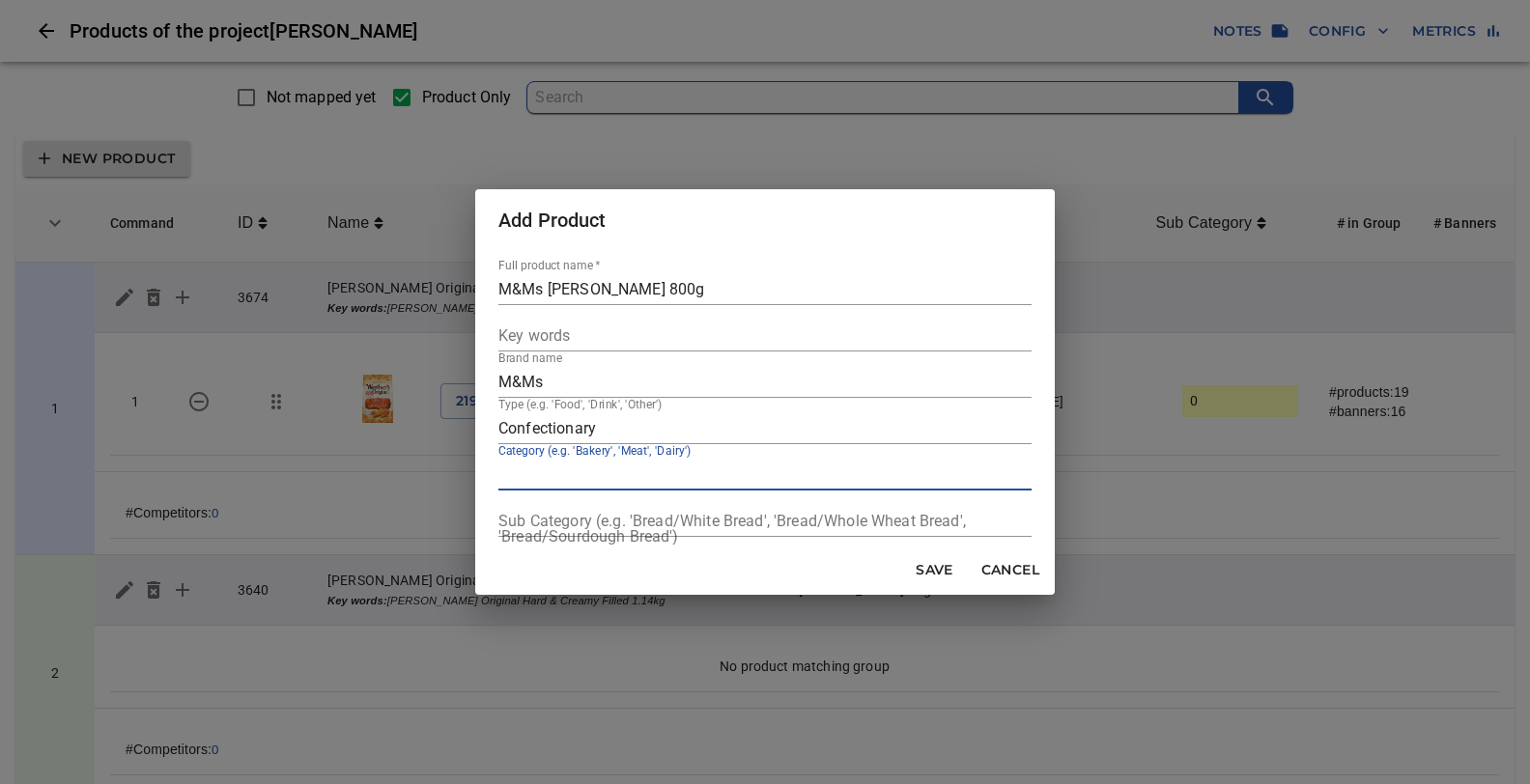
click at [549, 475] on input "text" at bounding box center [765, 475] width 534 height 30
type input "Pantry"
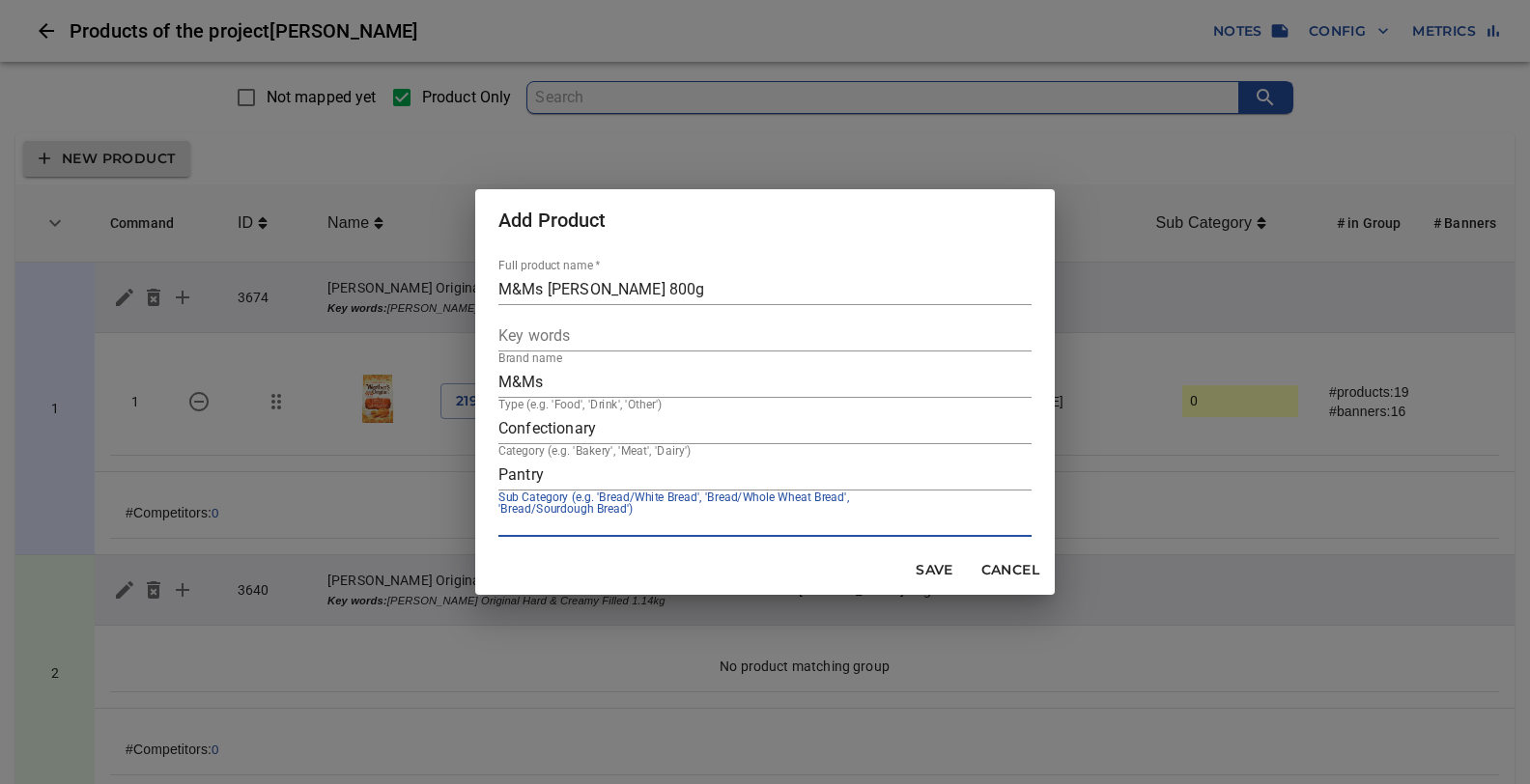
click at [517, 515] on input "text" at bounding box center [765, 521] width 534 height 30
type input "Snack, Candy"
click at [931, 576] on span "Save" at bounding box center [935, 570] width 46 height 25
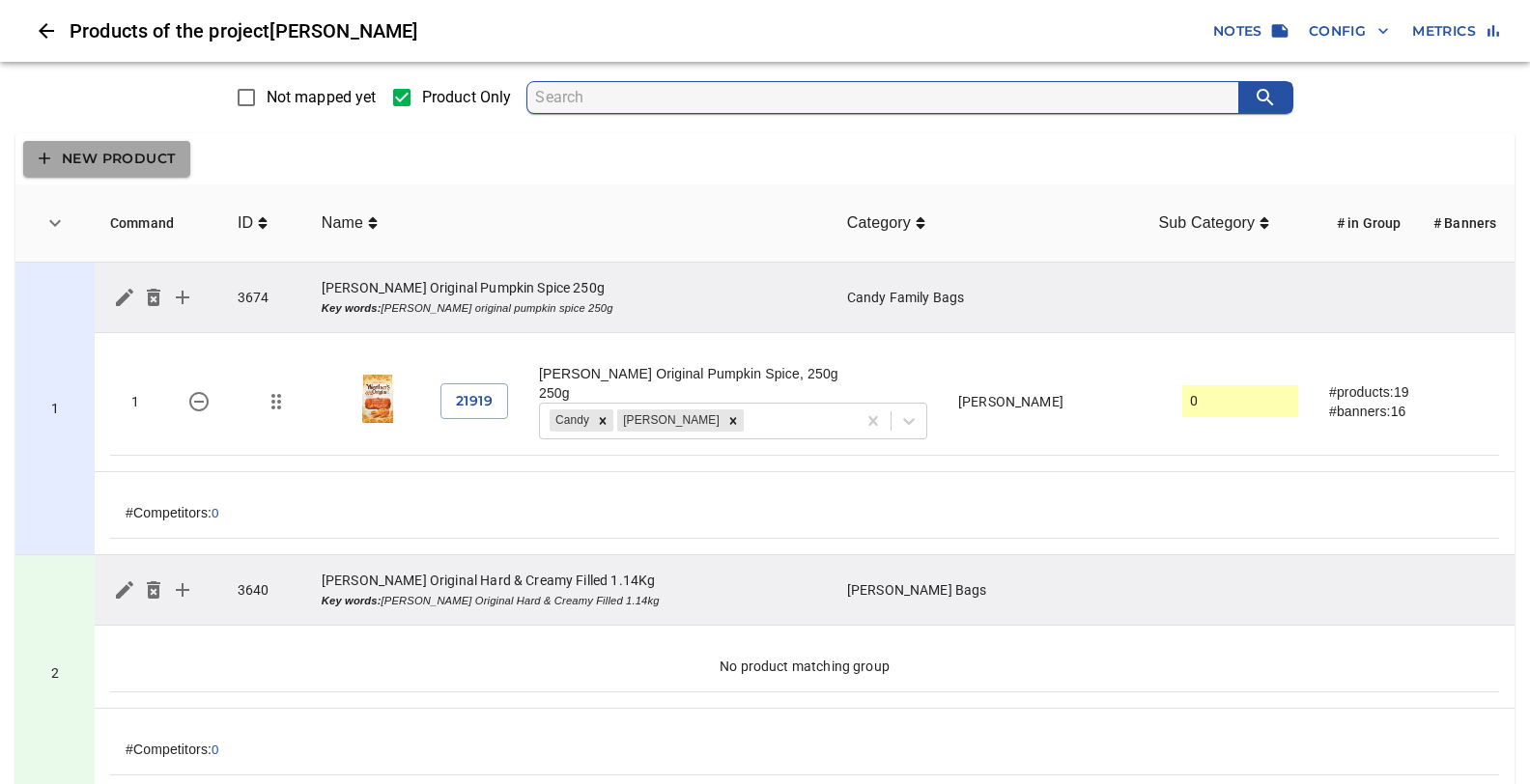
click at [98, 158] on span "New Product" at bounding box center [106, 158] width 137 height 25
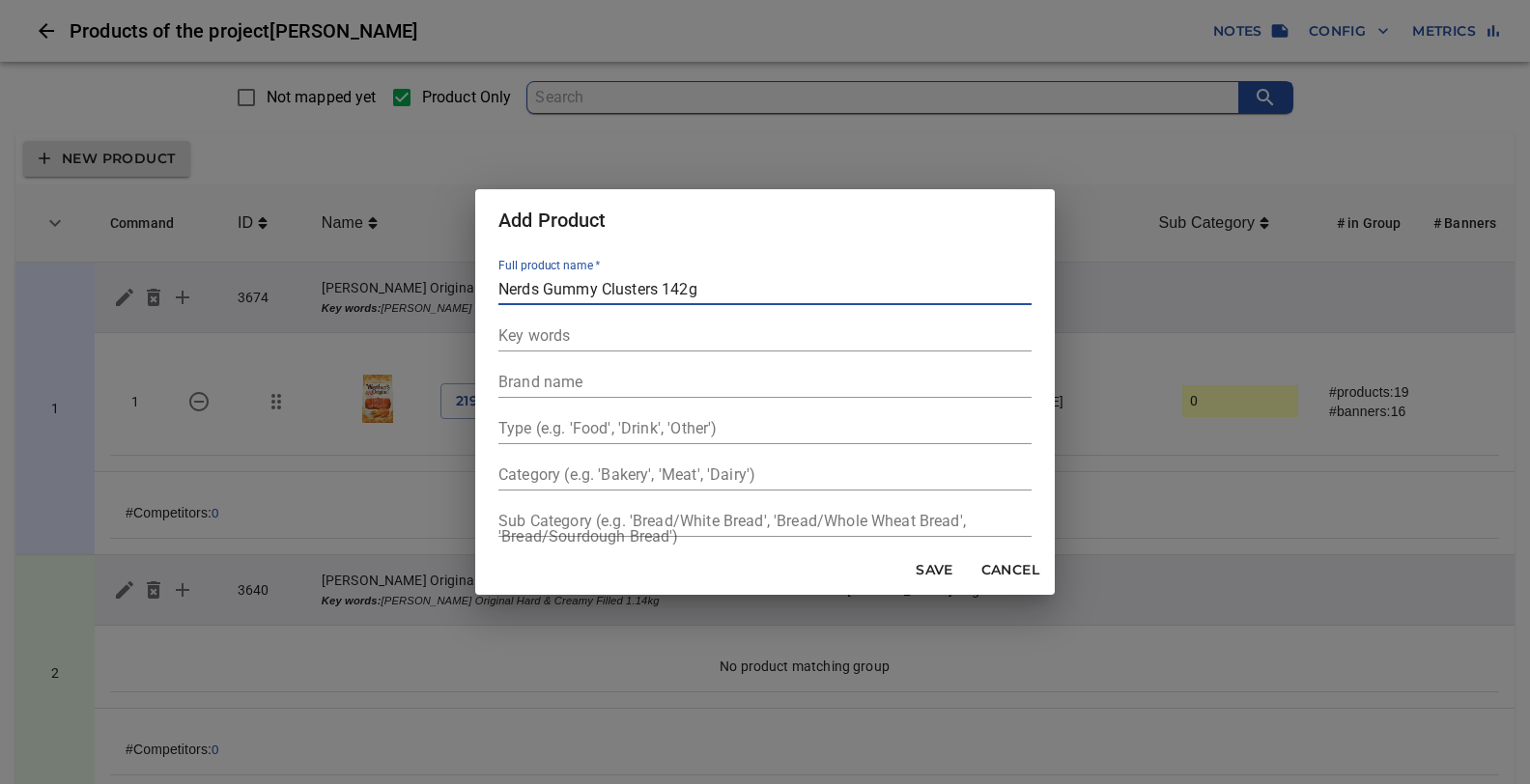
type input "Nerds Gummy Clusters 142g"
click at [513, 379] on input "text" at bounding box center [765, 381] width 534 height 30
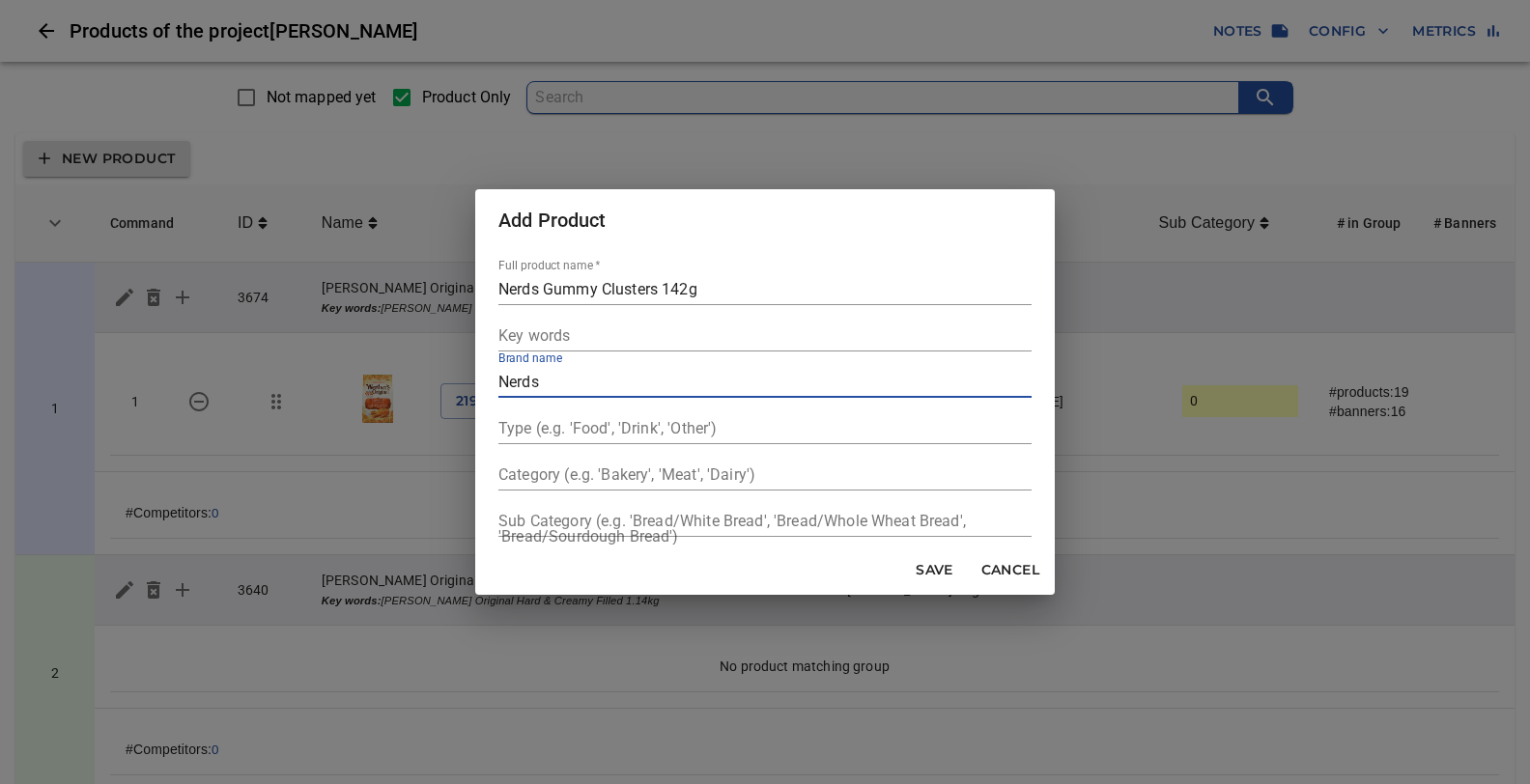
type input "Nerds"
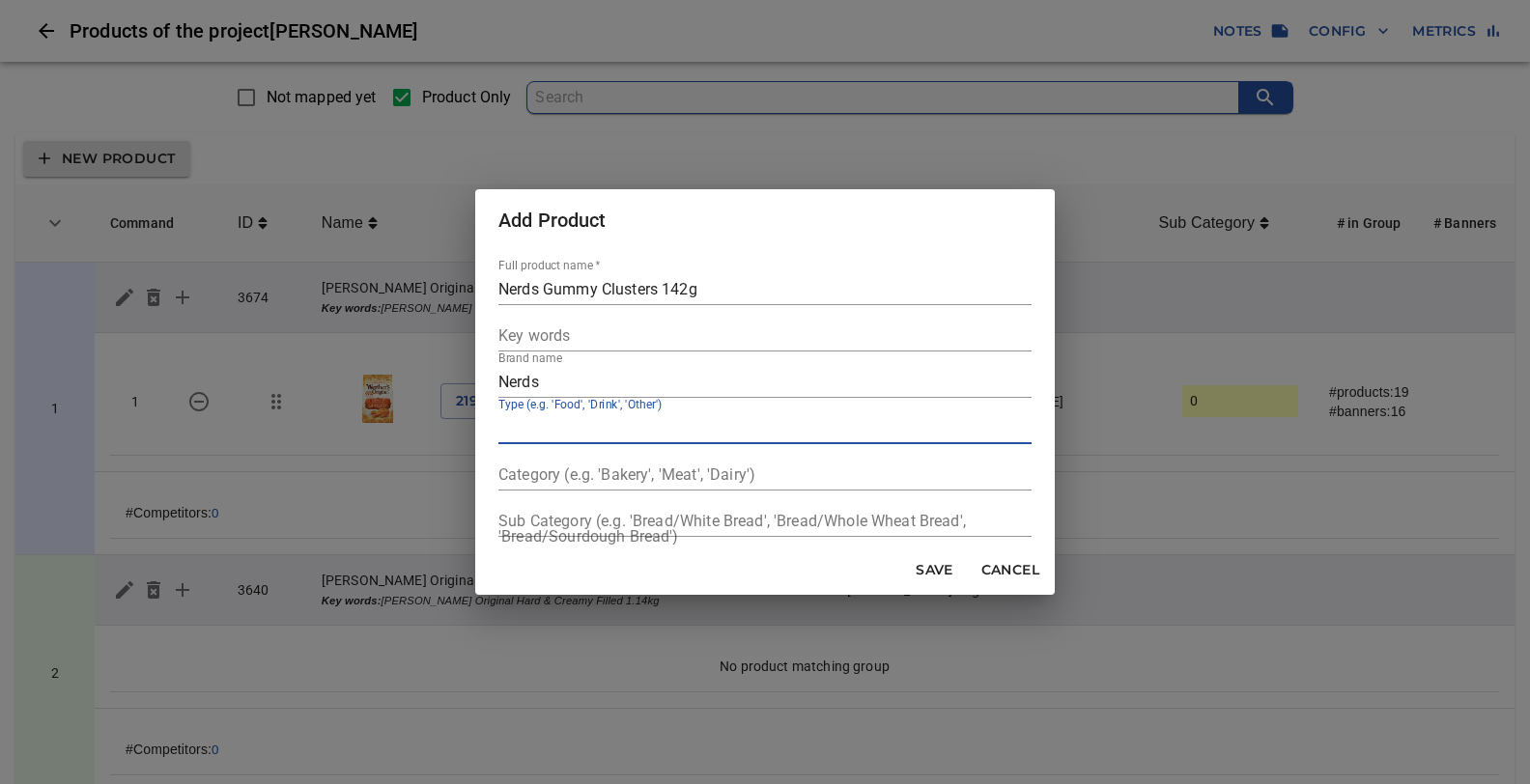
click at [560, 423] on input "text" at bounding box center [765, 428] width 534 height 30
type input "Confectionary"
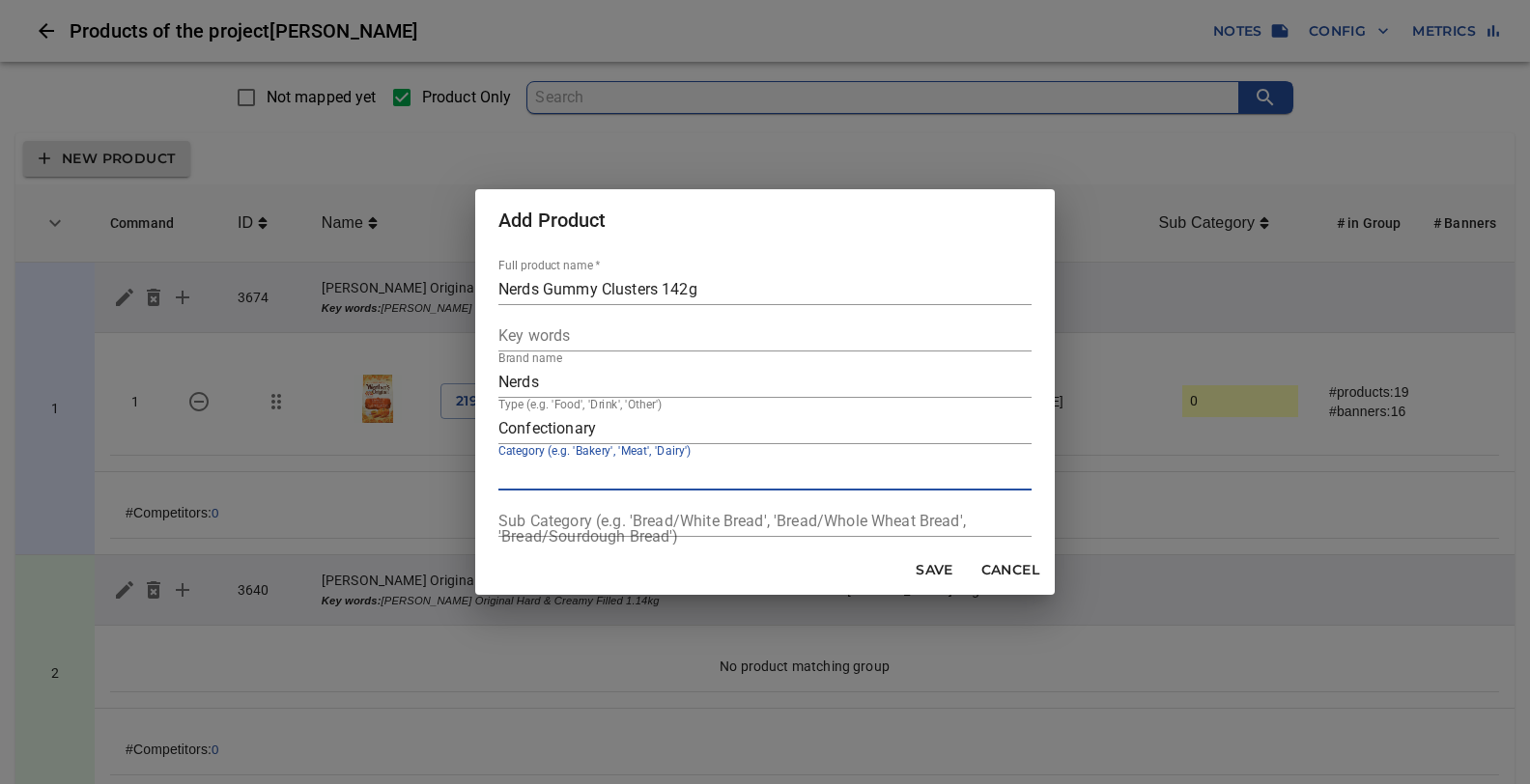
click at [559, 477] on input "text" at bounding box center [765, 475] width 534 height 30
type input "Pantry"
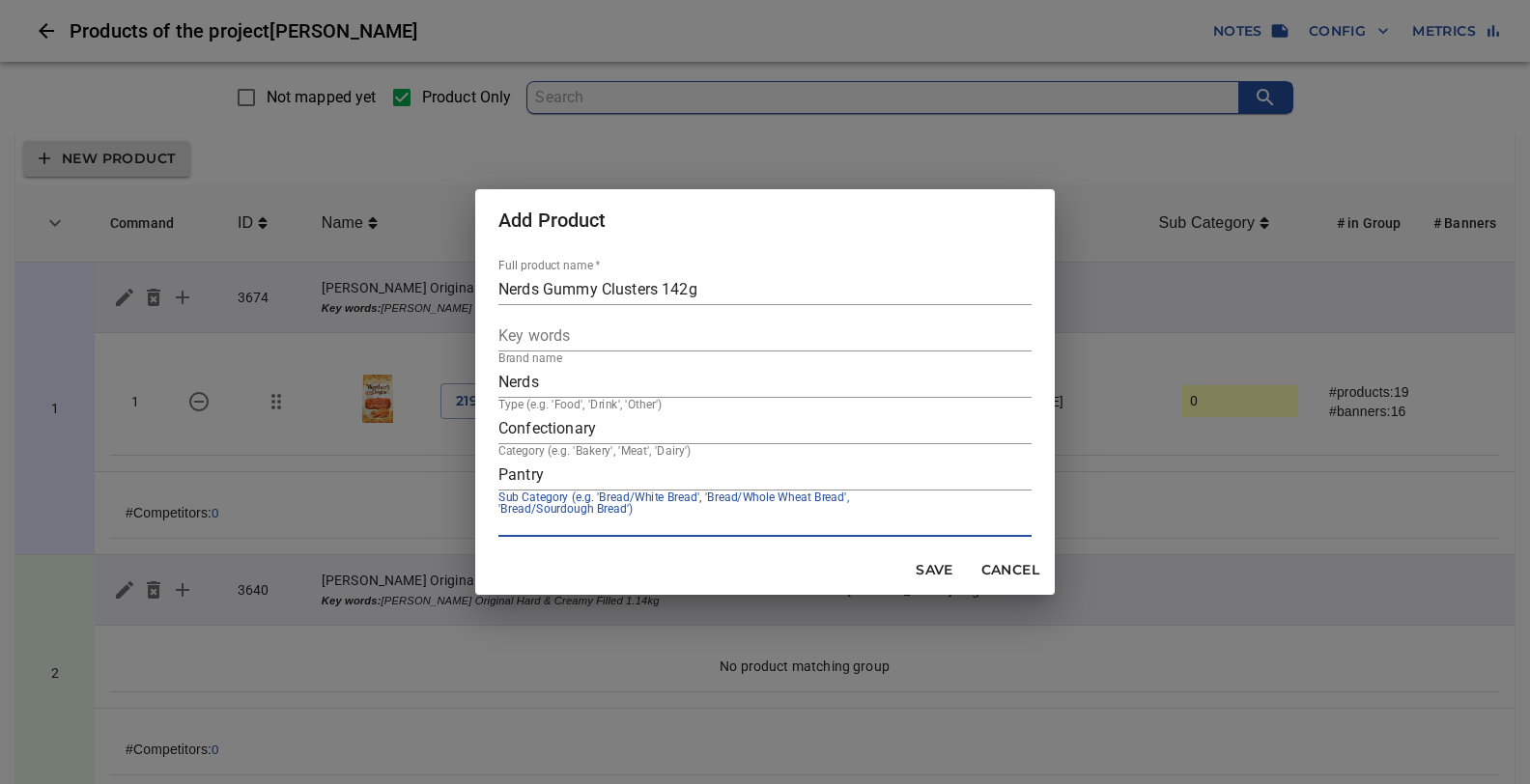
click at [518, 519] on input "text" at bounding box center [765, 521] width 534 height 30
type input "Snacks, Candy"
click at [924, 567] on span "Save" at bounding box center [935, 570] width 46 height 25
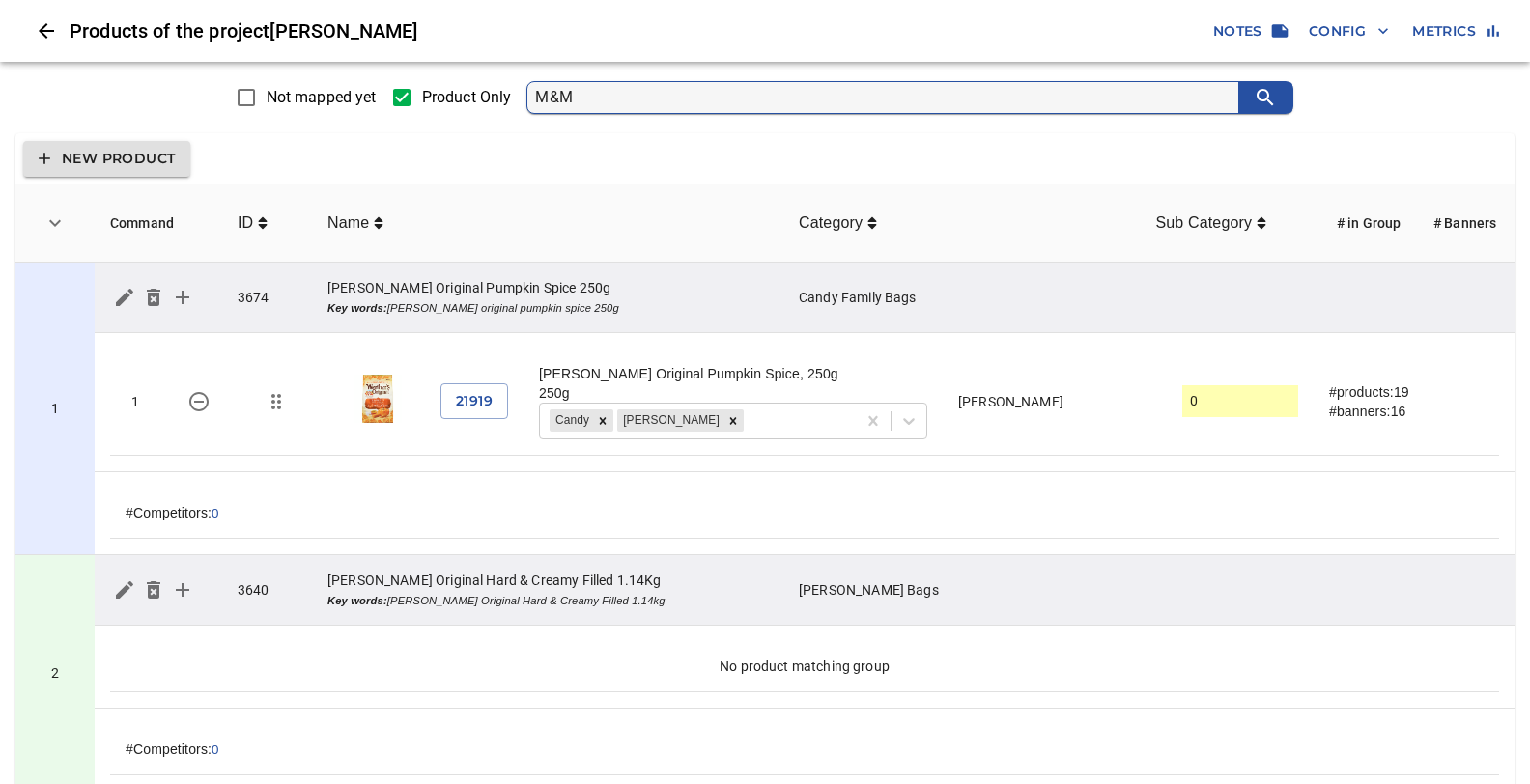
type input "M&Ms"
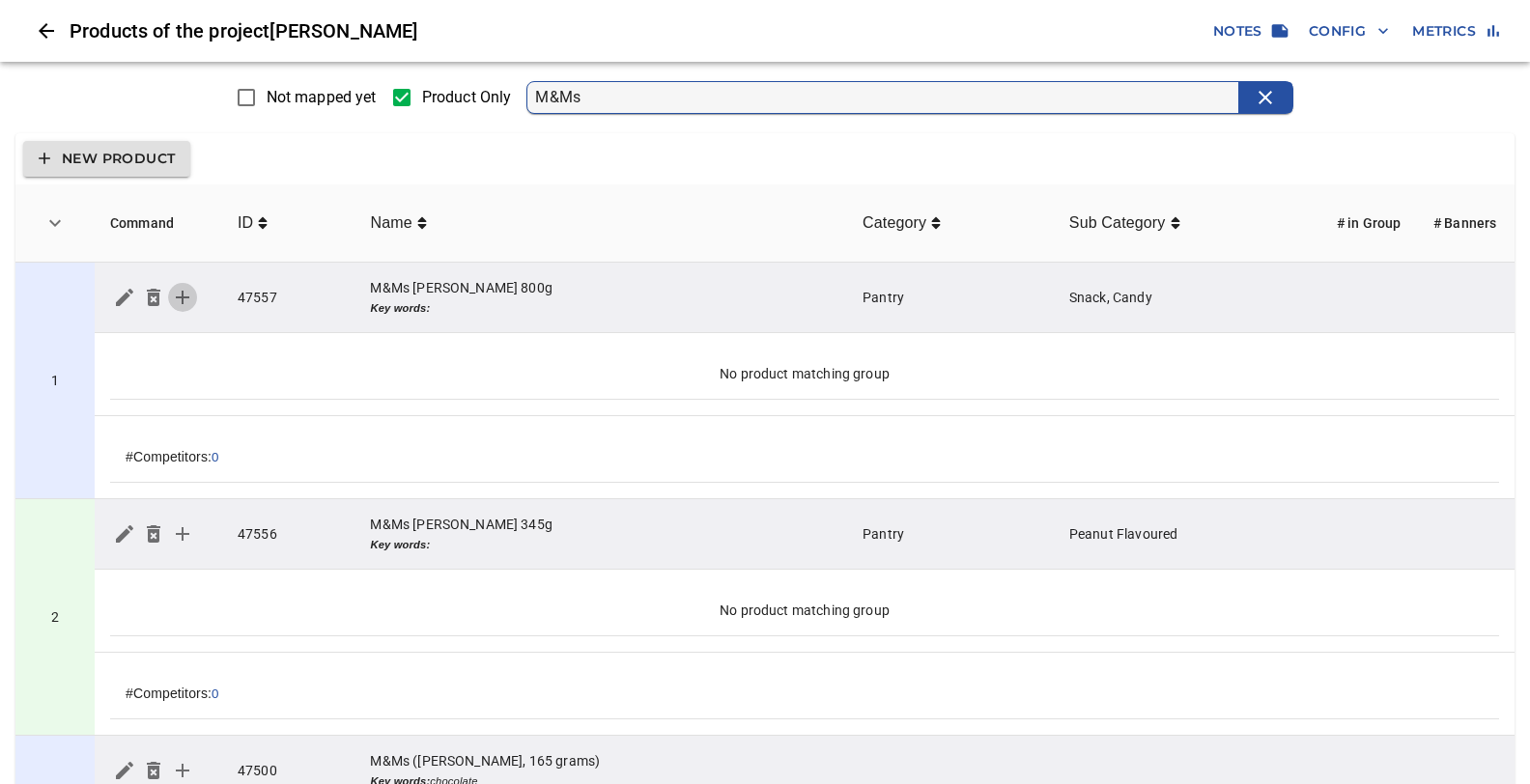
click at [186, 296] on icon "simple table" at bounding box center [183, 298] width 14 height 14
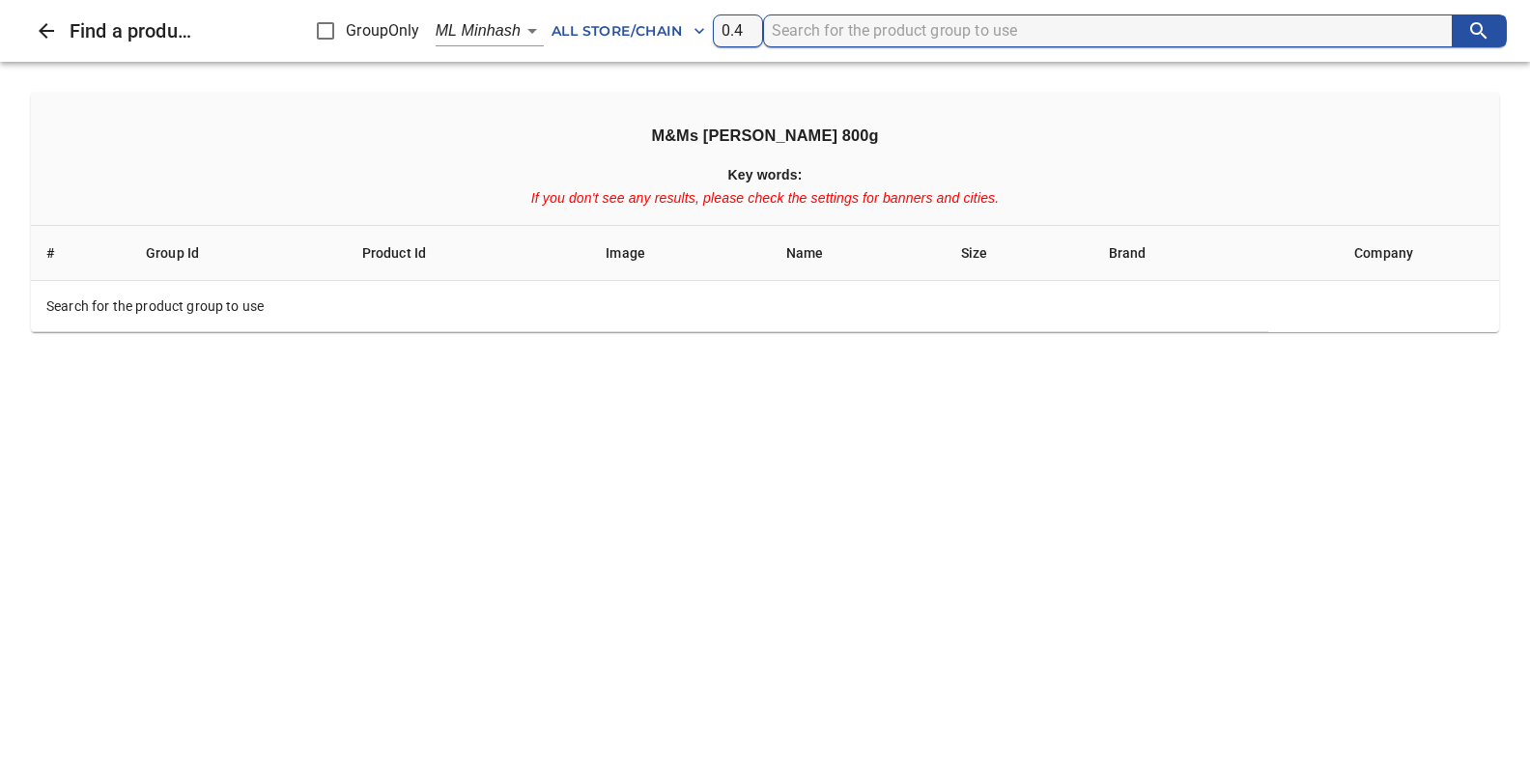
click at [531, 31] on body "tspan{white-space:pre} Products of the project Storck Notes Config Metrics Not …" at bounding box center [765, 613] width 1530 height 1226
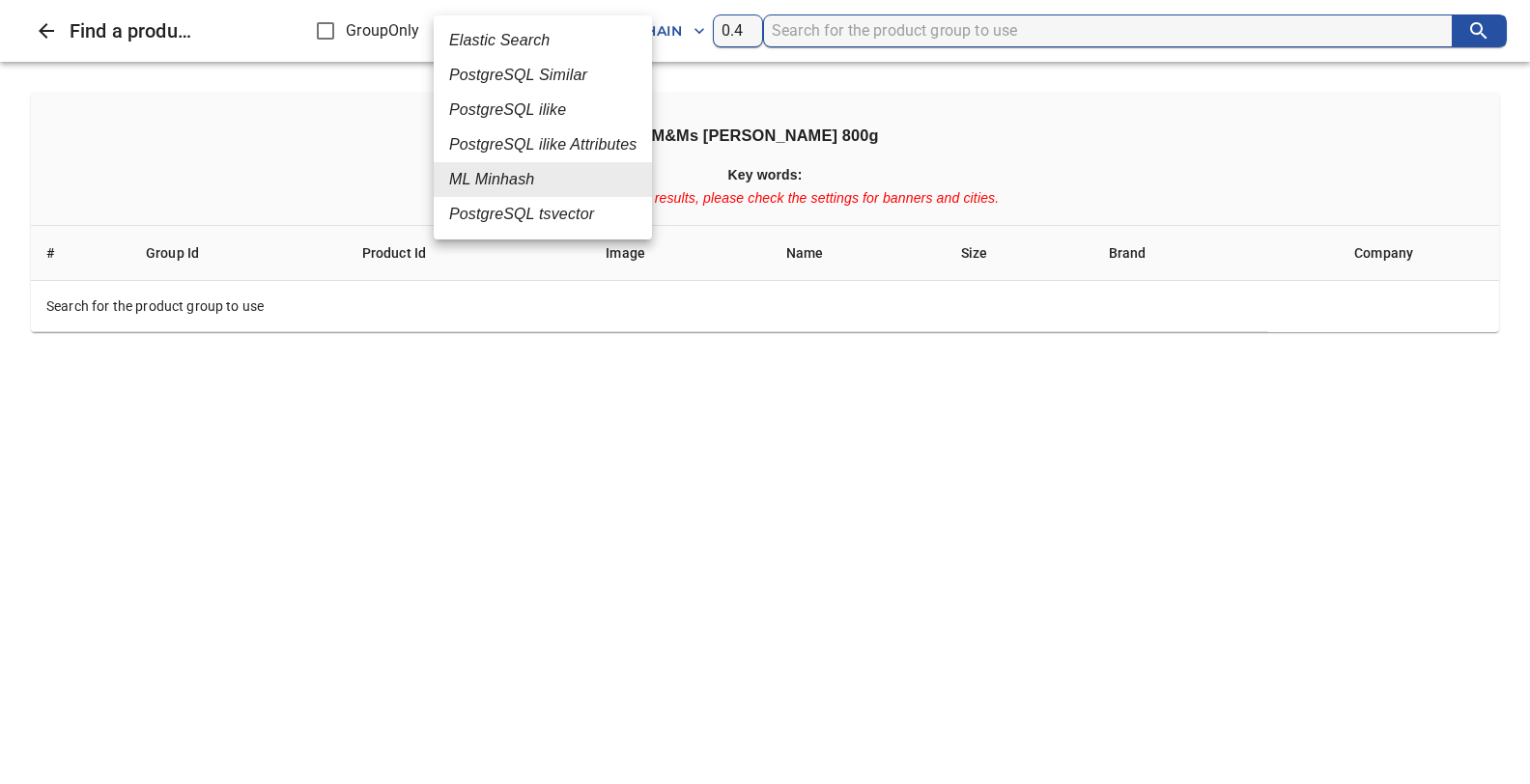
drag, startPoint x: 511, startPoint y: 84, endPoint x: 555, endPoint y: 91, distance: 44.6
click at [512, 84] on em "PostgreSQL Similar" at bounding box center [518, 76] width 139 height 24
type input "2"
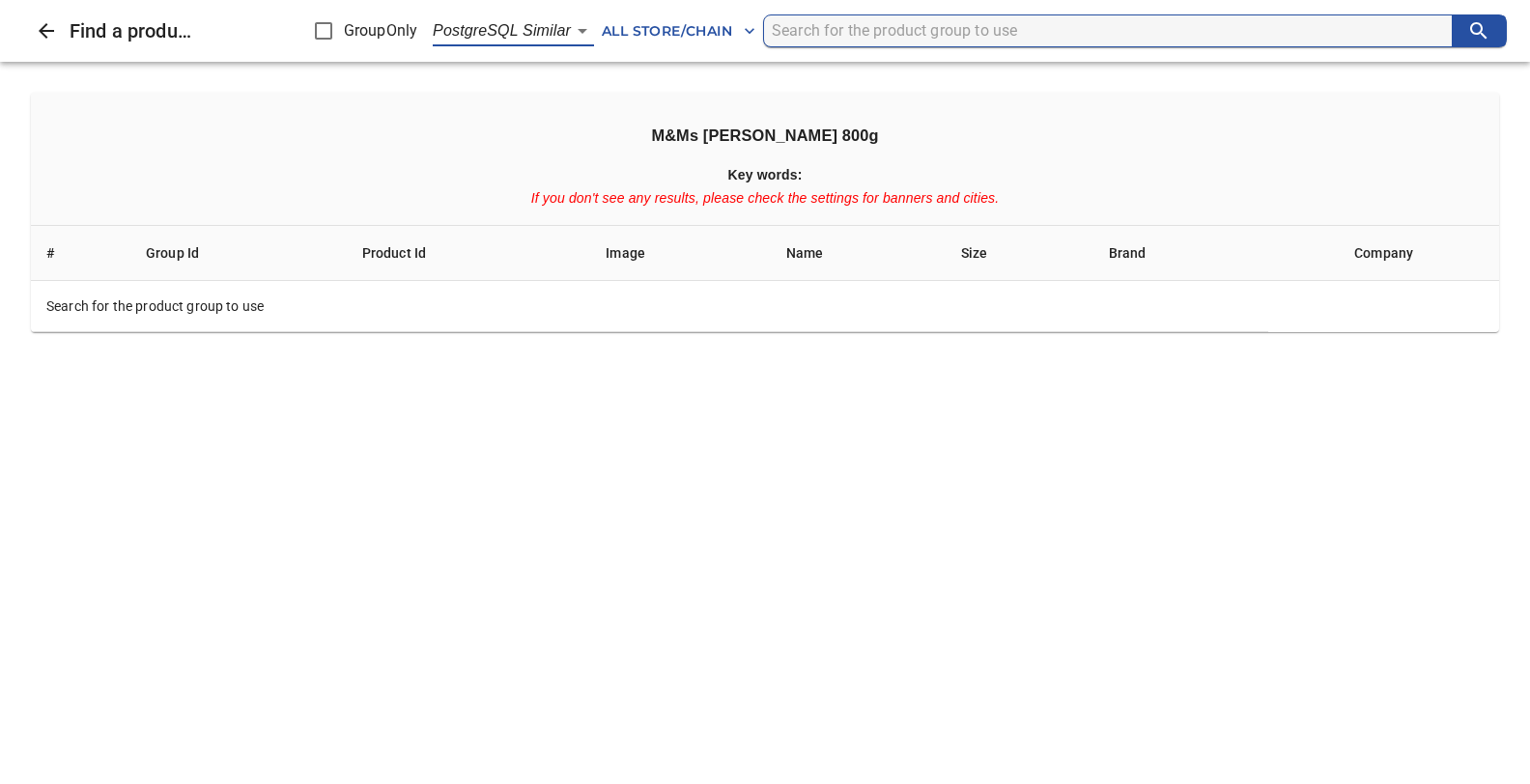
click at [1494, 35] on button "search" at bounding box center [1478, 30] width 54 height 30
click at [789, 32] on input "search" at bounding box center [1111, 30] width 680 height 30
type input "M&Ms peanut 800"
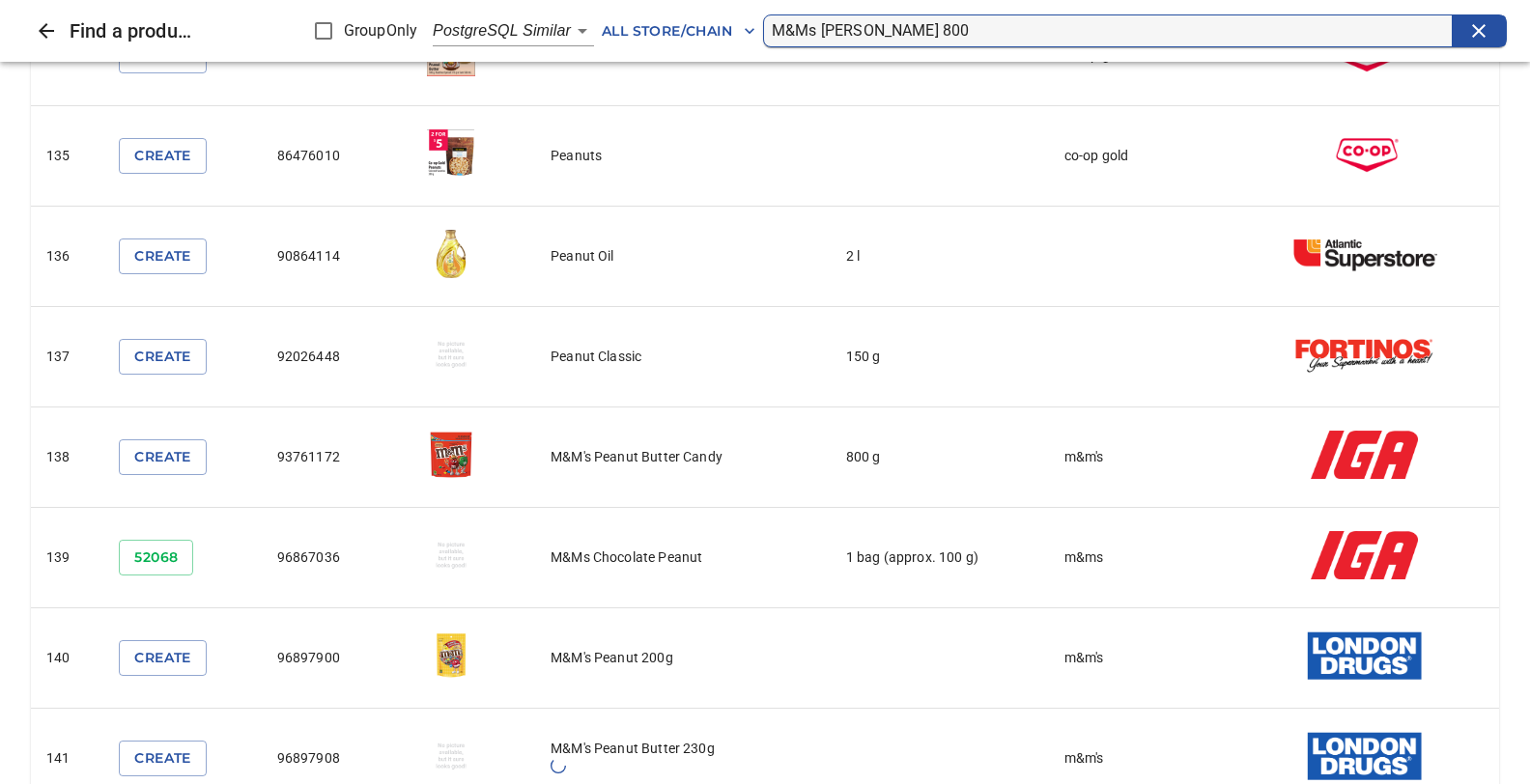
scroll to position [13664, 0]
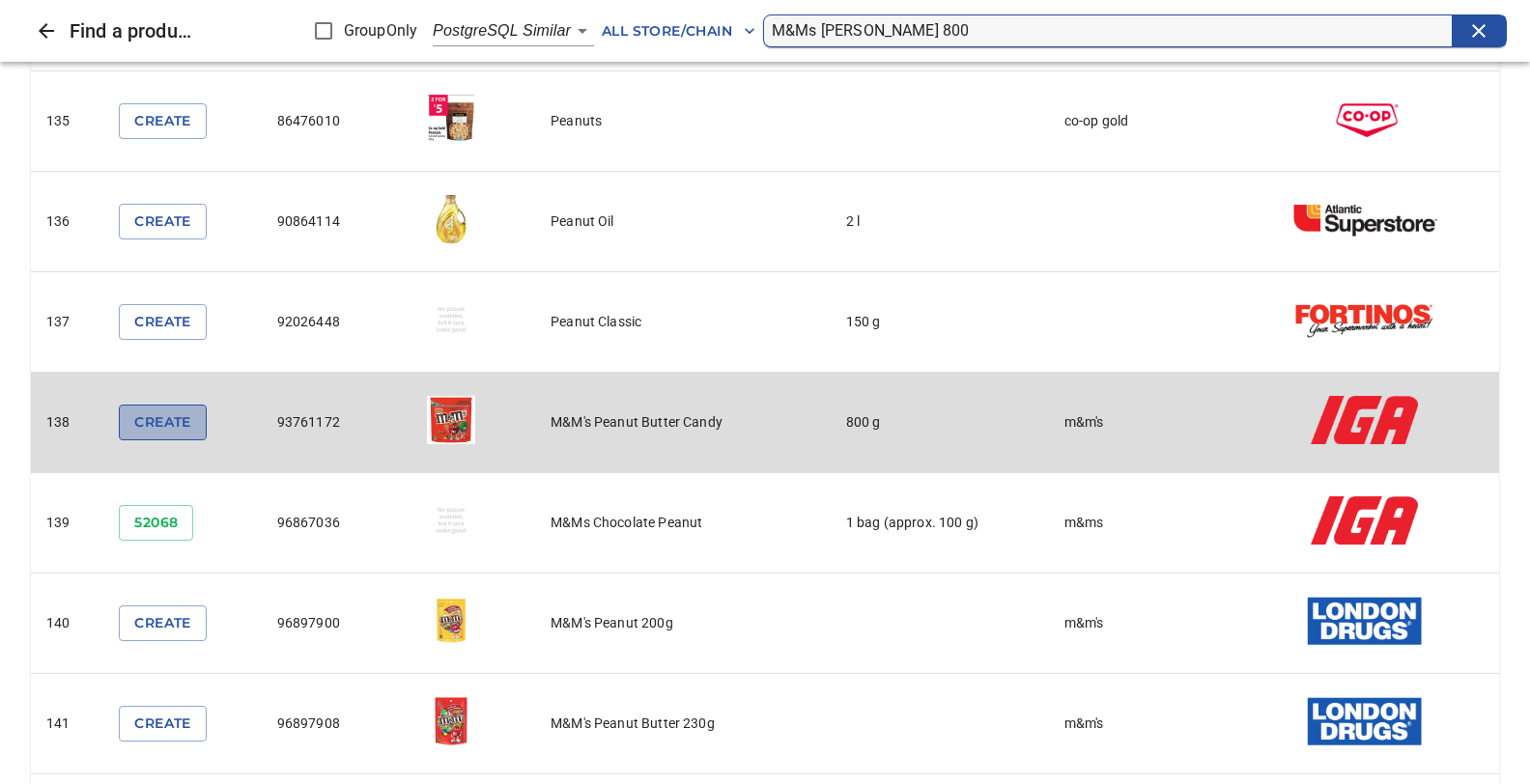
click at [176, 411] on span "Create" at bounding box center [162, 422] width 56 height 25
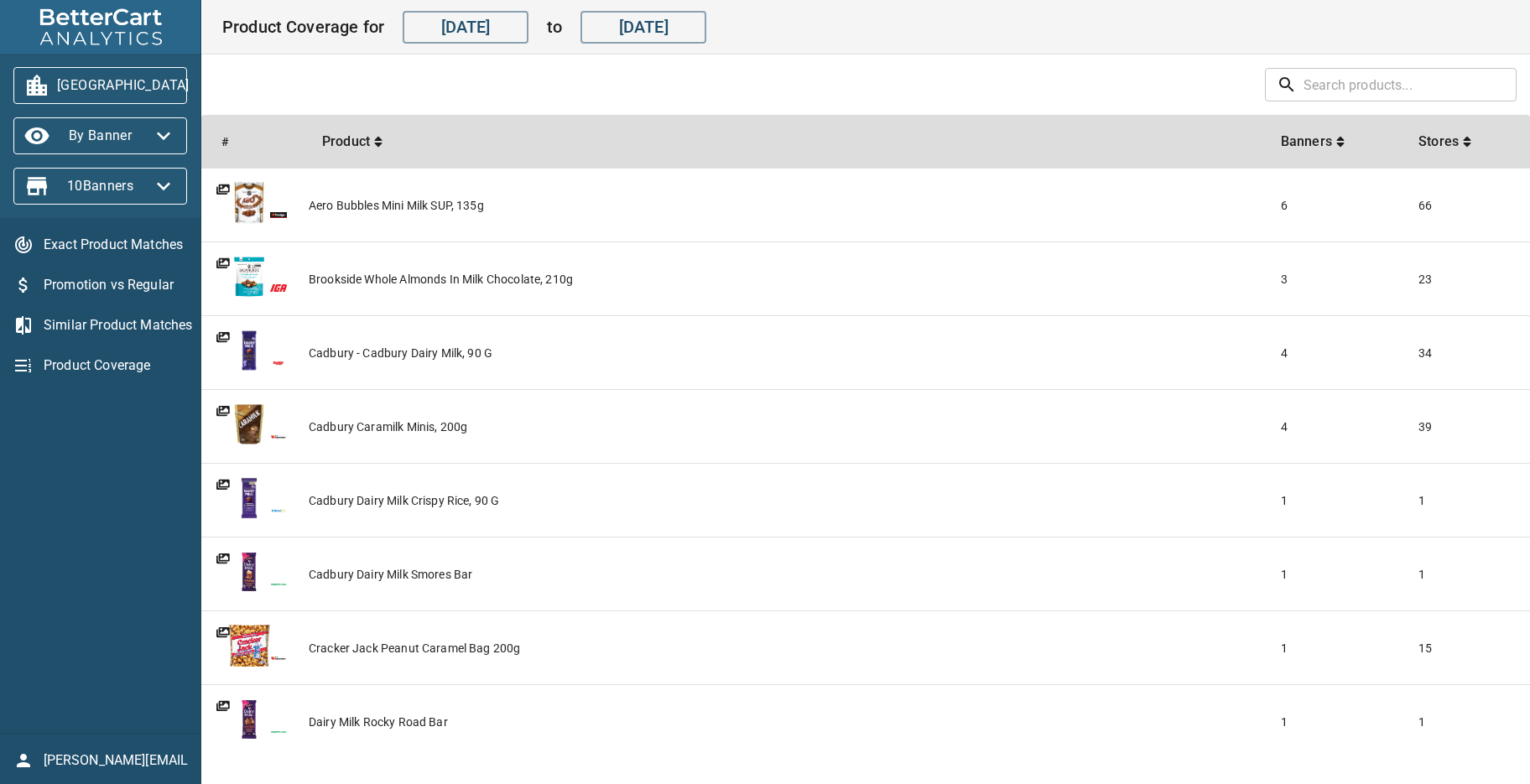
scroll to position [1756, 0]
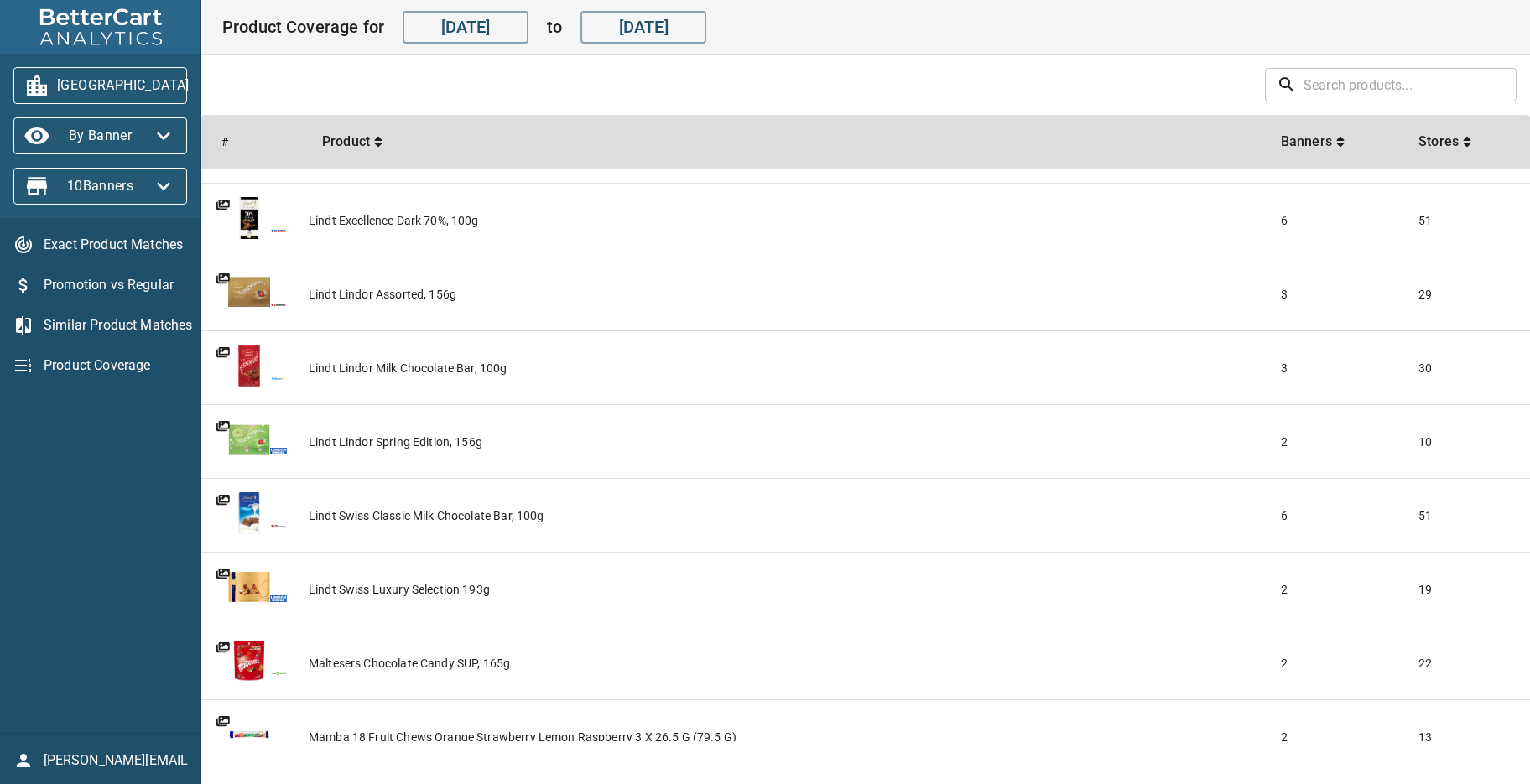
click at [121, 246] on span "Exact Product Matches" at bounding box center [115, 245] width 143 height 20
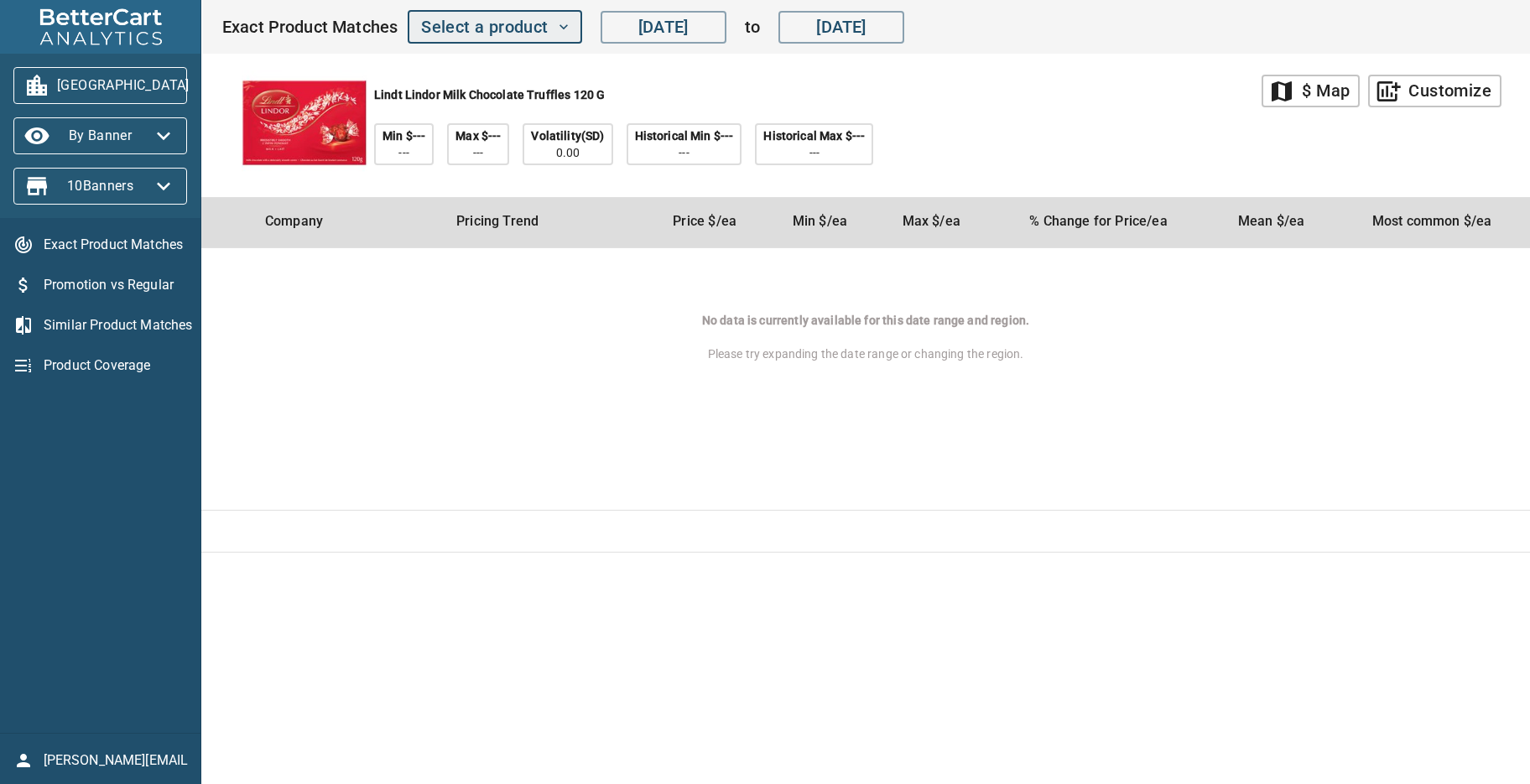
click at [566, 23] on icon "button" at bounding box center [564, 27] width 17 height 17
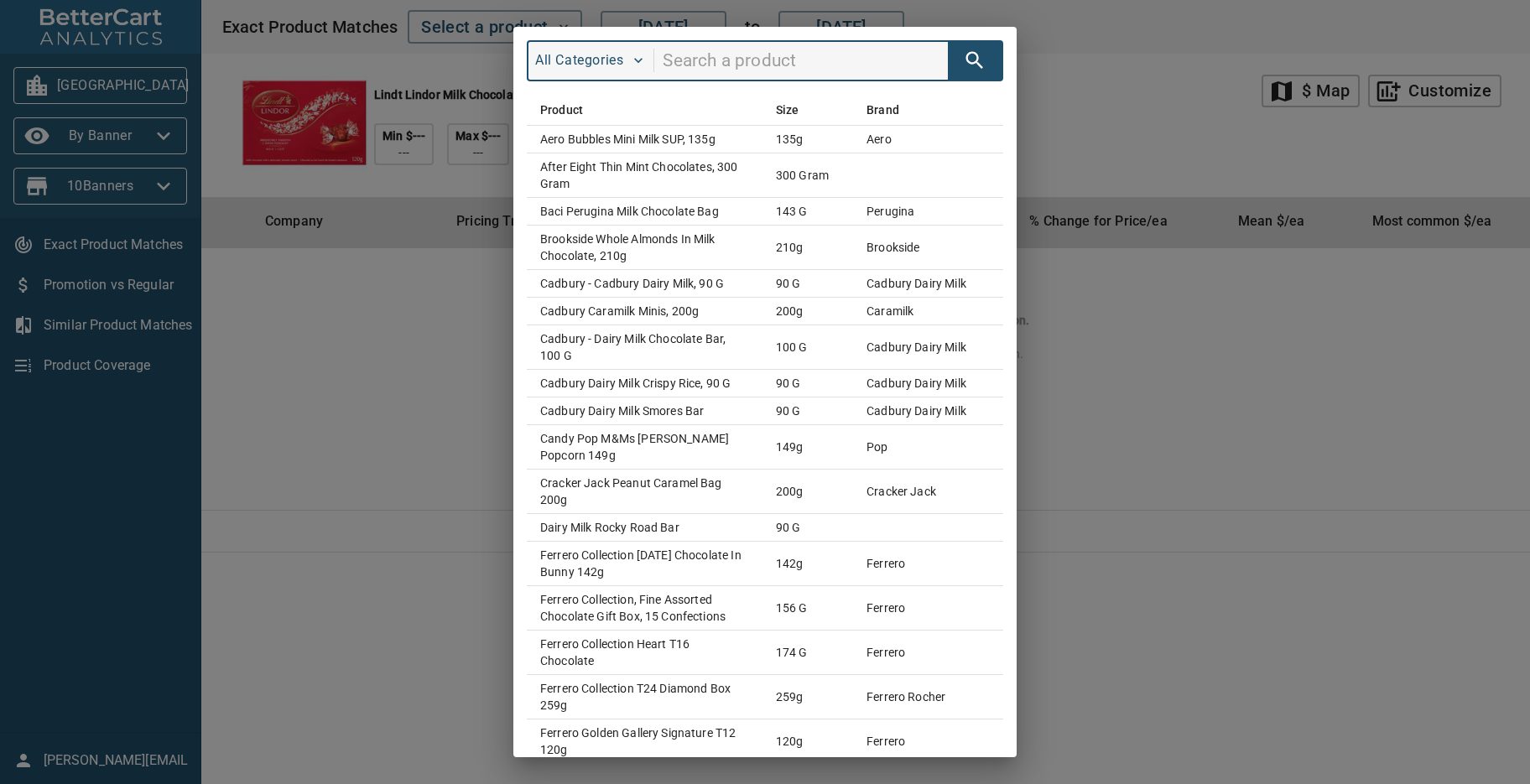
click at [666, 57] on input "search" at bounding box center [805, 61] width 285 height 32
type input "skittles"
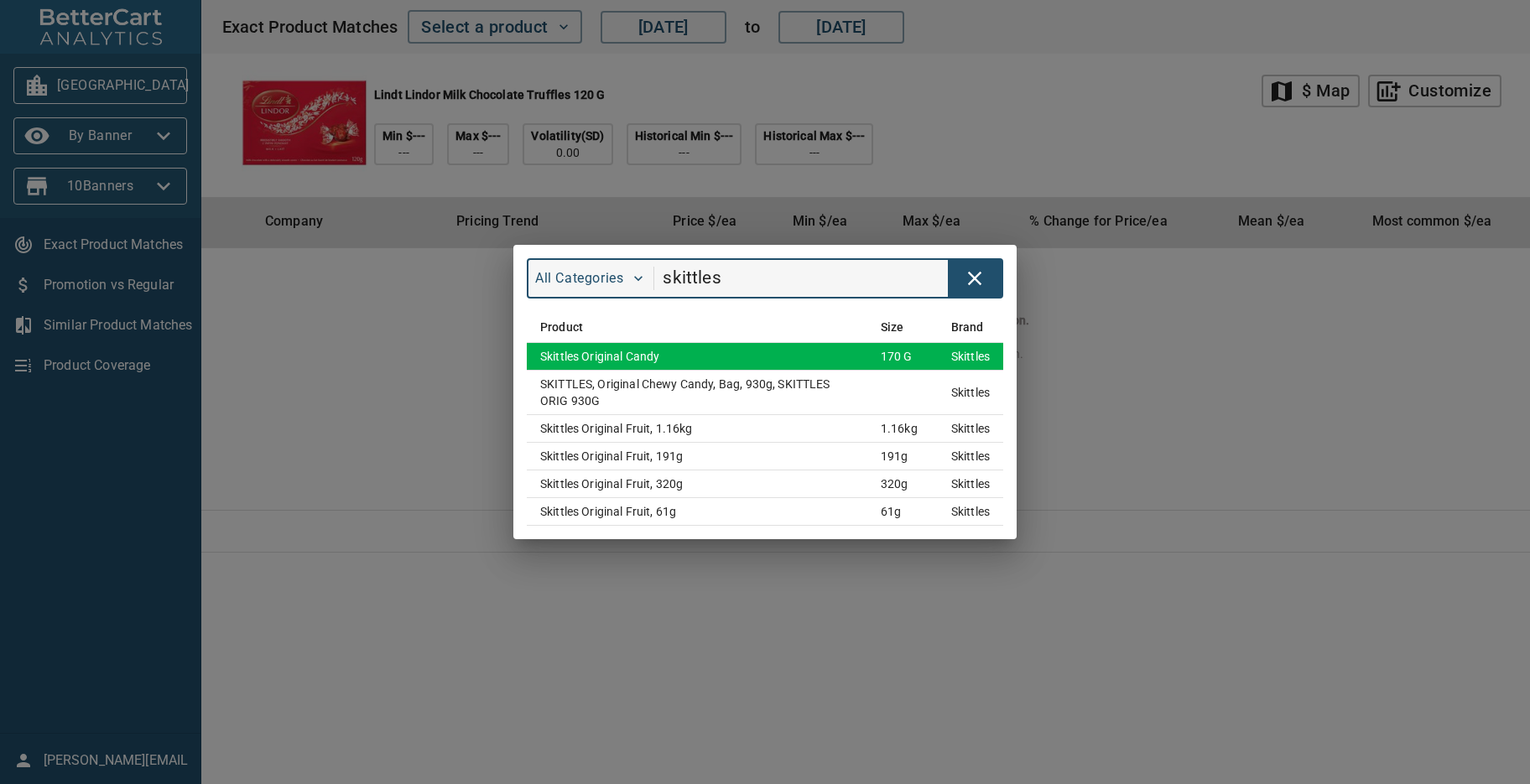
click at [621, 355] on td "Skittles Original Candy" at bounding box center [696, 357] width 340 height 27
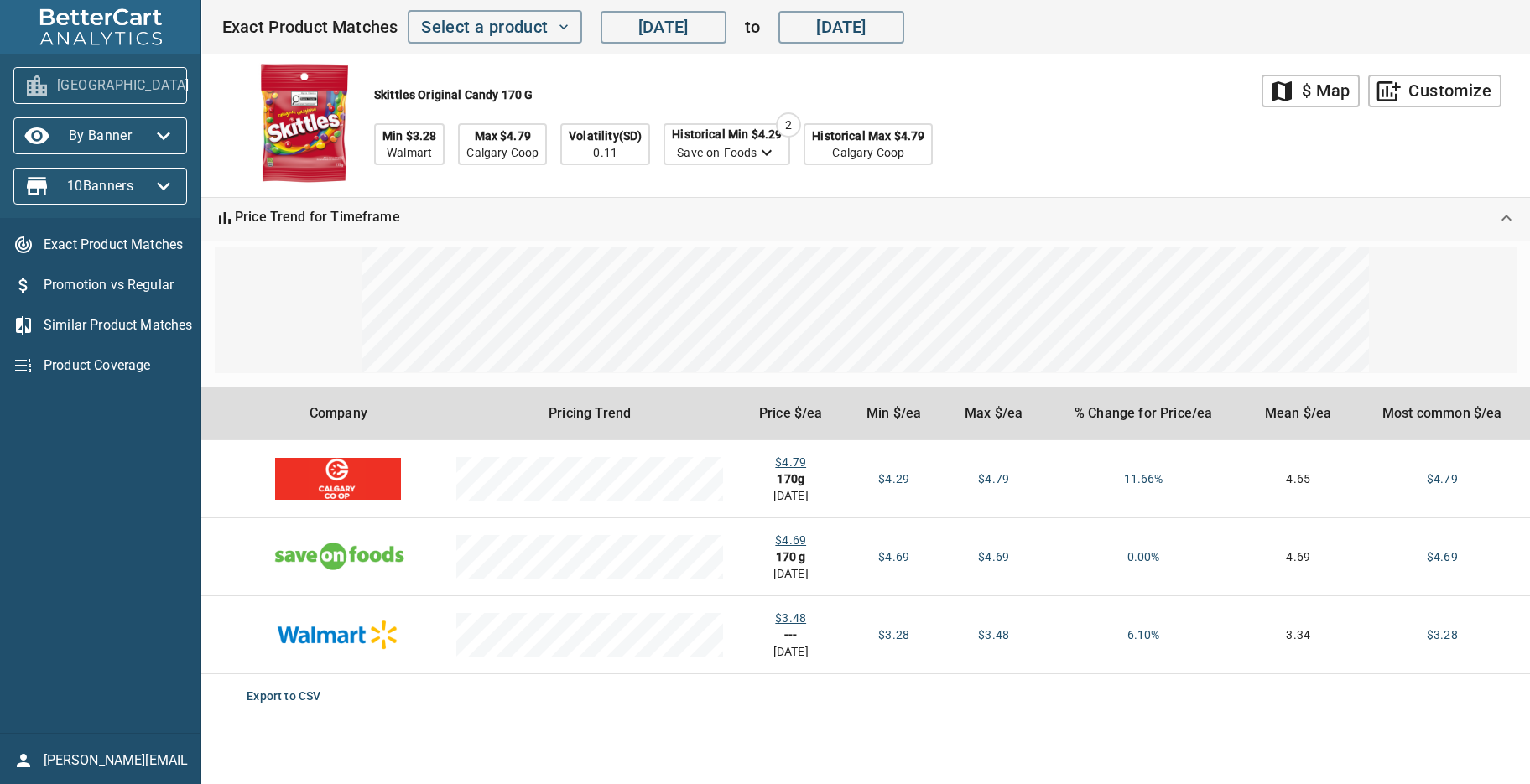
click at [196, 92] on icon "button" at bounding box center [209, 85] width 26 height 26
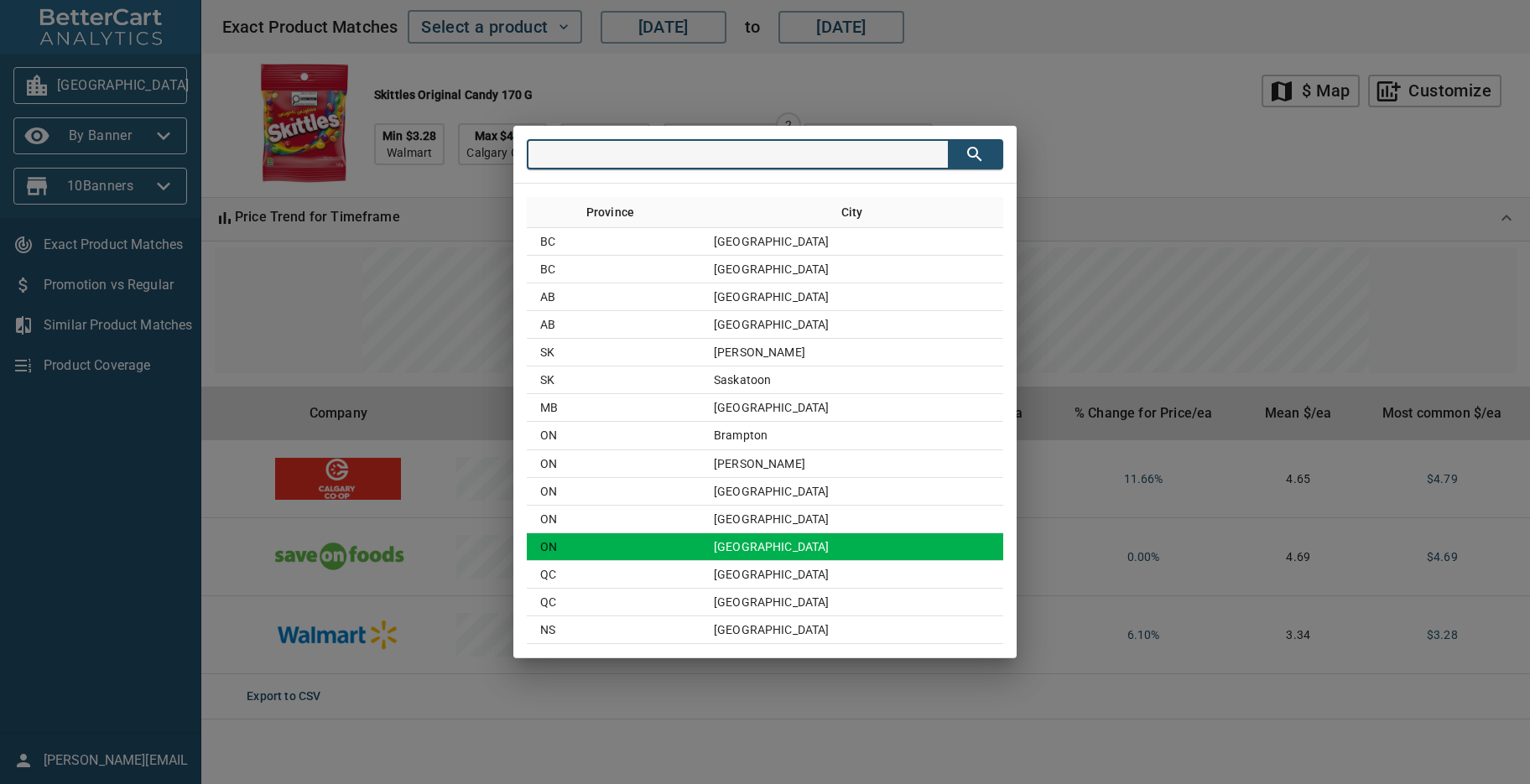
click at [794, 542] on td "[GEOGRAPHIC_DATA]" at bounding box center [852, 547] width 303 height 27
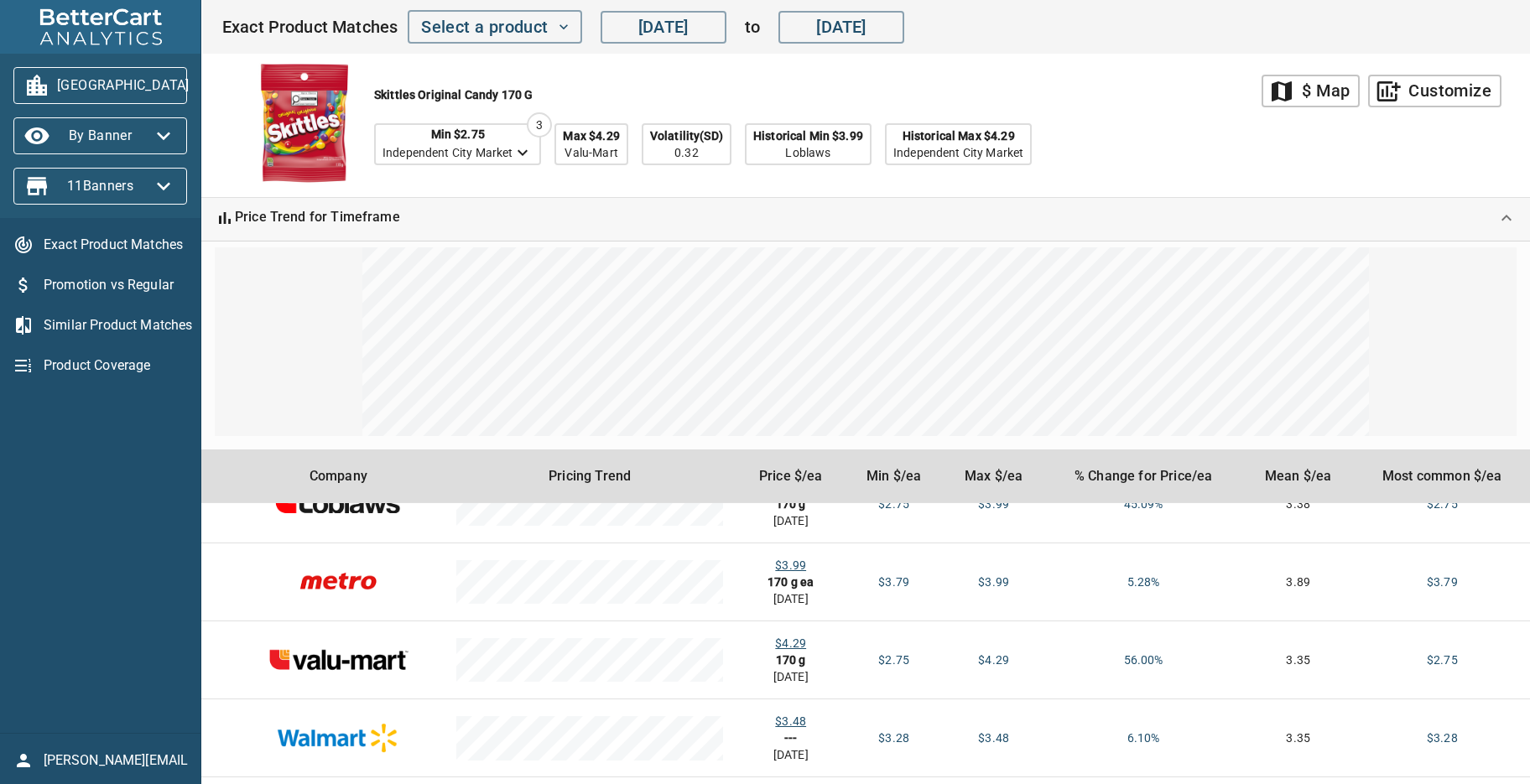
scroll to position [222, 0]
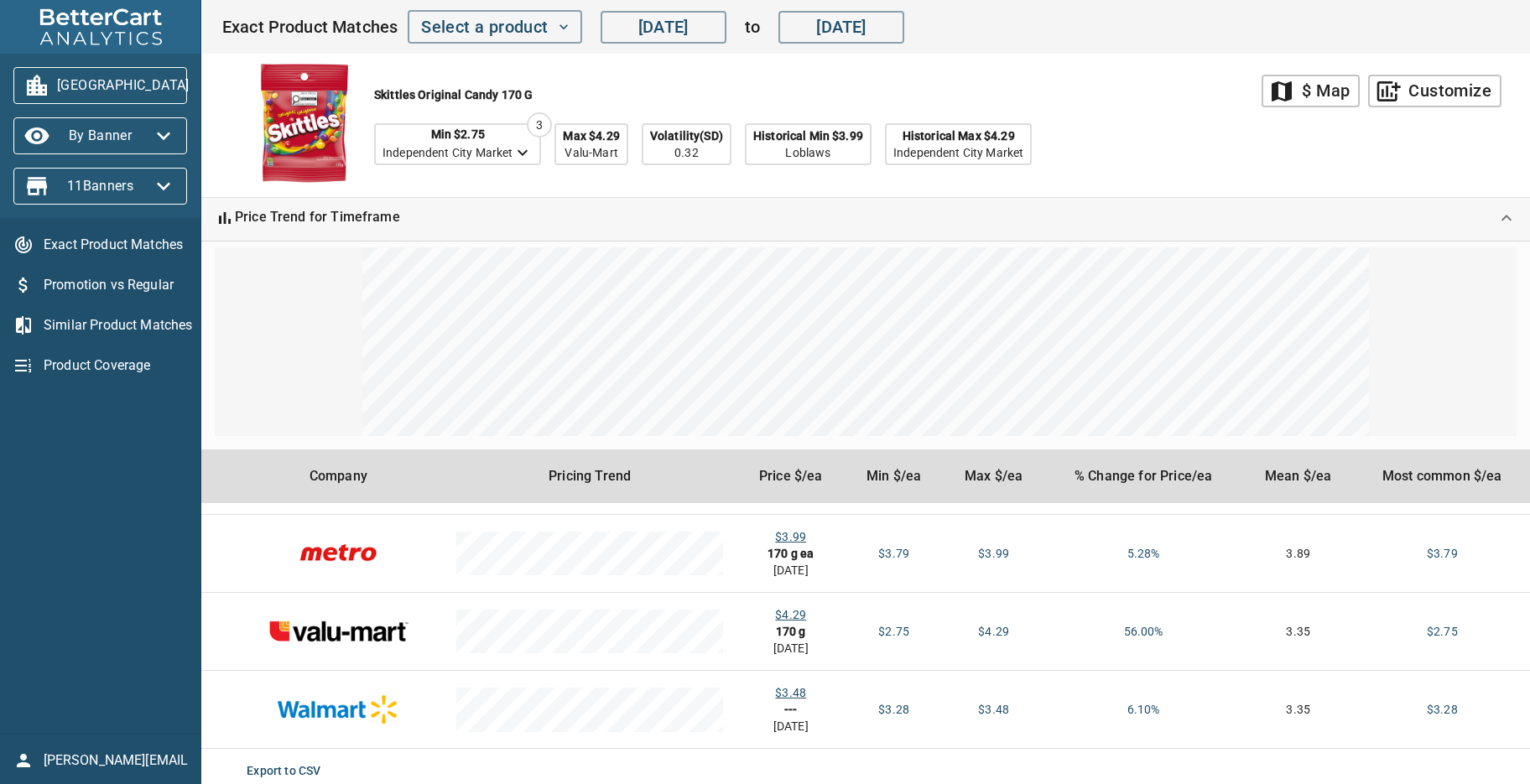
click at [1190, 142] on div "Skittles Original Candy 170 g Min $2.75 Independent City Market 3 Max $4.29 Val…" at bounding box center [741, 125] width 1040 height 143
click at [561, 25] on icon "button" at bounding box center [564, 27] width 17 height 17
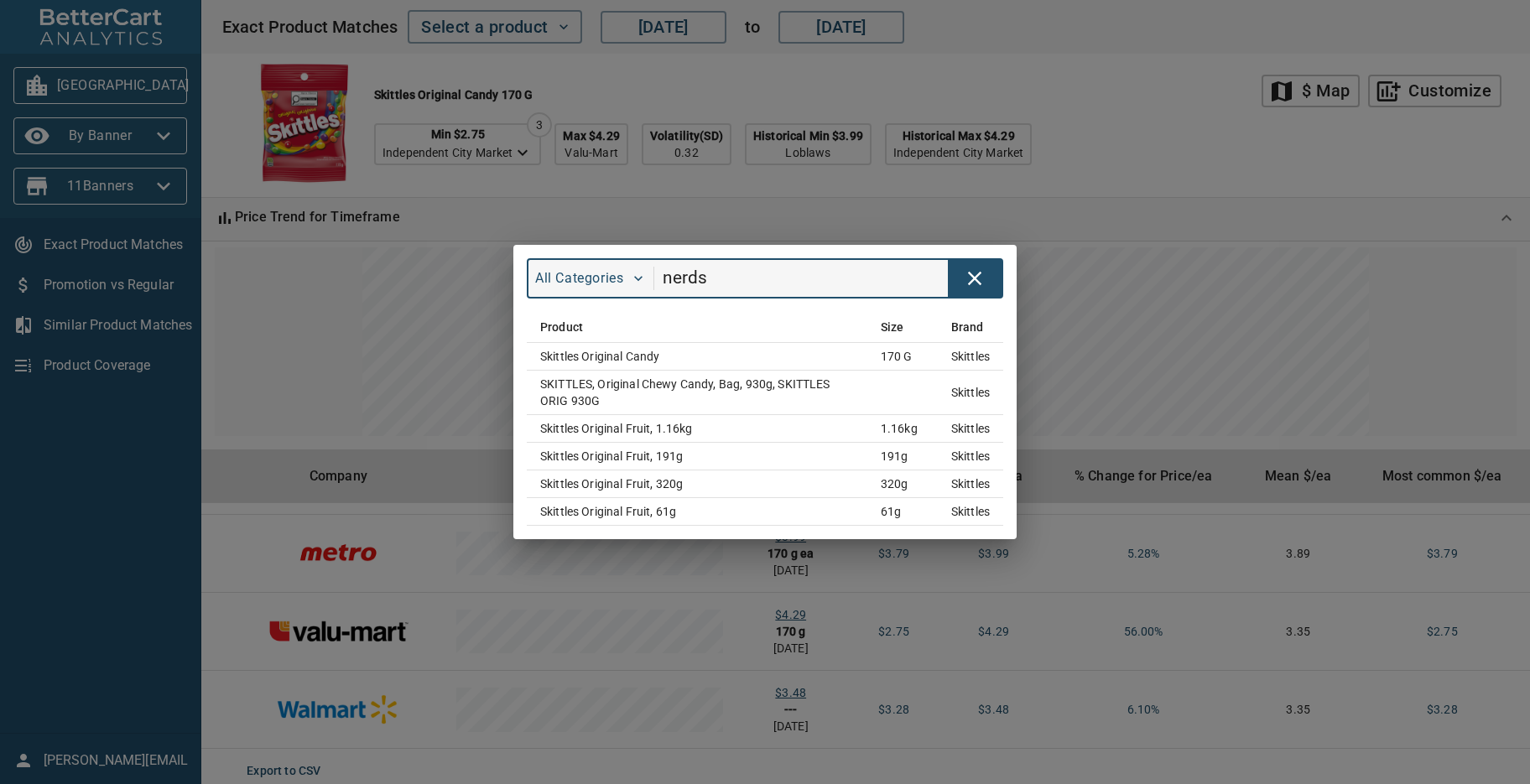
type input "nerds"
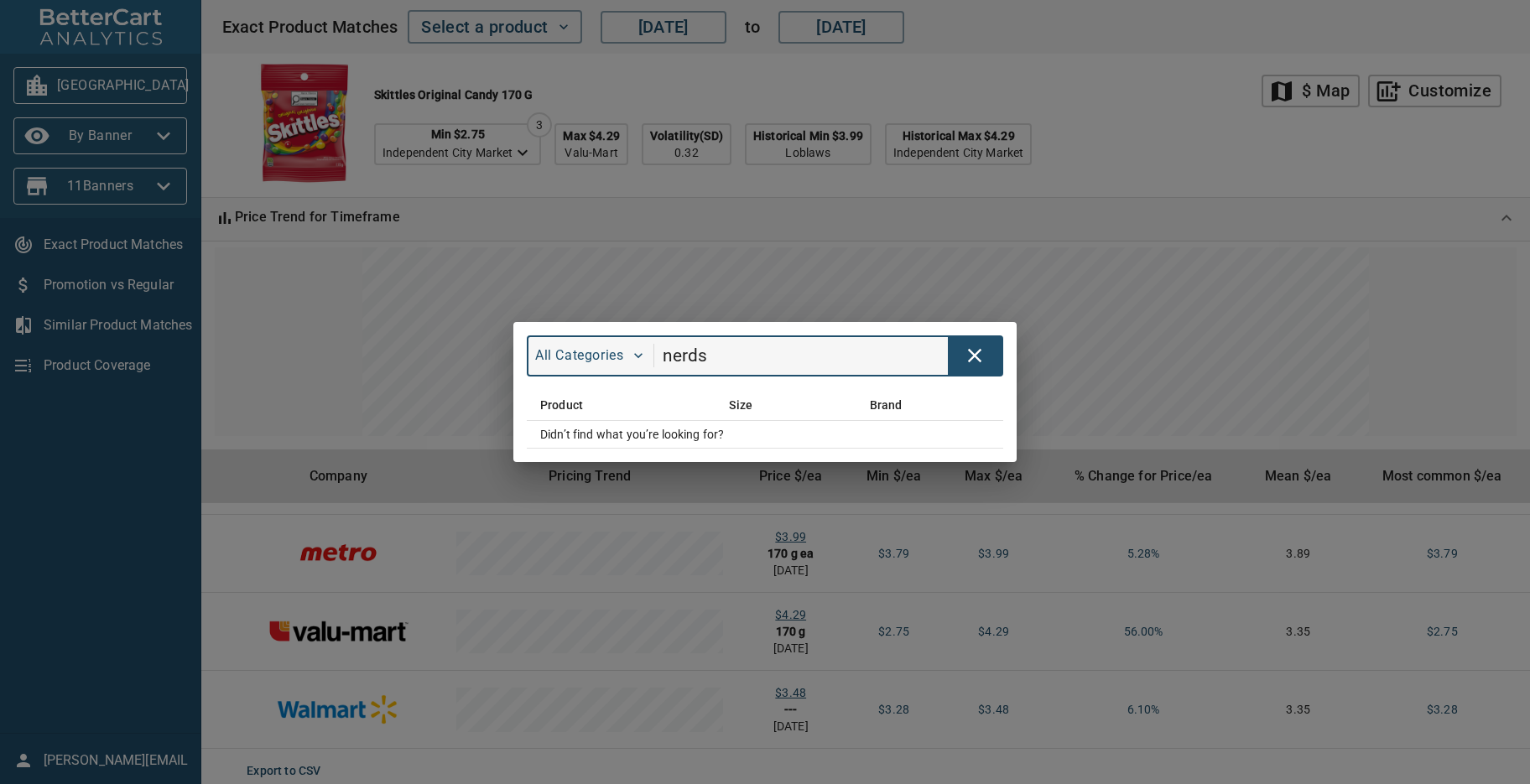
click at [1129, 151] on div "All Categories nerds Product Size Brand Didn’t find what you’re looking for?" at bounding box center [765, 392] width 1530 height 784
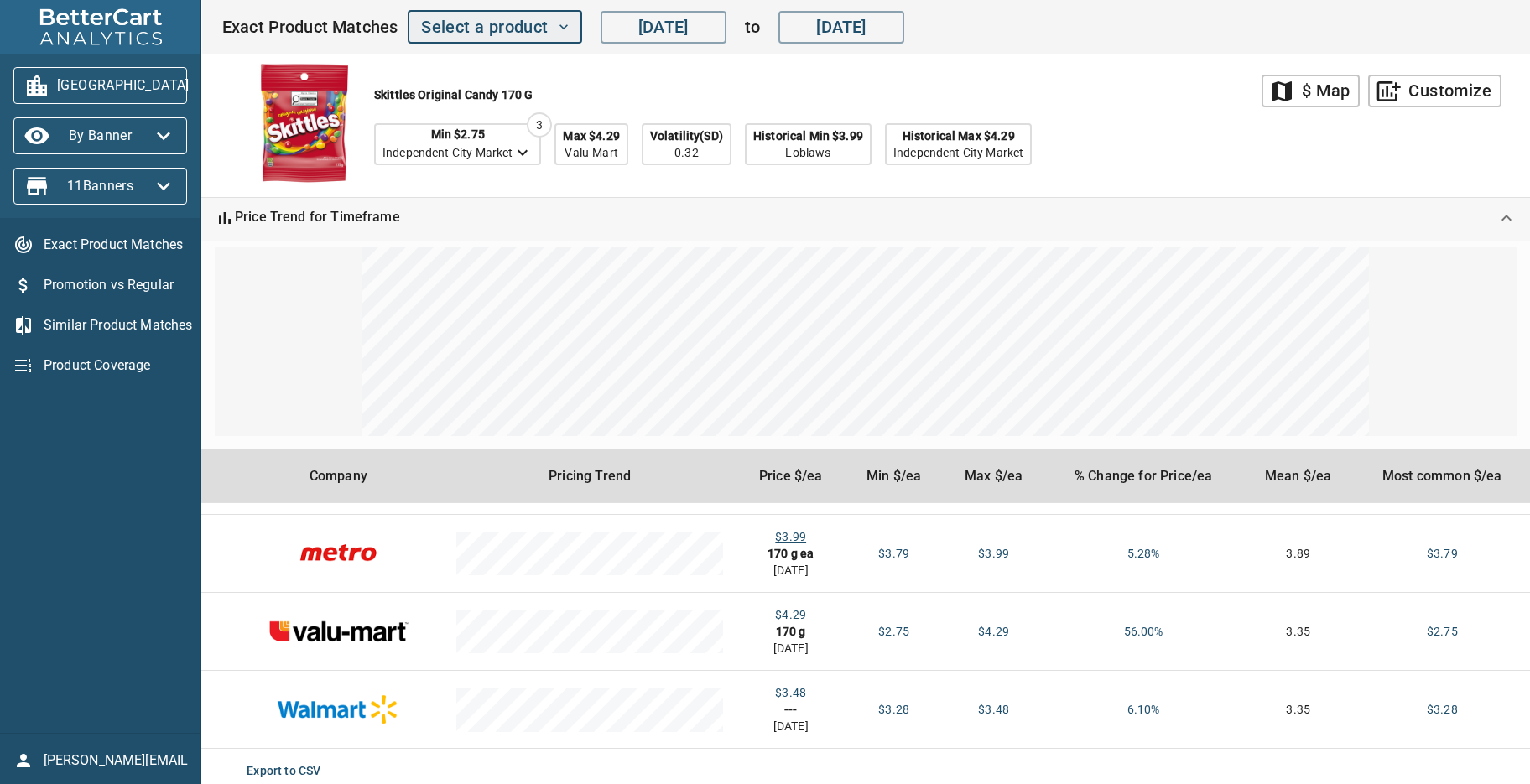
click at [565, 25] on icon "button" at bounding box center [564, 27] width 17 height 17
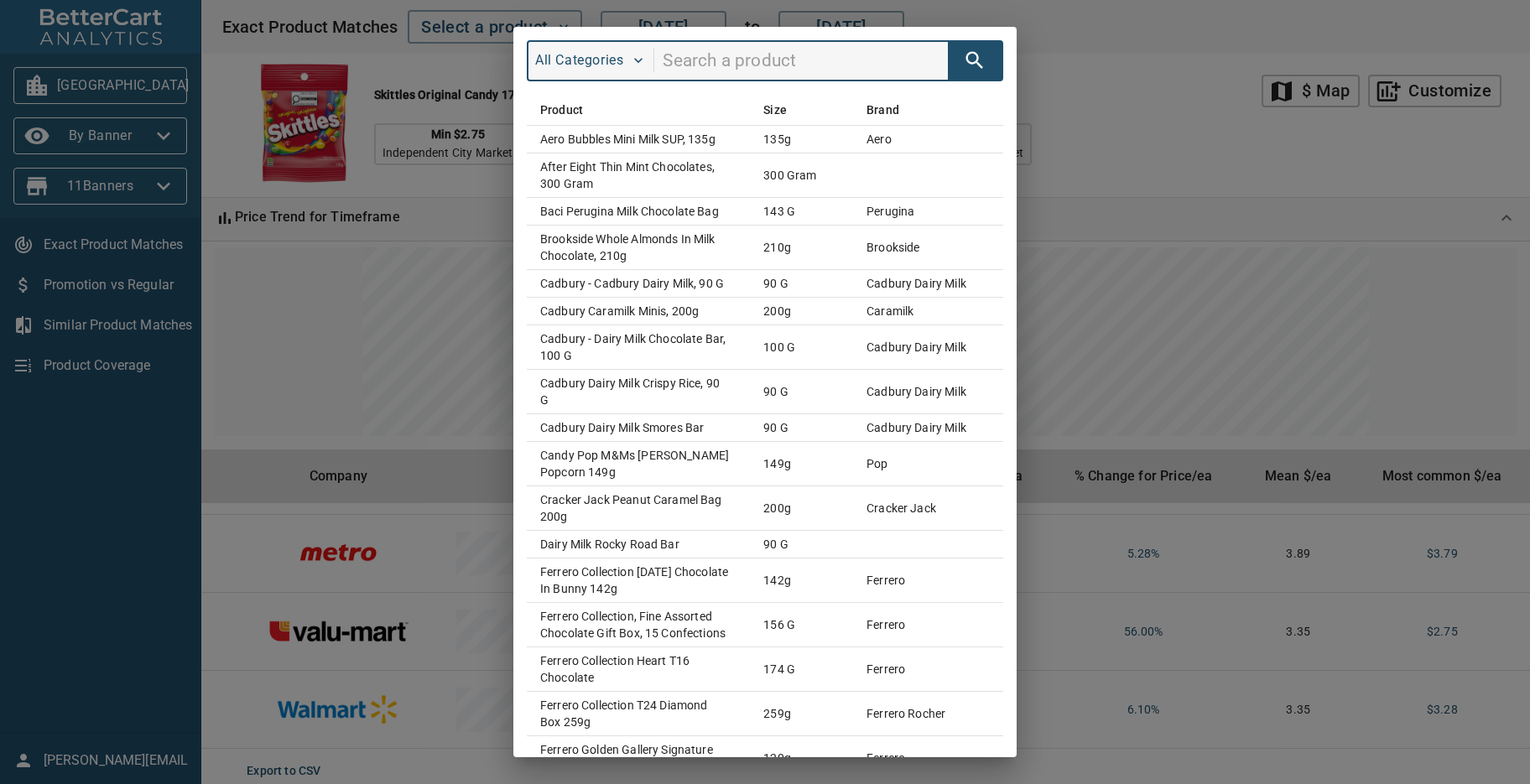
click at [686, 67] on input "search" at bounding box center [805, 61] width 285 height 32
type input "gummy"
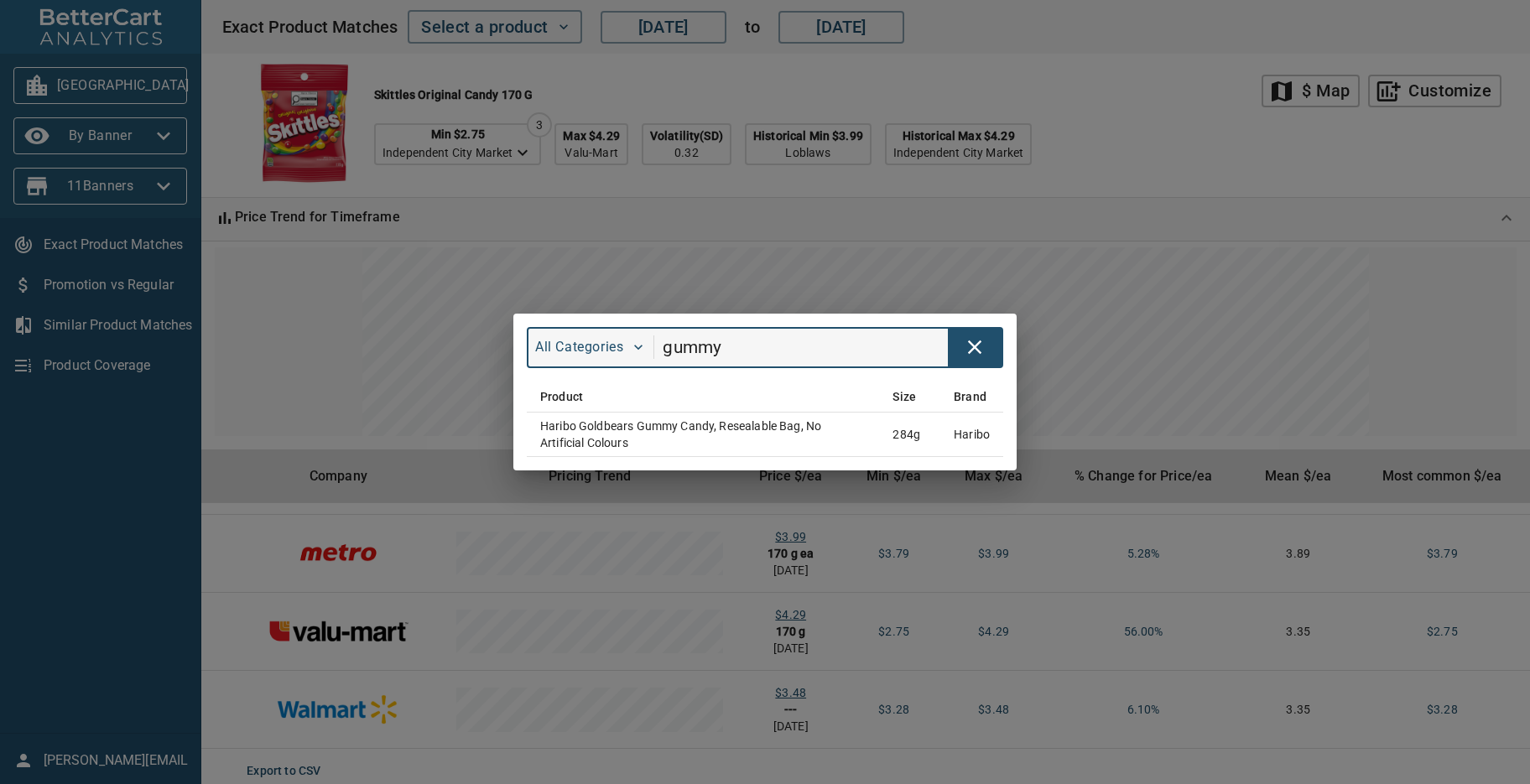
click at [1093, 148] on div "All Categories gummy Product Size Brand Haribo Goldbears Gummy Candy, Resealabl…" at bounding box center [765, 392] width 1530 height 784
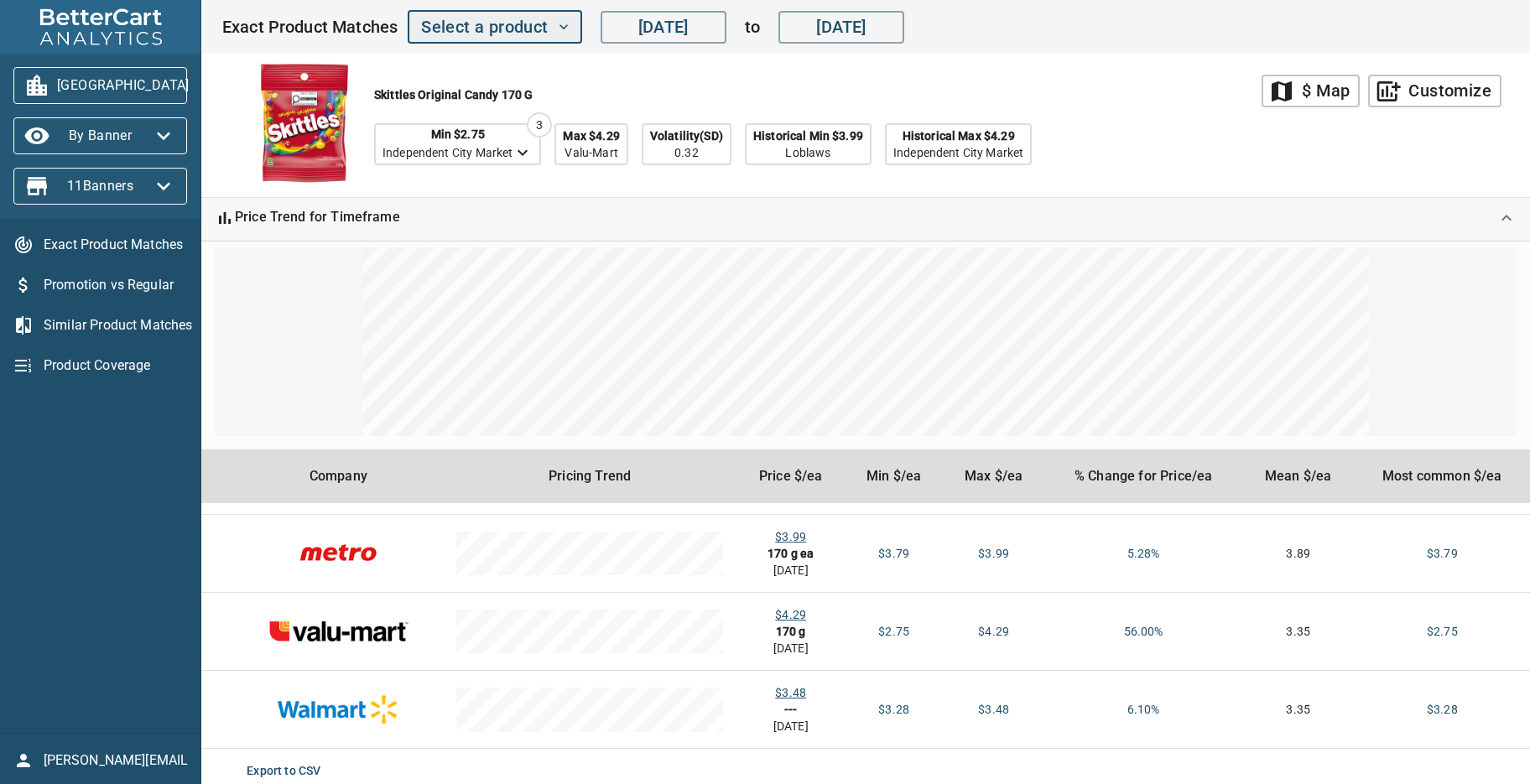
click at [567, 15] on span "Select a product" at bounding box center [494, 27] width 147 height 29
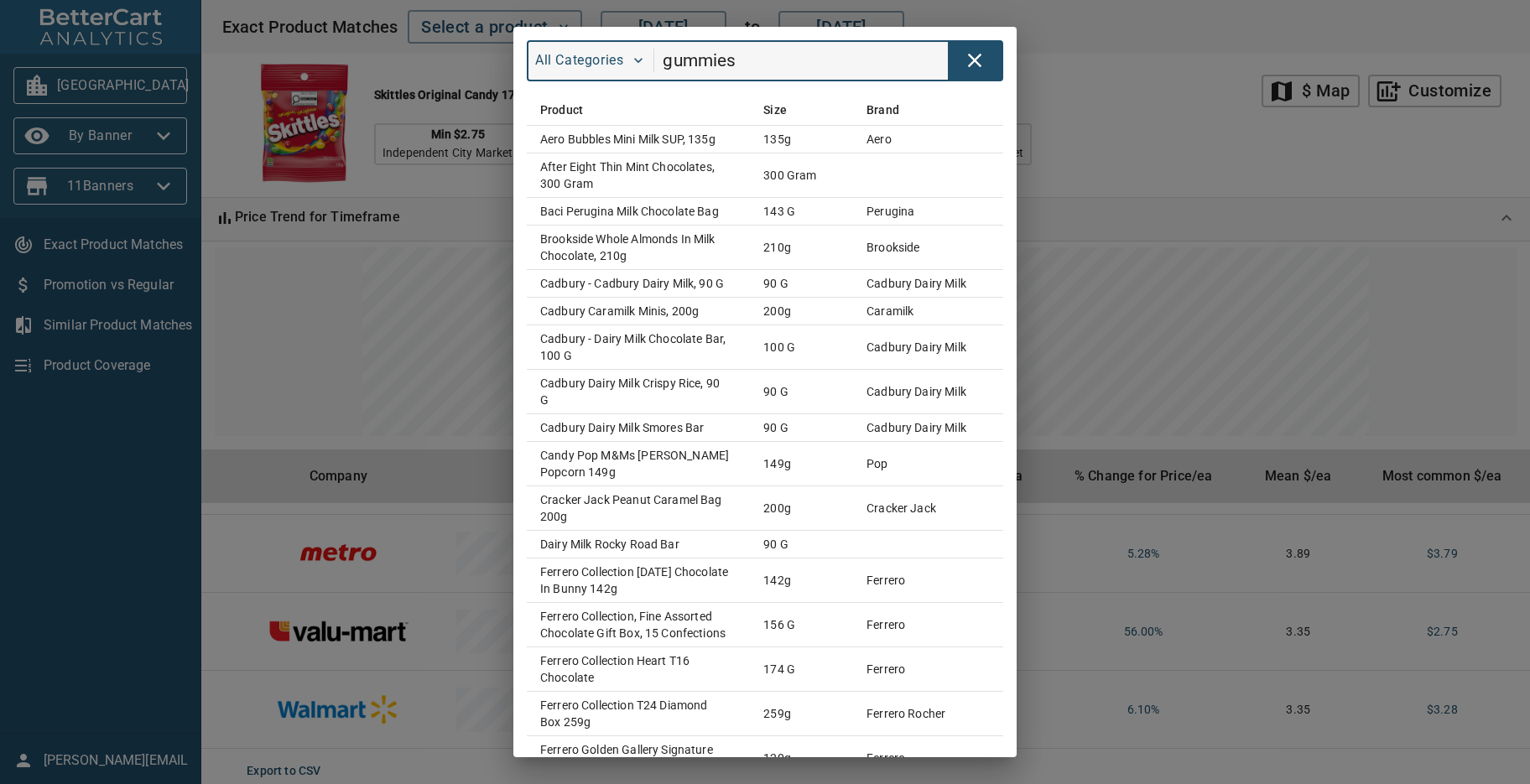
type input "gummies"
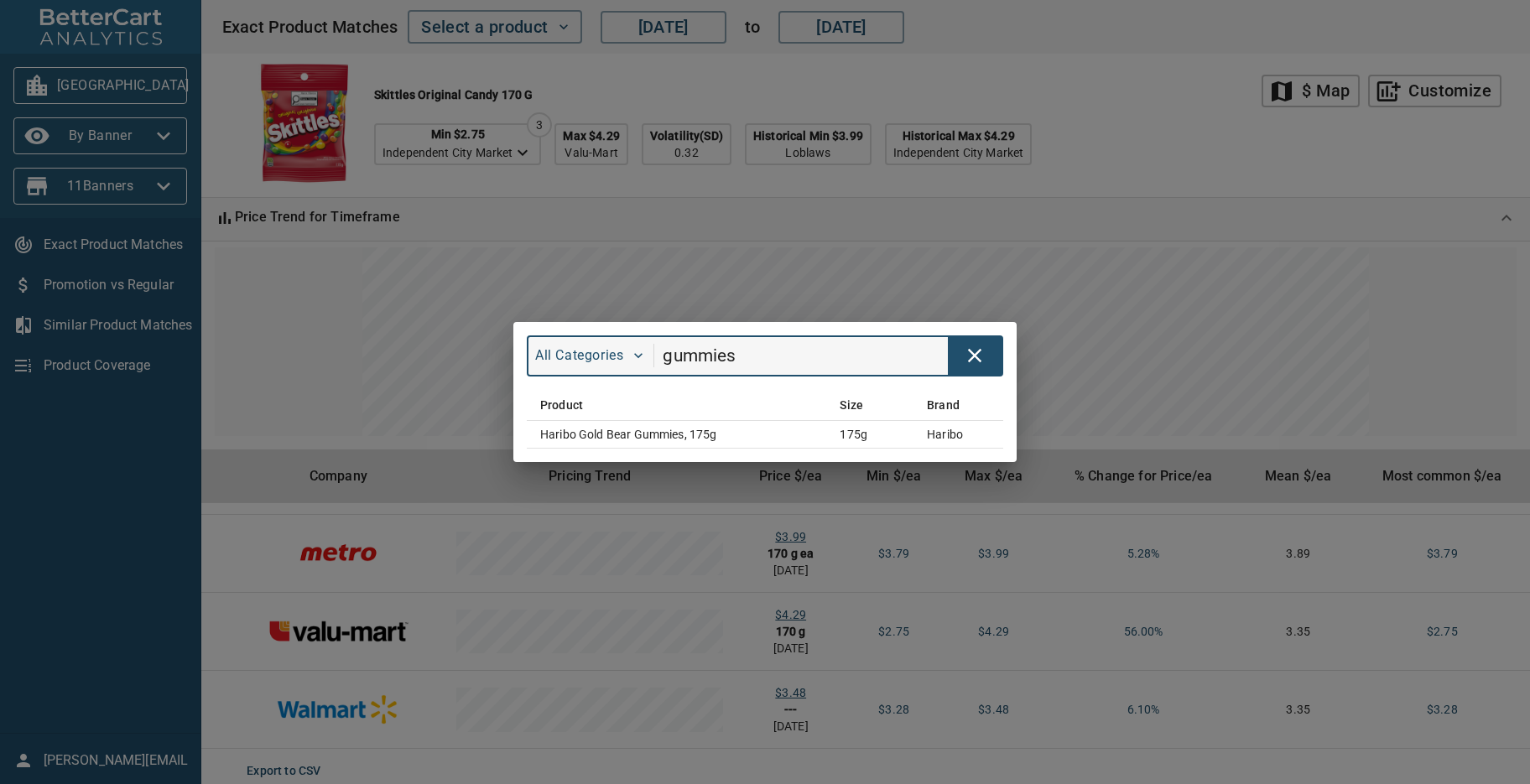
click at [1163, 116] on div "All Categories gummies Product Size Brand Haribo Gold Bear Gummies, 175g 175g h…" at bounding box center [765, 392] width 1530 height 784
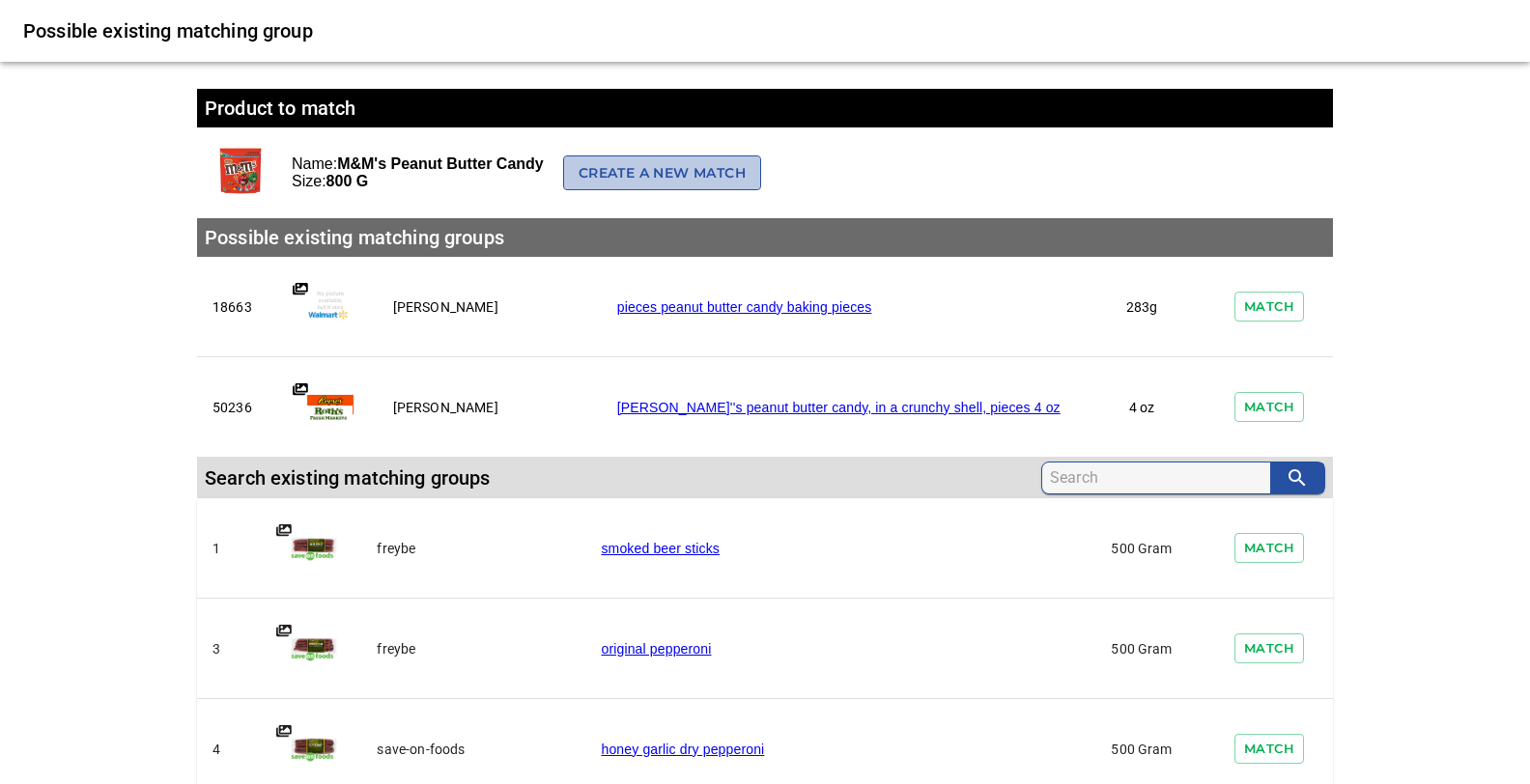
click at [674, 171] on span "Create a new match" at bounding box center [662, 173] width 167 height 25
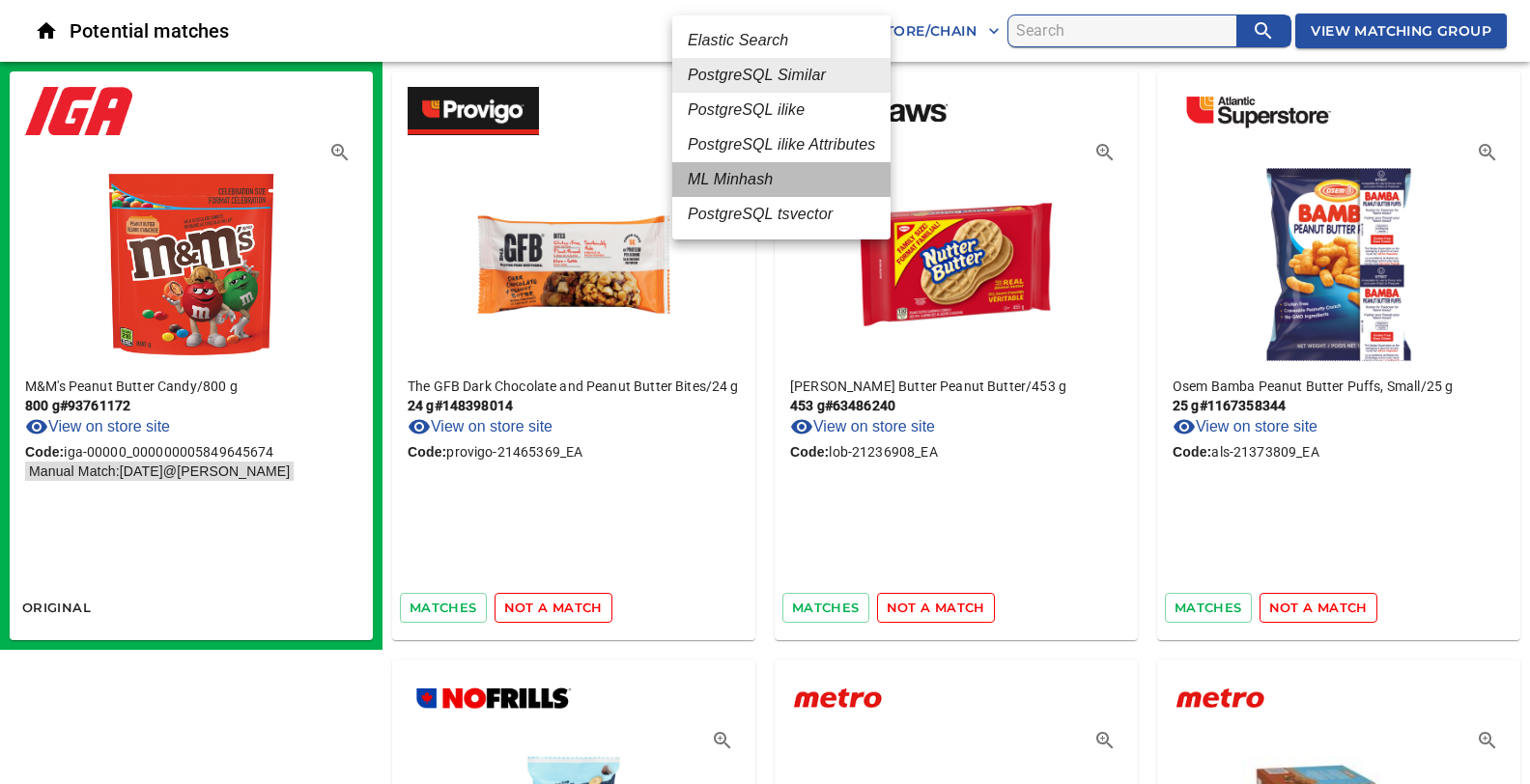
click at [752, 185] on em "ML Minhash" at bounding box center [730, 180] width 85 height 24
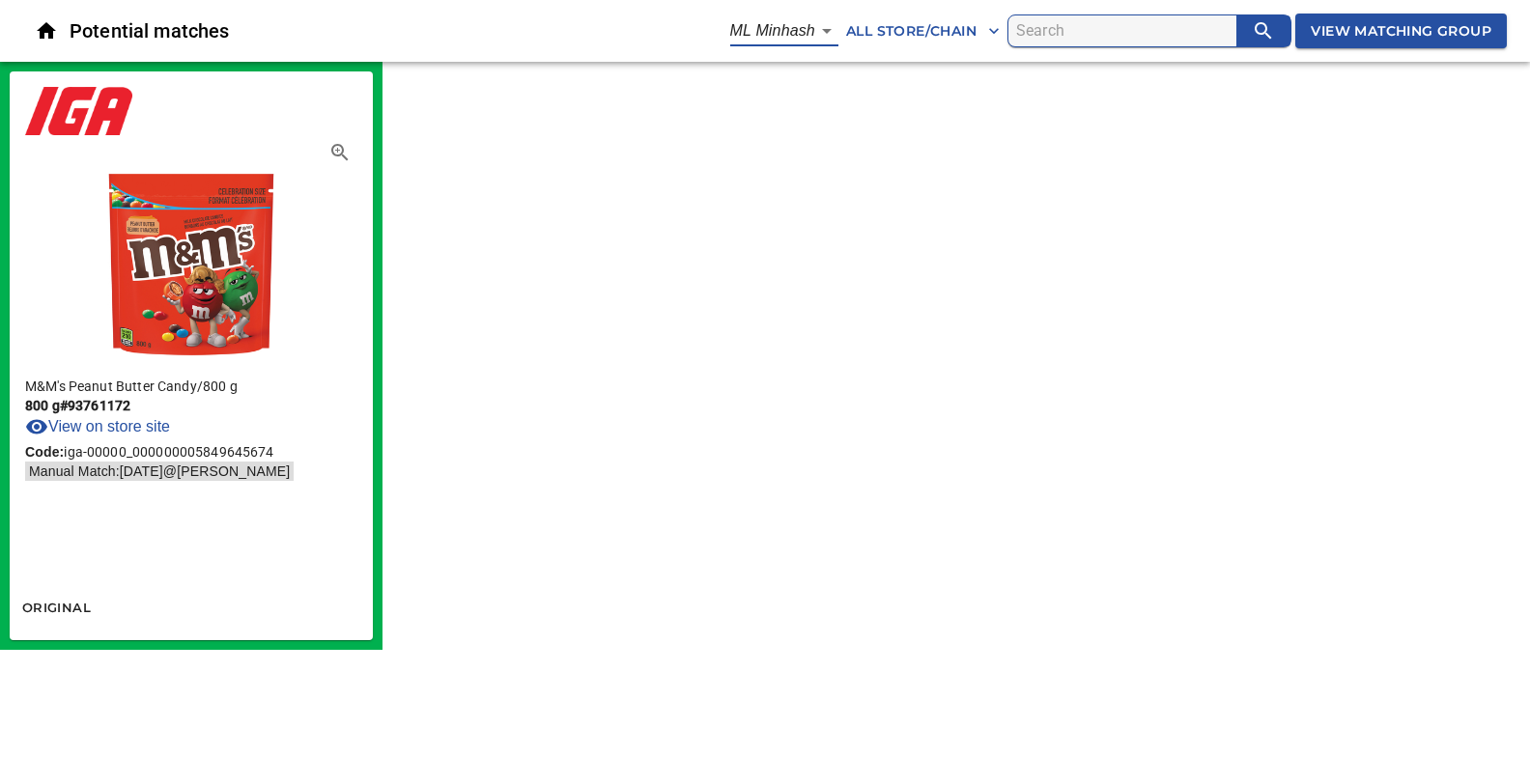
click at [823, 29] on body "tspan{white-space:pre} Potential matches ML Minhash 3 All Store/Chain View Matc…" at bounding box center [765, 324] width 1530 height 649
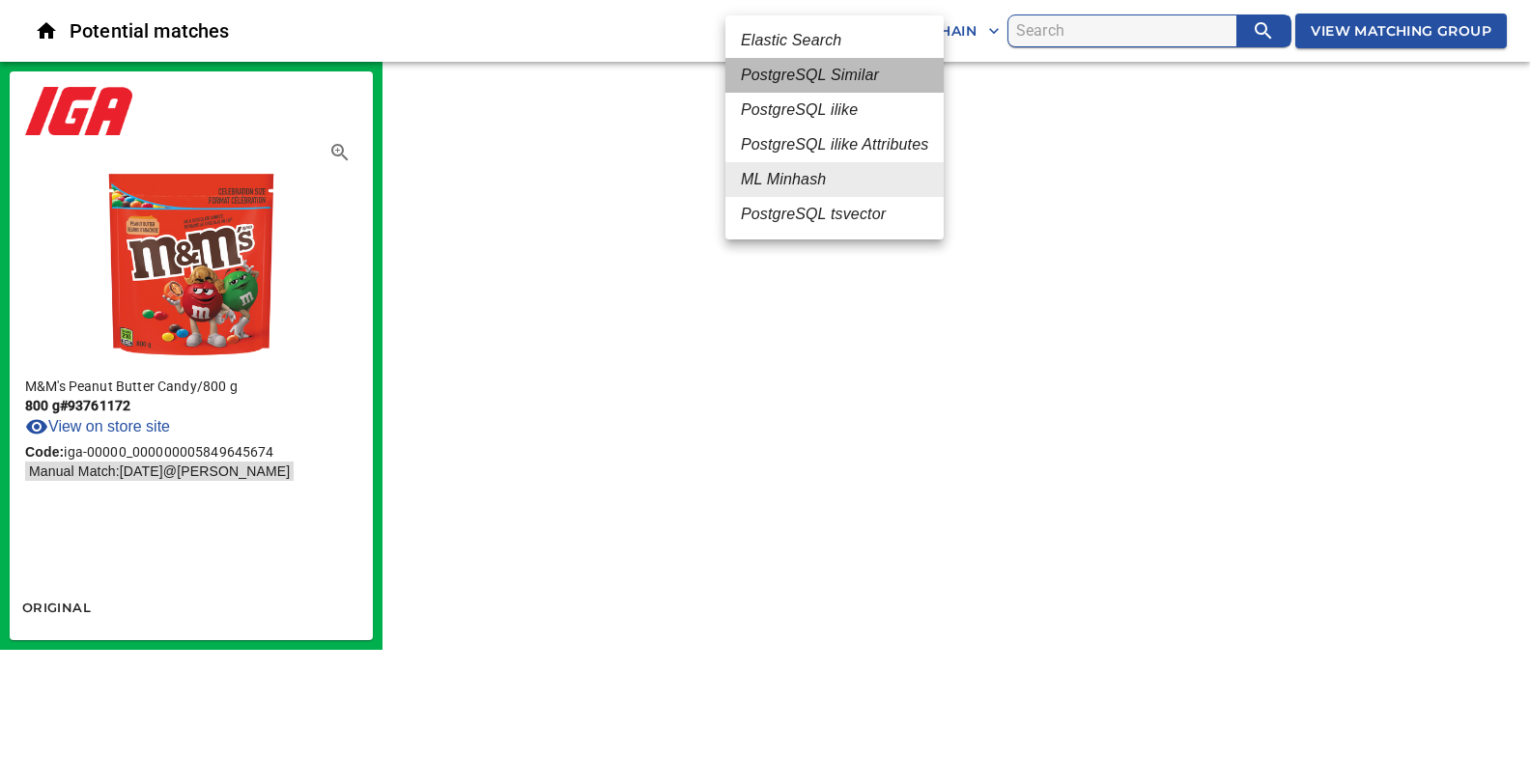
click at [801, 76] on em "PostgreSQL Similar" at bounding box center [810, 76] width 139 height 24
type input "2"
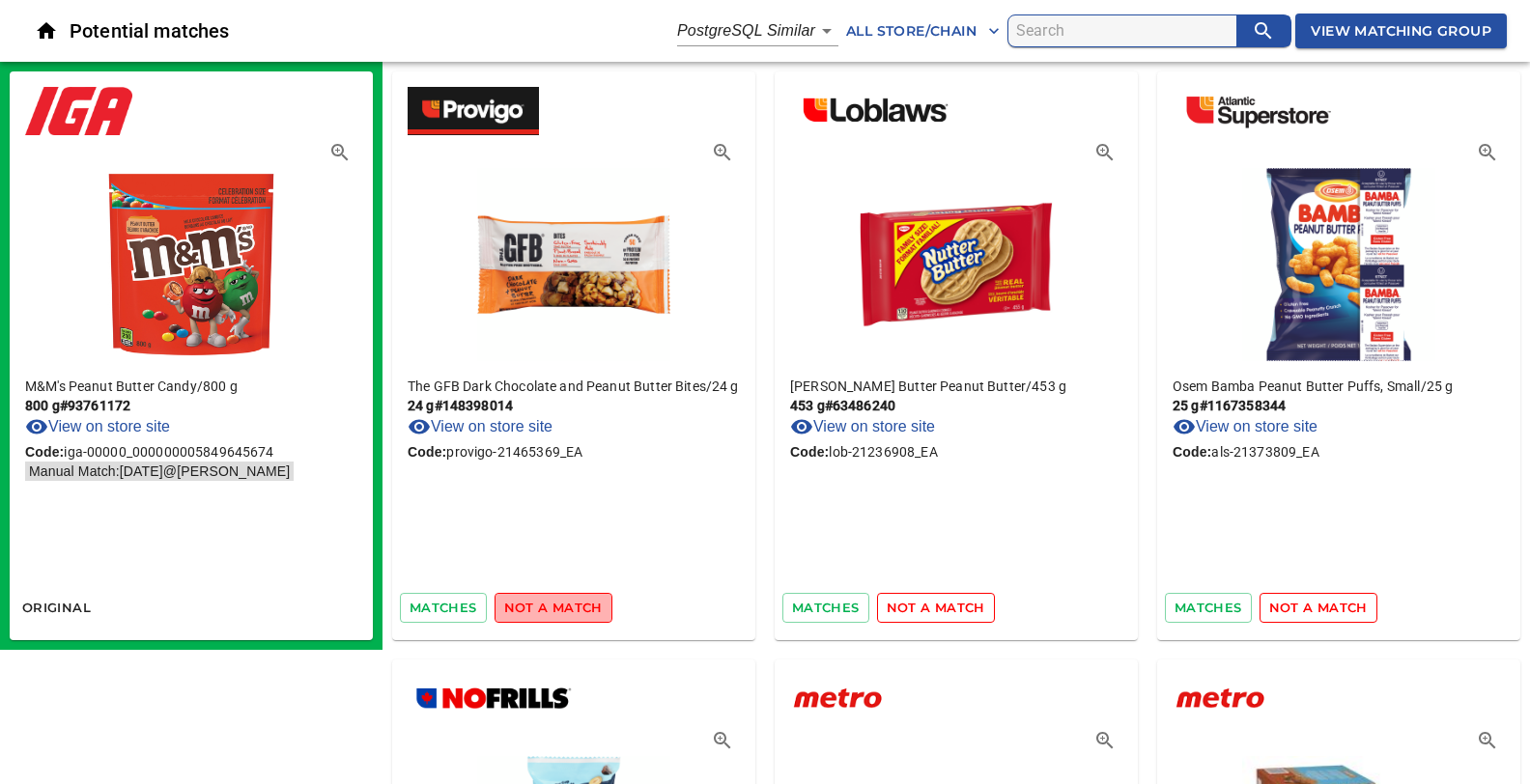
click at [578, 603] on span "not a match" at bounding box center [553, 607] width 98 height 23
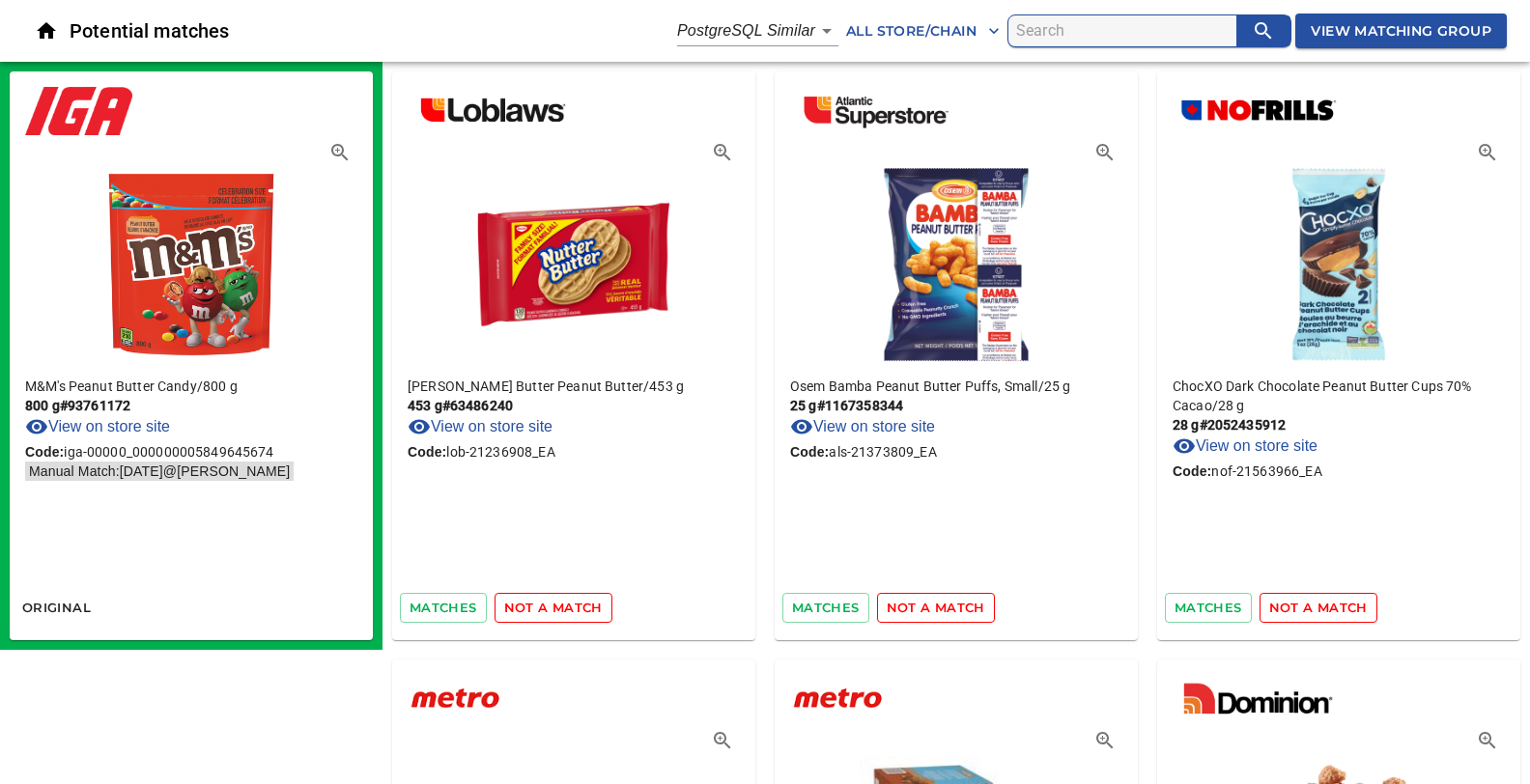
click at [578, 603] on span "not a match" at bounding box center [553, 607] width 98 height 23
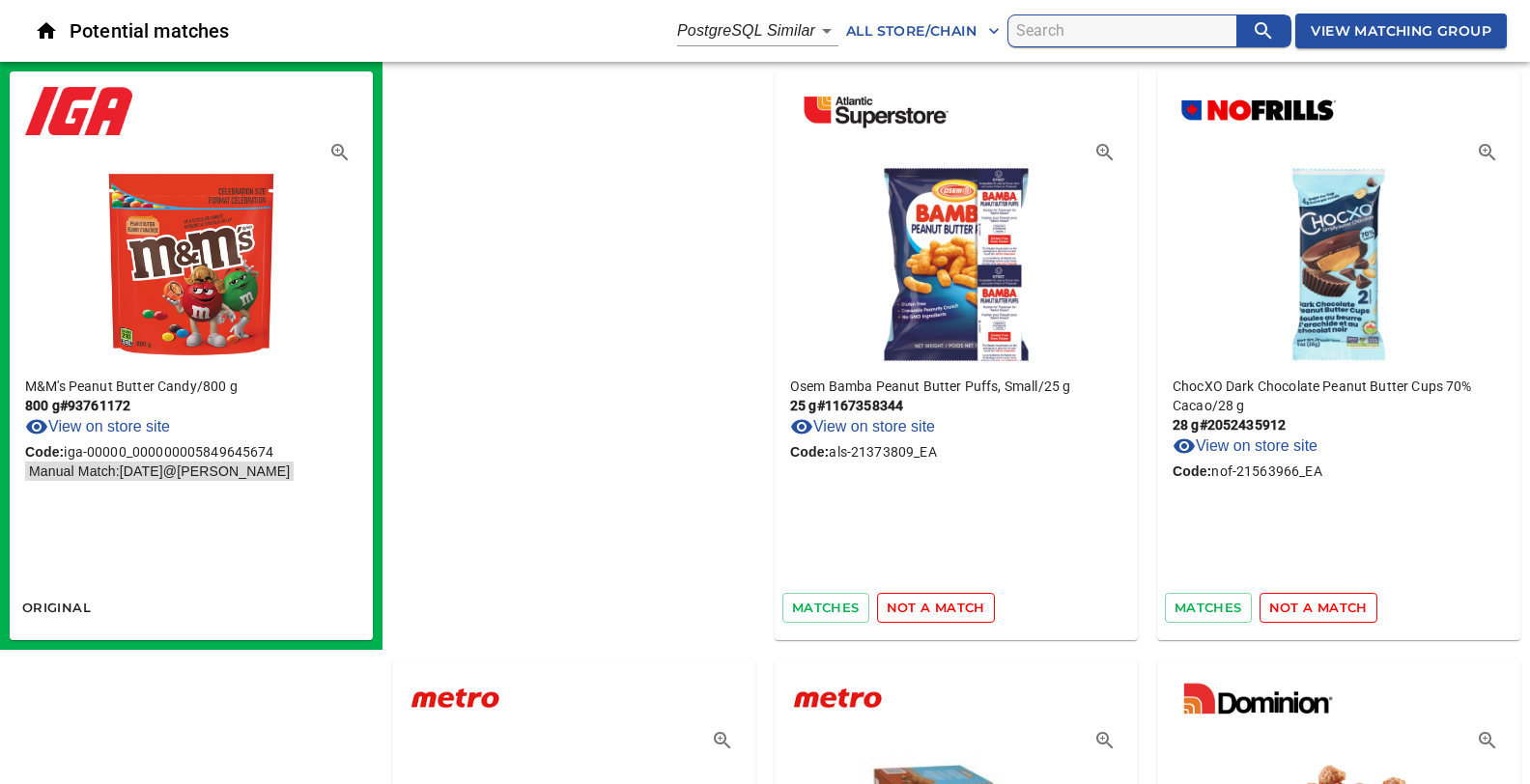
click at [886, 603] on span "not a match" at bounding box center [935, 607] width 98 height 23
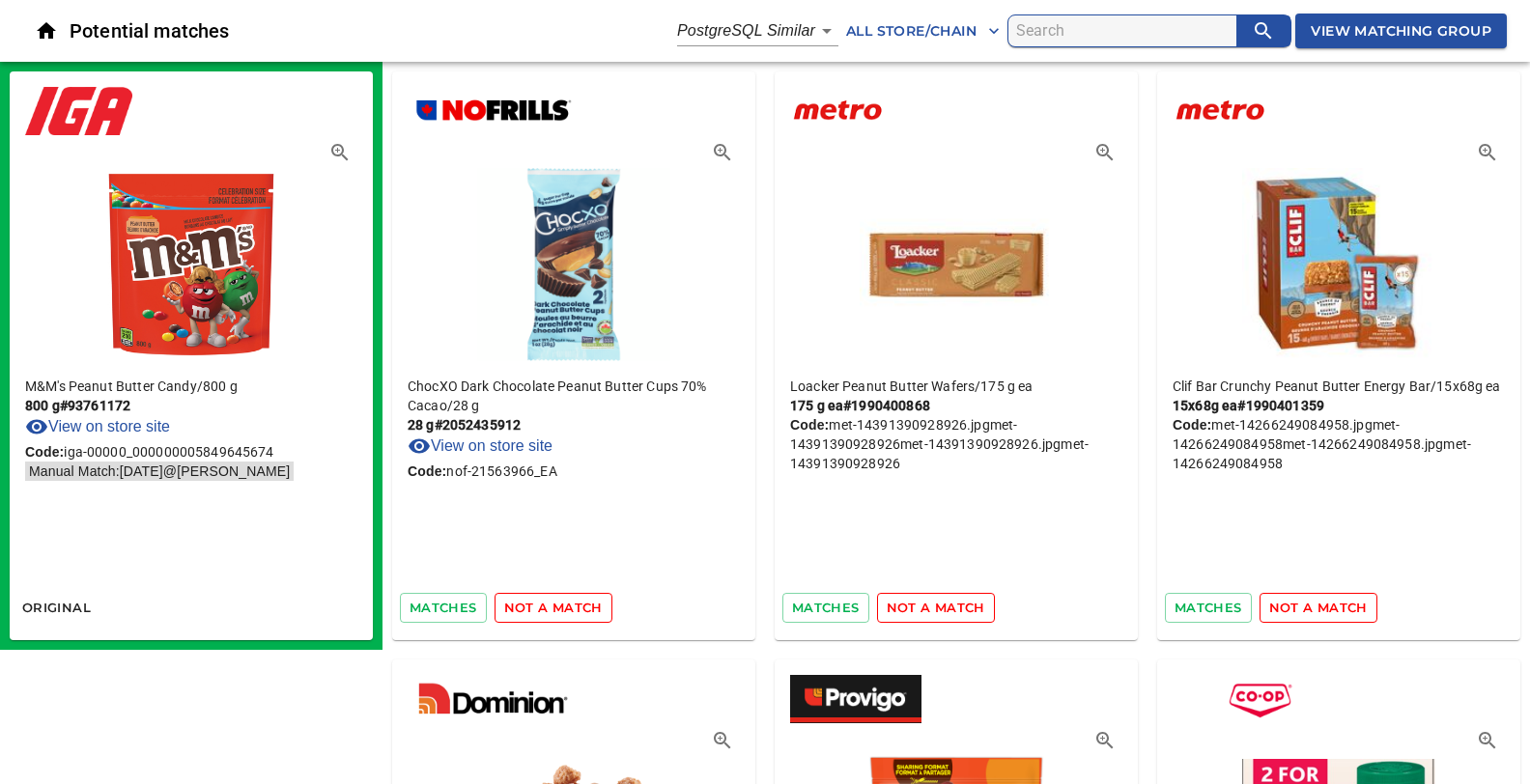
click at [578, 603] on span "not a match" at bounding box center [553, 607] width 98 height 23
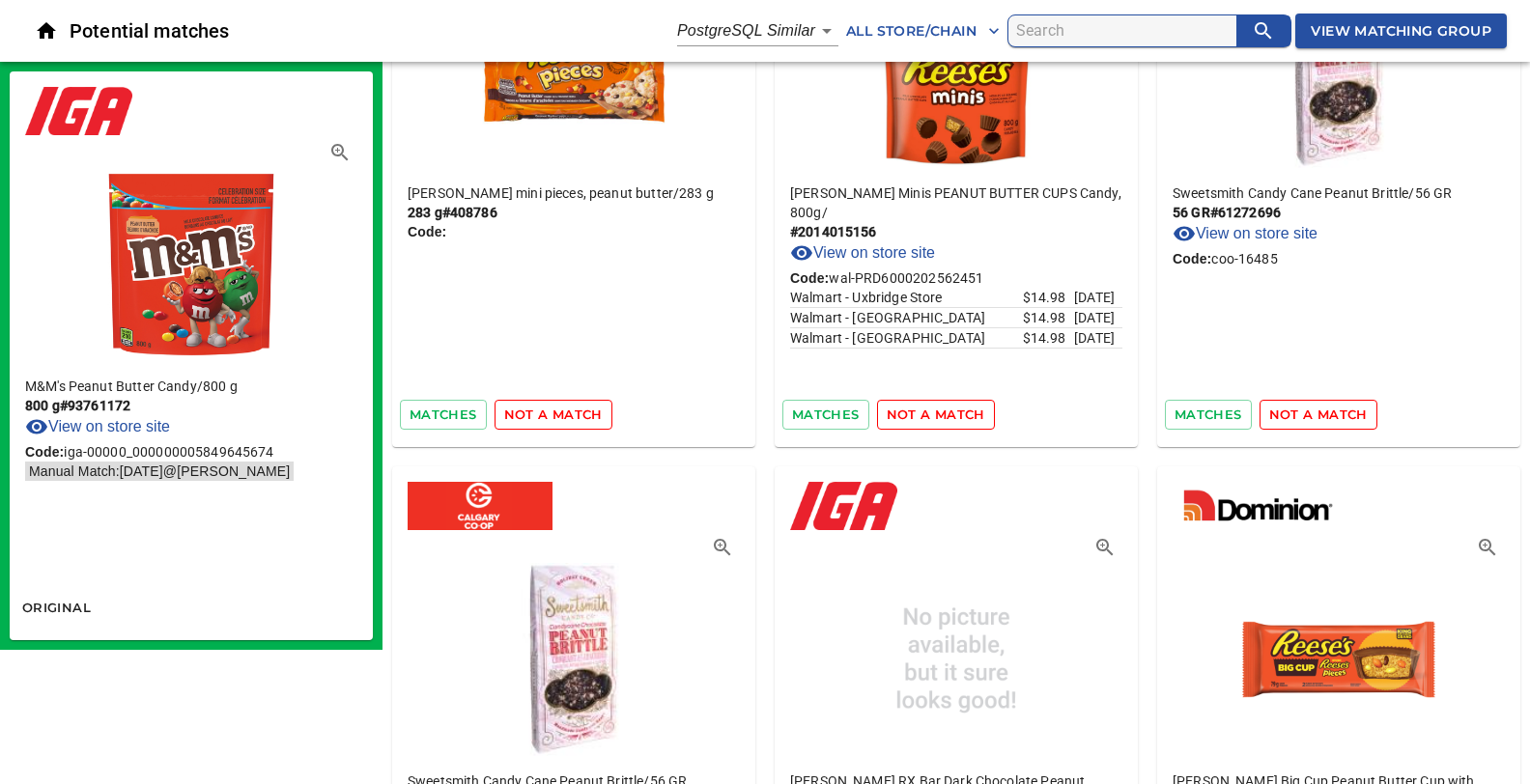
scroll to position [39734, 0]
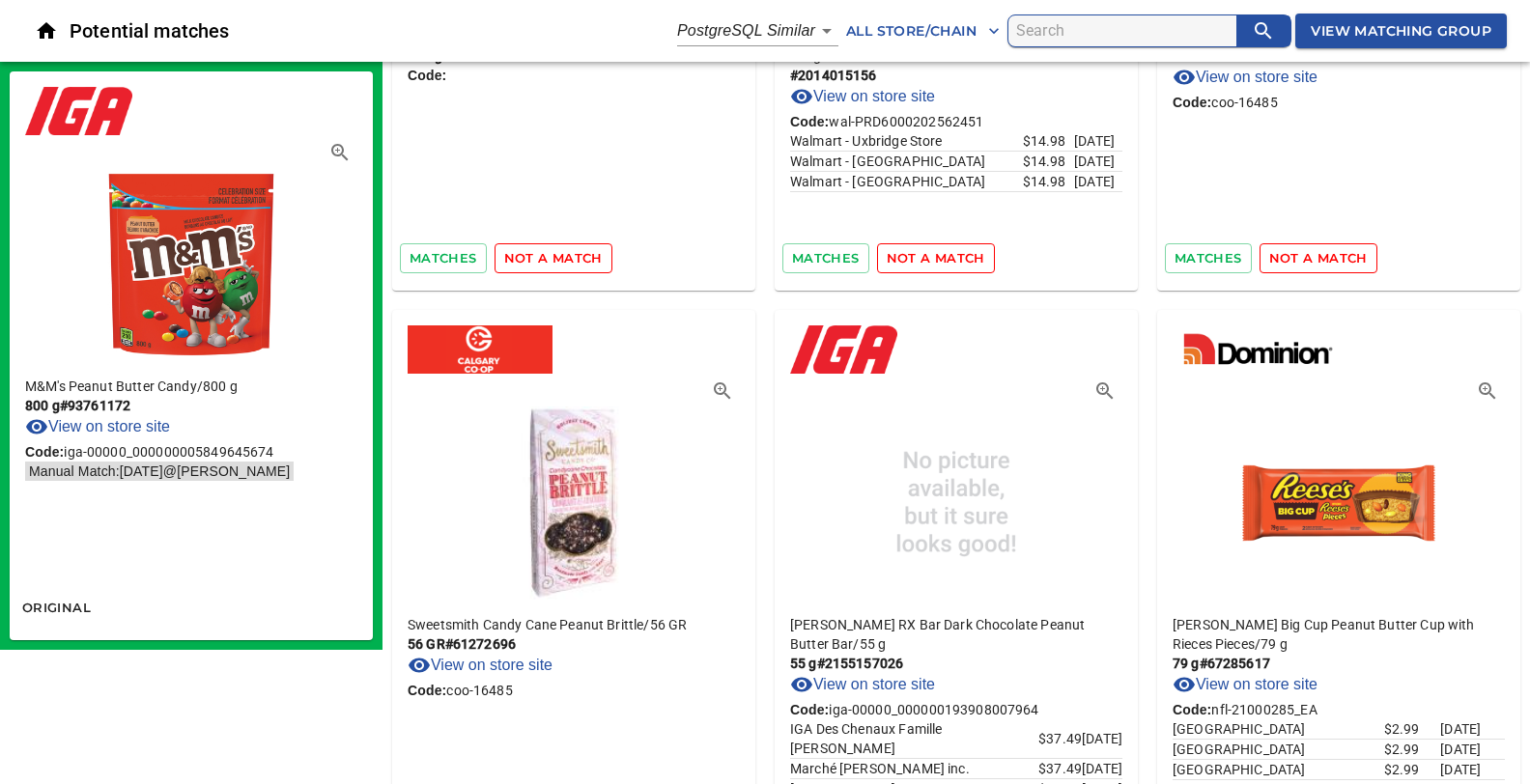
click at [1048, 33] on input "search" at bounding box center [1126, 30] width 220 height 30
type input "peanut butter candy 800"
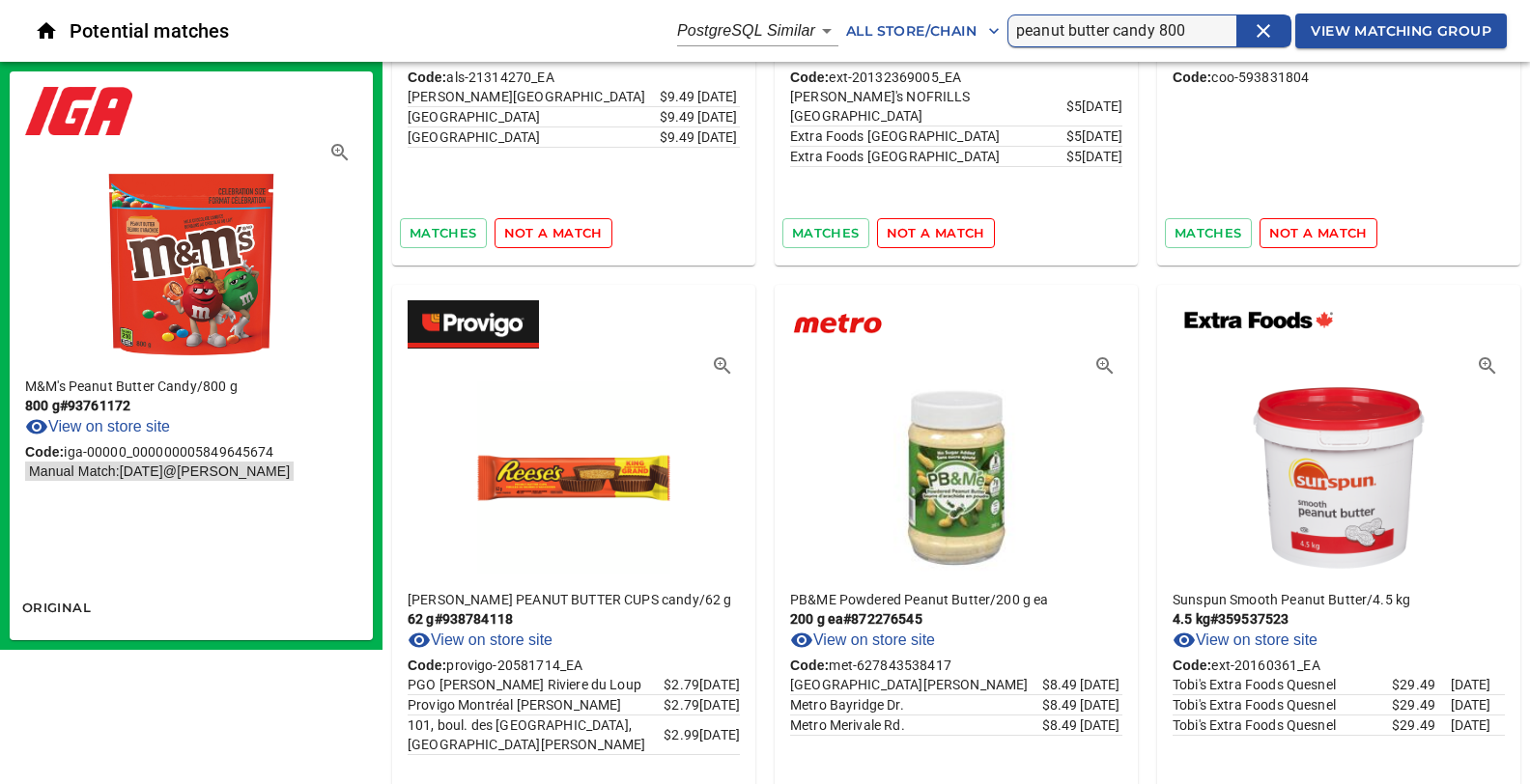
scroll to position [2141, 0]
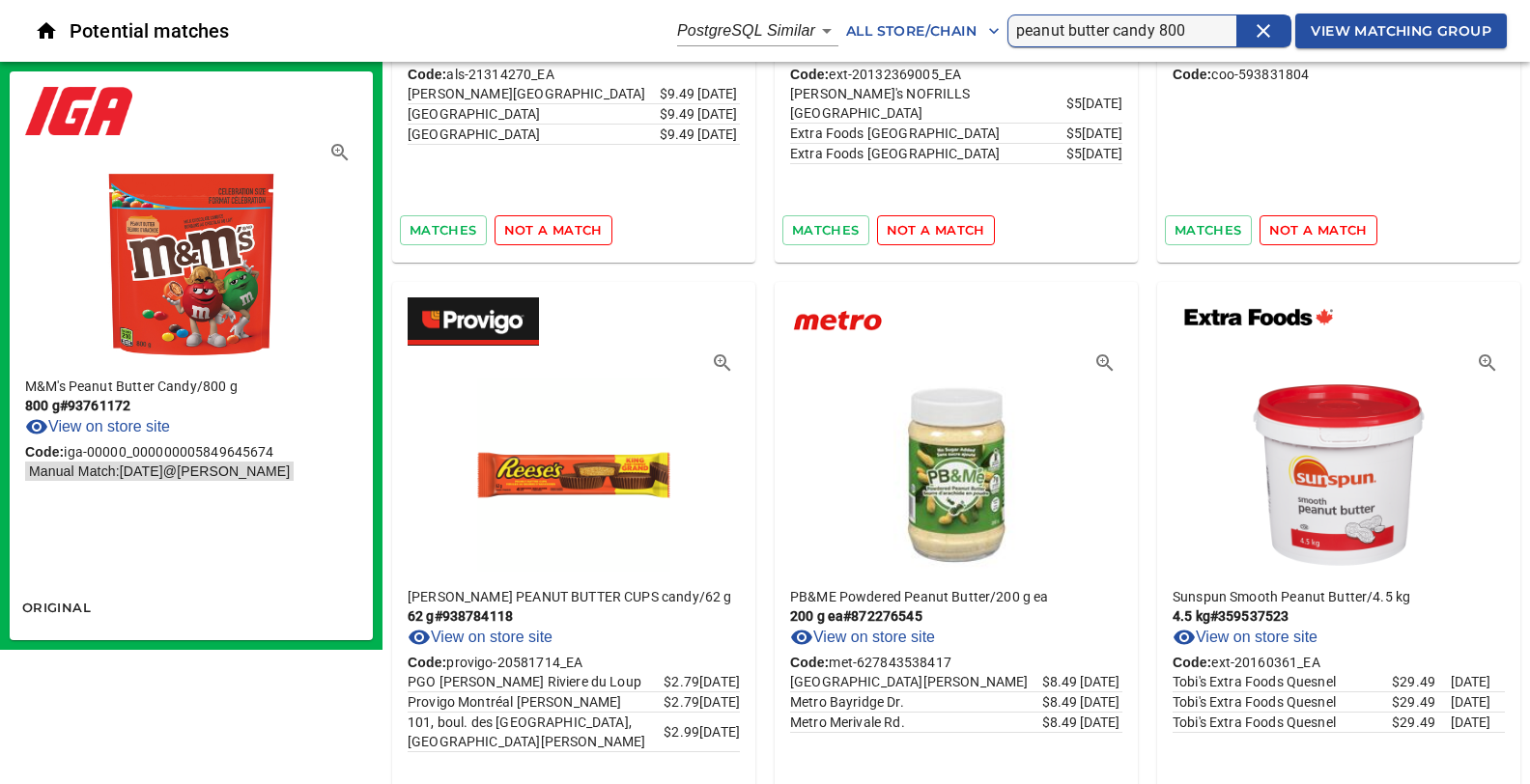
click at [262, 562] on div "M&M's Peanut Butter Candy / 800 g 800 g # 93761172 View on store site Code: iga…" at bounding box center [192, 474] width 364 height 224
drag, startPoint x: 146, startPoint y: 406, endPoint x: 67, endPoint y: 410, distance: 79.1
click at [67, 410] on p "800 g # 93761172" at bounding box center [192, 406] width 332 height 20
copy p "# 93761172"
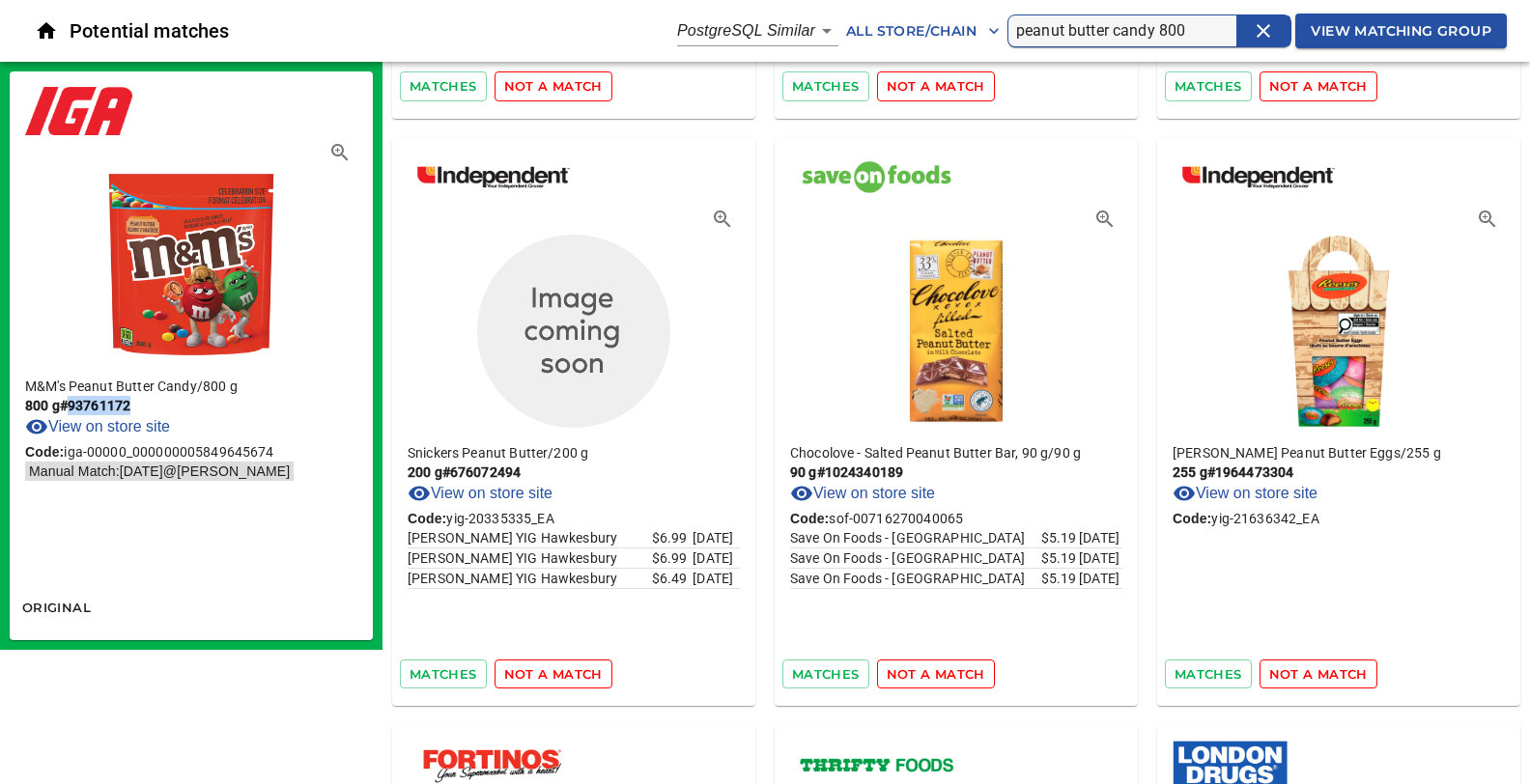
scroll to position [6322, 0]
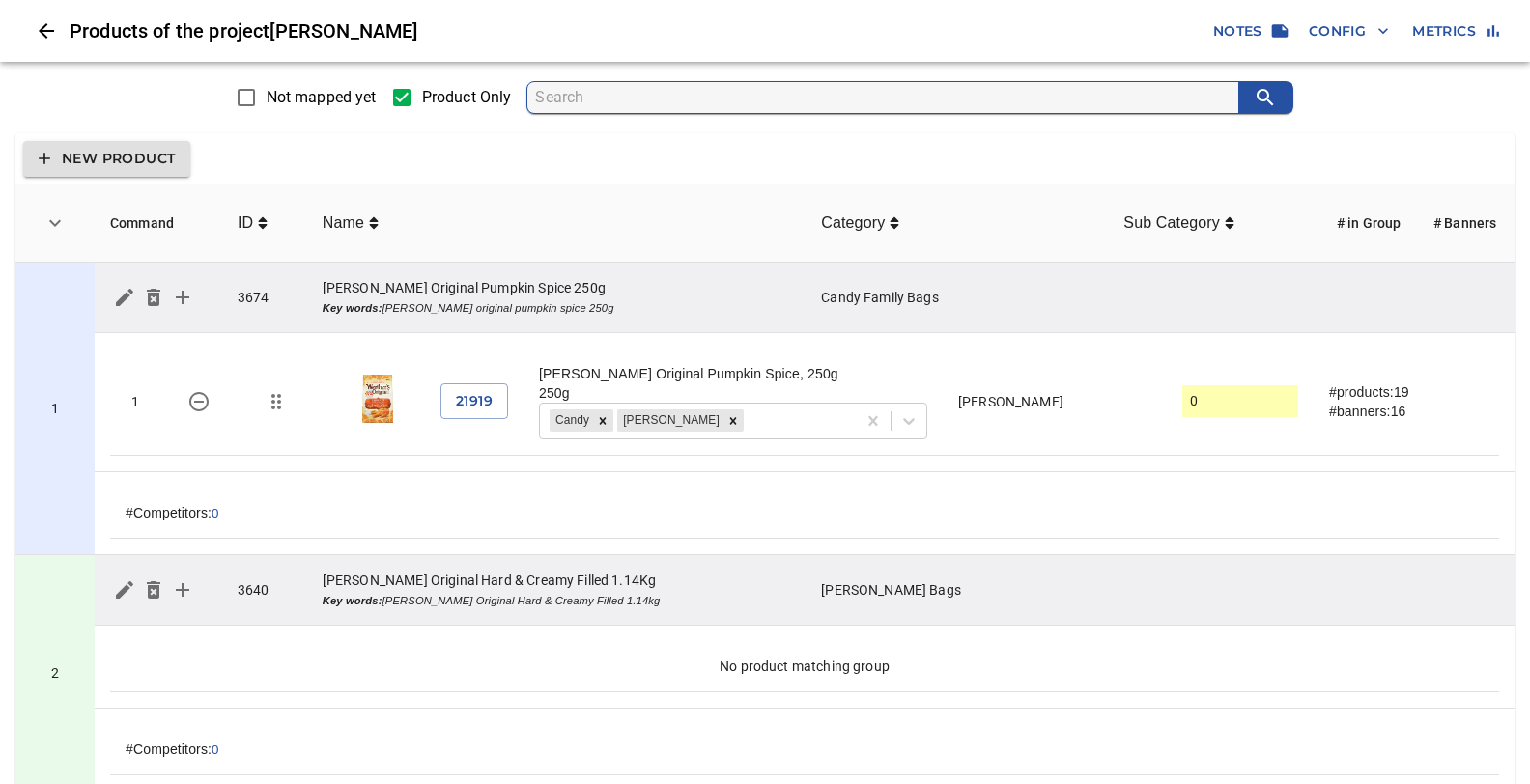
scroll to position [26060, 0]
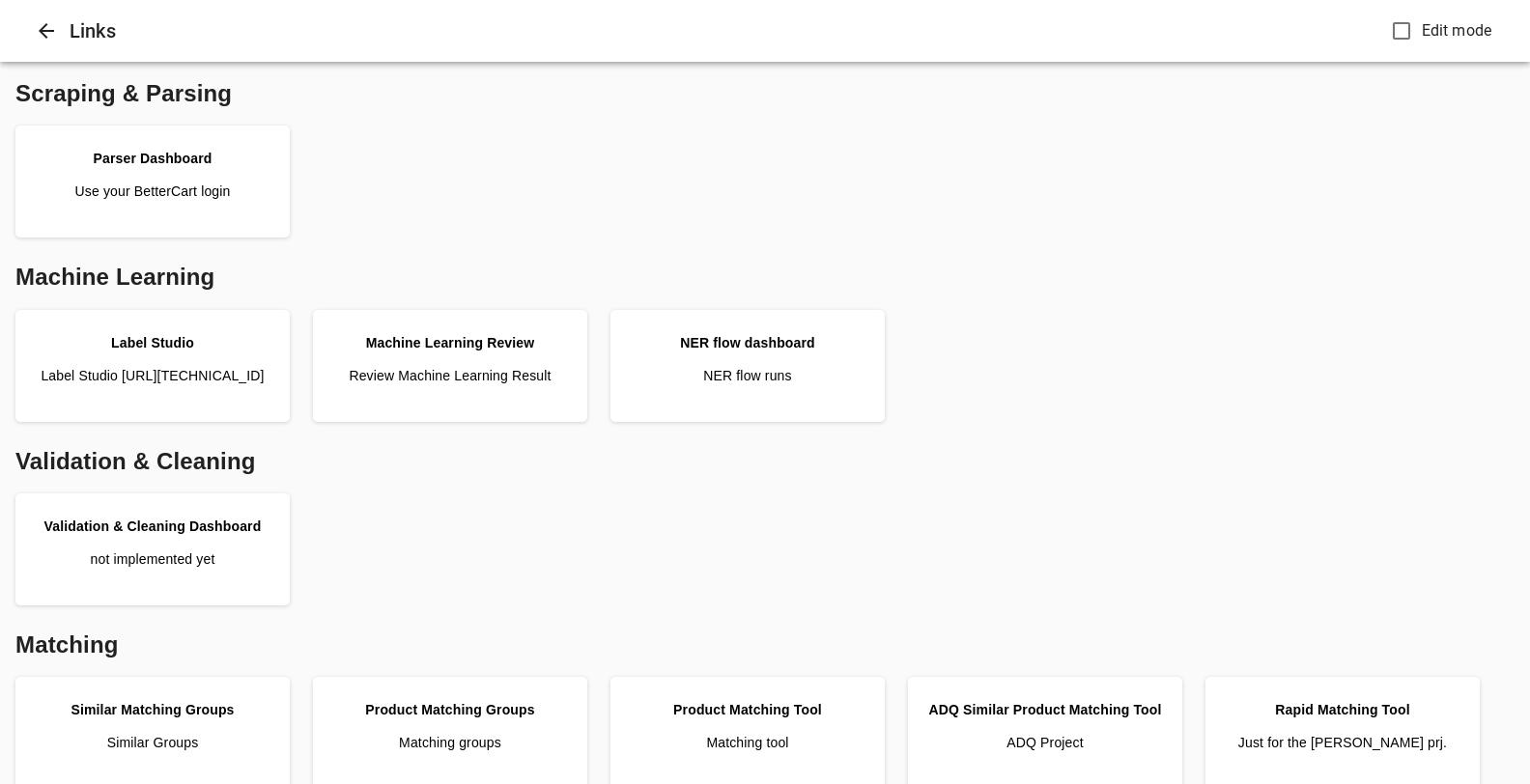
scroll to position [542, 0]
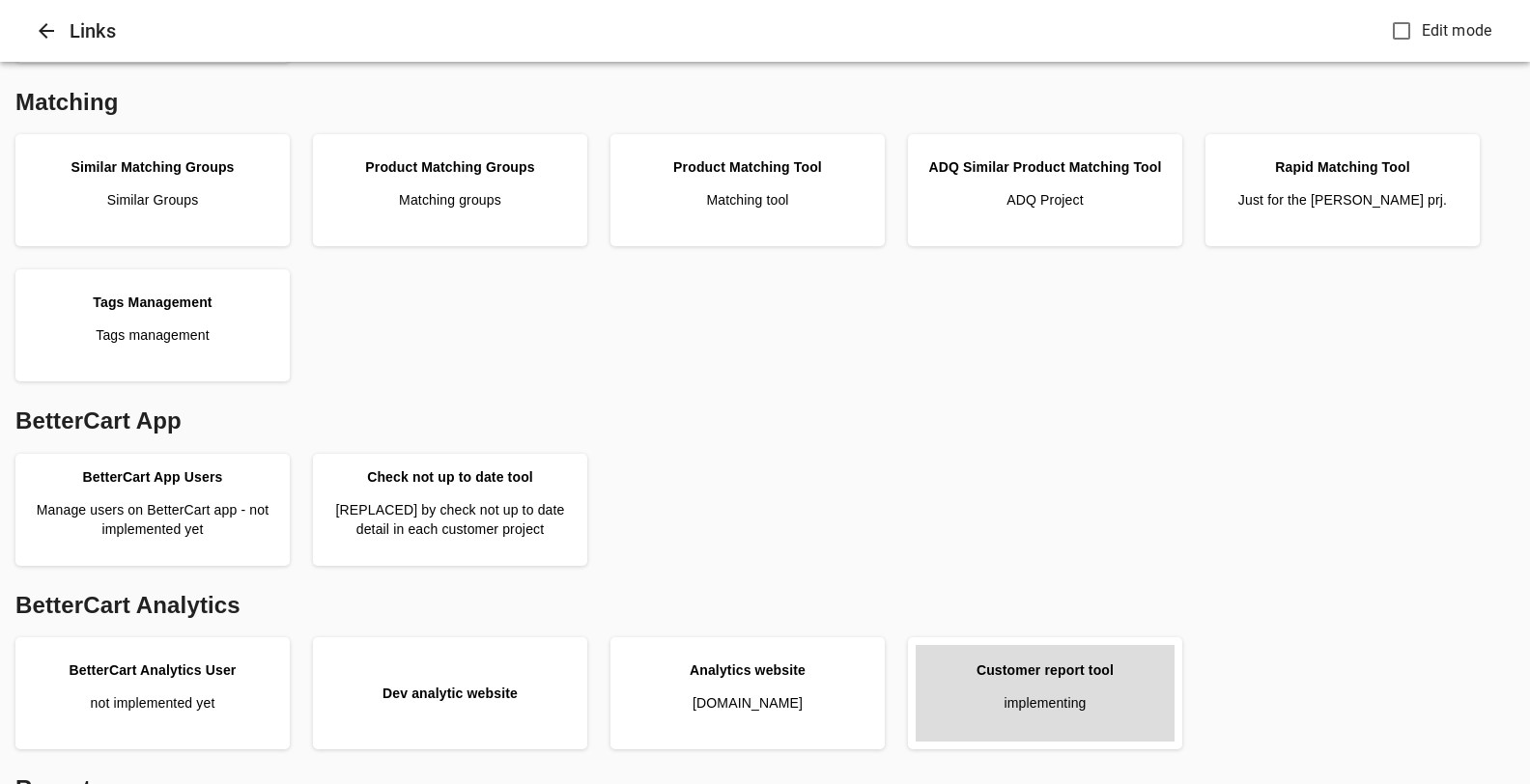
click at [1019, 717] on link "Customer report tool implementing" at bounding box center [1045, 694] width 258 height 96
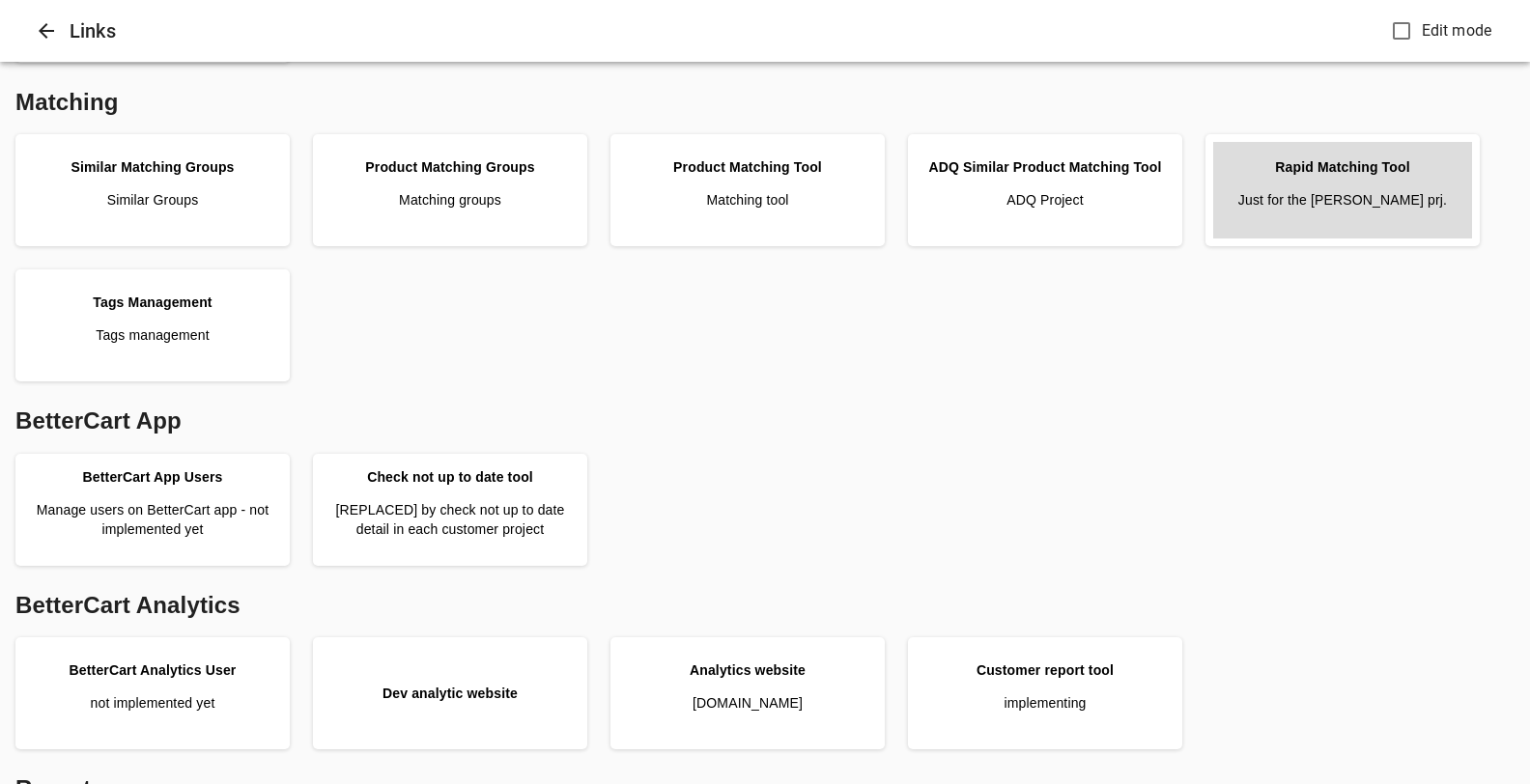
click at [1288, 201] on p "Just for the Pattison prj." at bounding box center [1342, 200] width 208 height 20
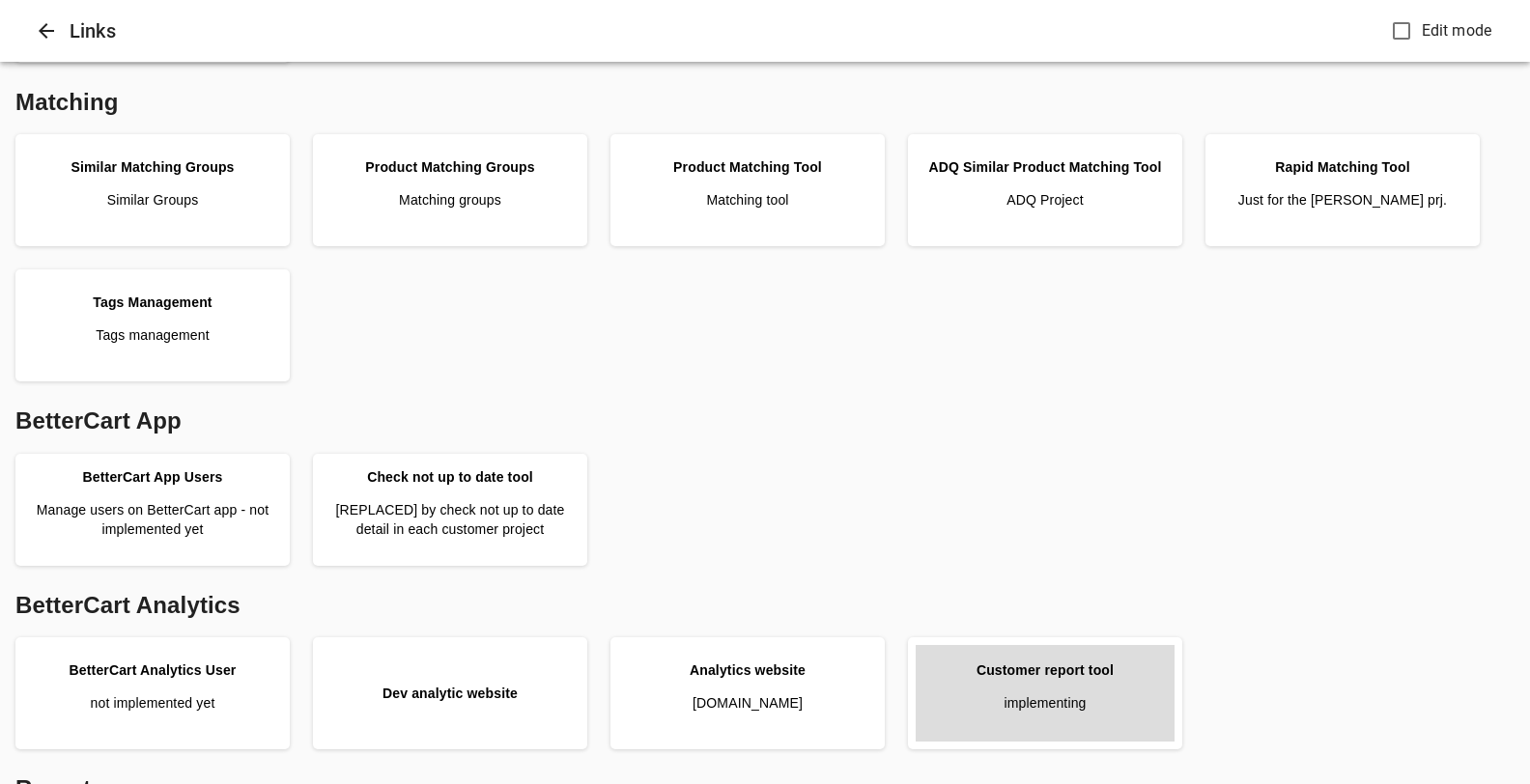
click at [1085, 700] on p "implementing" at bounding box center [1045, 703] width 83 height 20
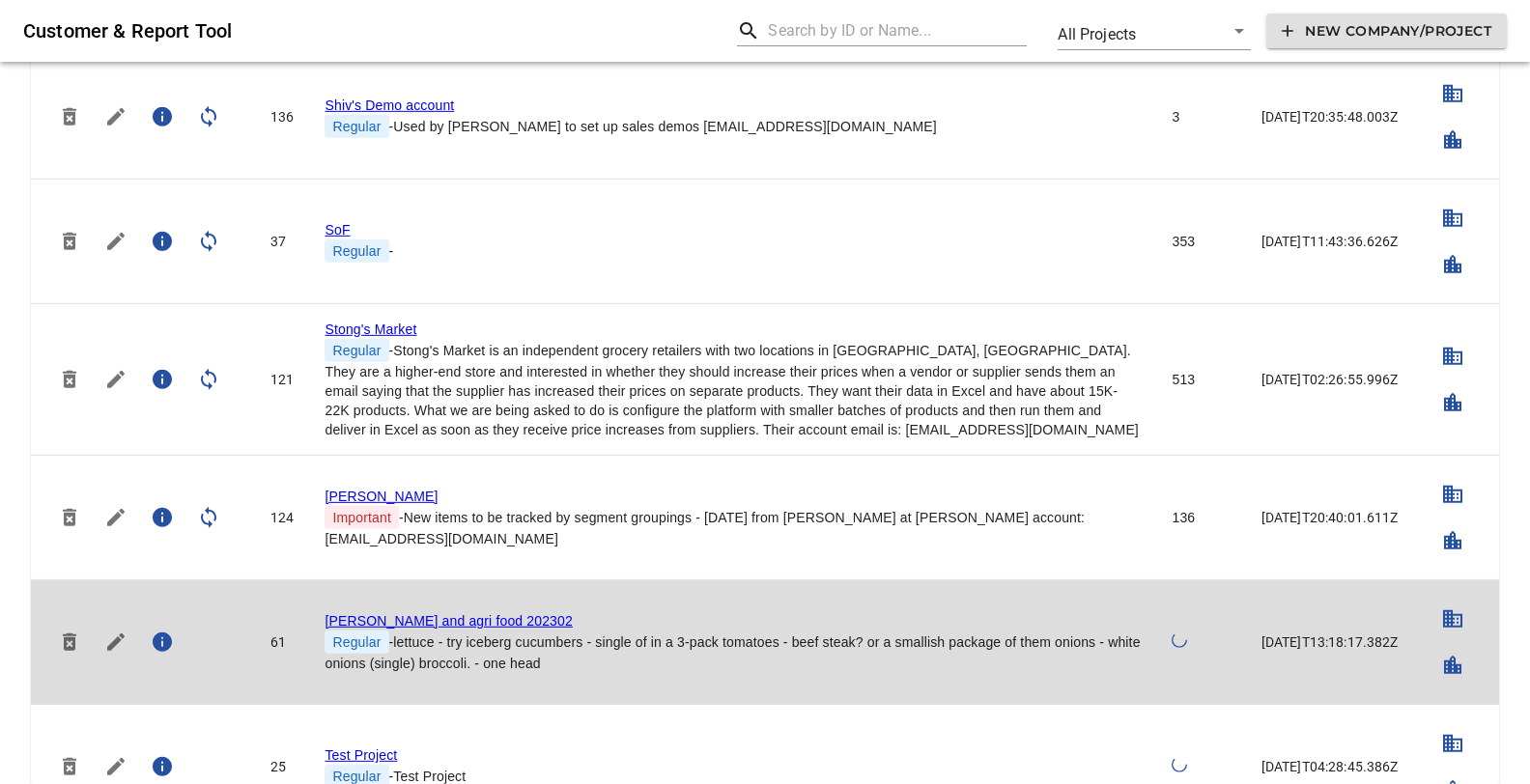
scroll to position [4894, 0]
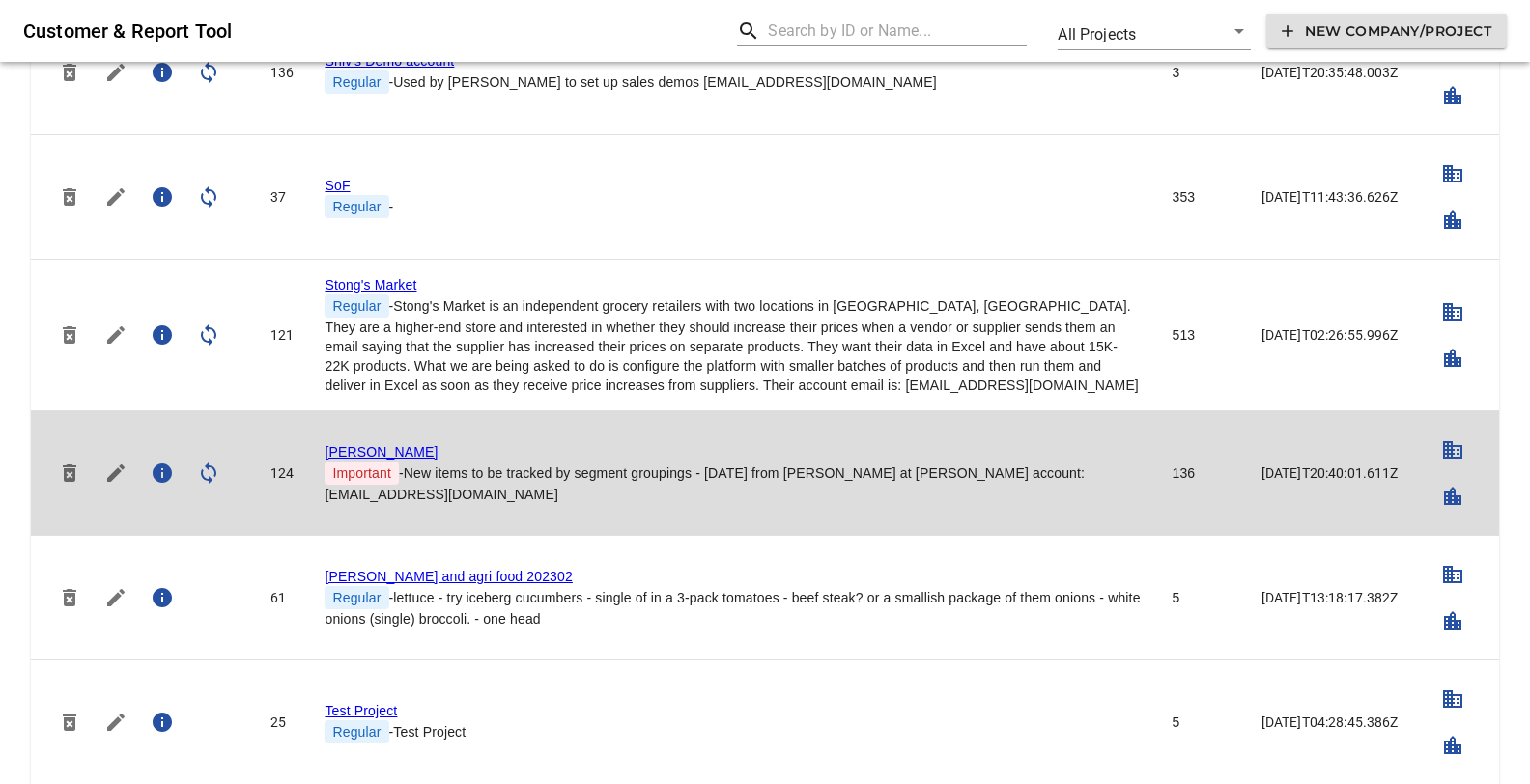
click at [350, 444] on link "[PERSON_NAME]" at bounding box center [380, 452] width 113 height 16
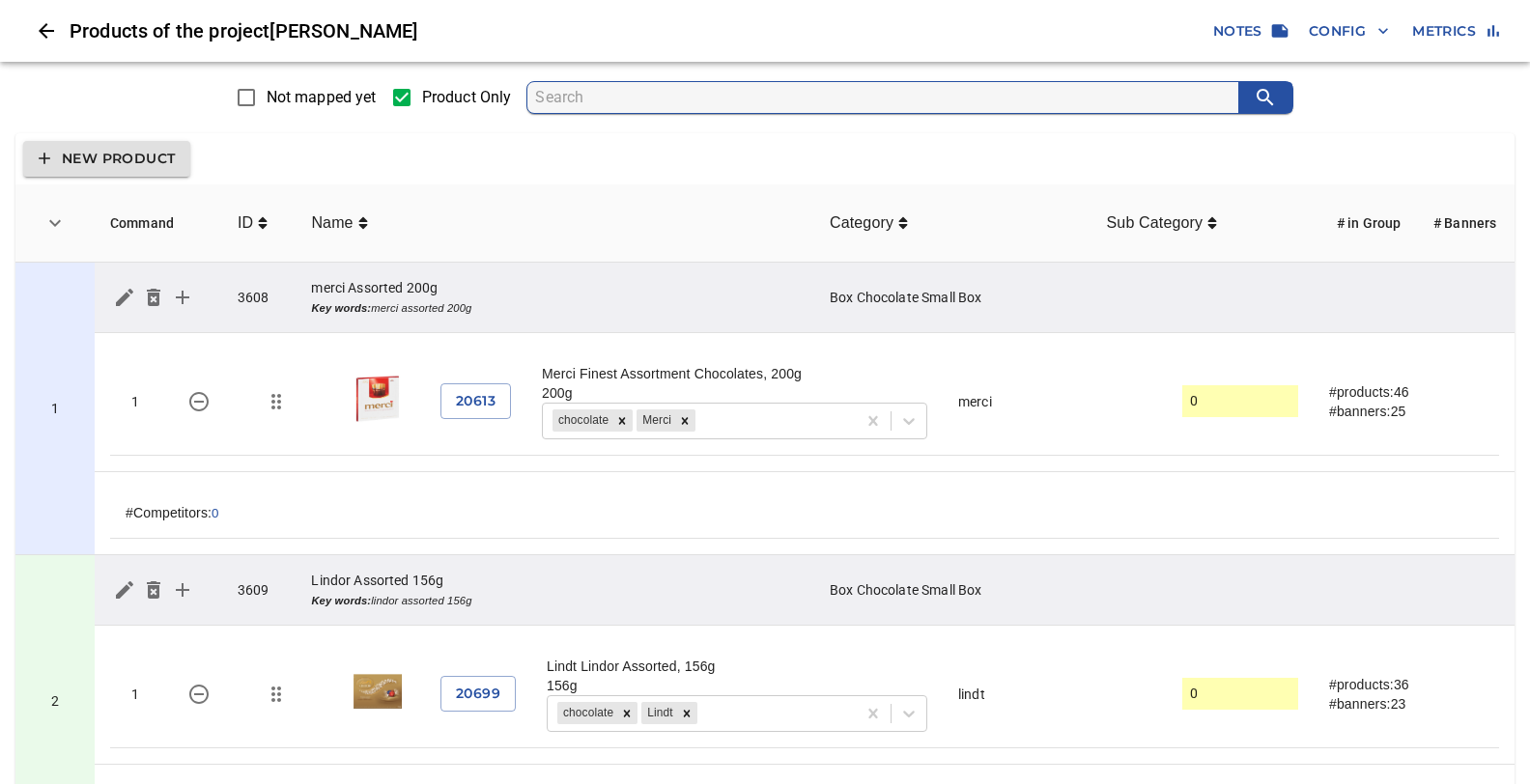
click at [1326, 25] on span "Config" at bounding box center [1349, 31] width 81 height 25
click at [1336, 229] on p "Sync:" at bounding box center [1325, 226] width 32 height 20
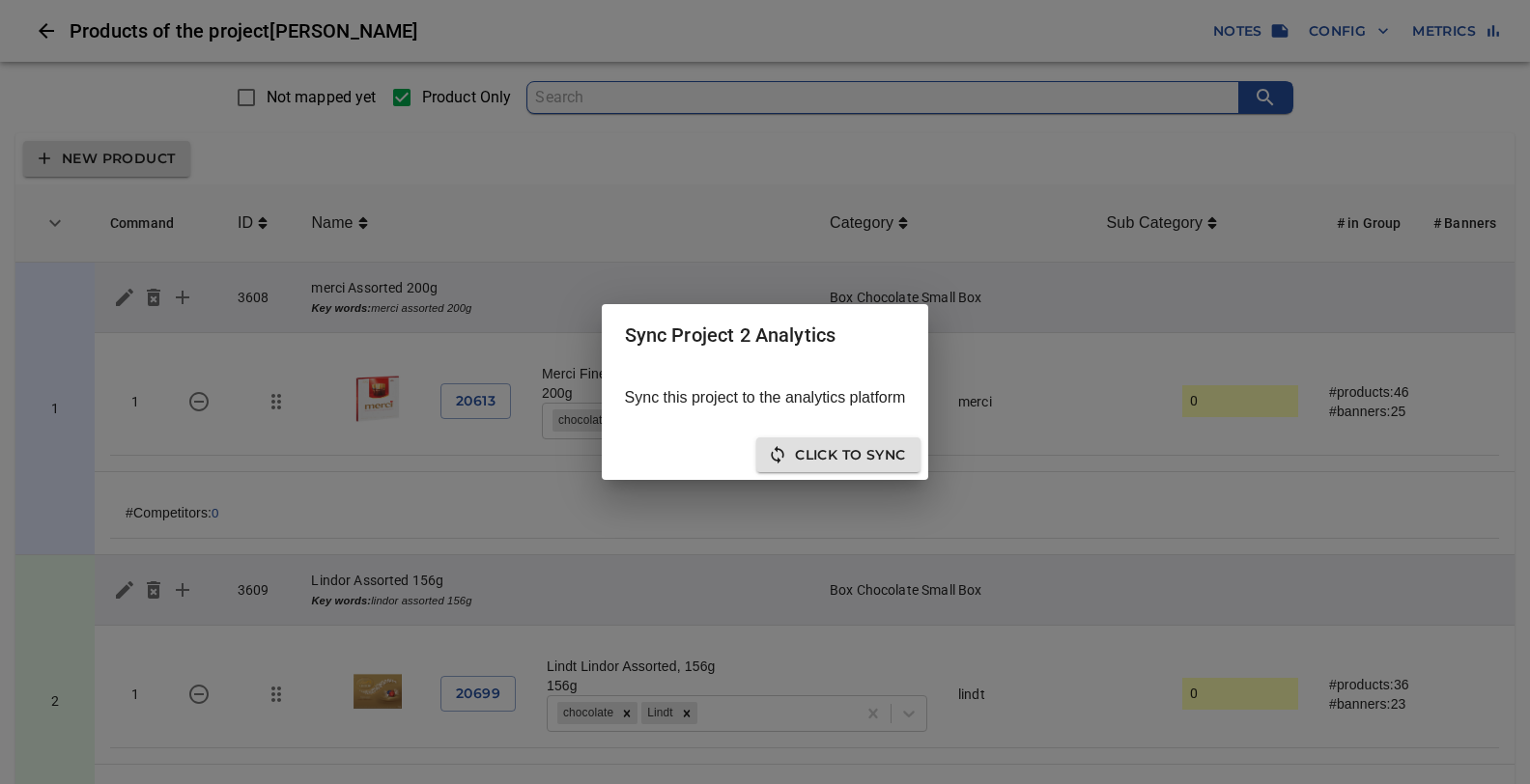
click at [858, 465] on span "Click to sync" at bounding box center [838, 455] width 134 height 25
click at [763, 462] on span "Click to Re-Sync" at bounding box center [739, 455] width 157 height 25
click at [591, 91] on div "Sync Project 2 Analytics Sync this project to the analytics platform Click to R…" at bounding box center [765, 392] width 1530 height 784
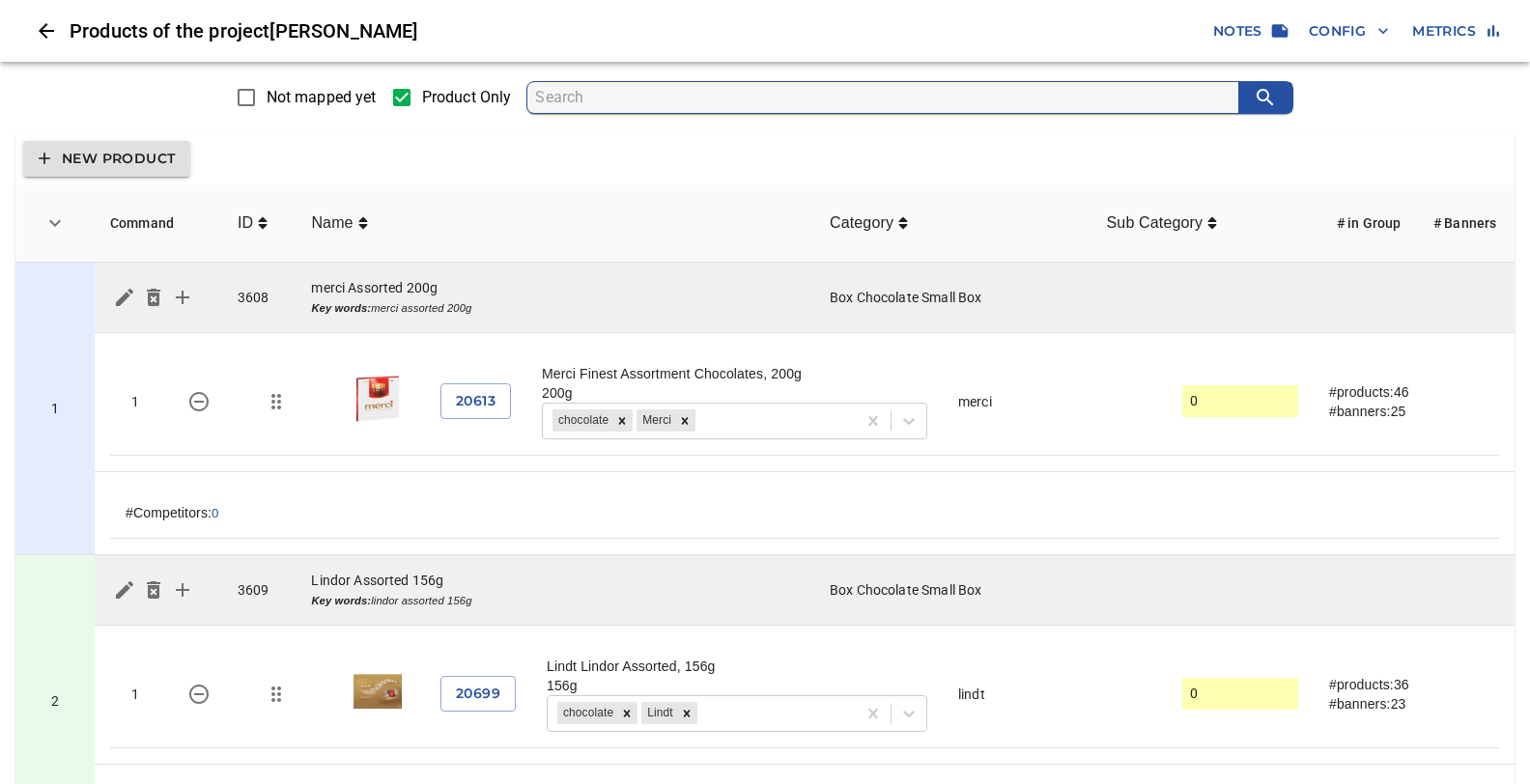
click at [586, 97] on input "search" at bounding box center [887, 97] width 704 height 30
type input "nerds"
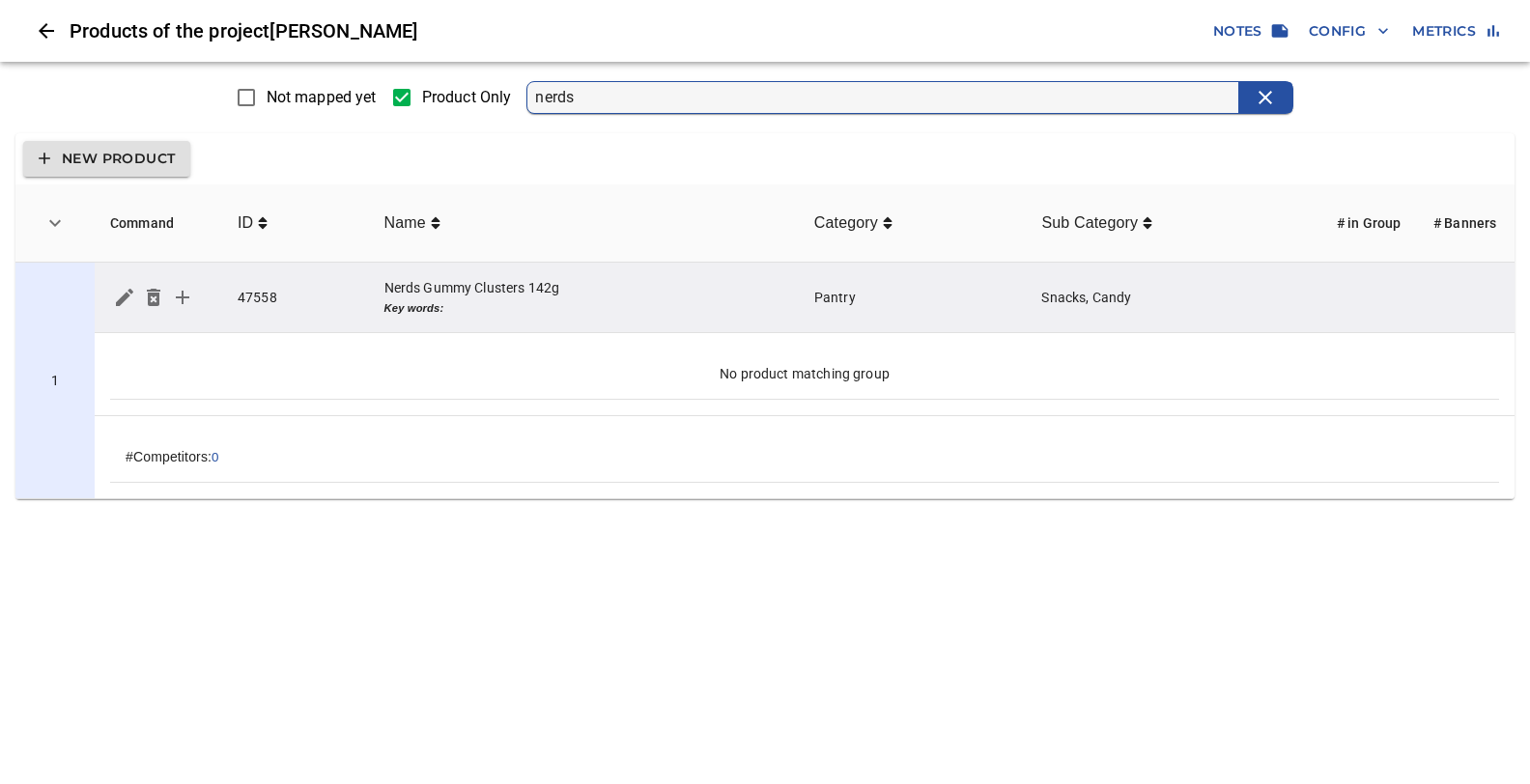
click at [185, 297] on icon "simple table" at bounding box center [183, 298] width 14 height 14
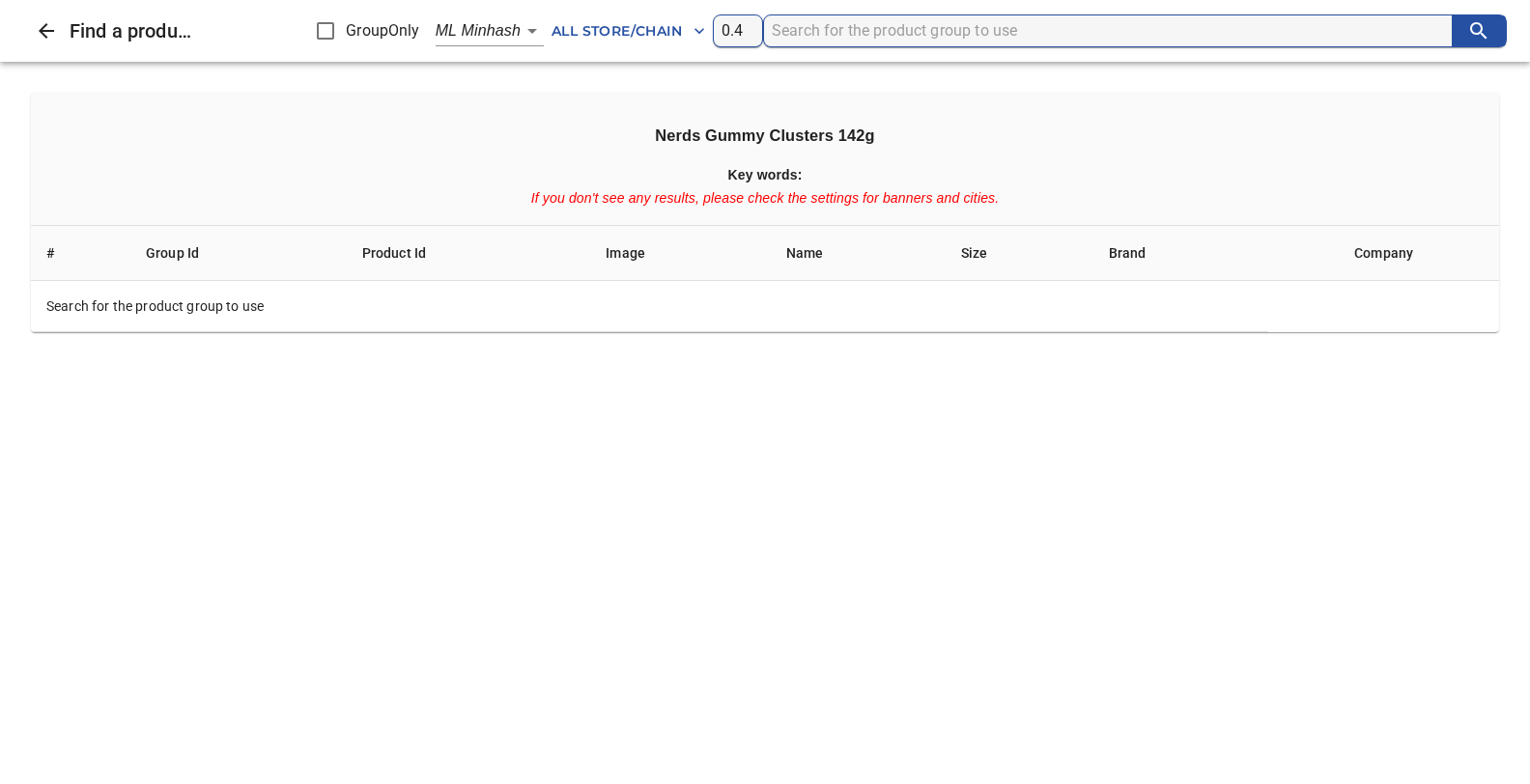
click at [789, 19] on input "search" at bounding box center [1111, 30] width 680 height 30
click at [784, 28] on input "search" at bounding box center [1111, 30] width 680 height 30
click at [530, 28] on body "tspan{white-space:pre} Products of the project Storck Notes Config Metrics Not …" at bounding box center [765, 257] width 1530 height 515
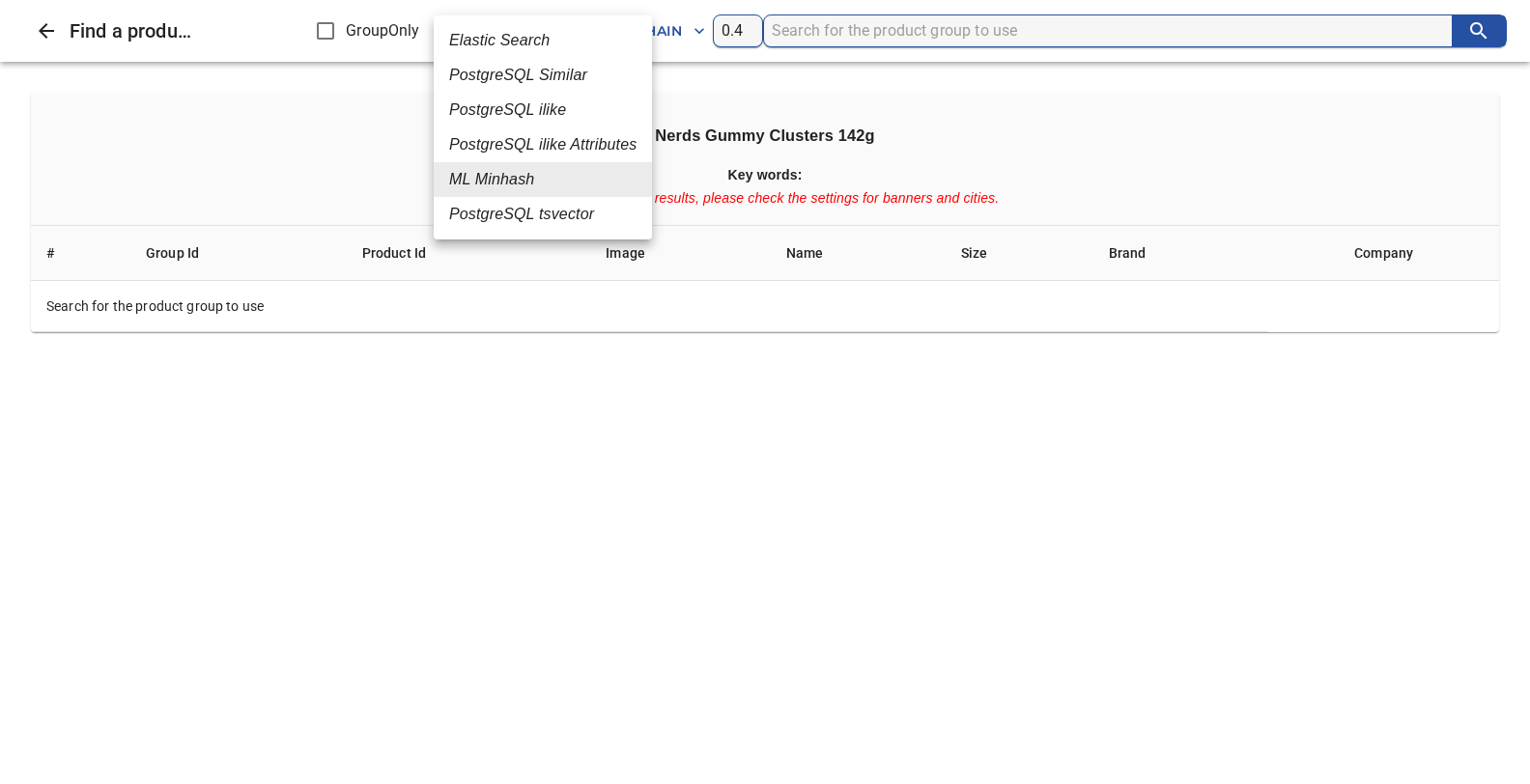
click at [484, 75] on em "PostgreSQL Similar" at bounding box center [518, 76] width 139 height 24
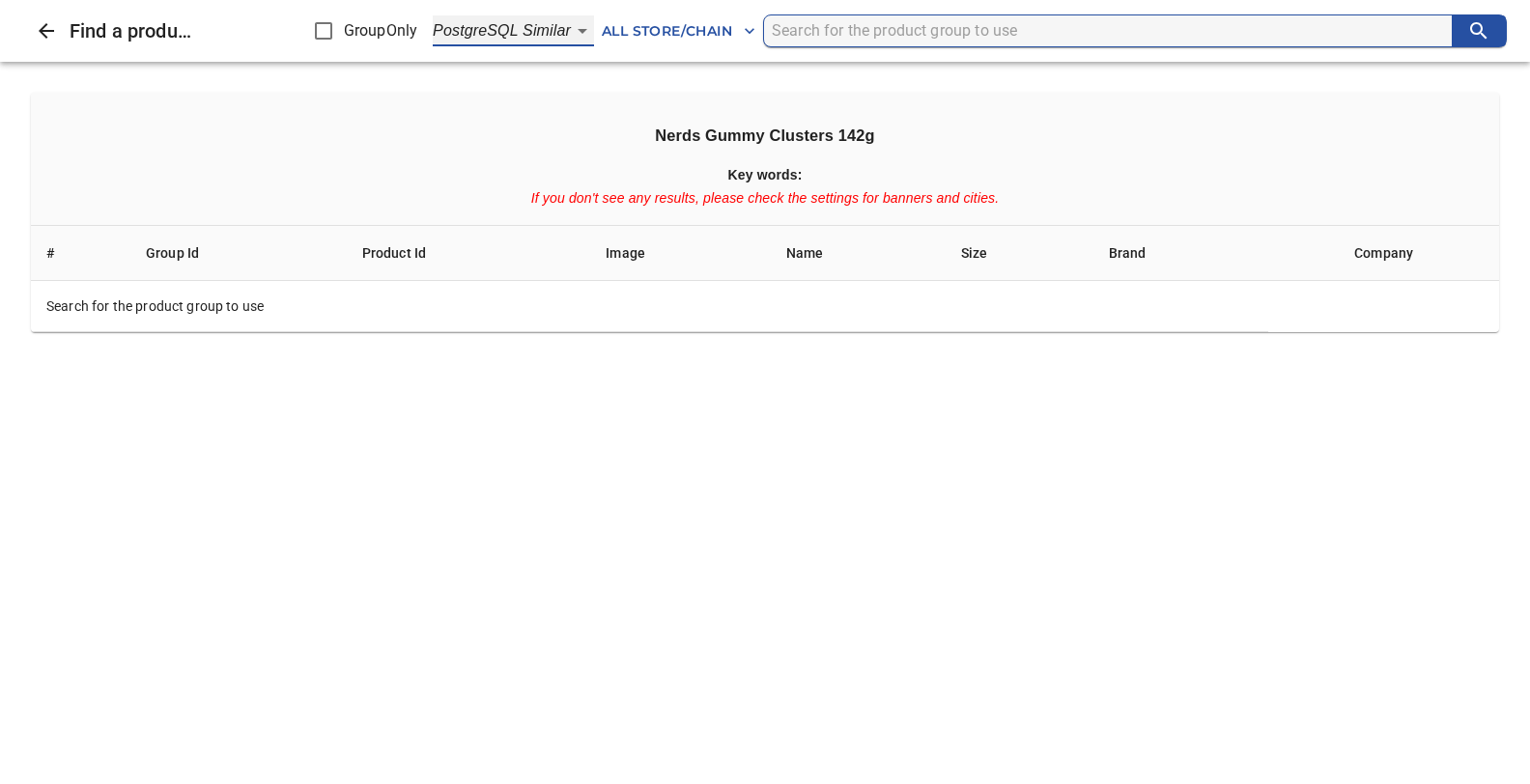
type input "2"
click at [831, 33] on input "search" at bounding box center [1111, 30] width 680 height 30
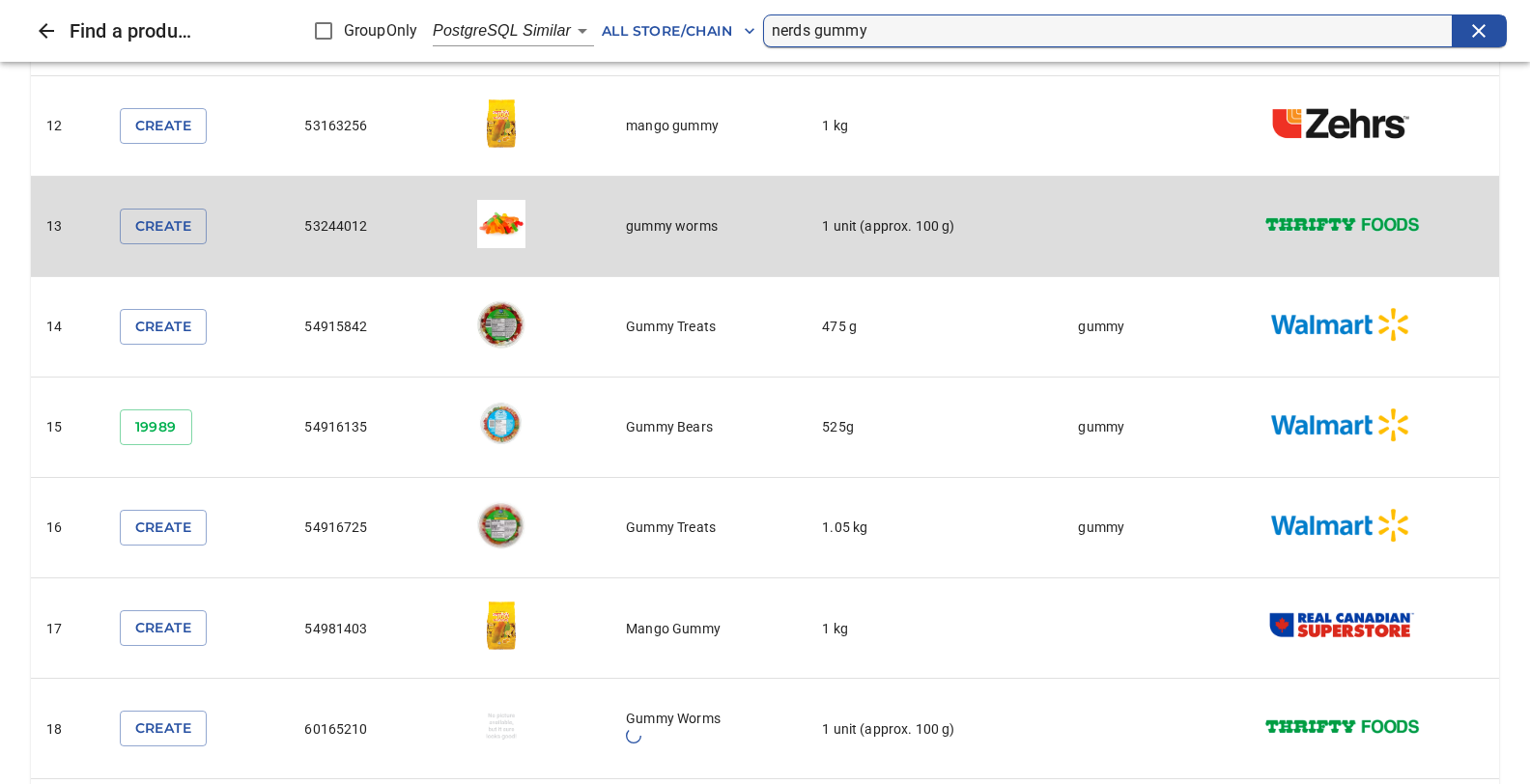
scroll to position [1428, 0]
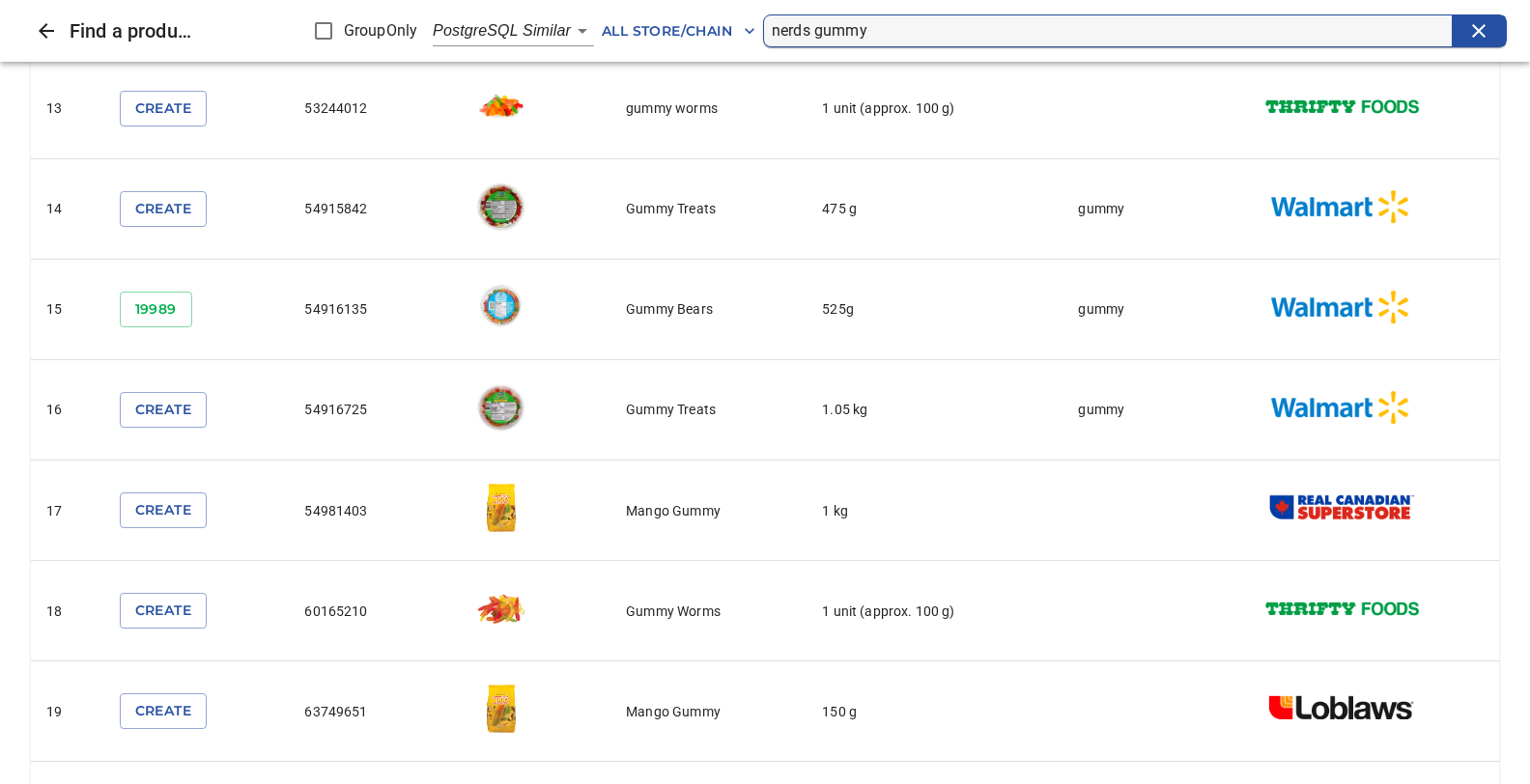
click at [900, 30] on input "nerds gummy" at bounding box center [1111, 30] width 680 height 30
click at [878, 27] on input "nerds gummy" at bounding box center [1111, 30] width 680 height 30
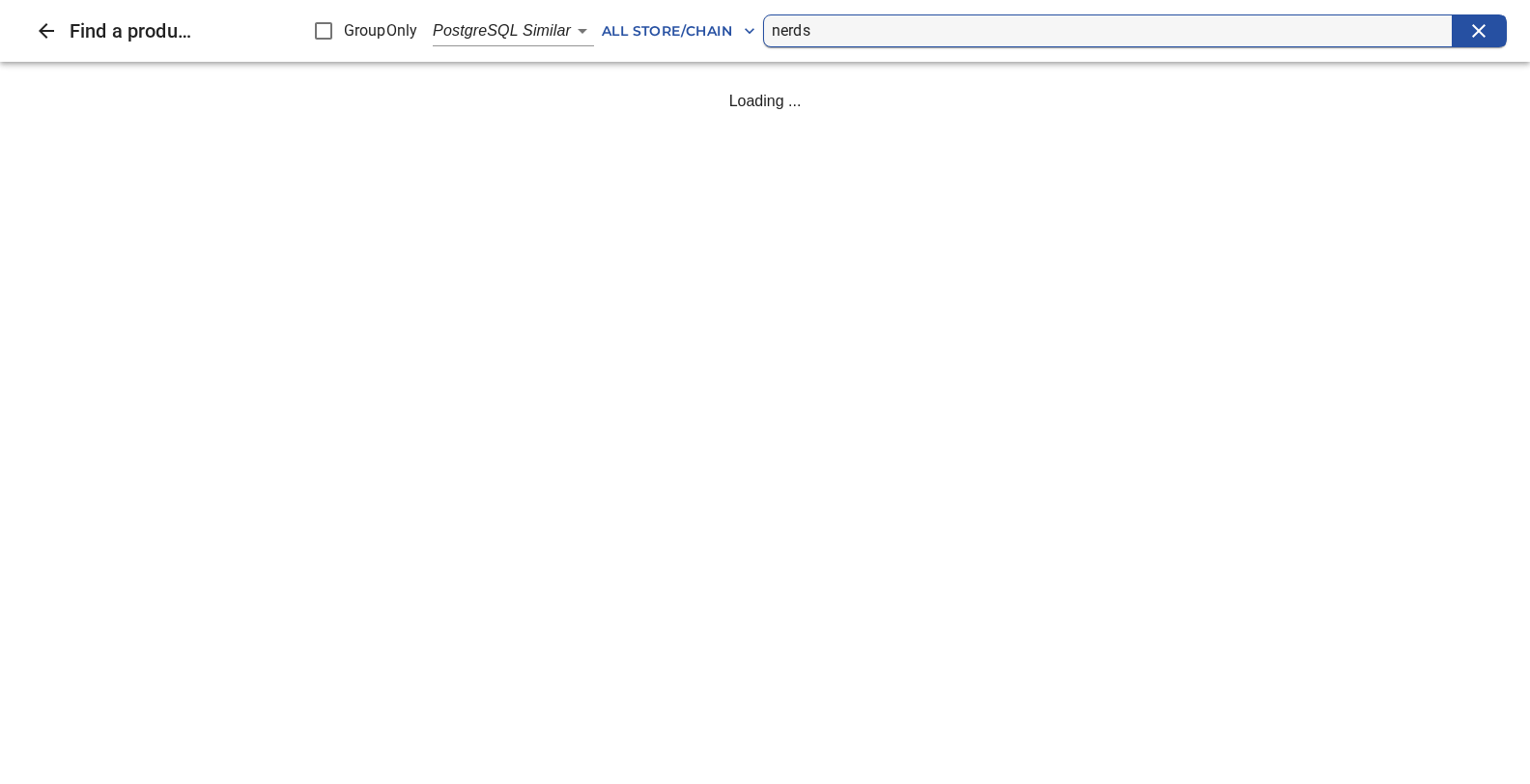
scroll to position [0, 0]
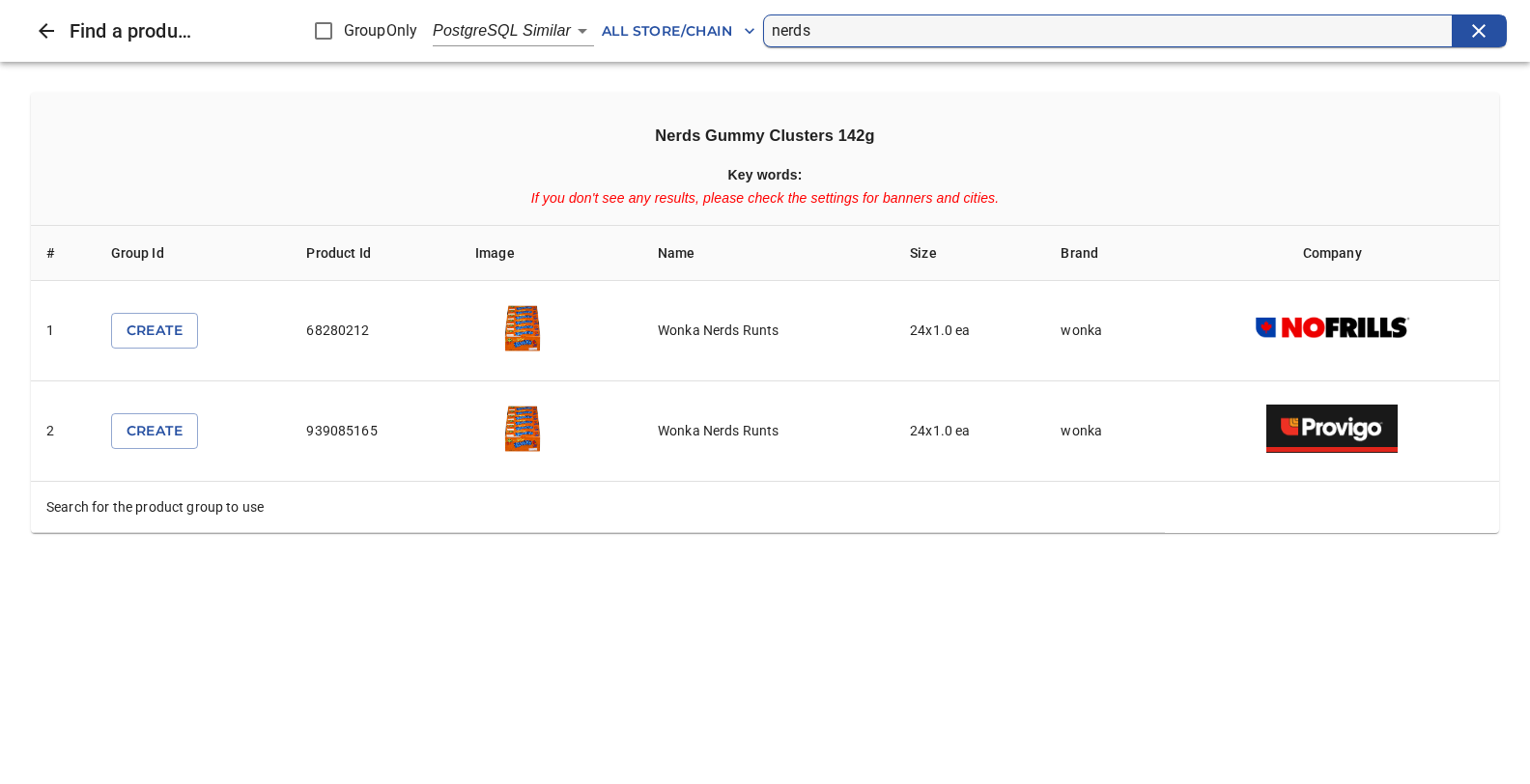
click at [821, 28] on input "nerds" at bounding box center [1111, 30] width 680 height 30
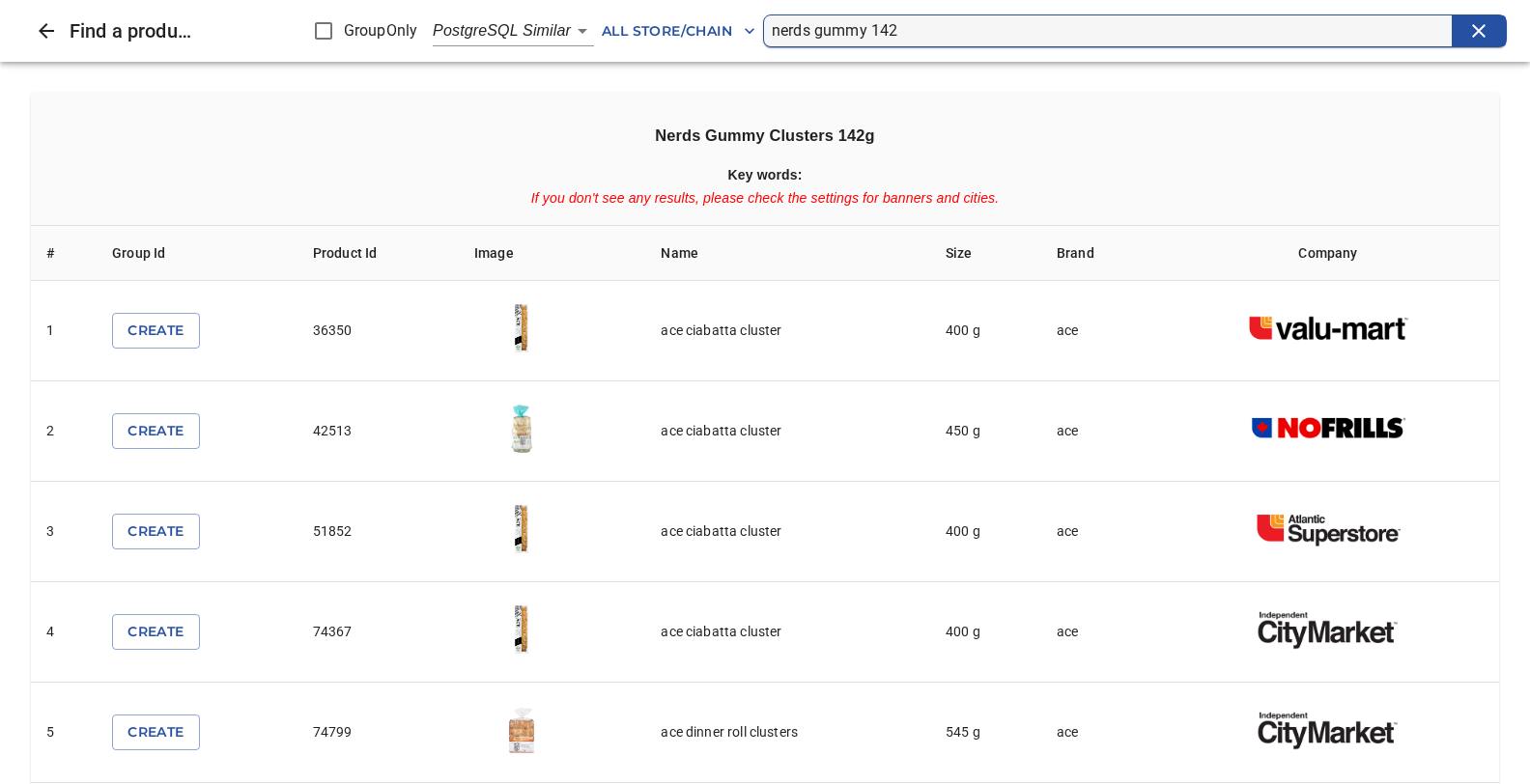
type input "nerds gummy 142"
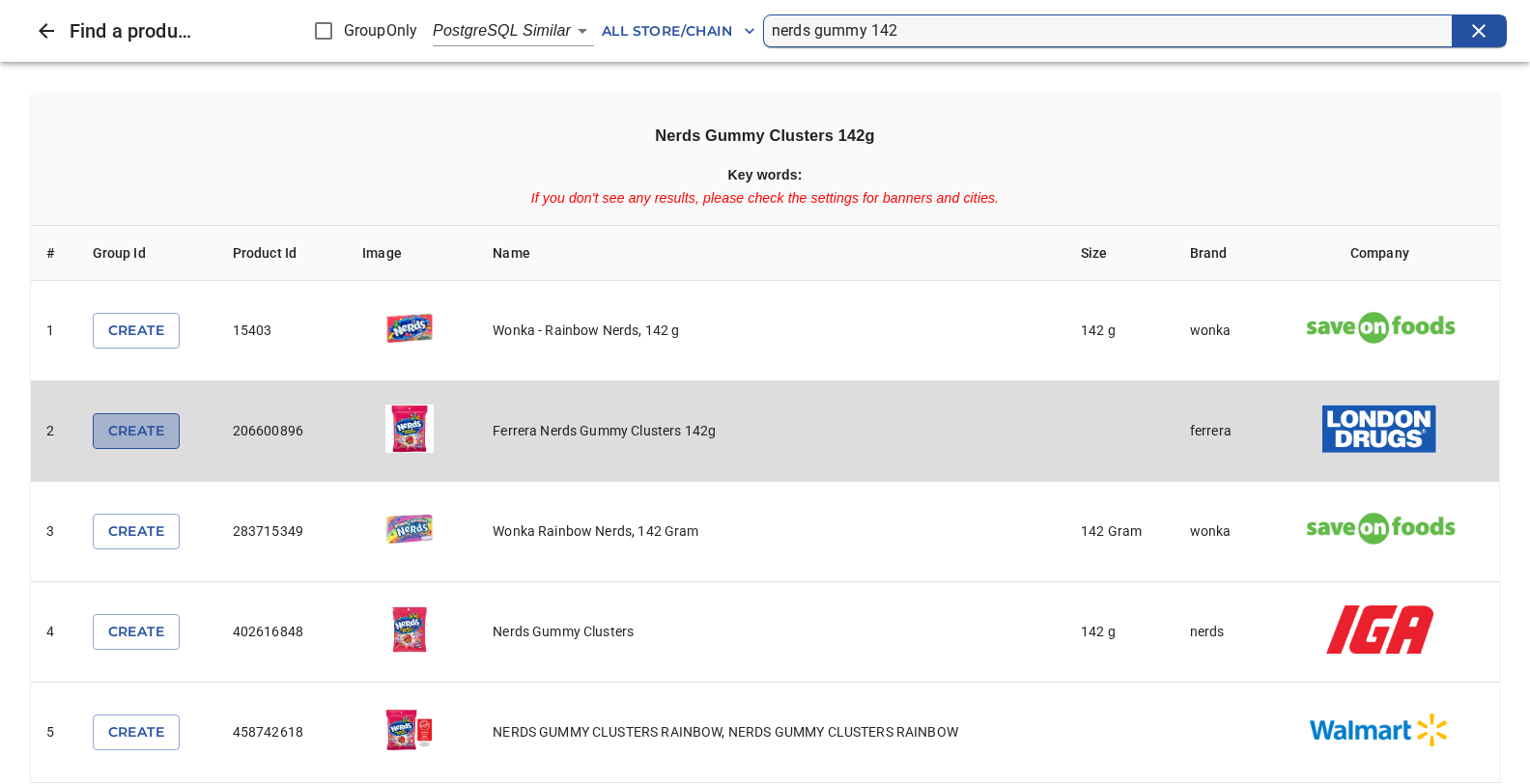
click at [149, 423] on span "Create" at bounding box center [136, 431] width 56 height 25
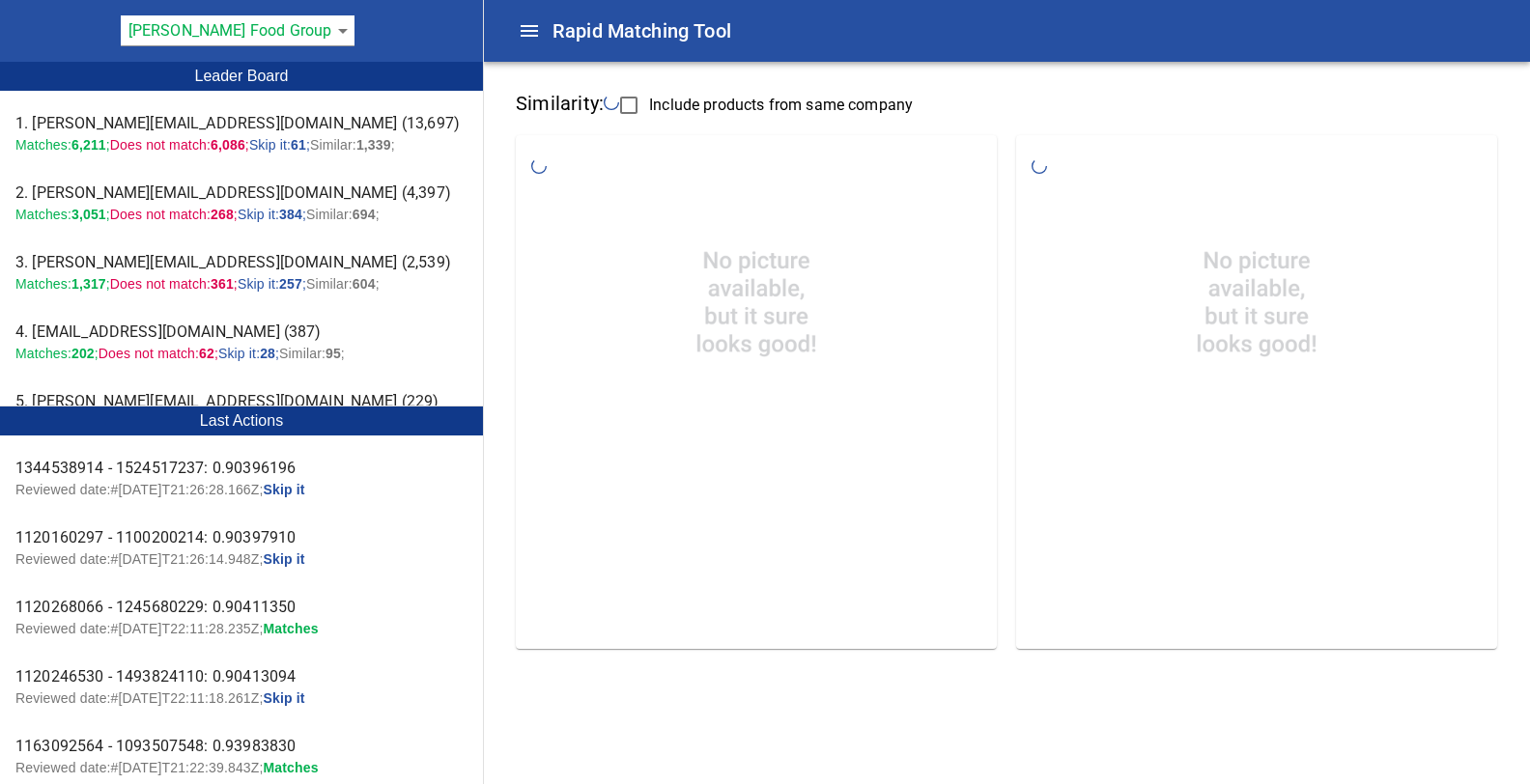
click at [312, 33] on body "tspan{white-space:pre} Rapid Matching Tool [PERSON_NAME] Food Group 128 Leader …" at bounding box center [765, 341] width 1530 height 682
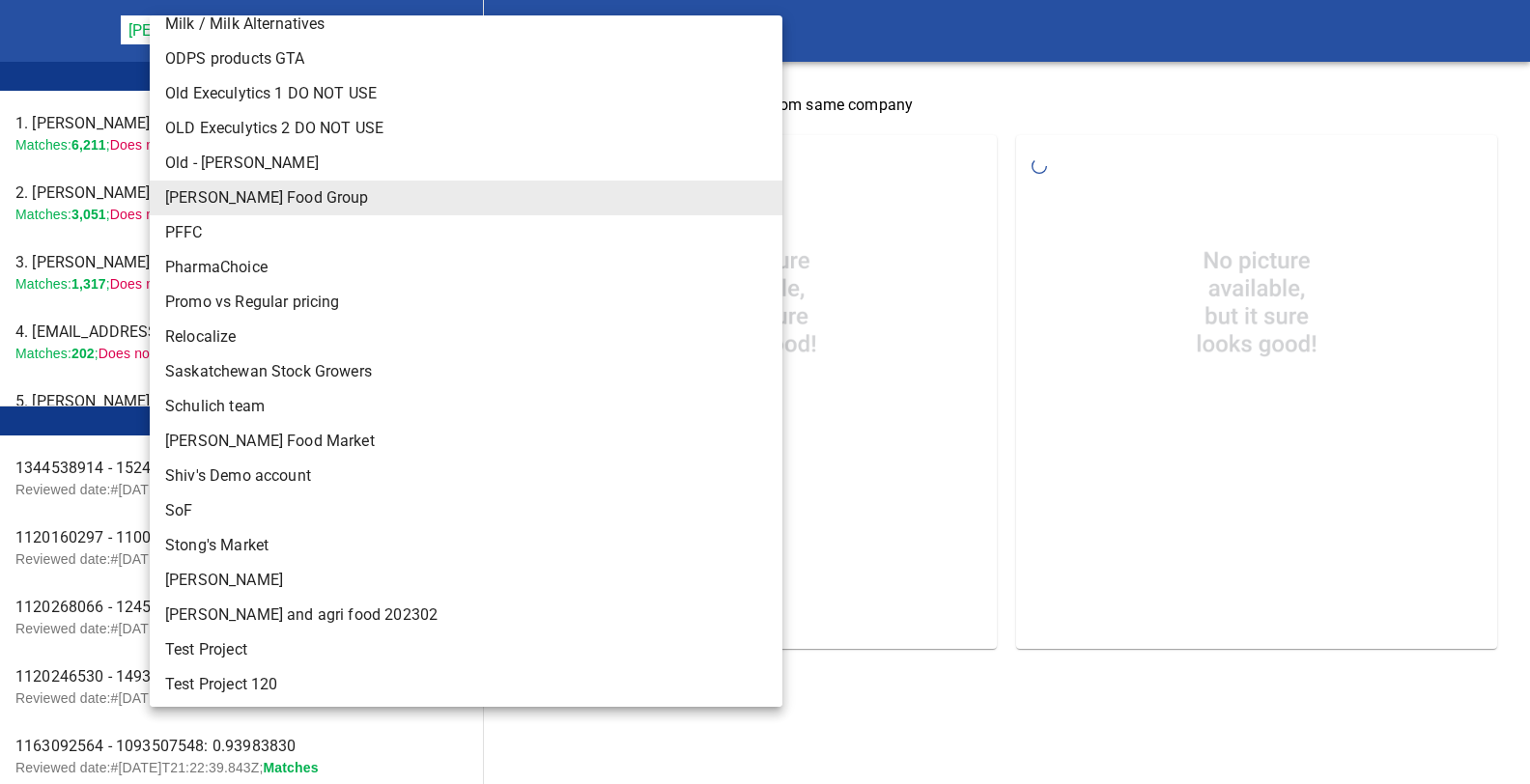
scroll to position [923, 0]
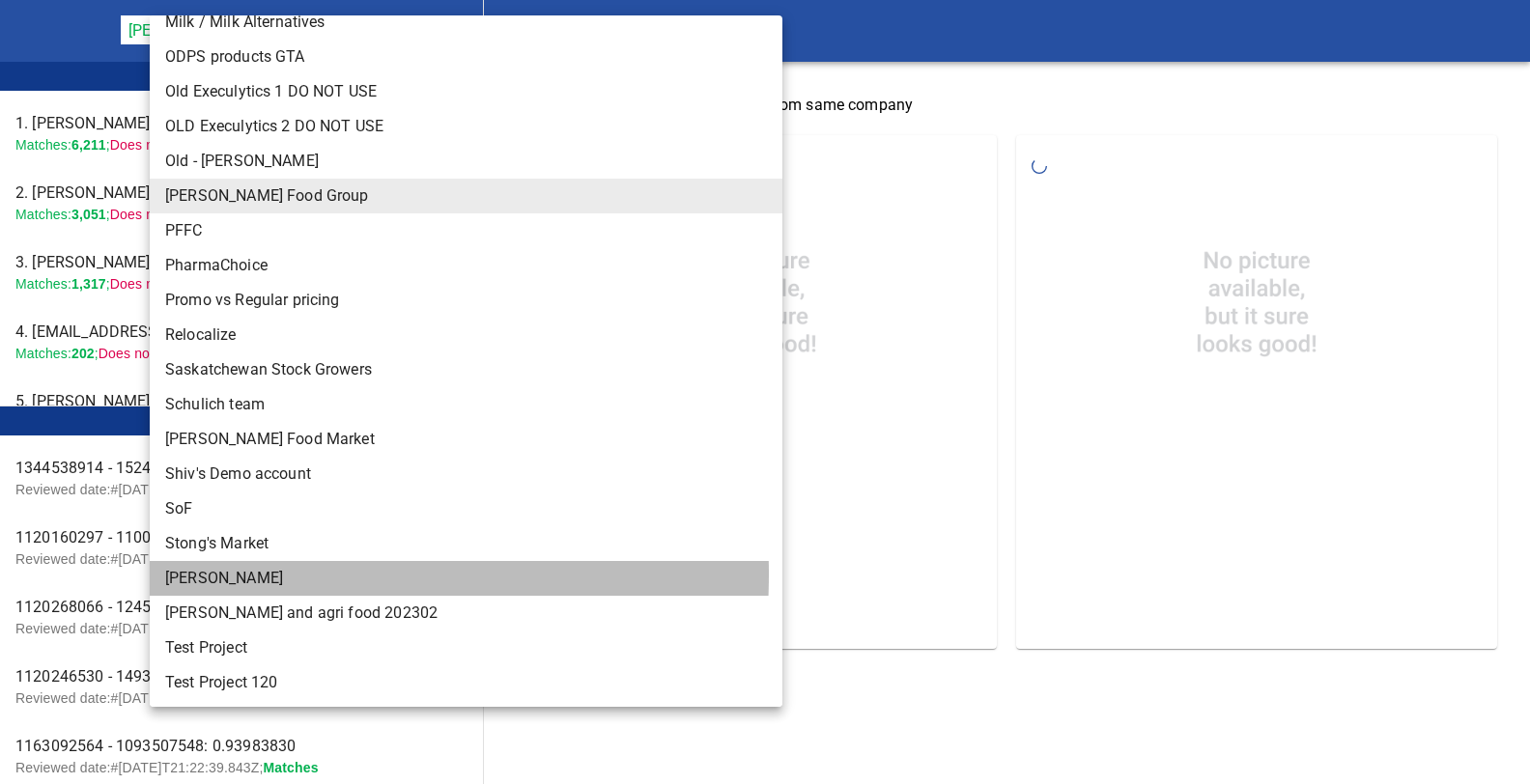
click at [184, 575] on li "[PERSON_NAME]" at bounding box center [466, 578] width 633 height 34
type input "124"
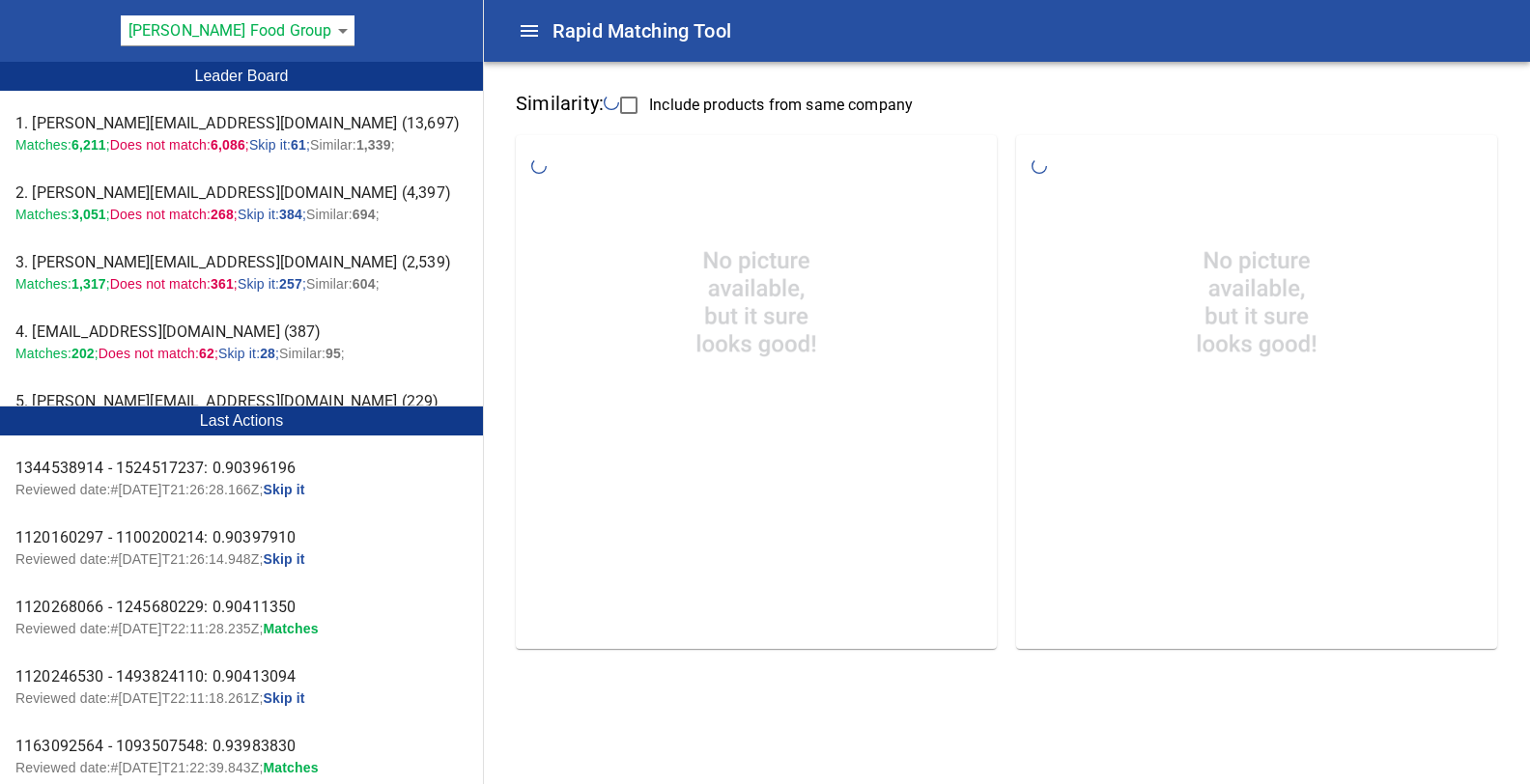
click at [311, 25] on body "tspan{white-space:pre} Rapid Matching Tool Pattison Food Group 128 Leader Board…" at bounding box center [765, 341] width 1530 height 682
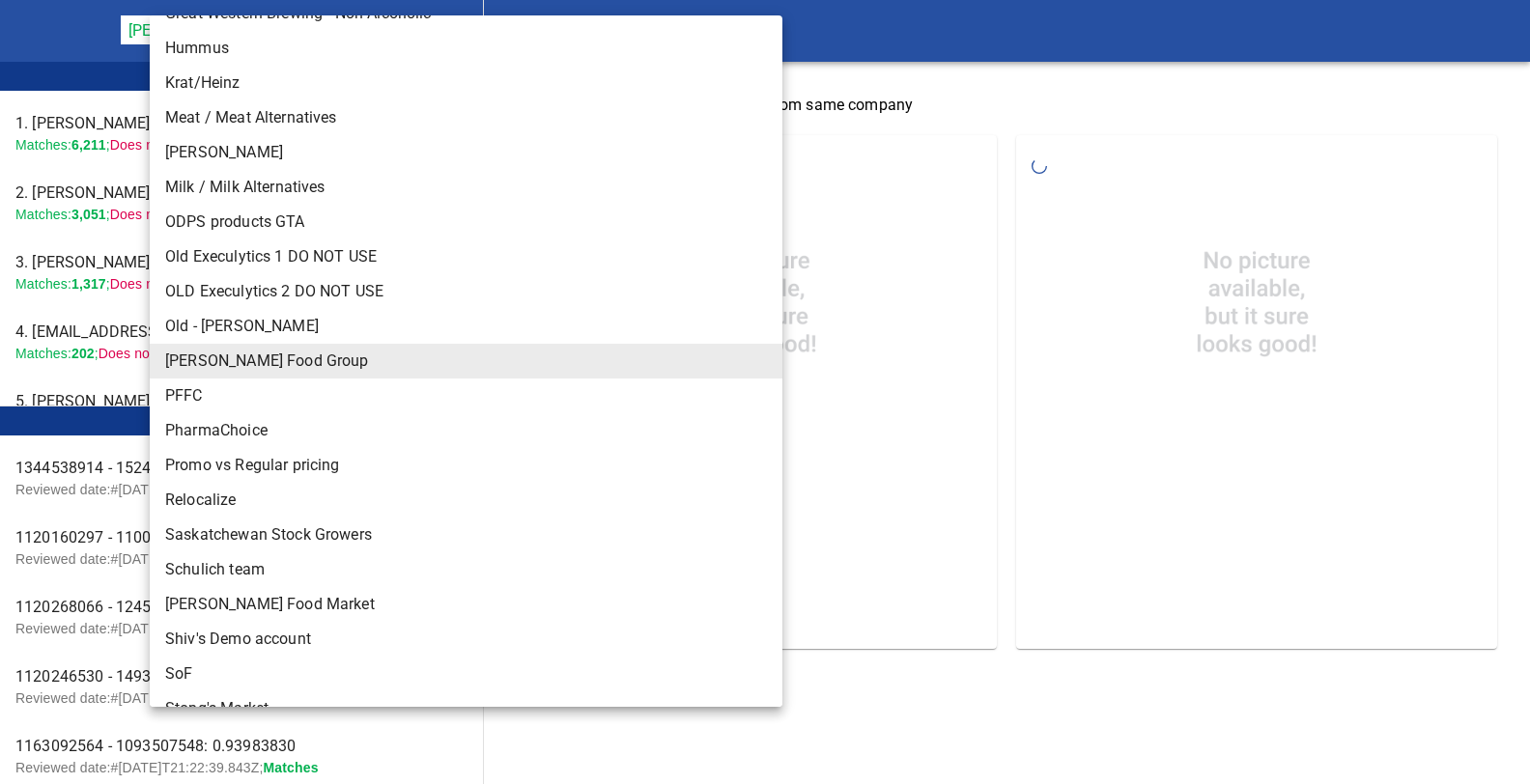
scroll to position [923, 0]
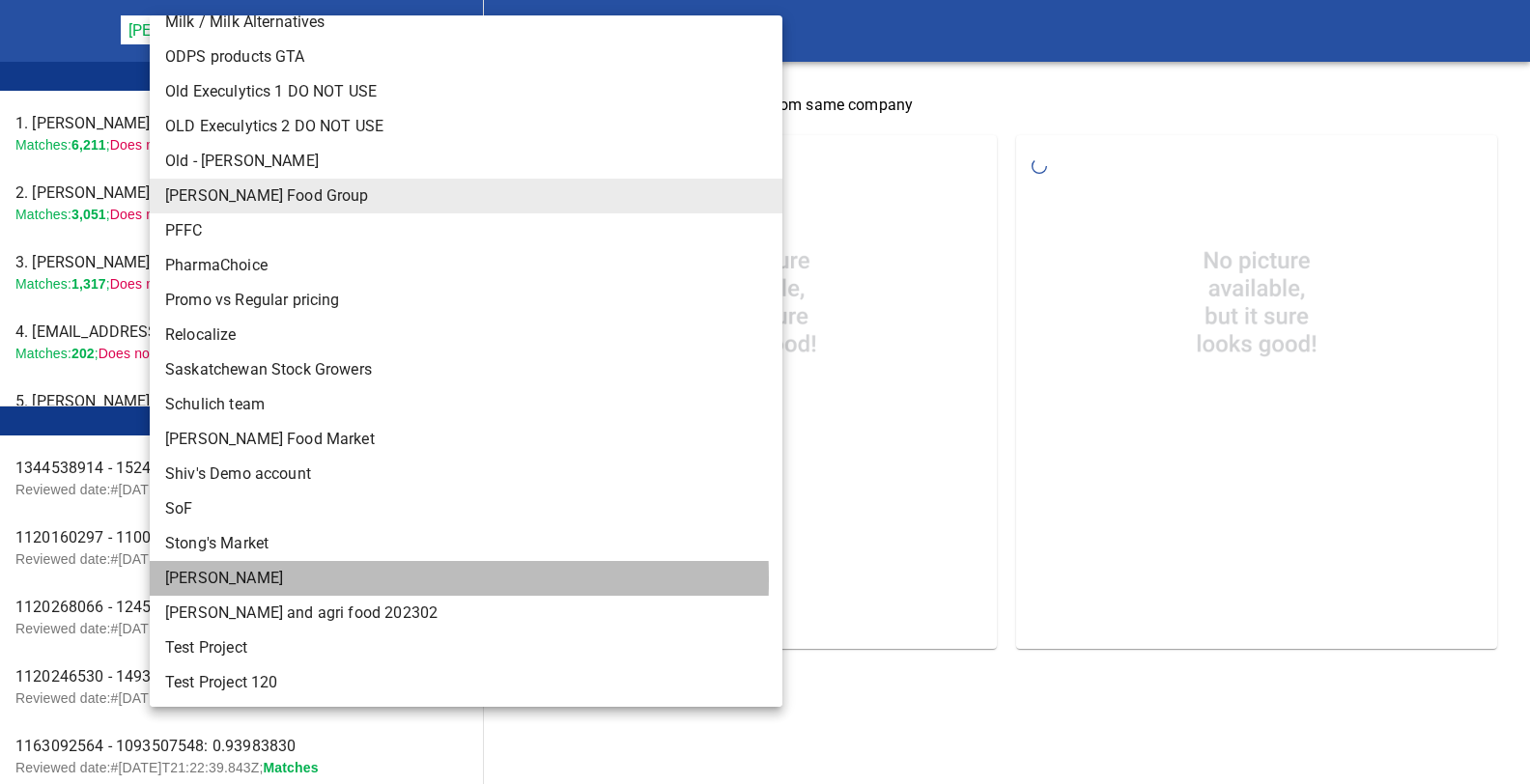
click at [215, 580] on li "Storck" at bounding box center [466, 578] width 633 height 34
type input "124"
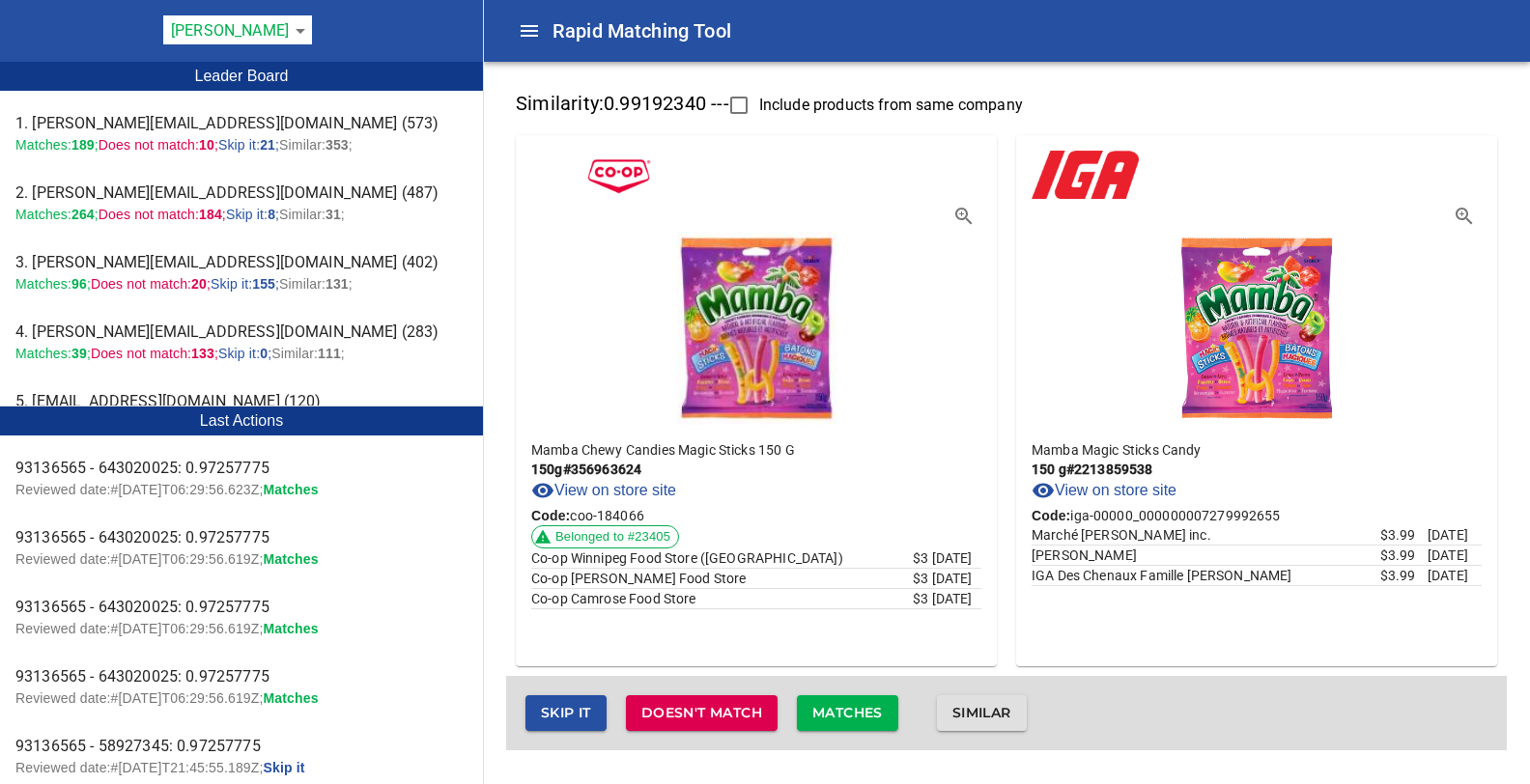
click at [840, 710] on span "Matches" at bounding box center [848, 713] width 71 height 25
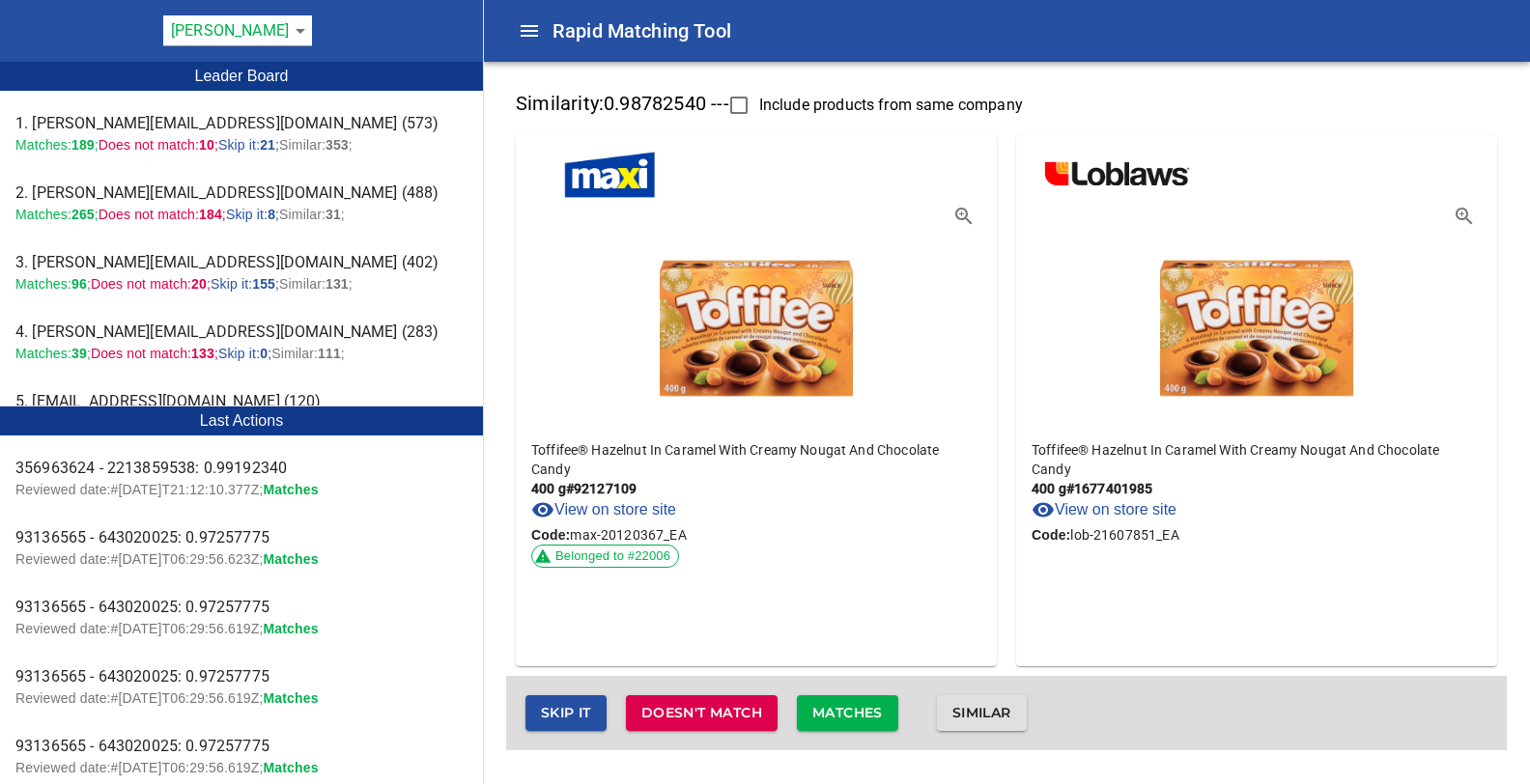
click at [529, 23] on icon "Collapse" at bounding box center [530, 31] width 24 height 24
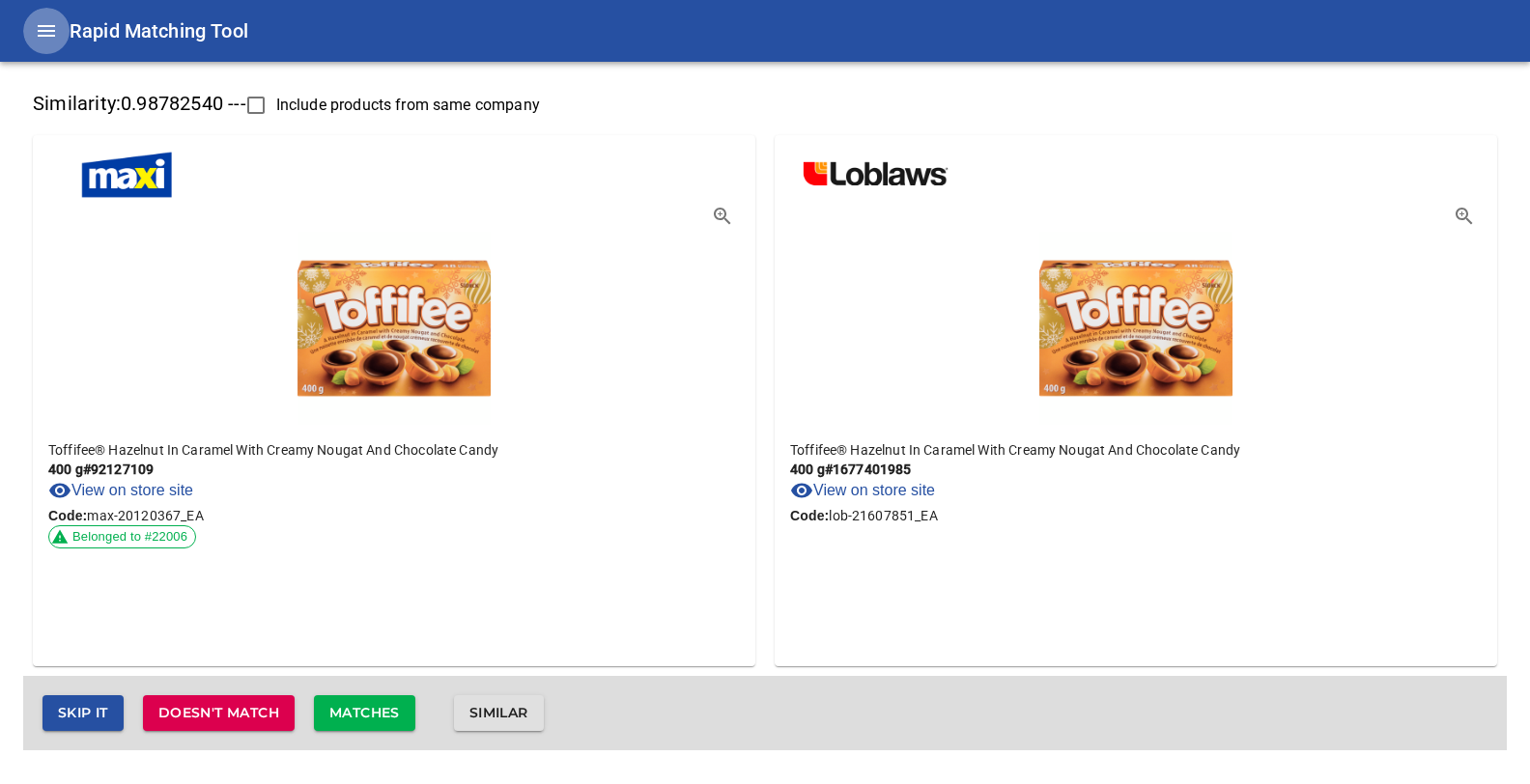
click at [38, 26] on icon "Collapse" at bounding box center [46, 31] width 24 height 24
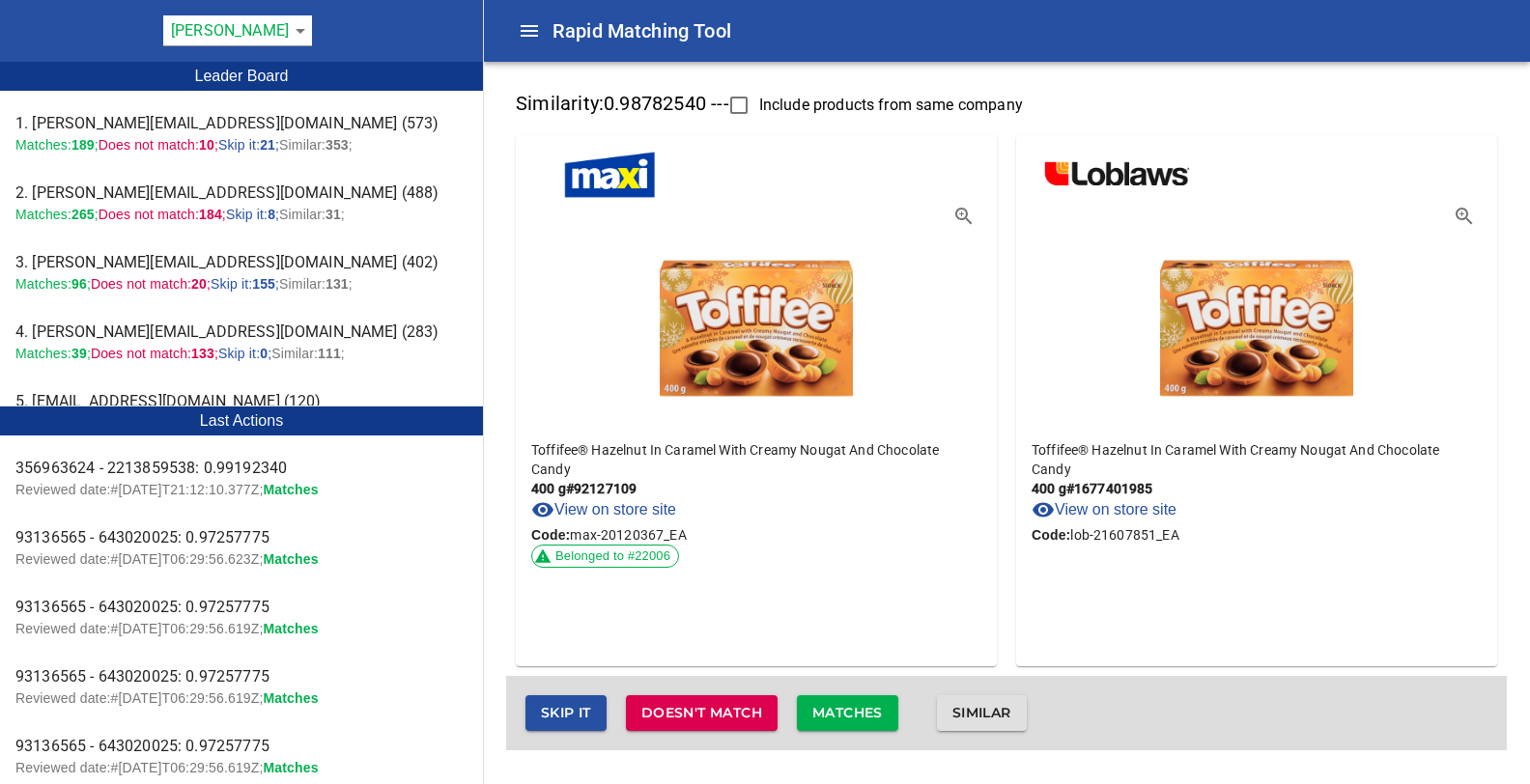
click at [867, 717] on span "Matches" at bounding box center [848, 713] width 71 height 25
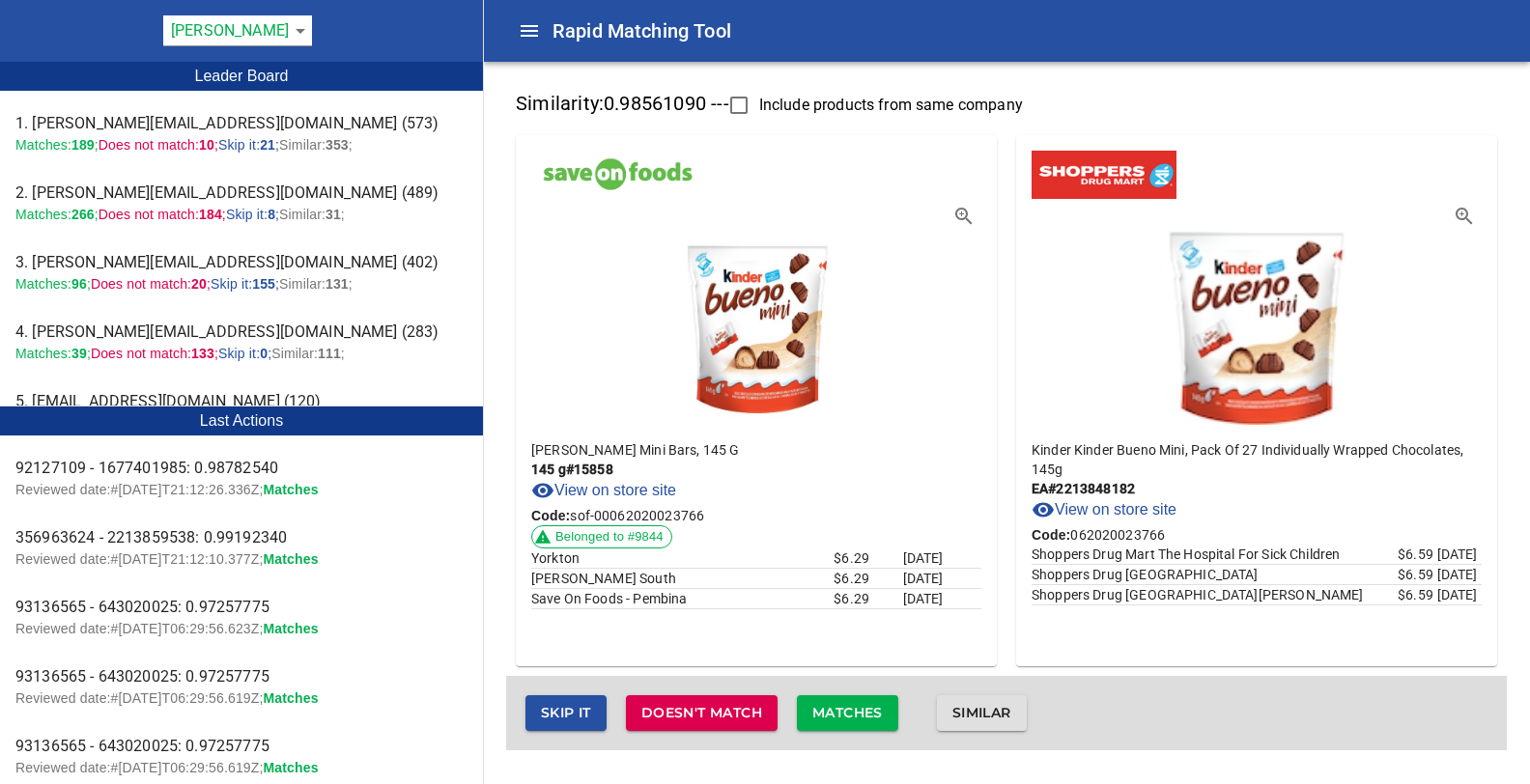
click at [867, 717] on span "Matches" at bounding box center [848, 713] width 71 height 25
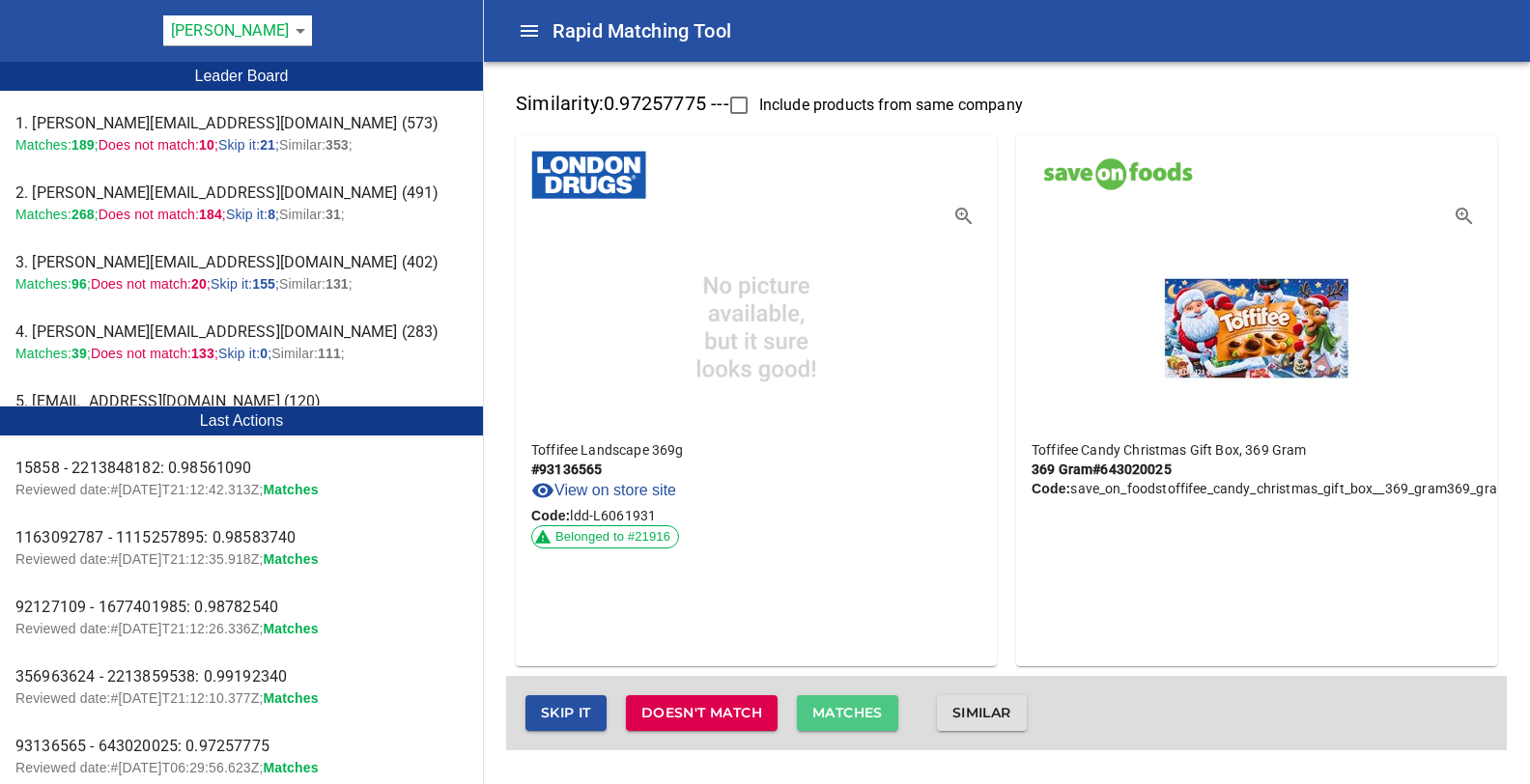
click at [867, 717] on span "Matches" at bounding box center [848, 713] width 71 height 25
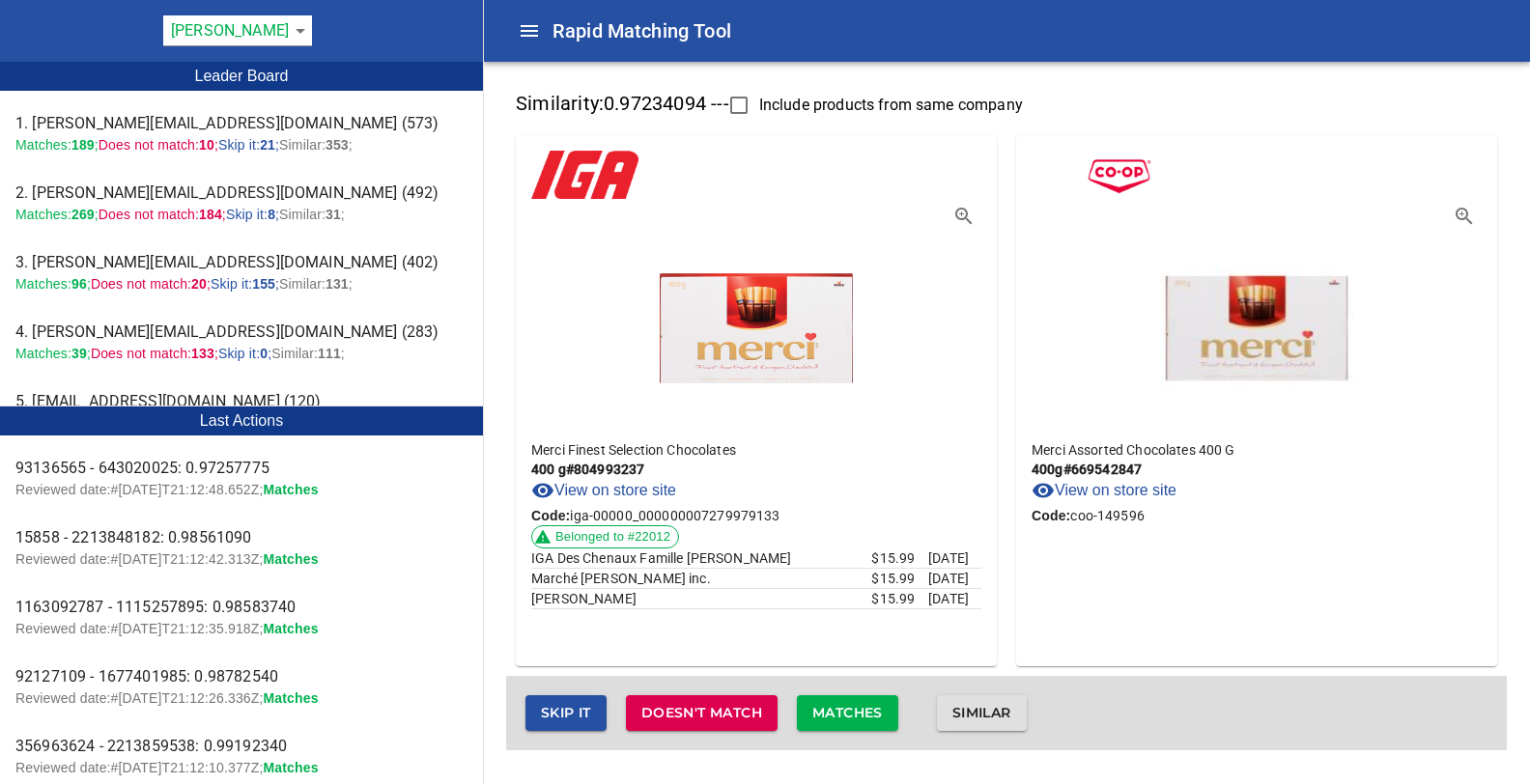
click at [867, 717] on span "Matches" at bounding box center [848, 713] width 71 height 25
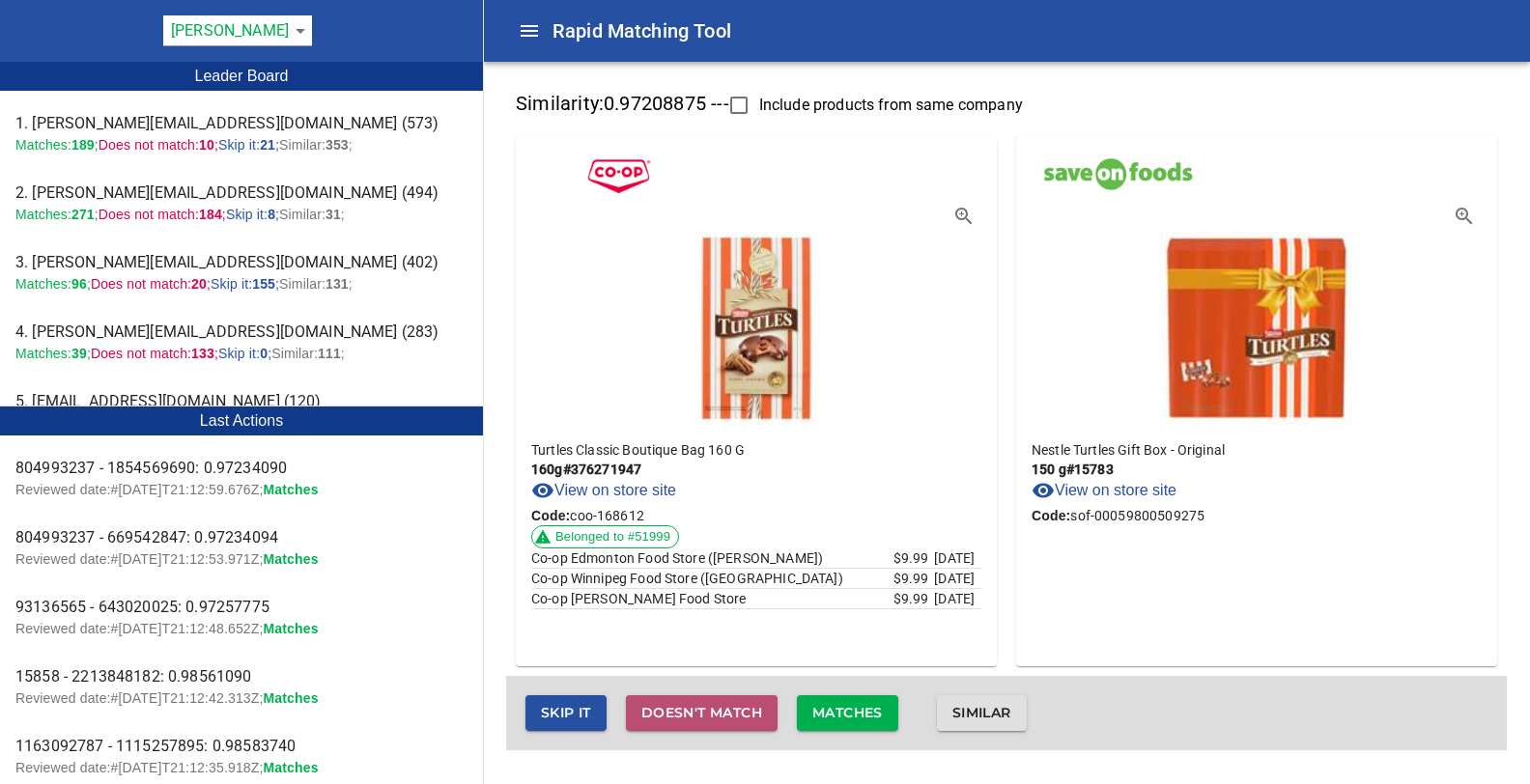
click at [735, 710] on span "Doesn't match" at bounding box center [702, 713] width 121 height 25
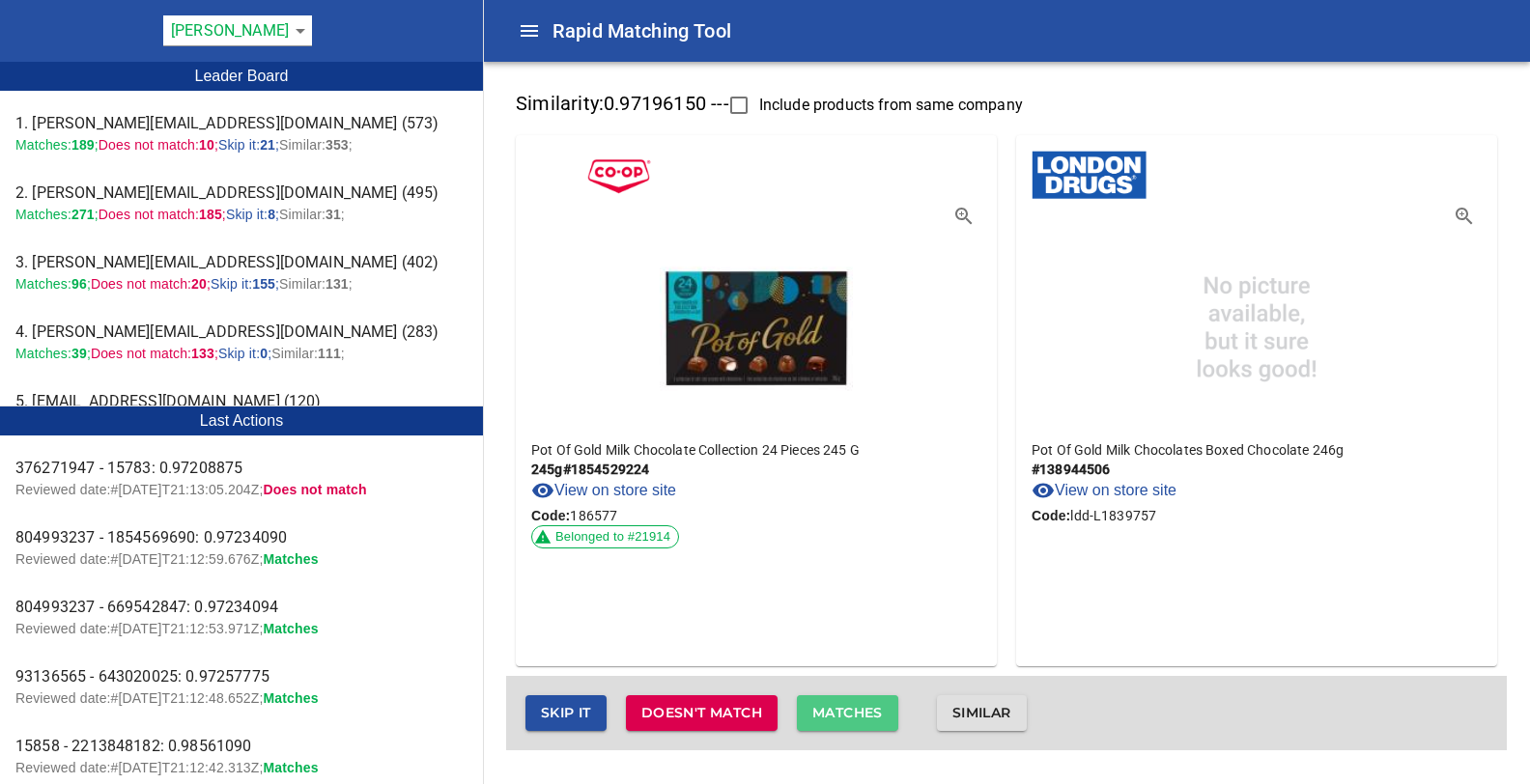
click at [851, 713] on span "Matches" at bounding box center [848, 713] width 71 height 25
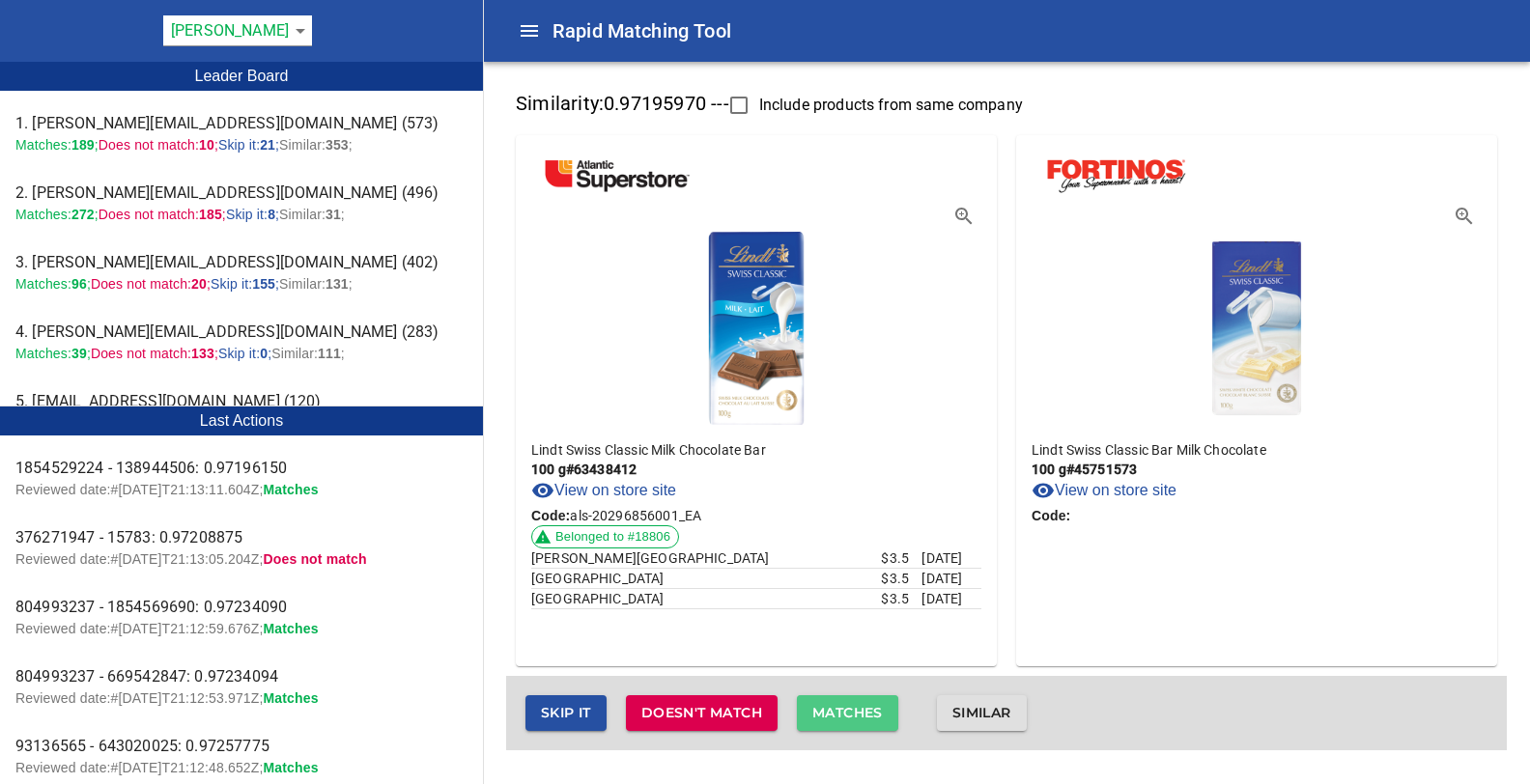
drag, startPoint x: 851, startPoint y: 713, endPoint x: 860, endPoint y: 668, distance: 45.9
click at [860, 668] on div "Similarity: 0.97195970 --- Include products from same company Lindt Swiss Class…" at bounding box center [1006, 417] width 1000 height 665
drag, startPoint x: 864, startPoint y: 712, endPoint x: 996, endPoint y: 548, distance: 210.5
click at [902, 643] on div "Similarity: 0.97195970 --- Include products from same company Lindt Swiss Class…" at bounding box center [1006, 417] width 1000 height 665
click at [1075, 491] on link "View on store site" at bounding box center [1104, 491] width 144 height 24
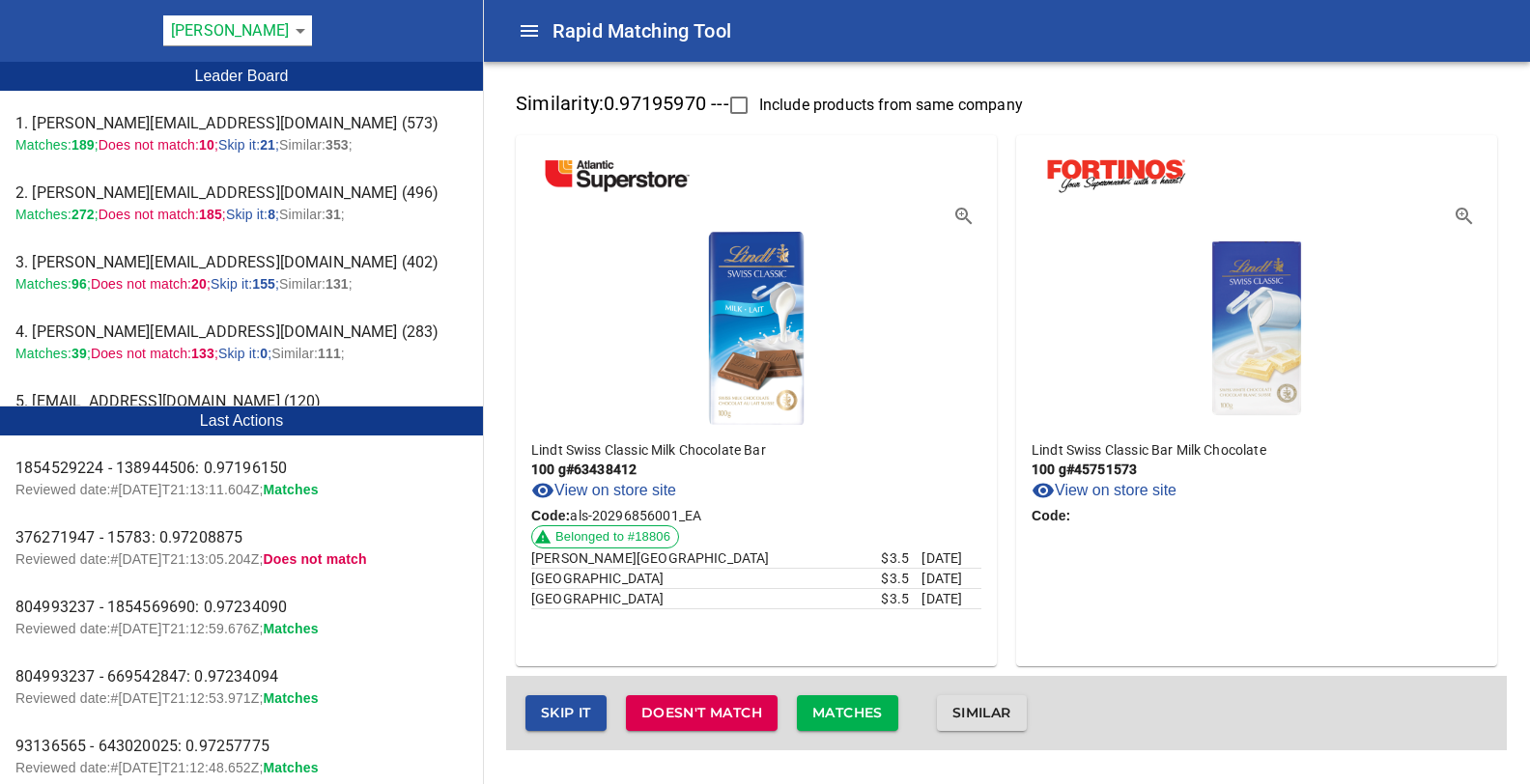
click at [1148, 491] on link "View on store site" at bounding box center [1104, 491] width 144 height 24
click at [989, 713] on span "Similar" at bounding box center [982, 713] width 59 height 25
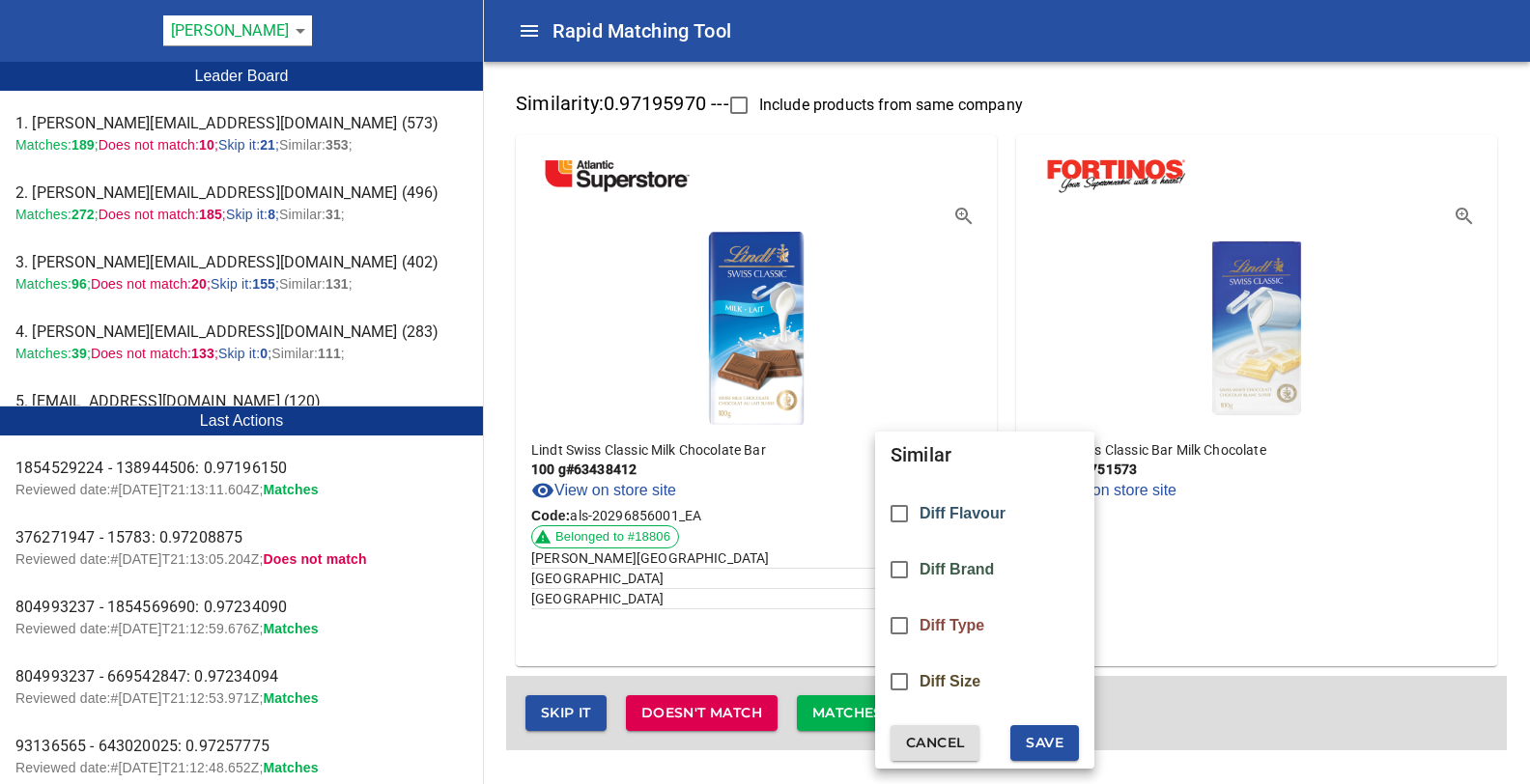
click at [940, 745] on span "Cancel" at bounding box center [935, 743] width 58 height 25
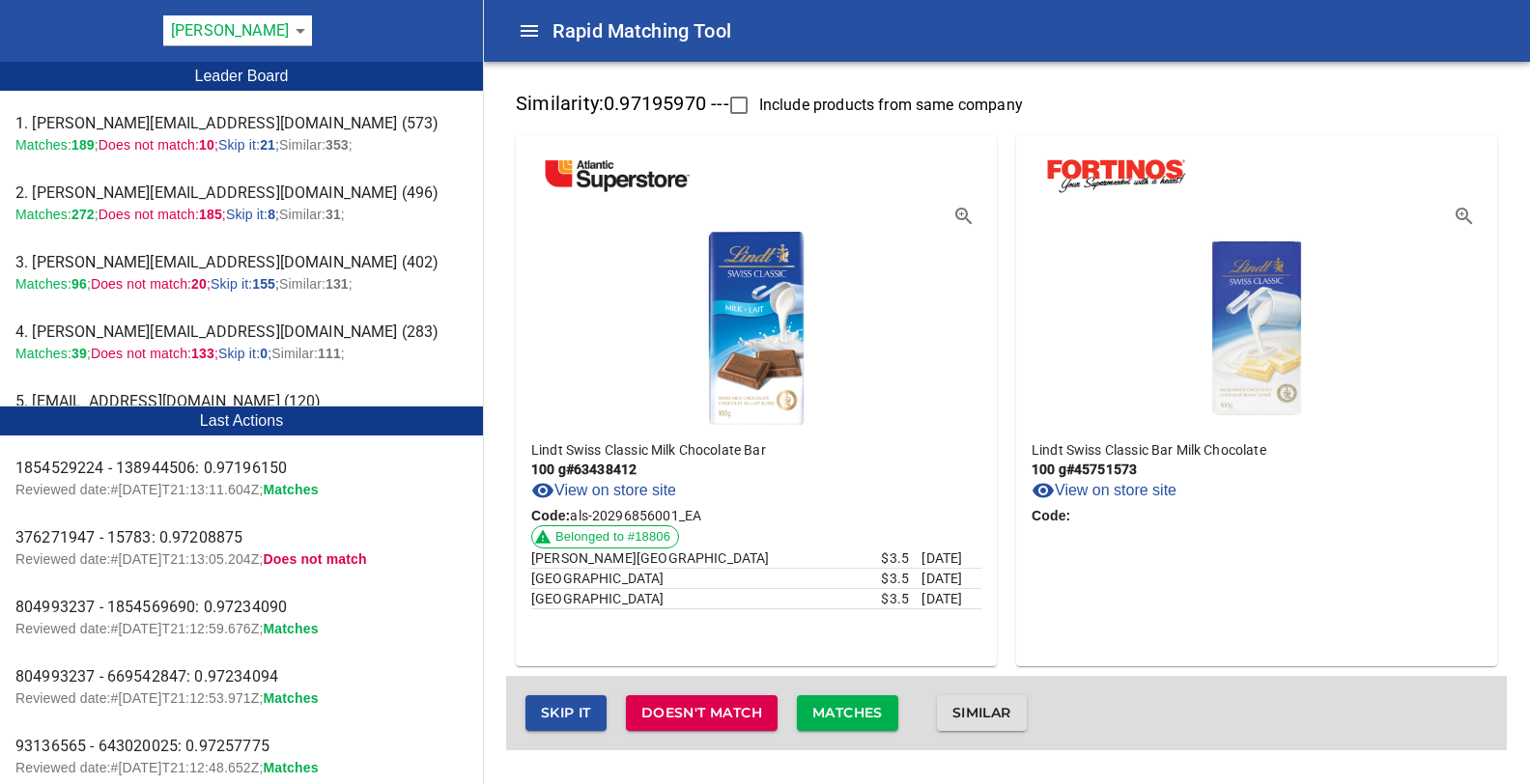
click at [551, 706] on span "Skip it" at bounding box center [565, 713] width 50 height 25
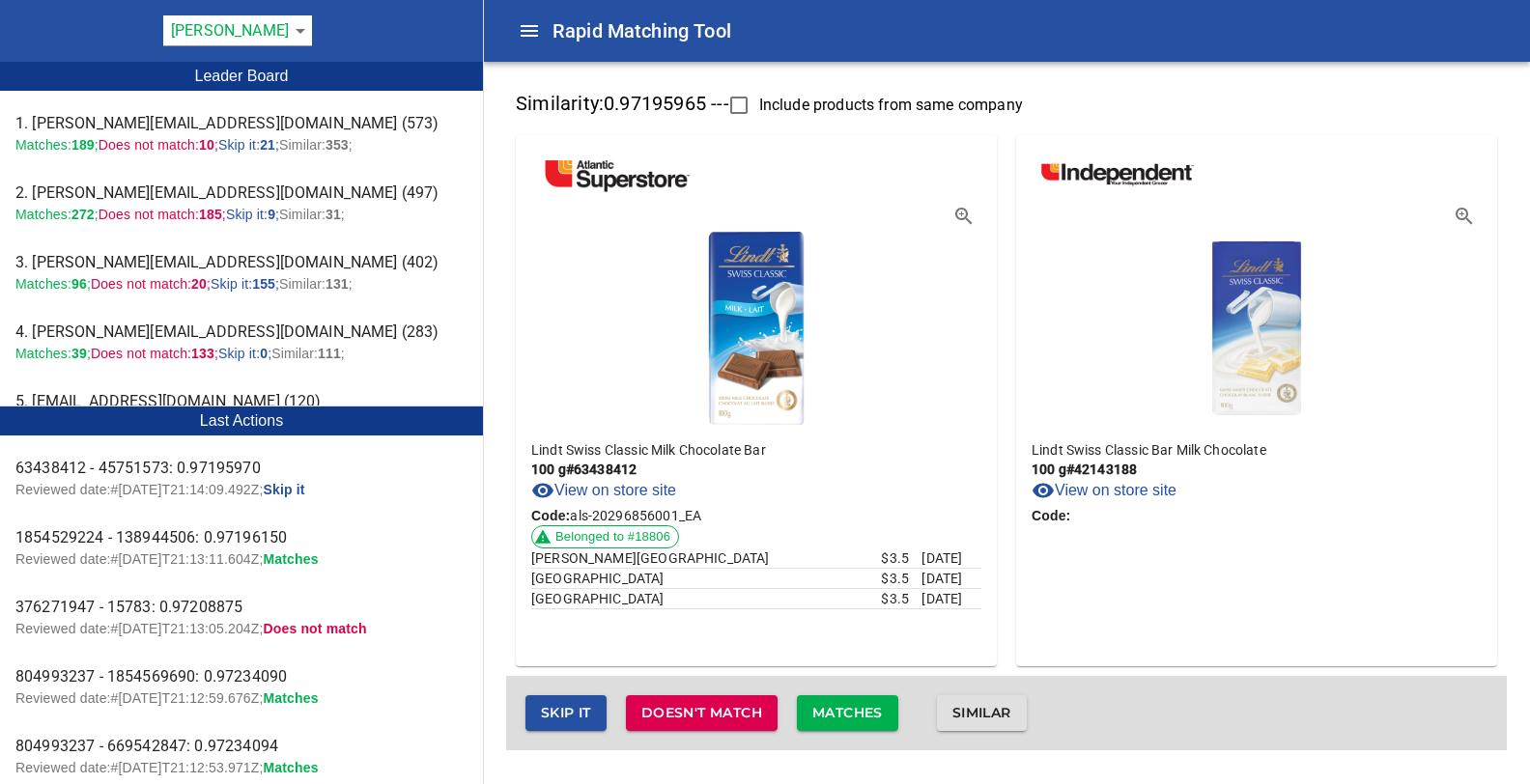
click at [980, 704] on span "Similar" at bounding box center [982, 713] width 59 height 25
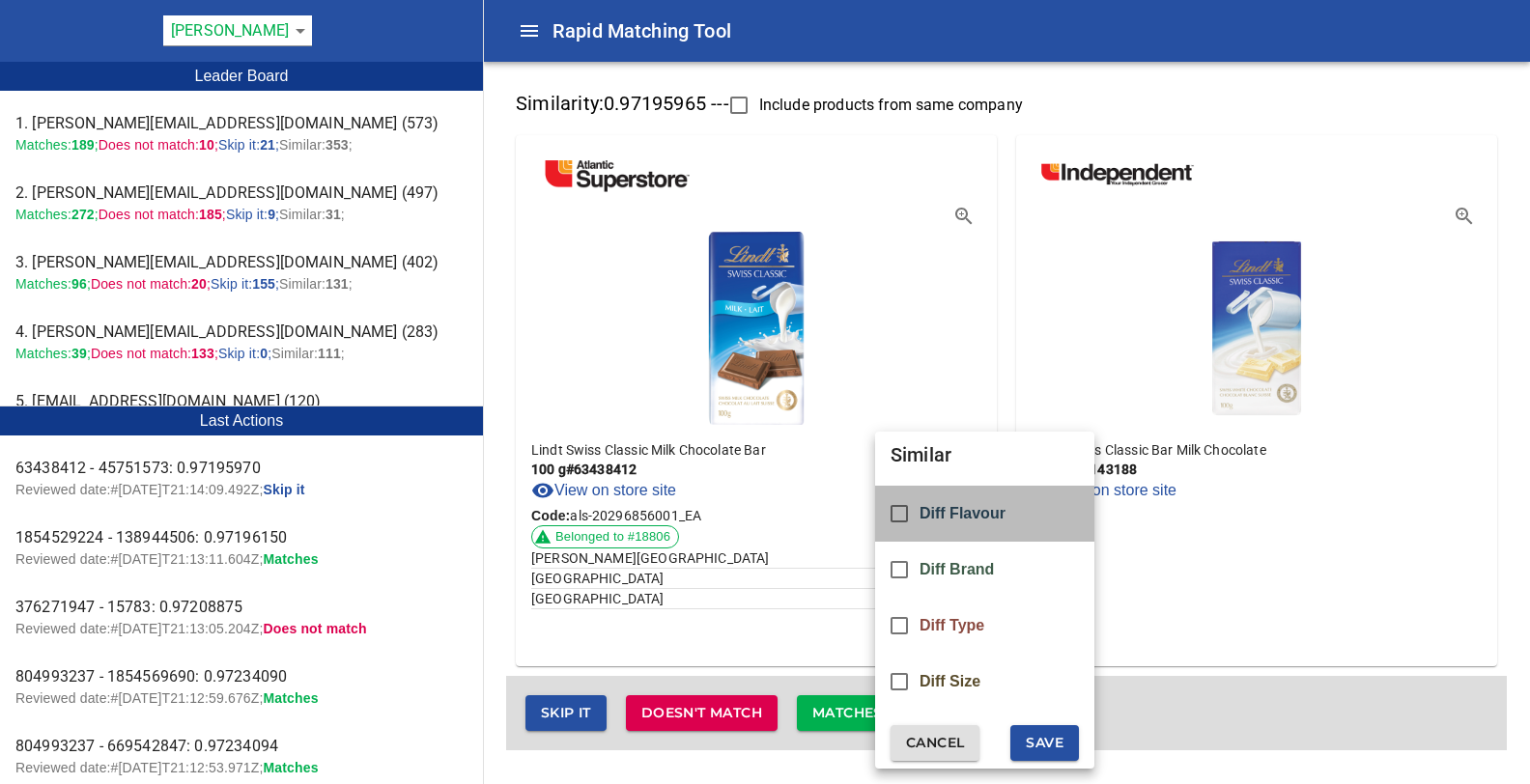
click at [958, 510] on span "Diff Flavour" at bounding box center [962, 514] width 85 height 18
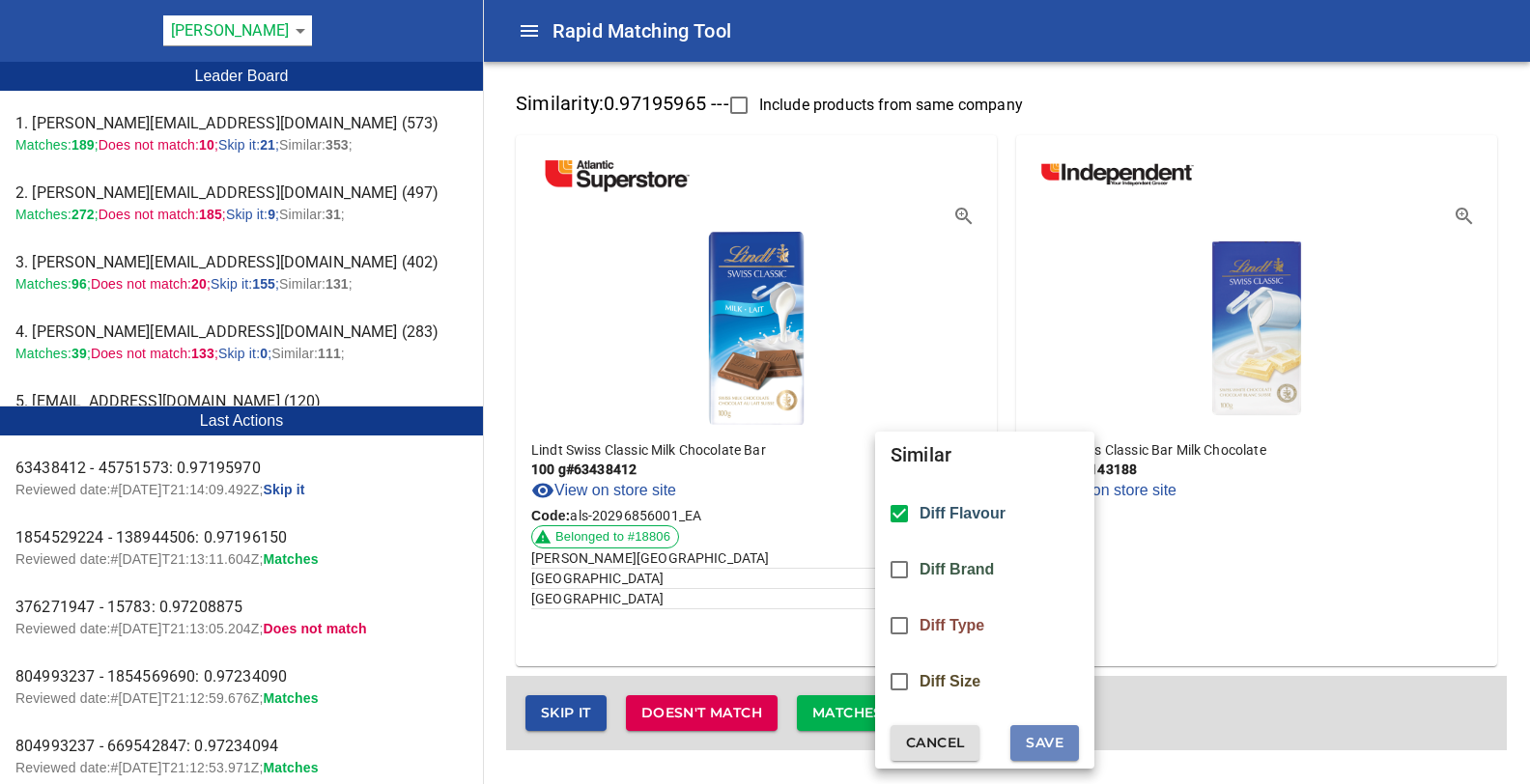
click at [1048, 740] on span "Save" at bounding box center [1045, 743] width 37 height 25
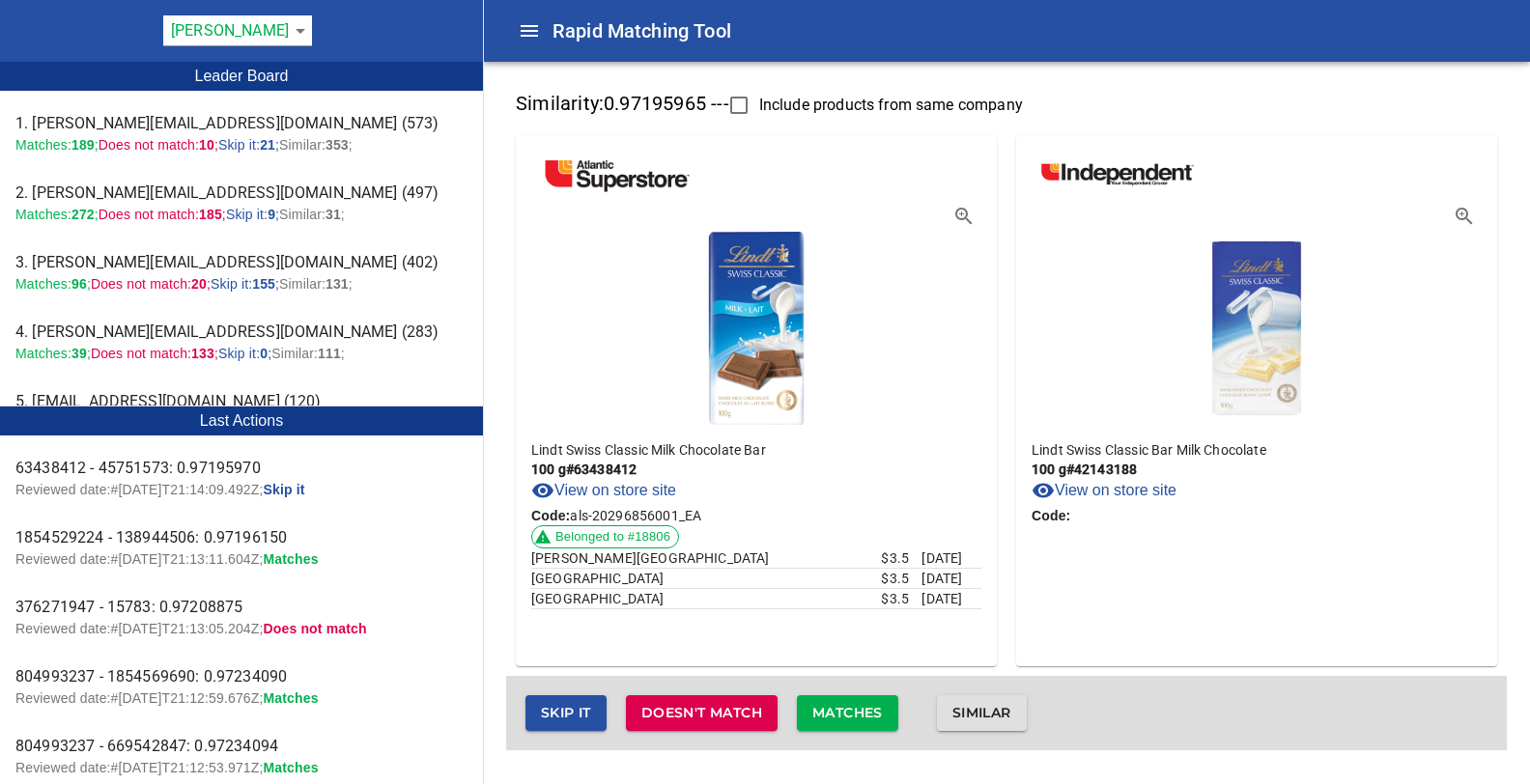
checkbox input "false"
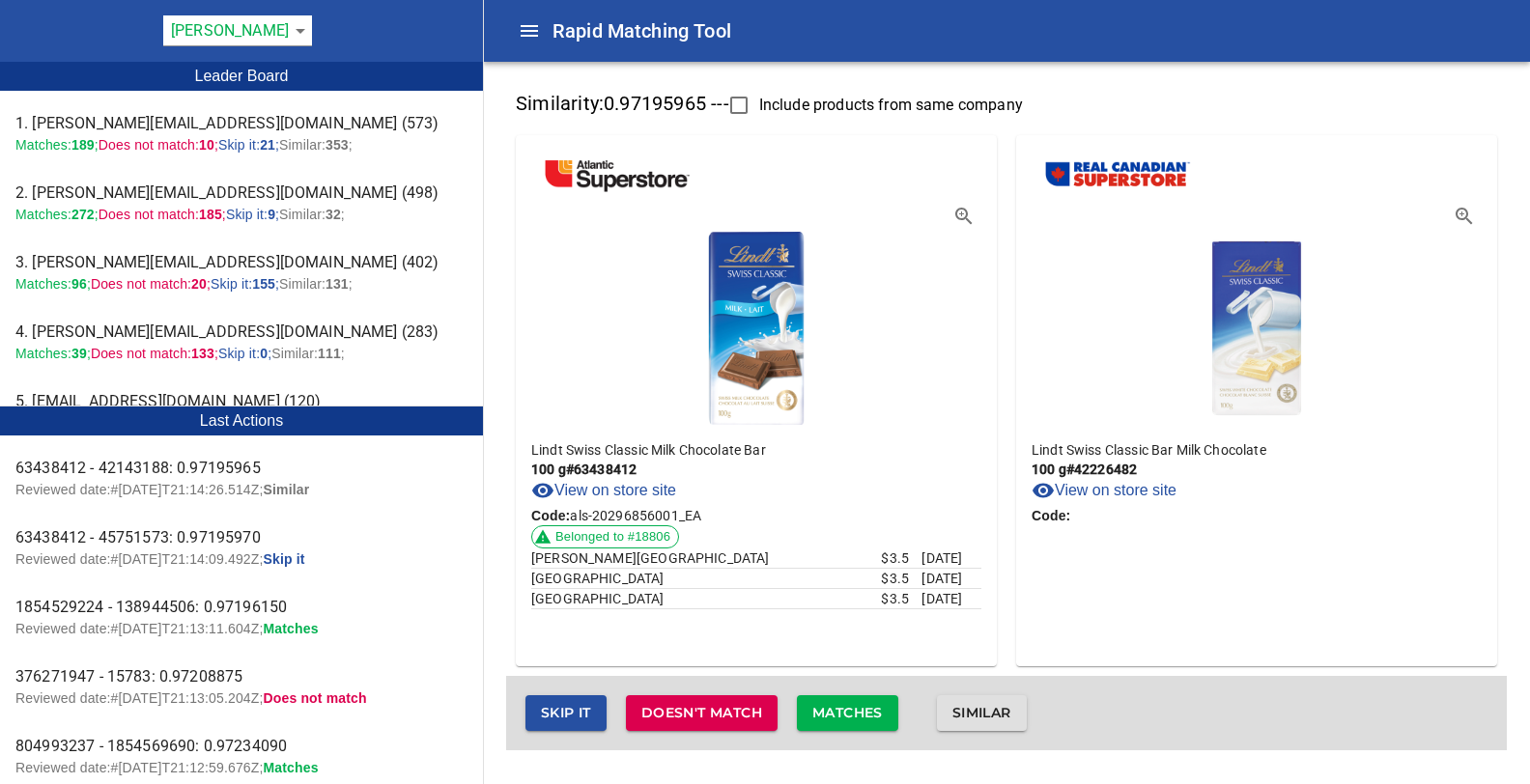
click at [975, 709] on span "Similar" at bounding box center [982, 713] width 59 height 25
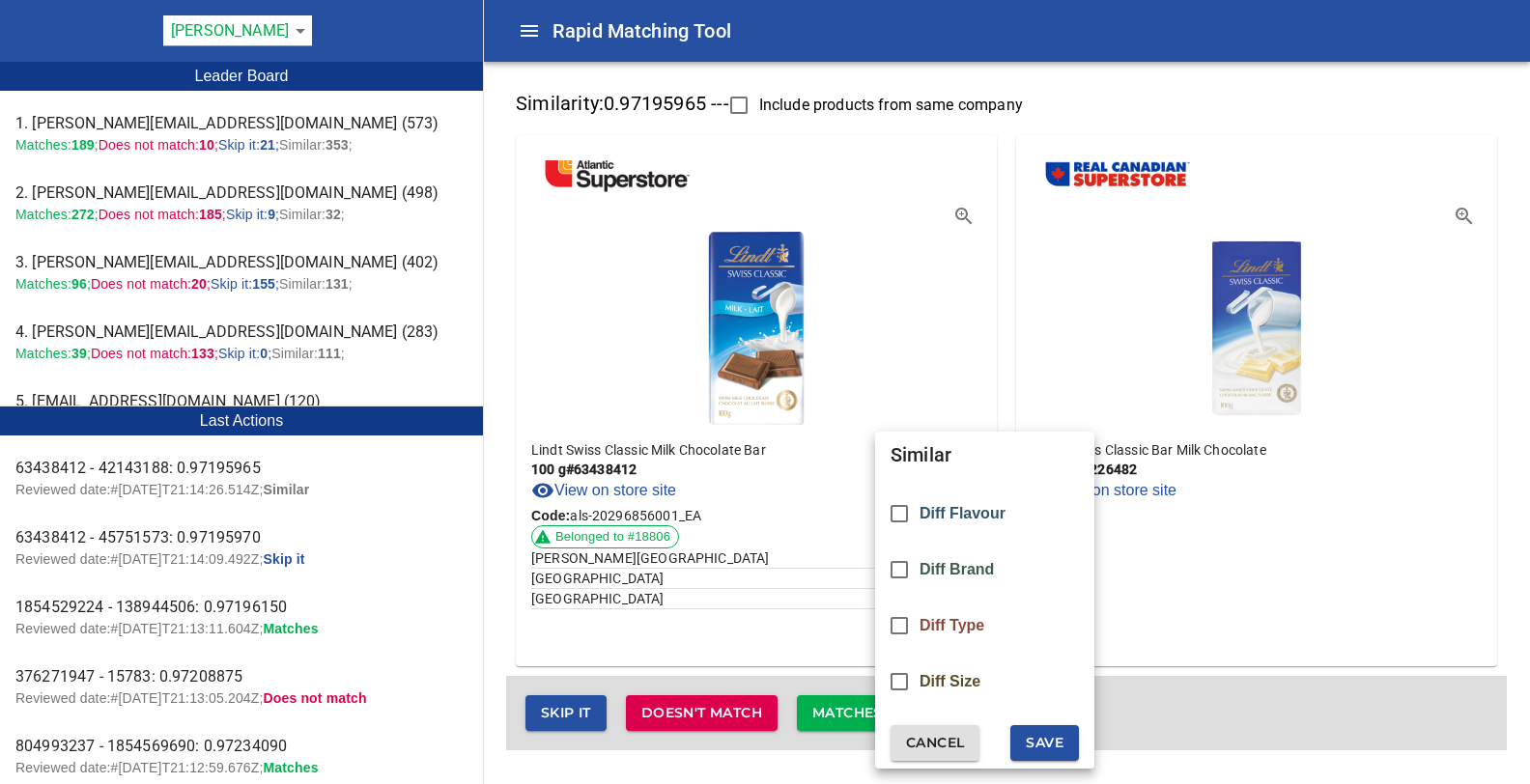
click at [960, 517] on span "Diff Flavour" at bounding box center [962, 514] width 85 height 18
click at [1054, 752] on span "Save" at bounding box center [1045, 743] width 37 height 25
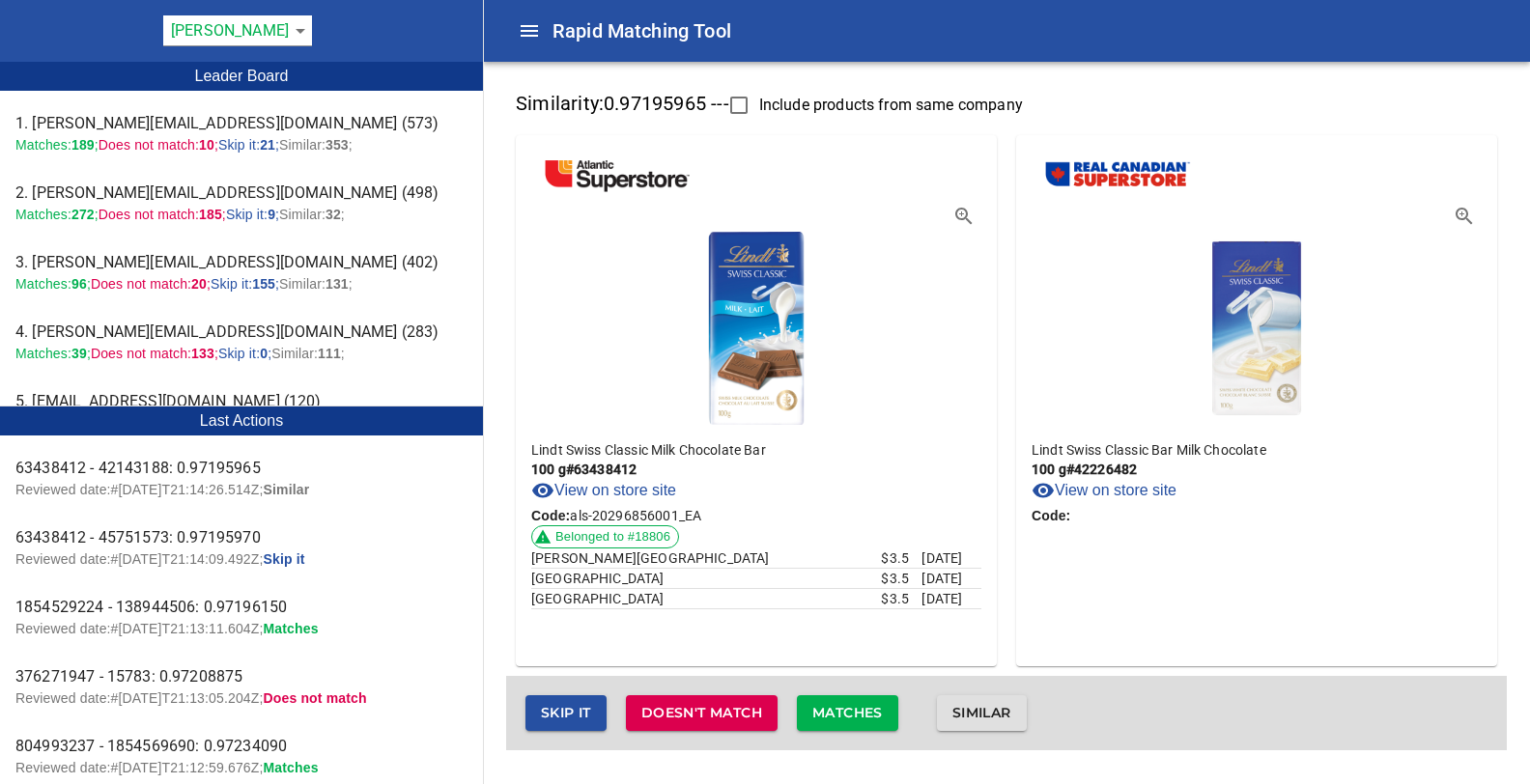
checkbox input "false"
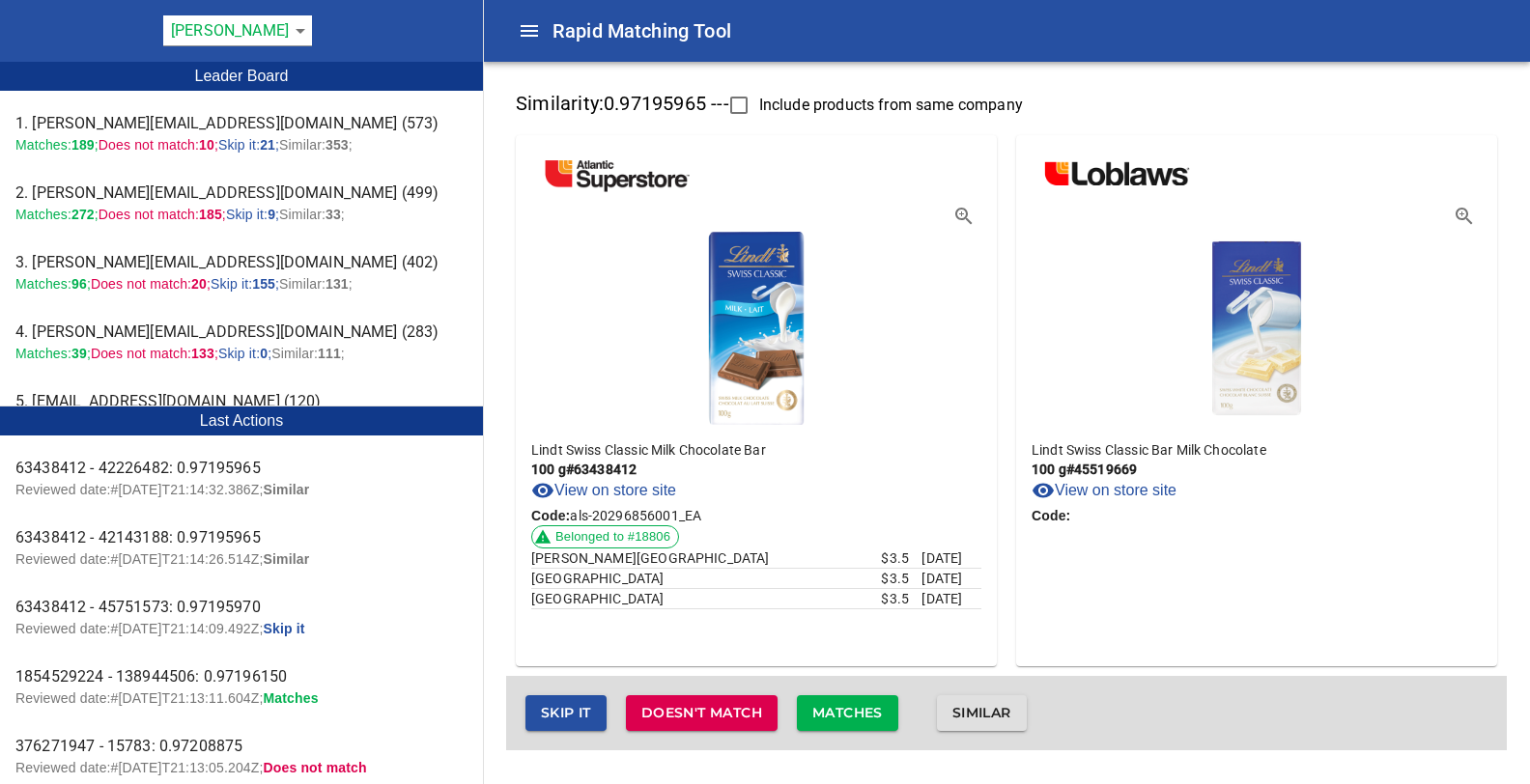
click at [573, 710] on span "Skip it" at bounding box center [565, 713] width 50 height 25
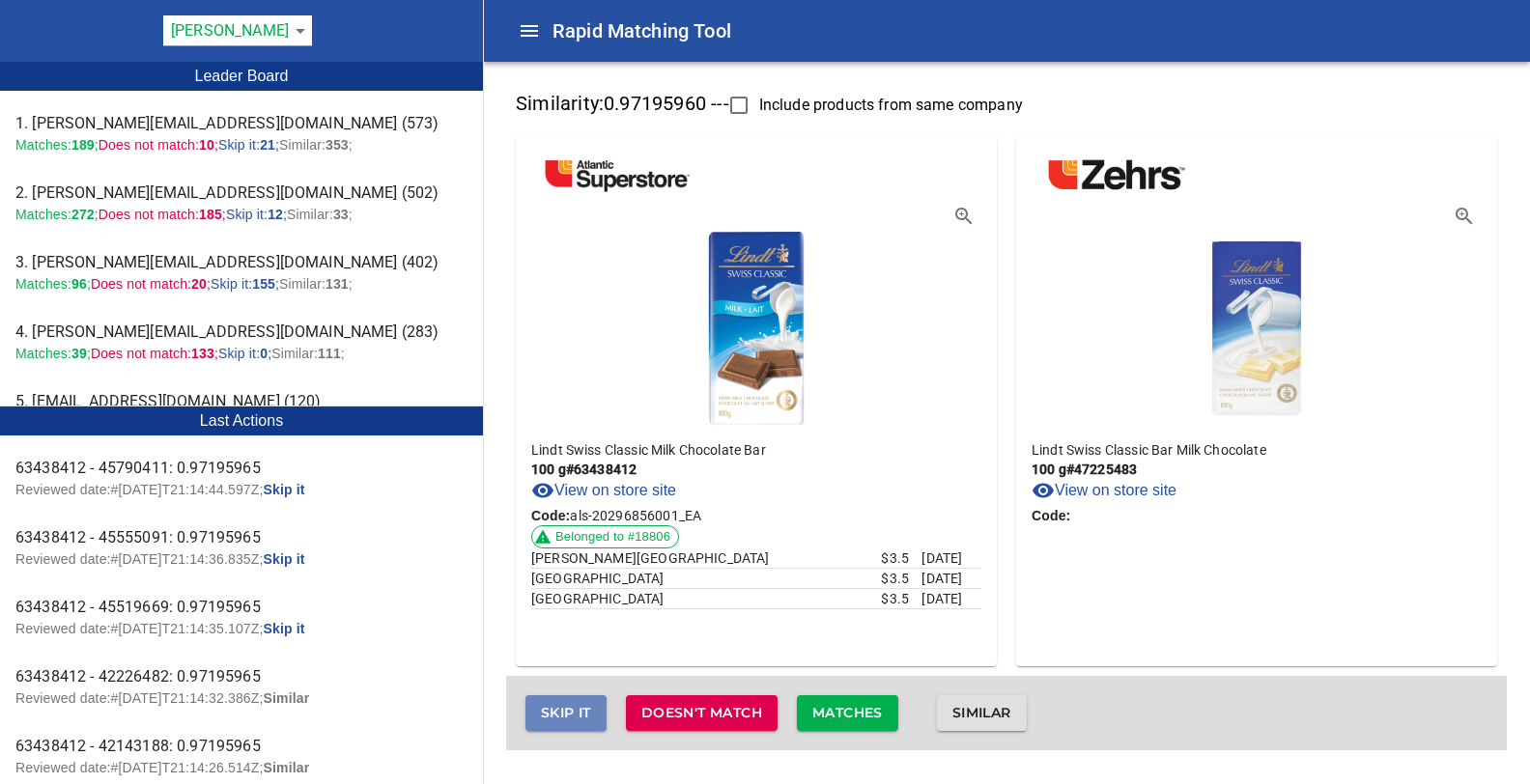
click at [573, 710] on span "Skip it" at bounding box center [565, 713] width 50 height 25
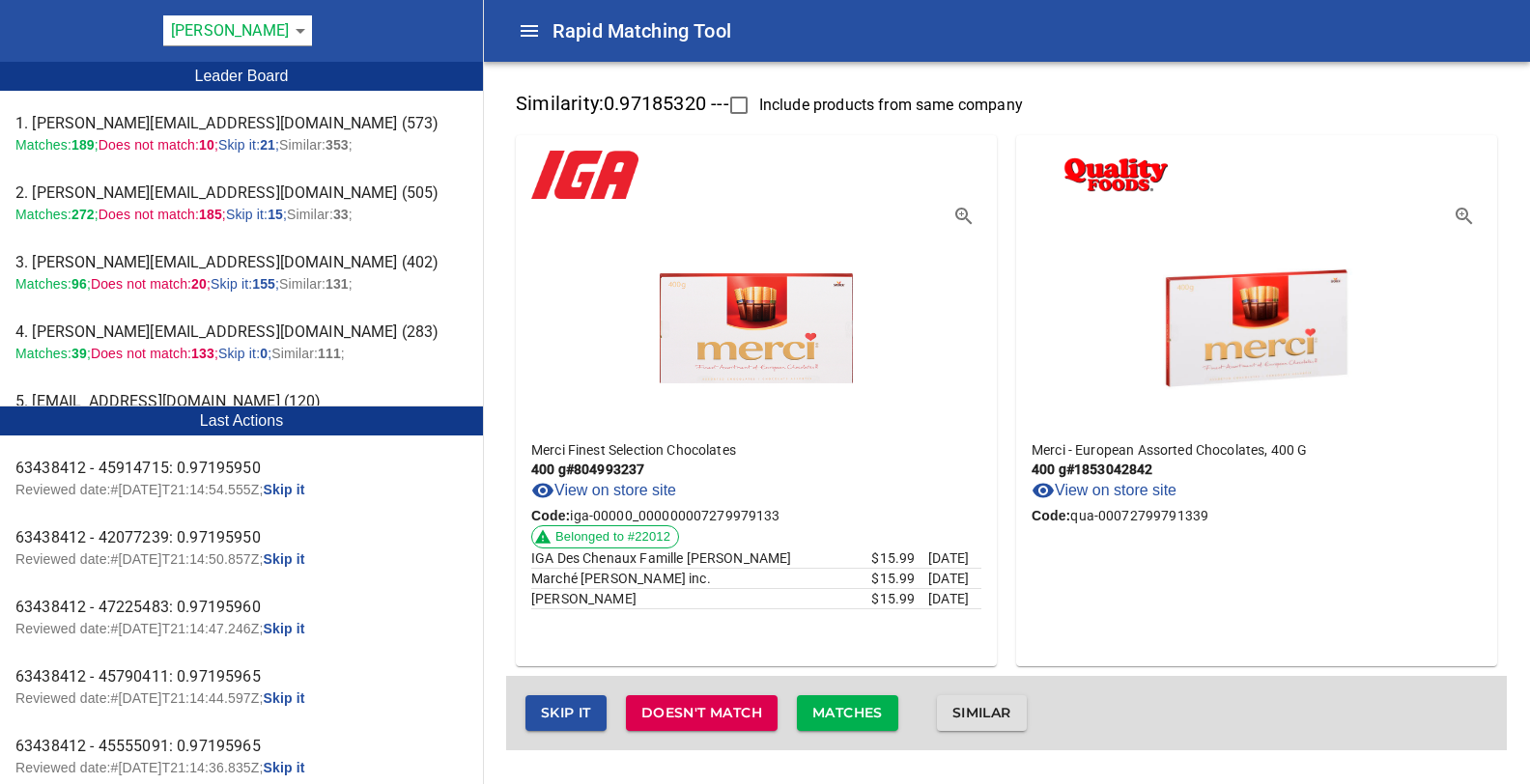
click at [137, 486] on span "Reviewed date:# 2025-08-22T21:14:54.555Z ;" at bounding box center [140, 489] width 249 height 16
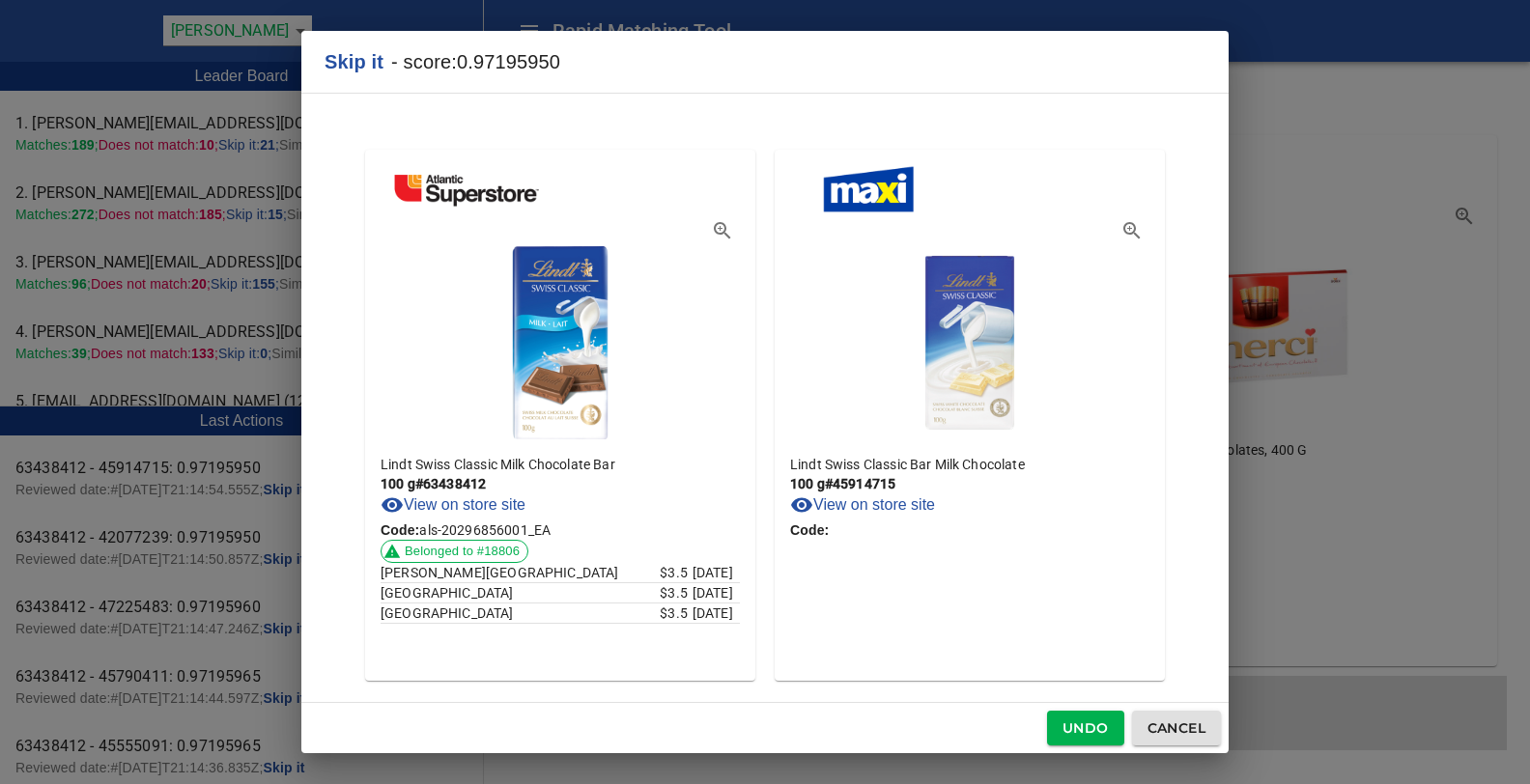
click at [1156, 728] on span "Cancel" at bounding box center [1176, 728] width 58 height 25
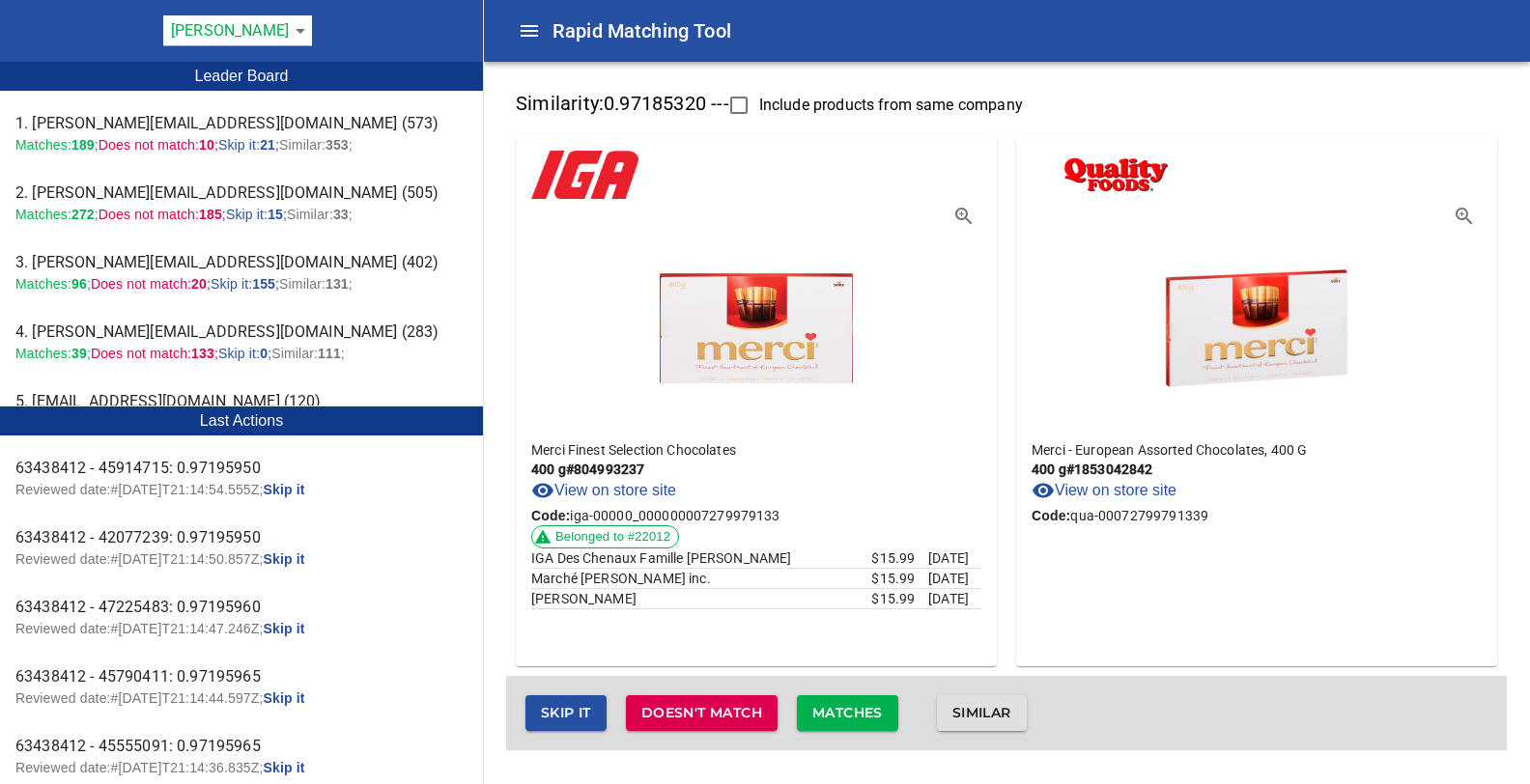
click at [146, 550] on p "Reviewed date:# 2025-08-22T21:14:50.857Z ; Skip it" at bounding box center [242, 559] width 452 height 20
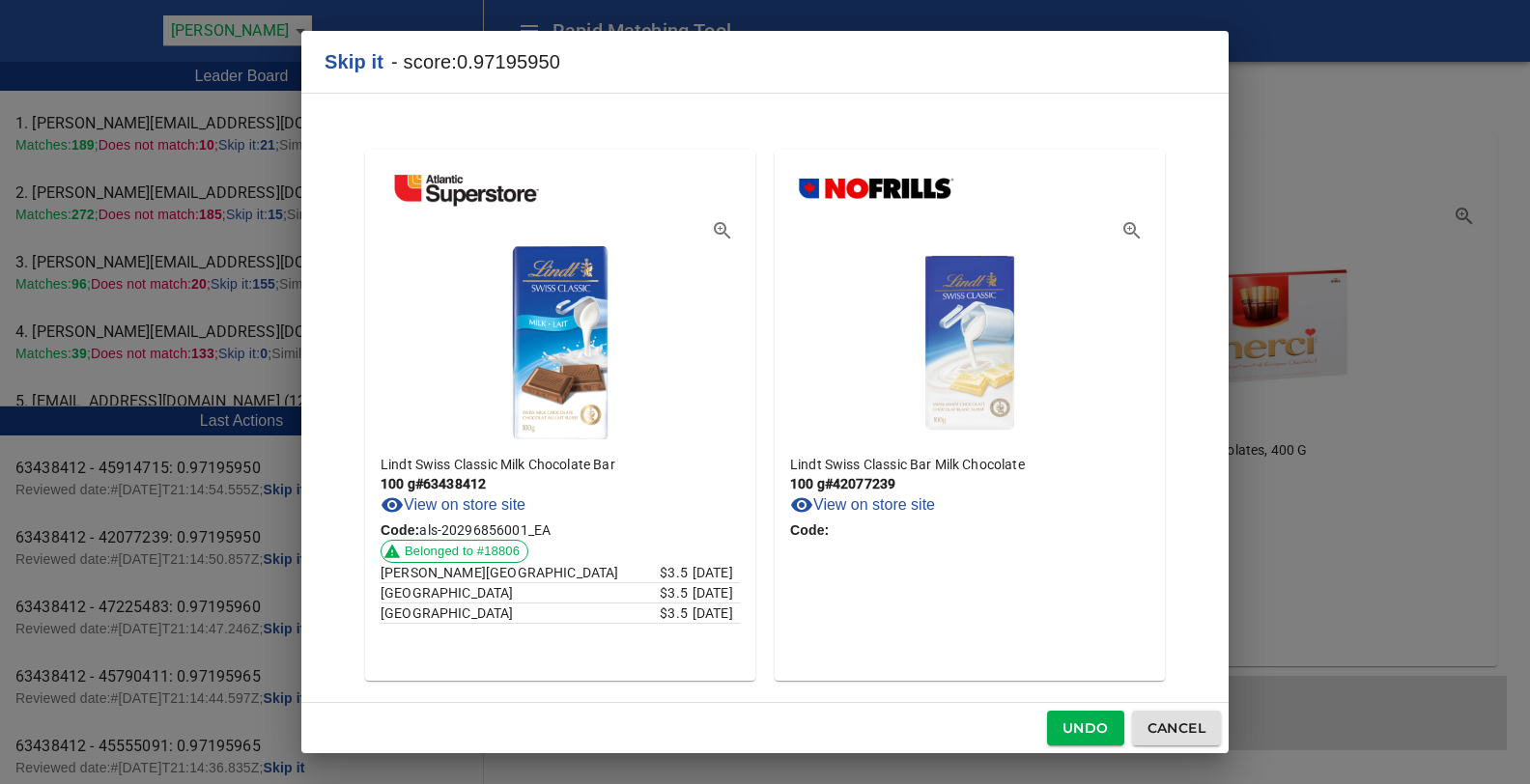
click at [1161, 728] on span "Cancel" at bounding box center [1176, 728] width 58 height 25
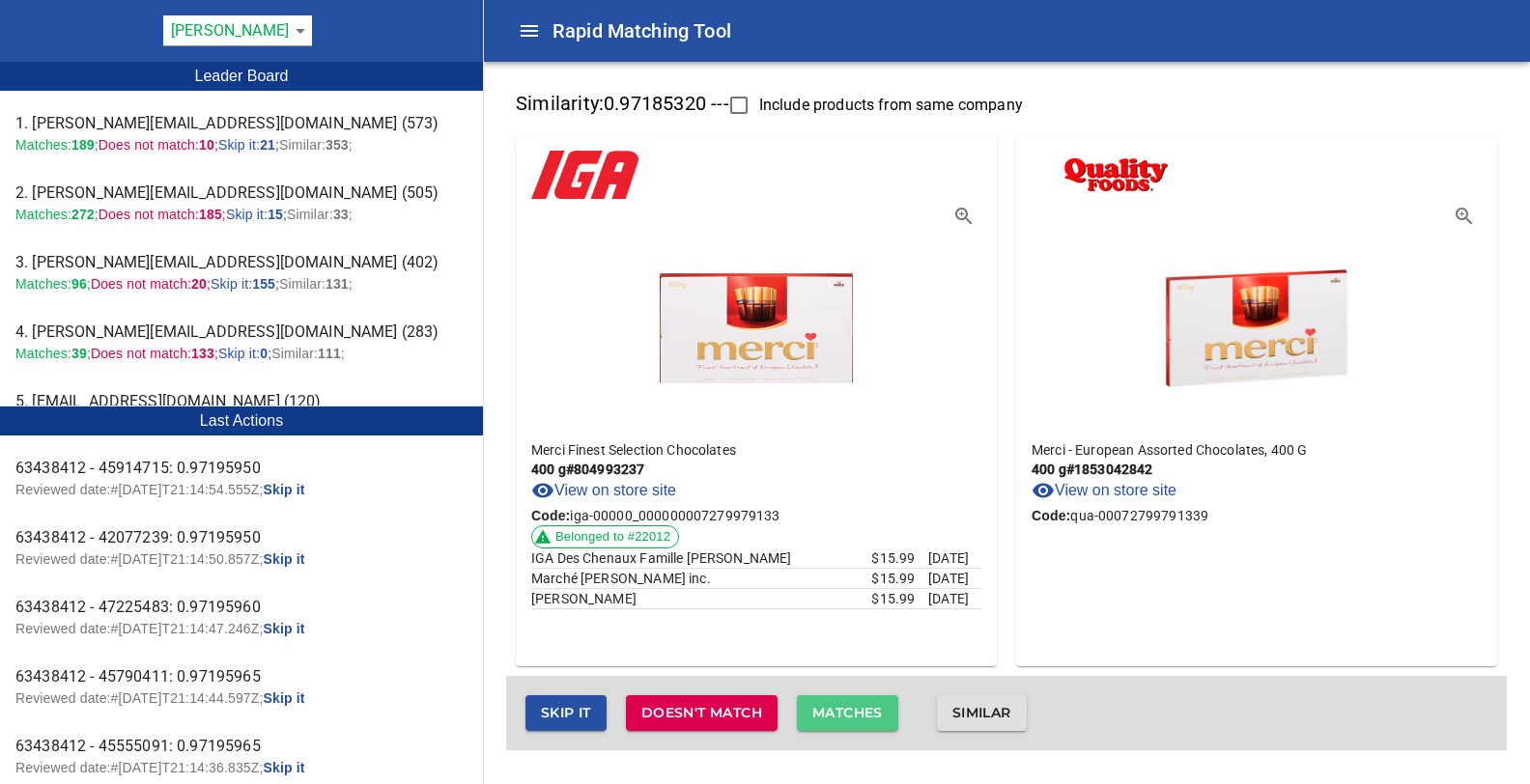
click at [833, 714] on span "Matches" at bounding box center [848, 713] width 71 height 25
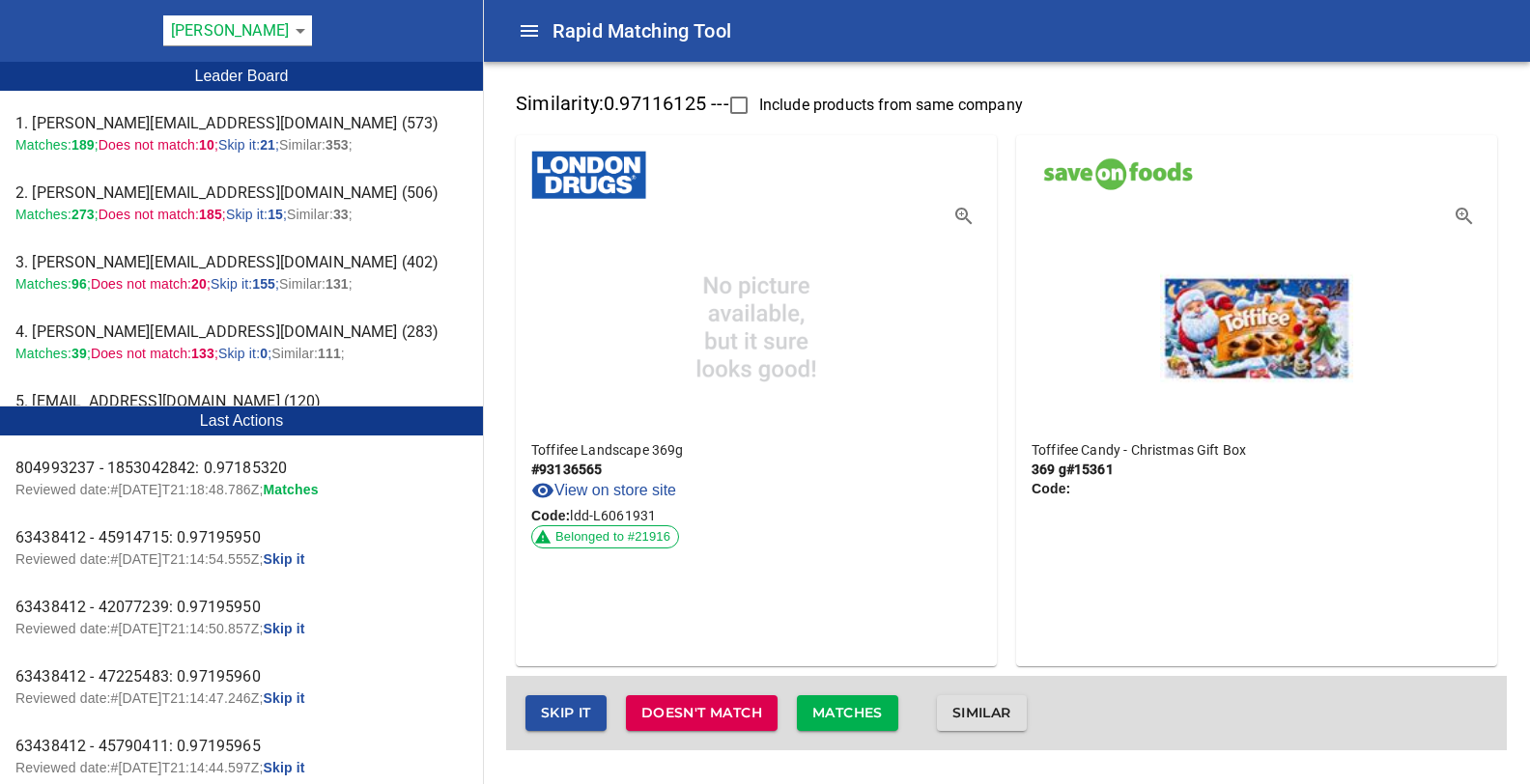
click at [833, 714] on span "Matches" at bounding box center [848, 713] width 71 height 25
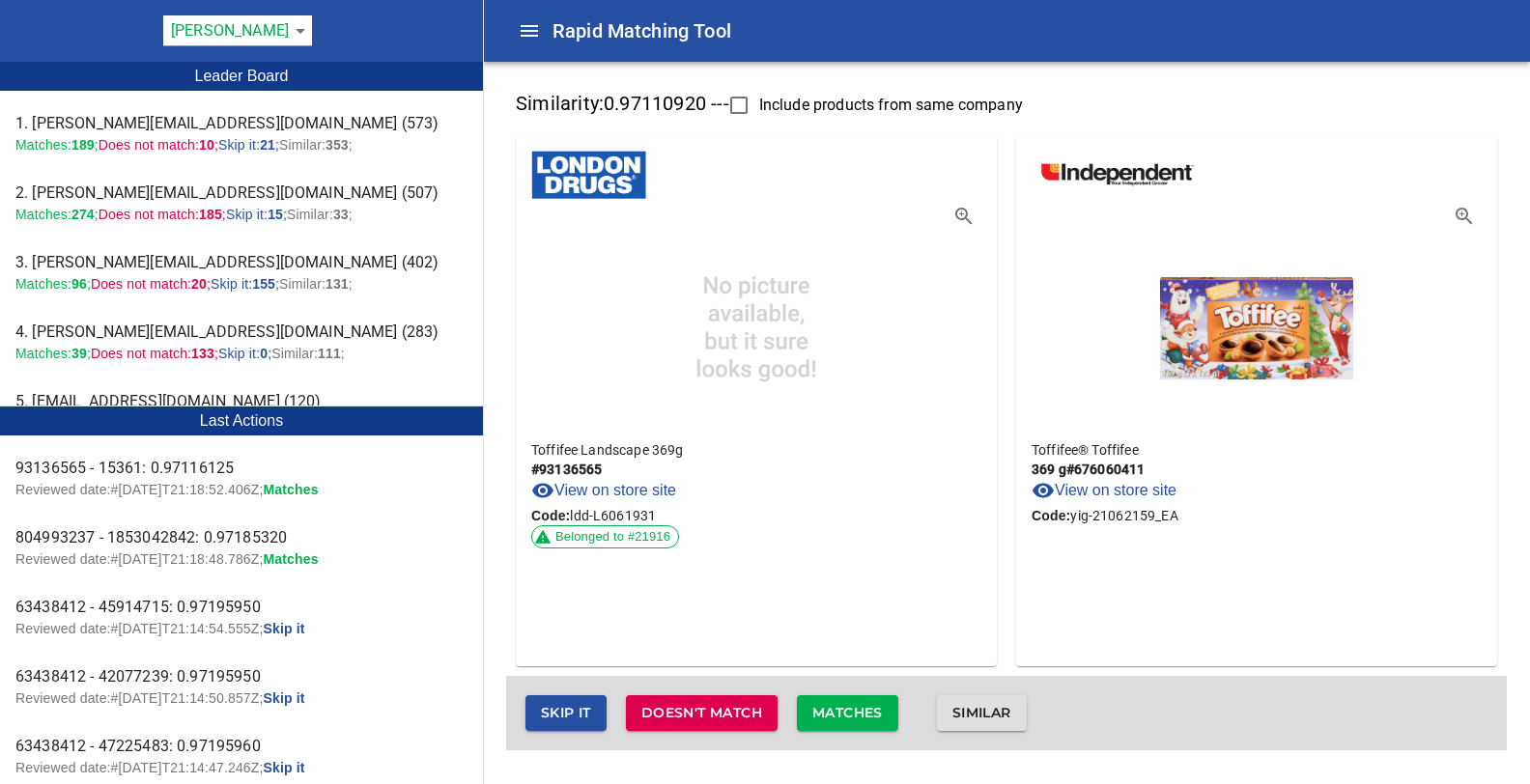
click at [833, 714] on span "Matches" at bounding box center [848, 713] width 71 height 25
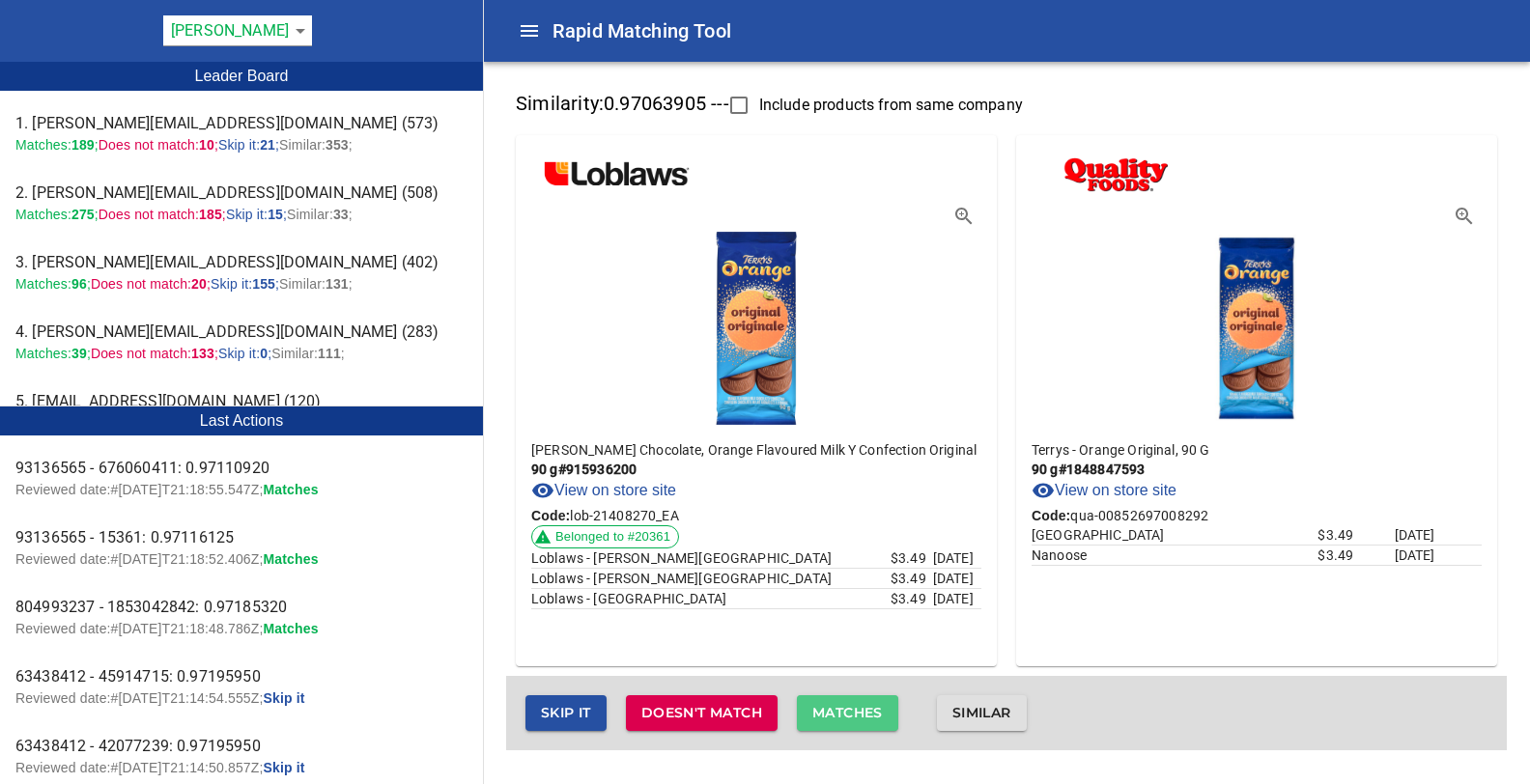
click at [833, 714] on span "Matches" at bounding box center [848, 713] width 71 height 25
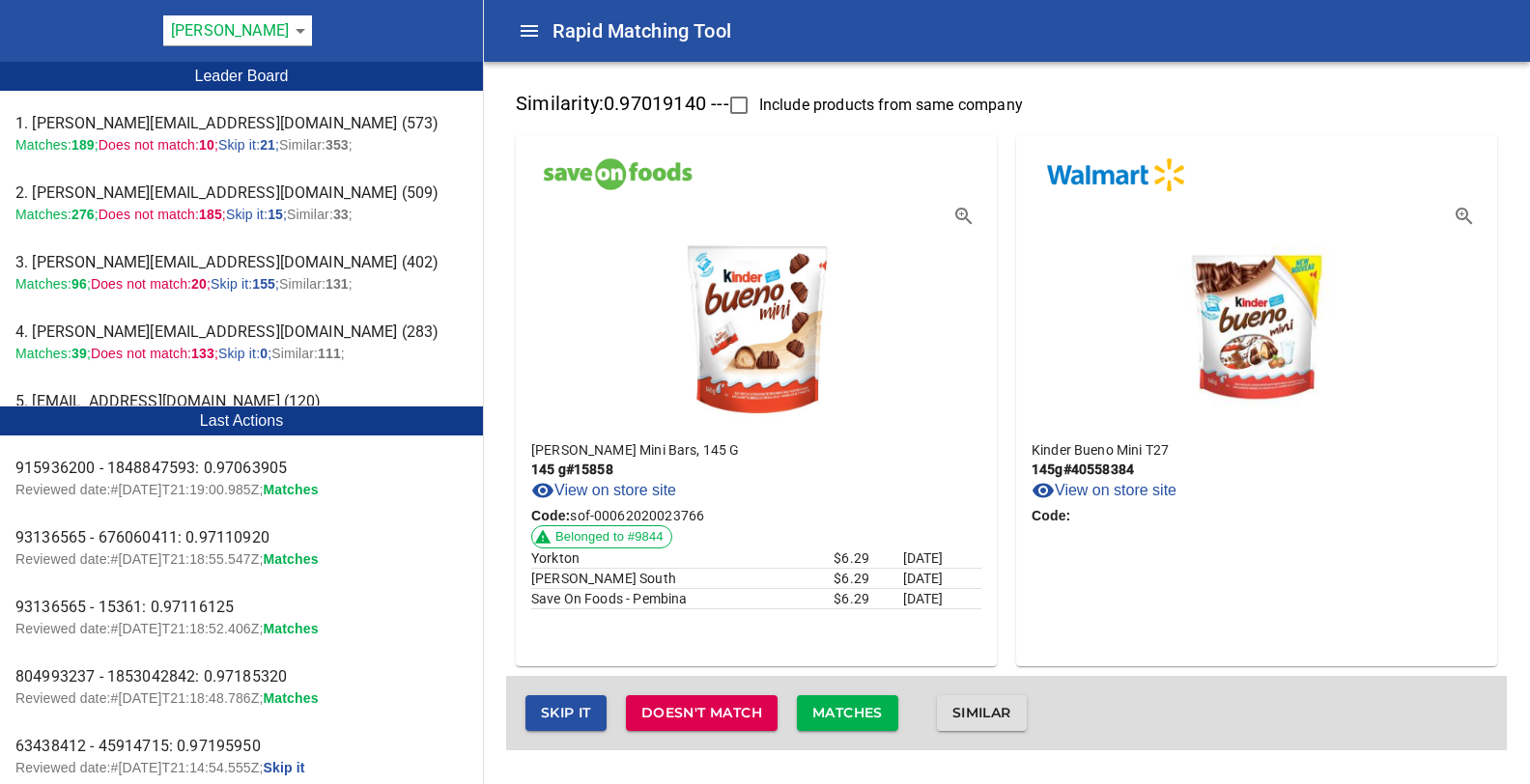
drag, startPoint x: 833, startPoint y: 714, endPoint x: 1197, endPoint y: 538, distance: 404.3
click at [1197, 538] on div "Similarity: 0.97019140 --- Include products from same company Kinder - Bueno Mi…" at bounding box center [1006, 417] width 1000 height 665
drag, startPoint x: 570, startPoint y: 716, endPoint x: 609, endPoint y: 715, distance: 39.0
click at [571, 717] on span "Skip it" at bounding box center [565, 713] width 50 height 25
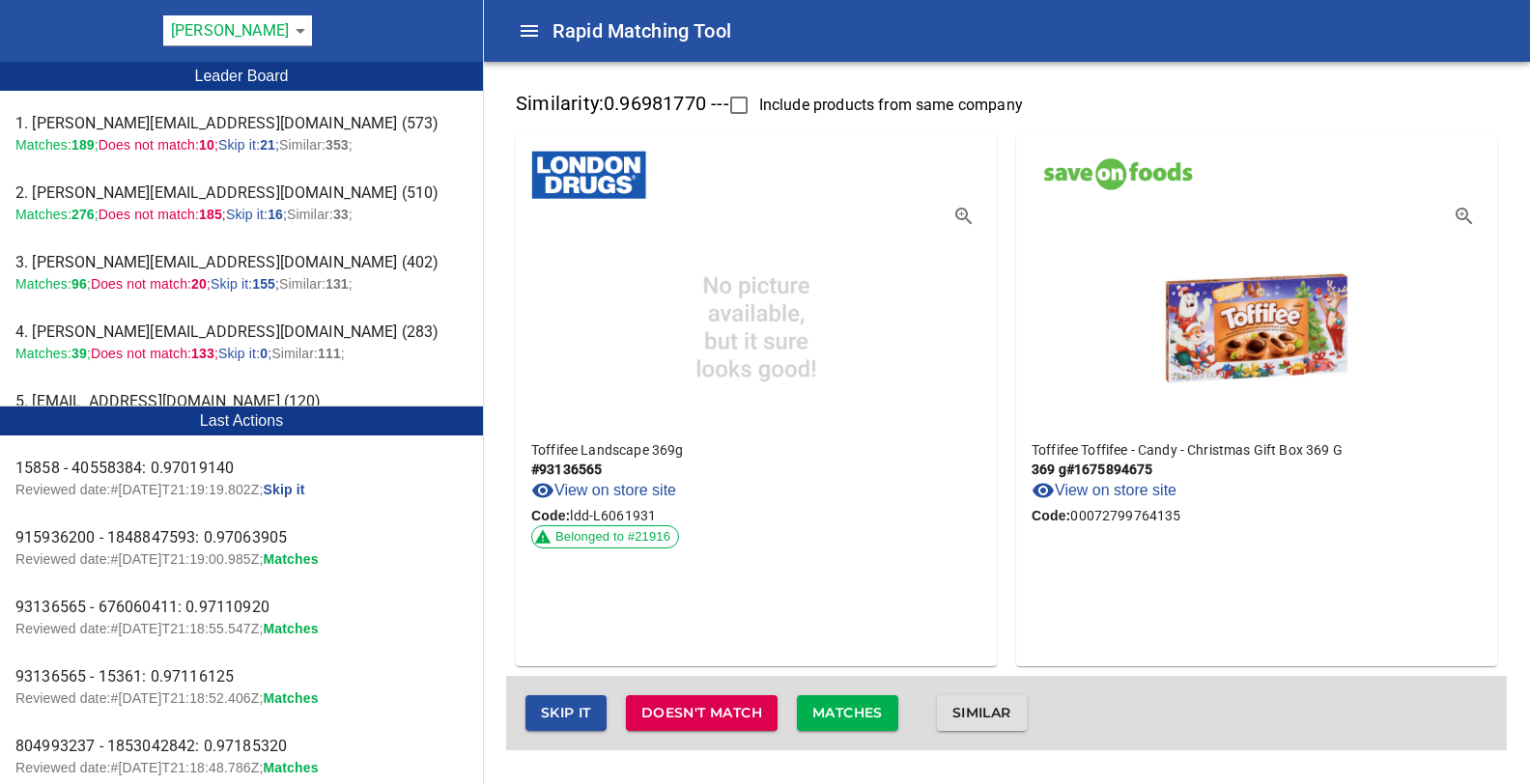
click at [839, 715] on span "Matches" at bounding box center [848, 713] width 71 height 25
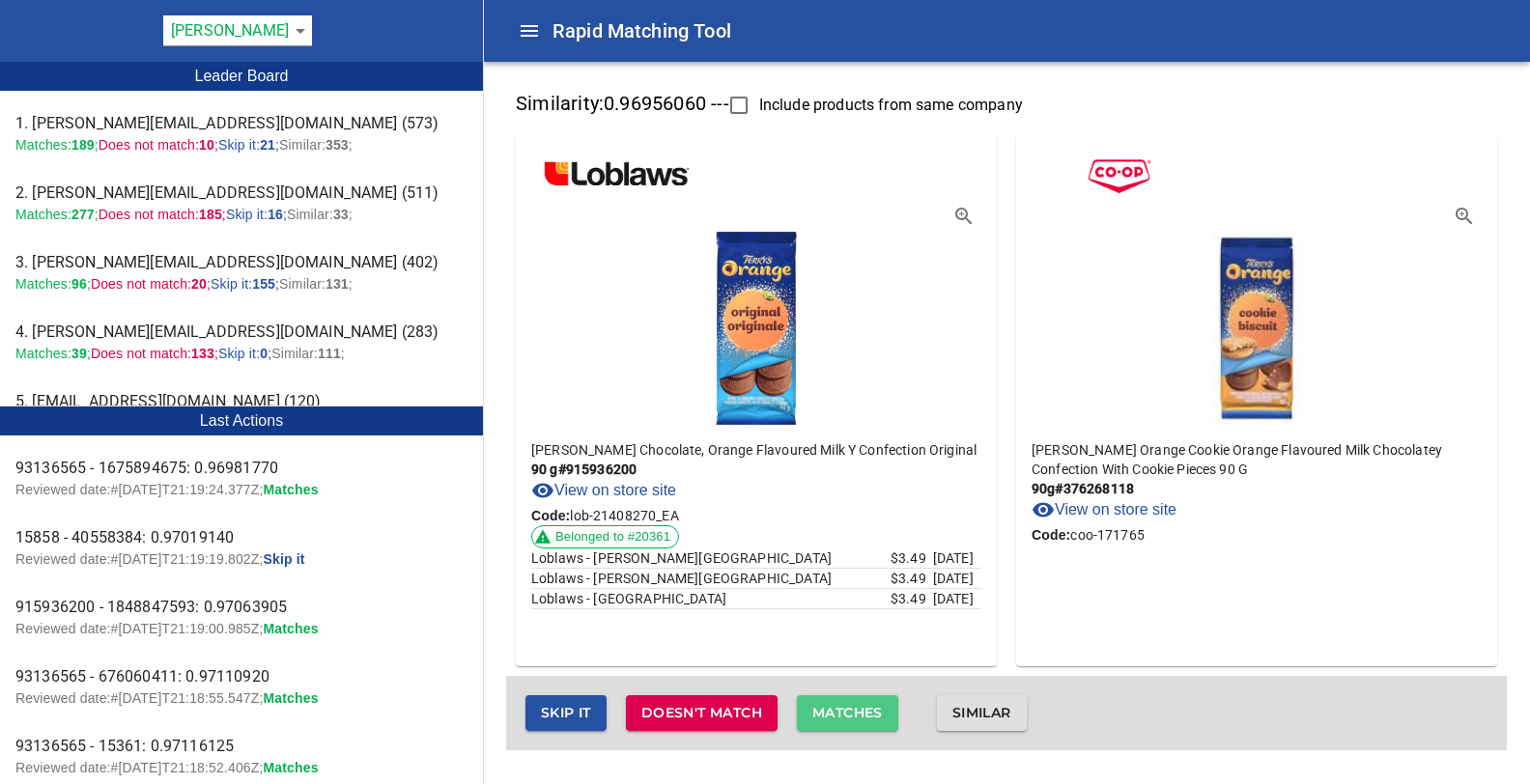
click at [861, 710] on span "Matches" at bounding box center [848, 713] width 71 height 25
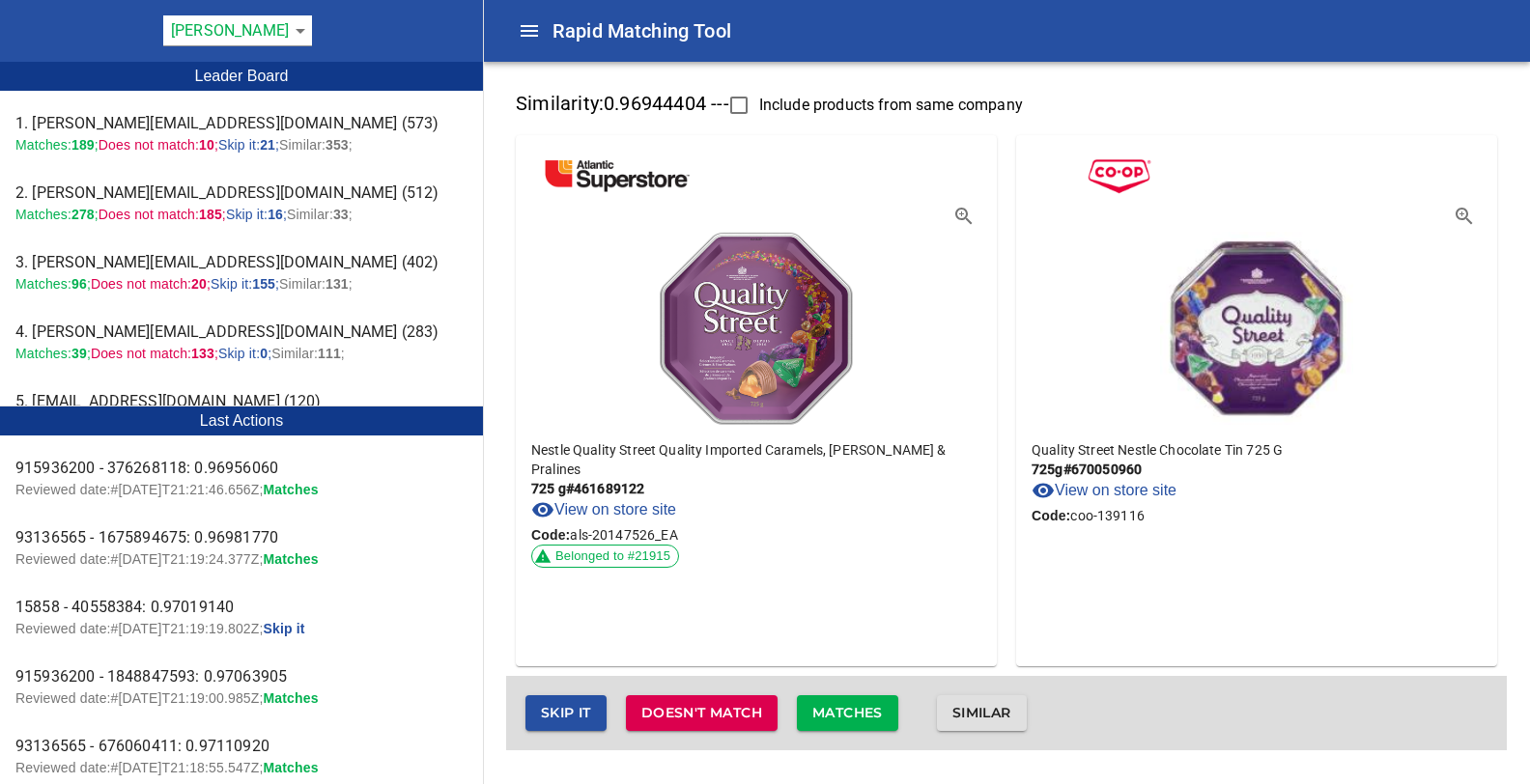
drag, startPoint x: 861, startPoint y: 710, endPoint x: 884, endPoint y: 583, distance: 129.1
click at [884, 583] on div "Similarity: 0.96944404 --- Include products from same company Nestle Quality St…" at bounding box center [1006, 417] width 1000 height 665
click at [1133, 489] on link "View on store site" at bounding box center [1104, 491] width 144 height 24
click at [853, 712] on span "Matches" at bounding box center [848, 713] width 71 height 25
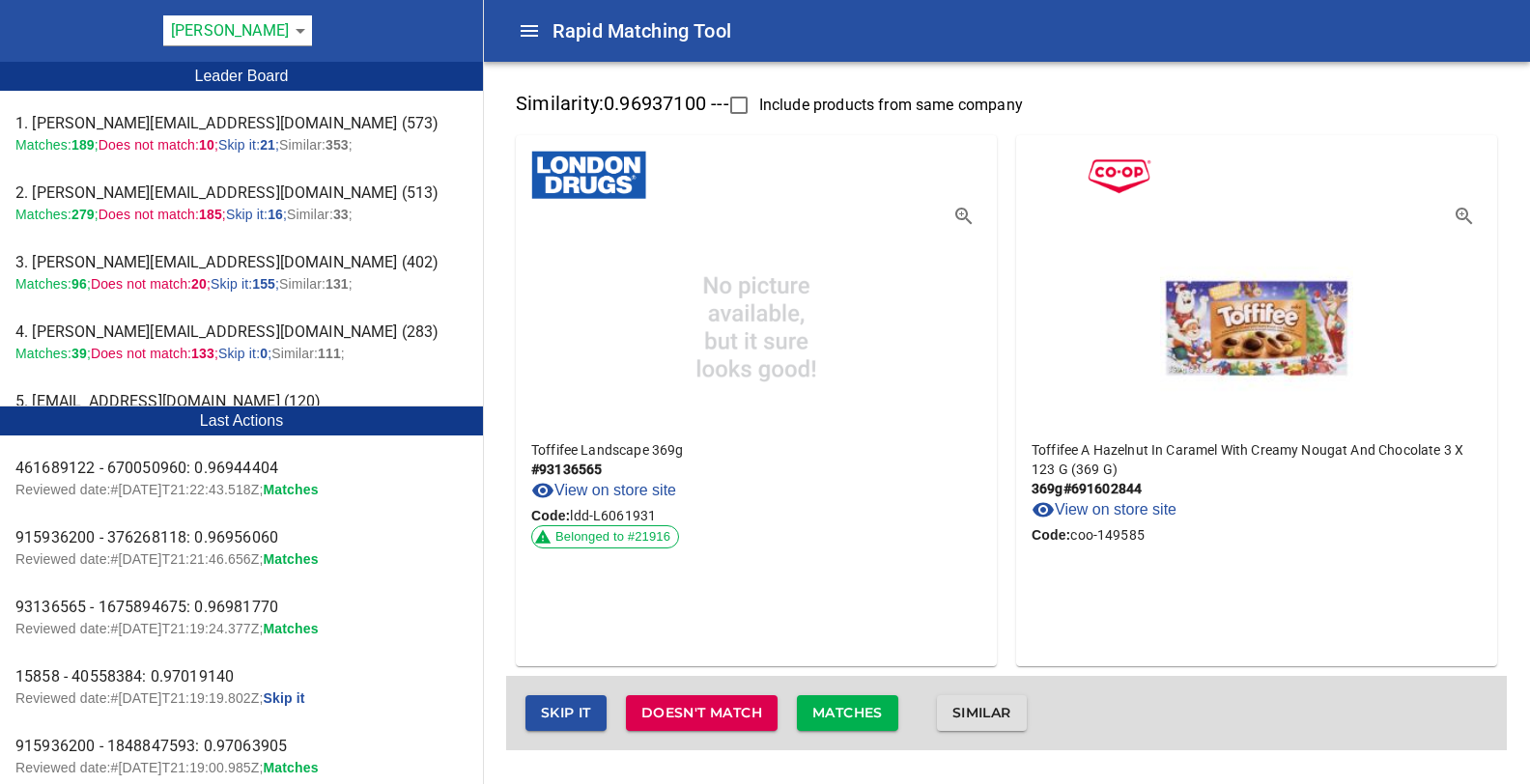
click at [856, 712] on span "Matches" at bounding box center [848, 713] width 71 height 25
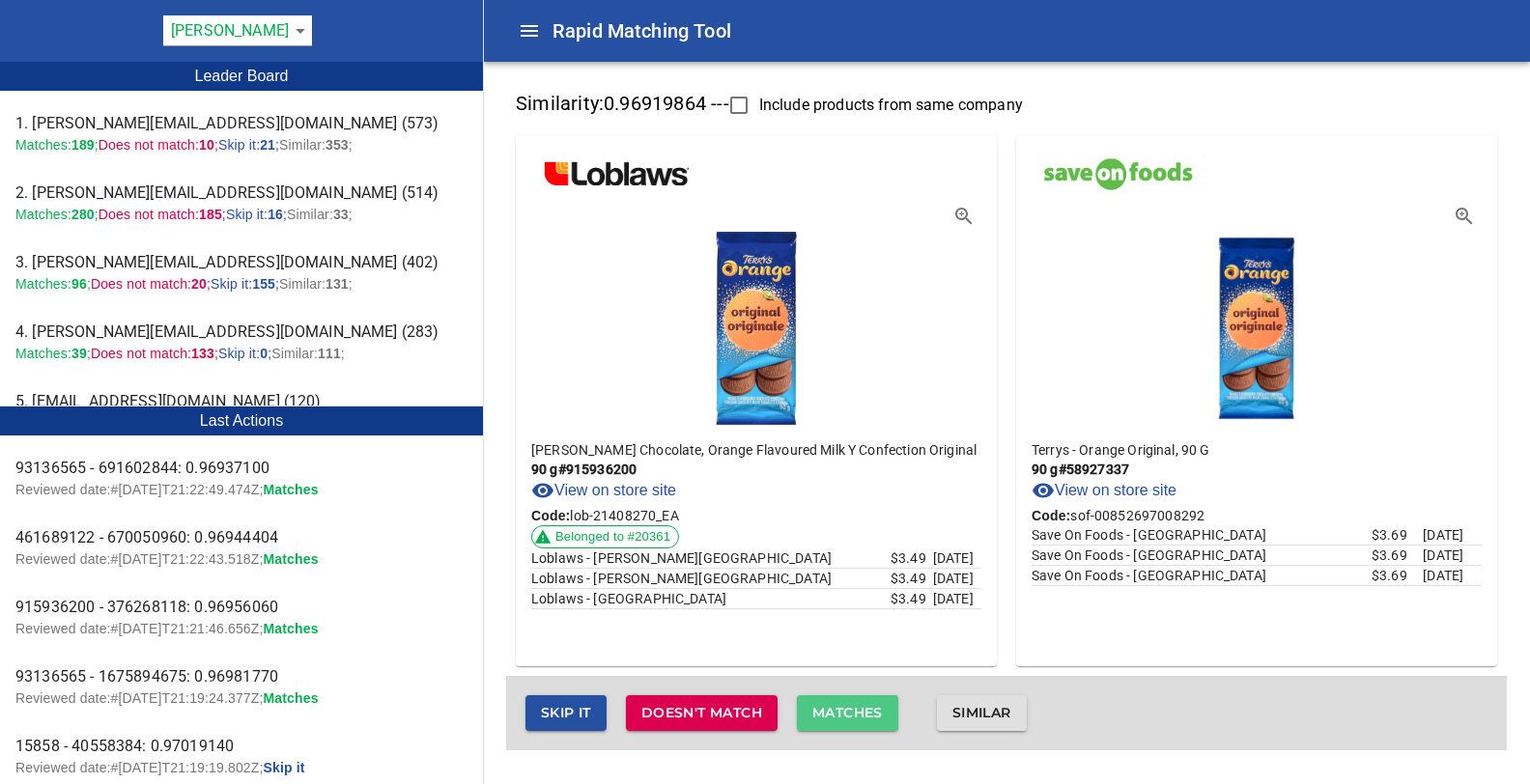
click at [856, 712] on span "Matches" at bounding box center [848, 713] width 71 height 25
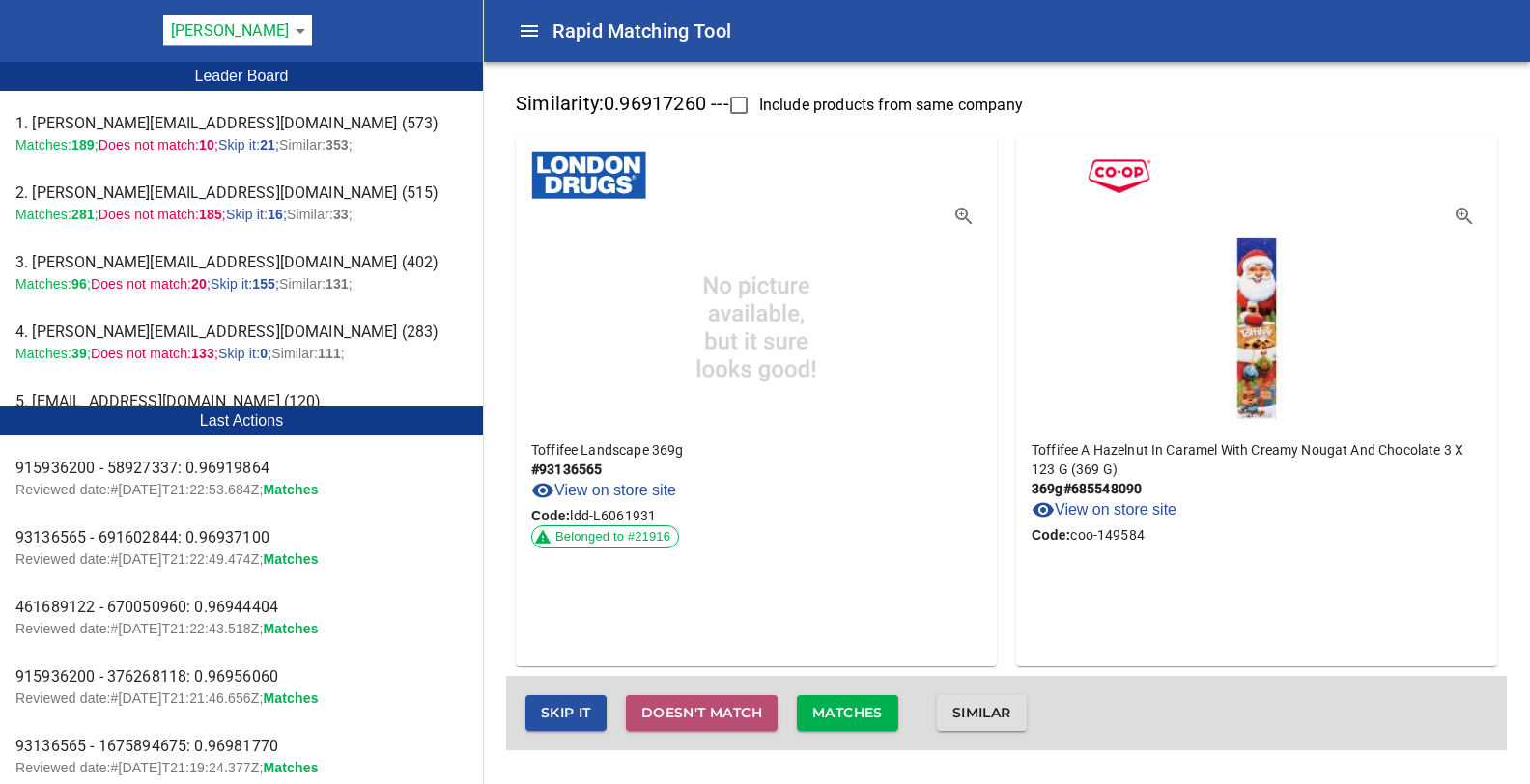
click at [739, 711] on span "Doesn't match" at bounding box center [702, 713] width 121 height 25
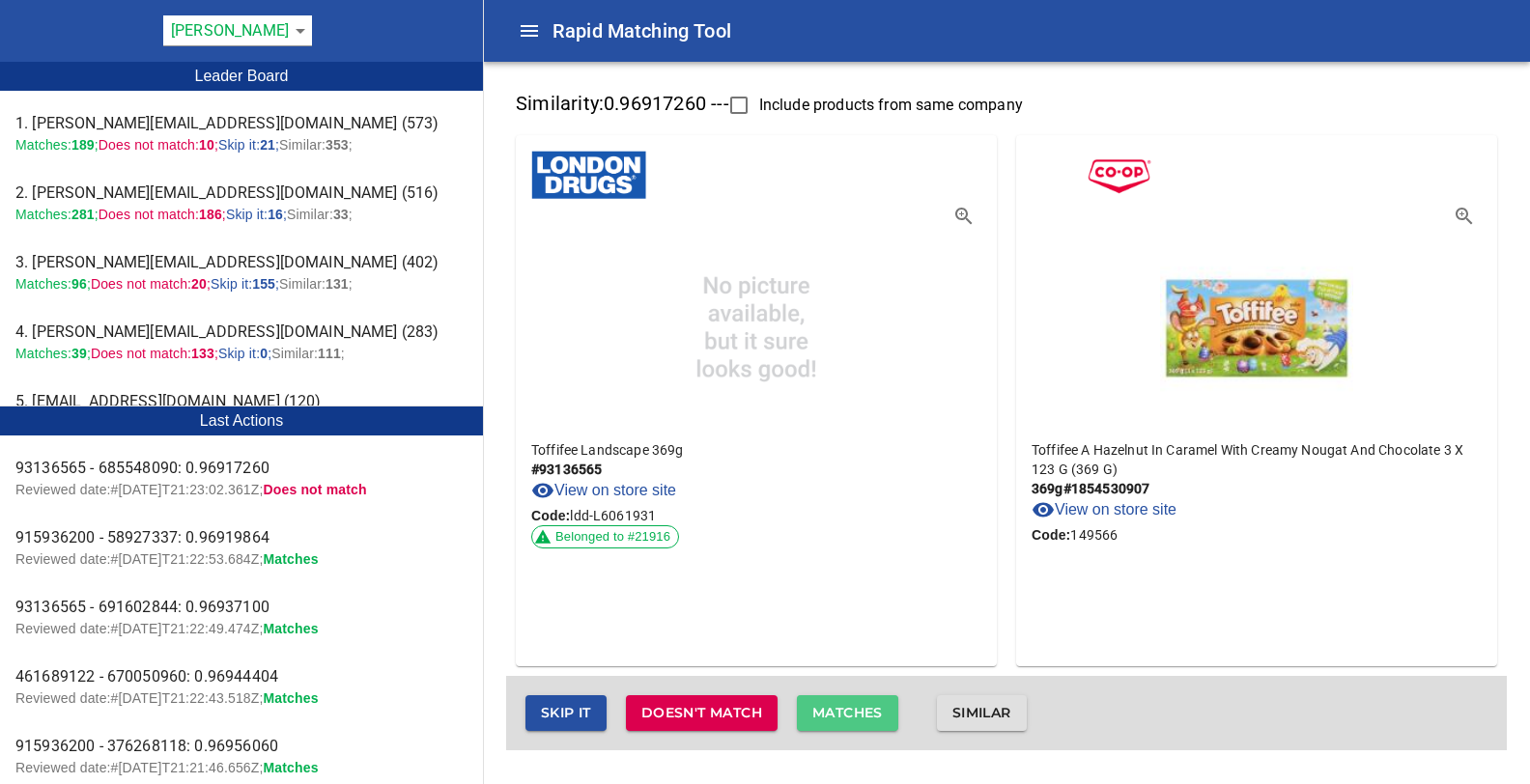
click at [832, 709] on span "Matches" at bounding box center [848, 713] width 71 height 25
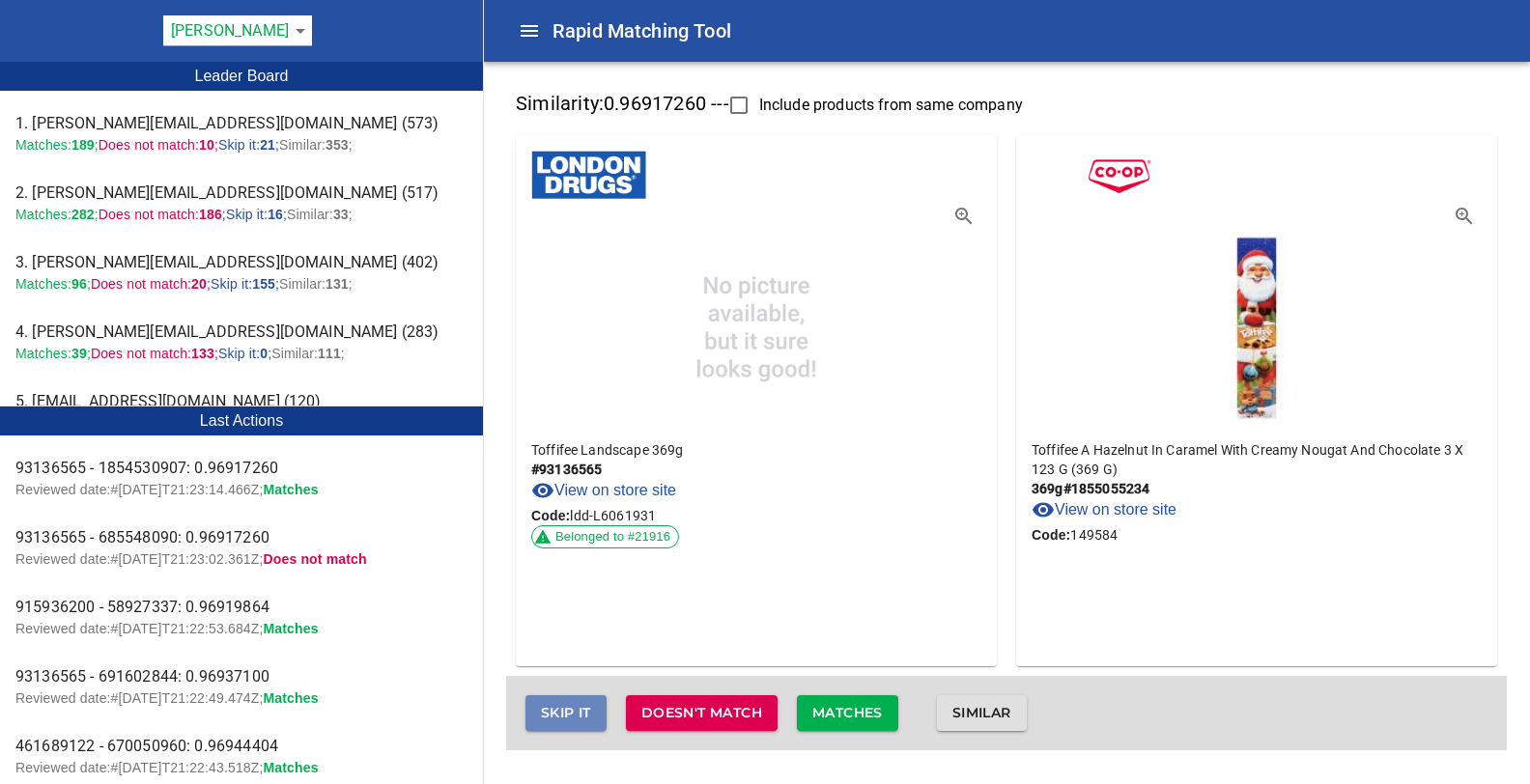
click at [591, 704] on span "Skip it" at bounding box center [565, 713] width 50 height 25
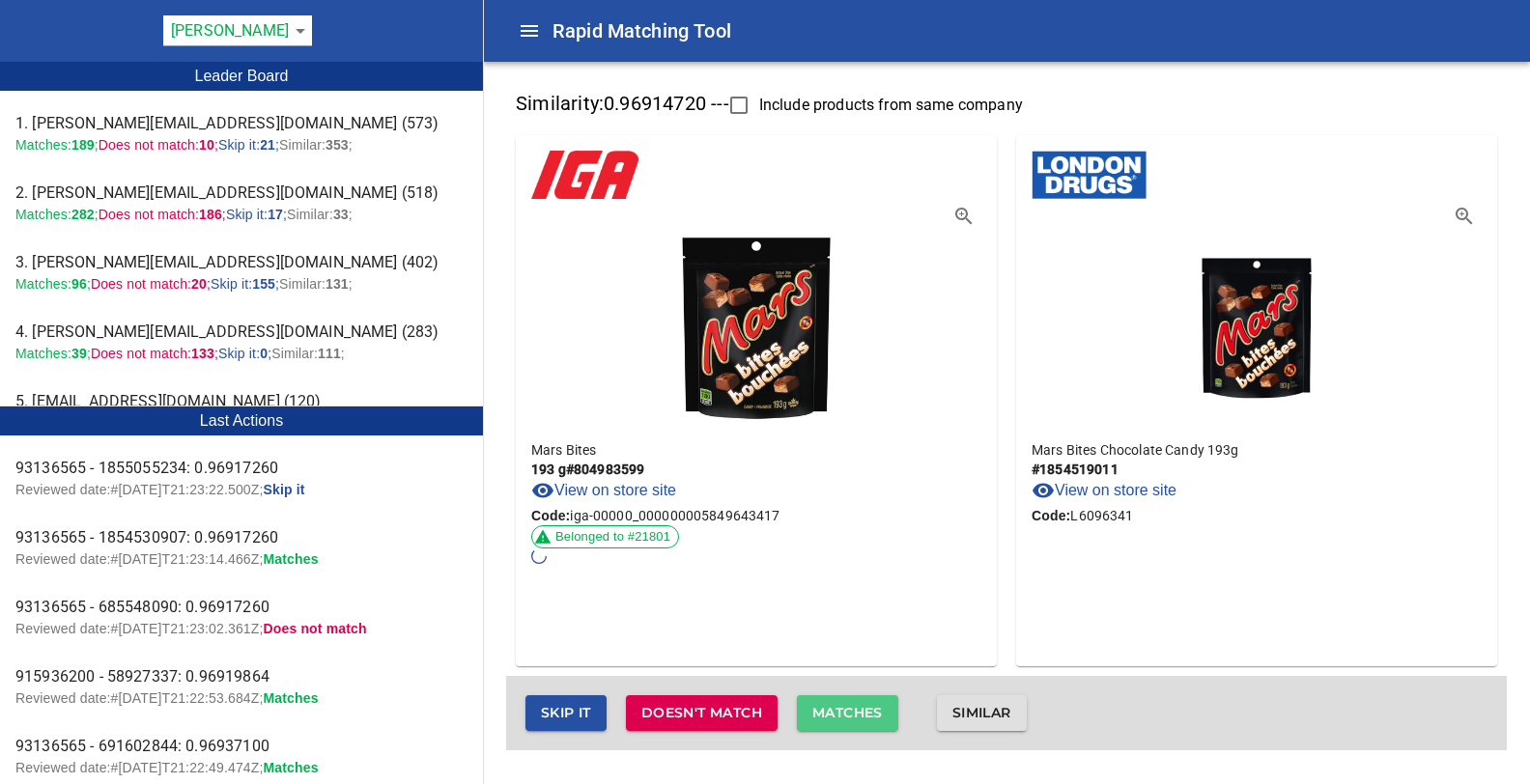
click at [862, 706] on span "Matches" at bounding box center [848, 713] width 71 height 25
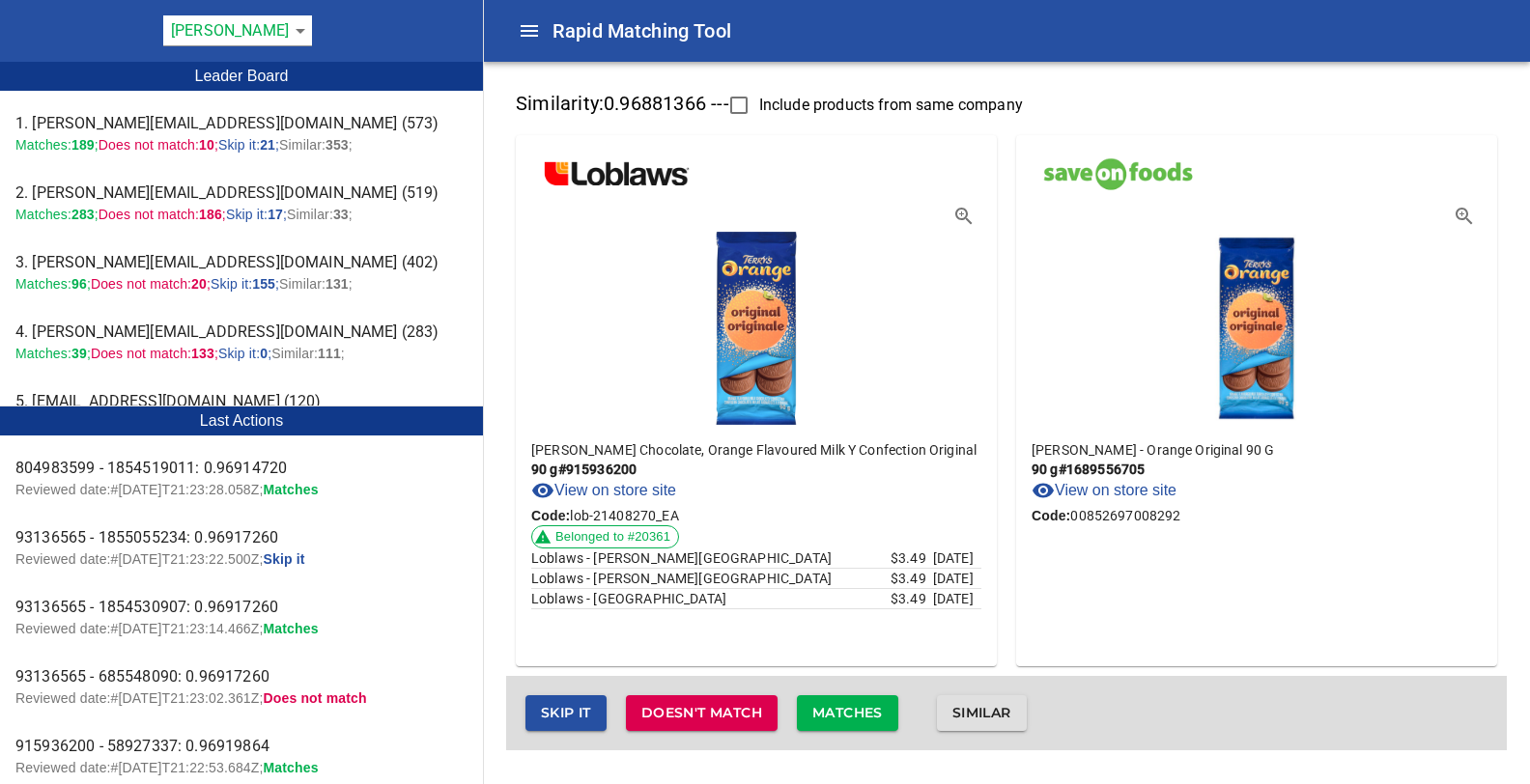
click at [857, 712] on span "Matches" at bounding box center [848, 713] width 71 height 25
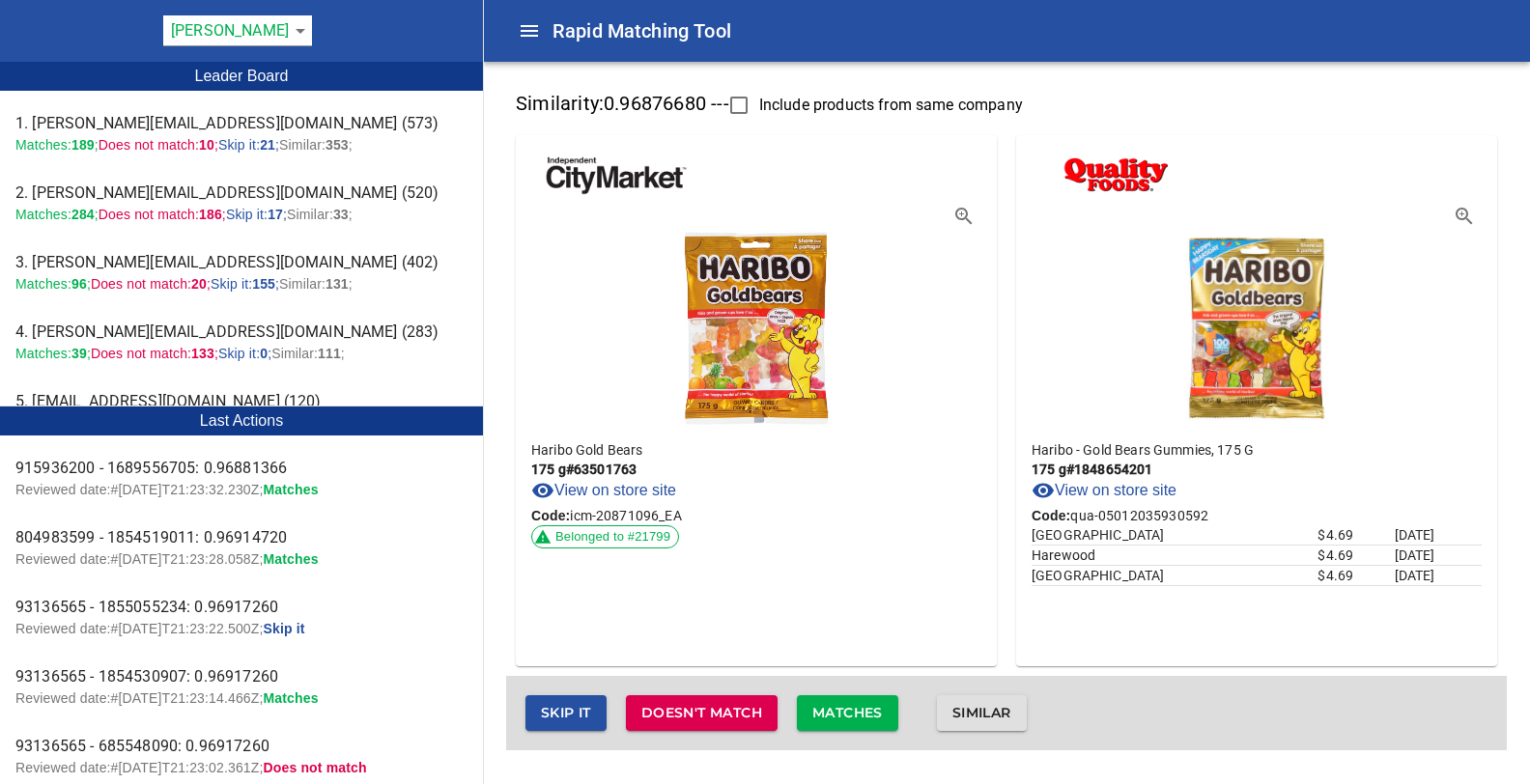
click at [835, 719] on span "Matches" at bounding box center [848, 713] width 71 height 25
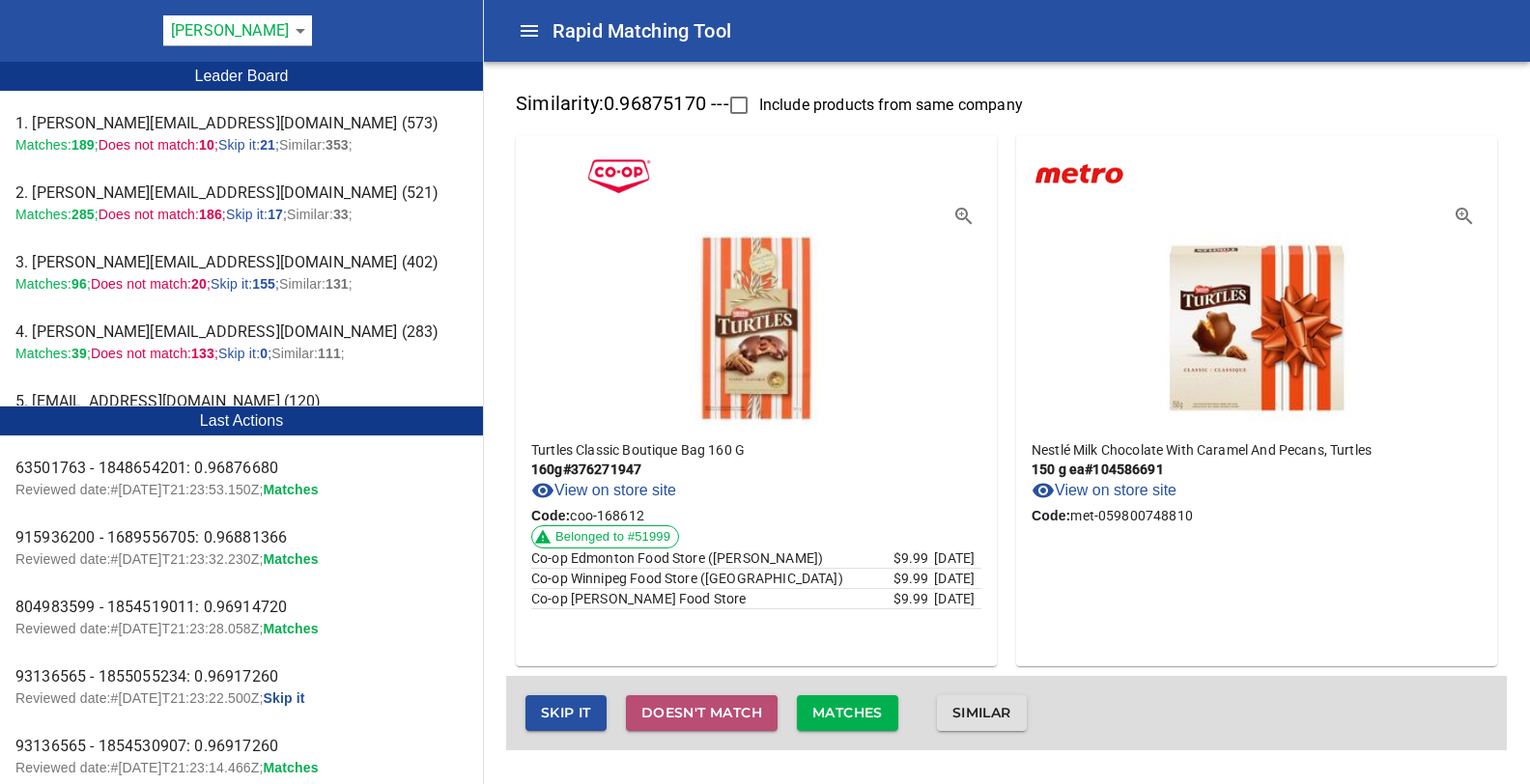
click at [668, 710] on span "Doesn't match" at bounding box center [702, 713] width 121 height 25
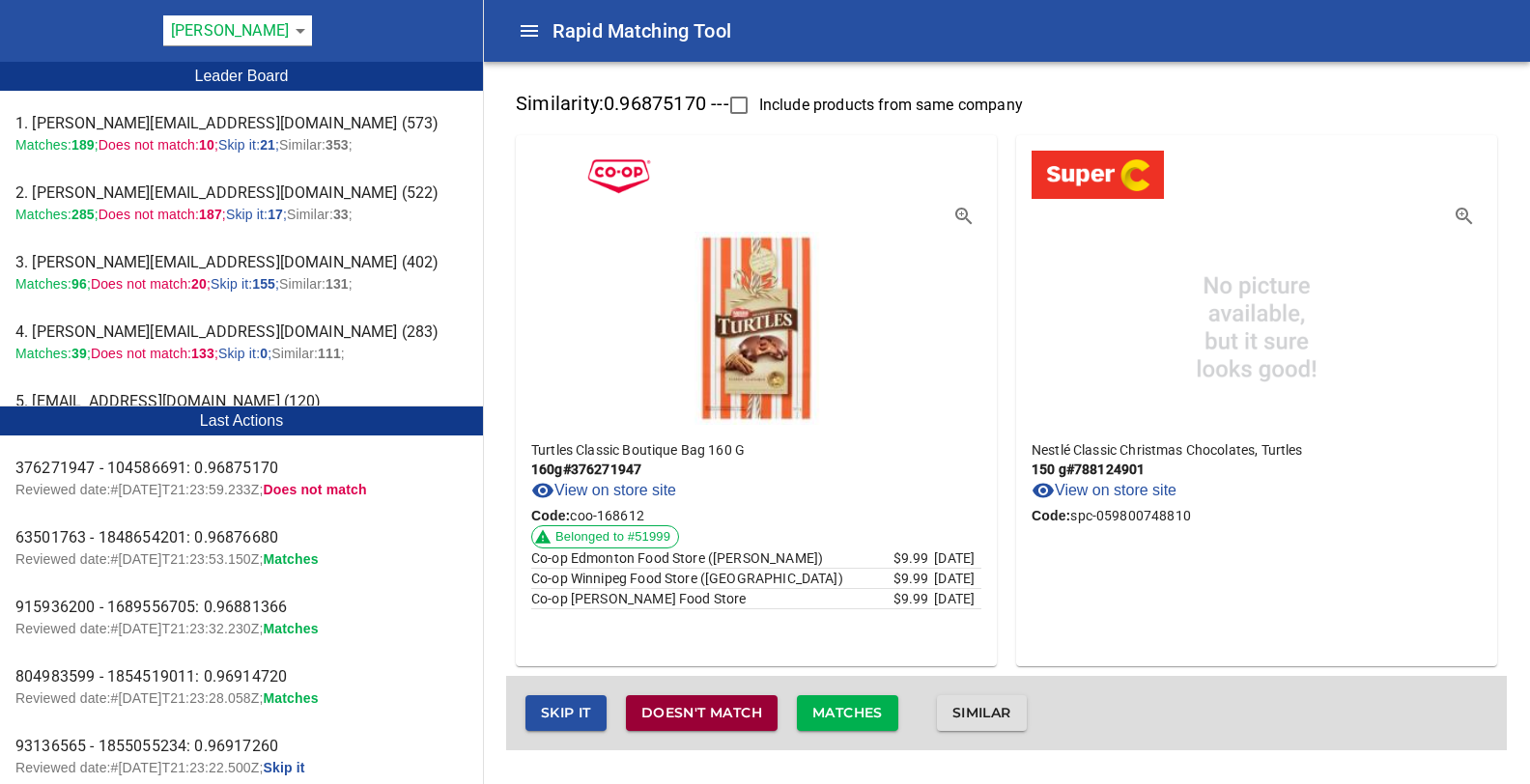
click at [692, 714] on span "Doesn't match" at bounding box center [702, 713] width 121 height 25
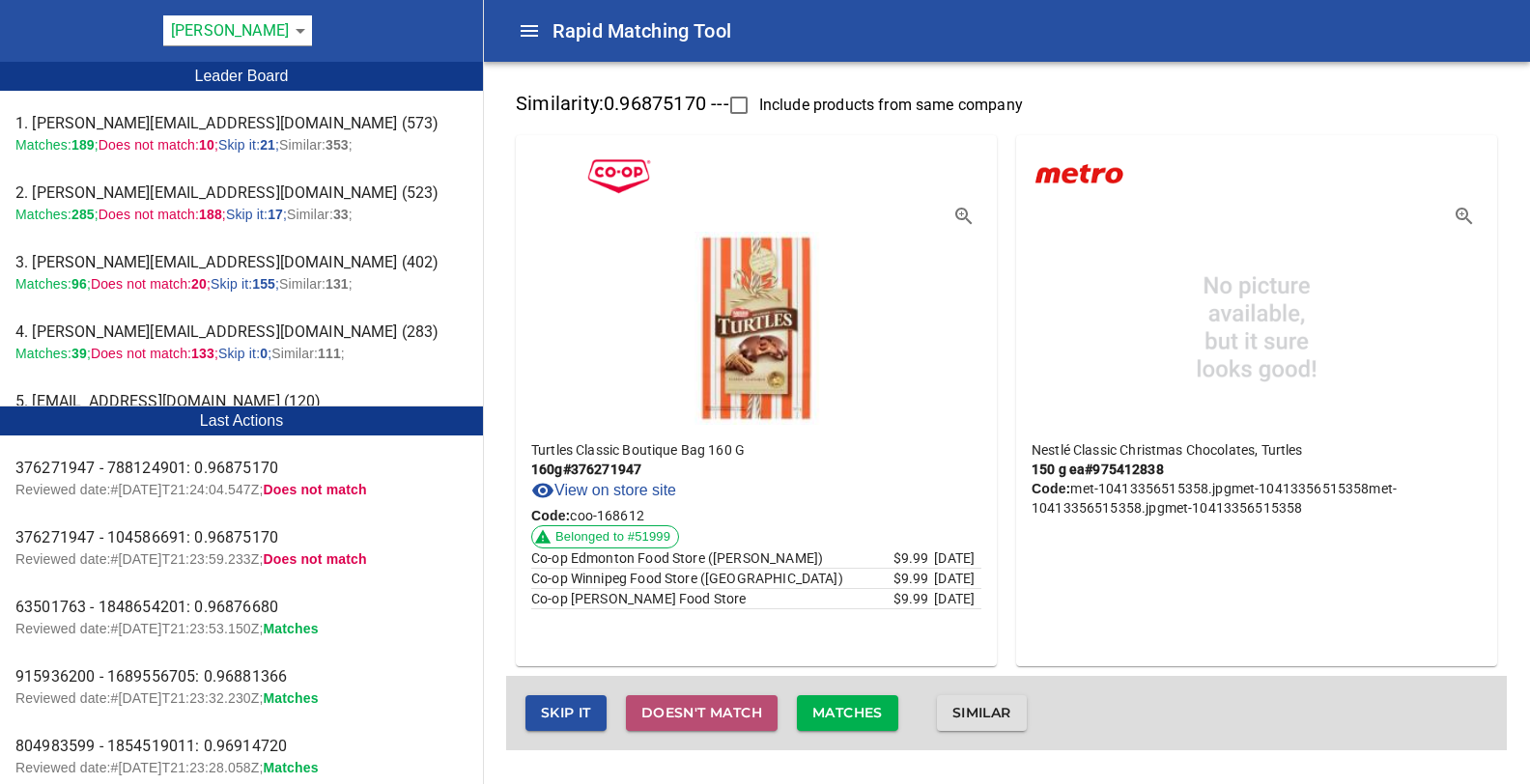
click at [692, 714] on span "Doesn't match" at bounding box center [702, 713] width 121 height 25
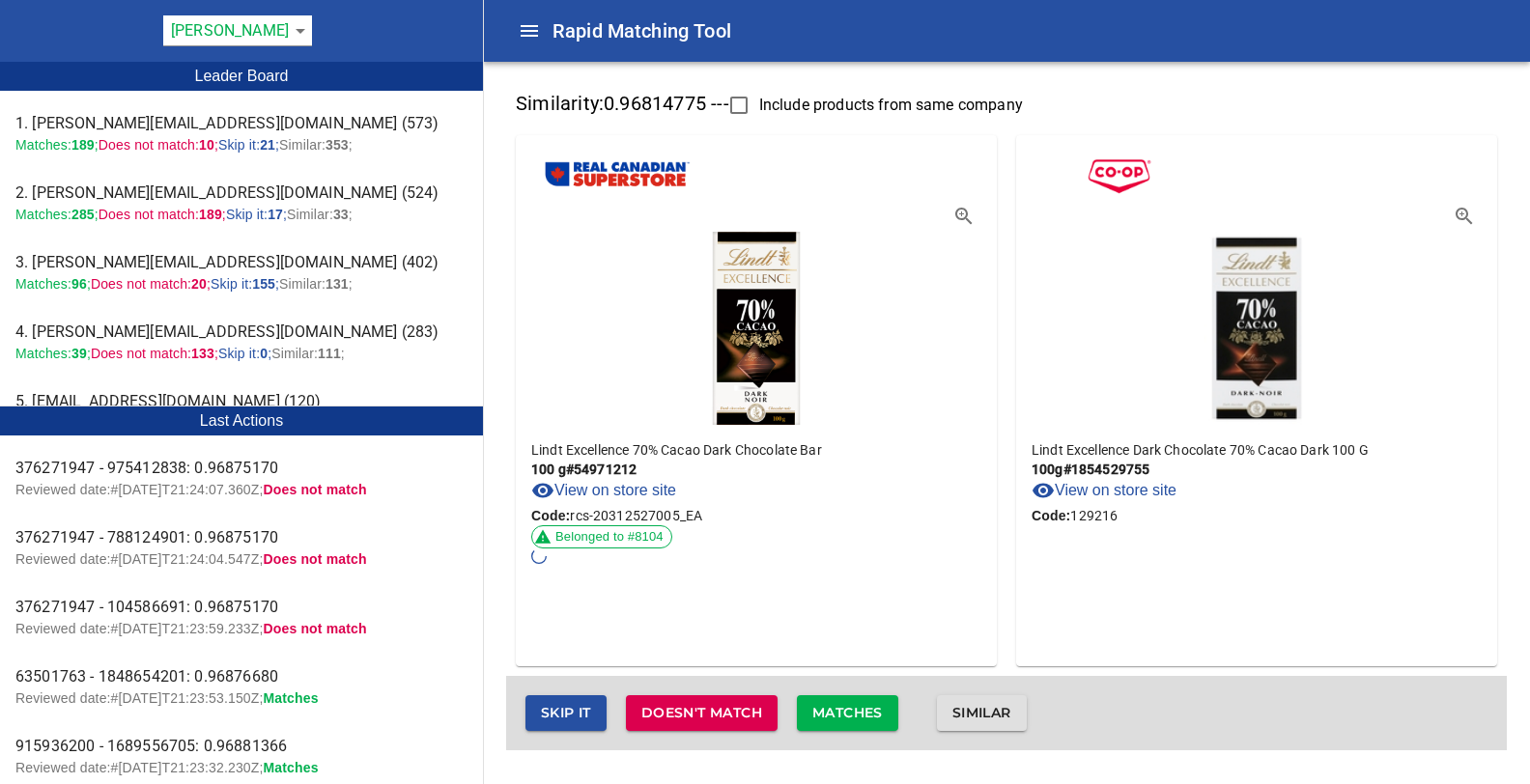
click at [841, 707] on span "Matches" at bounding box center [848, 713] width 71 height 25
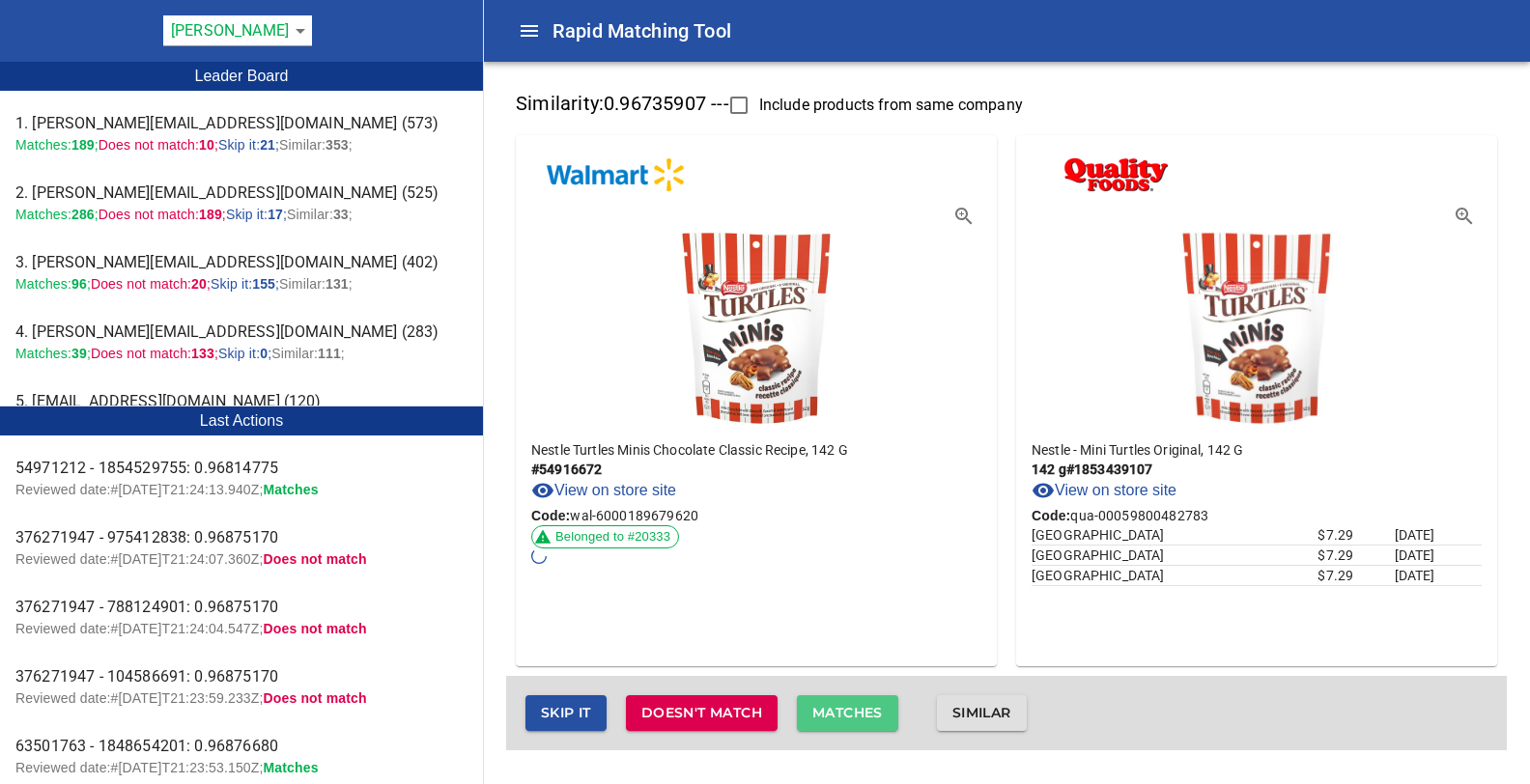
click at [838, 708] on span "Matches" at bounding box center [848, 713] width 71 height 25
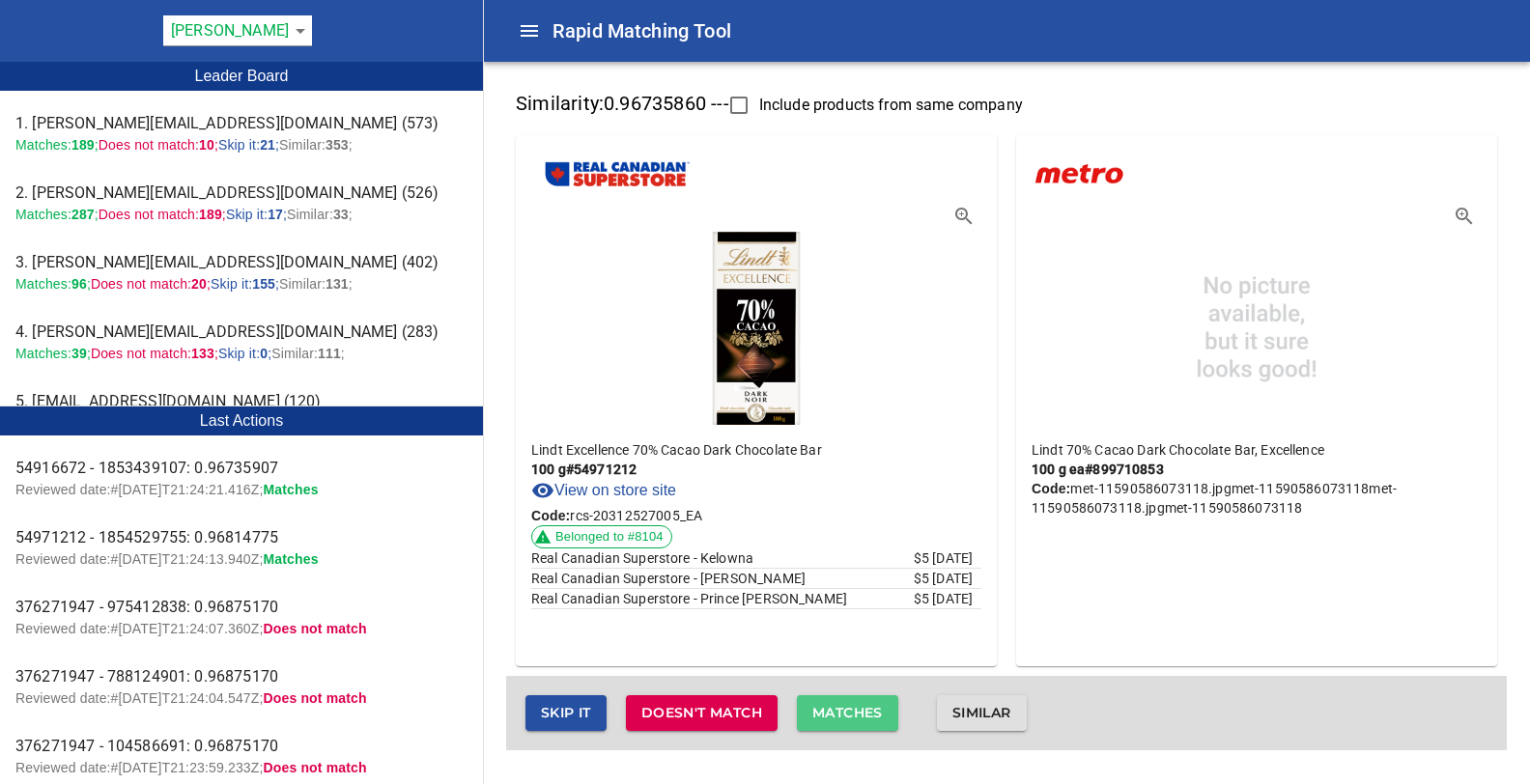
click at [838, 708] on span "Matches" at bounding box center [848, 713] width 71 height 25
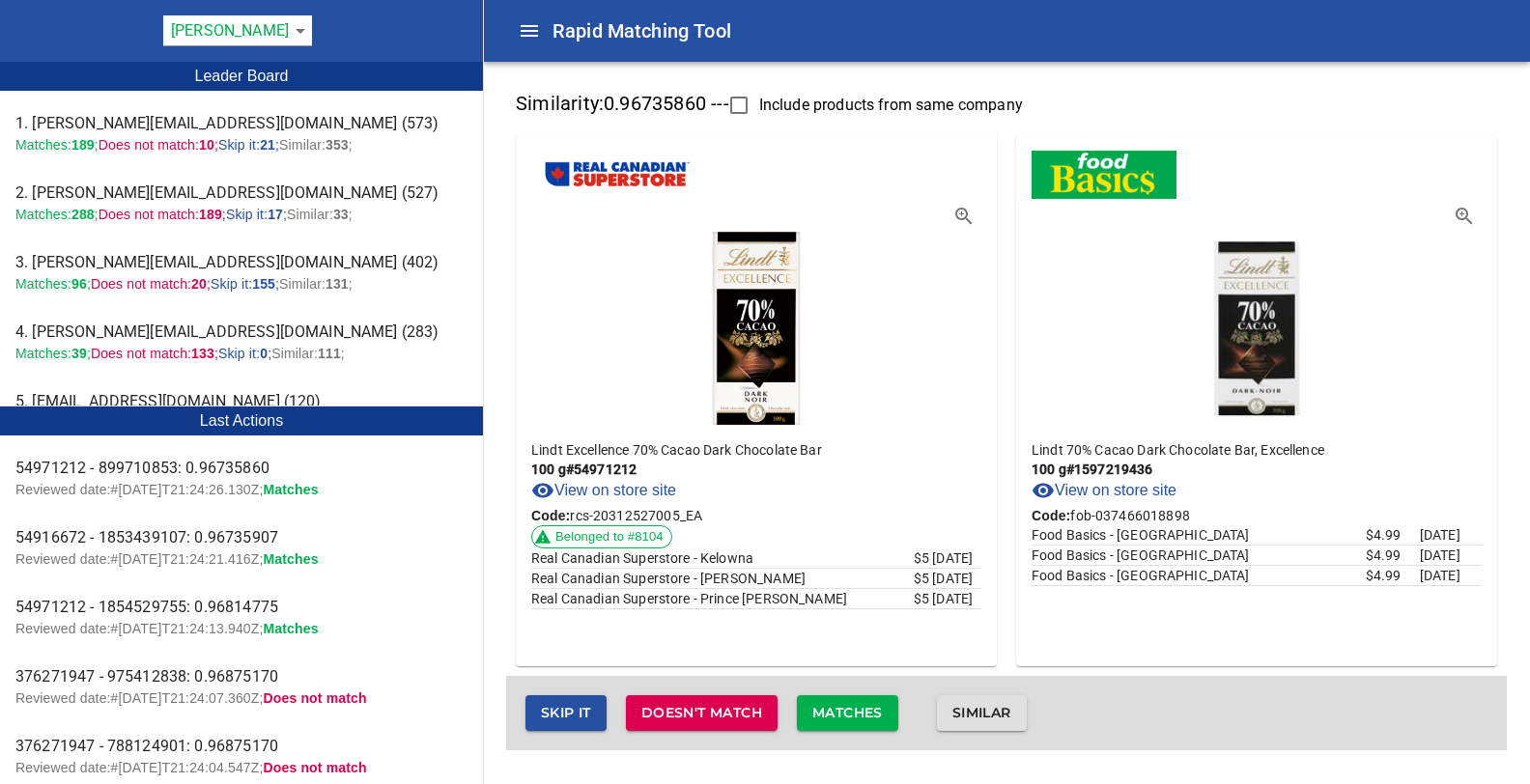
click at [838, 708] on span "Matches" at bounding box center [848, 713] width 71 height 25
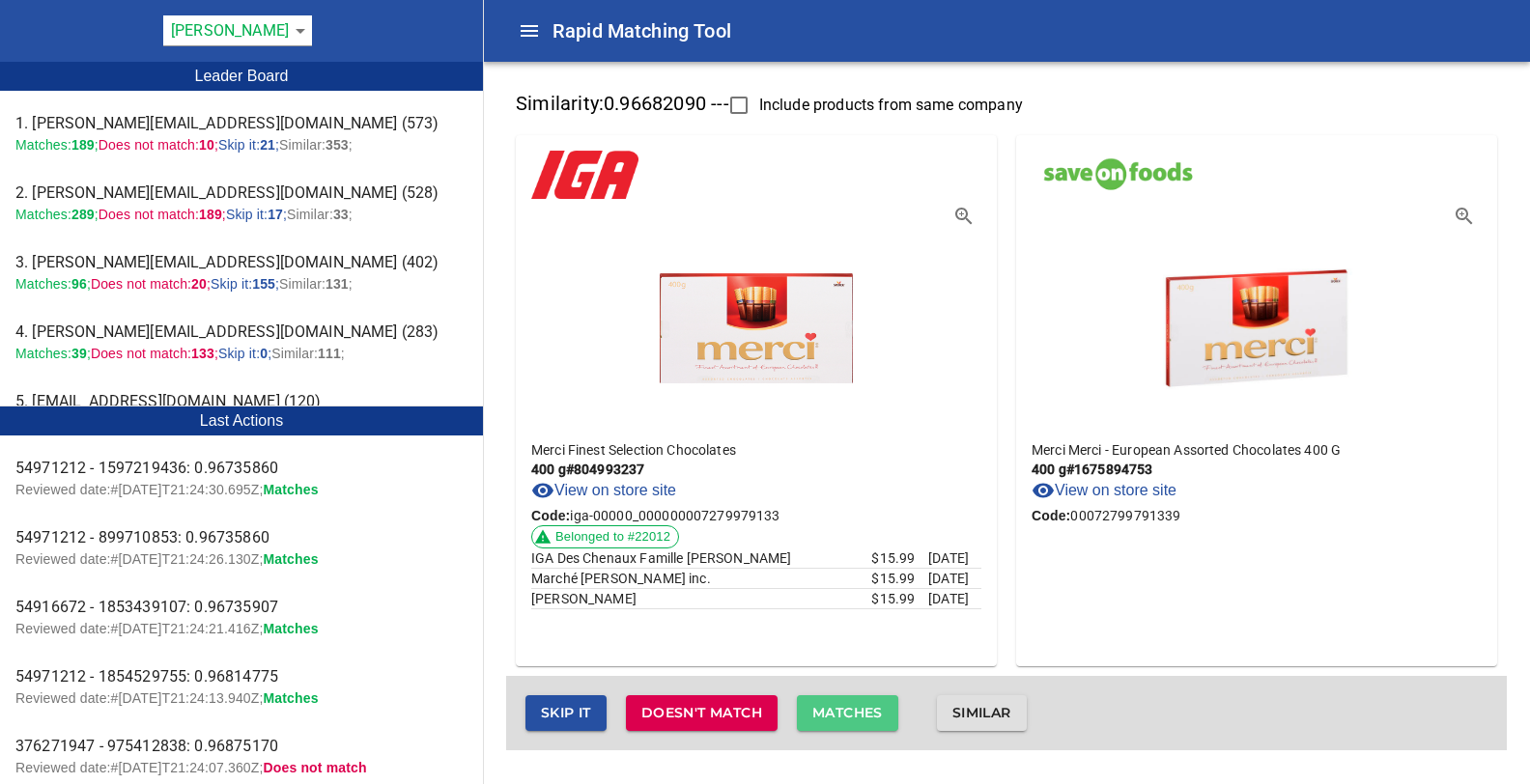
click at [838, 708] on span "Matches" at bounding box center [848, 713] width 71 height 25
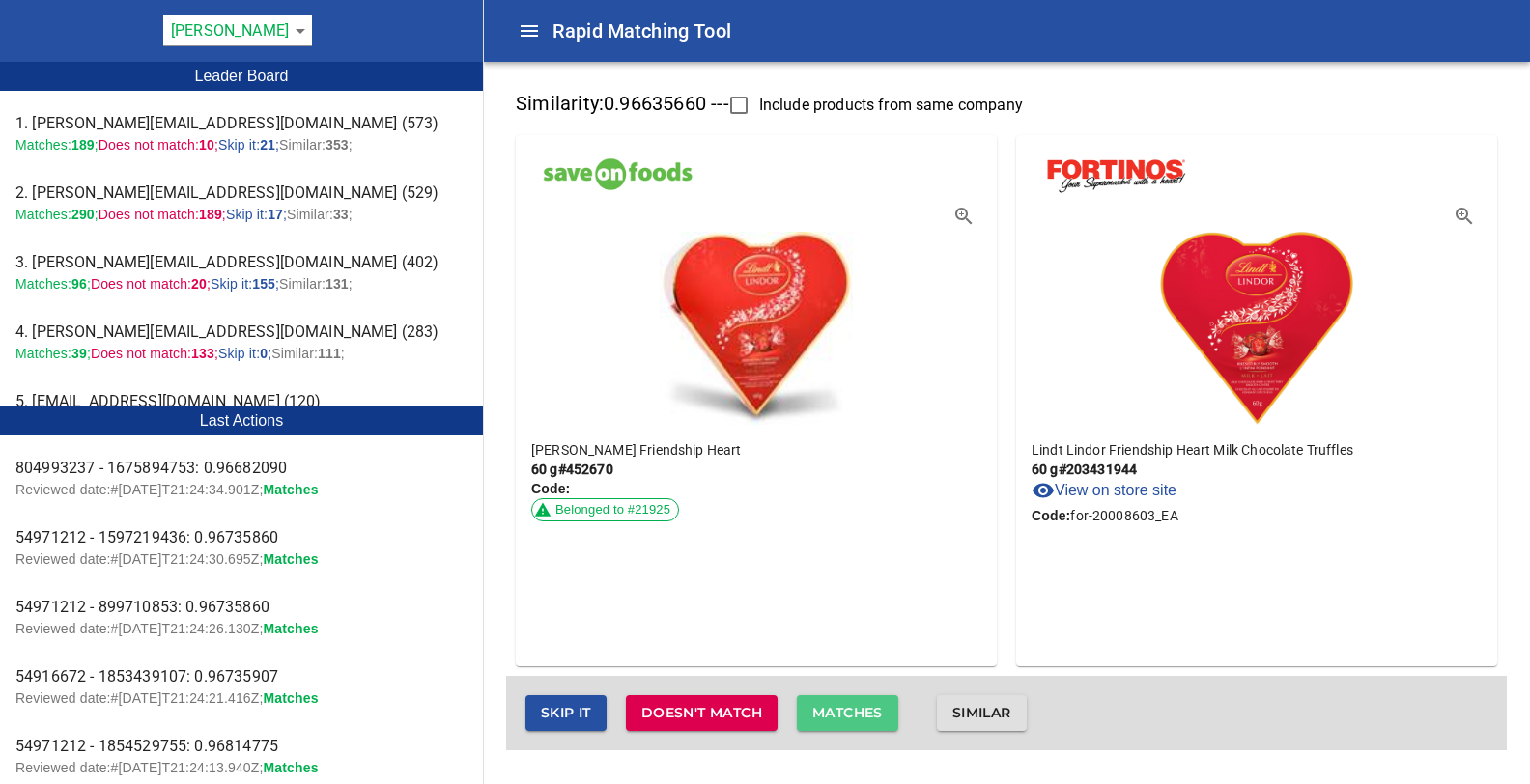
click at [838, 708] on span "Matches" at bounding box center [848, 713] width 71 height 25
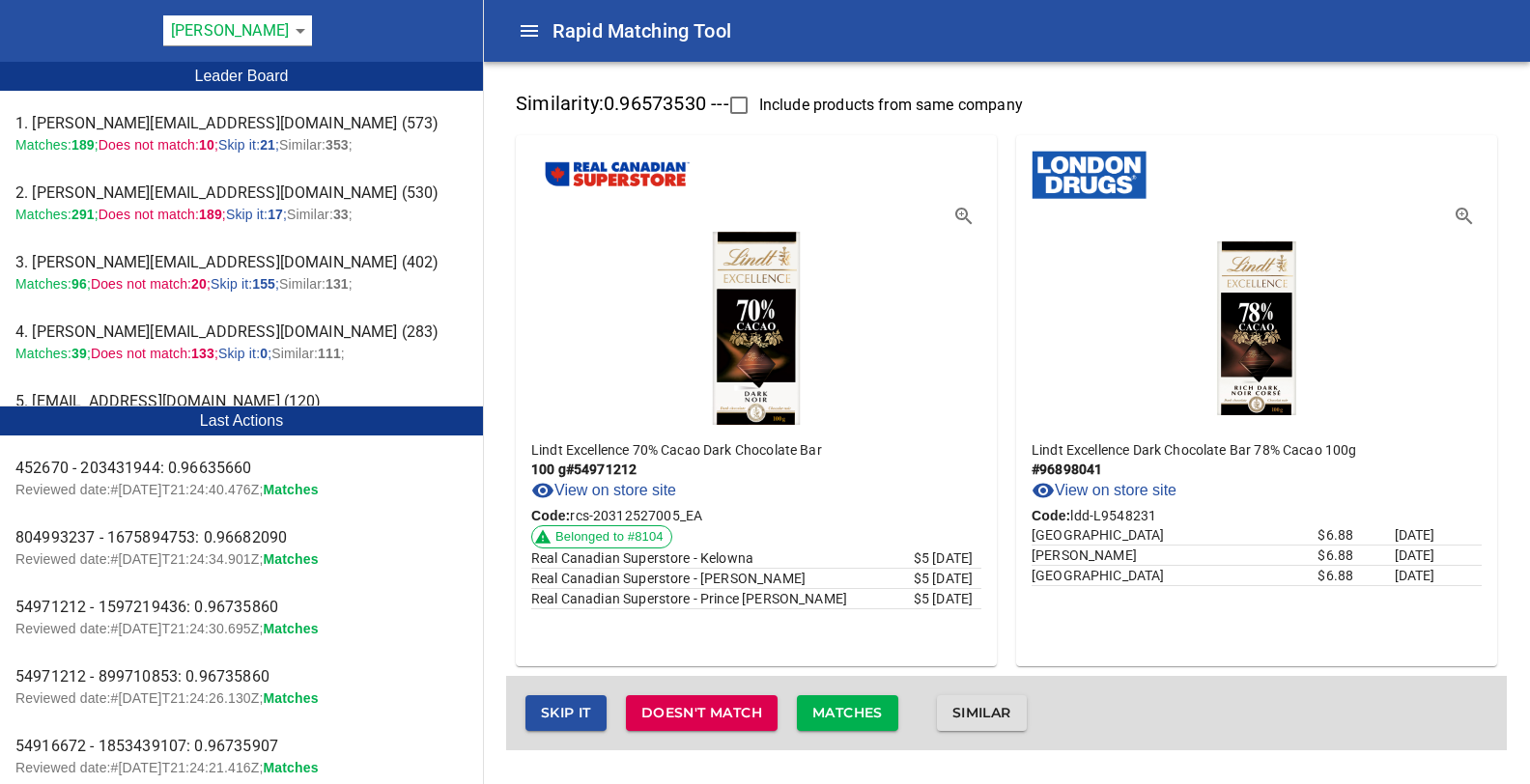
click at [979, 707] on span "Similar" at bounding box center [982, 713] width 59 height 25
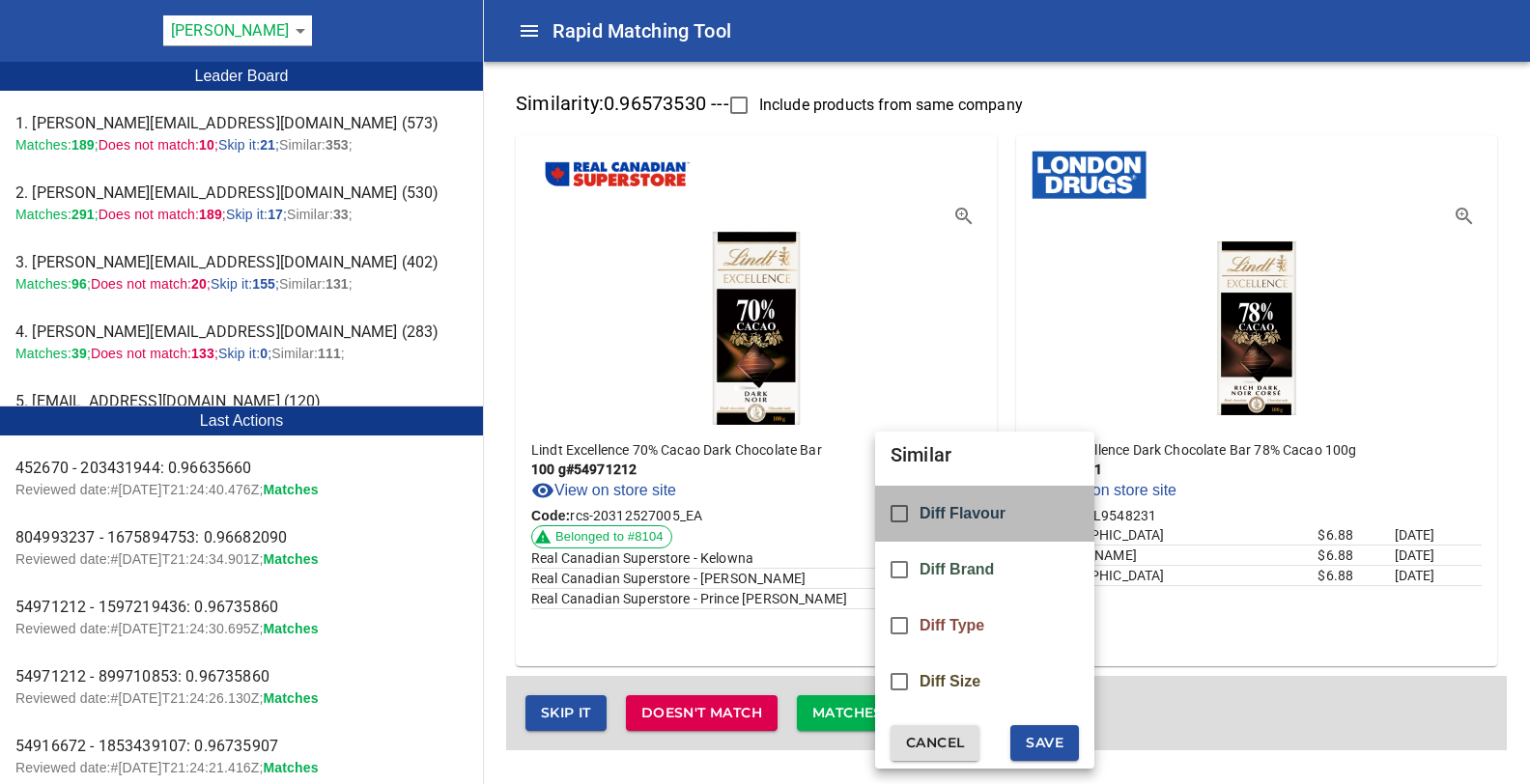
click at [948, 515] on span "Diff Flavour" at bounding box center [962, 514] width 85 height 18
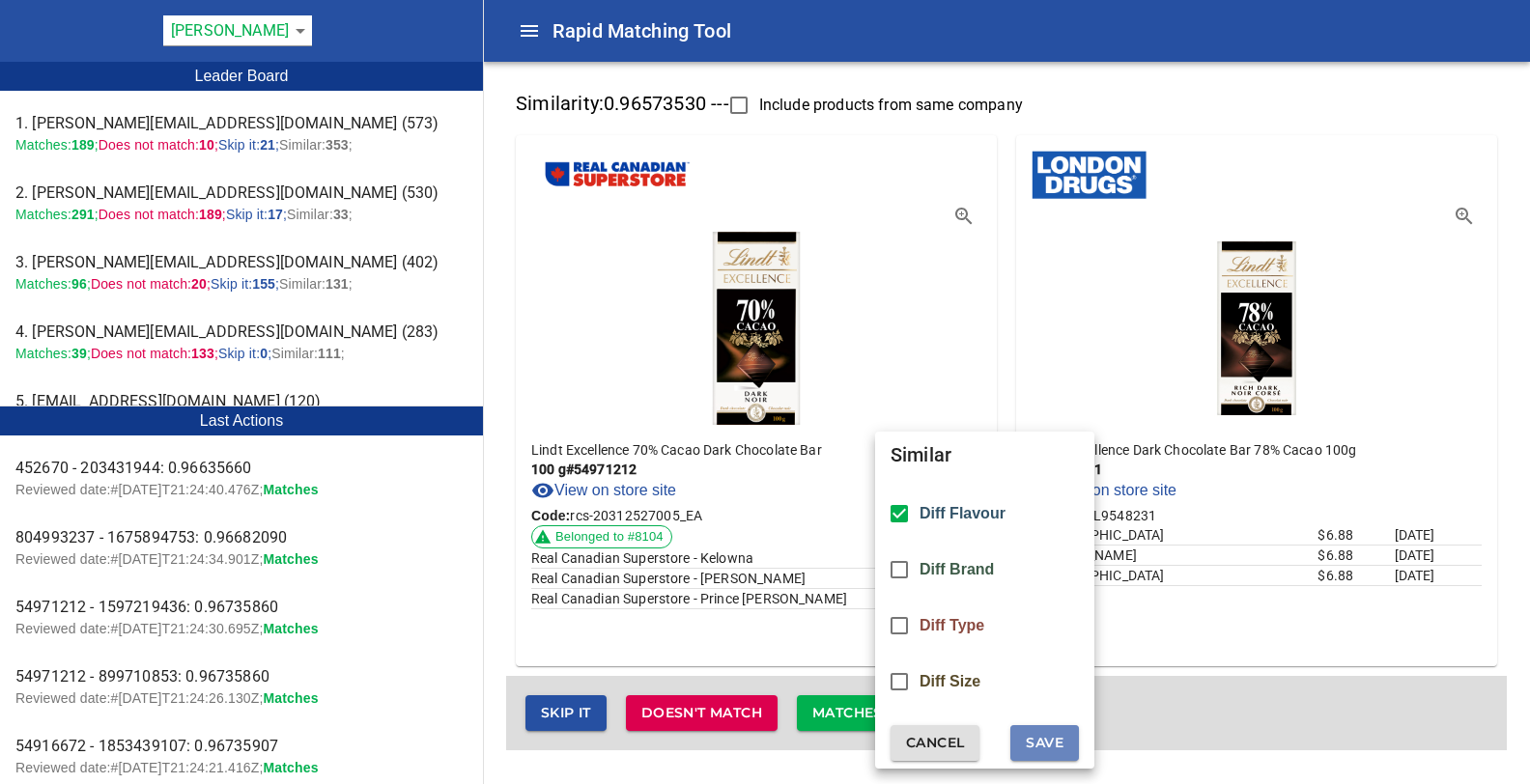
click at [1039, 743] on span "Save" at bounding box center [1045, 743] width 37 height 25
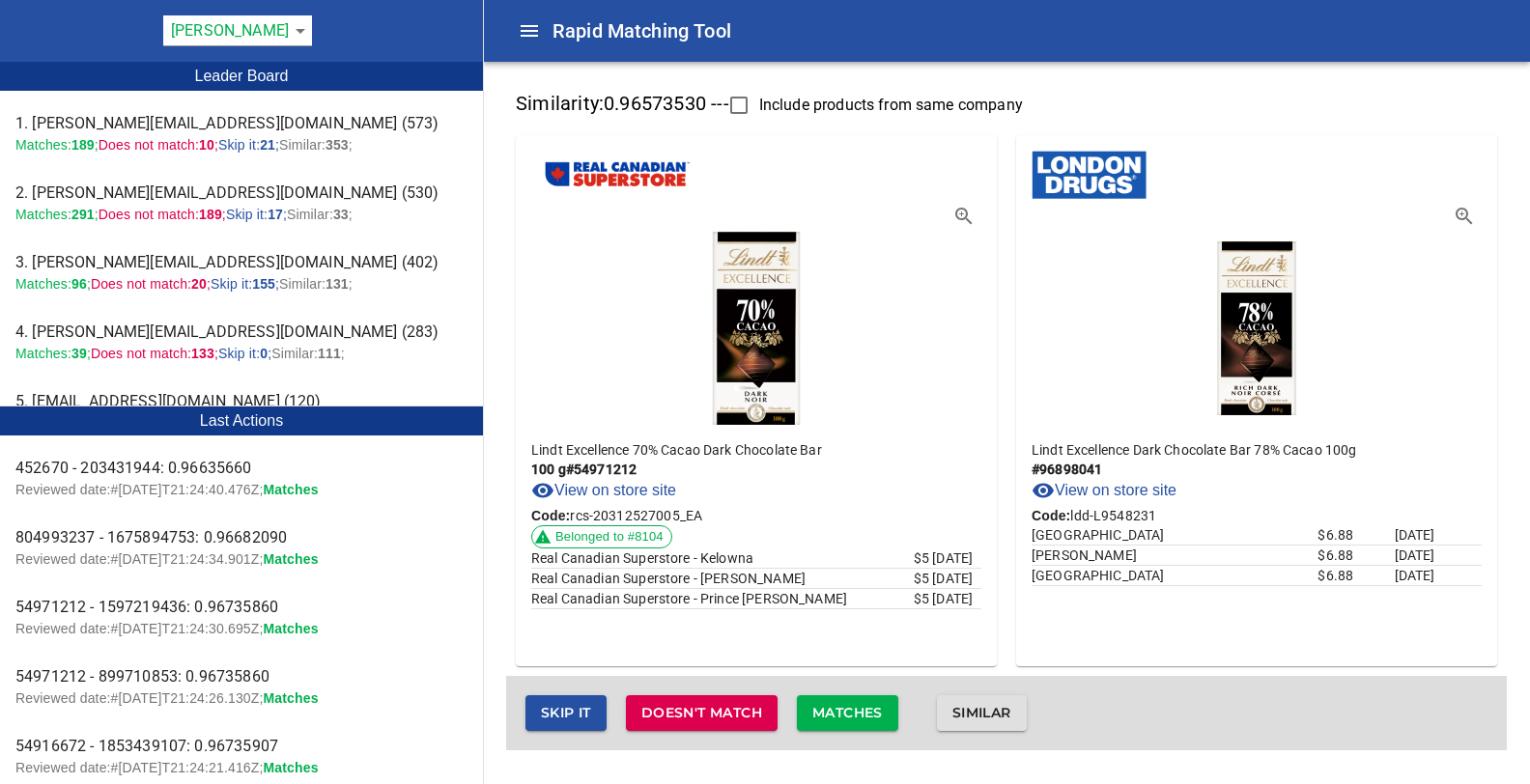
checkbox input "false"
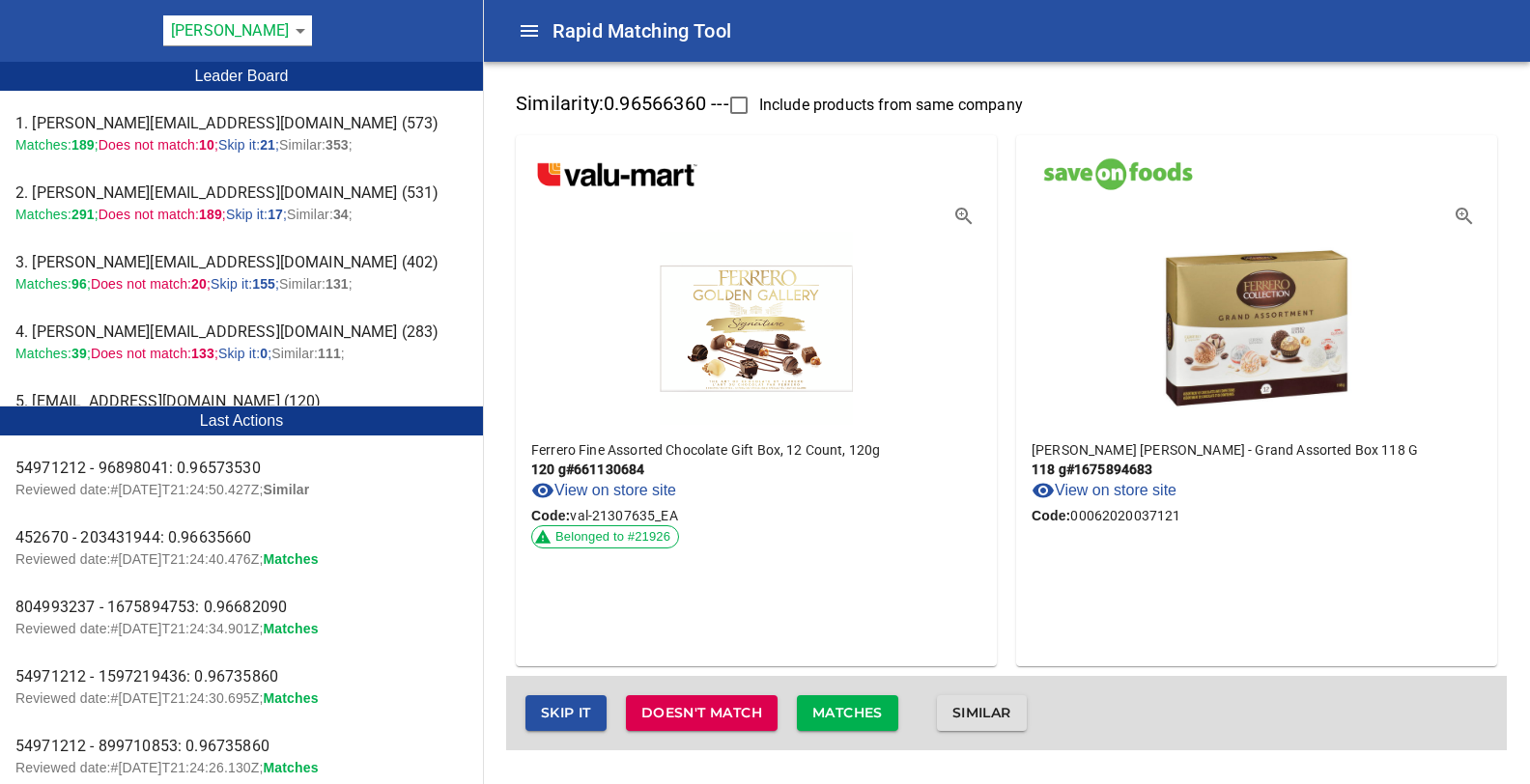
click at [187, 483] on span "Reviewed date:# 2025-08-22T21:24:50.427Z ;" at bounding box center [140, 489] width 249 height 16
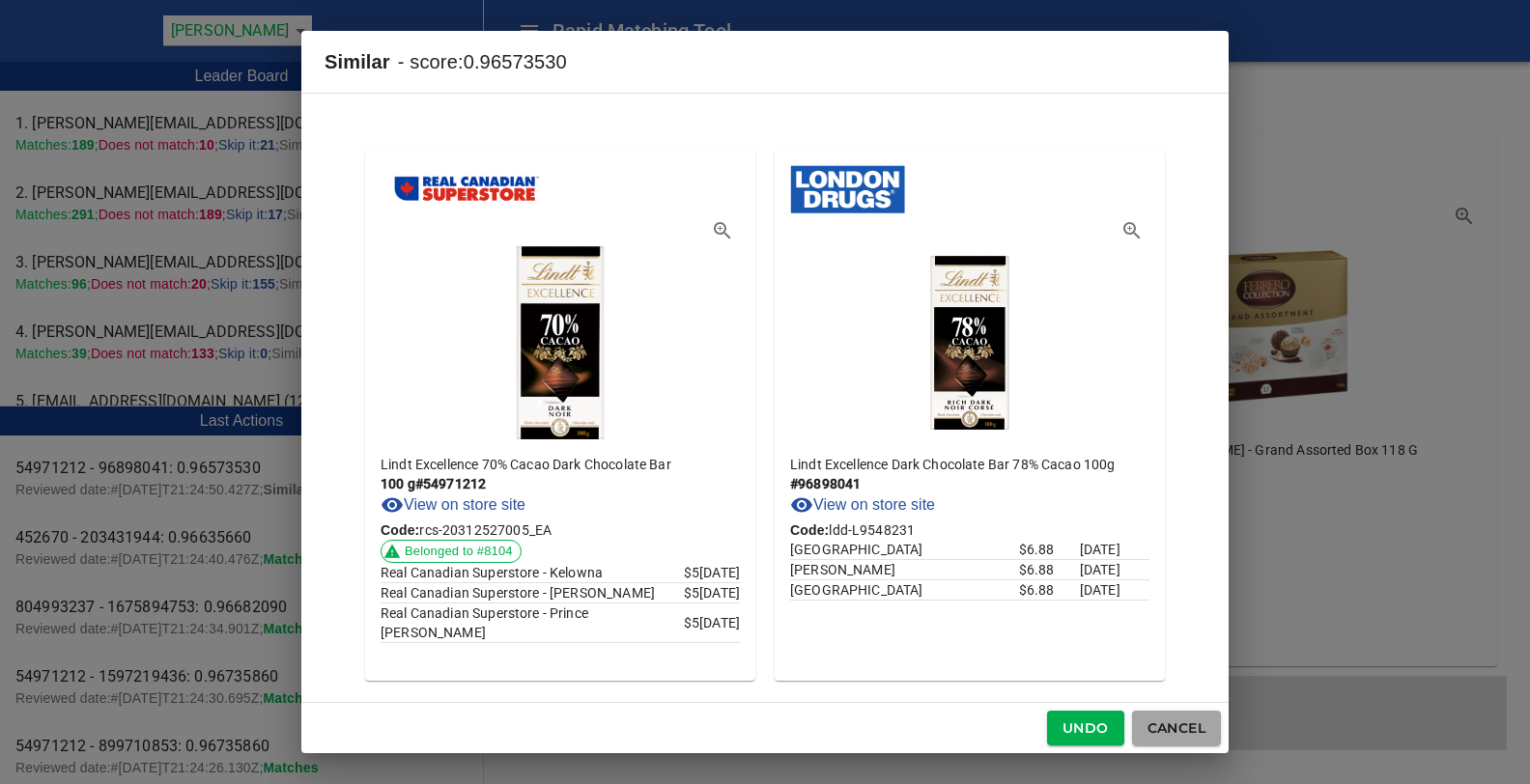
click at [1158, 729] on span "Cancel" at bounding box center [1176, 728] width 58 height 25
click at [141, 545] on div "Similar - score: 0.96573530 Lindt Excellence 70% Cacao Dark Chocolate Bar 100 g…" at bounding box center [765, 392] width 1530 height 784
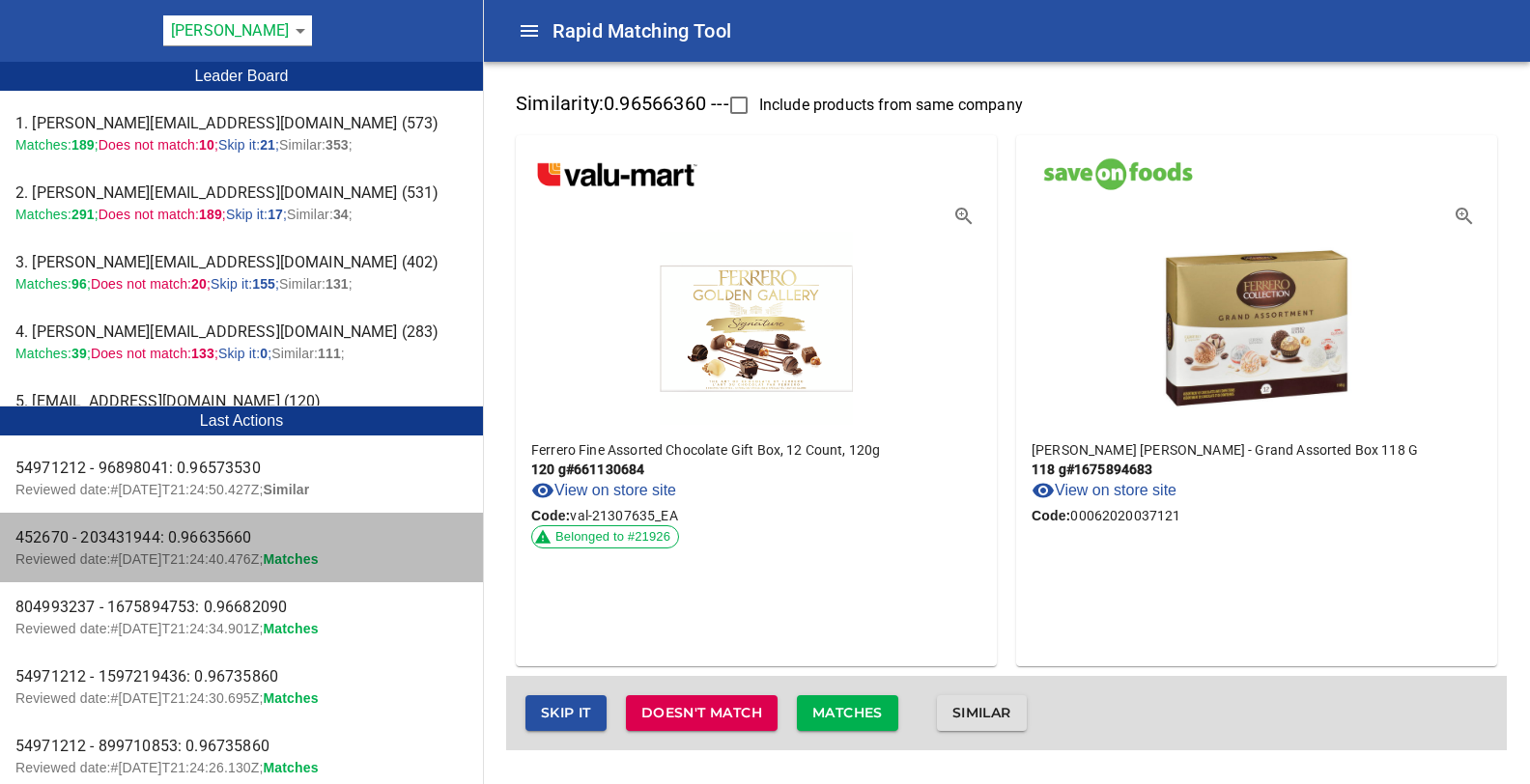
click at [189, 548] on span "452670 - 203431944: 0.96635660" at bounding box center [242, 538] width 452 height 24
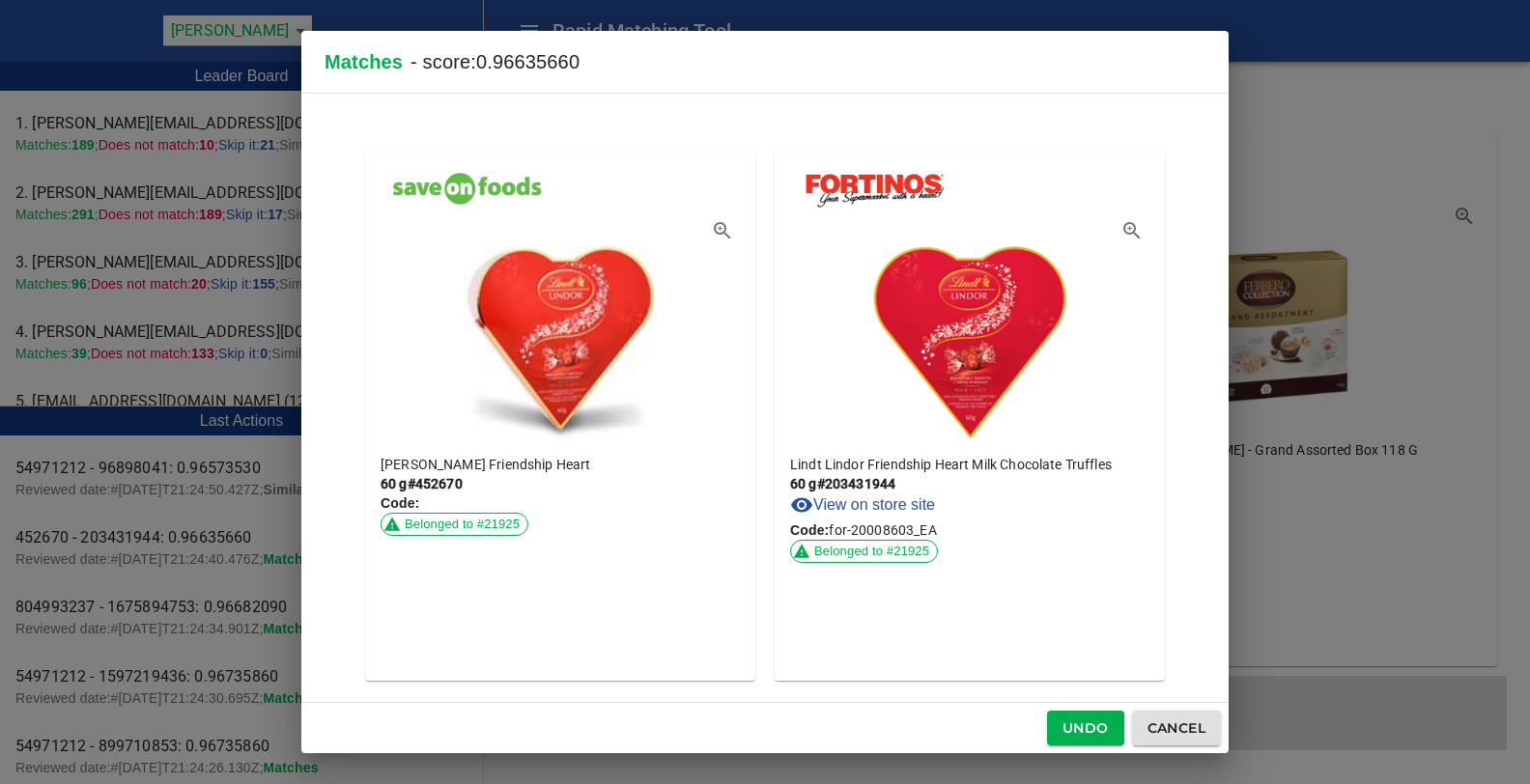
click at [1153, 731] on span "Cancel" at bounding box center [1176, 728] width 58 height 25
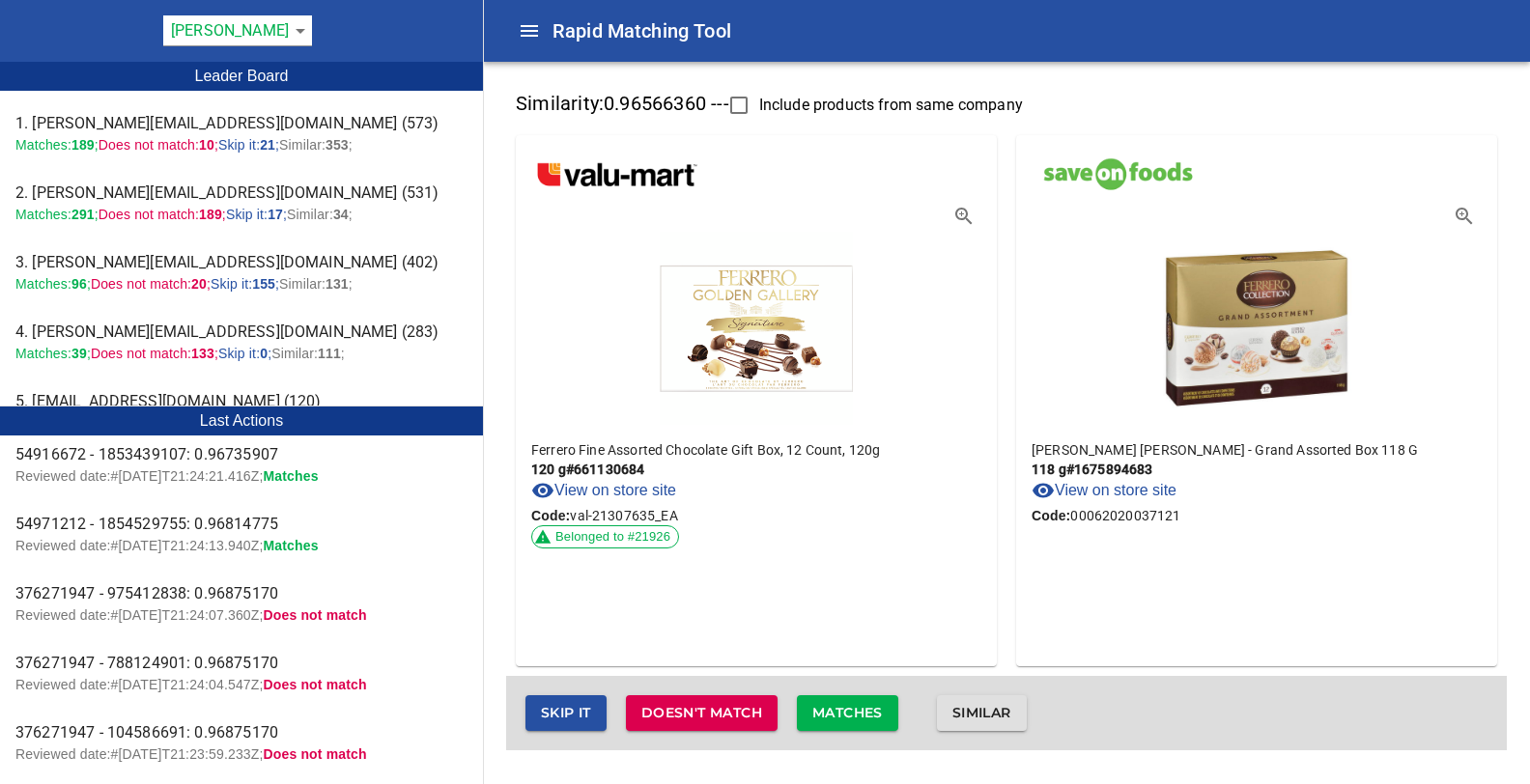
scroll to position [0, 0]
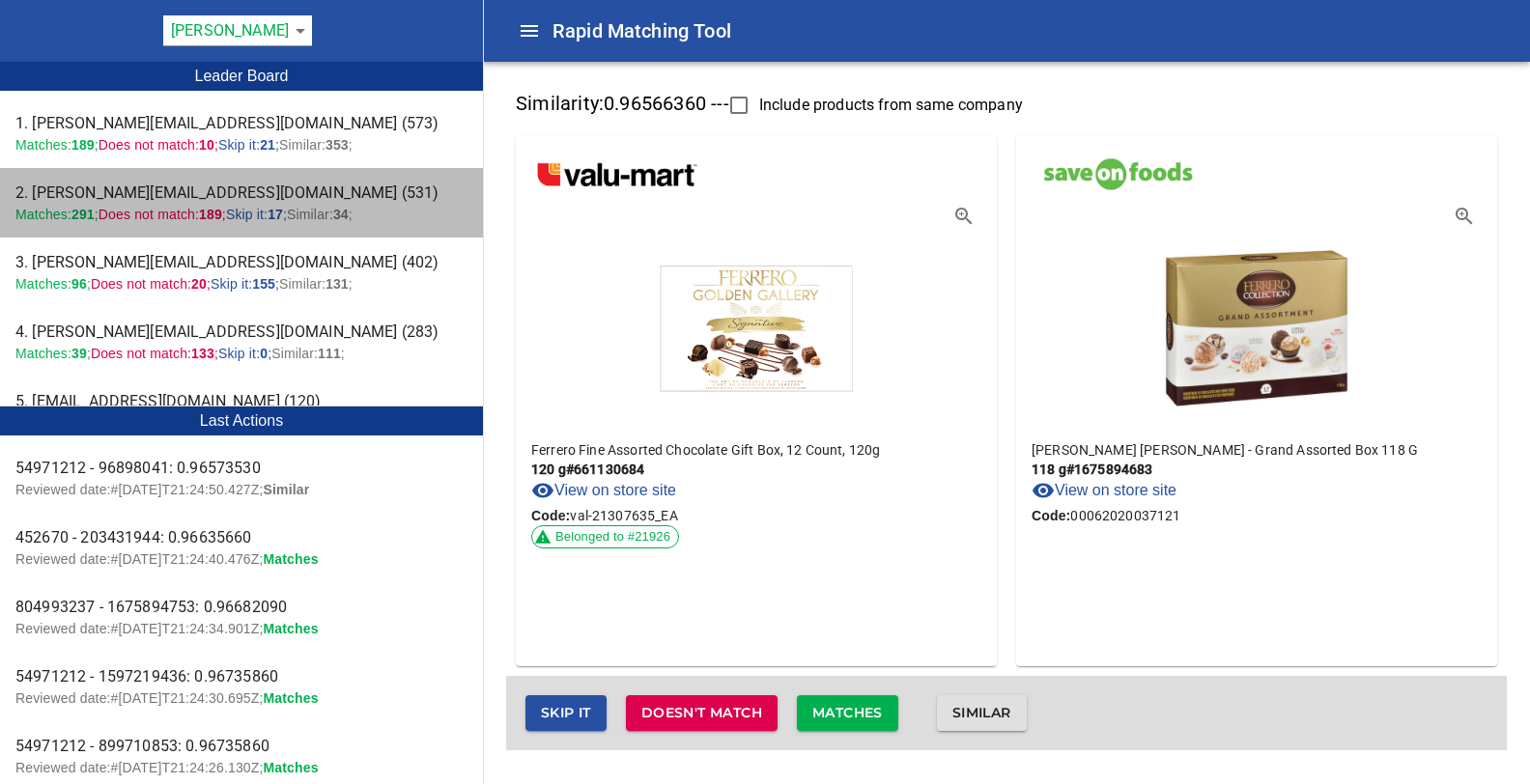
click at [269, 216] on span "Skip it: 17 ;" at bounding box center [256, 214] width 61 height 16
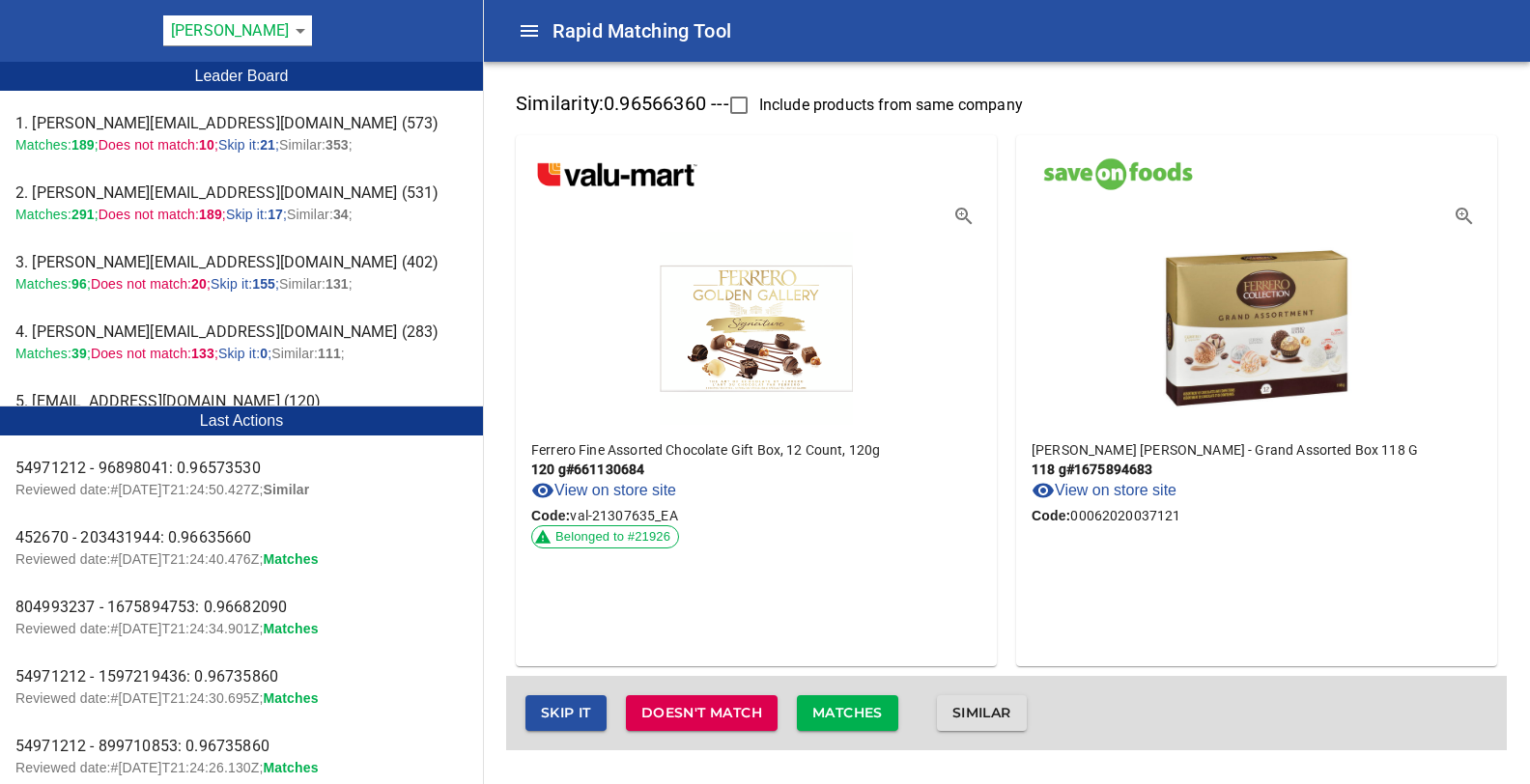
click at [263, 205] on p "Matches: 291 ; Does not match: 189 ; Skip it: 17 ; Similar: 34 ;" at bounding box center [242, 214] width 452 height 20
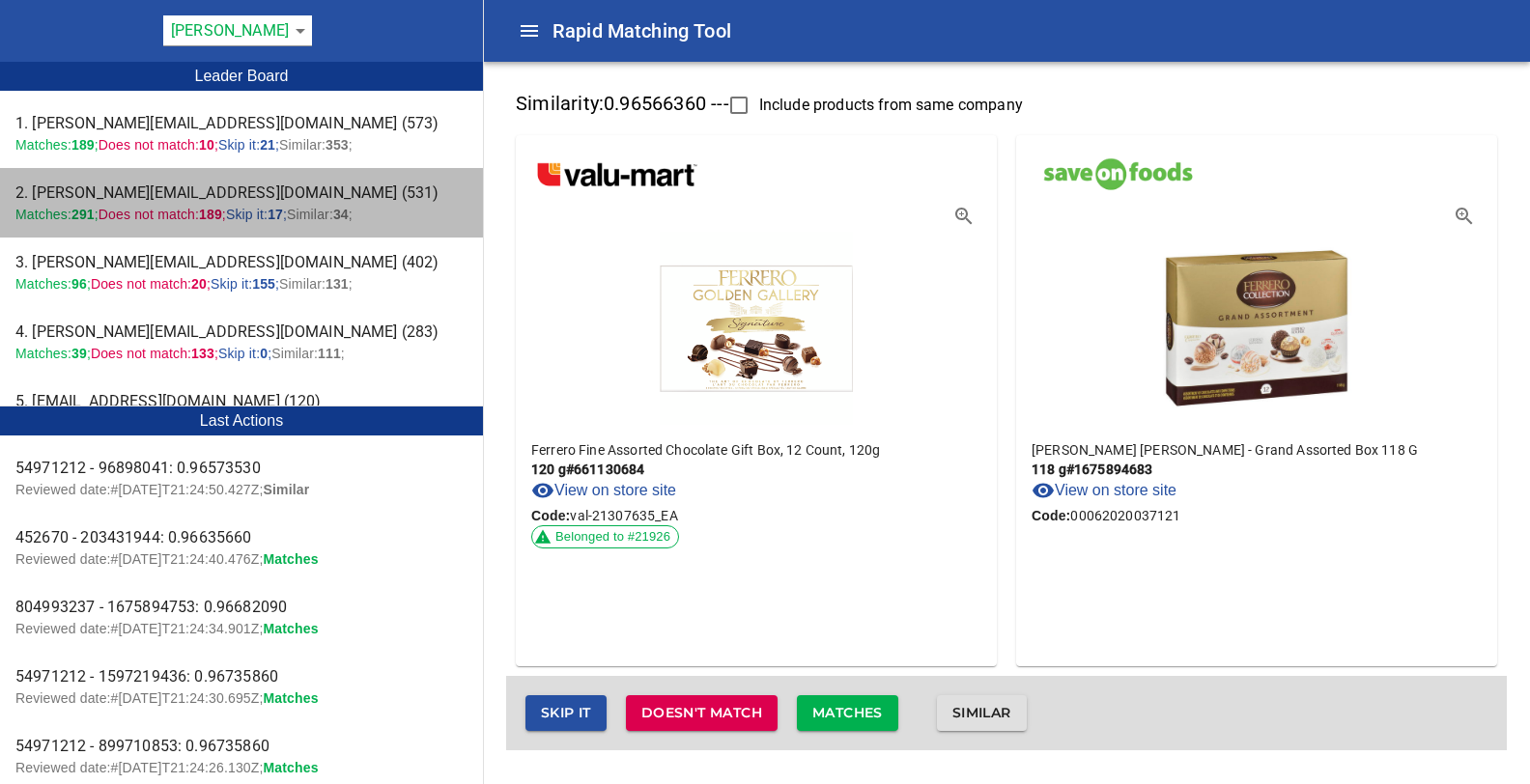
click at [145, 197] on span "2. melanie@bettercart.ca (531)" at bounding box center [242, 194] width 452 height 24
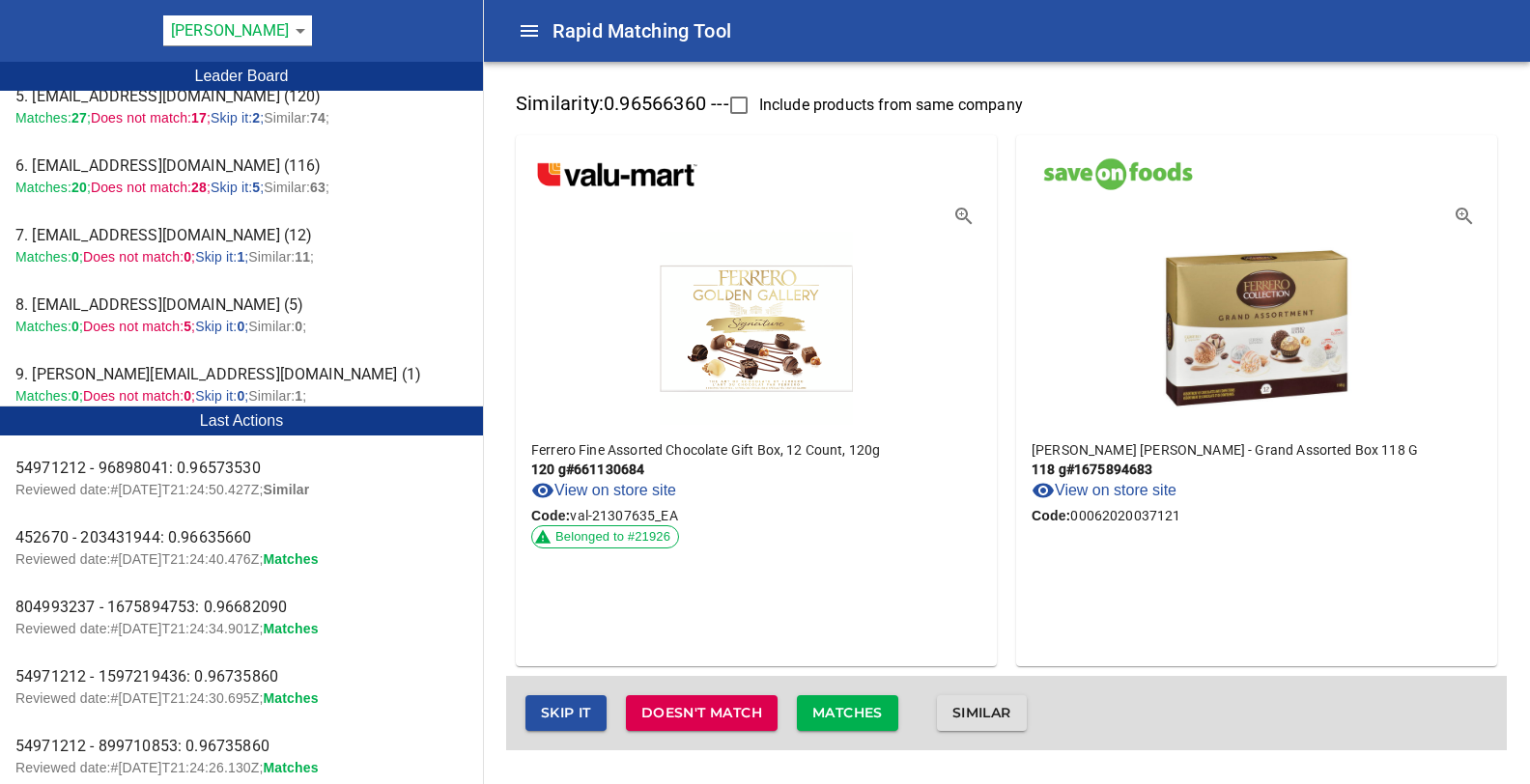
scroll to position [362, 0]
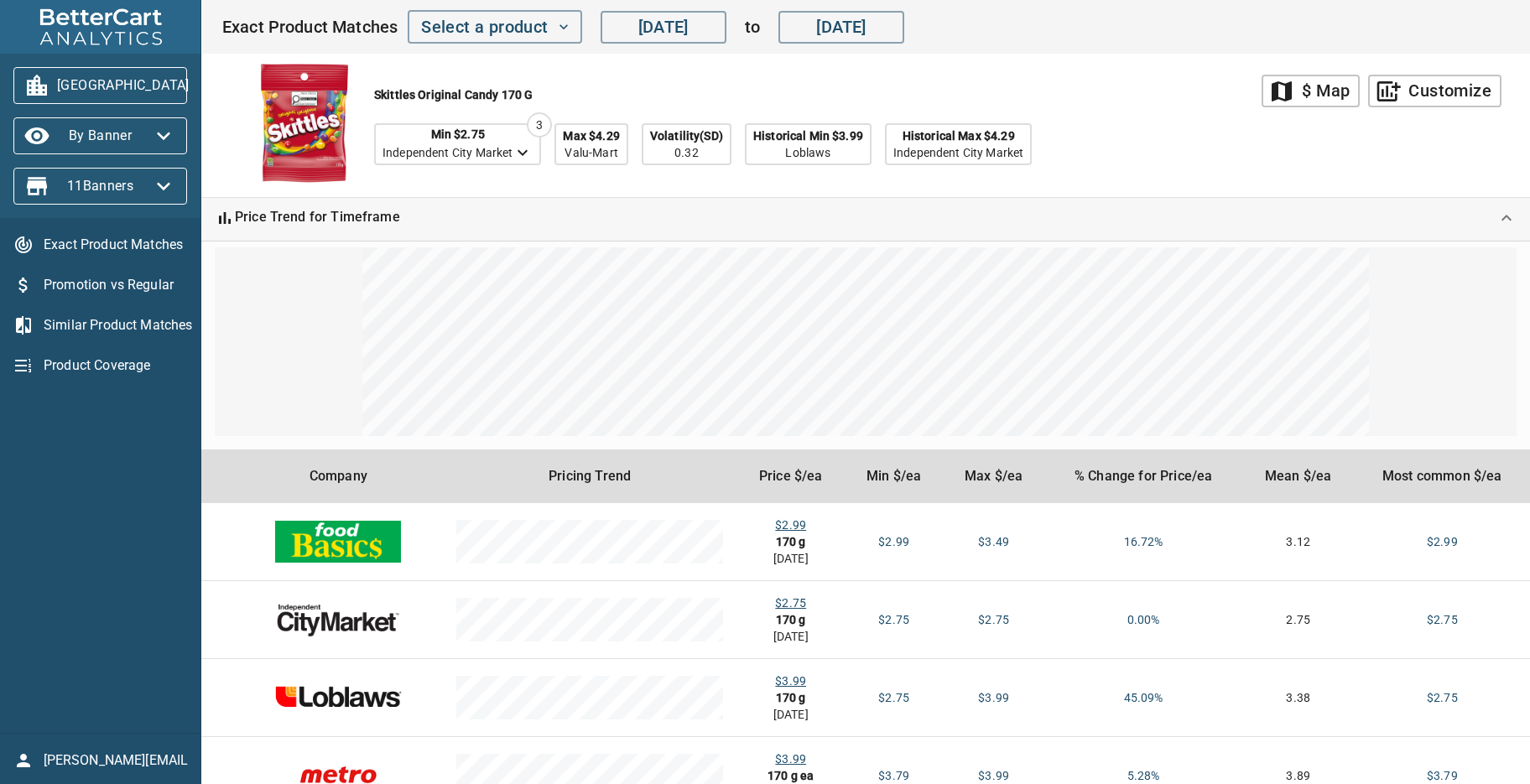
scroll to position [222, 0]
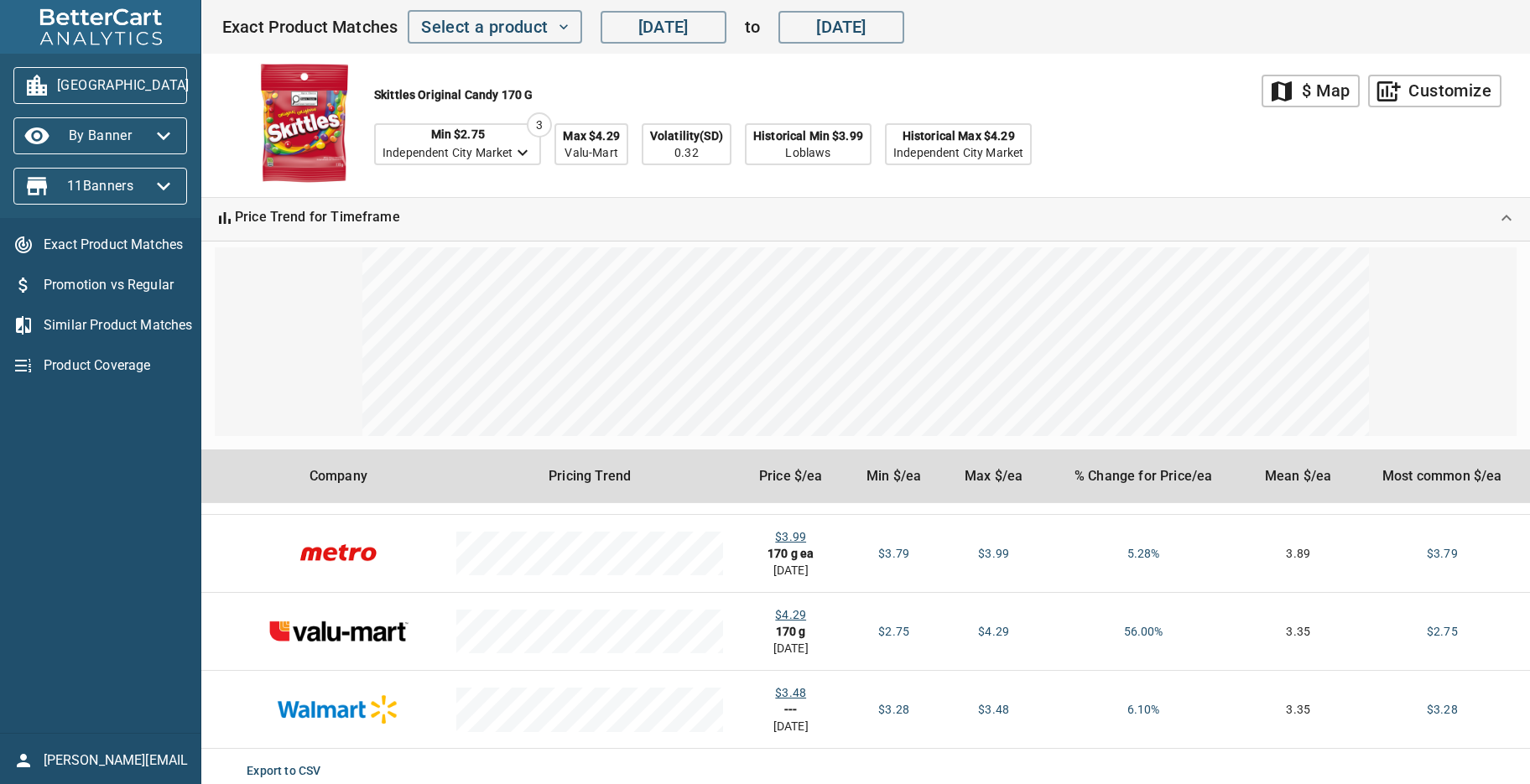
click at [1141, 107] on div "Skittles Original Candy 170 g Min $2.75 Independent City Market 3 Max $4.29 Val…" at bounding box center [741, 125] width 1040 height 143
click at [566, 26] on icon "button" at bounding box center [564, 27] width 9 height 5
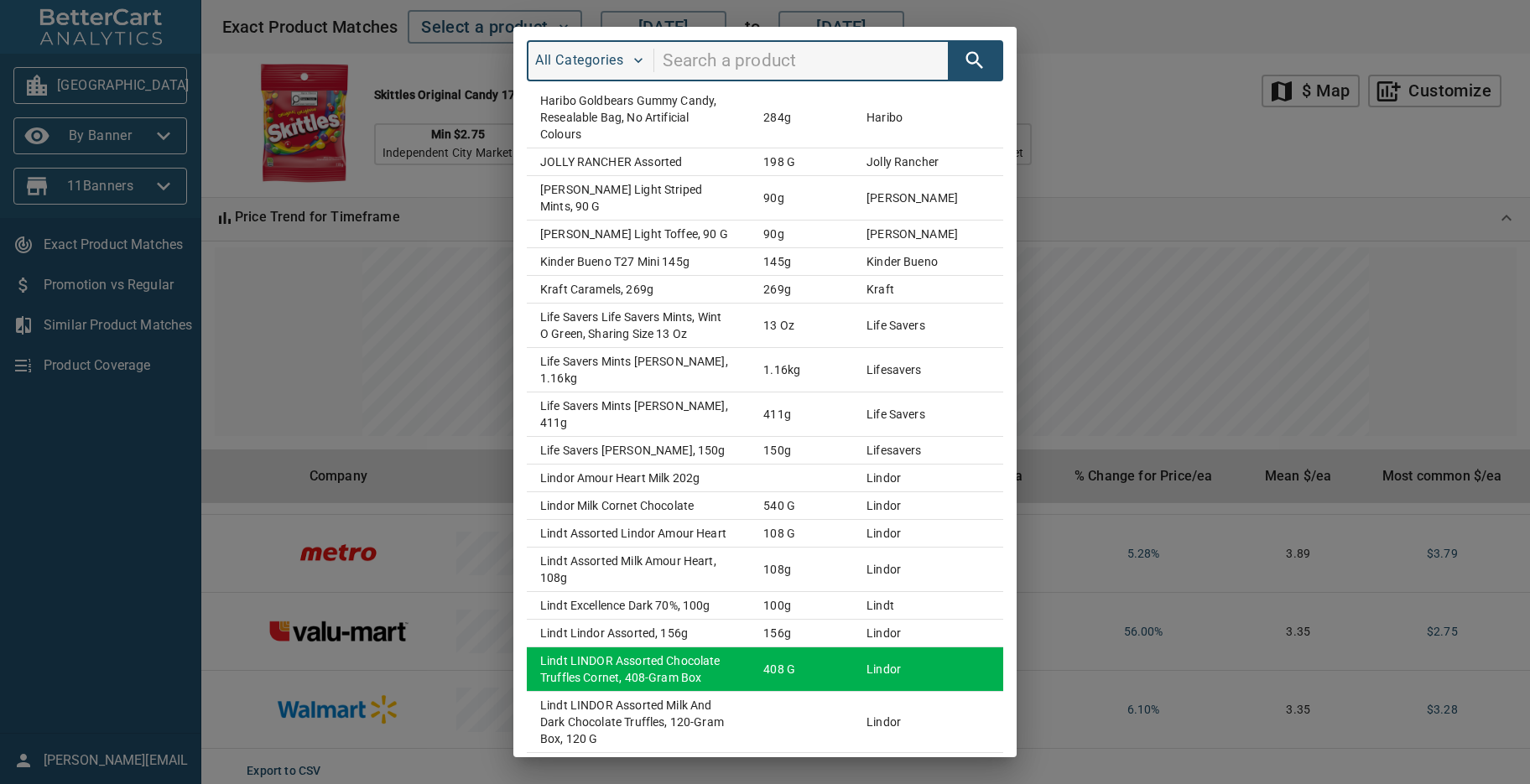
scroll to position [1291, 0]
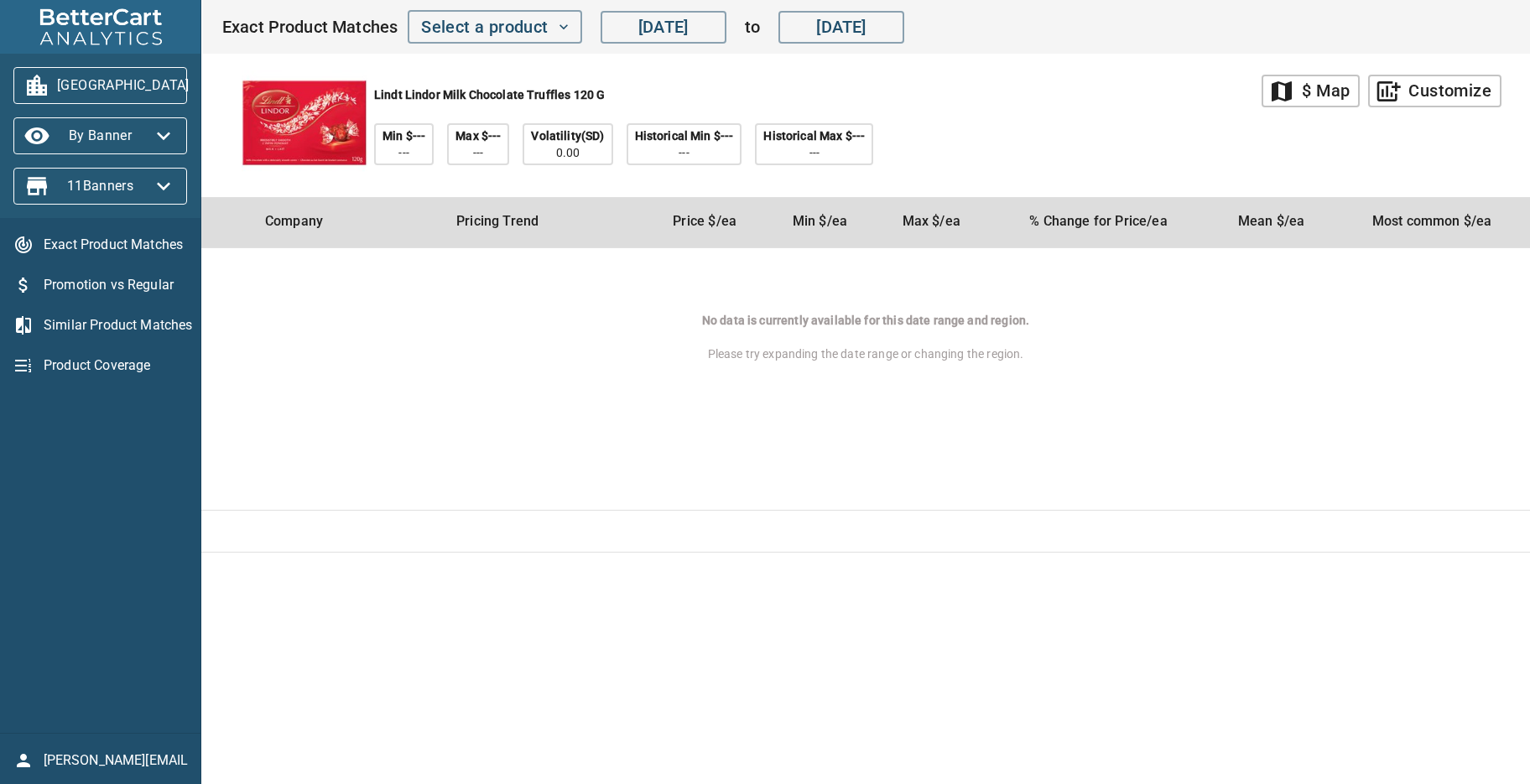
click at [1038, 114] on div "lindt lindor milk chocolate truffles 120 g Min $--- --- Max $--- --- Volatility…" at bounding box center [741, 125] width 1040 height 143
click at [967, 142] on div "lindt lindor milk chocolate truffles 120 g Min $--- --- Max $--- --- Volatility…" at bounding box center [741, 125] width 1040 height 143
click at [563, 25] on icon "button" at bounding box center [564, 27] width 17 height 17
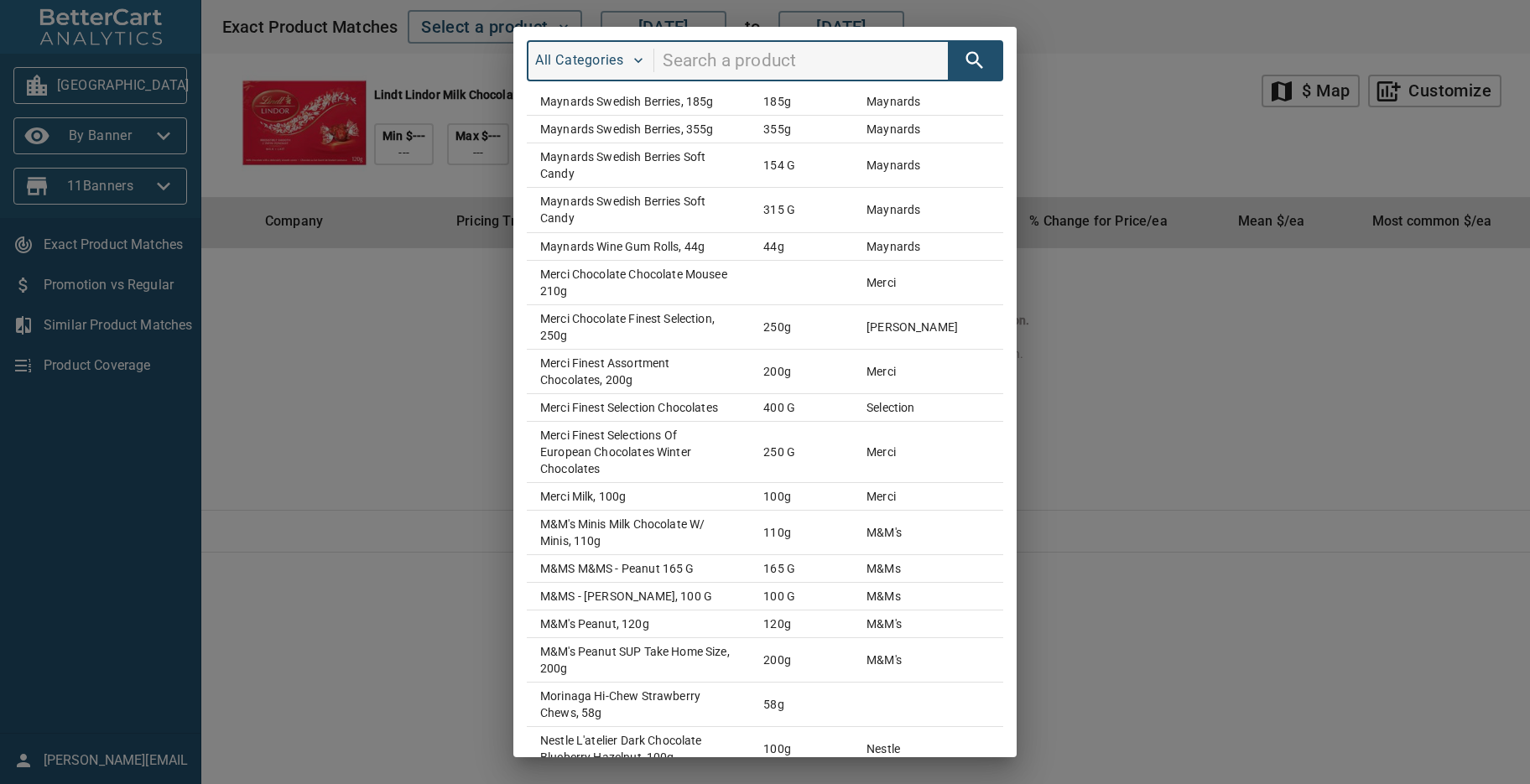
scroll to position [2494, 0]
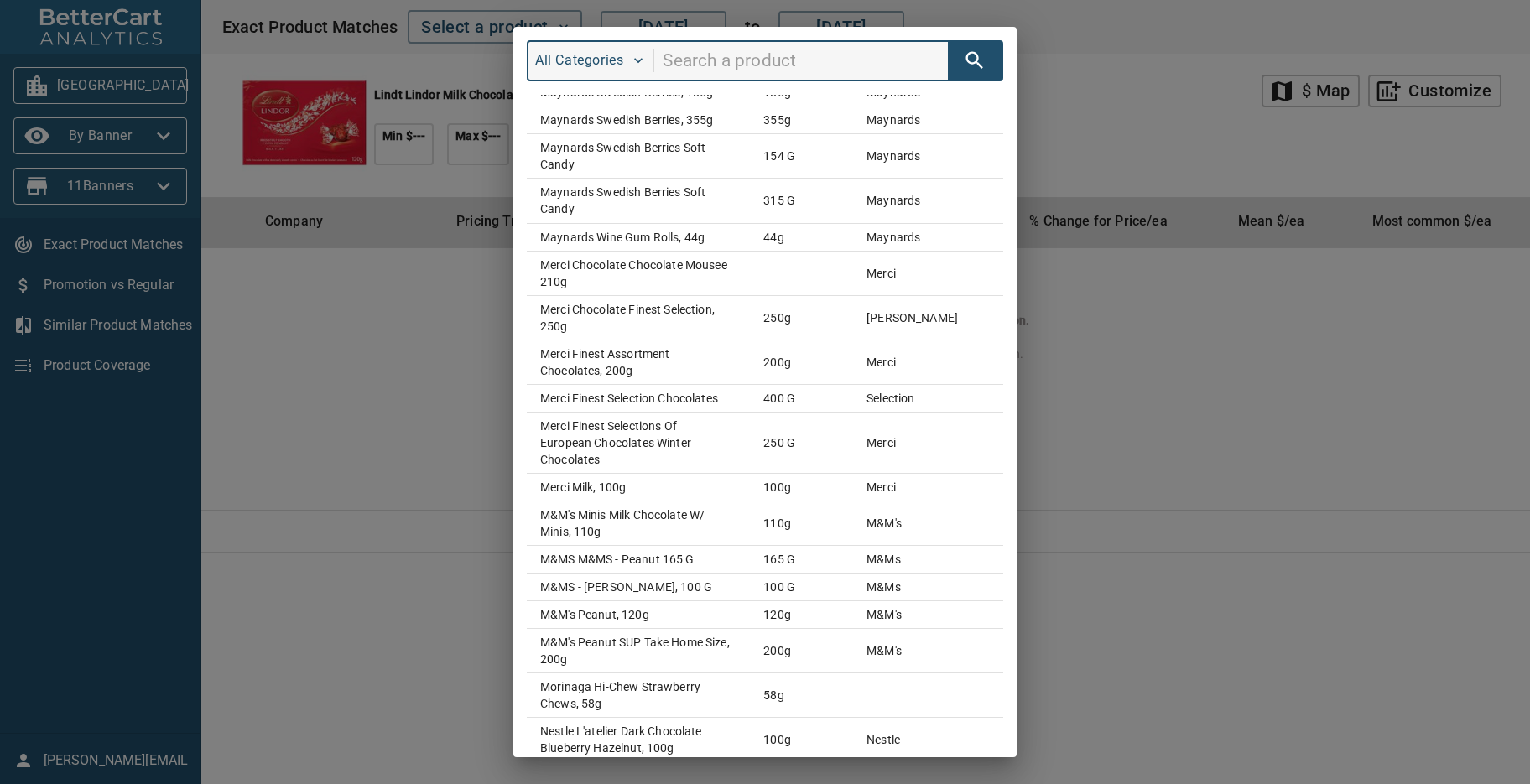
click at [1102, 536] on div "All Categories Product Size Brand Aero Bubbles Mini Milk SUP, 135g 135g aero Af…" at bounding box center [765, 392] width 1530 height 784
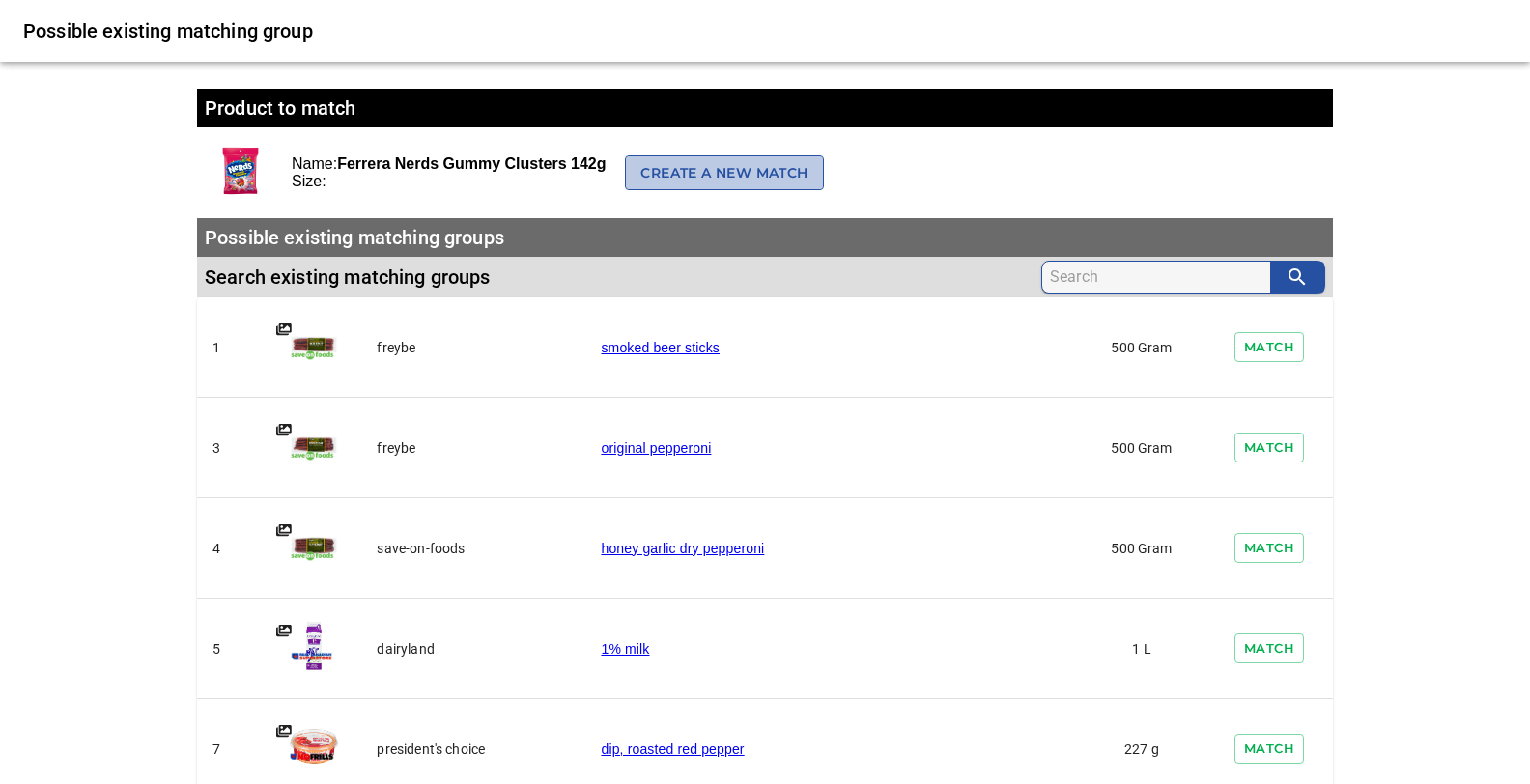
click at [706, 177] on span "Create a new match" at bounding box center [724, 173] width 167 height 25
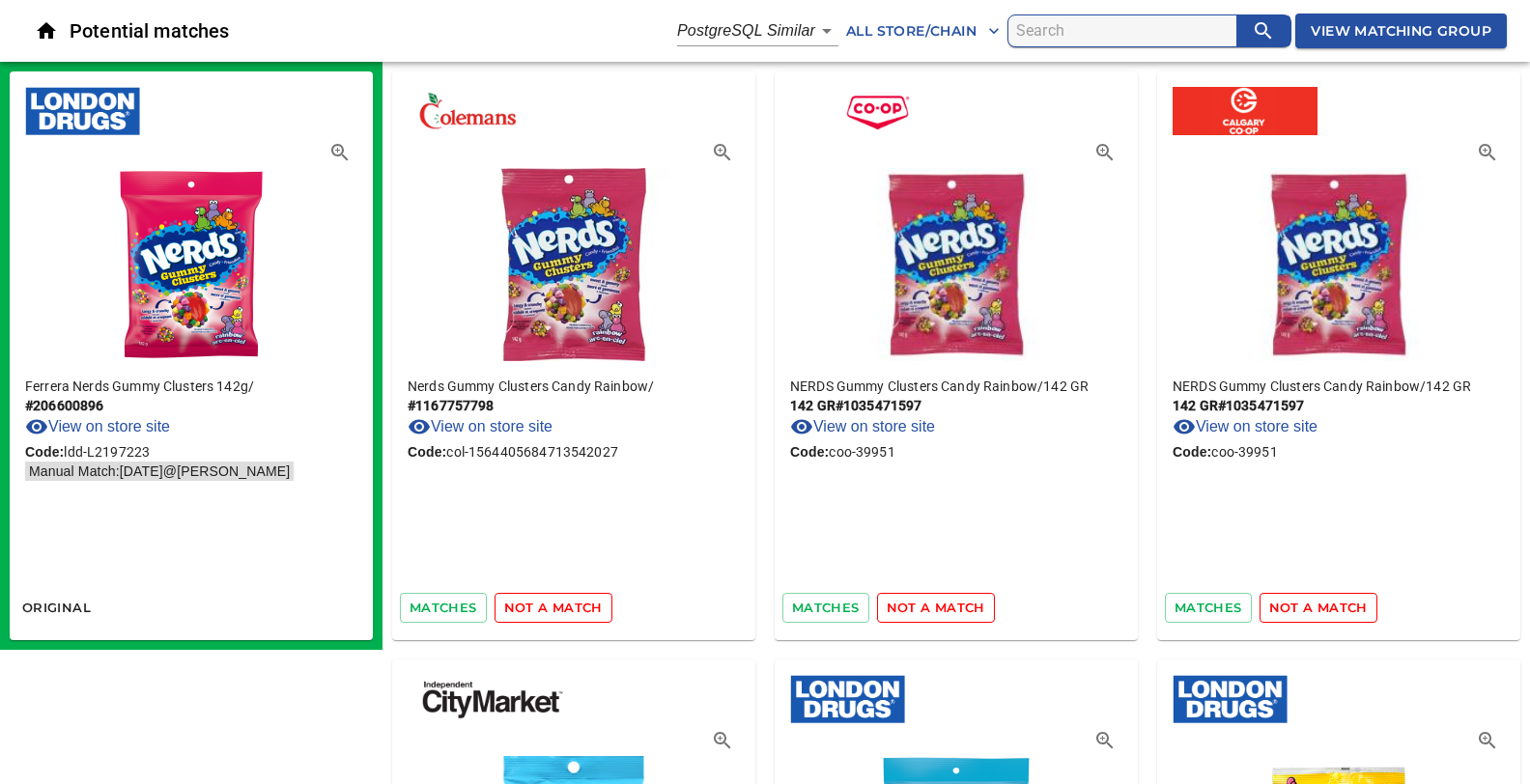
drag, startPoint x: 824, startPoint y: 606, endPoint x: 835, endPoint y: 529, distance: 77.8
click at [835, 529] on div "NERDS Gummy Clusters Candy Rainbow / 142 GR 142 GR # 1035471597 View on store s…" at bounding box center [956, 356] width 364 height 569
click at [527, 422] on link "View on store site" at bounding box center [480, 427] width 144 height 24
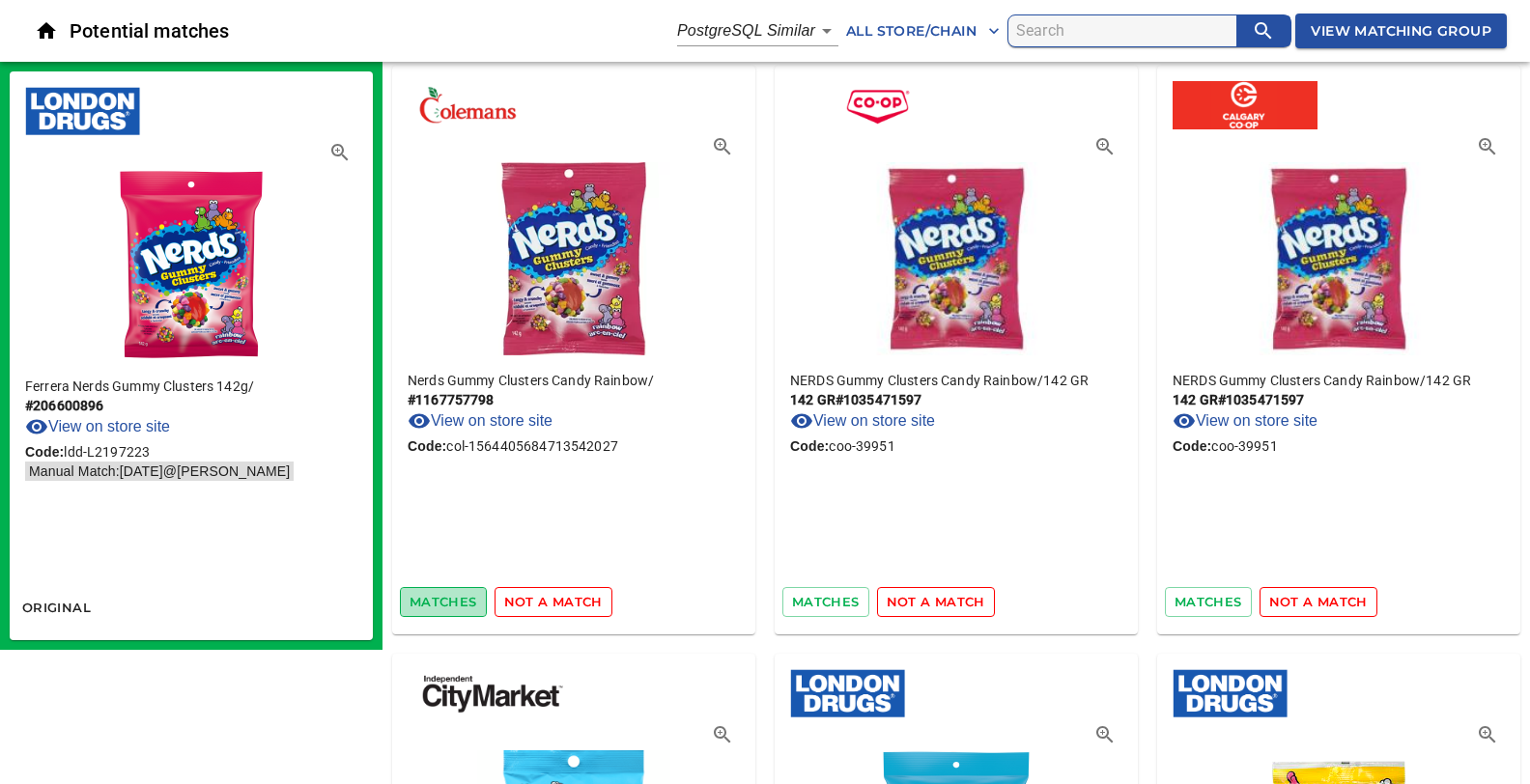
click at [450, 605] on span "matches" at bounding box center [443, 602] width 68 height 23
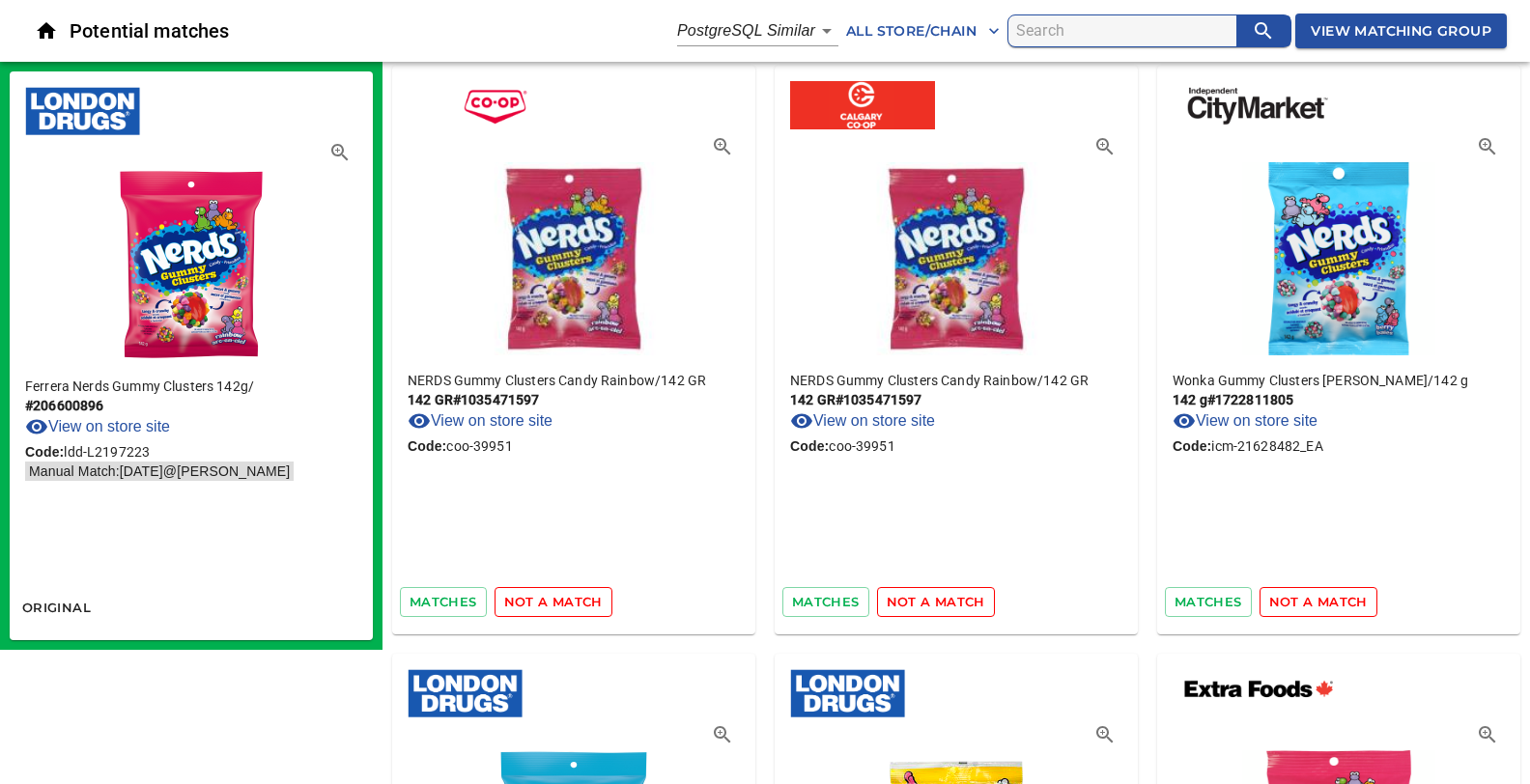
drag, startPoint x: 448, startPoint y: 599, endPoint x: 497, endPoint y: 522, distance: 91.3
click at [497, 522] on div "NERDS Gummy Clusters Candy Rainbow / 142 GR 142 GR # 1035471597 View on store s…" at bounding box center [574, 350] width 364 height 569
click at [1422, 24] on span "View Matching Group" at bounding box center [1401, 31] width 181 height 25
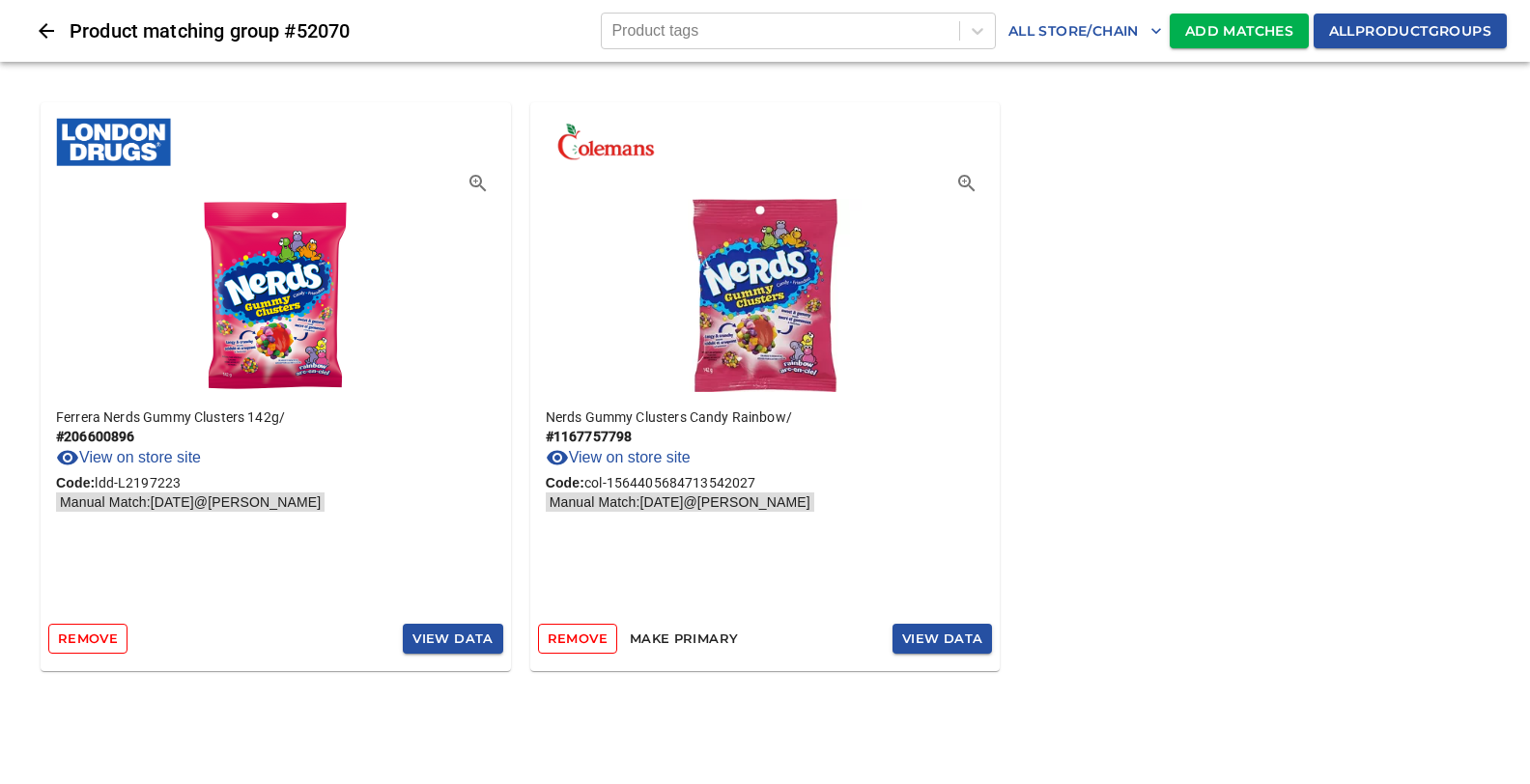
drag, startPoint x: 1343, startPoint y: 406, endPoint x: 1364, endPoint y: 252, distance: 155.4
click at [1344, 406] on div "Ferrera Nerds Gummy Clusters 142g / # 206600896 View on store site Code: ldd-L2…" at bounding box center [765, 386] width 1530 height 649
click at [1371, 33] on span "All product groups" at bounding box center [1409, 31] width 162 height 25
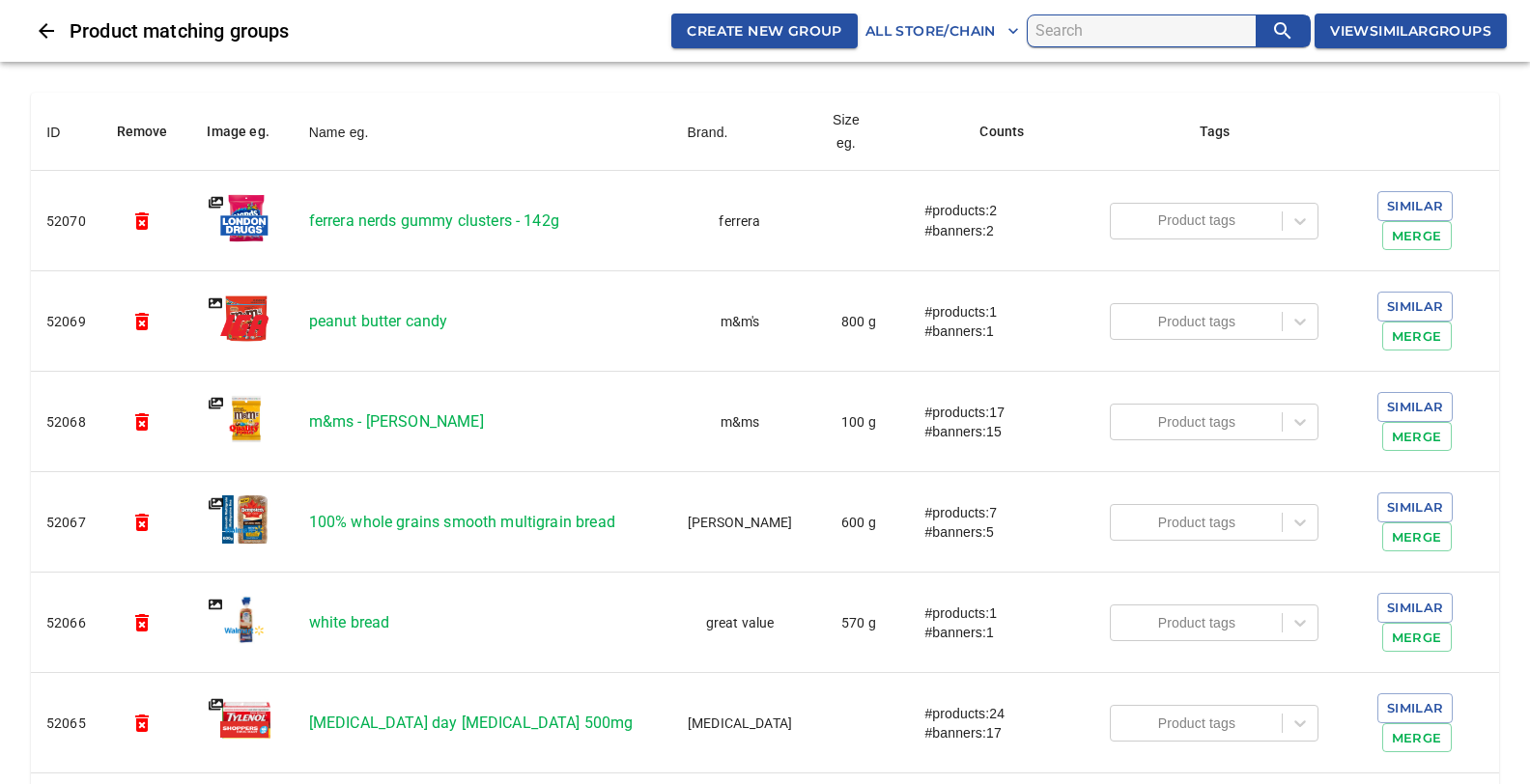
click at [462, 28] on h6 "Product matching groups" at bounding box center [370, 30] width 601 height 30
click at [46, 31] on icon "Close" at bounding box center [46, 31] width 24 height 24
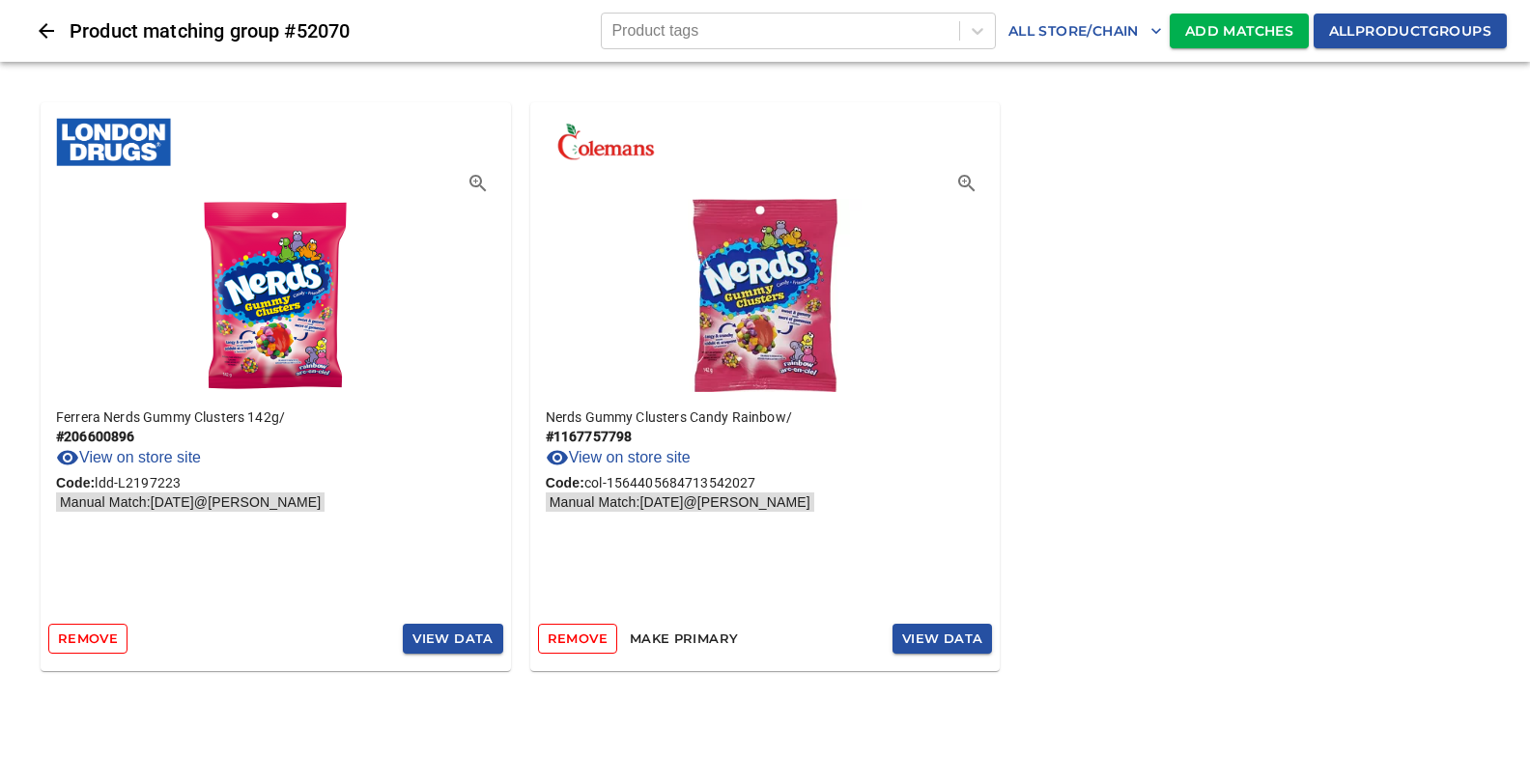
click at [501, 711] on html "tspan{white-space:pre} Product matching group # 52070 Product tags All Store/Ch…" at bounding box center [765, 356] width 1530 height 711
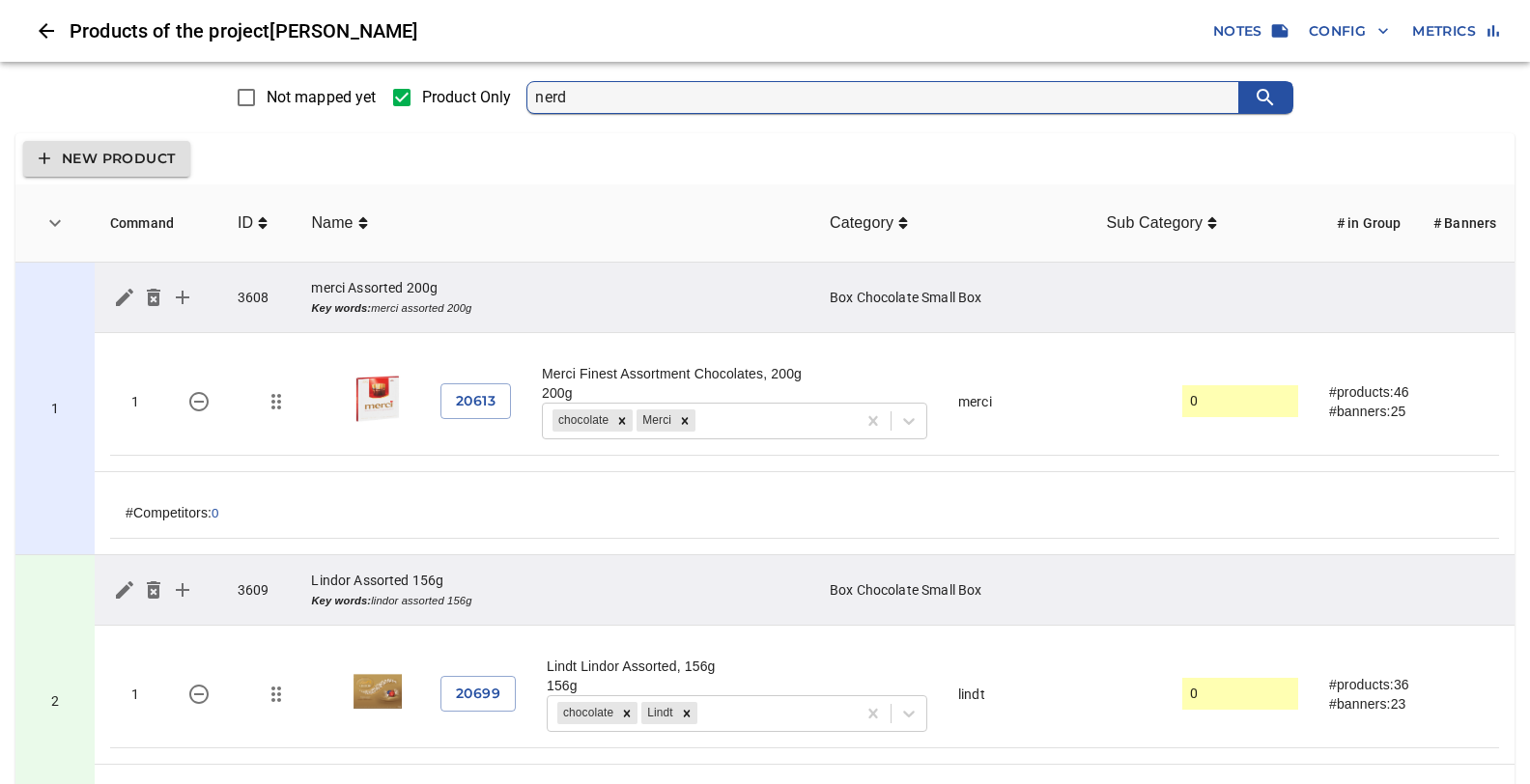
type input "nerds"
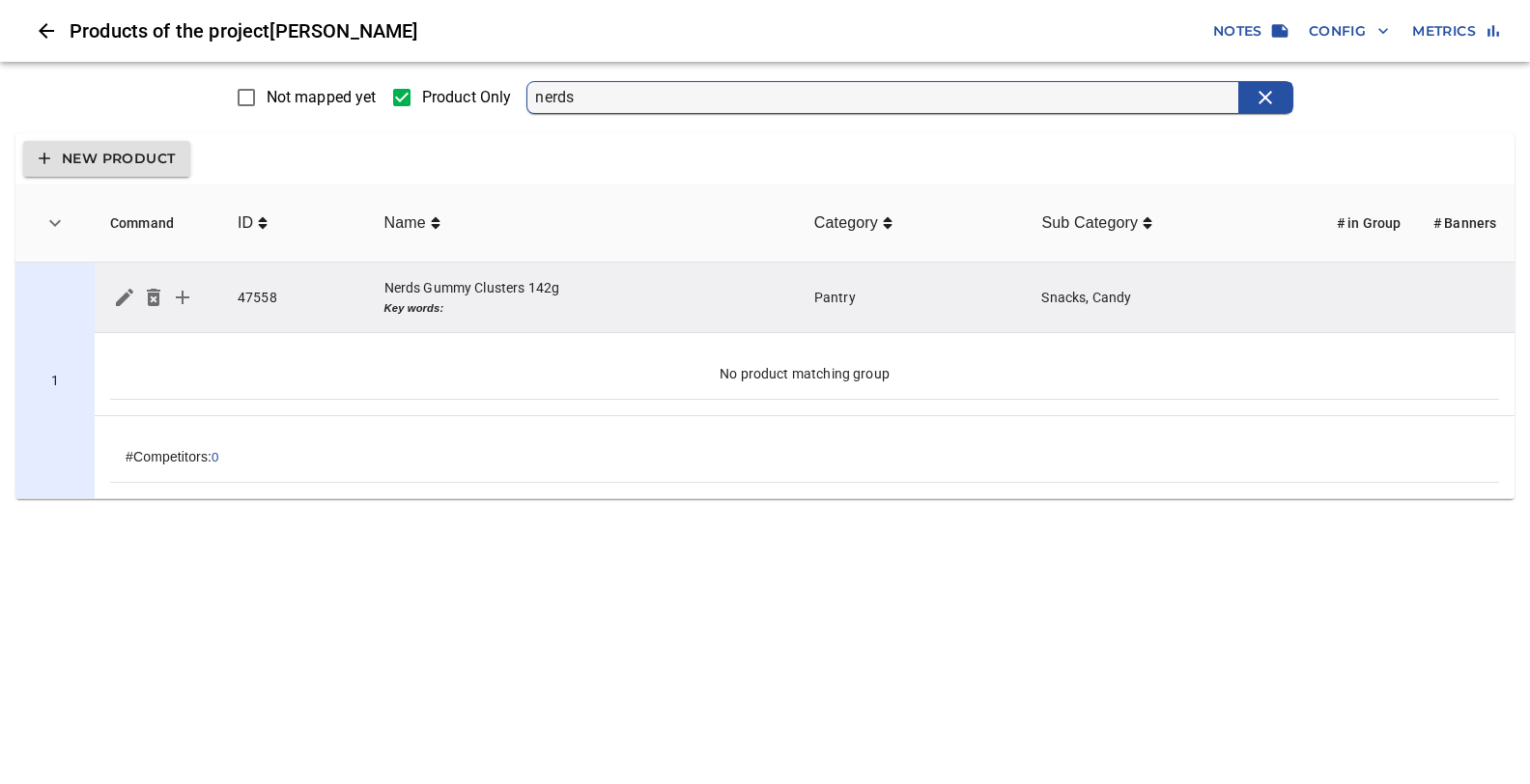
click at [405, 96] on input "Product Only" at bounding box center [401, 97] width 40 height 40
checkbox input "false"
click at [185, 301] on icon "simple table" at bounding box center [183, 298] width 24 height 24
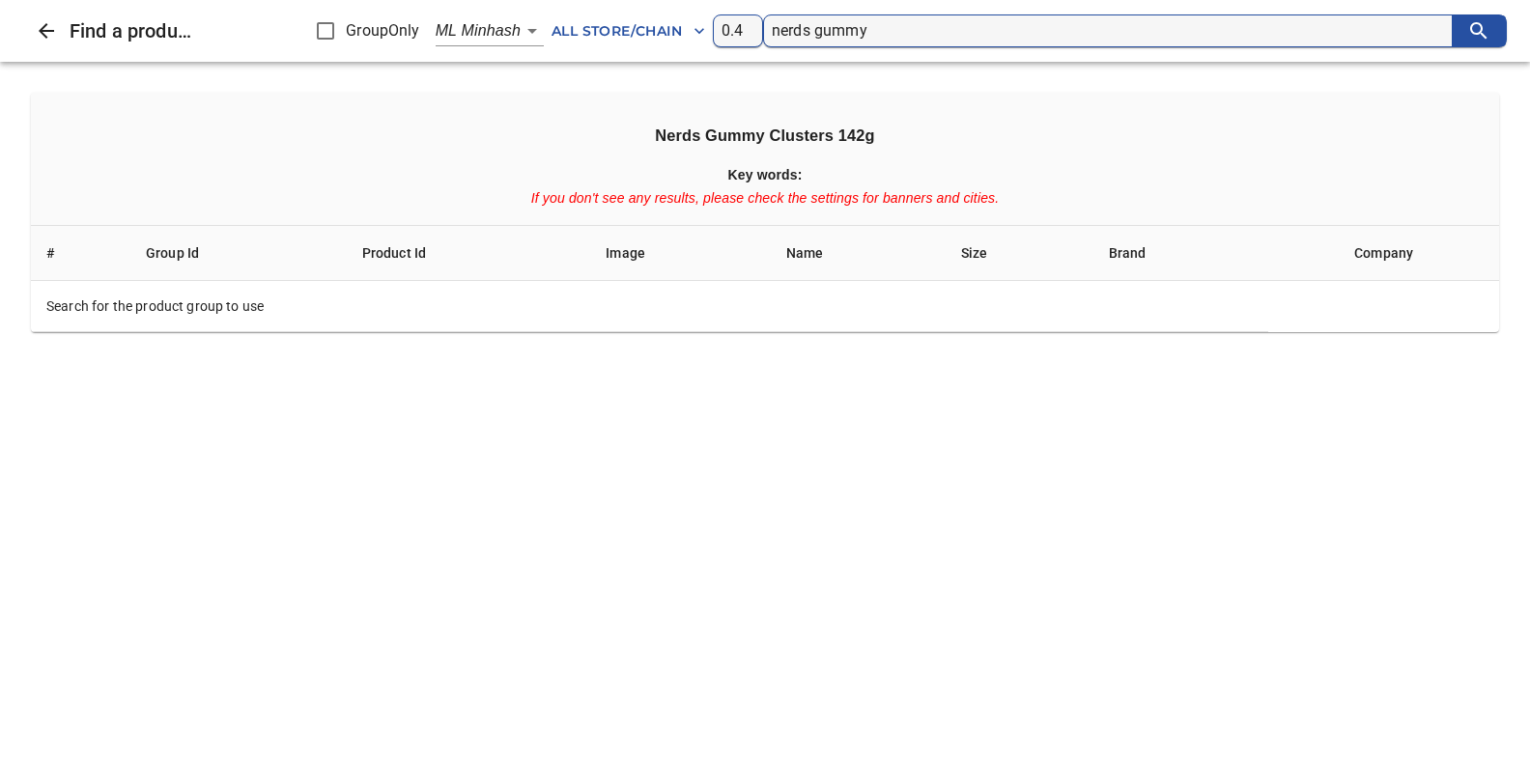
type input "nerds gummy"
click at [535, 30] on body "tspan{white-space:pre} Products of the project [PERSON_NAME] Notes Config Metri…" at bounding box center [765, 257] width 1530 height 515
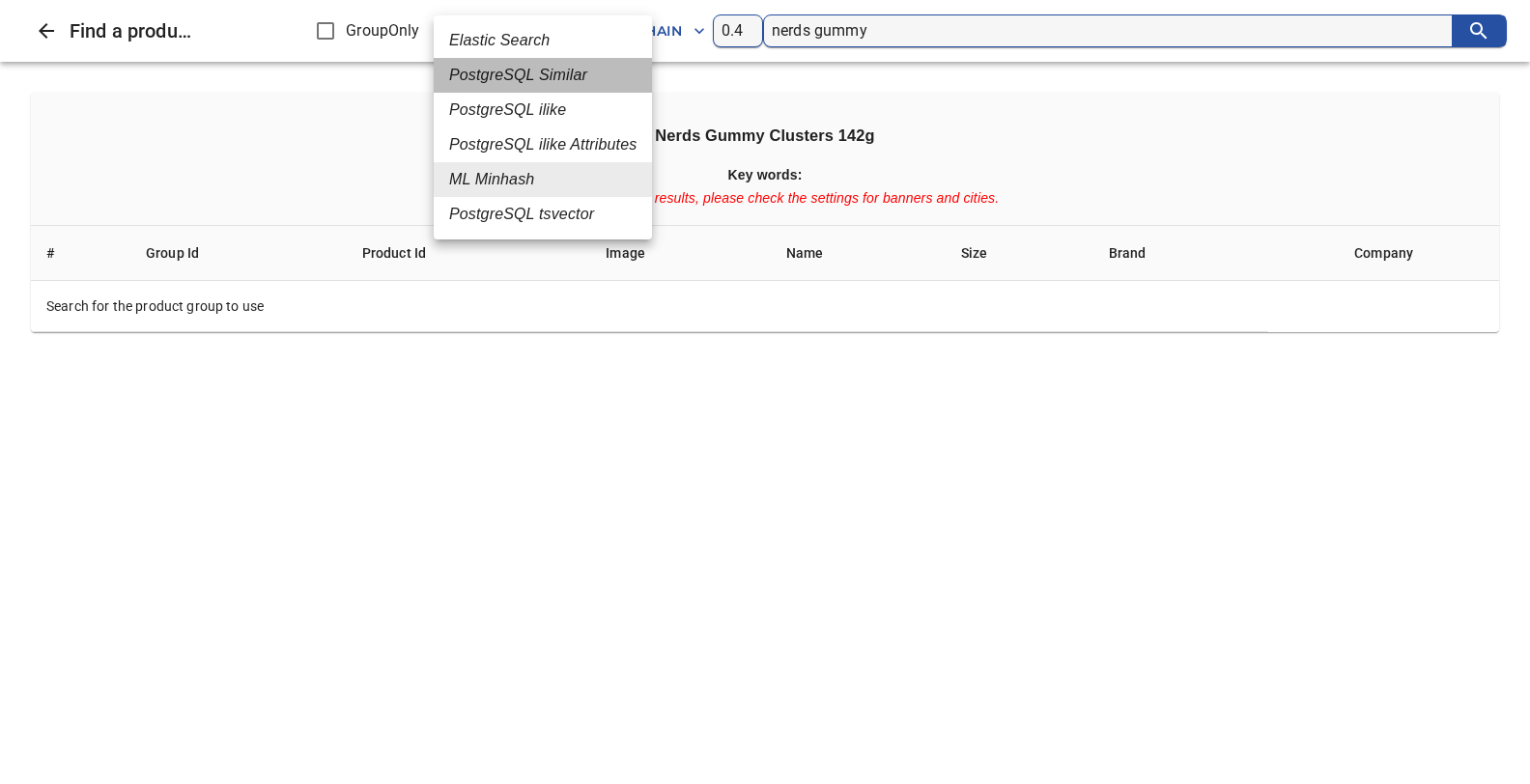
drag, startPoint x: 493, startPoint y: 73, endPoint x: 536, endPoint y: 85, distance: 44.6
click at [495, 73] on em "PostgreSQL Similar" at bounding box center [518, 76] width 139 height 24
type input "2"
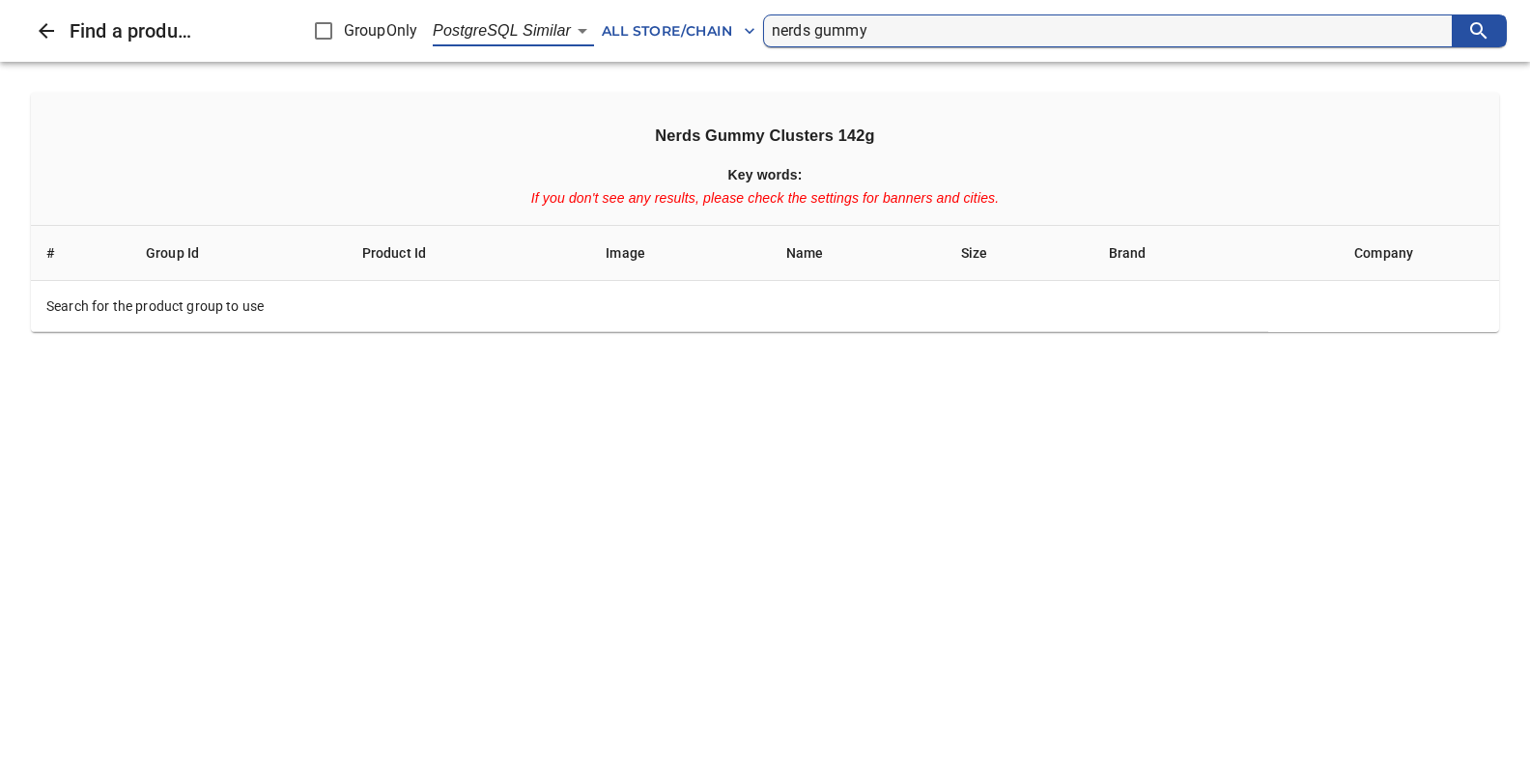
click at [1485, 37] on icon "search" at bounding box center [1478, 30] width 17 height 17
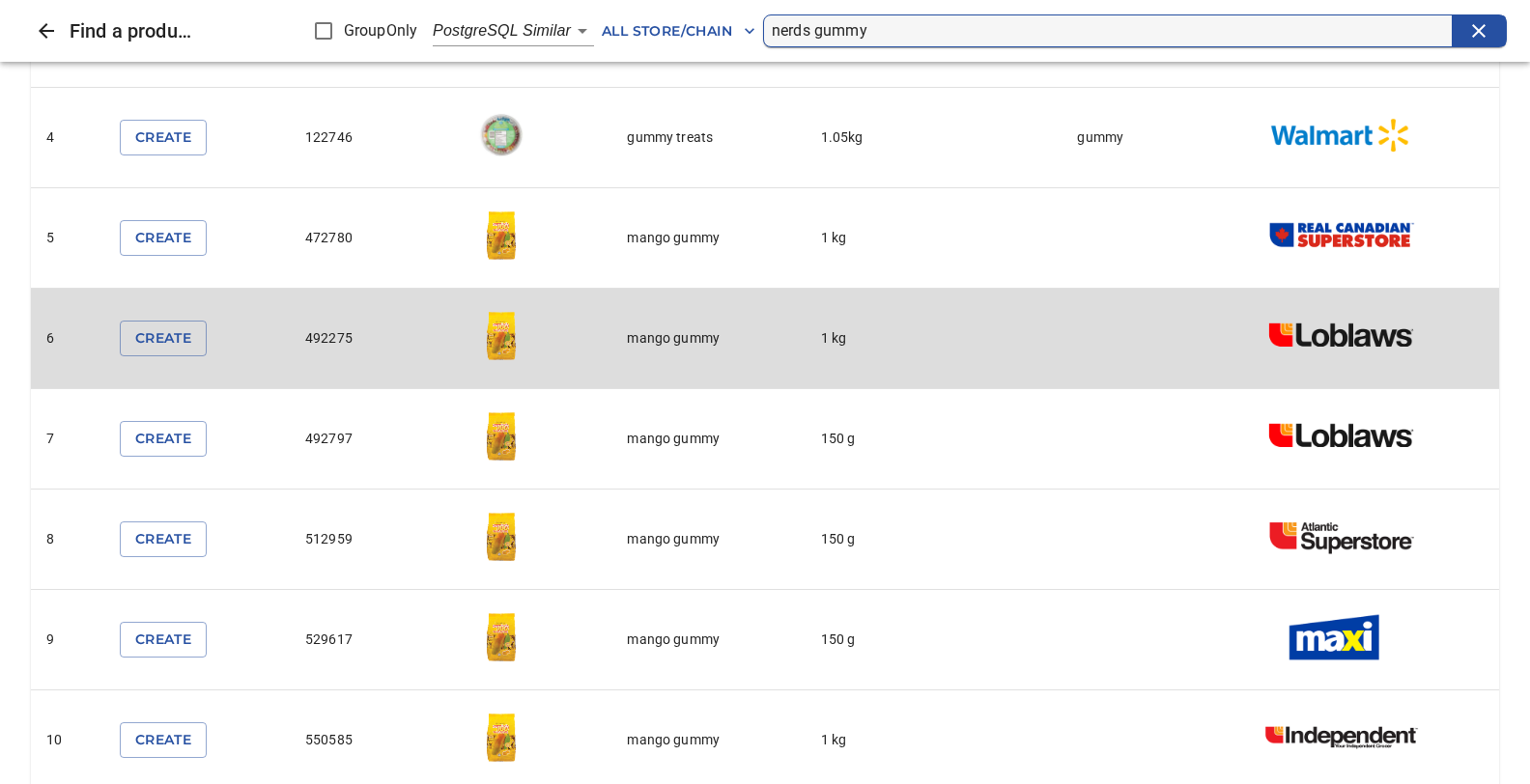
scroll to position [408, 0]
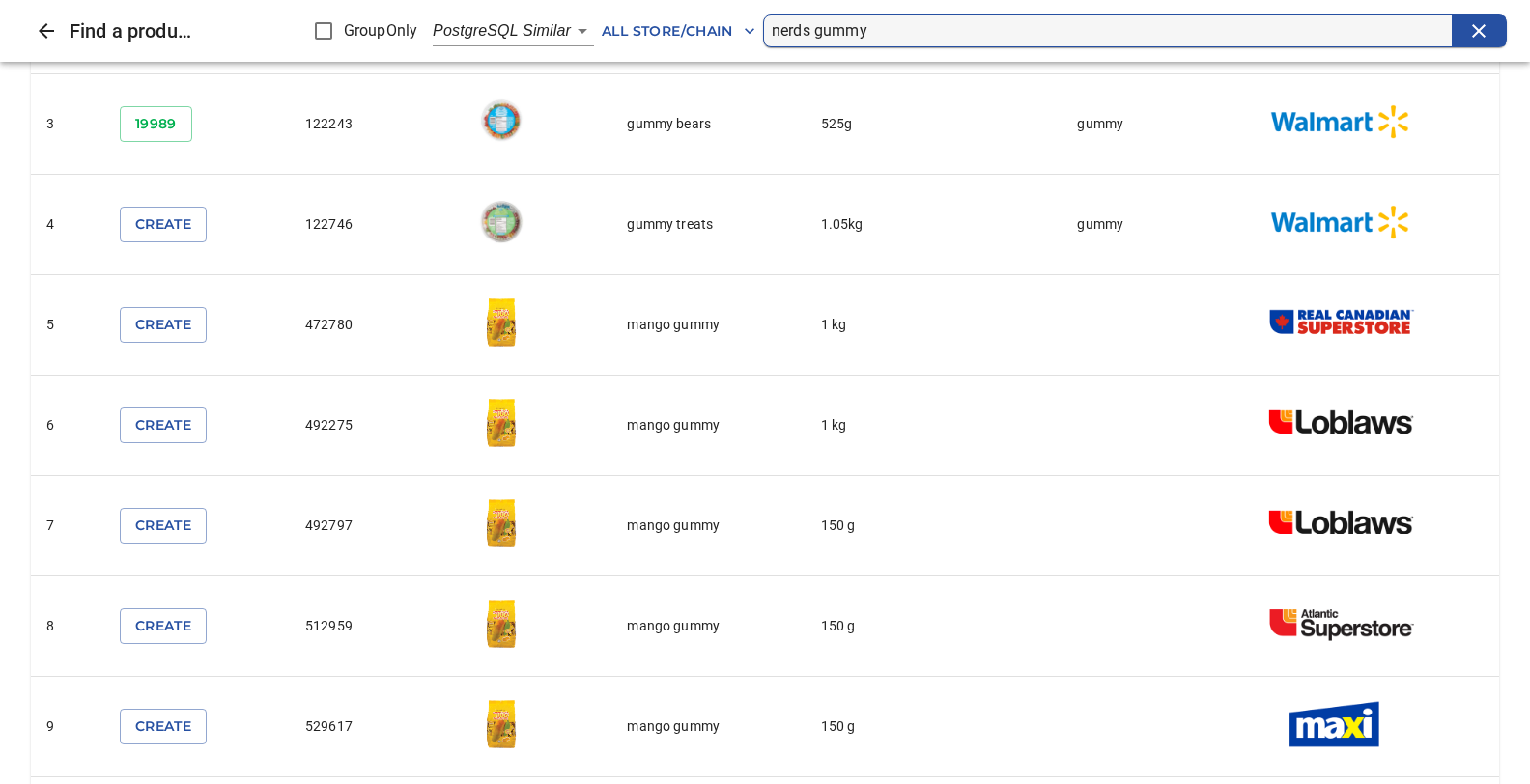
click at [877, 35] on input "nerds gummy" at bounding box center [1111, 30] width 680 height 30
type input "nerds gummyclusters"
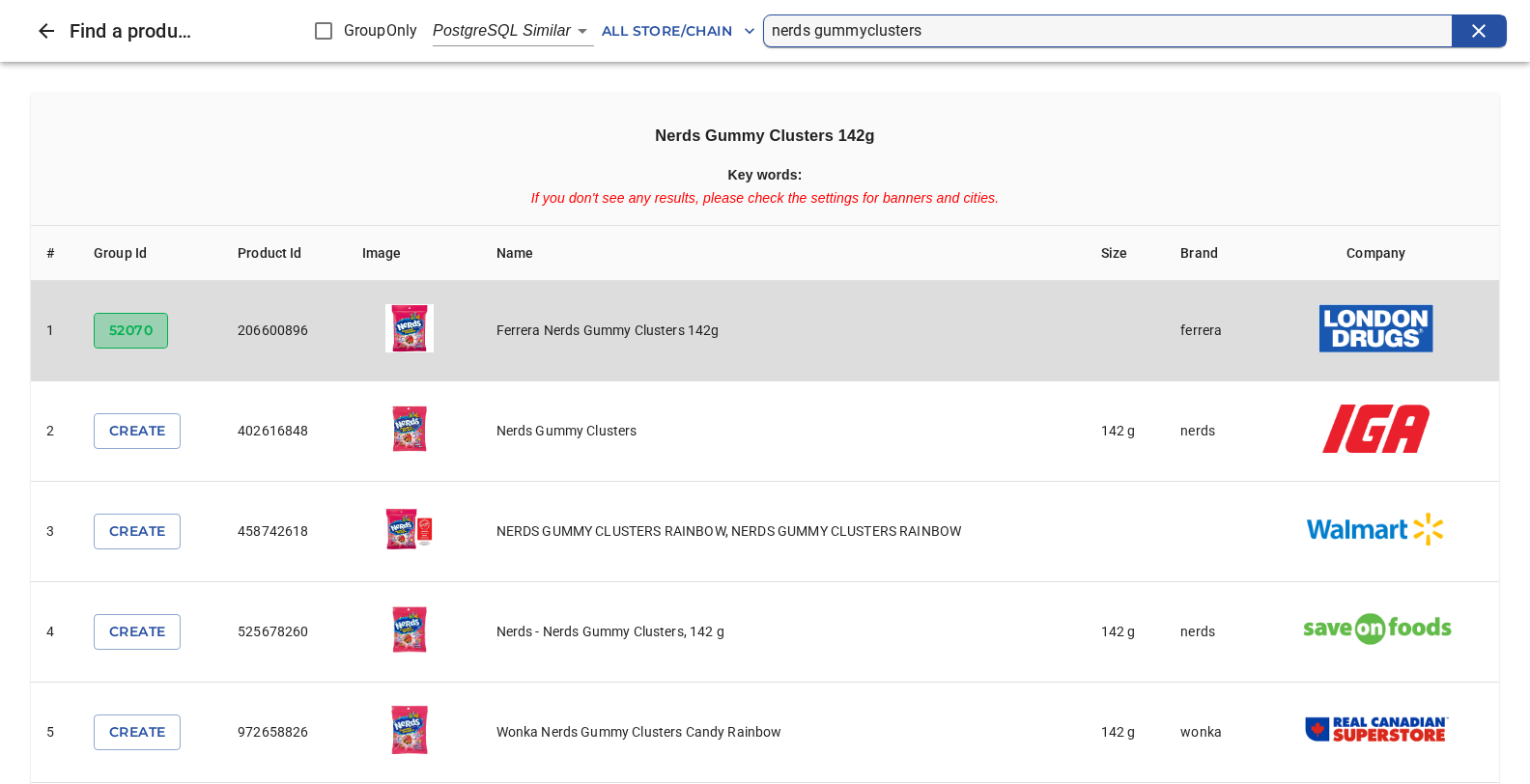
click at [125, 332] on span "52070" at bounding box center [131, 330] width 43 height 25
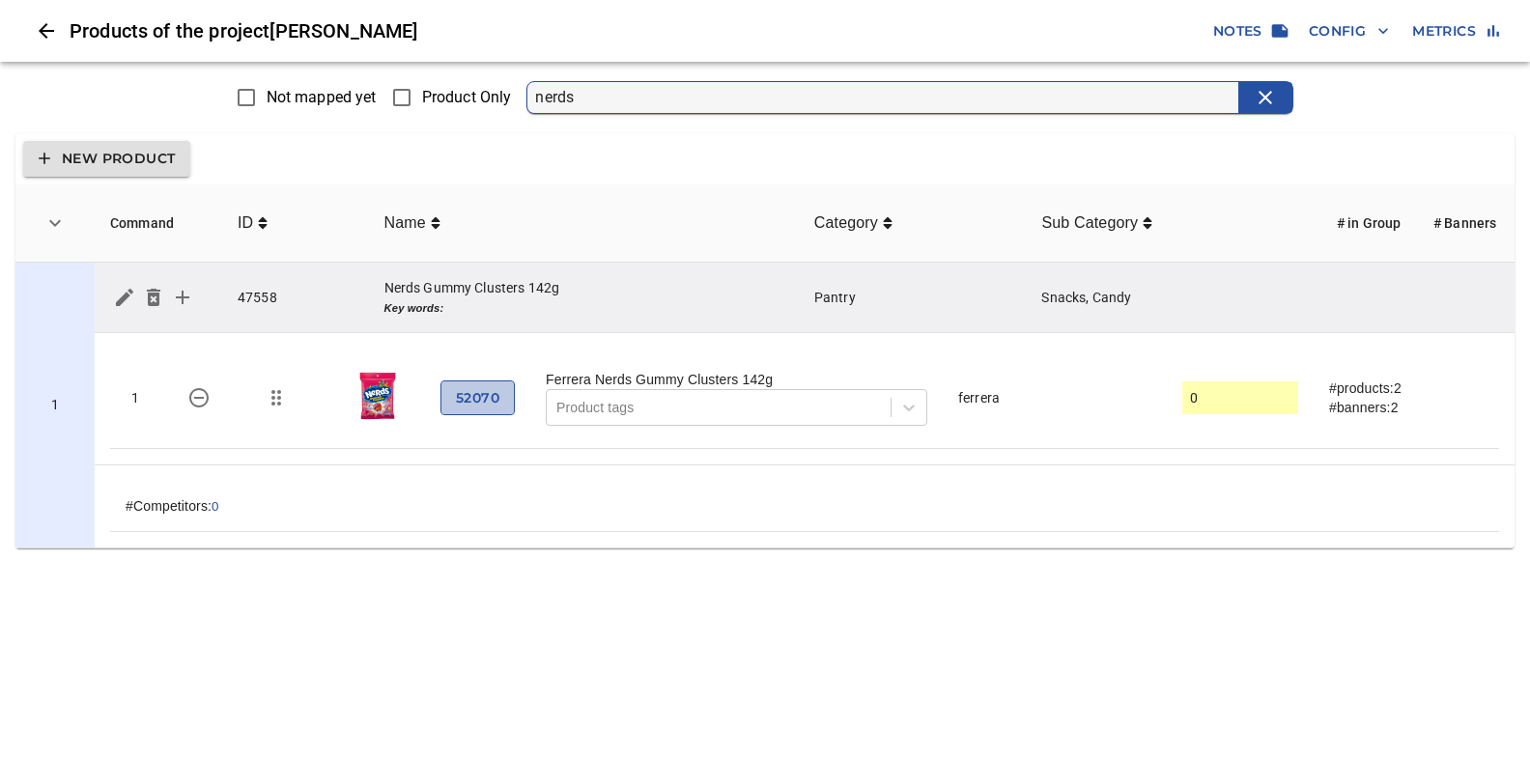
click at [469, 396] on span "52070" at bounding box center [478, 398] width 43 height 25
click at [1340, 32] on span "Config" at bounding box center [1349, 31] width 81 height 25
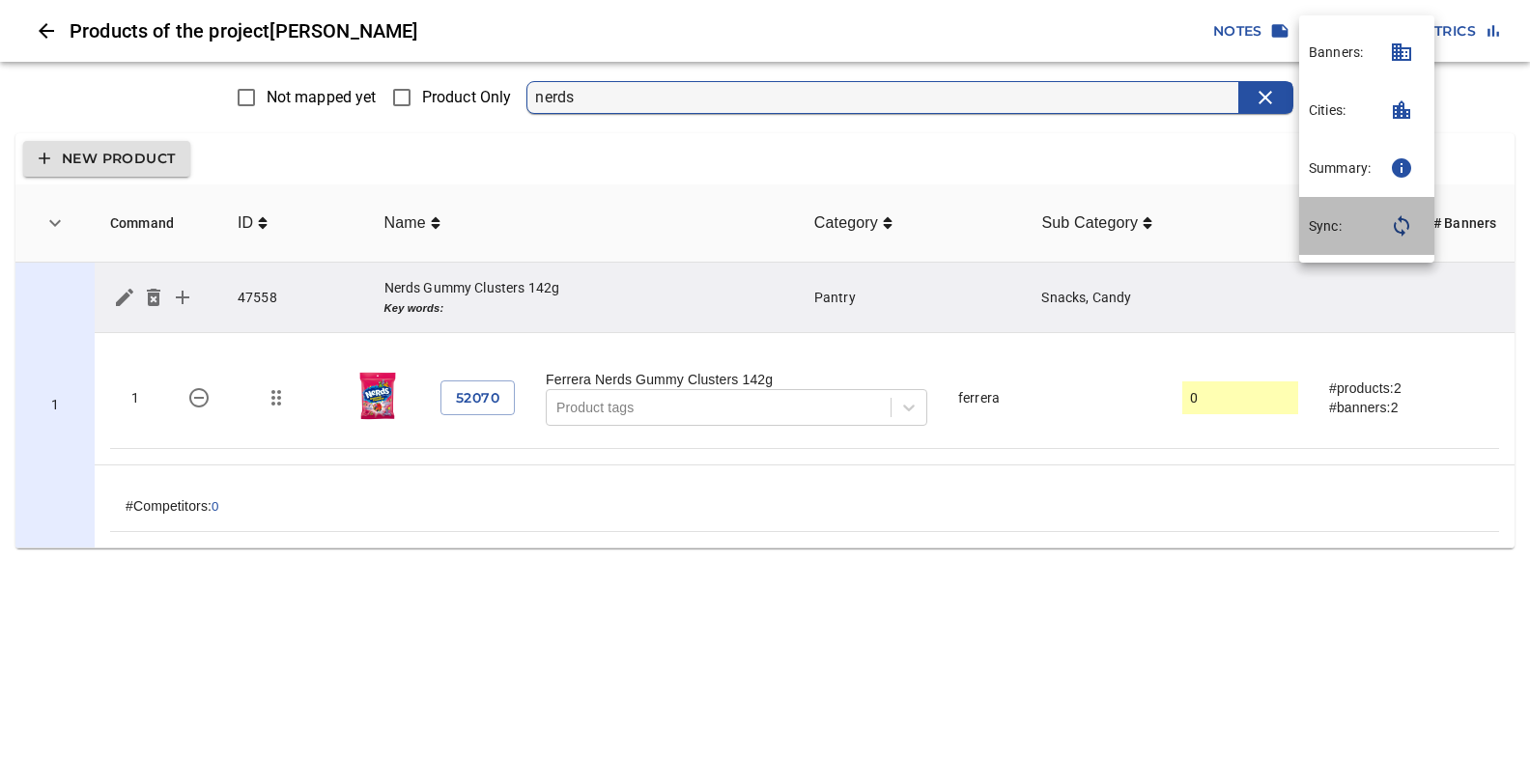
click at [1331, 227] on p "Sync:" at bounding box center [1325, 226] width 32 height 20
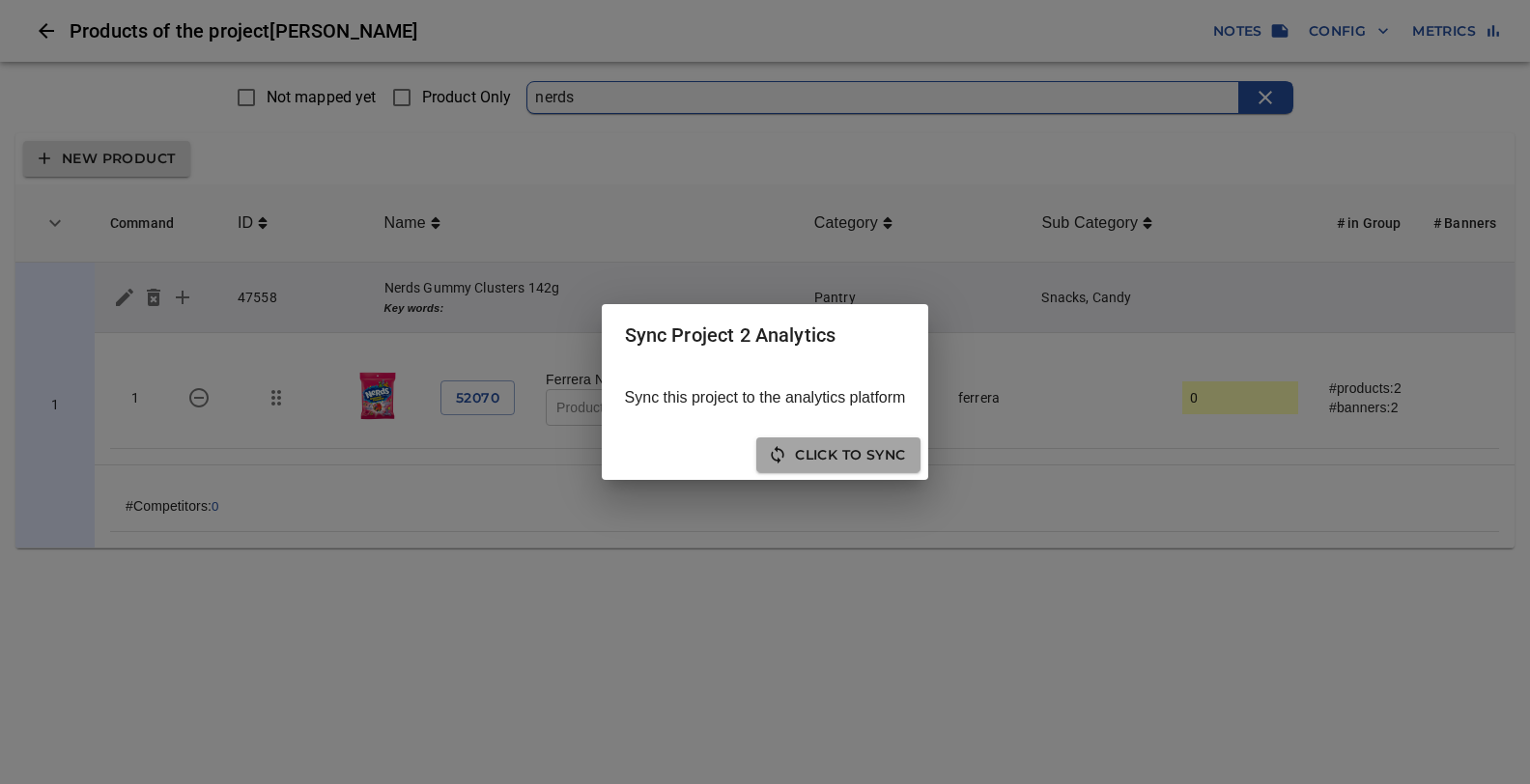
click at [859, 456] on span "Click to sync" at bounding box center [838, 455] width 134 height 25
click at [697, 452] on span "Click to Re-Sync" at bounding box center [739, 455] width 157 height 25
click at [874, 451] on span "Close" at bounding box center [880, 455] width 48 height 25
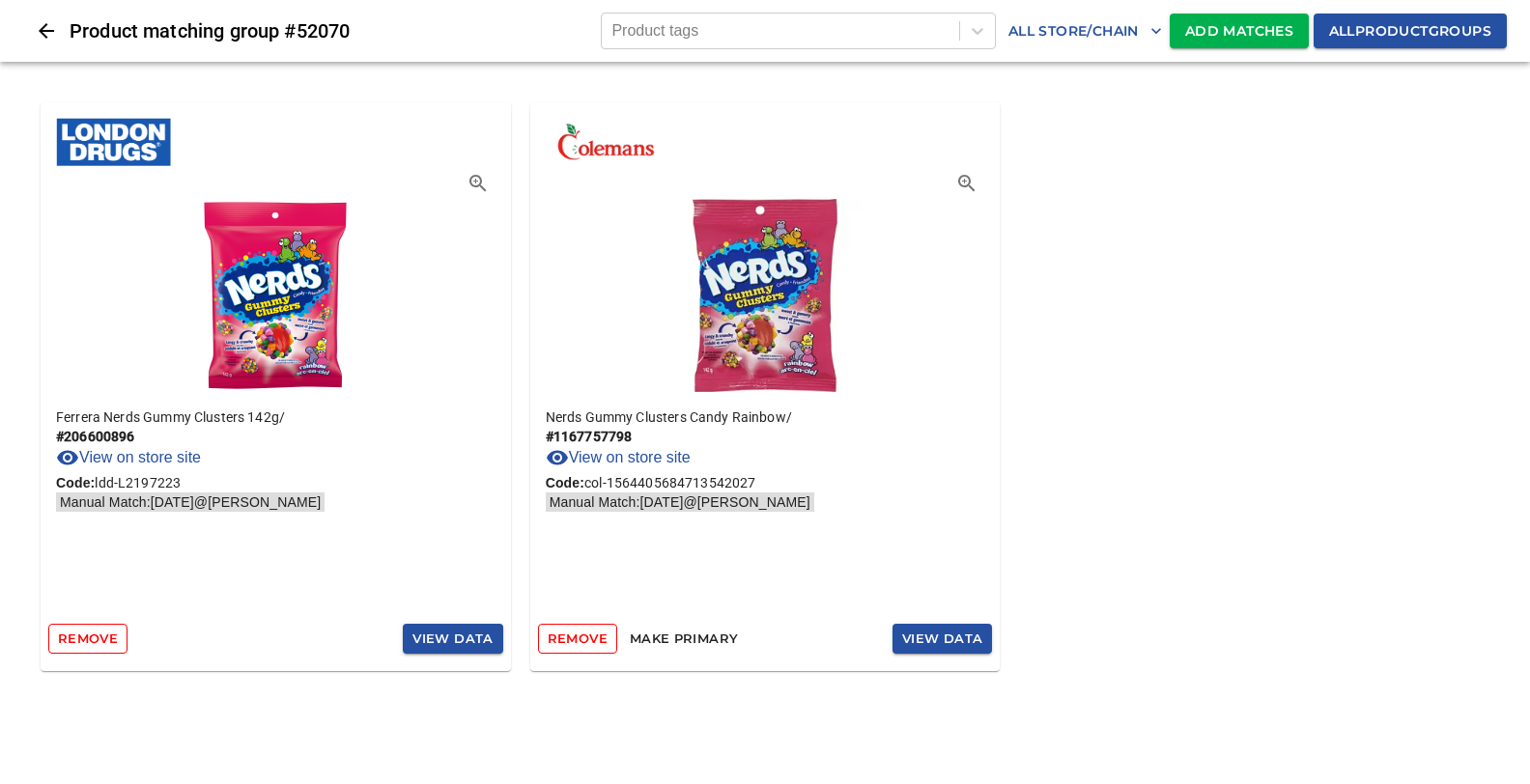
click at [1216, 32] on span "Add Matches" at bounding box center [1239, 31] width 108 height 25
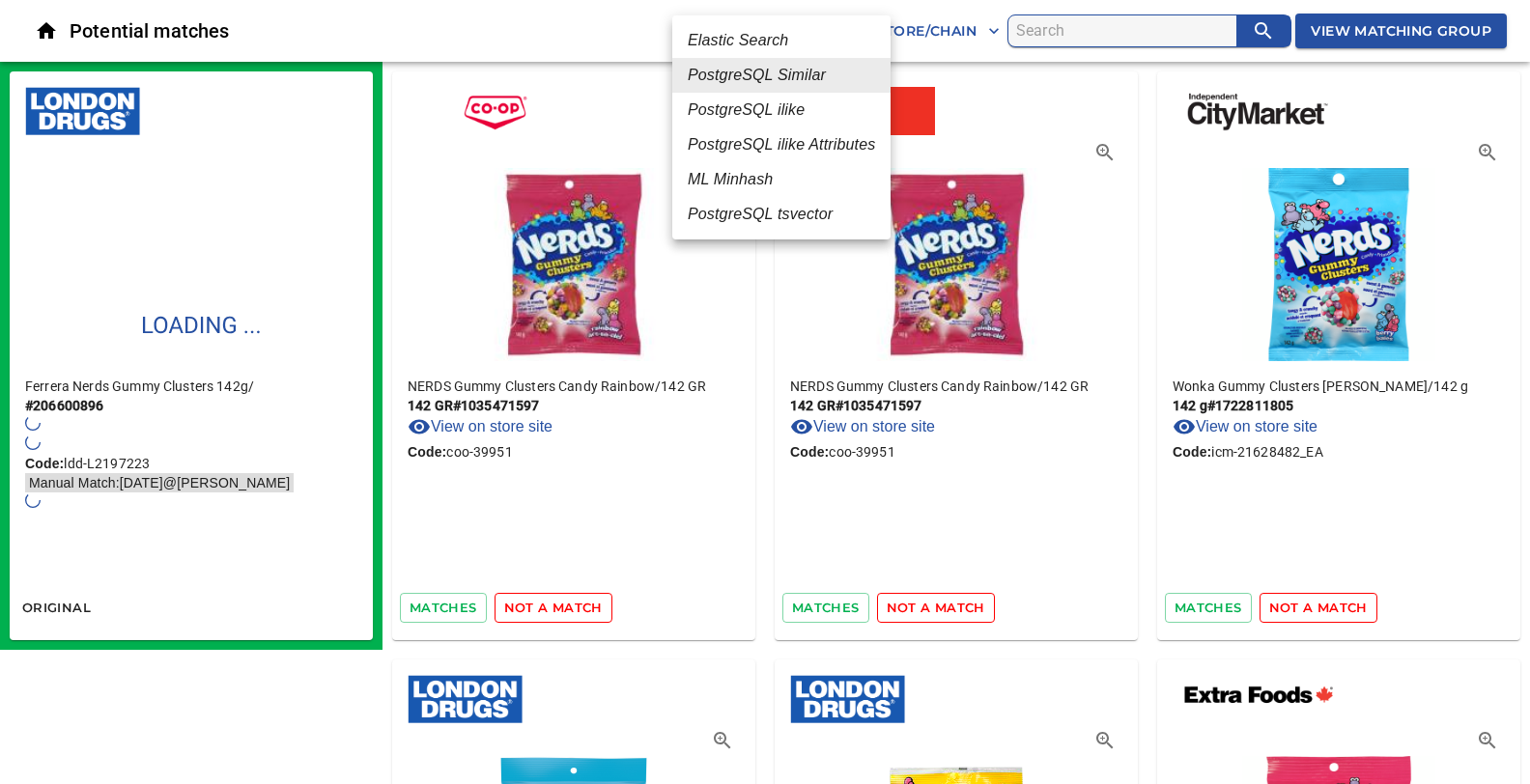
click at [742, 183] on em "ML Minhash" at bounding box center [730, 180] width 85 height 24
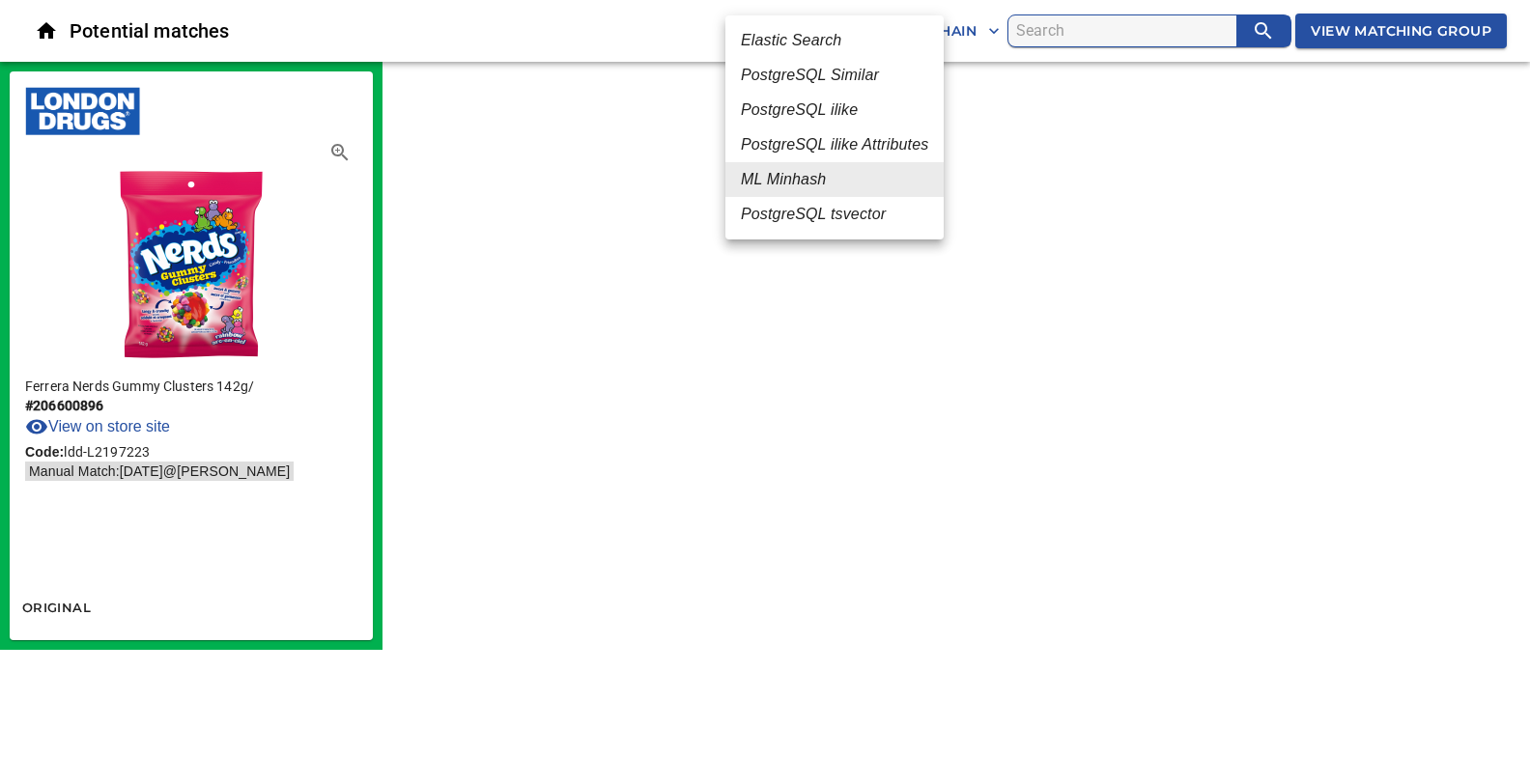
click at [825, 30] on body "tspan{white-space:pre} Potential matches ML Minhash 3 All Store/Chain View Matc…" at bounding box center [765, 324] width 1530 height 649
click at [784, 74] on em "PostgreSQL Similar" at bounding box center [810, 76] width 139 height 24
type input "2"
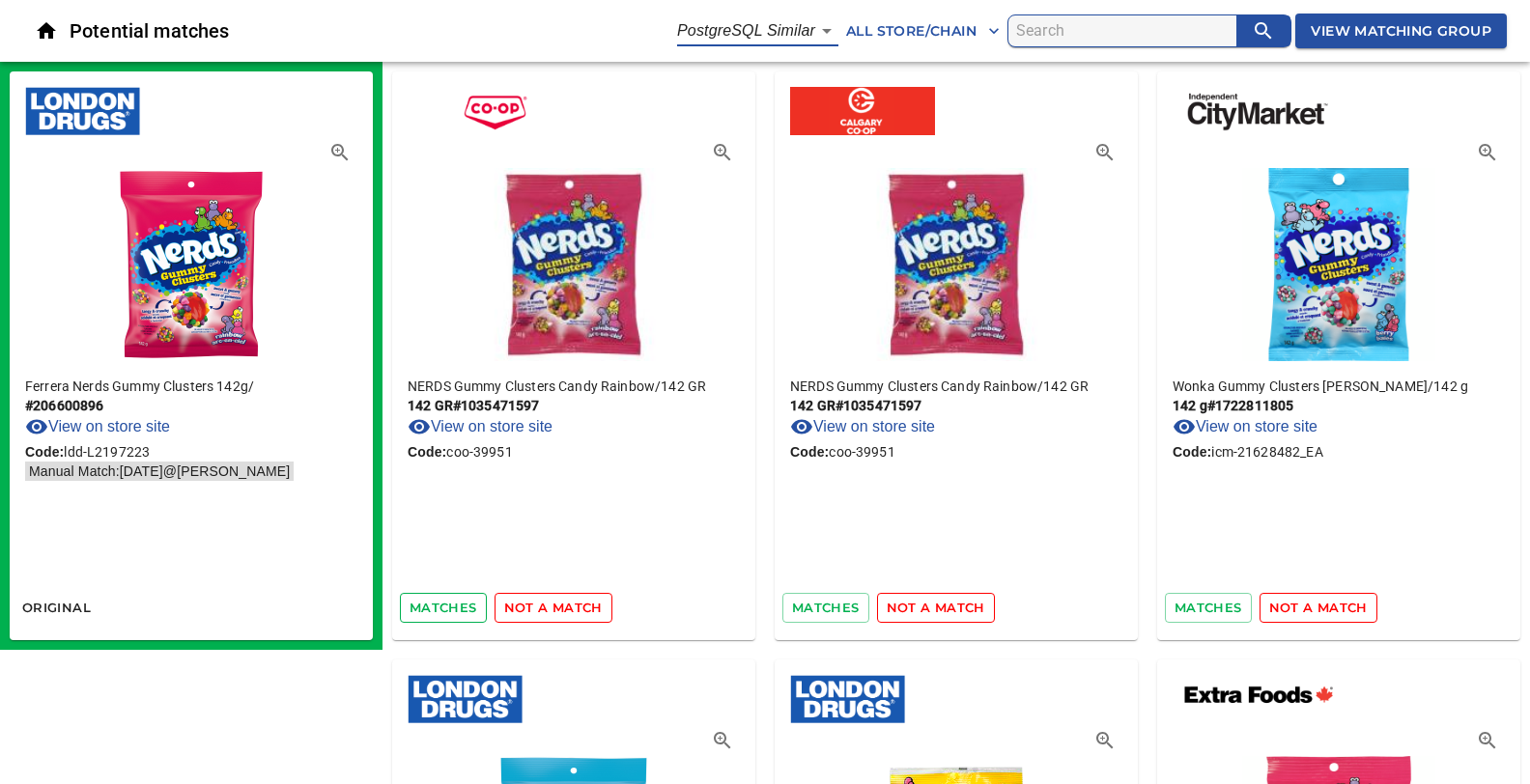
click at [437, 604] on span "matches" at bounding box center [443, 607] width 68 height 23
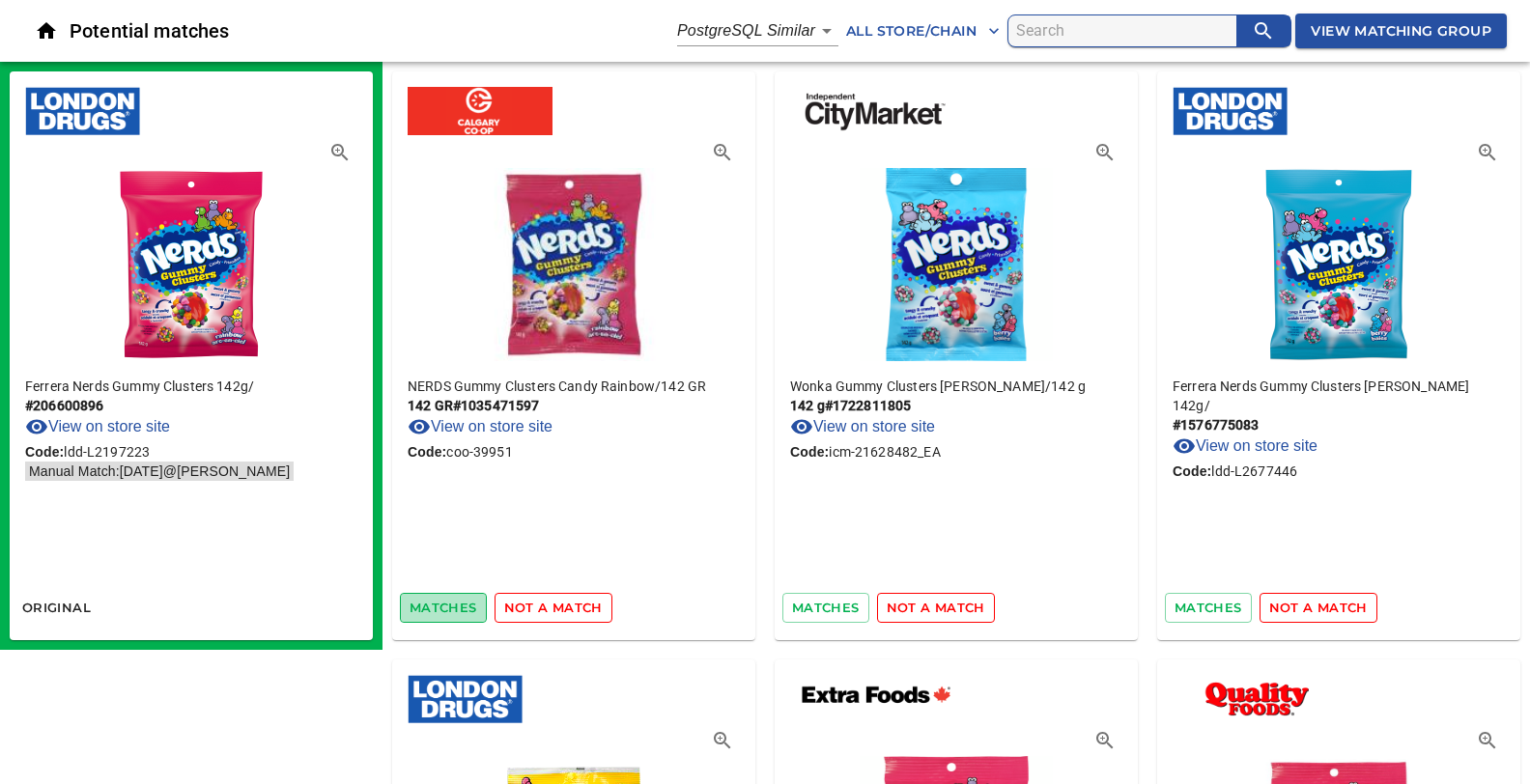
click at [435, 609] on span "matches" at bounding box center [443, 607] width 68 height 23
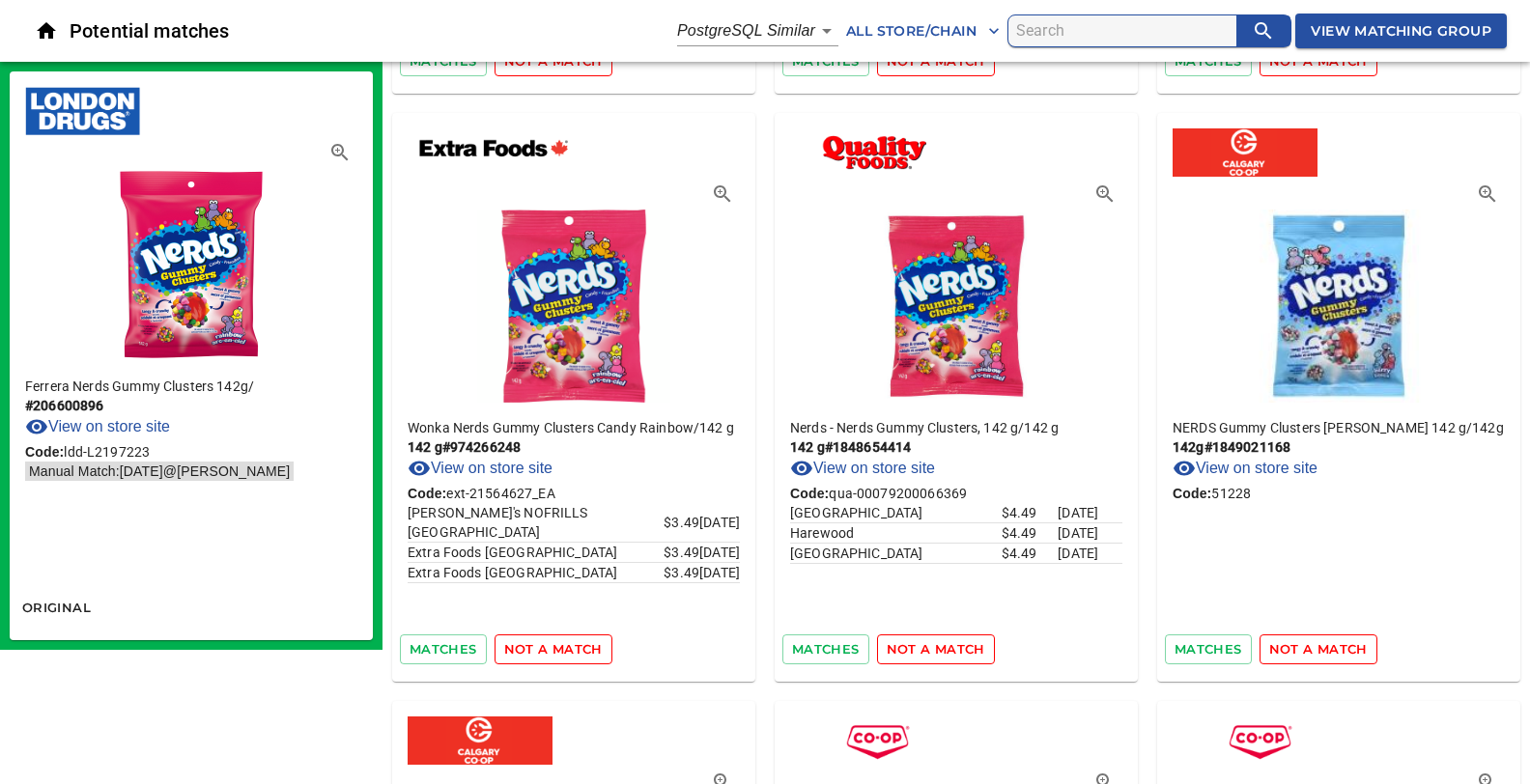
scroll to position [611, 0]
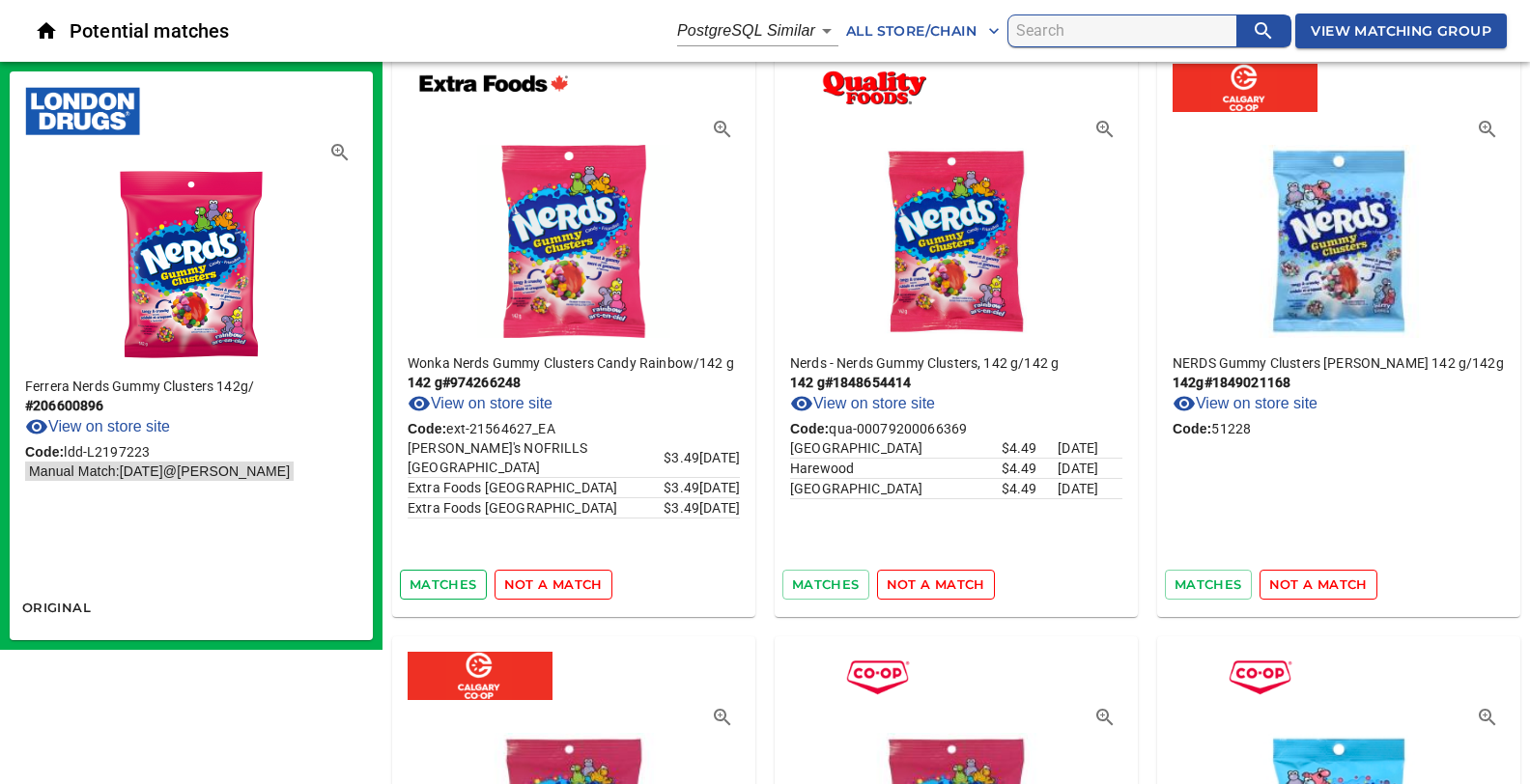
click at [445, 583] on span "matches" at bounding box center [443, 585] width 68 height 23
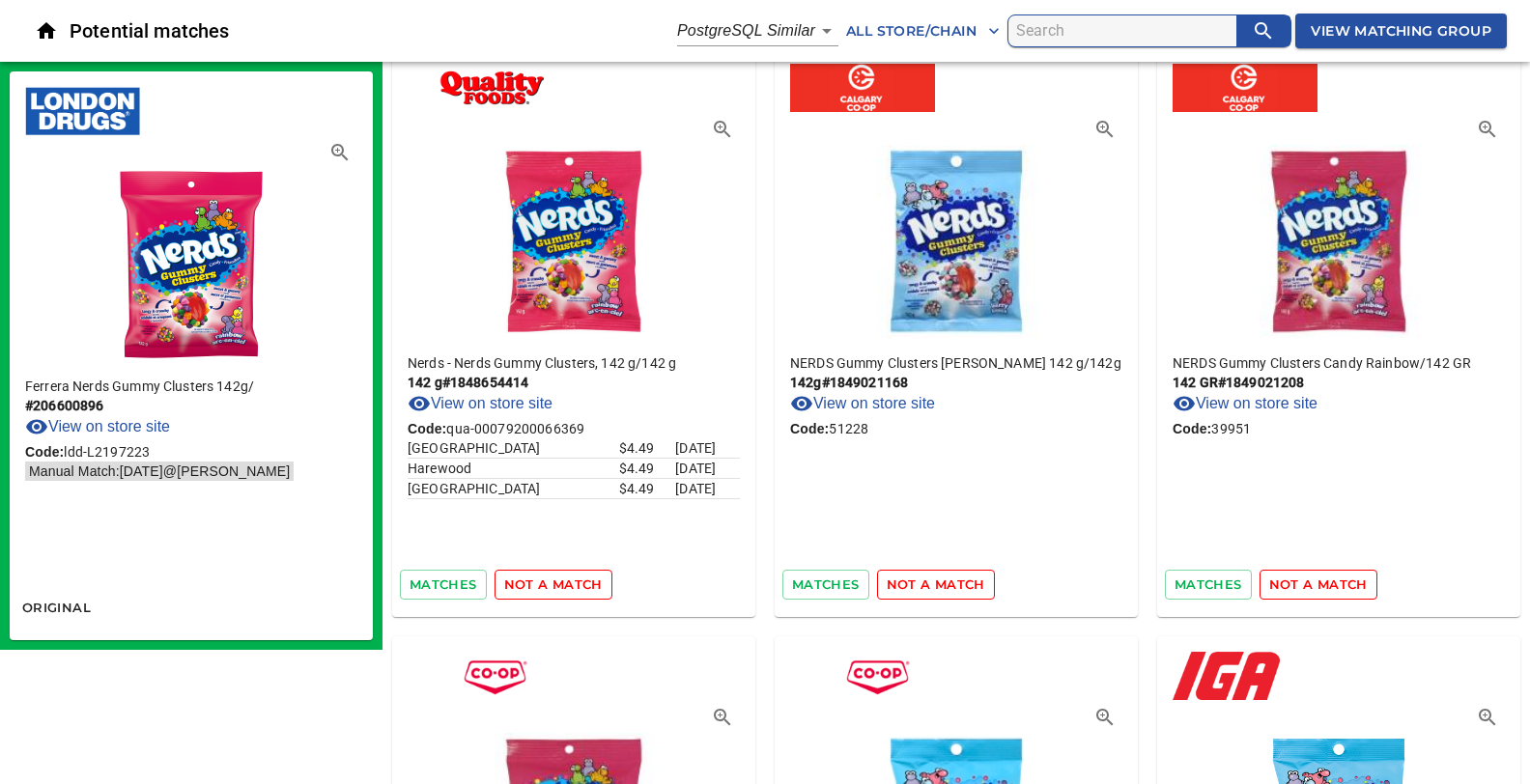
click at [445, 583] on span "matches" at bounding box center [443, 585] width 68 height 23
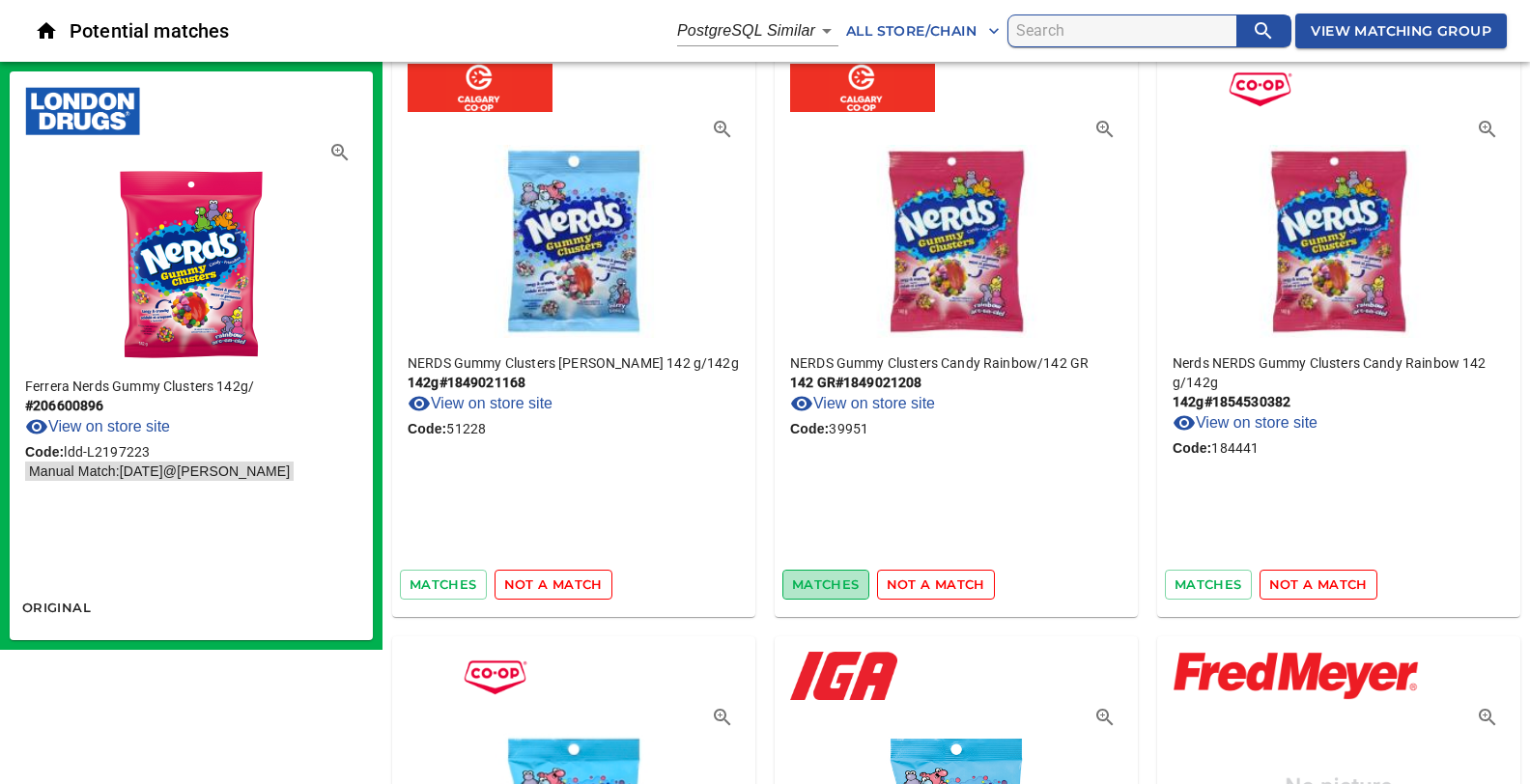
click at [837, 581] on span "matches" at bounding box center [825, 585] width 68 height 23
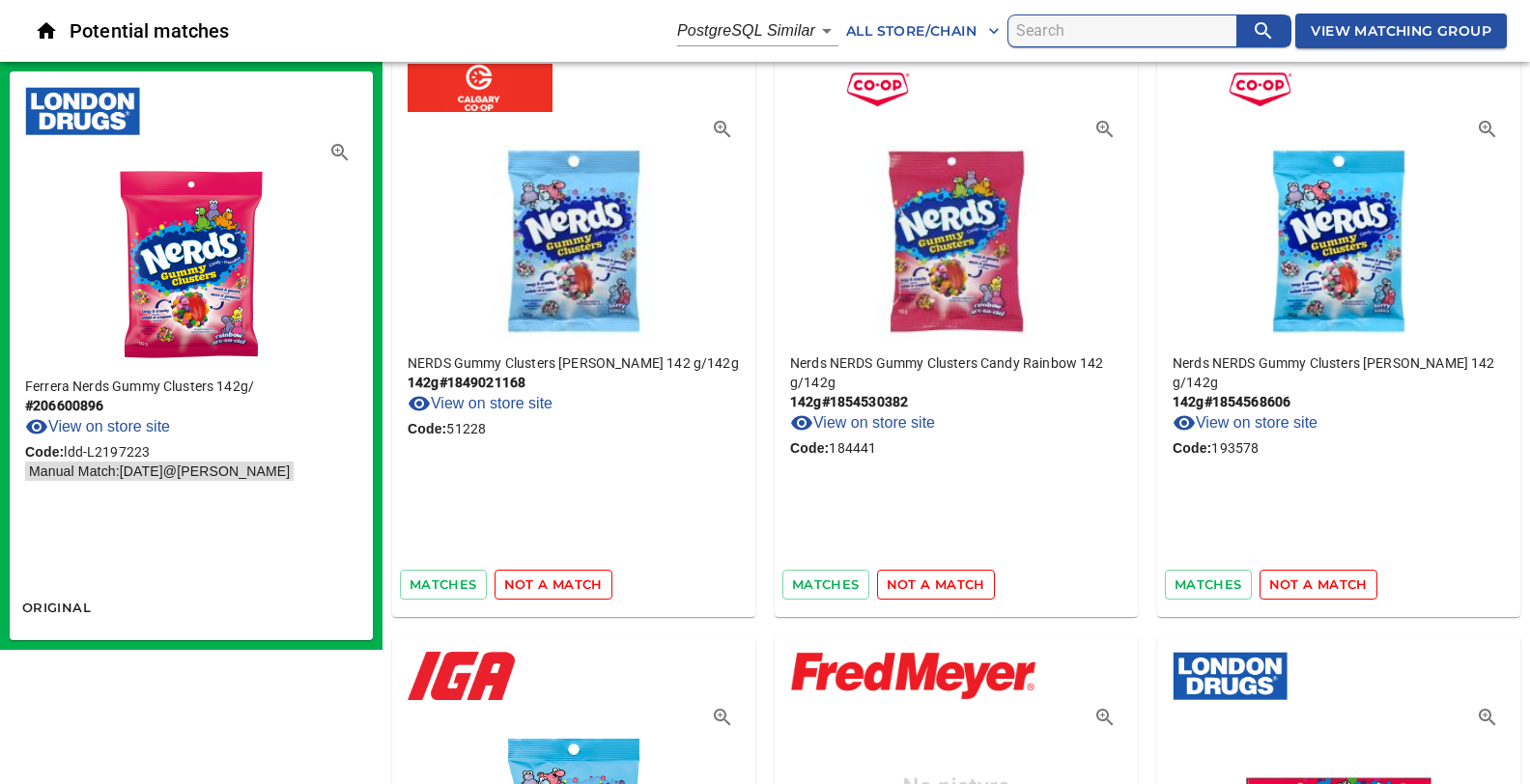
click at [837, 581] on span "matches" at bounding box center [825, 585] width 68 height 23
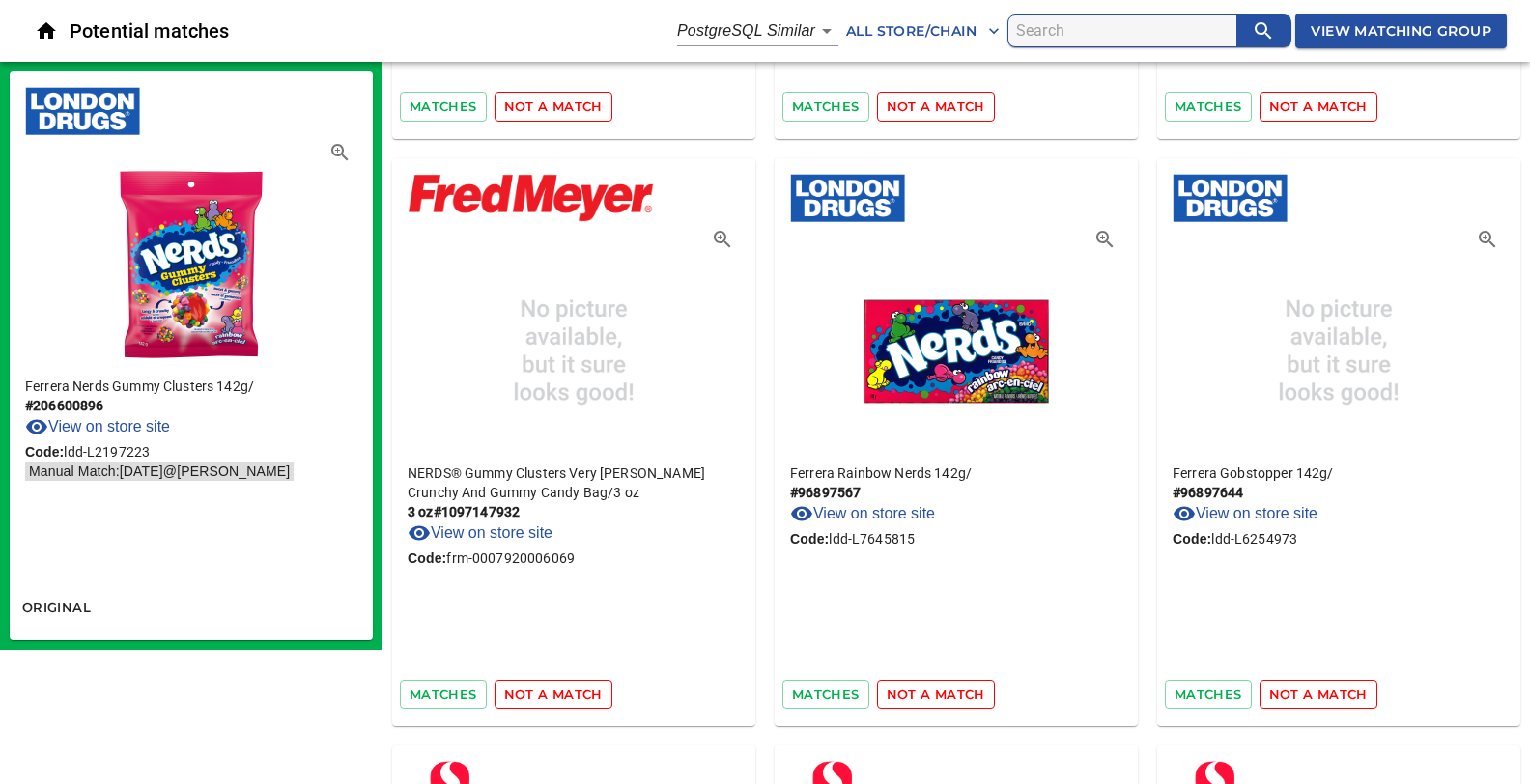
scroll to position [1121, 0]
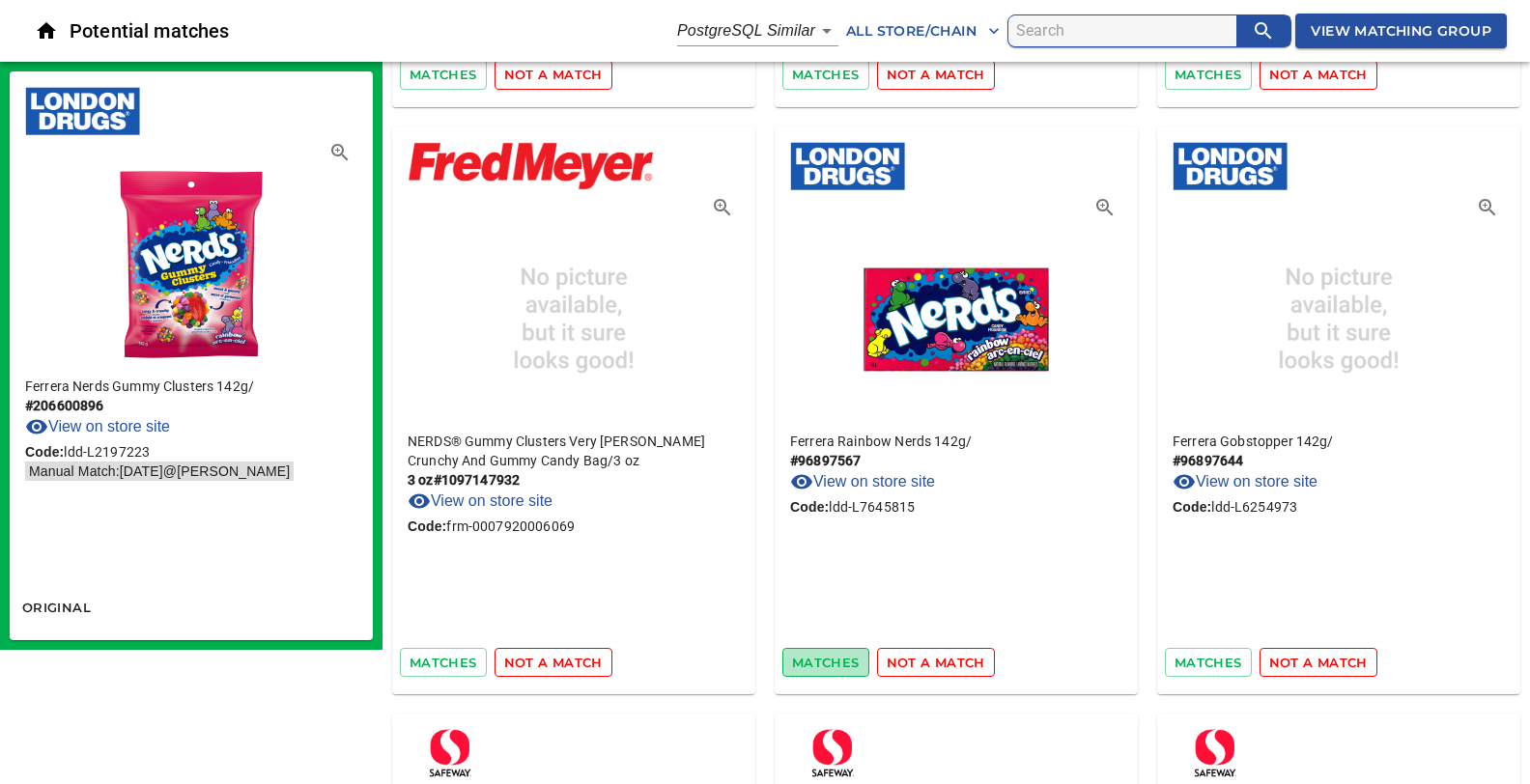
click at [819, 651] on span "matches" at bounding box center [825, 662] width 68 height 23
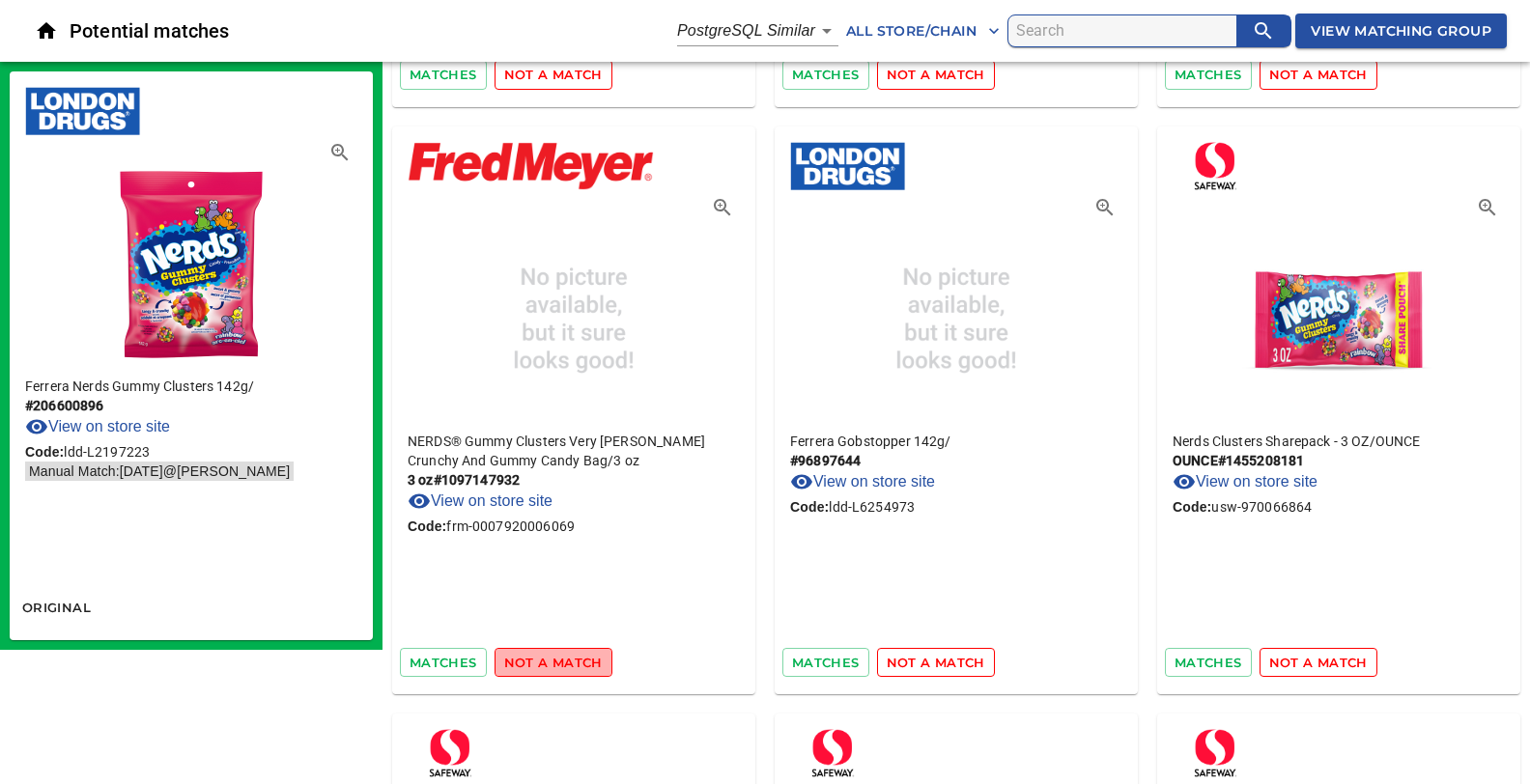
click at [562, 665] on span "not a match" at bounding box center [553, 662] width 98 height 23
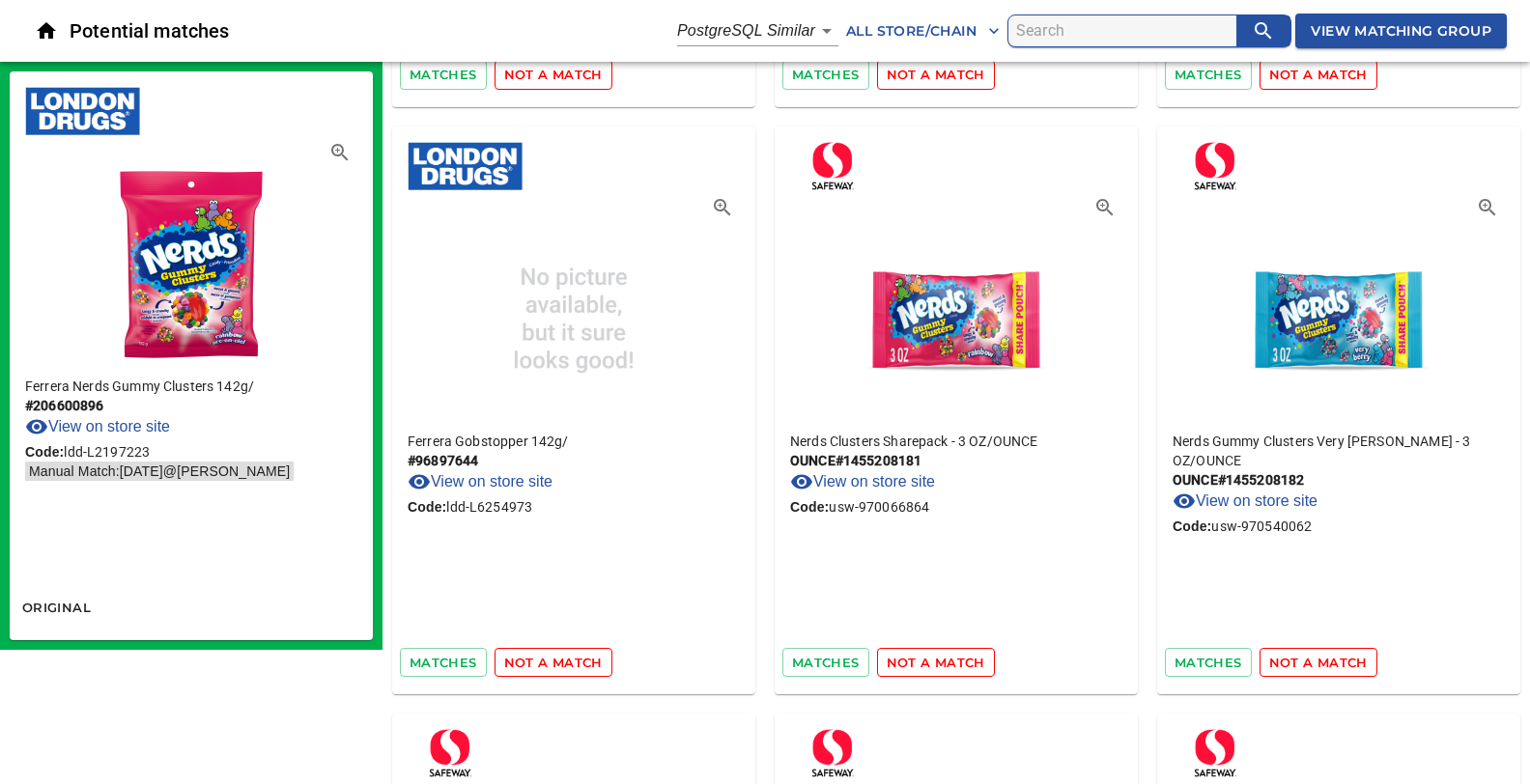
click at [570, 659] on span "not a match" at bounding box center [553, 662] width 98 height 23
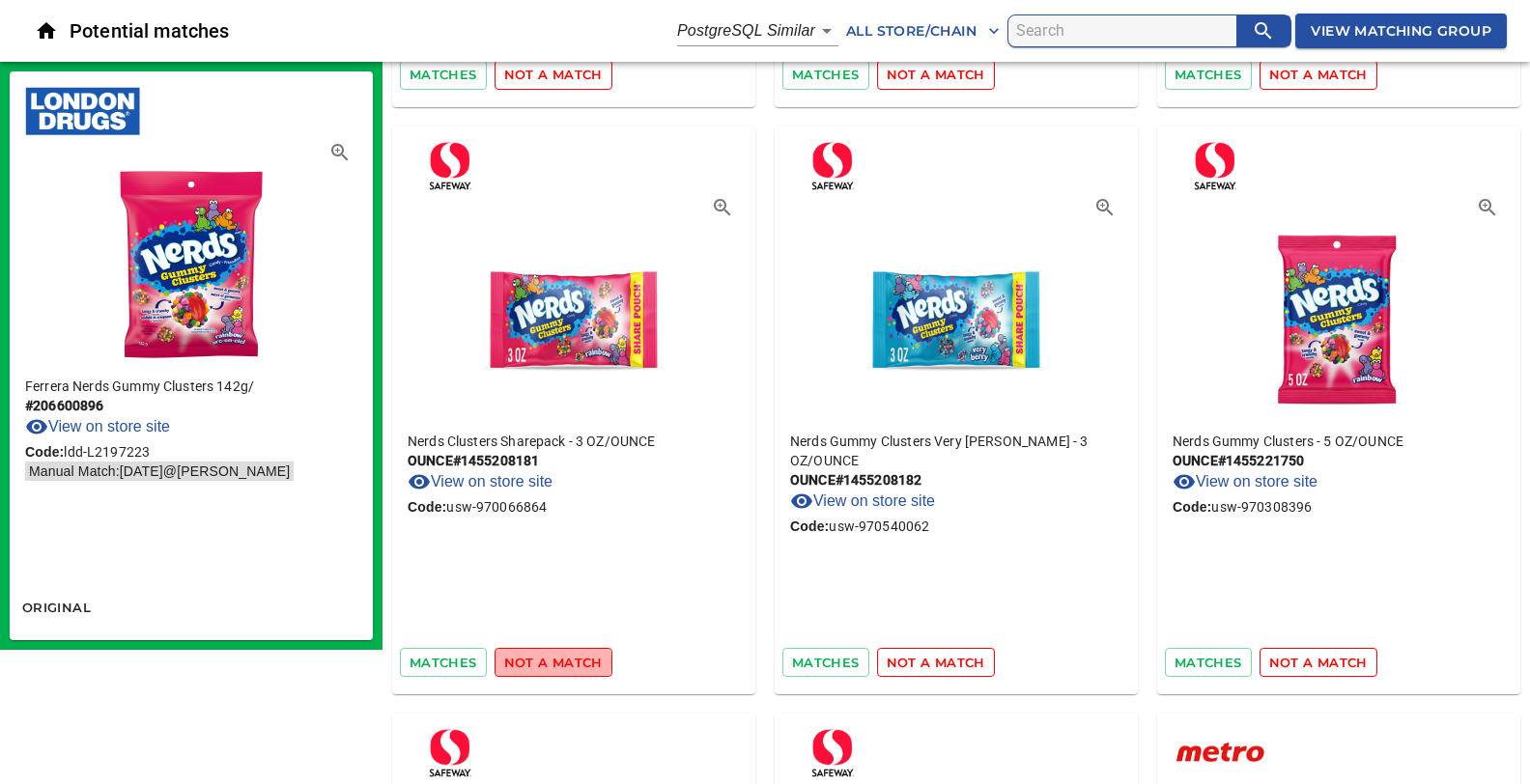
click at [542, 658] on span "not a match" at bounding box center [553, 662] width 98 height 23
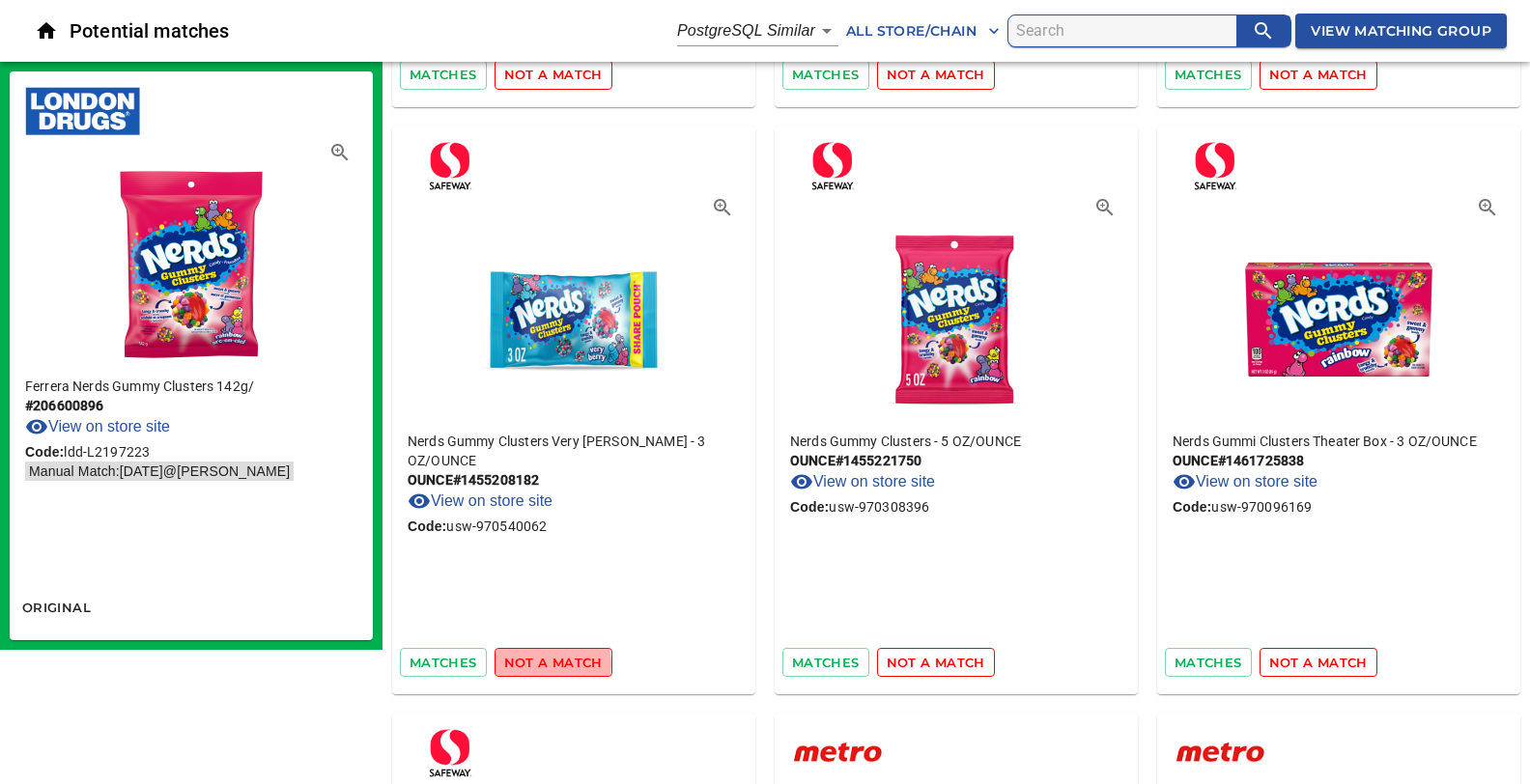
click at [547, 661] on span "not a match" at bounding box center [553, 662] width 98 height 23
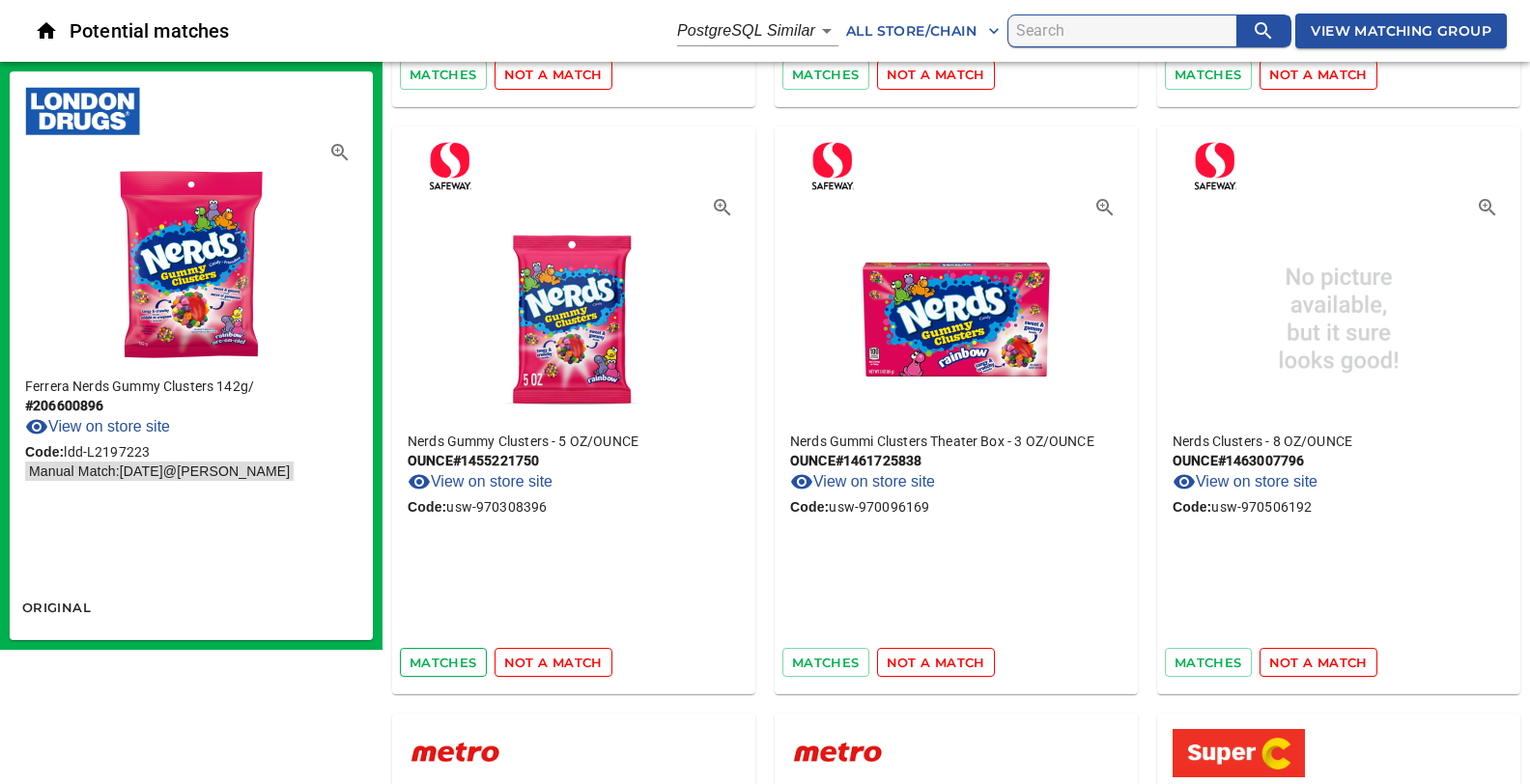
click at [455, 662] on span "matches" at bounding box center [443, 662] width 68 height 23
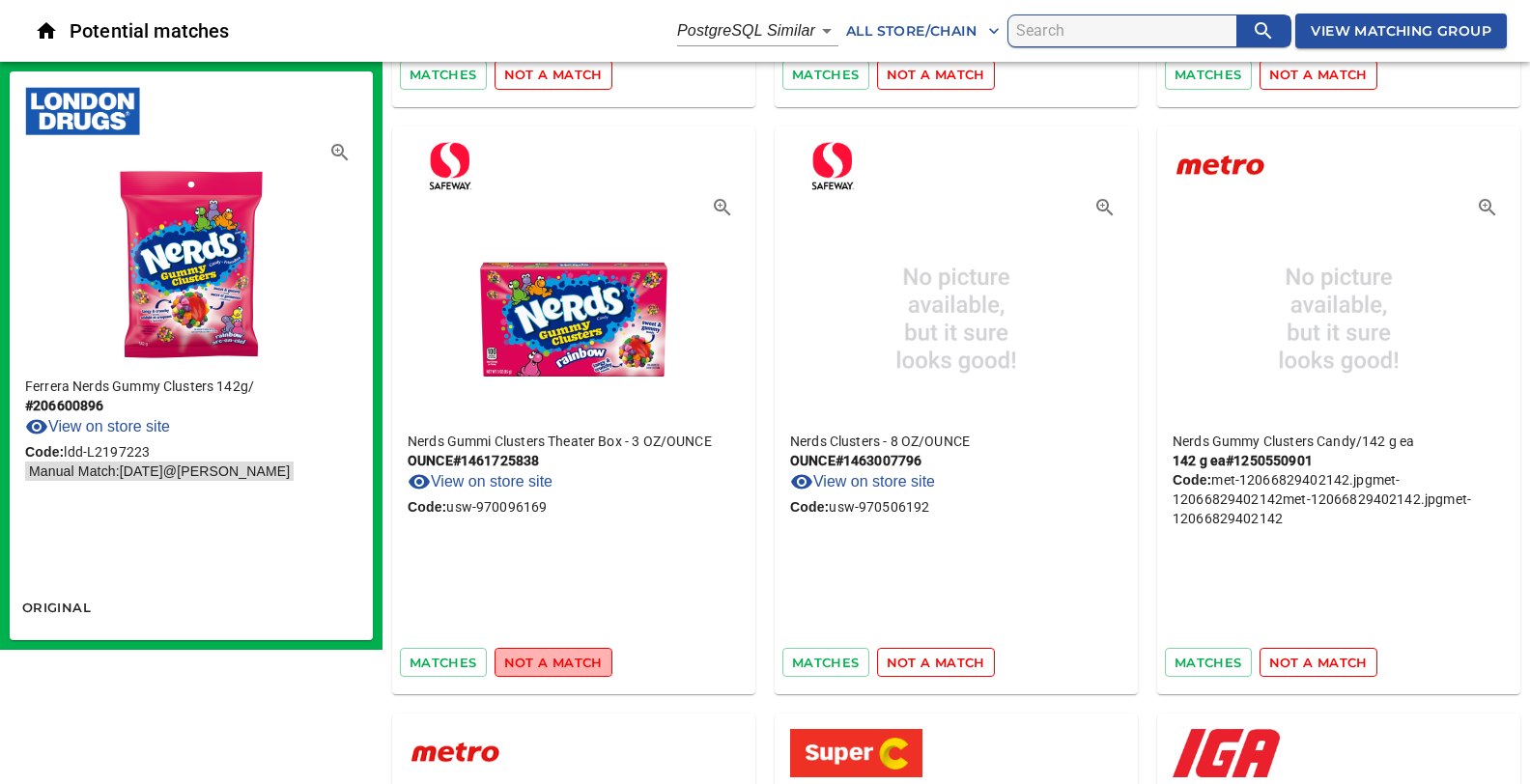
click at [556, 657] on span "not a match" at bounding box center [553, 662] width 98 height 23
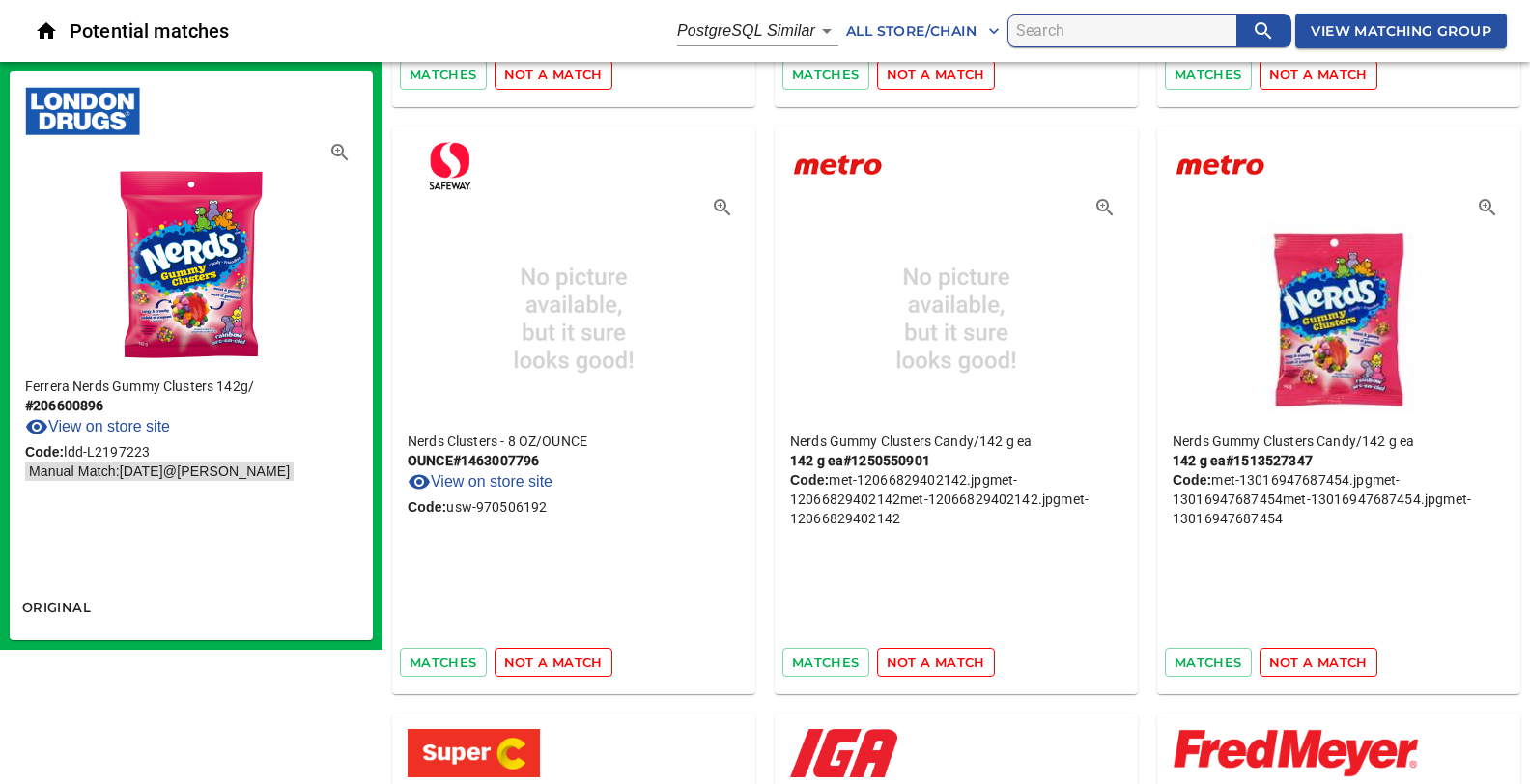
click at [556, 657] on span "not a match" at bounding box center [553, 662] width 98 height 23
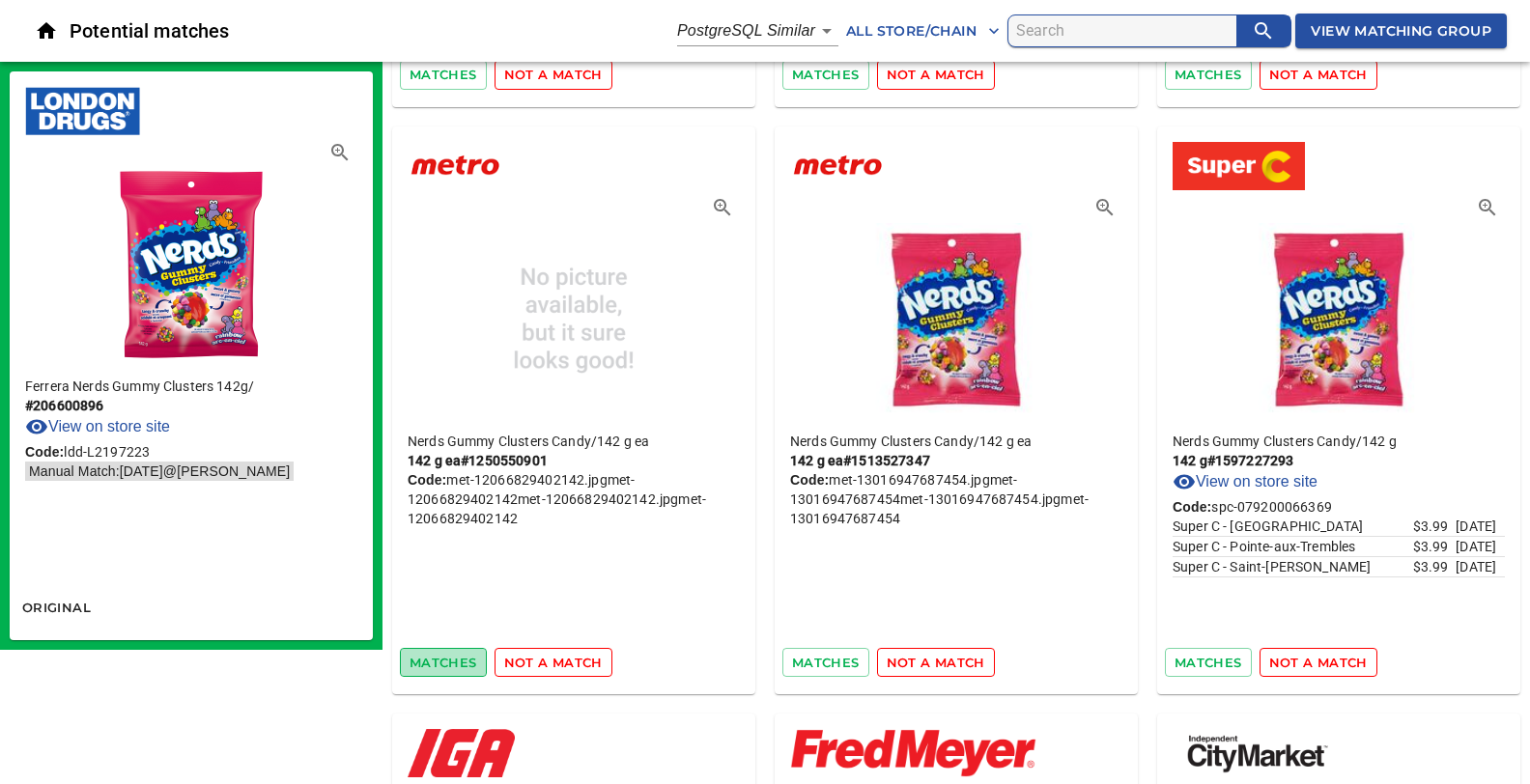
click at [453, 660] on span "matches" at bounding box center [443, 662] width 68 height 23
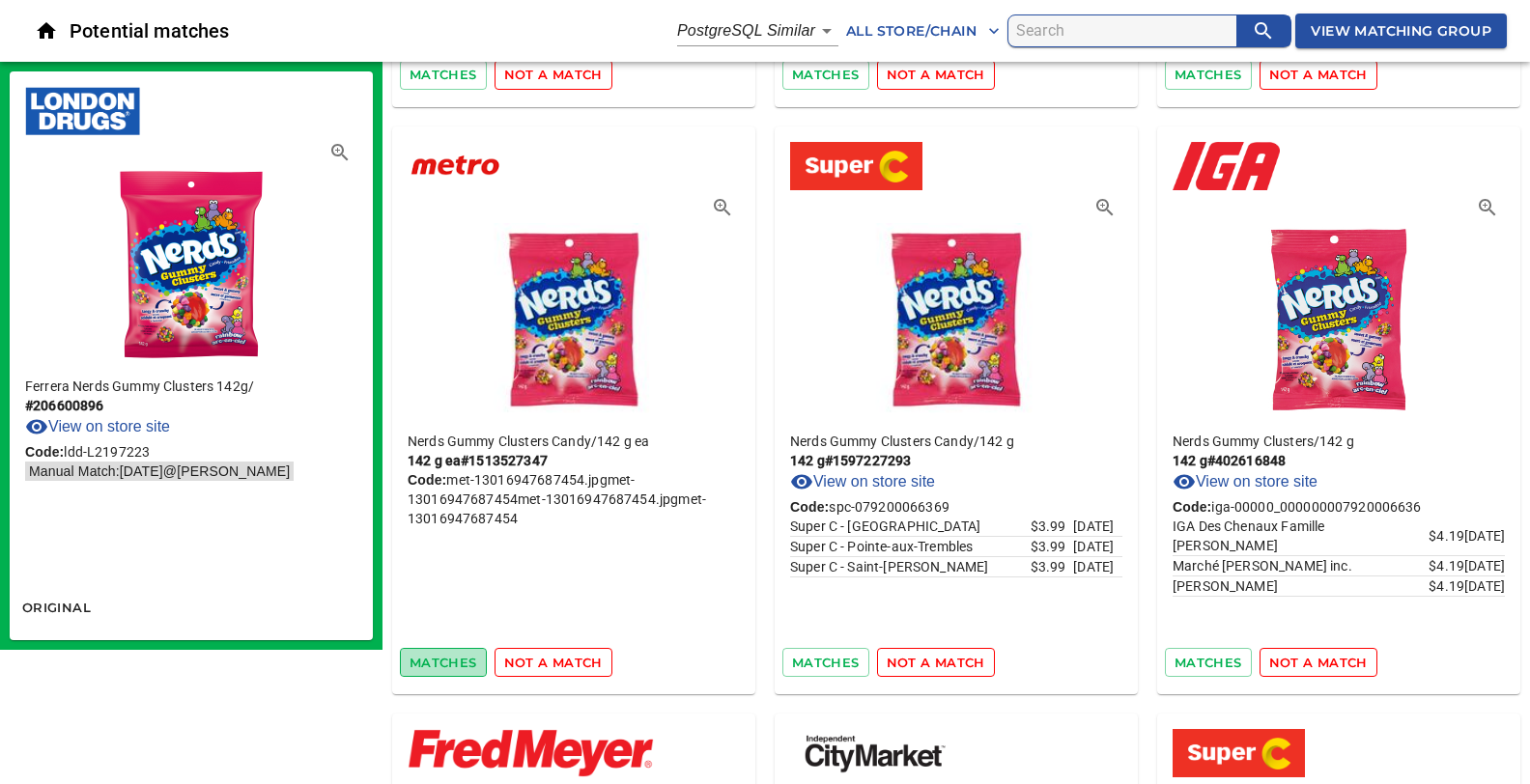
click at [466, 659] on span "matches" at bounding box center [443, 662] width 68 height 23
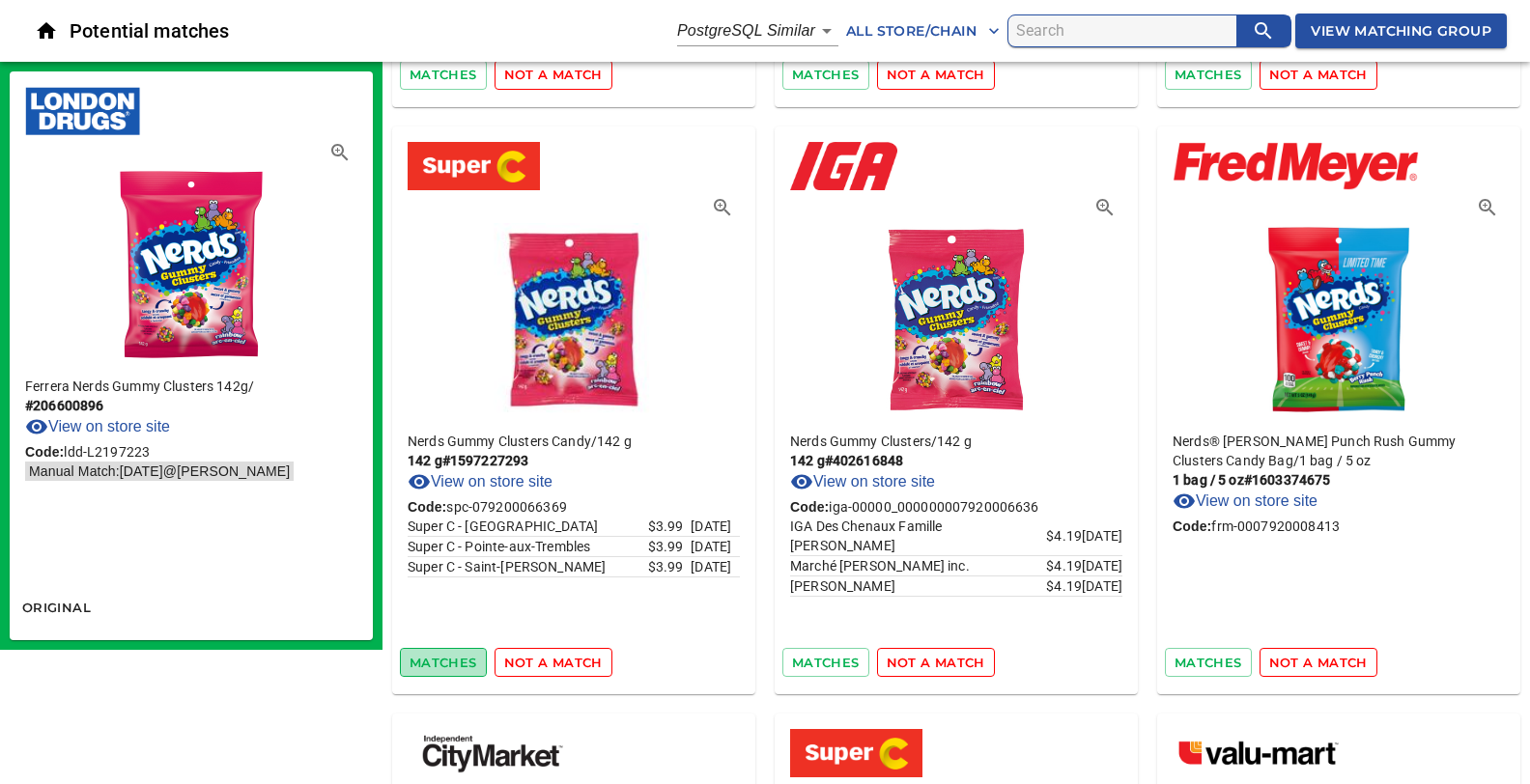
click at [457, 657] on span "matches" at bounding box center [443, 662] width 68 height 23
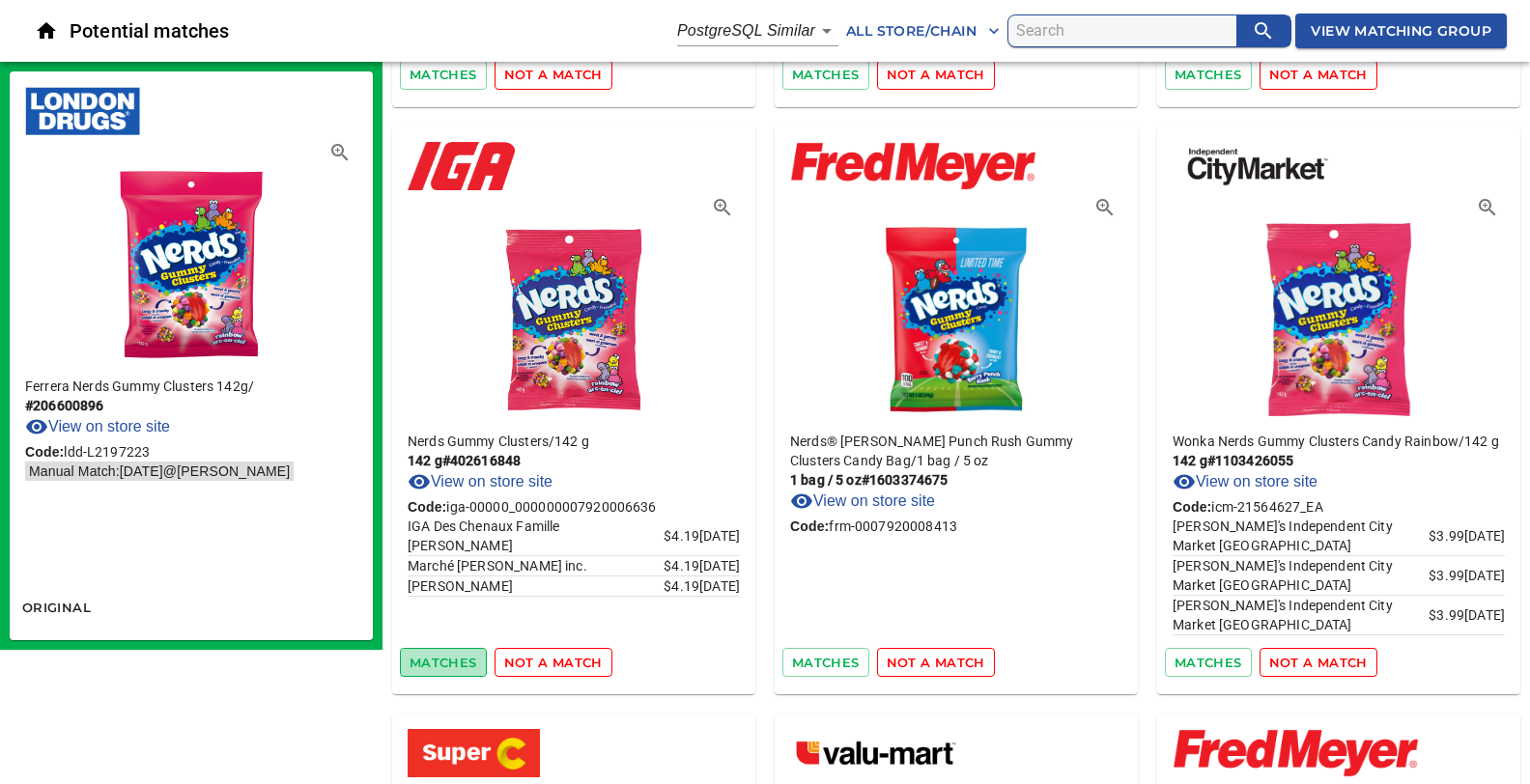
click at [459, 657] on span "matches" at bounding box center [443, 662] width 68 height 23
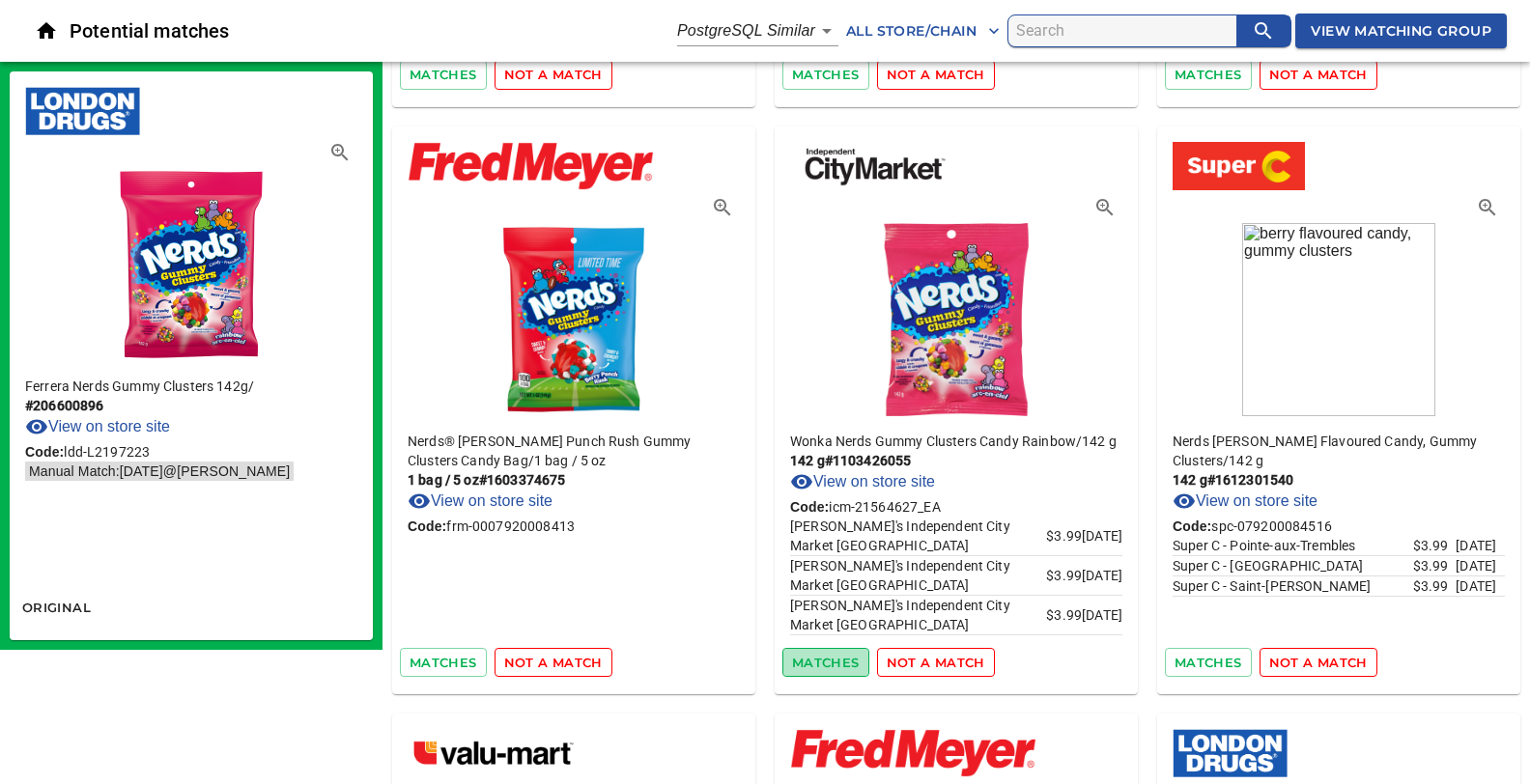
click at [839, 654] on span "matches" at bounding box center [825, 662] width 68 height 23
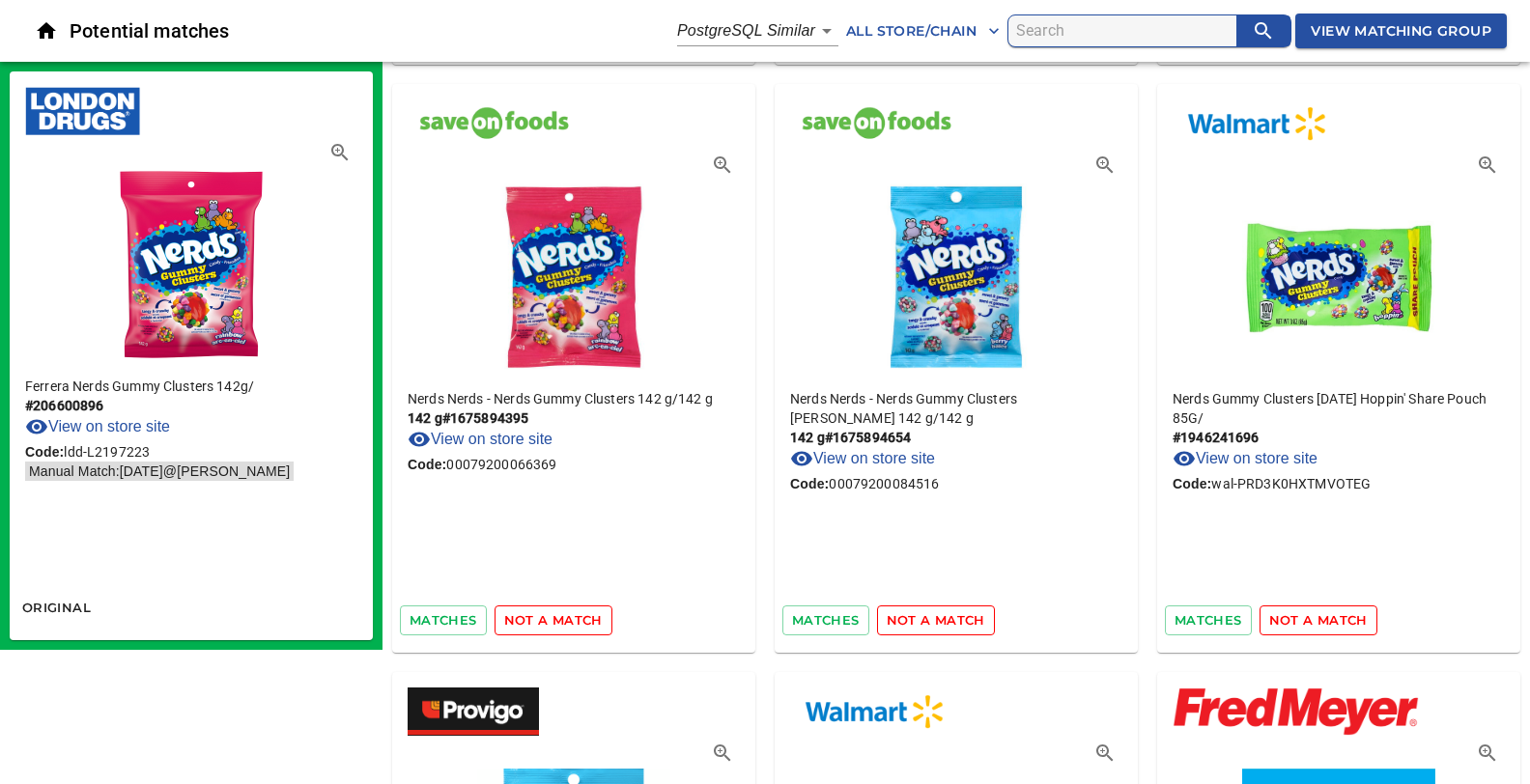
scroll to position [2344, 0]
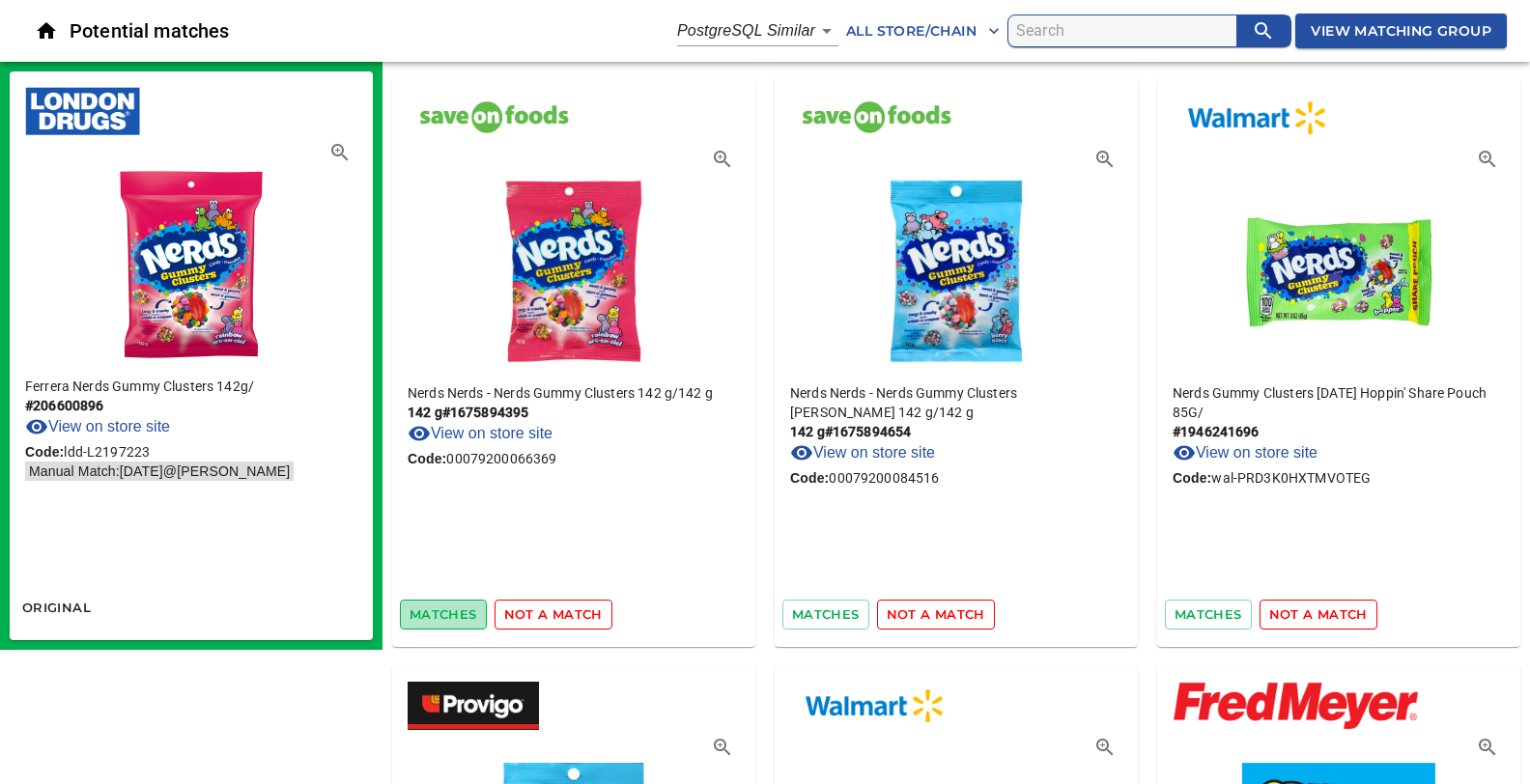
click at [436, 603] on span "matches" at bounding box center [443, 614] width 68 height 23
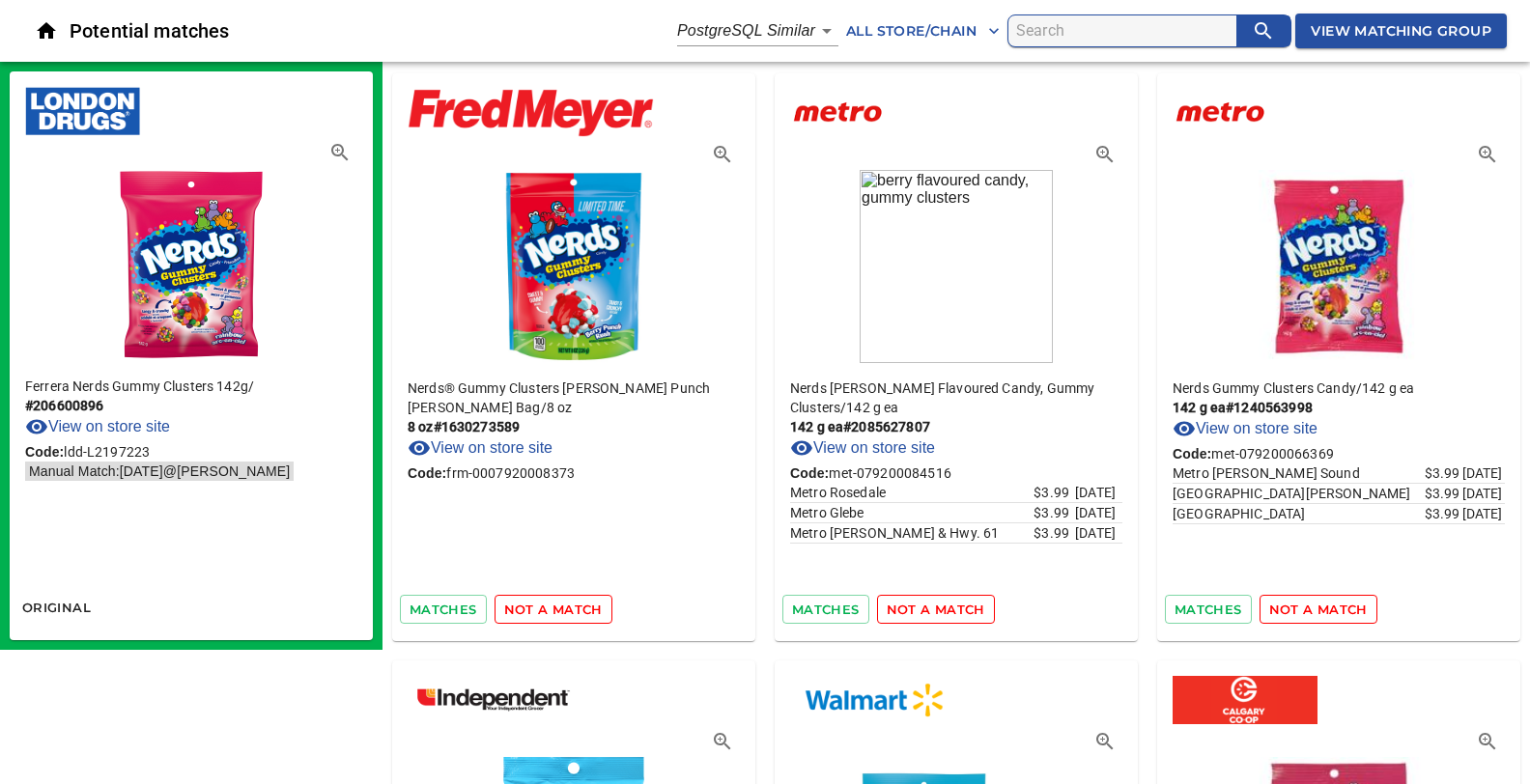
scroll to position [3569, 0]
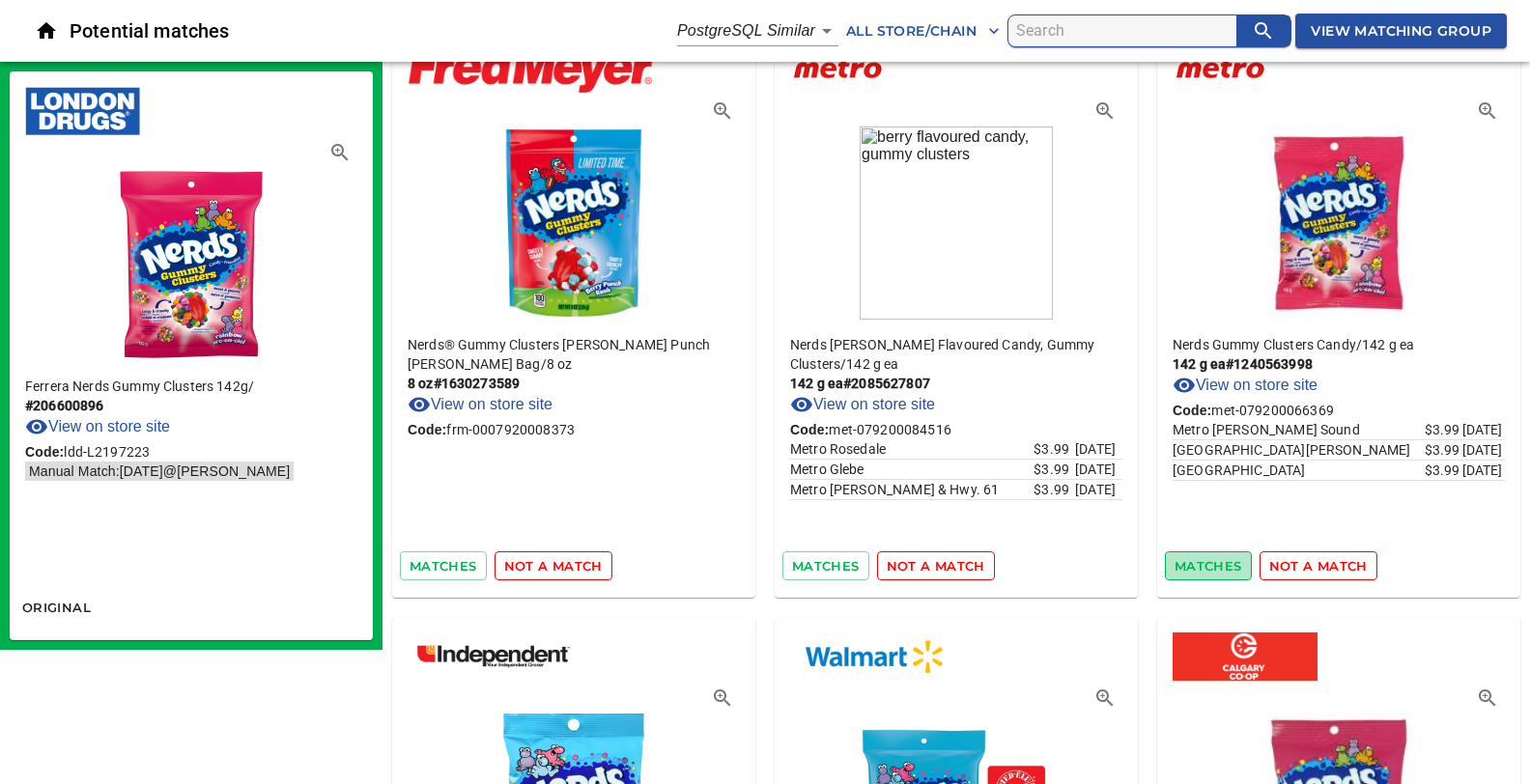
click at [1192, 556] on span "matches" at bounding box center [1208, 566] width 68 height 23
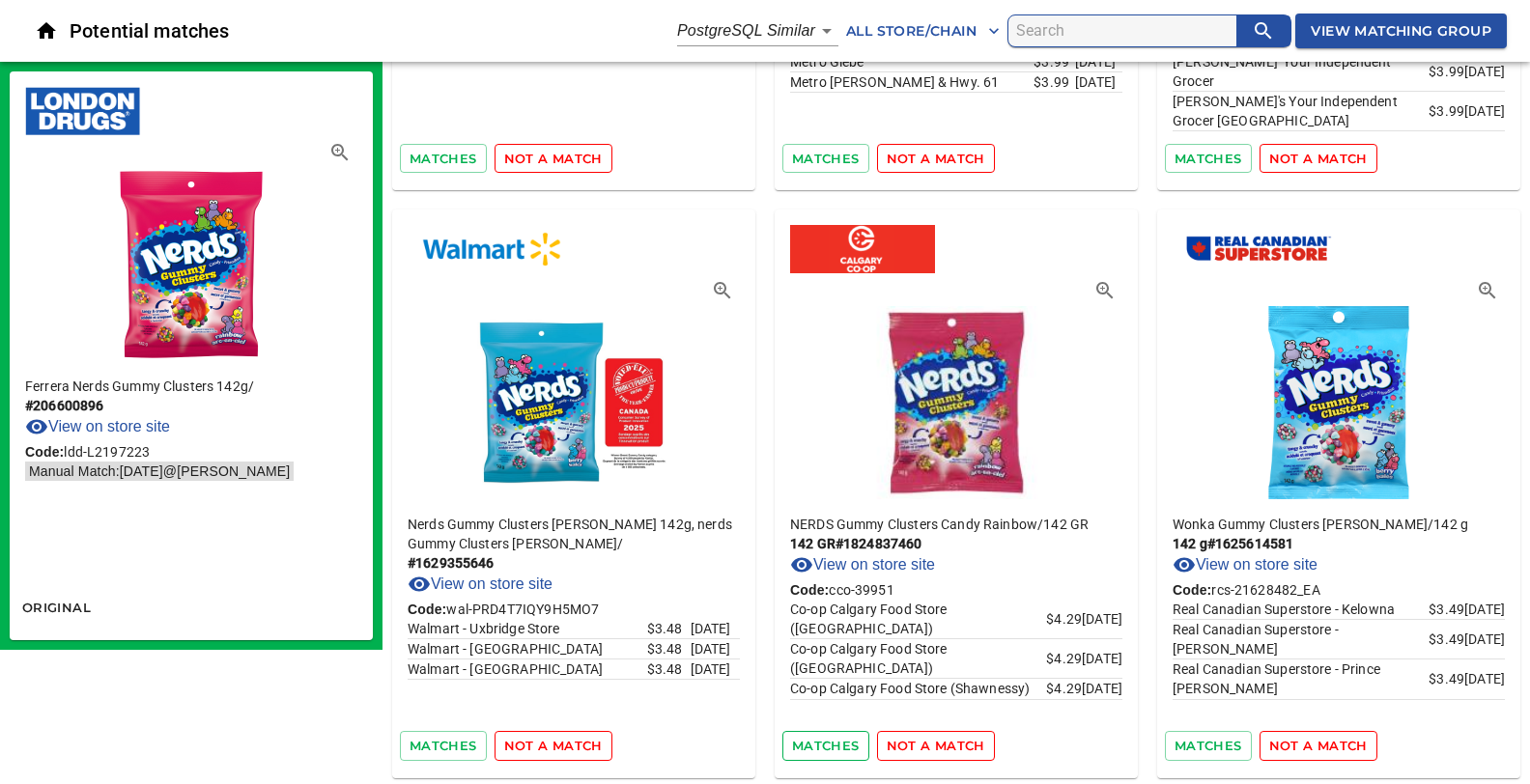
scroll to position [9, 0]
click at [813, 739] on span "matches" at bounding box center [825, 746] width 68 height 23
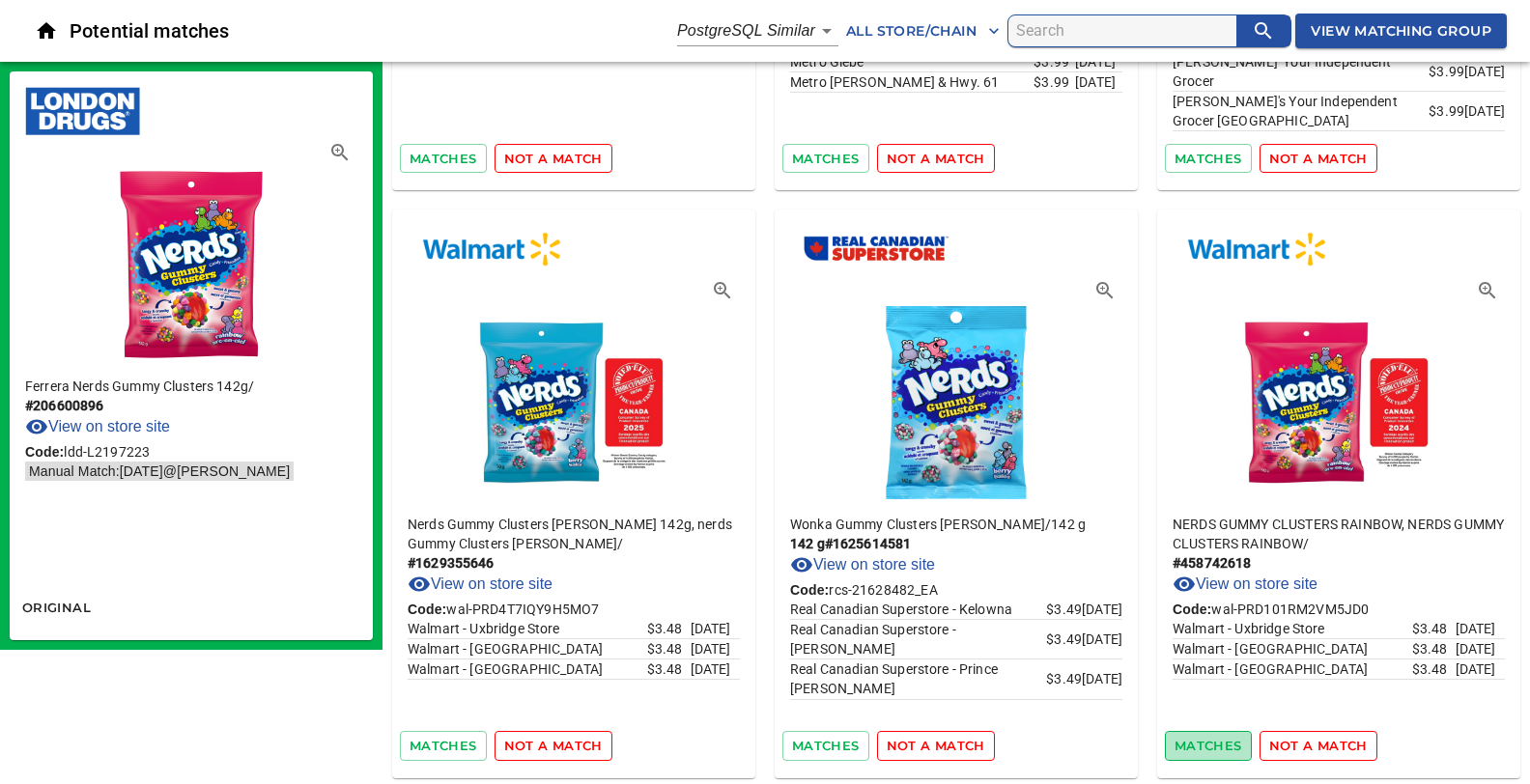
click at [1185, 736] on span "matches" at bounding box center [1208, 746] width 68 height 23
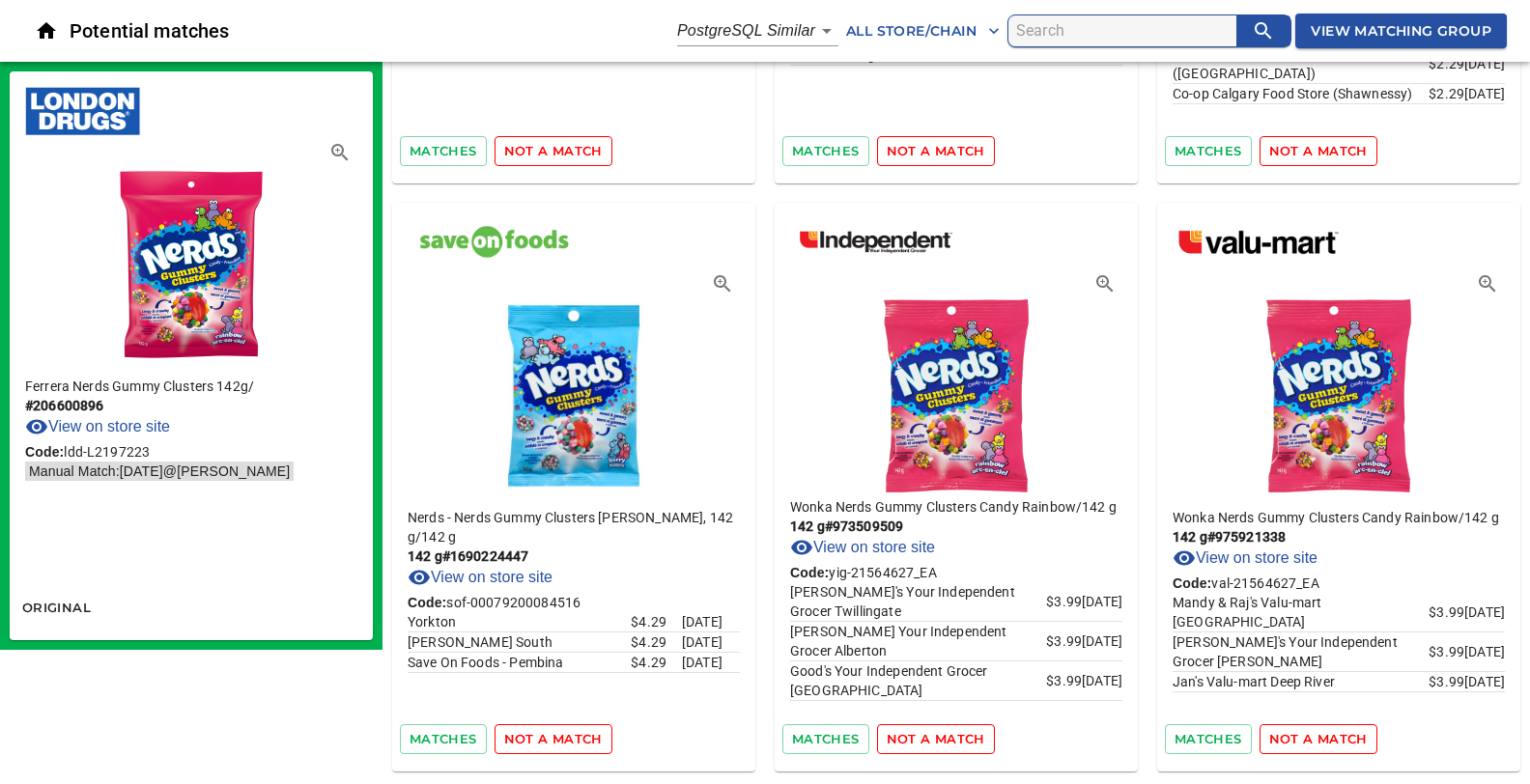
scroll to position [5364, 0]
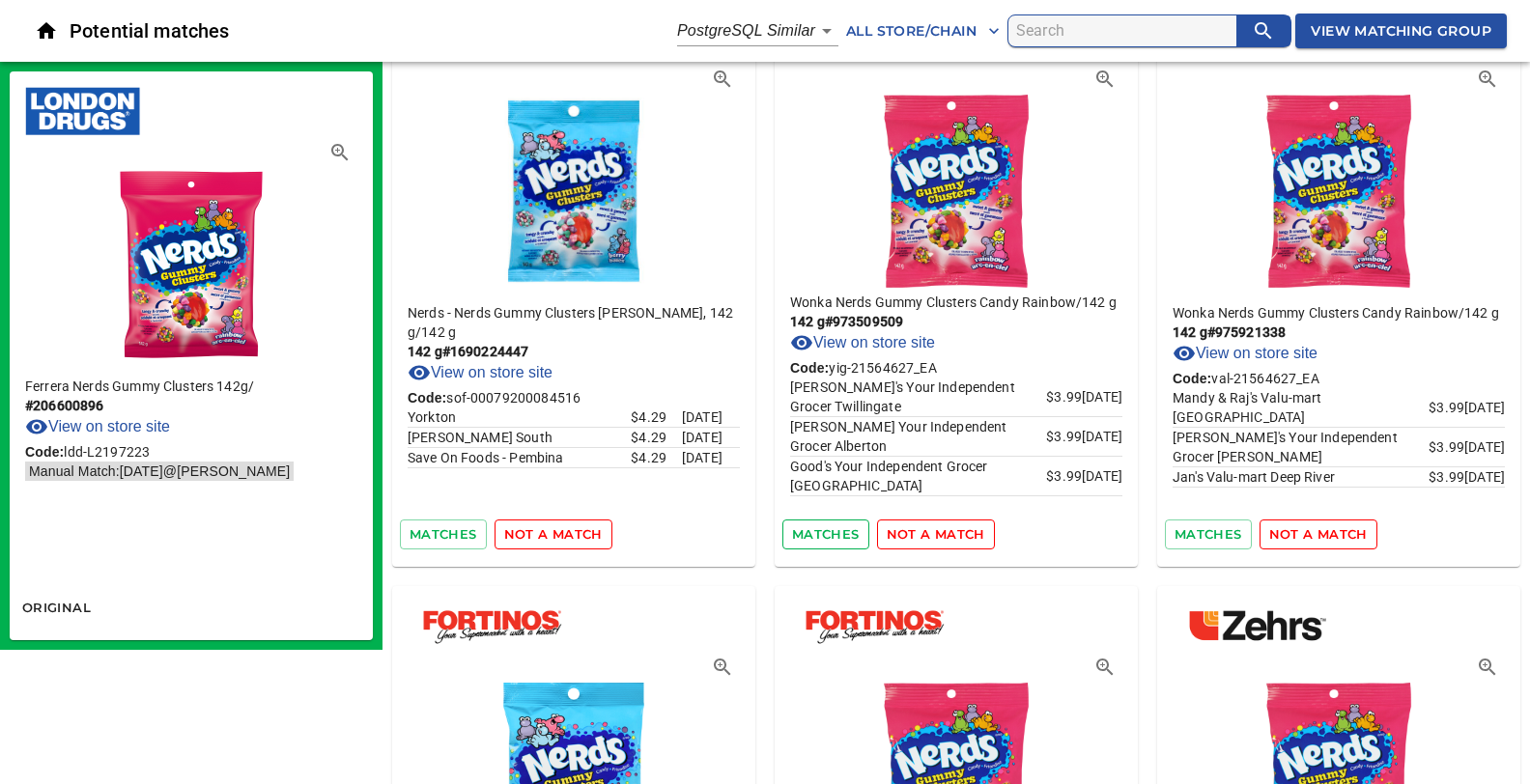
click at [823, 524] on span "matches" at bounding box center [825, 534] width 68 height 23
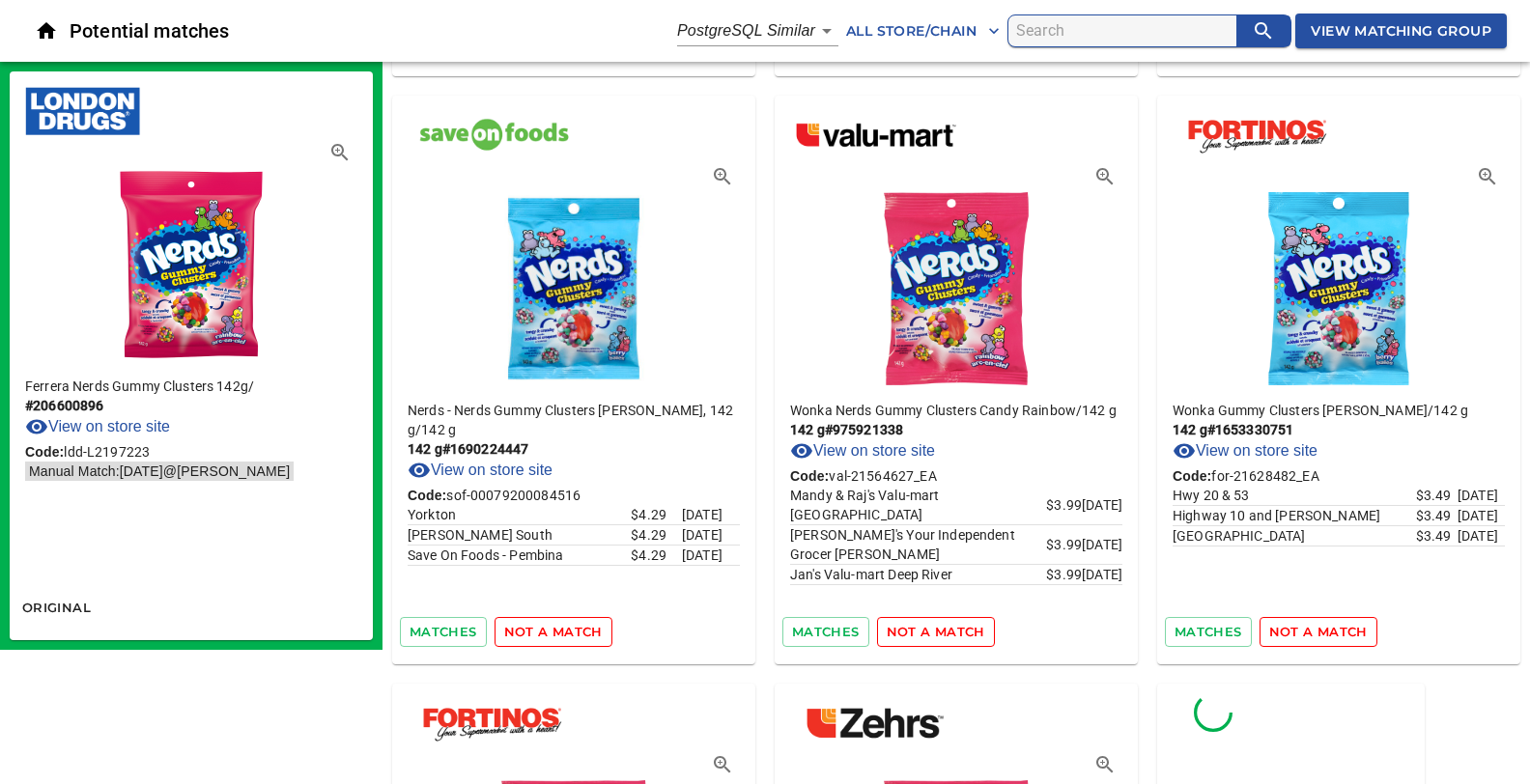
scroll to position [5262, 0]
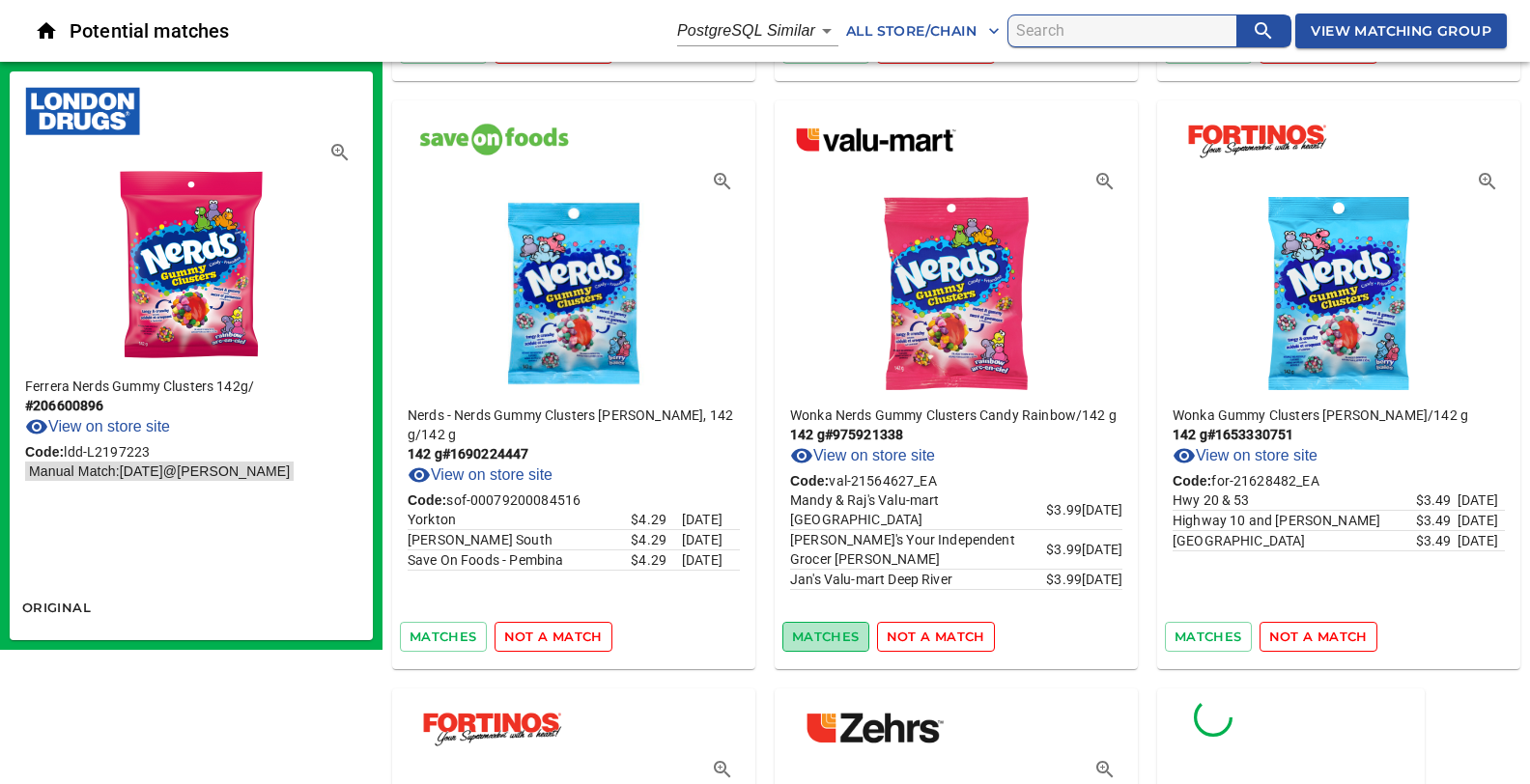
click at [824, 626] on span "matches" at bounding box center [825, 637] width 68 height 23
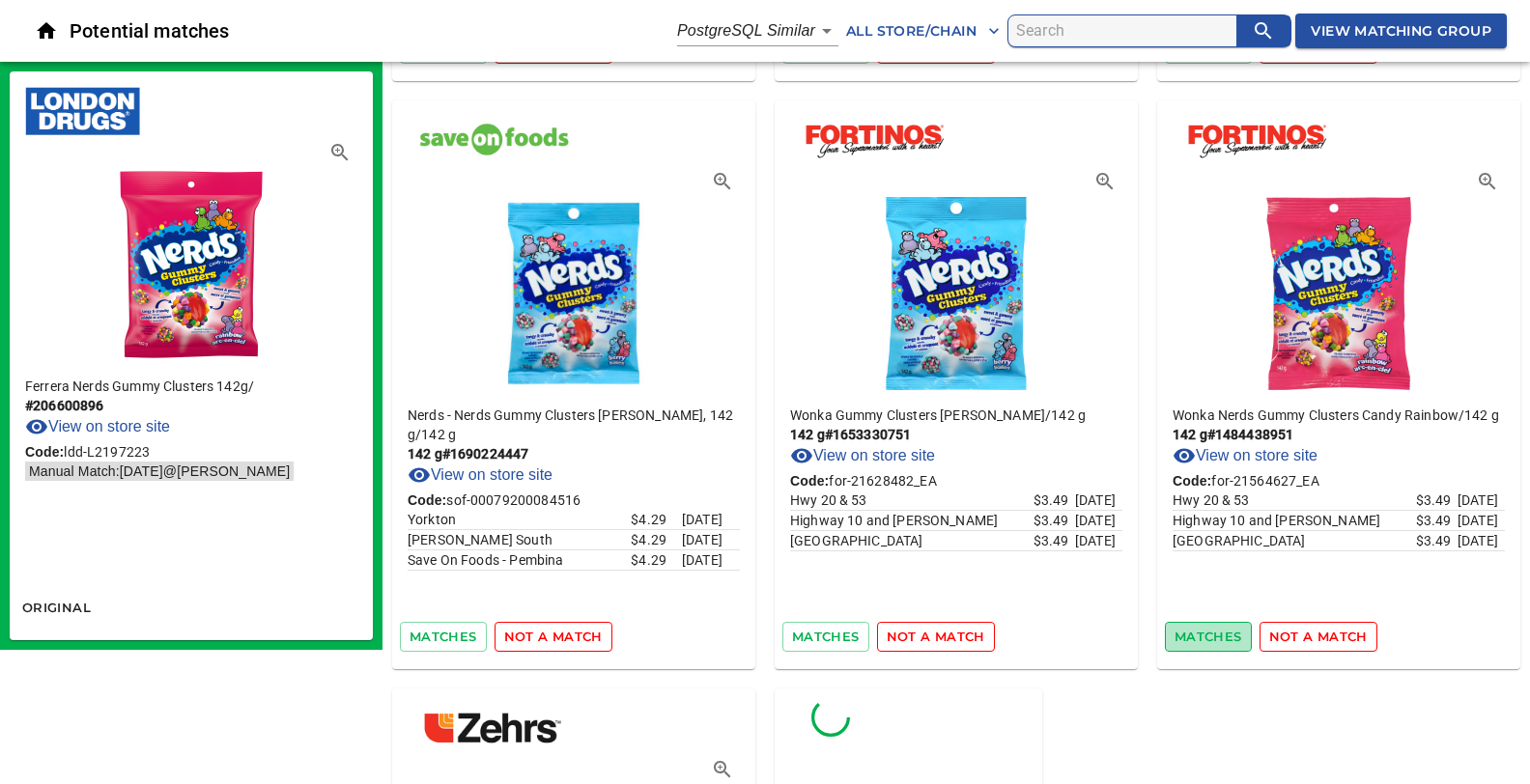
click at [1221, 626] on span "matches" at bounding box center [1208, 637] width 68 height 23
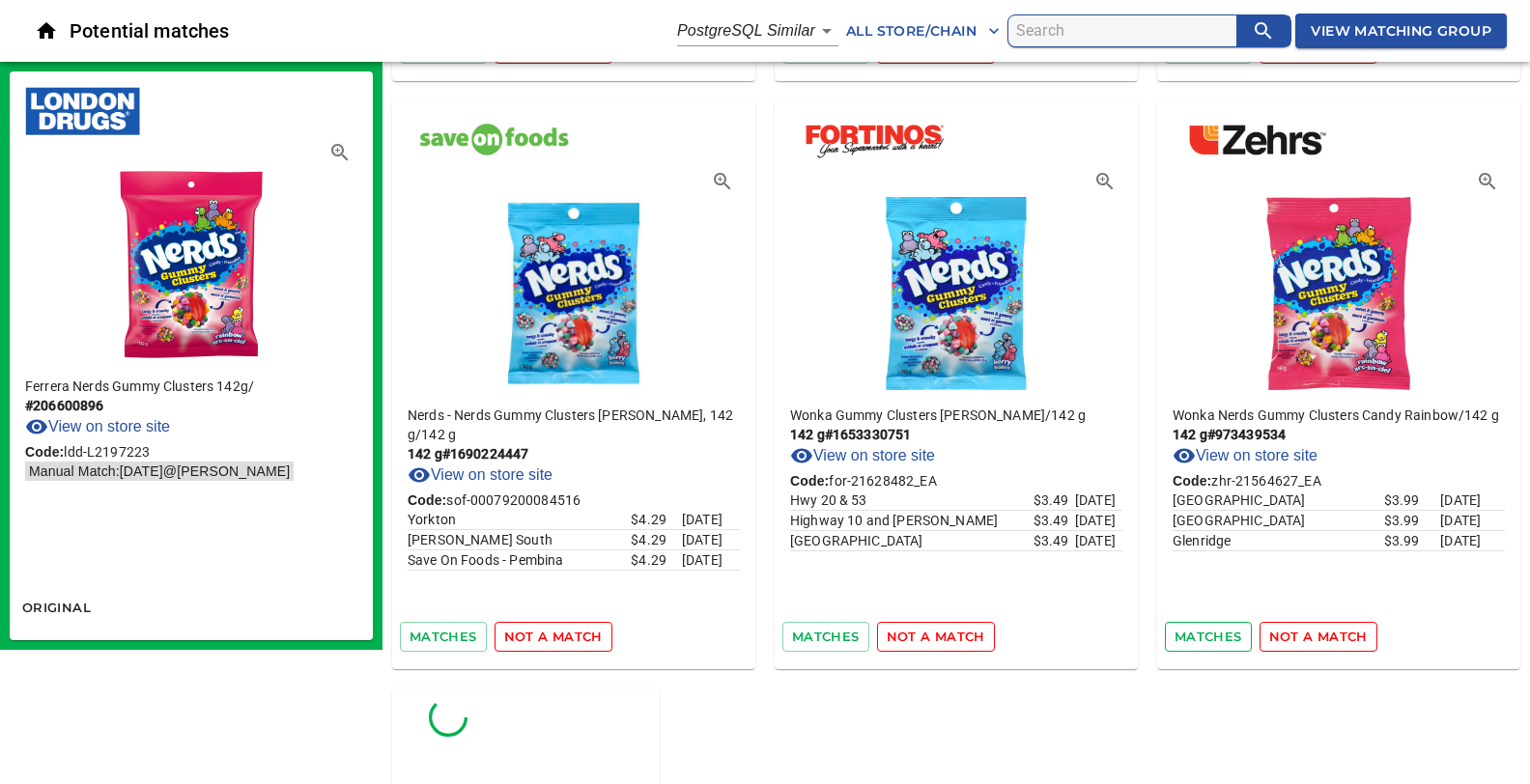
click at [1222, 628] on span "matches" at bounding box center [1208, 637] width 68 height 23
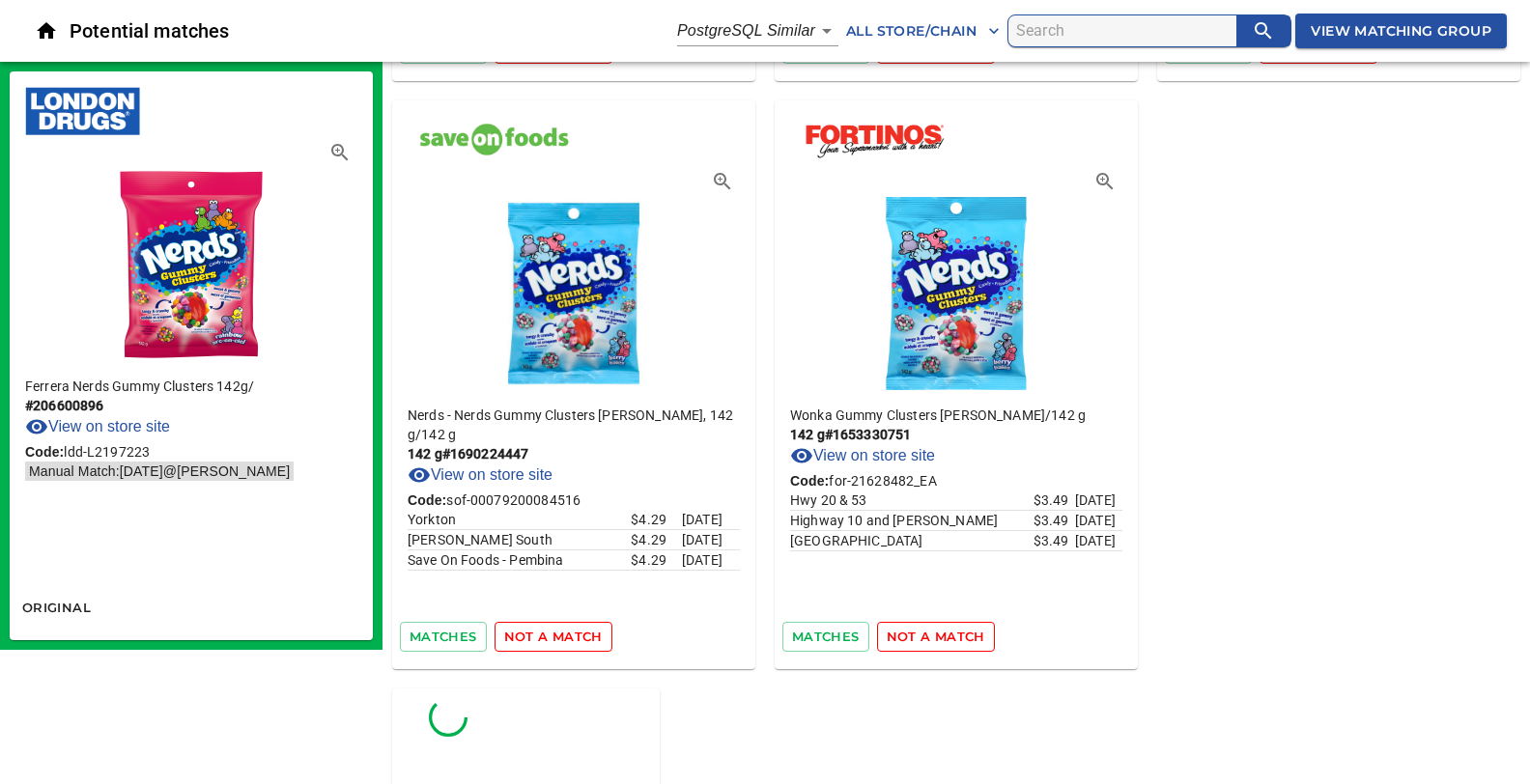
scroll to position [5144, 0]
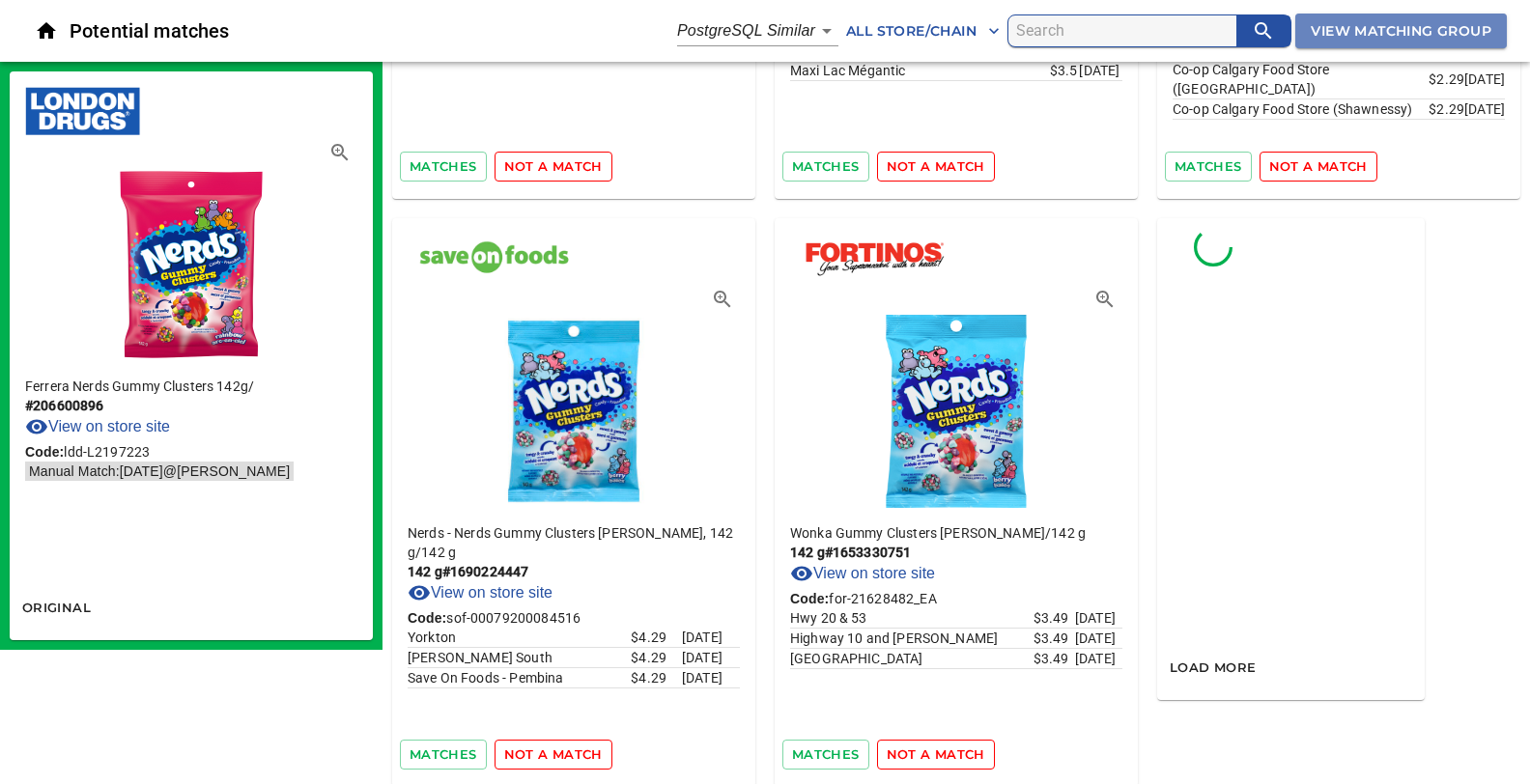
click at [1369, 28] on span "View Matching Group" at bounding box center [1401, 31] width 181 height 25
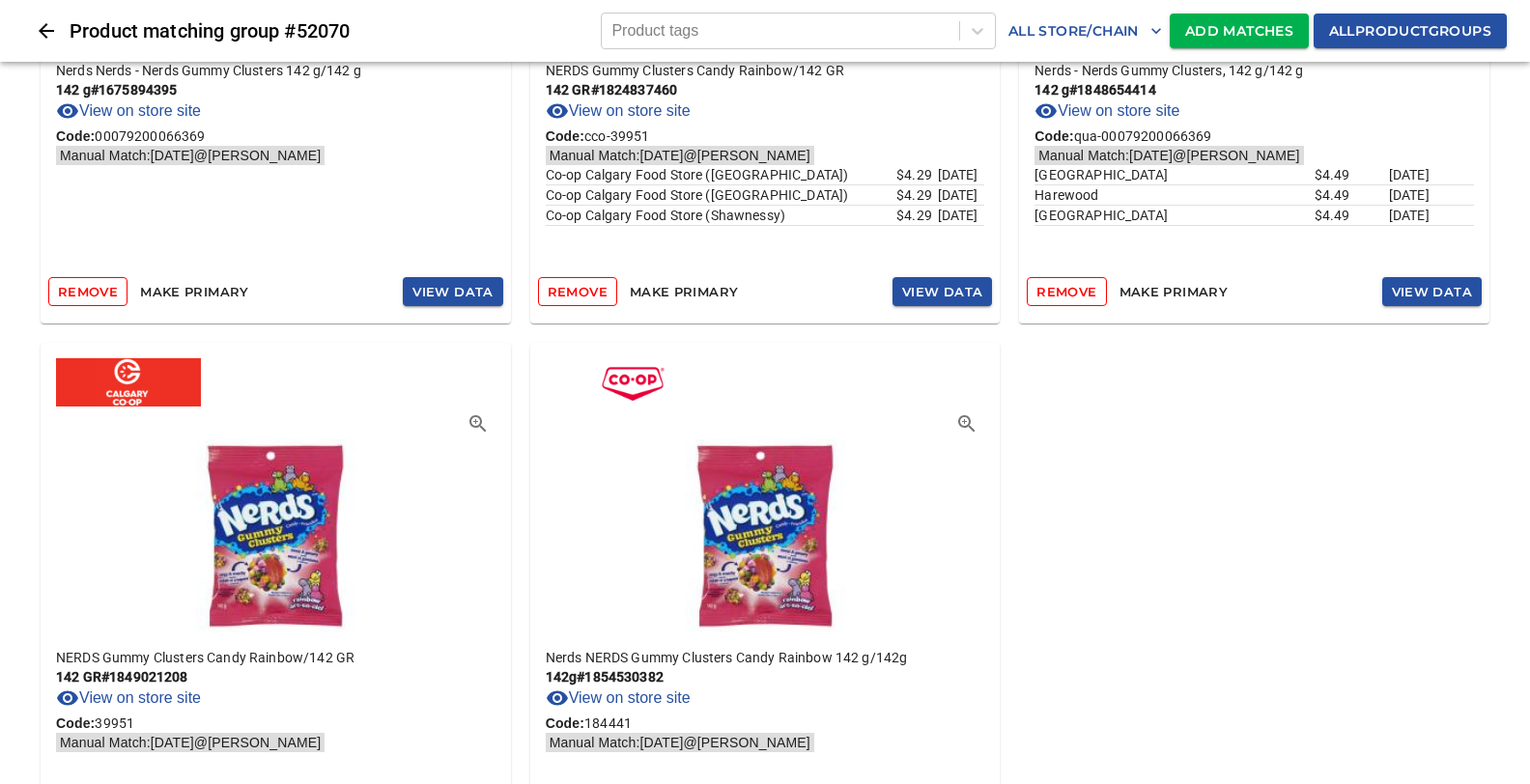
scroll to position [4039, 0]
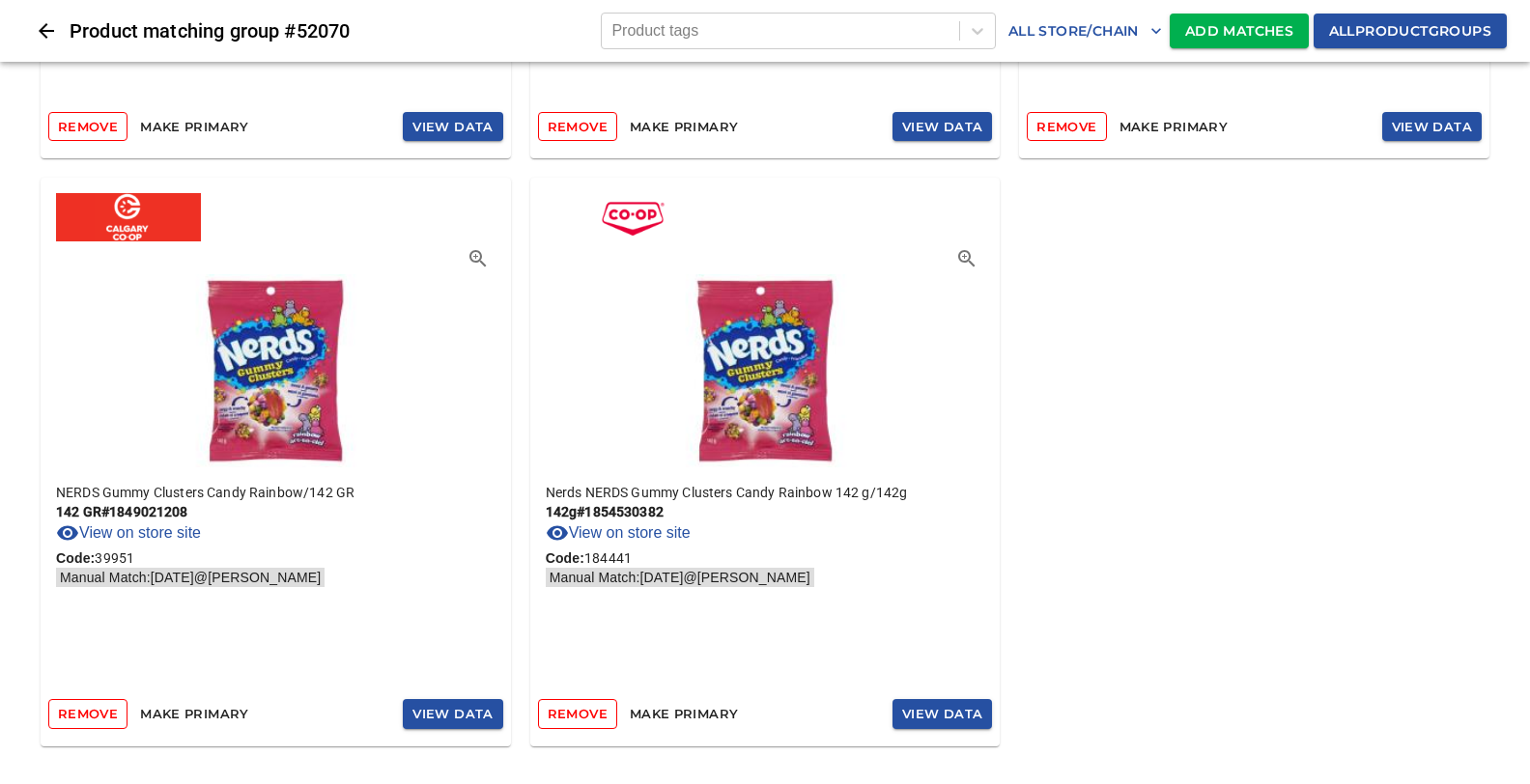
click at [1255, 32] on span "Add Matches" at bounding box center [1239, 31] width 108 height 25
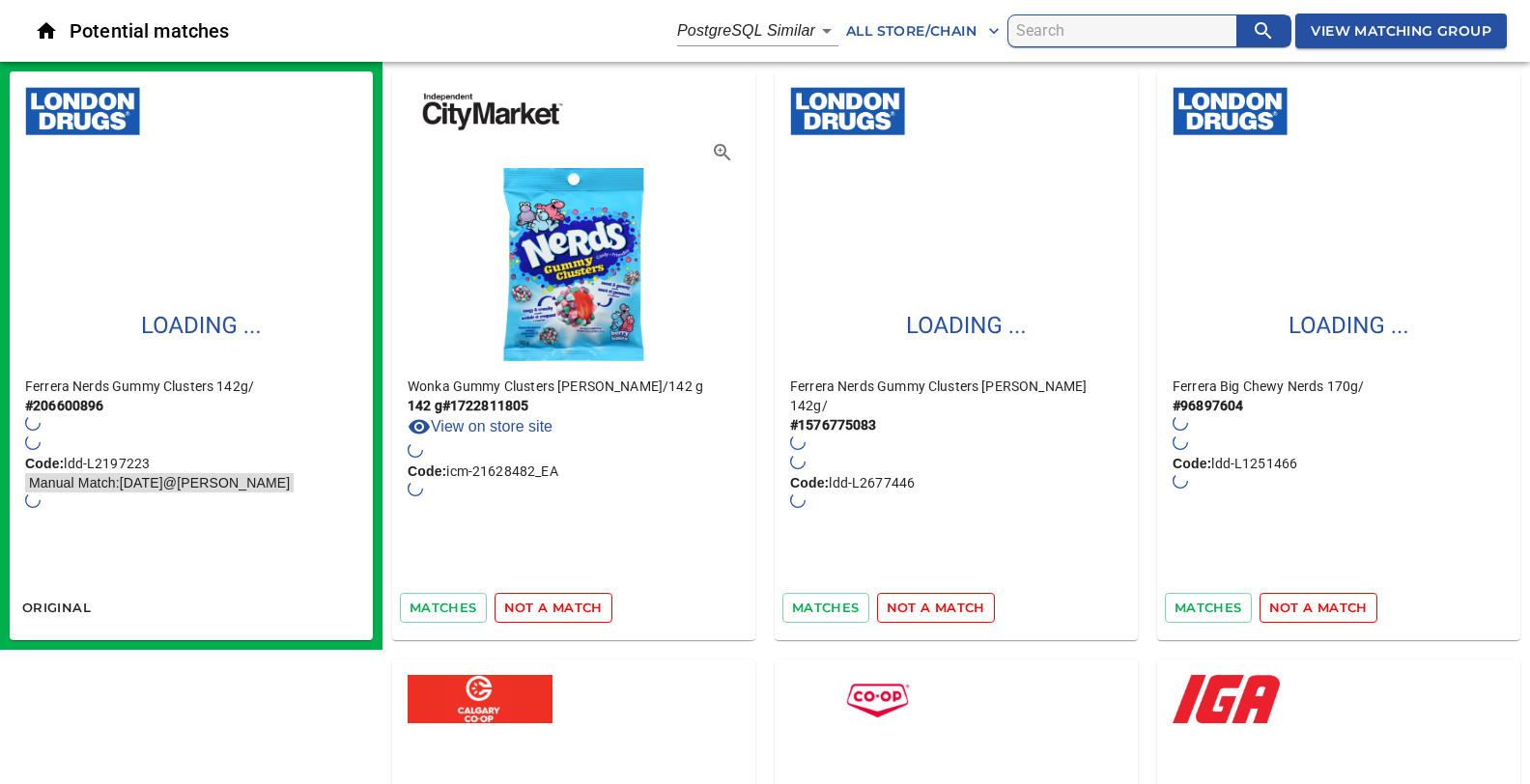
click at [1362, 28] on span "View Matching Group" at bounding box center [1401, 31] width 181 height 25
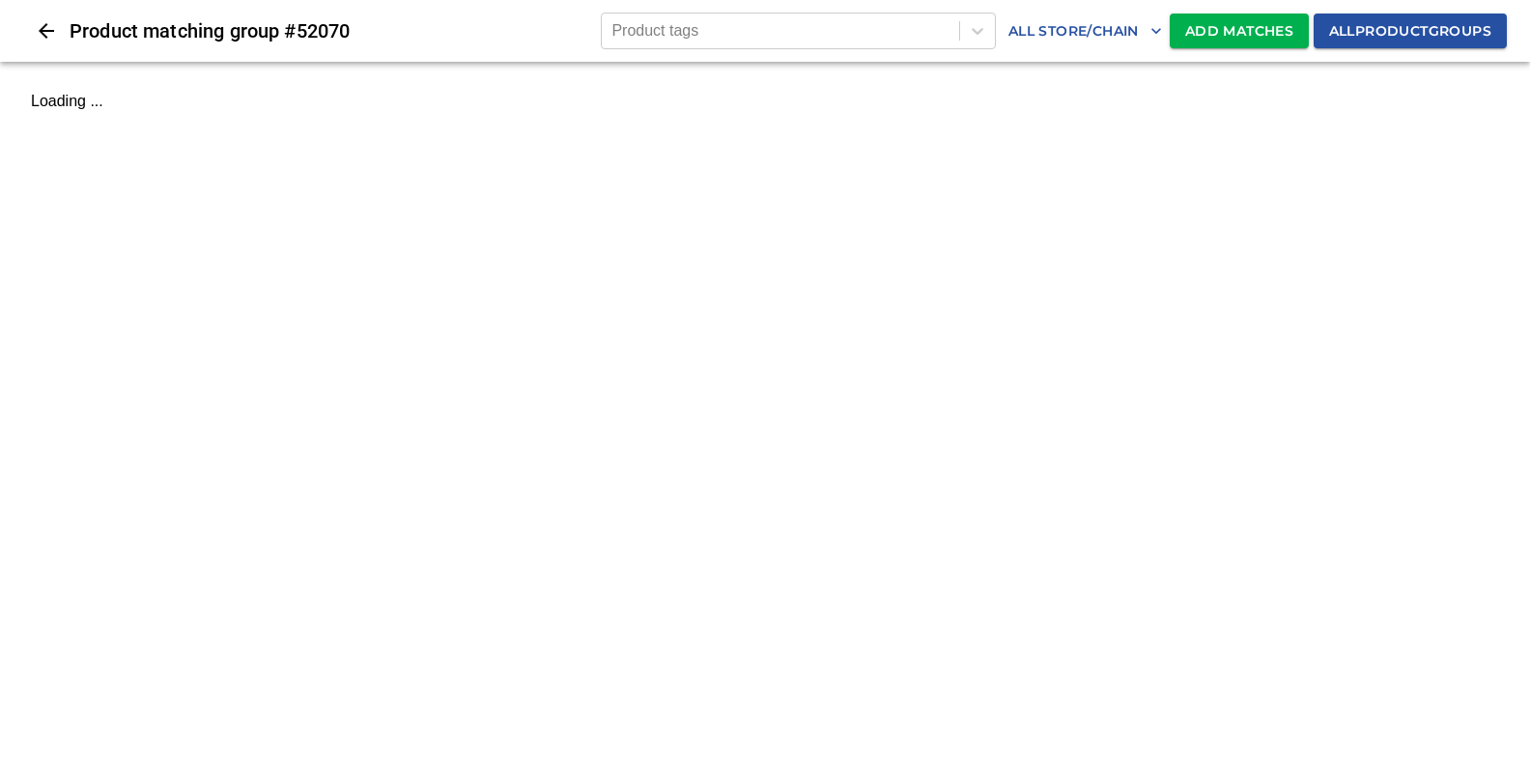
click at [1236, 28] on span "Add Matches" at bounding box center [1239, 31] width 108 height 25
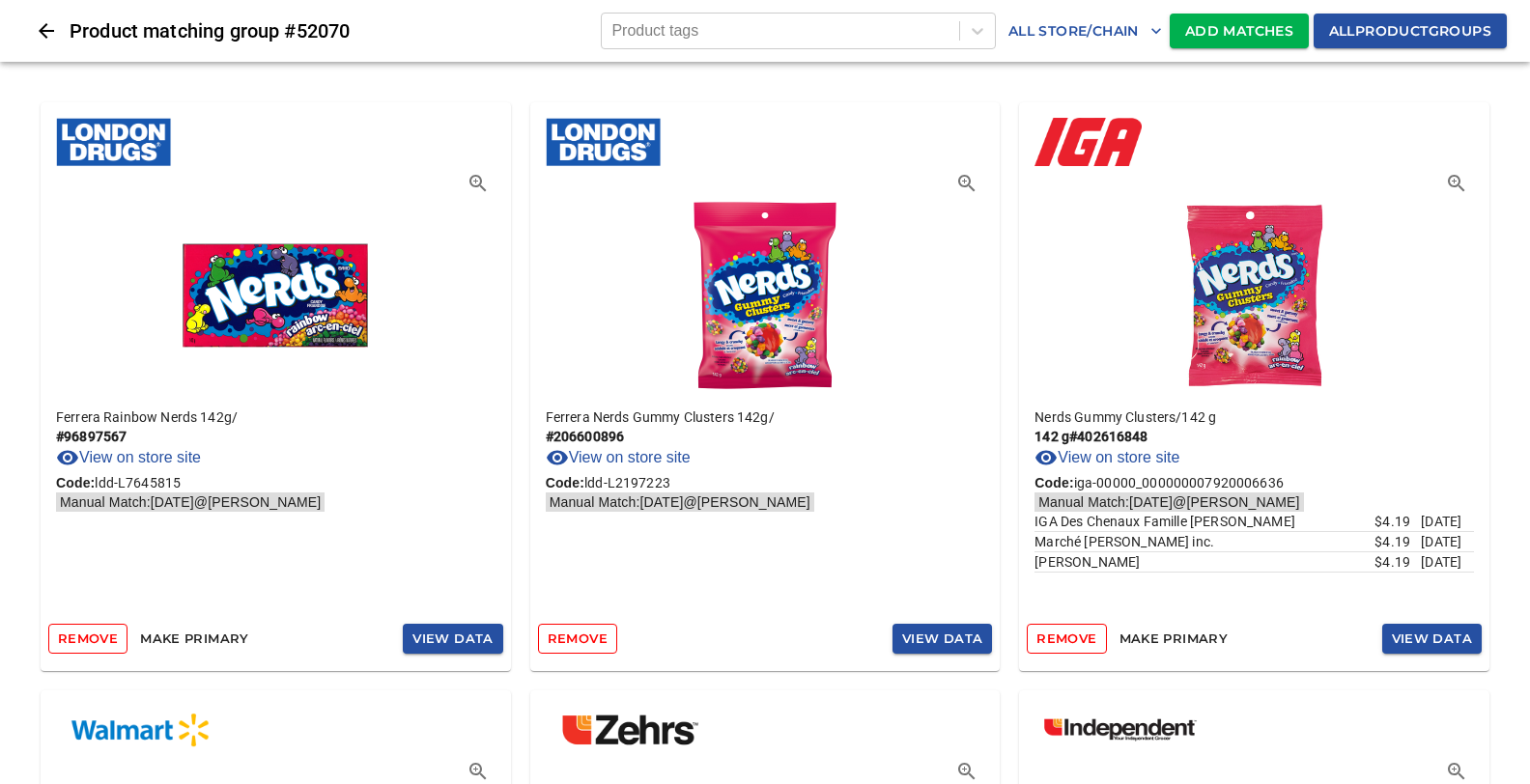
click at [1236, 39] on span "Add Matches" at bounding box center [1239, 31] width 108 height 25
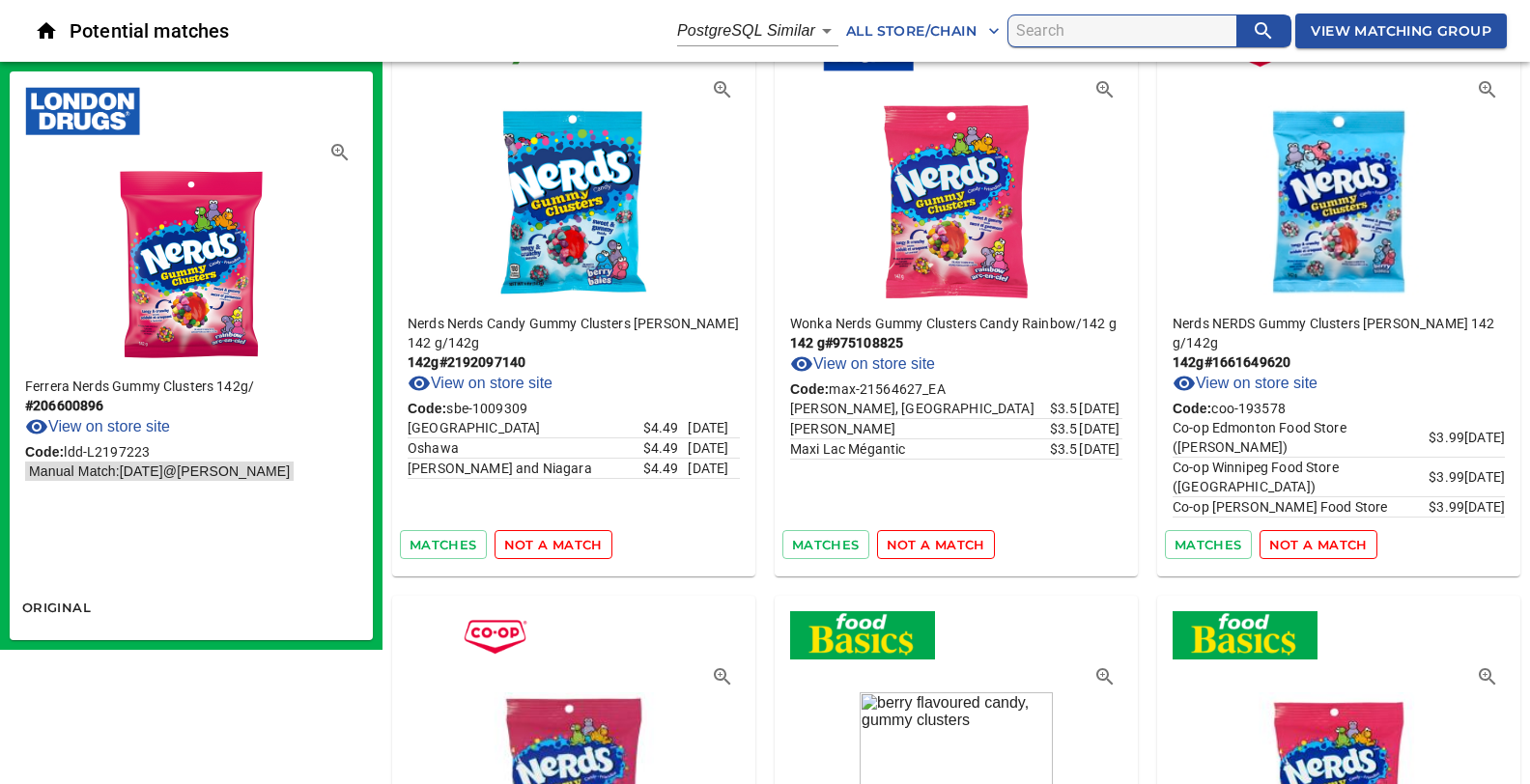
scroll to position [6016, 0]
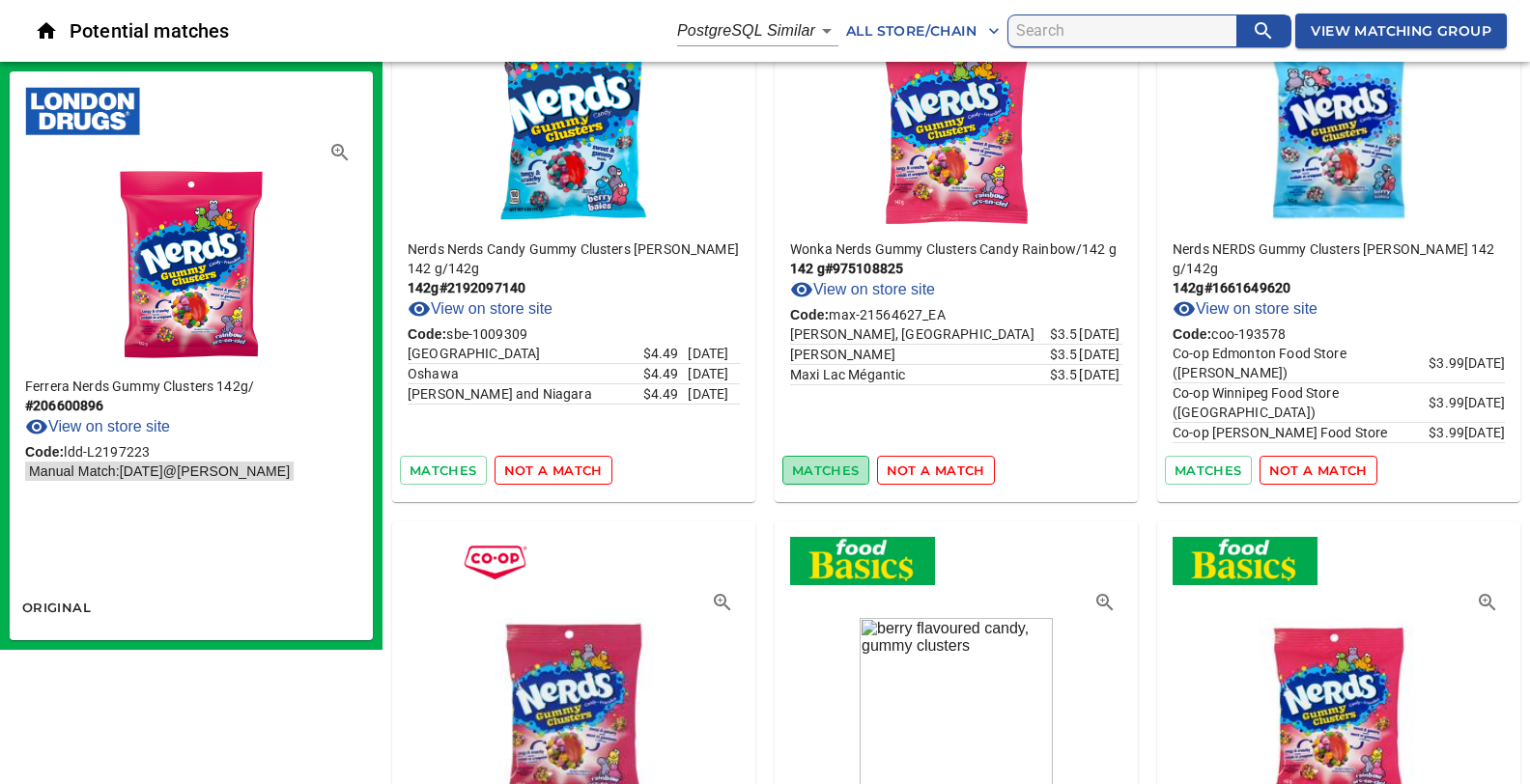
click at [840, 461] on span "matches" at bounding box center [825, 471] width 68 height 23
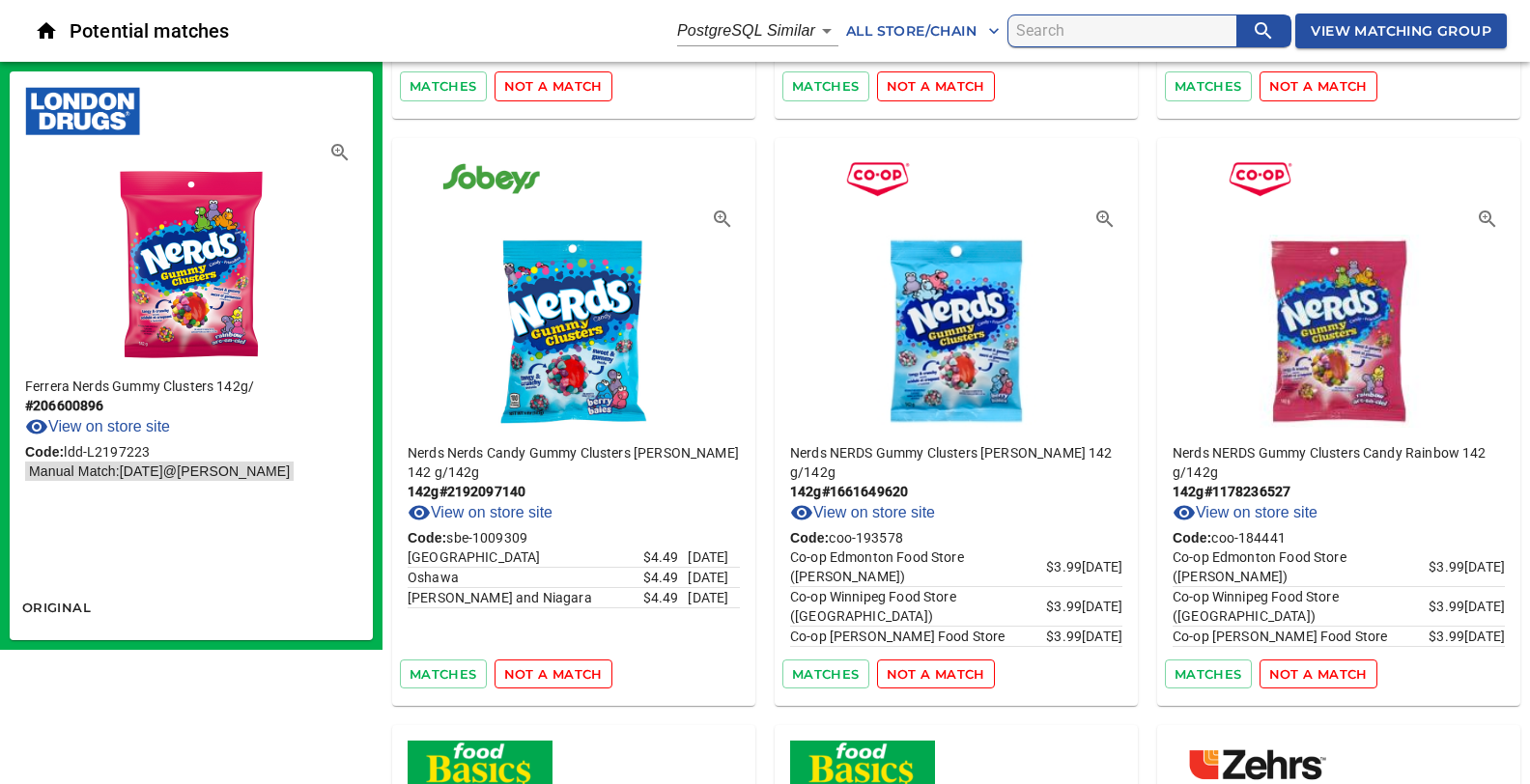
scroll to position [9, 0]
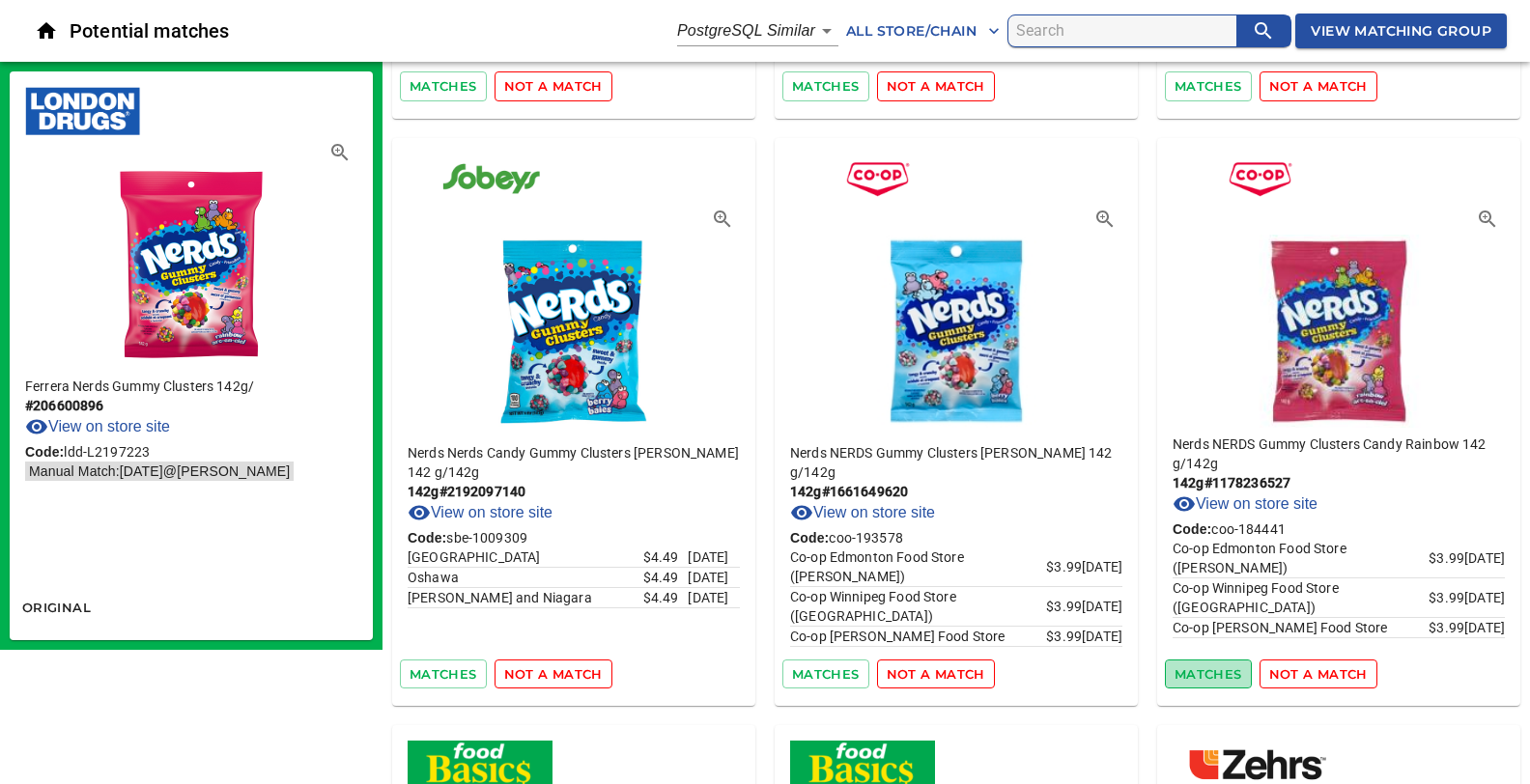
click at [1193, 664] on span "matches" at bounding box center [1208, 674] width 68 height 23
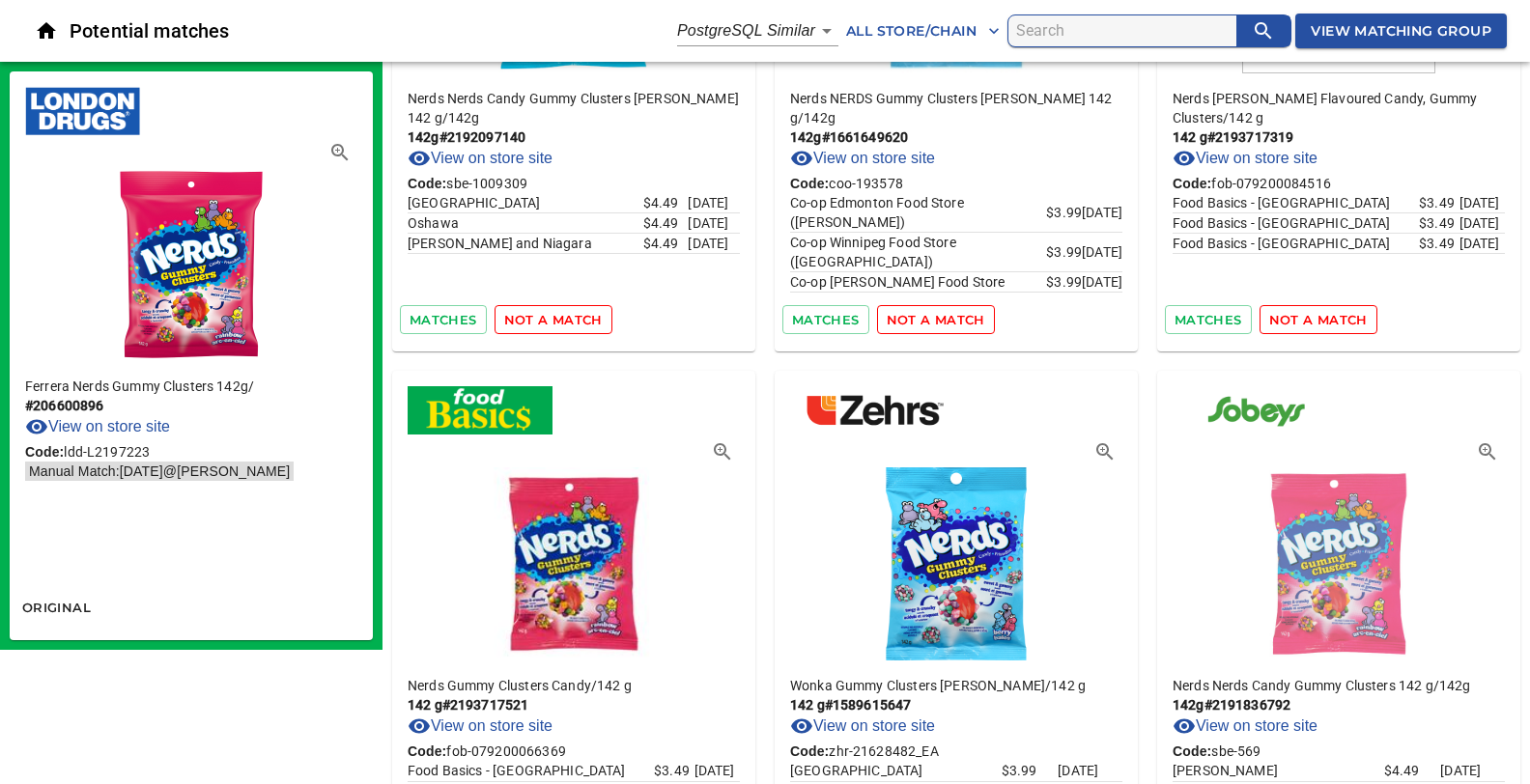
scroll to position [6423, 0]
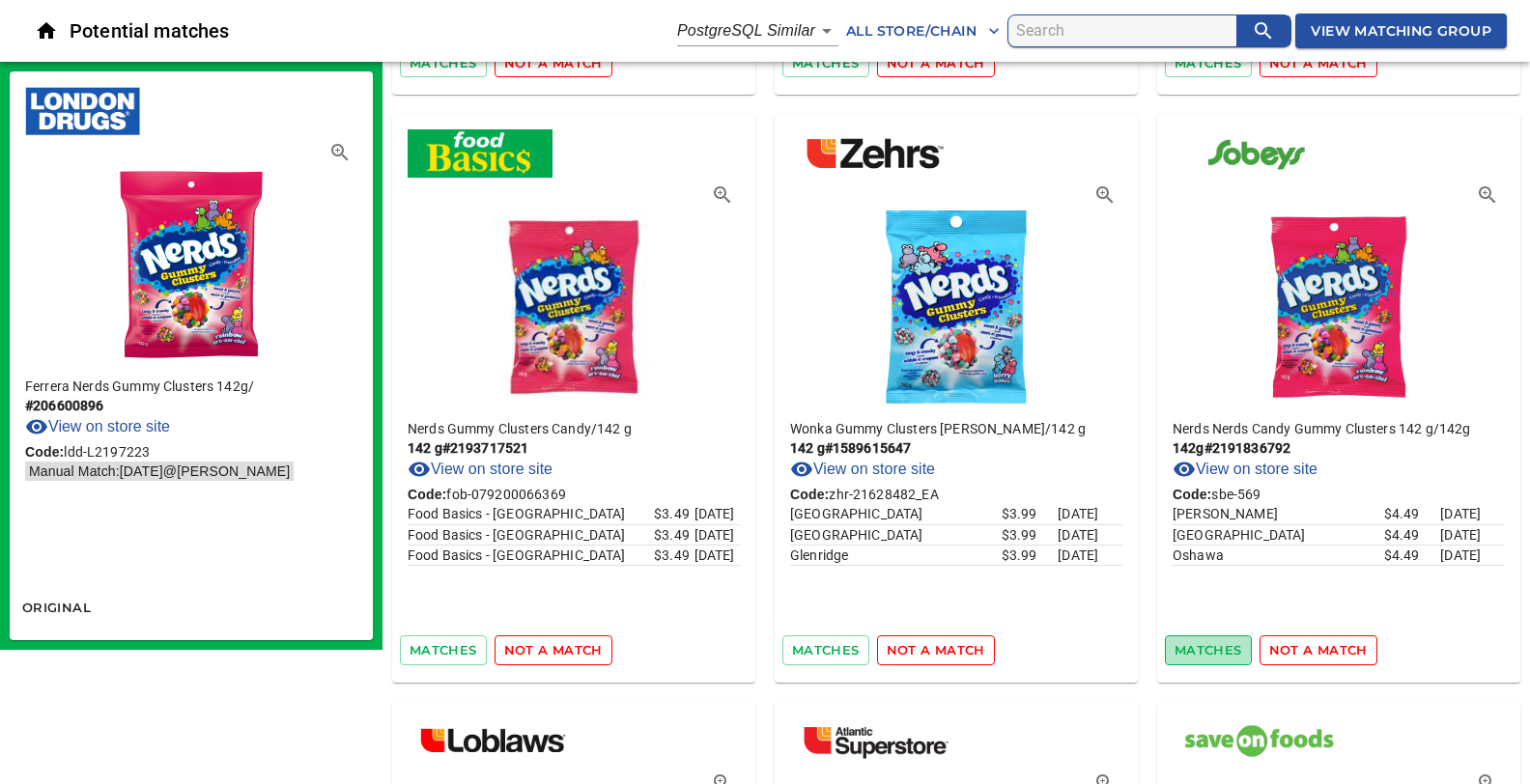
click at [1208, 640] on span "matches" at bounding box center [1208, 650] width 68 height 23
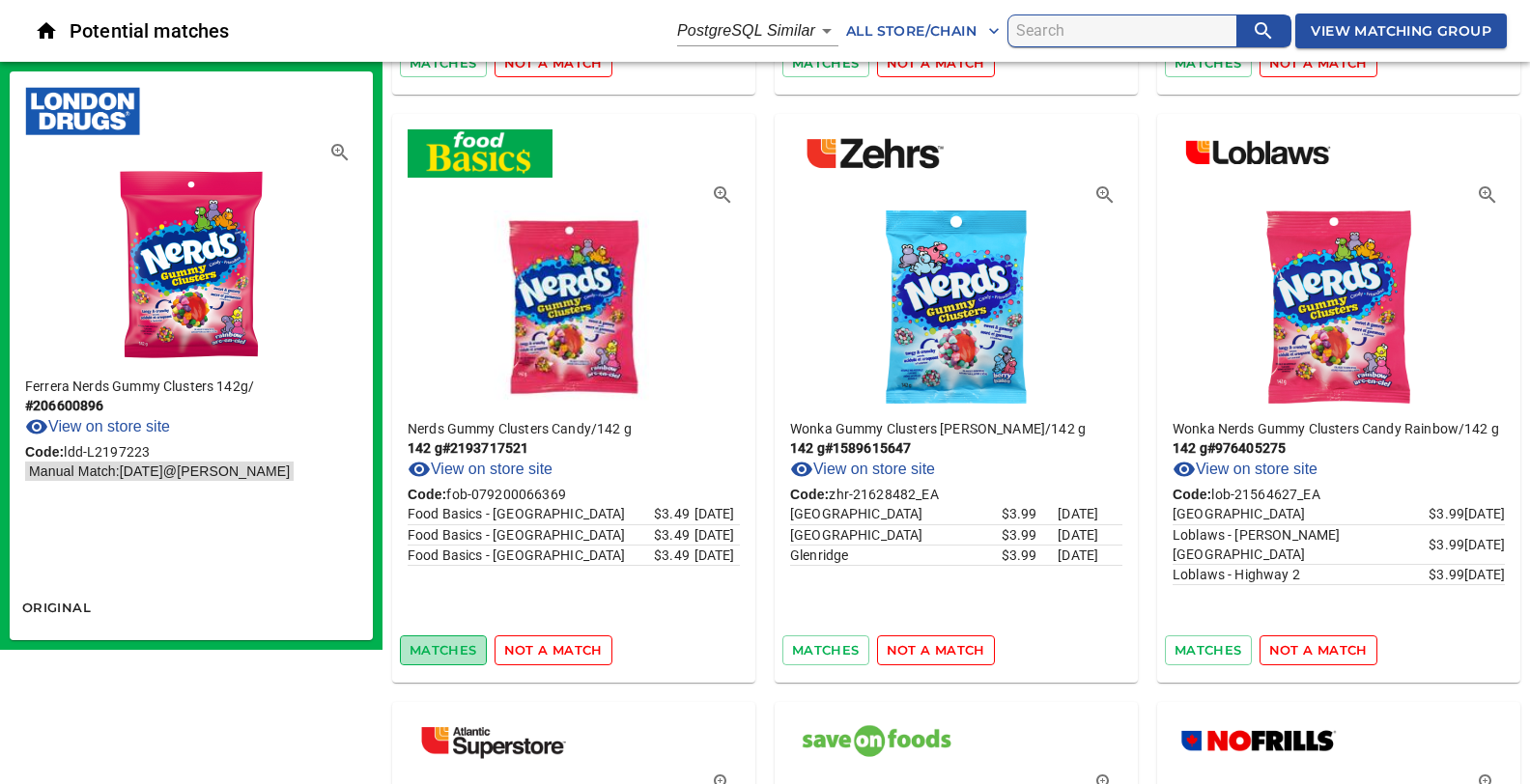
click at [439, 640] on span "matches" at bounding box center [443, 650] width 68 height 23
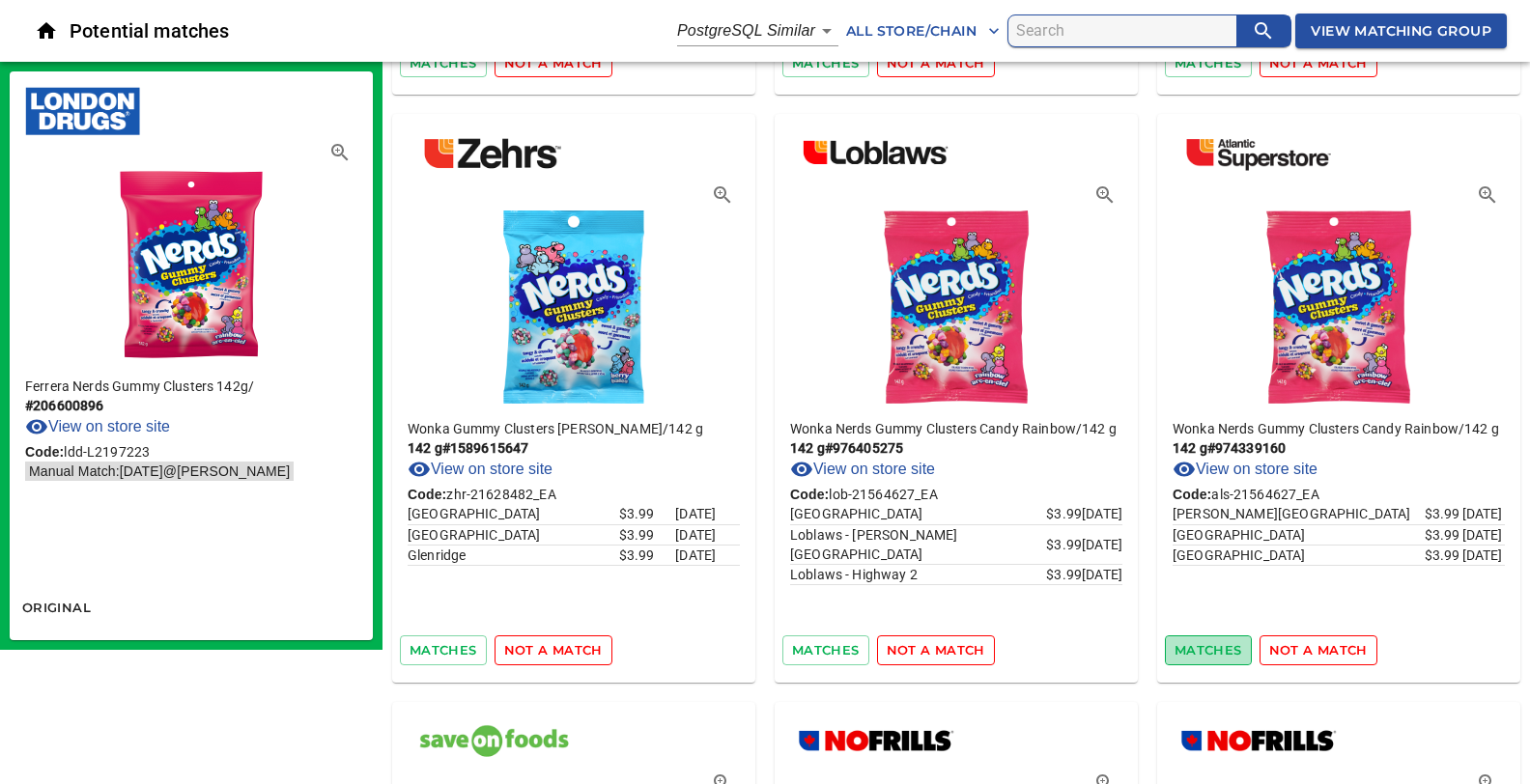
click at [1209, 640] on span "matches" at bounding box center [1208, 650] width 68 height 23
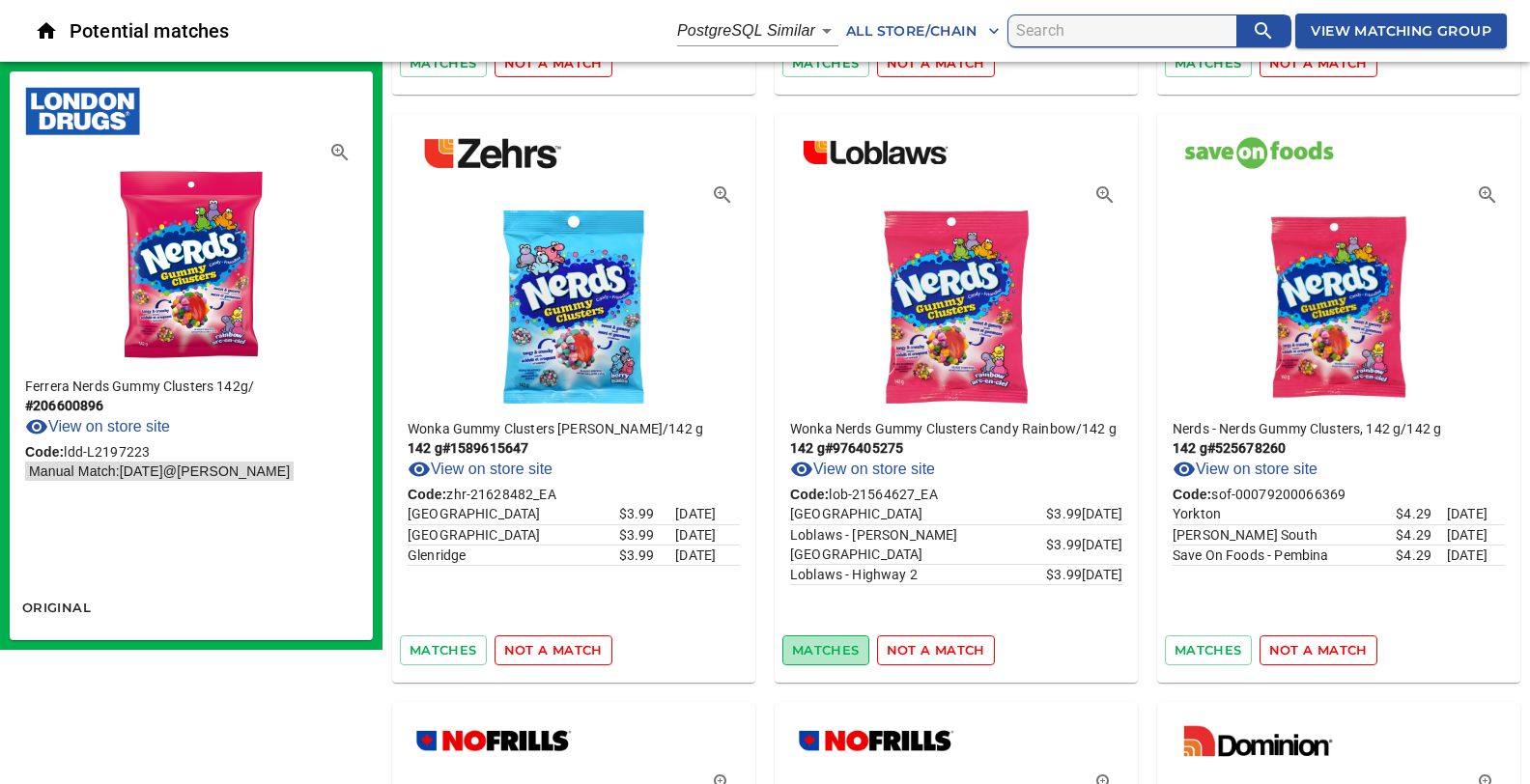
click at [835, 640] on span "matches" at bounding box center [825, 650] width 68 height 23
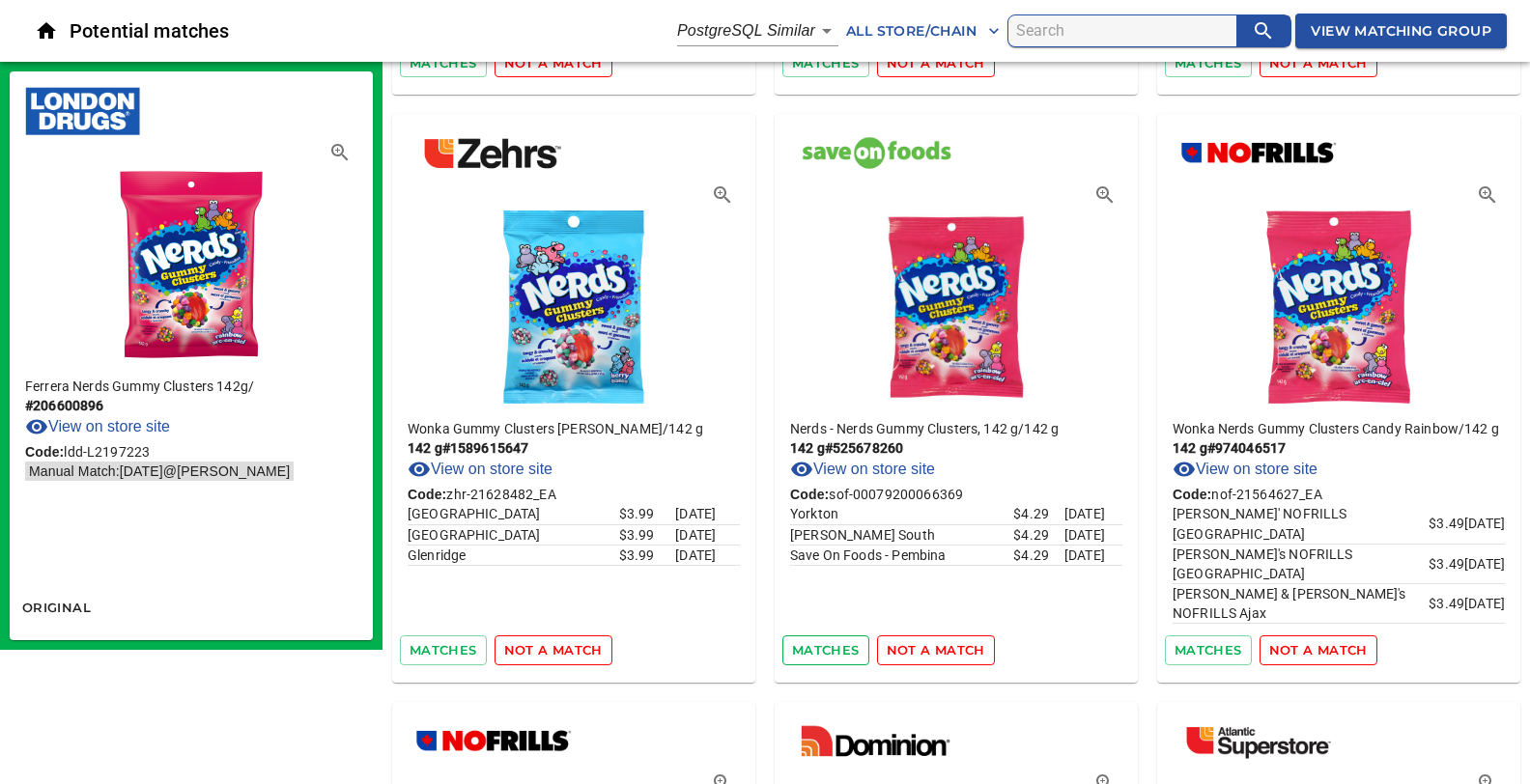
click at [836, 640] on span "matches" at bounding box center [825, 650] width 68 height 23
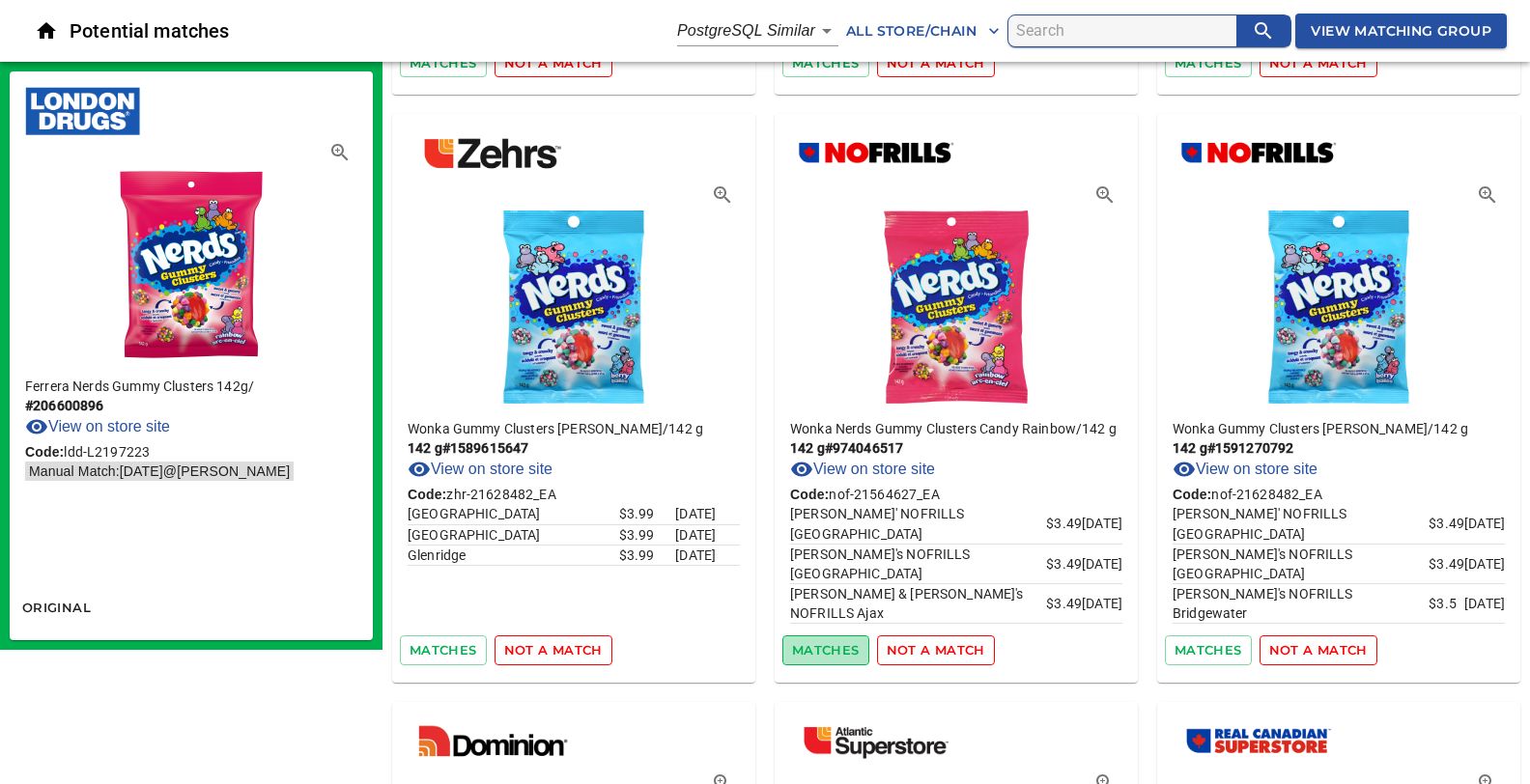
click at [836, 640] on span "matches" at bounding box center [825, 650] width 68 height 23
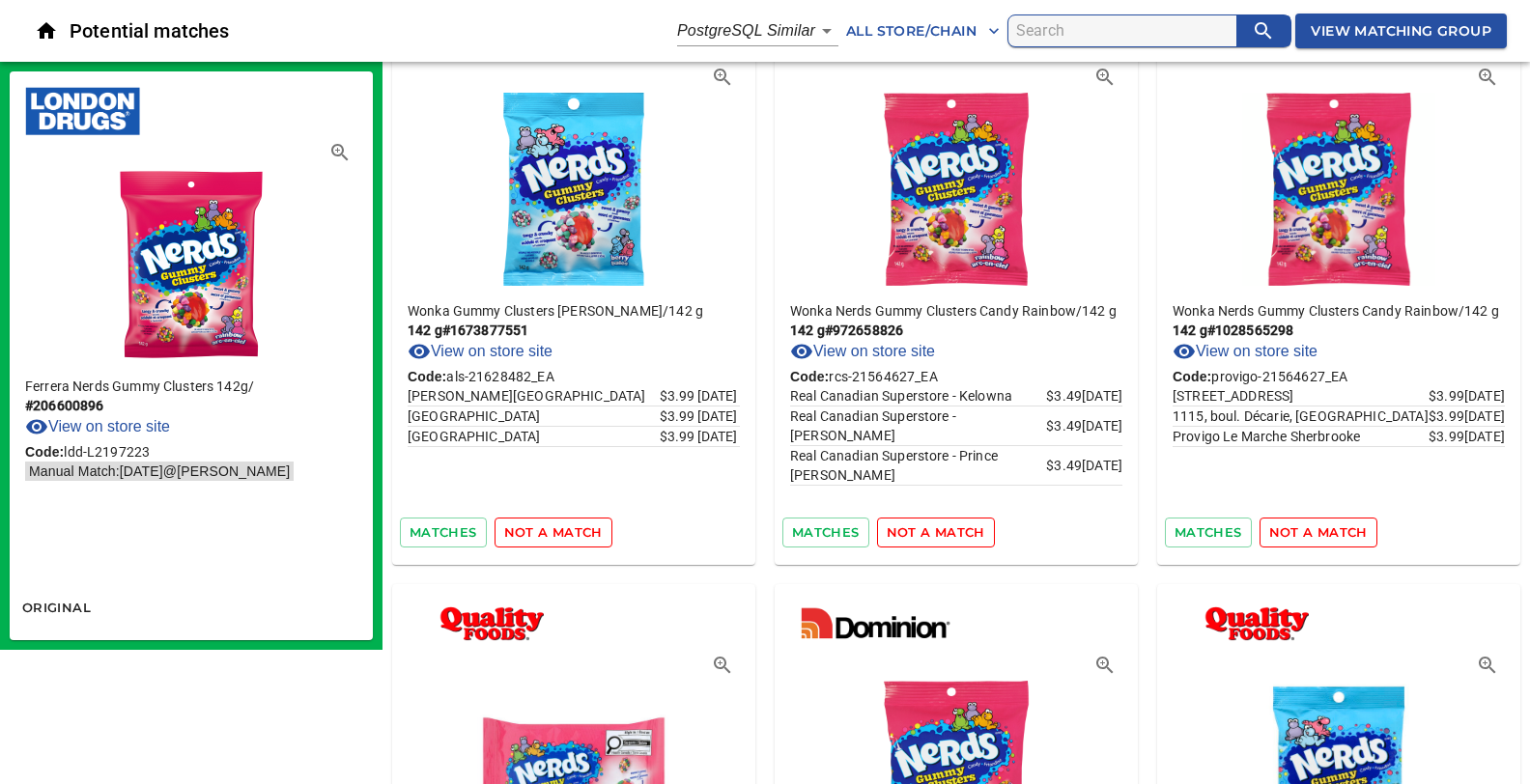
scroll to position [7138, 0]
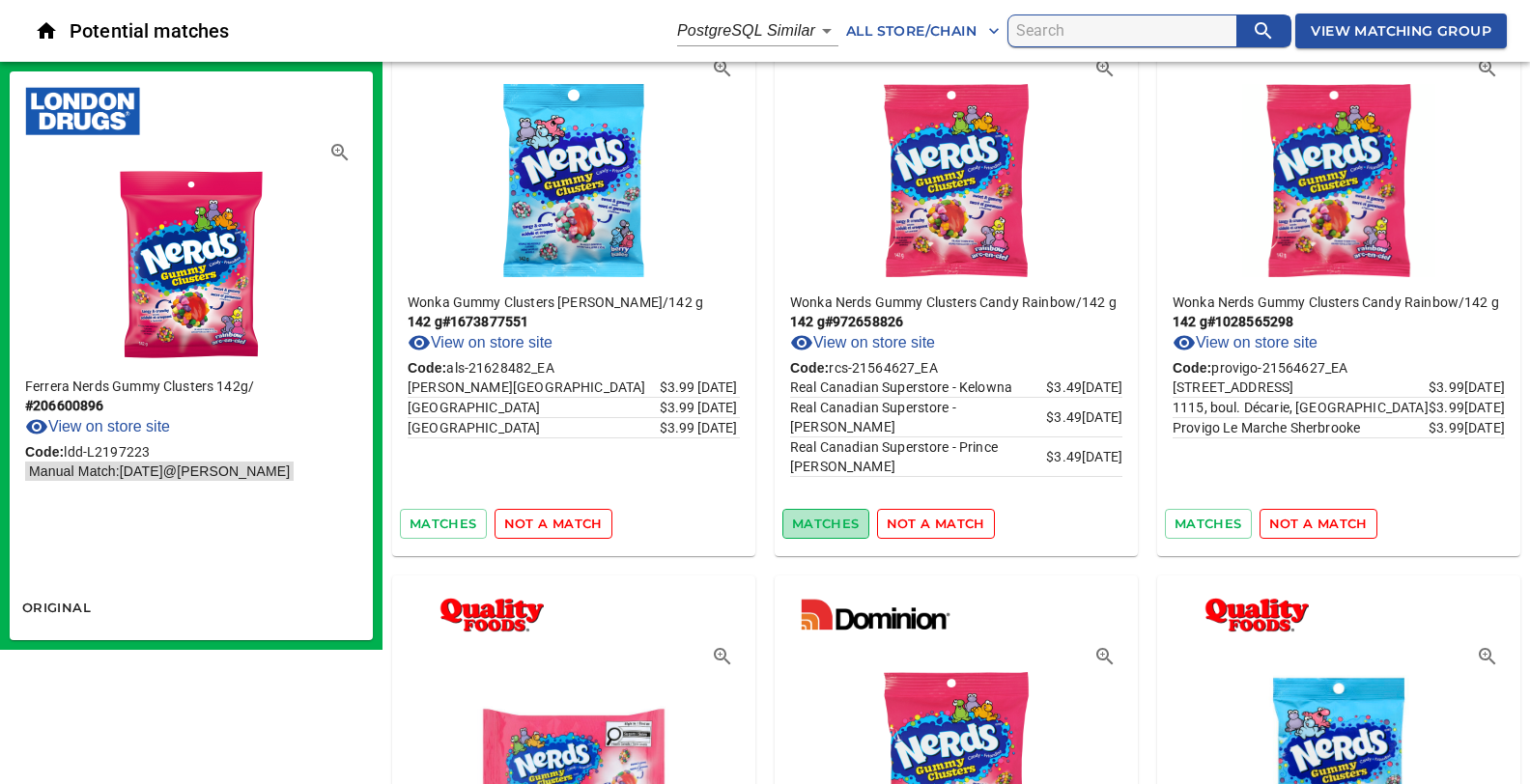
click at [824, 513] on span "matches" at bounding box center [825, 524] width 68 height 23
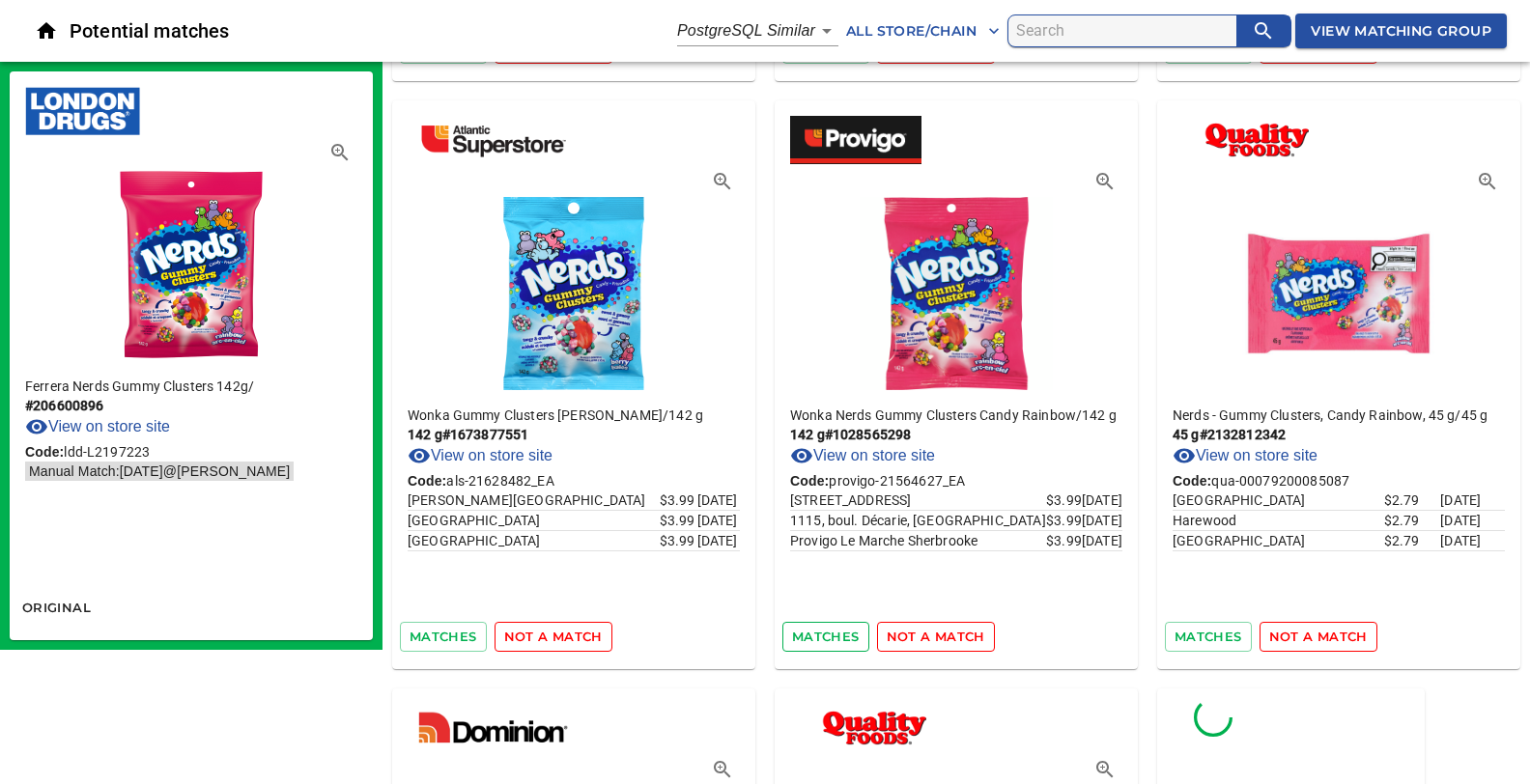
scroll to position [7035, 0]
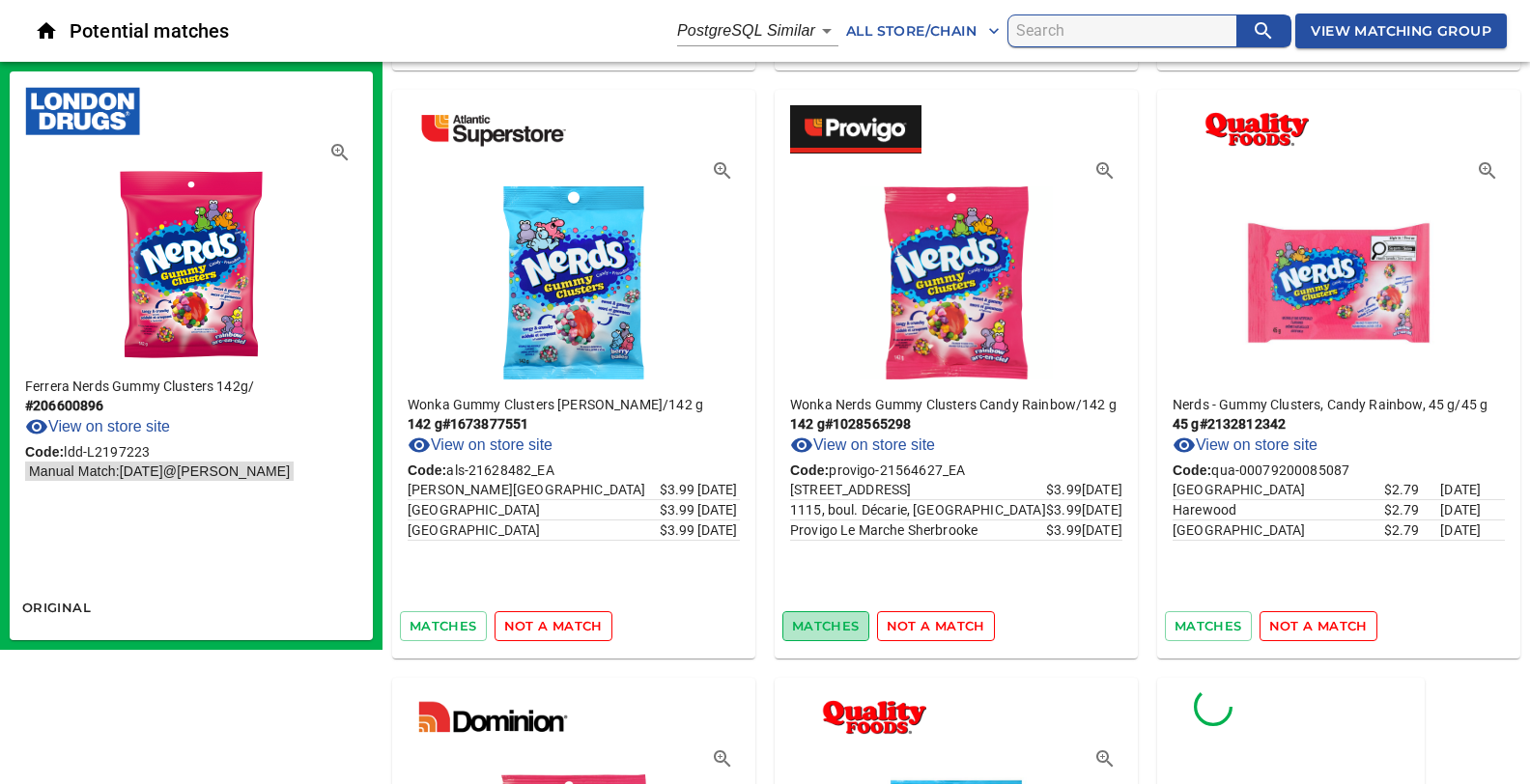
click at [832, 615] on span "matches" at bounding box center [825, 626] width 68 height 23
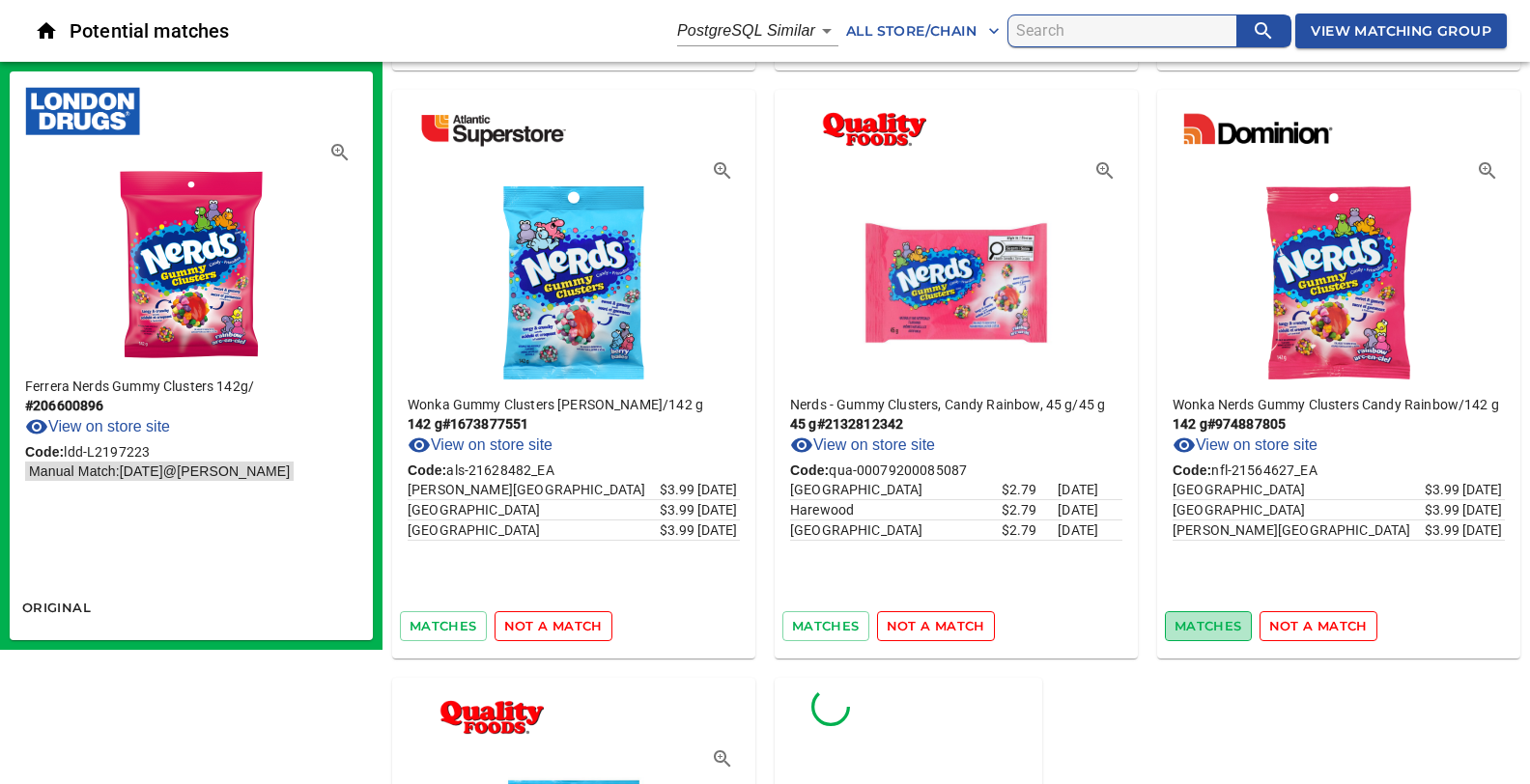
click at [1202, 615] on span "matches" at bounding box center [1208, 626] width 68 height 23
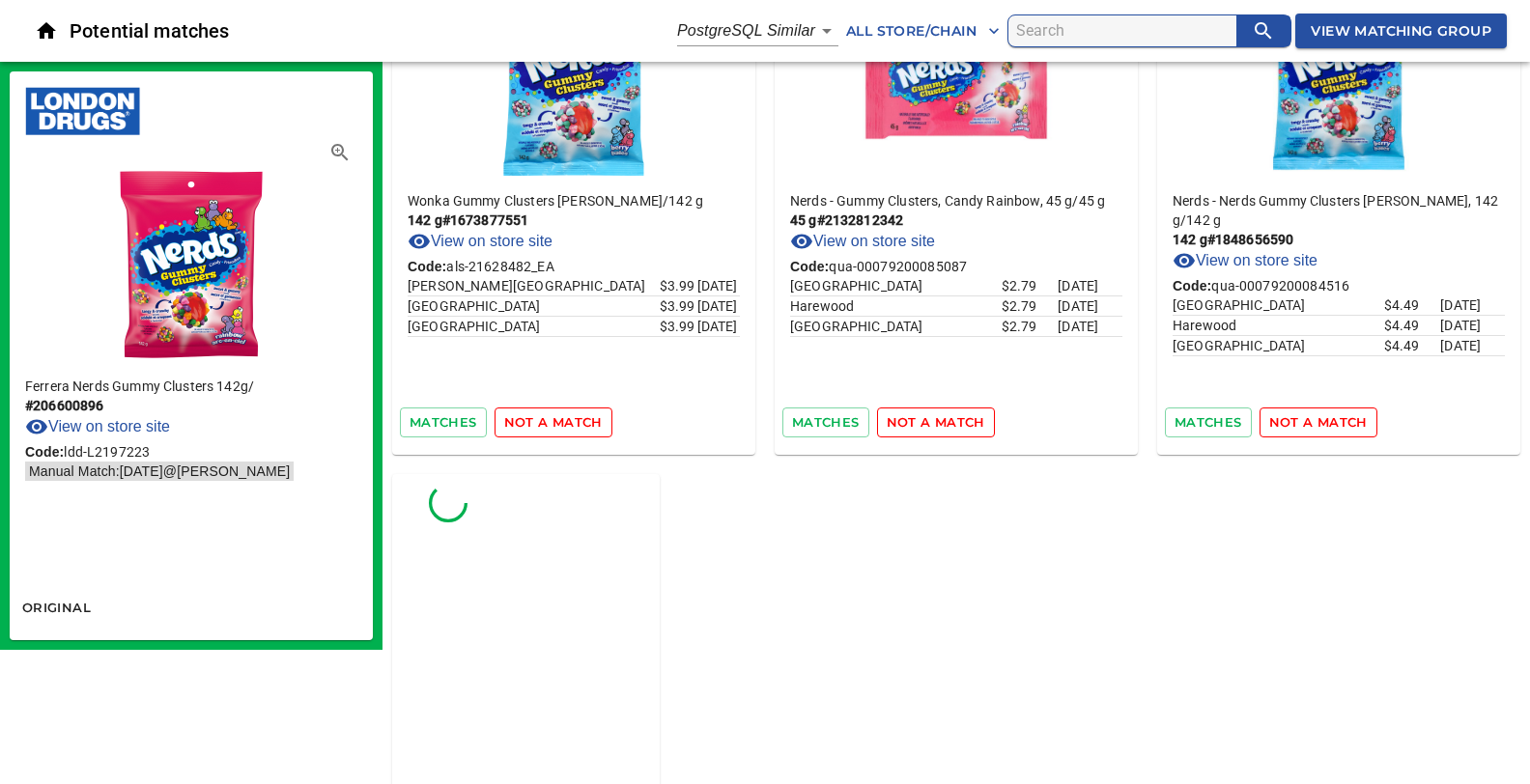
scroll to position [7406, 0]
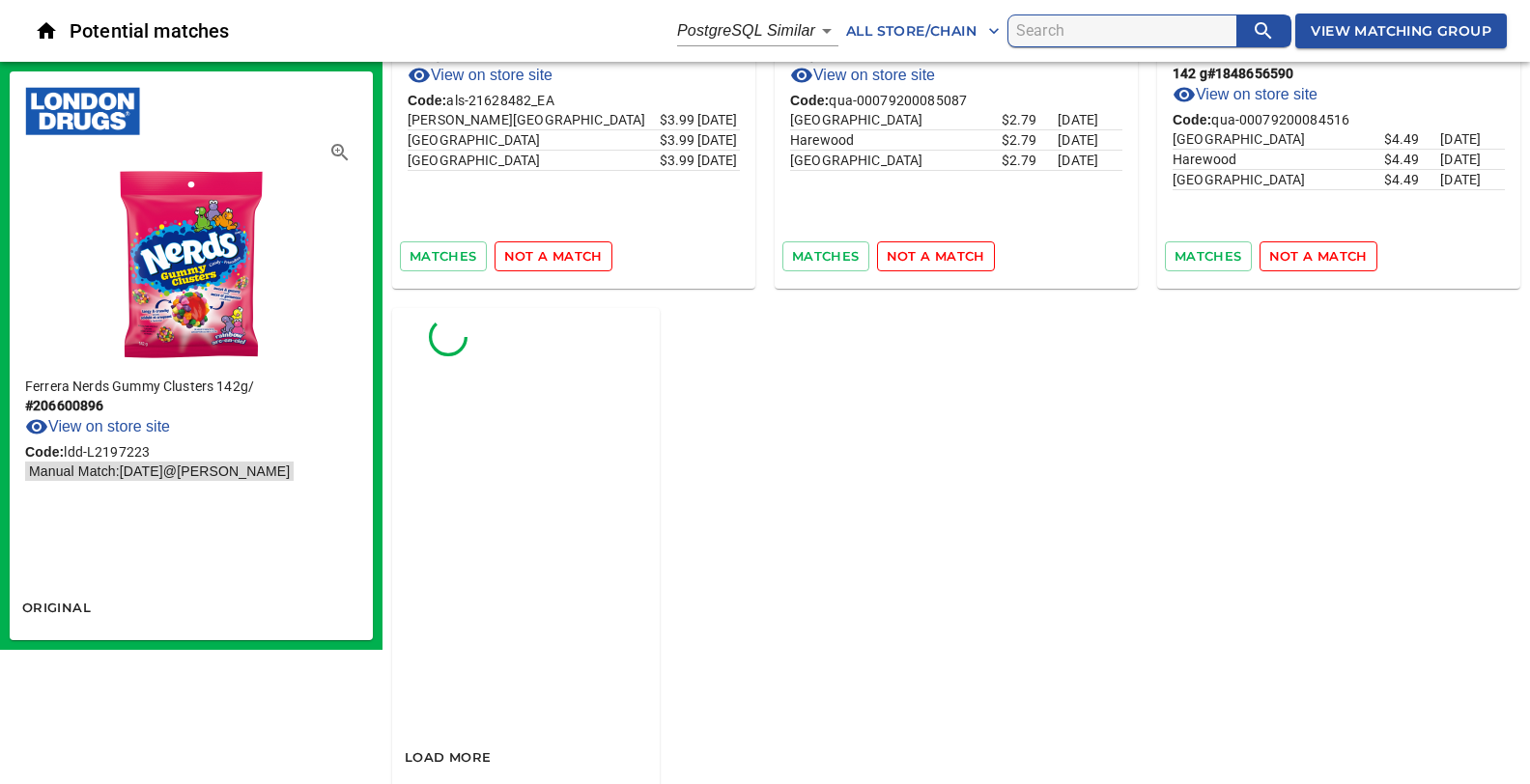
click at [1327, 17] on button "View Matching Group" at bounding box center [1400, 31] width 211 height 35
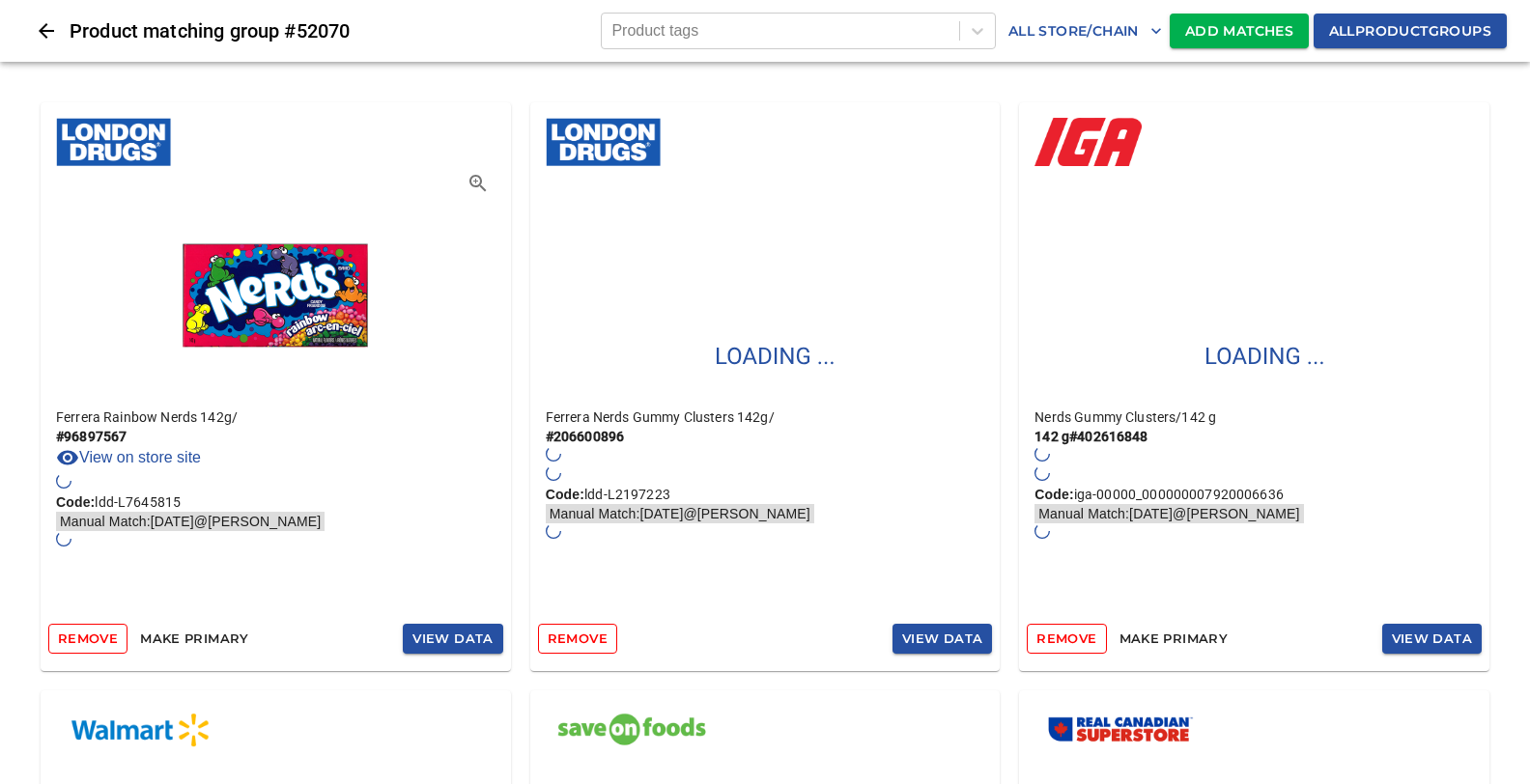
click at [1228, 27] on span "Add Matches" at bounding box center [1239, 31] width 108 height 25
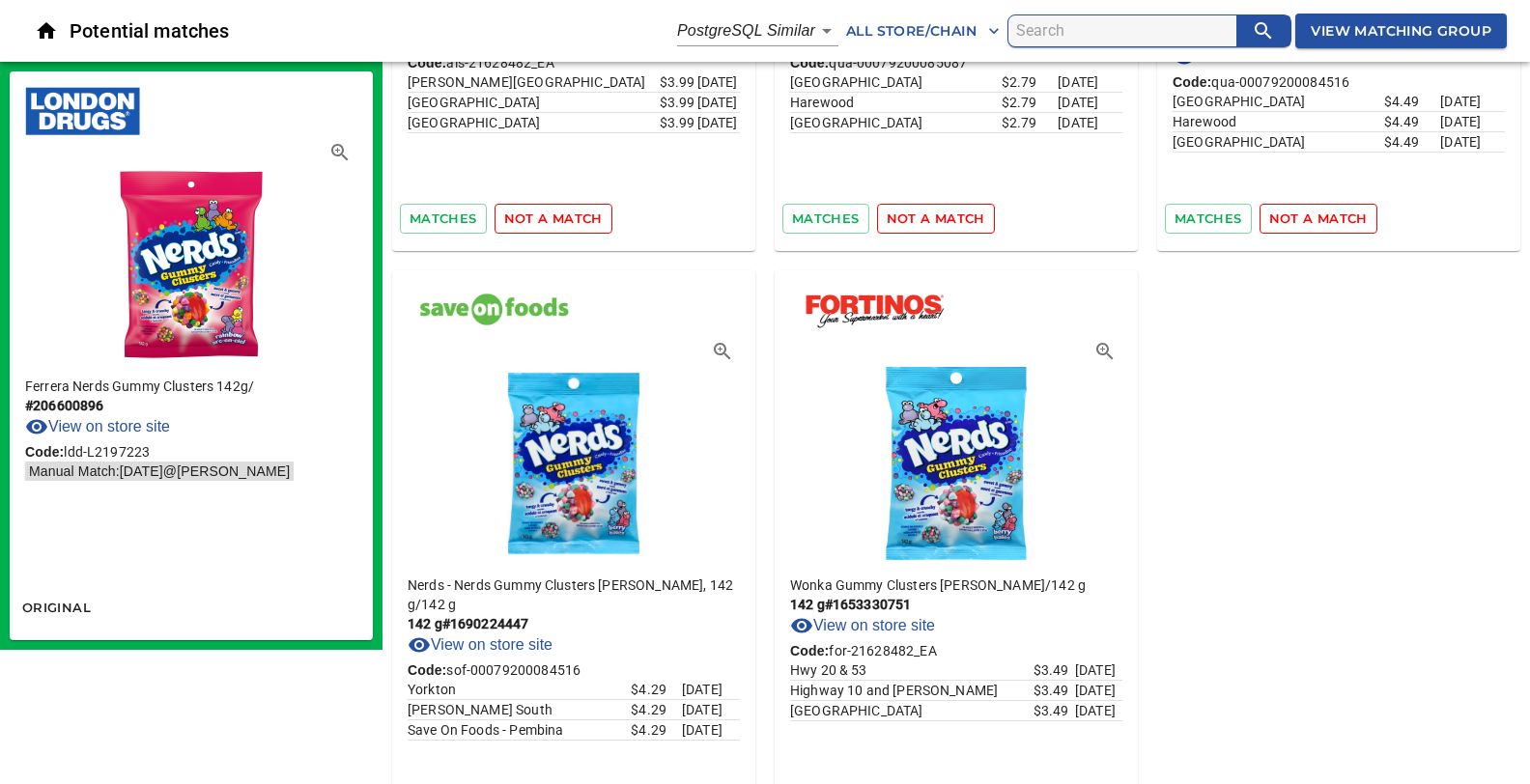
scroll to position [7491, 0]
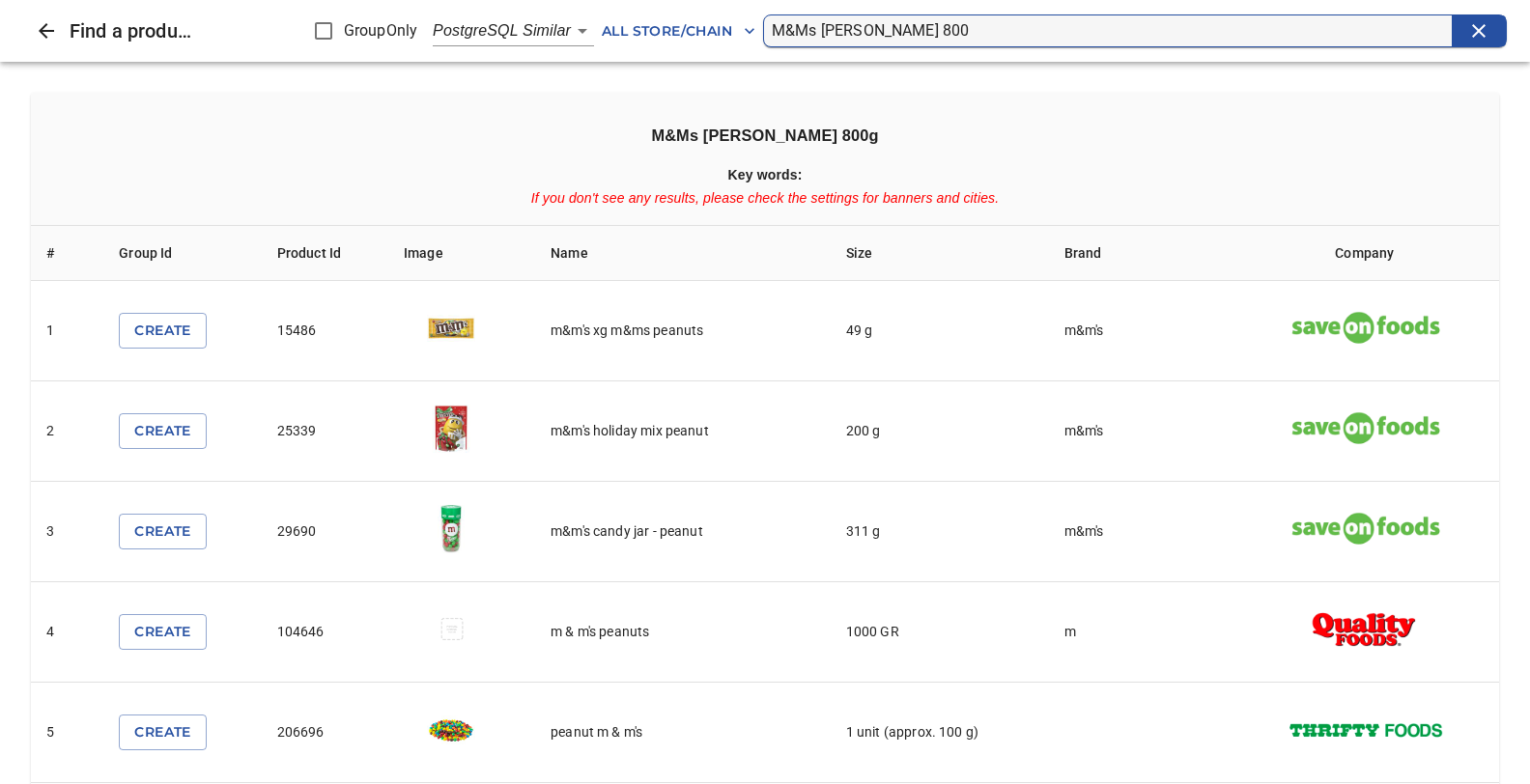
scroll to position [13664, 0]
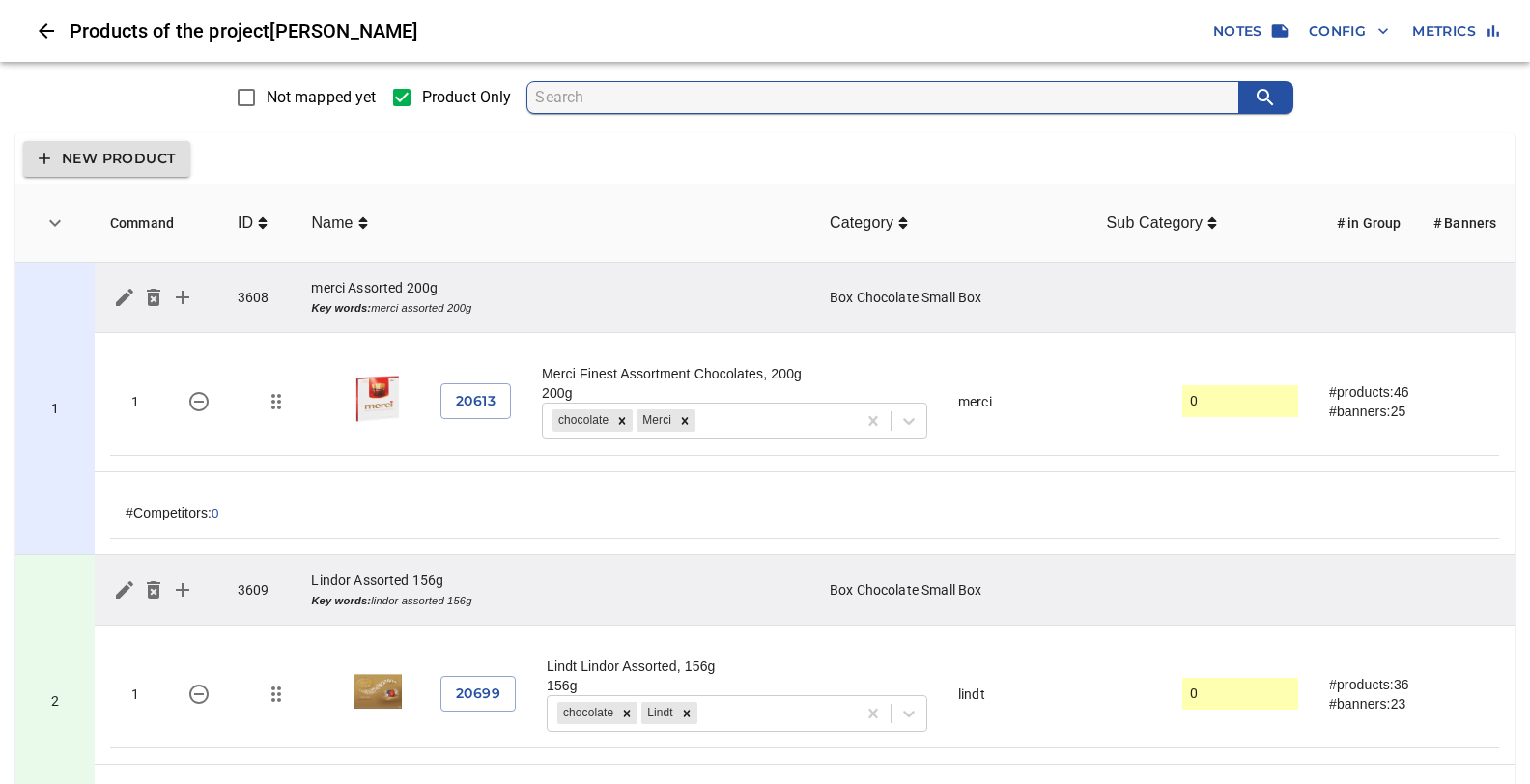
click at [551, 102] on input "search" at bounding box center [887, 97] width 704 height 30
type input "nerds"
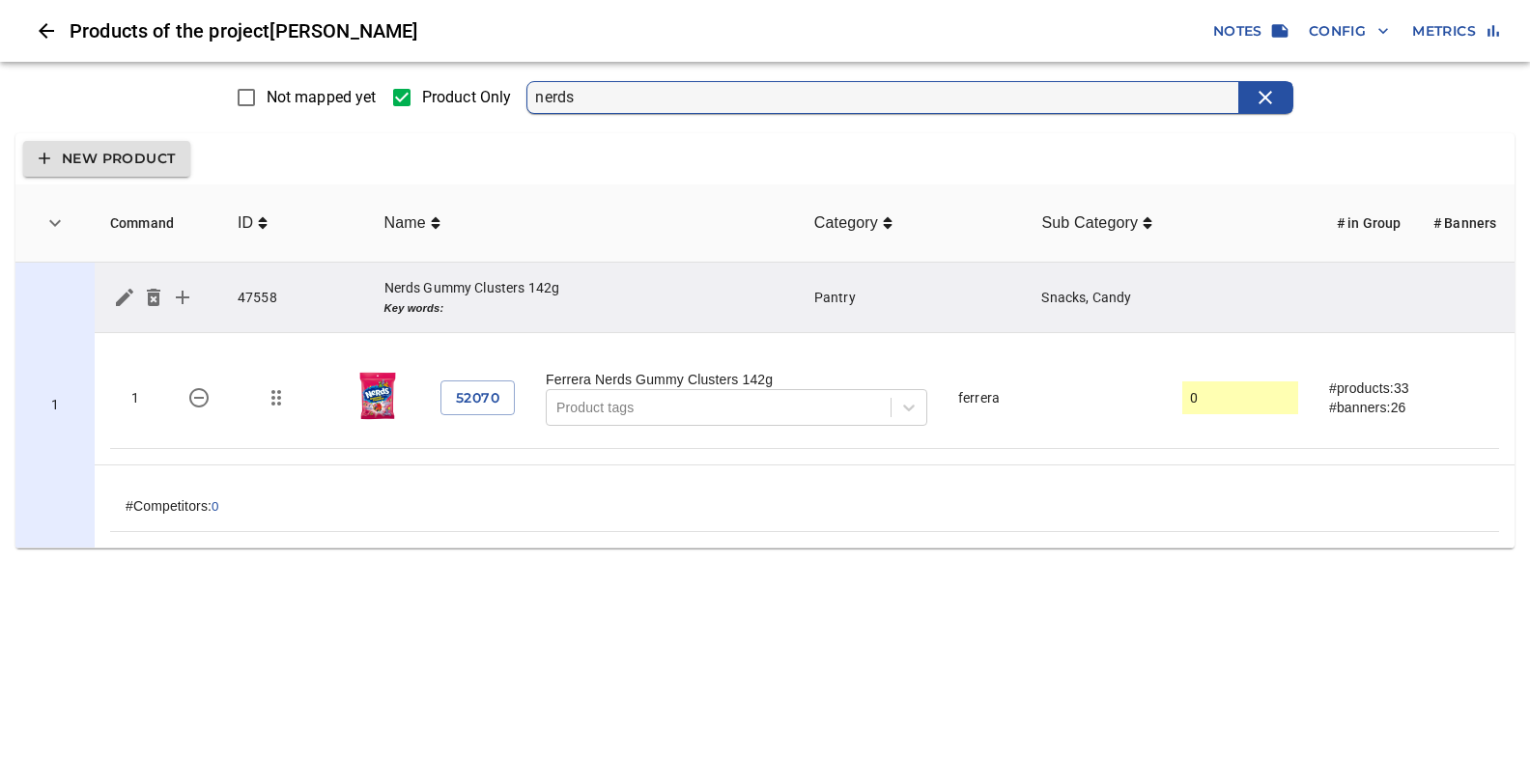
click at [1091, 564] on html "tspan{white-space:pre} Products of the project [PERSON_NAME] Notes Config Metri…" at bounding box center [765, 282] width 1530 height 564
click at [719, 564] on html "tspan{white-space:pre} Products of the project [PERSON_NAME] Notes Config Metri…" at bounding box center [765, 282] width 1530 height 564
click at [494, 564] on html "tspan{white-space:pre} Products of the project [PERSON_NAME] Notes Config Metri…" at bounding box center [765, 282] width 1530 height 564
click at [243, 95] on input "Not mapped yet" at bounding box center [246, 97] width 40 height 40
checkbox input "true"
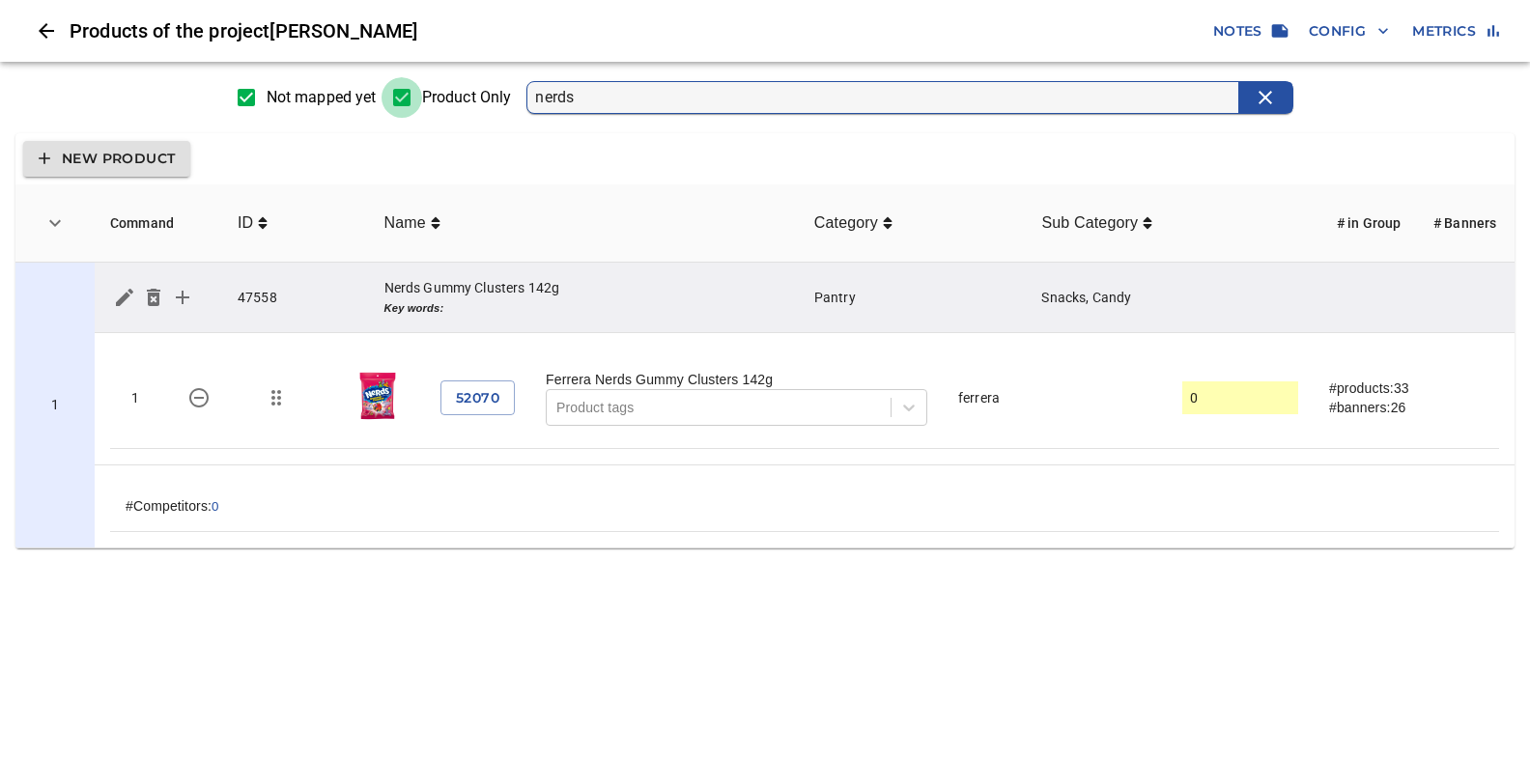
click at [403, 93] on input "Product Only" at bounding box center [401, 97] width 40 height 40
click at [400, 95] on input "Product Only" at bounding box center [401, 97] width 40 height 40
checkbox input "true"
click at [45, 27] on icon "Close" at bounding box center [46, 31] width 16 height 16
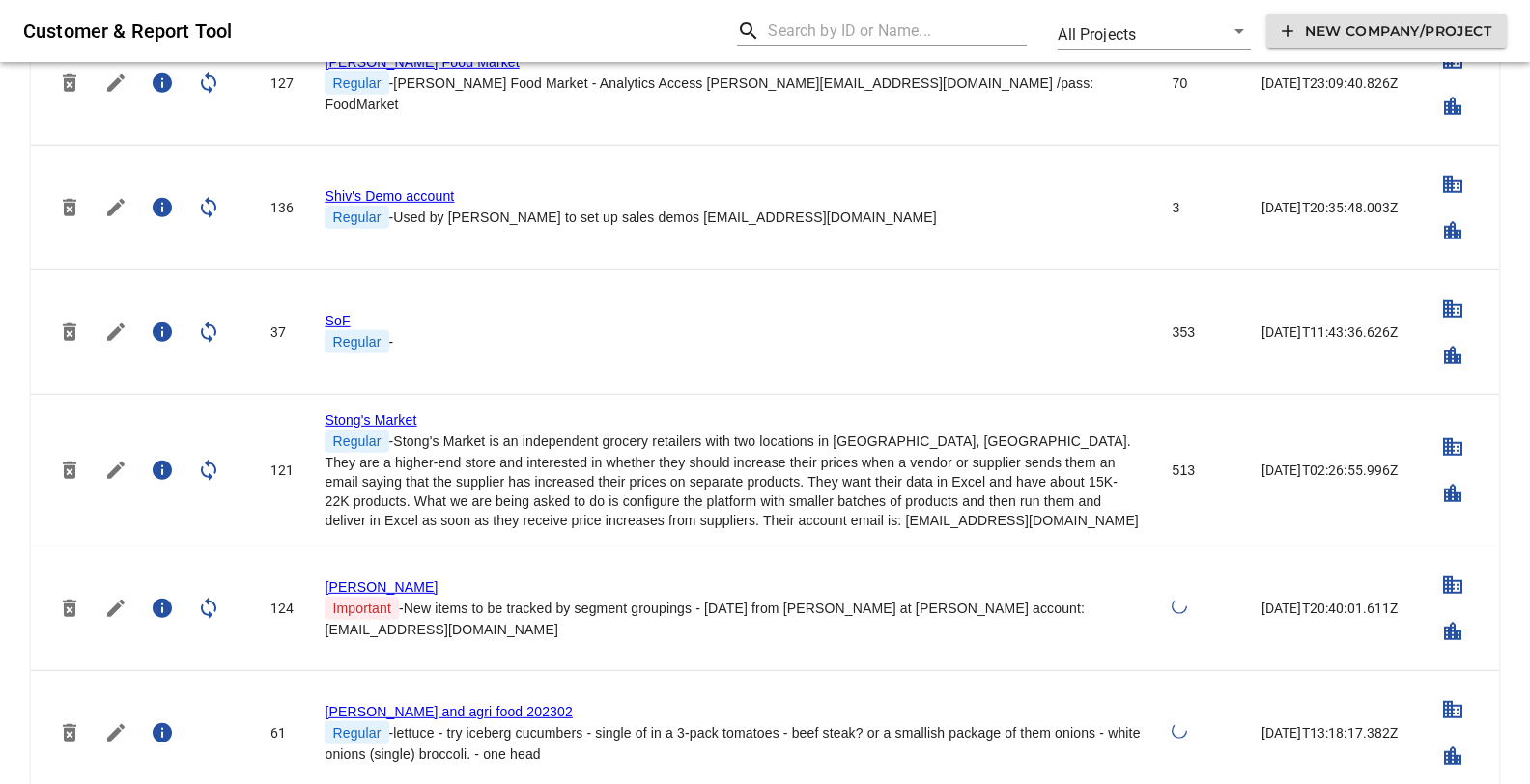
scroll to position [4792, 0]
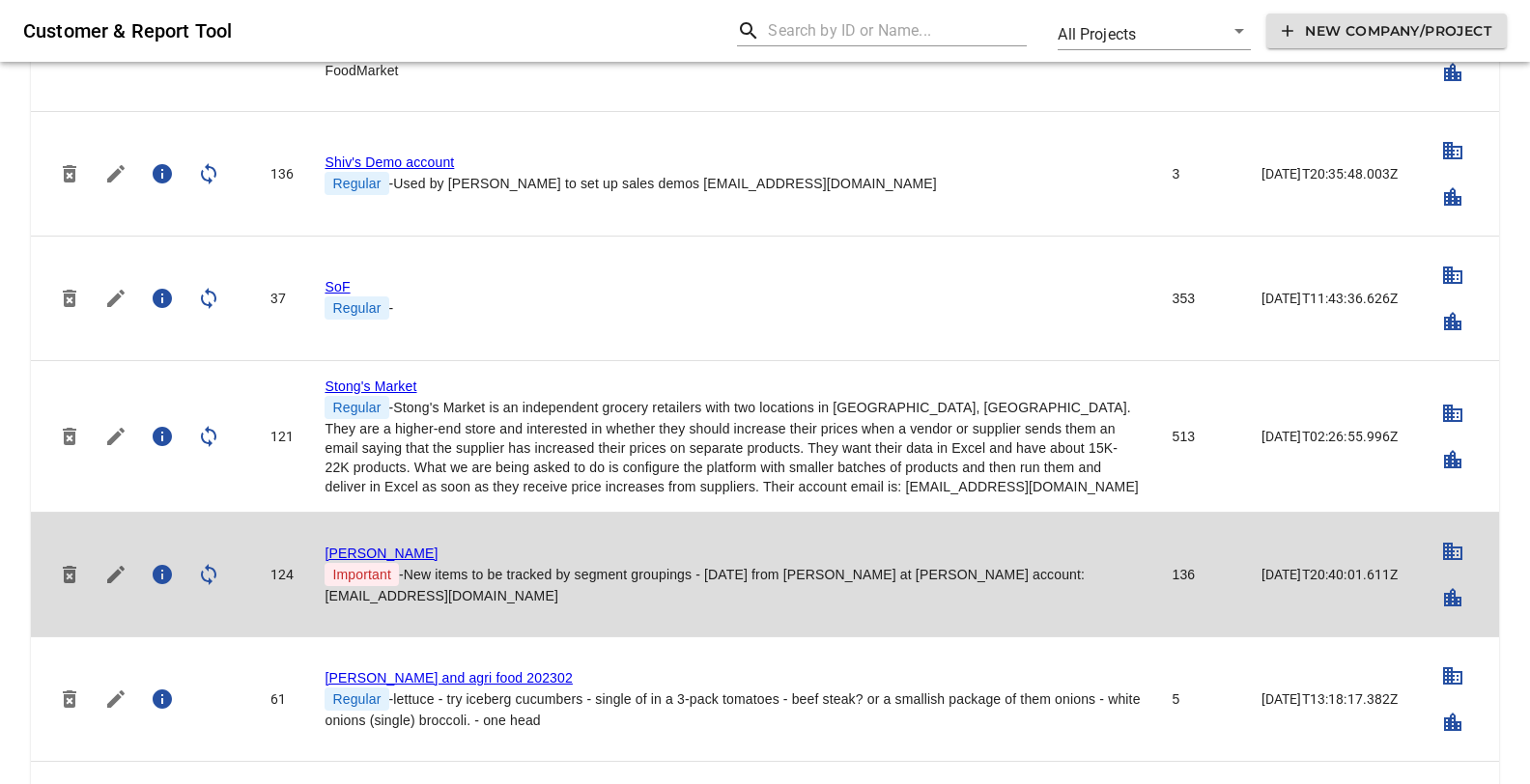
click at [342, 545] on link "[PERSON_NAME]" at bounding box center [380, 553] width 113 height 16
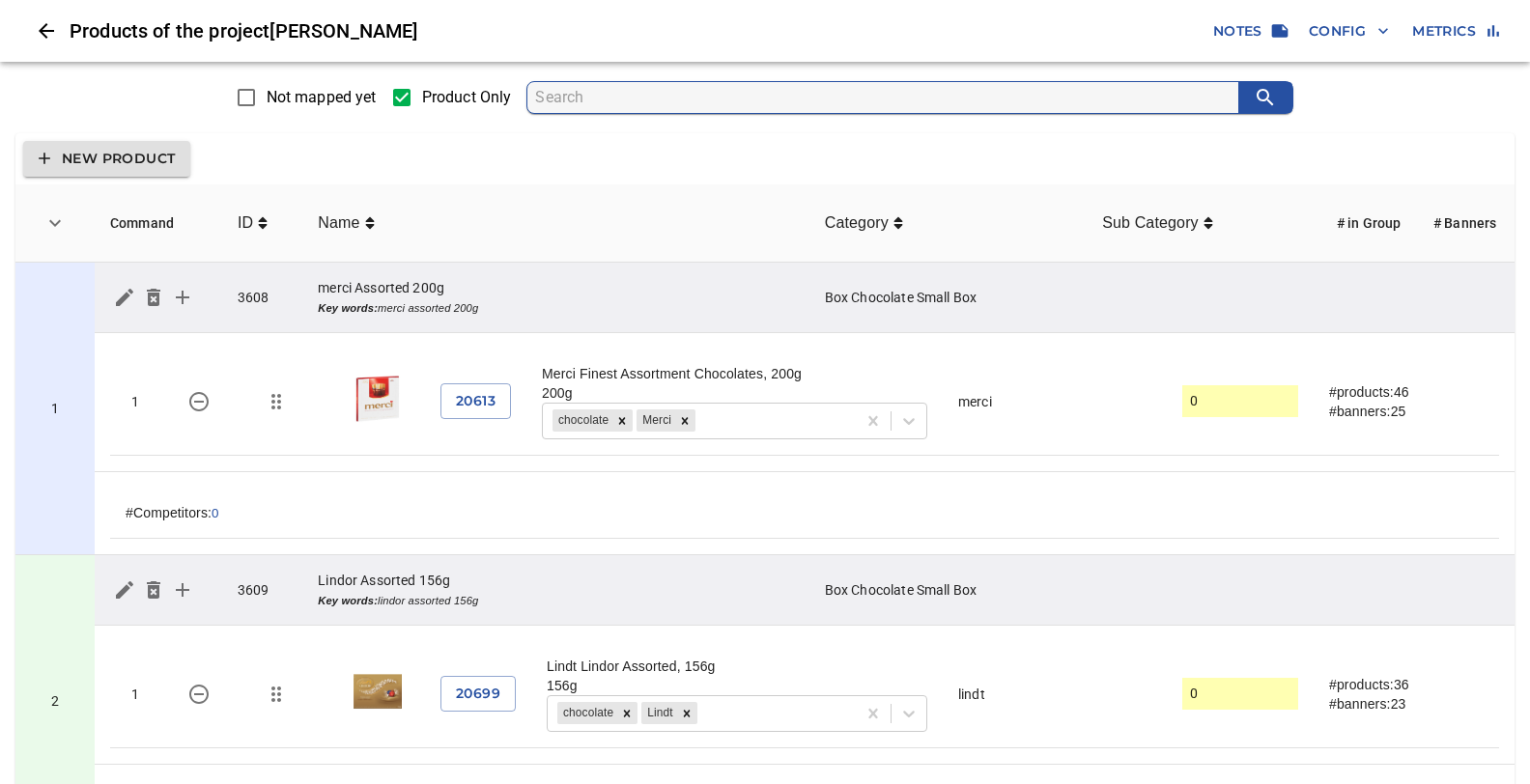
click at [245, 99] on input "Not mapped yet" at bounding box center [246, 97] width 40 height 40
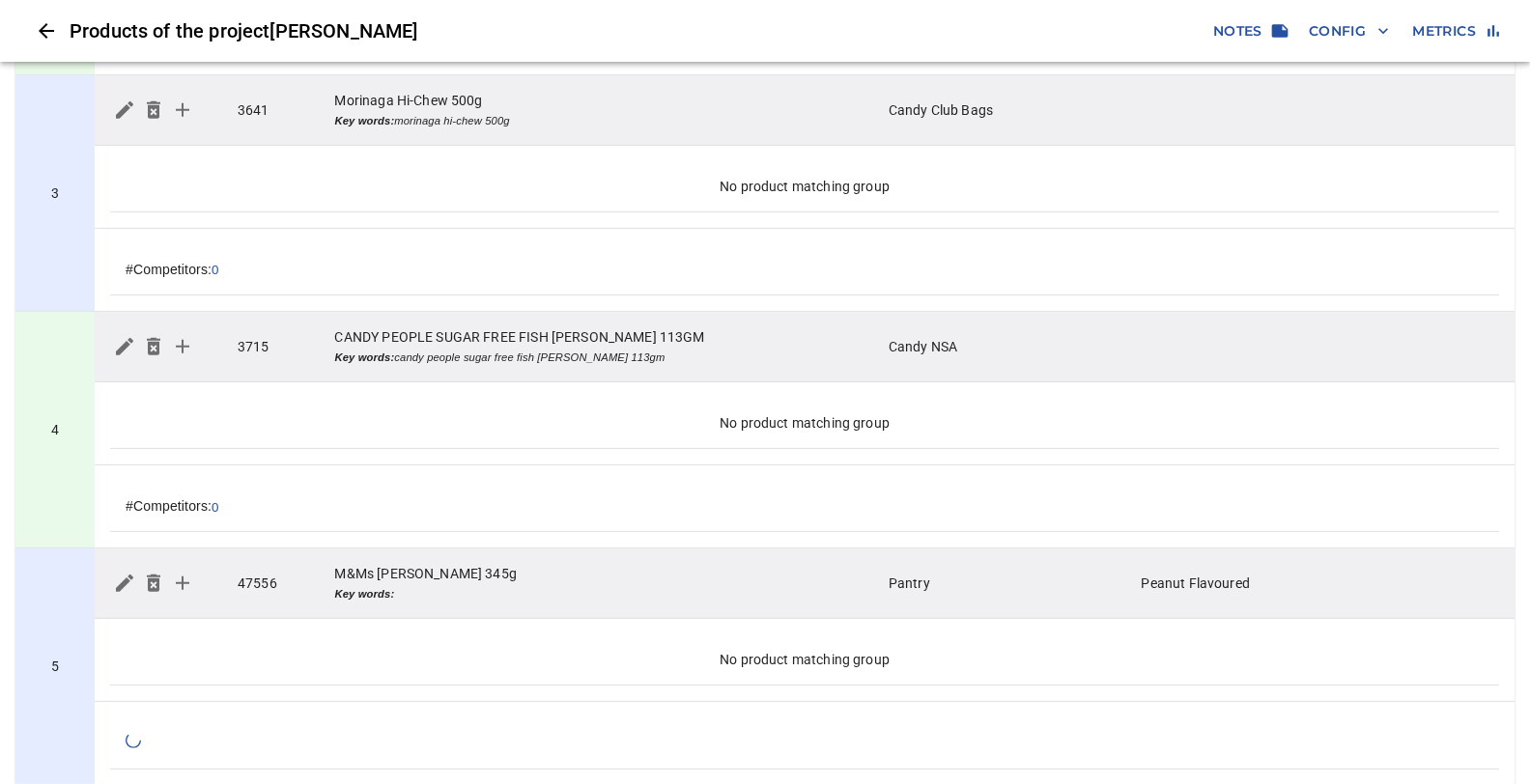
scroll to position [713, 0]
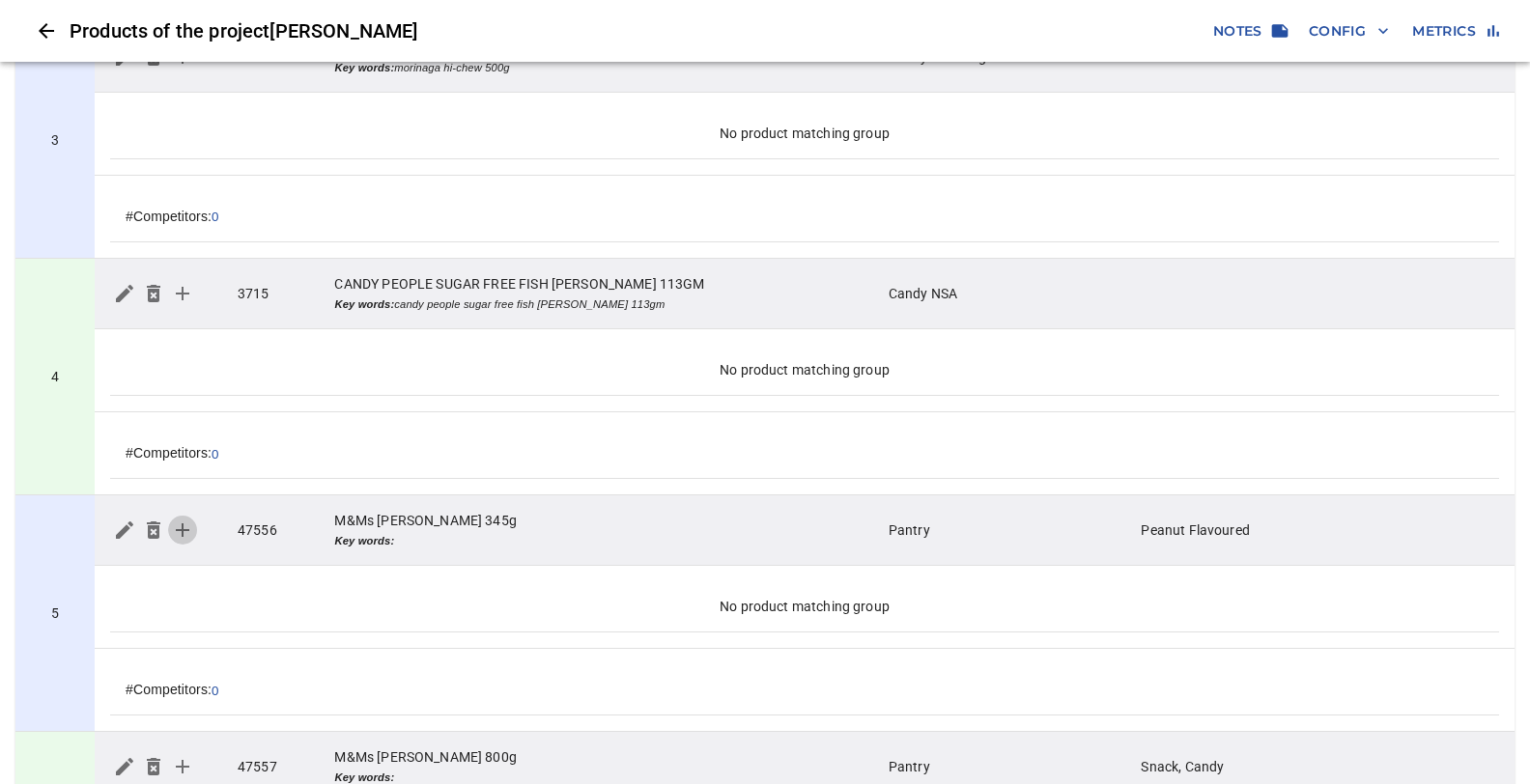
click at [187, 523] on icon "simple table" at bounding box center [183, 531] width 24 height 24
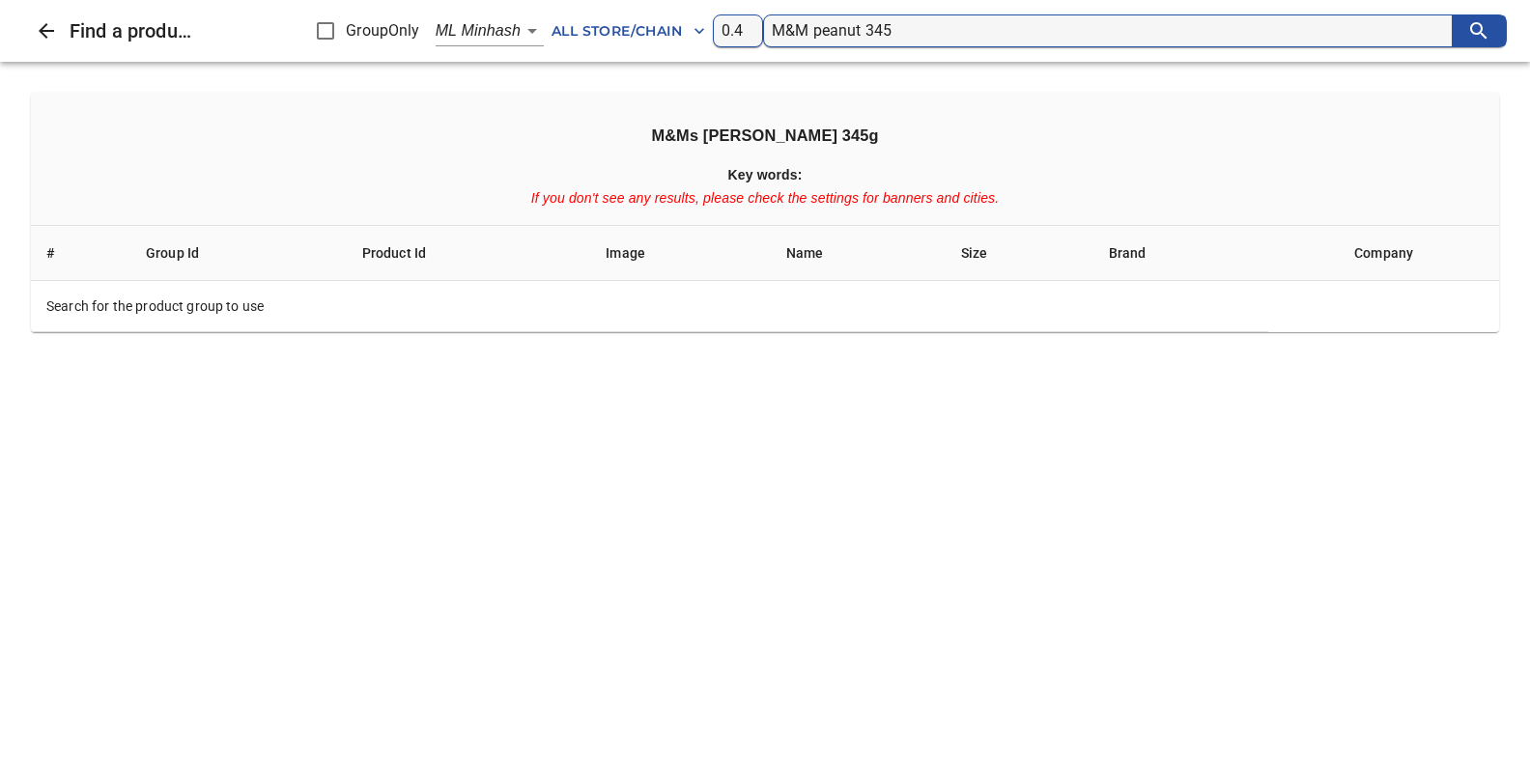
type input "M&M peanut 345"
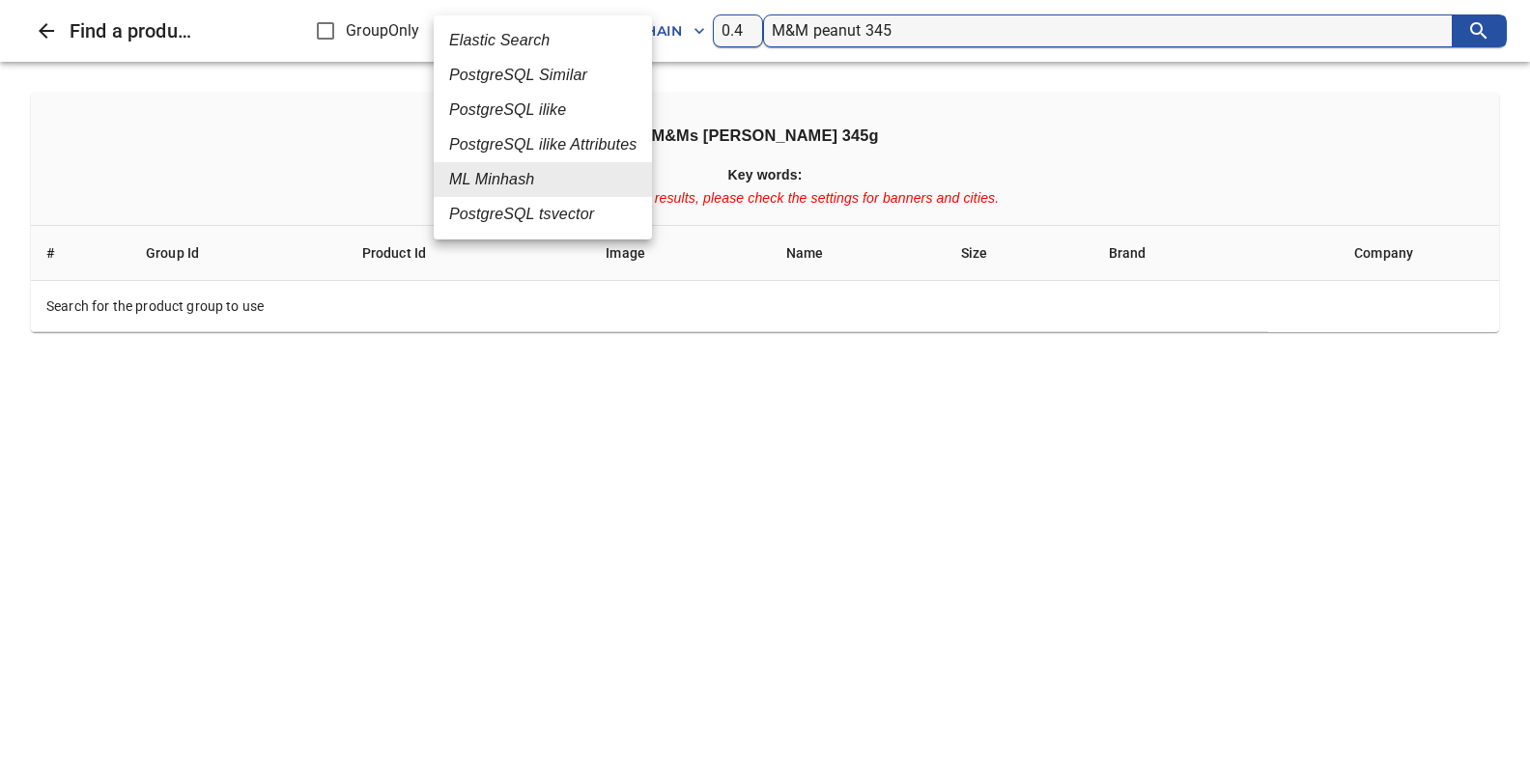
click at [533, 32] on body "tspan{white-space:pre} Products of the project [PERSON_NAME] Notes Config Metri…" at bounding box center [765, 373] width 1530 height 2173
click at [500, 73] on em "PostgreSQL Similar" at bounding box center [518, 76] width 139 height 24
type input "2"
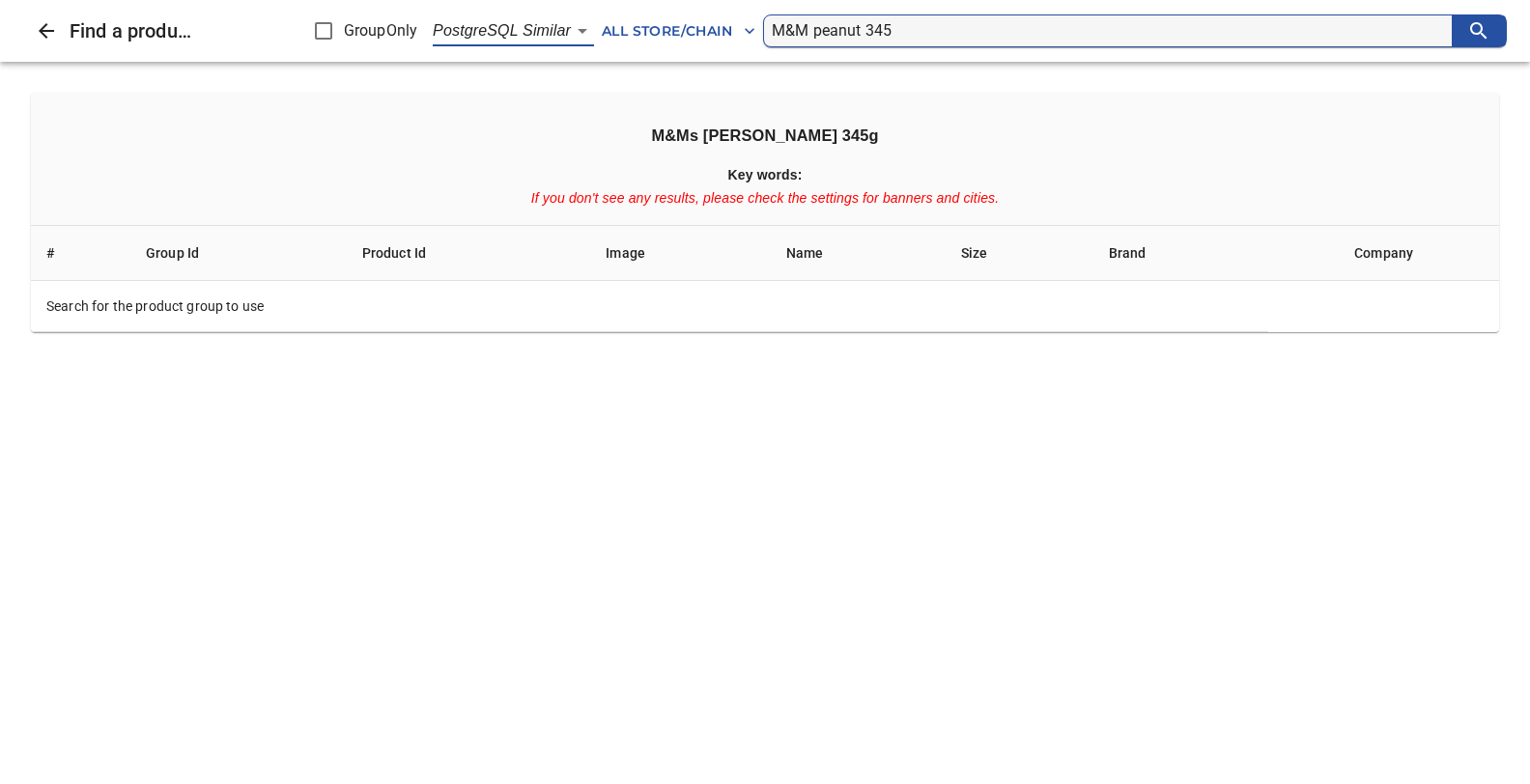
click at [891, 25] on input "M&M peanut 345" at bounding box center [1111, 30] width 680 height 30
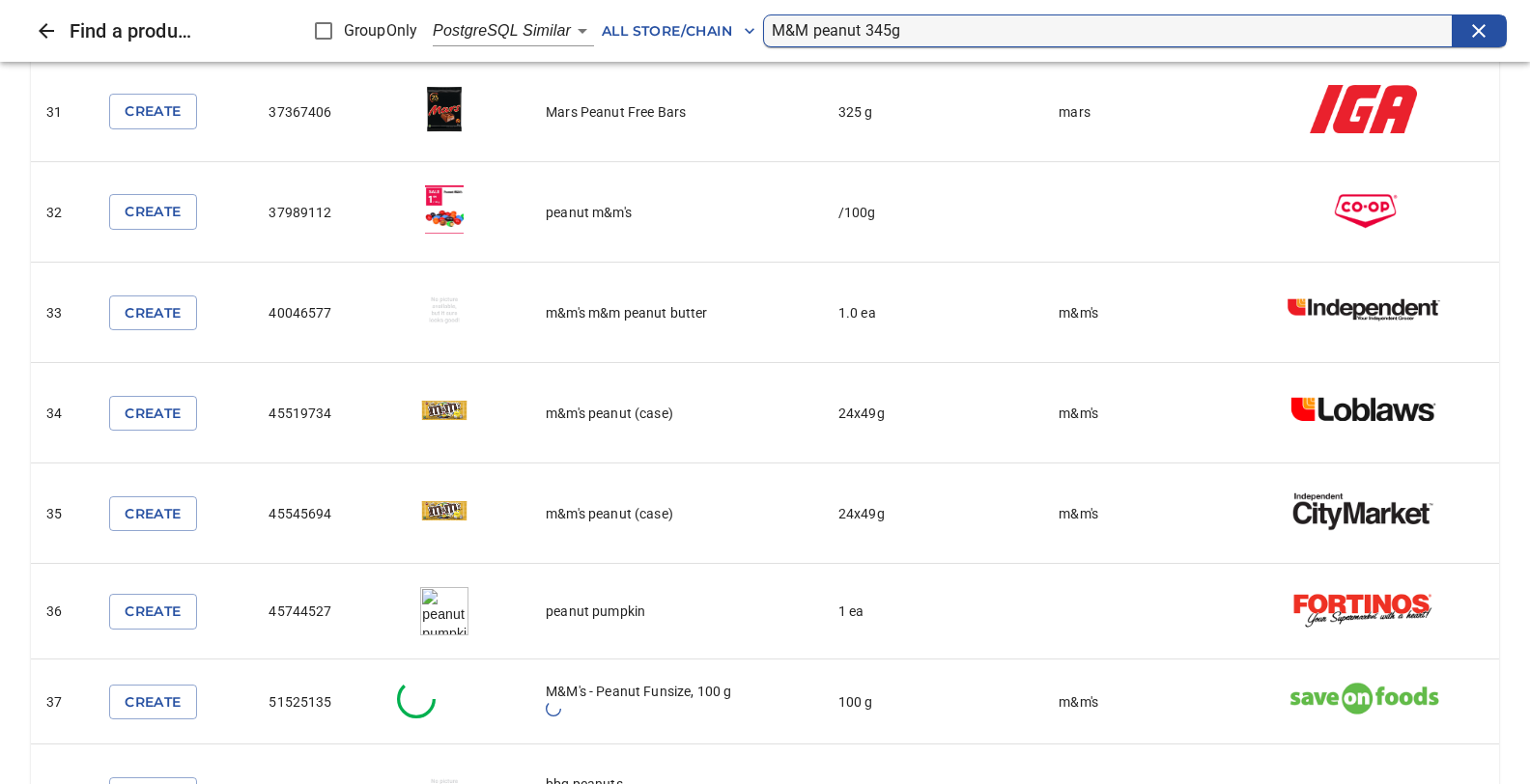
scroll to position [3263, 0]
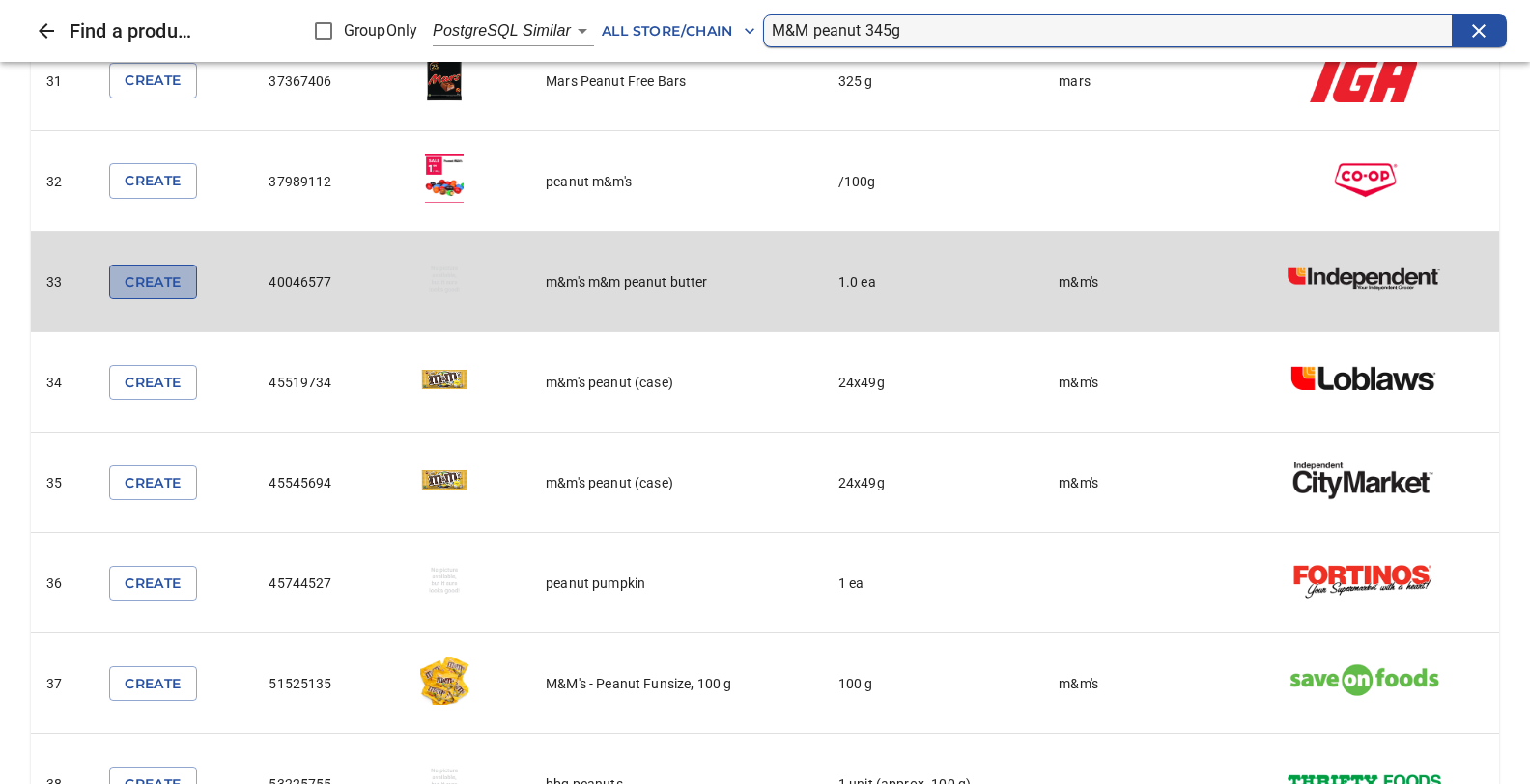
click at [157, 270] on span "Create" at bounding box center [152, 282] width 56 height 25
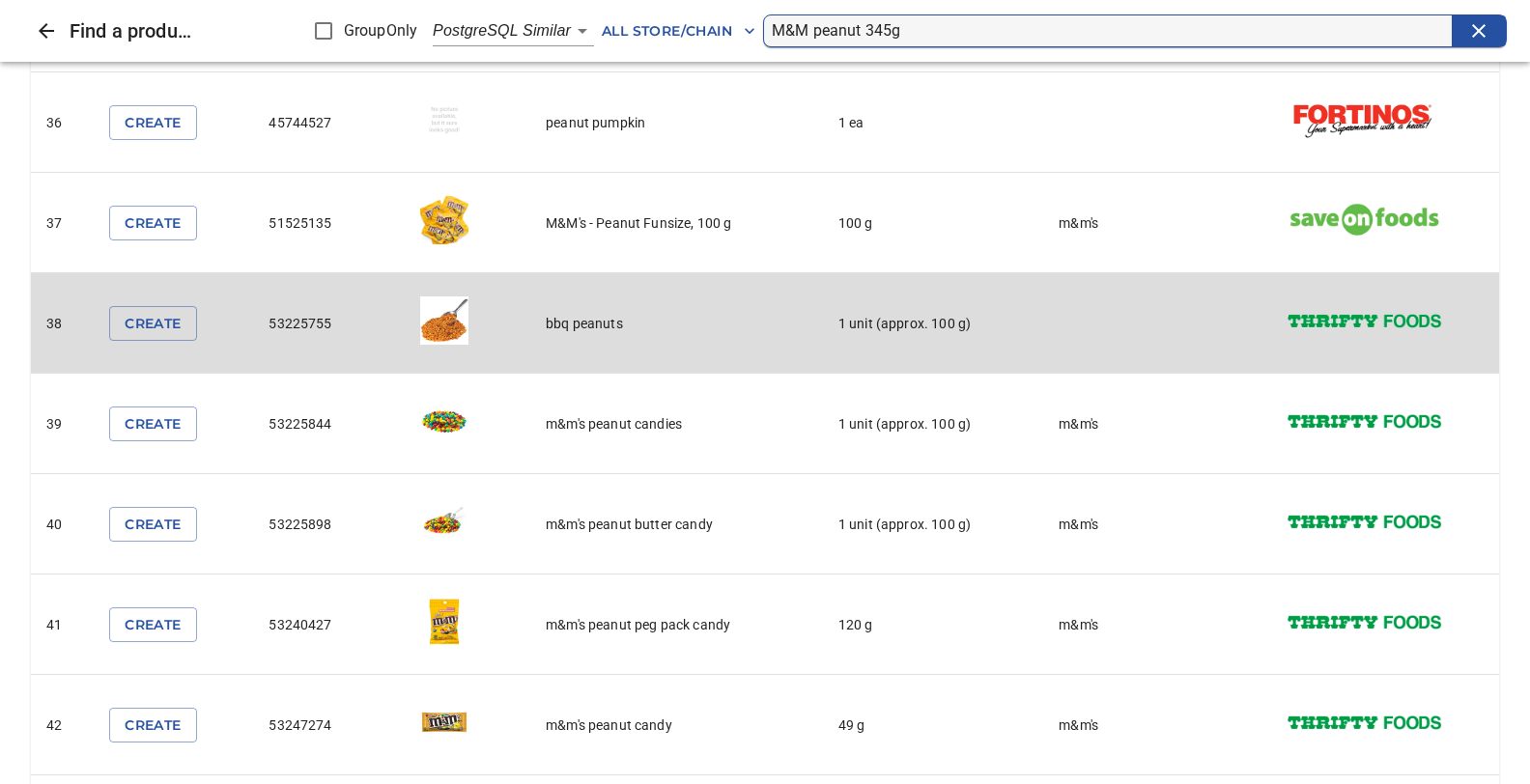
scroll to position [3773, 0]
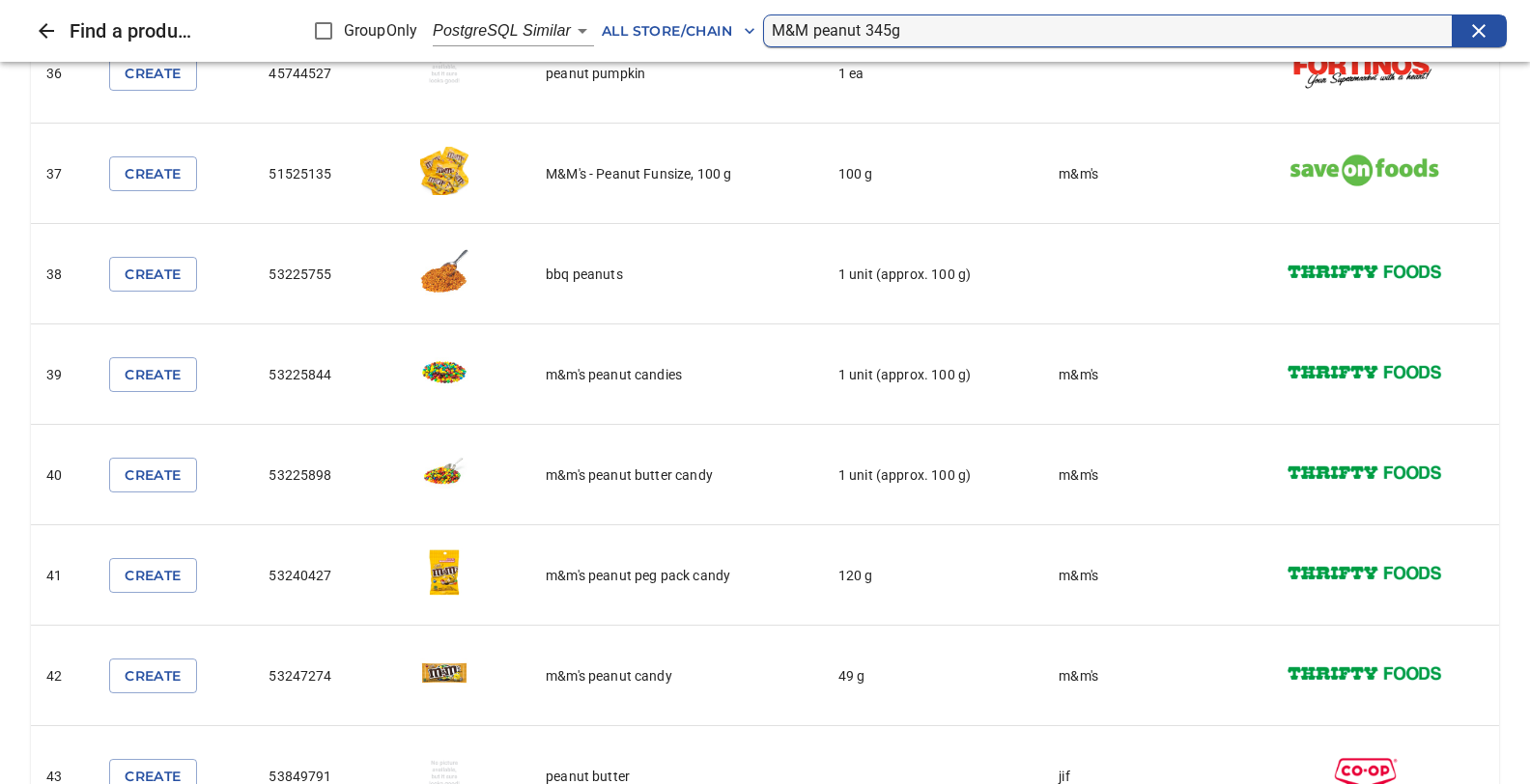
click at [911, 28] on input "M&M peanut 345g" at bounding box center [1111, 30] width 680 height 30
type input "M&M peanut 345"
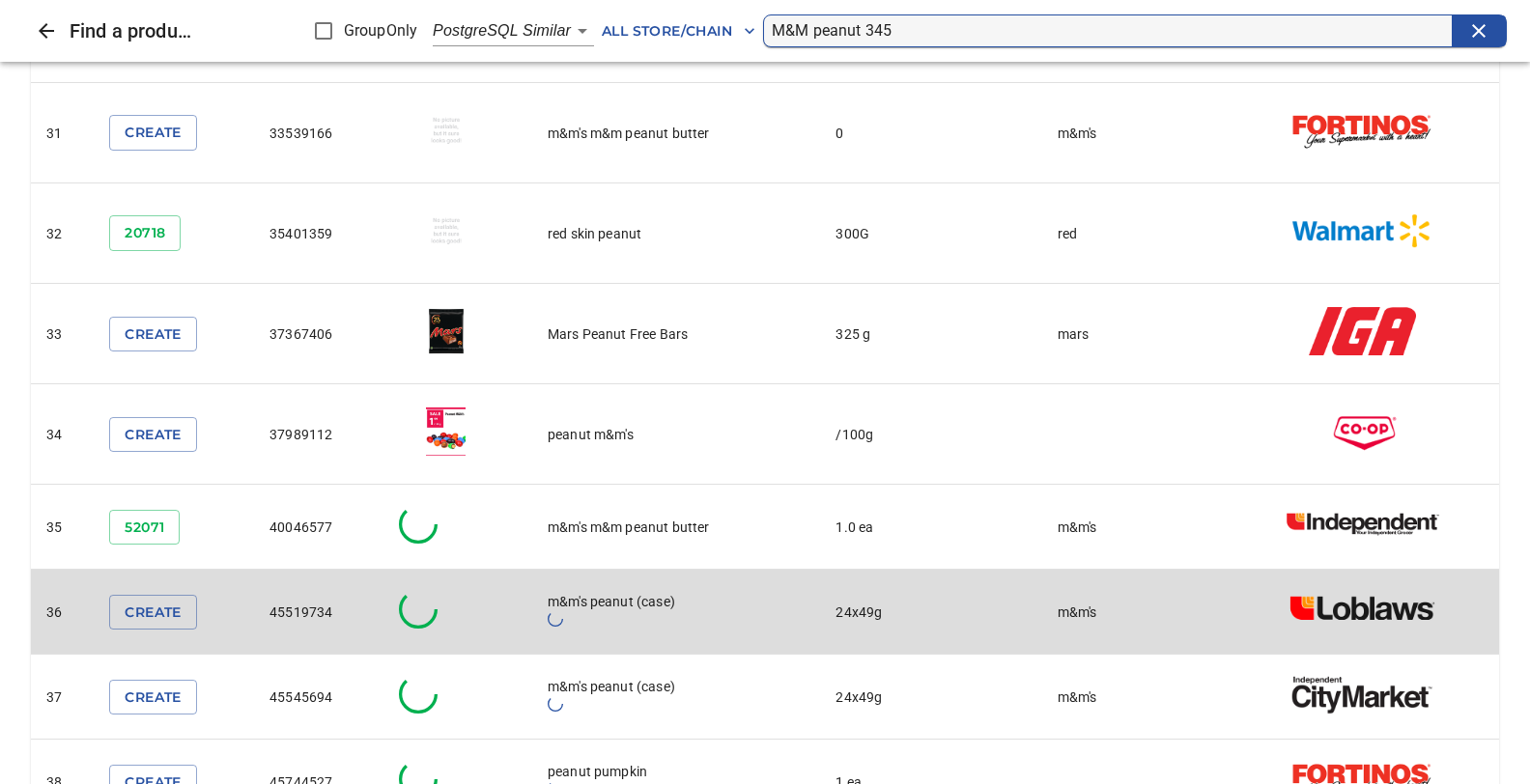
scroll to position [3263, 0]
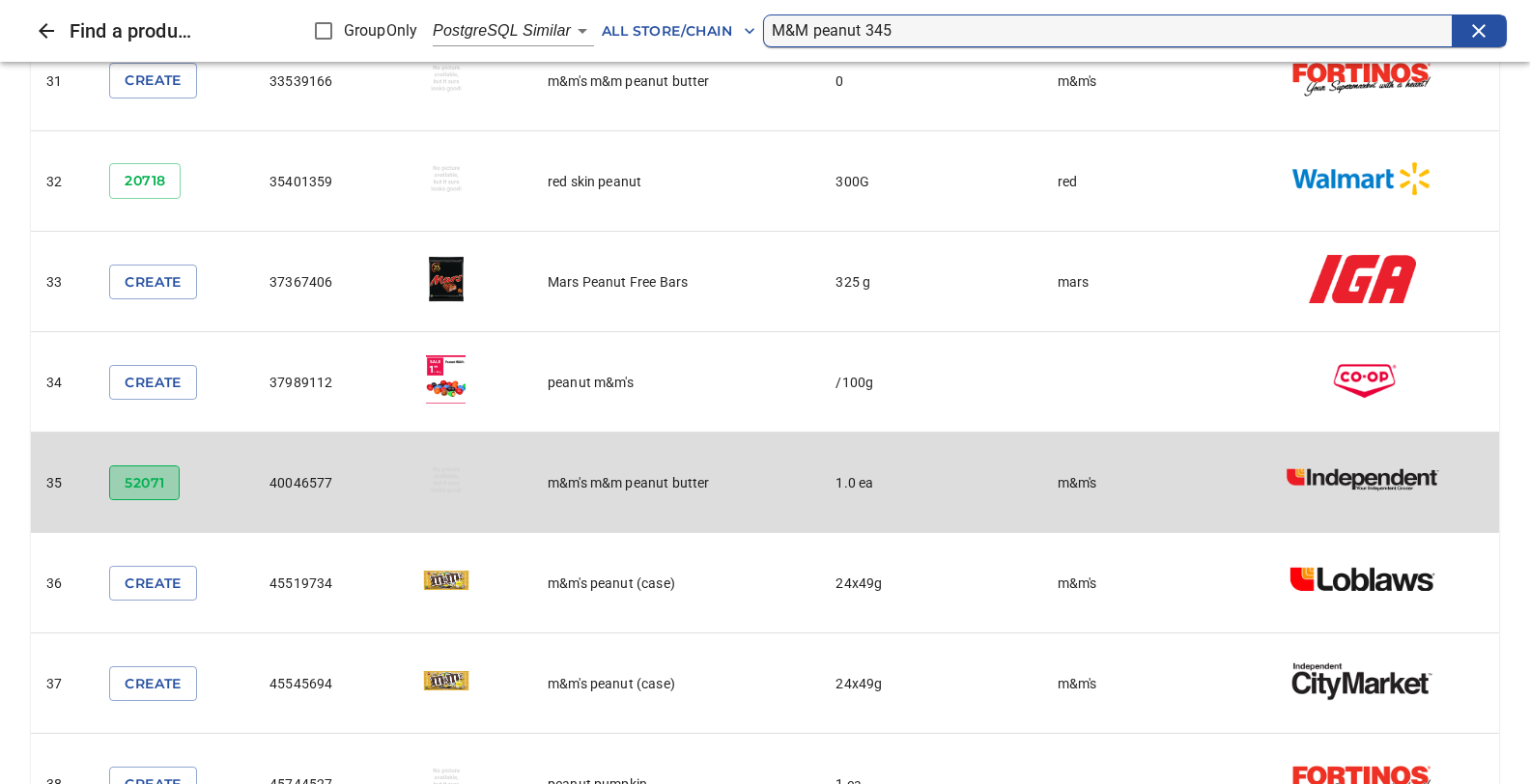
click at [145, 472] on span "52071" at bounding box center [144, 483] width 39 height 25
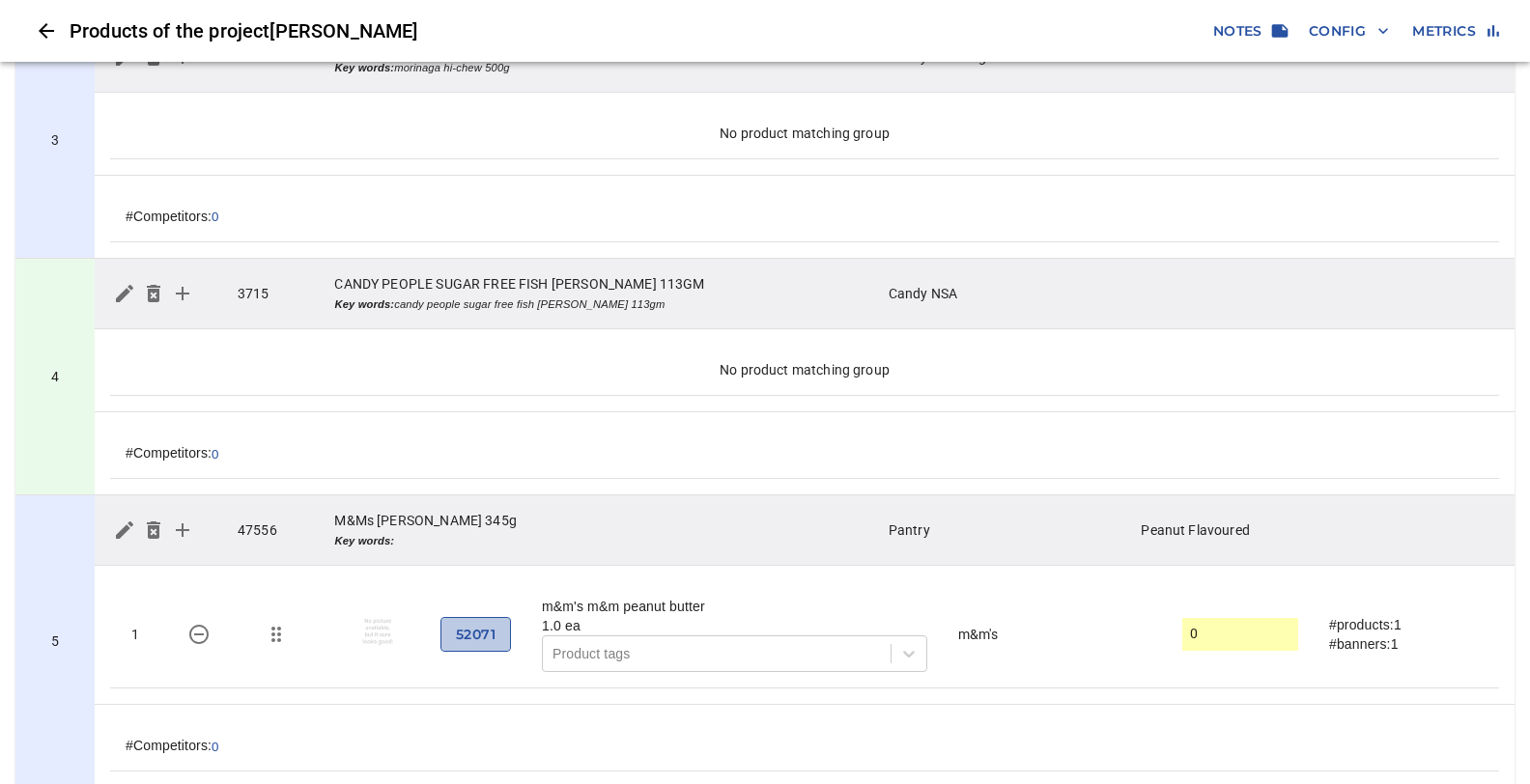
click at [465, 625] on span "52071" at bounding box center [476, 635] width 39 height 25
click at [198, 625] on icon "simple table" at bounding box center [199, 635] width 20 height 20
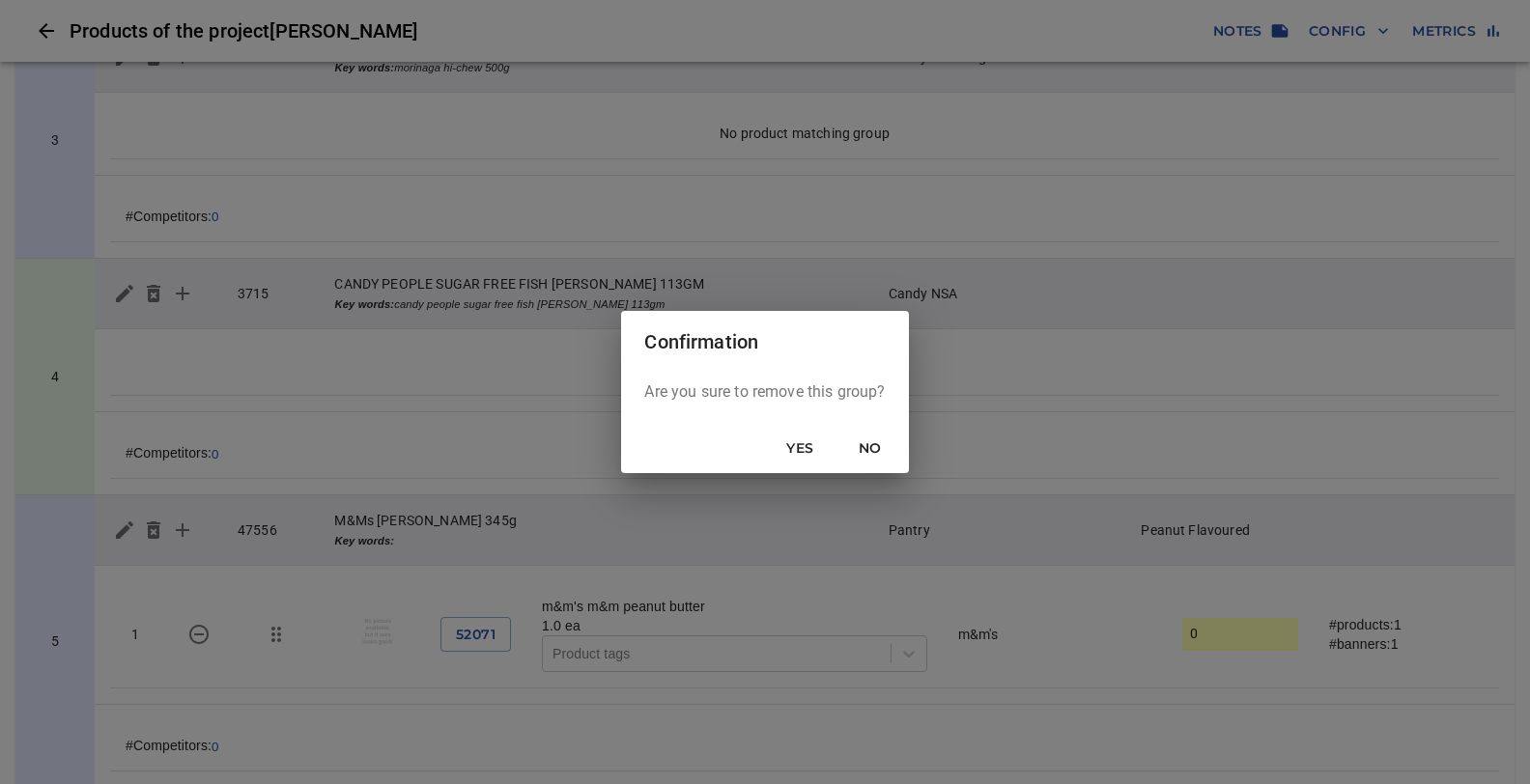
click at [802, 447] on span "Yes" at bounding box center [800, 448] width 46 height 25
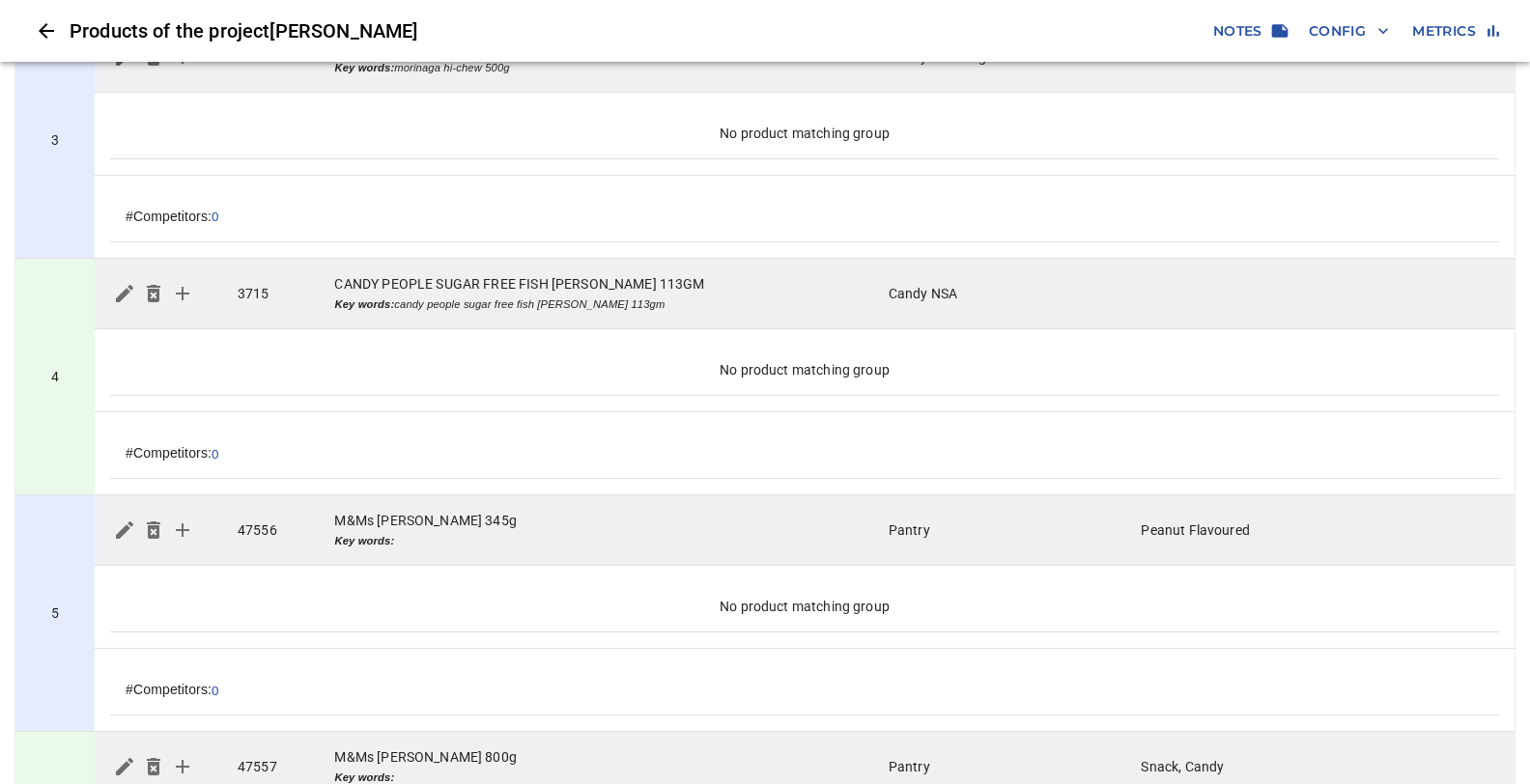
click at [181, 519] on icon "simple table" at bounding box center [183, 531] width 24 height 24
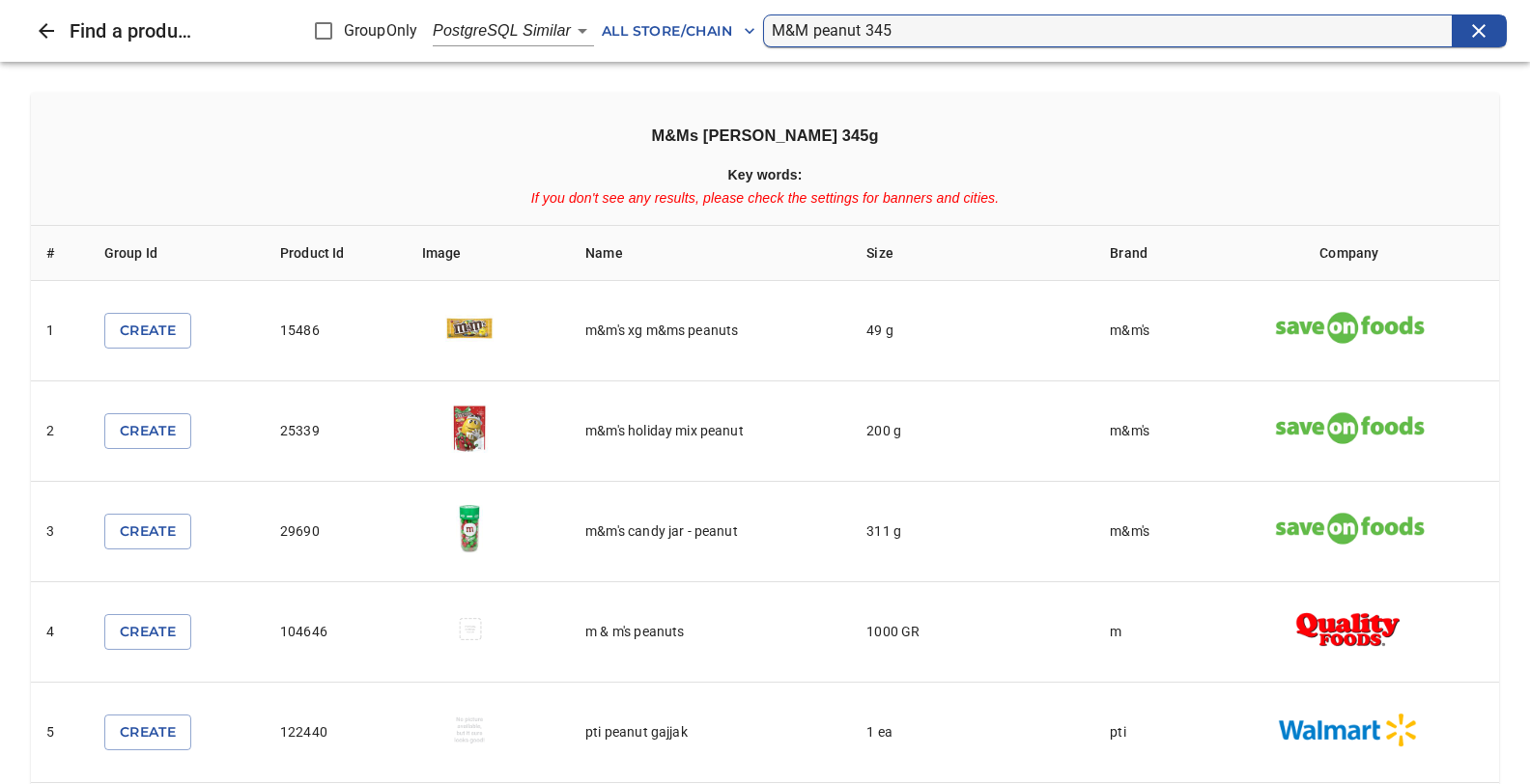
click at [894, 29] on input "M&M peanut 345" at bounding box center [1111, 30] width 680 height 30
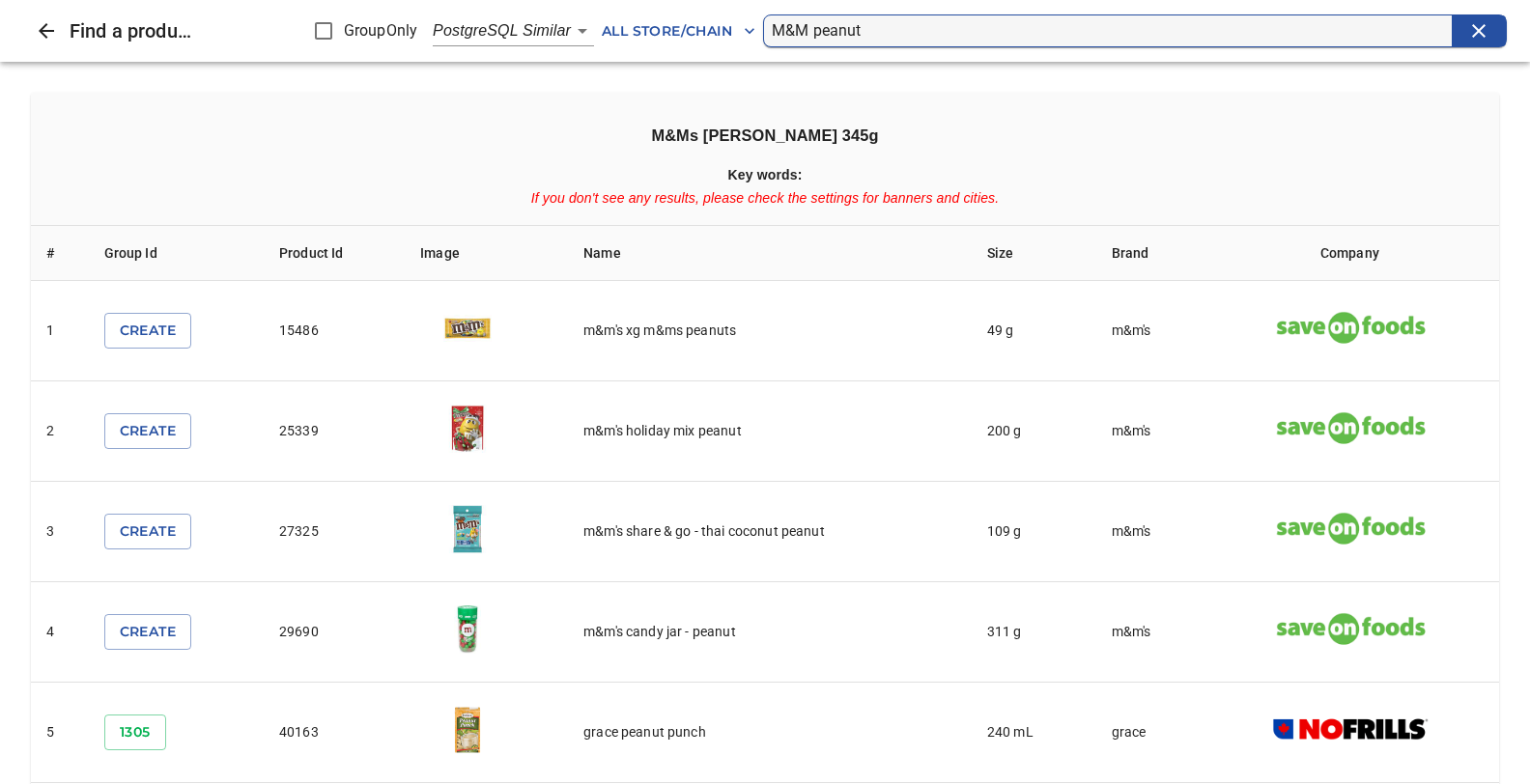
click at [807, 29] on input "M&M peanut" at bounding box center [1111, 30] width 680 height 30
type input "M&Ms [PERSON_NAME]"
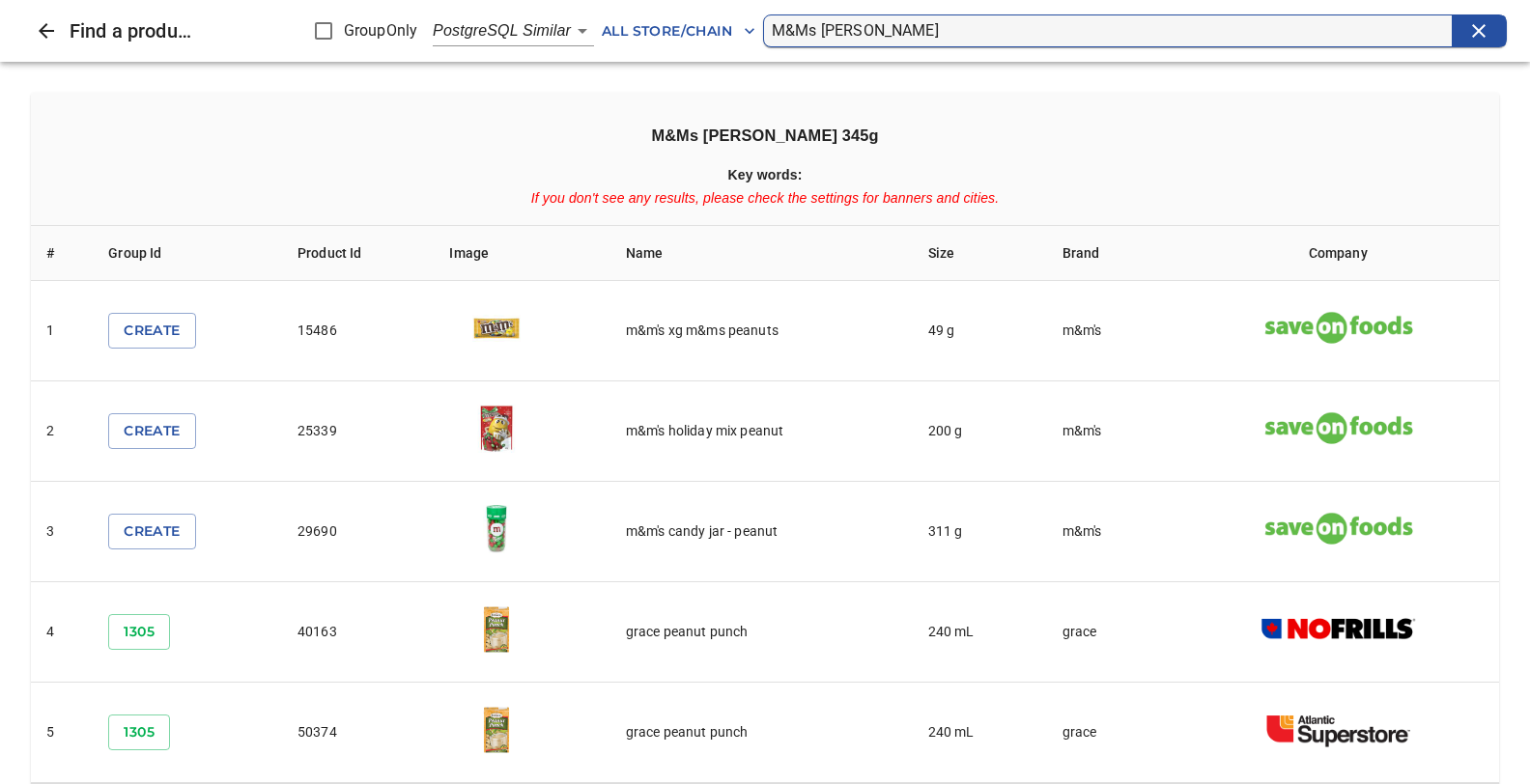
scroll to position [306, 0]
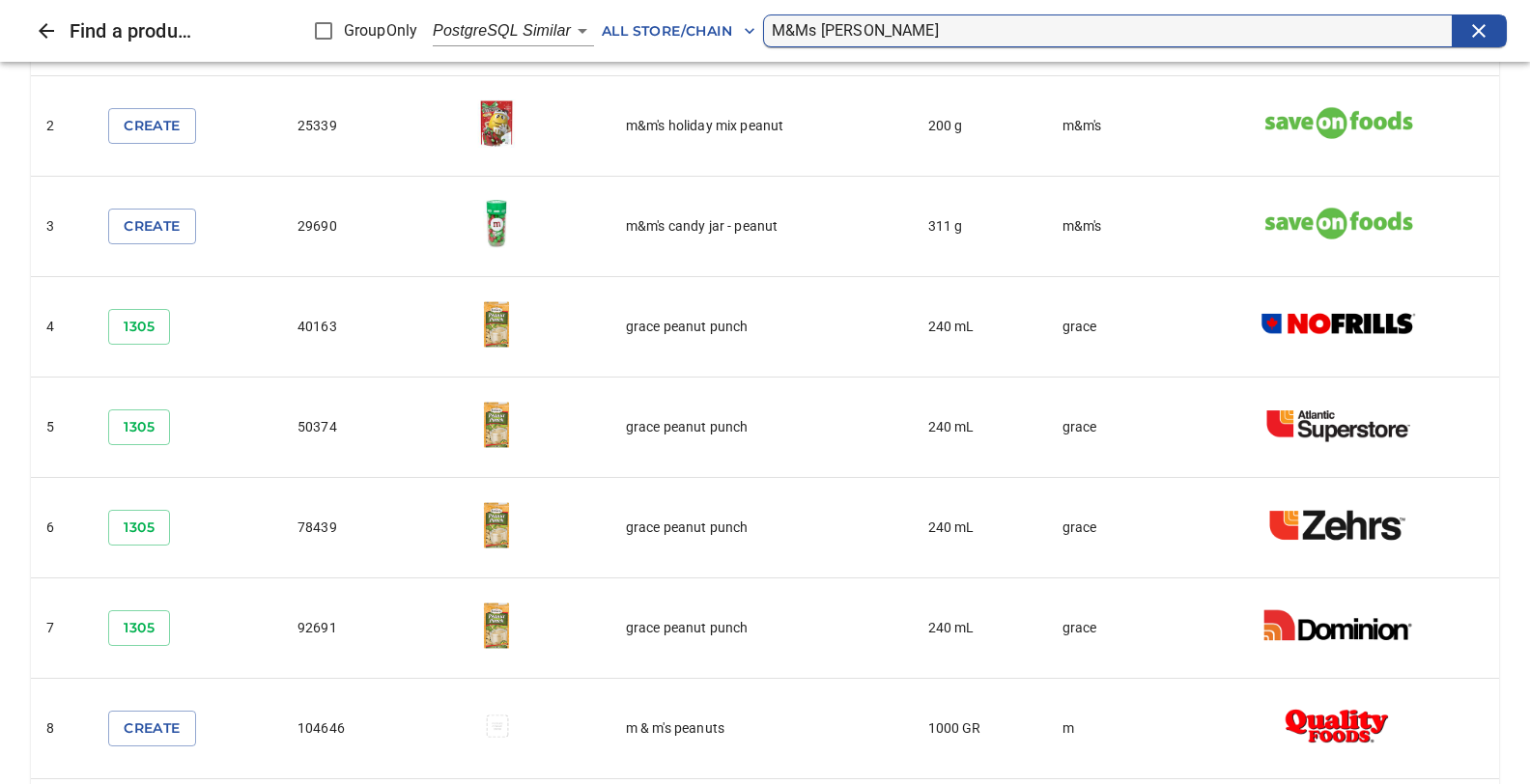
click at [879, 30] on input "M&Ms [PERSON_NAME]" at bounding box center [1111, 30] width 680 height 30
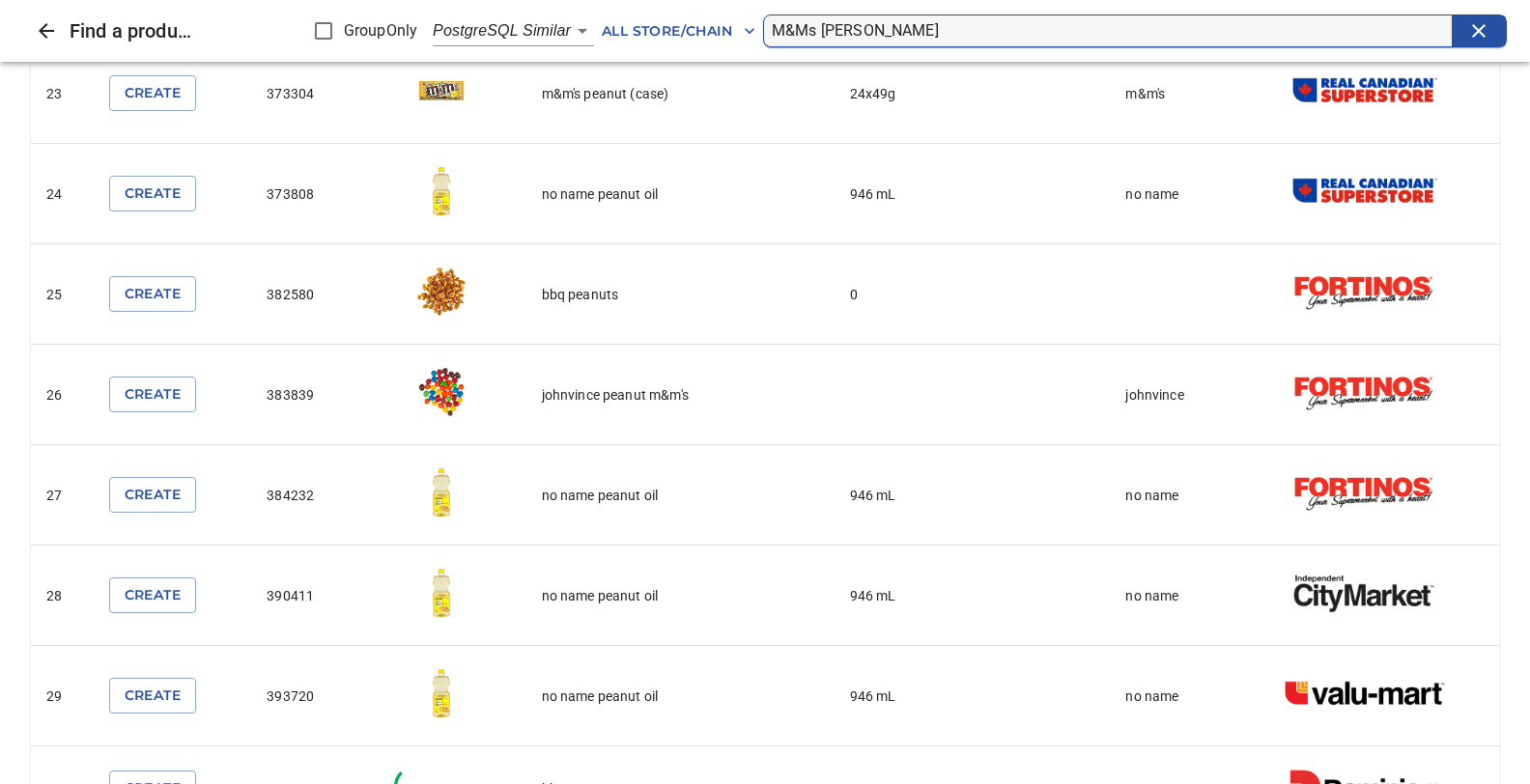
scroll to position [3161, 0]
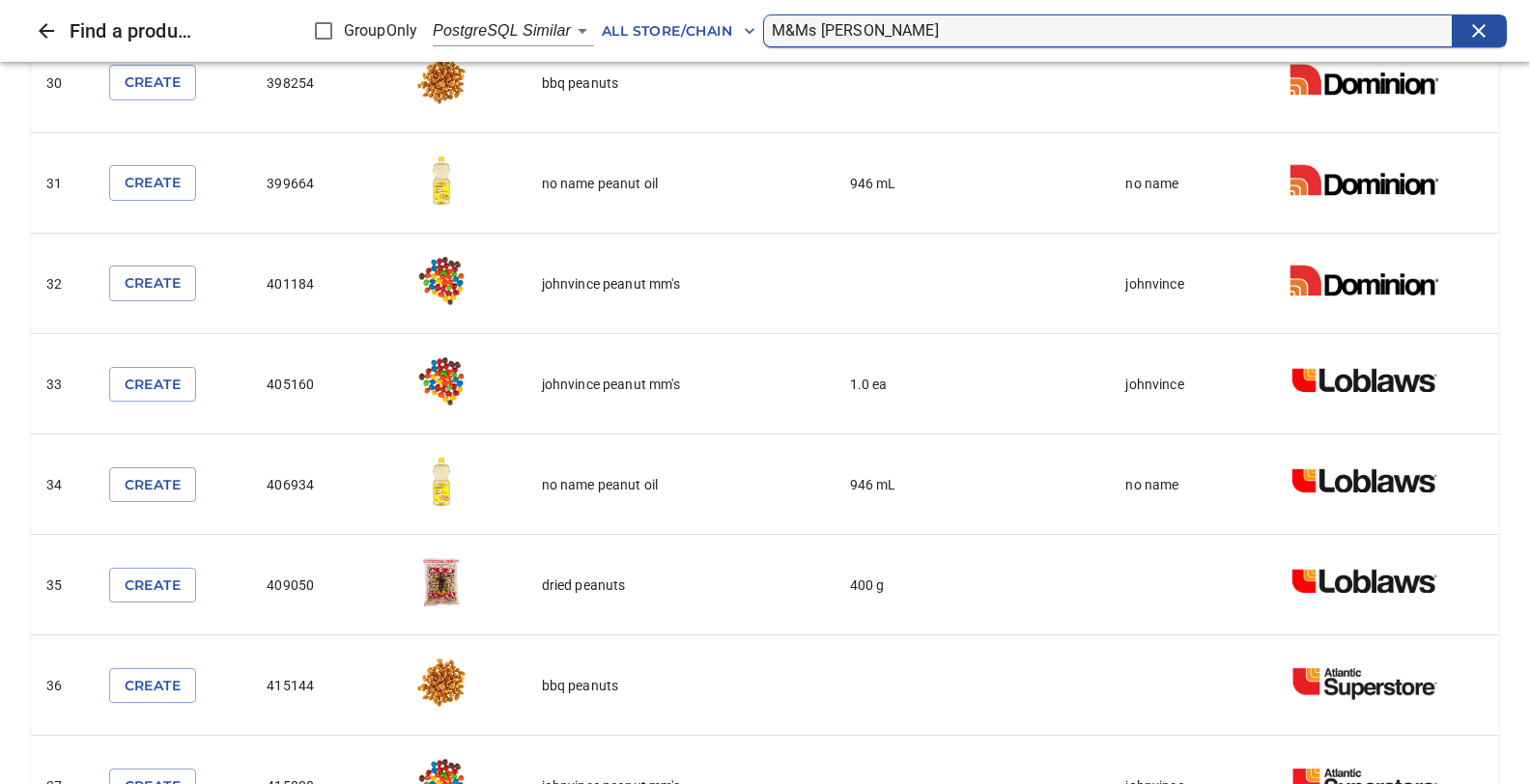
click at [580, 32] on body "tspan{white-space:pre} Products of the project [PERSON_NAME] Notes Config Metri…" at bounding box center [765, 373] width 1530 height 2173
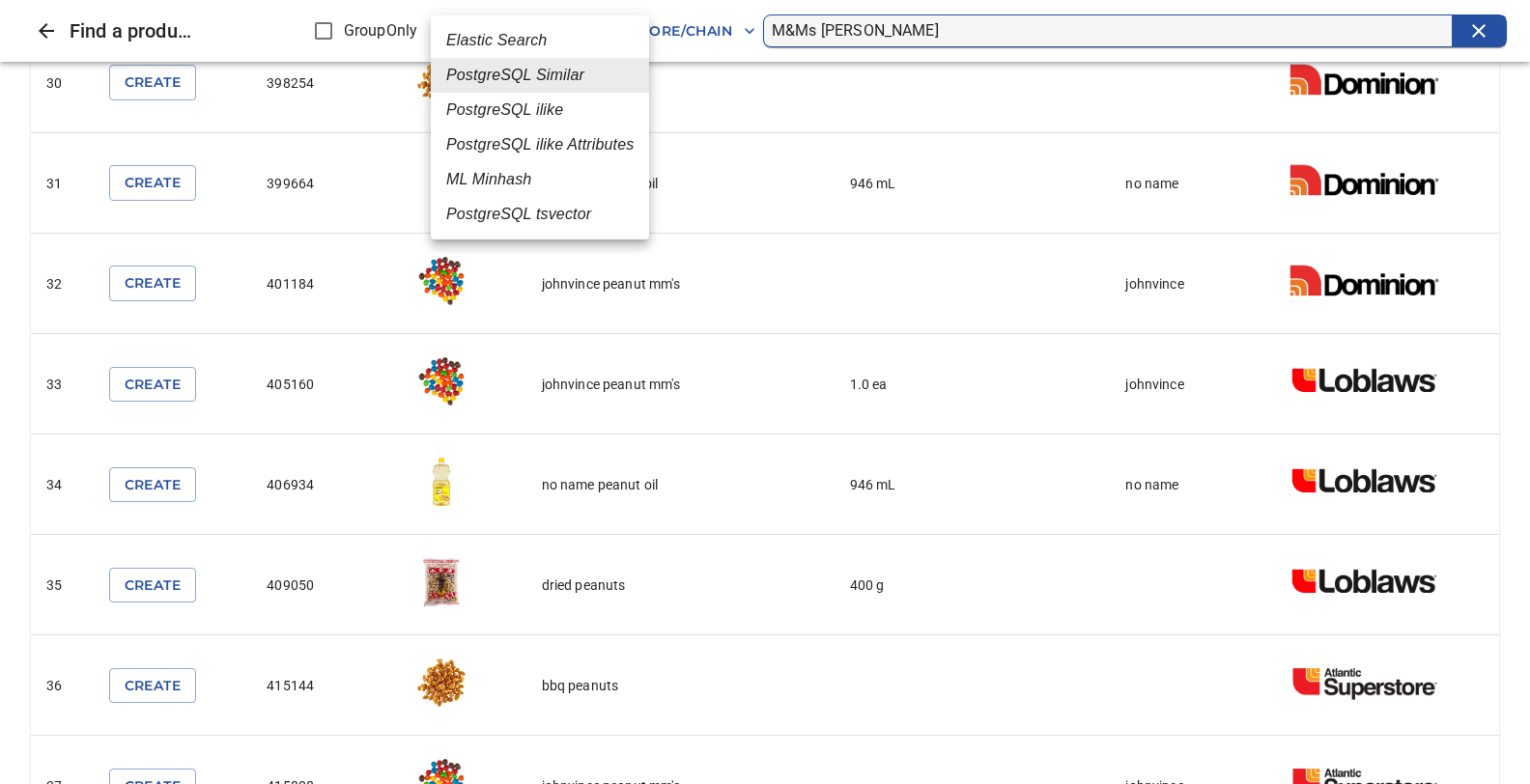
click at [530, 114] on em "PostgreSQL ilike" at bounding box center [504, 110] width 117 height 24
type input "4"
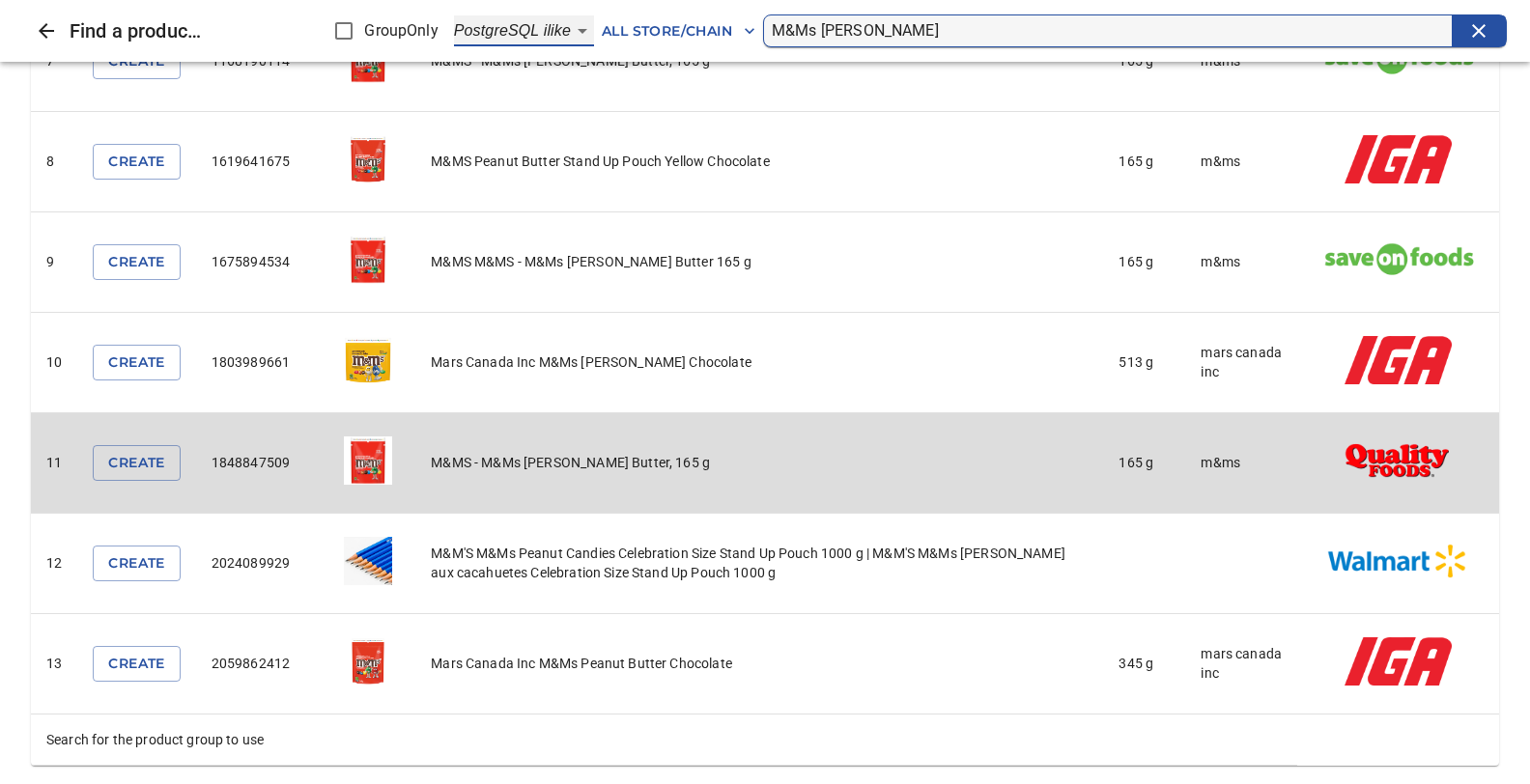
scroll to position [877, 0]
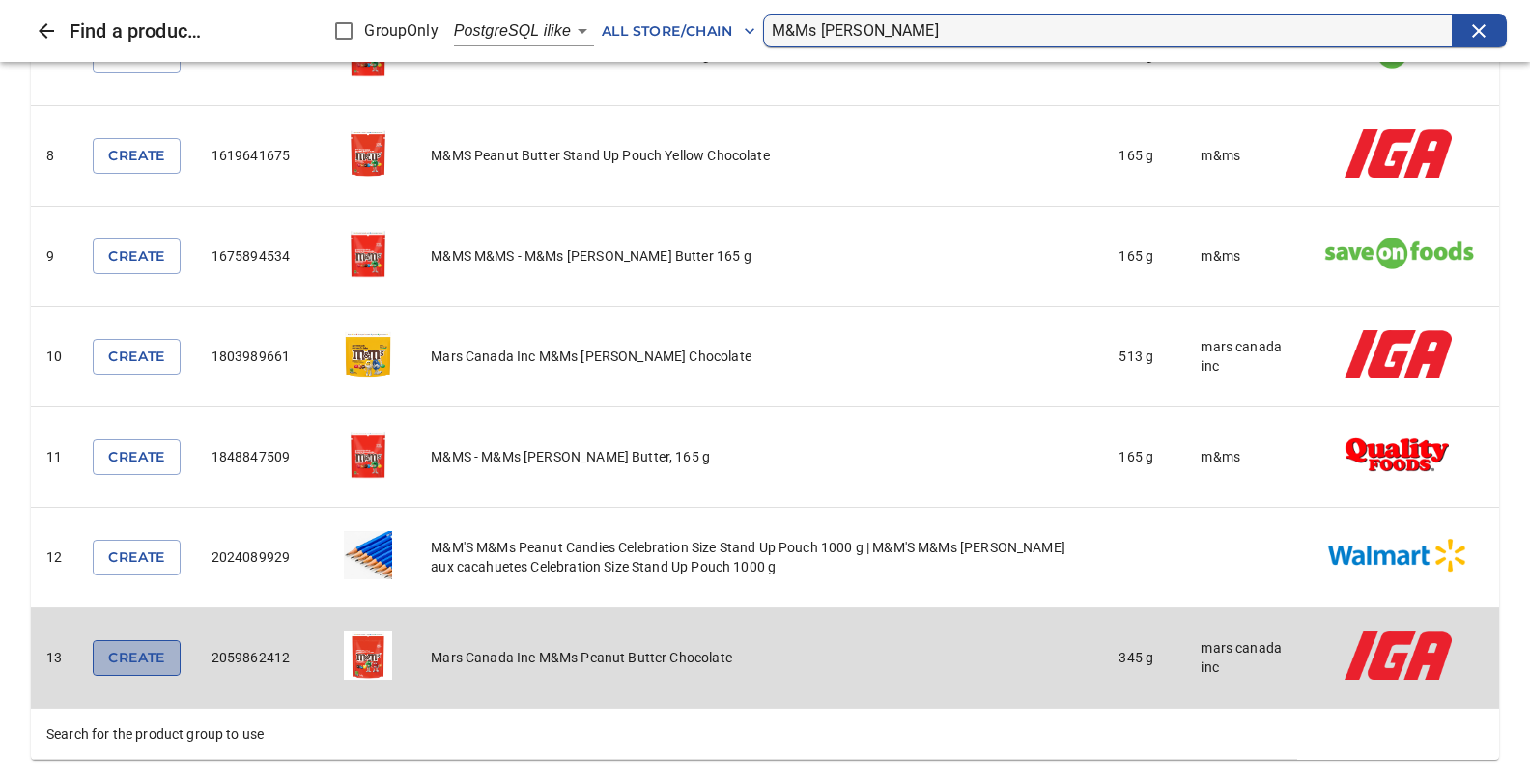
drag, startPoint x: 142, startPoint y: 648, endPoint x: 131, endPoint y: 624, distance: 26.4
click at [131, 624] on td "Create" at bounding box center [137, 658] width 118 height 100
click at [114, 650] on span "Create" at bounding box center [136, 658] width 56 height 25
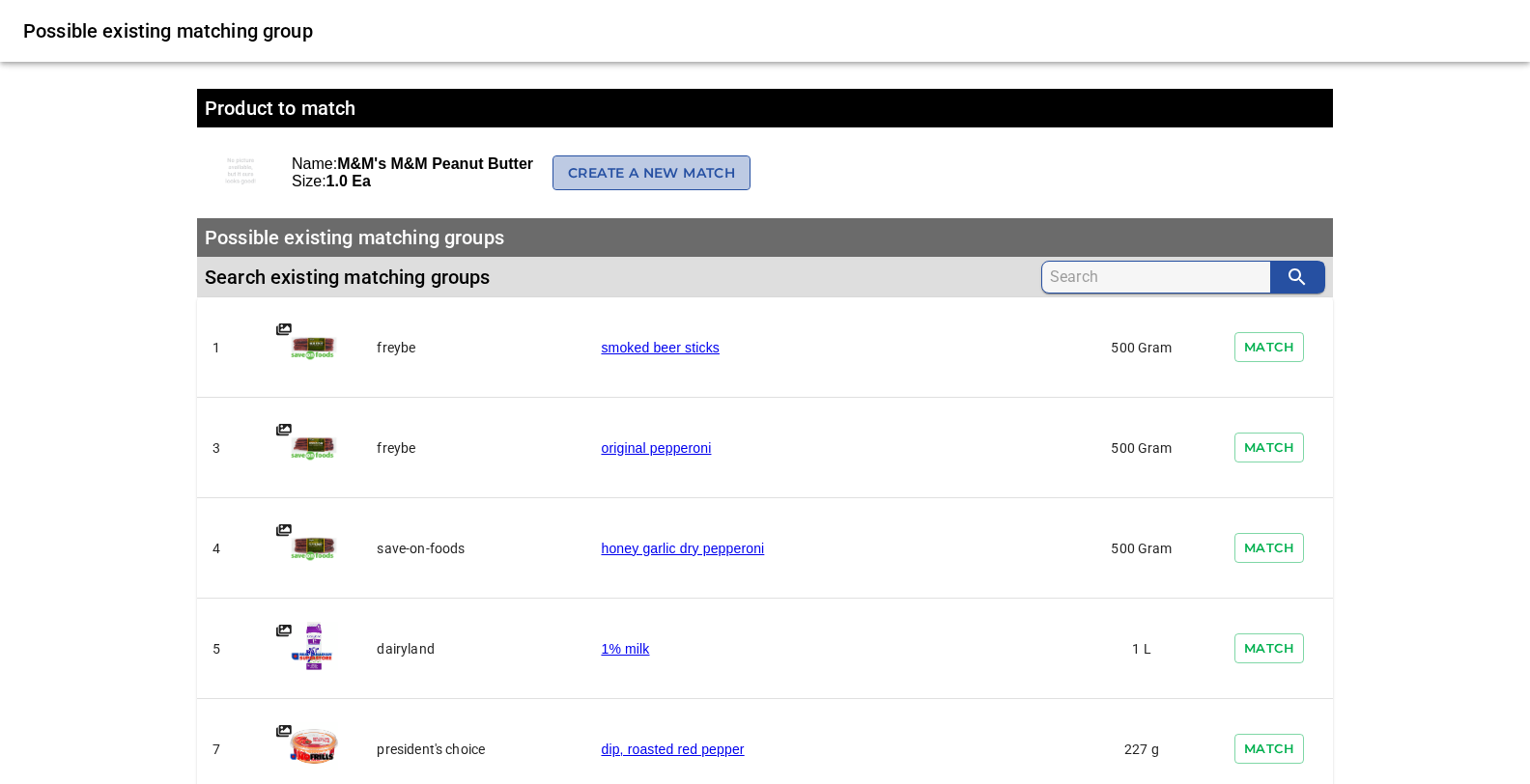
click at [637, 174] on span "Create a new match" at bounding box center [652, 173] width 167 height 25
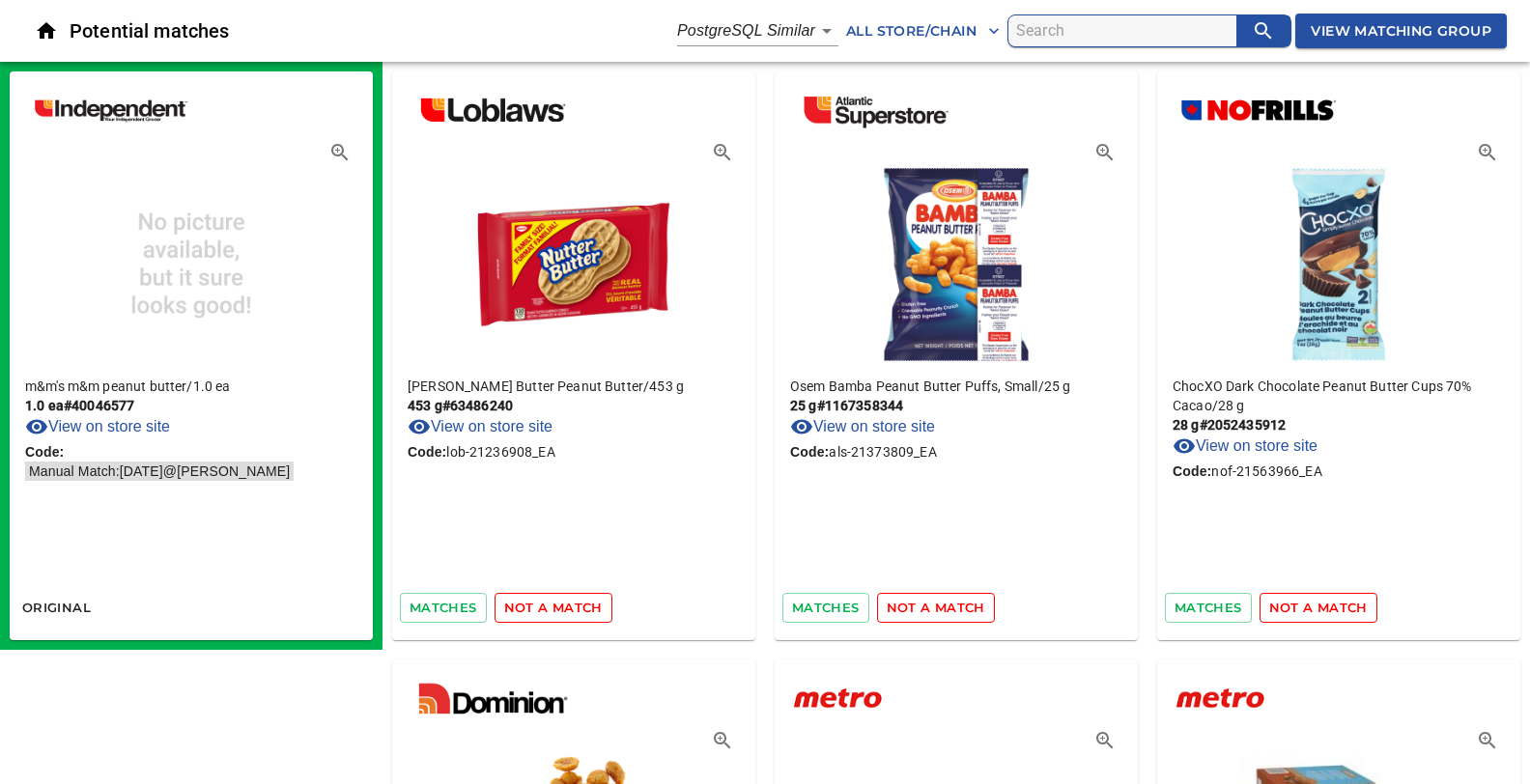
click at [333, 149] on icon "button" at bounding box center [340, 152] width 24 height 24
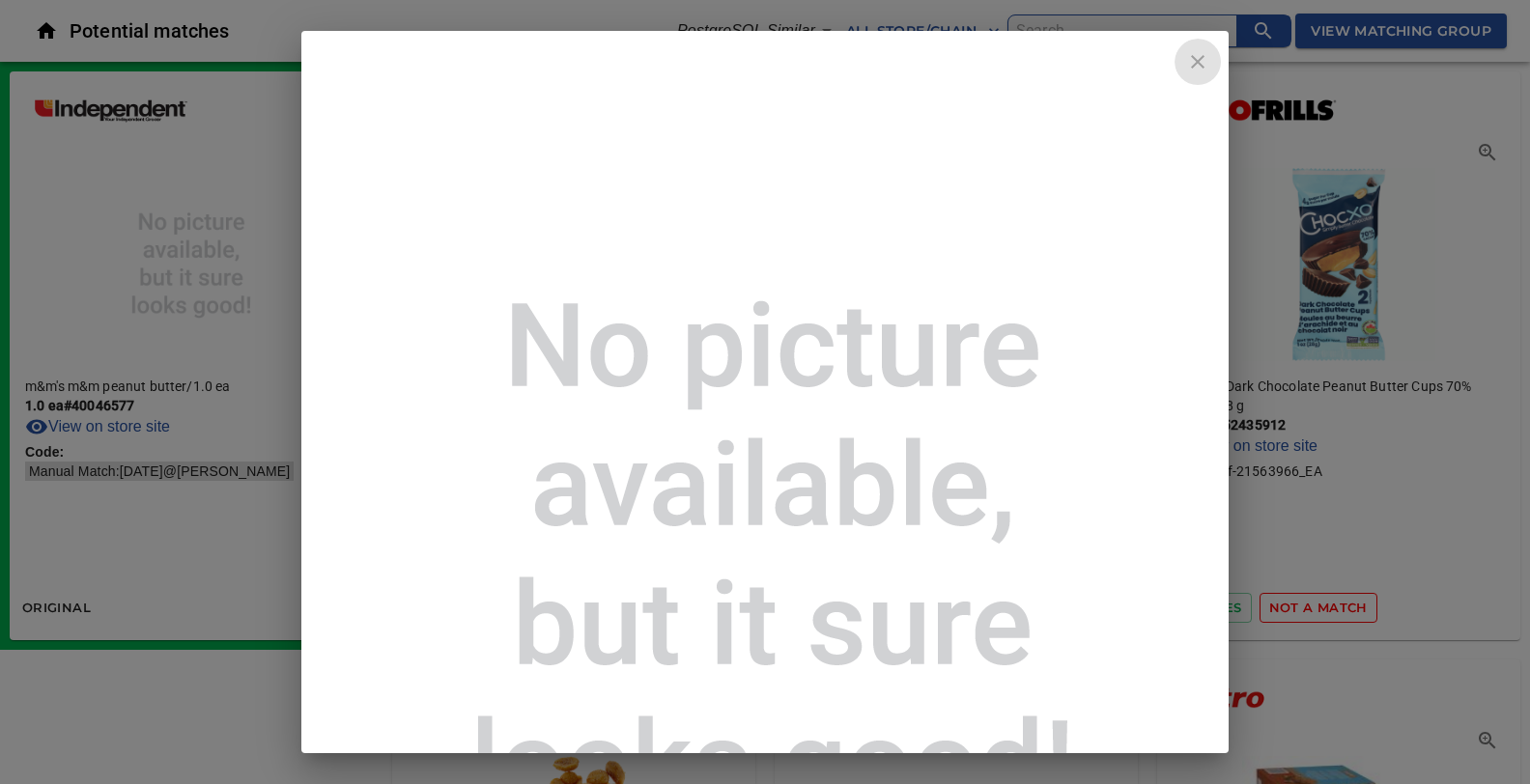
click at [1205, 56] on icon "close" at bounding box center [1198, 62] width 24 height 24
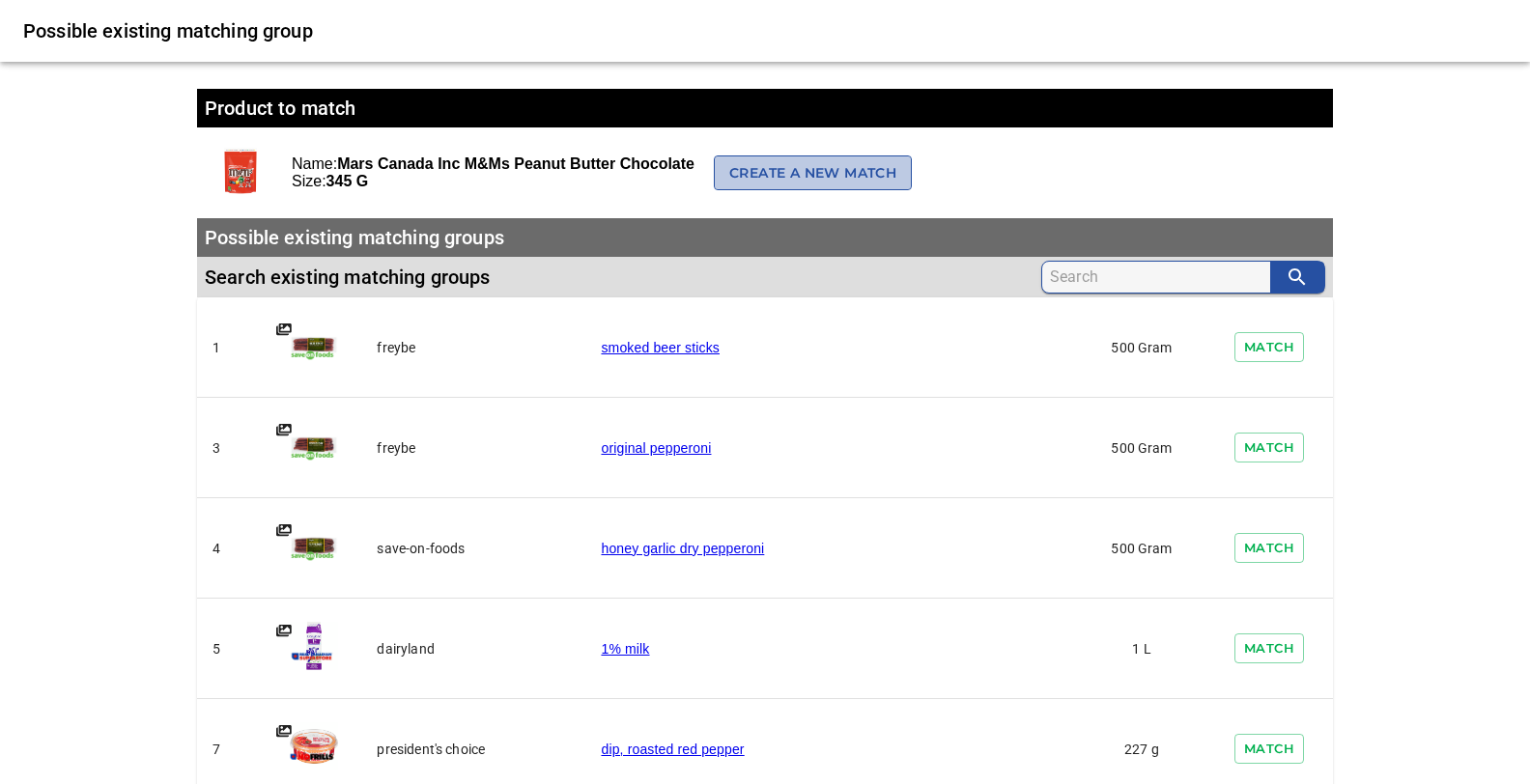
click at [812, 176] on span "Create a new match" at bounding box center [813, 173] width 167 height 25
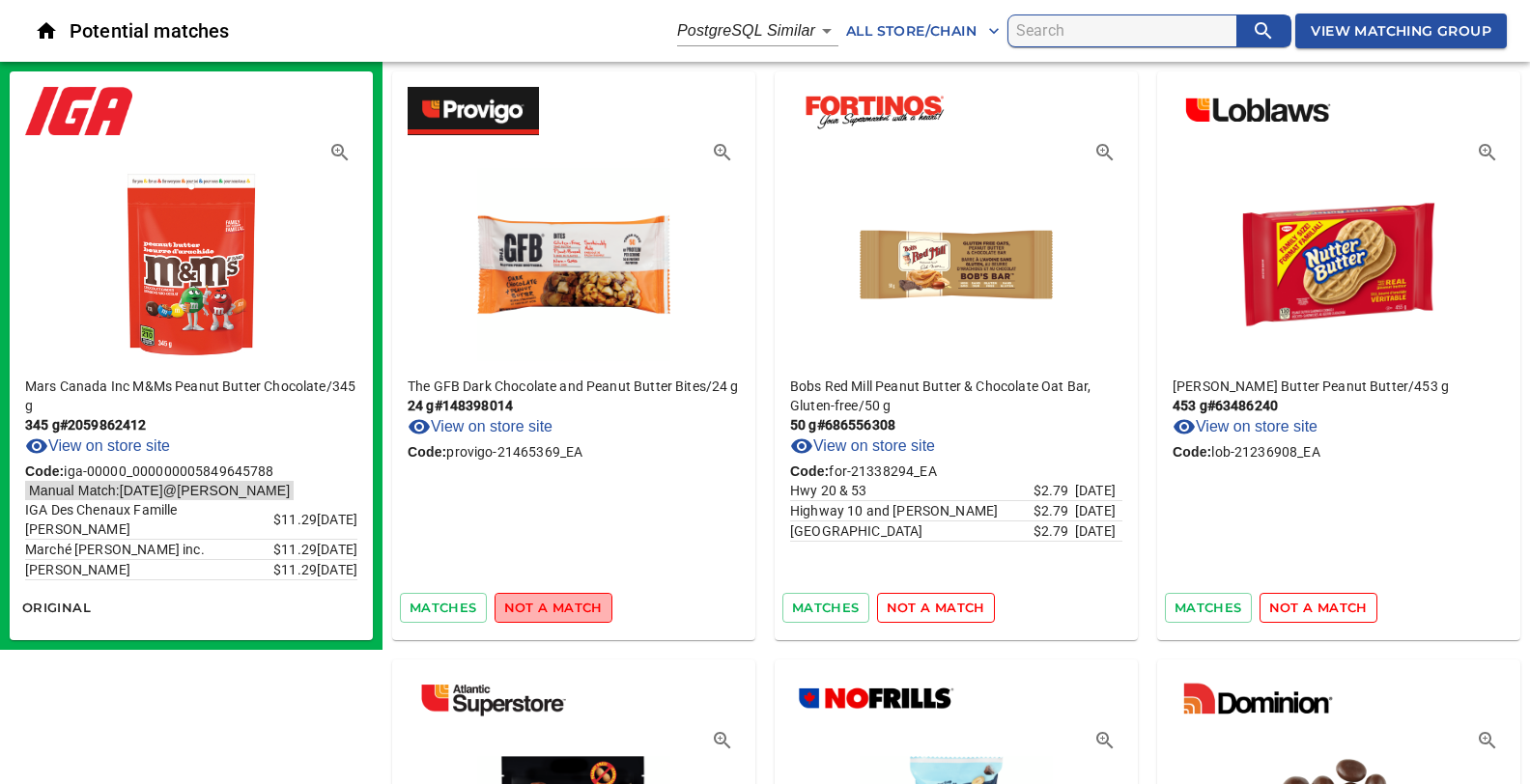
click at [554, 606] on span "not a match" at bounding box center [553, 607] width 98 height 23
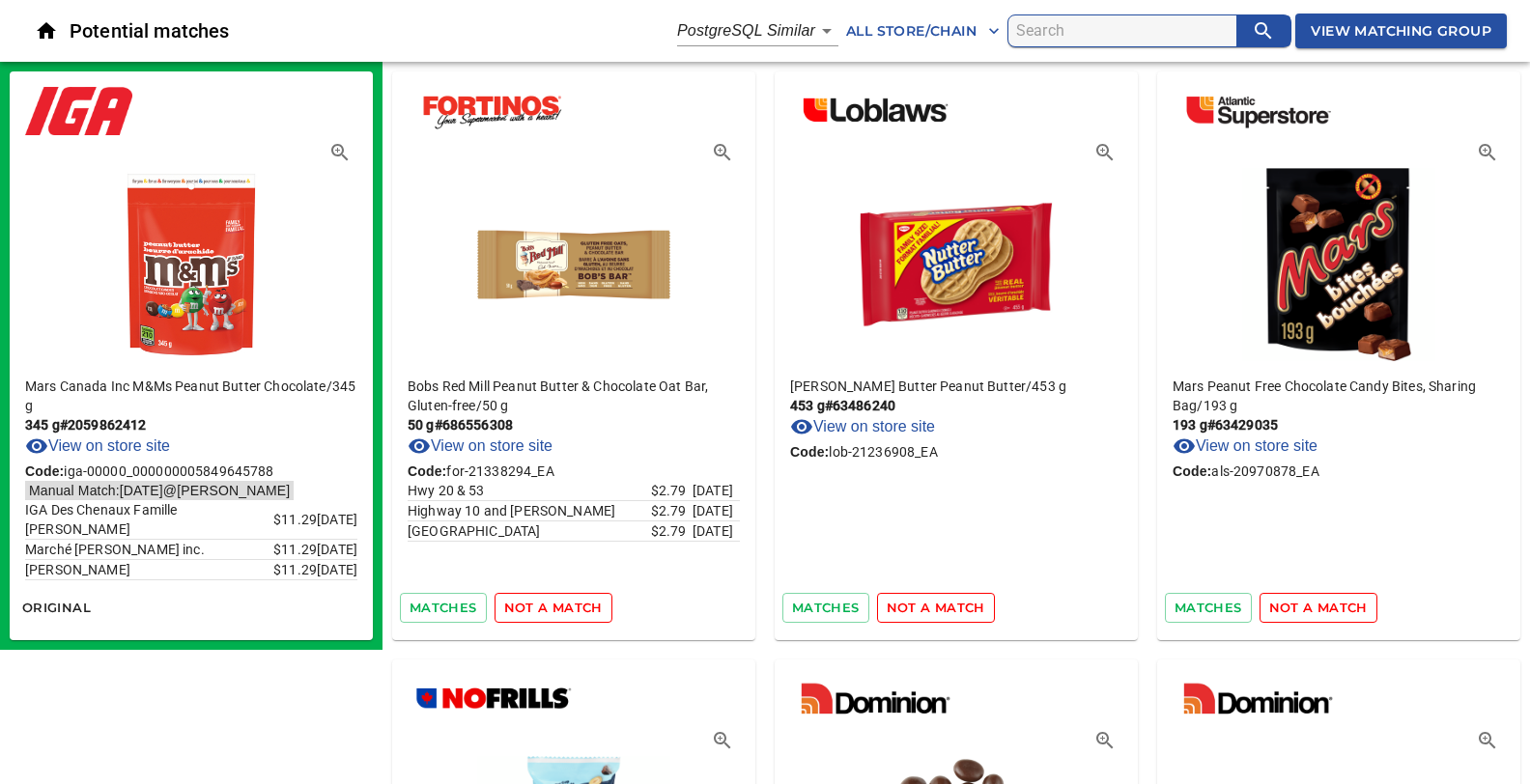
click at [554, 606] on span "not a match" at bounding box center [553, 607] width 98 height 23
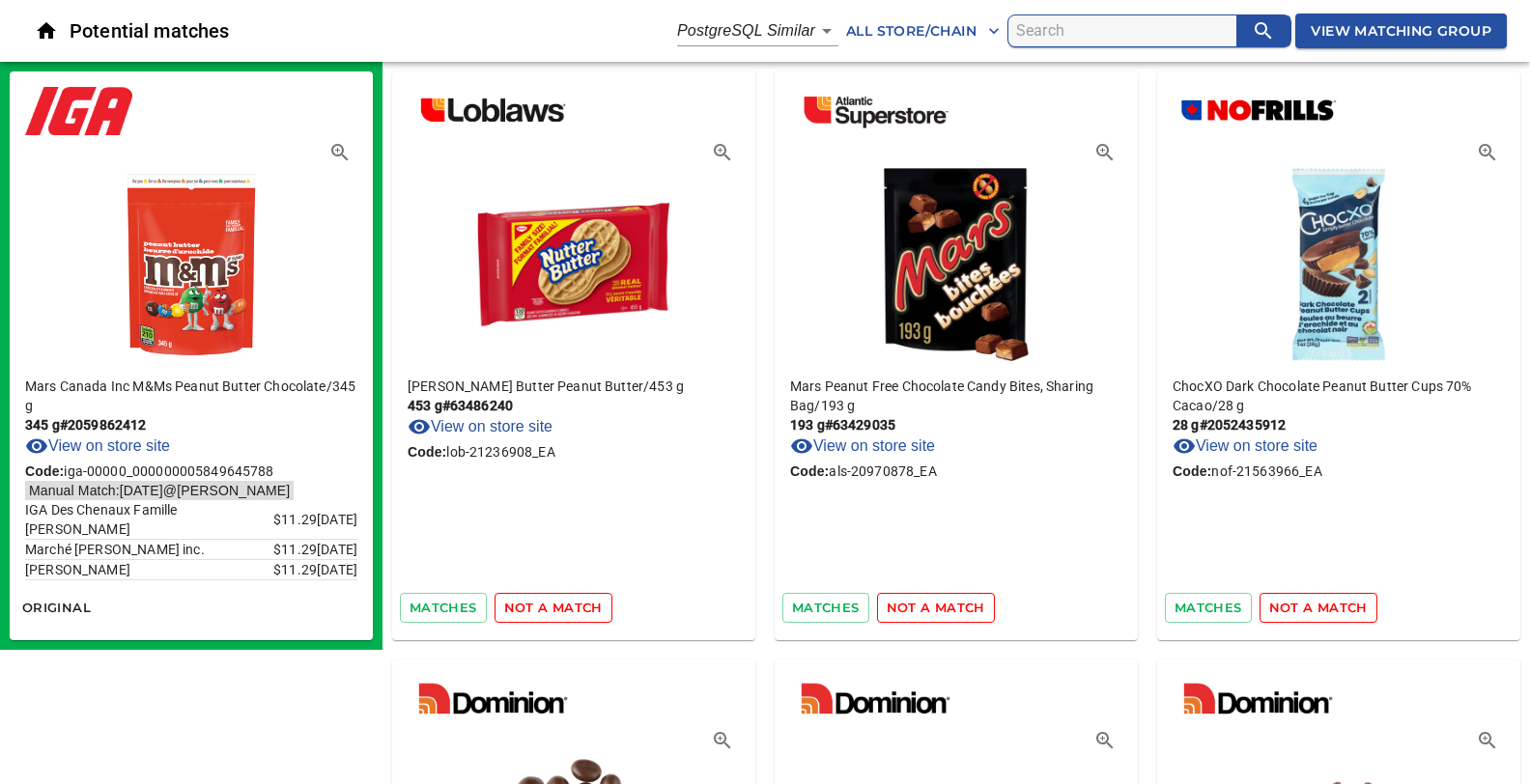
click at [554, 606] on span "not a match" at bounding box center [553, 607] width 98 height 23
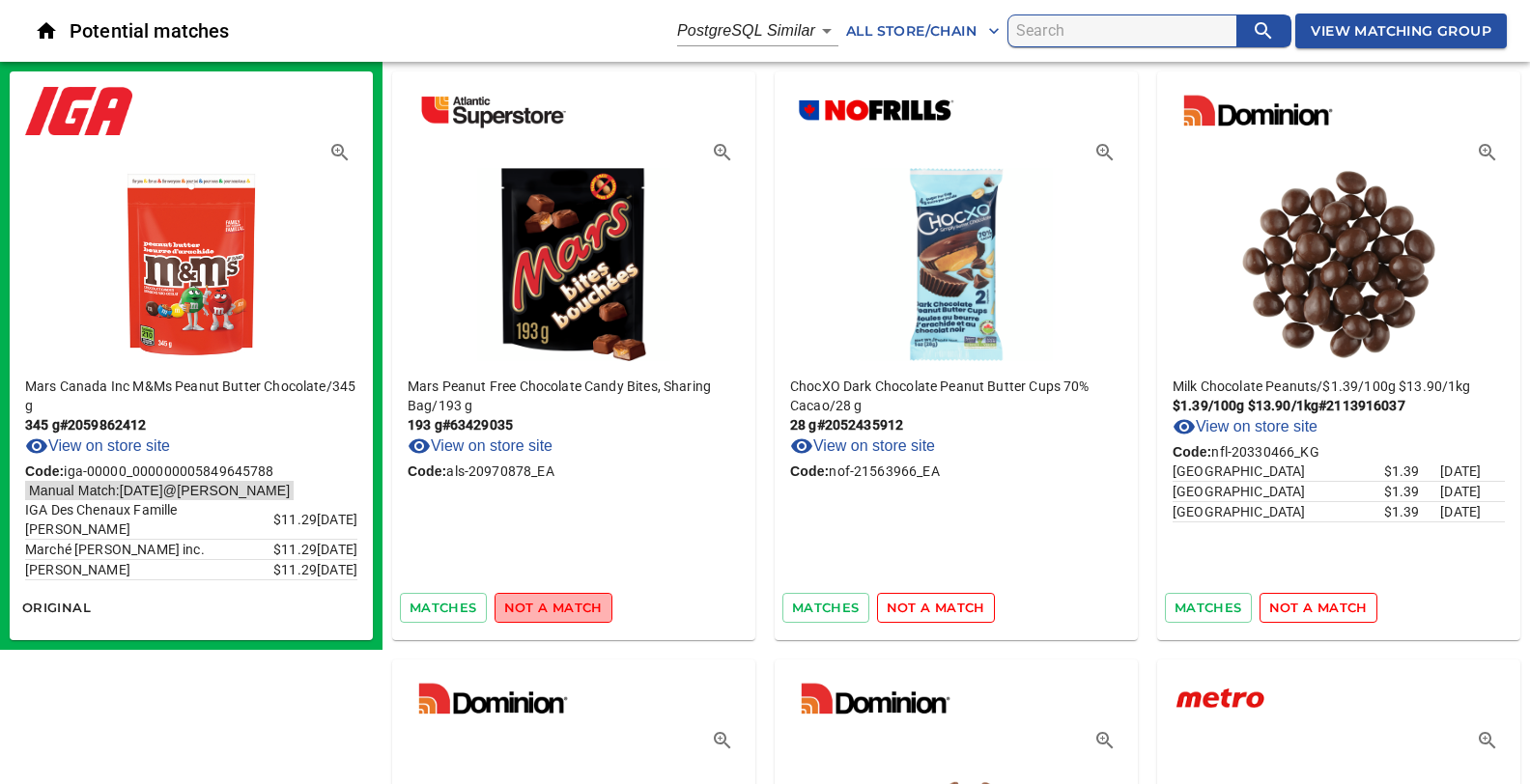
click at [554, 606] on span "not a match" at bounding box center [553, 607] width 98 height 23
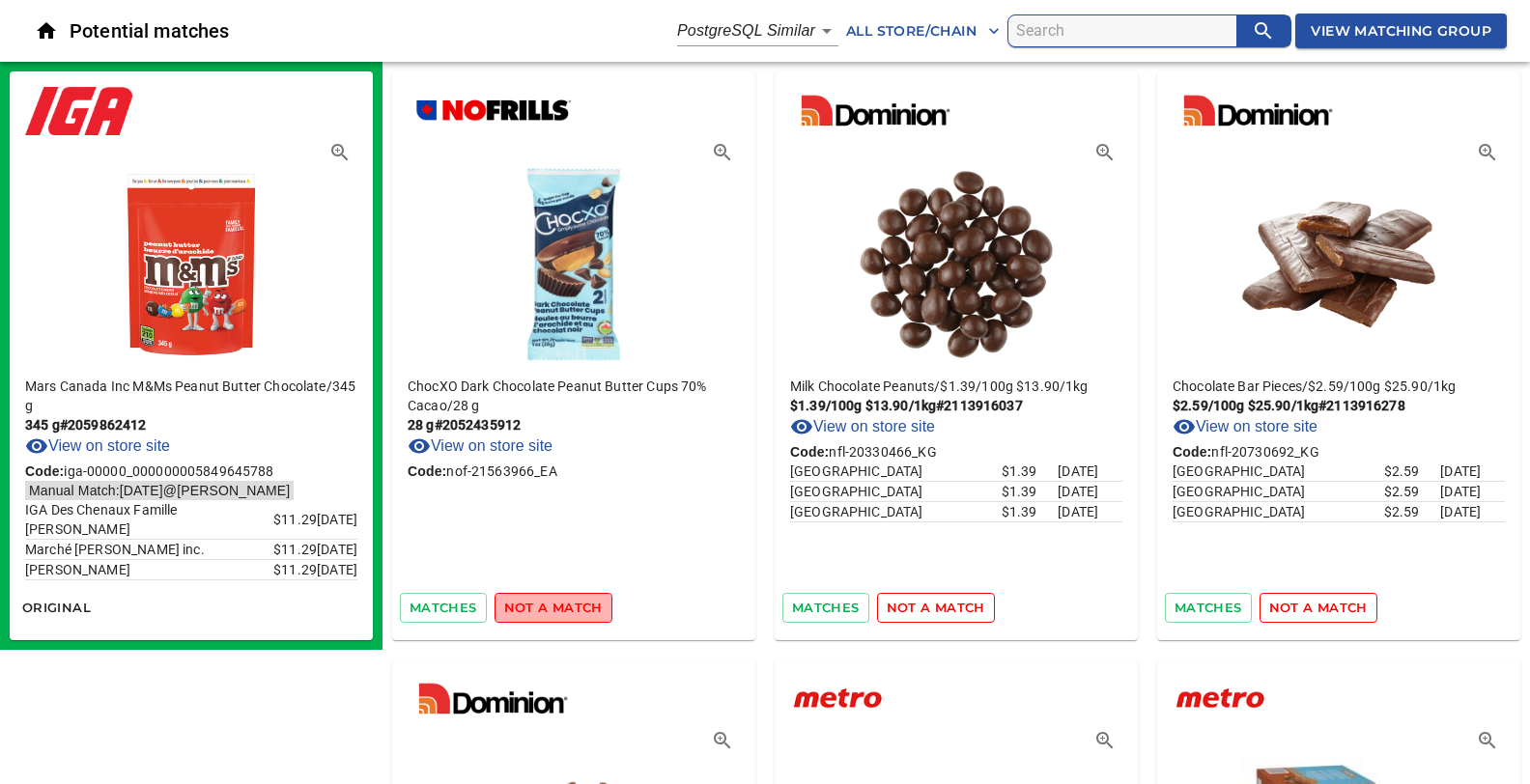
click at [554, 606] on span "not a match" at bounding box center [553, 607] width 98 height 23
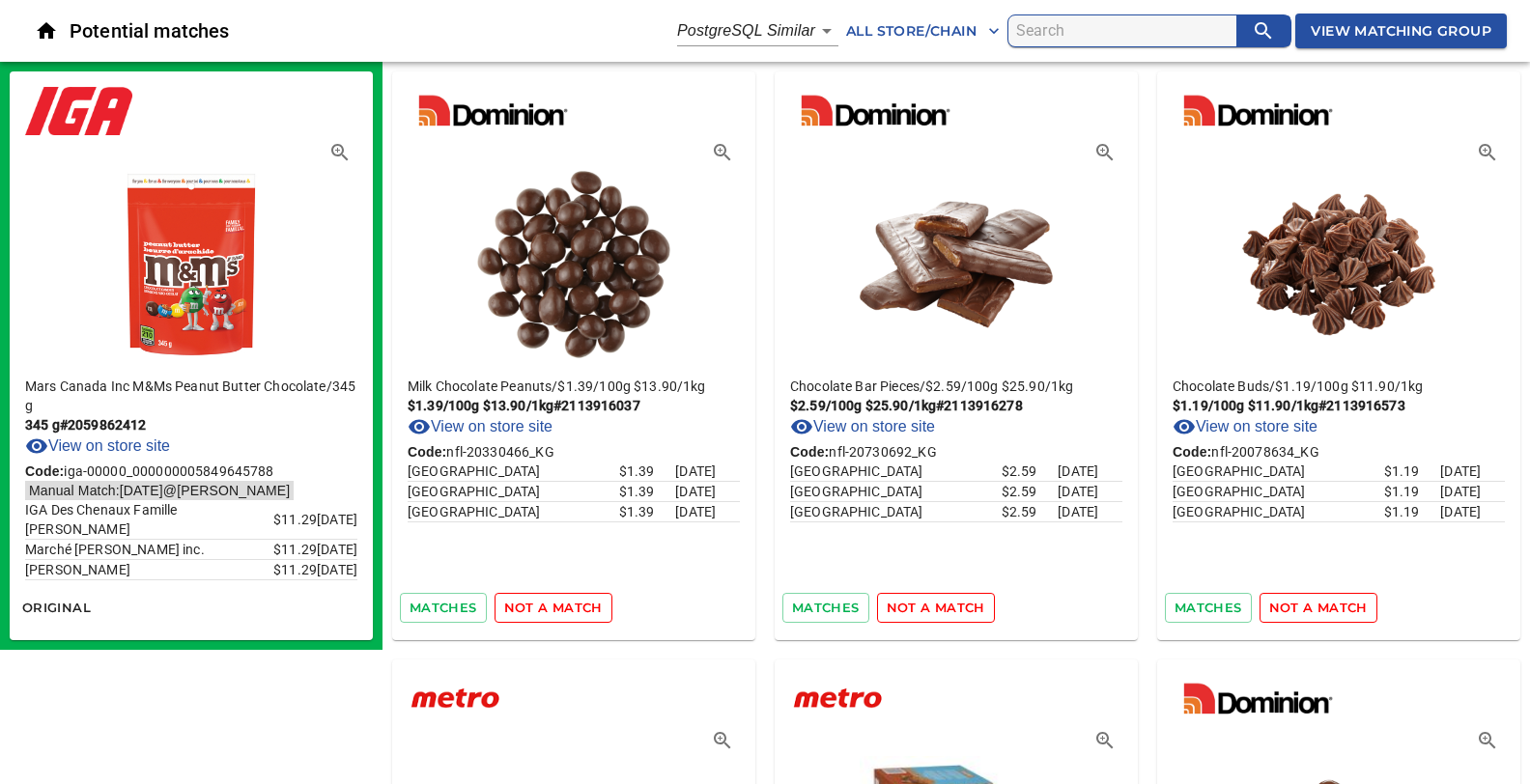
click at [554, 606] on span "not a match" at bounding box center [553, 607] width 98 height 23
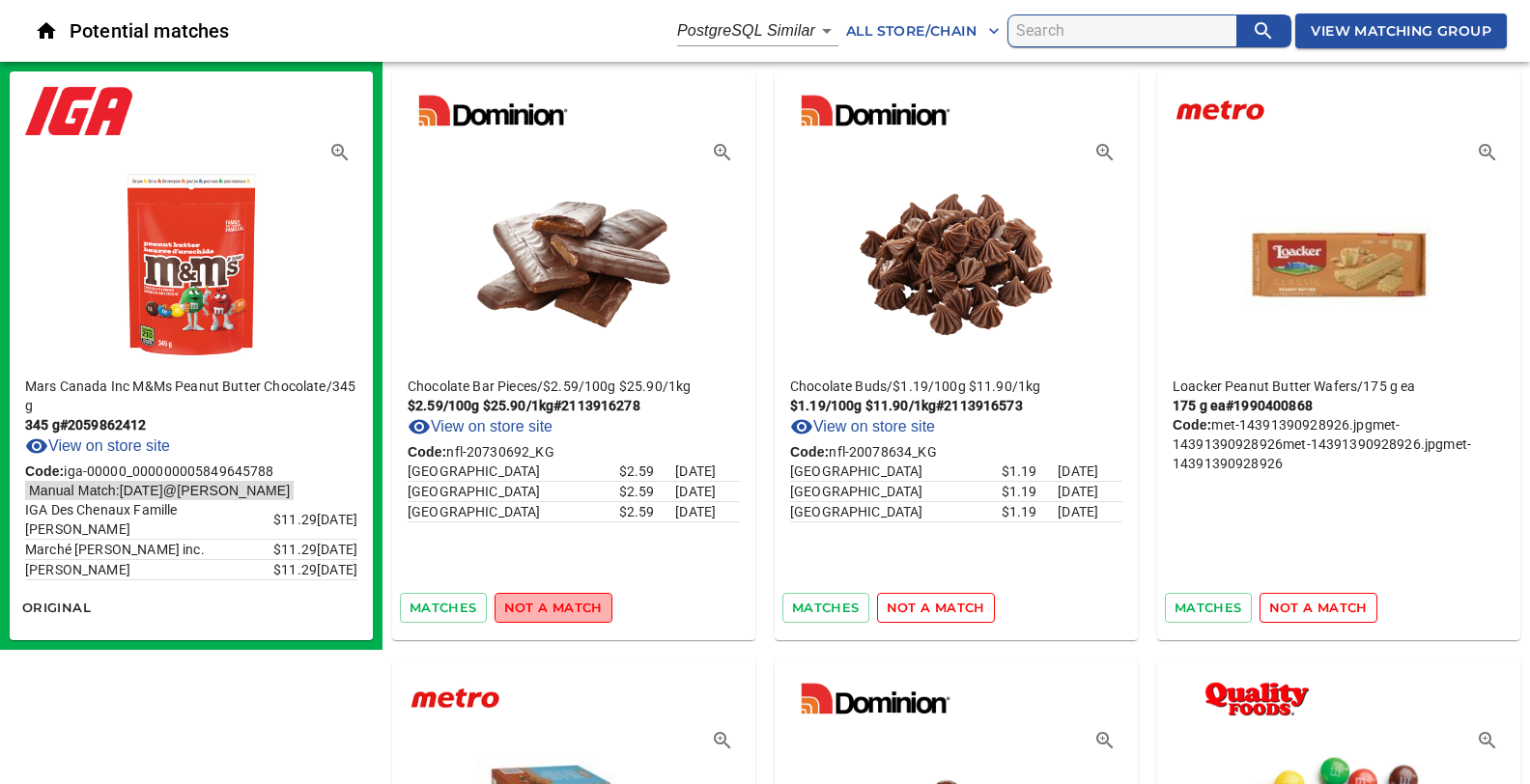
click at [554, 606] on span "not a match" at bounding box center [553, 607] width 98 height 23
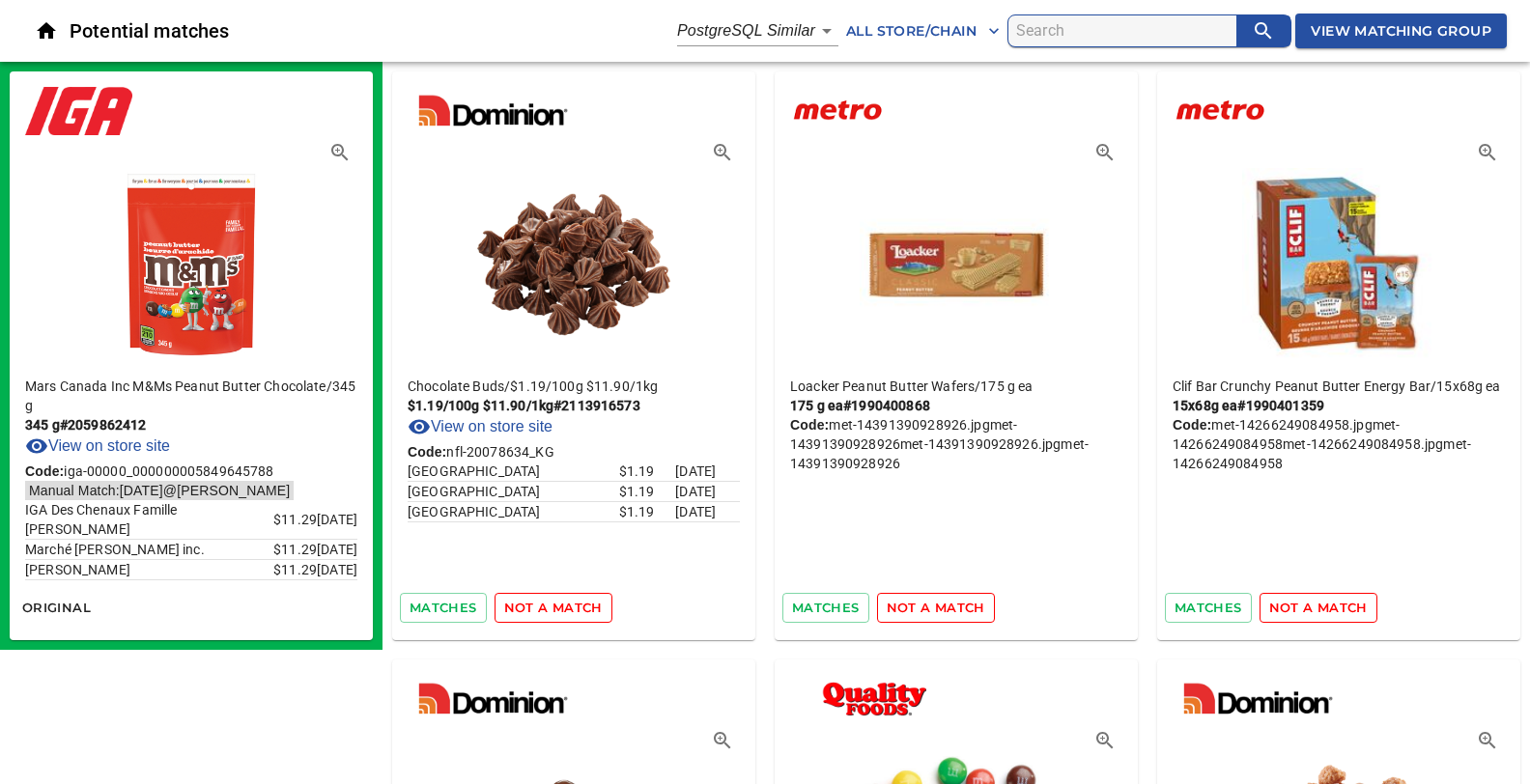
click at [554, 606] on span "not a match" at bounding box center [553, 607] width 98 height 23
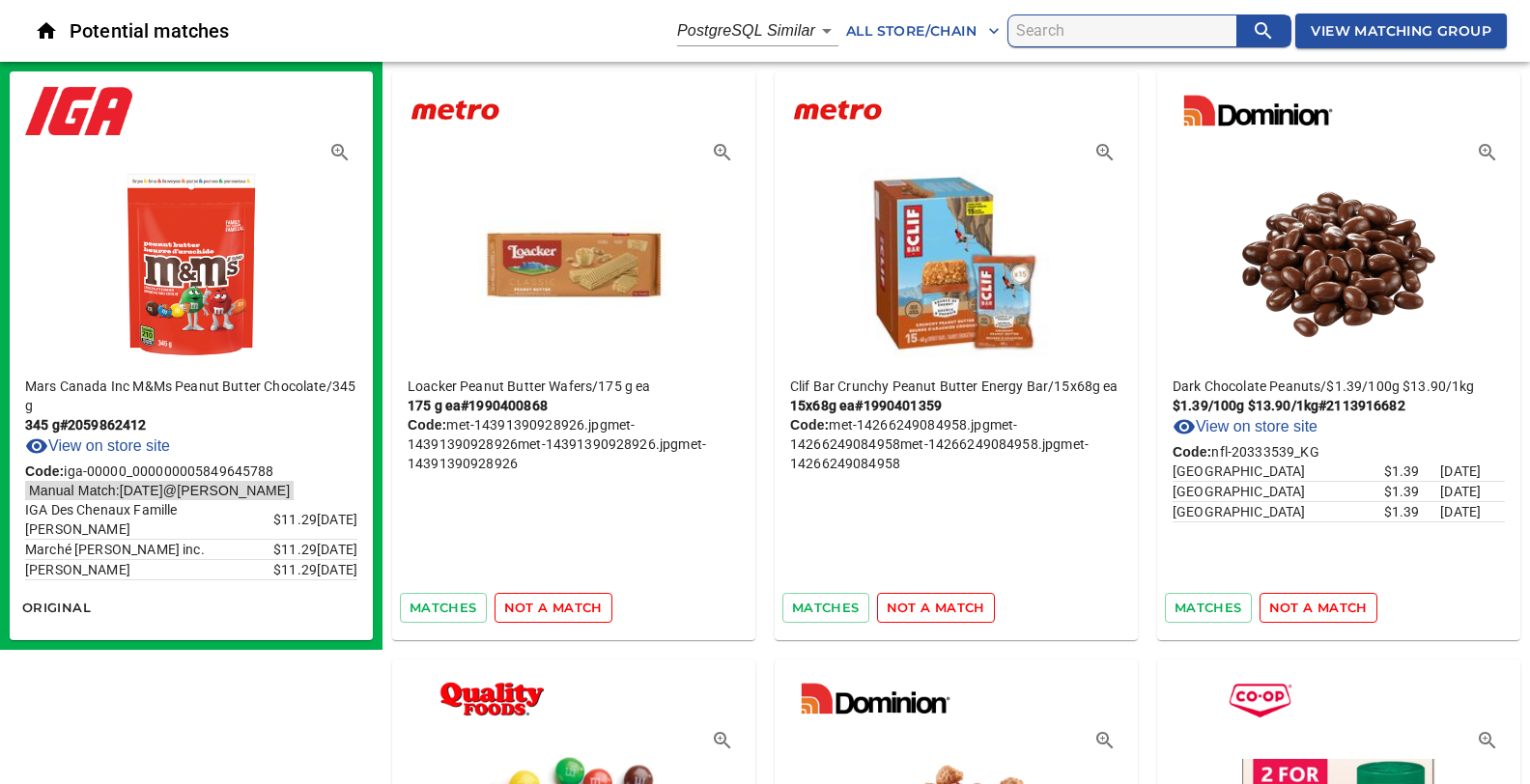
click at [554, 606] on span "not a match" at bounding box center [553, 607] width 98 height 23
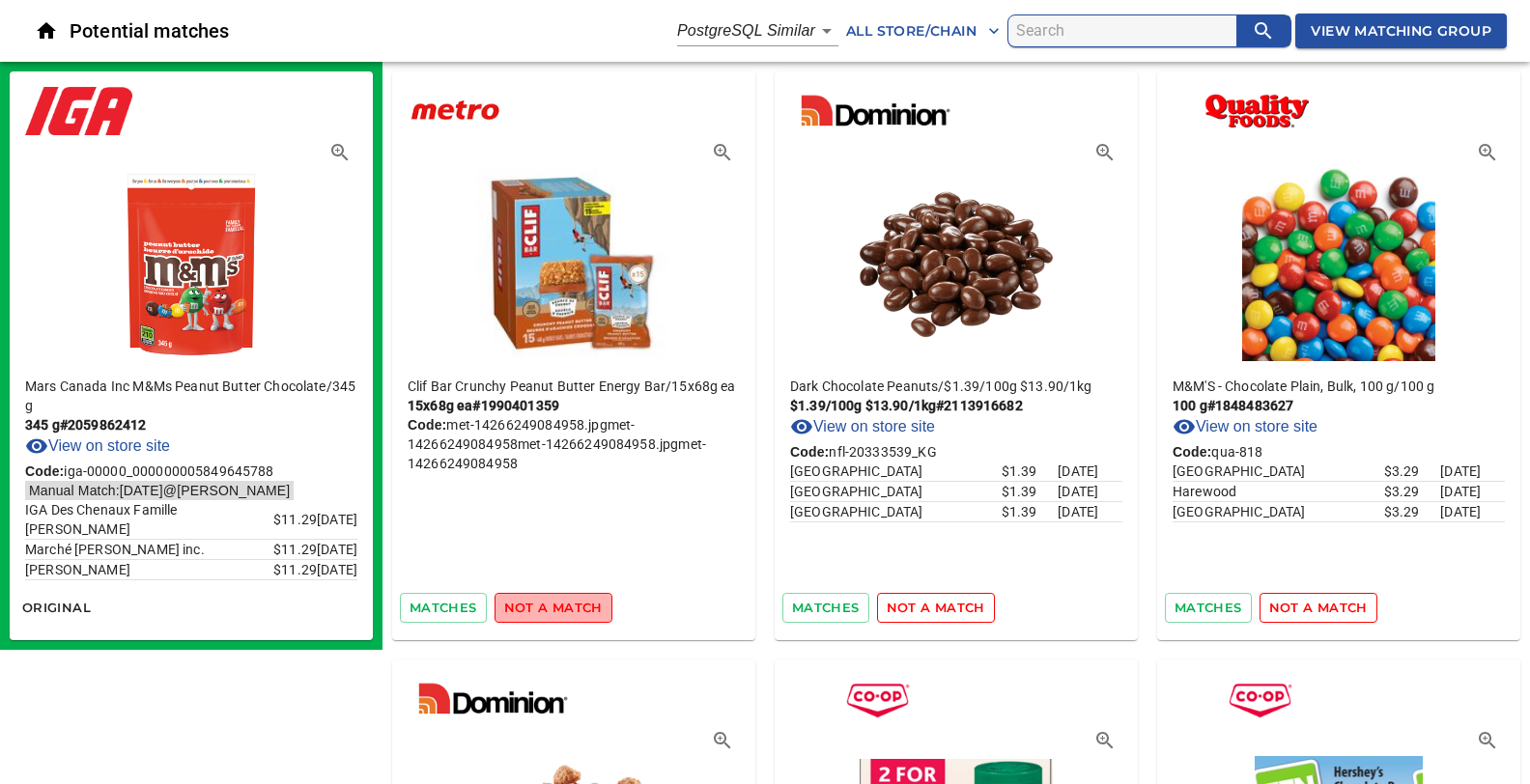
click at [554, 606] on span "not a match" at bounding box center [553, 607] width 98 height 23
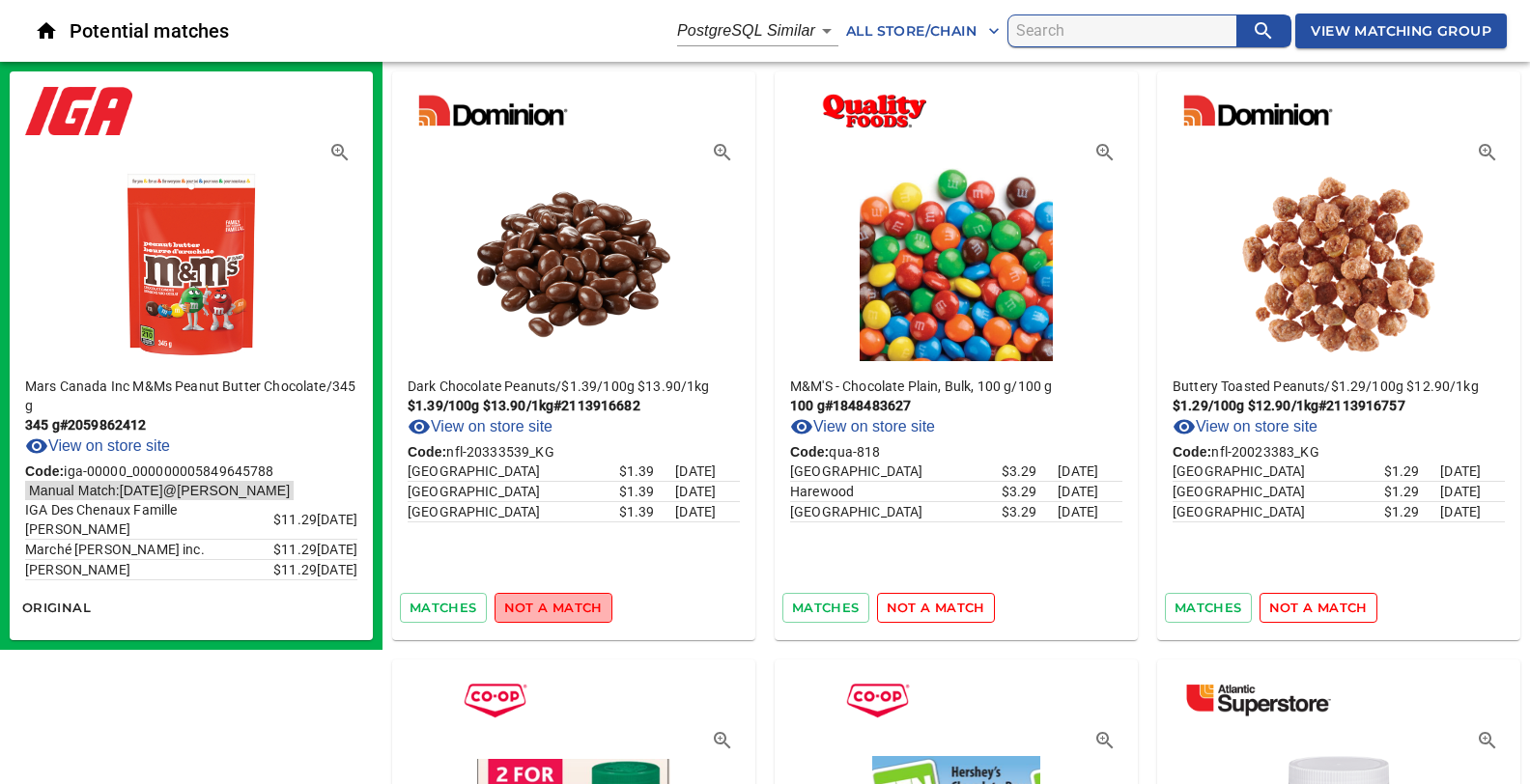
click at [554, 606] on span "not a match" at bounding box center [553, 607] width 98 height 23
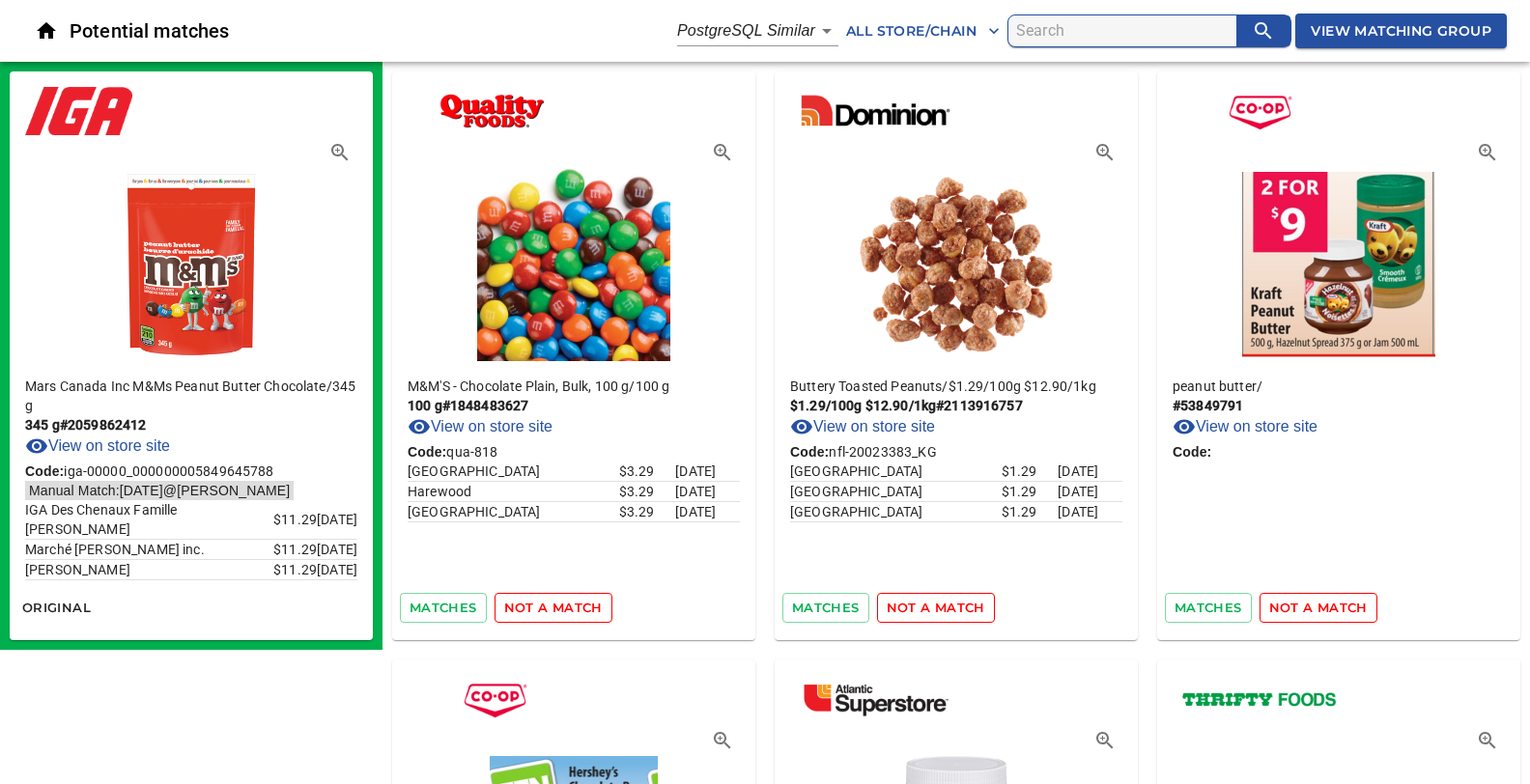
click at [554, 606] on span "not a match" at bounding box center [553, 607] width 98 height 23
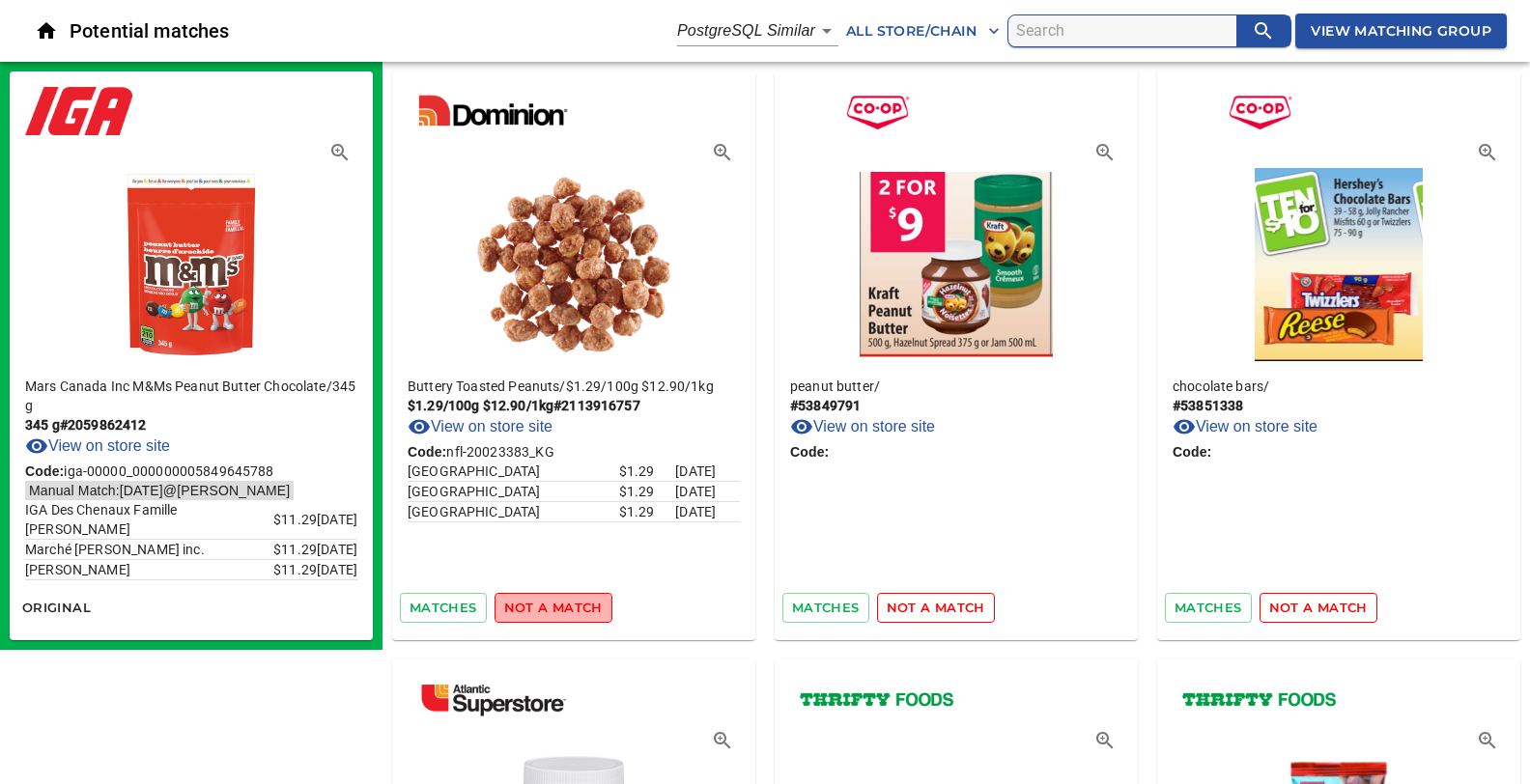
click at [554, 606] on span "not a match" at bounding box center [553, 607] width 98 height 23
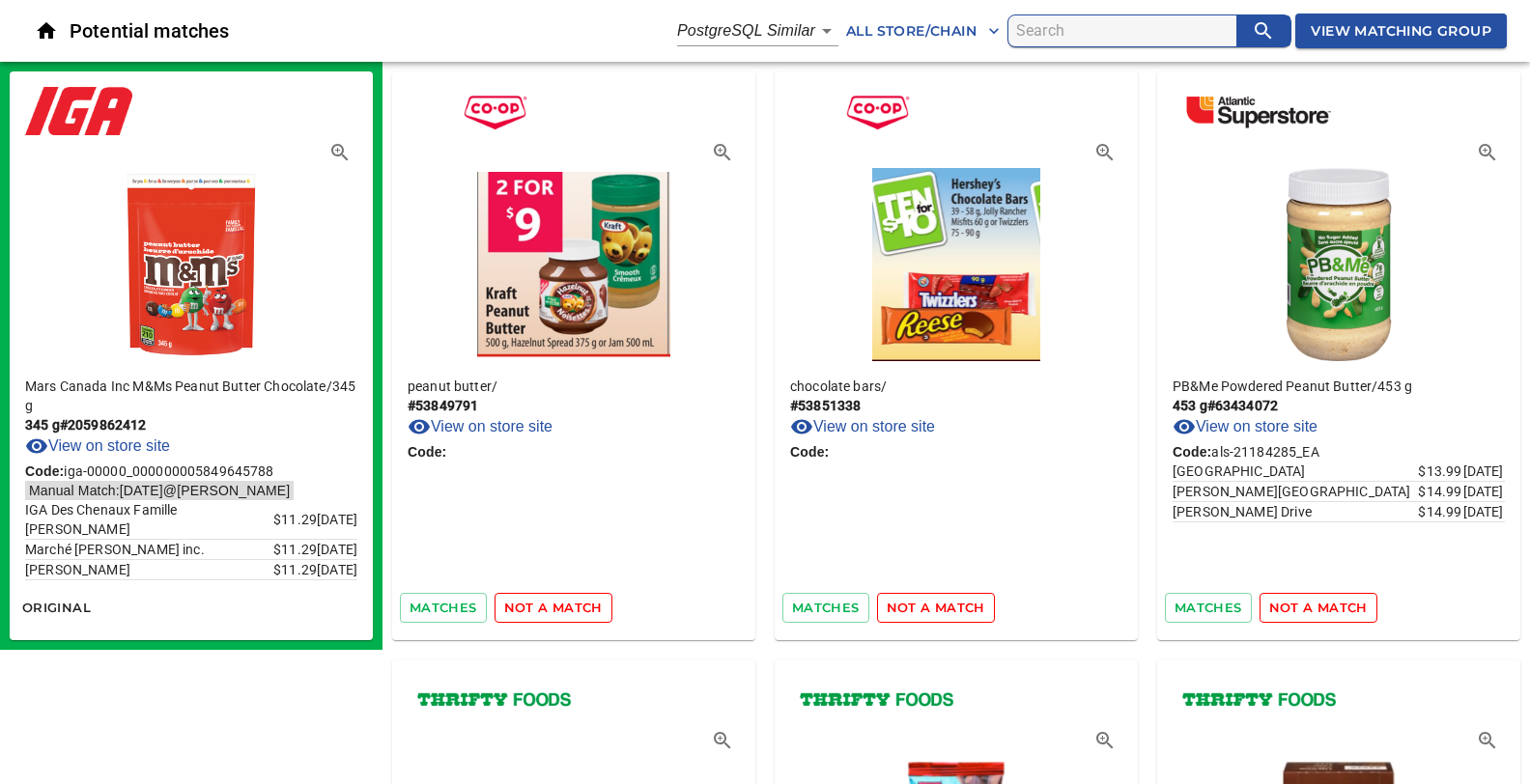
click at [554, 606] on span "not a match" at bounding box center [553, 607] width 98 height 23
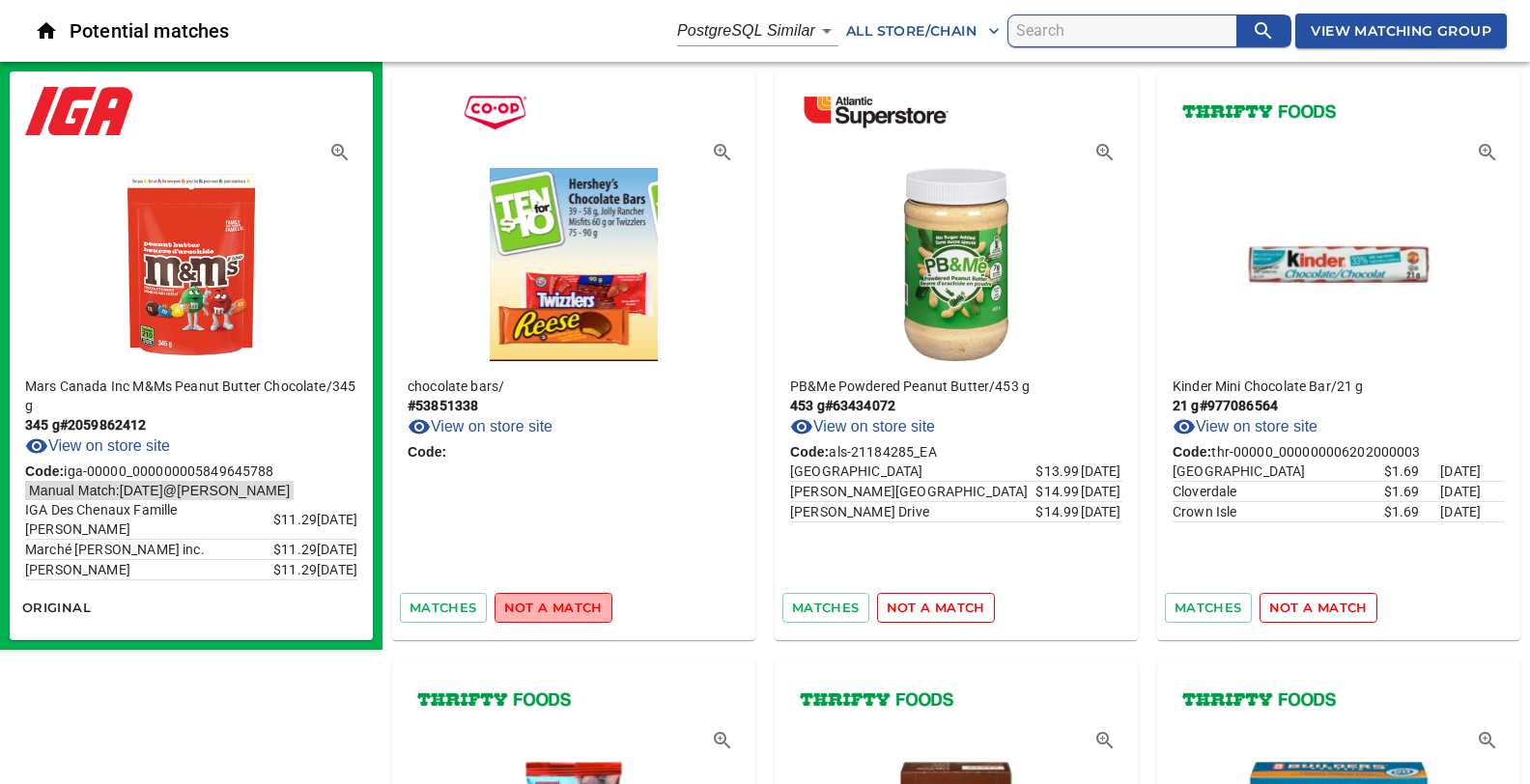
click at [554, 606] on span "not a match" at bounding box center [553, 607] width 98 height 23
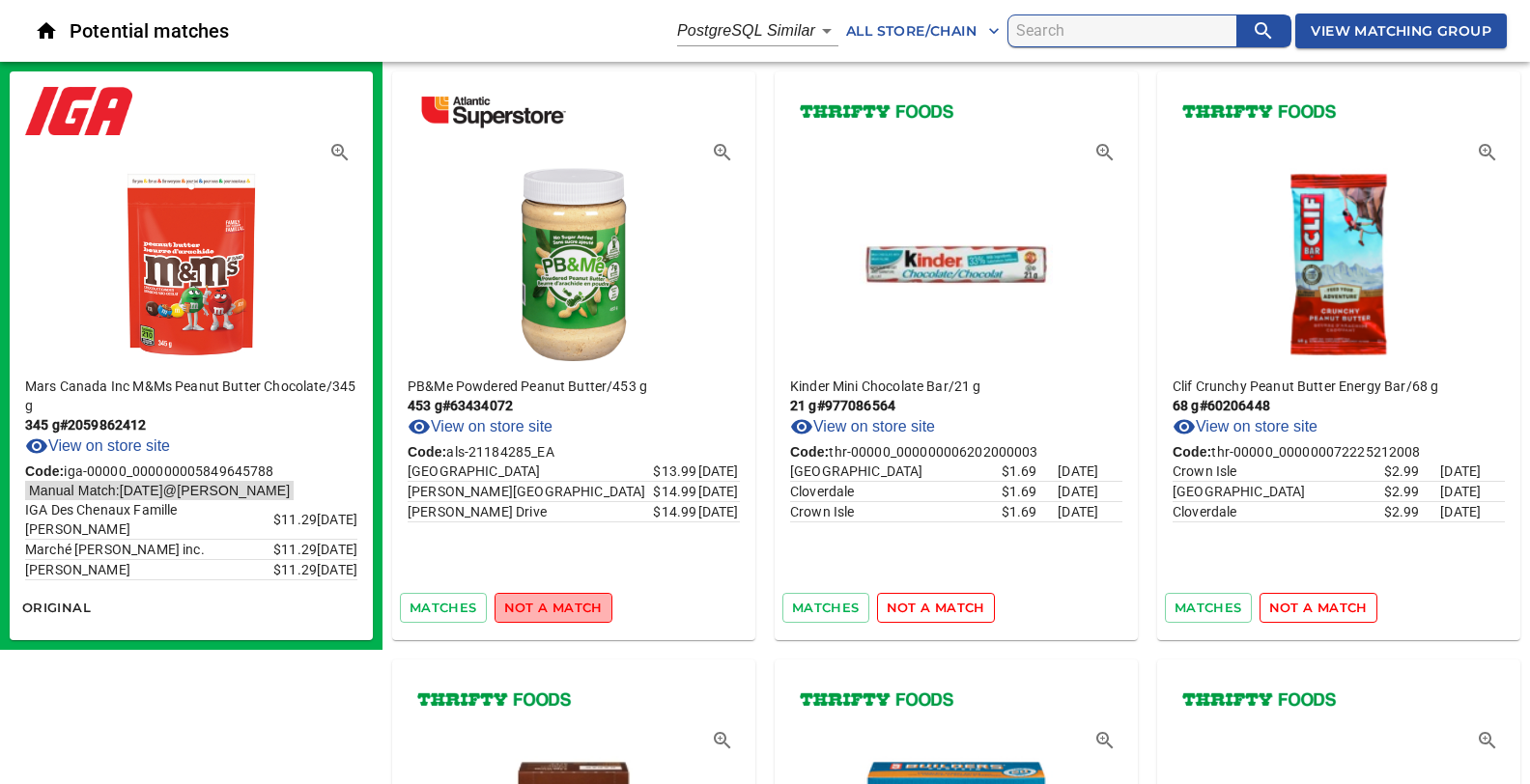
click at [554, 606] on span "not a match" at bounding box center [553, 607] width 98 height 23
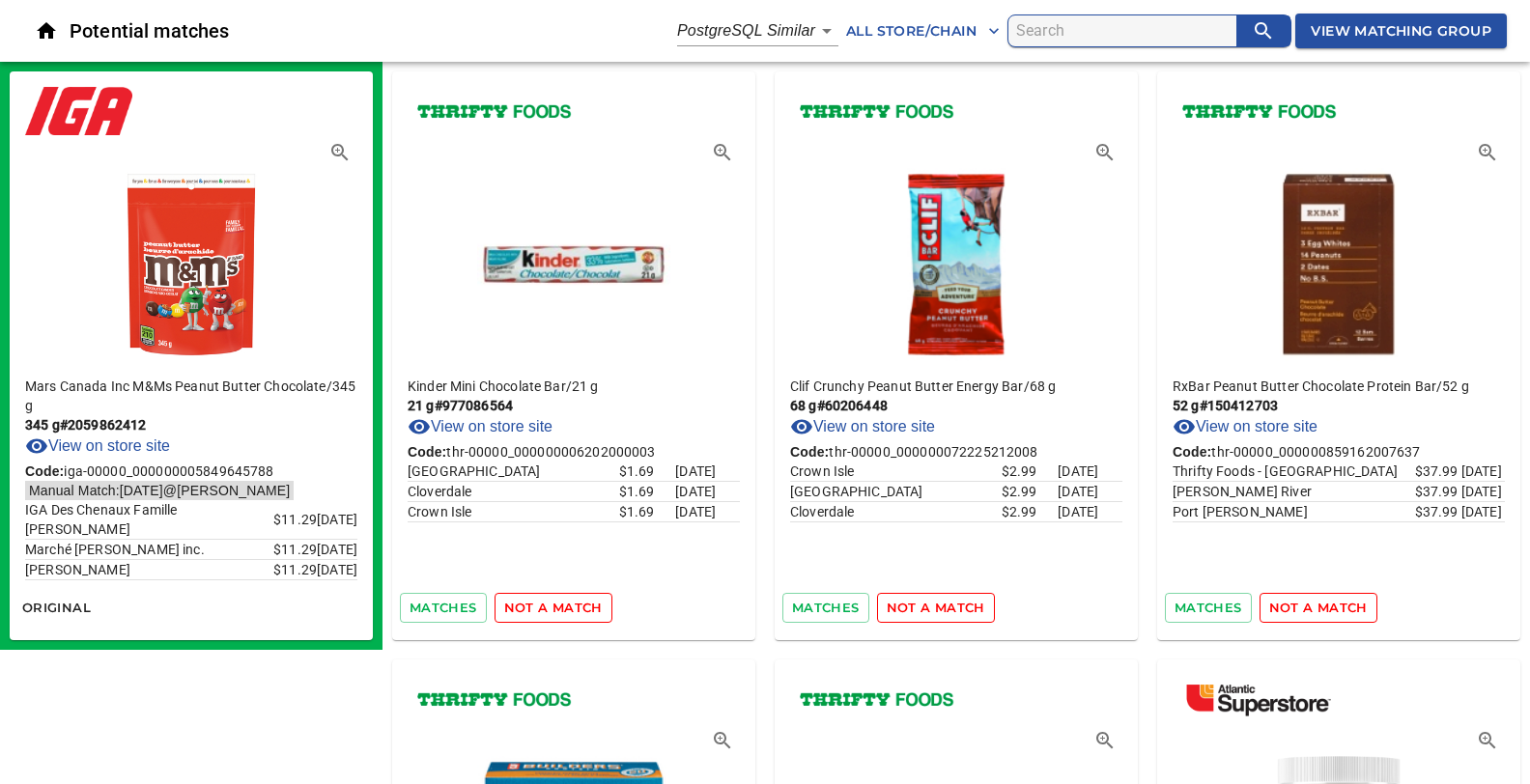
click at [554, 606] on span "not a match" at bounding box center [553, 607] width 98 height 23
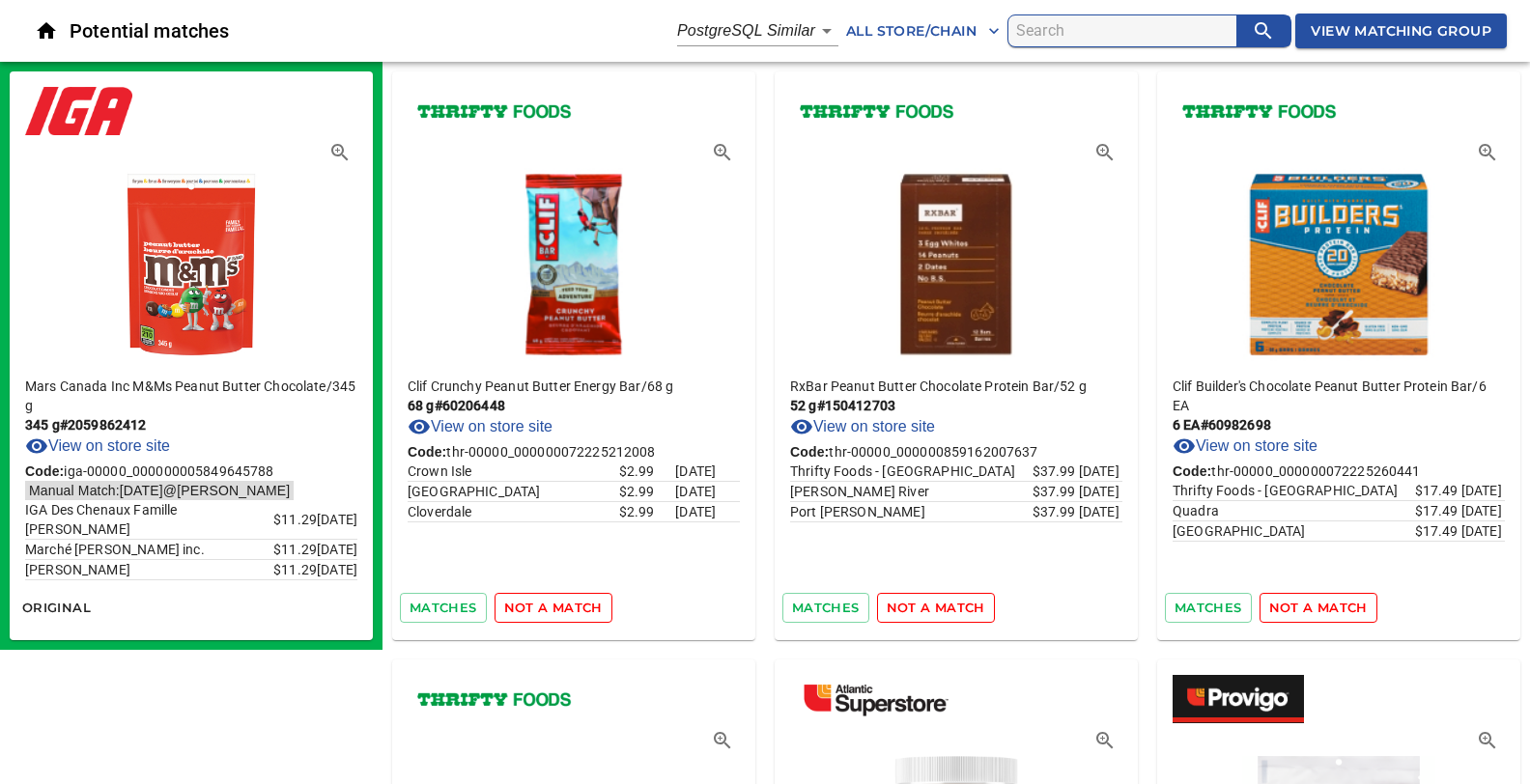
click at [554, 606] on span "not a match" at bounding box center [553, 607] width 98 height 23
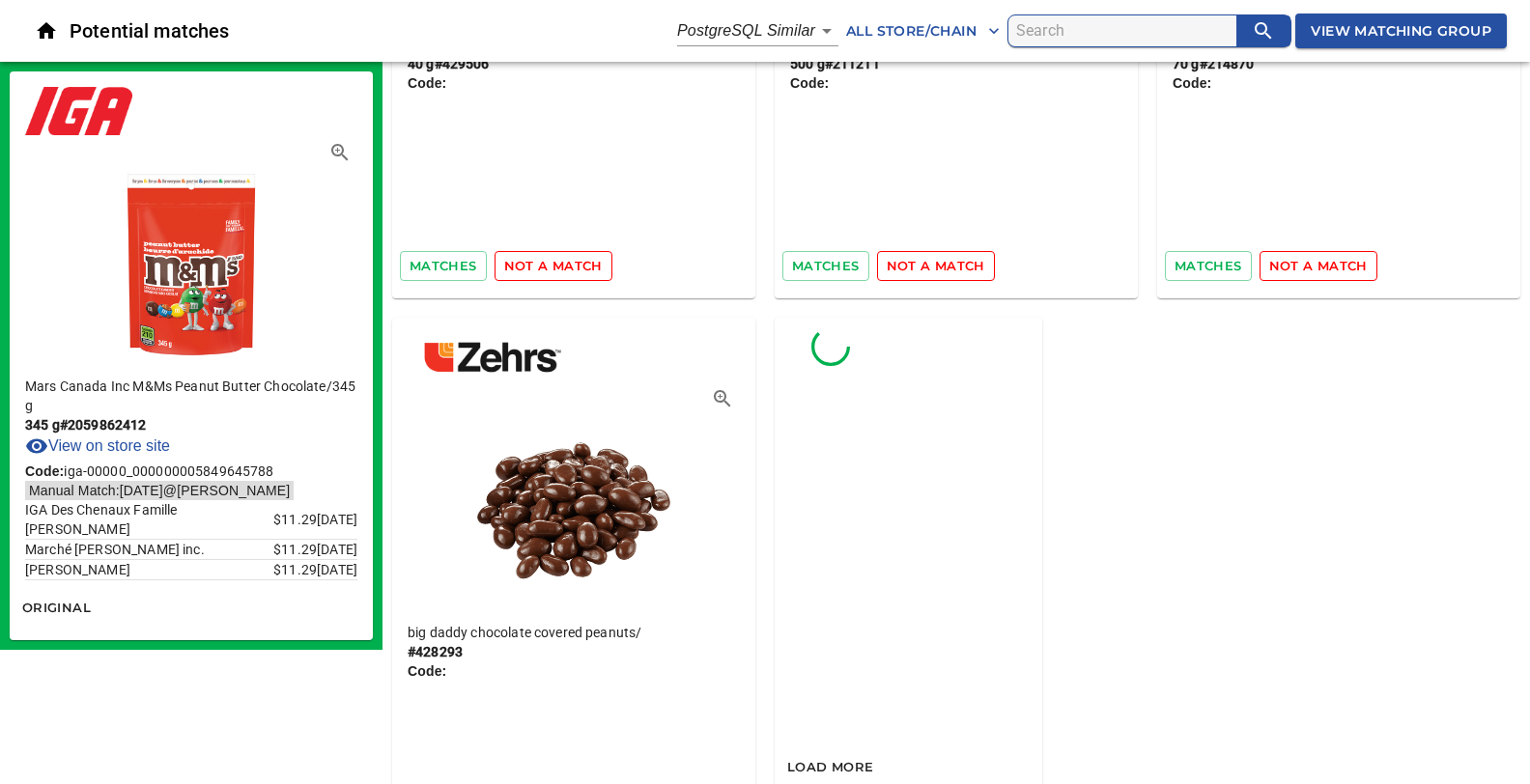
scroll to position [15706, 0]
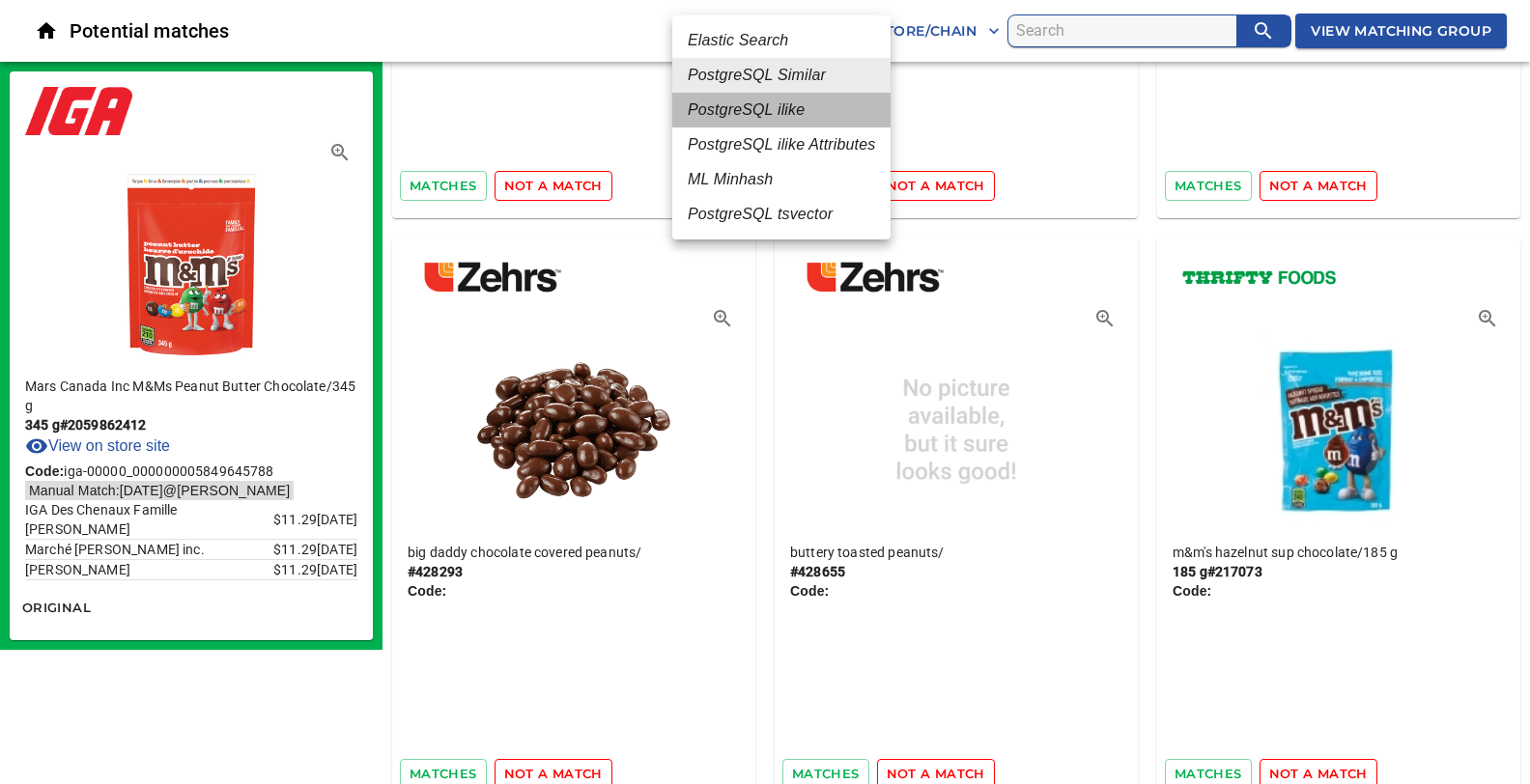
click at [762, 109] on em "PostgreSQL ilike" at bounding box center [746, 110] width 117 height 24
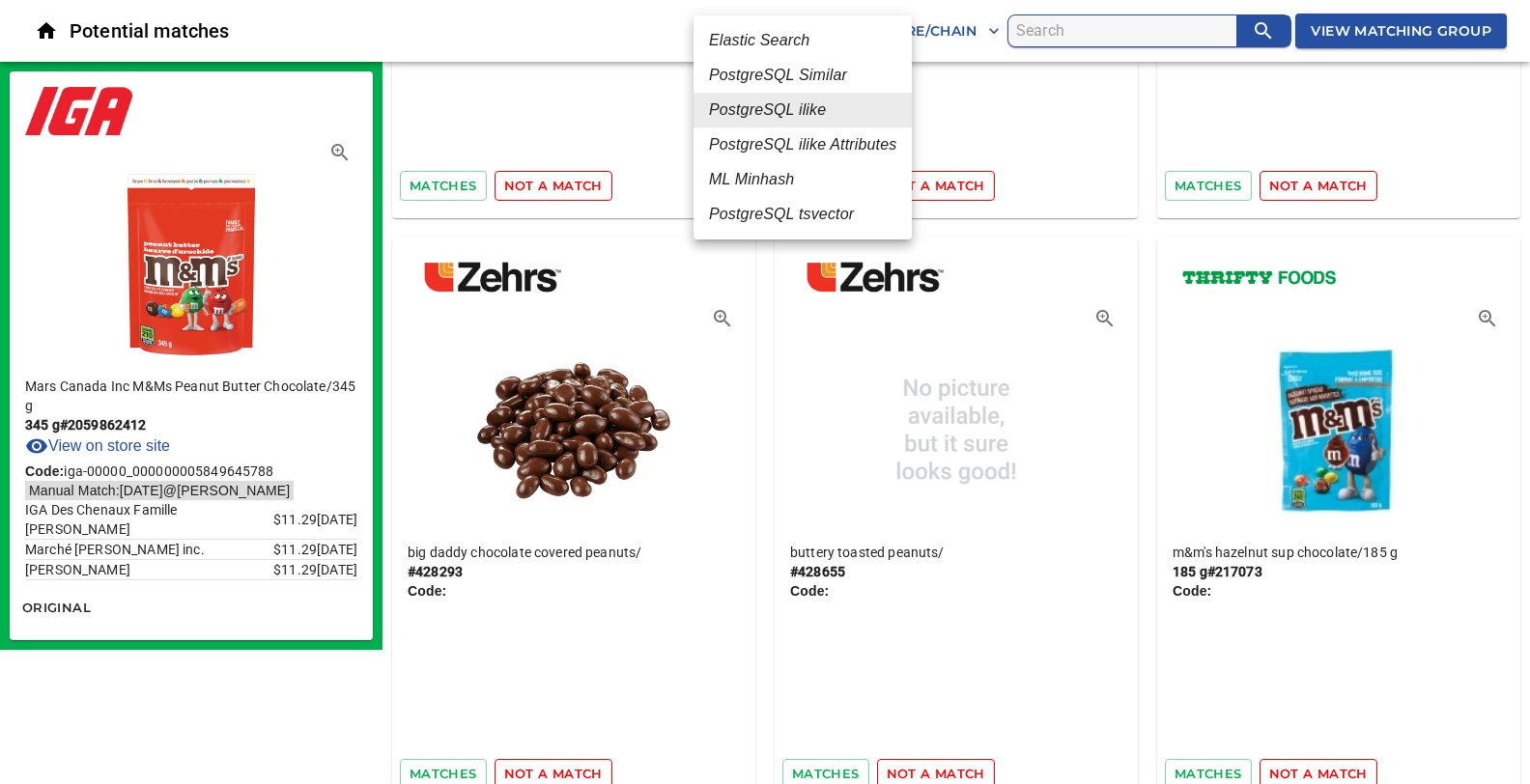
click at [768, 115] on em "PostgreSQL ilike" at bounding box center [766, 110] width 117 height 24
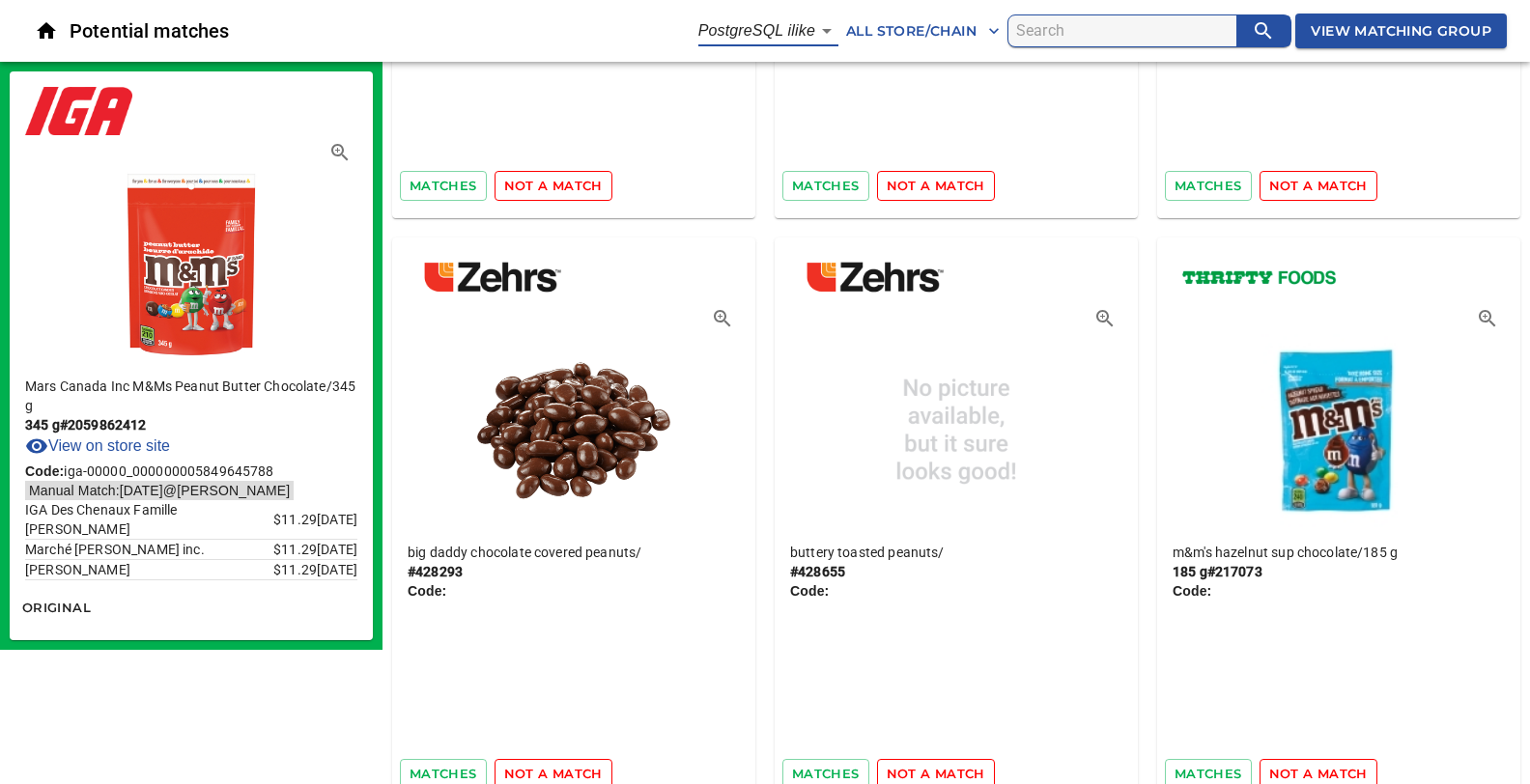
click at [542, 39] on h6 "Potential matches" at bounding box center [384, 30] width 629 height 30
click at [935, 30] on span "All Store/Chain" at bounding box center [923, 31] width 153 height 25
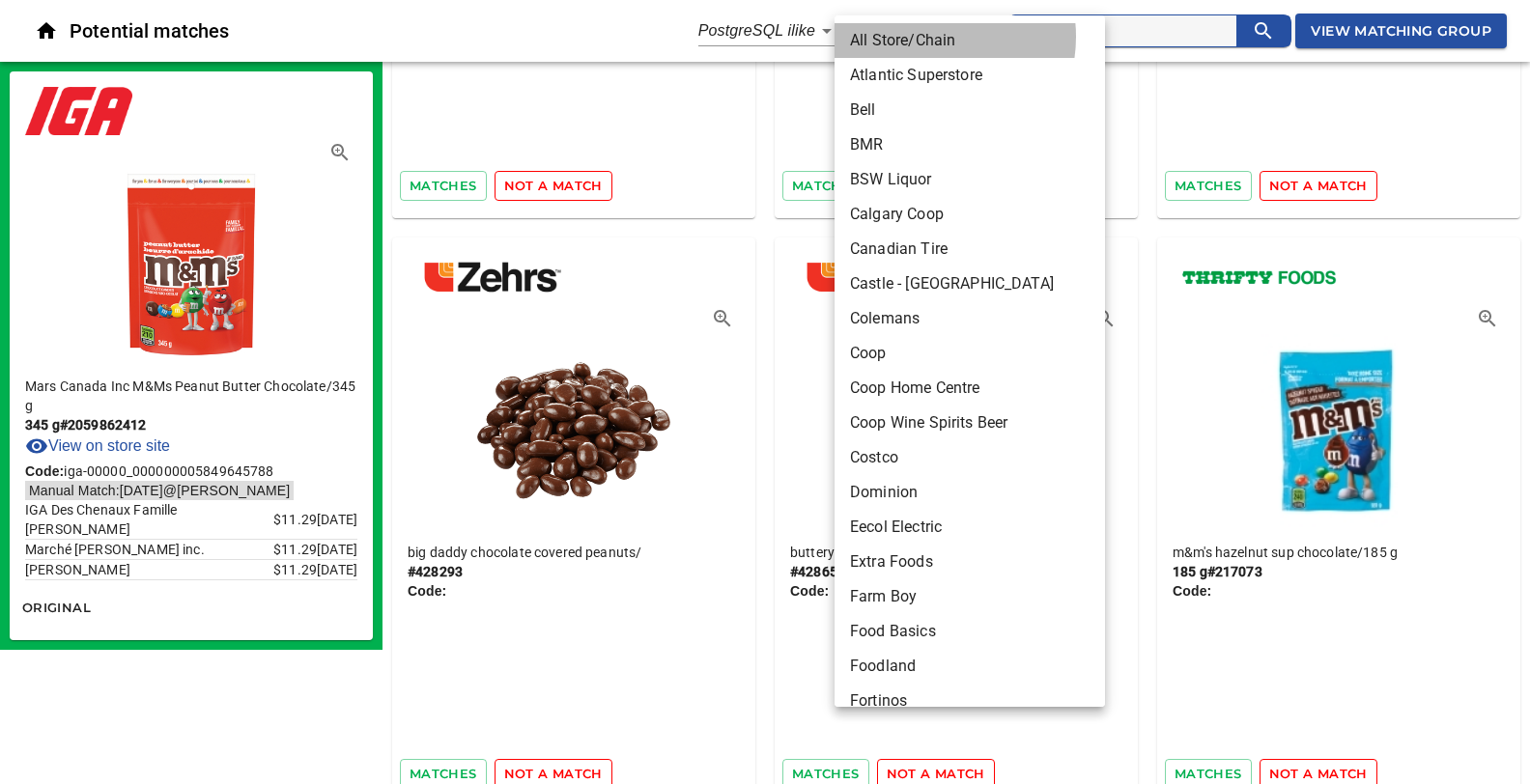
click at [927, 36] on li "All Store/Chain" at bounding box center [969, 40] width 270 height 34
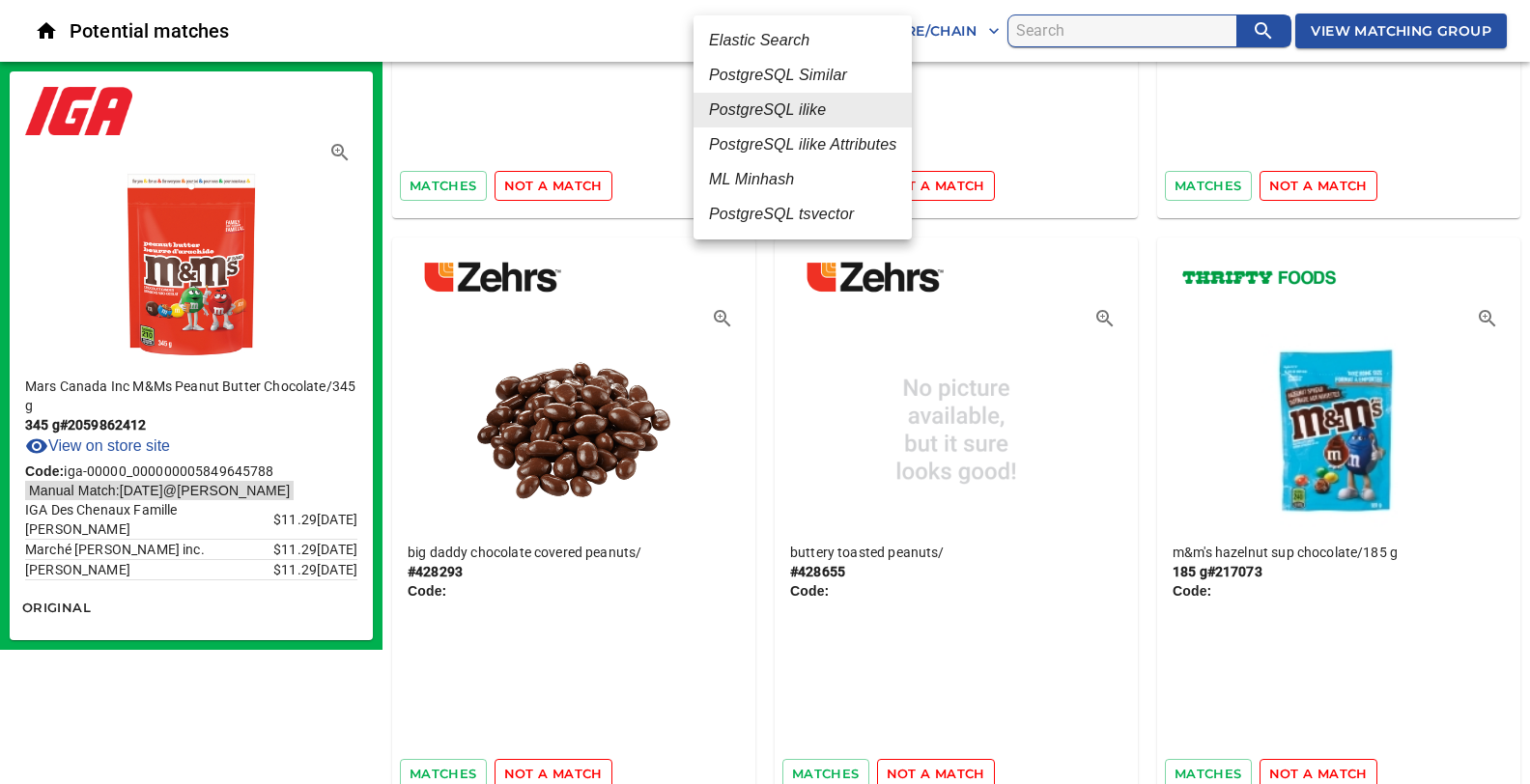
click at [757, 40] on em "Elastic Search" at bounding box center [759, 40] width 100 height 24
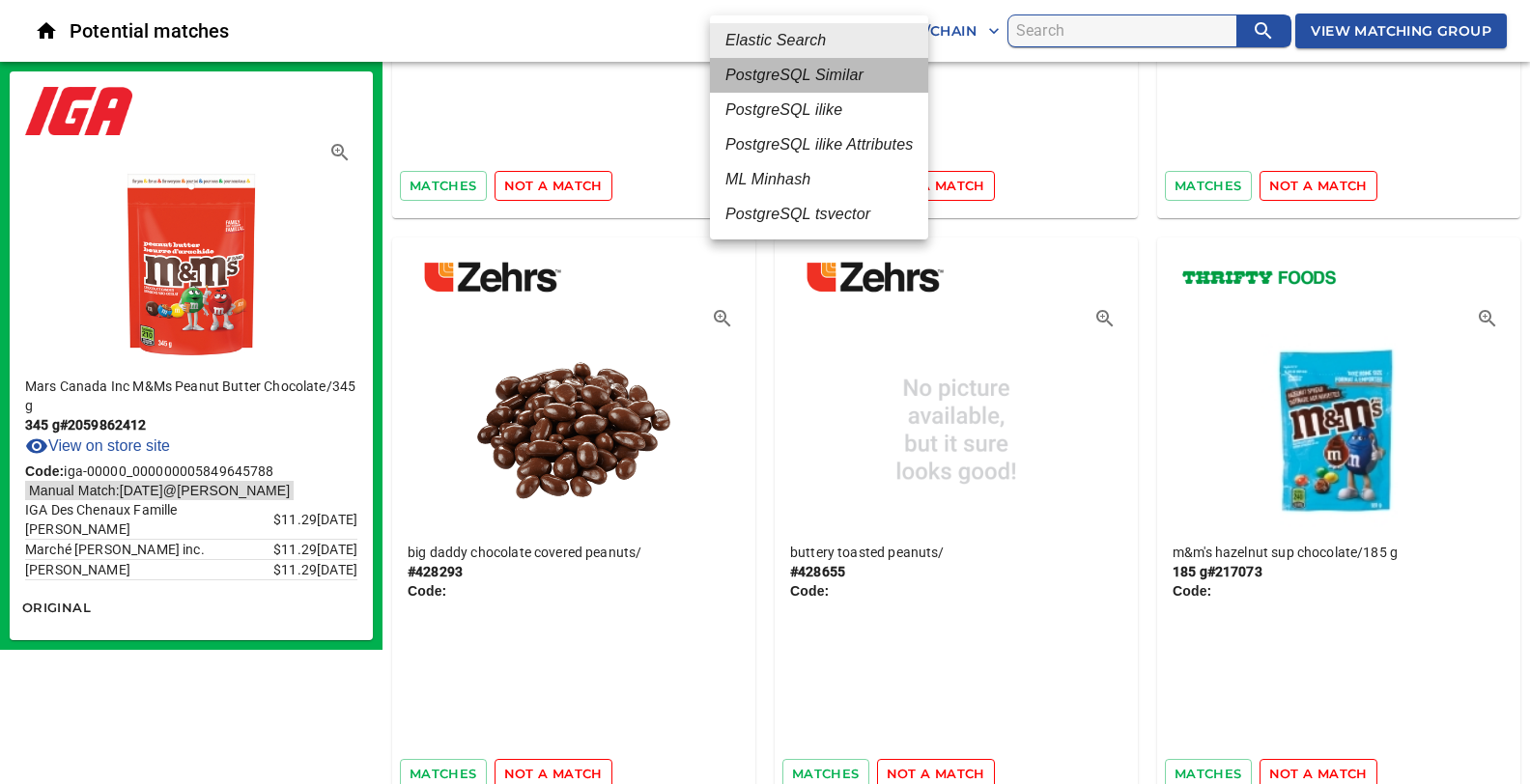
click at [812, 81] on em "PostgreSQL Similar" at bounding box center [794, 76] width 139 height 24
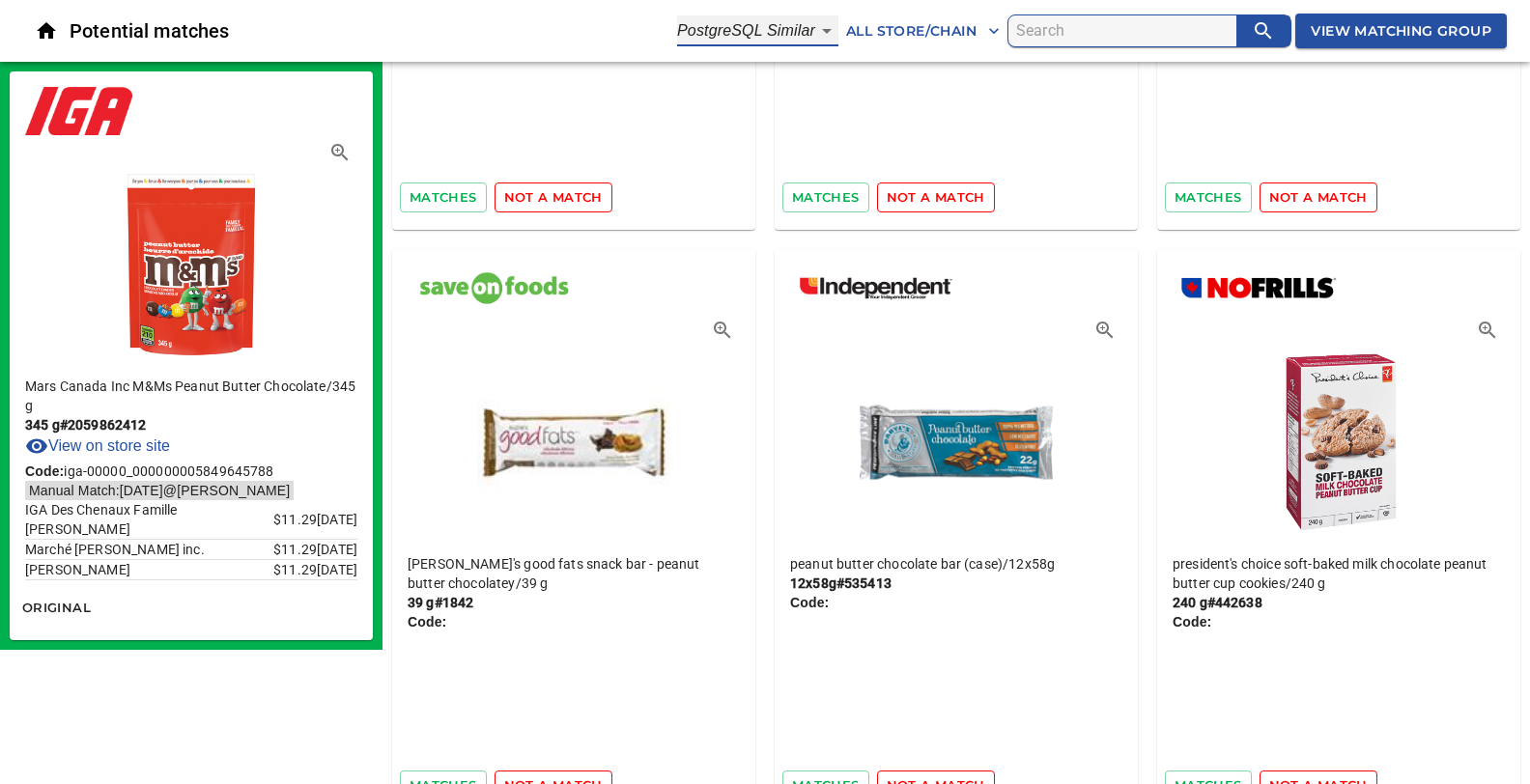
scroll to position [38433, 0]
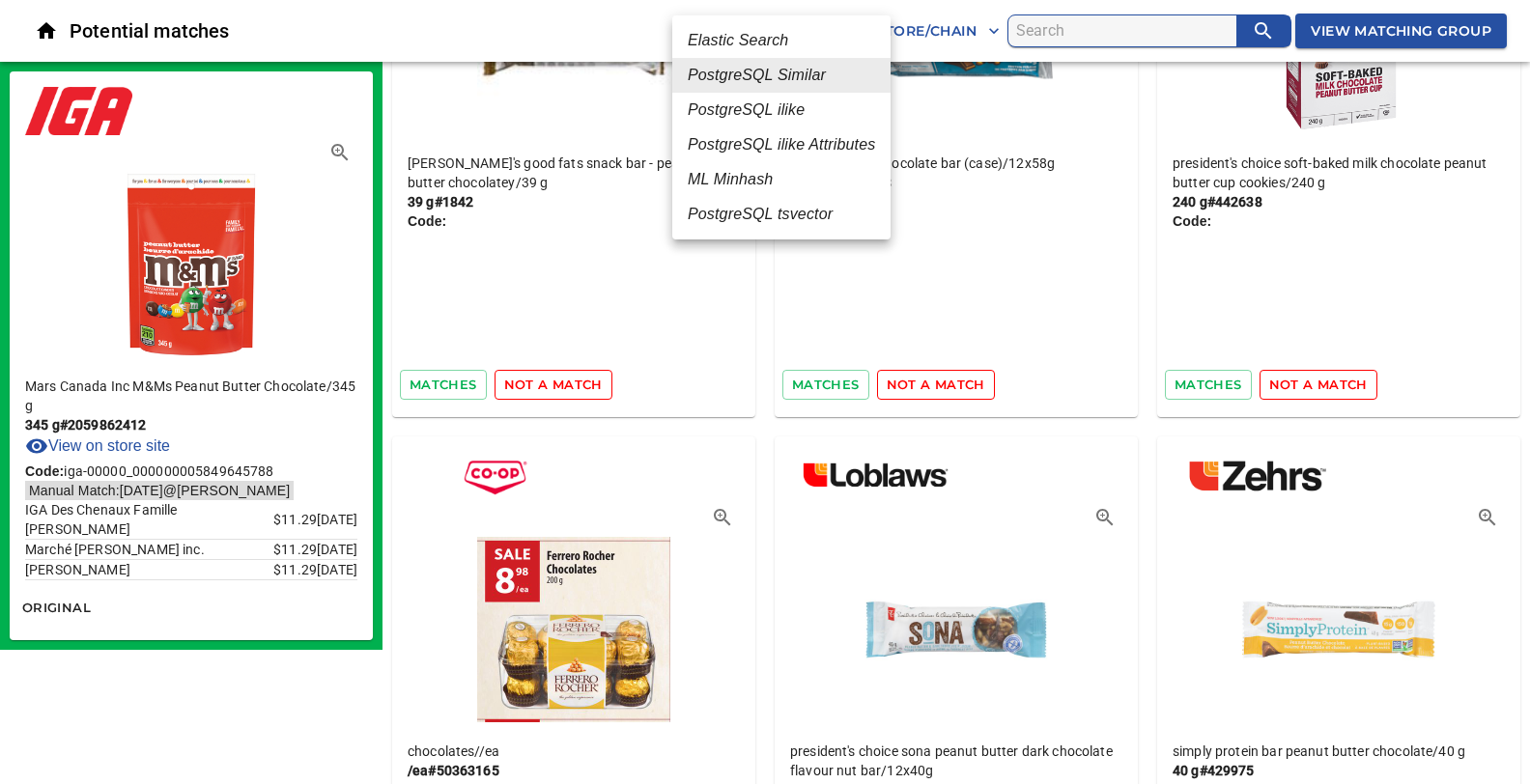
click at [793, 217] on em "PostgreSQL tsvector" at bounding box center [760, 214] width 144 height 24
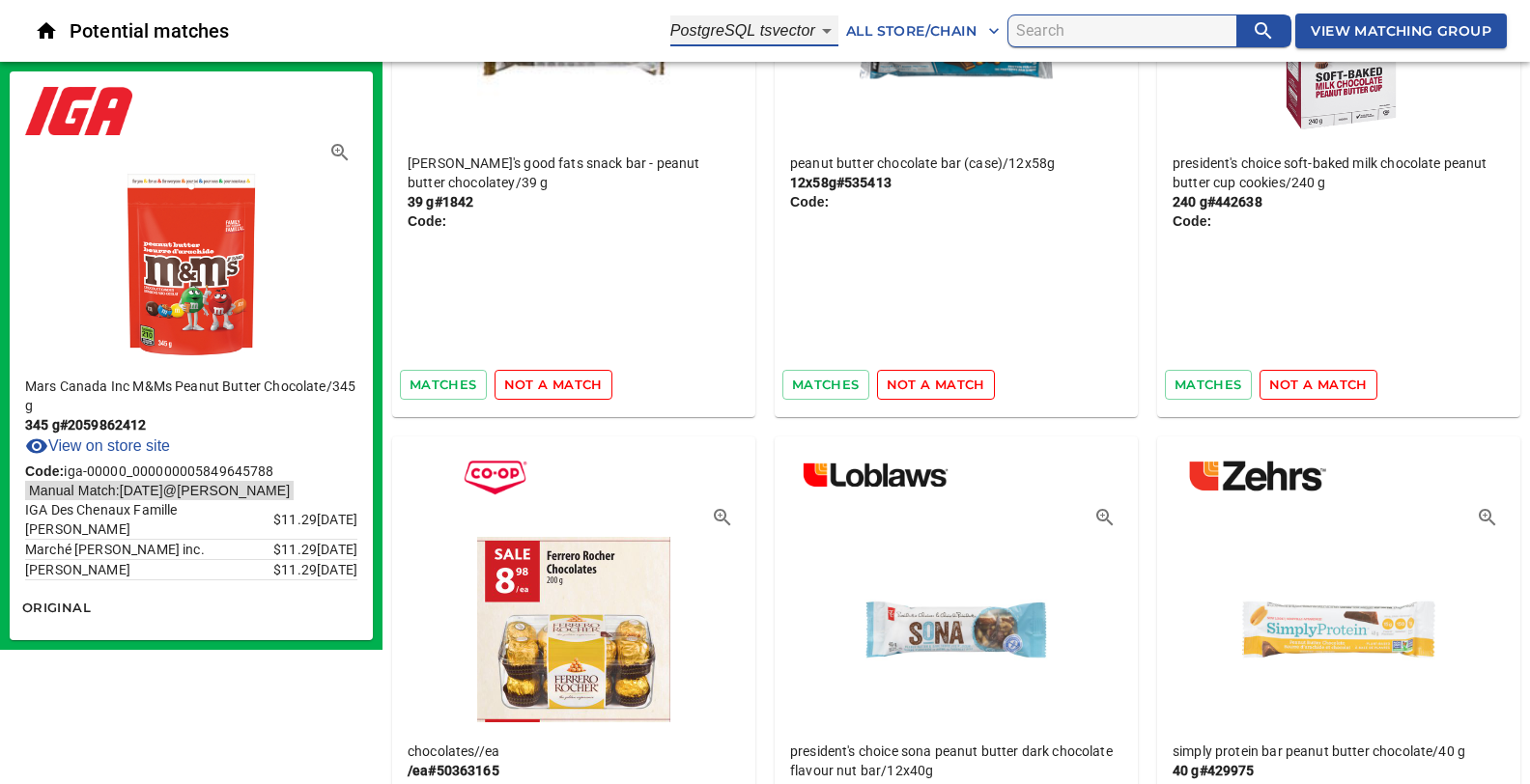
type input "6"
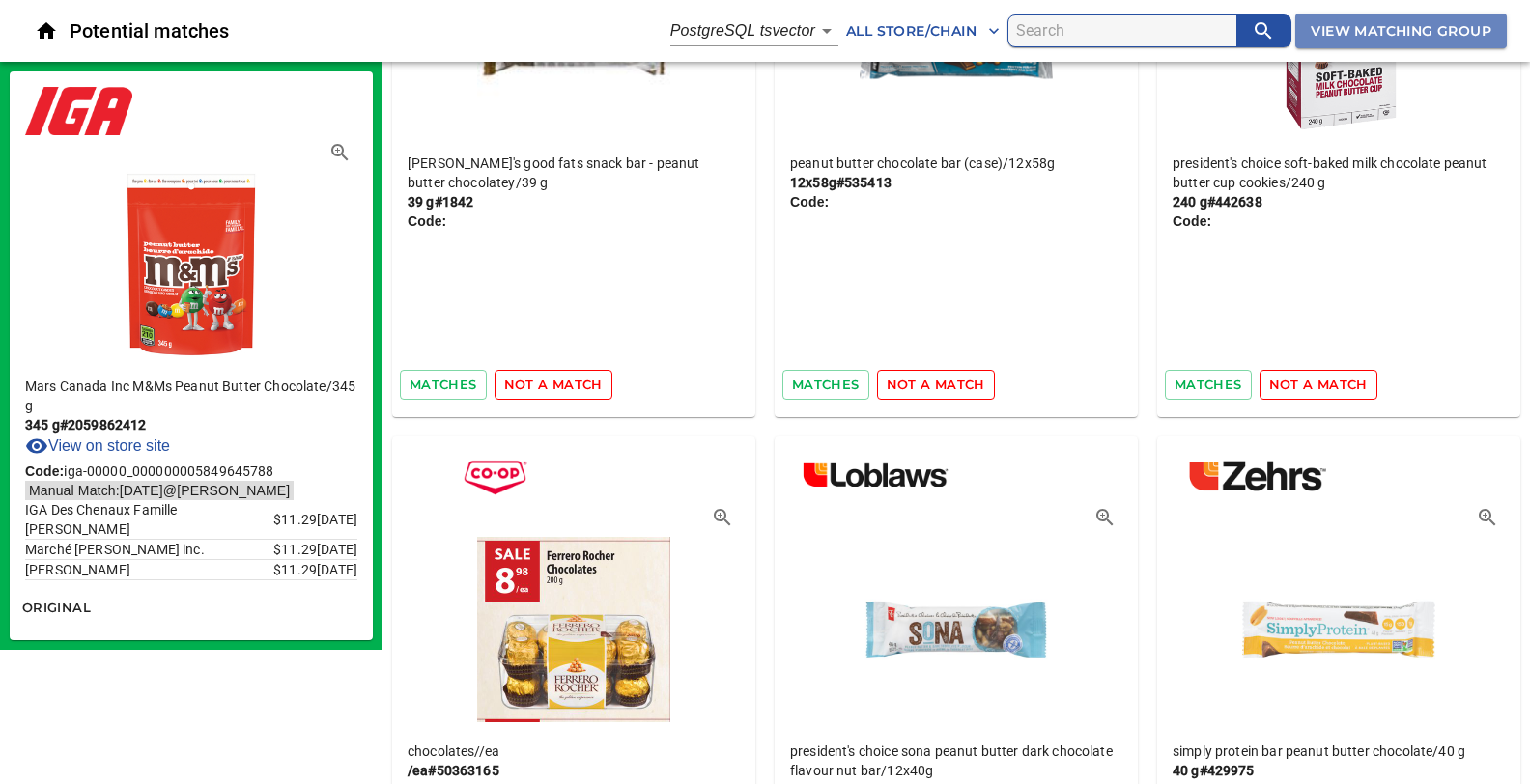
click at [1405, 31] on span "View Matching Group" at bounding box center [1401, 31] width 181 height 25
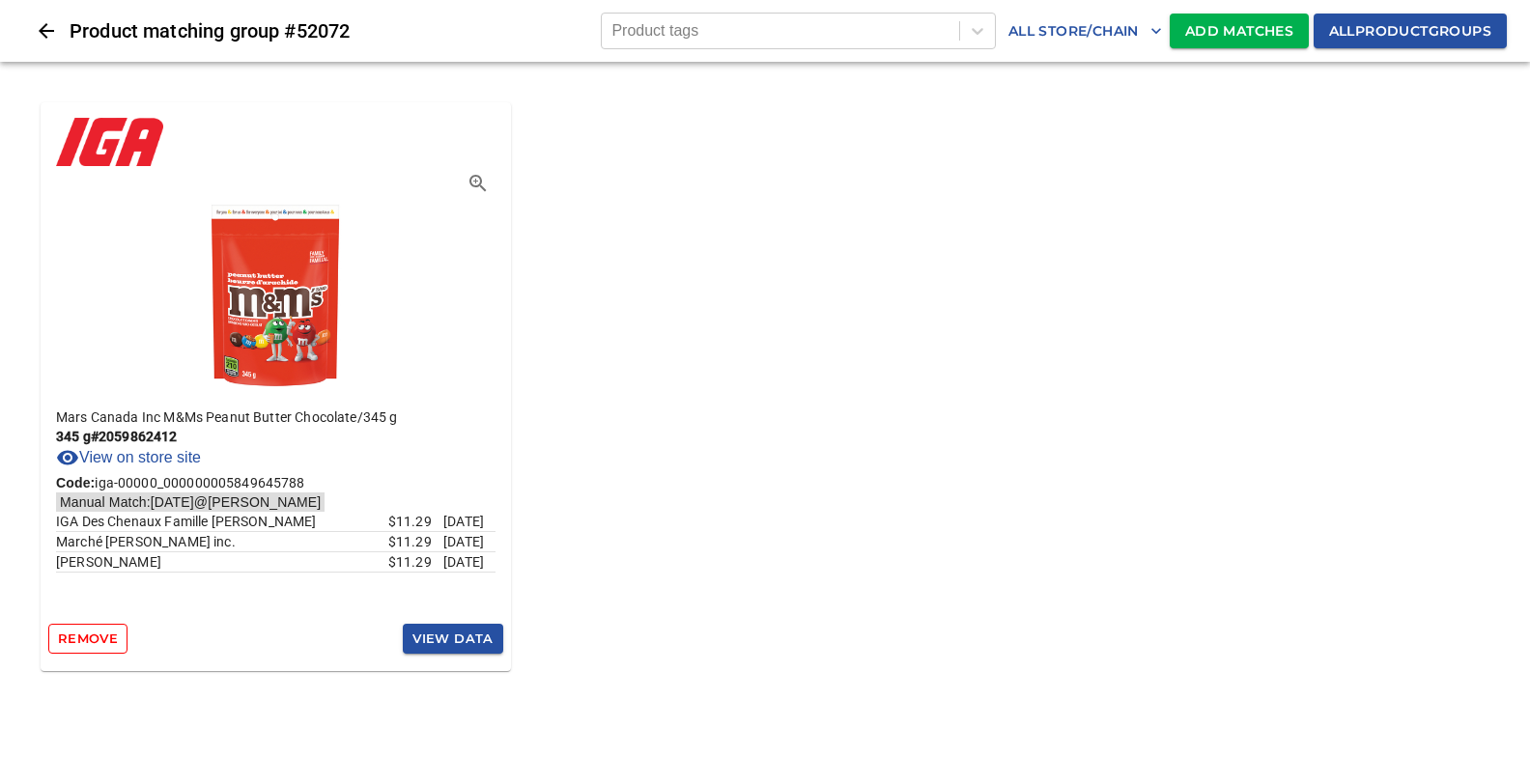
click at [1248, 27] on span "Add Matches" at bounding box center [1239, 31] width 108 height 25
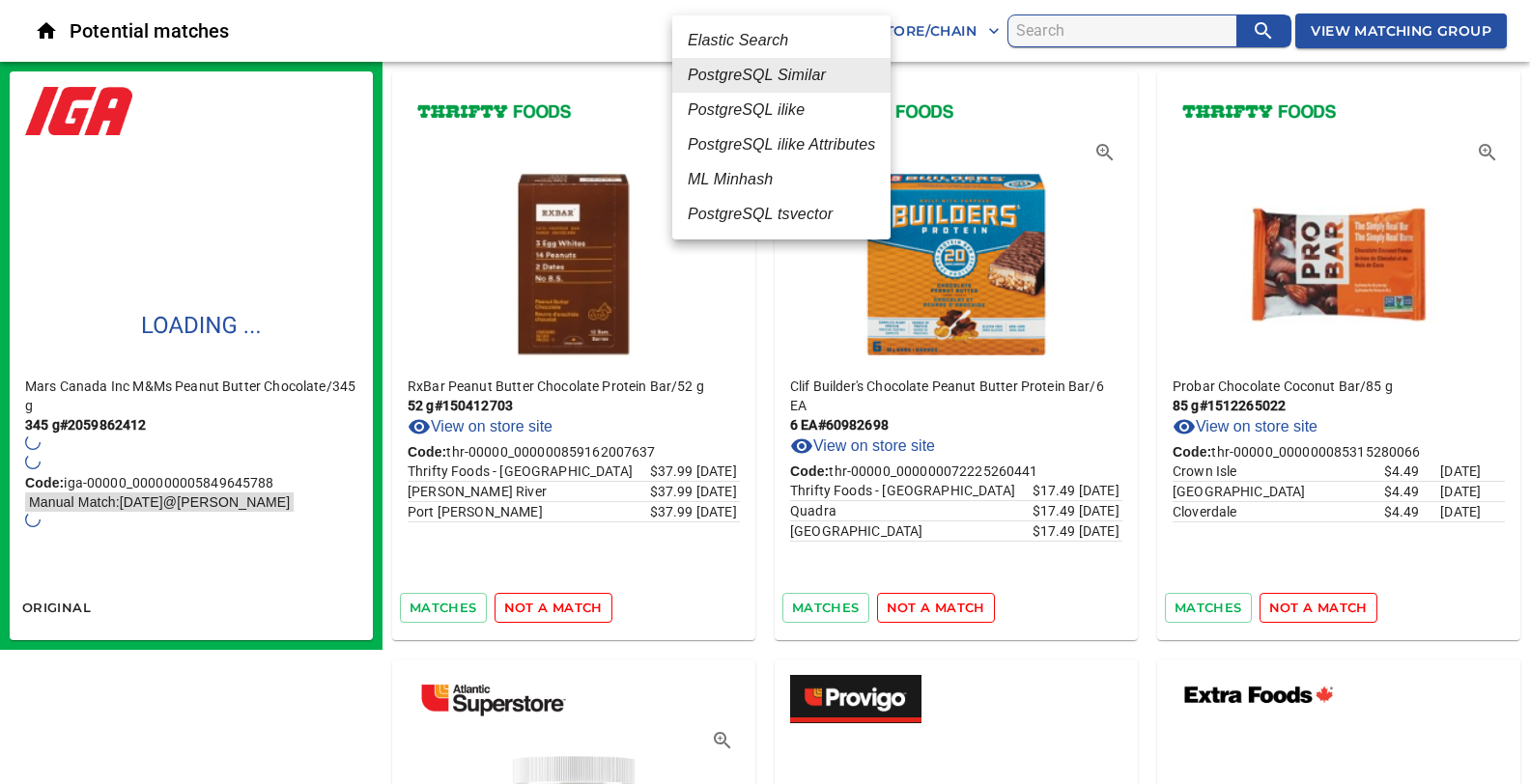
click at [757, 218] on em "PostgreSQL tsvector" at bounding box center [760, 214] width 144 height 24
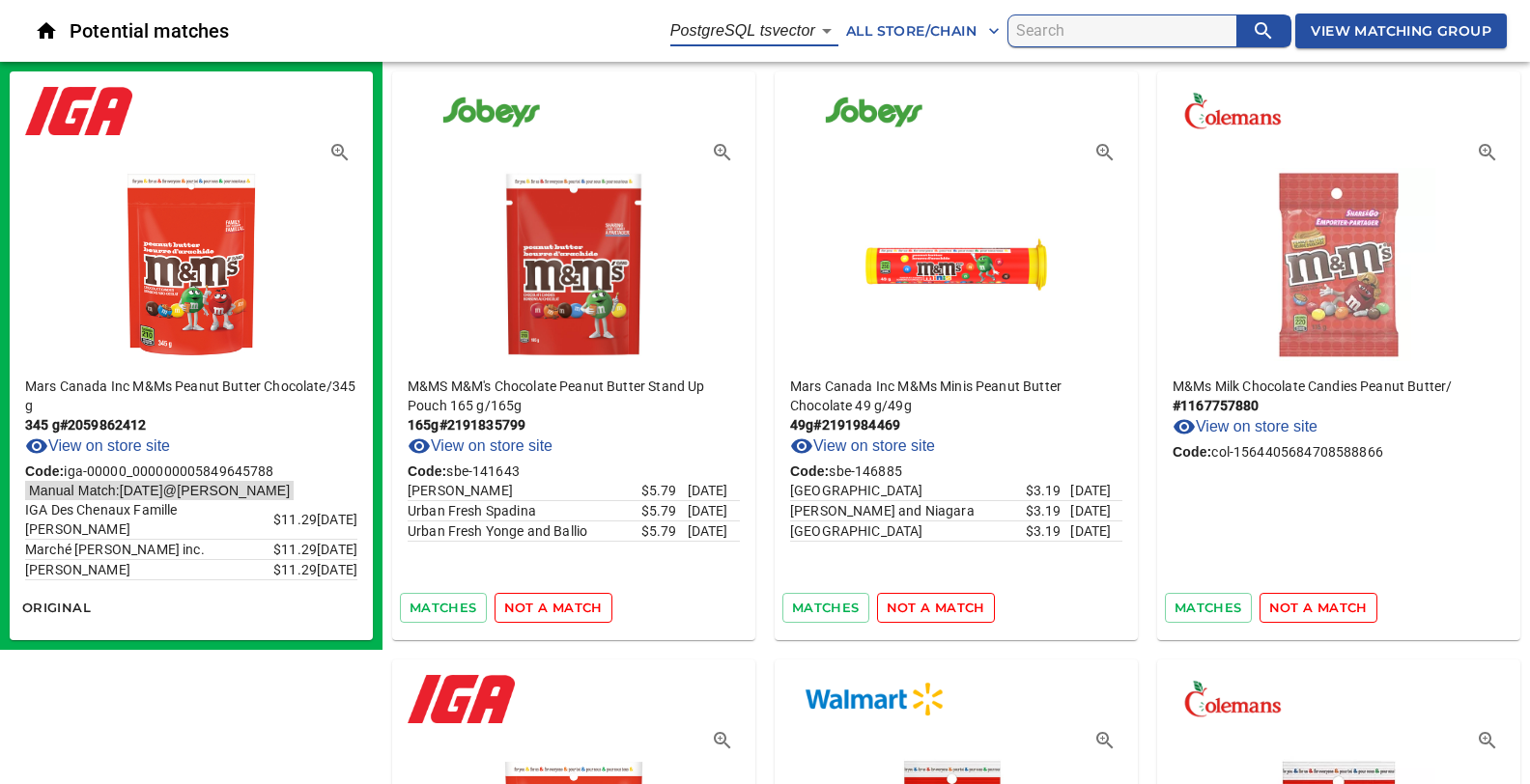
click at [1338, 285] on img at bounding box center [1338, 259] width 194 height 202
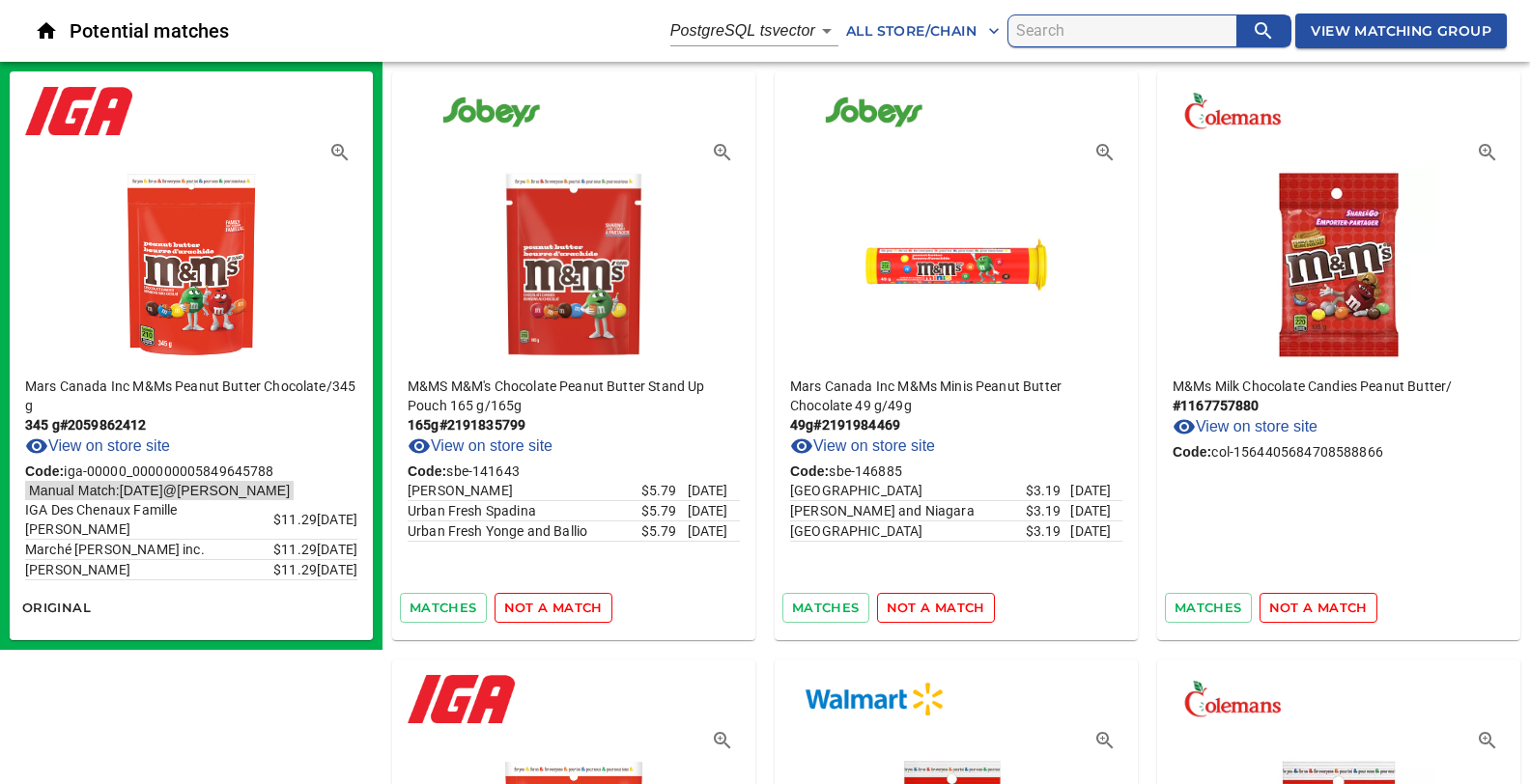
click at [1487, 148] on icon "button" at bounding box center [1488, 152] width 24 height 24
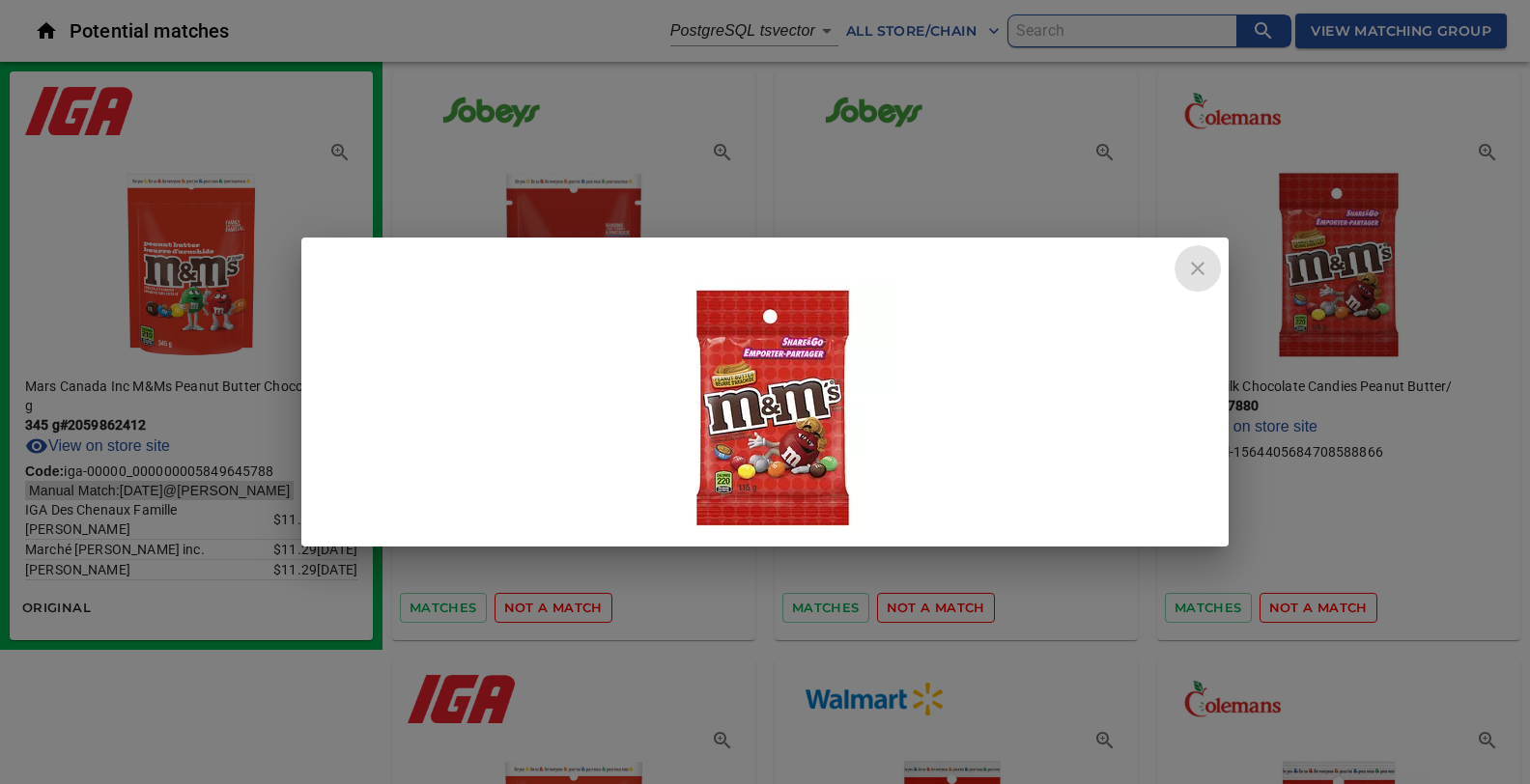
click at [1200, 274] on icon "close" at bounding box center [1198, 268] width 24 height 24
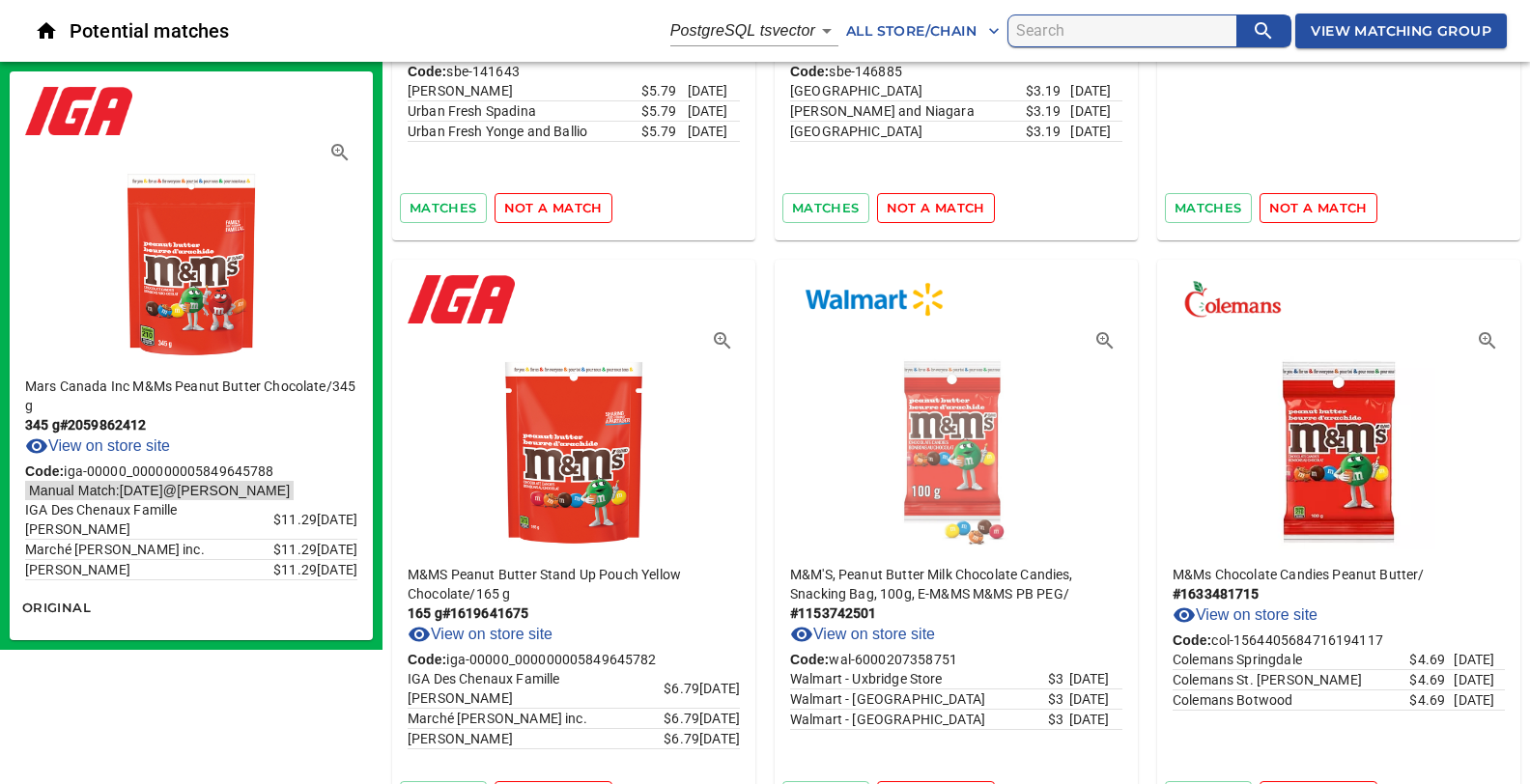
scroll to position [408, 0]
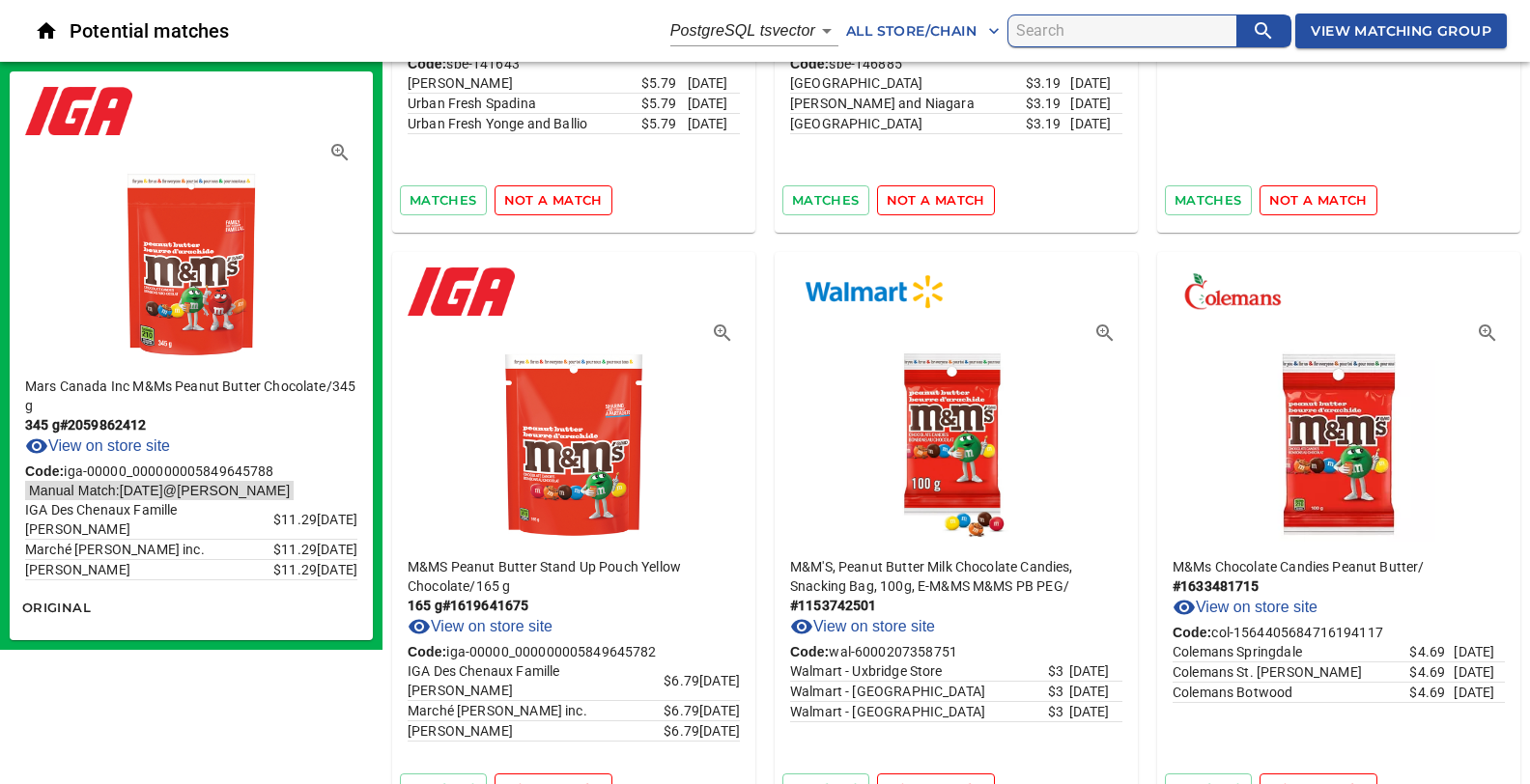
click at [1488, 327] on icon "button" at bounding box center [1488, 333] width 24 height 24
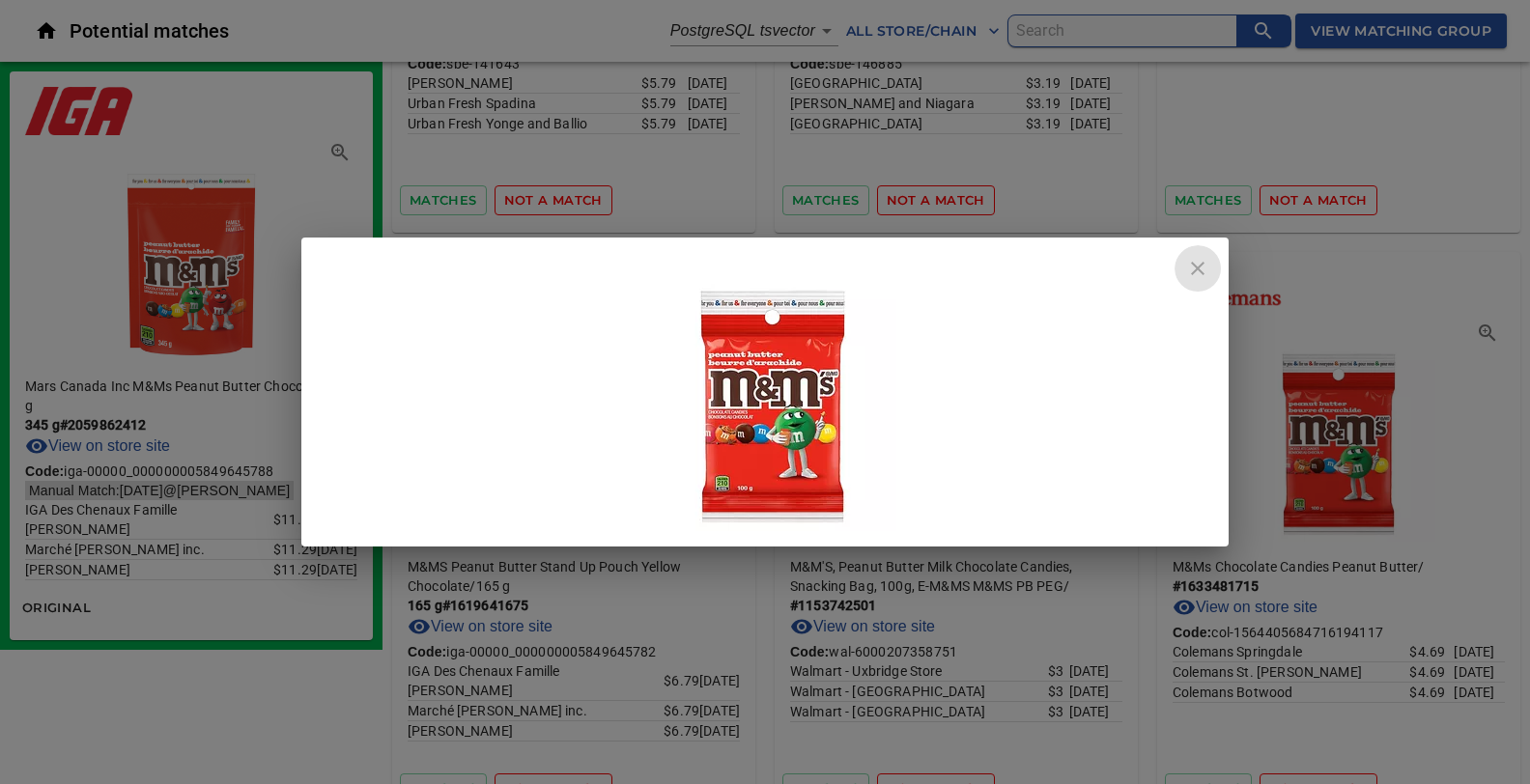
click at [1202, 271] on icon "close" at bounding box center [1198, 268] width 14 height 14
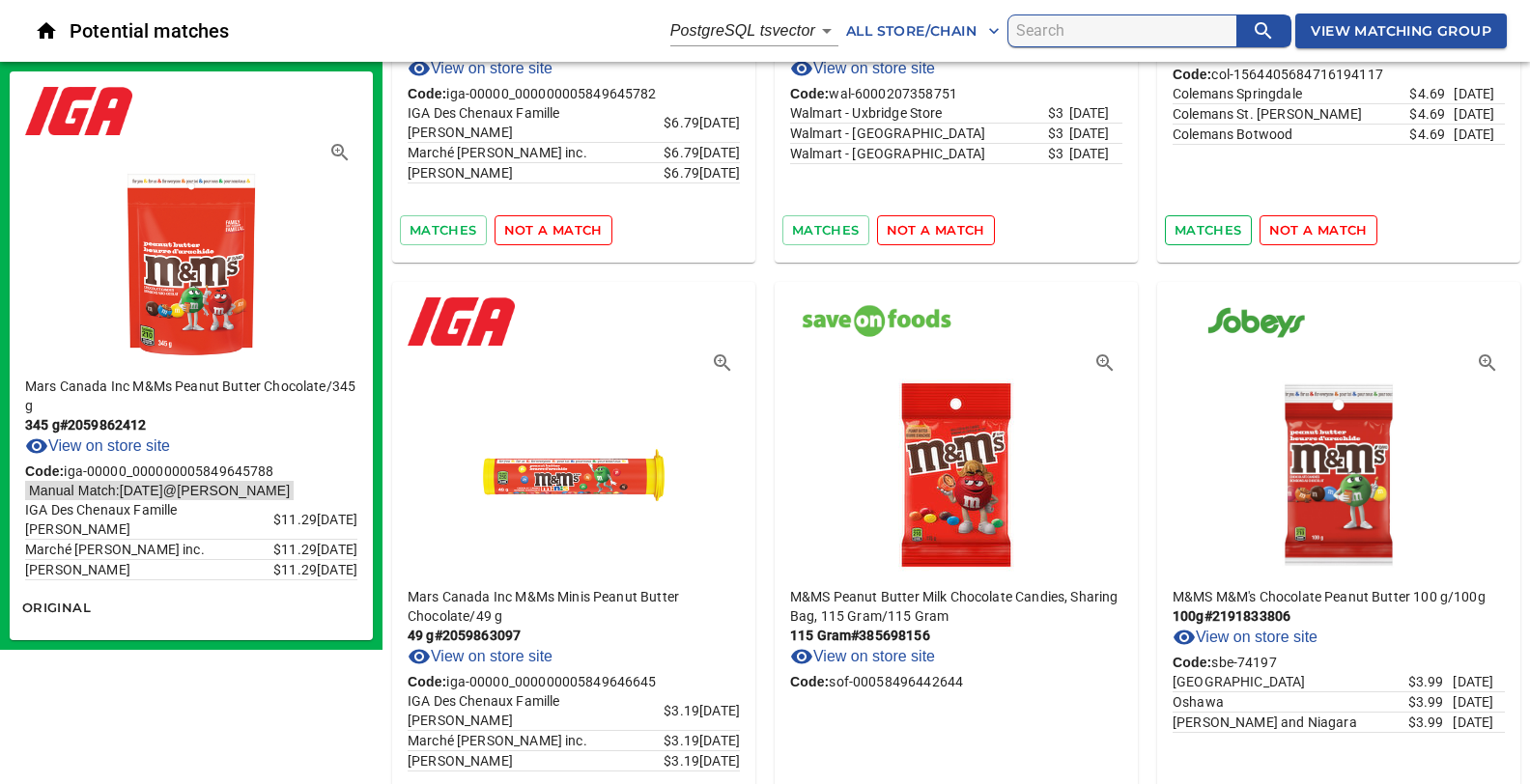
scroll to position [1037, 0]
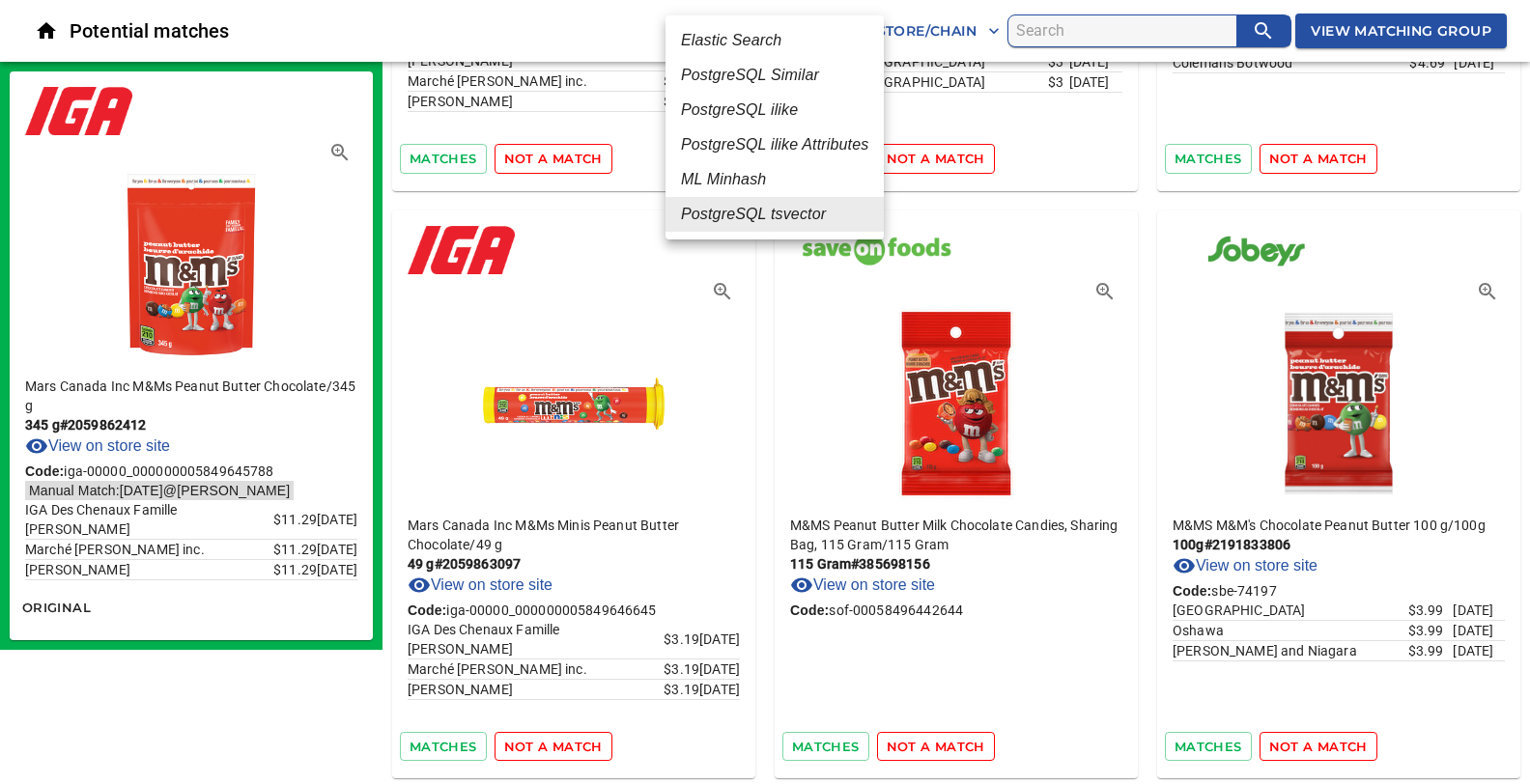
click at [729, 183] on em "ML Minhash" at bounding box center [723, 180] width 85 height 24
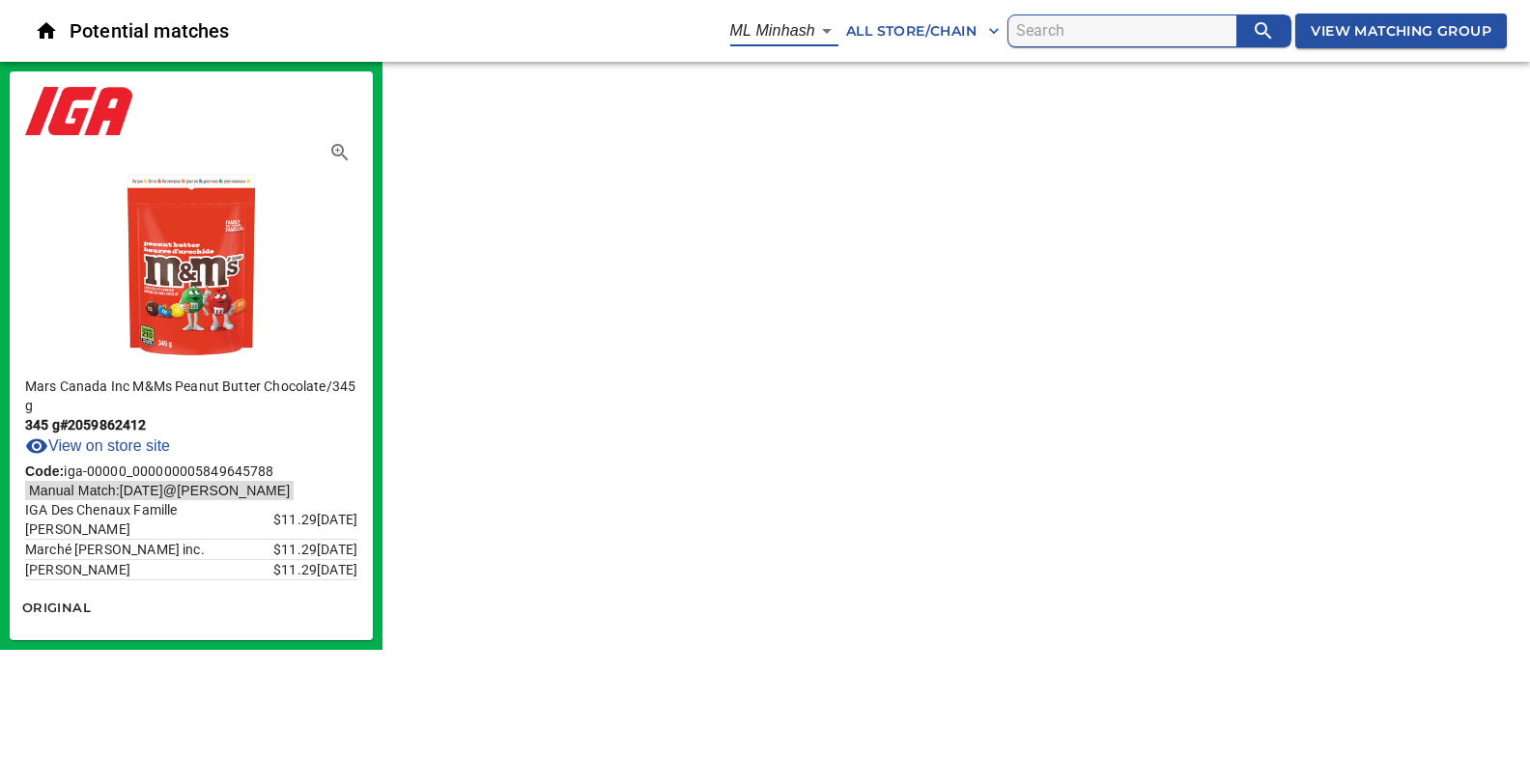
click at [818, 28] on body "tspan{white-space:pre} Potential matches ML Minhash 3 All Store/Chain View Matc…" at bounding box center [765, 324] width 1530 height 649
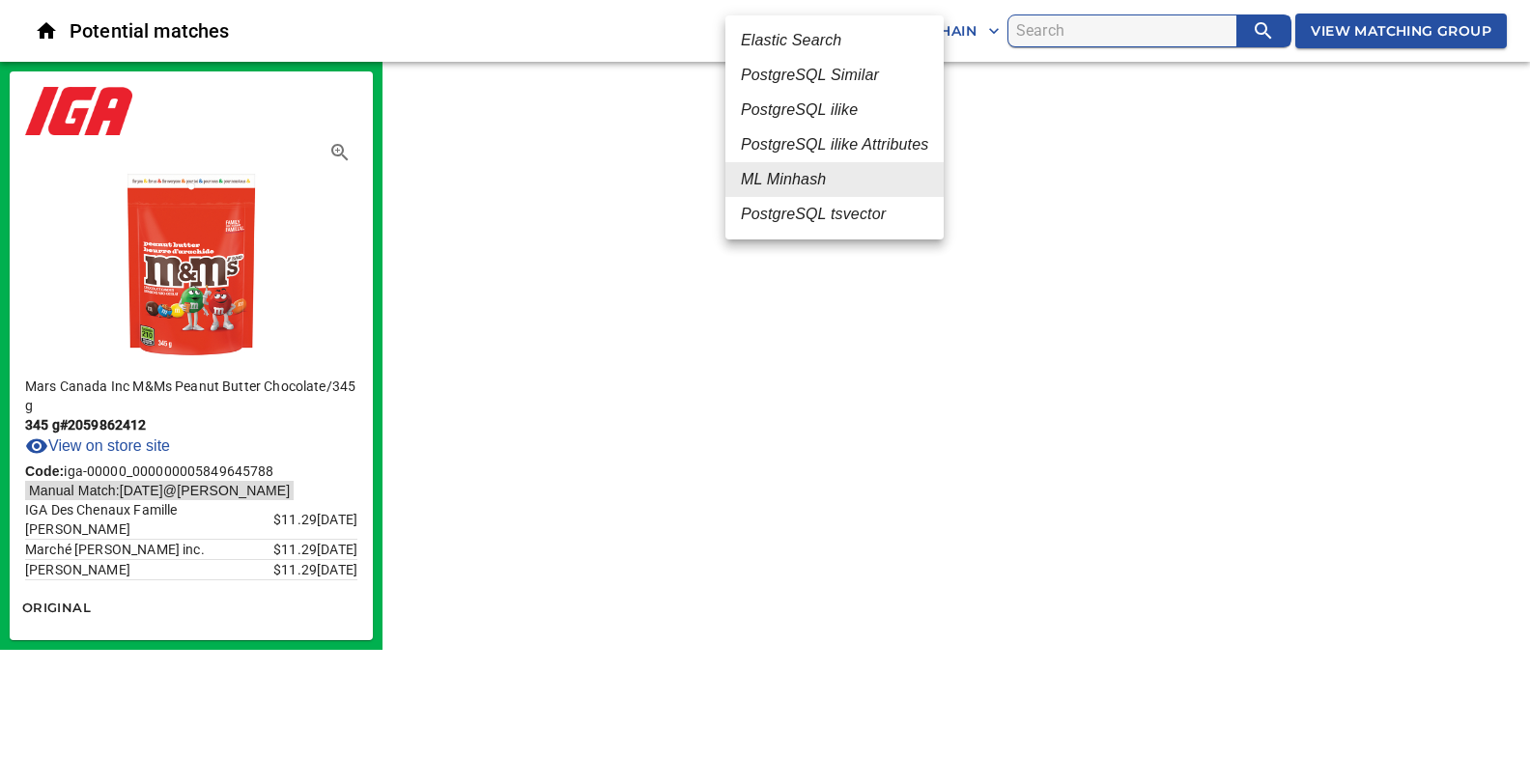
click at [768, 140] on em "PostgreSQL ilike Attributes" at bounding box center [834, 145] width 188 height 24
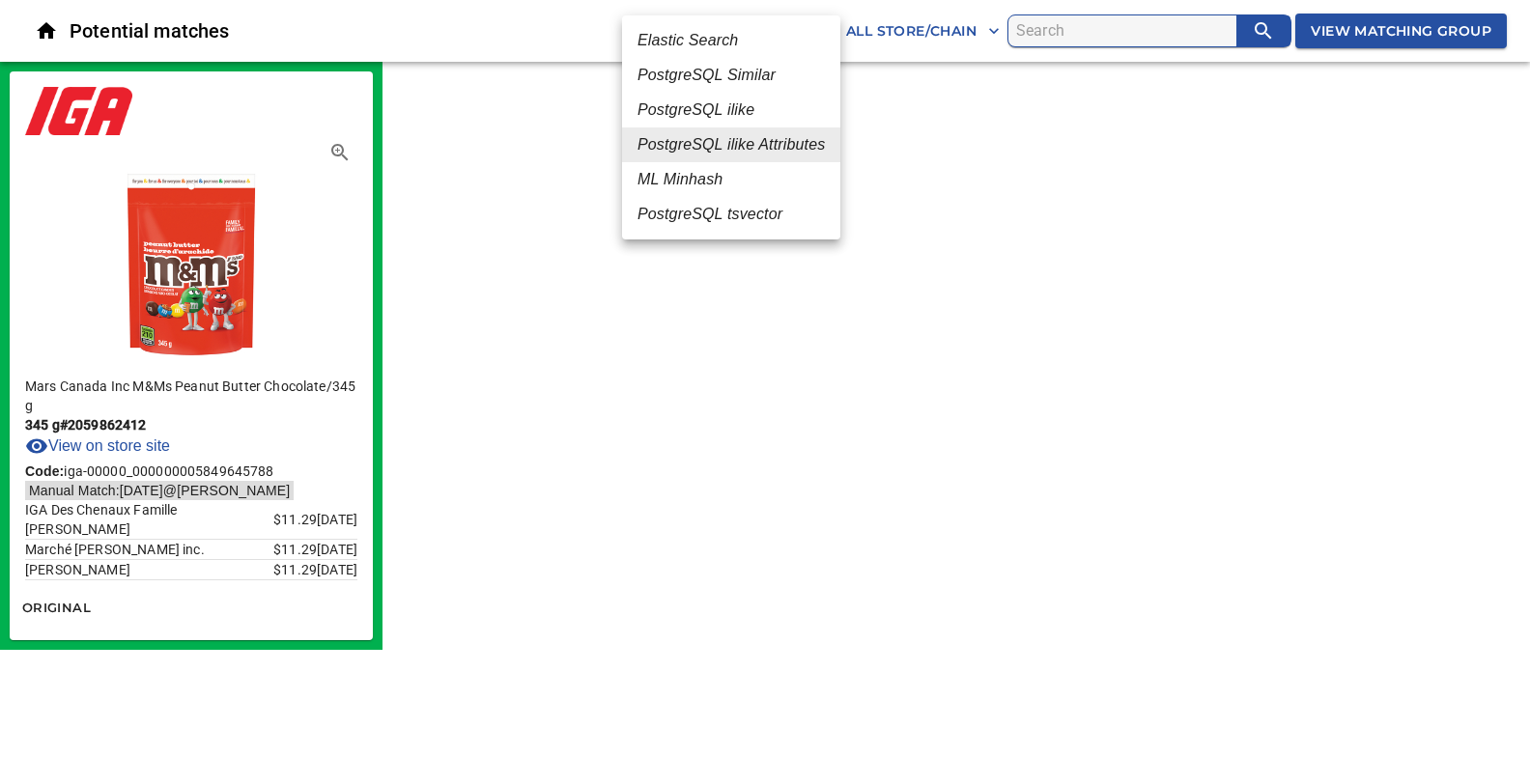
click at [821, 37] on body "tspan{white-space:pre} Potential matches PostgreSQL ilike Attributes 5 All Stor…" at bounding box center [765, 324] width 1530 height 649
click at [746, 101] on em "PostgreSQL ilike" at bounding box center [696, 110] width 117 height 24
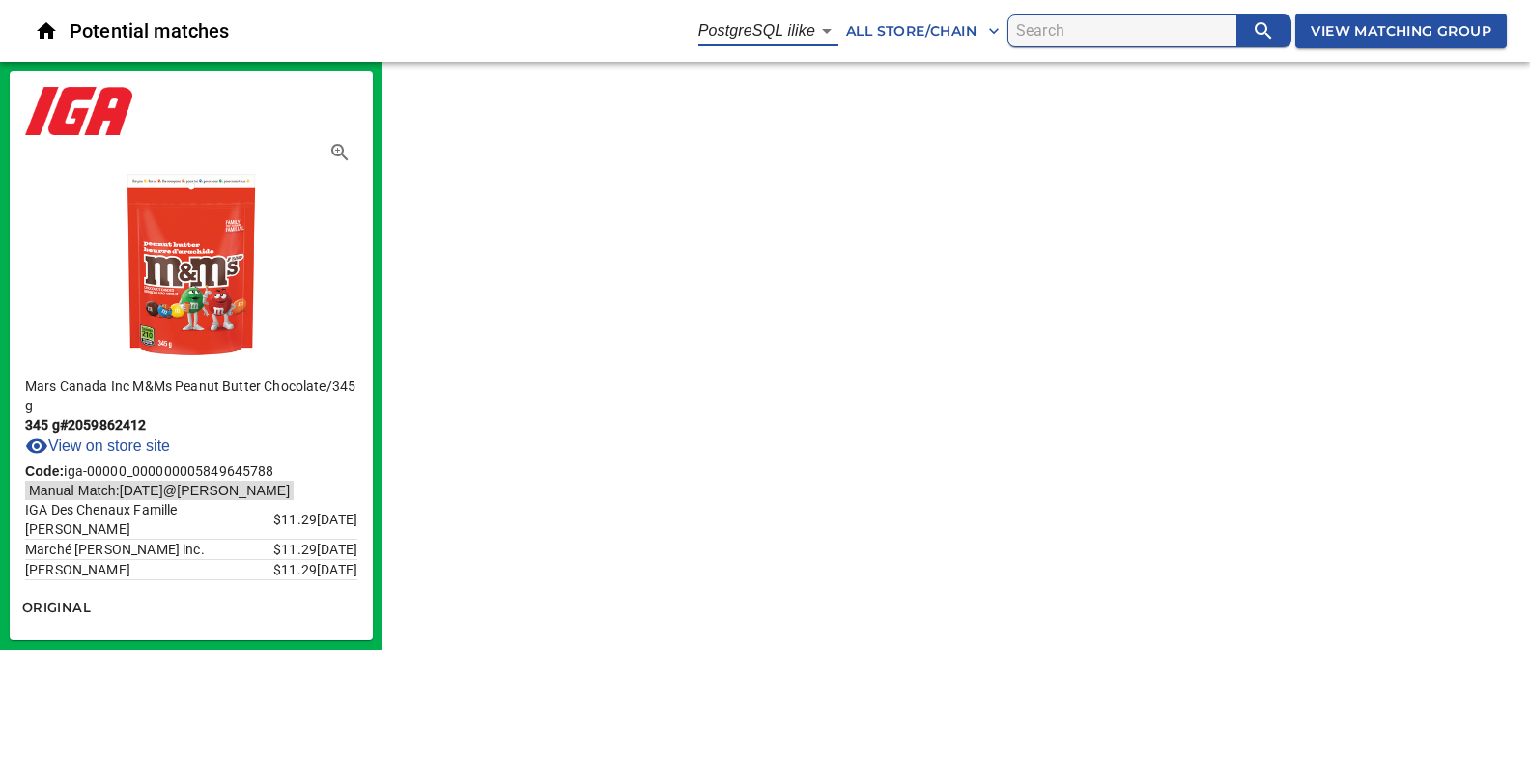
click at [823, 28] on body "tspan{white-space:pre} Potential matches PostgreSQL ilike 4 All Store/Chain Vie…" at bounding box center [765, 324] width 1530 height 649
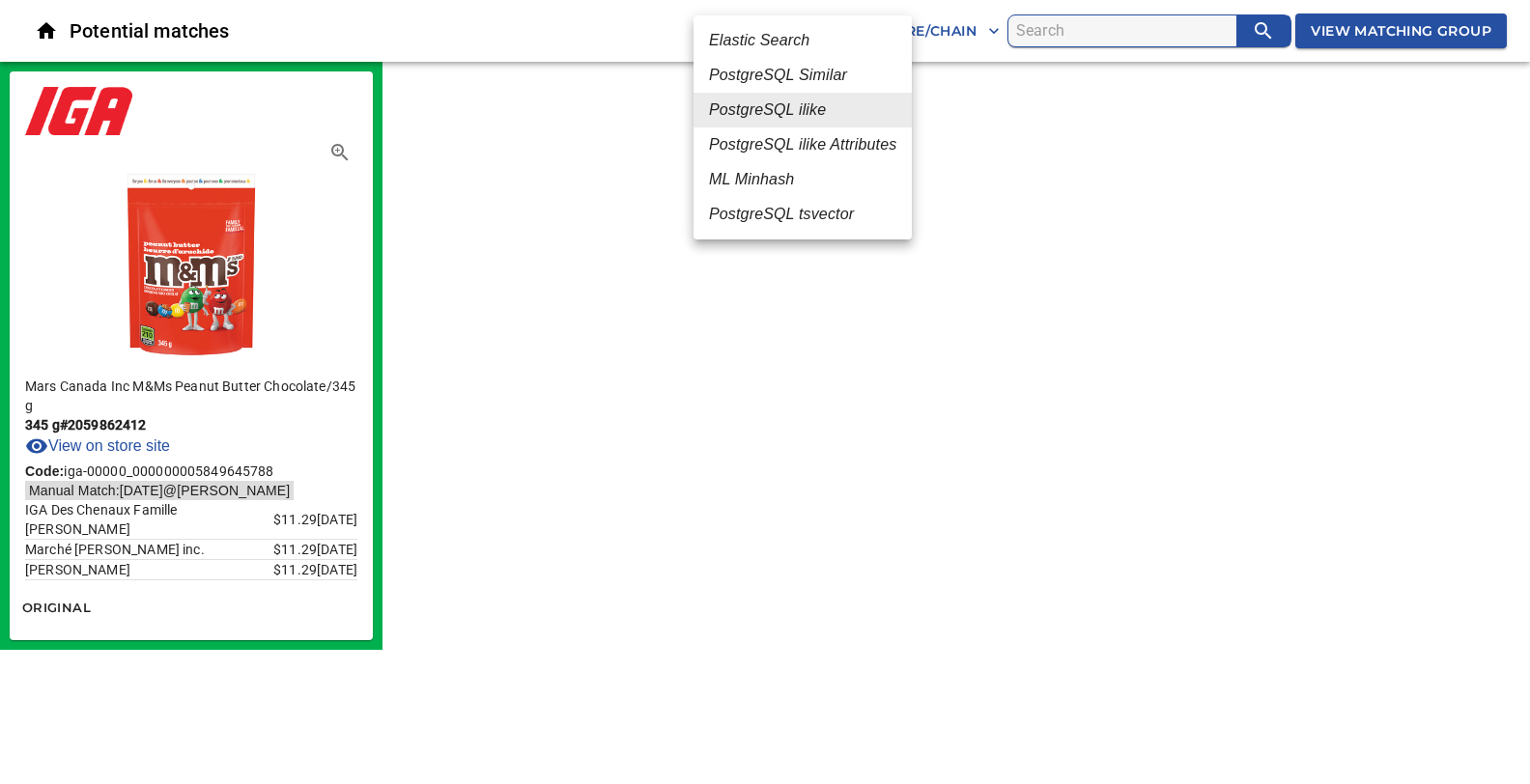
click at [786, 71] on em "PostgreSQL Similar" at bounding box center [777, 76] width 139 height 24
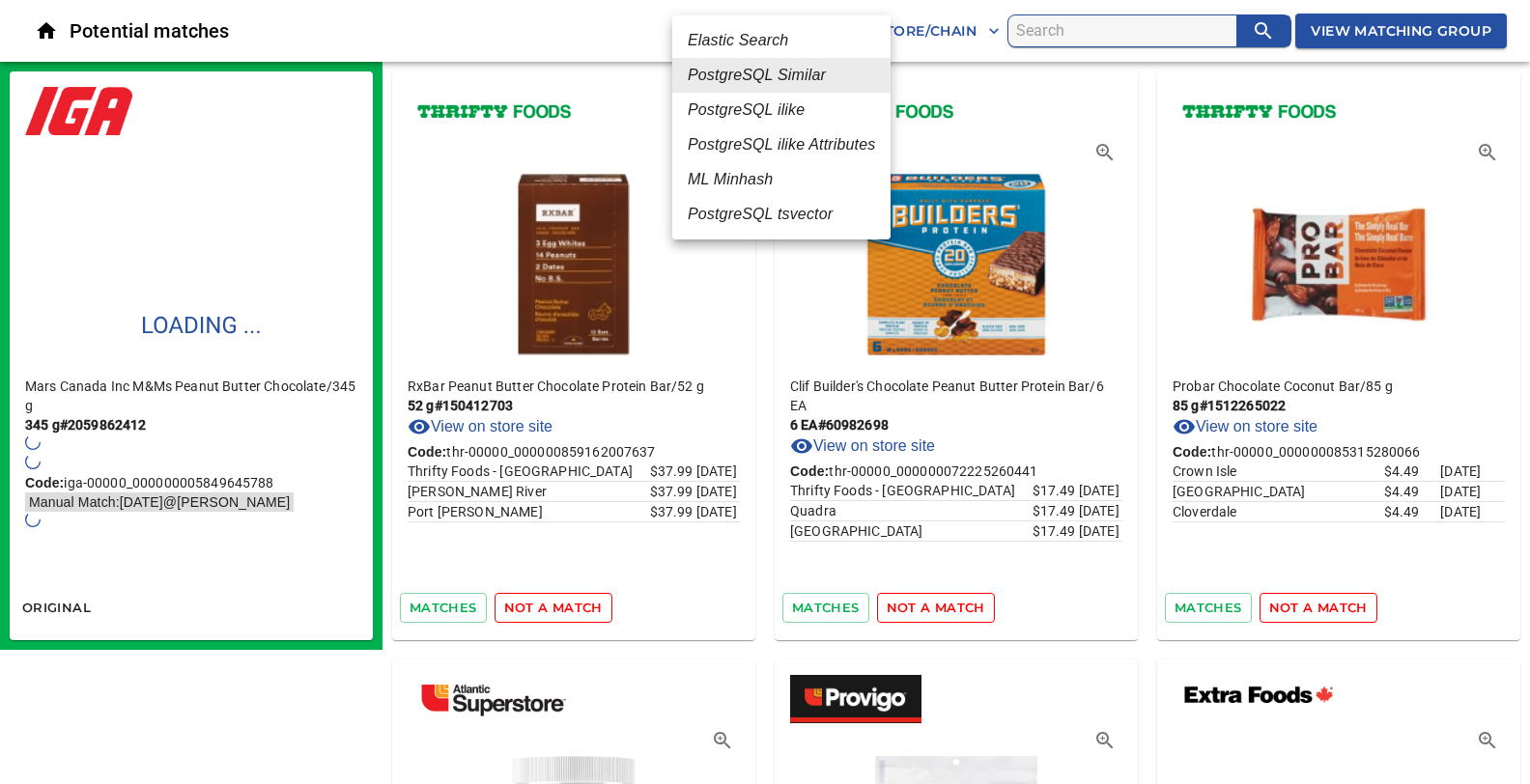
click at [744, 40] on em "Elastic Search" at bounding box center [738, 40] width 100 height 24
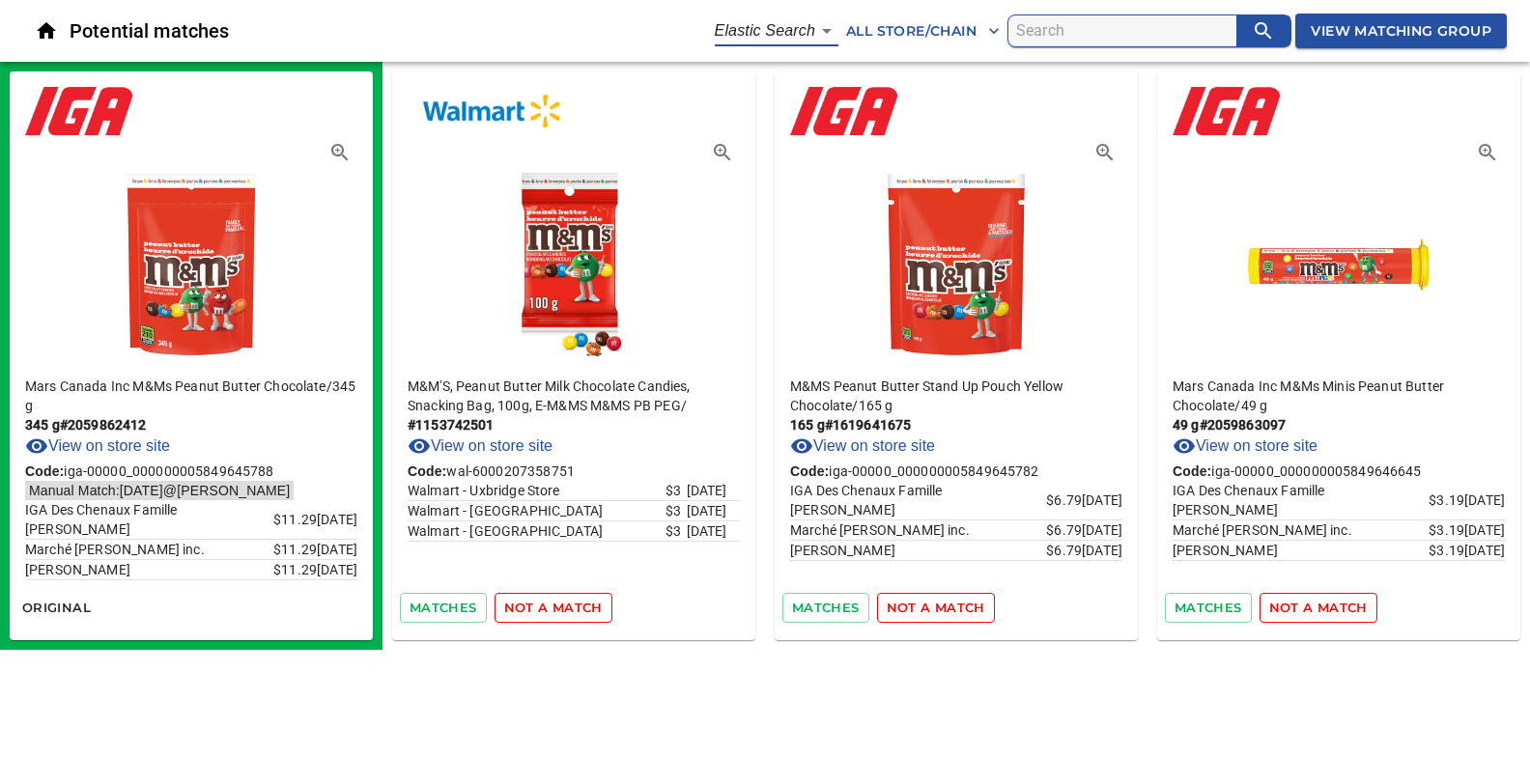
click at [1332, 604] on span "not a match" at bounding box center [1318, 607] width 98 height 23
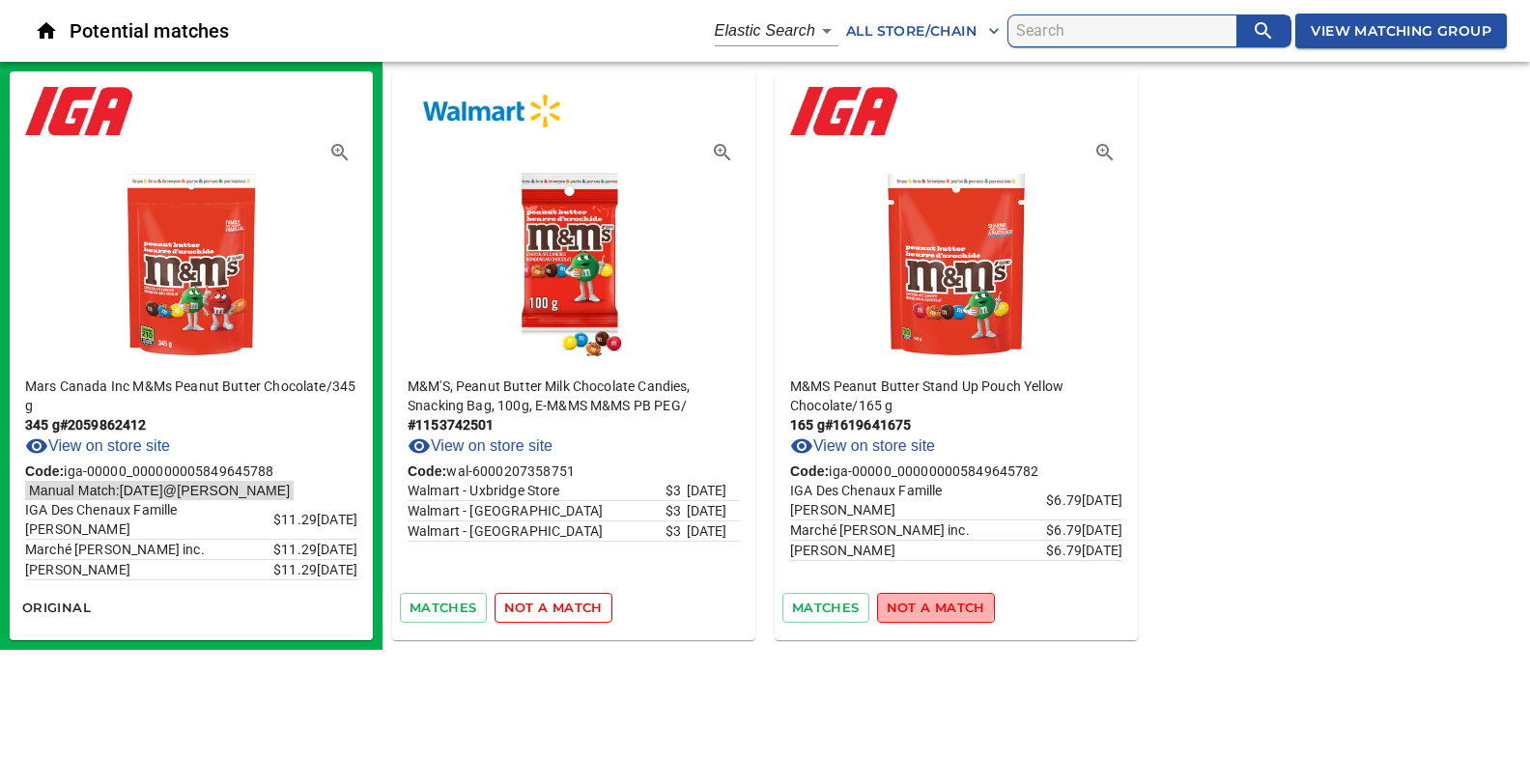
click at [929, 604] on span "not a match" at bounding box center [935, 607] width 98 height 23
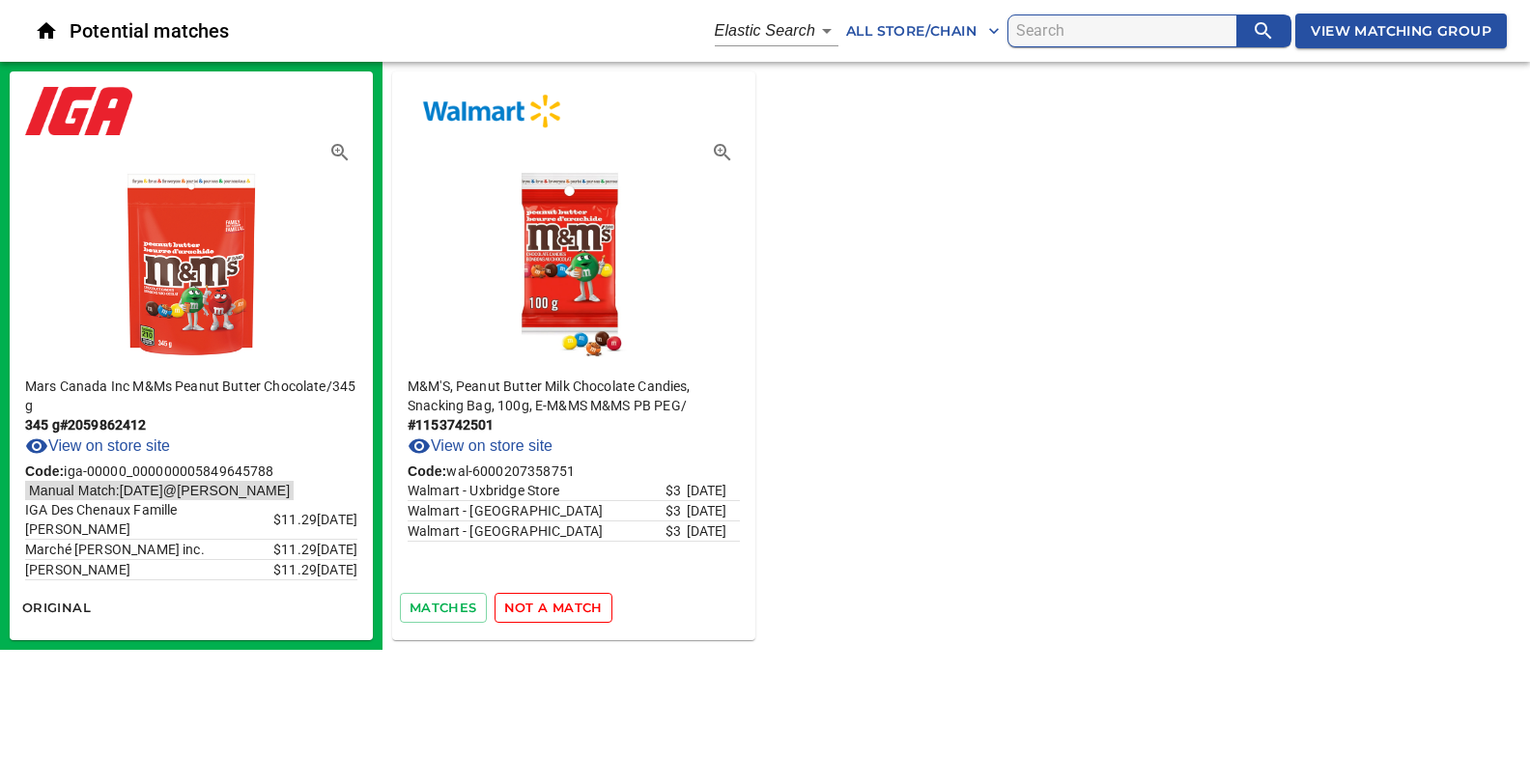
click at [564, 606] on span "not a match" at bounding box center [553, 607] width 98 height 23
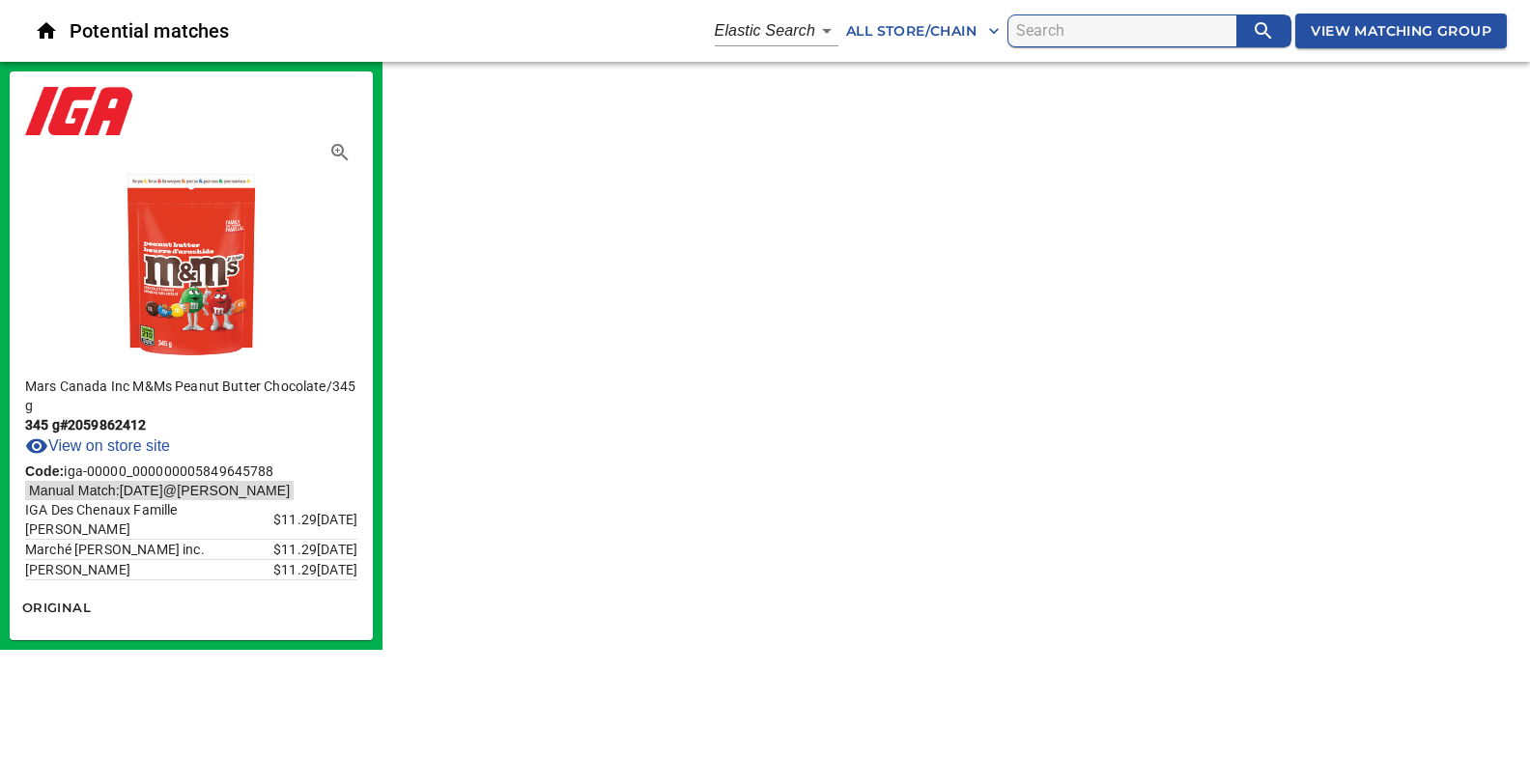
click at [816, 28] on body "tspan{white-space:pre} Potential matches Elastic Search 1 All Store/Chain View …" at bounding box center [765, 324] width 1530 height 649
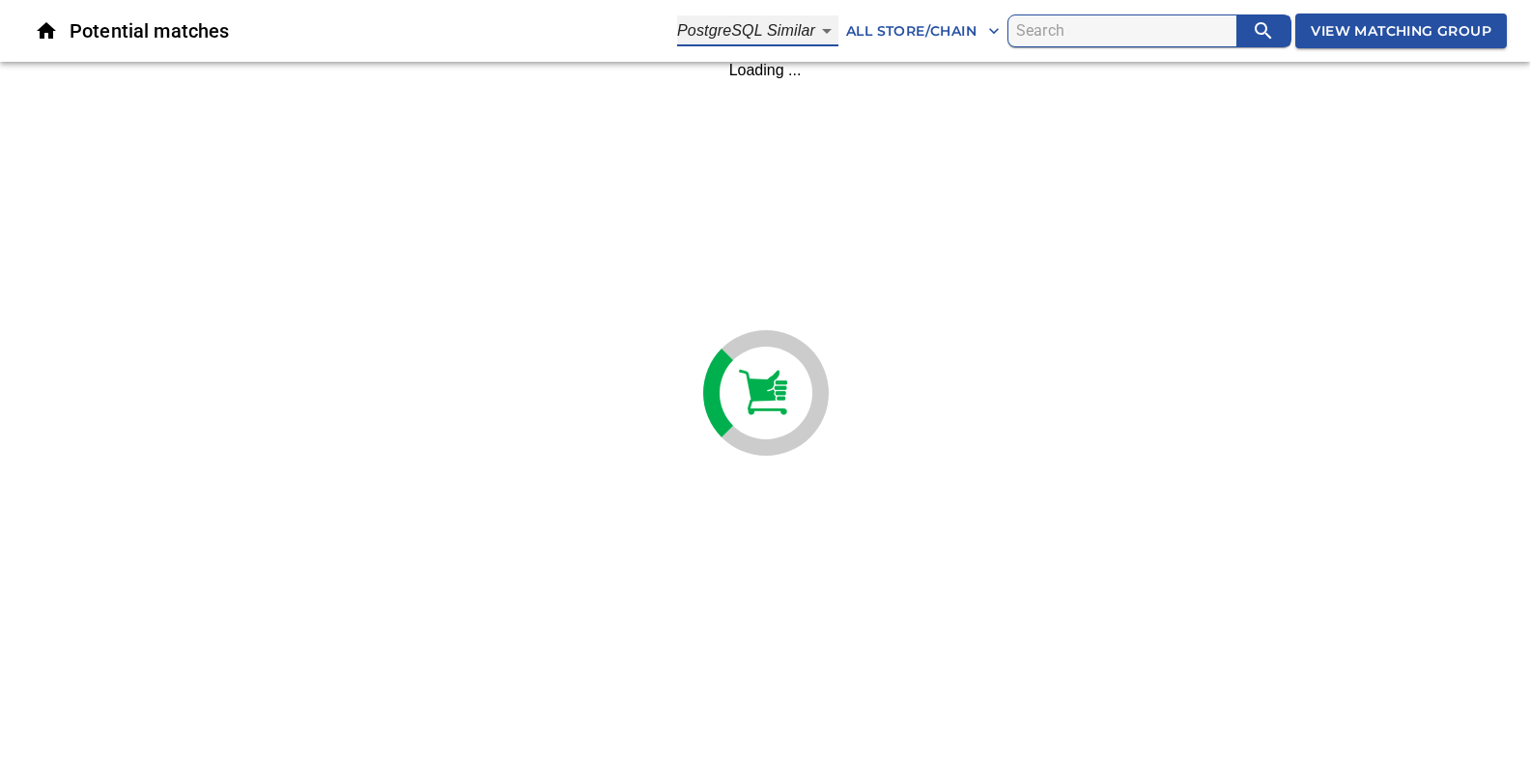
type input "2"
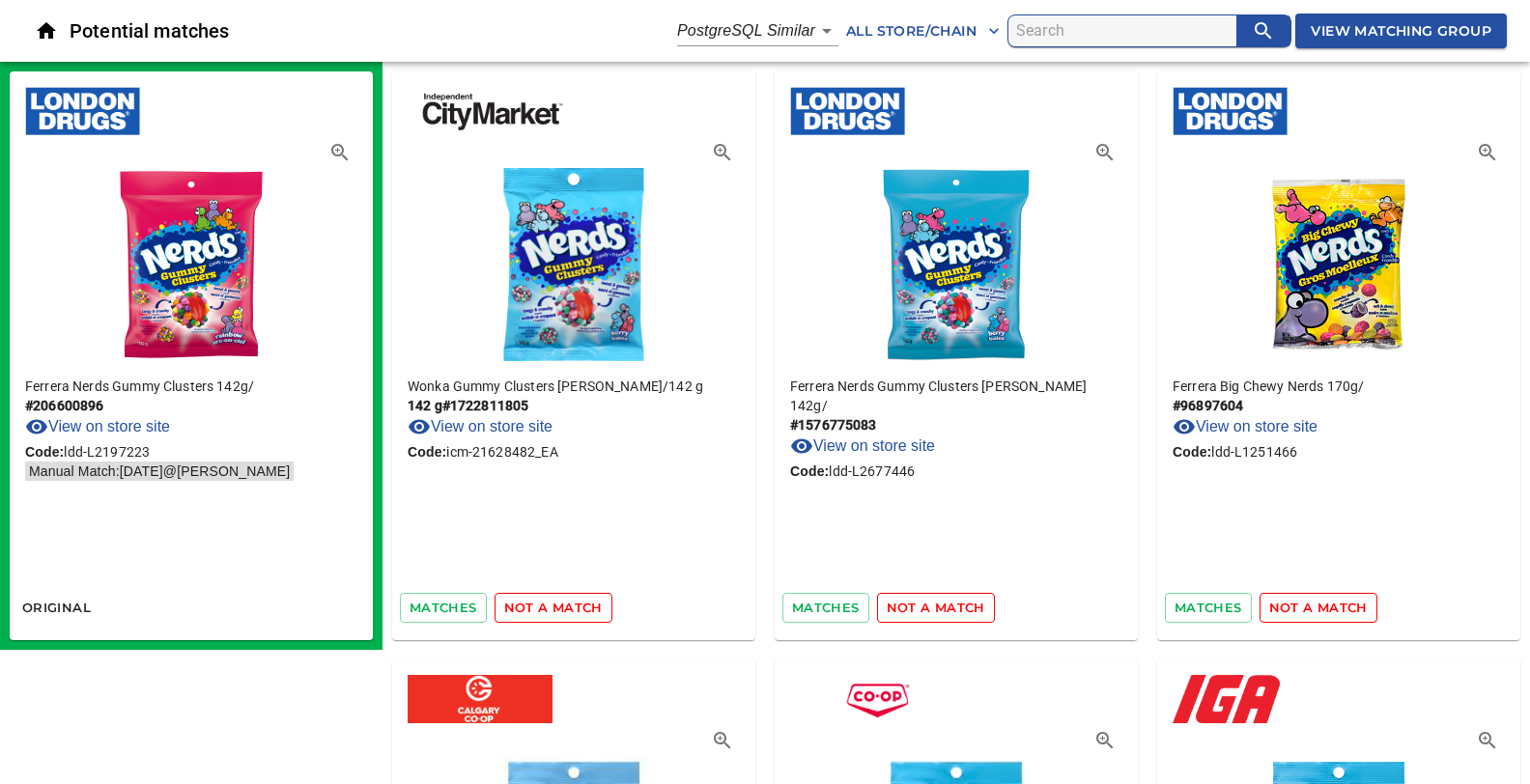
scroll to position [7491, 0]
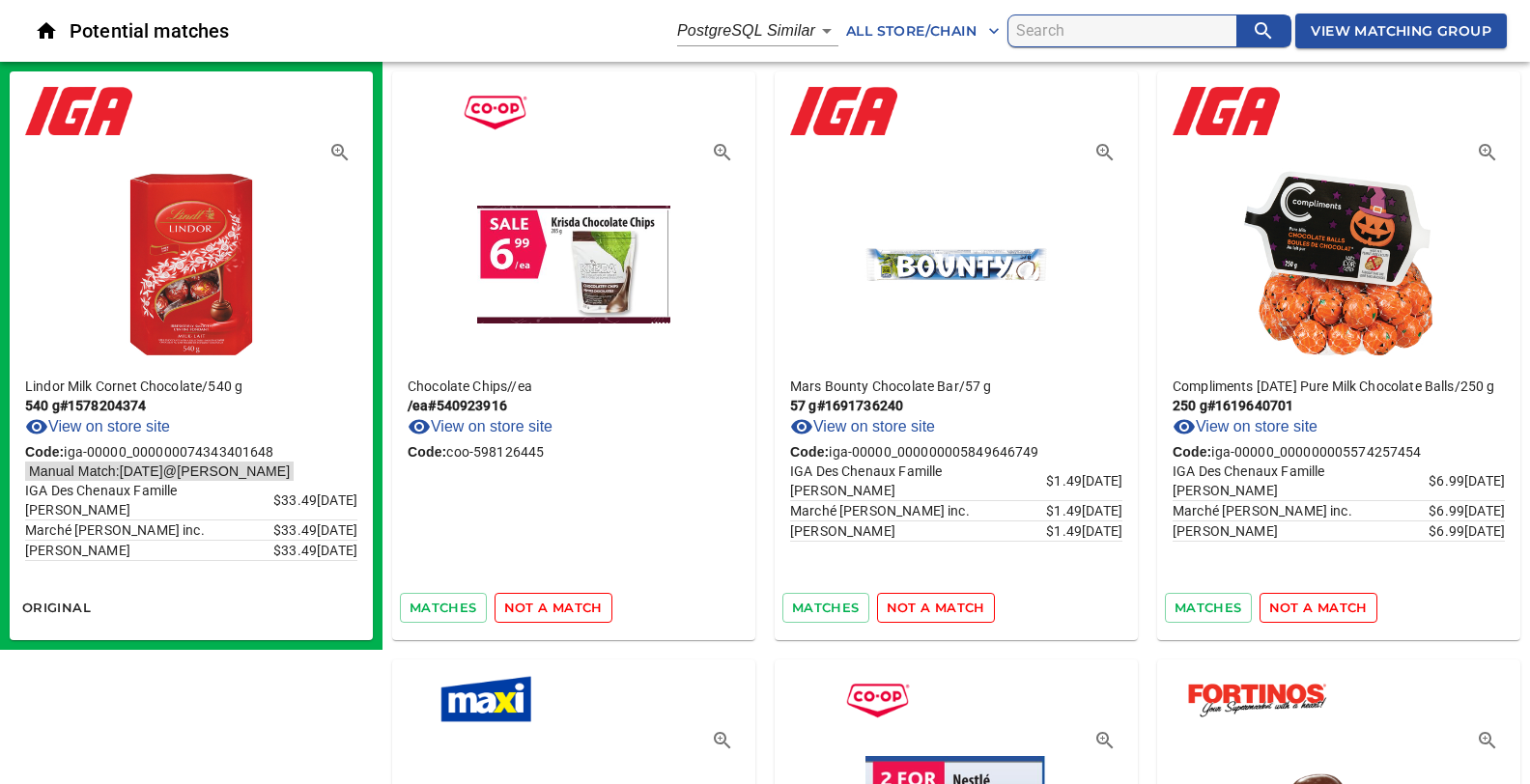
scroll to position [5913, 0]
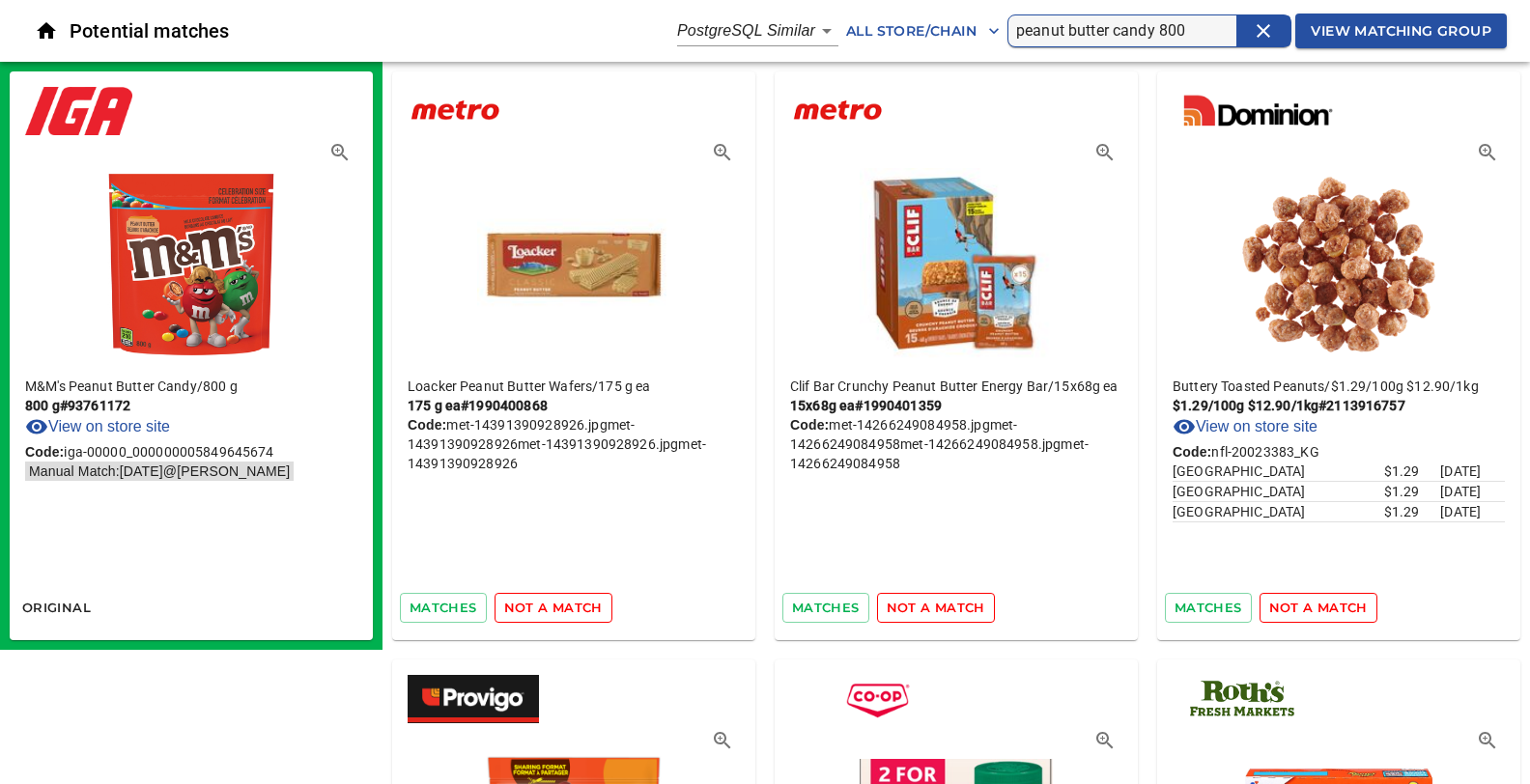
scroll to position [6322, 0]
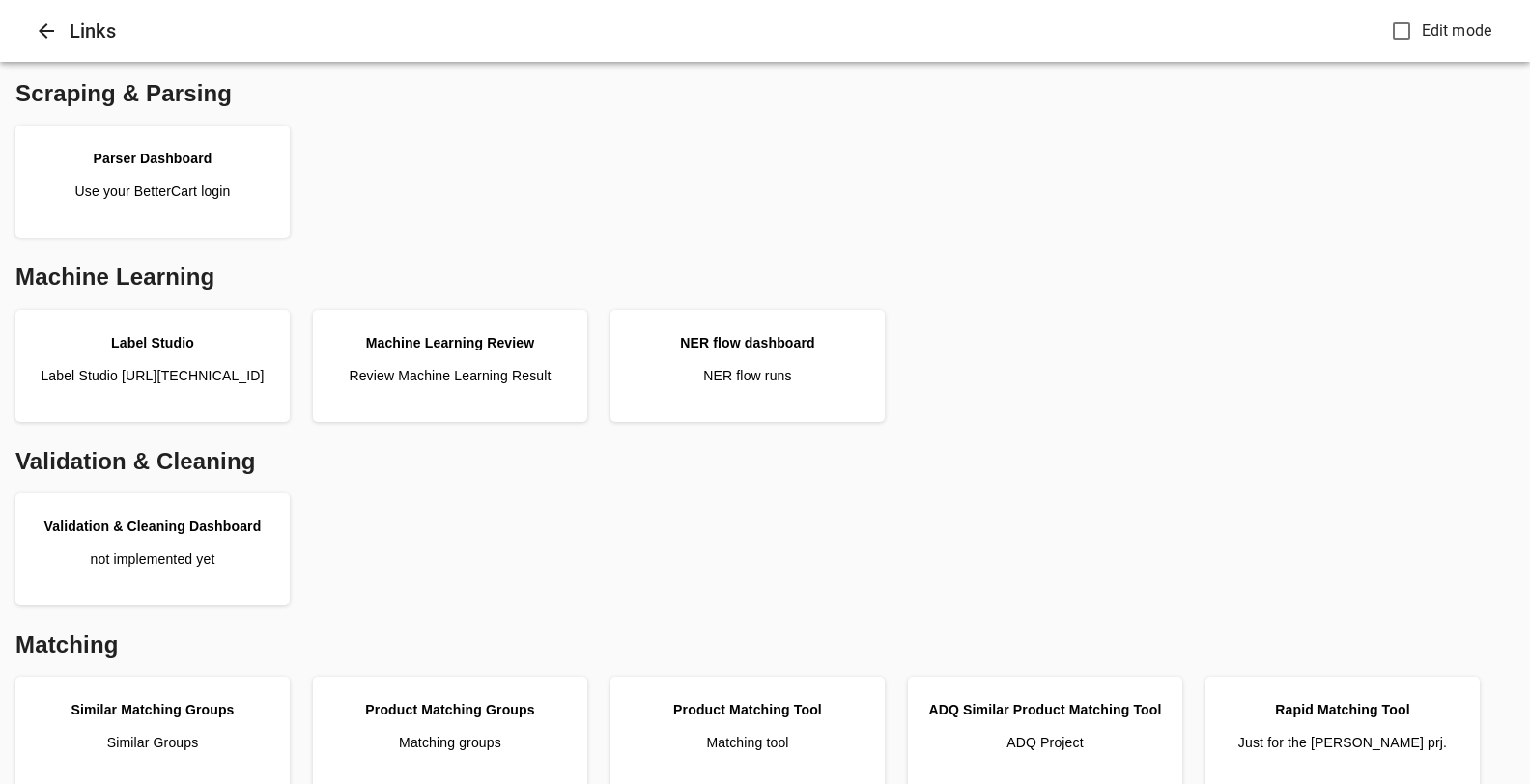
scroll to position [542, 0]
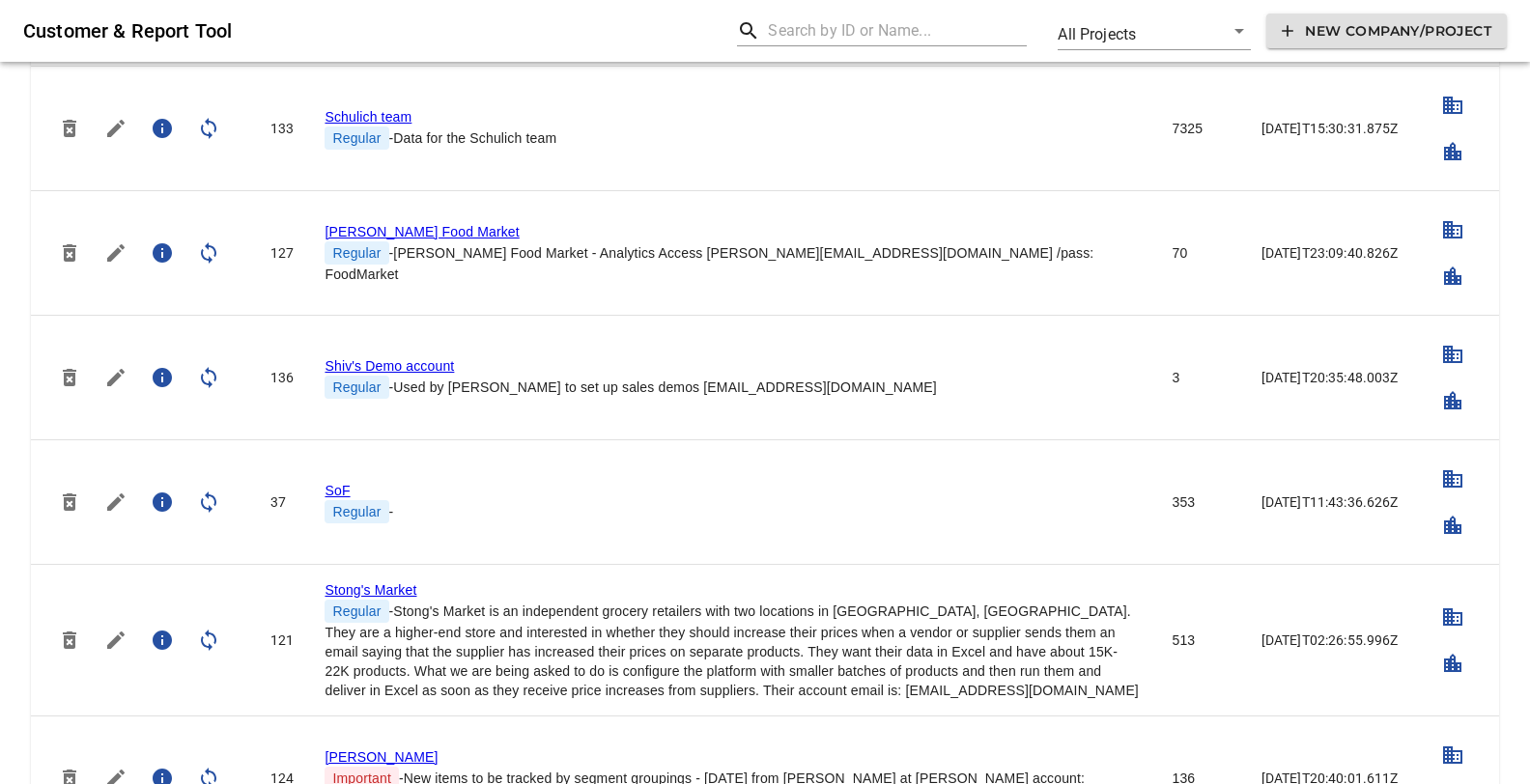
scroll to position [4894, 0]
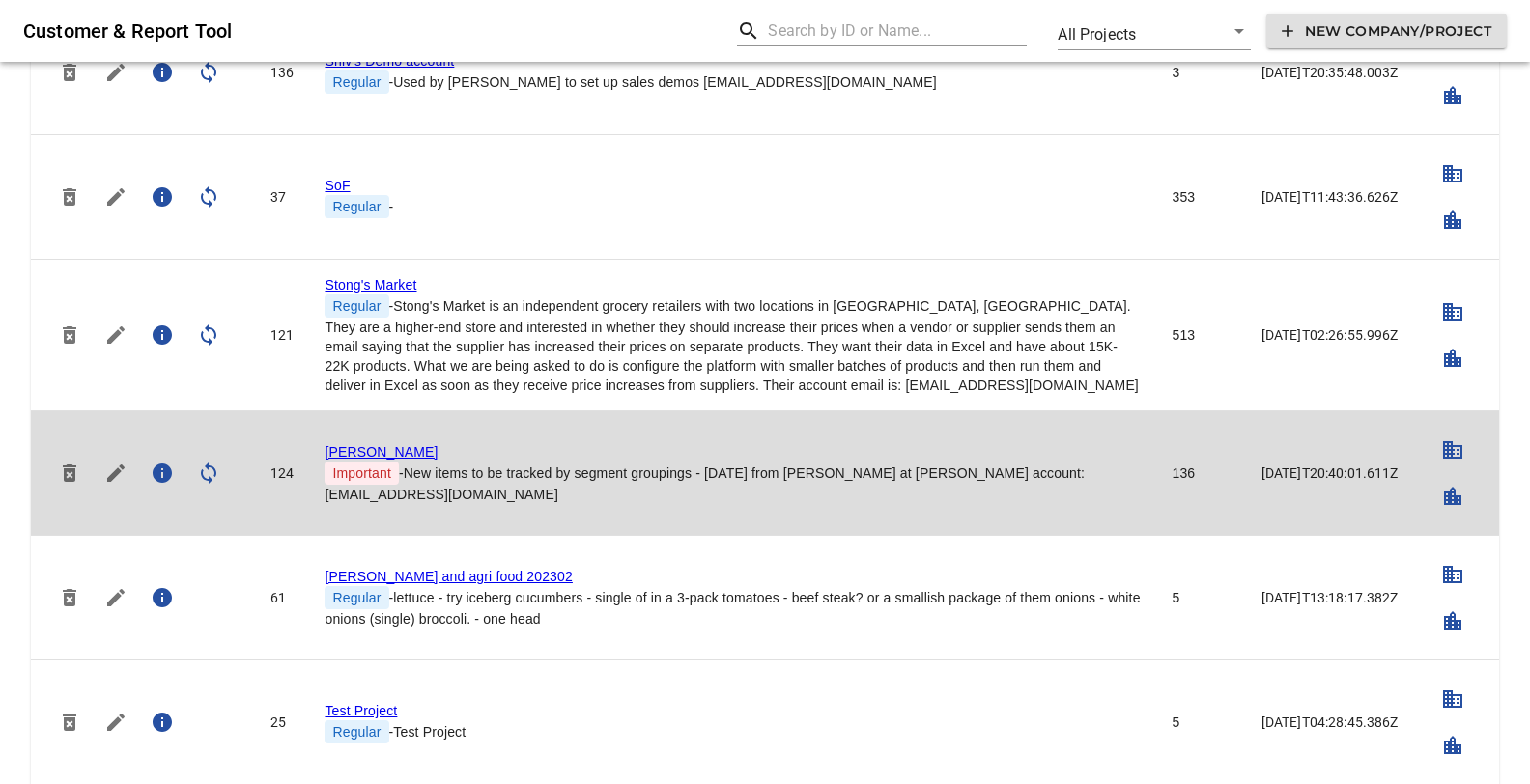
click at [349, 444] on link "[PERSON_NAME]" at bounding box center [380, 452] width 113 height 16
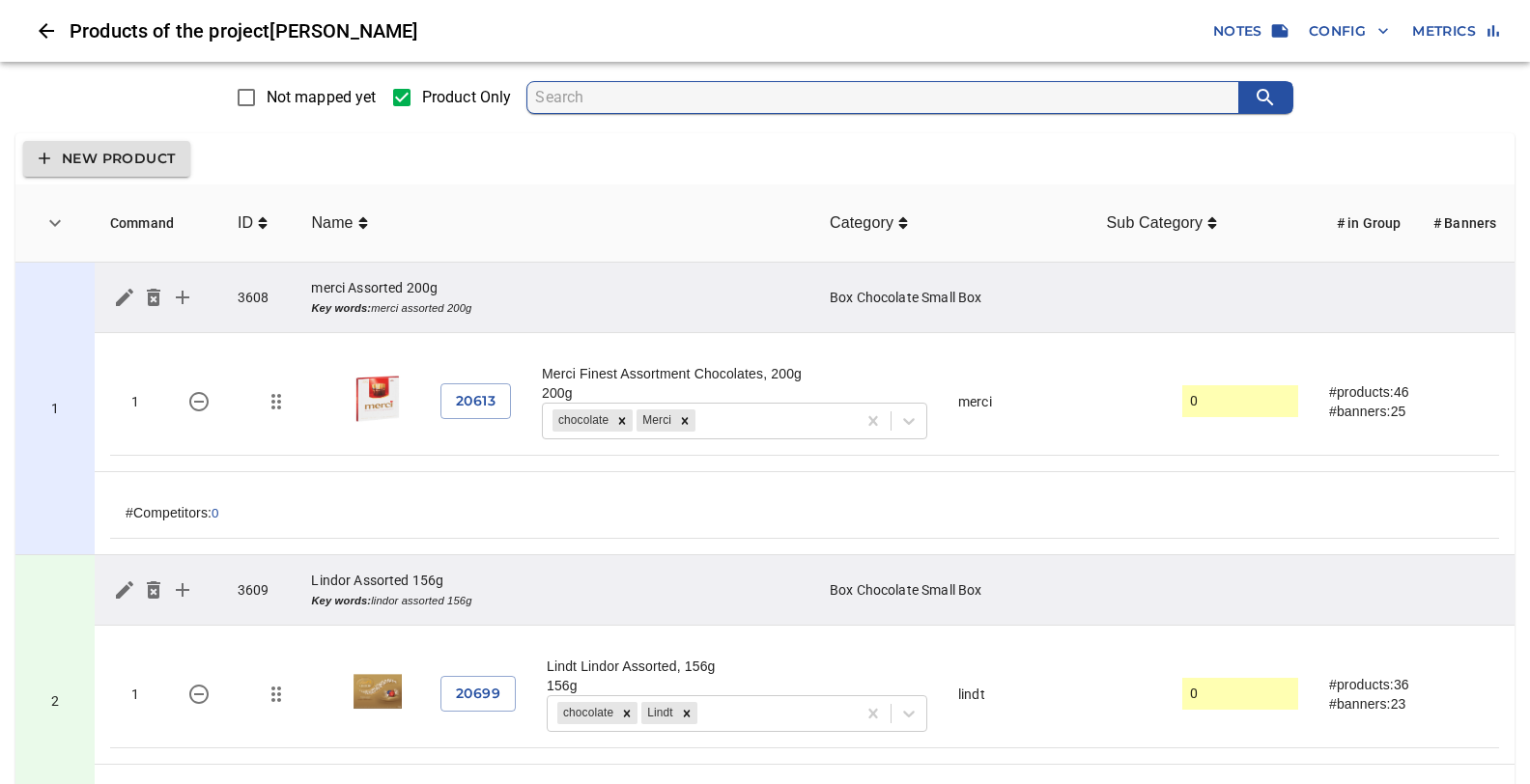
click at [603, 103] on input "search" at bounding box center [887, 97] width 704 height 30
type input "m&Ms"
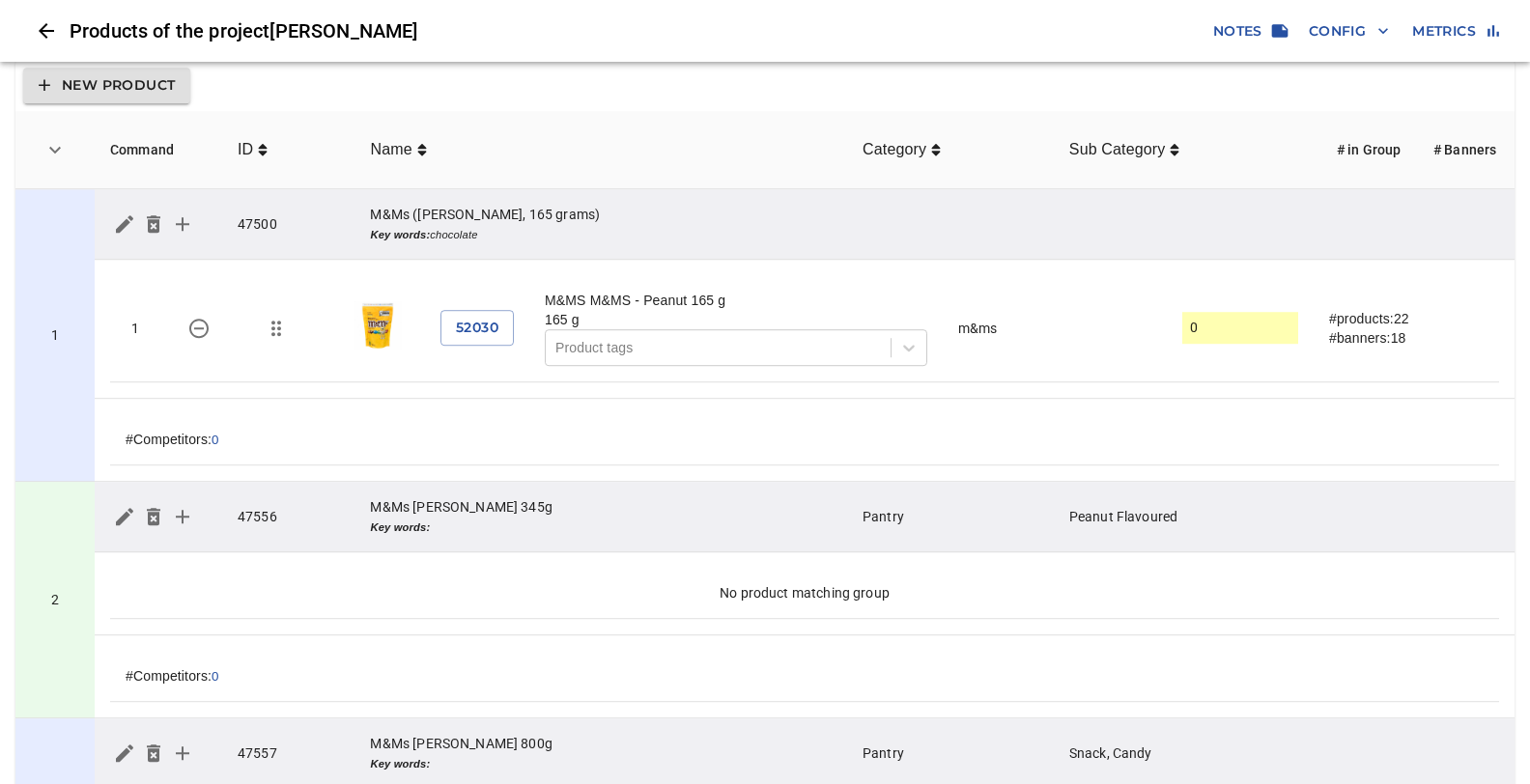
scroll to position [203, 0]
